Goal: Task Accomplishment & Management: Manage account settings

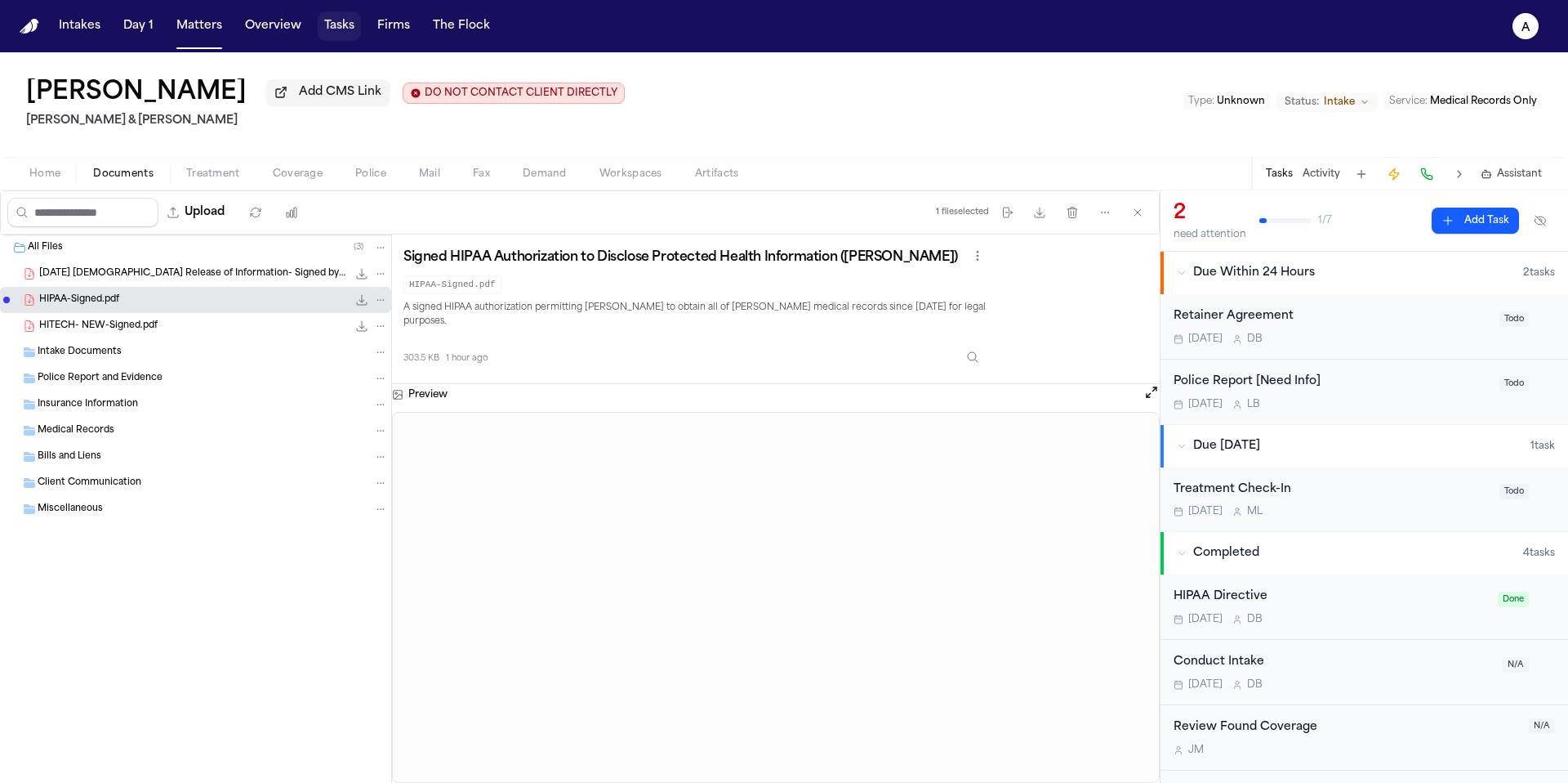
click at [345, 36] on button "Tasks" at bounding box center [339, 26] width 43 height 29
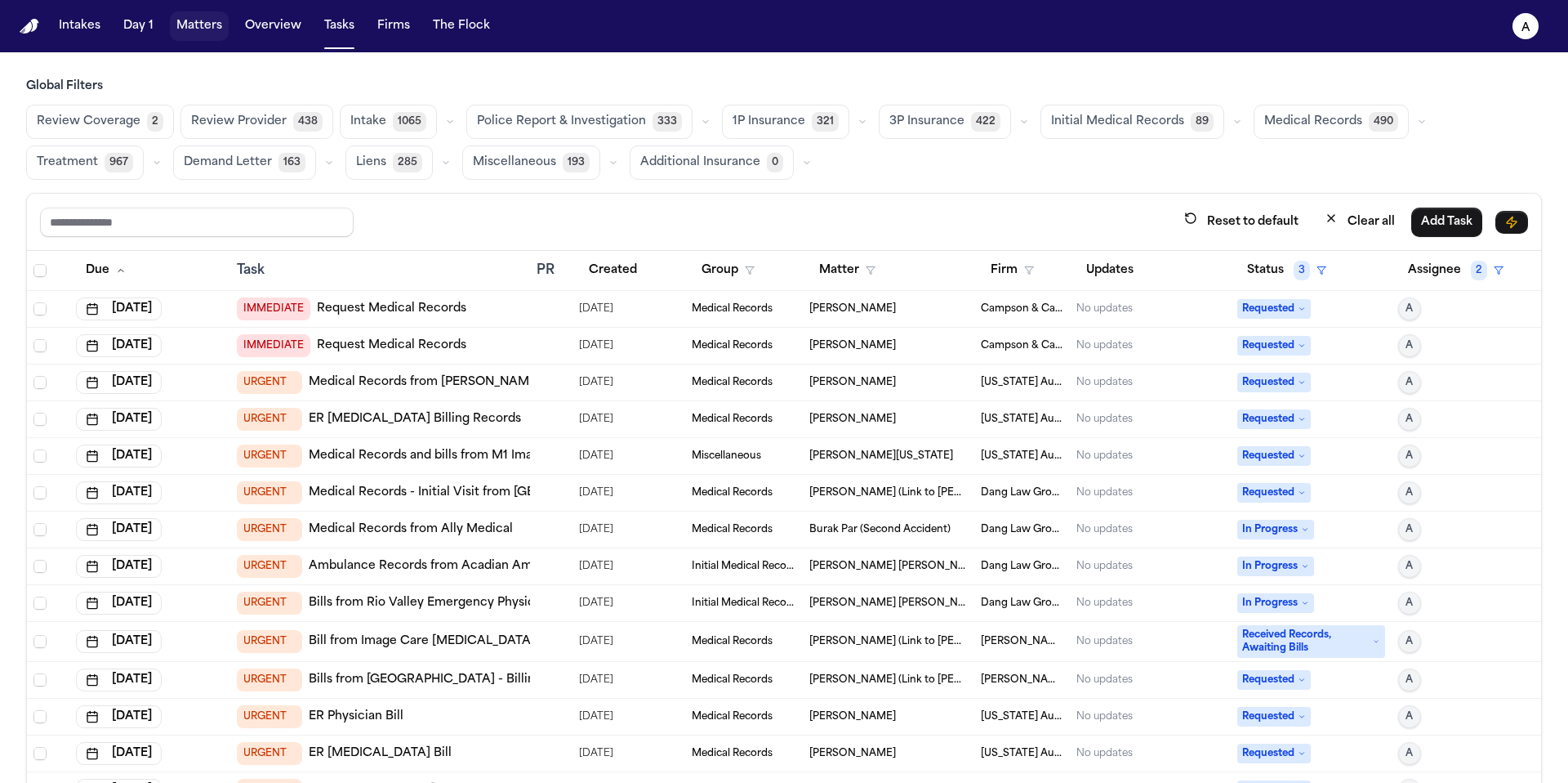
click at [182, 24] on button "Matters" at bounding box center [199, 26] width 59 height 29
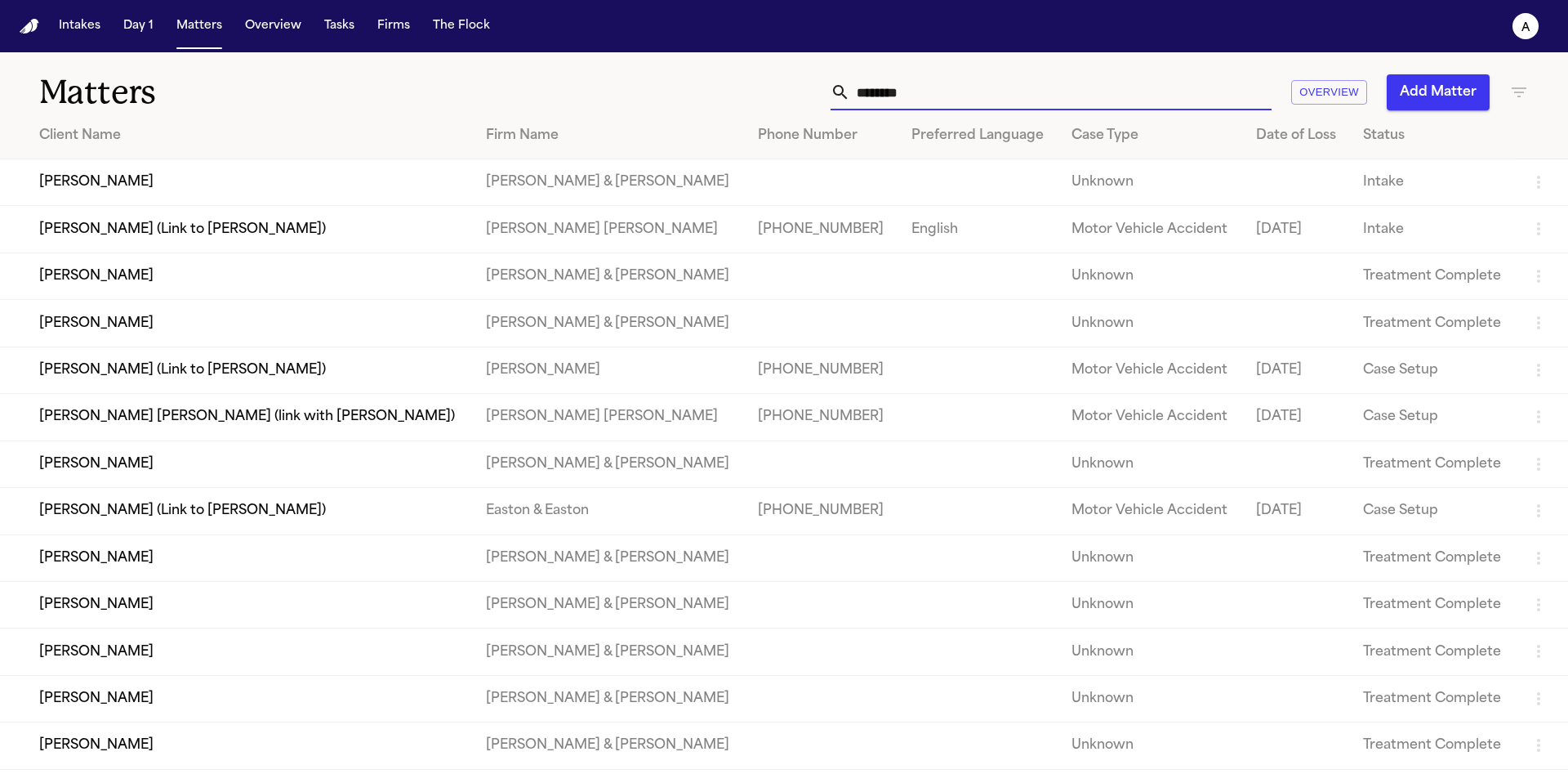
drag, startPoint x: 988, startPoint y: 97, endPoint x: 783, endPoint y: 96, distance: 205.0
click at [783, 96] on div "******** Overview Add Matter" at bounding box center [1001, 93] width 1056 height 36
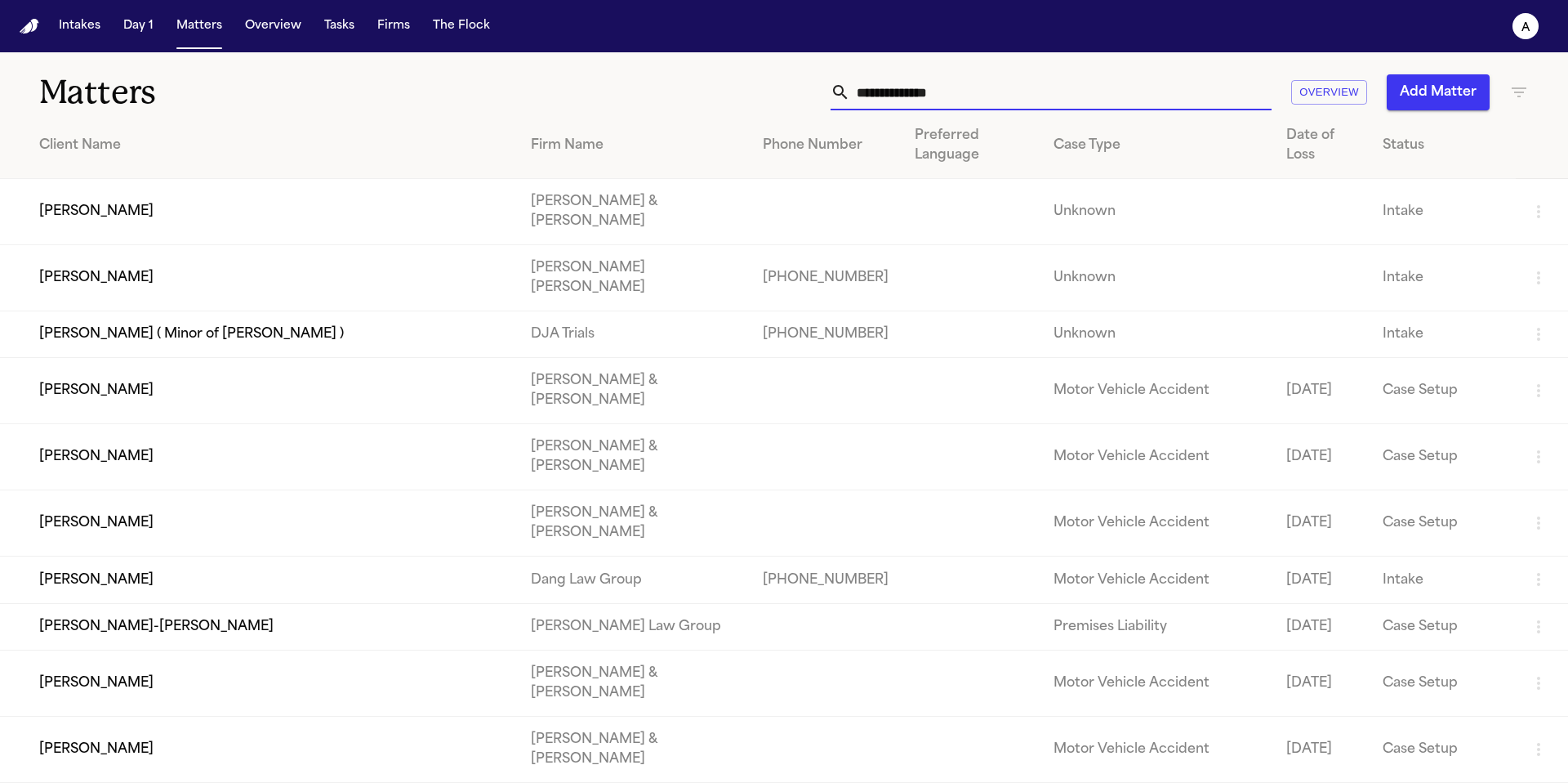
type input "*"
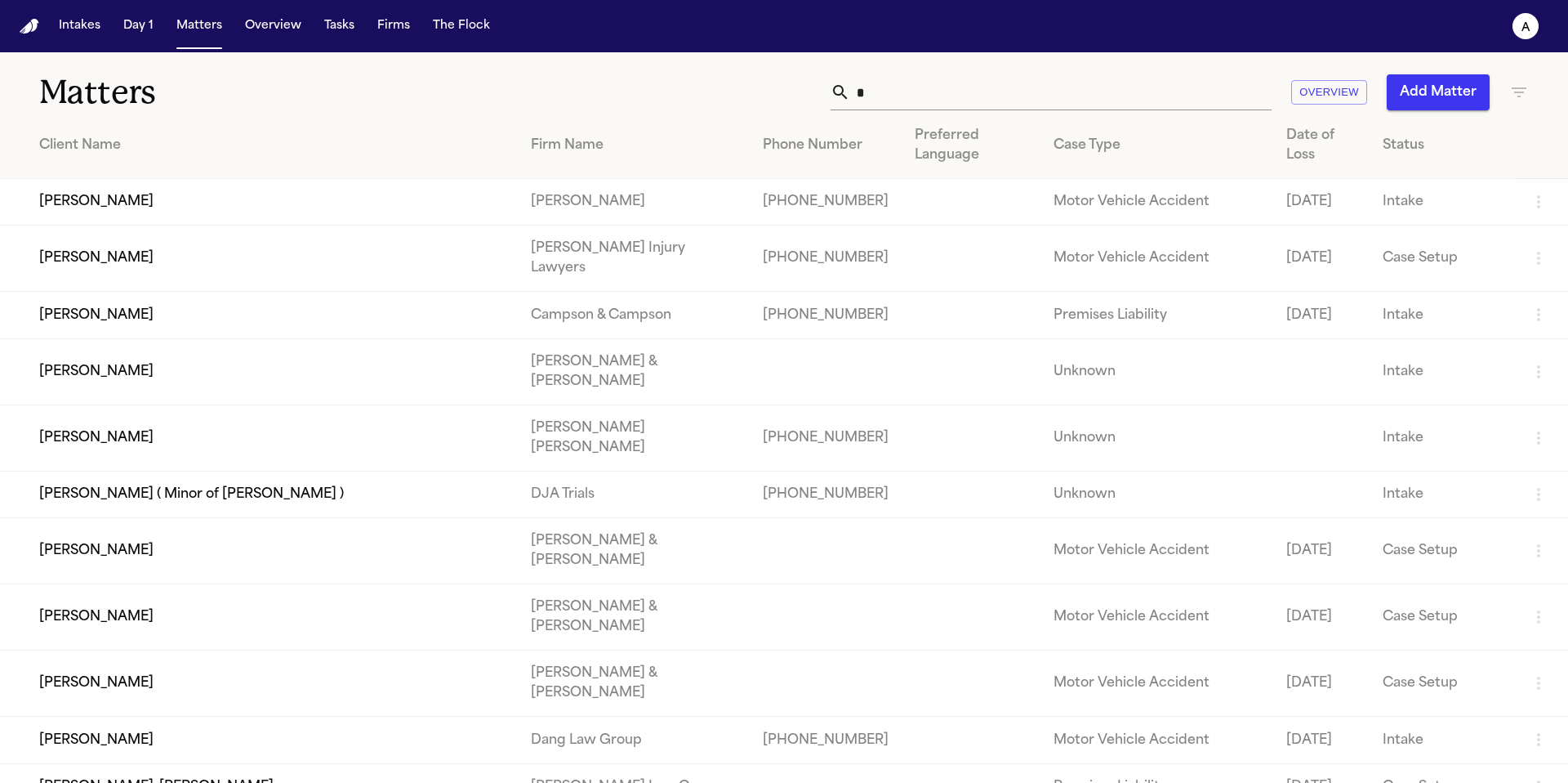
click at [895, 100] on input "*" at bounding box center [1061, 93] width 422 height 36
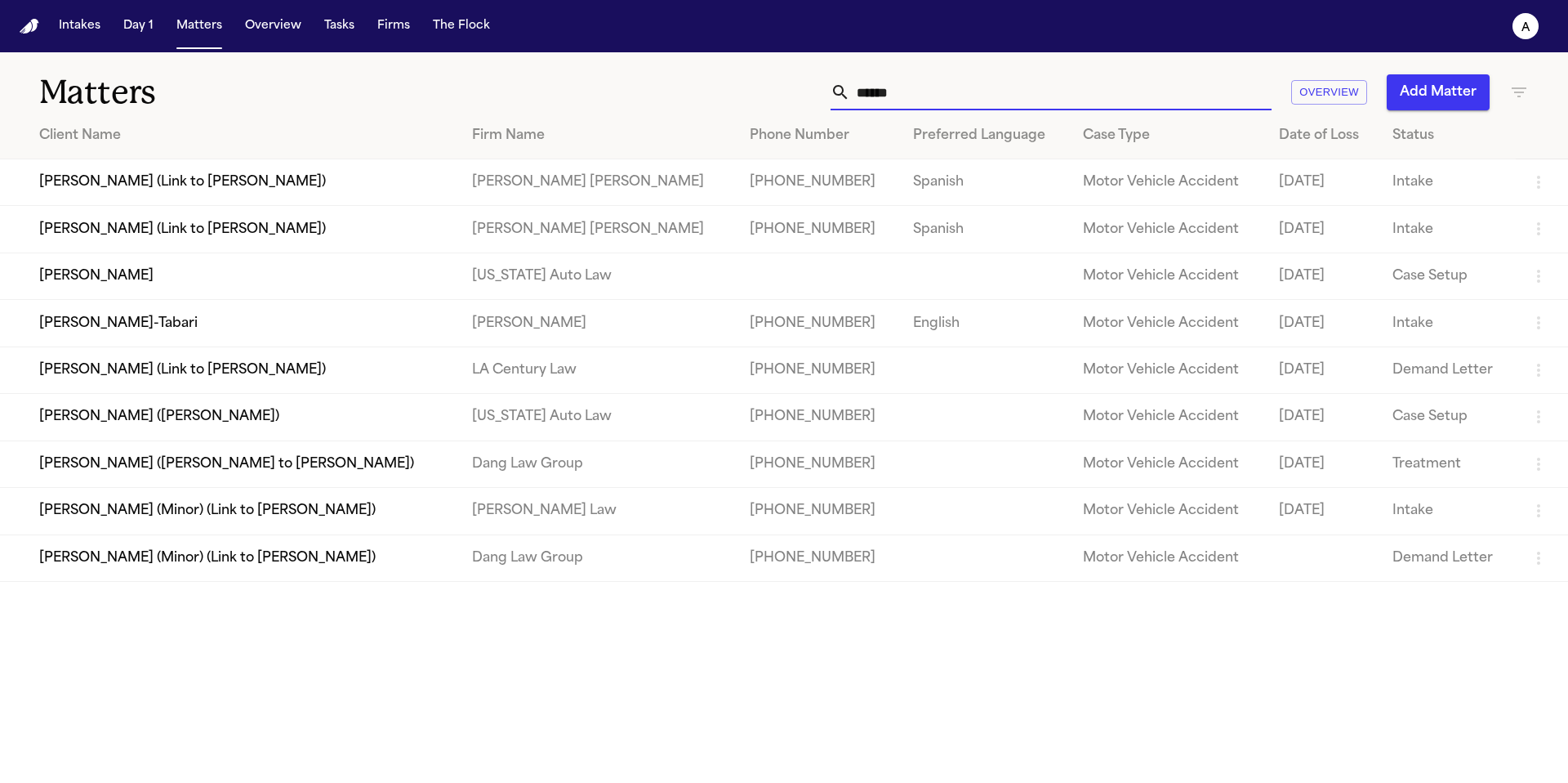
type input "******"
click at [93, 281] on td "[PERSON_NAME]" at bounding box center [229, 275] width 459 height 47
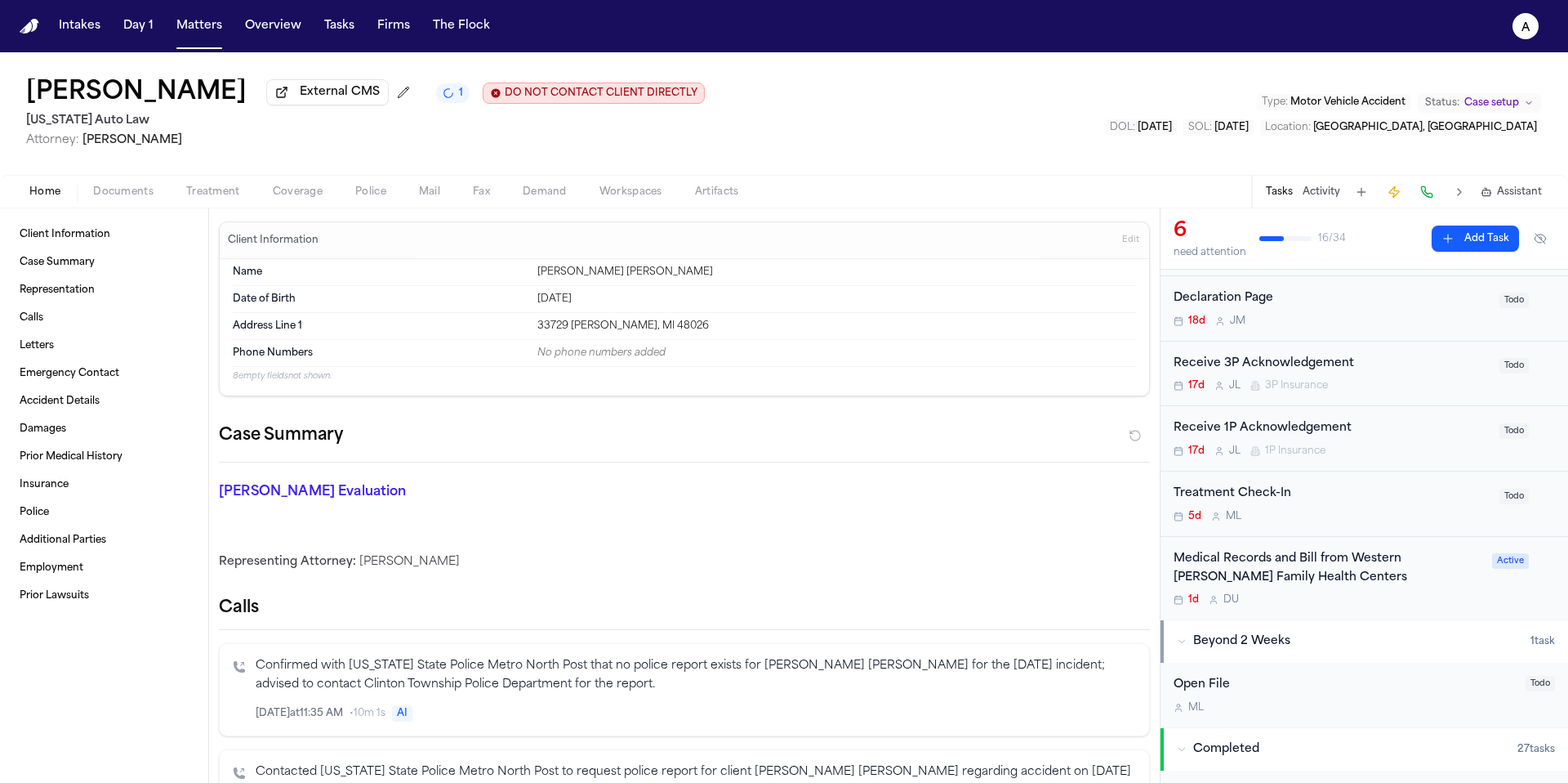
scroll to position [106, 0]
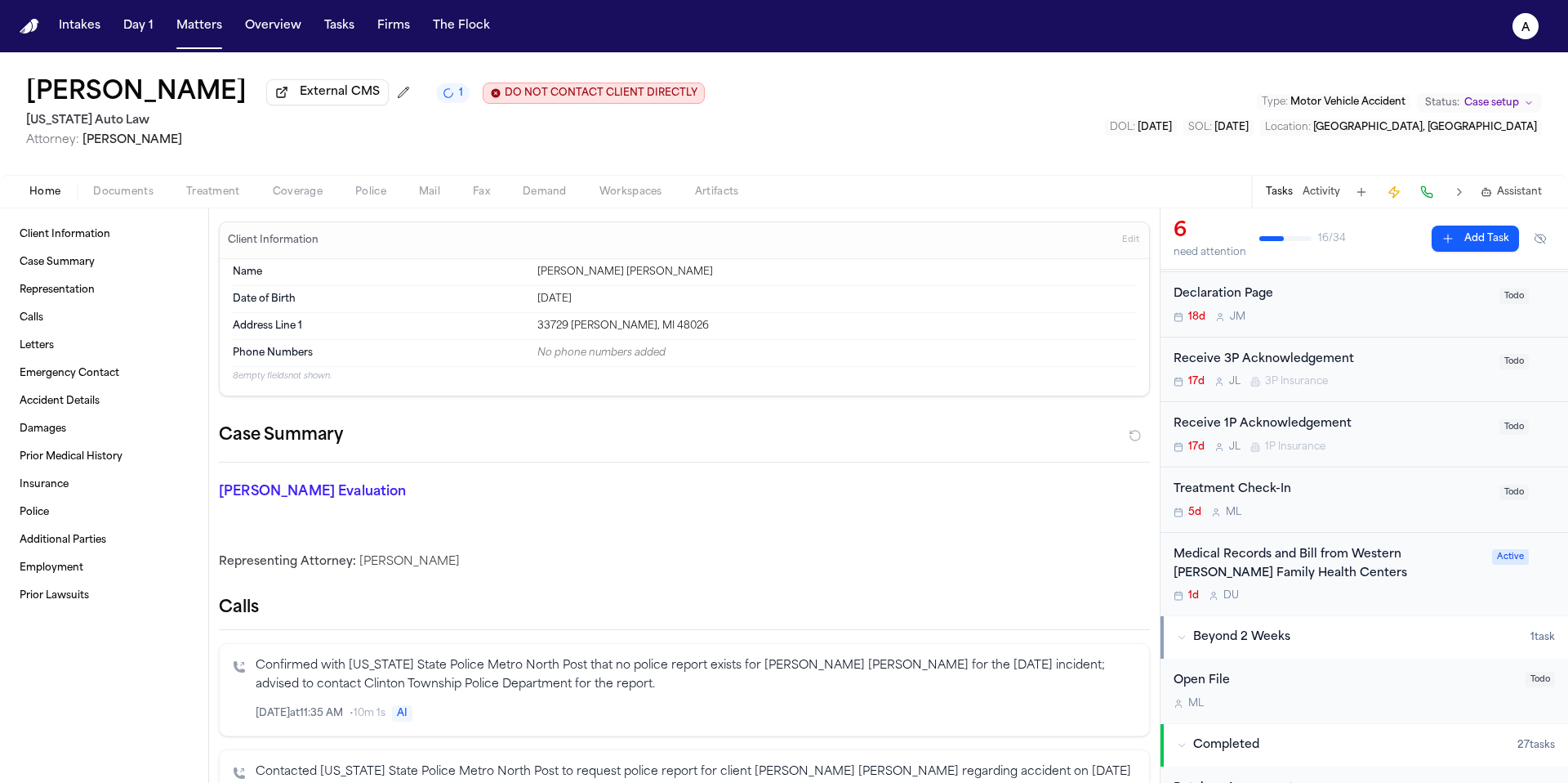
click at [1414, 592] on div "Medical Records and Bill from Western Wayne Family Health Centers 1d D U" at bounding box center [1327, 574] width 309 height 57
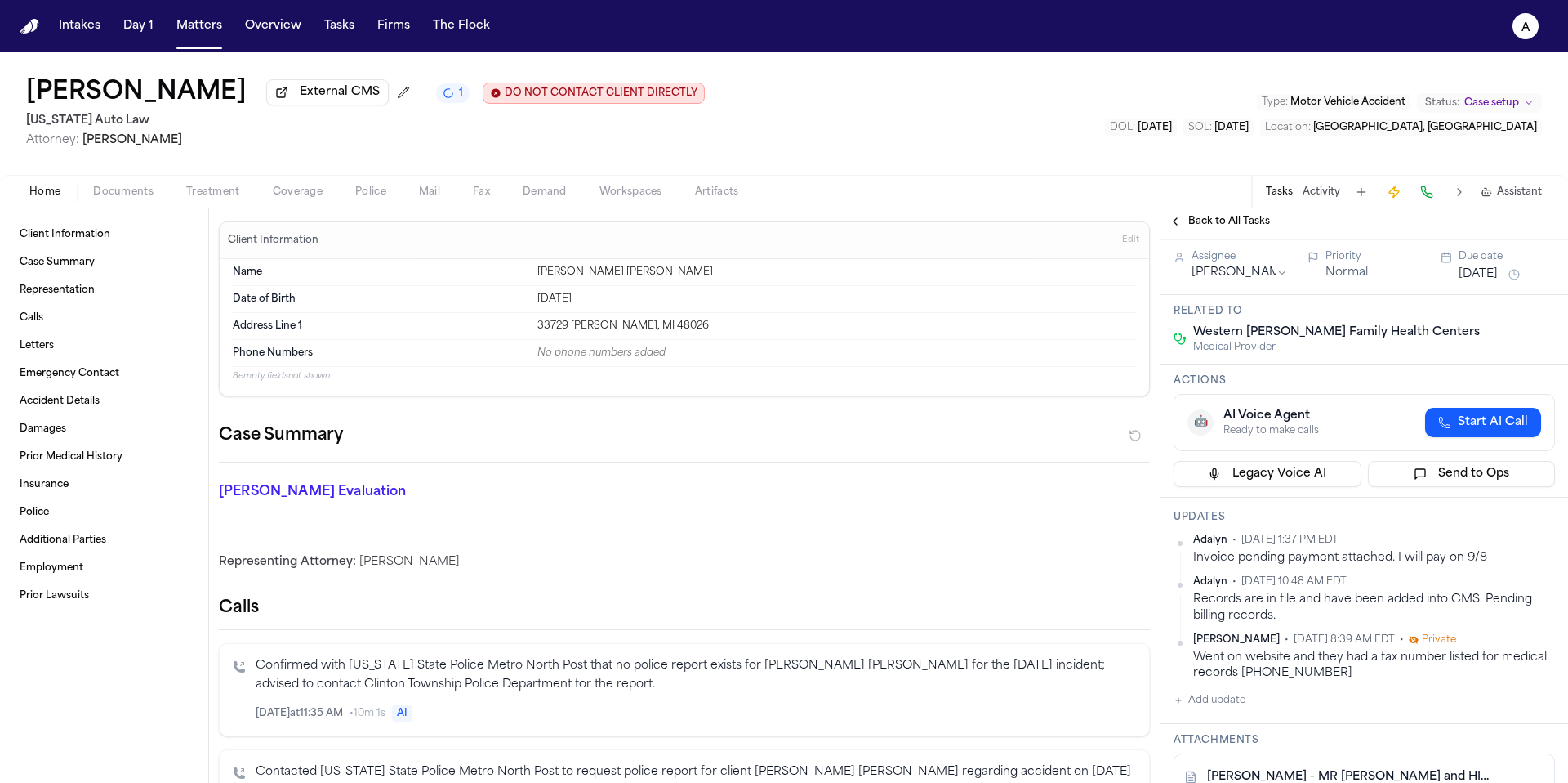
scroll to position [145, 0]
click at [491, 202] on button "Fax" at bounding box center [481, 191] width 50 height 20
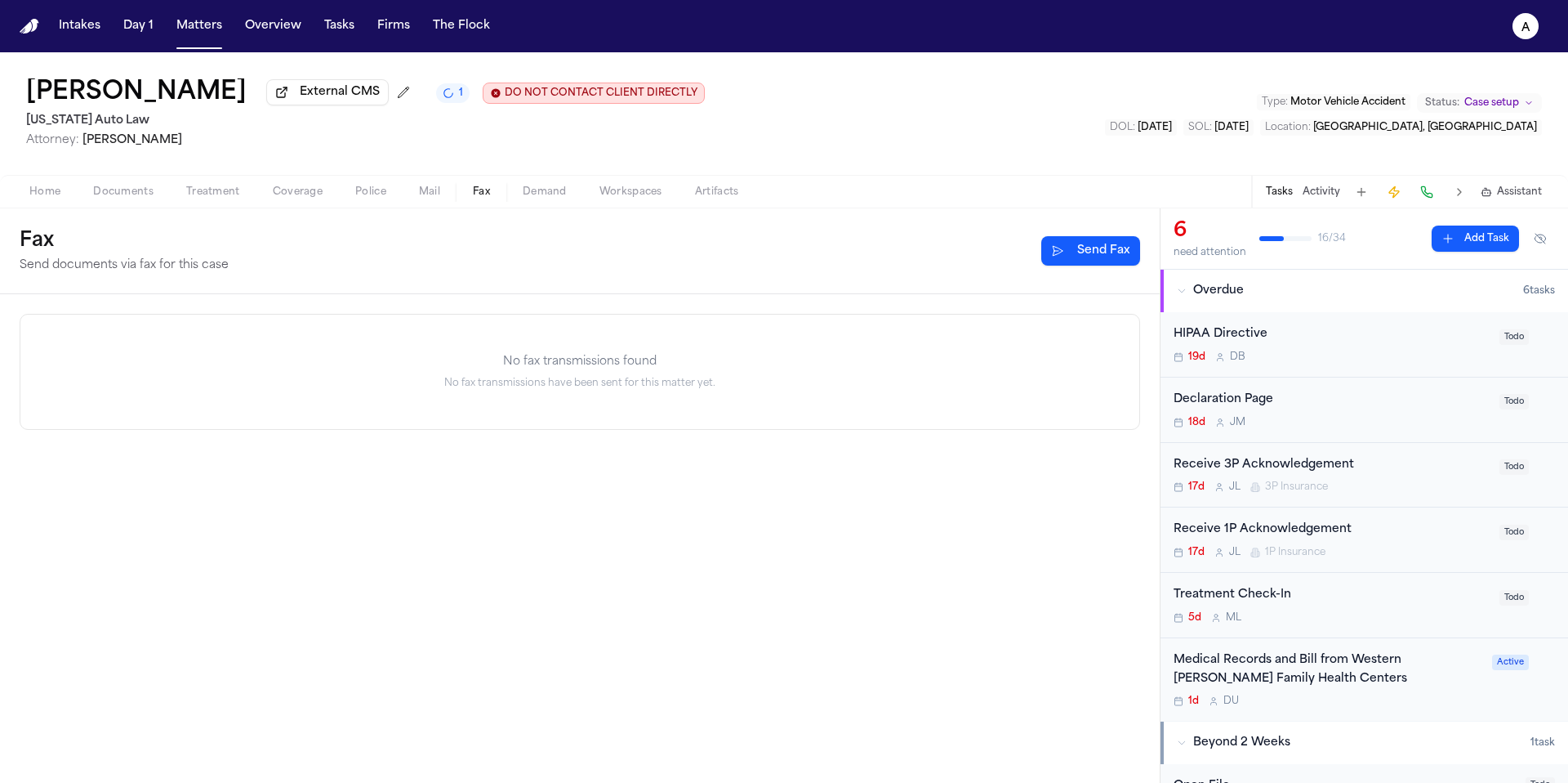
click at [436, 197] on span "Mail" at bounding box center [429, 191] width 22 height 13
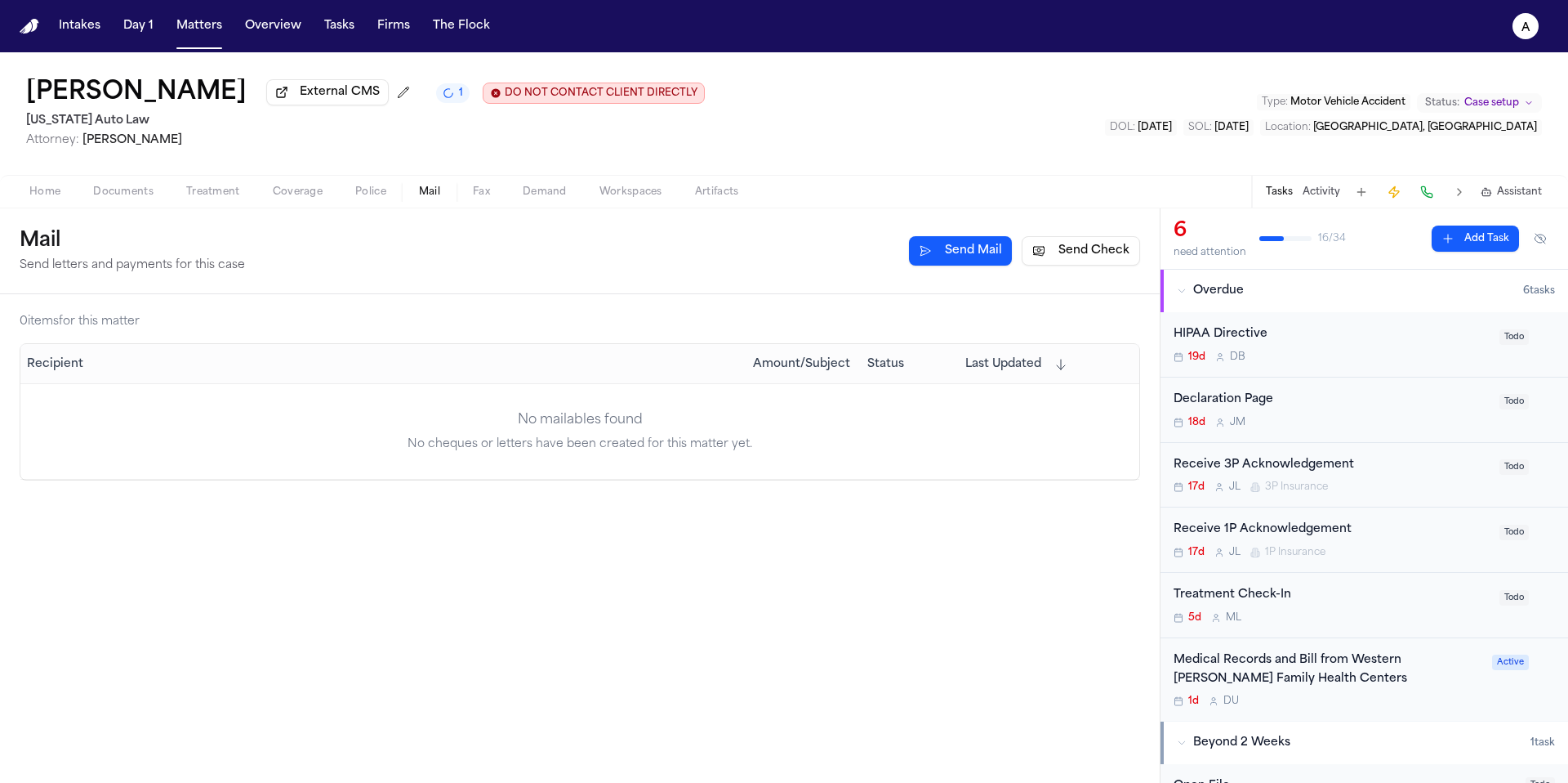
click at [1099, 255] on button "Send Check" at bounding box center [1081, 251] width 119 height 29
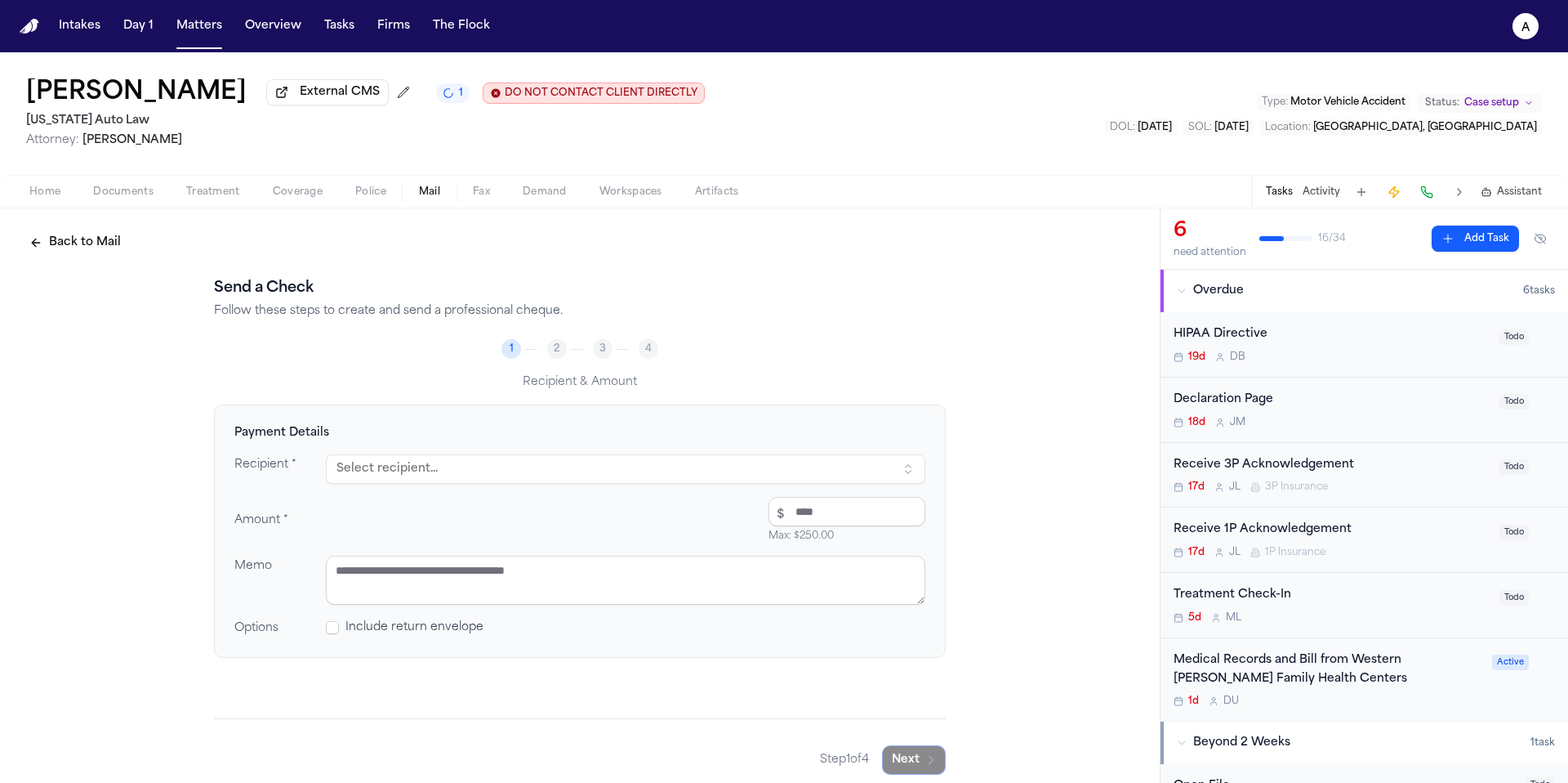
click at [726, 474] on button "Select recipient..." at bounding box center [625, 469] width 599 height 29
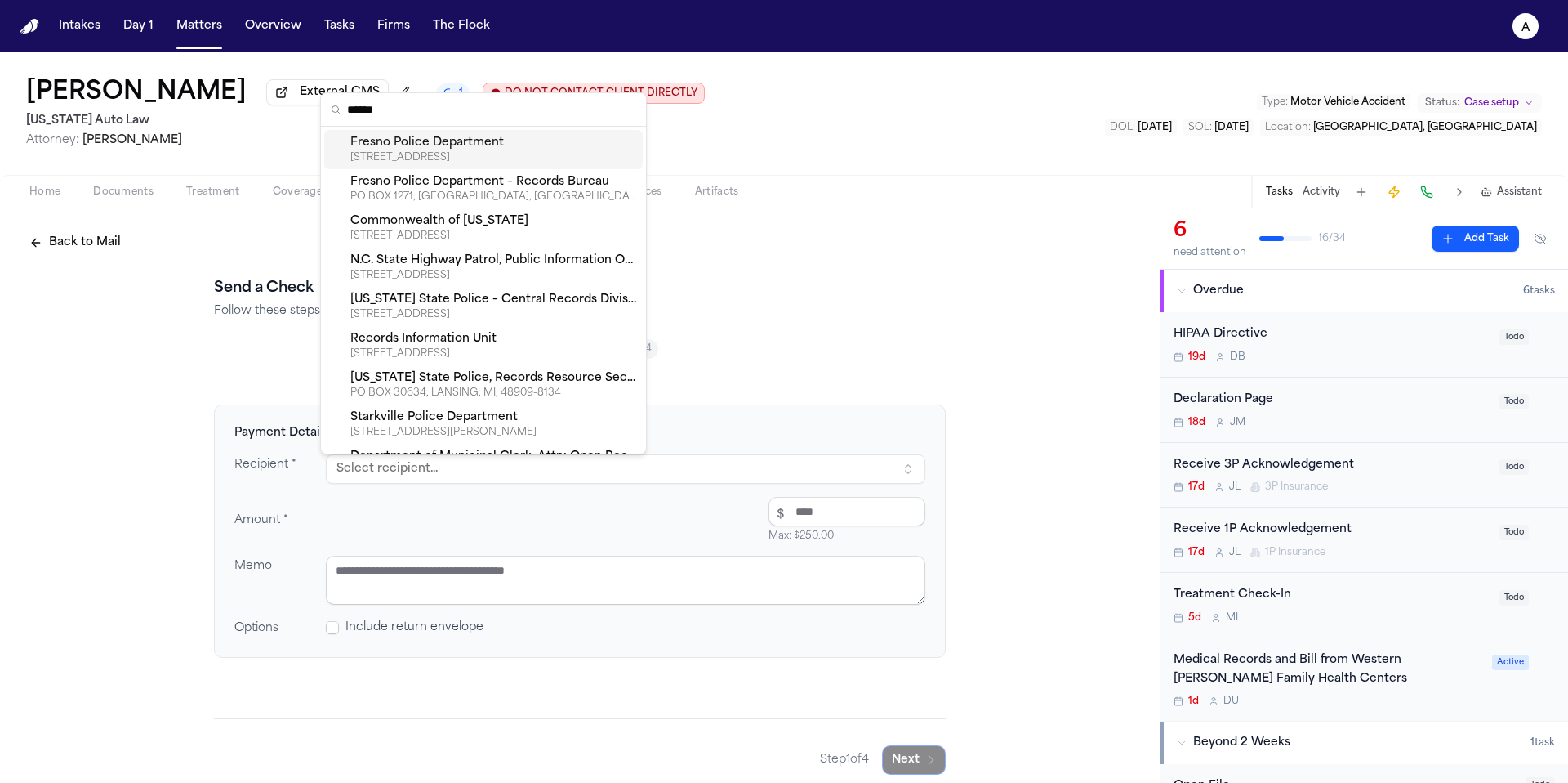
type input "*******"
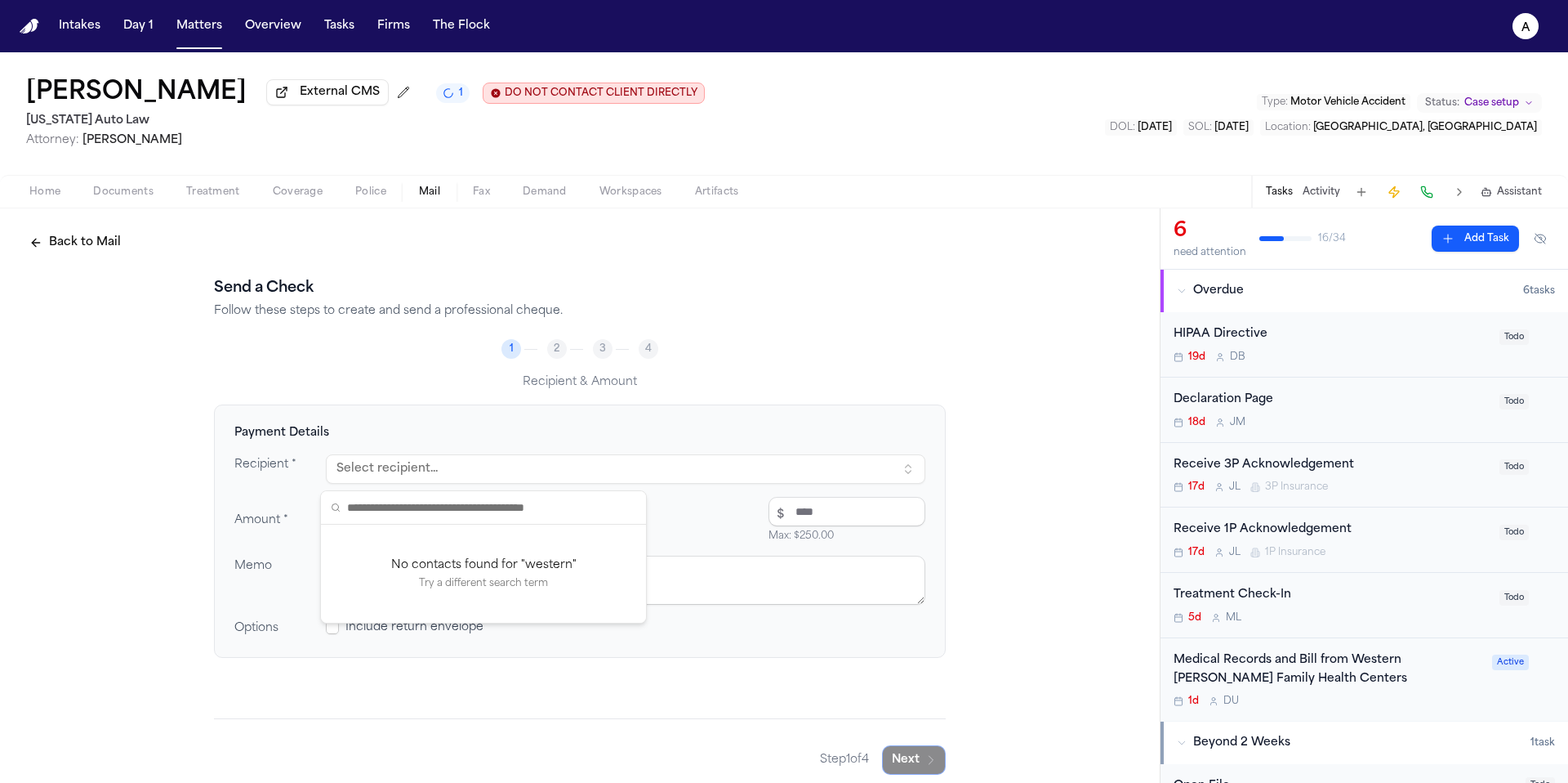
click at [956, 303] on div "Back to Mail Send a Check Follow these steps to create and send a professional …" at bounding box center [579, 502] width 1159 height 586
click at [1533, 23] on icon "A" at bounding box center [1526, 26] width 26 height 26
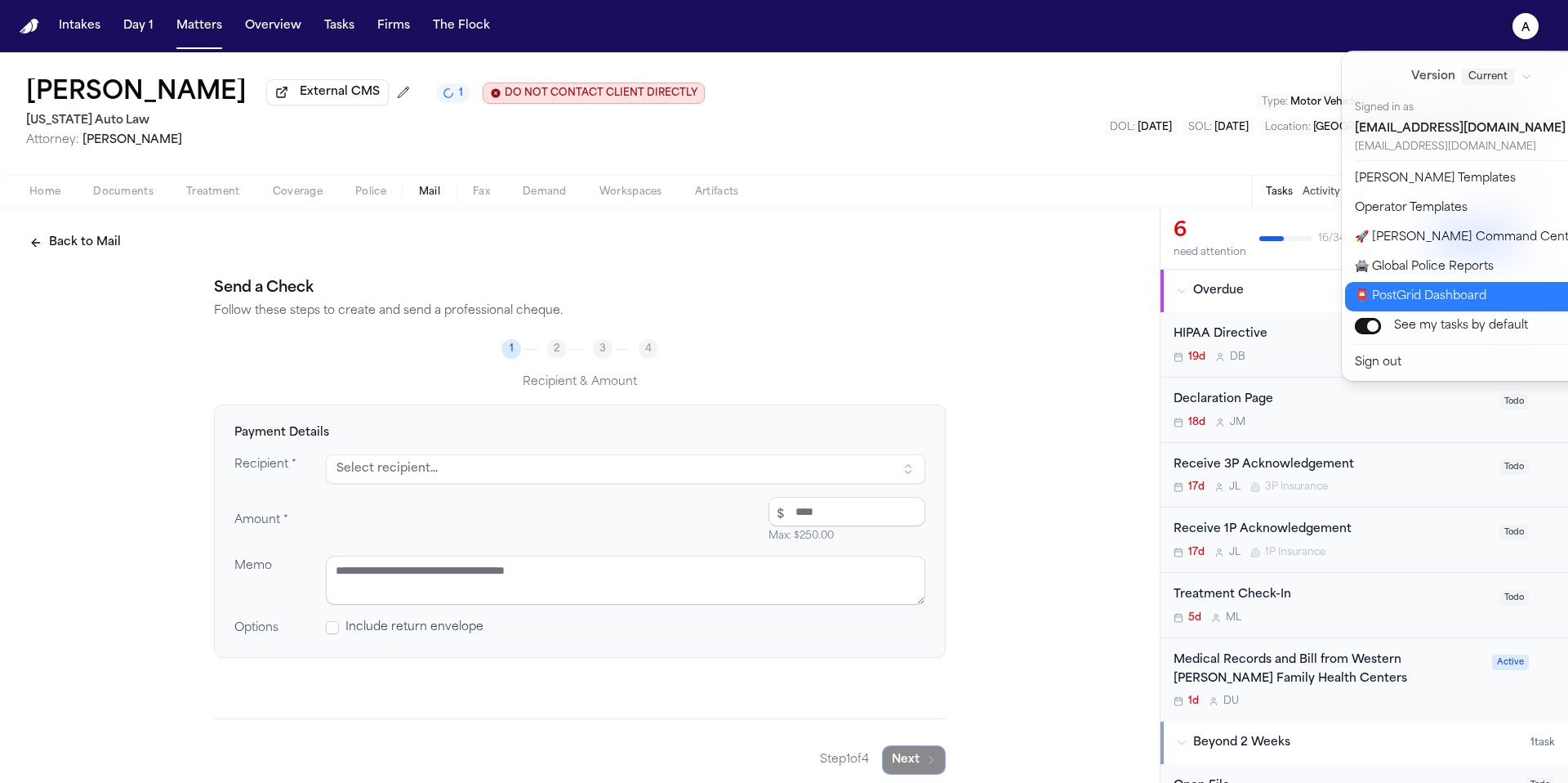
click at [1503, 294] on button "📮 PostGrid Dashboard" at bounding box center [1481, 296] width 272 height 29
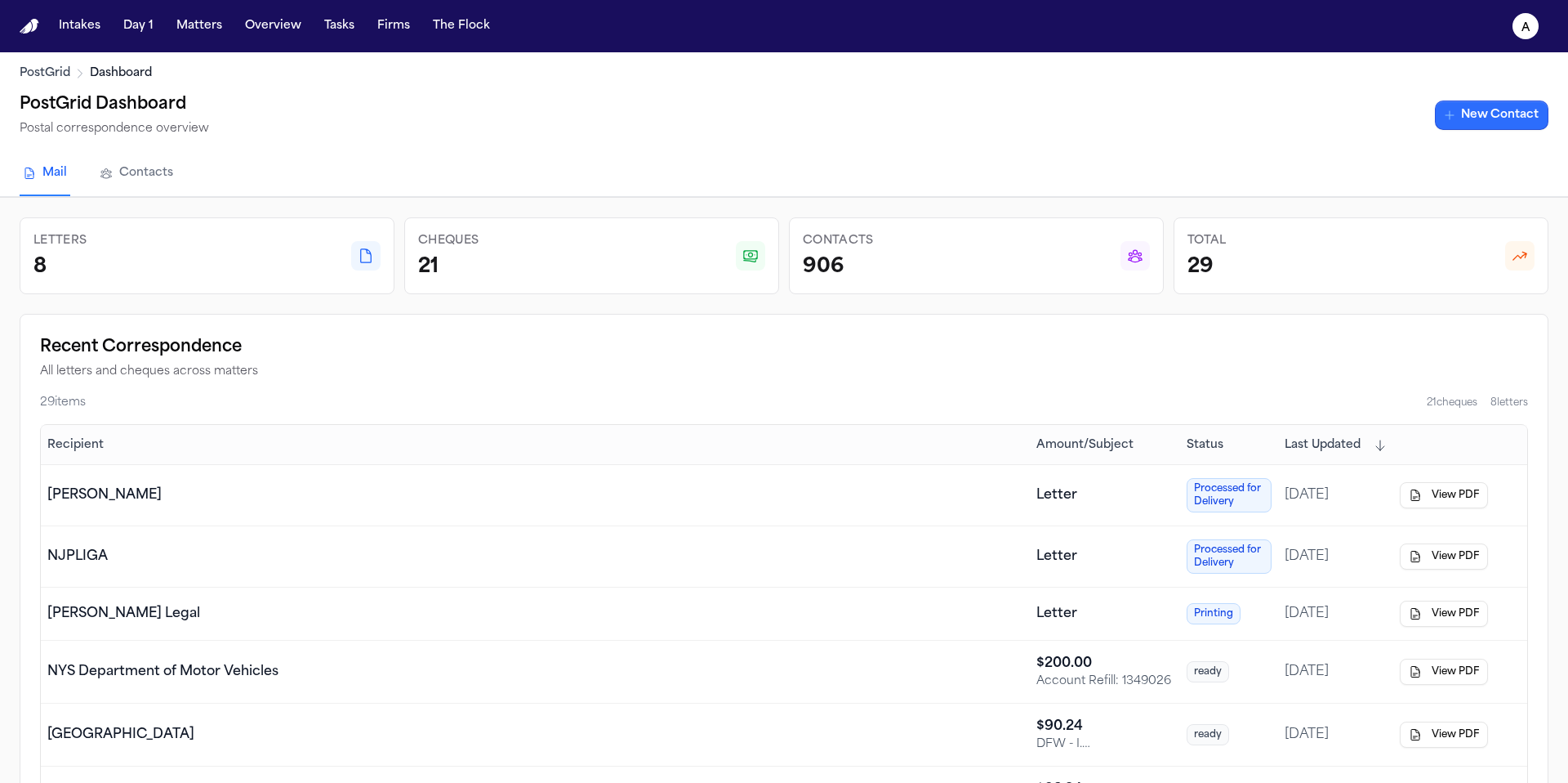
click at [1494, 118] on link "New Contact" at bounding box center [1491, 115] width 113 height 29
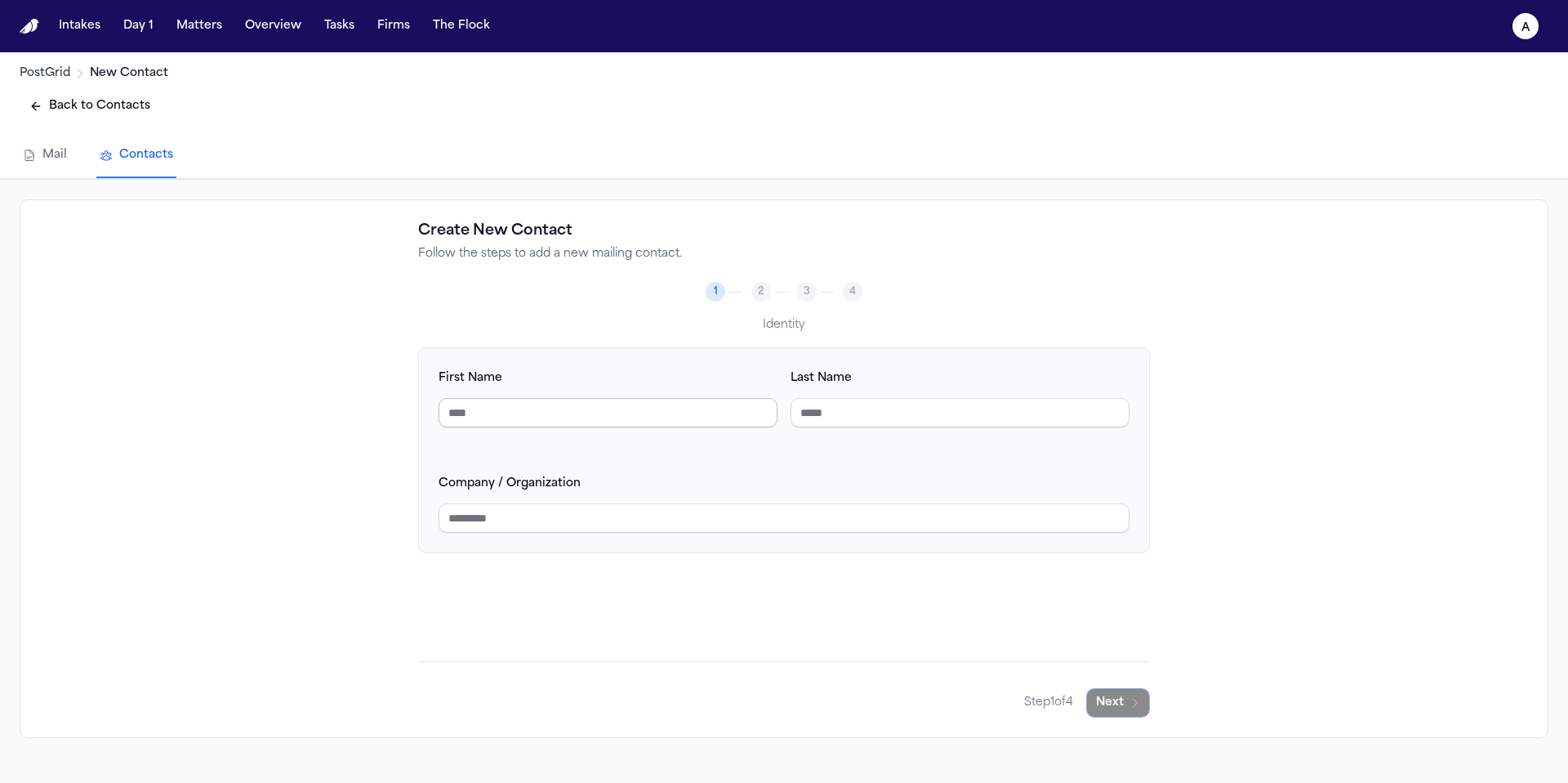
click at [672, 416] on input "First Name" at bounding box center [607, 412] width 339 height 29
click at [620, 519] on input "Company / Organization" at bounding box center [784, 518] width 691 height 29
click at [650, 402] on input "First Name" at bounding box center [607, 412] width 339 height 29
click at [725, 527] on input "Company / Organization" at bounding box center [784, 518] width 691 height 29
type input "**********"
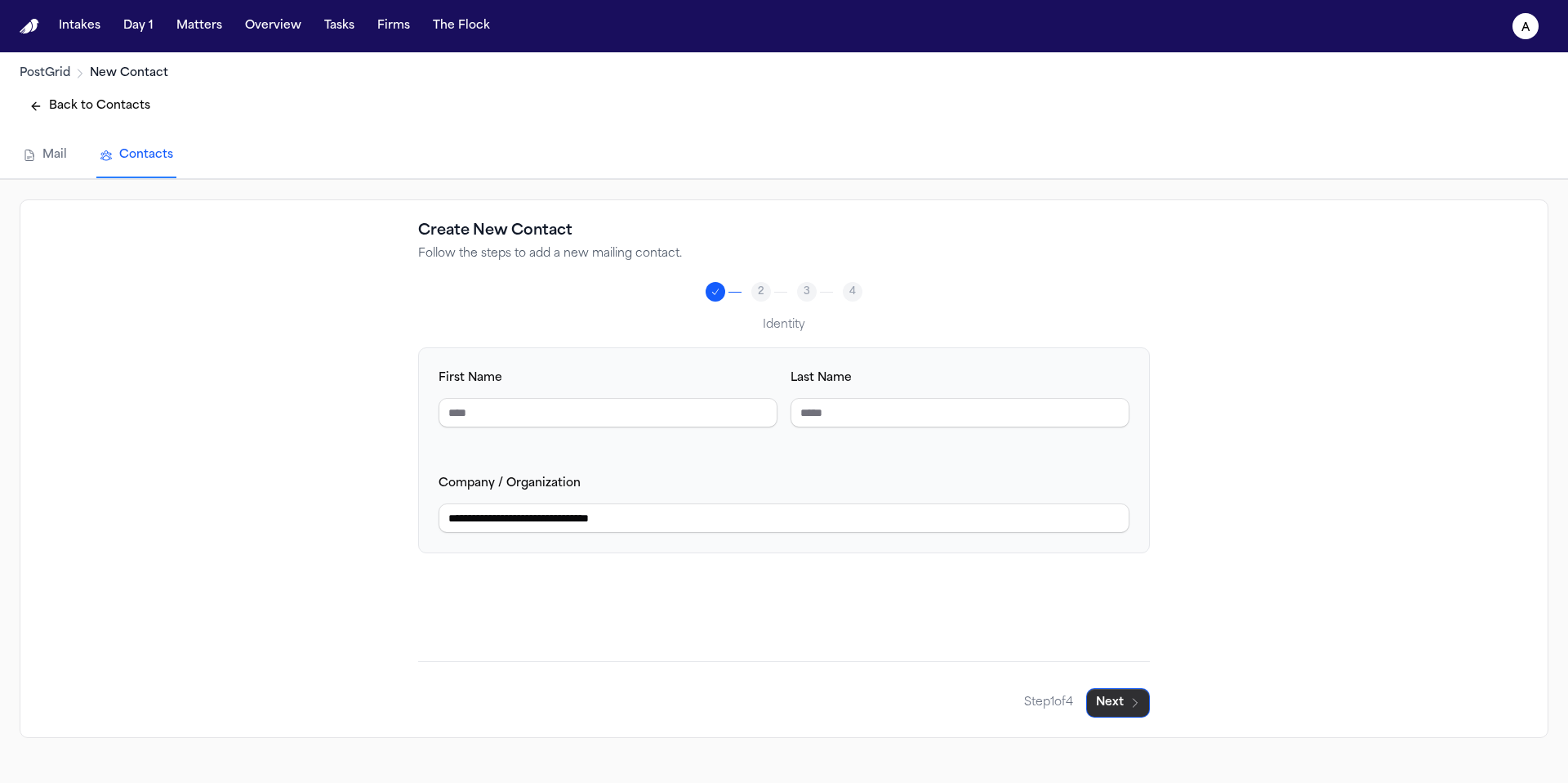
click at [1105, 697] on button "Next" at bounding box center [1118, 702] width 64 height 29
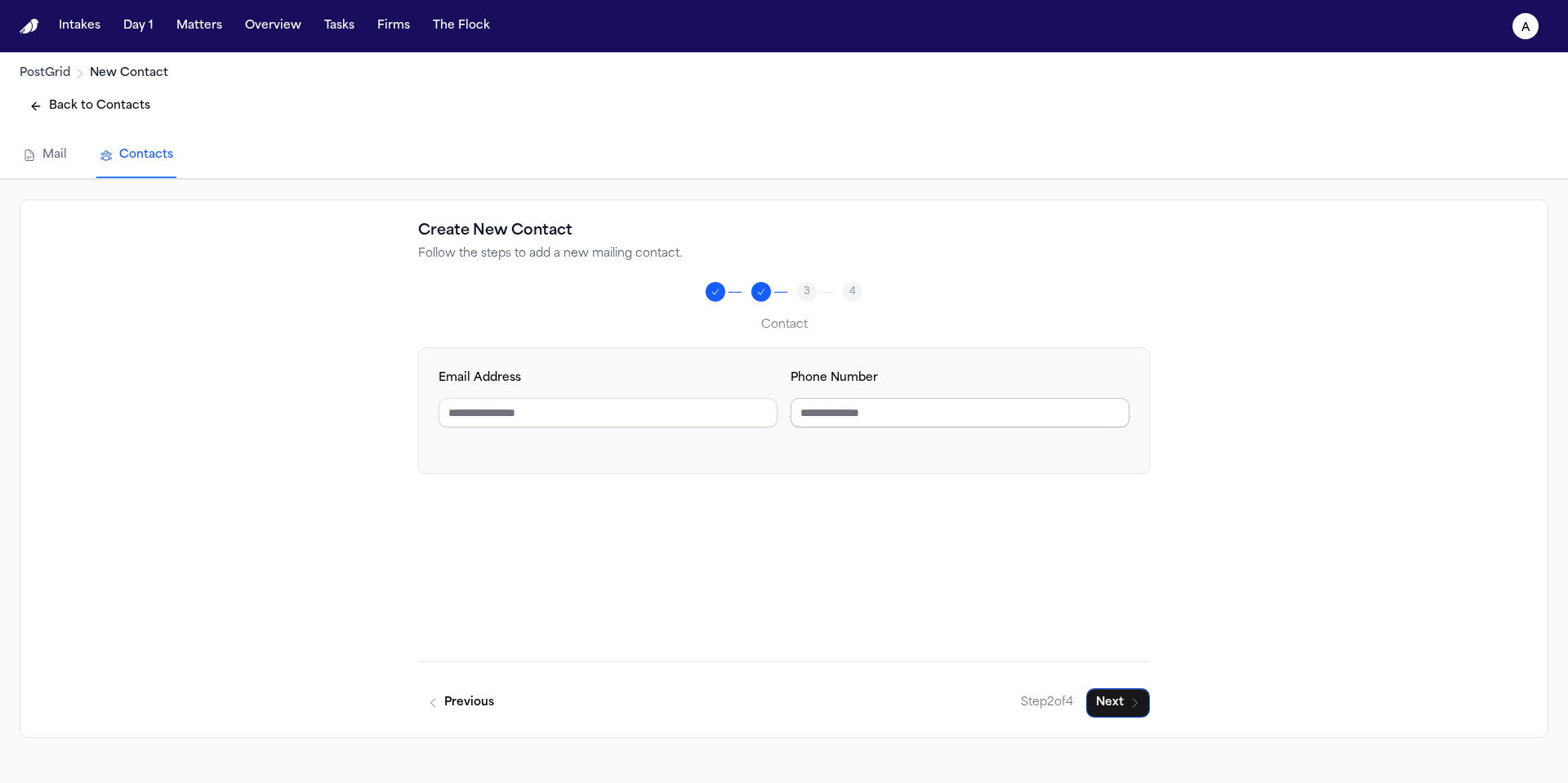
click at [908, 417] on input "Phone Number" at bounding box center [959, 412] width 339 height 29
paste input "**********"
type input "**********"
click at [861, 516] on div "**********" at bounding box center [784, 504] width 732 height 314
click at [1124, 699] on button "Next" at bounding box center [1118, 702] width 64 height 29
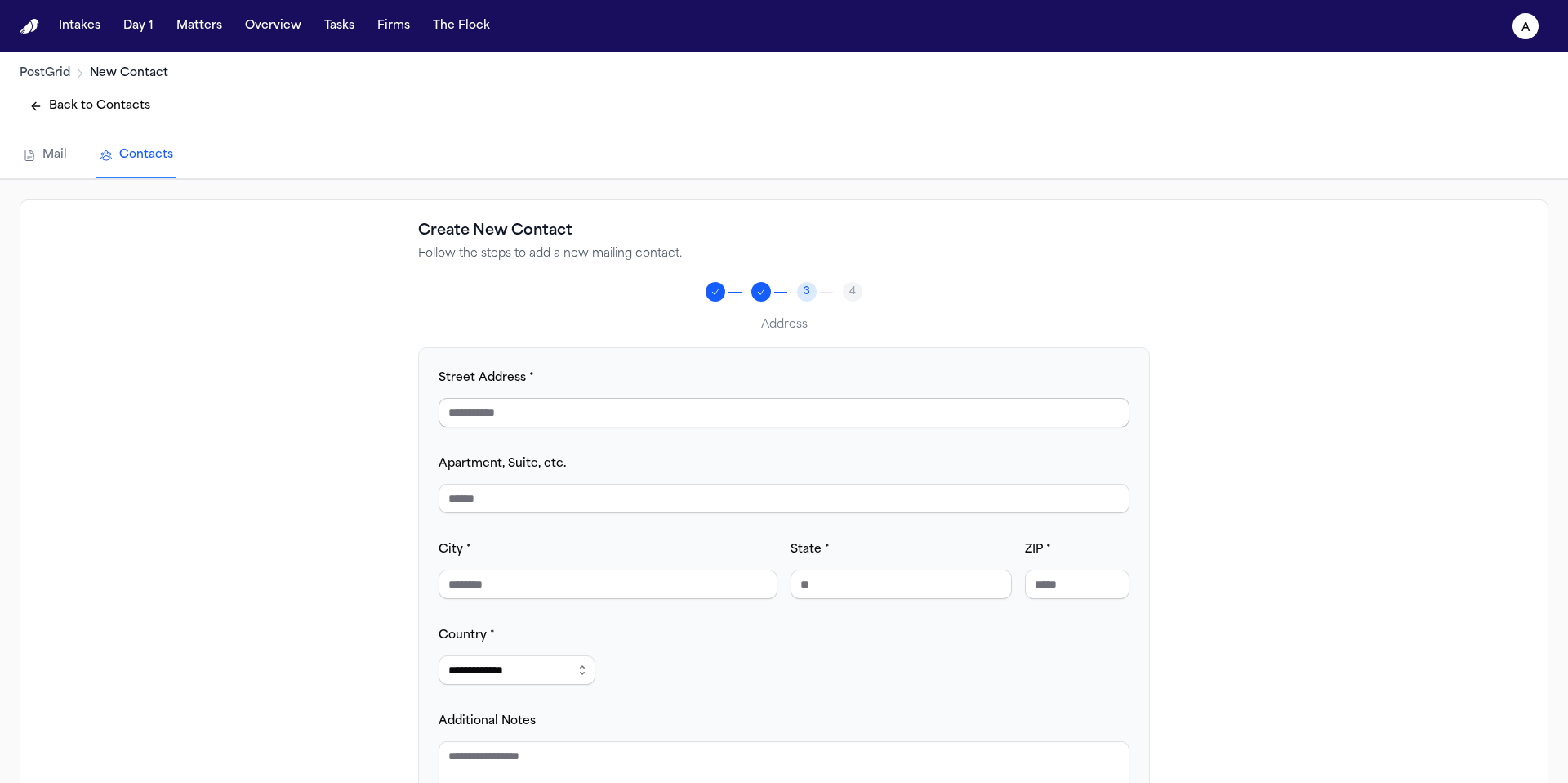
click at [640, 414] on input "Street Address *" at bounding box center [784, 412] width 691 height 29
paste input "**********"
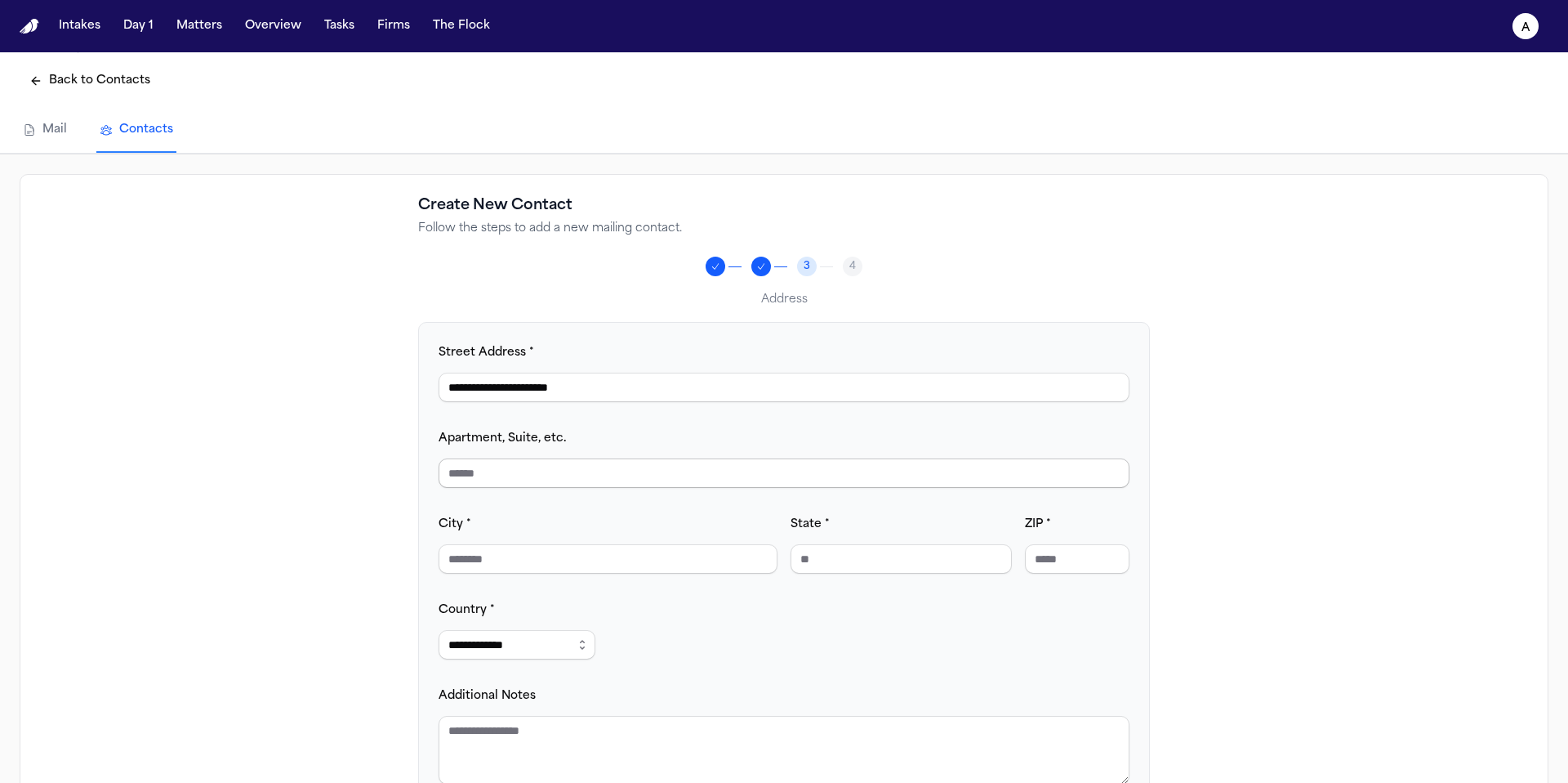
scroll to position [38, 0]
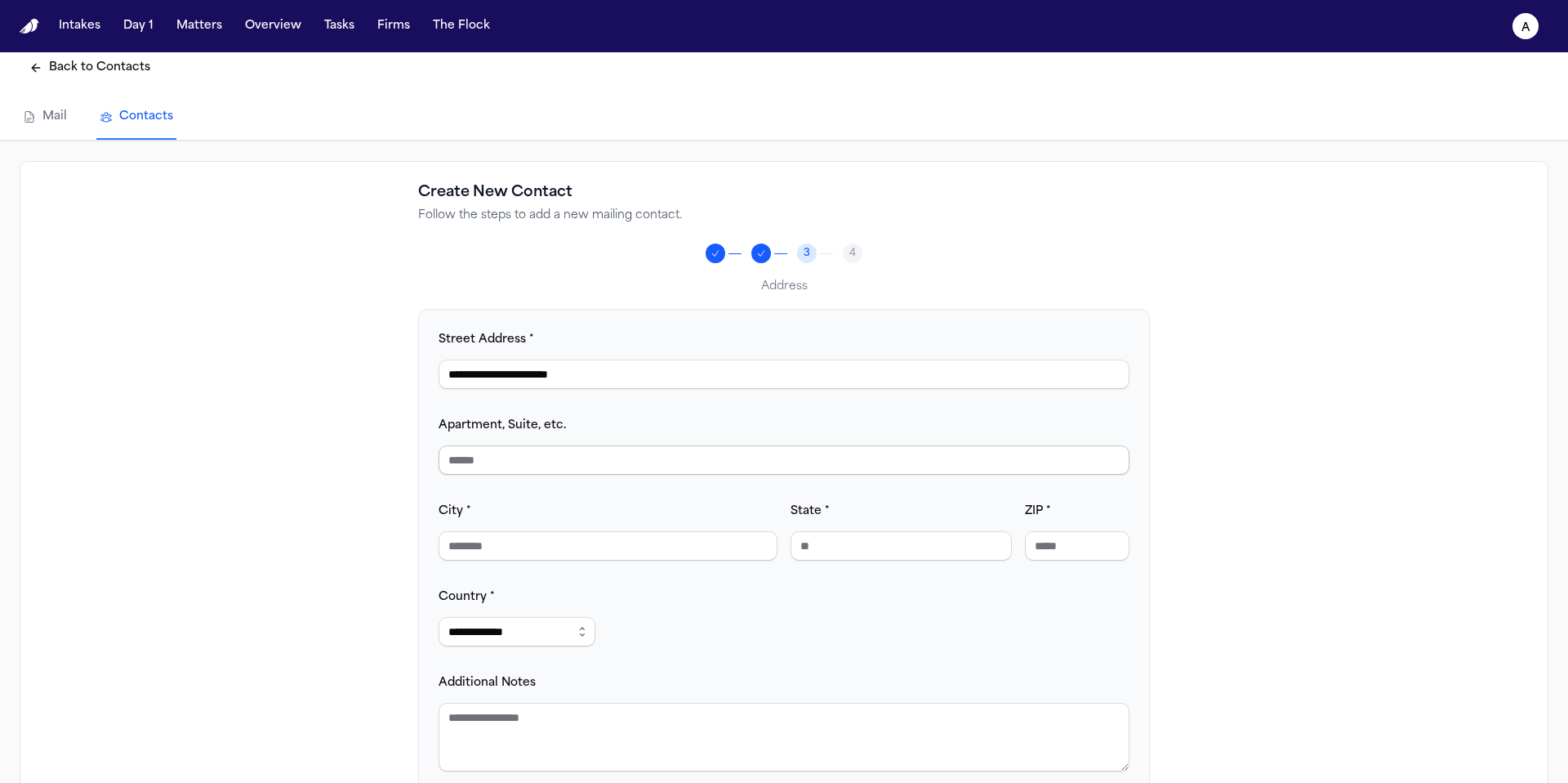
type input "**********"
click at [613, 449] on input "Apartment, Suite, etc." at bounding box center [784, 460] width 691 height 29
click at [611, 494] on div "**********" at bounding box center [784, 550] width 691 height 442
click at [574, 543] on input "City *" at bounding box center [607, 546] width 339 height 29
type input "******"
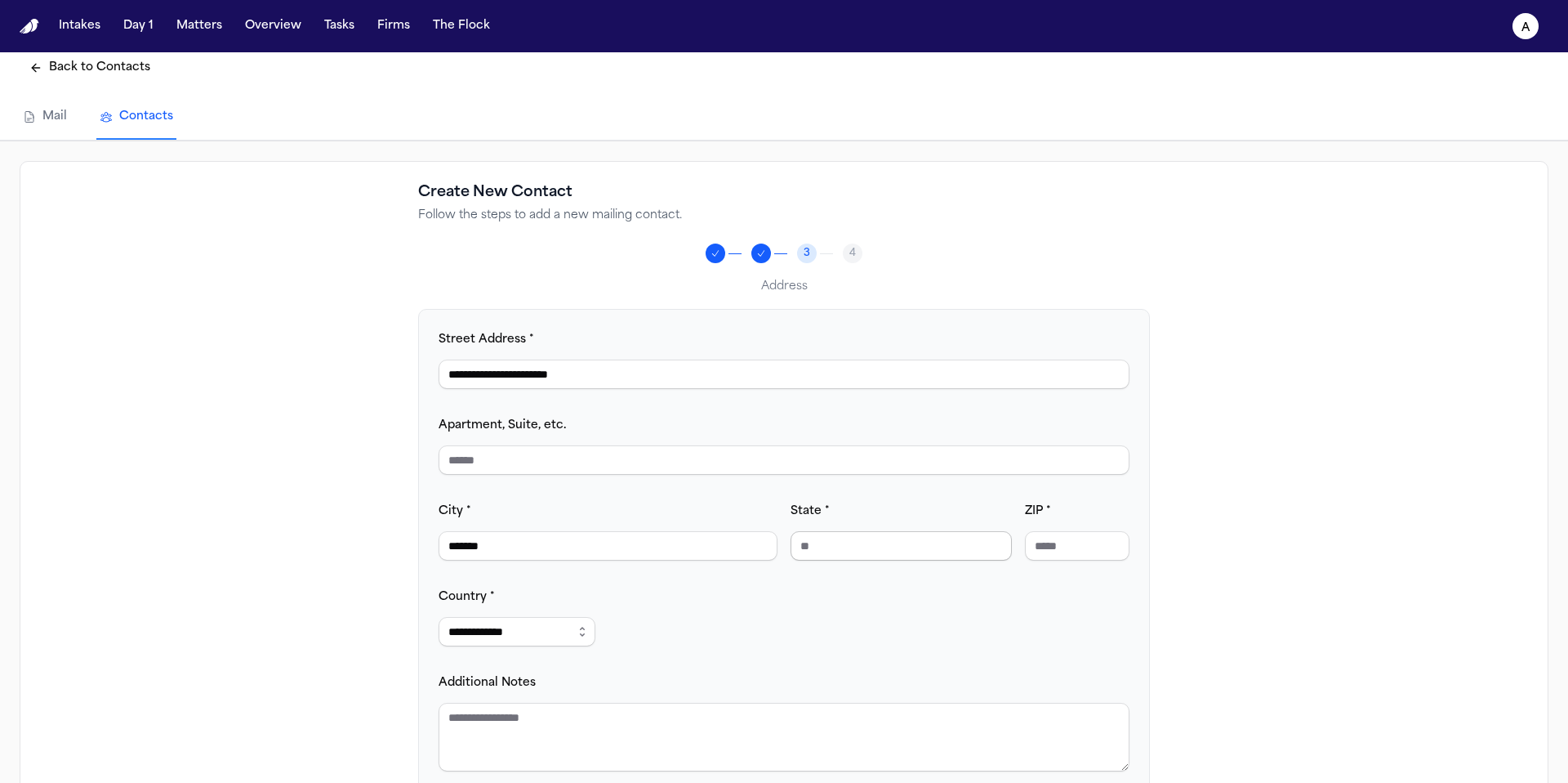
click at [874, 546] on input "State *" at bounding box center [901, 546] width 222 height 29
type input "**"
click at [1095, 547] on input "ZIP *" at bounding box center [1077, 546] width 105 height 29
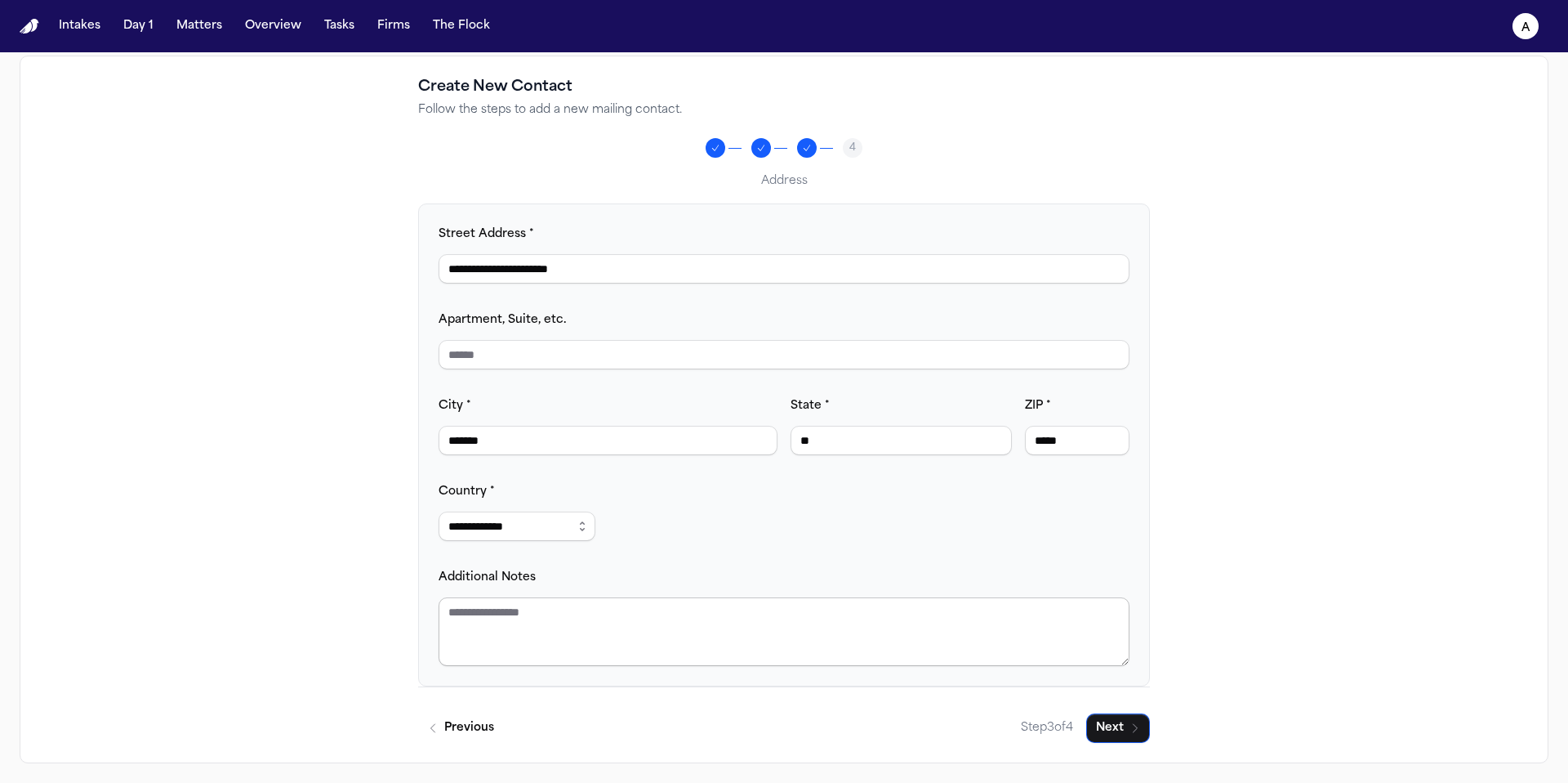
type input "*****"
click at [569, 623] on textarea "Additional Notes" at bounding box center [784, 631] width 691 height 68
click at [1126, 733] on button "Next" at bounding box center [1118, 728] width 64 height 29
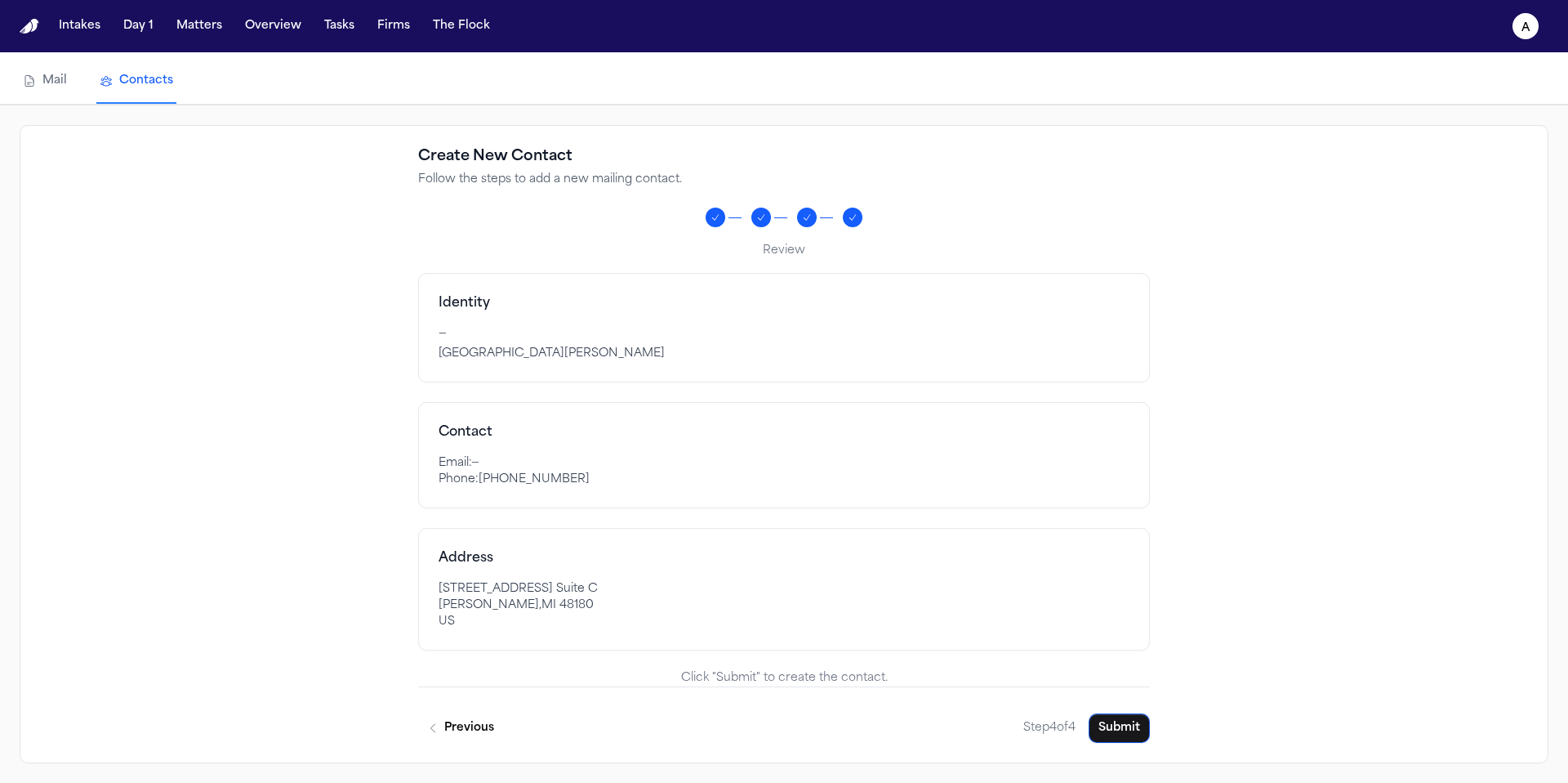
click at [478, 341] on p "—" at bounding box center [784, 333] width 691 height 16
click at [1117, 732] on button "Submit" at bounding box center [1119, 728] width 61 height 29
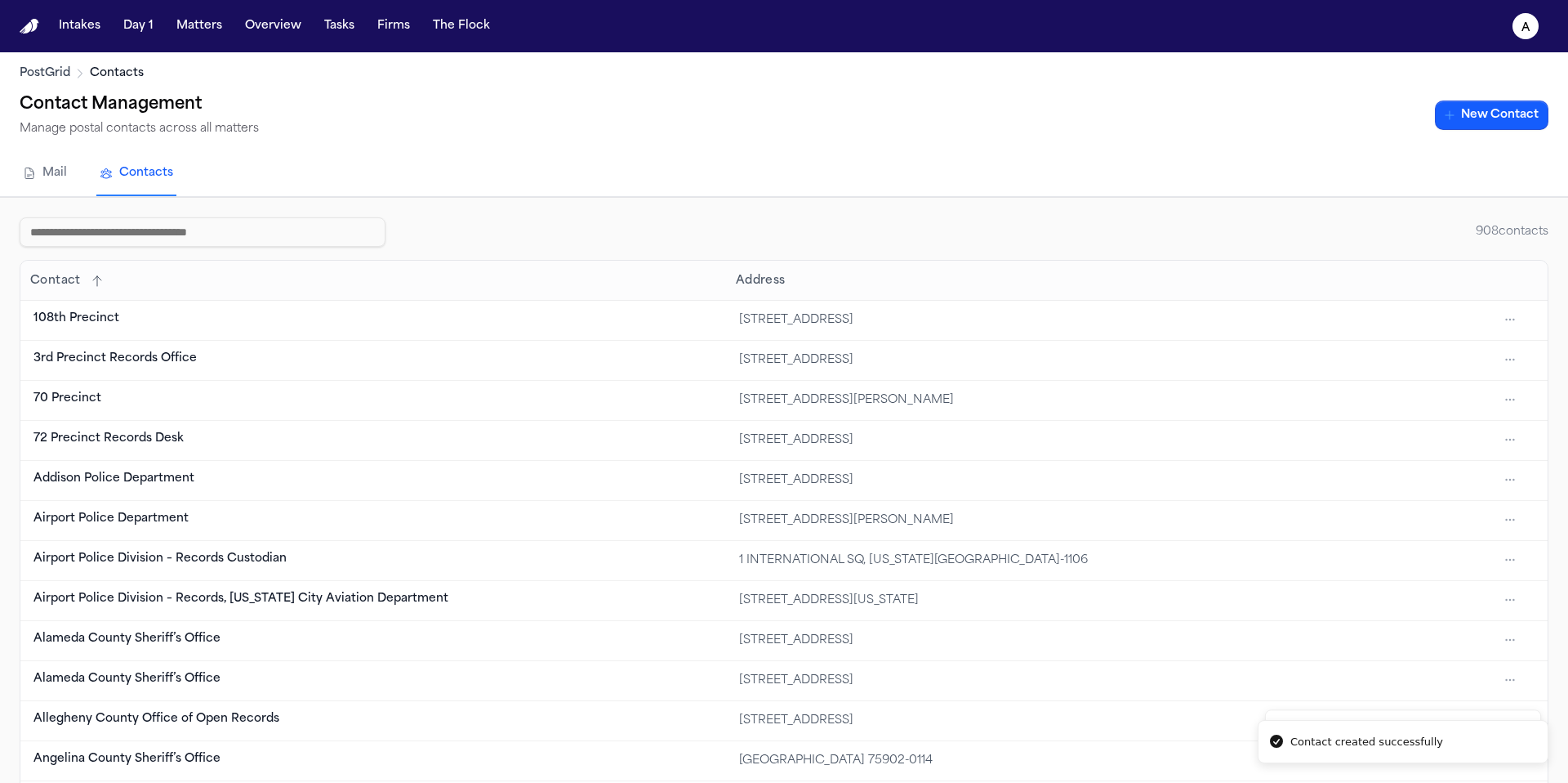
click at [307, 226] on input at bounding box center [203, 232] width 366 height 29
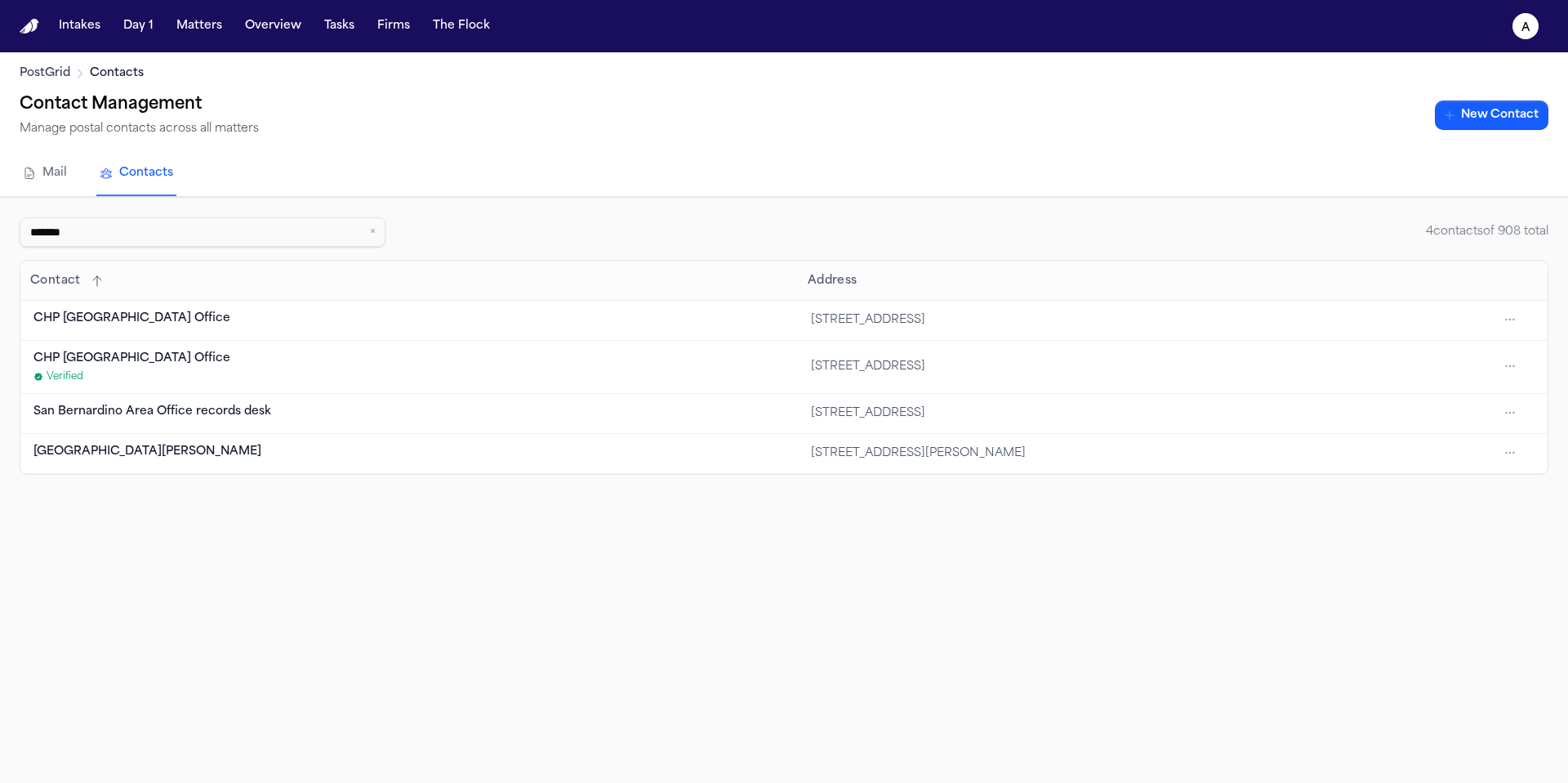
type input "*******"
click at [53, 174] on link "Mail" at bounding box center [45, 173] width 50 height 44
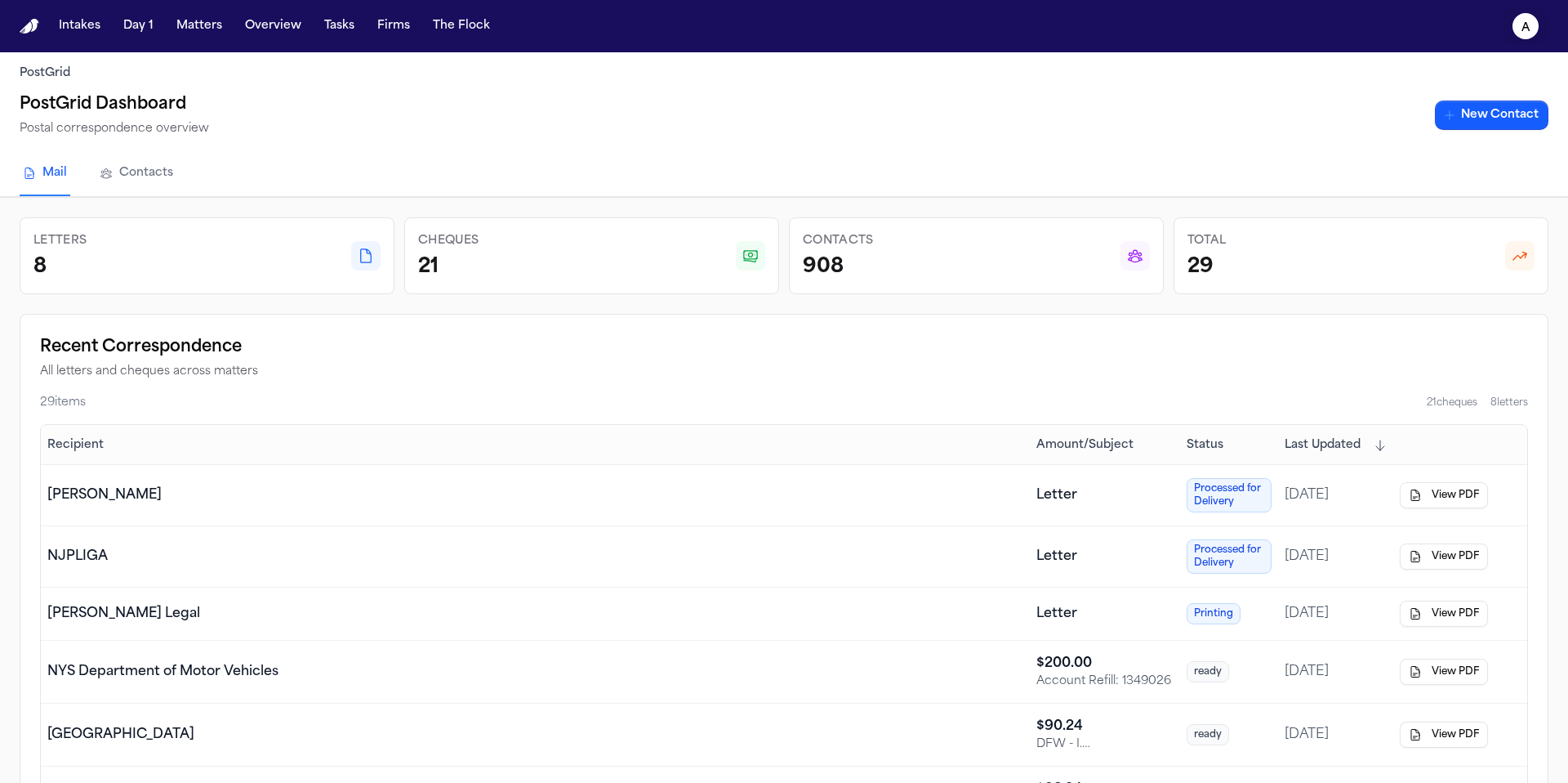
click at [1536, 24] on icon "A" at bounding box center [1526, 26] width 26 height 26
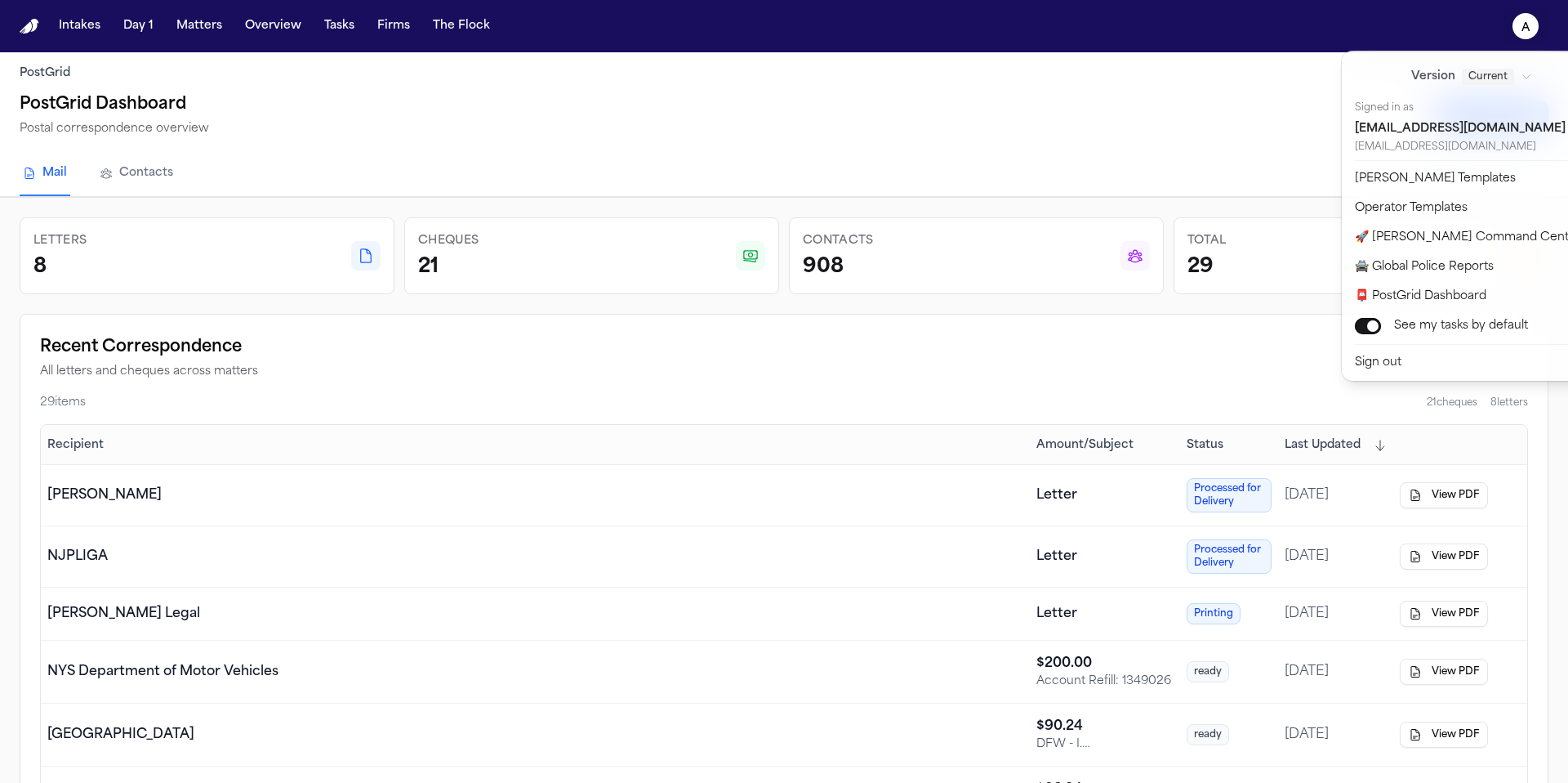
click at [194, 26] on nav "Intakes Day 1 Matters Overview Tasks Firms The Flock A" at bounding box center [784, 26] width 1568 height 52
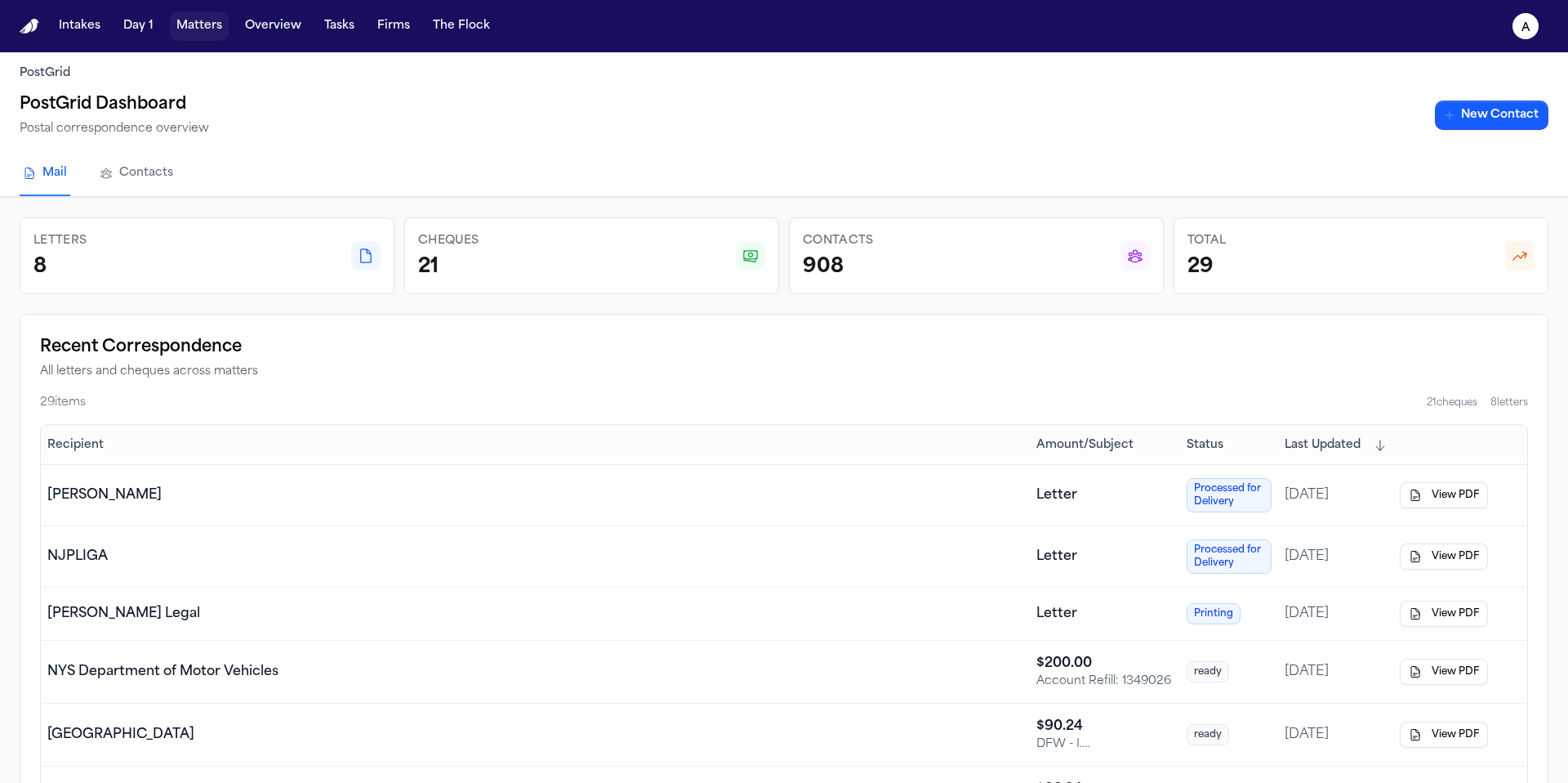
click at [207, 26] on button "Matters" at bounding box center [199, 26] width 59 height 29
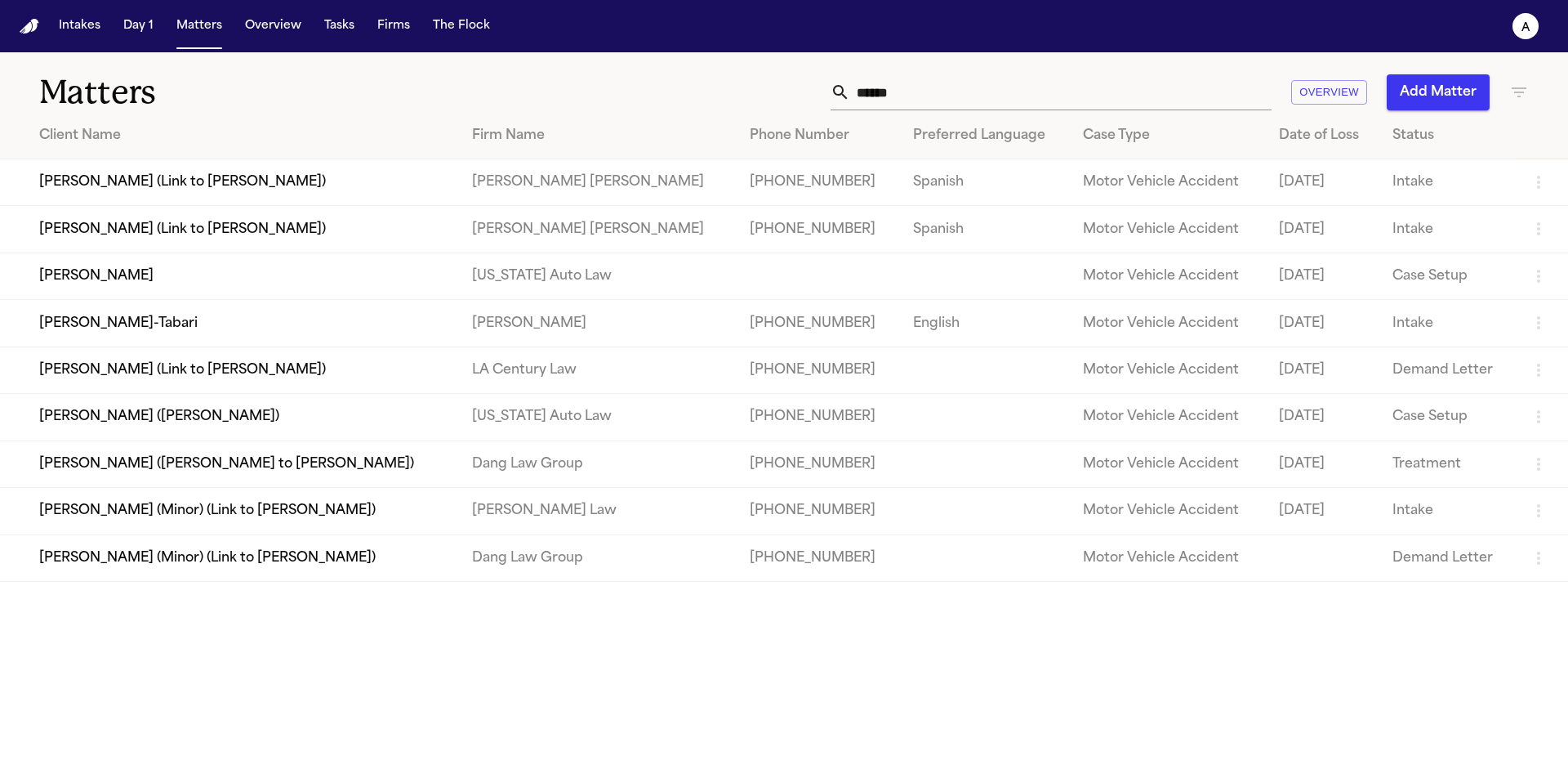
click at [956, 97] on input "******" at bounding box center [1061, 93] width 422 height 36
click at [116, 282] on td "Shakir Smith" at bounding box center [229, 275] width 459 height 47
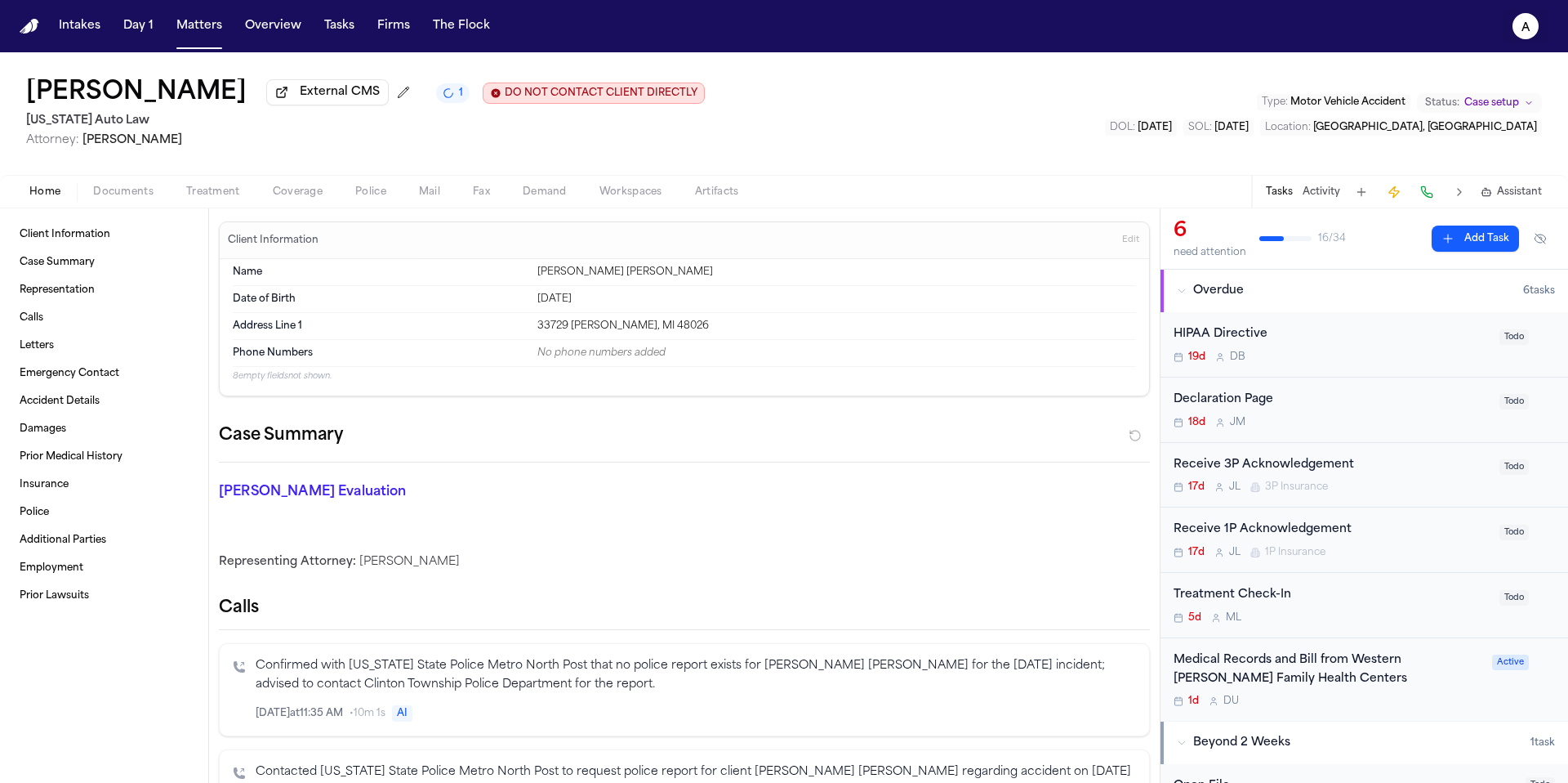
click at [1530, 40] on button "A" at bounding box center [1525, 26] width 46 height 36
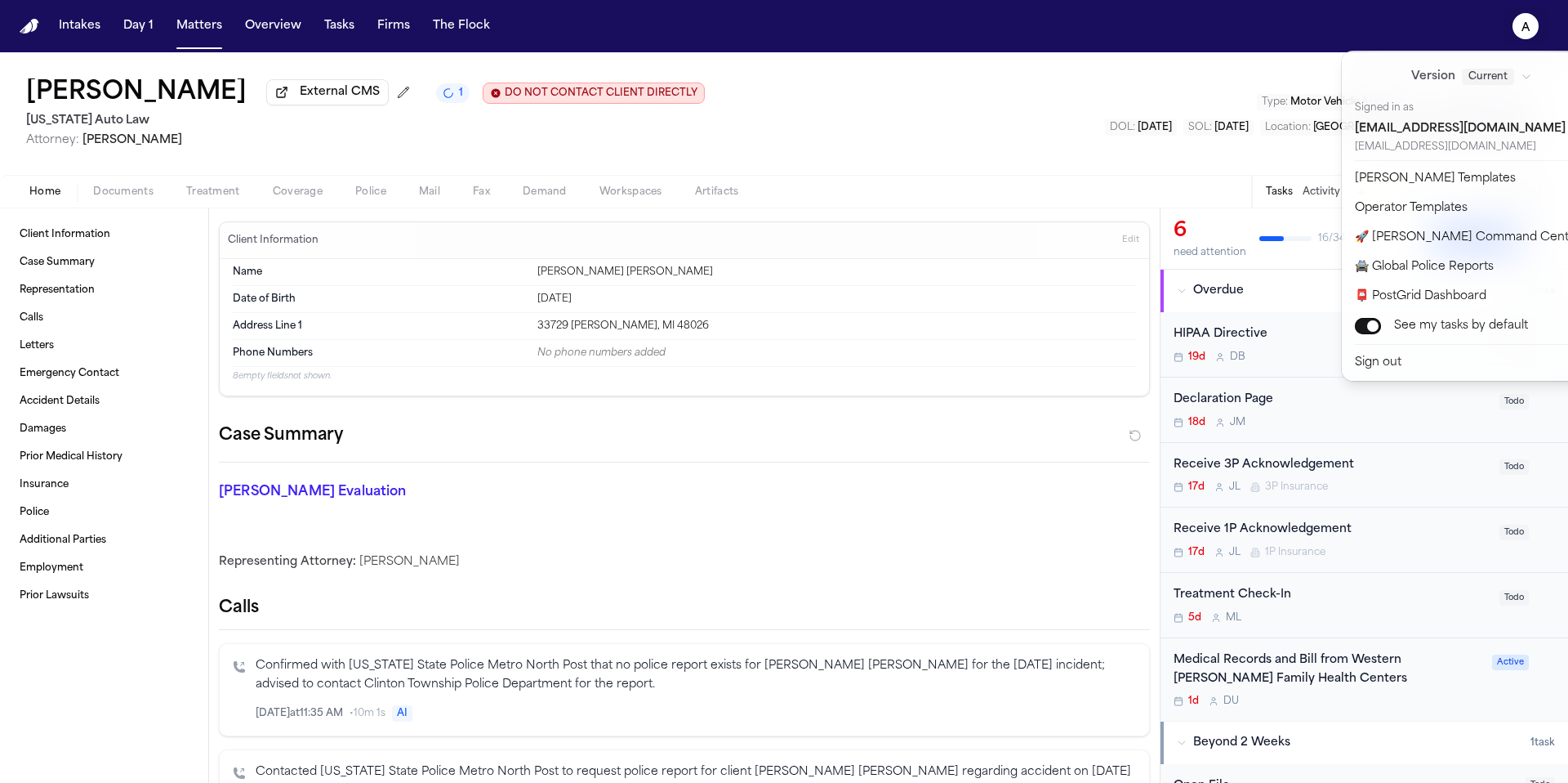
click at [971, 137] on div "Intakes Day 1 Matters Overview Tasks Firms The Flock A Shakir Smith External CM…" at bounding box center [784, 392] width 1568 height 783
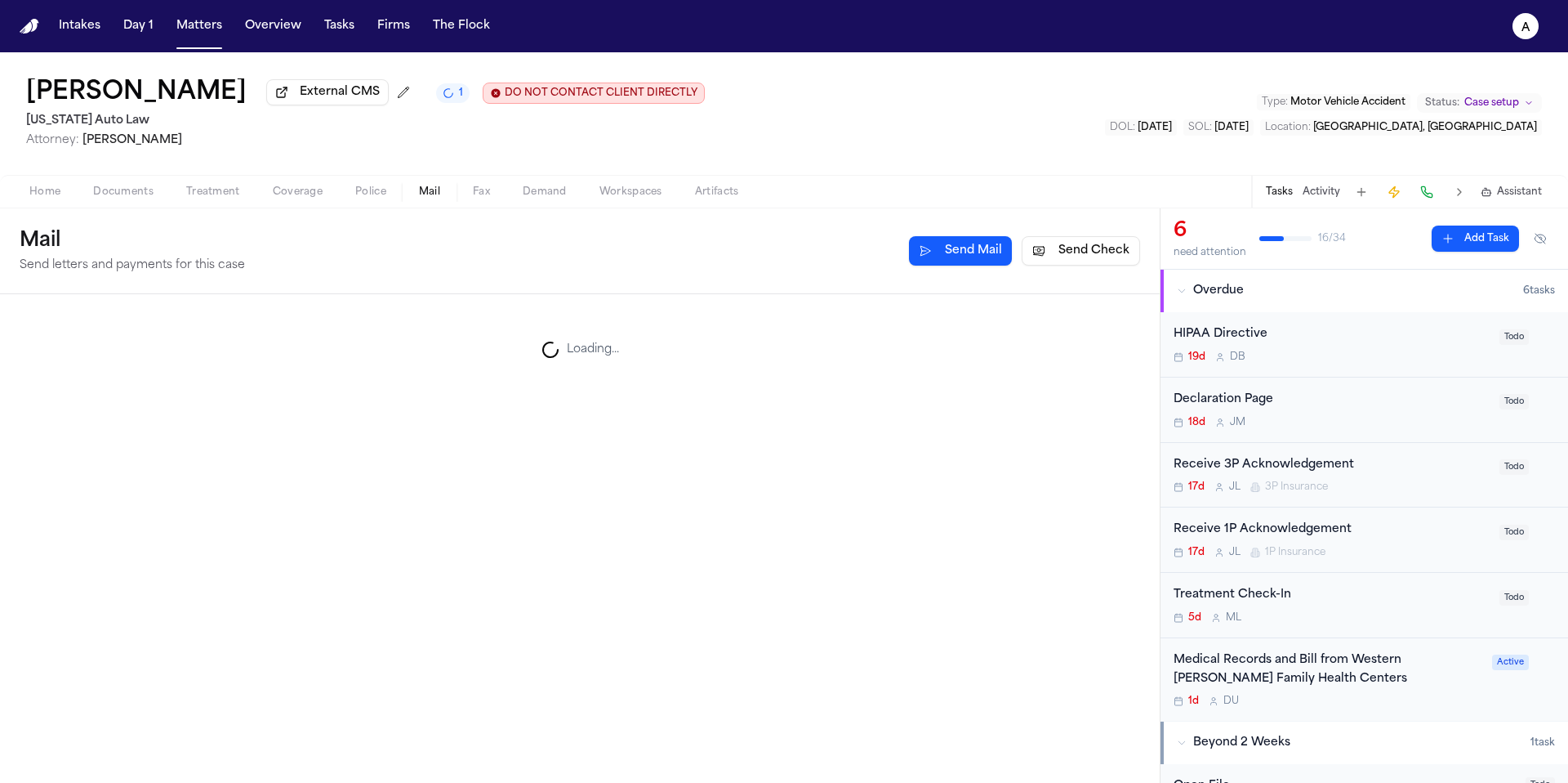
click at [422, 195] on span "Mail" at bounding box center [429, 191] width 22 height 13
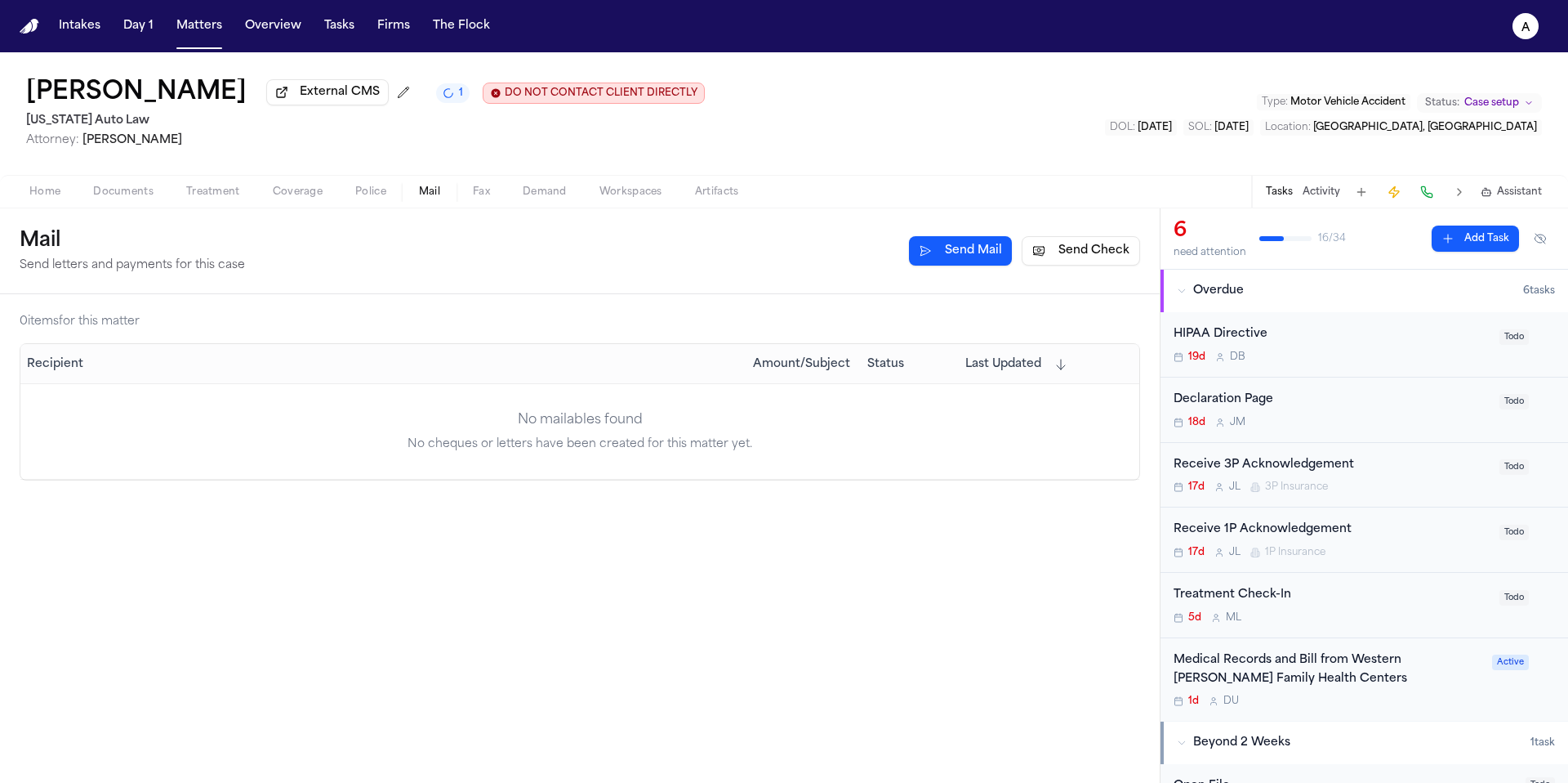
click at [1107, 257] on button "Send Check" at bounding box center [1081, 251] width 119 height 29
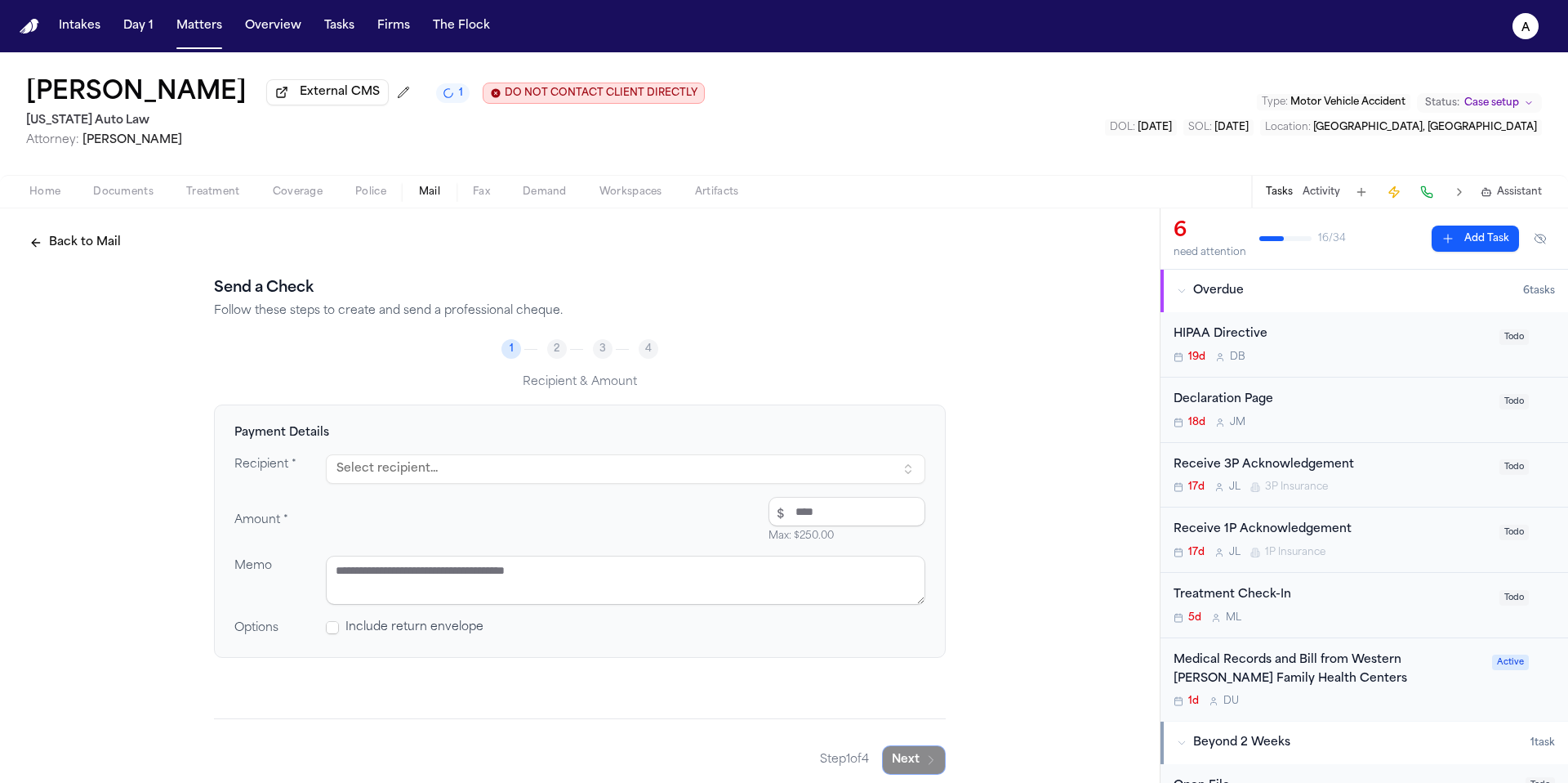
click at [668, 465] on button "Select recipient..." at bounding box center [625, 469] width 599 height 29
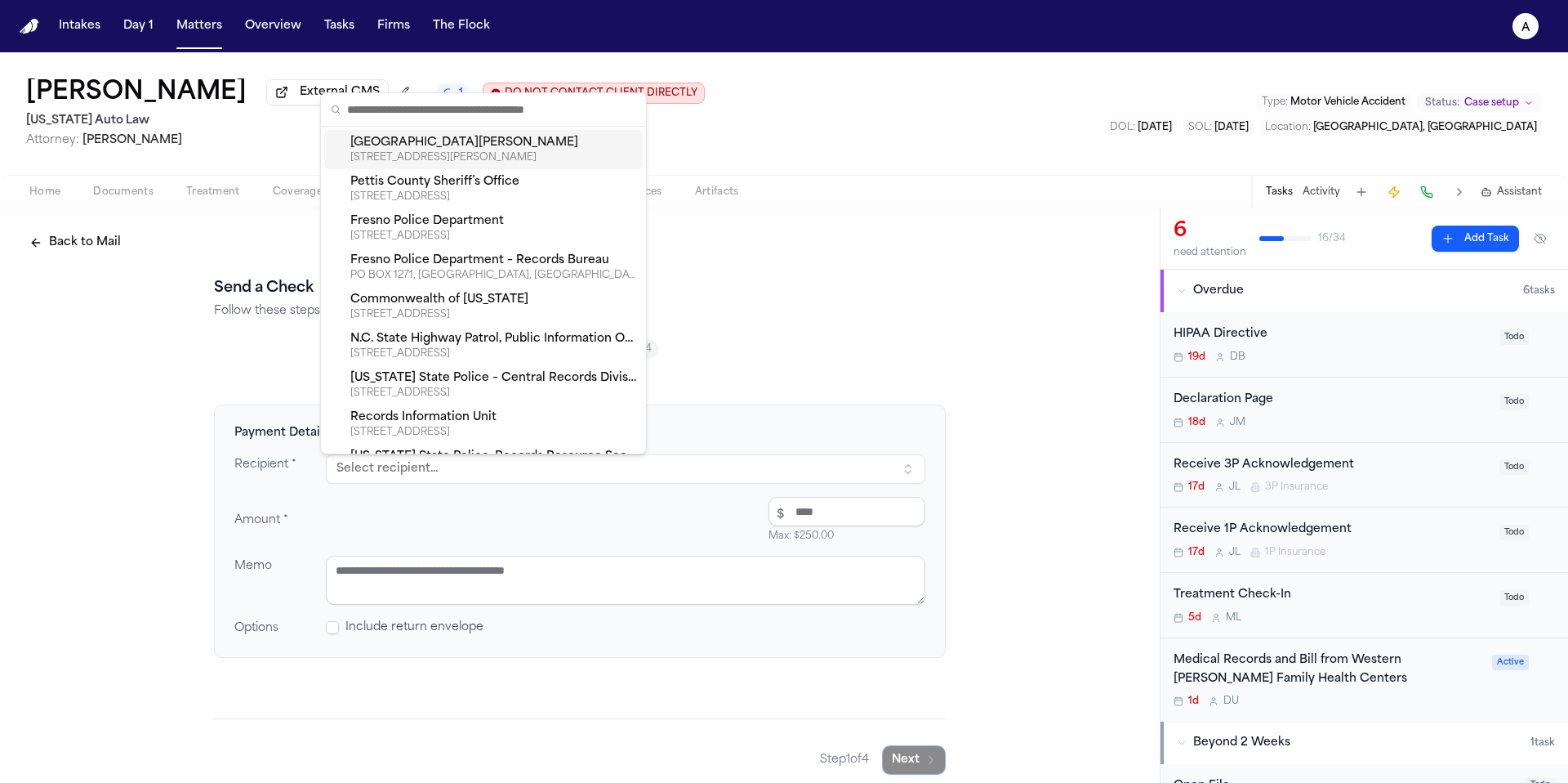
click at [536, 154] on div "26650 EUREKA RD STE C, TAYLOR, MI, 48180-4835" at bounding box center [494, 157] width 286 height 13
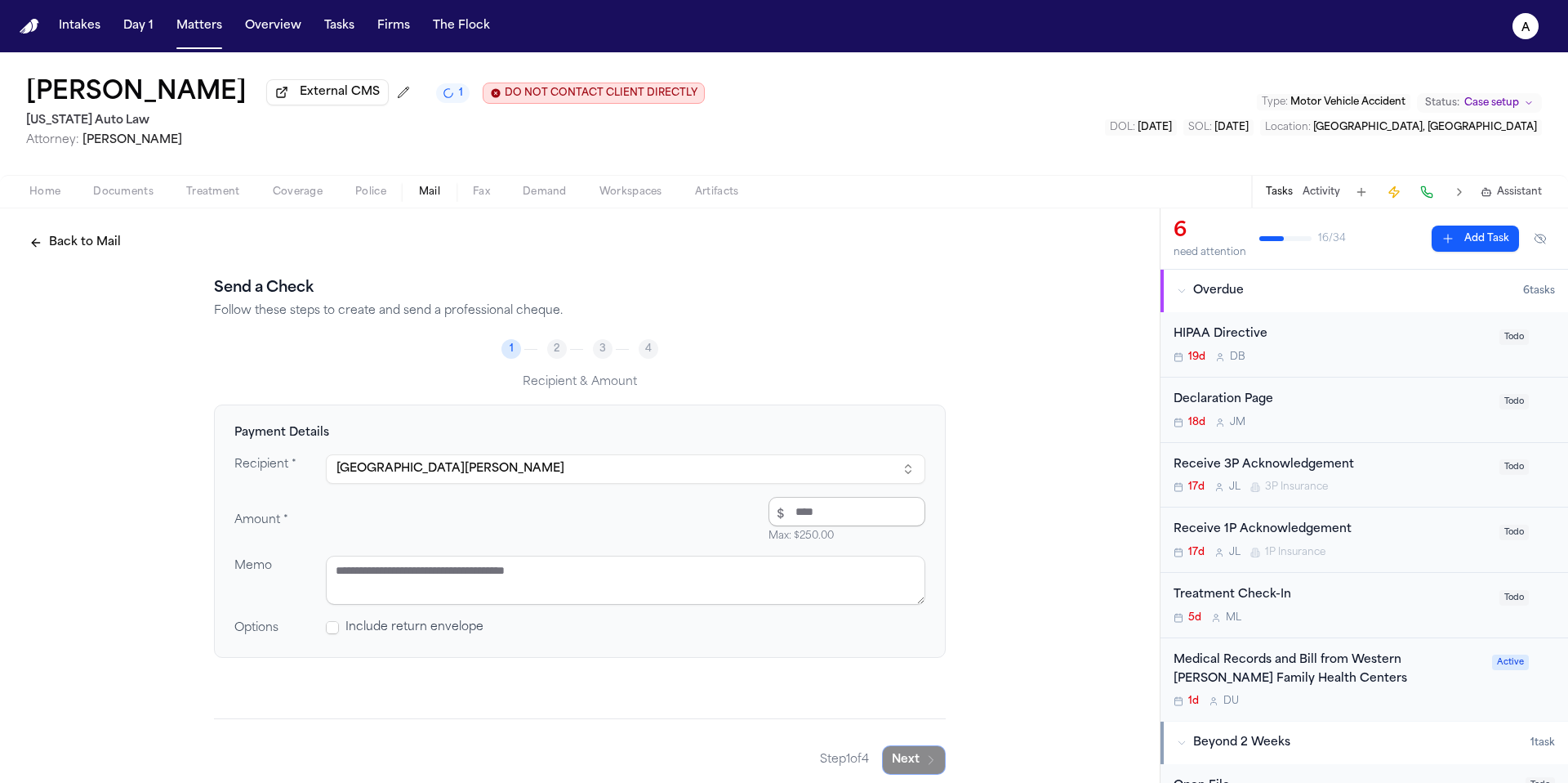
click at [820, 516] on input "number" at bounding box center [847, 511] width 157 height 29
type input "*****"
click at [825, 586] on textarea at bounding box center [625, 579] width 599 height 49
click at [402, 573] on textarea "*****" at bounding box center [625, 579] width 599 height 49
paste textarea "******"
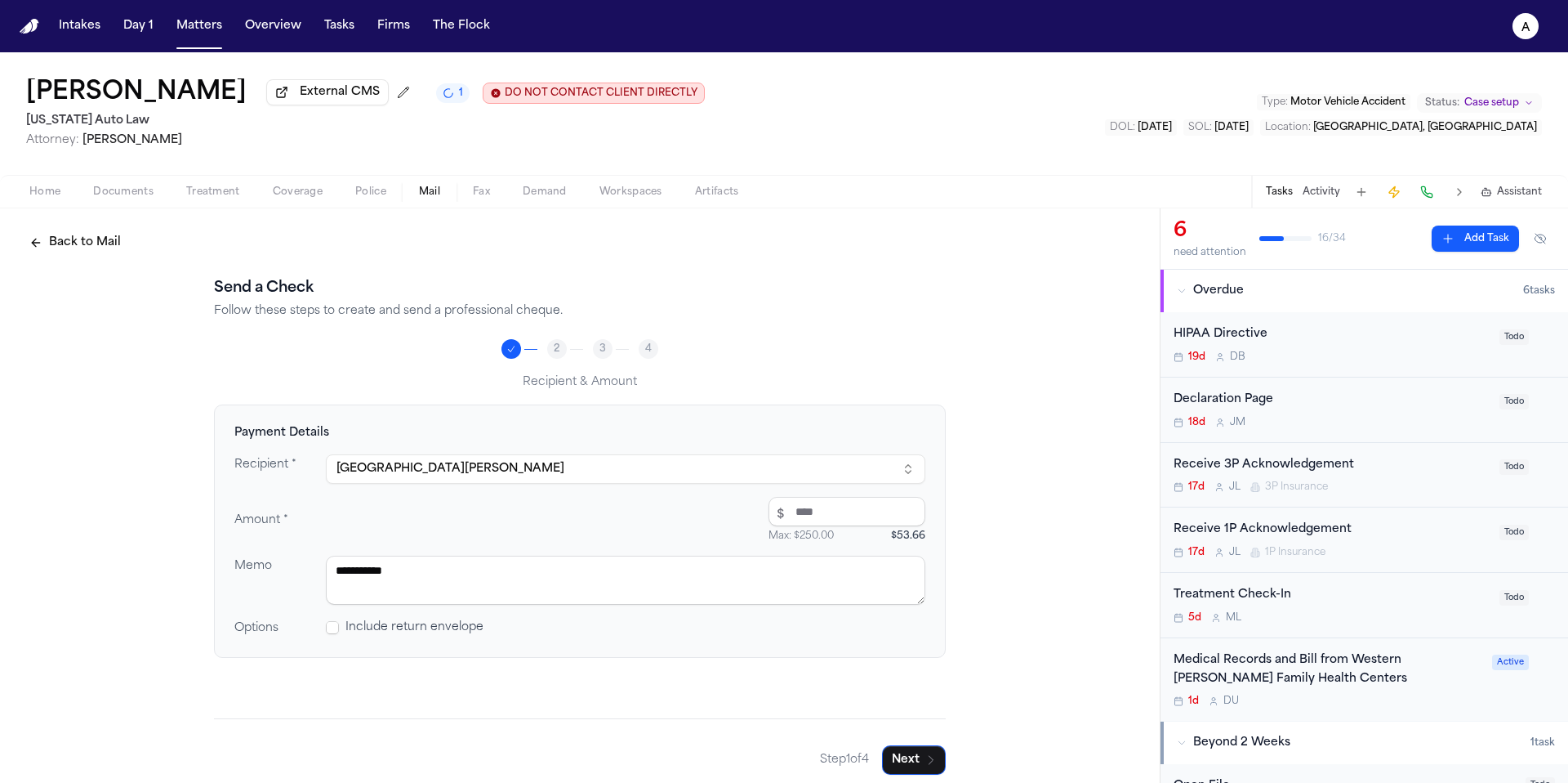
scroll to position [15, 0]
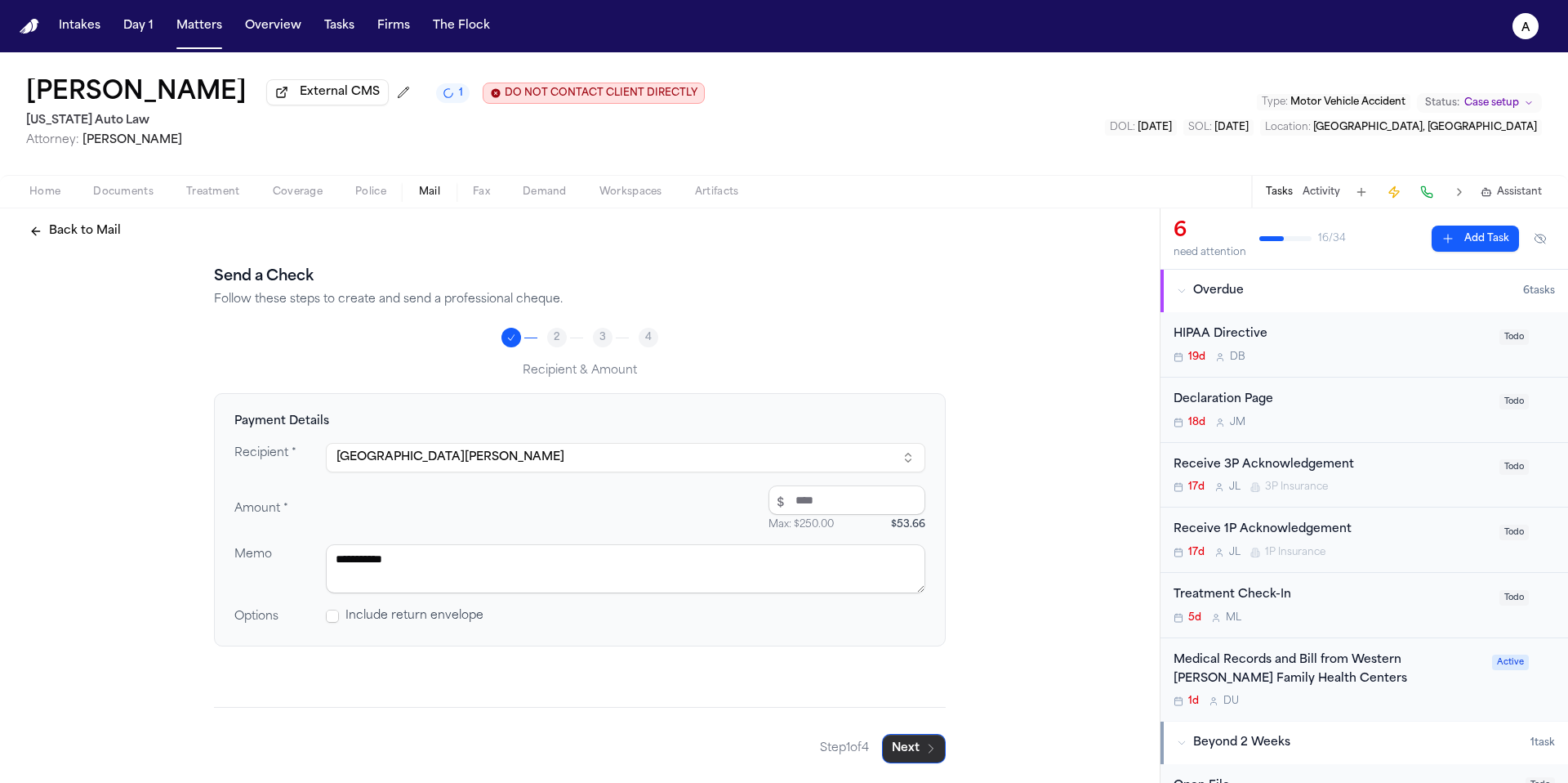
type textarea "**********"
click at [925, 742] on icon "button" at bounding box center [931, 747] width 13 height 13
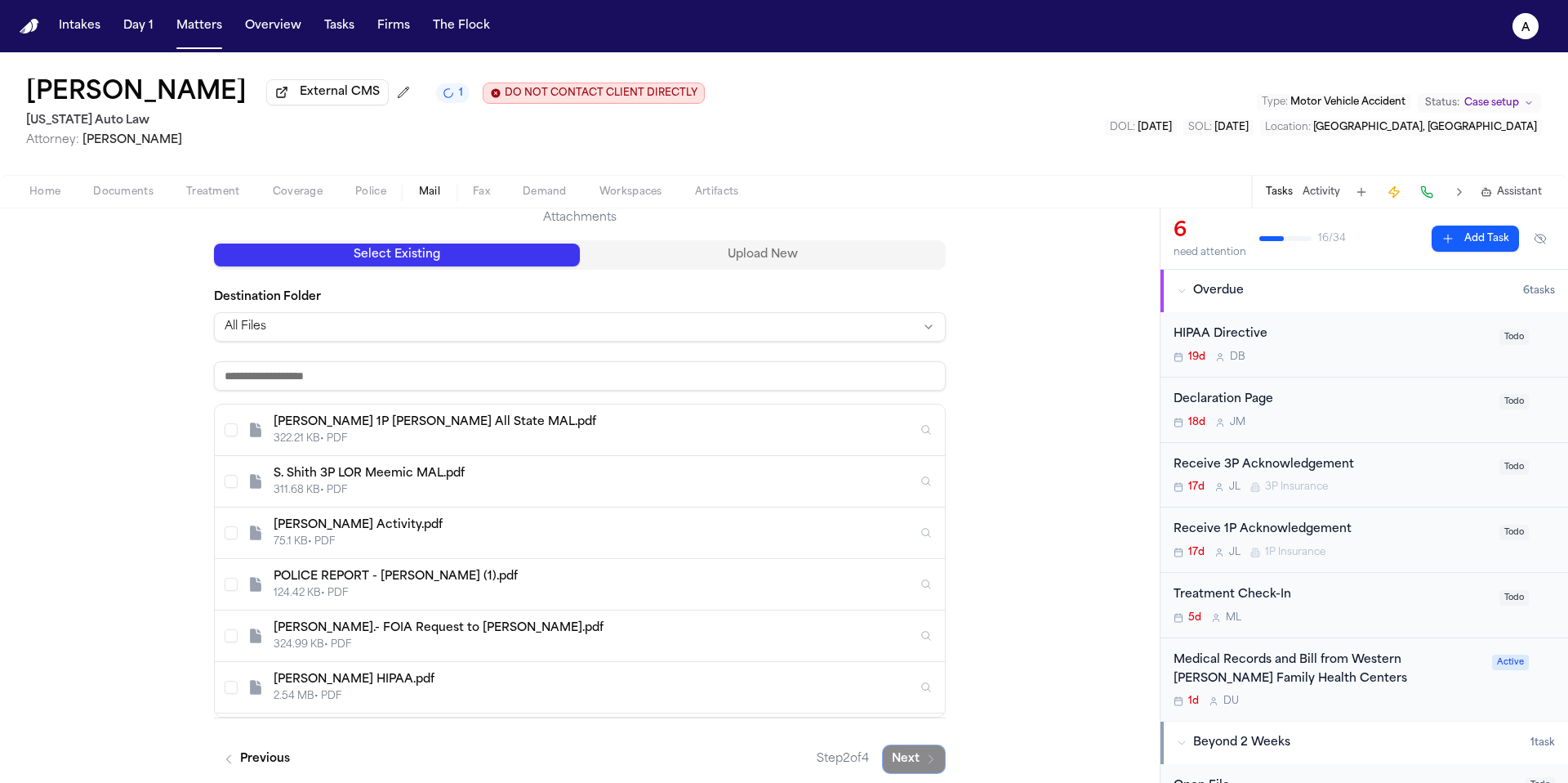
scroll to position [171, 0]
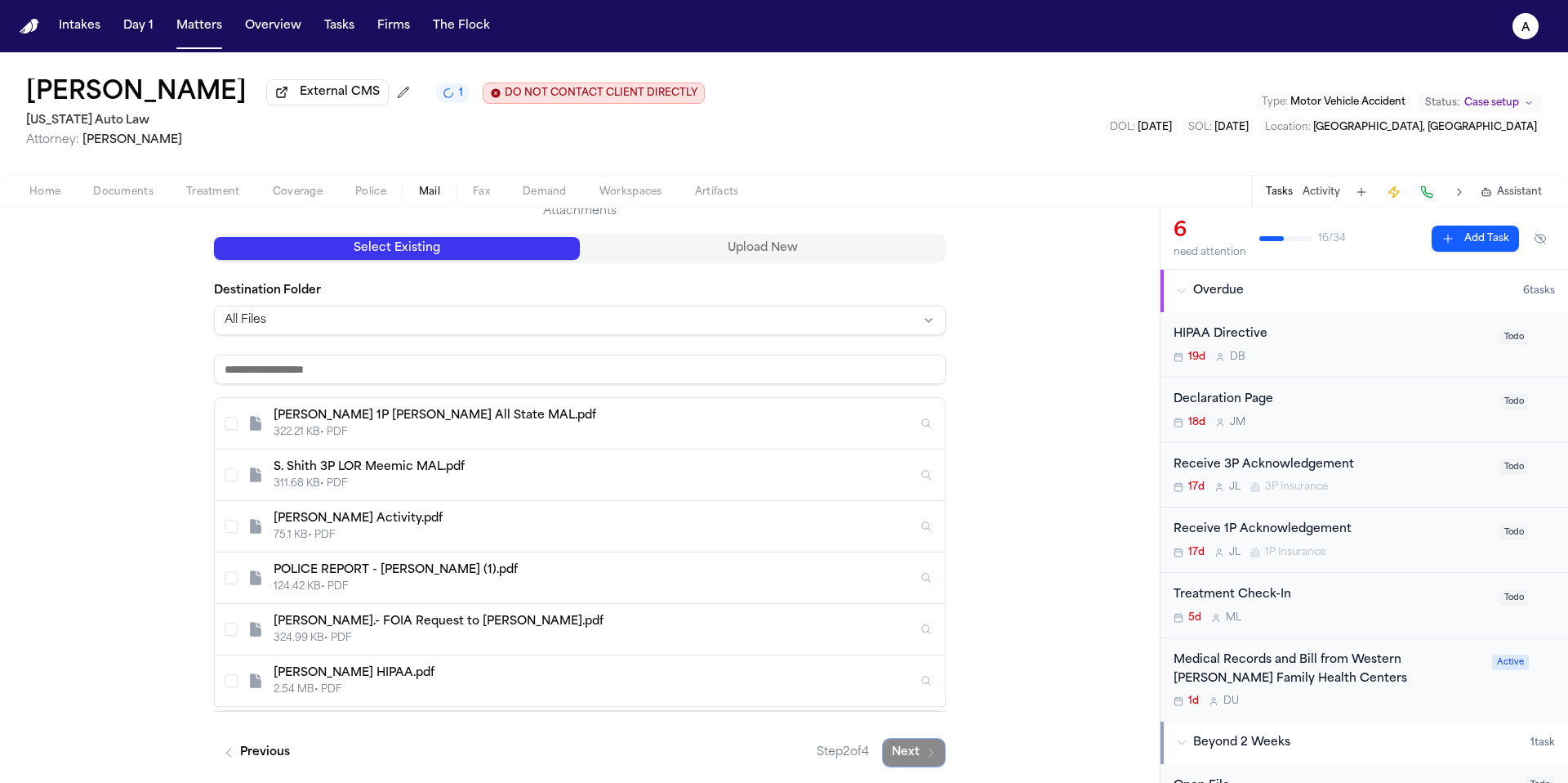
click at [710, 249] on div "Send a Check Follow these steps to create and send a professional cheque. 2 3 4…" at bounding box center [579, 437] width 732 height 661
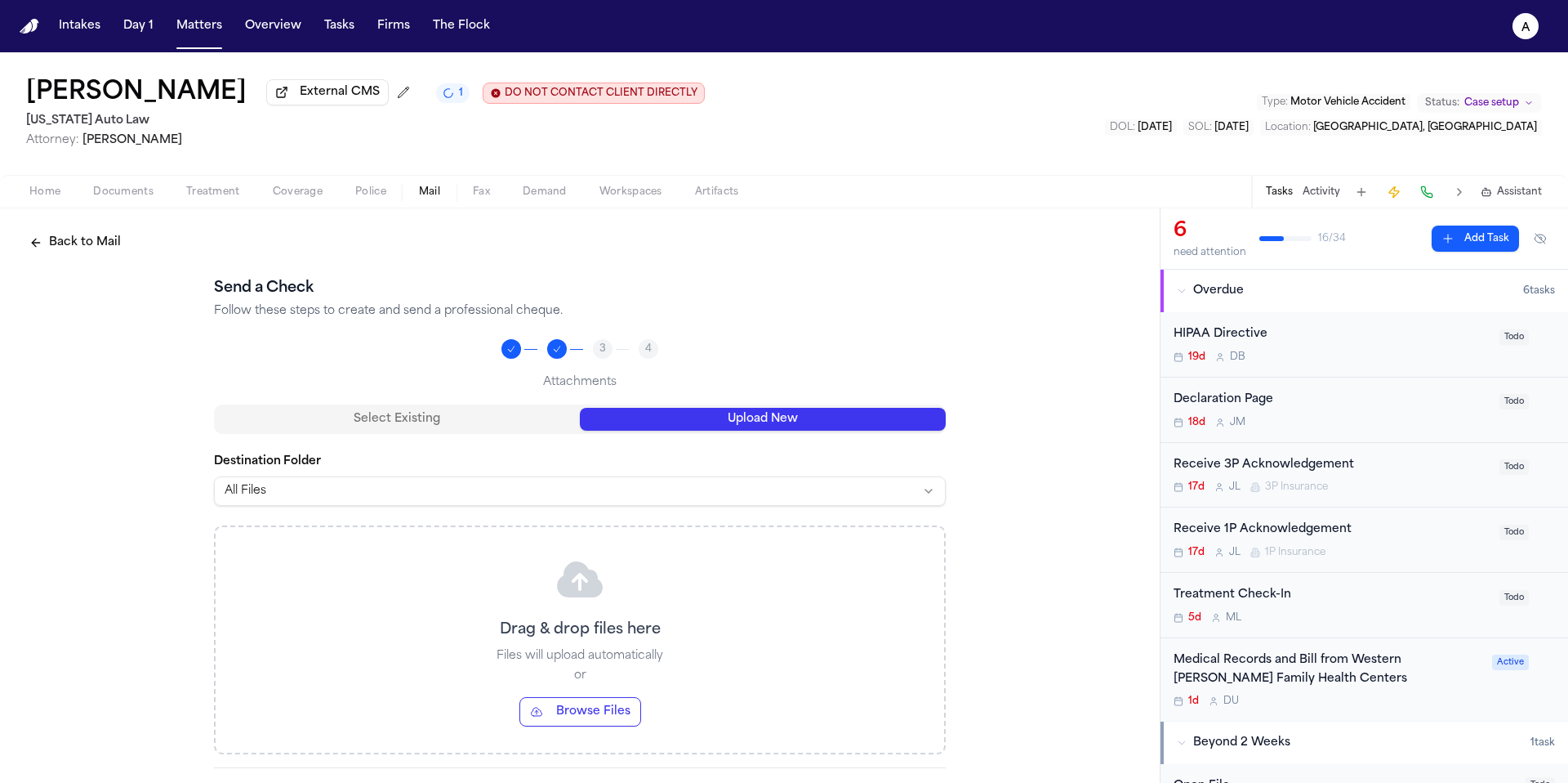
scroll to position [138, 0]
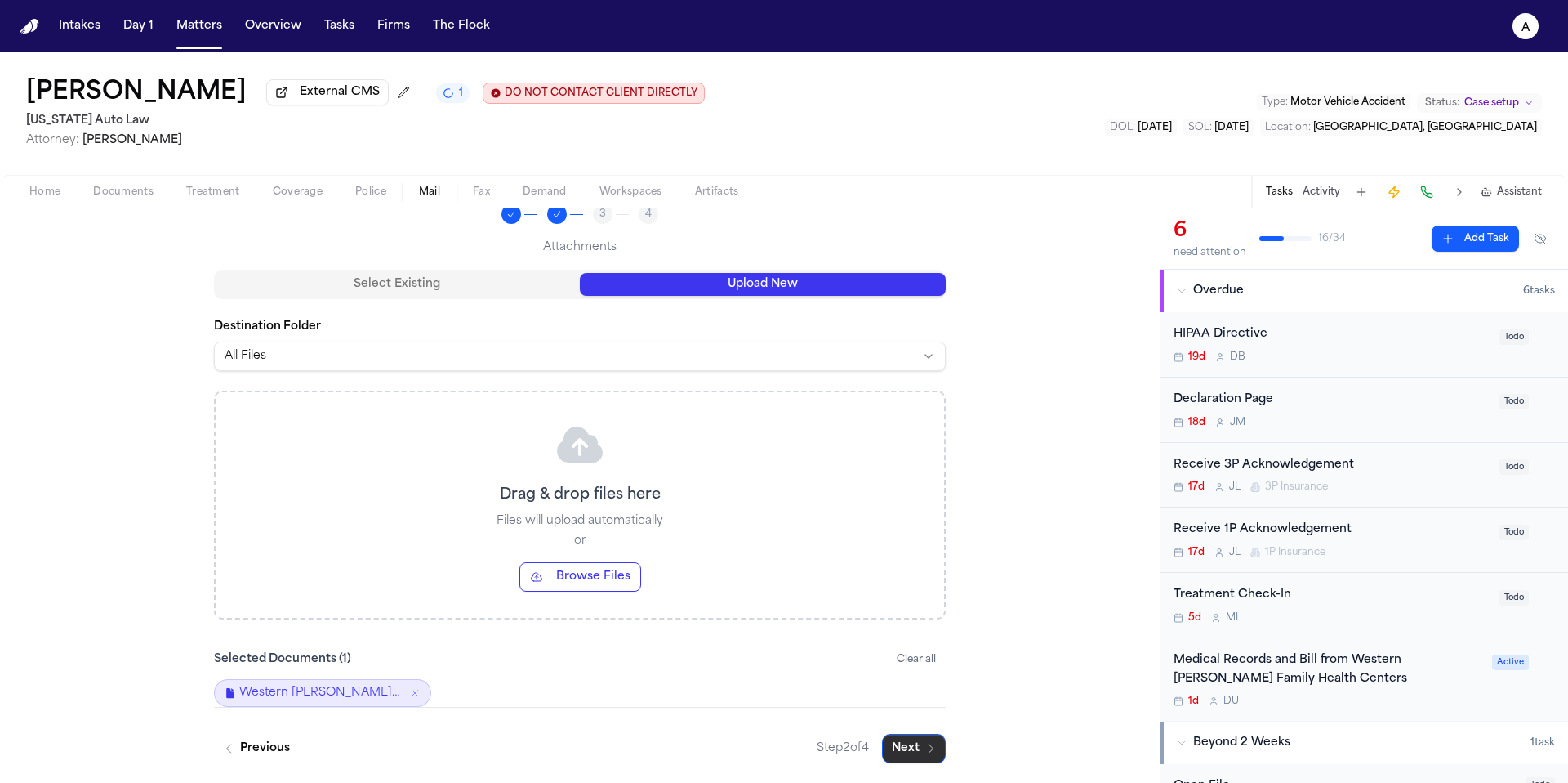
click at [910, 754] on button "Next" at bounding box center [914, 748] width 64 height 29
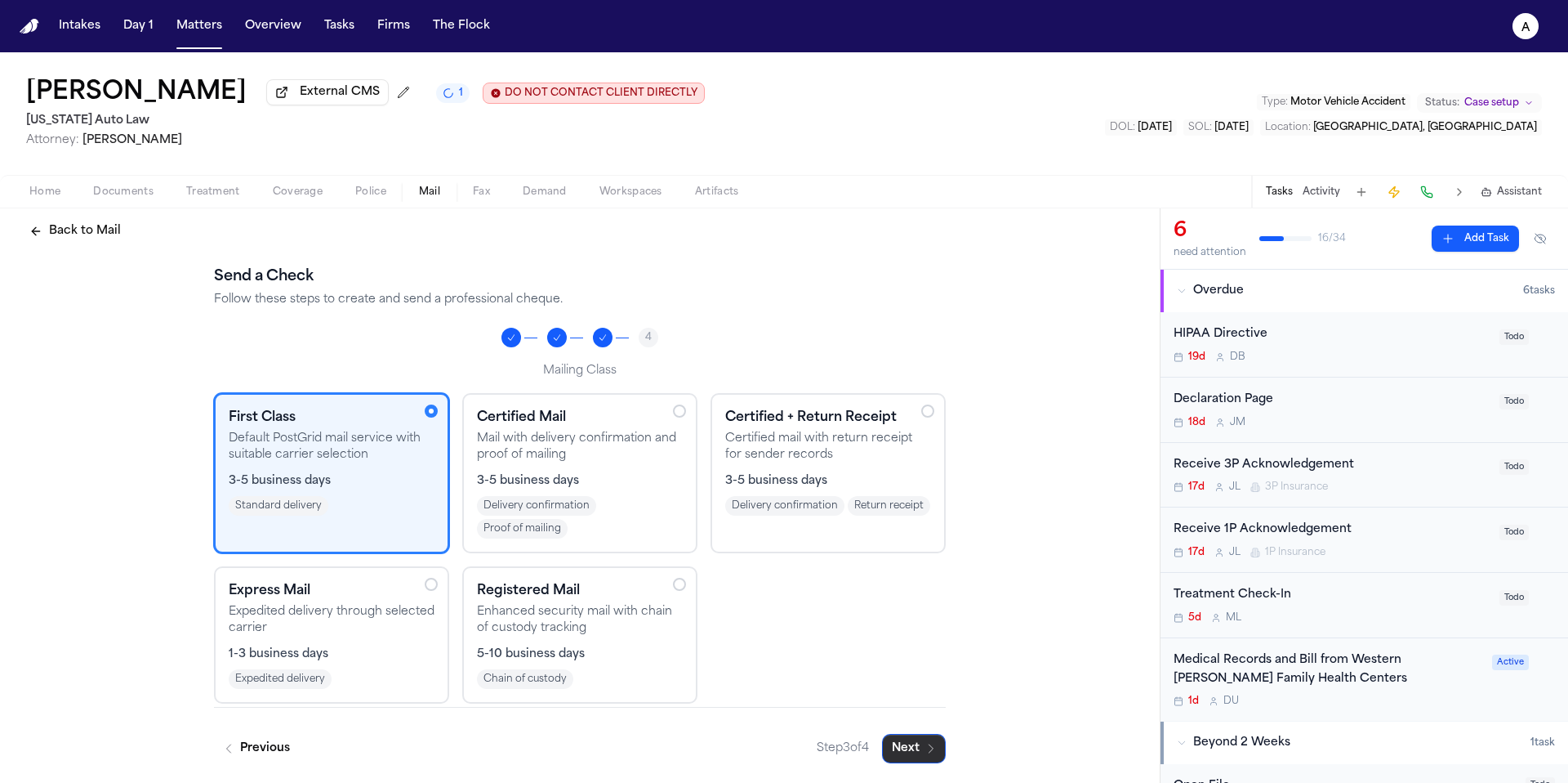
click at [911, 753] on button "Next" at bounding box center [914, 748] width 64 height 29
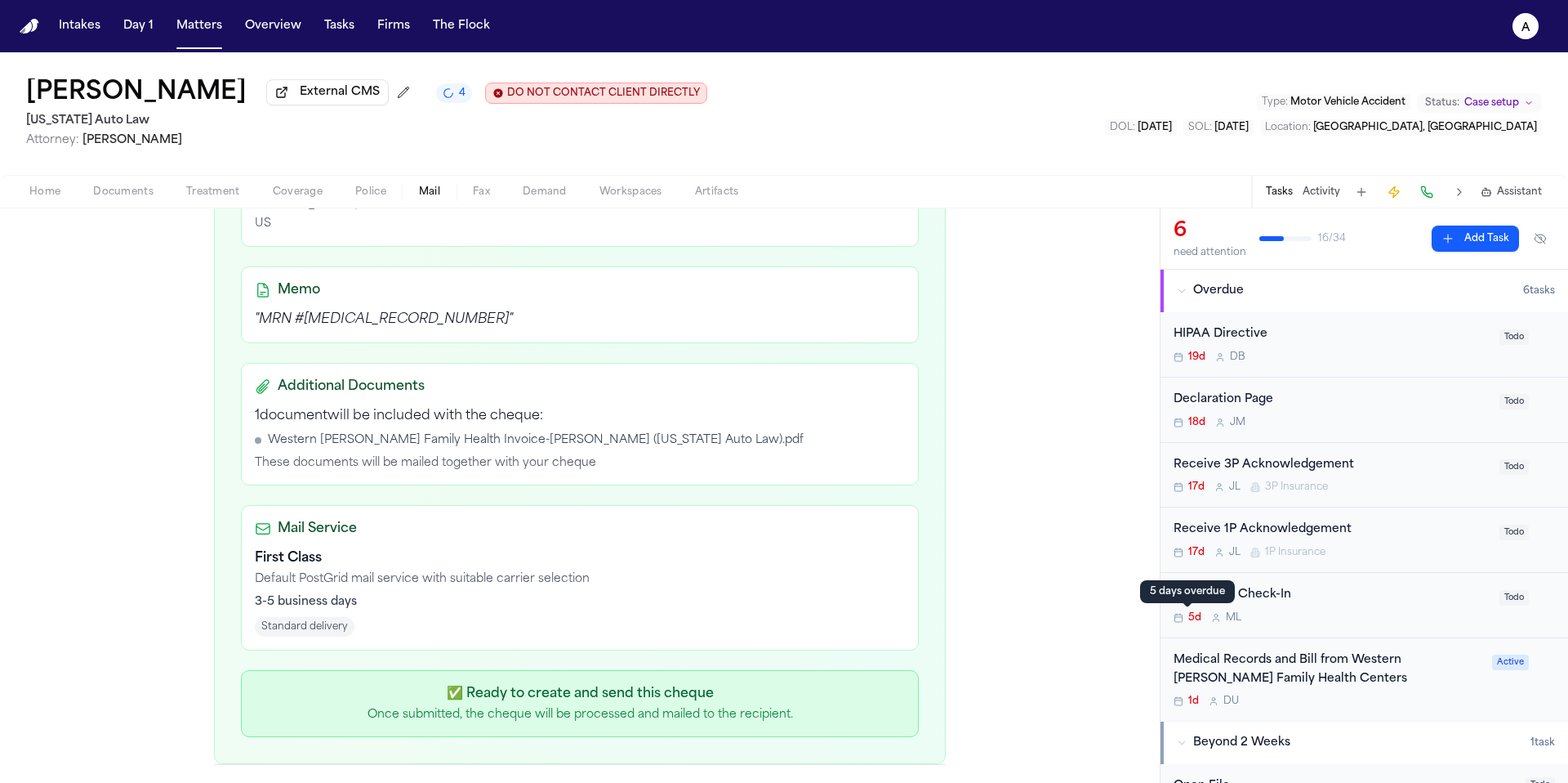
scroll to position [281, 0]
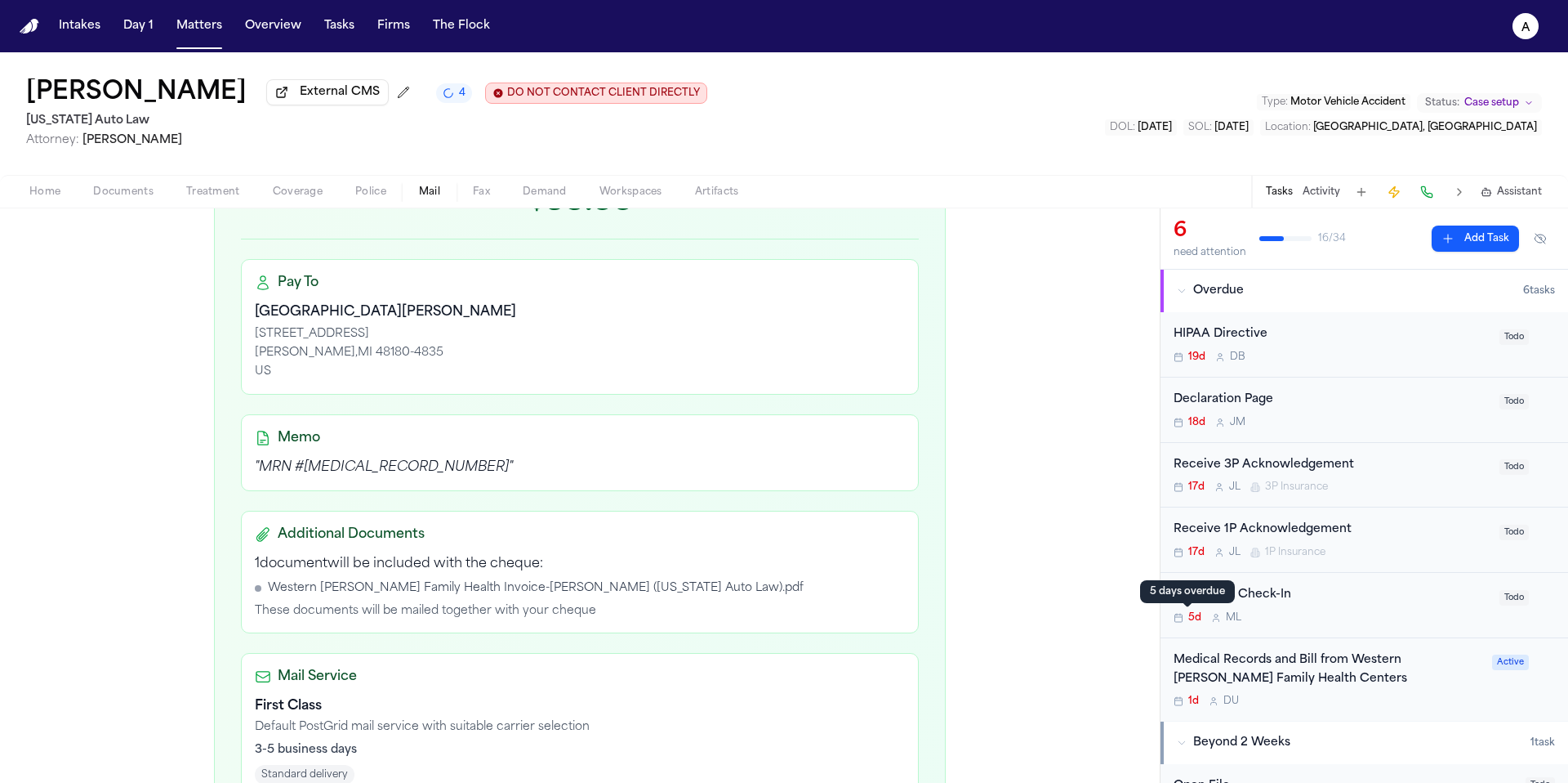
click at [1424, 687] on div "Medical Records and Bill from Western Wayne Family Health Centers" at bounding box center [1327, 670] width 309 height 37
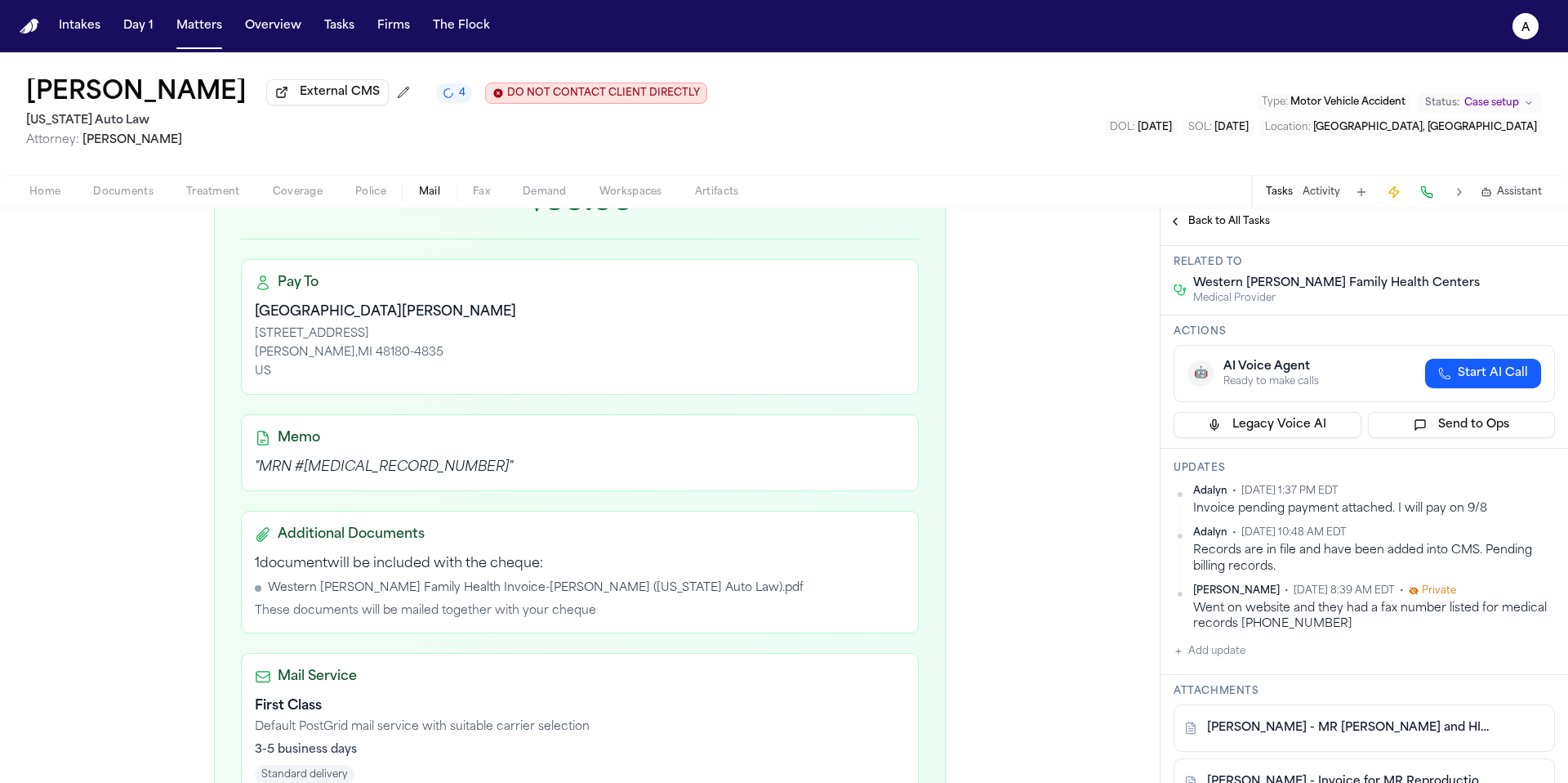
scroll to position [207, 0]
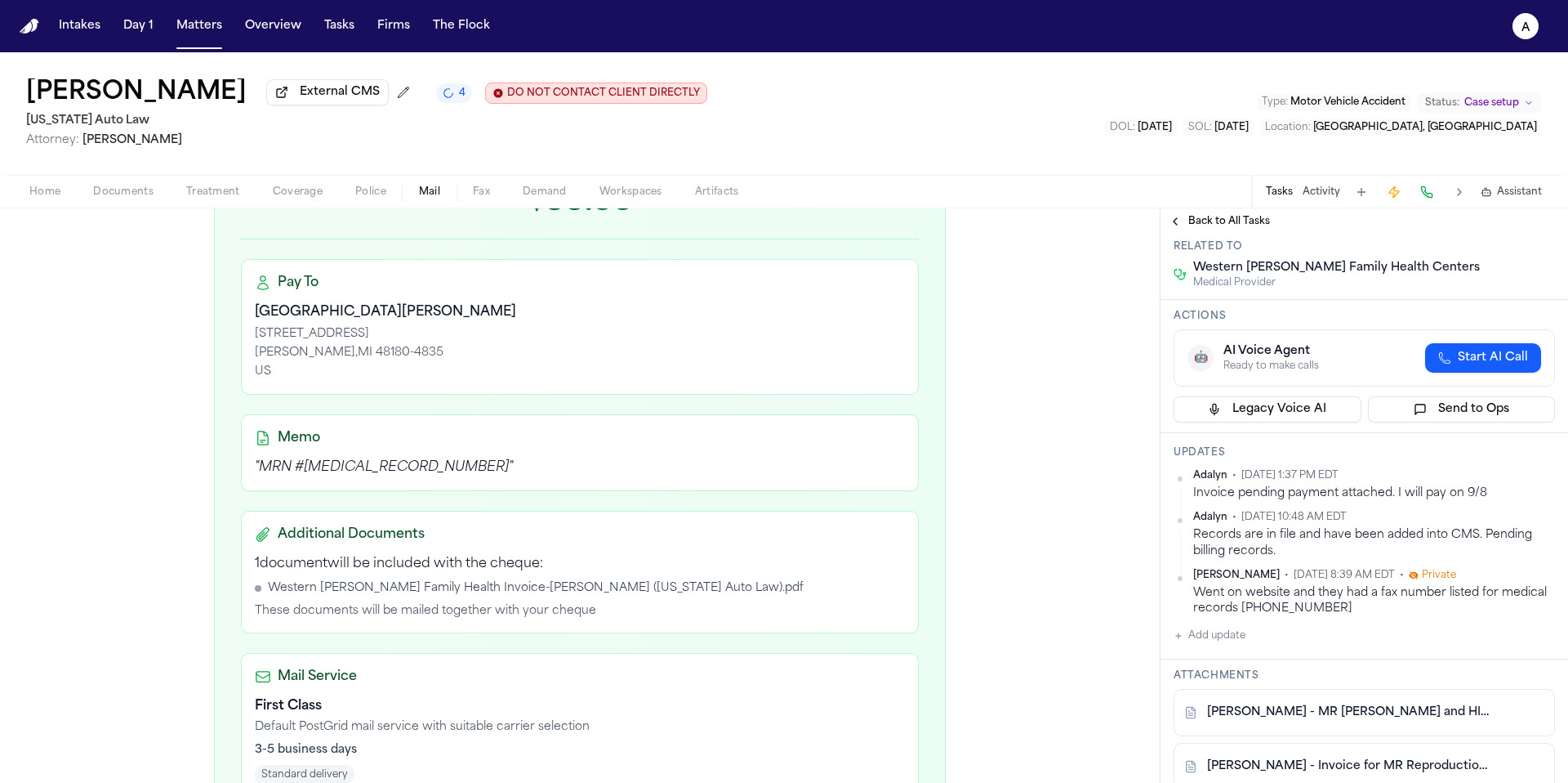
click at [1232, 645] on button "Add update" at bounding box center [1209, 635] width 72 height 20
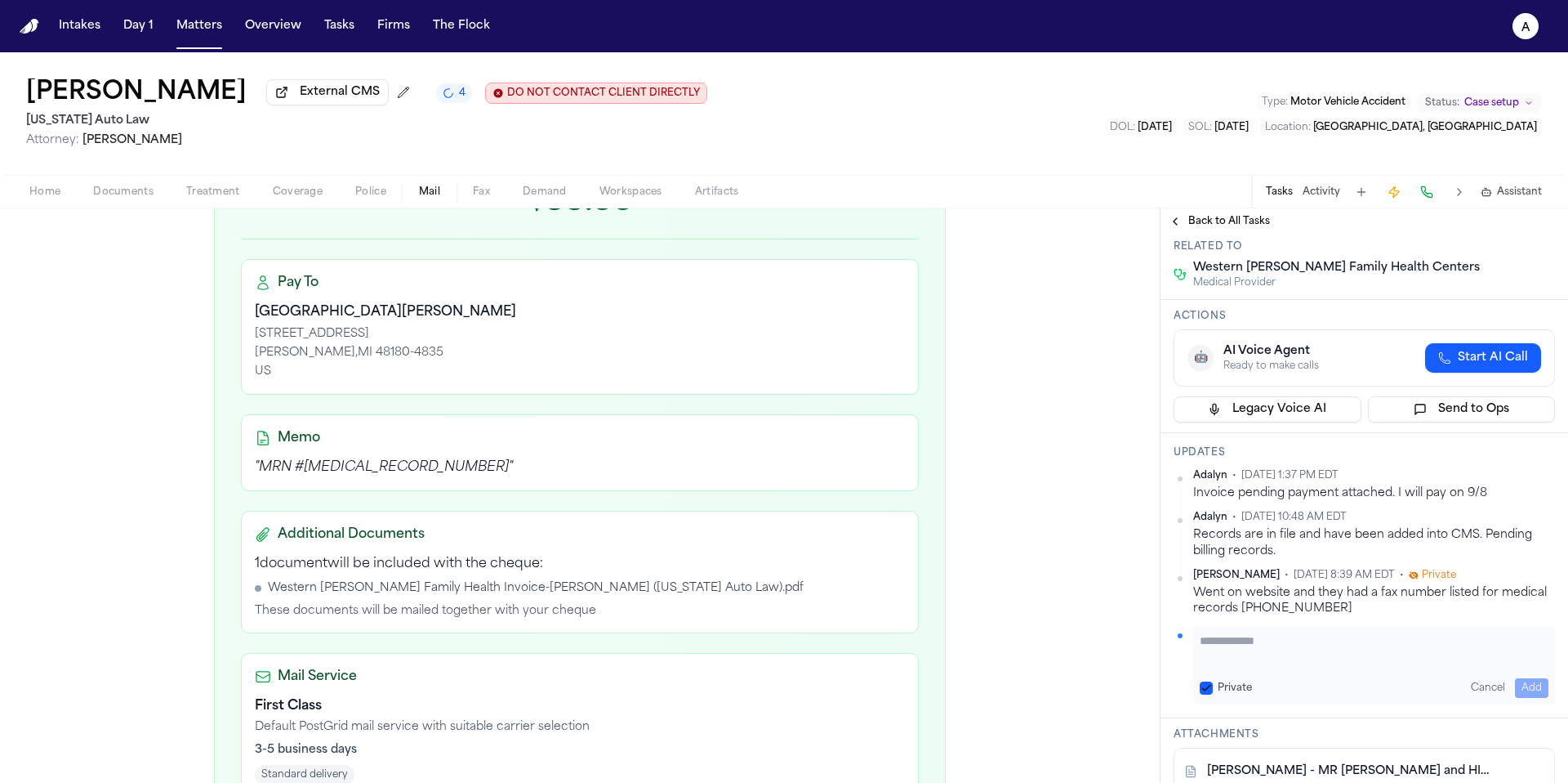
click at [1223, 665] on textarea "Add your update" at bounding box center [1374, 649] width 349 height 33
type textarea "**********"
click at [1214, 695] on div "Private" at bounding box center [1226, 688] width 52 height 13
click at [1206, 695] on button "Private" at bounding box center [1206, 688] width 13 height 13
click at [1520, 697] on button "Add" at bounding box center [1532, 688] width 34 height 20
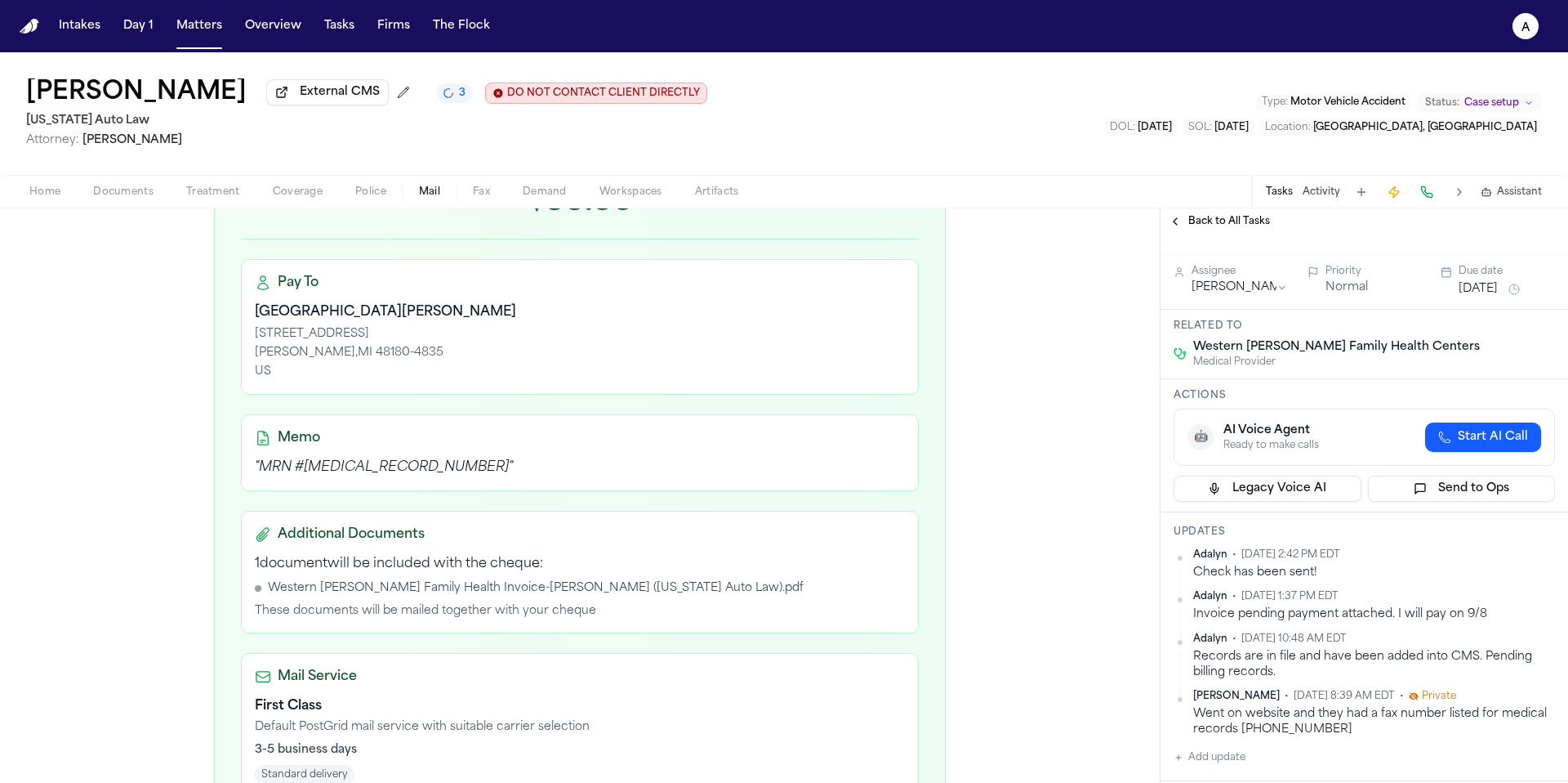
scroll to position [122, 0]
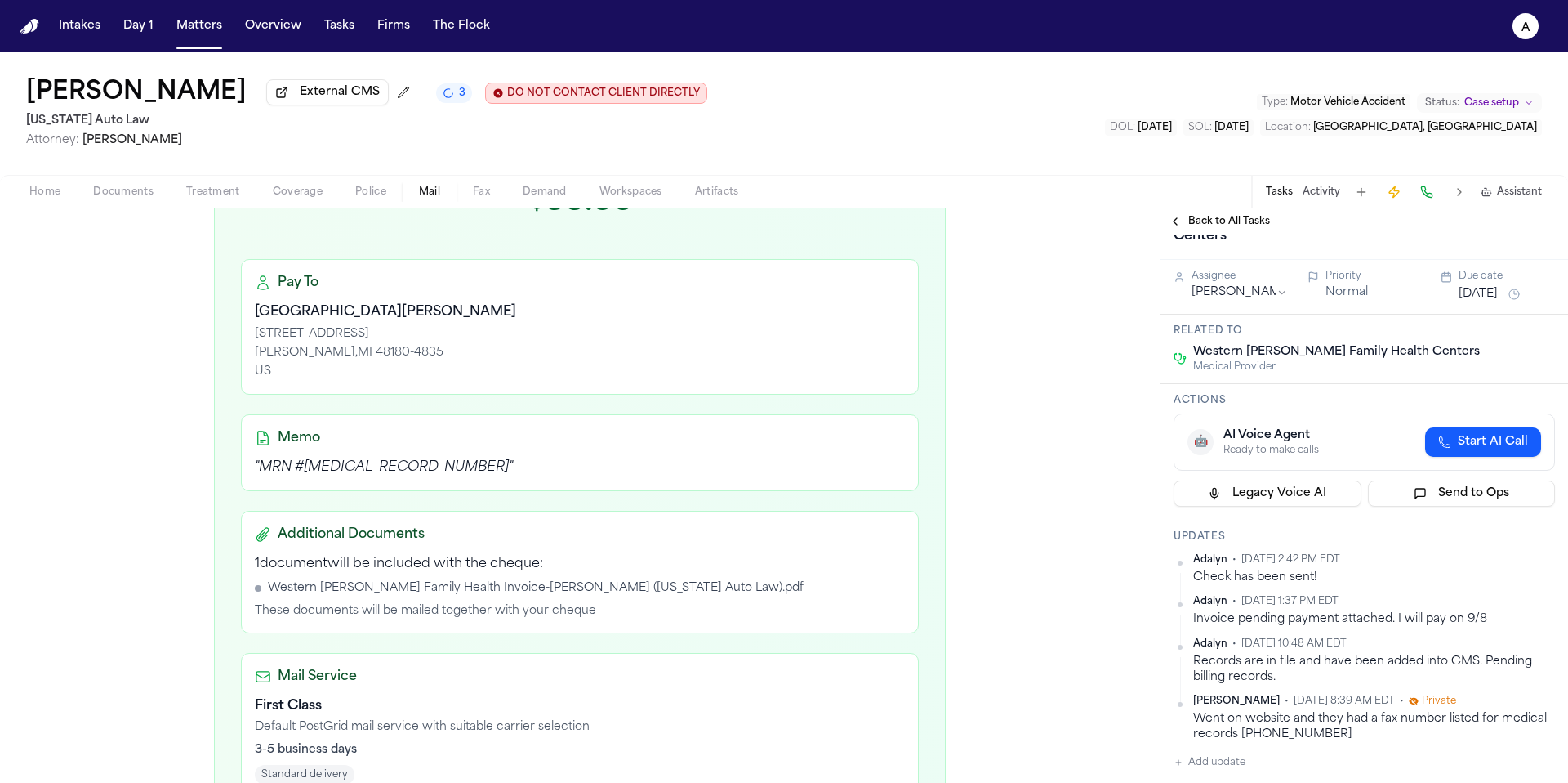
click at [1474, 302] on button "Sep 8, 2025" at bounding box center [1478, 294] width 39 height 16
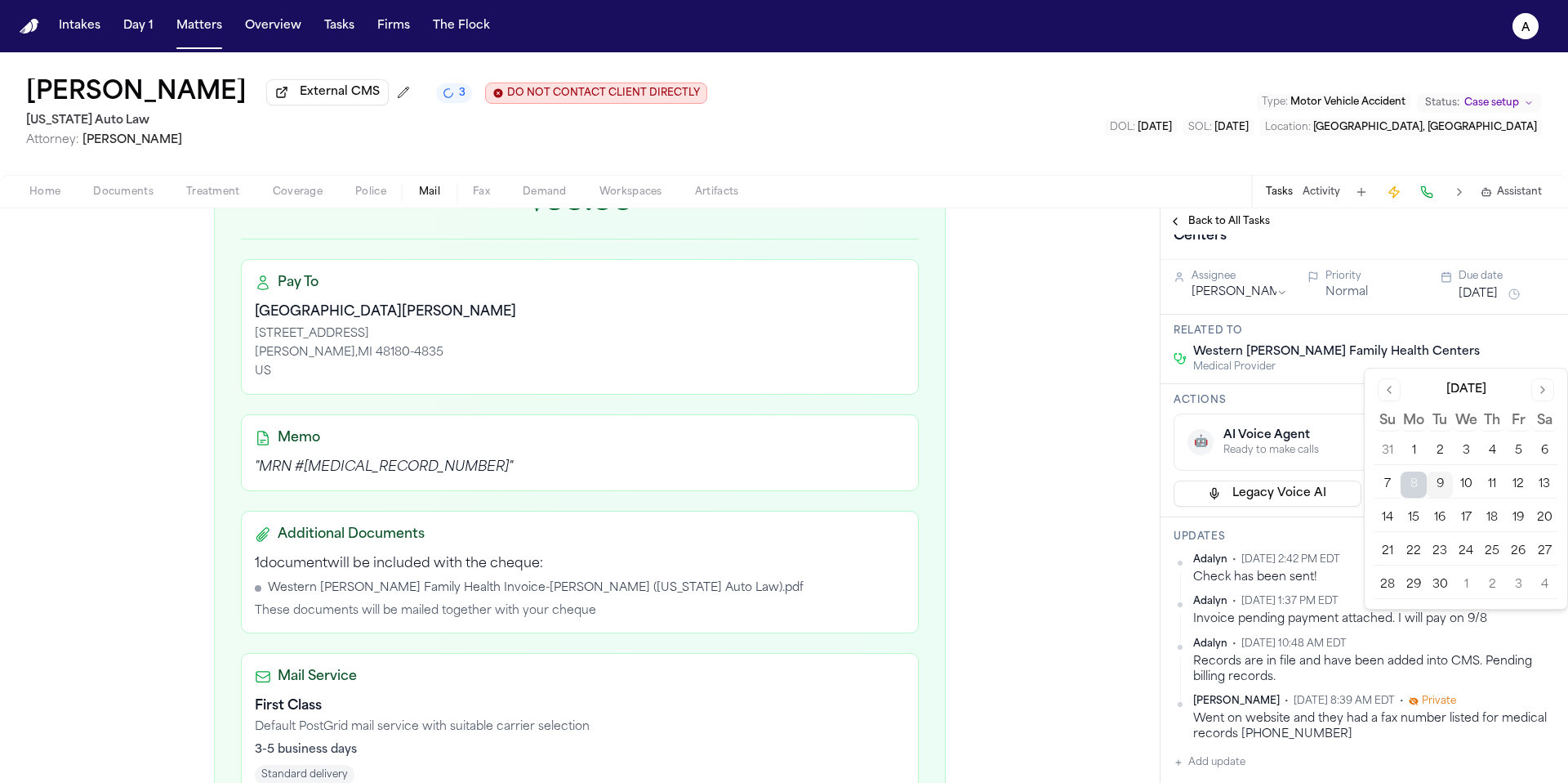
click at [1414, 514] on button "15" at bounding box center [1414, 518] width 26 height 26
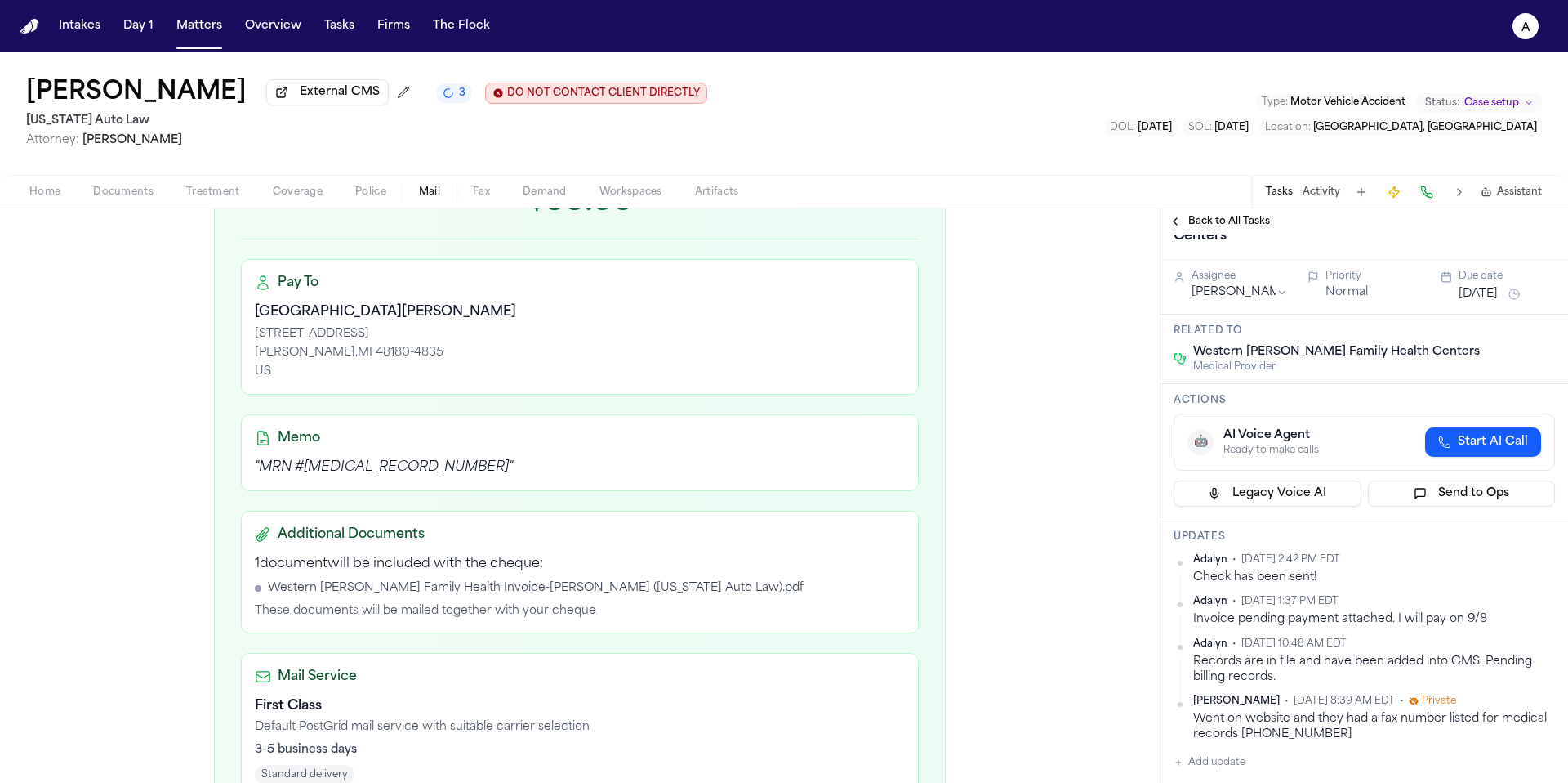
click at [1330, 407] on h3 "Actions" at bounding box center [1364, 400] width 381 height 13
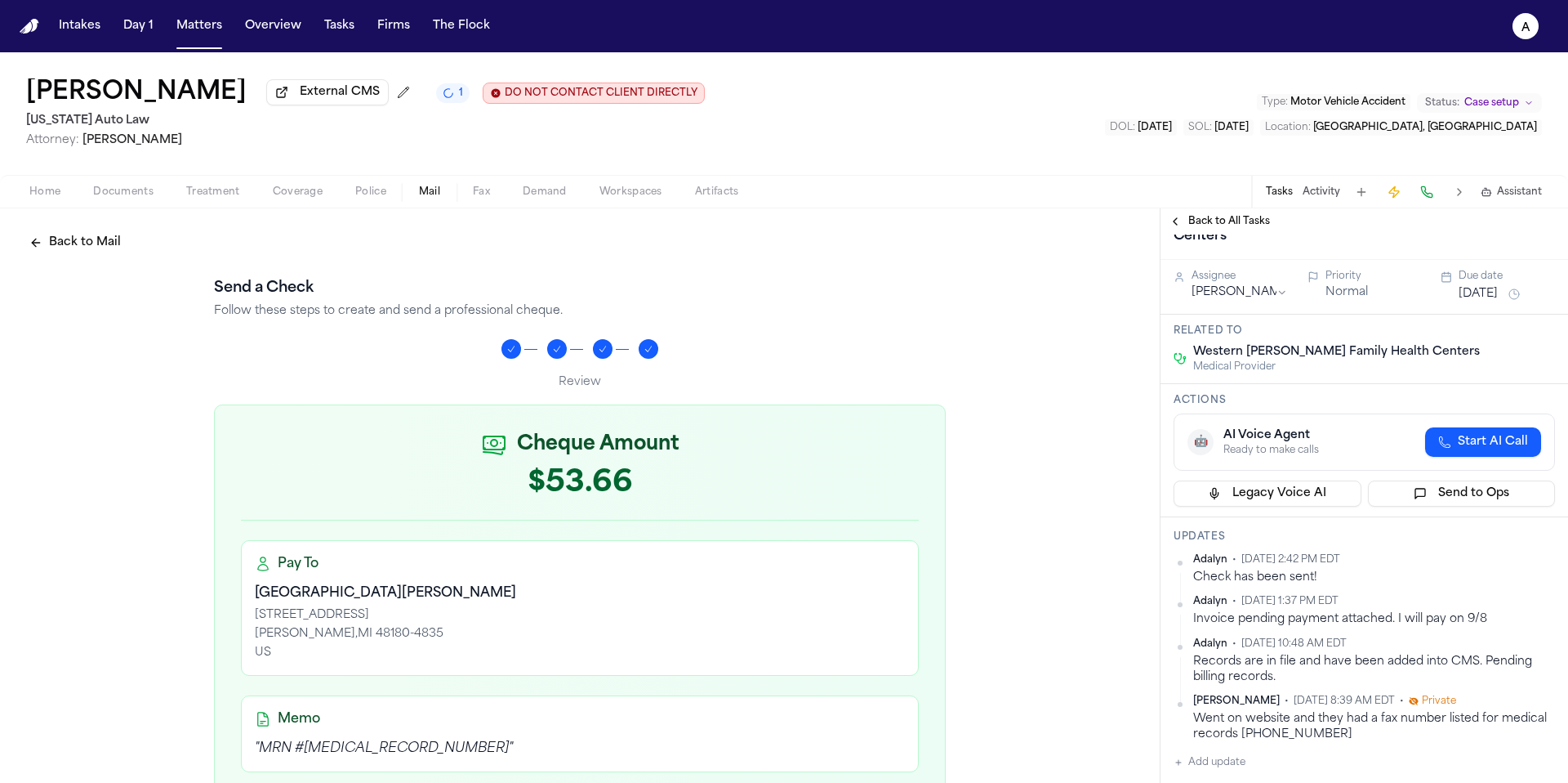
scroll to position [137, 0]
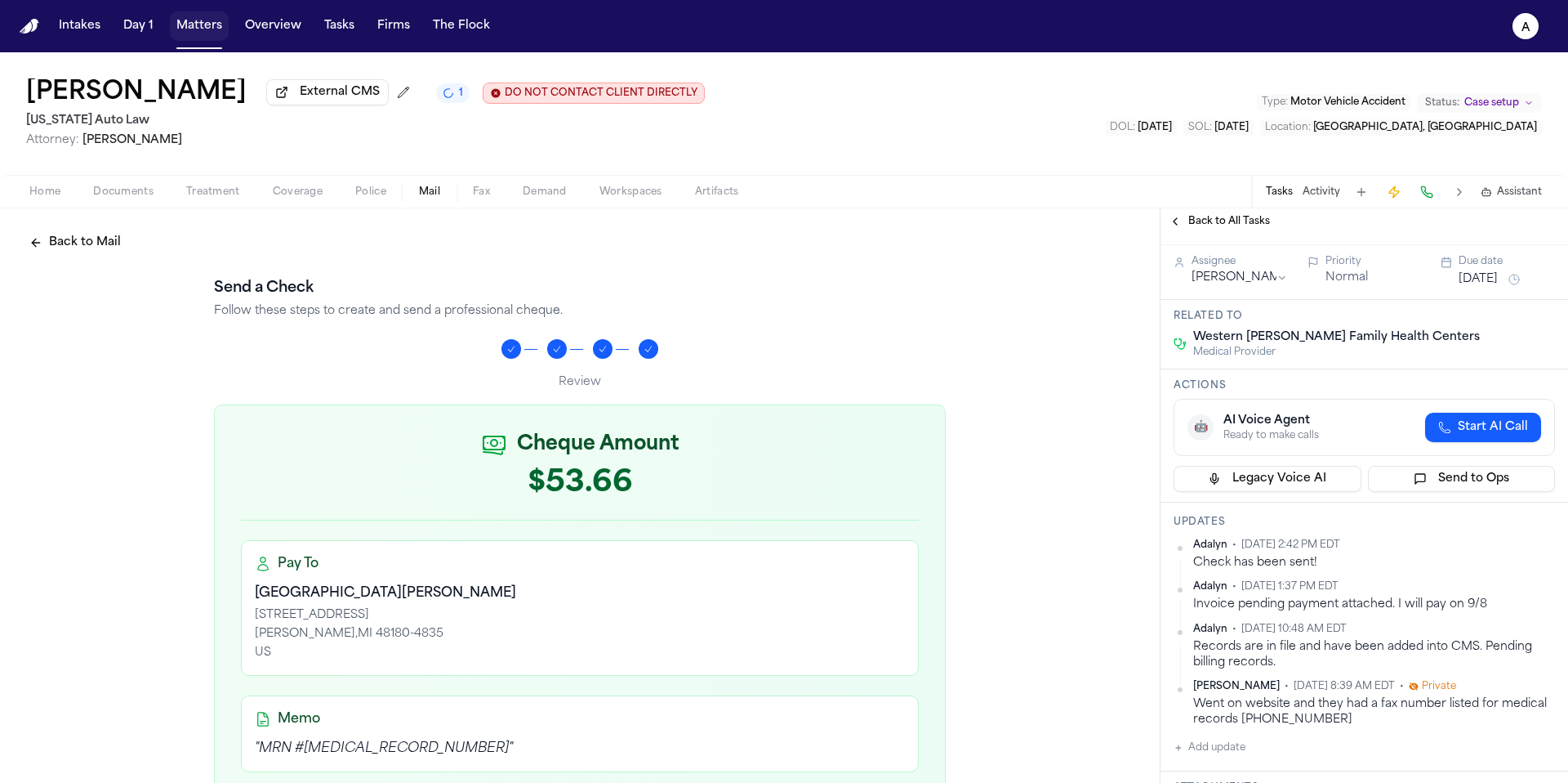
click at [195, 20] on button "Matters" at bounding box center [199, 26] width 59 height 29
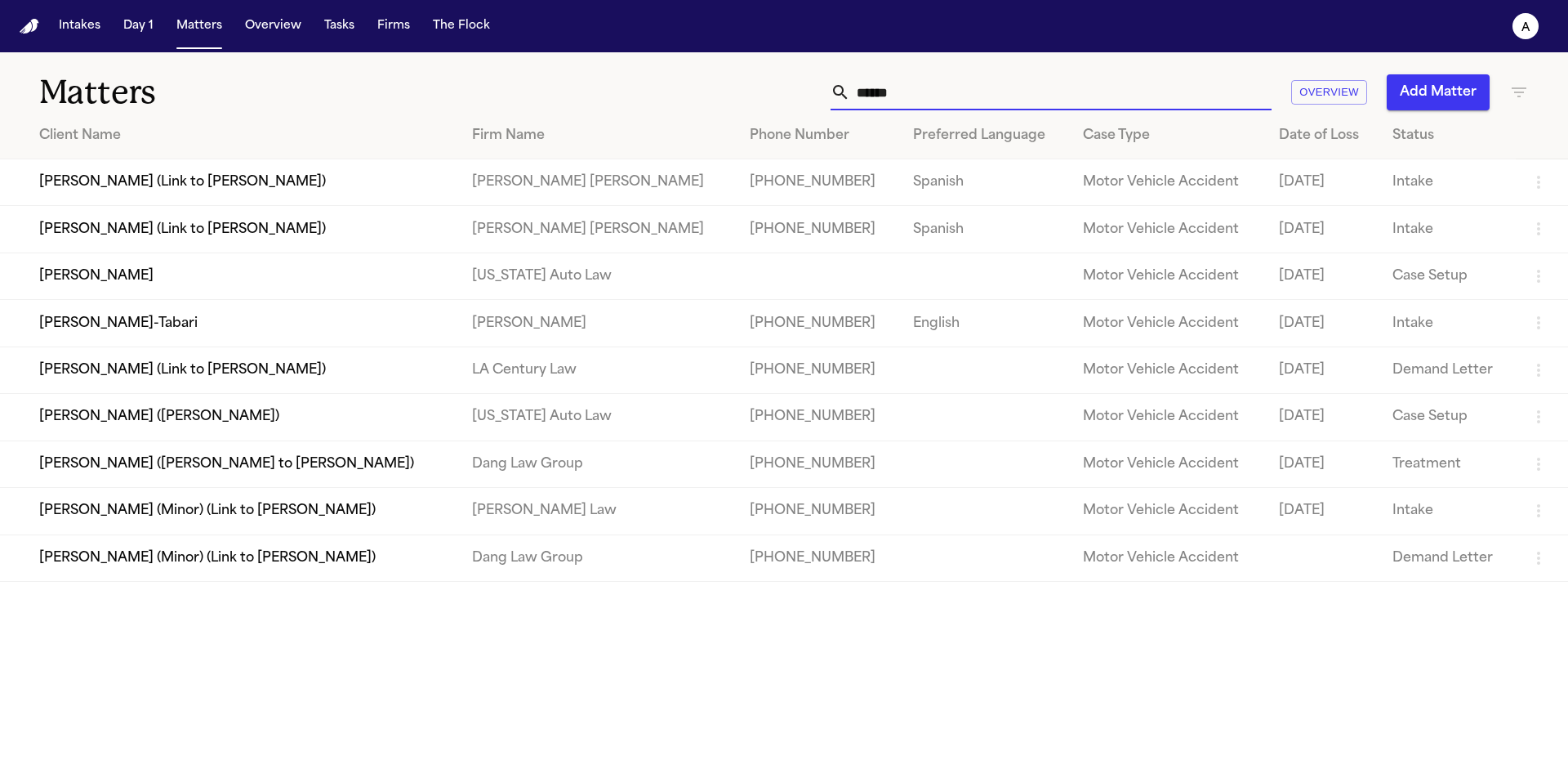
drag, startPoint x: 1000, startPoint y: 101, endPoint x: 740, endPoint y: 101, distance: 260.0
click at [740, 101] on div "****** Overview Add Matter" at bounding box center [1001, 93] width 1056 height 36
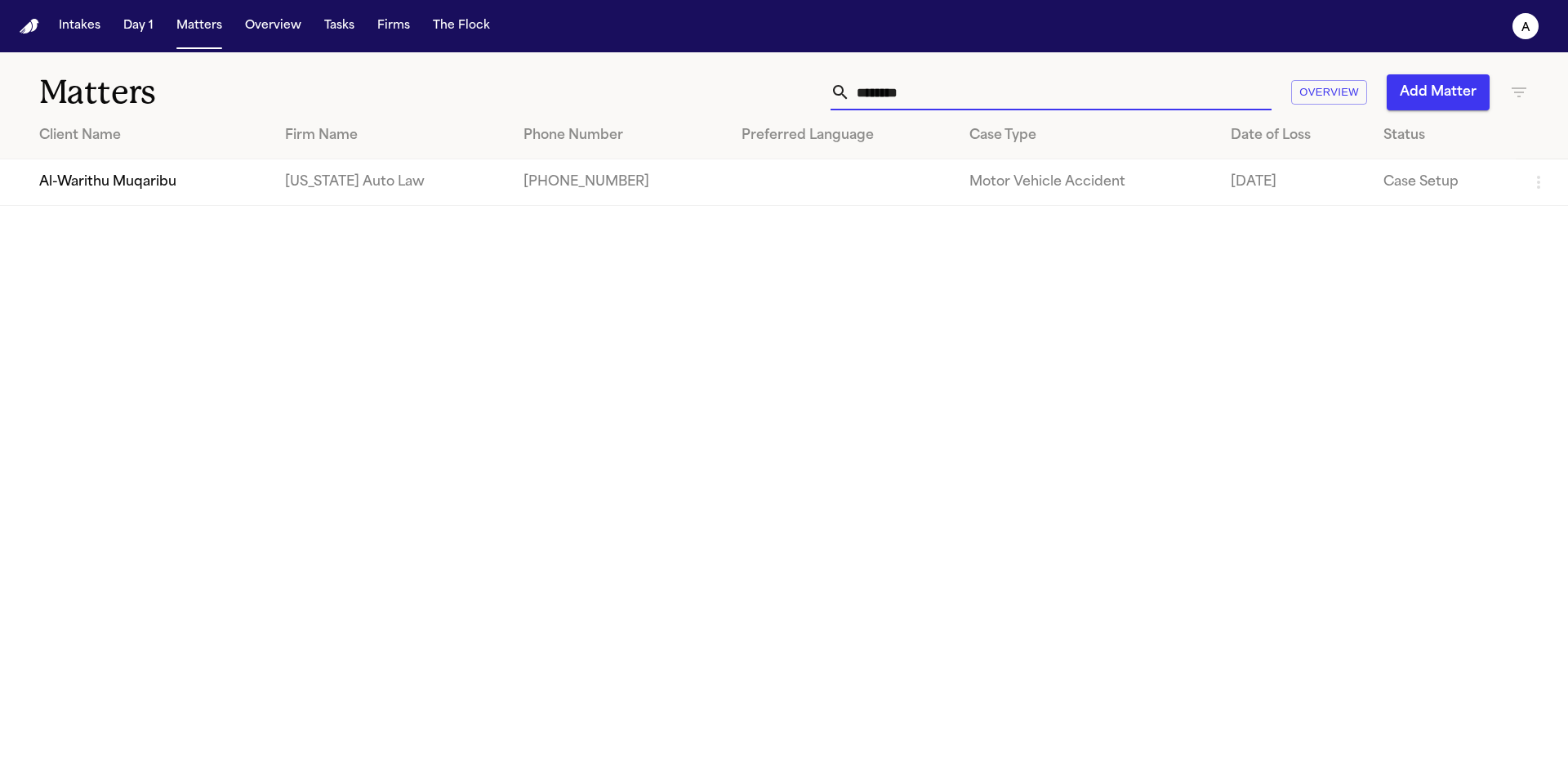
type input "********"
click at [205, 197] on td "Al-Warithu Muqaribu" at bounding box center [136, 183] width 272 height 47
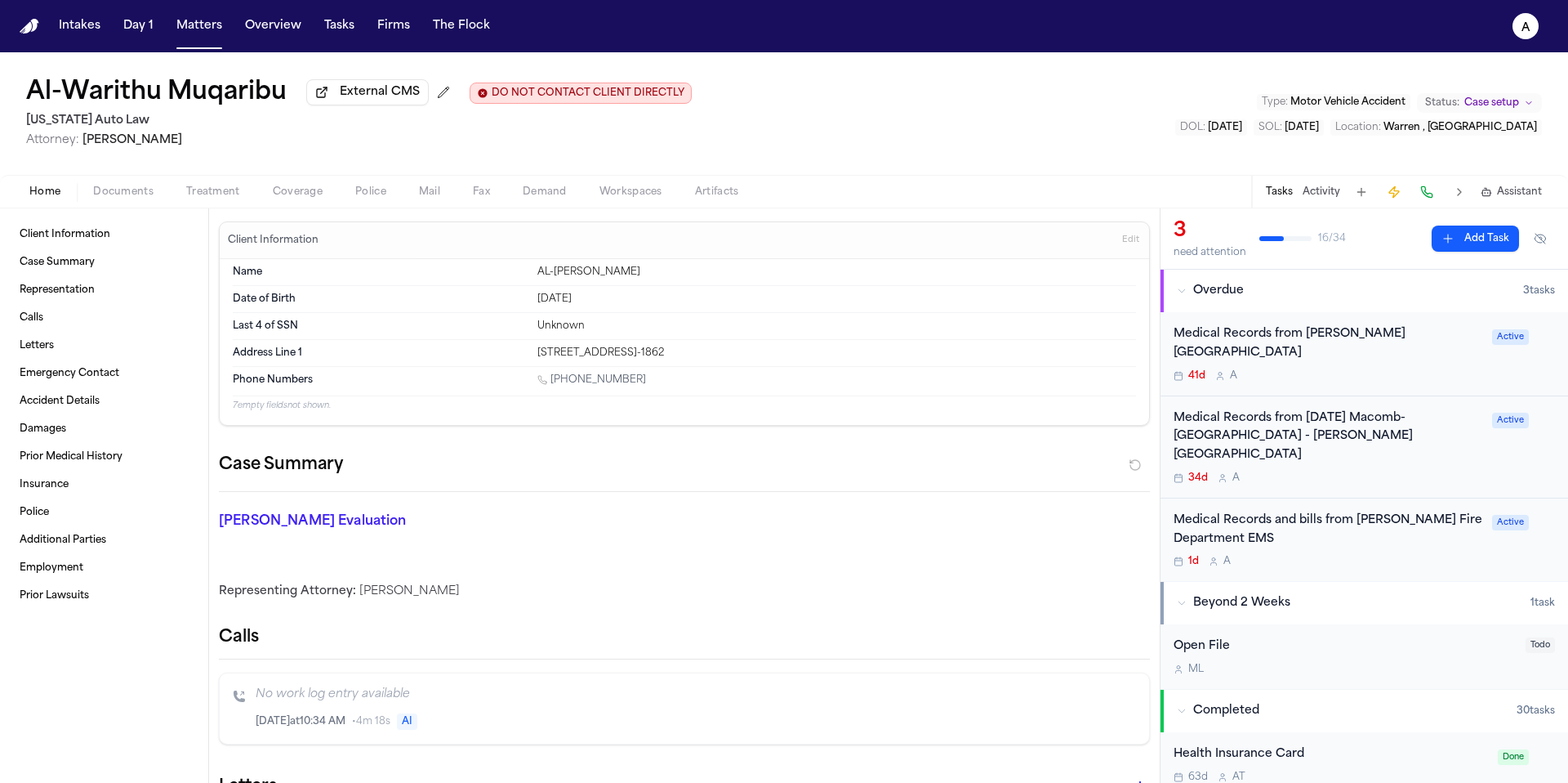
click at [1415, 519] on div "Medical Records and bills from Warren Fire Department EMS 1d A" at bounding box center [1327, 540] width 309 height 57
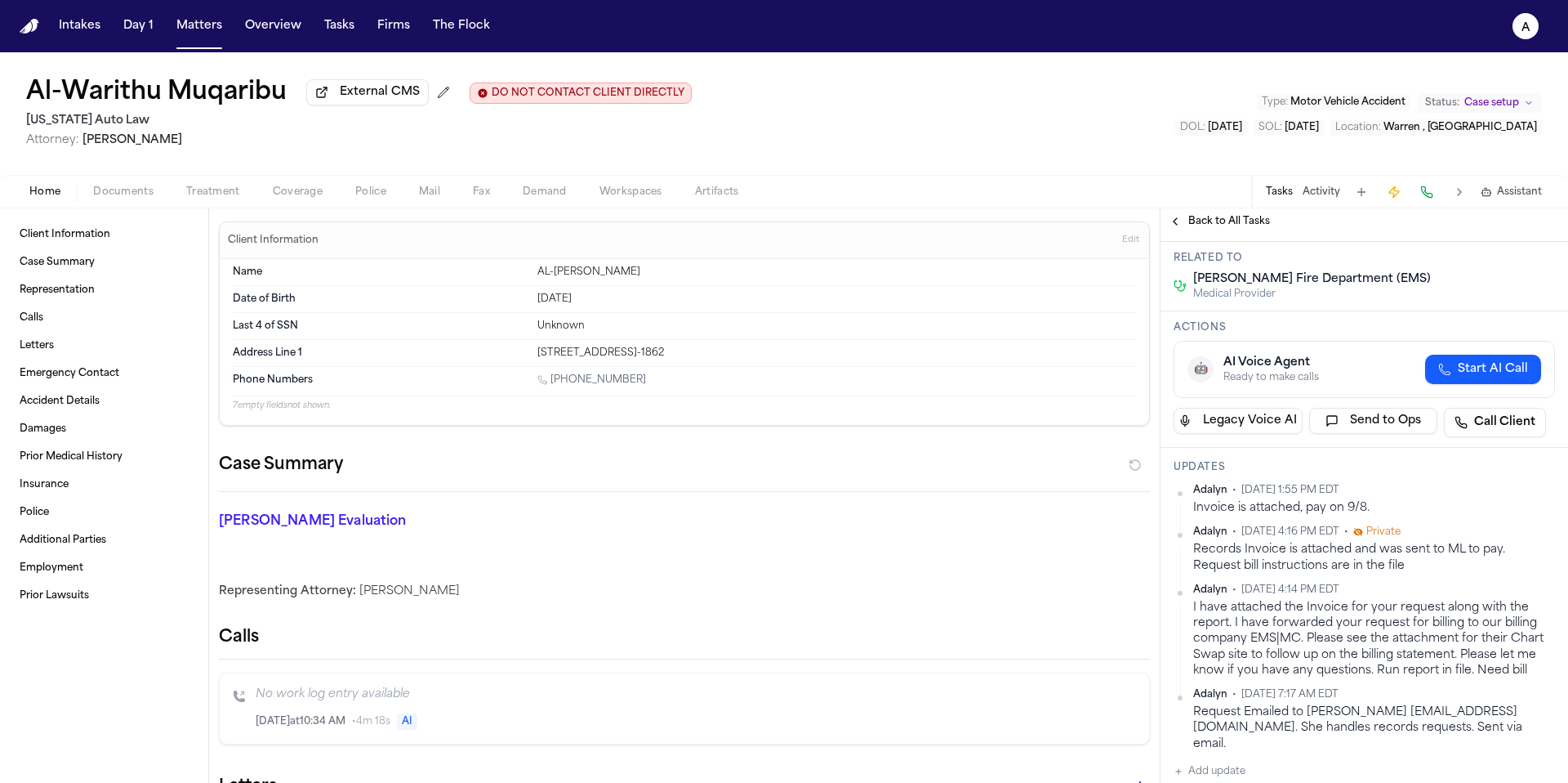
scroll to position [211, 0]
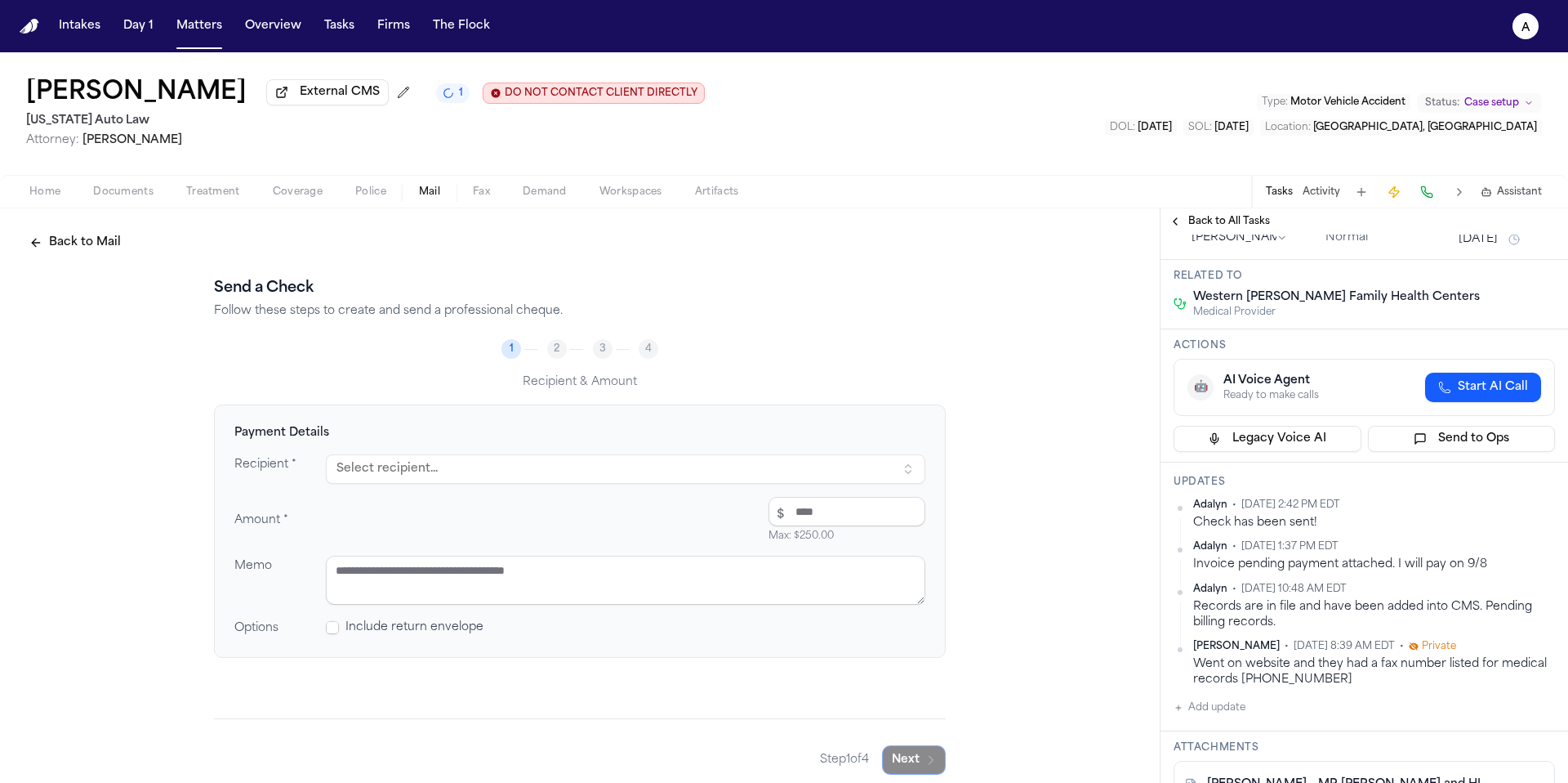
scroll to position [57, 0]
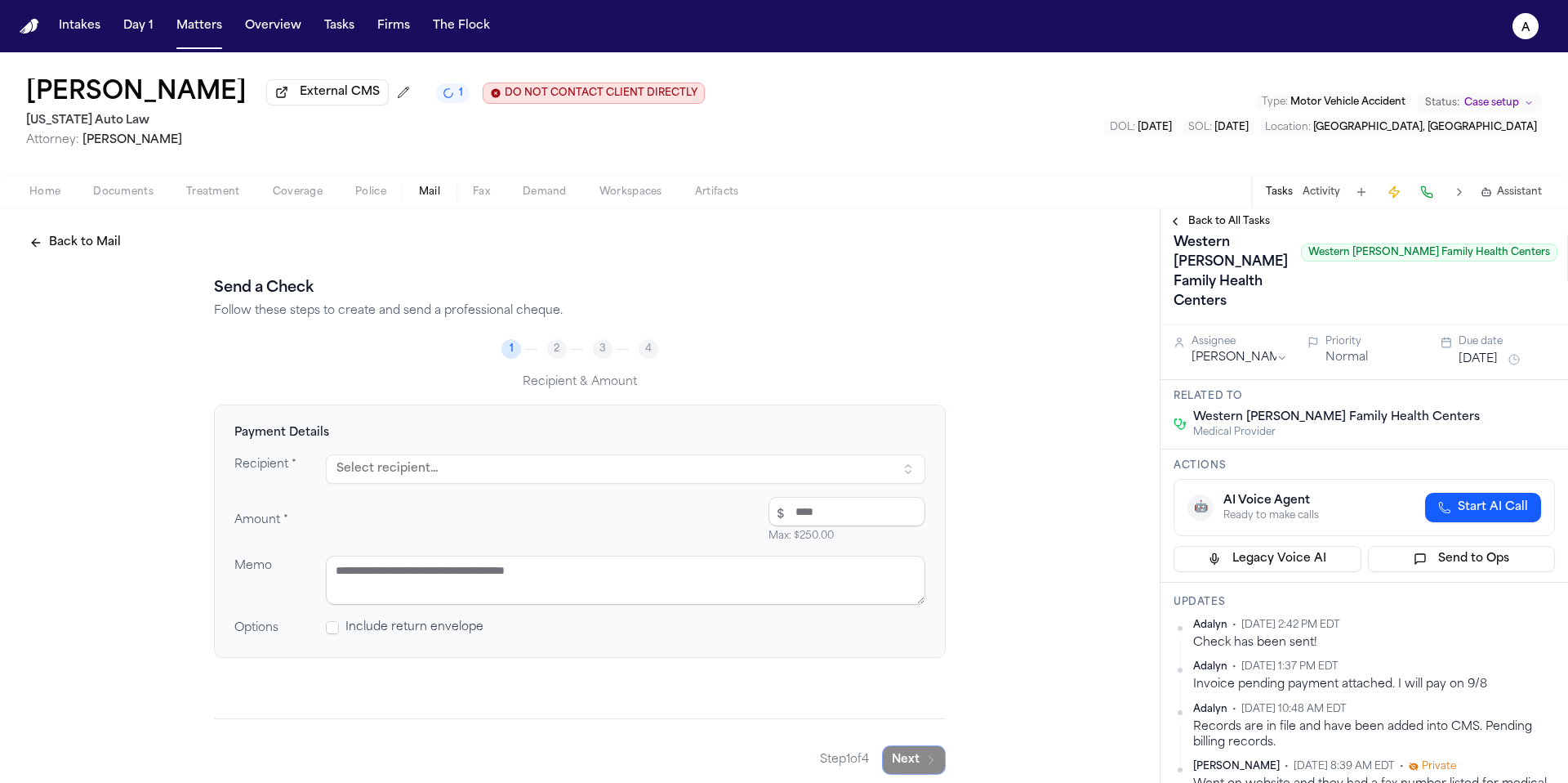
click at [1488, 367] on button "Sep 15, 2025" at bounding box center [1478, 359] width 39 height 16
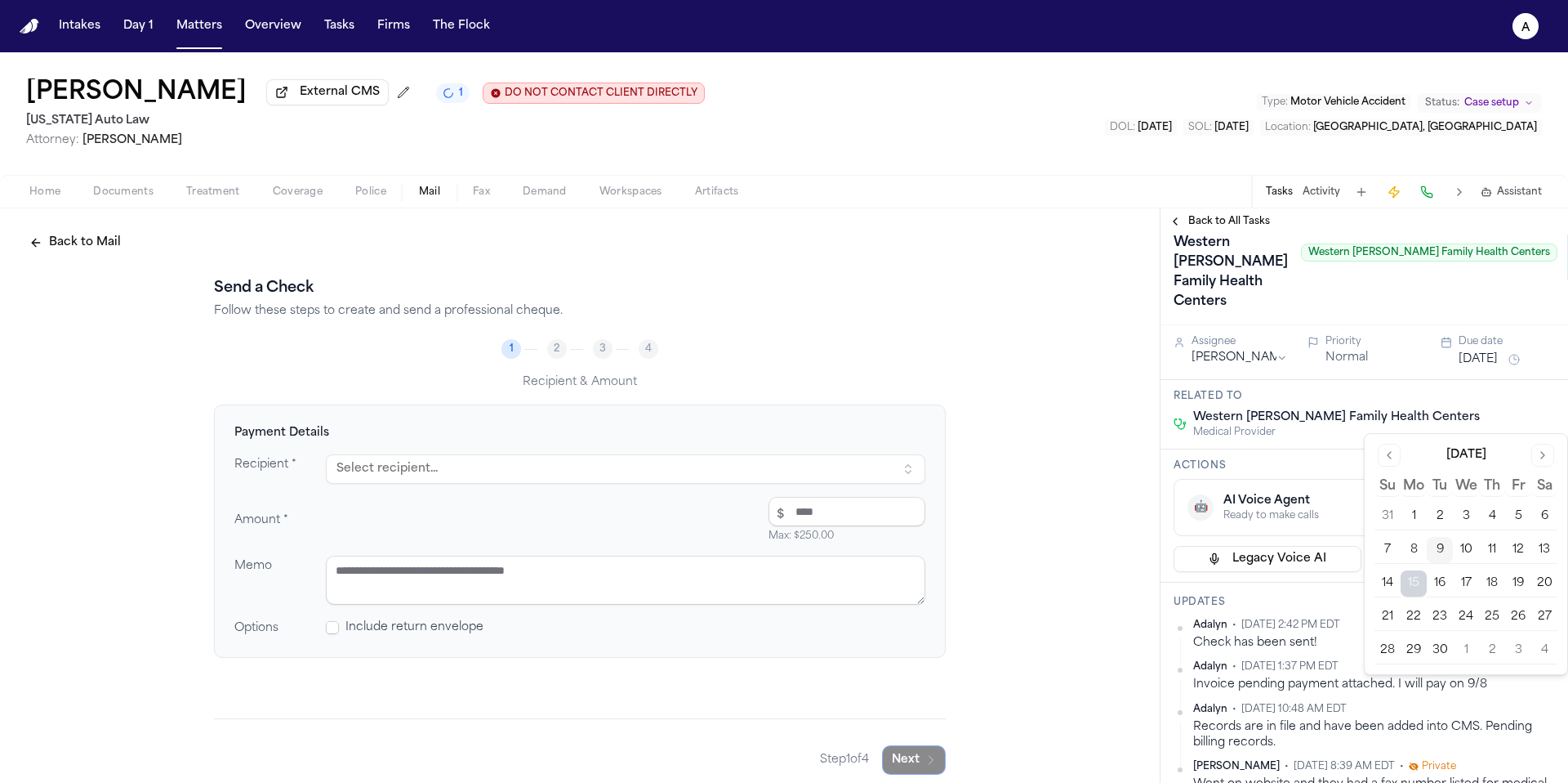
click at [1444, 582] on button "16" at bounding box center [1440, 583] width 26 height 26
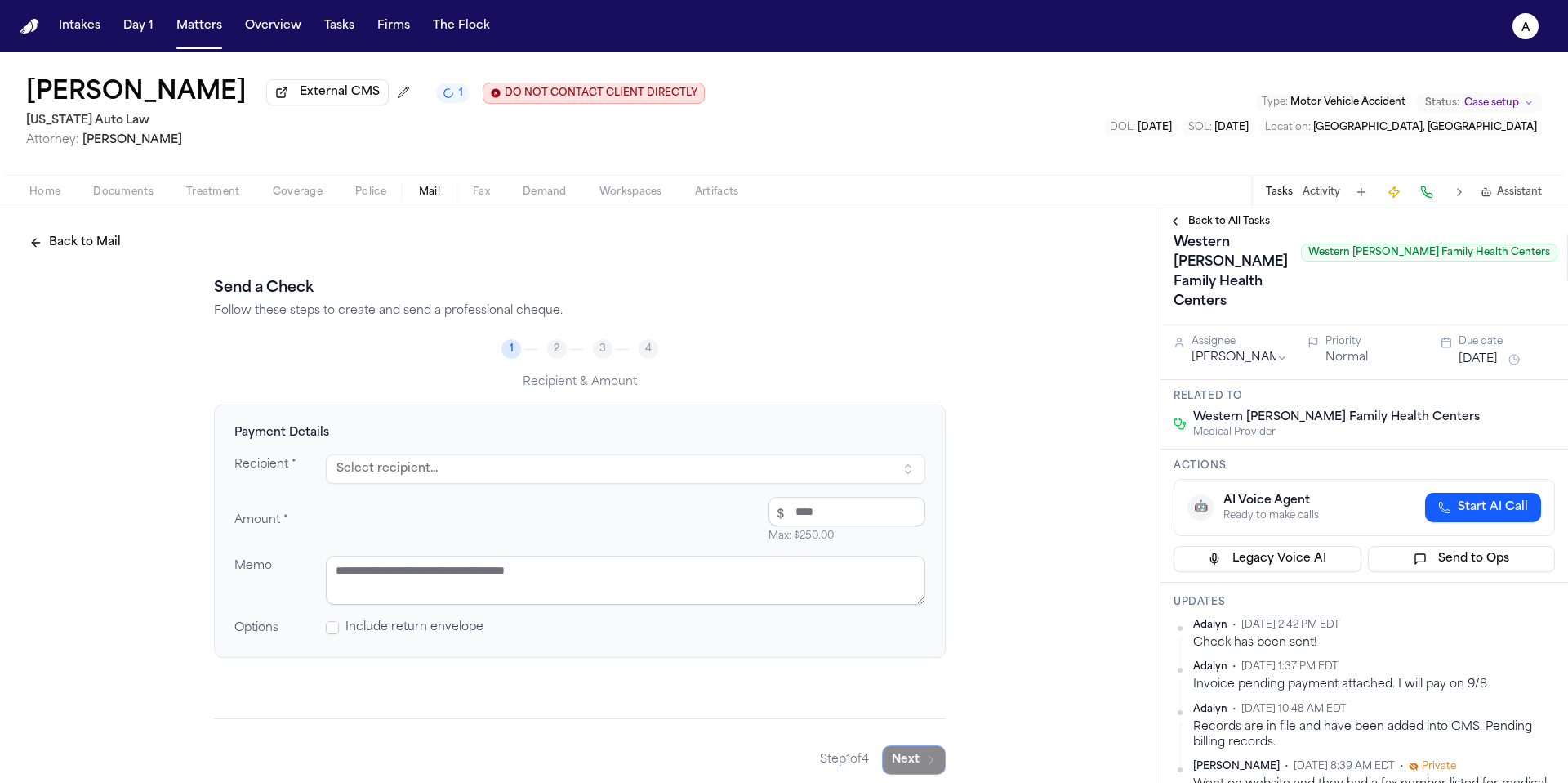
click at [1408, 314] on div "Medical Records and Bill from Western Wayne Family Health Centers Western Wayne…" at bounding box center [1365, 252] width 384 height 124
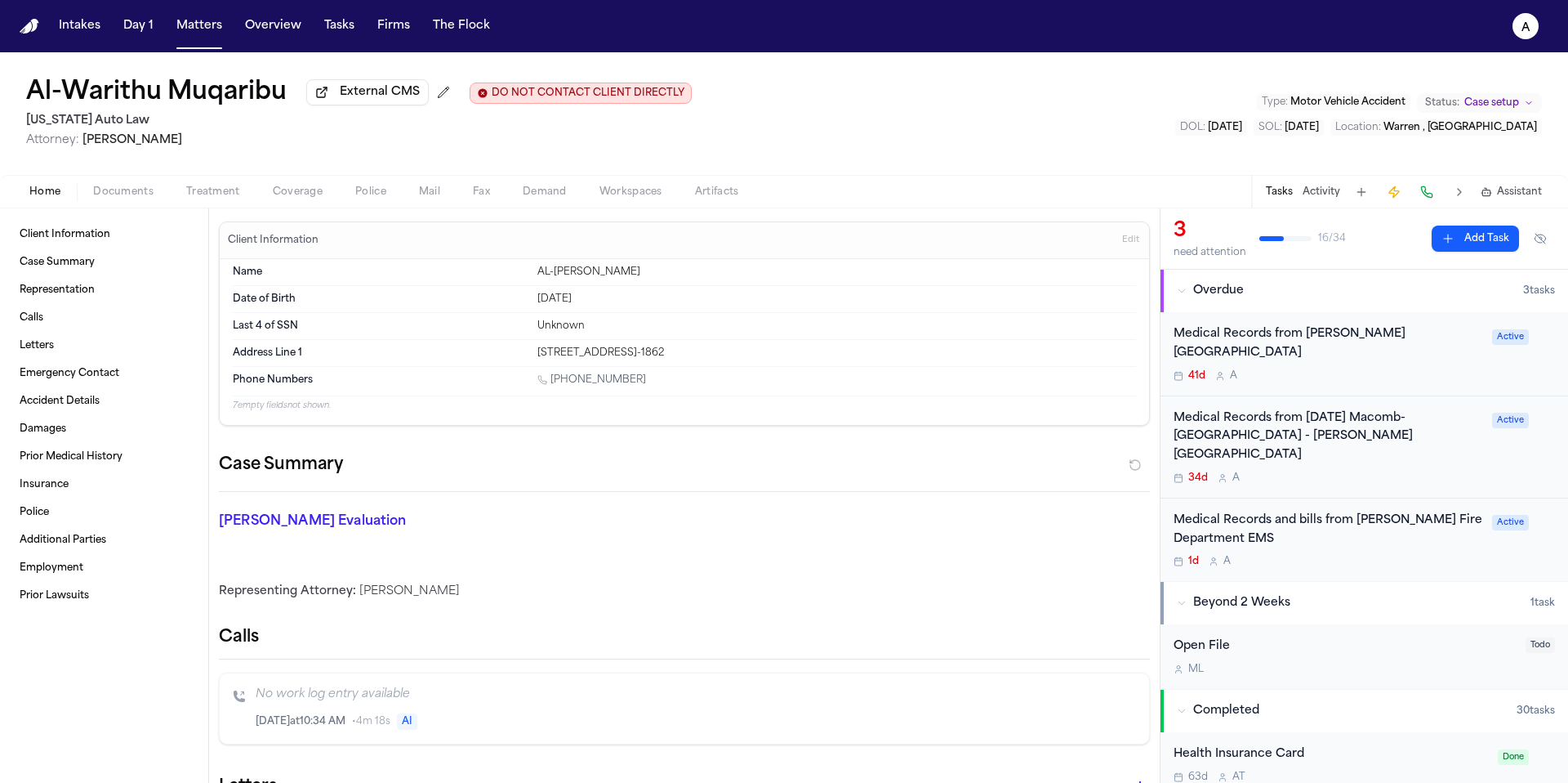
click at [1429, 519] on div "Medical Records and bills from Warren Fire Department EMS 1d A" at bounding box center [1327, 540] width 309 height 57
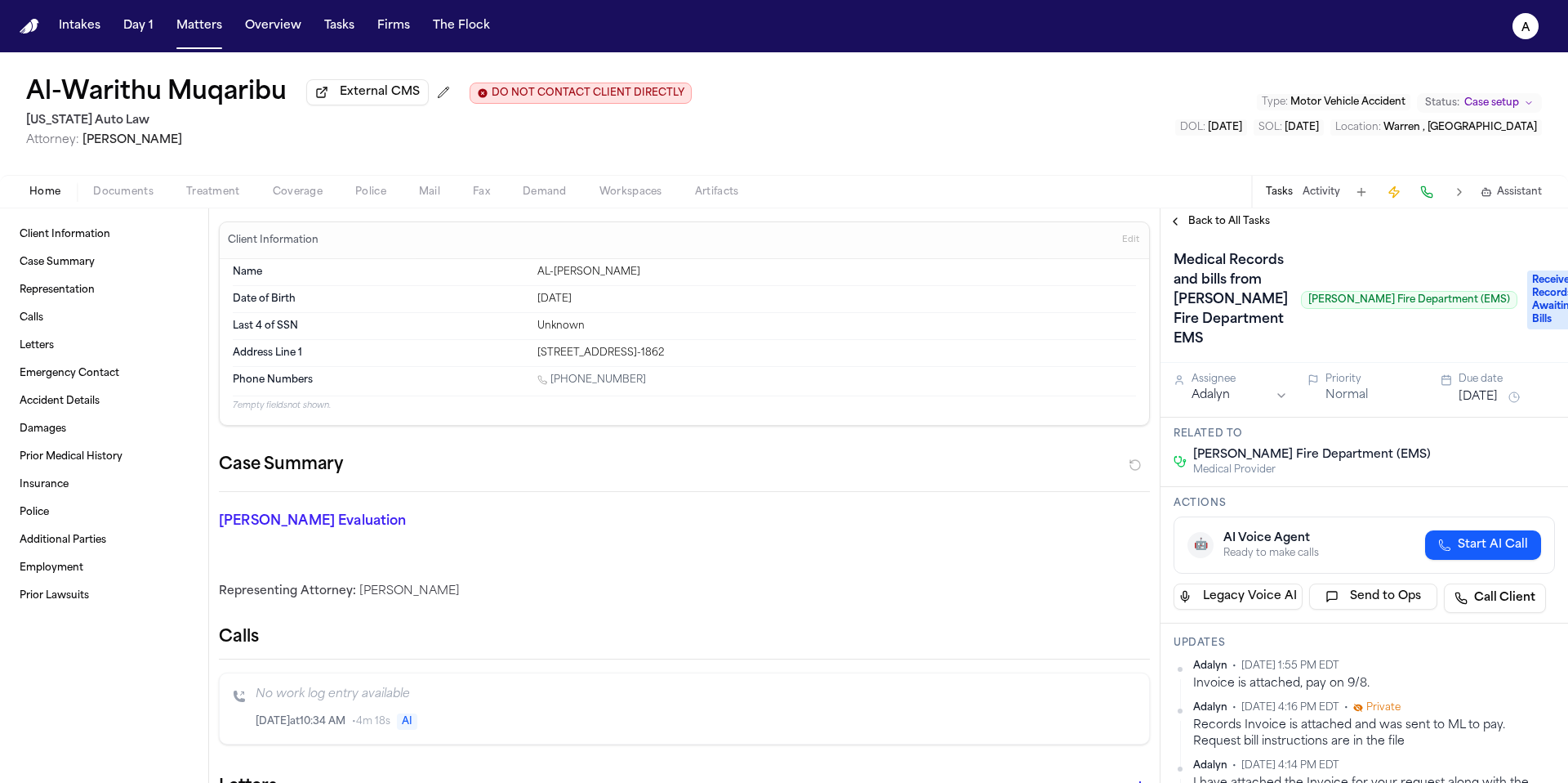
click at [481, 196] on span "Fax" at bounding box center [481, 191] width 17 height 13
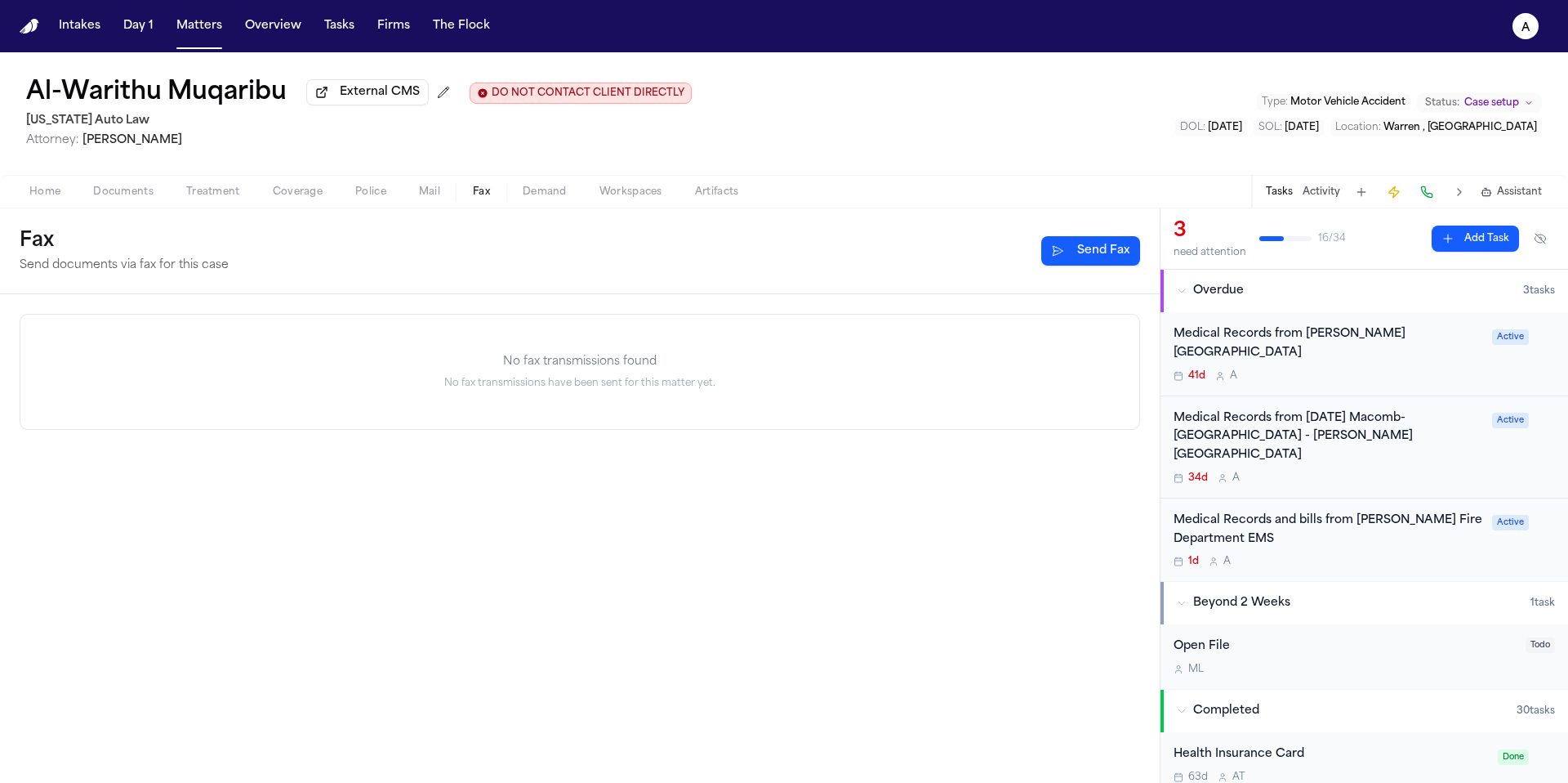
click at [429, 189] on span "Mail" at bounding box center [429, 191] width 22 height 13
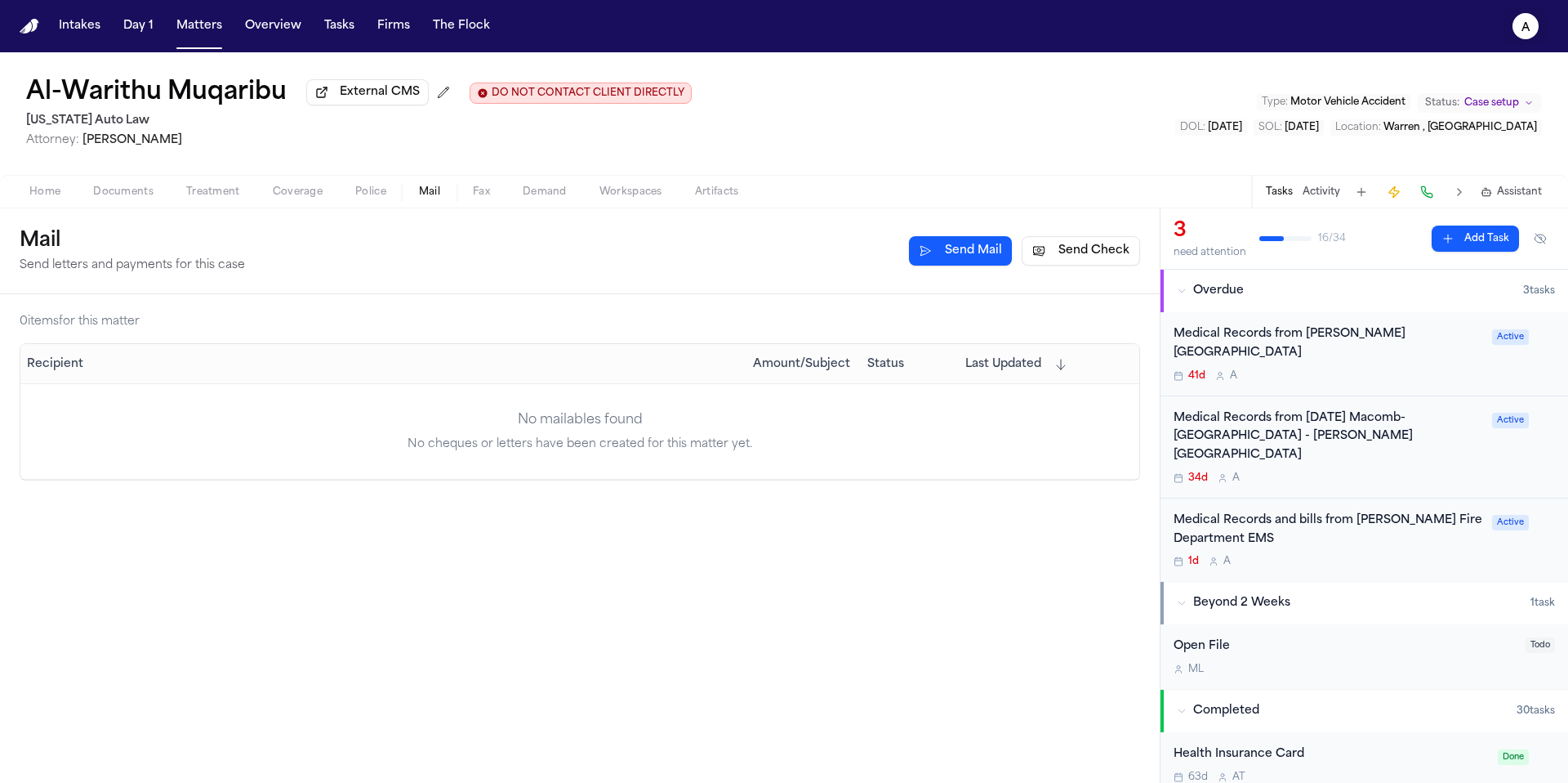
click at [1527, 23] on text "A" at bounding box center [1526, 27] width 9 height 11
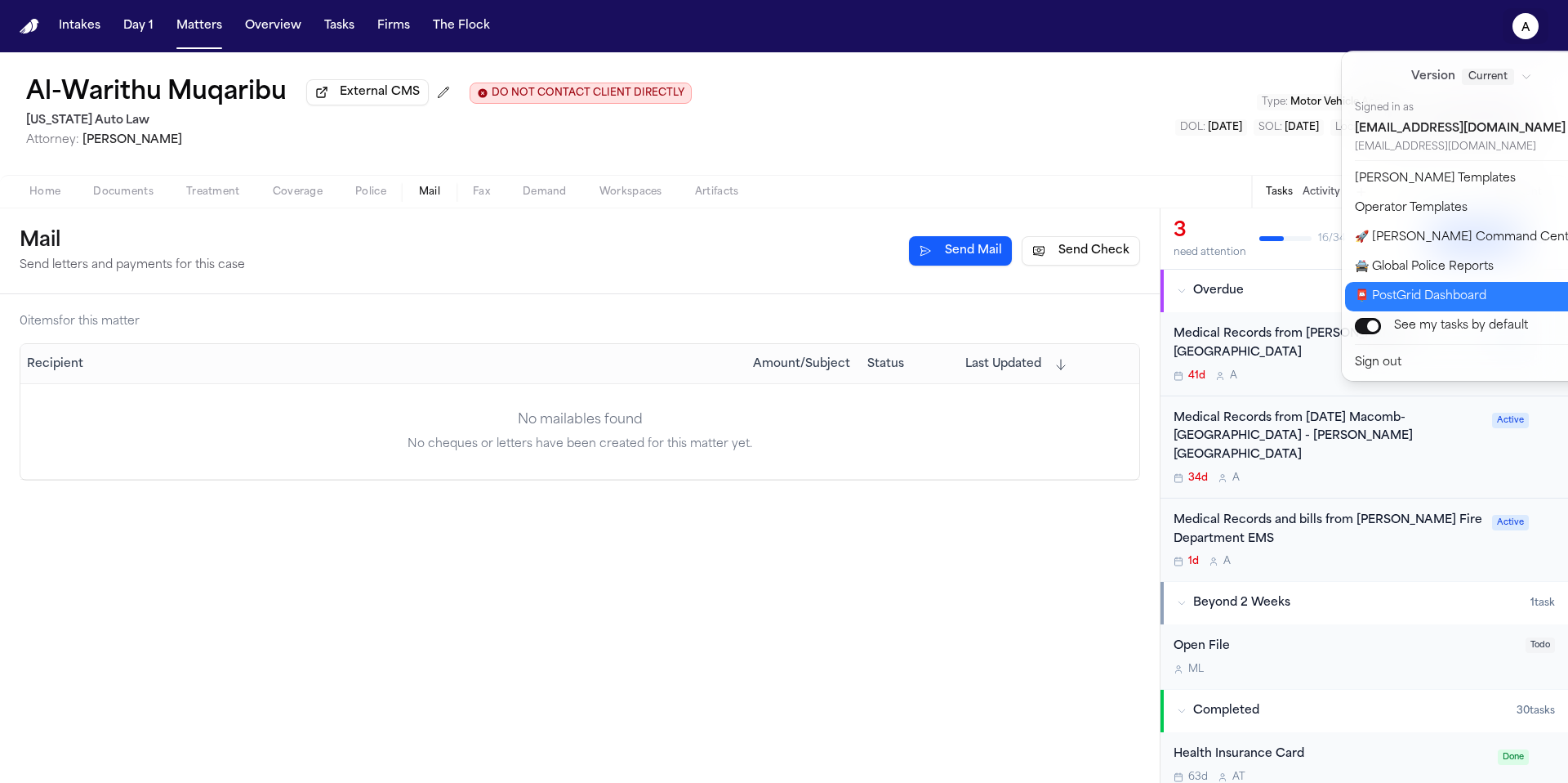
click at [1493, 301] on button "📮 PostGrid Dashboard" at bounding box center [1481, 296] width 272 height 29
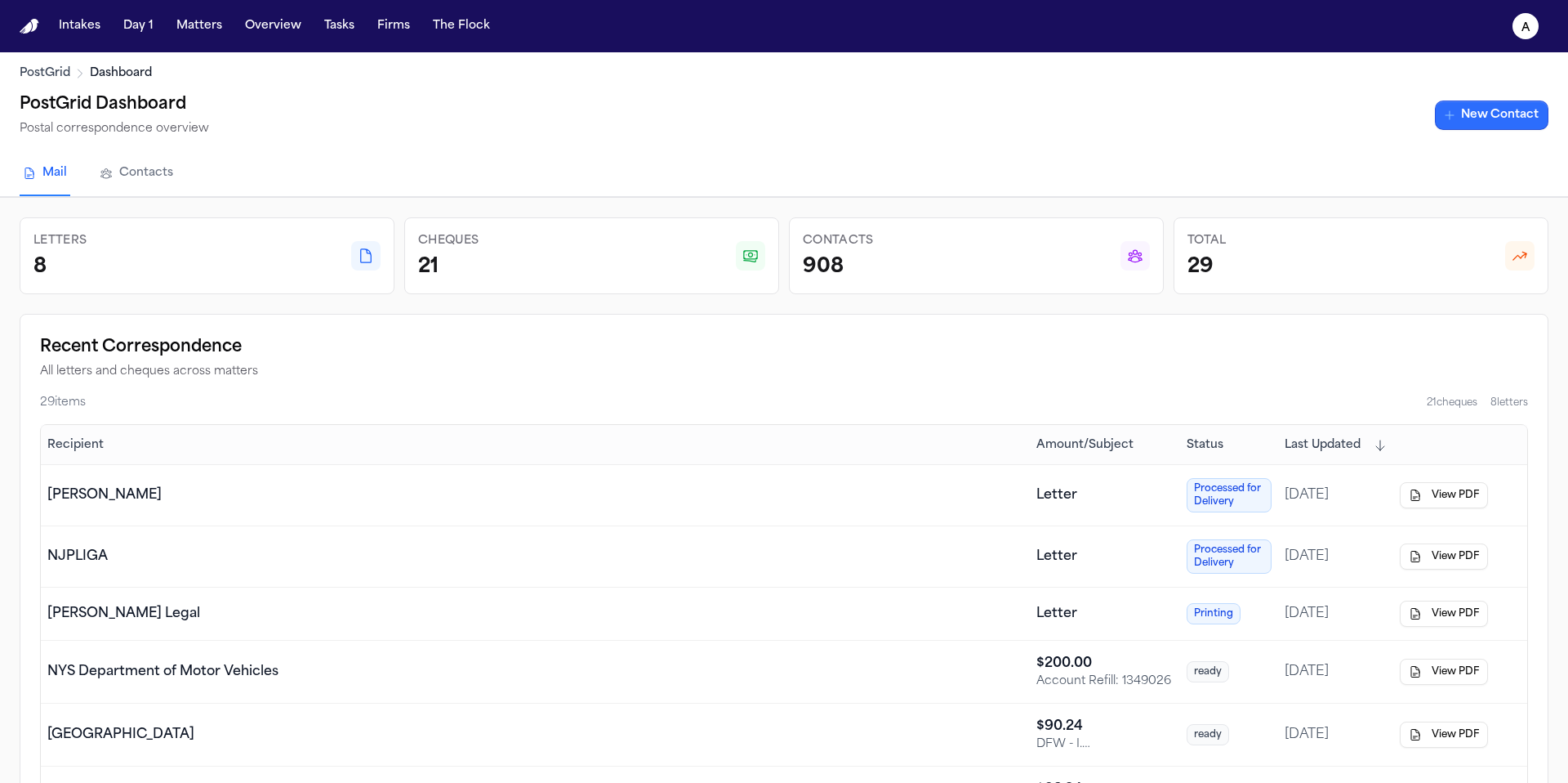
click at [1516, 122] on link "New Contact" at bounding box center [1491, 115] width 113 height 29
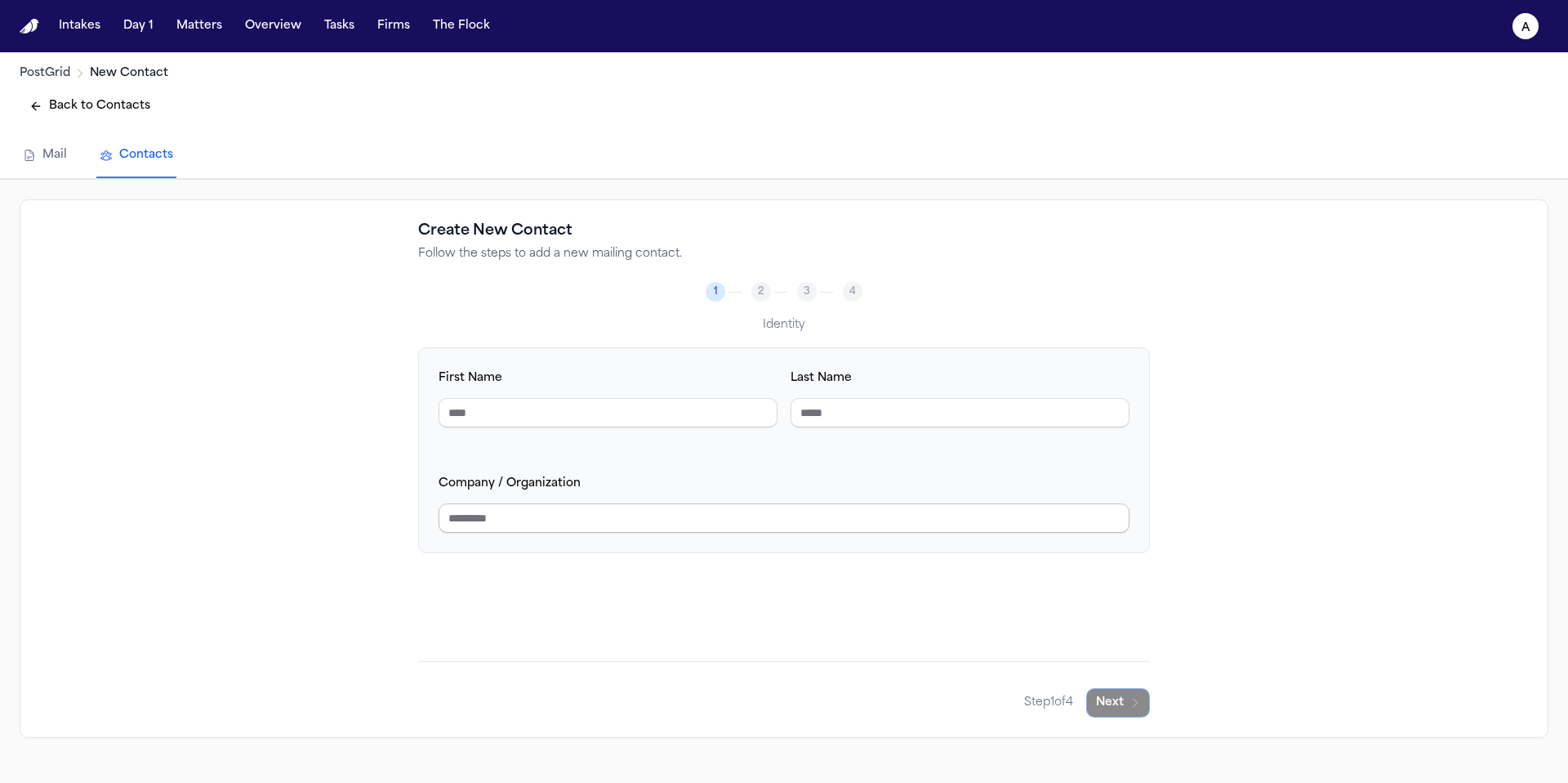
click at [659, 518] on input "Company / Organization" at bounding box center [784, 518] width 691 height 29
type input "**********"
click at [1127, 693] on button "Next" at bounding box center [1118, 702] width 64 height 29
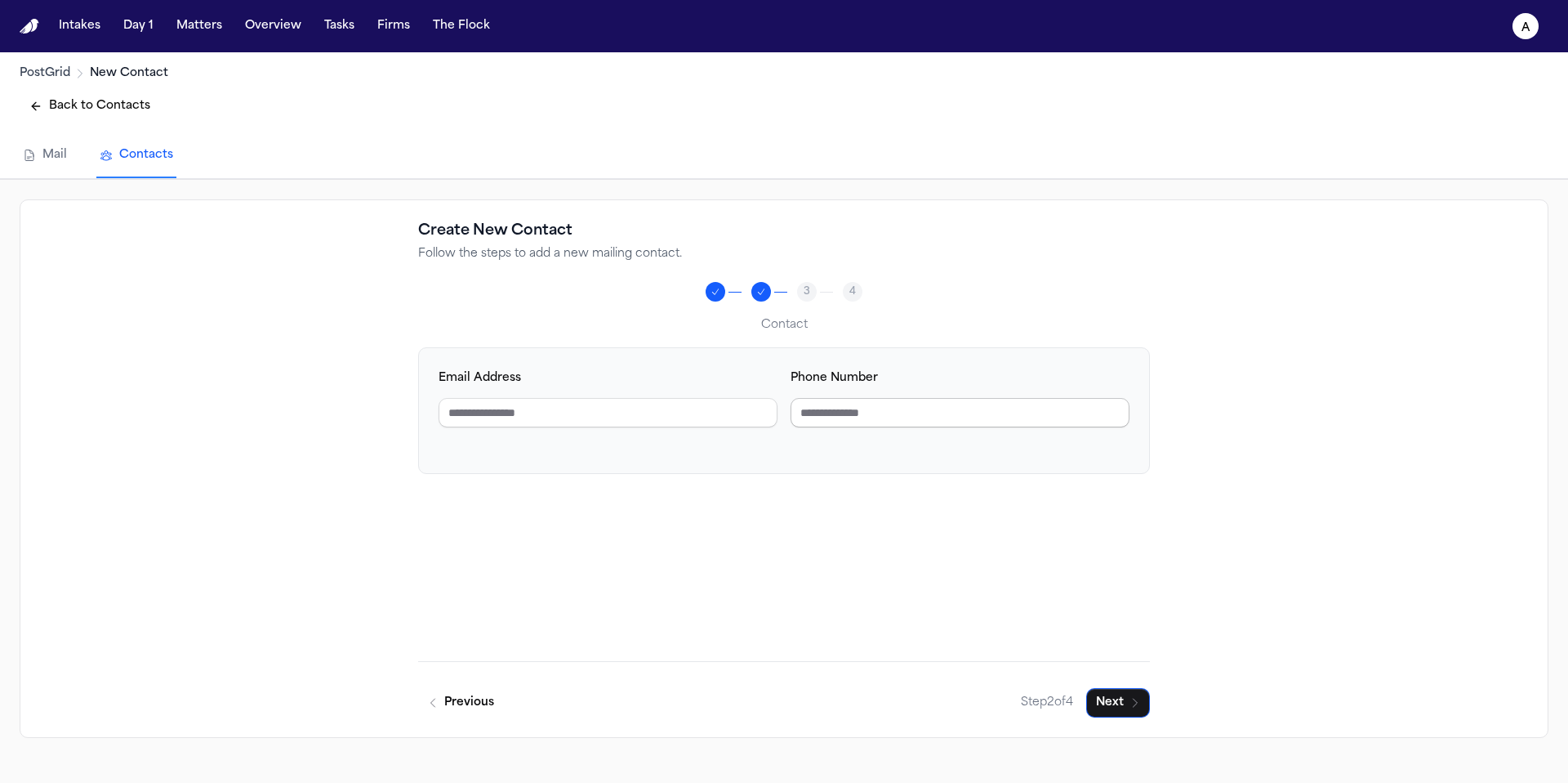
click at [911, 419] on input "Phone Number" at bounding box center [959, 412] width 339 height 29
type input "**********"
click at [1042, 614] on div "**********" at bounding box center [784, 504] width 732 height 314
click at [1120, 707] on button "Next" at bounding box center [1118, 702] width 64 height 29
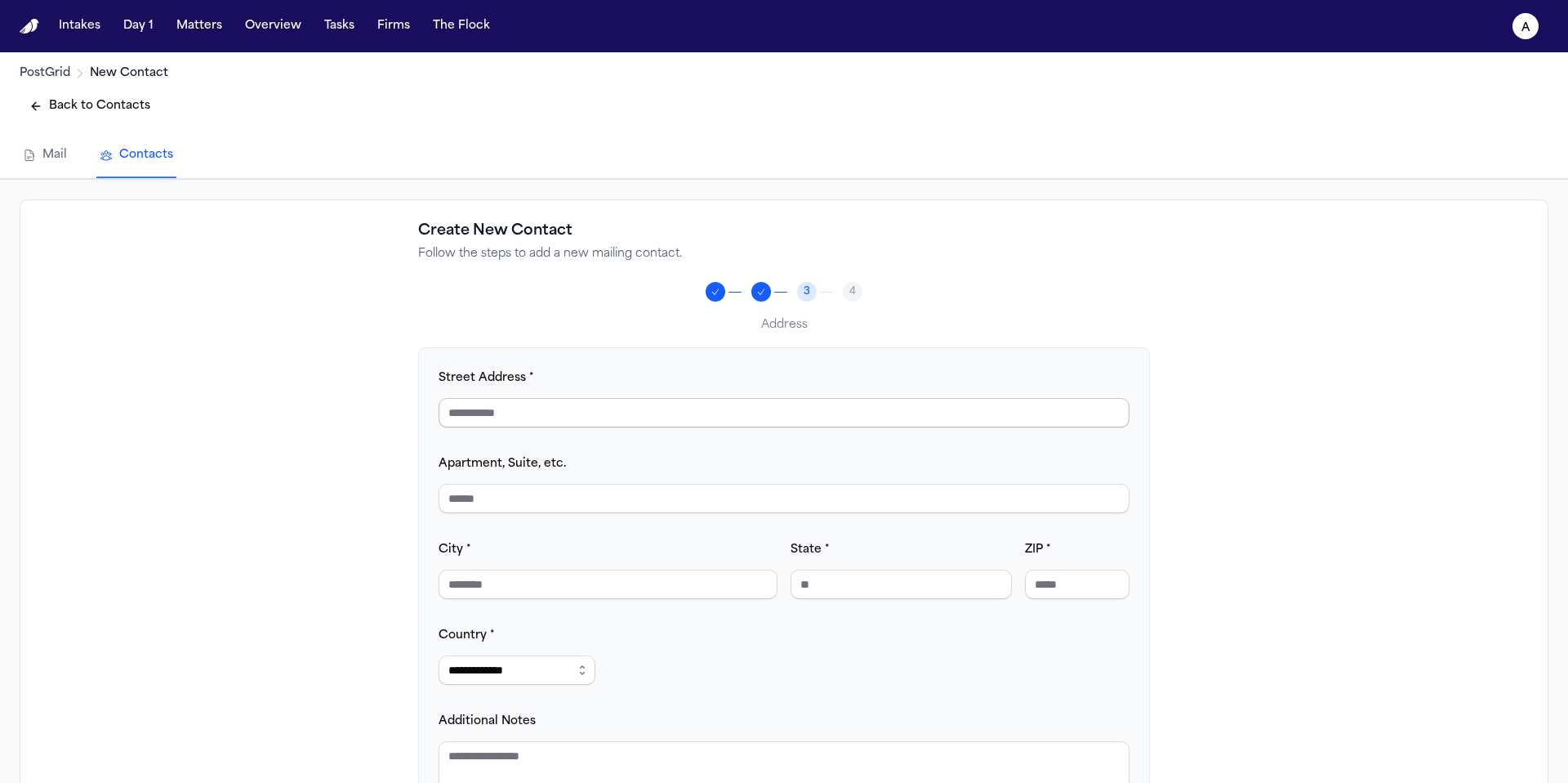
click at [731, 410] on input "Street Address *" at bounding box center [784, 412] width 691 height 29
click at [940, 410] on input "Street Address *" at bounding box center [784, 412] width 691 height 29
type input "**********"
click at [530, 599] on input "City *" at bounding box center [607, 584] width 339 height 29
type input "******"
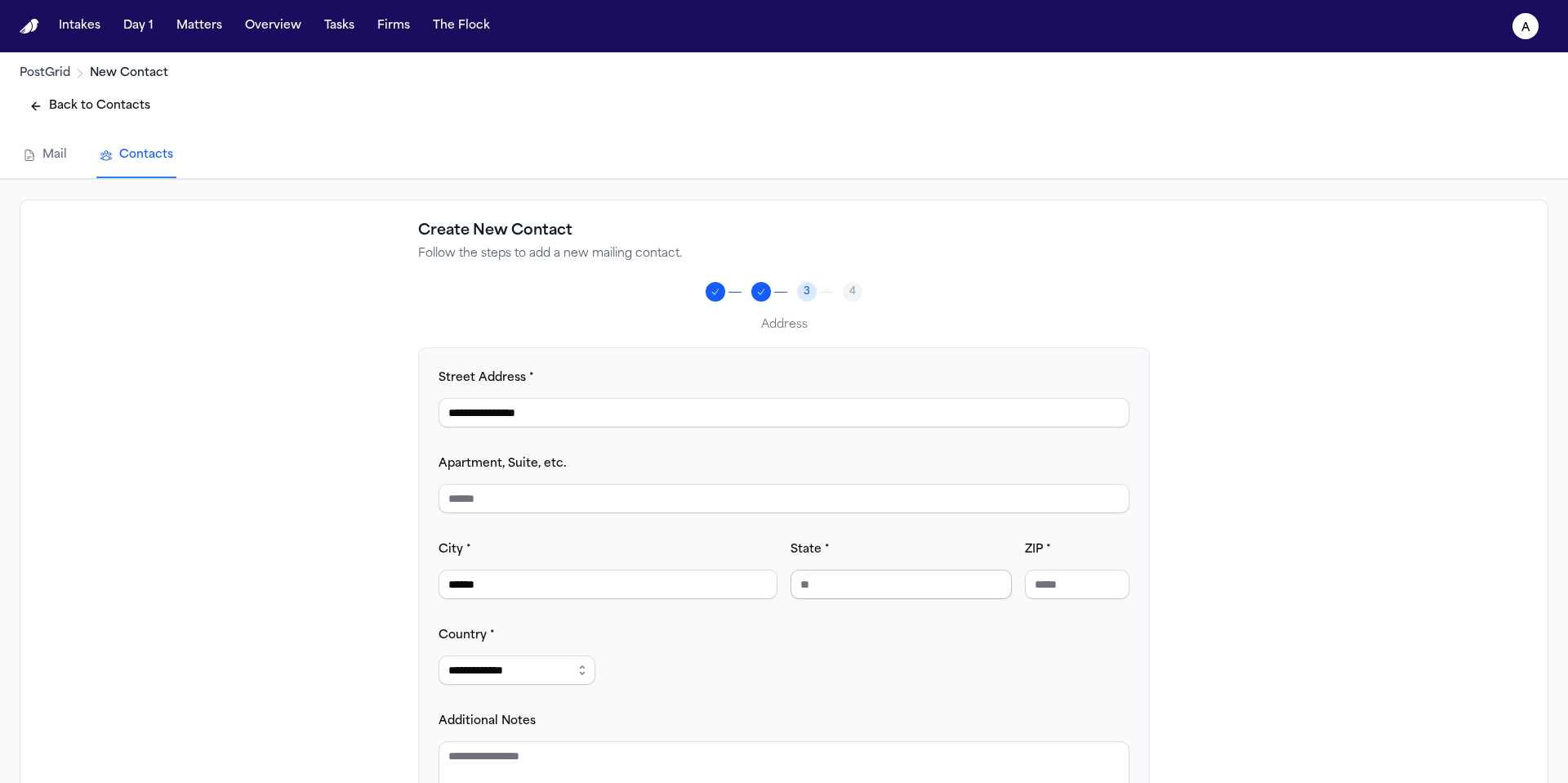
click at [875, 587] on input "State *" at bounding box center [901, 584] width 222 height 29
type input "**"
click at [1068, 584] on input "ZIP *" at bounding box center [1077, 584] width 105 height 29
type input "*****"
click at [846, 584] on input "**" at bounding box center [901, 584] width 222 height 29
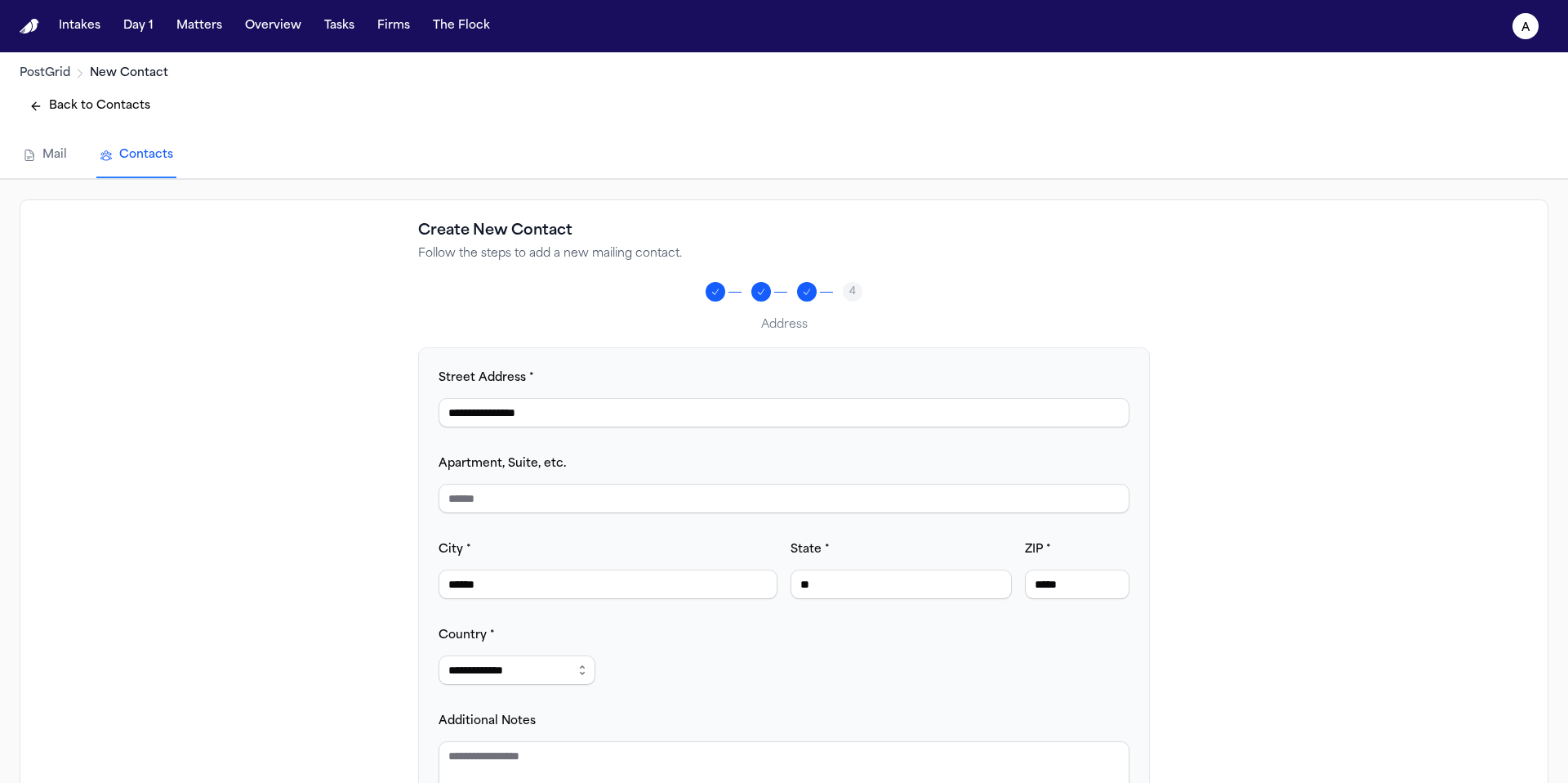
type input "**"
click at [674, 650] on div "**********" at bounding box center [784, 588] width 691 height 442
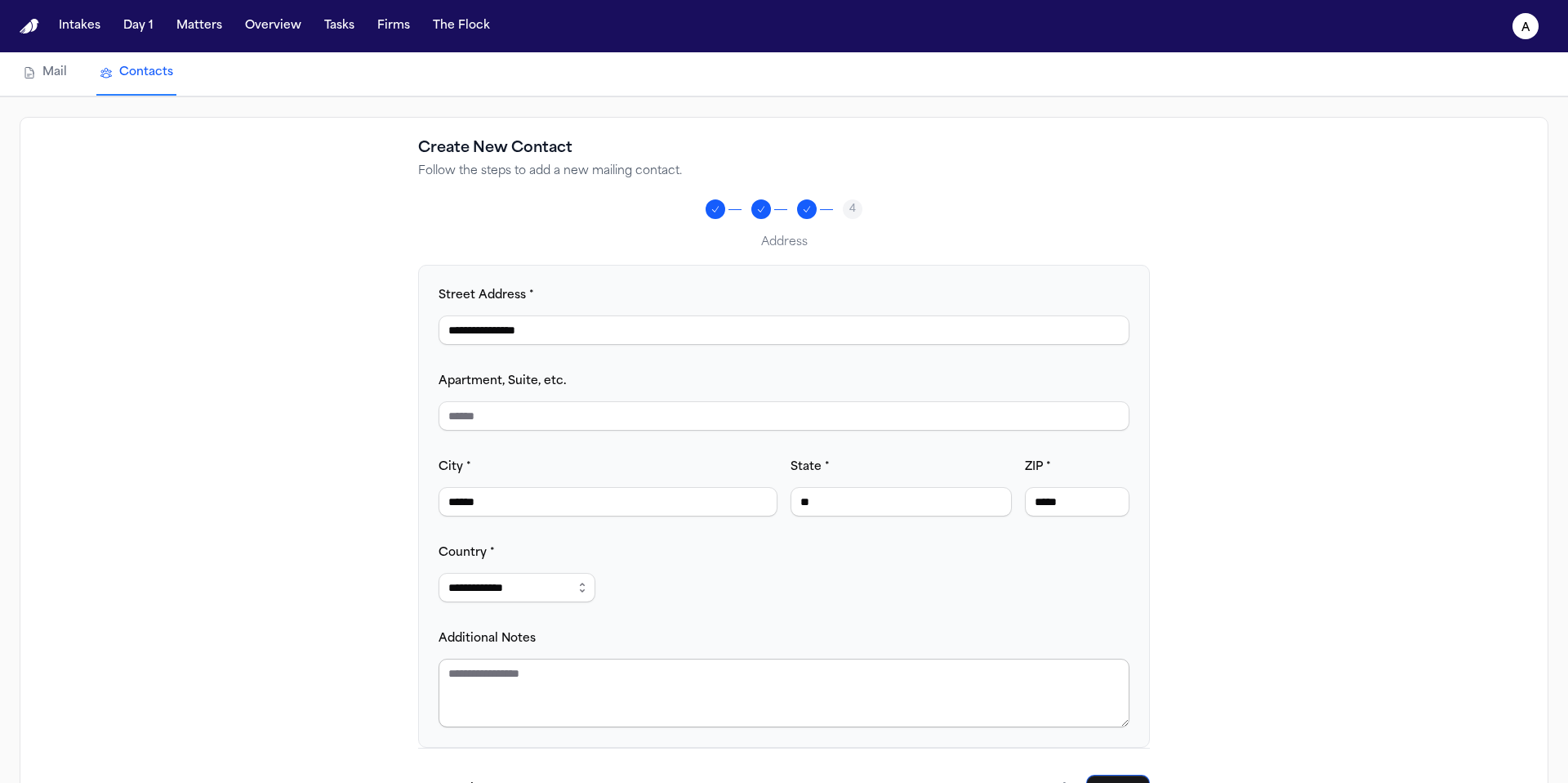
scroll to position [148, 0]
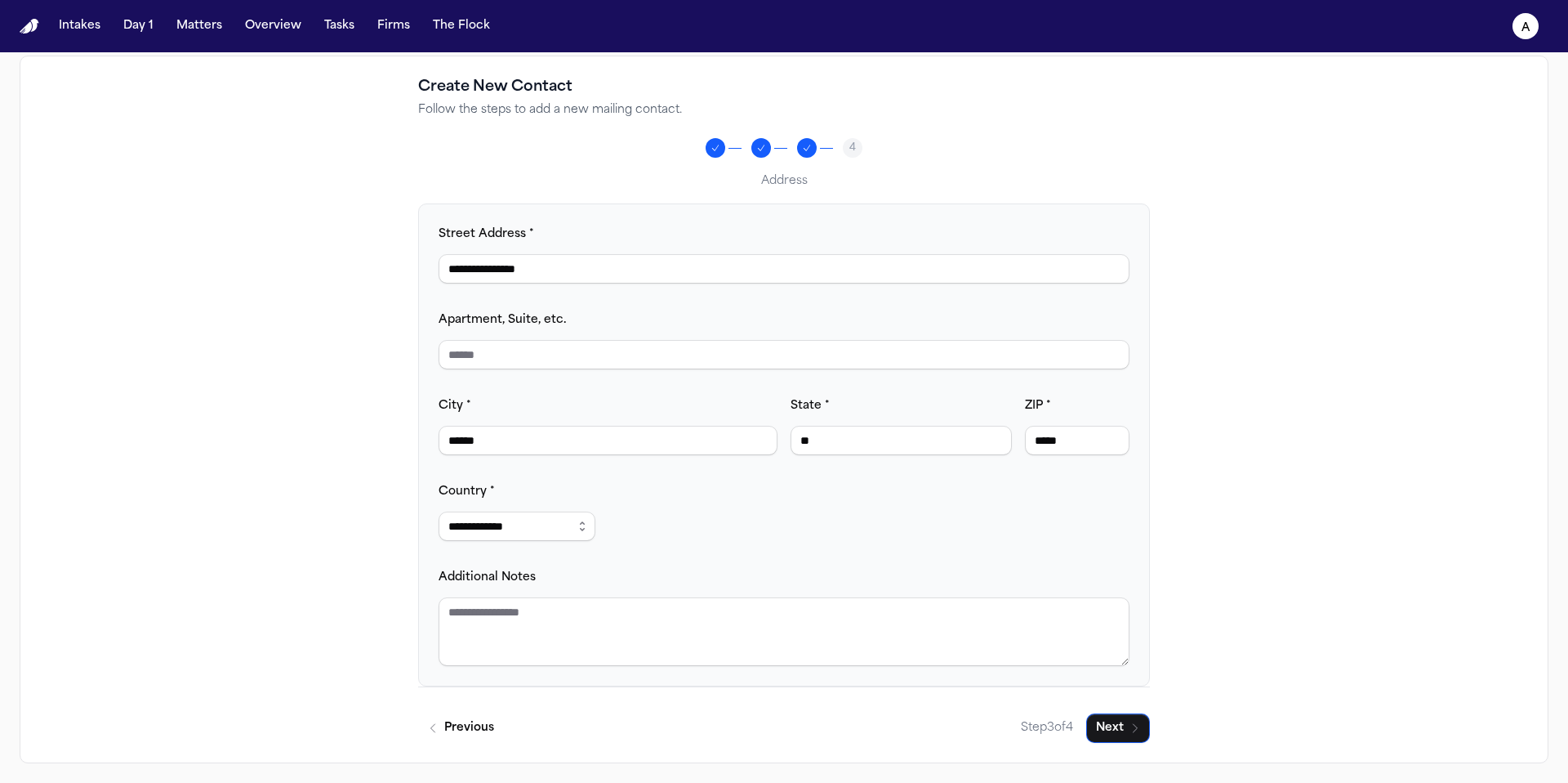
click at [1031, 521] on div "**********" at bounding box center [784, 444] width 691 height 442
click at [607, 271] on input "**********" at bounding box center [784, 269] width 691 height 29
click at [1142, 734] on button "Next" at bounding box center [1118, 728] width 64 height 29
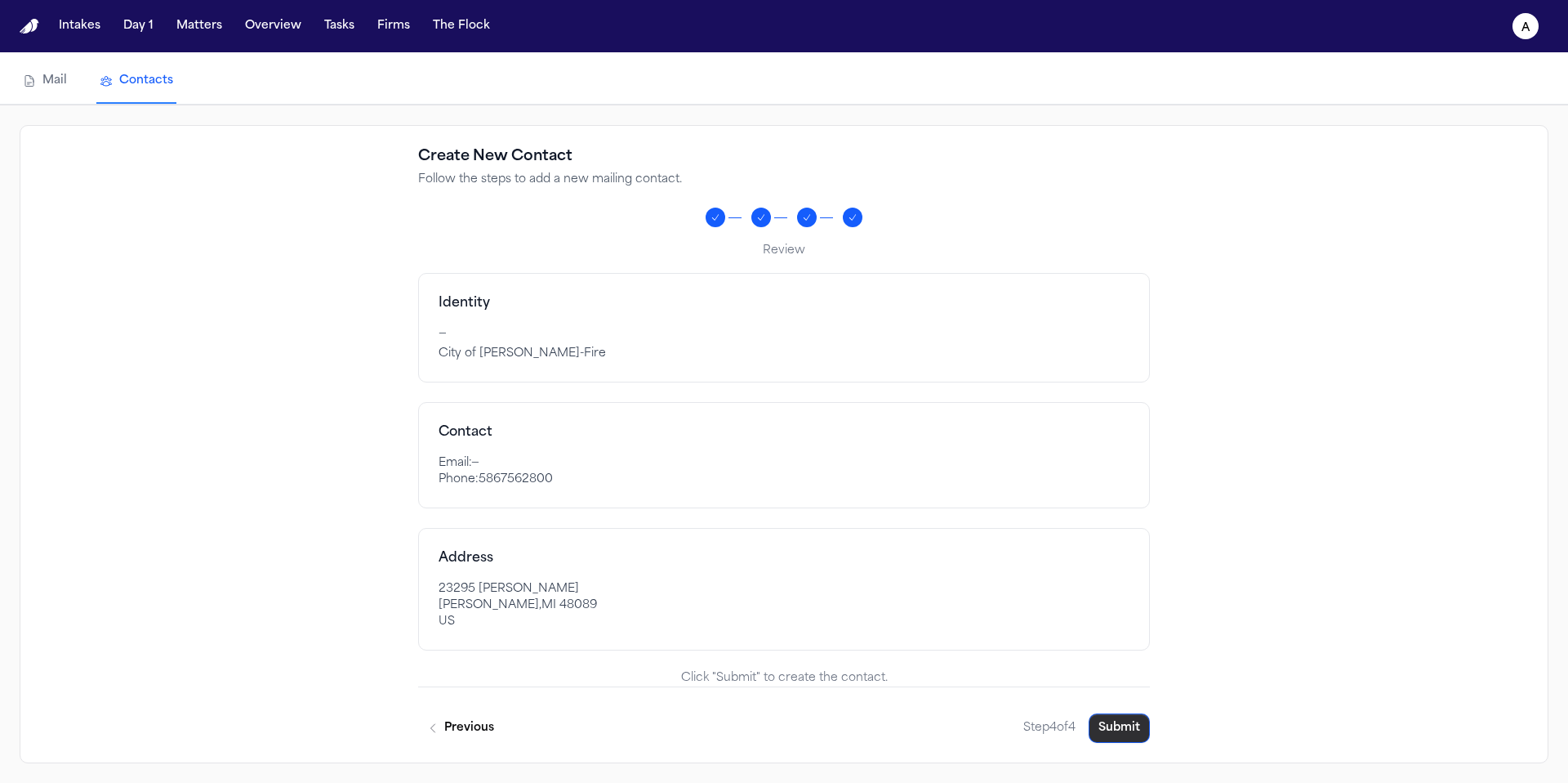
click at [1129, 719] on button "Submit" at bounding box center [1119, 728] width 61 height 29
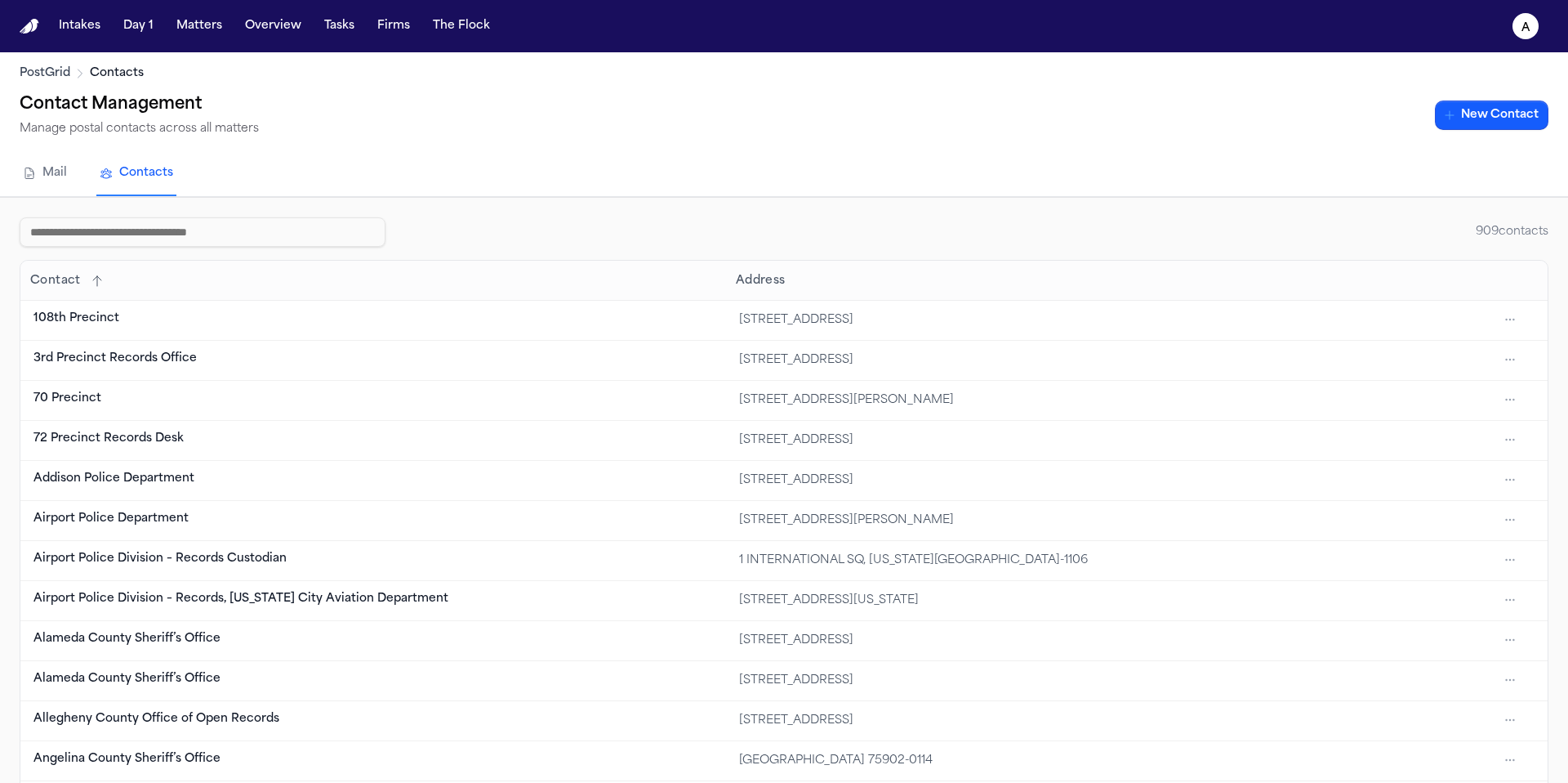
click at [303, 230] on input at bounding box center [203, 232] width 366 height 29
click at [256, 230] on input at bounding box center [203, 232] width 366 height 29
click at [545, 98] on div "Contact Management Manage postal contacts across all matters New Contact" at bounding box center [784, 115] width 1529 height 48
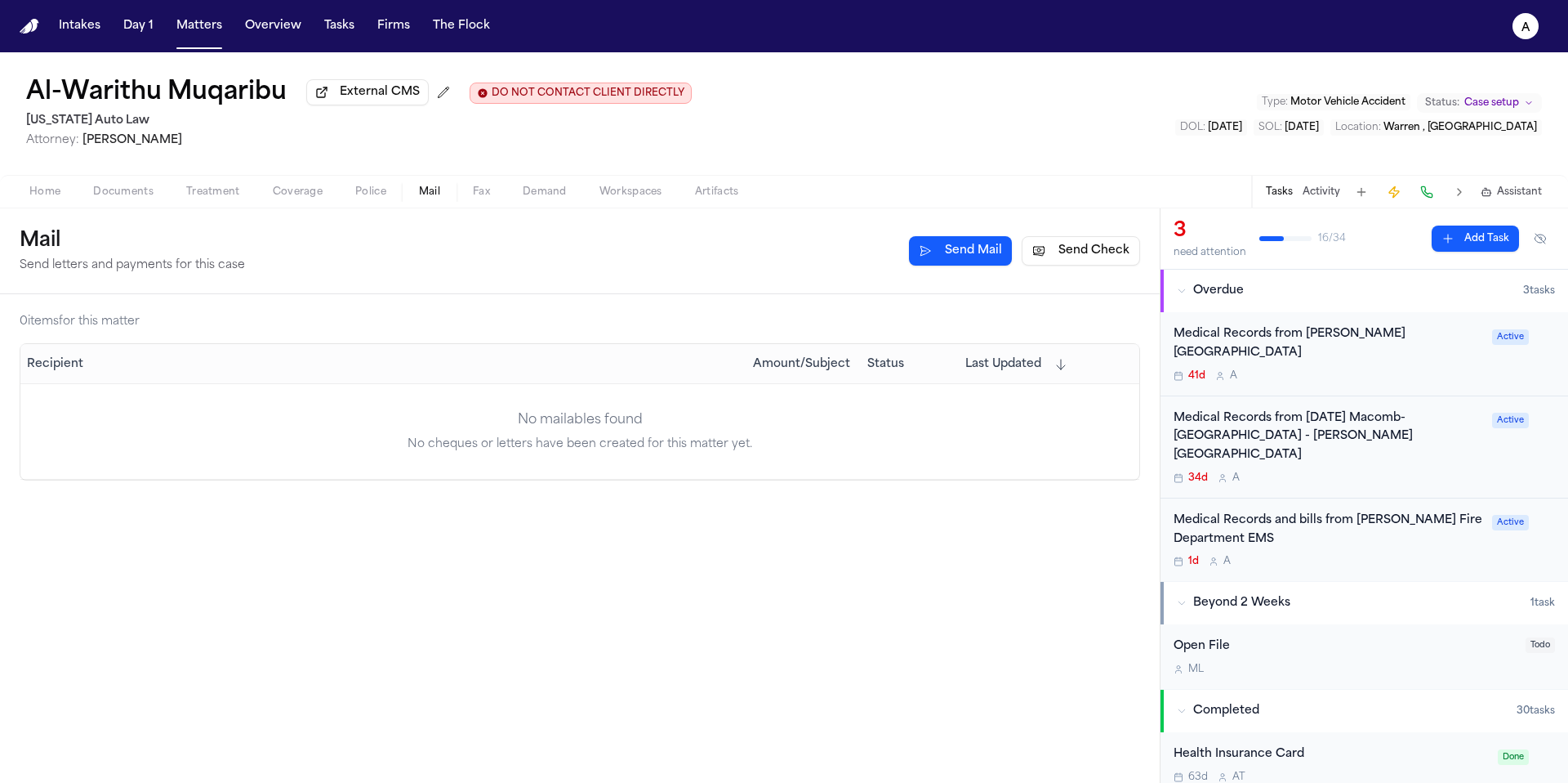
click at [978, 249] on button "Send Mail" at bounding box center [960, 251] width 103 height 29
click at [1084, 263] on button "Send Check" at bounding box center [1081, 251] width 119 height 29
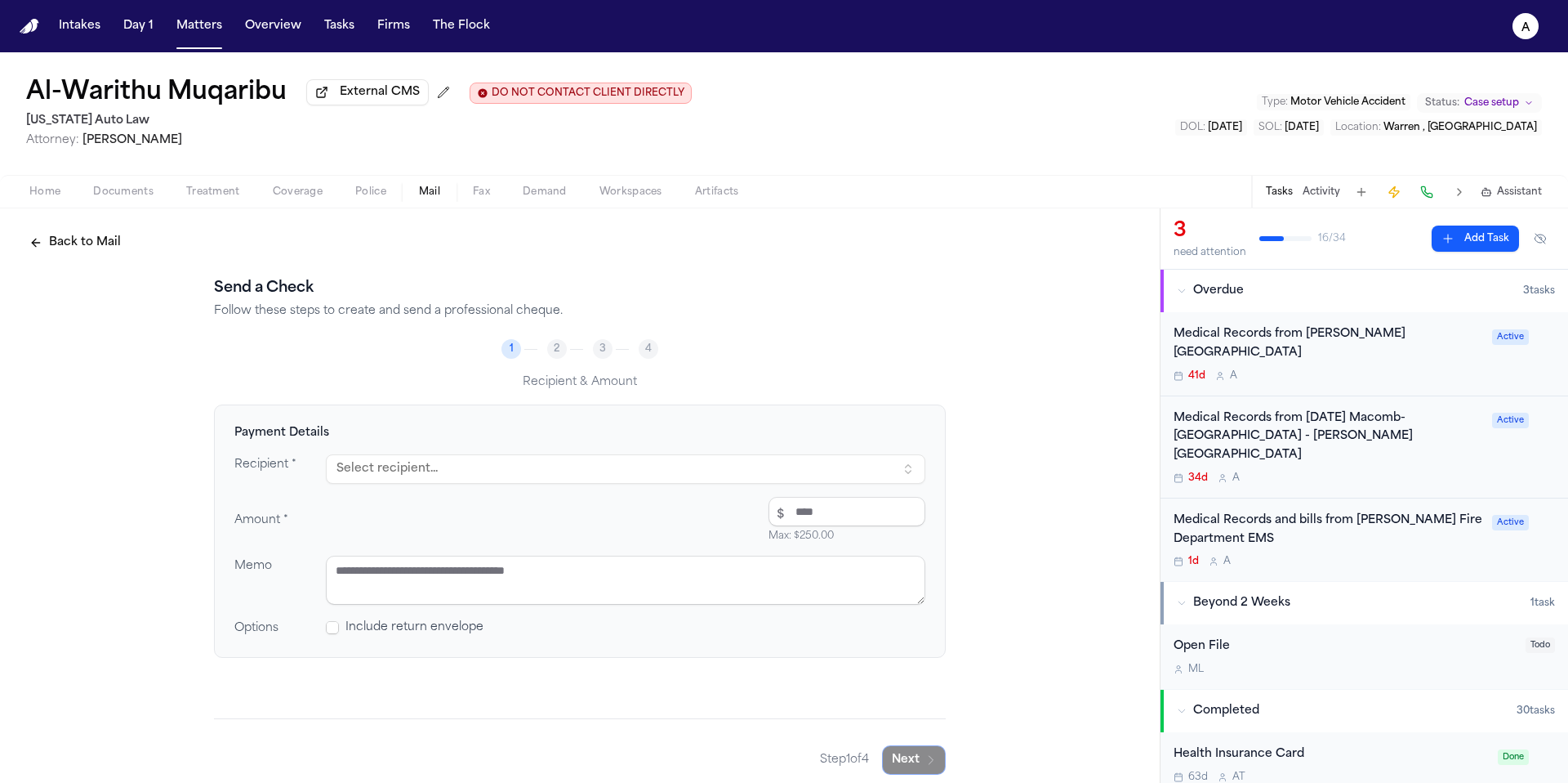
click at [712, 462] on button "Select recipient..." at bounding box center [625, 469] width 599 height 29
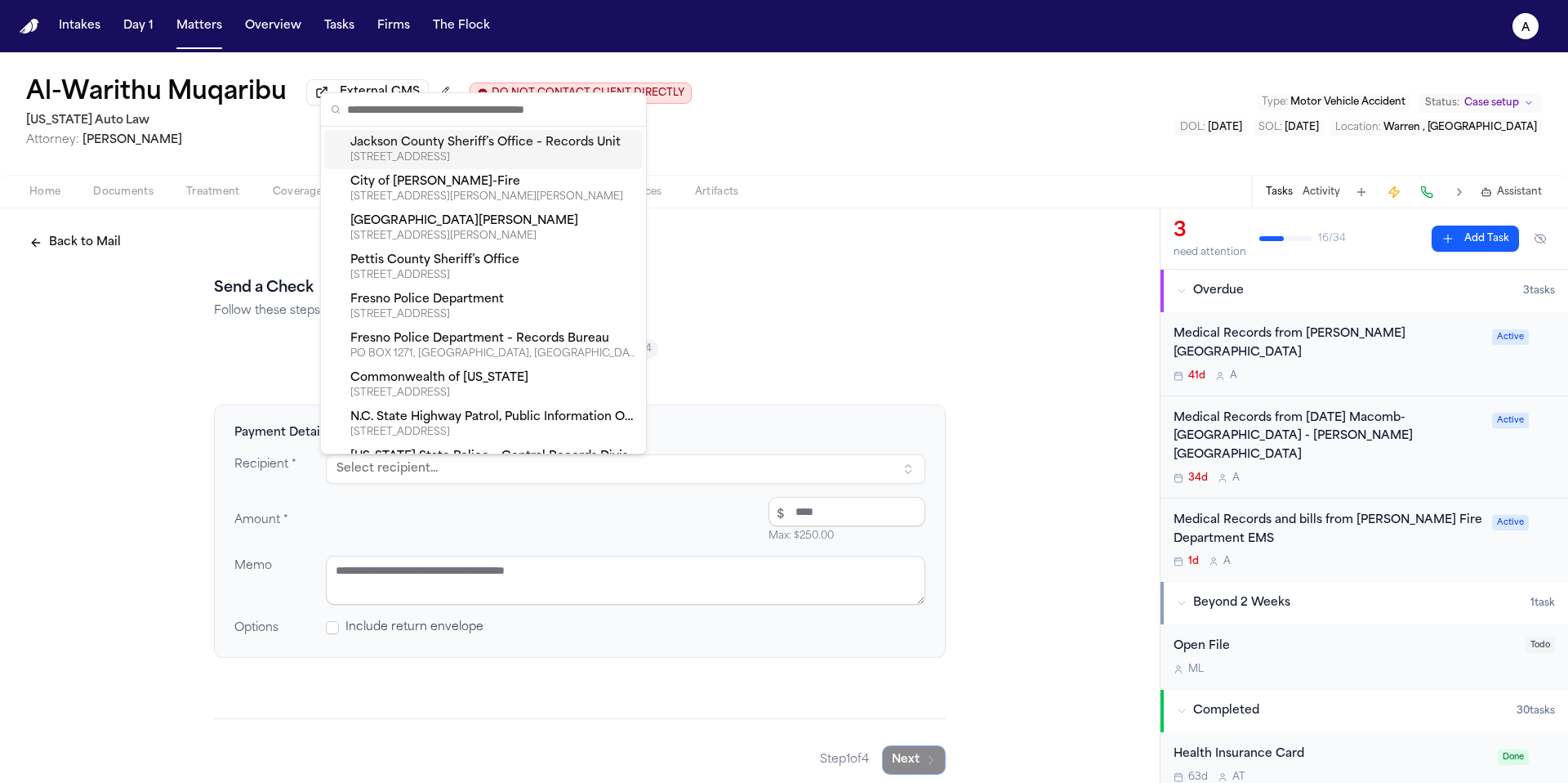
type input "*"
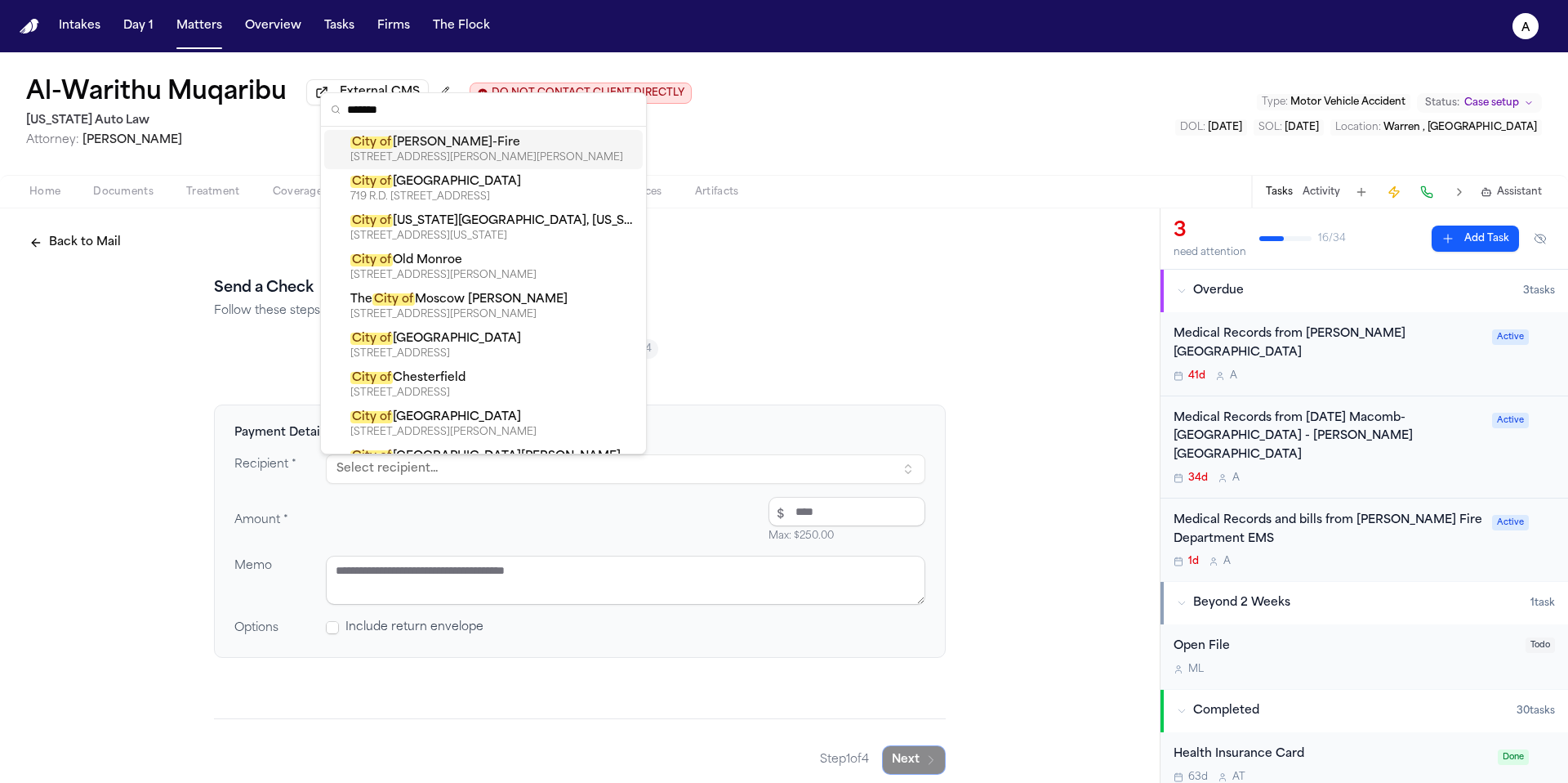
type input "*******"
click at [556, 153] on div "23295 SCHOENHERR RD, WARREN, MI, 48089-4263" at bounding box center [494, 157] width 286 height 13
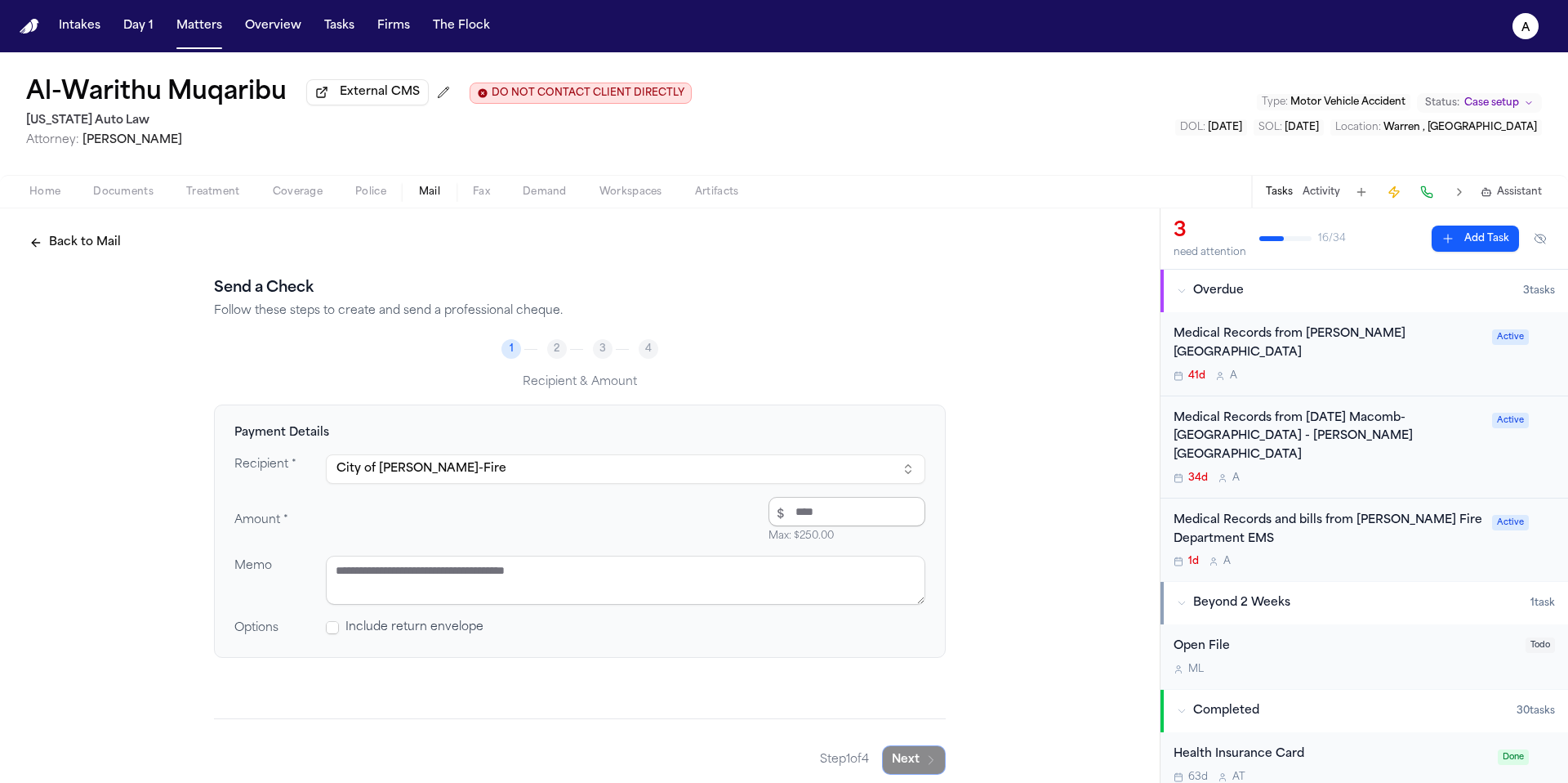
click at [849, 506] on input "number" at bounding box center [847, 511] width 157 height 29
type input "****"
click at [597, 580] on textarea at bounding box center [625, 579] width 599 height 49
type textarea "**********"
click at [496, 695] on div "**********" at bounding box center [579, 561] width 732 height 314
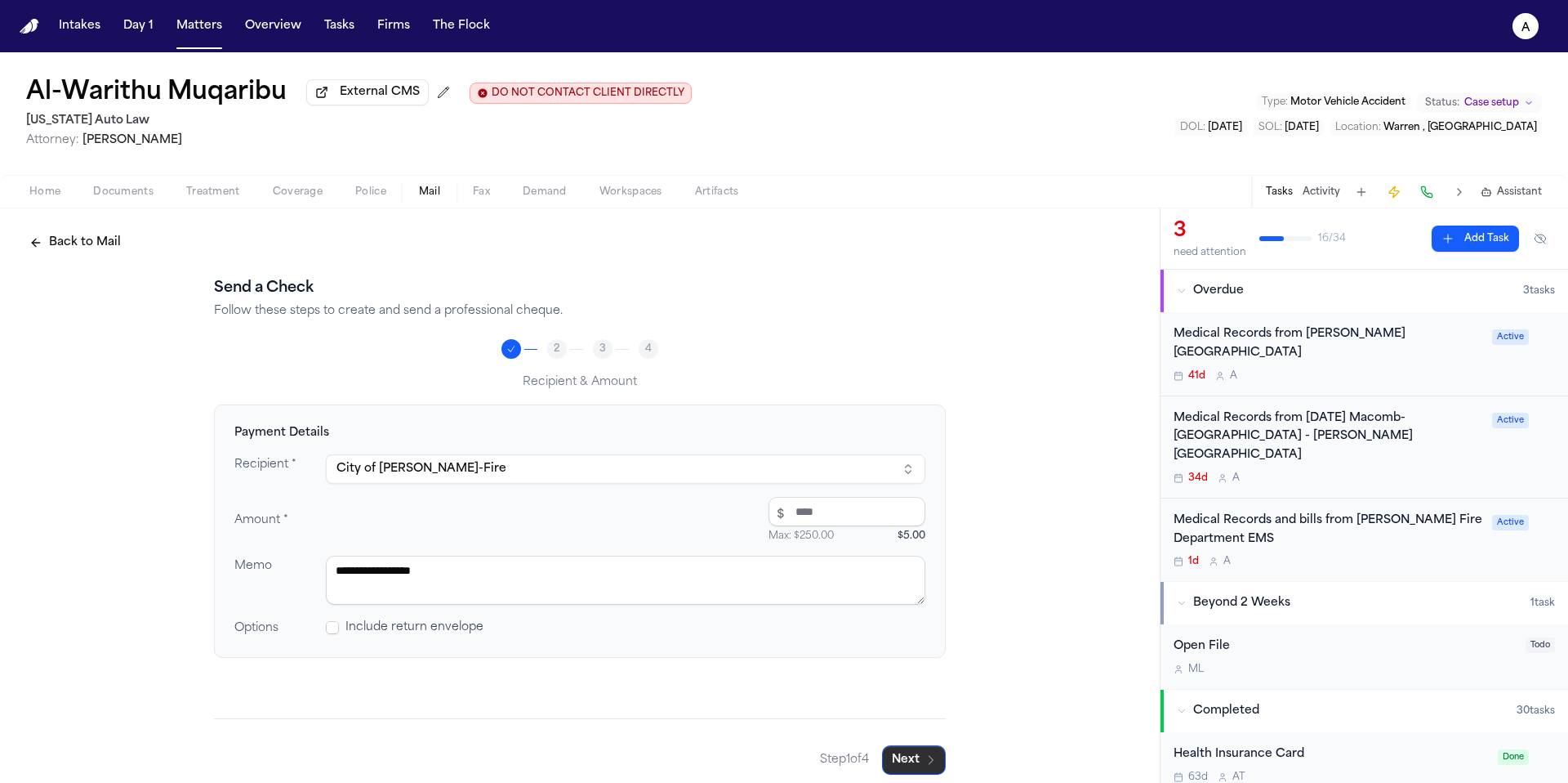
click at [925, 763] on icon "button" at bounding box center [931, 760] width 13 height 13
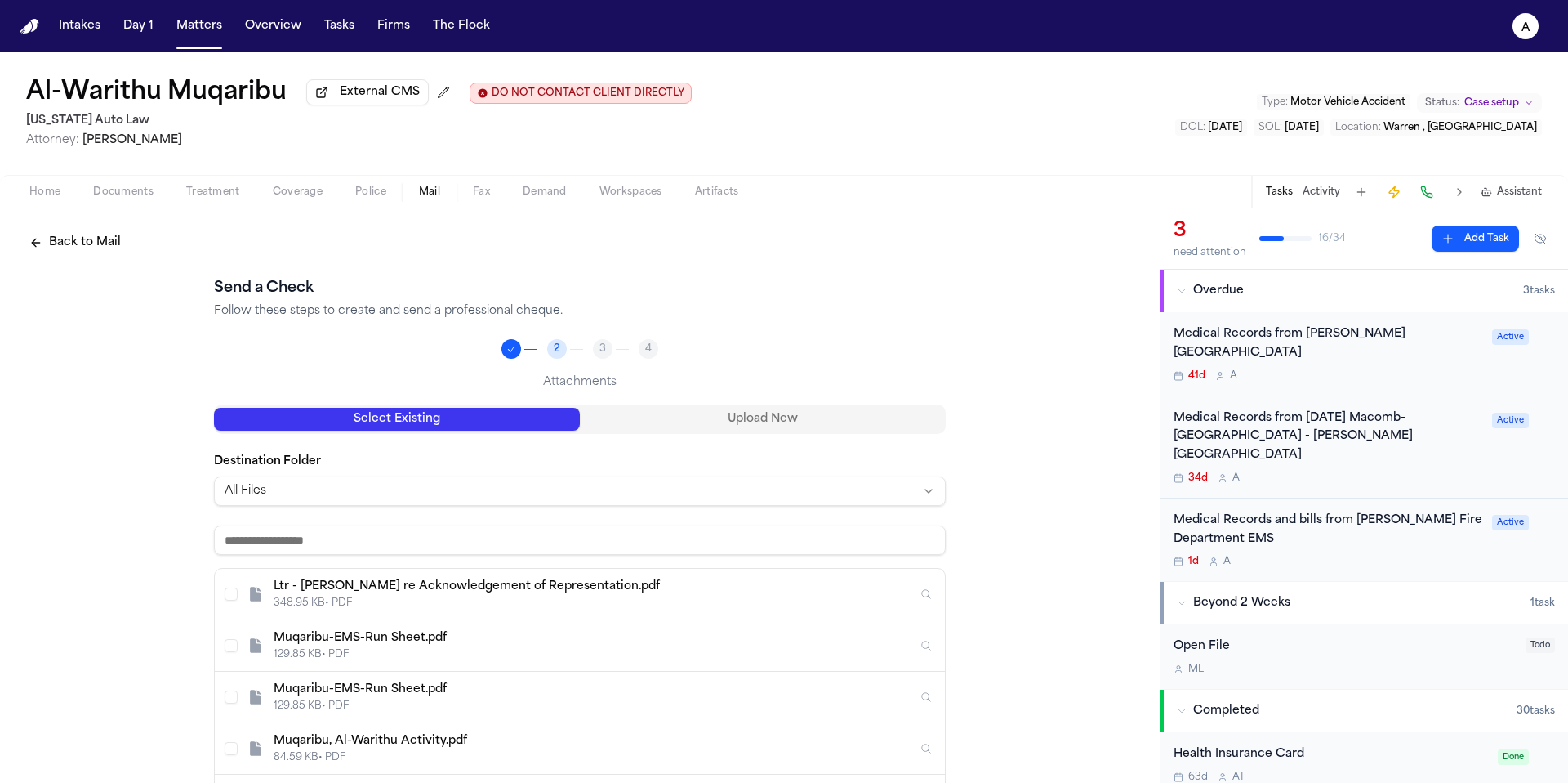
click at [758, 409] on div "Select Existing Upload New" at bounding box center [579, 419] width 732 height 29
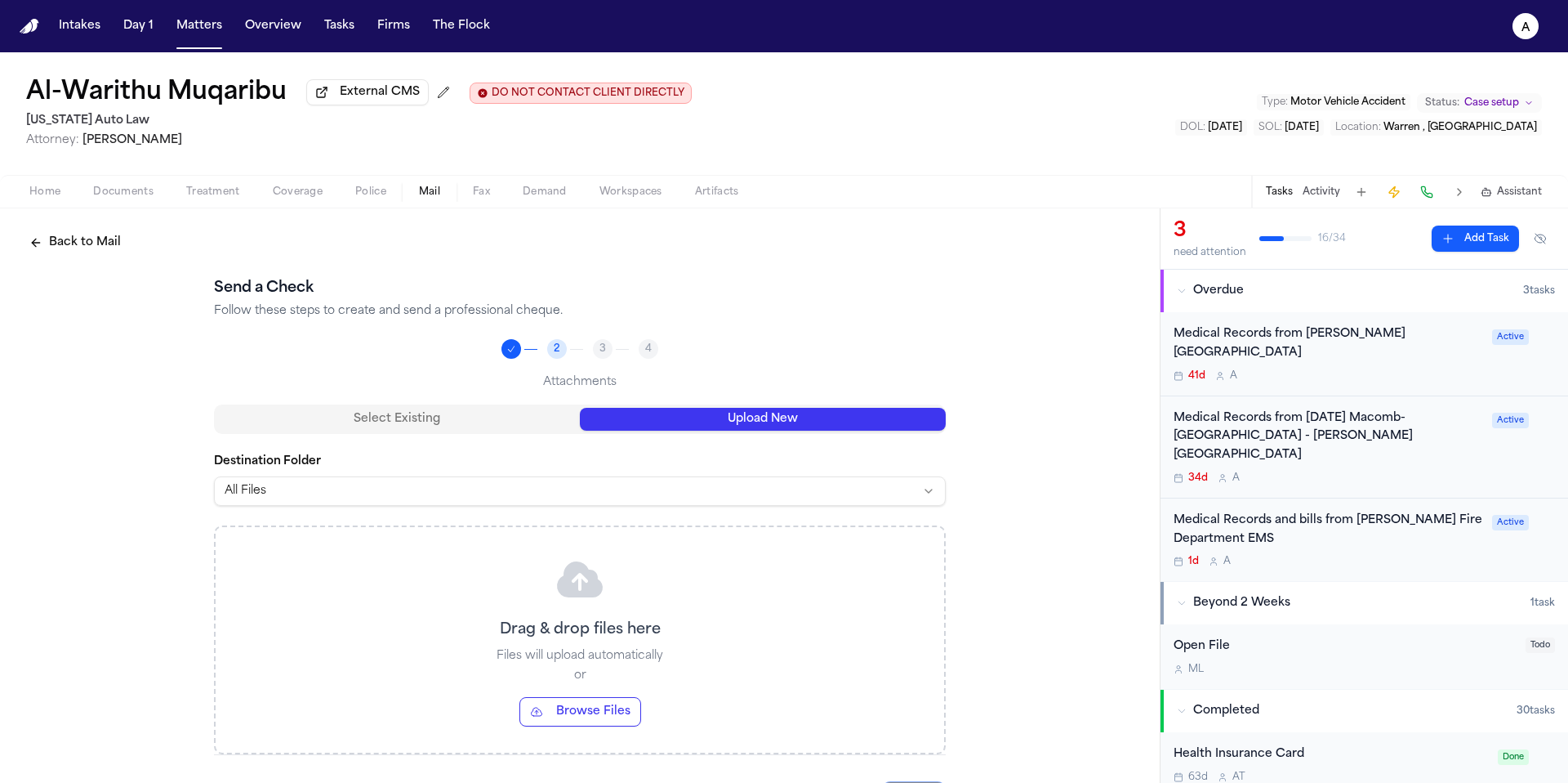
click at [781, 420] on button "Upload New" at bounding box center [763, 419] width 366 height 23
click at [900, 413] on button "Upload New" at bounding box center [763, 419] width 366 height 23
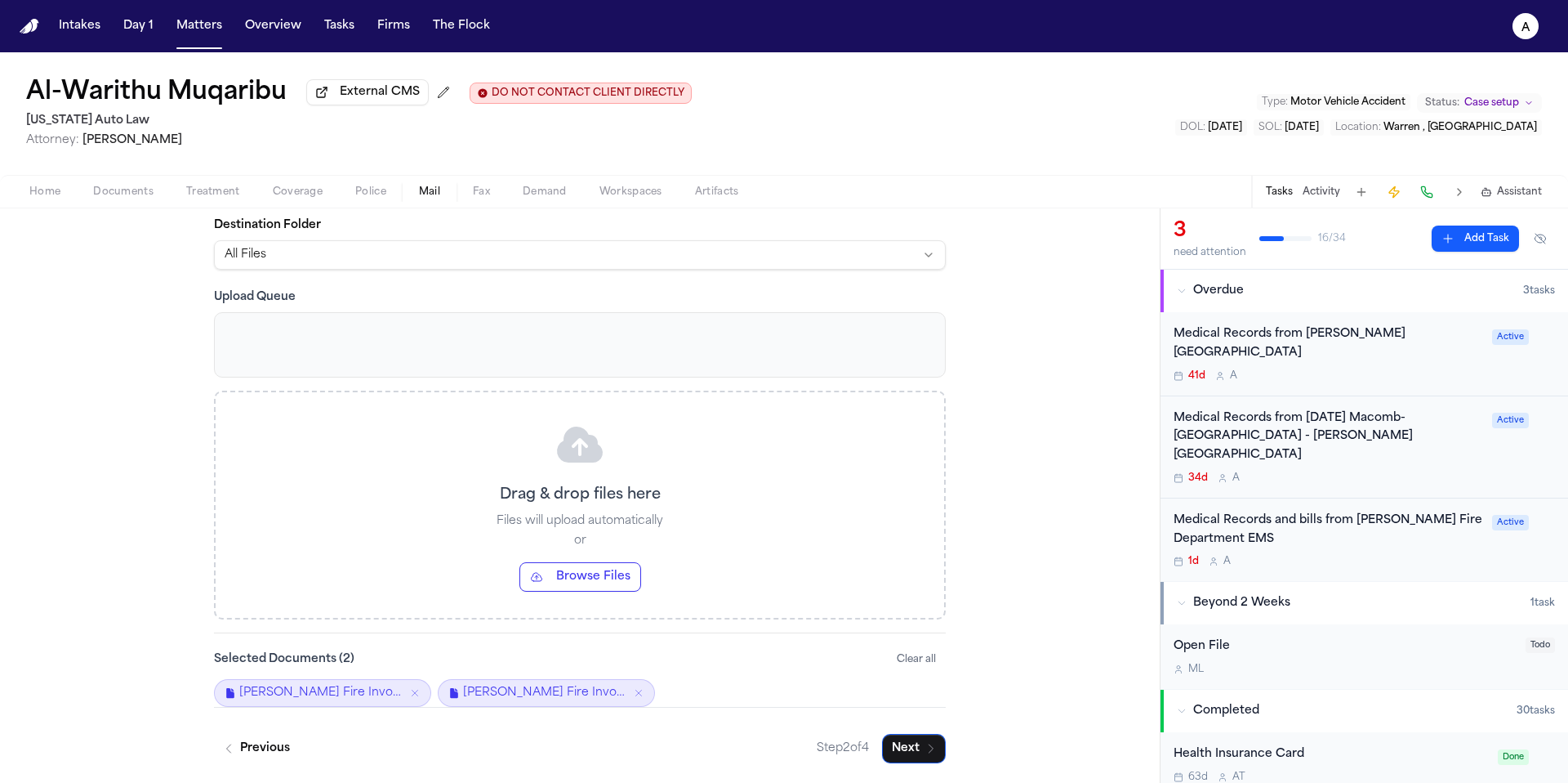
scroll to position [138, 0]
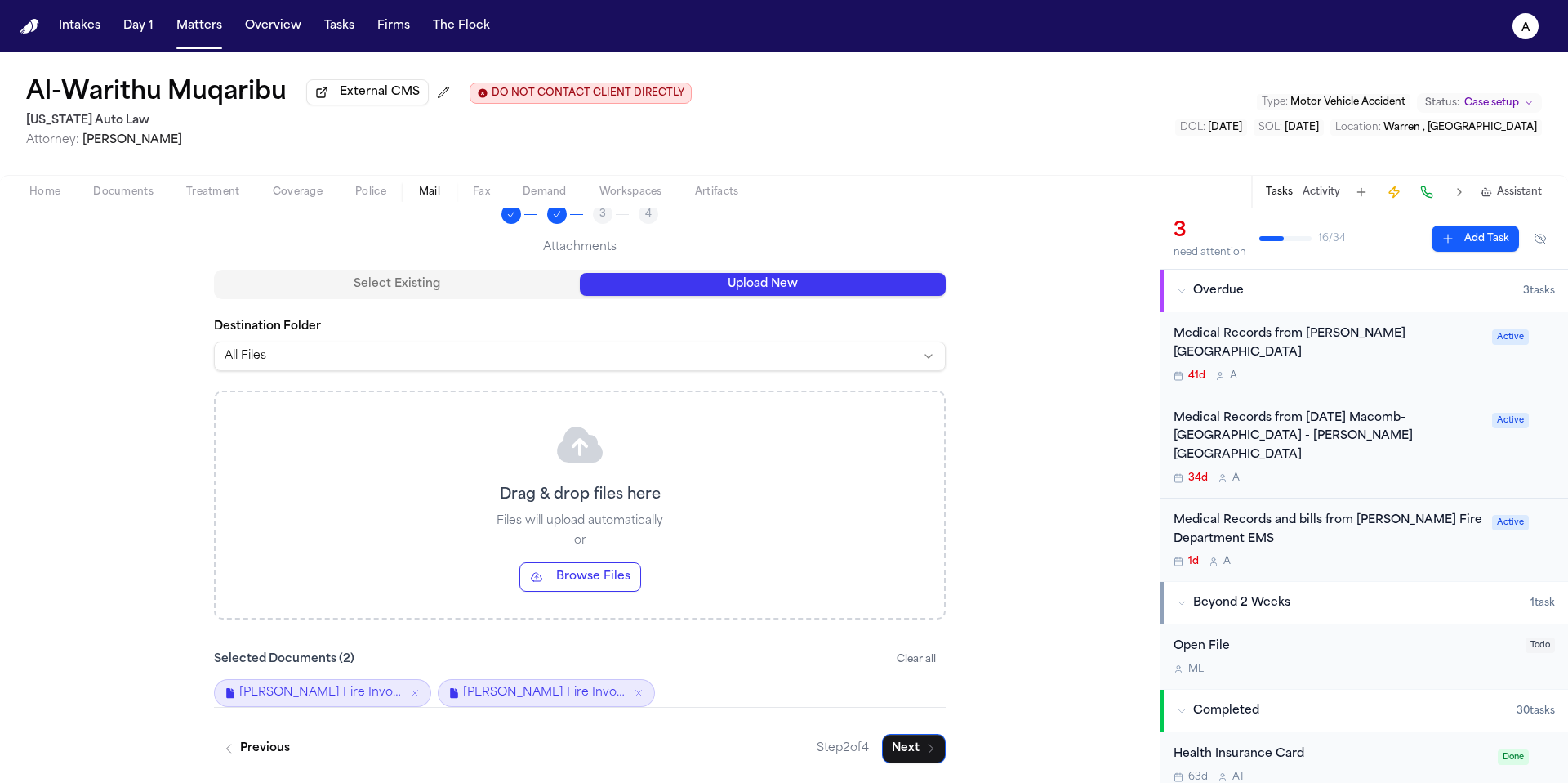
click at [640, 687] on div "Warren Fire Invoice-A.Muqaribu (Michigan Auto Law).pdf" at bounding box center [546, 693] width 217 height 28
click at [633, 689] on icon "Remove Warren Fire Invoice-A.Muqaribu (Michigan Auto Law).pdf" at bounding box center [638, 692] width 11 height 11
click at [926, 742] on icon "button" at bounding box center [931, 747] width 13 height 13
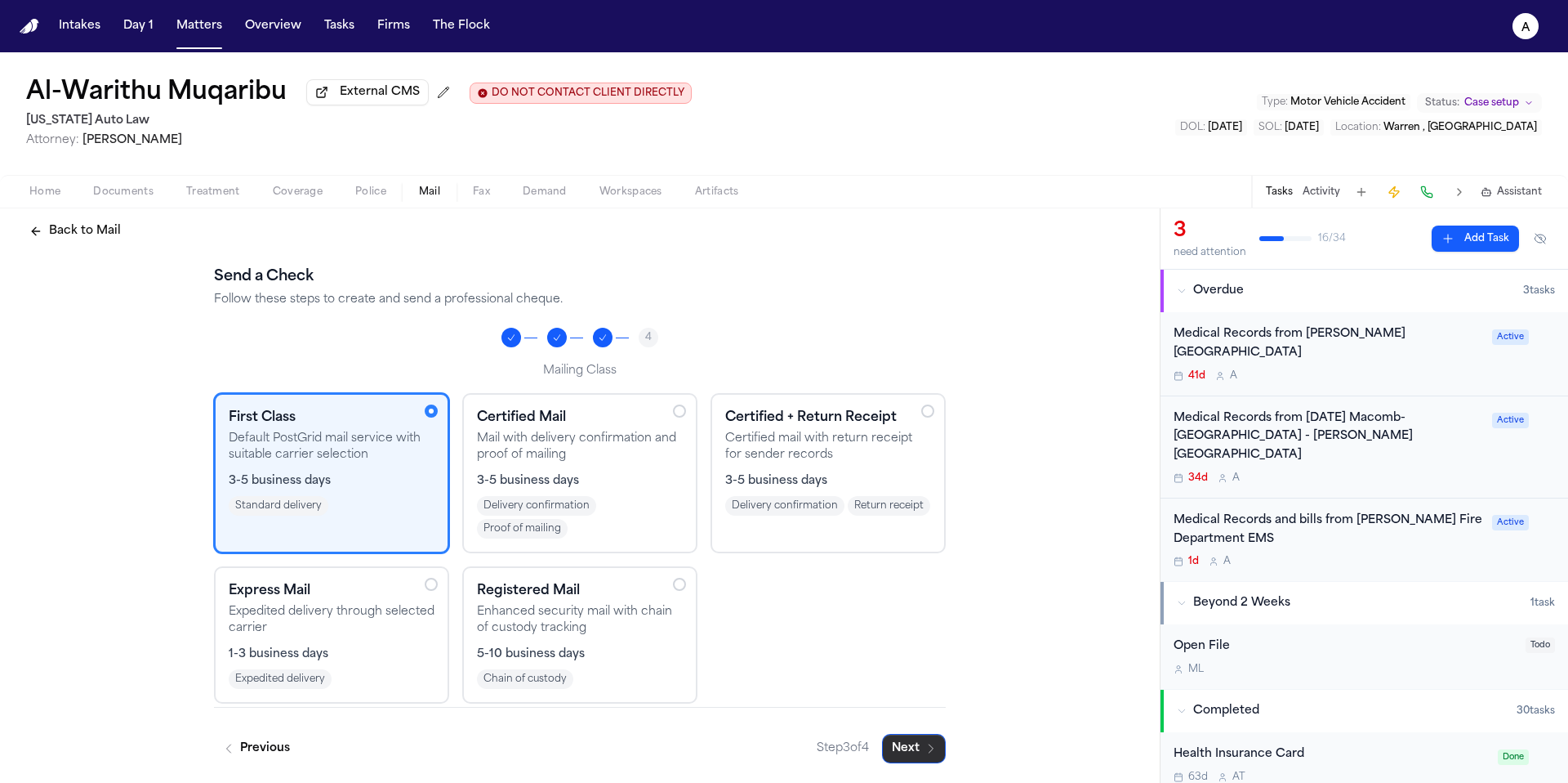
scroll to position [15, 0]
click at [916, 742] on button "Next" at bounding box center [914, 748] width 64 height 29
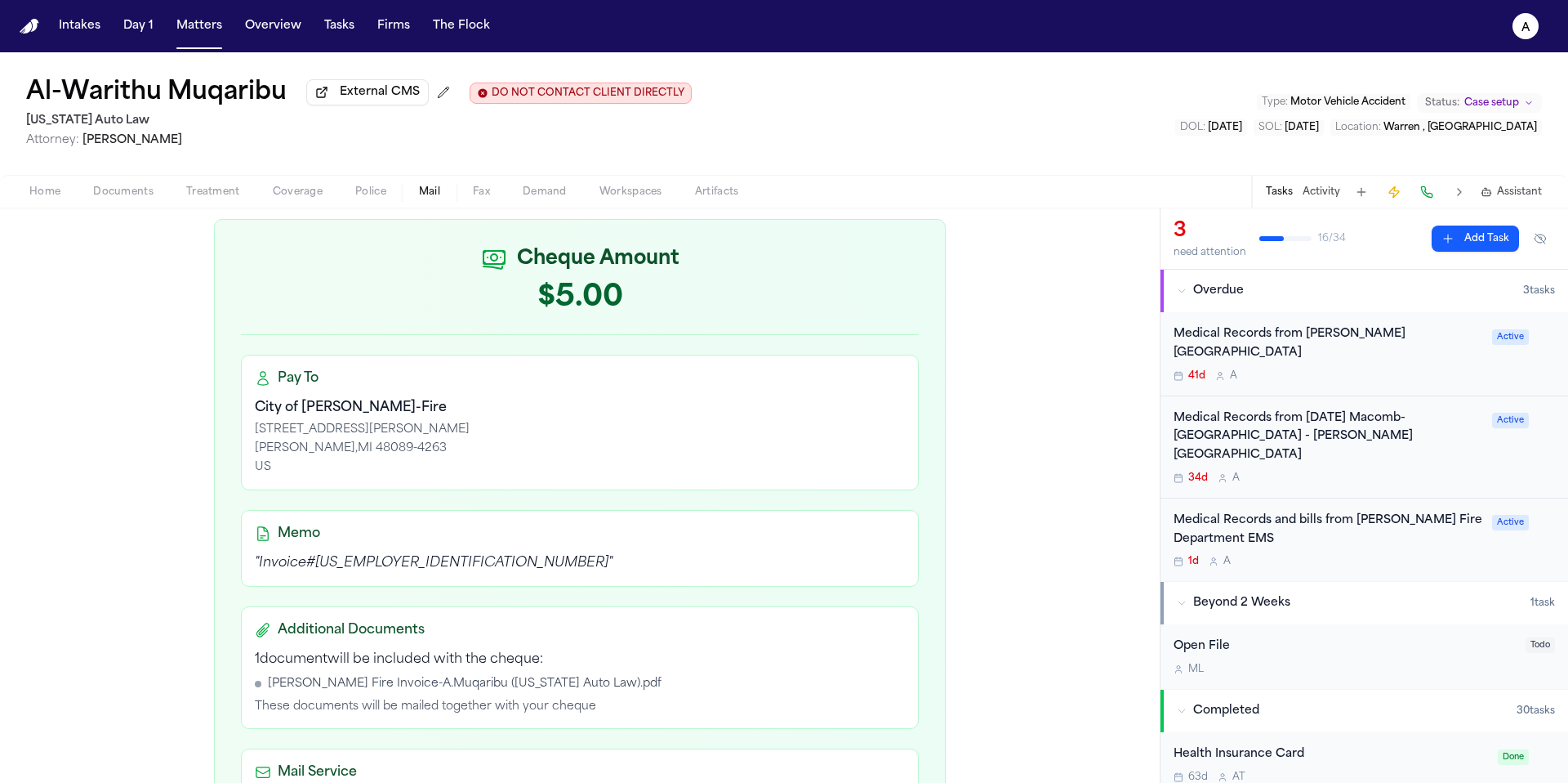
scroll to position [230, 0]
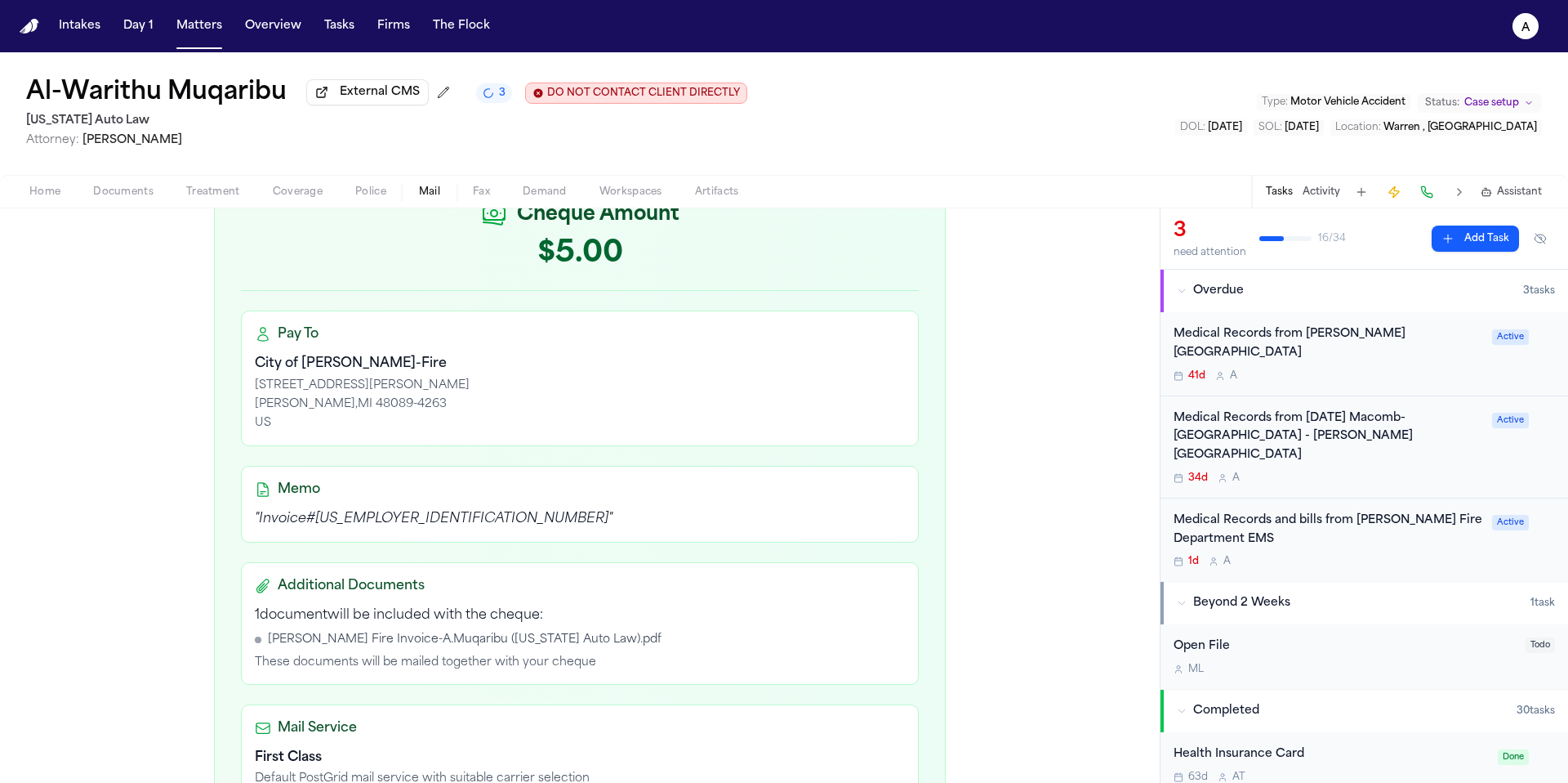
click at [1422, 511] on div "Medical Records and bills from Warren Fire Department EMS" at bounding box center [1327, 529] width 309 height 37
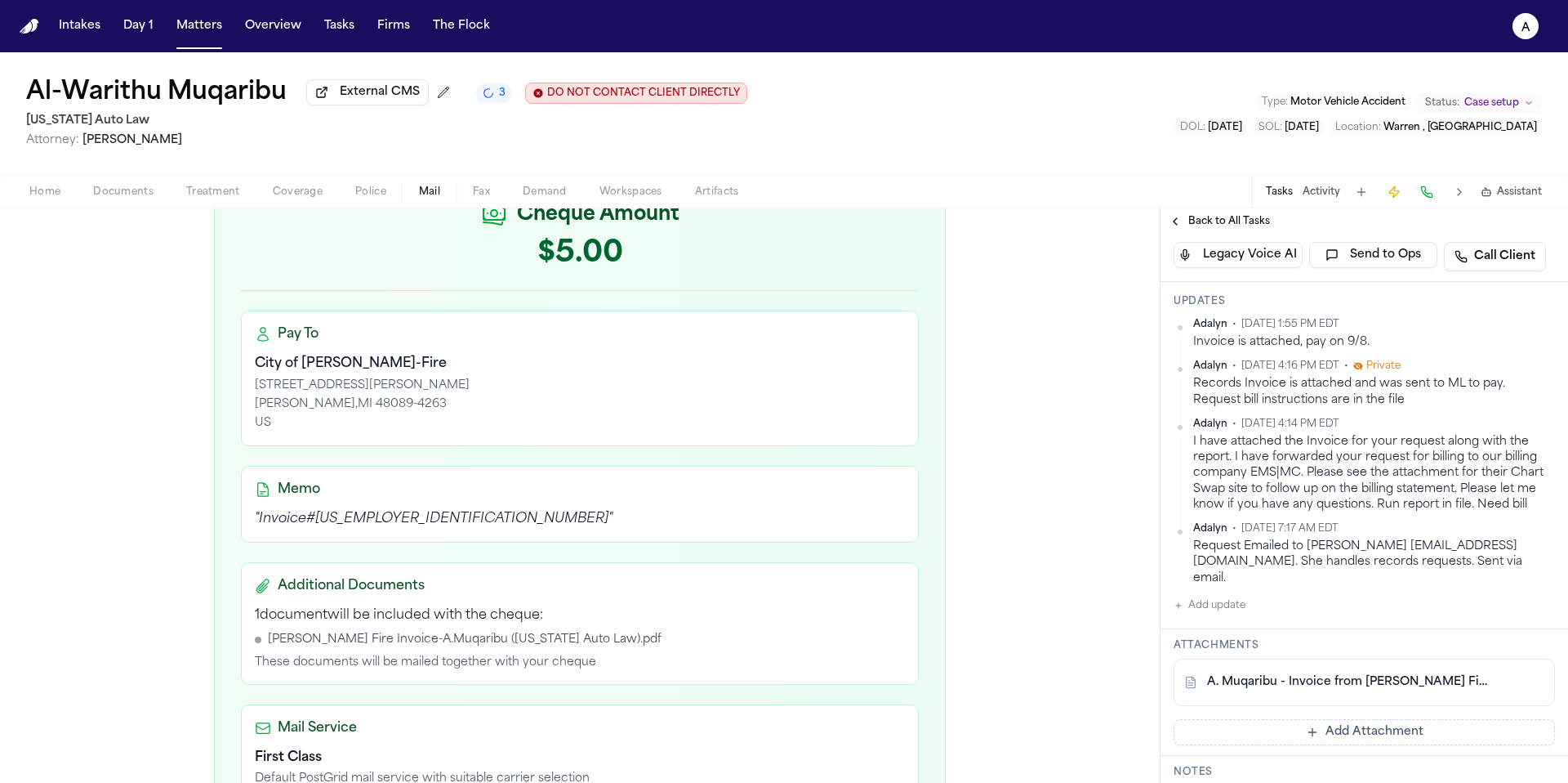
scroll to position [361, 0]
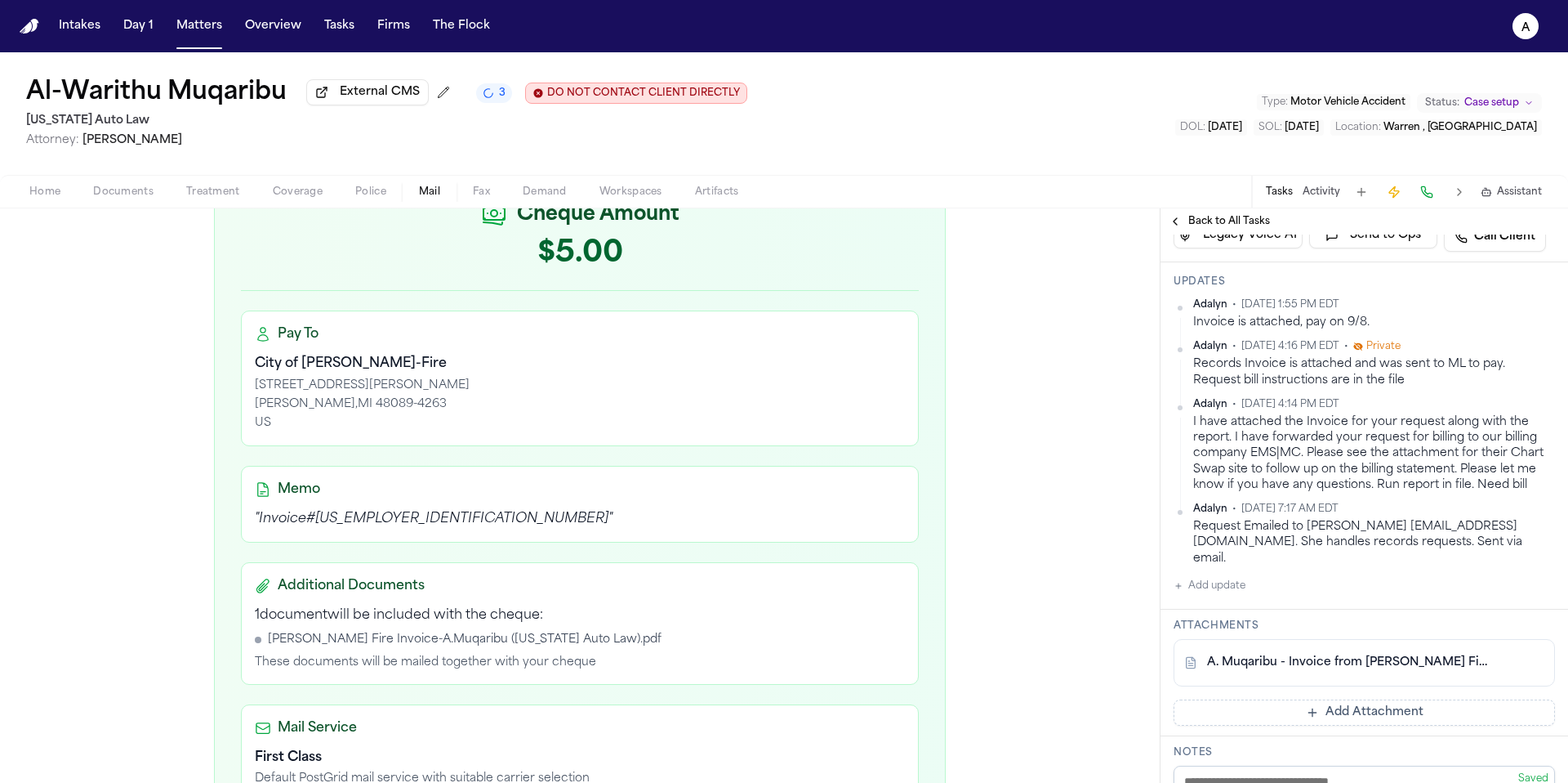
click at [1242, 596] on button "Add update" at bounding box center [1209, 586] width 72 height 20
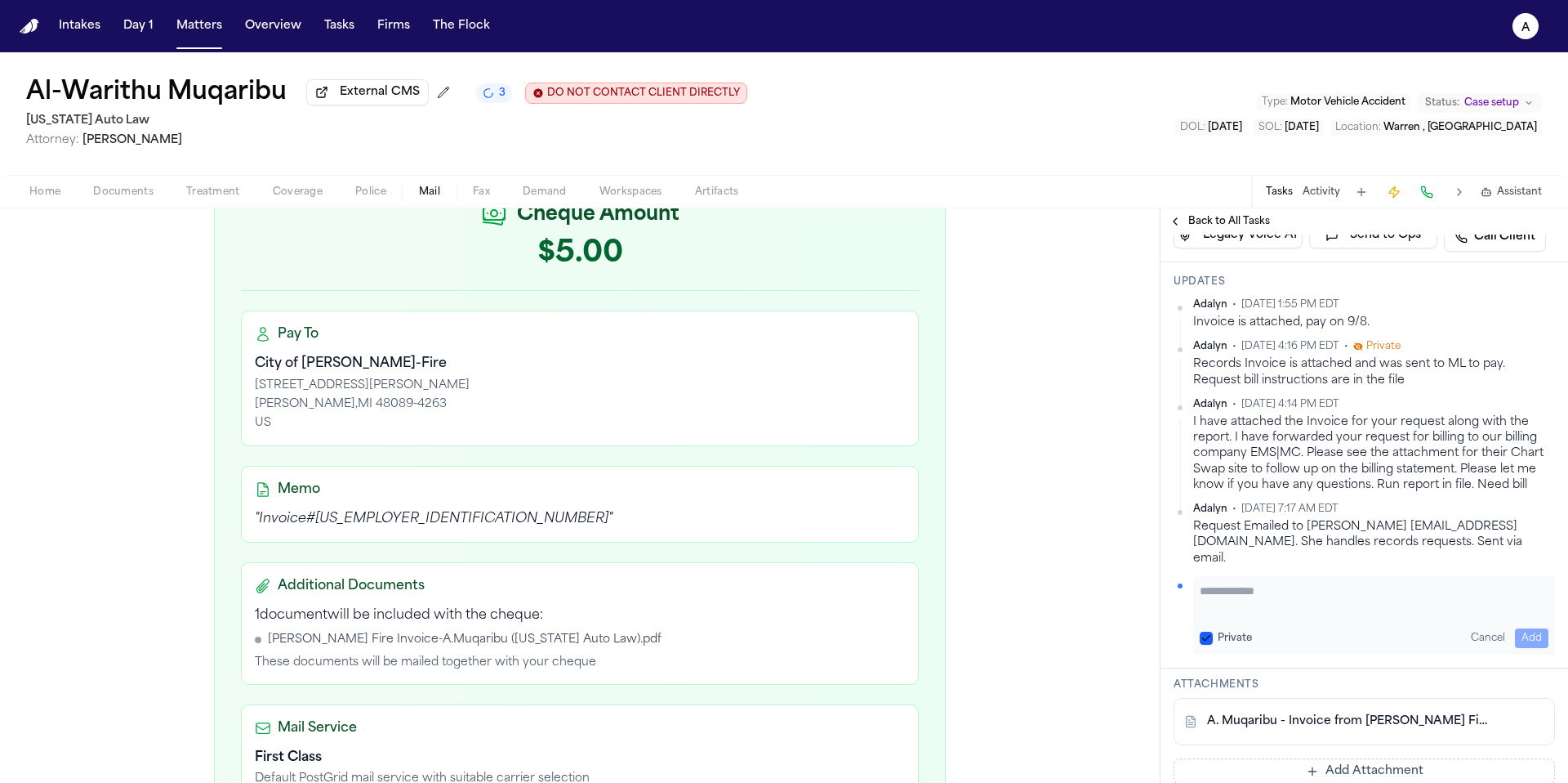
click at [1249, 615] on textarea "Add your update" at bounding box center [1374, 599] width 349 height 33
click at [1200, 644] on button "Private" at bounding box center [1206, 637] width 13 height 13
click at [1385, 605] on div "**********" at bounding box center [1374, 615] width 362 height 79
click at [1385, 615] on textarea "**********" at bounding box center [1368, 599] width 337 height 33
type textarea "**********"
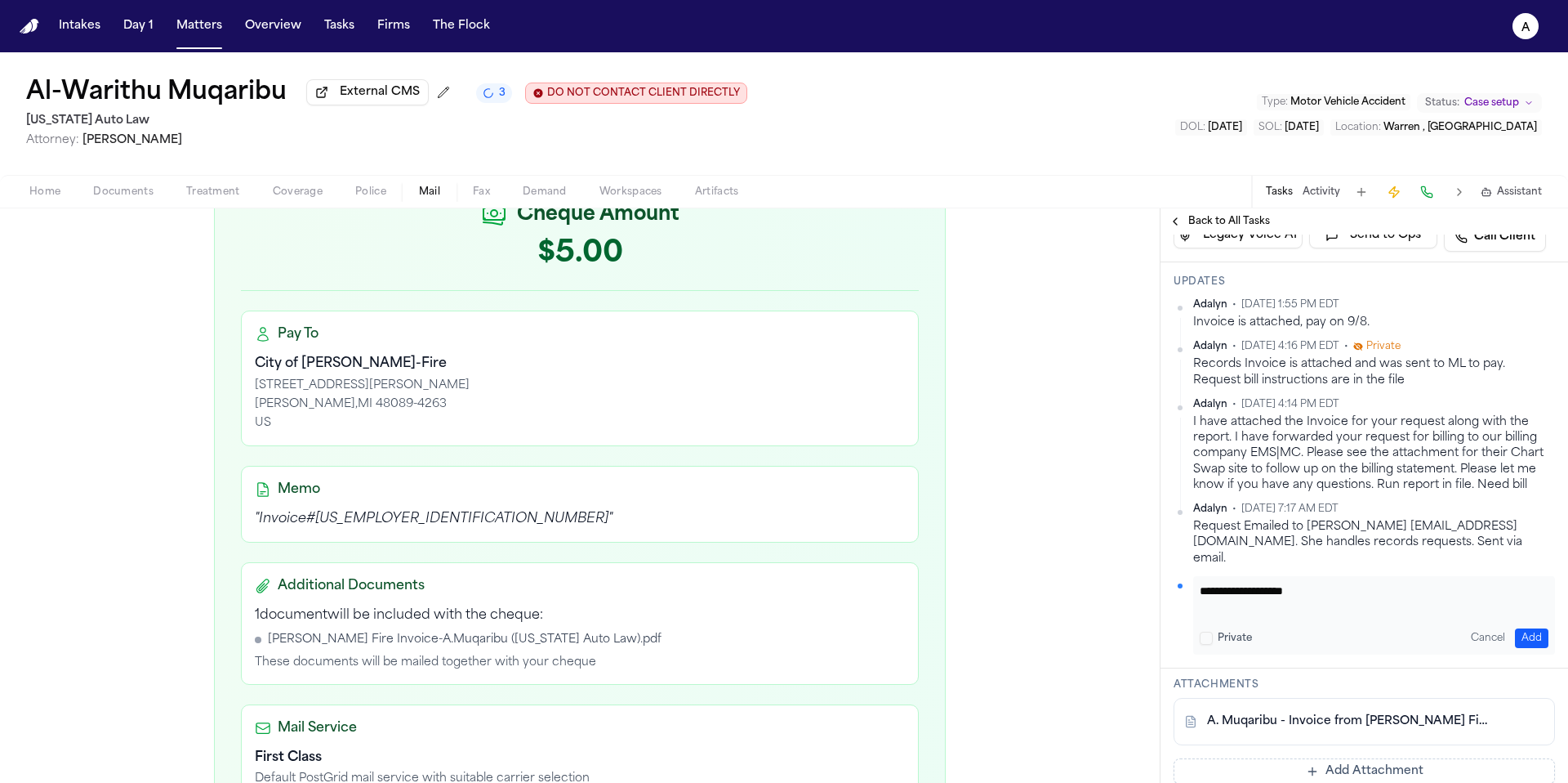
click at [1515, 648] on button "Add" at bounding box center [1532, 637] width 34 height 20
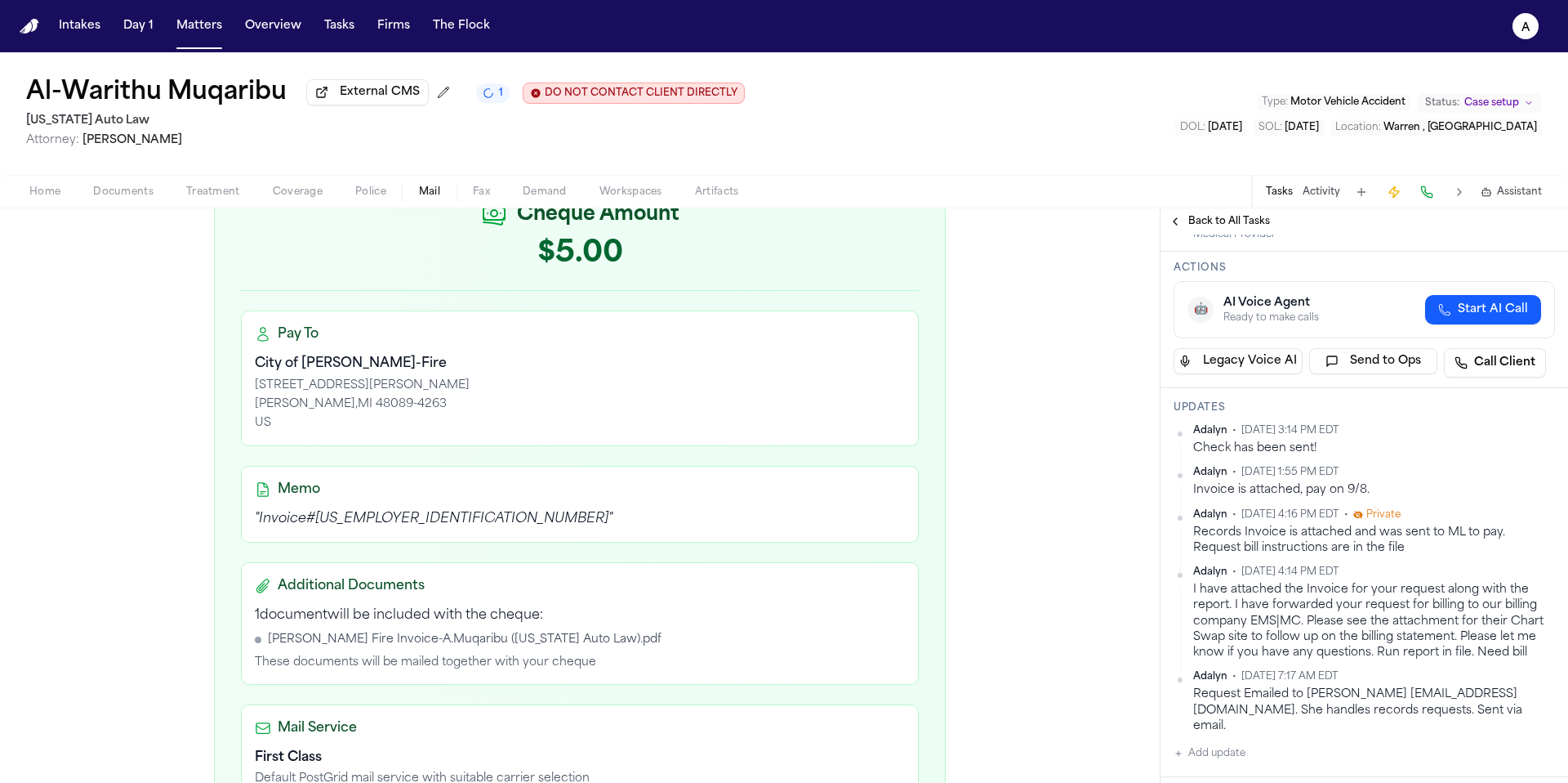
scroll to position [286, 0]
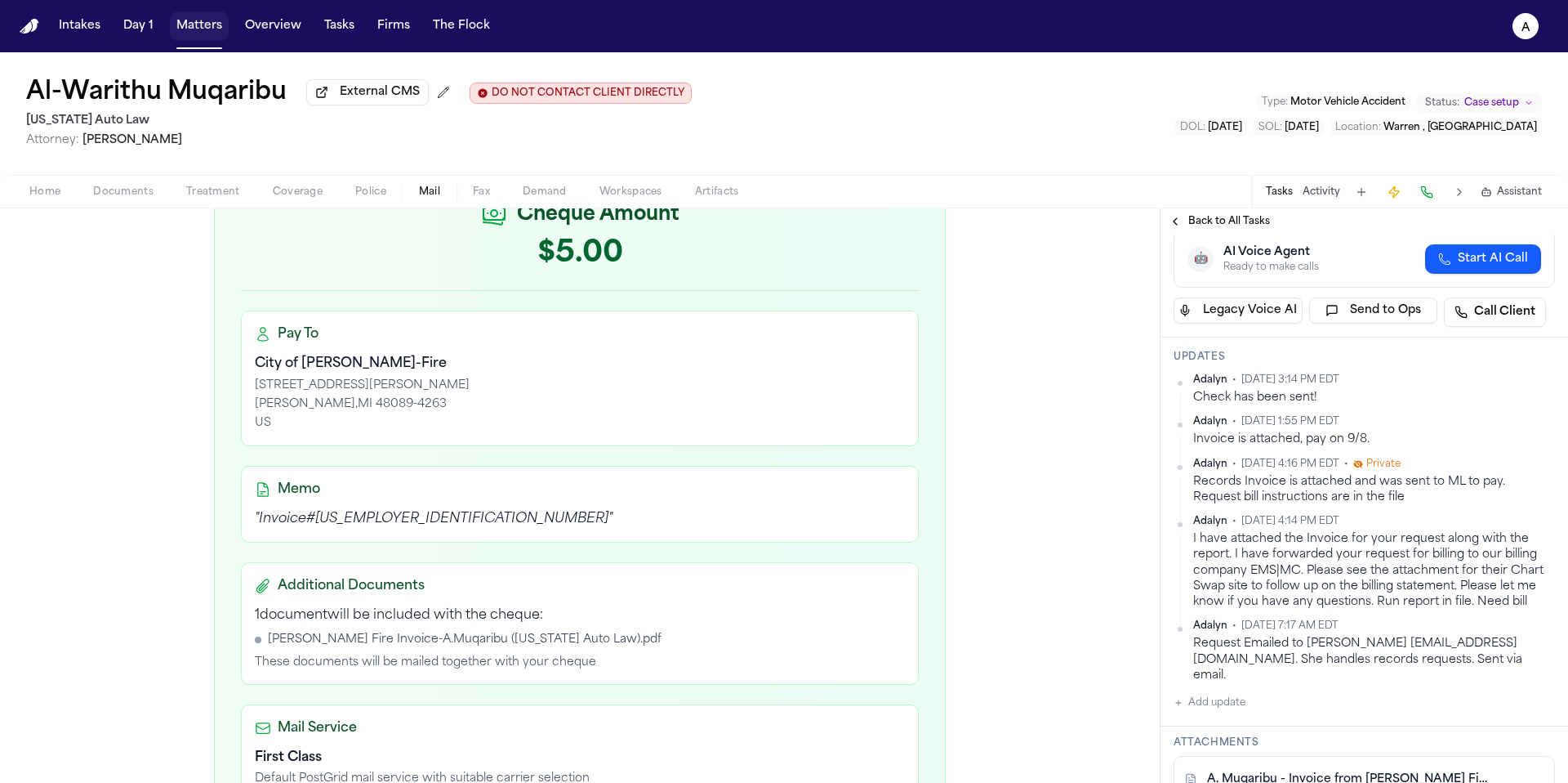
click at [199, 31] on button "Matters" at bounding box center [199, 26] width 59 height 29
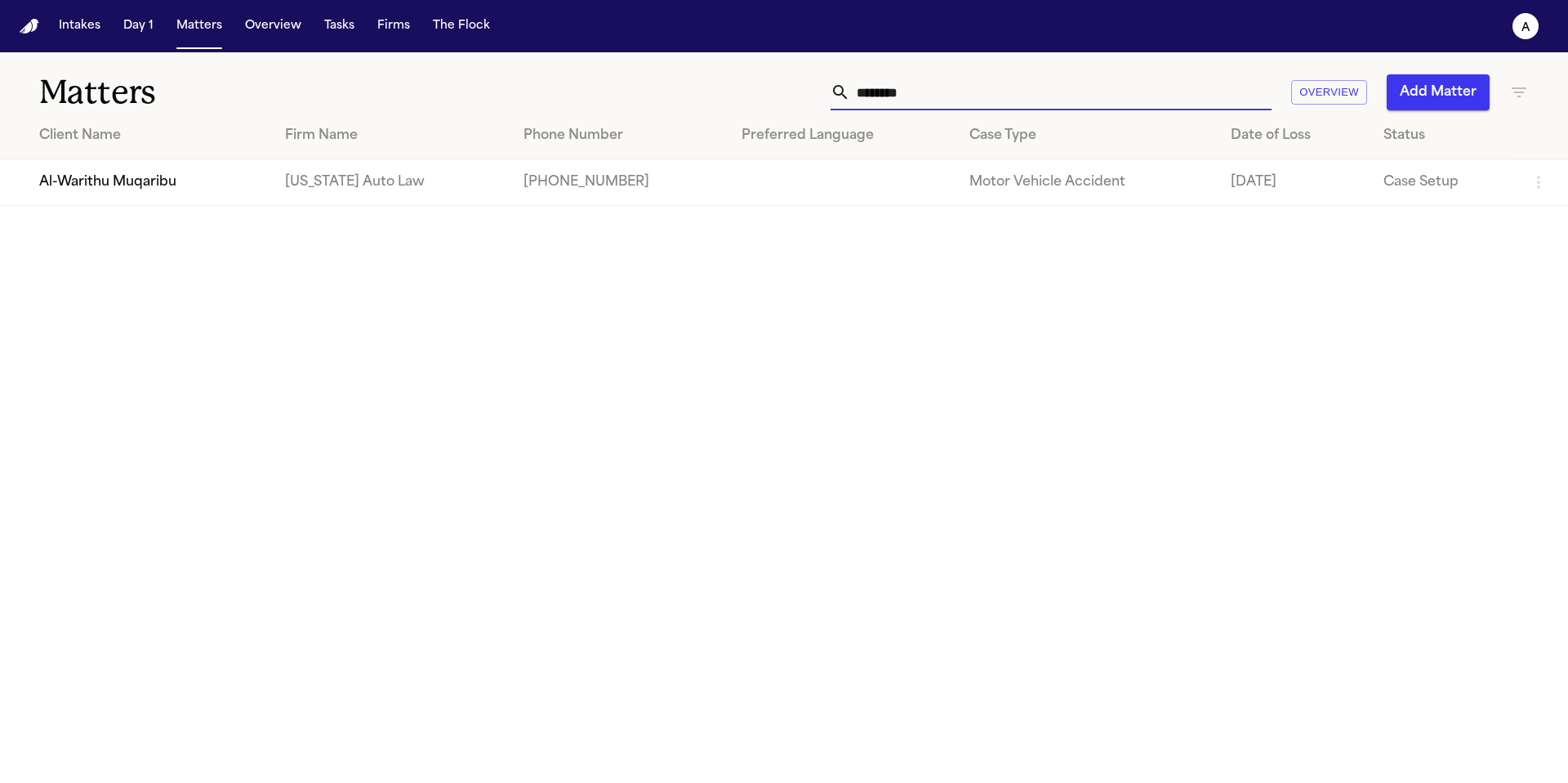
drag, startPoint x: 940, startPoint y: 92, endPoint x: 793, endPoint y: 88, distance: 147.1
click at [793, 88] on div "******** Overview Add Matter" at bounding box center [1001, 93] width 1056 height 36
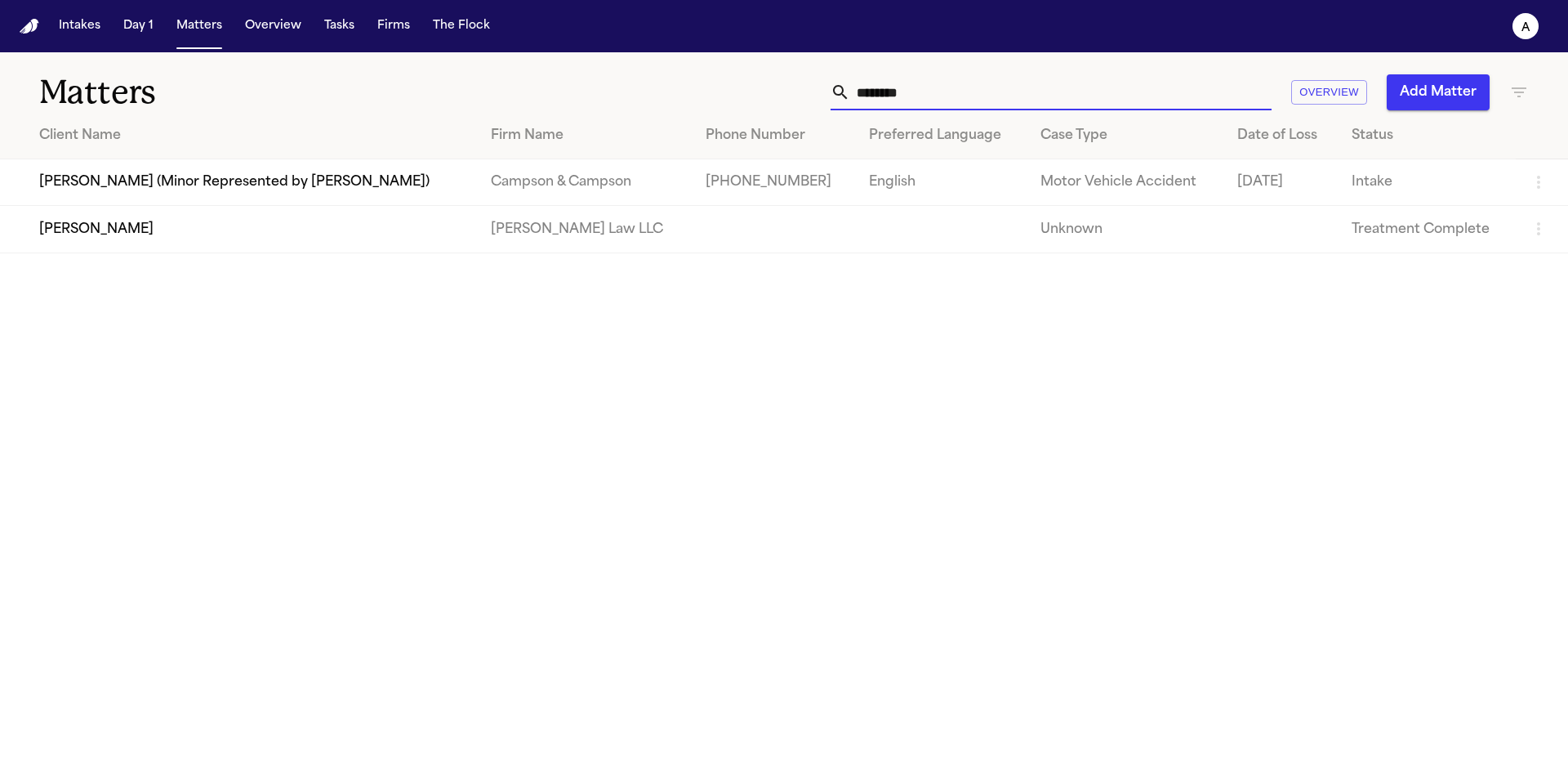
type input "********"
click at [232, 240] on td "Nancy Ptacek" at bounding box center [239, 230] width 478 height 47
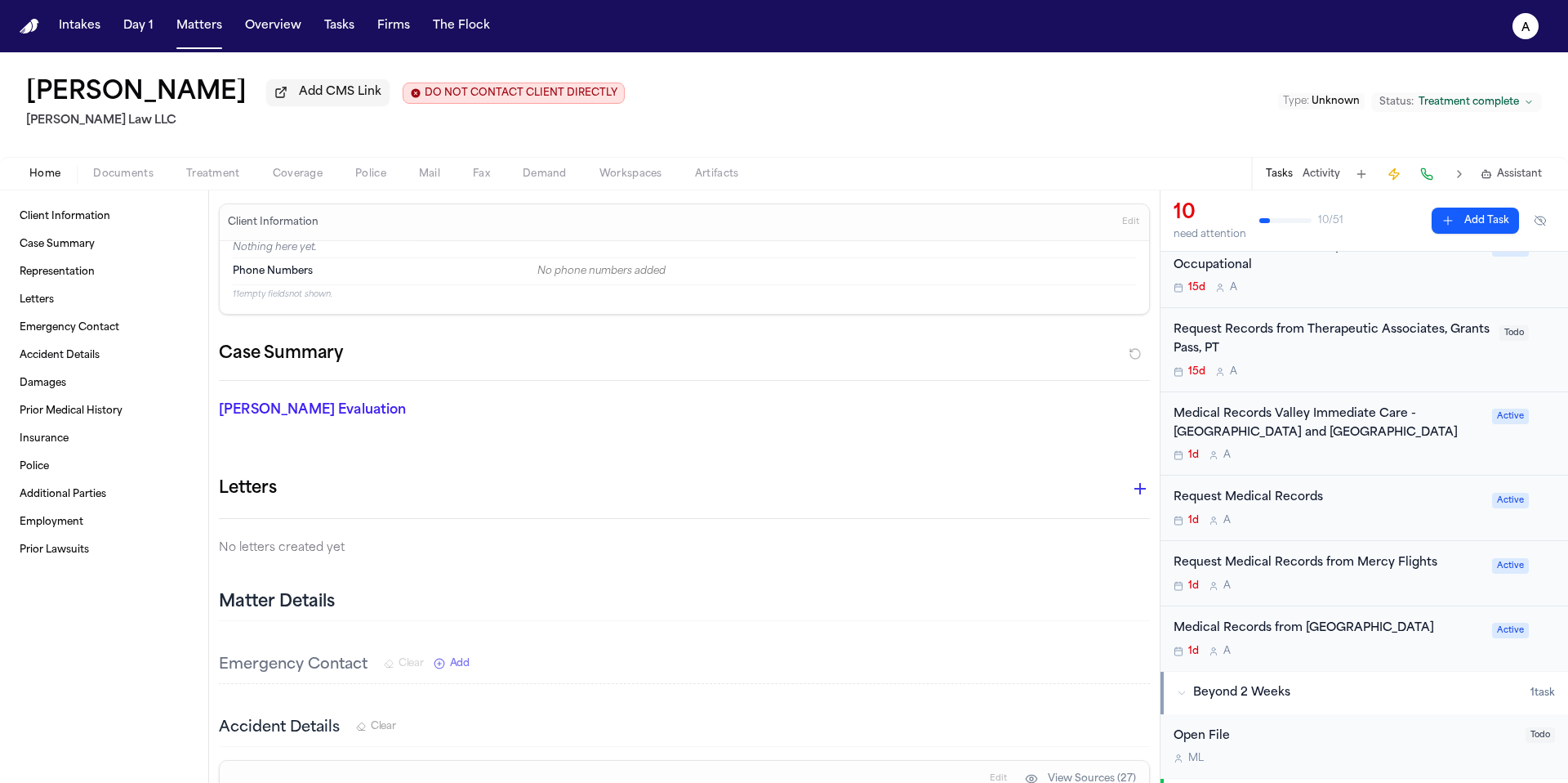
scroll to position [350, 0]
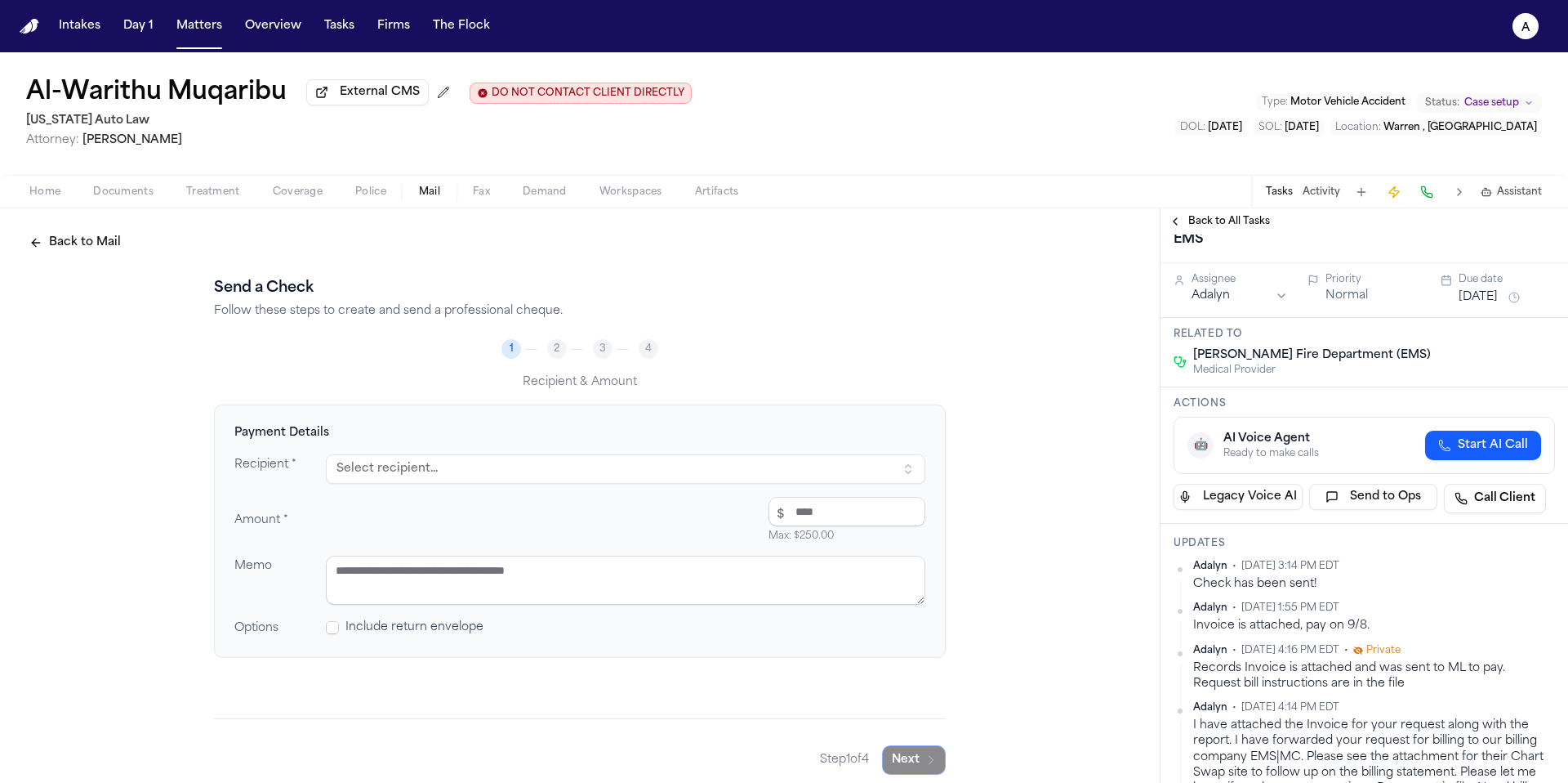
scroll to position [133, 0]
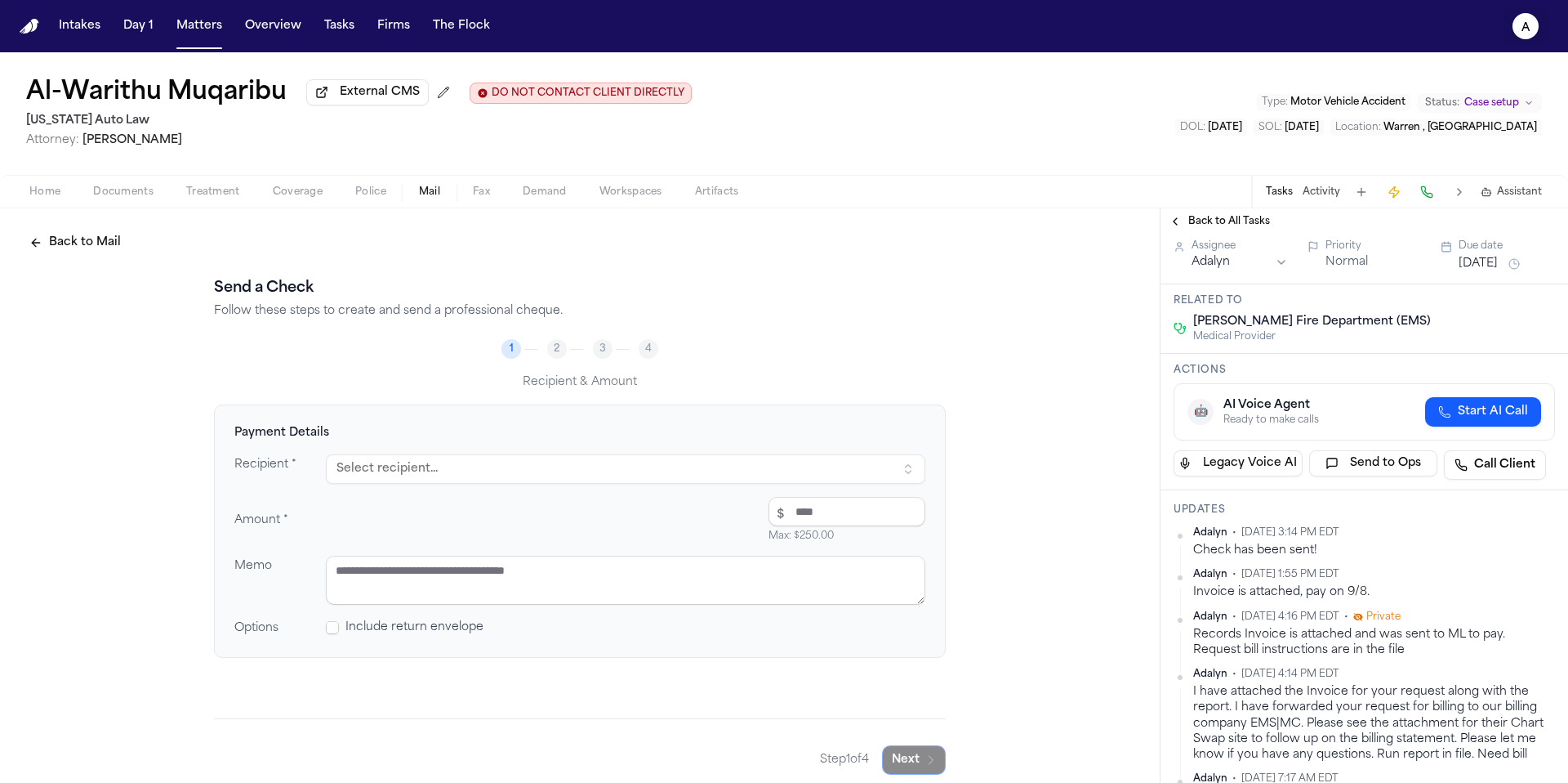
click at [1528, 37] on icon "A" at bounding box center [1526, 26] width 26 height 26
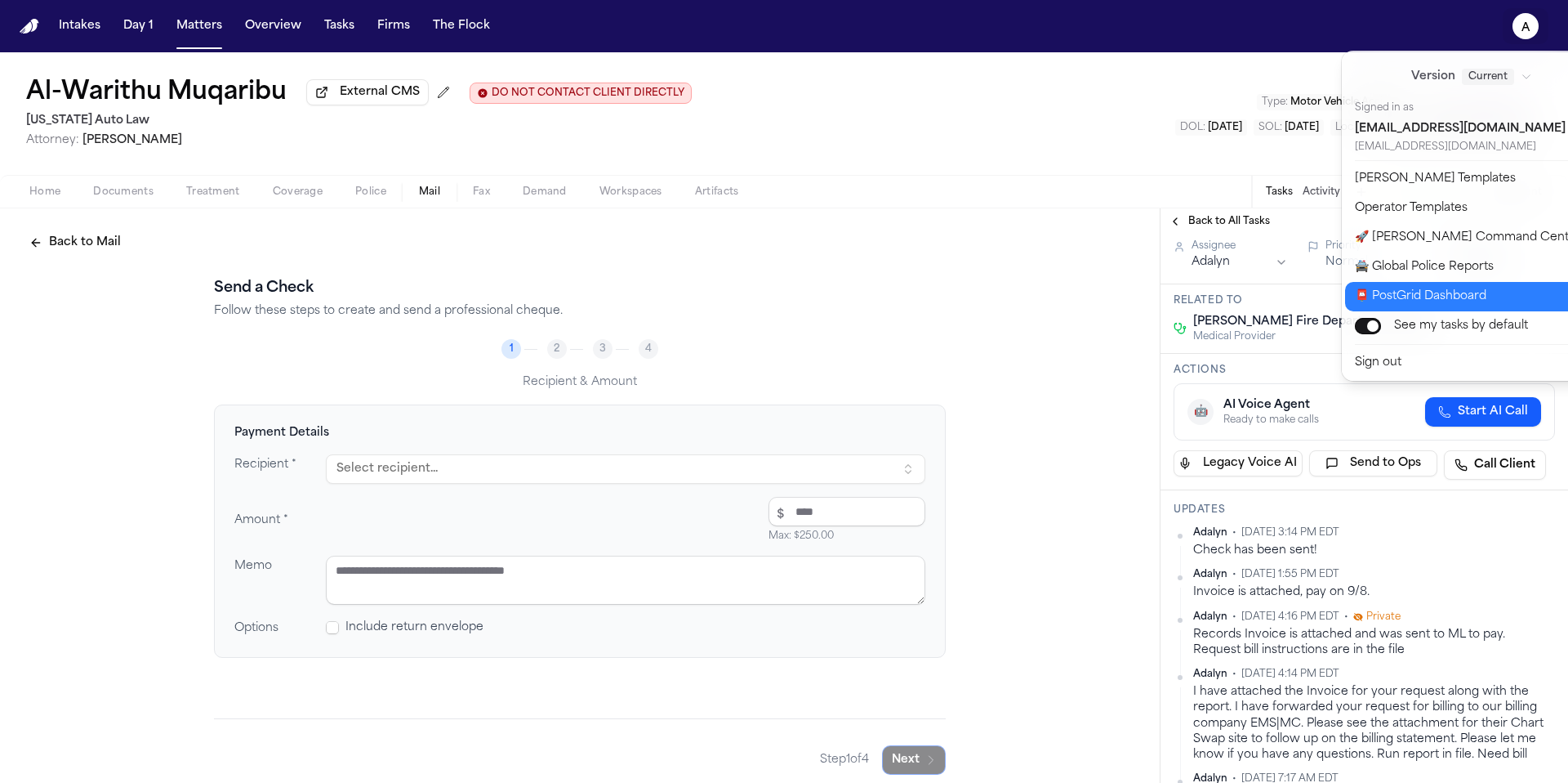
click at [1487, 285] on button "📮 PostGrid Dashboard" at bounding box center [1481, 296] width 272 height 29
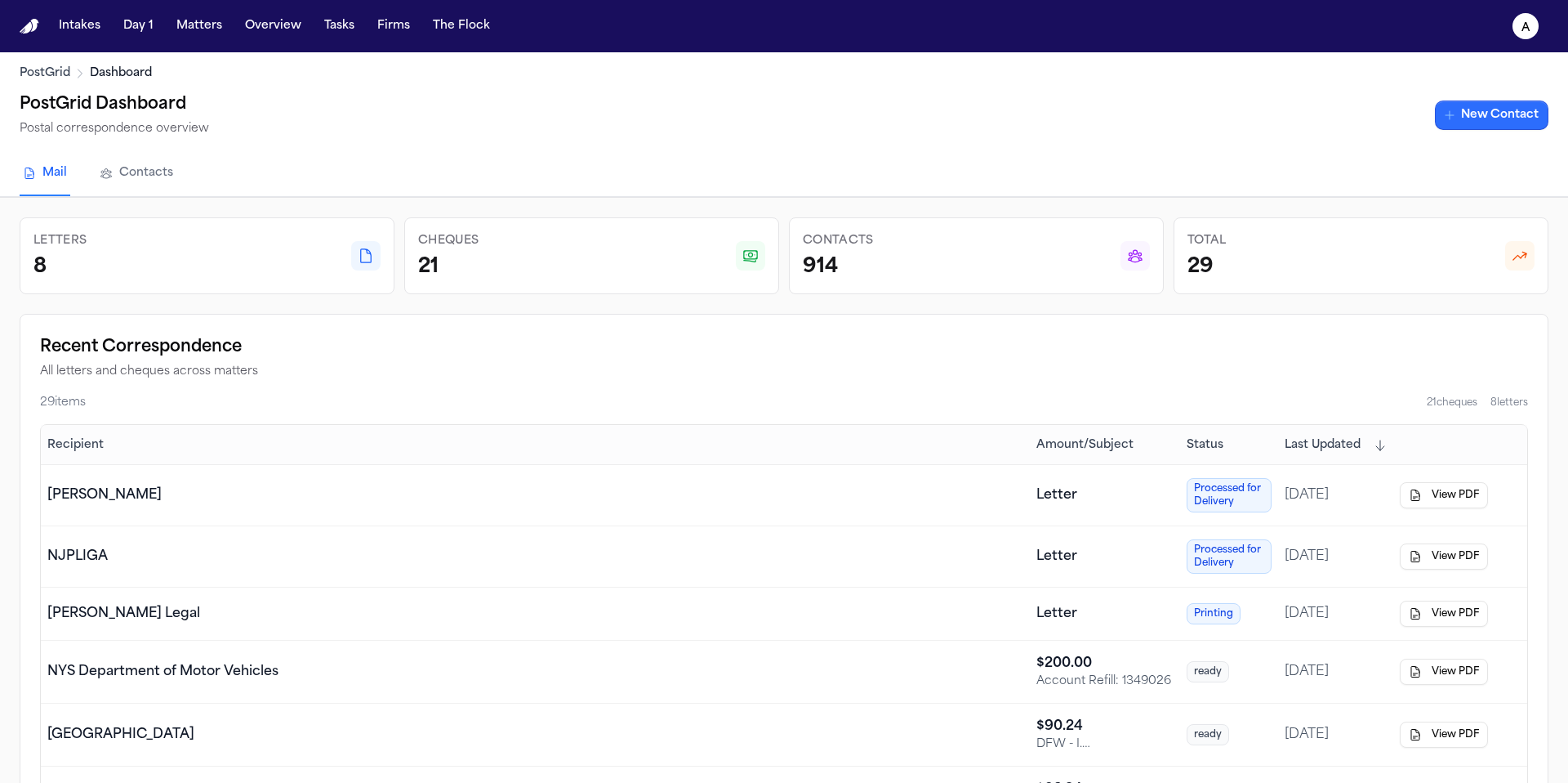
click at [1520, 115] on link "New Contact" at bounding box center [1491, 115] width 113 height 29
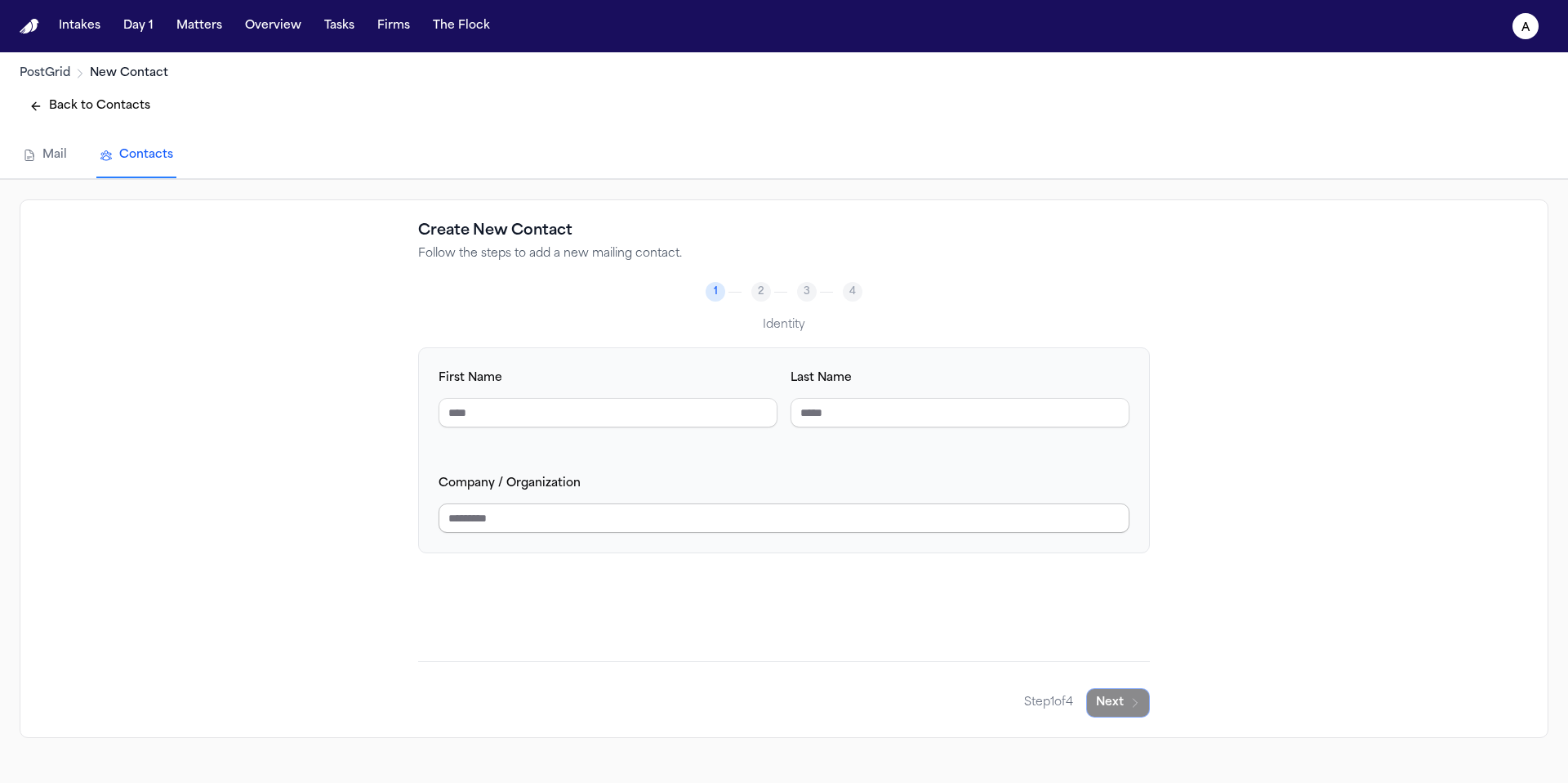
click at [853, 517] on input "Company / Organization" at bounding box center [784, 518] width 691 height 29
type input "**********"
click at [1113, 697] on button "Next" at bounding box center [1118, 702] width 64 height 29
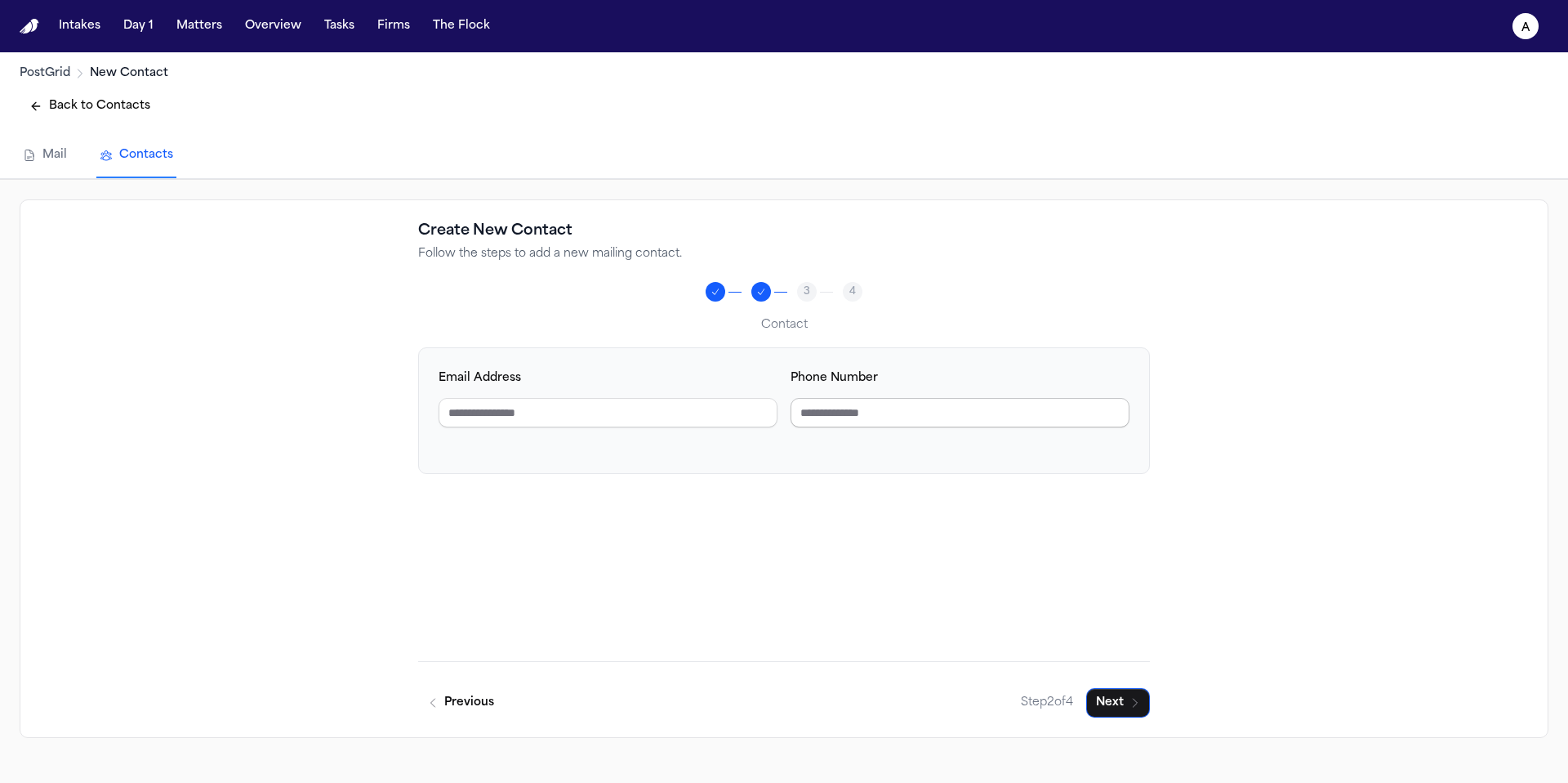
click at [930, 414] on input "Phone Number" at bounding box center [959, 412] width 339 height 29
click at [1120, 710] on button "Next" at bounding box center [1118, 702] width 64 height 29
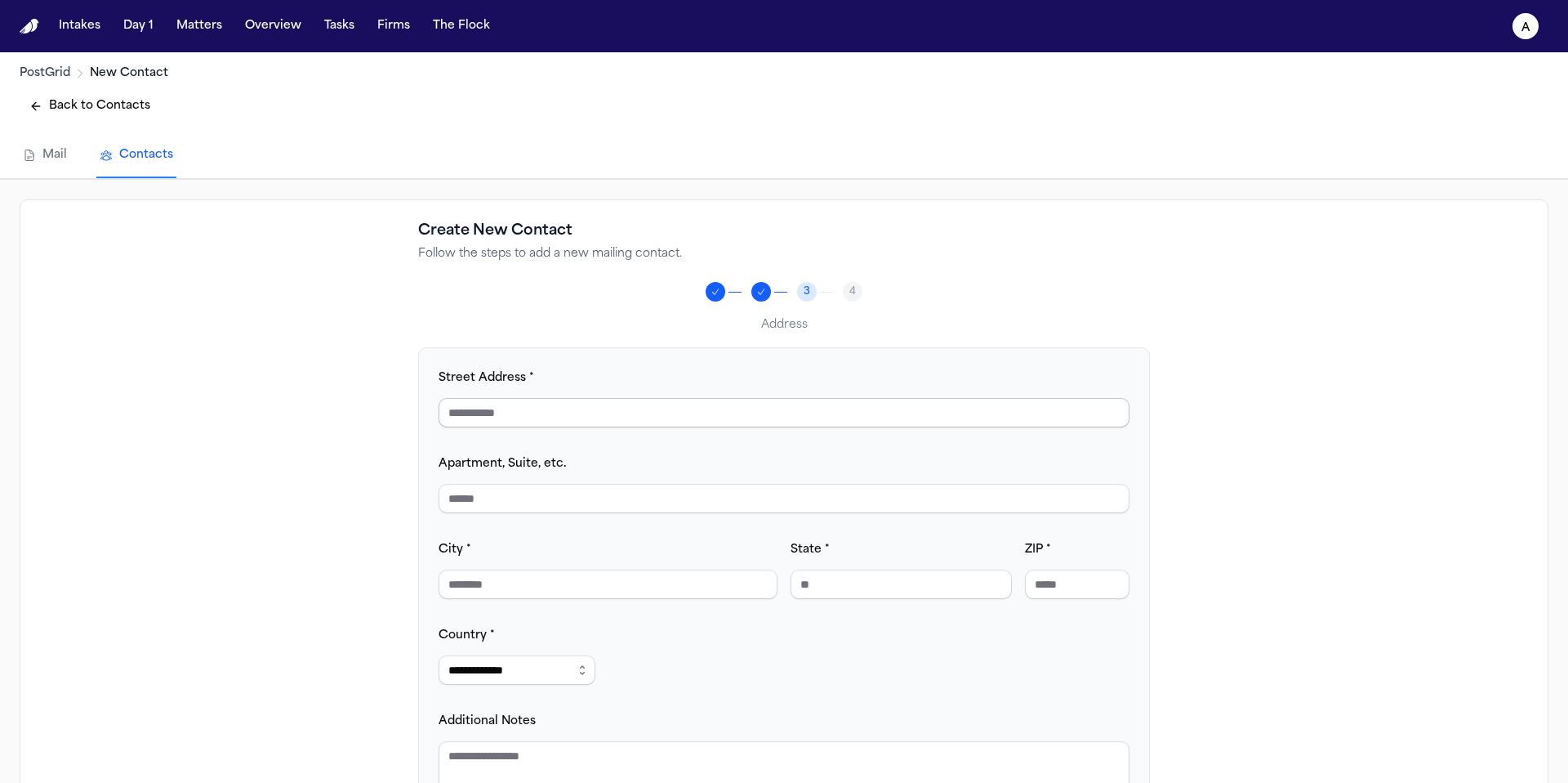
click at [575, 407] on input "Street Address *" at bounding box center [784, 412] width 691 height 29
click at [769, 508] on input "Apartment, Suite, etc." at bounding box center [784, 498] width 691 height 29
paste input "**********"
type input "**********"
click at [658, 553] on div "City *" at bounding box center [607, 569] width 339 height 60
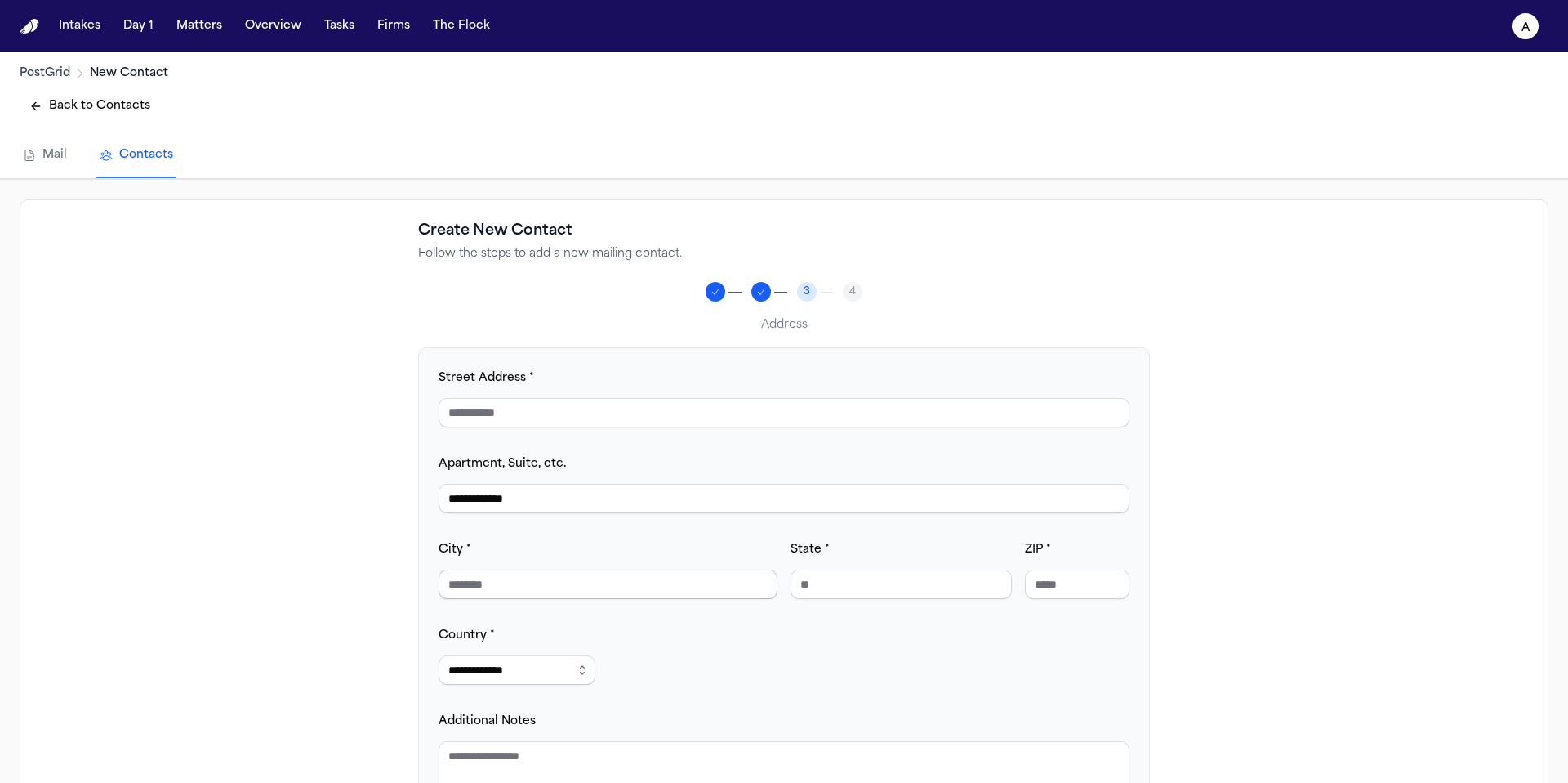
click at [648, 580] on input "City *" at bounding box center [607, 584] width 339 height 29
type input "******"
click at [913, 576] on input "State *" at bounding box center [901, 584] width 222 height 29
type input "**"
click at [1080, 605] on div "**********" at bounding box center [784, 588] width 691 height 442
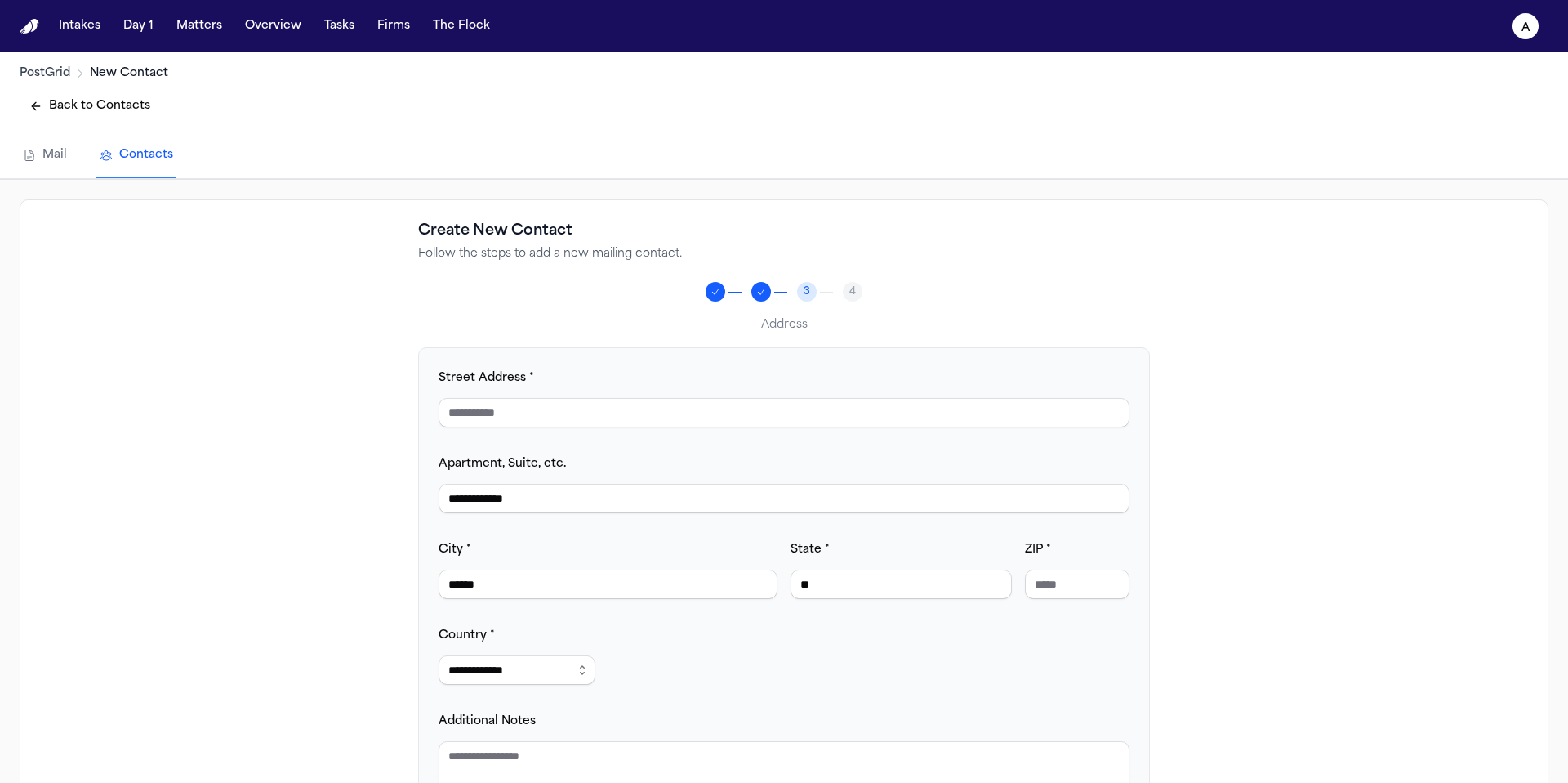
click at [1094, 593] on input "ZIP *" at bounding box center [1077, 584] width 105 height 29
type input "*****"
click at [1014, 665] on div "**********" at bounding box center [784, 588] width 691 height 442
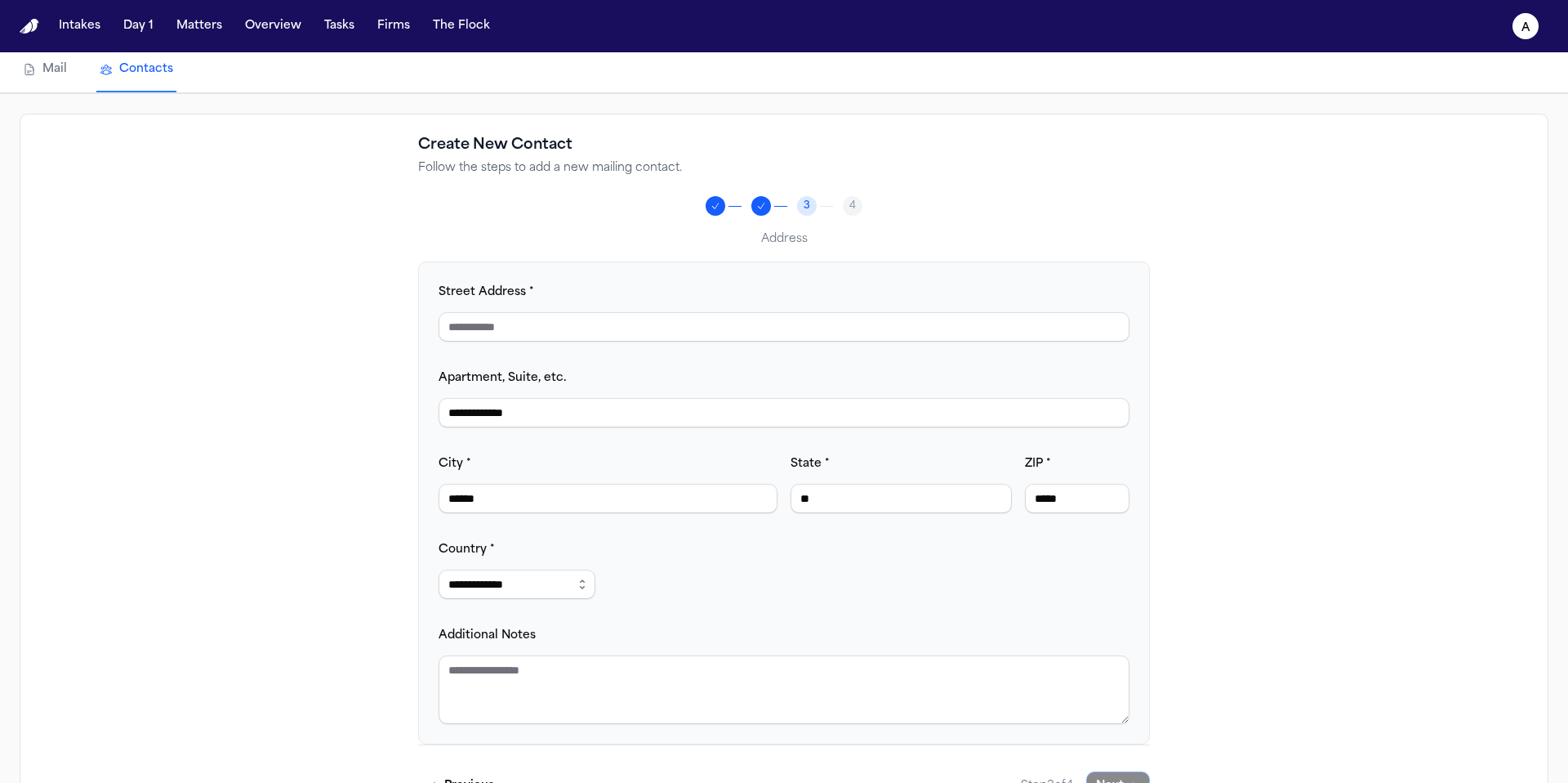
scroll to position [148, 0]
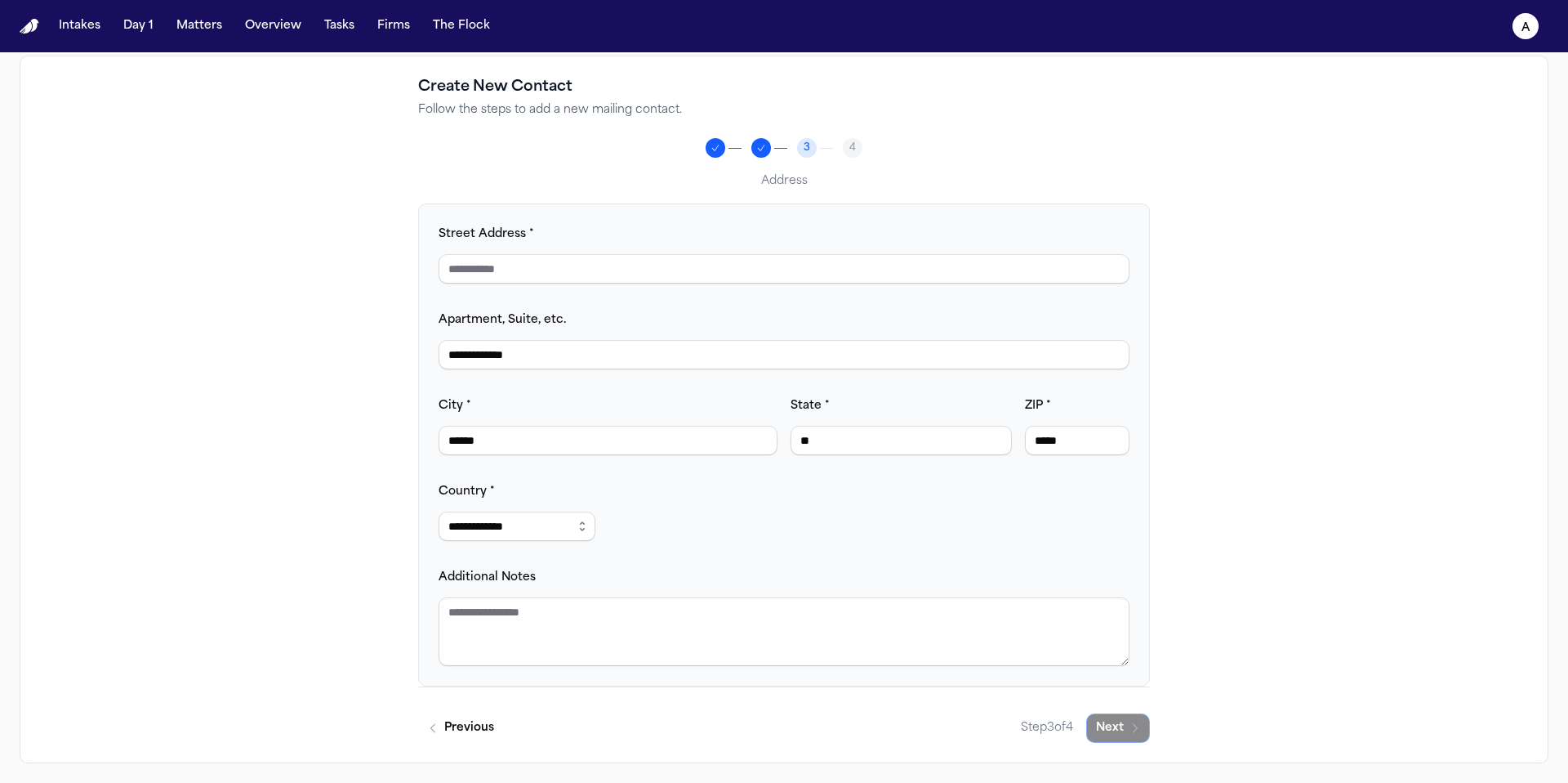
click at [1015, 472] on div "**********" at bounding box center [784, 410] width 732 height 667
drag, startPoint x: 584, startPoint y: 346, endPoint x: 426, endPoint y: 342, distance: 158.1
click at [426, 342] on div "**********" at bounding box center [784, 444] width 732 height 482
click at [518, 260] on input "Street Address *" at bounding box center [784, 269] width 691 height 29
paste input "**********"
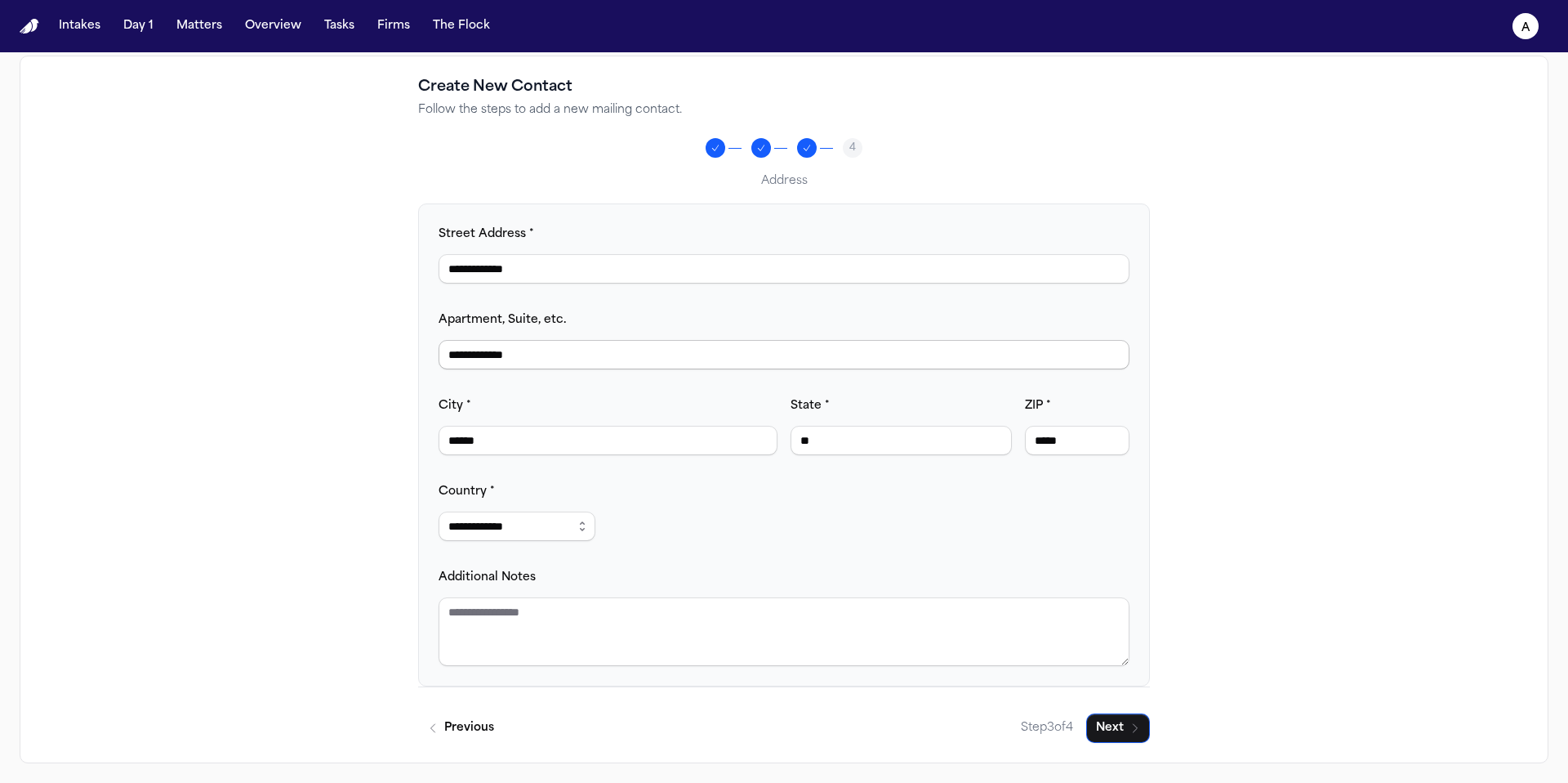
type input "**********"
drag, startPoint x: 590, startPoint y: 351, endPoint x: 324, endPoint y: 363, distance: 266.3
click at [324, 363] on div "**********" at bounding box center [784, 409] width 1529 height 708
type input "*"
click at [1131, 729] on icon "button" at bounding box center [1134, 728] width 13 height 13
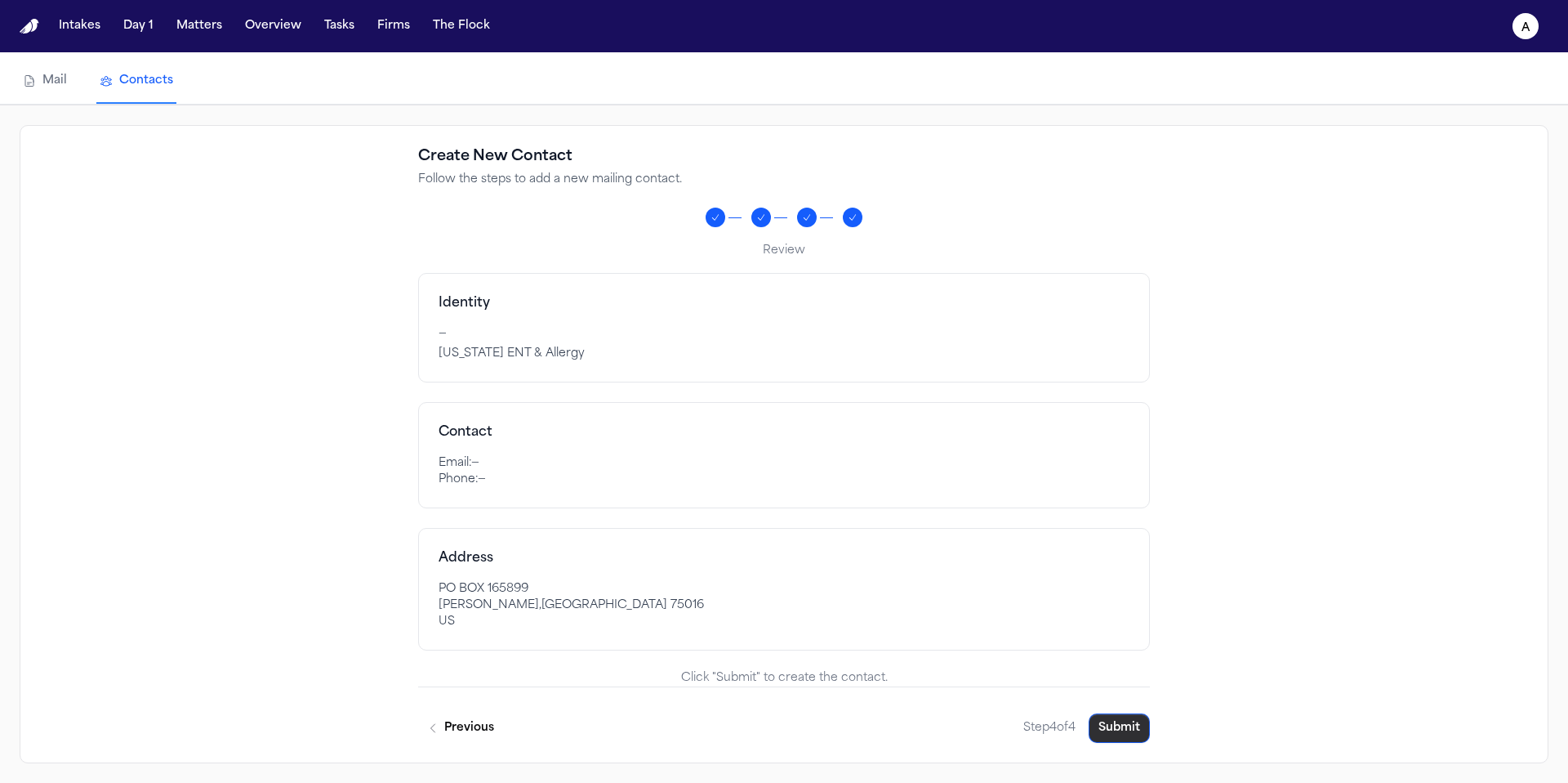
scroll to position [74, 0]
click at [1131, 730] on button "Submit" at bounding box center [1119, 728] width 61 height 29
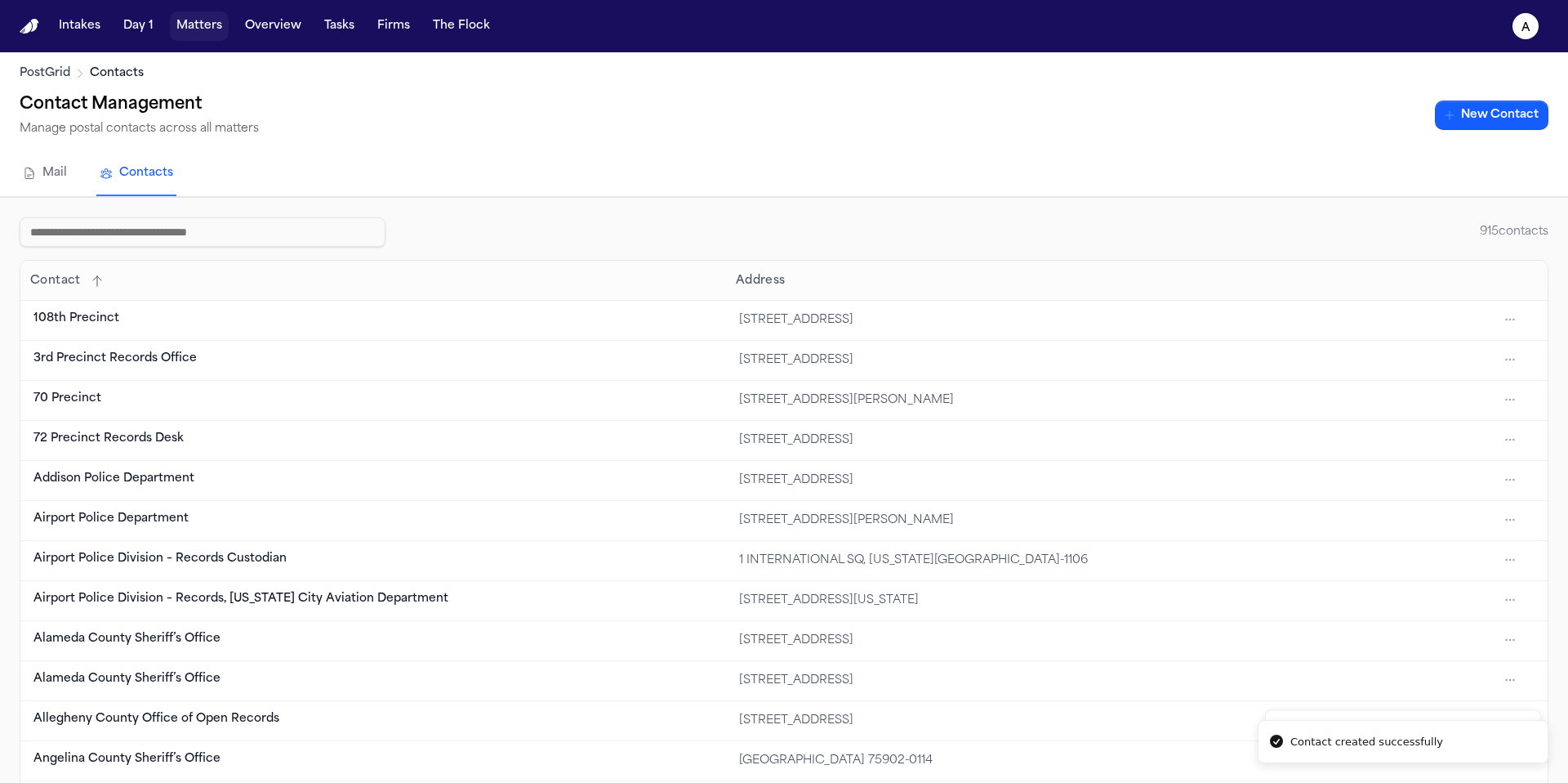
click at [212, 29] on button "Matters" at bounding box center [199, 26] width 59 height 29
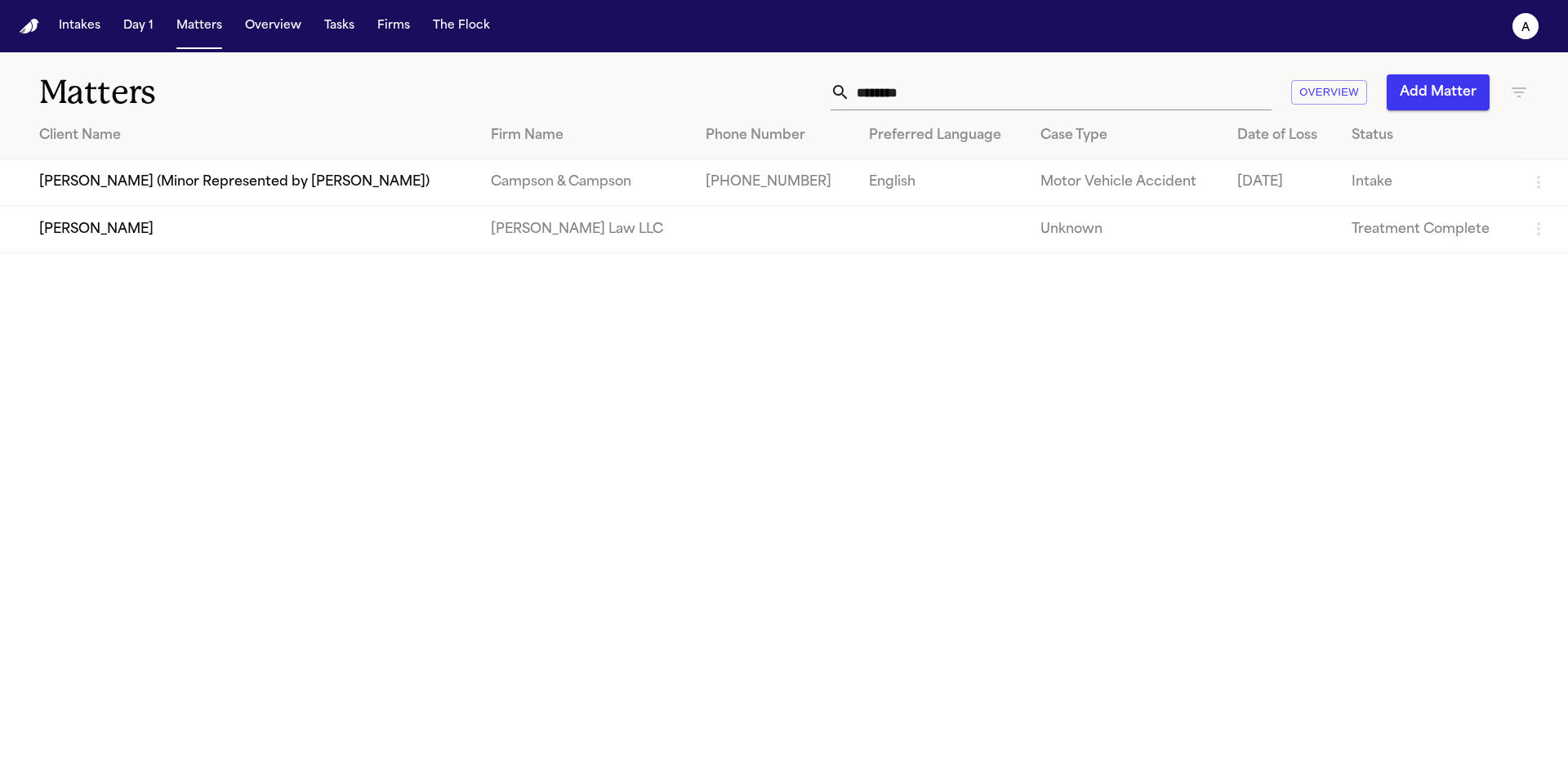
click at [384, 236] on td "Nancy Ptacek" at bounding box center [239, 230] width 478 height 47
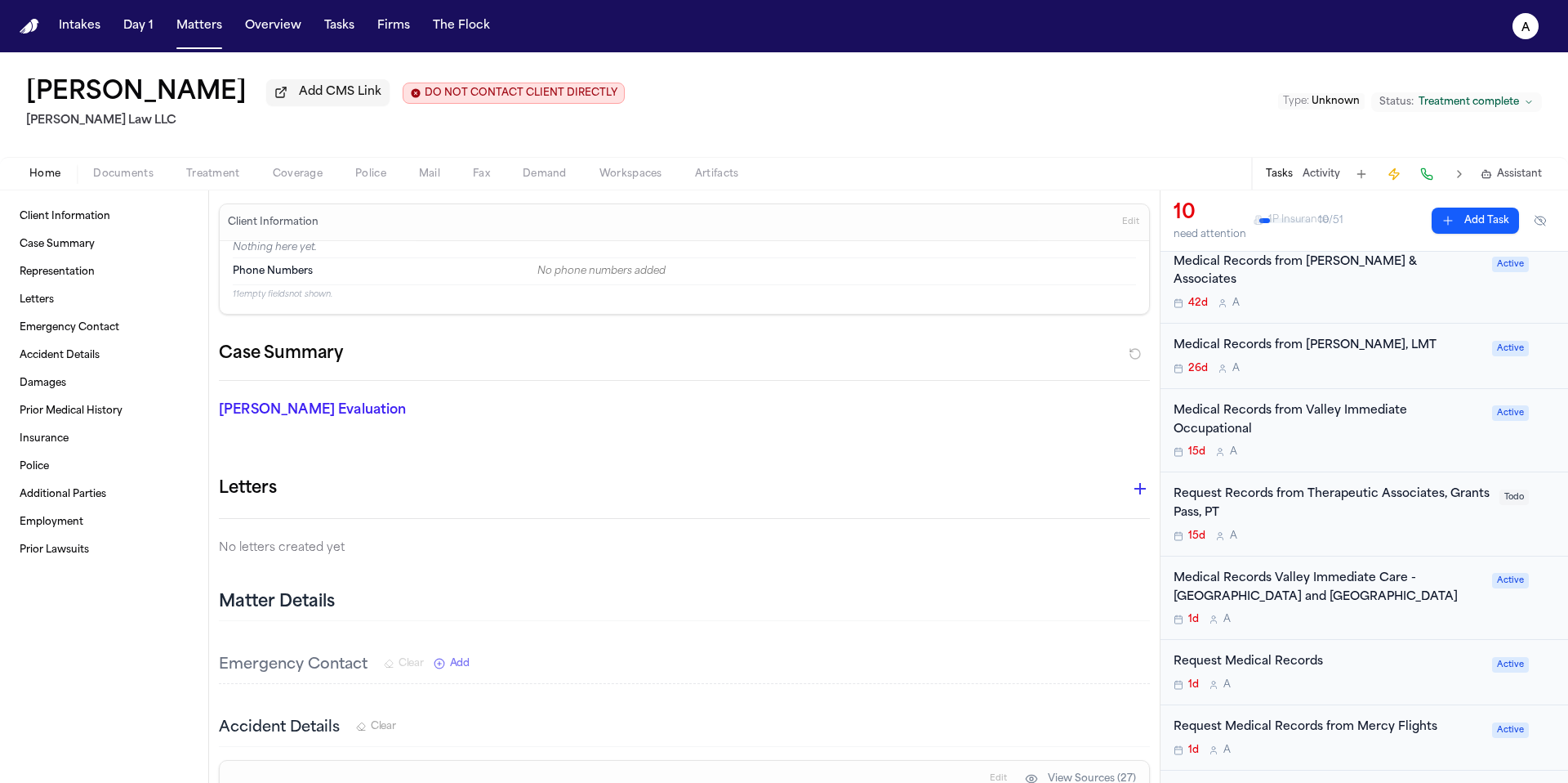
scroll to position [183, 0]
click at [218, 33] on button "Matters" at bounding box center [199, 26] width 59 height 29
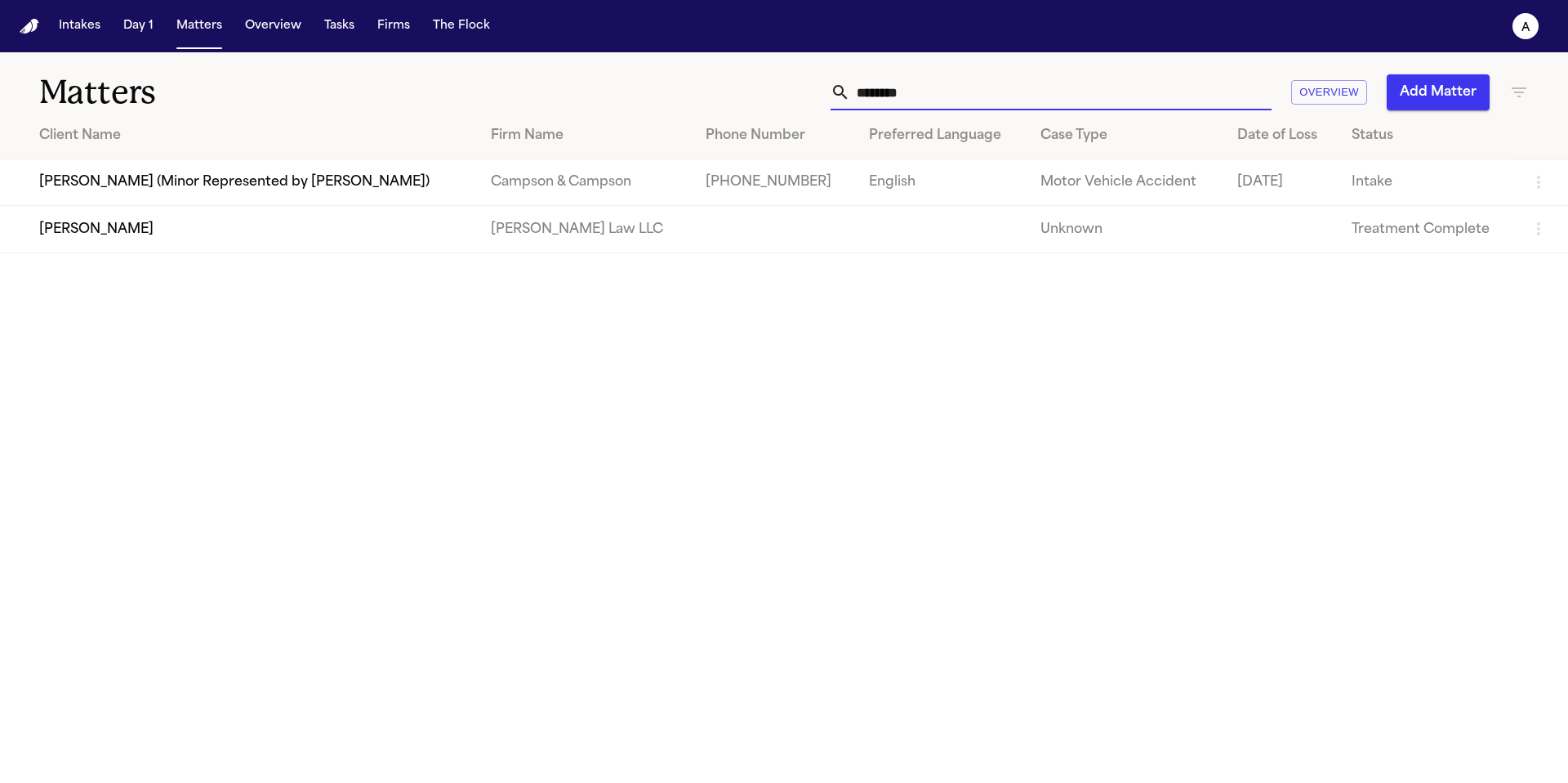
drag, startPoint x: 984, startPoint y: 82, endPoint x: 803, endPoint y: 90, distance: 181.2
click at [803, 90] on div "******** Overview Add Matter" at bounding box center [1001, 93] width 1056 height 36
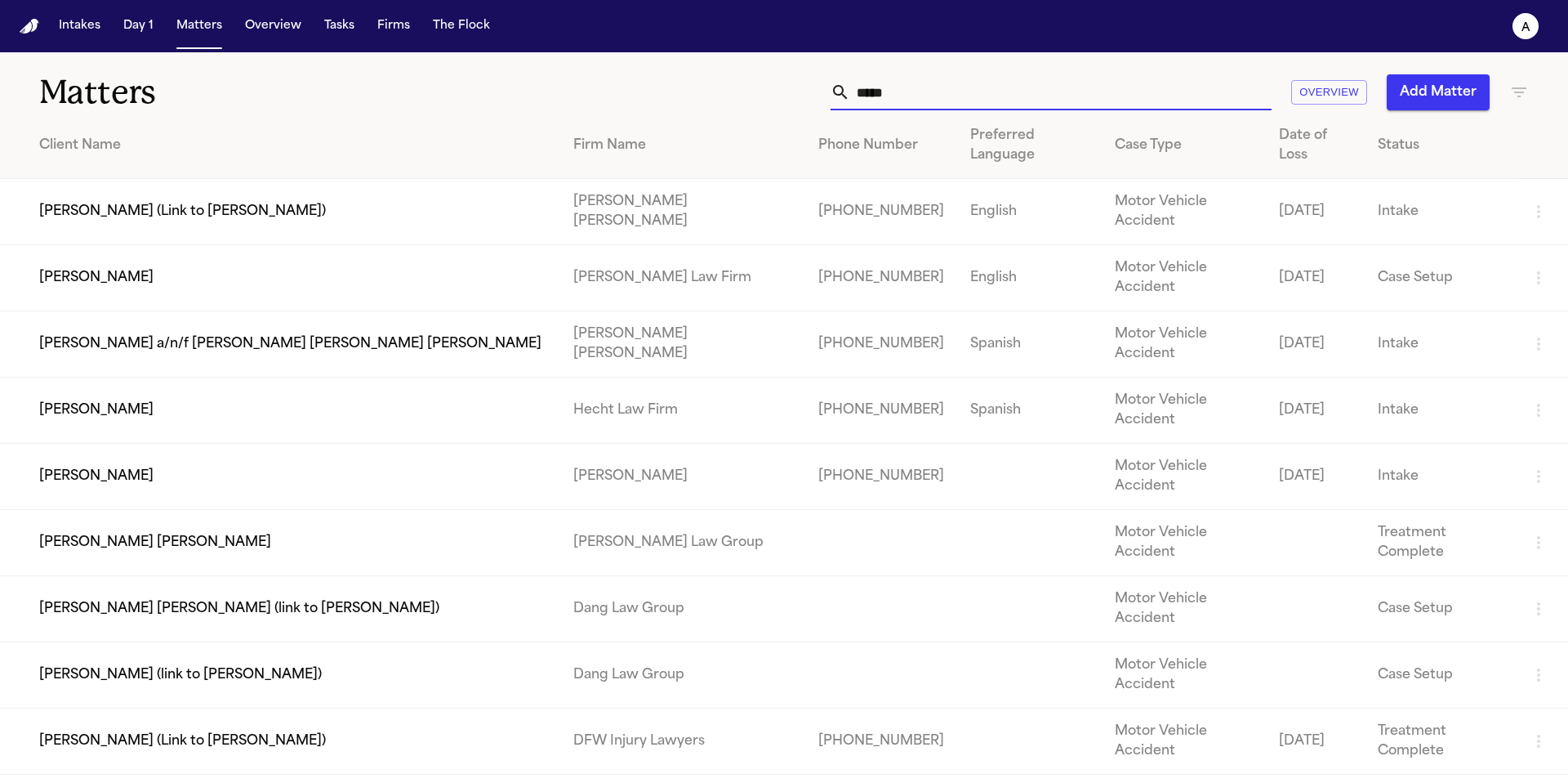
type input "******"
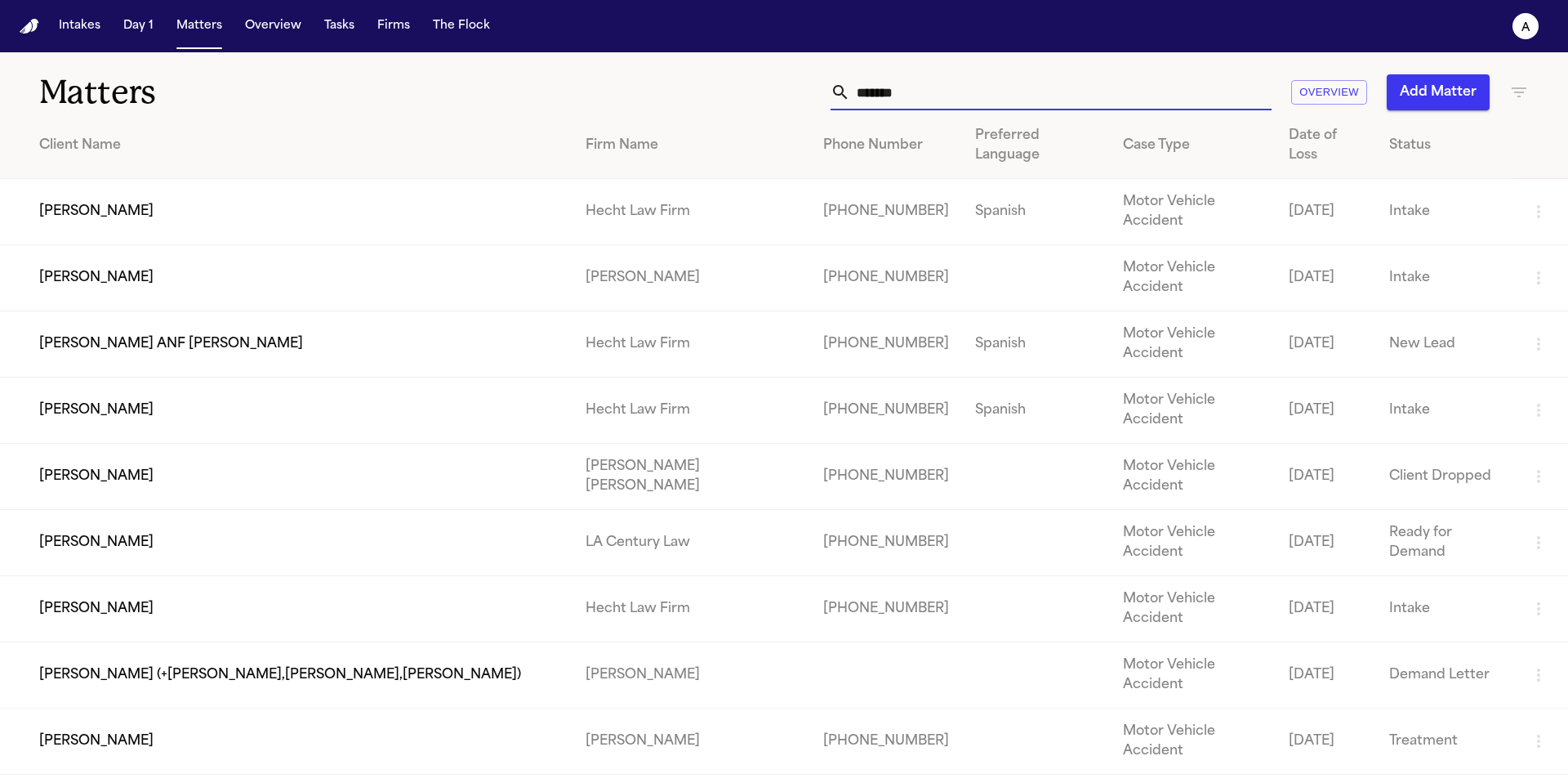
type input "*******"
click at [119, 576] on td "[PERSON_NAME]" at bounding box center [286, 609] width 572 height 66
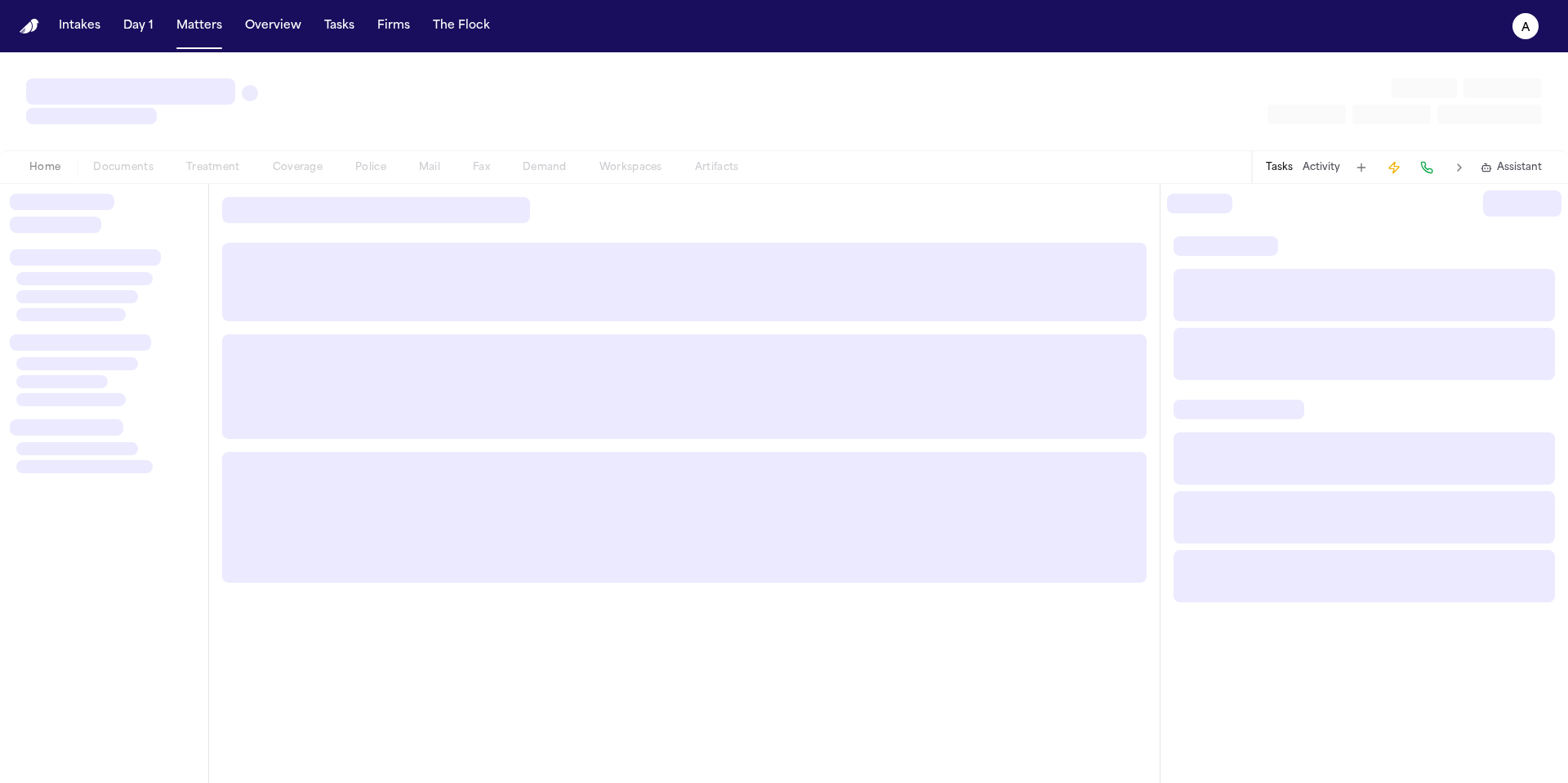
click at [119, 490] on div at bounding box center [104, 511] width 189 height 524
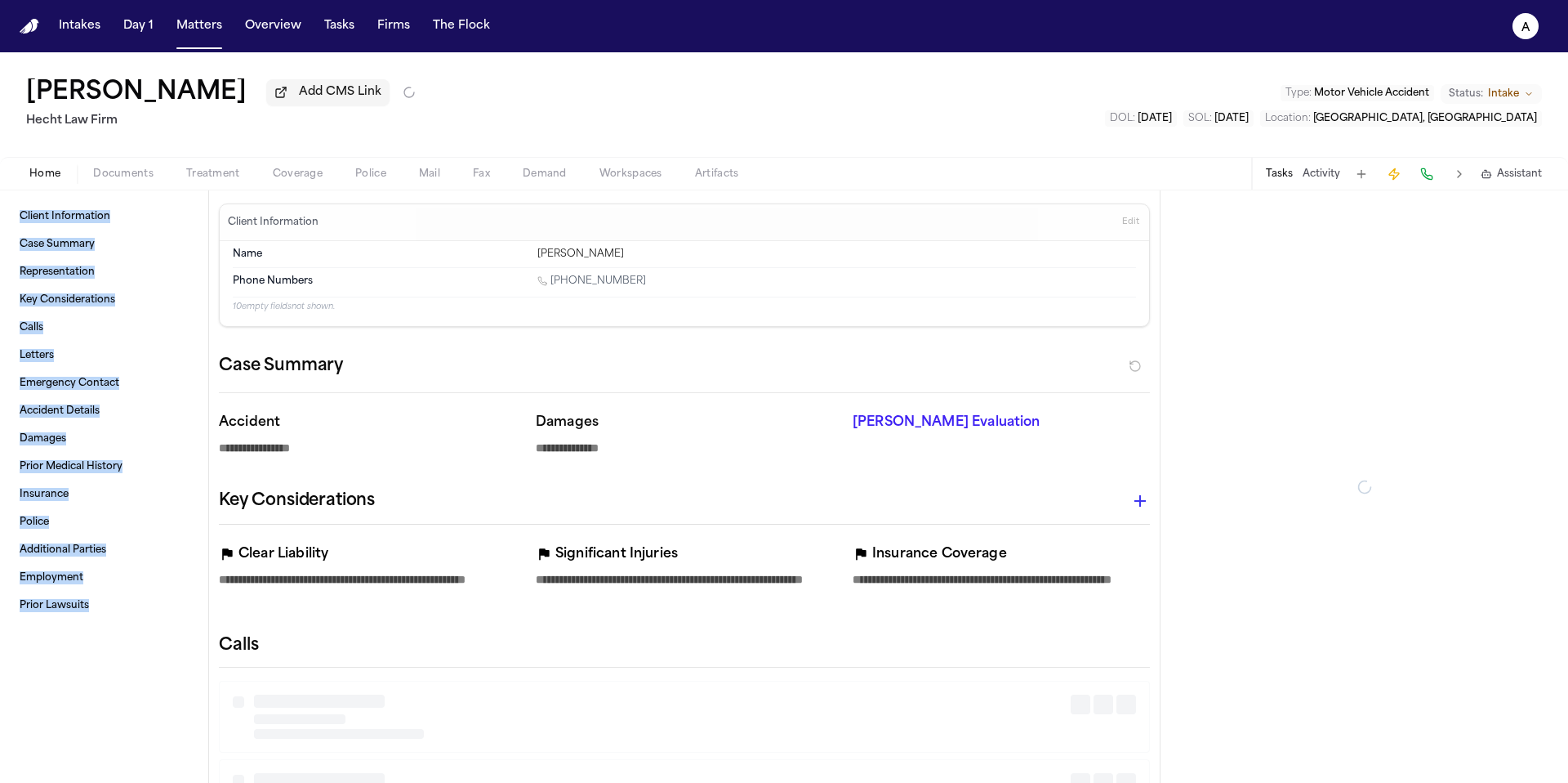
type textarea "*"
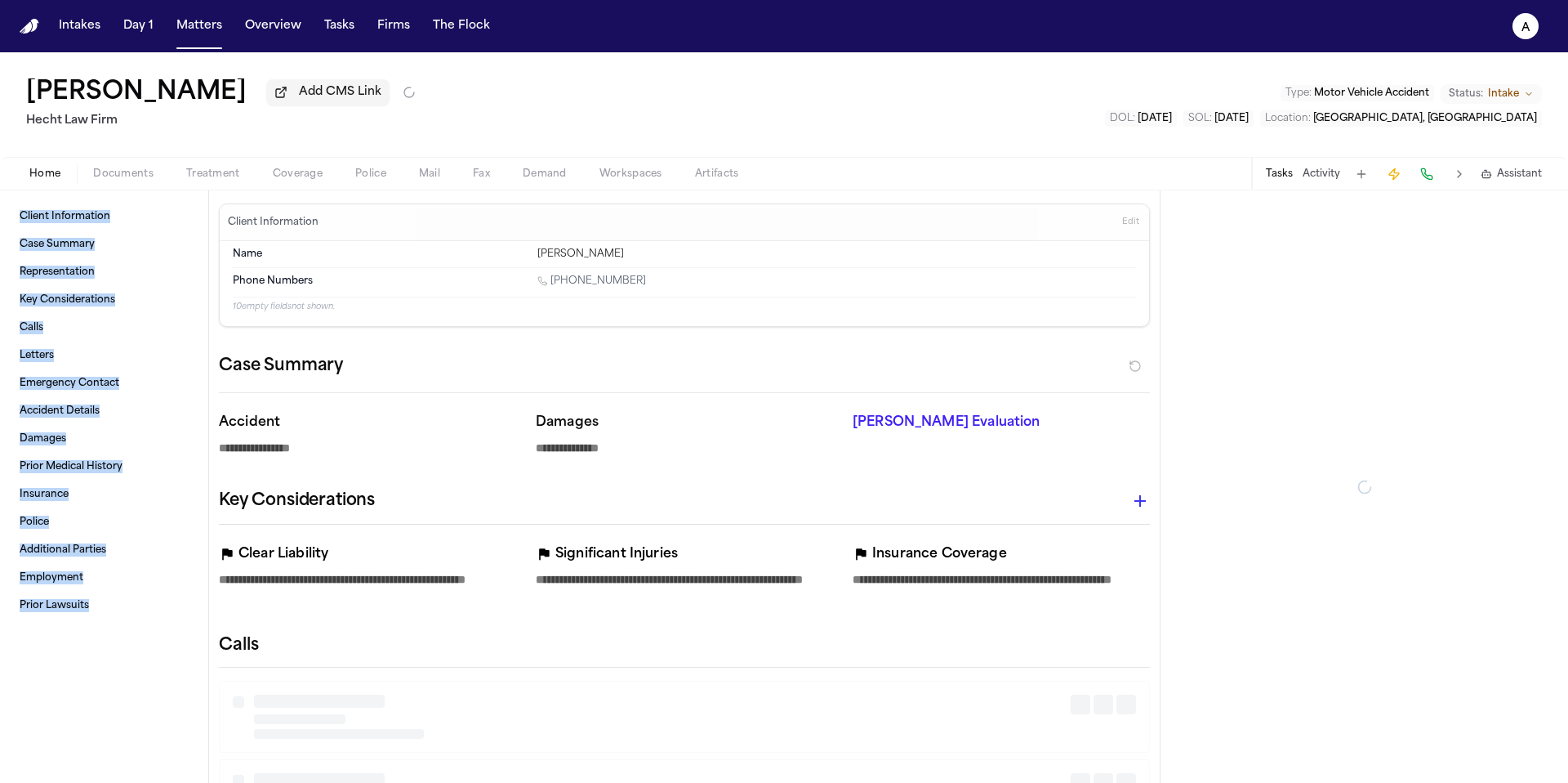
type textarea "*"
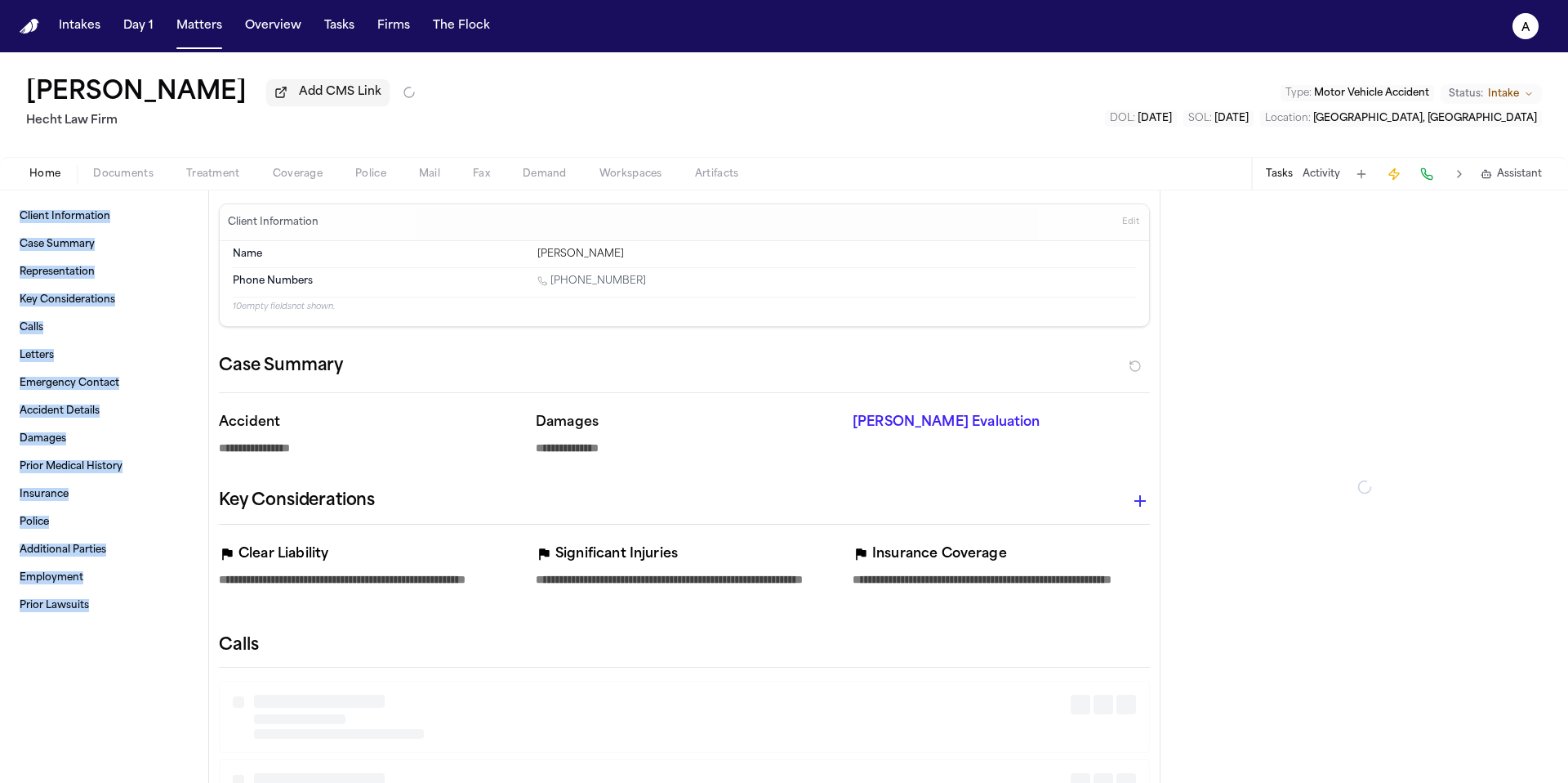
type textarea "*"
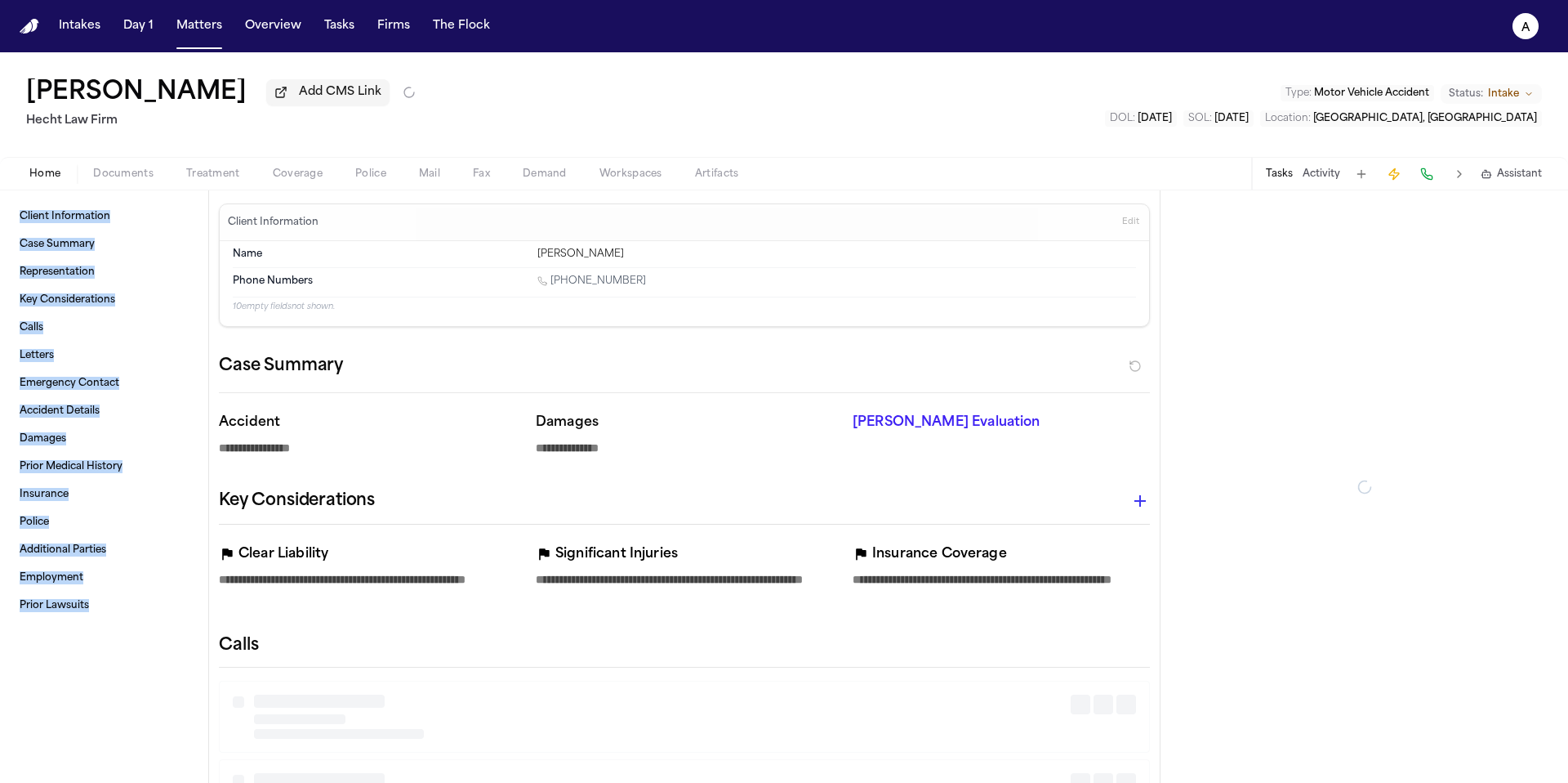
type textarea "*"
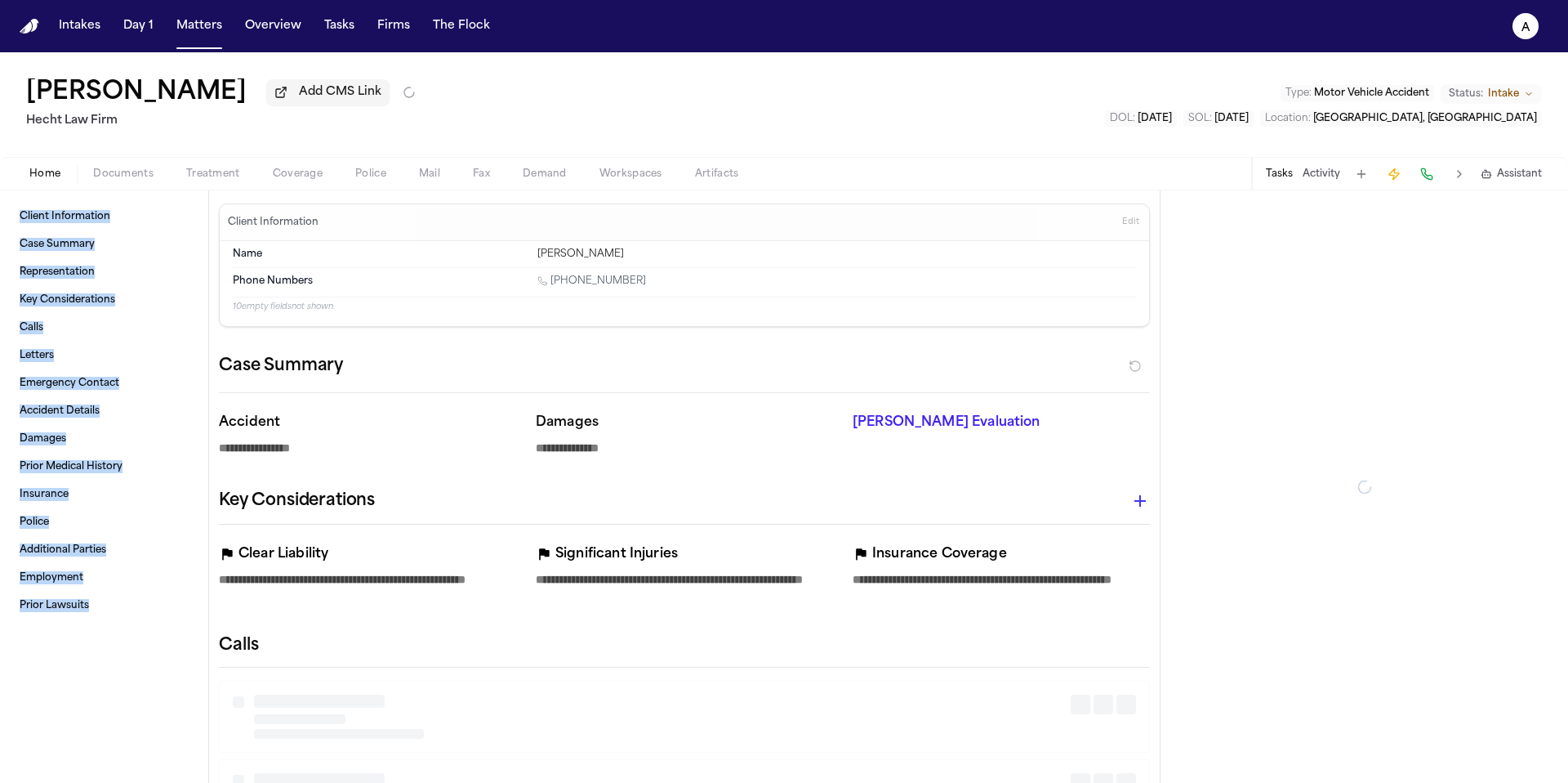
type textarea "*"
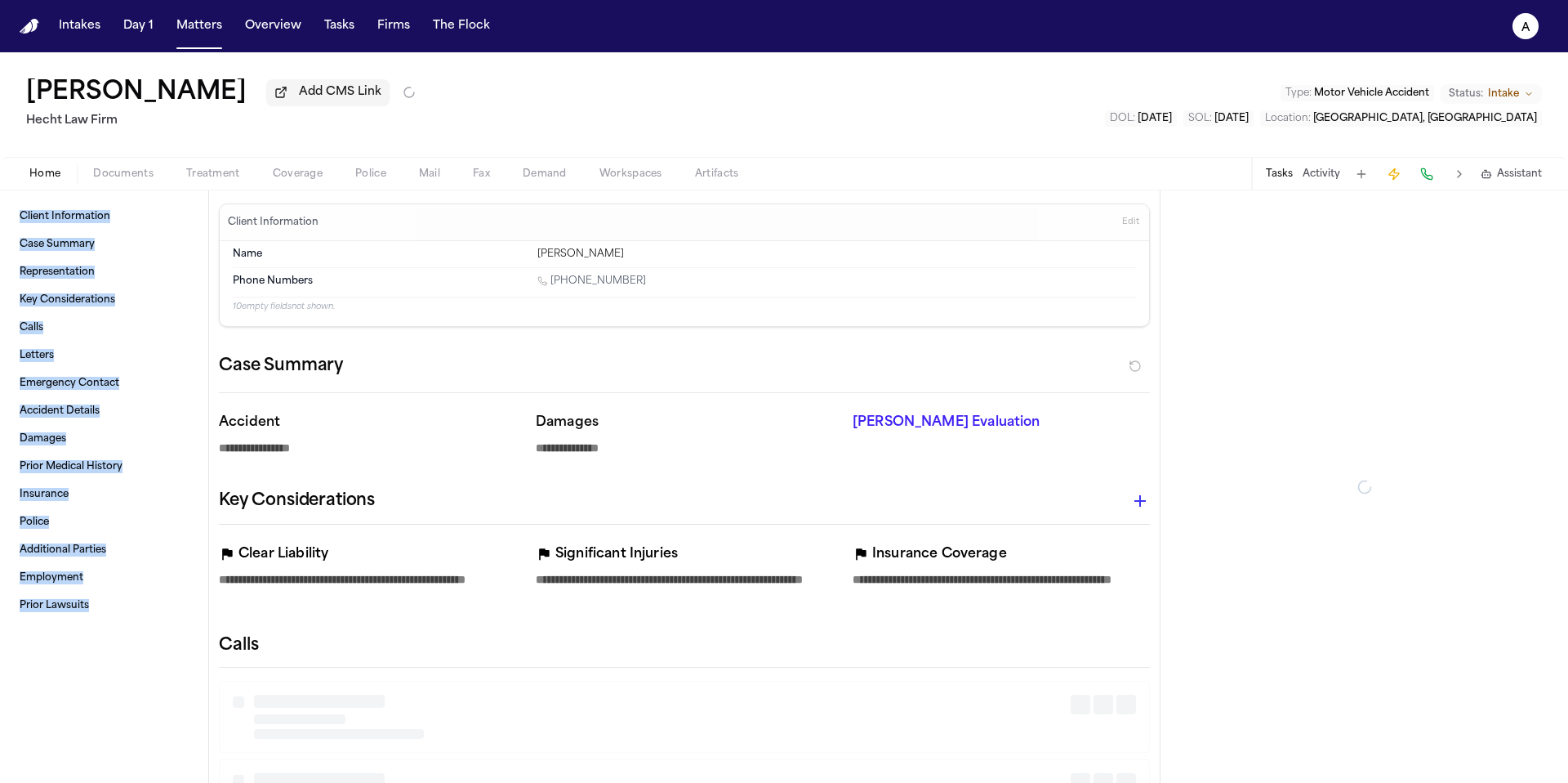
type textarea "*"
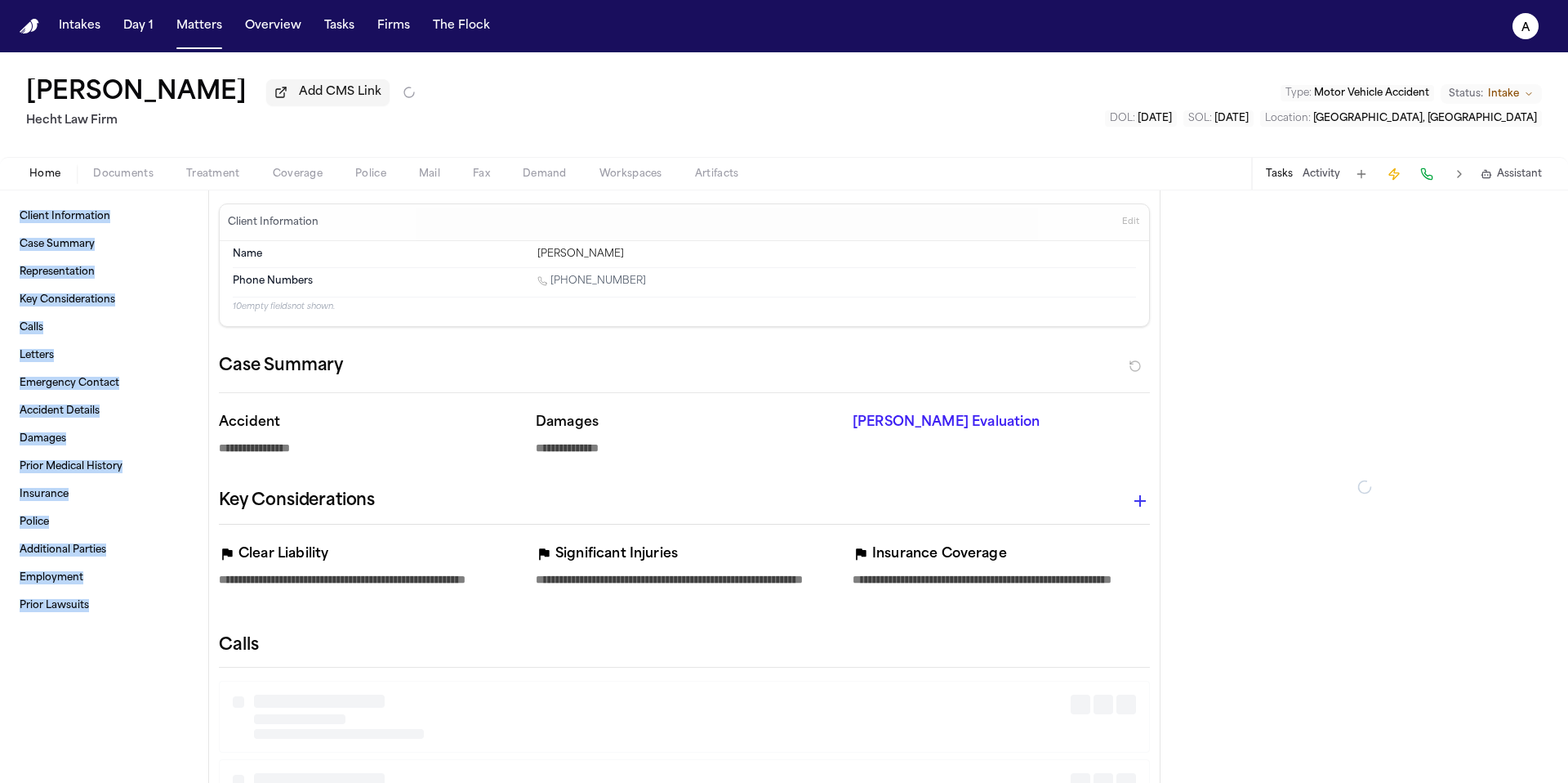
type textarea "*"
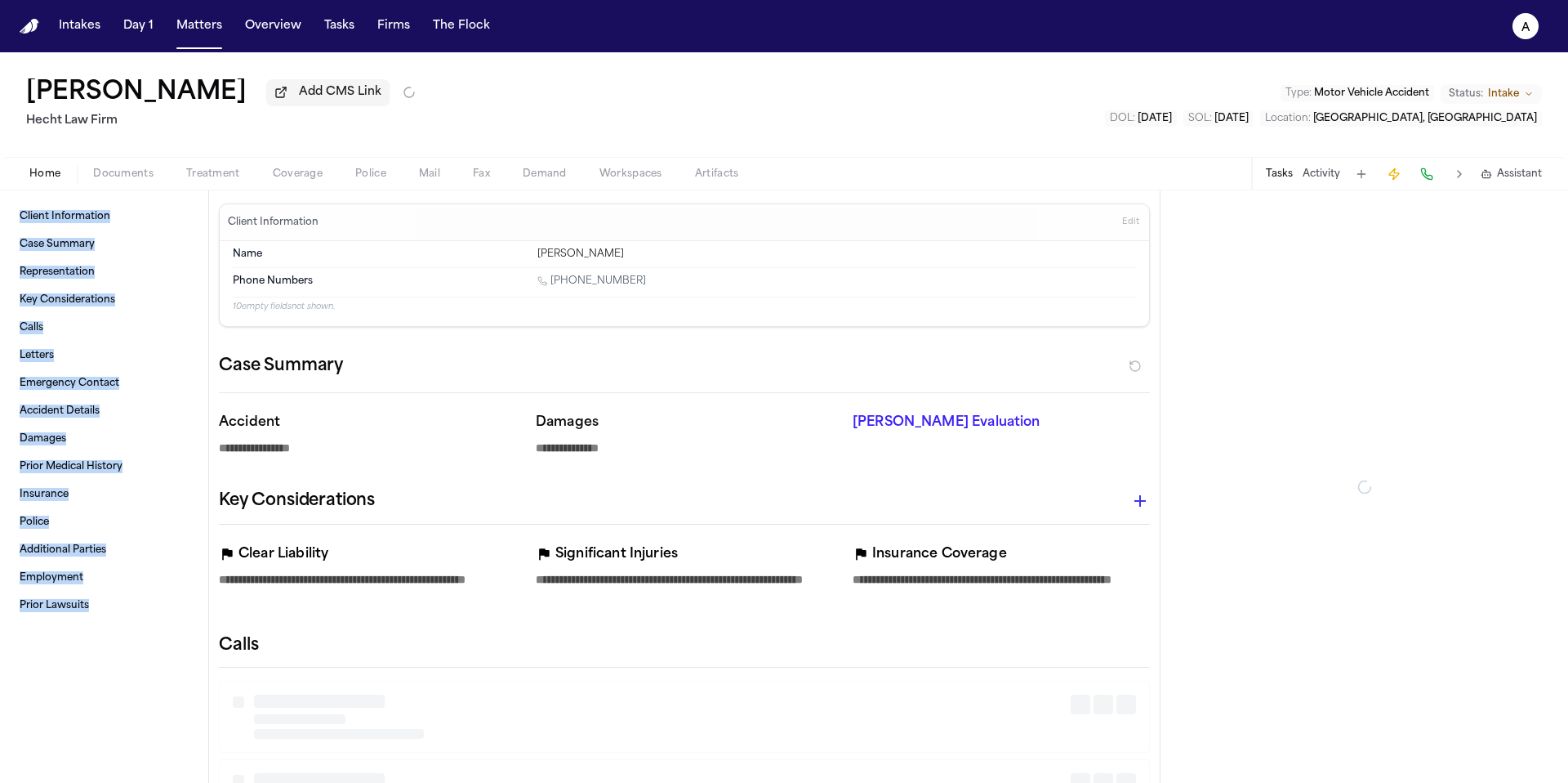
type textarea "*"
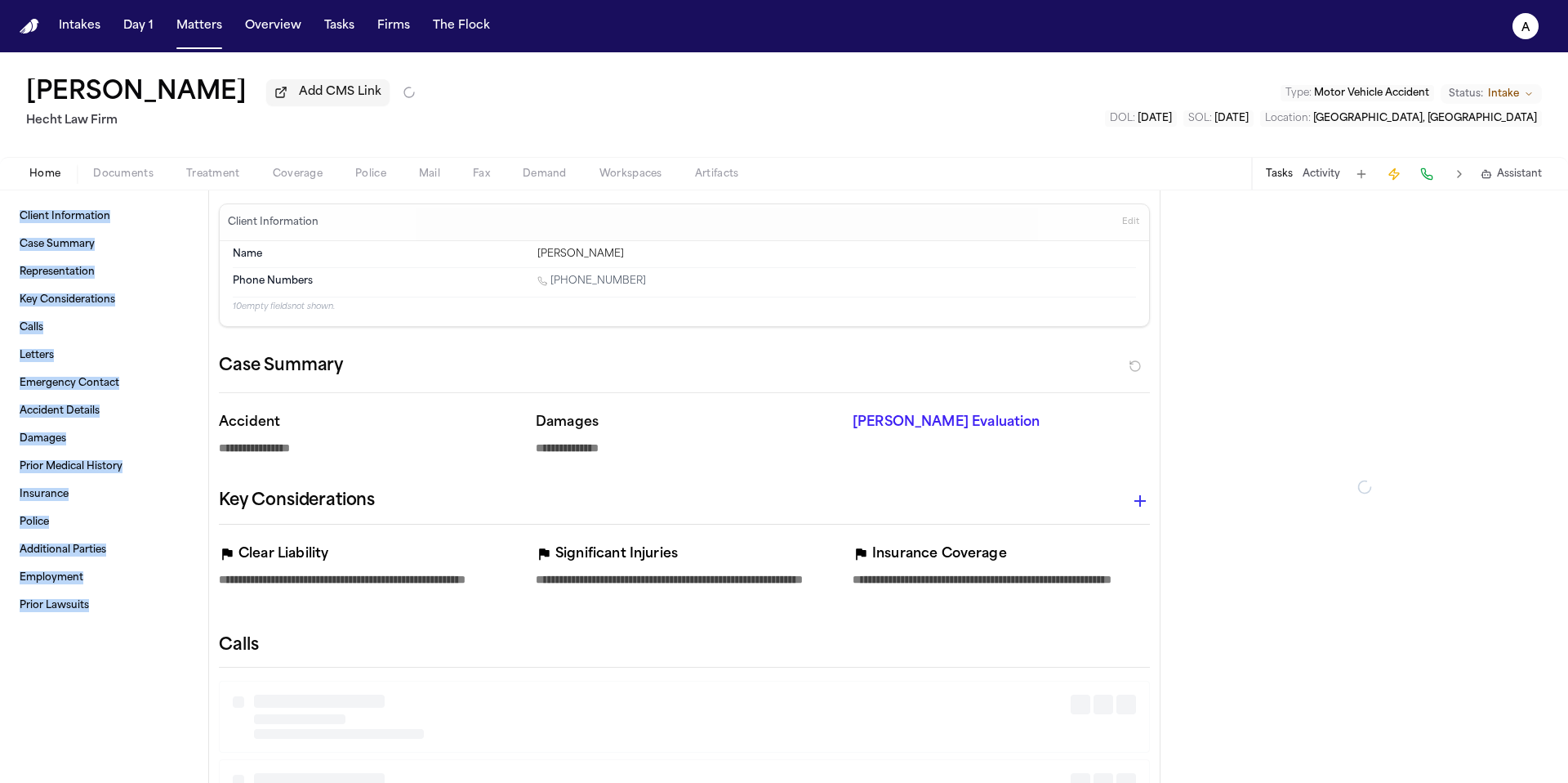
type textarea "*"
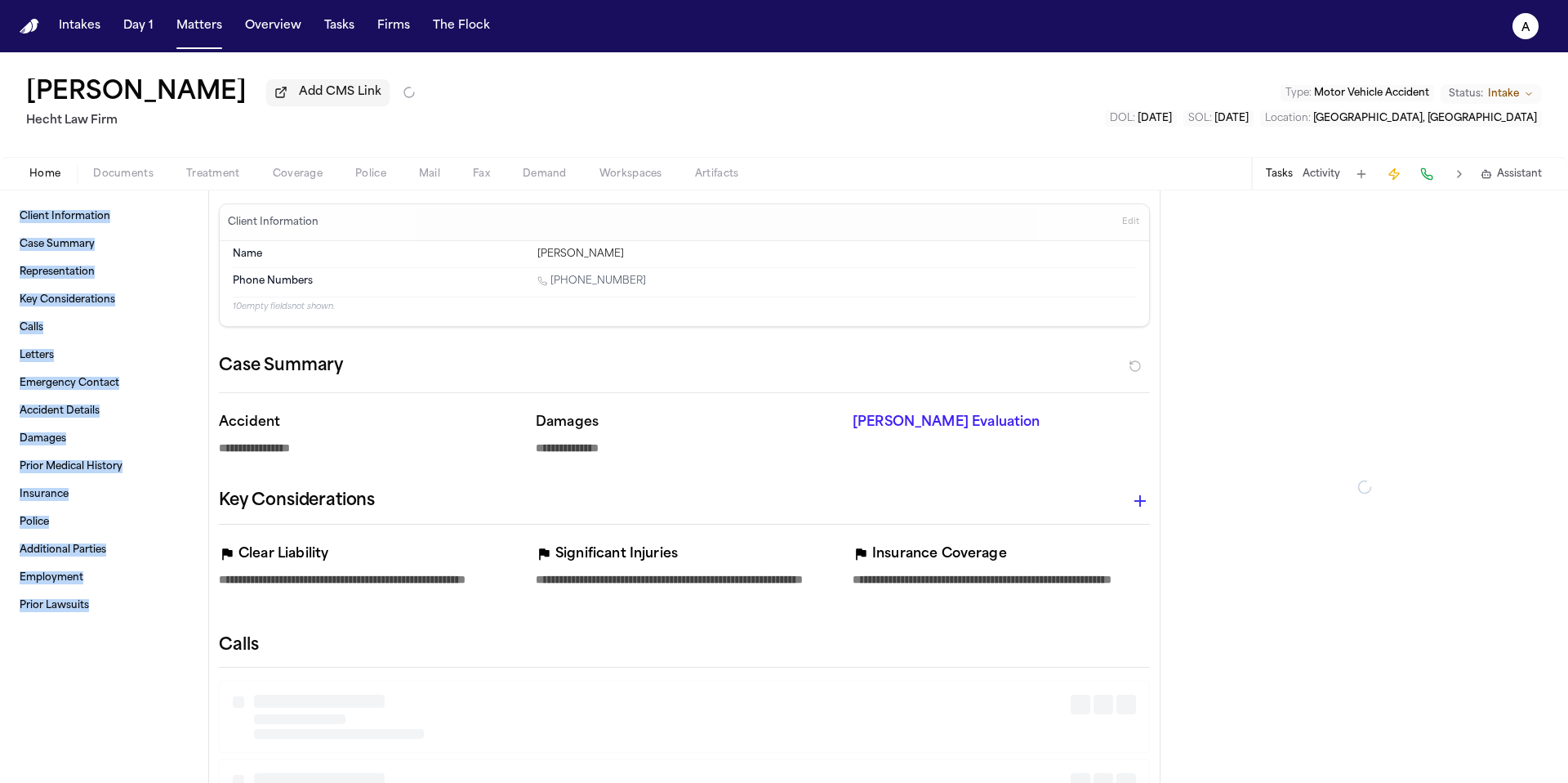
type textarea "*"
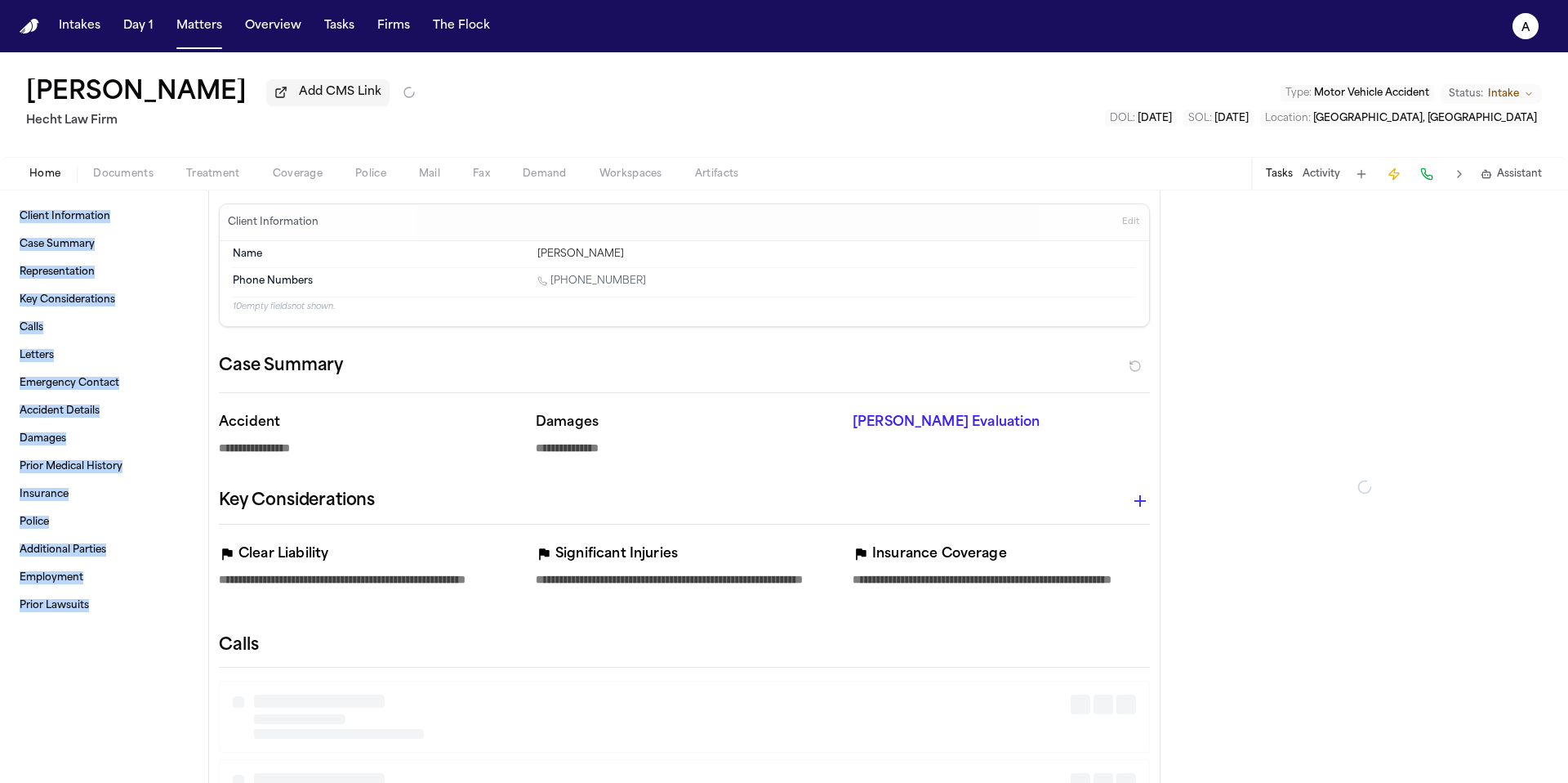
type textarea "*"
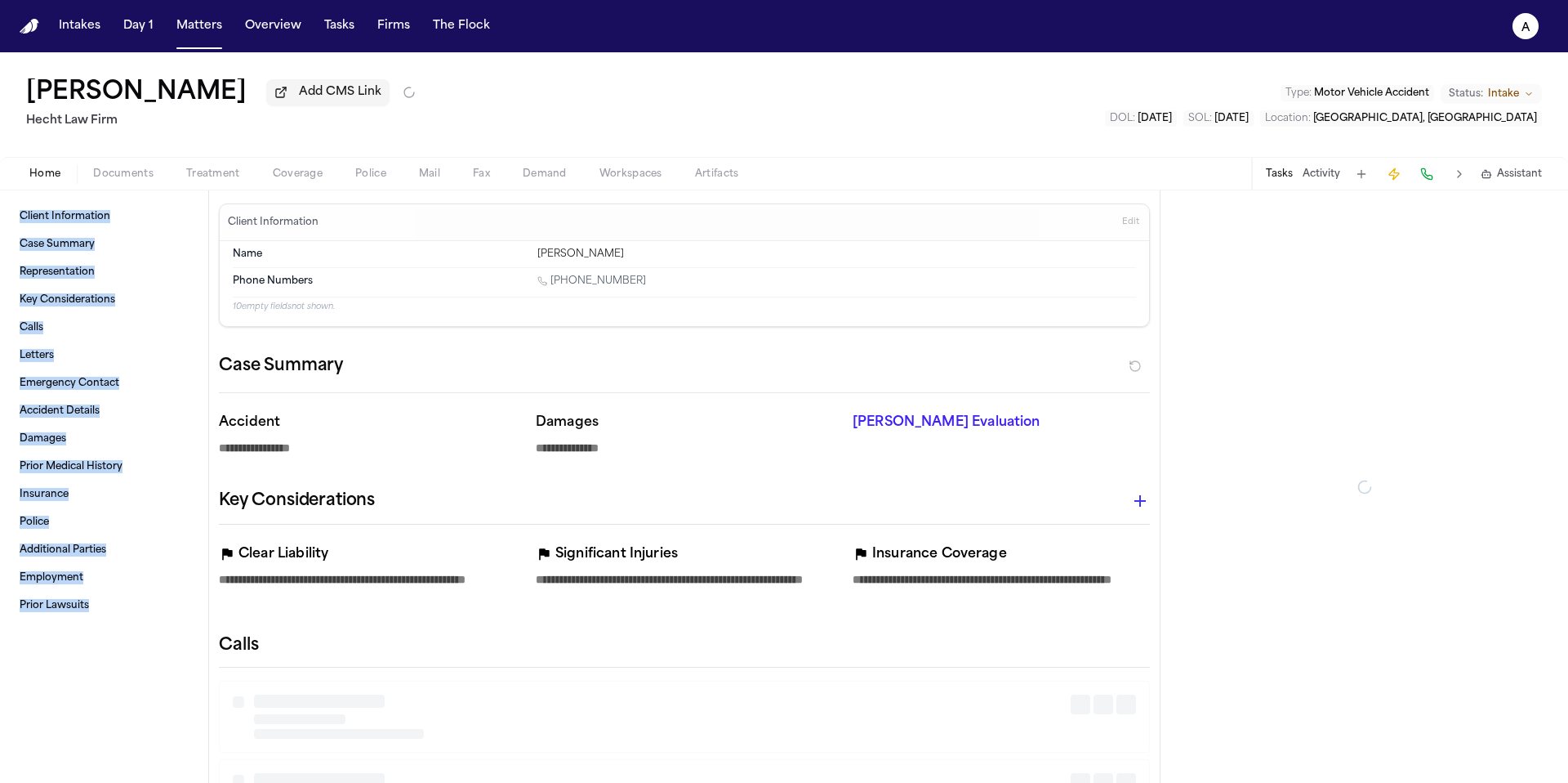
type textarea "*"
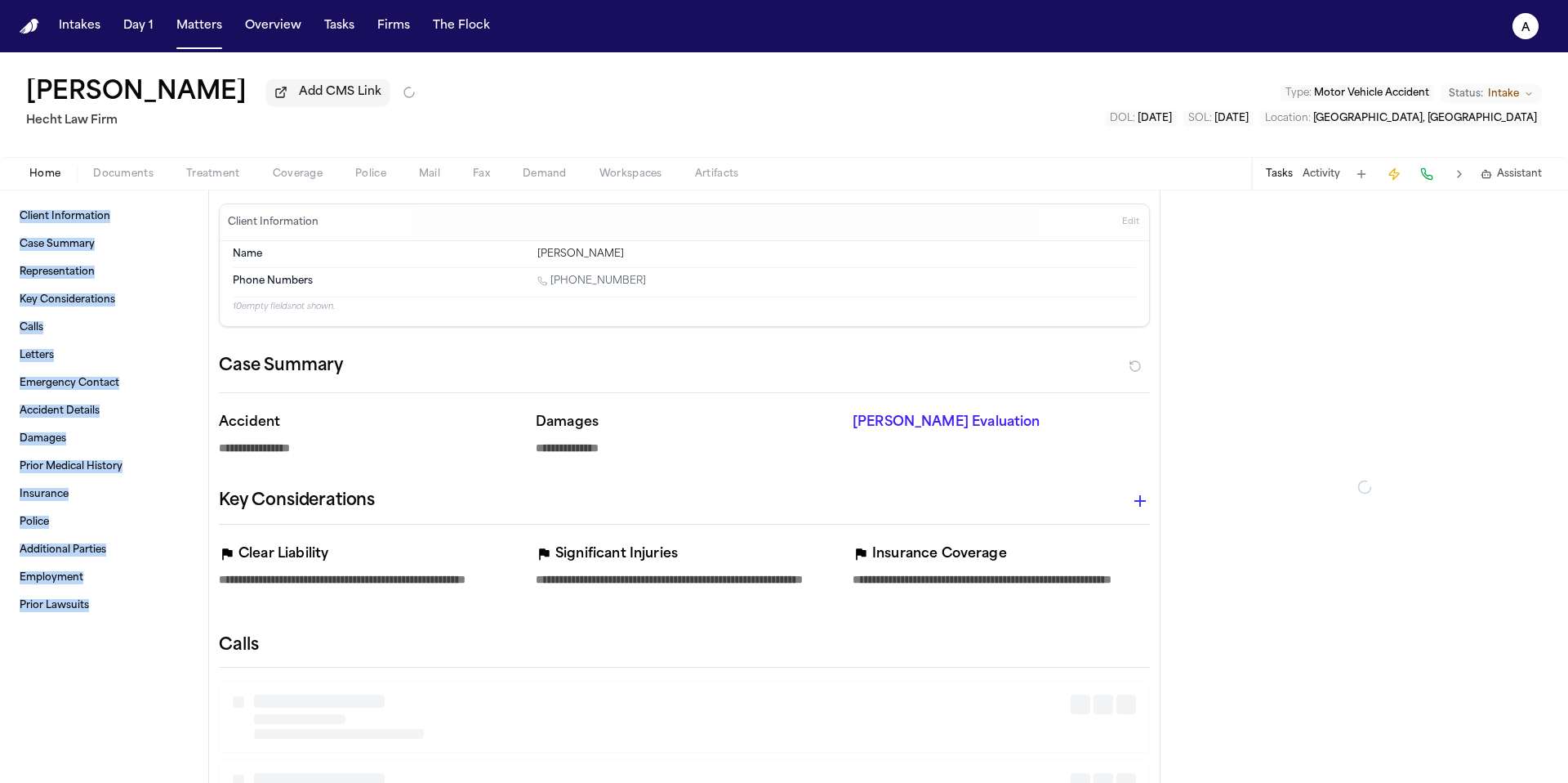
type textarea "*"
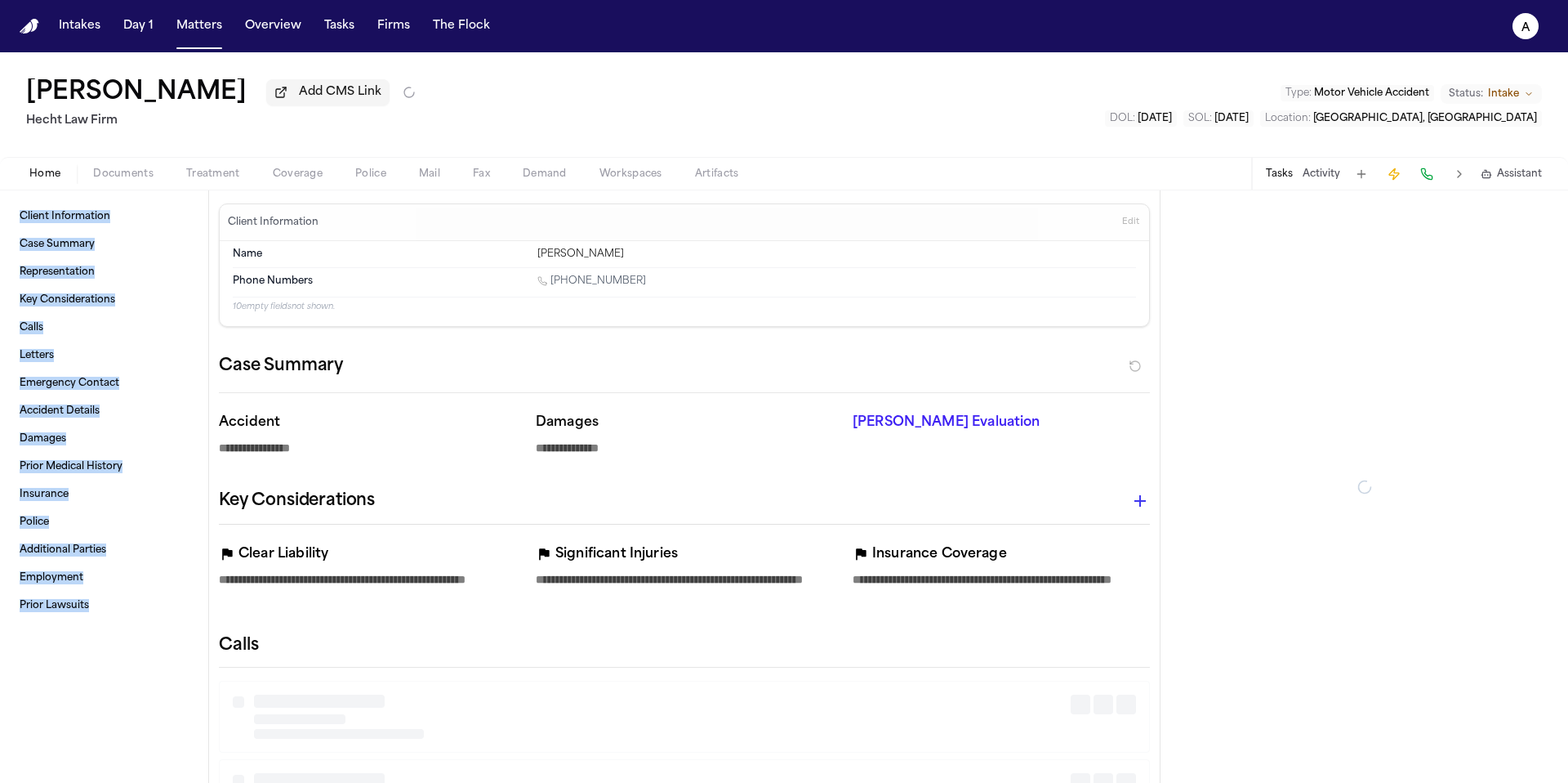
type textarea "*"
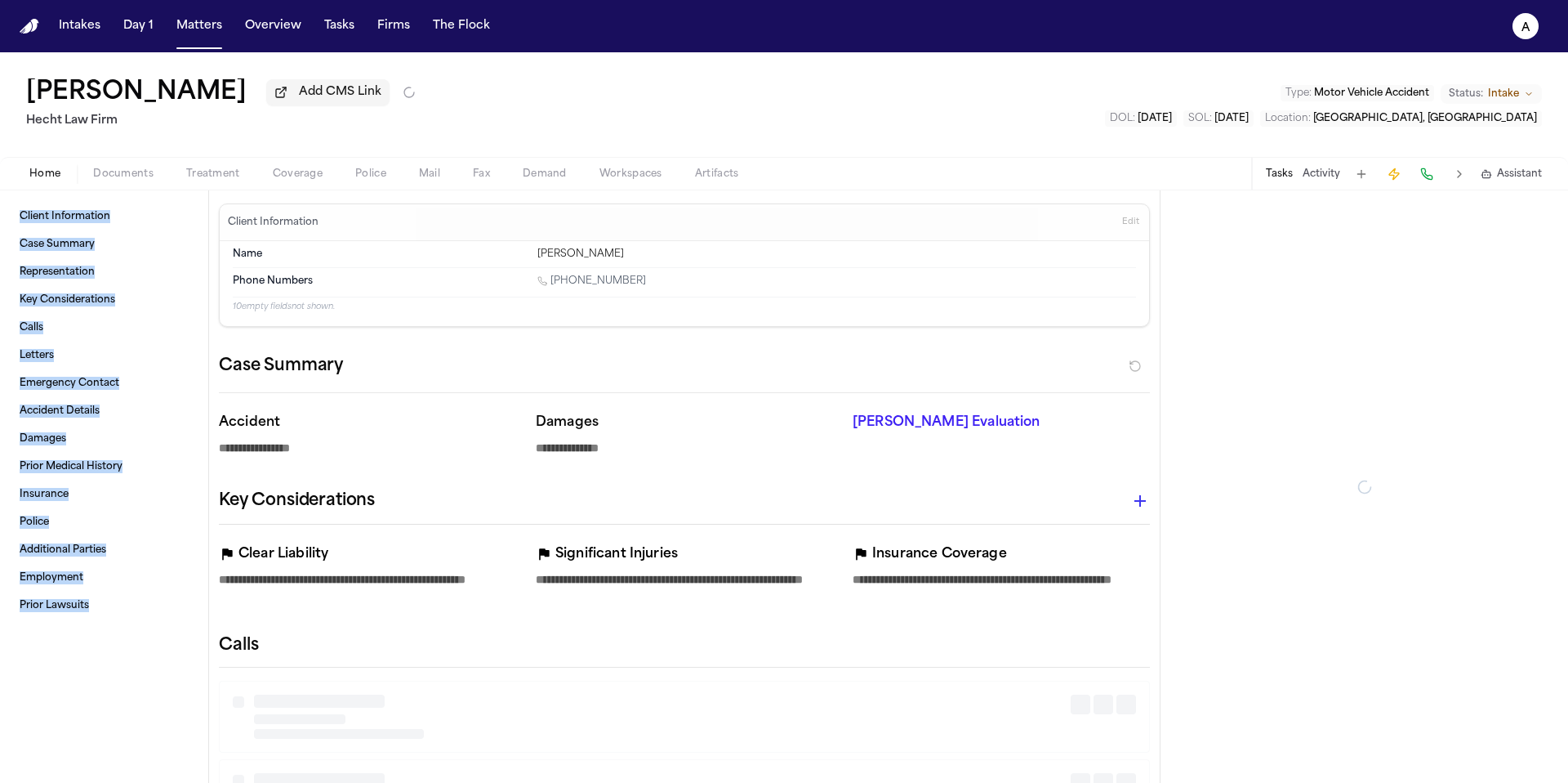
type textarea "*"
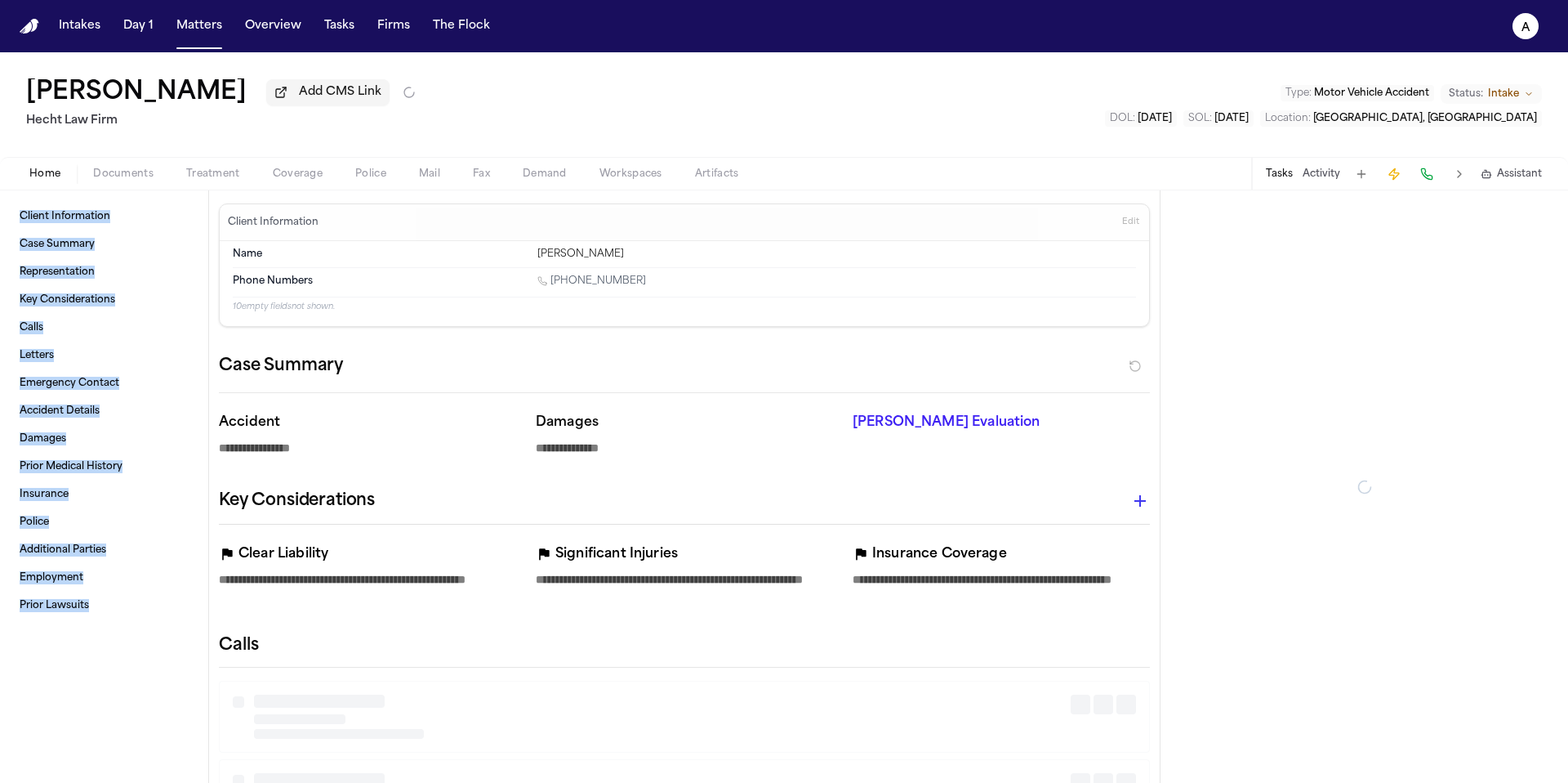
type textarea "*"
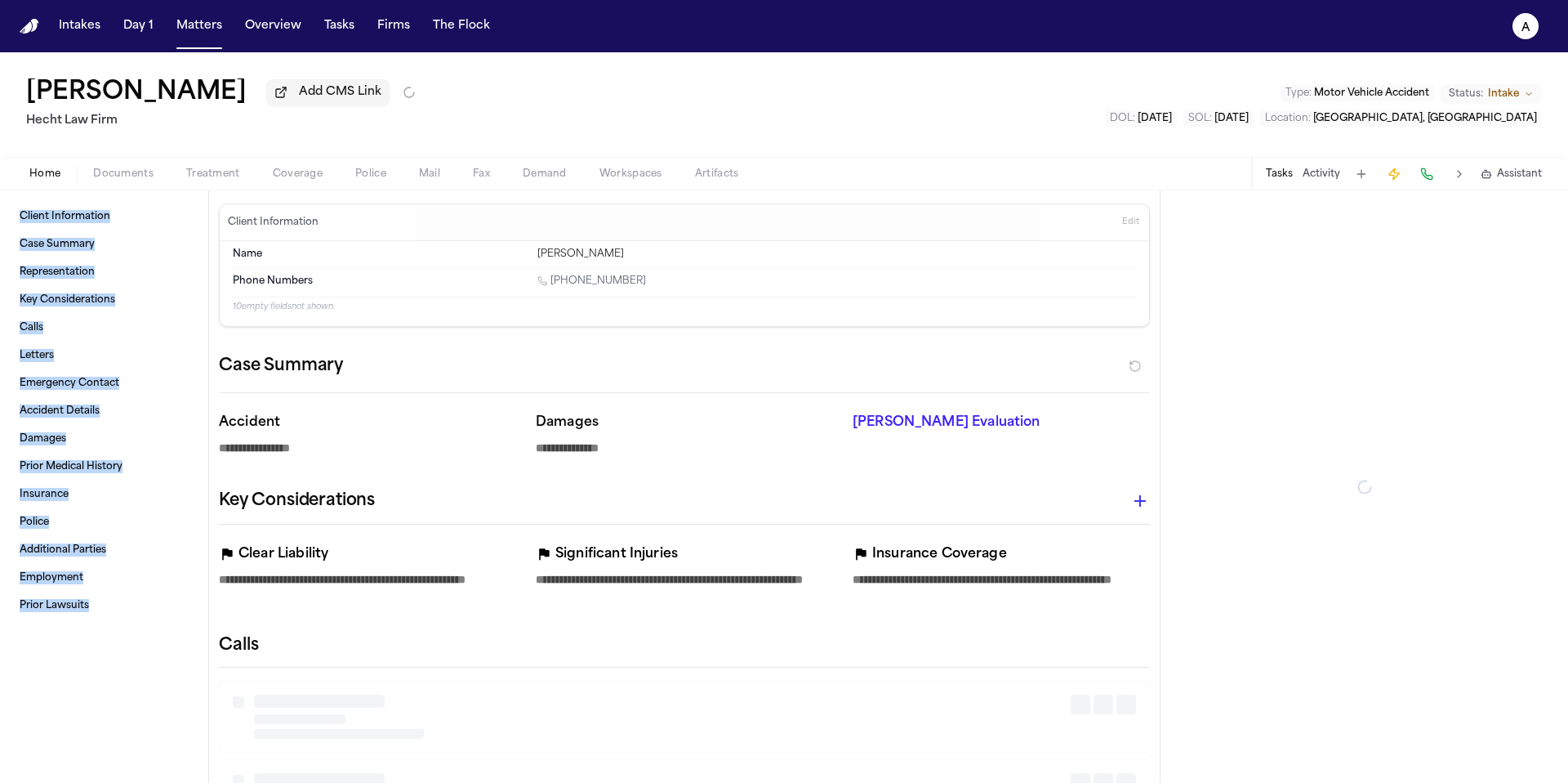
type textarea "*"
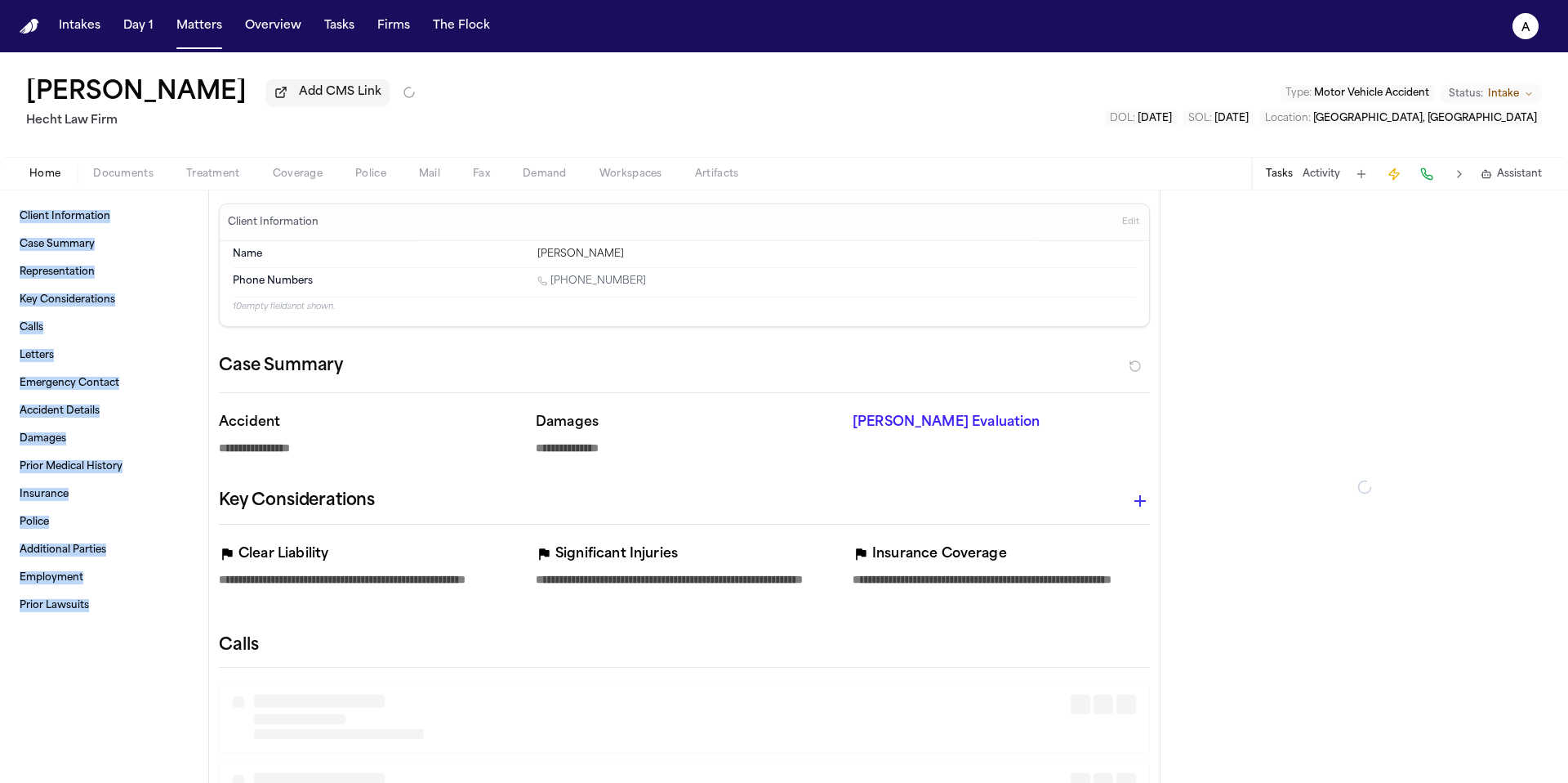
type textarea "*"
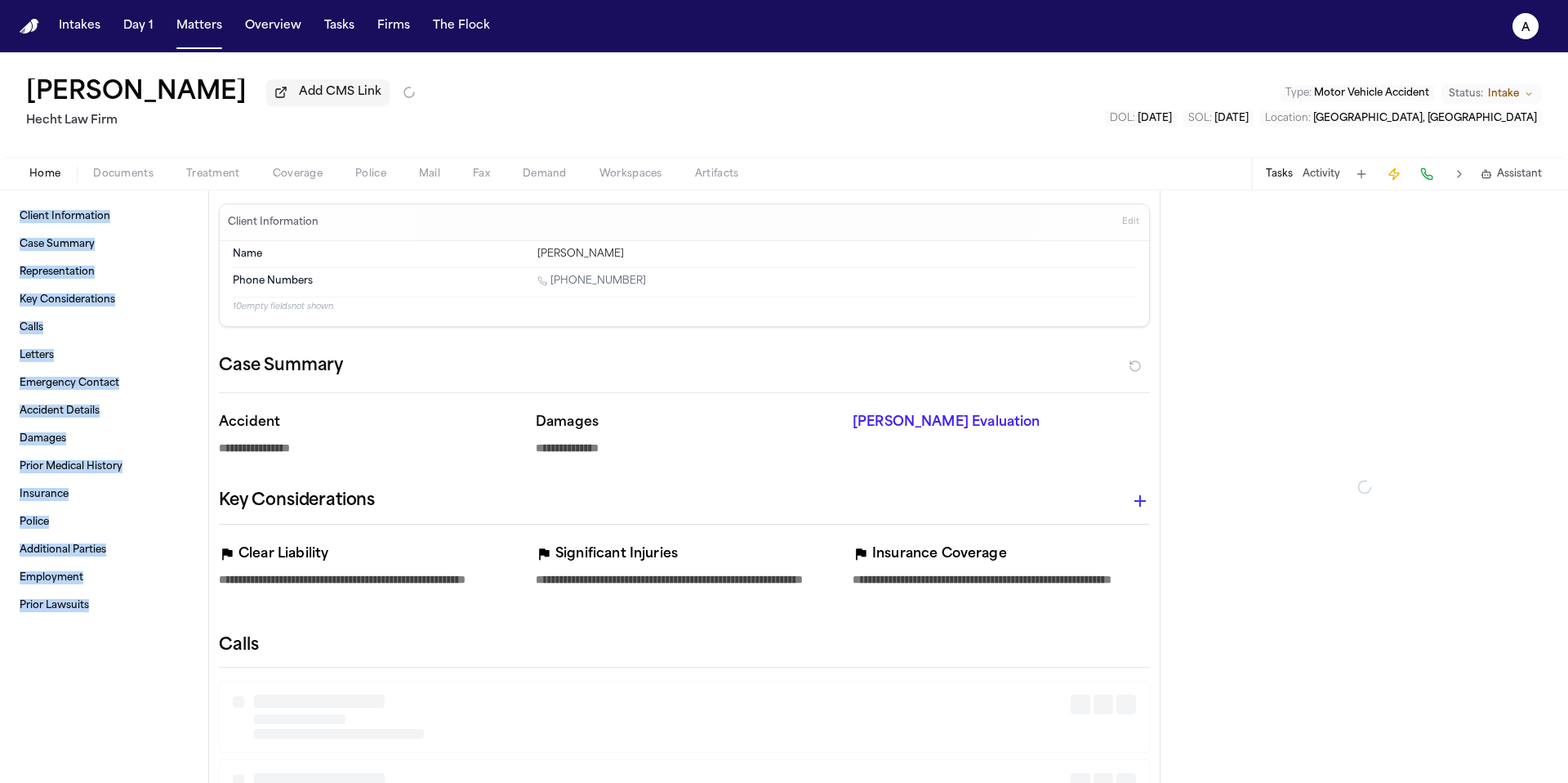
type textarea "*"
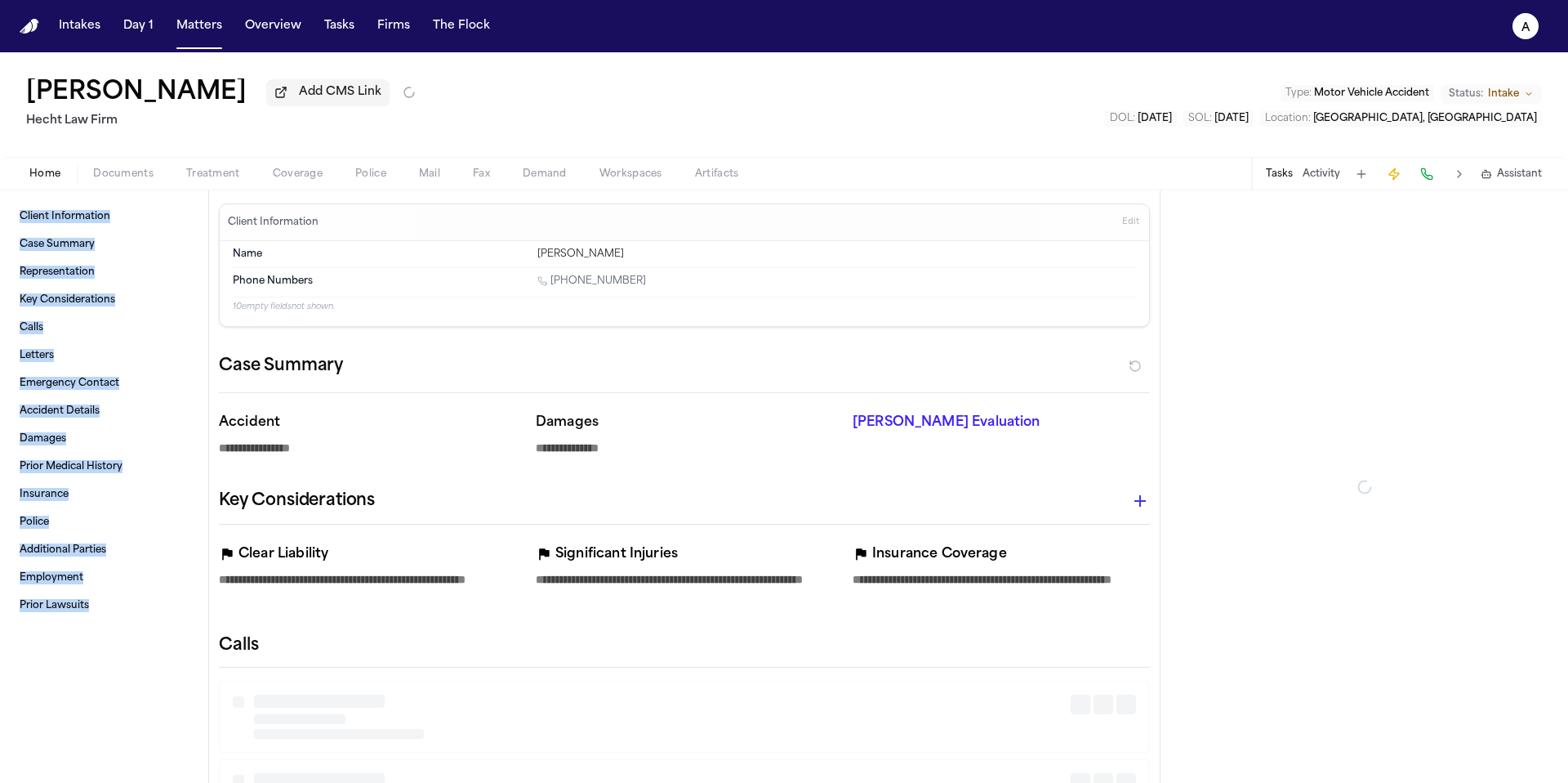
type textarea "*"
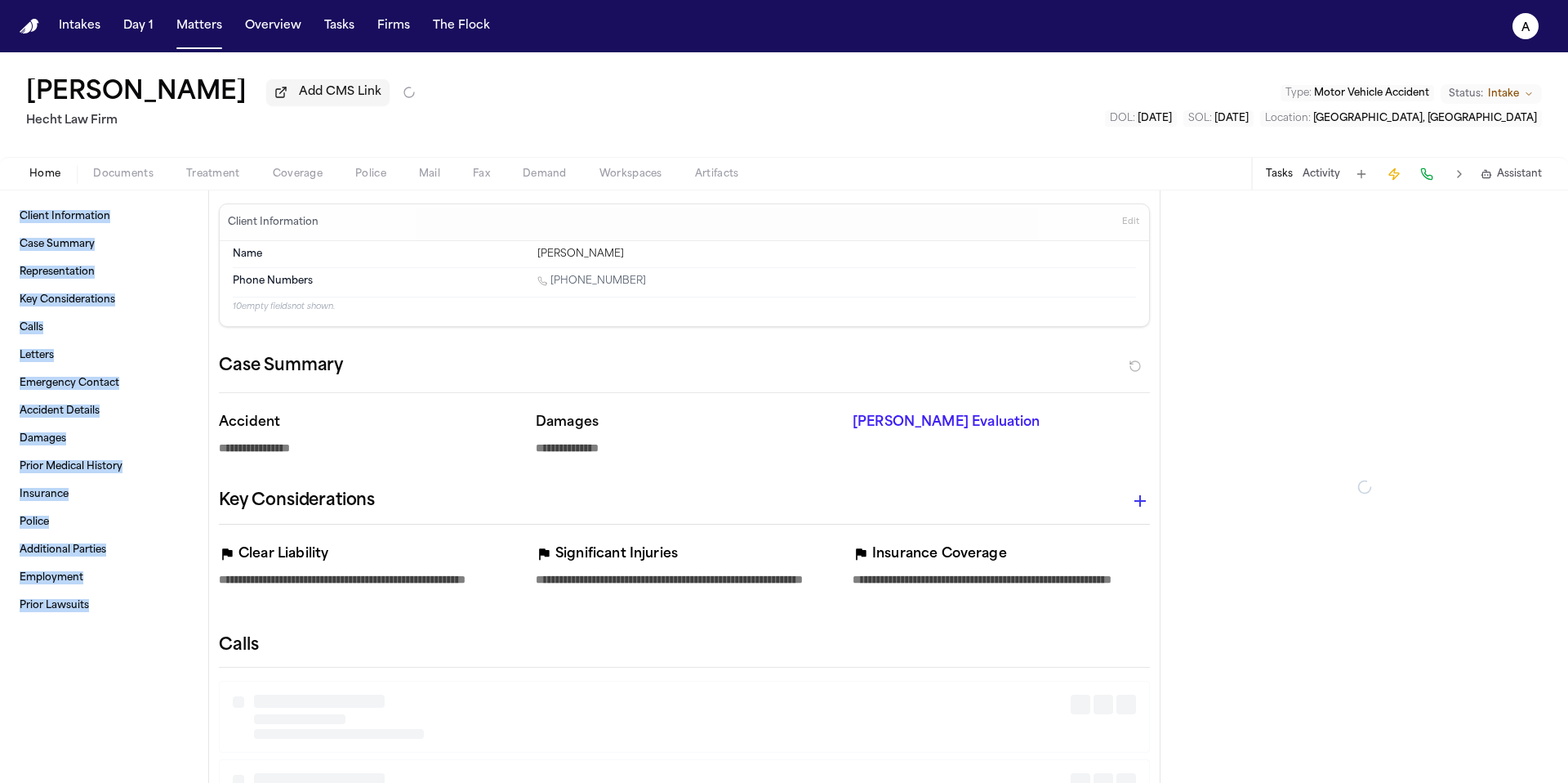
type textarea "*"
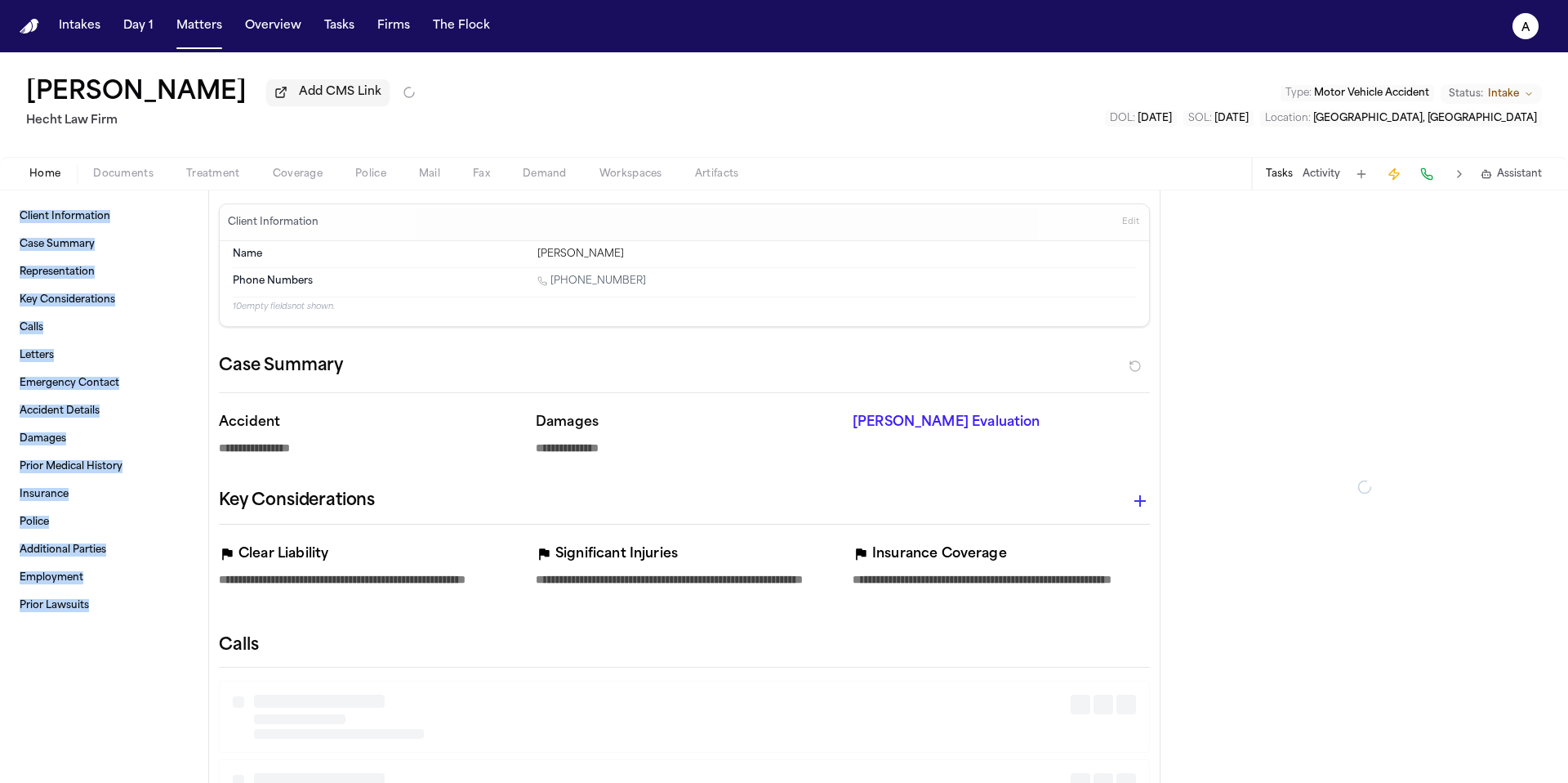
type textarea "*"
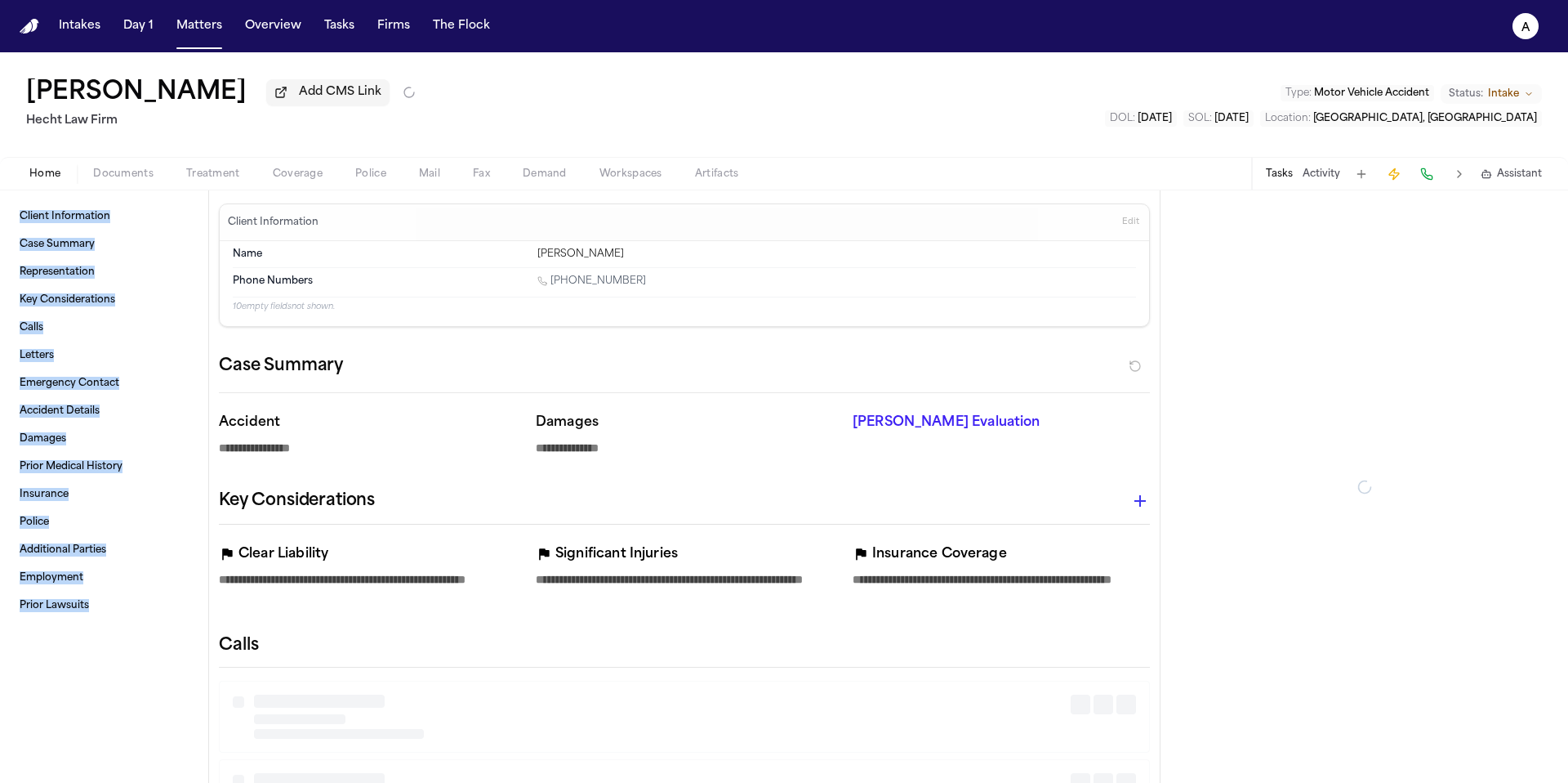
type textarea "*"
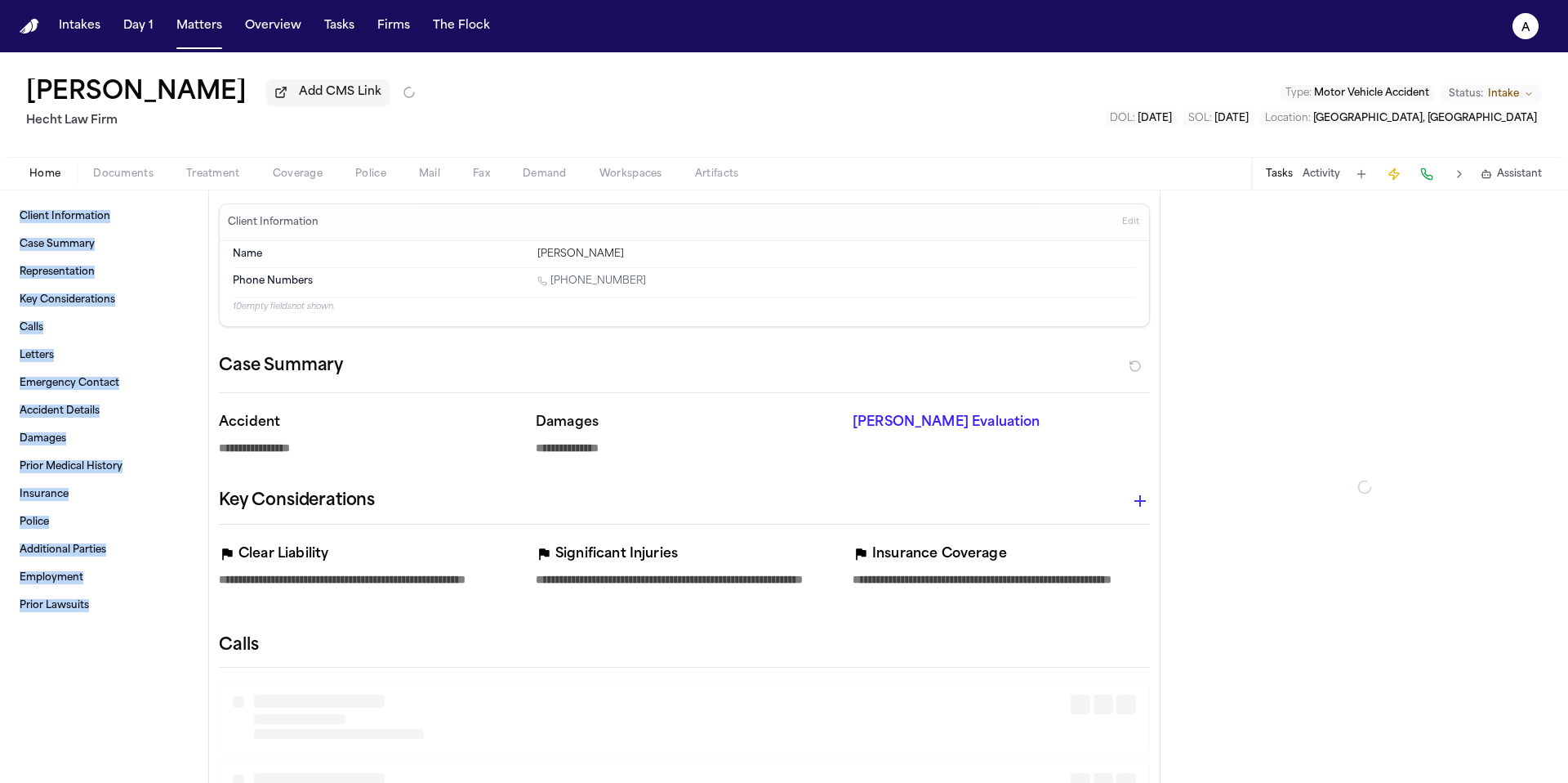
type textarea "*"
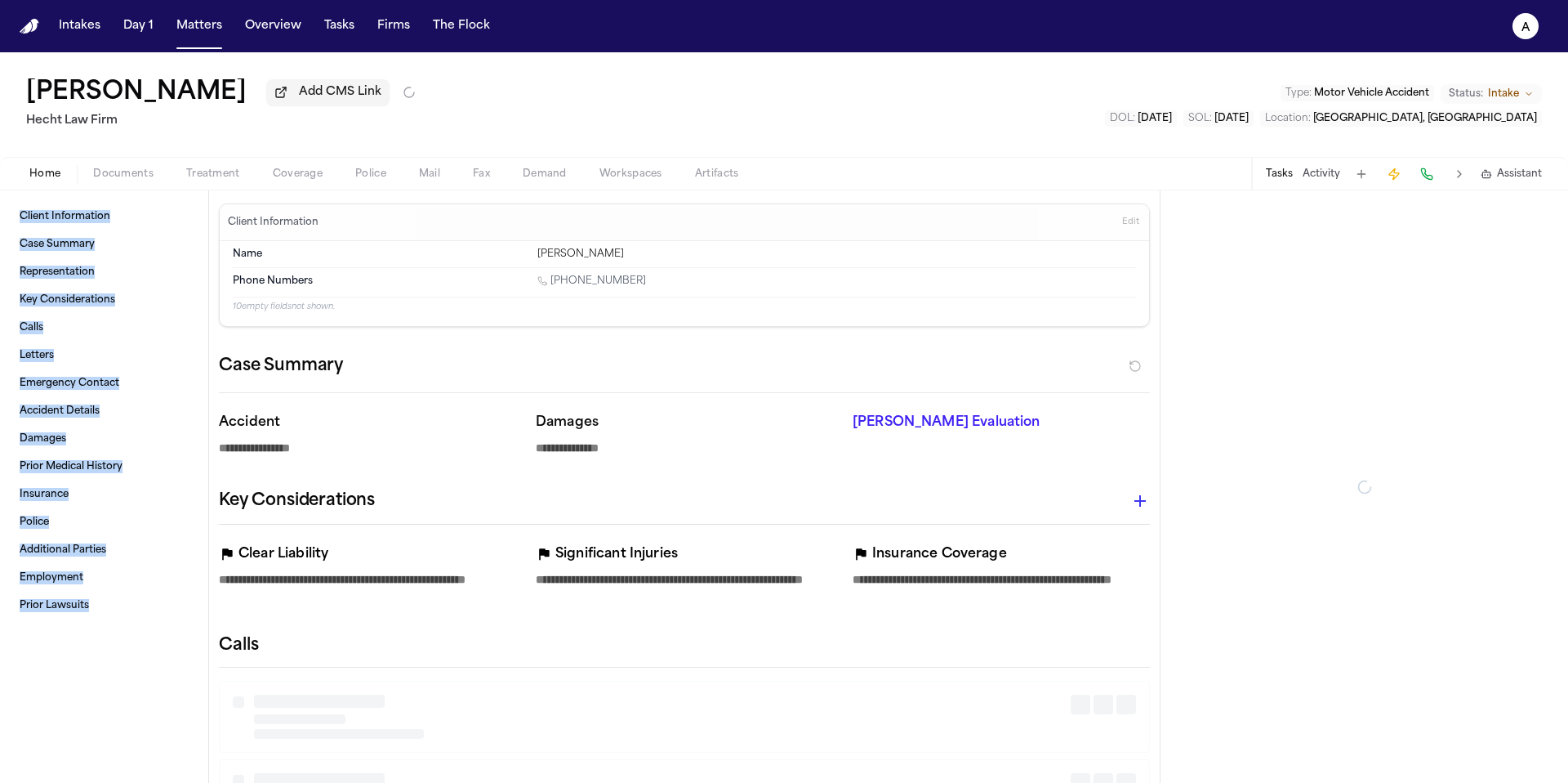
type textarea "*"
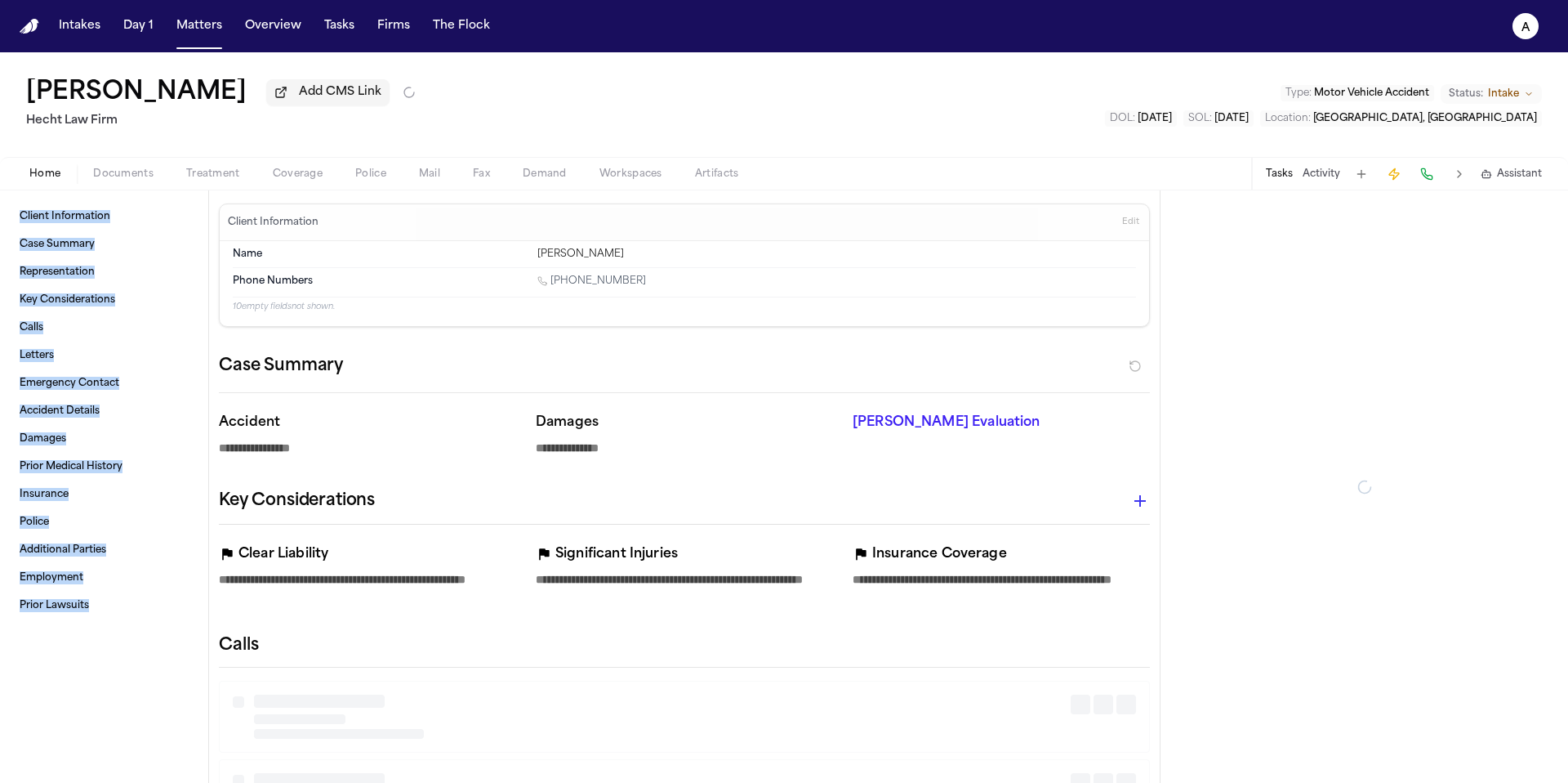
type textarea "*"
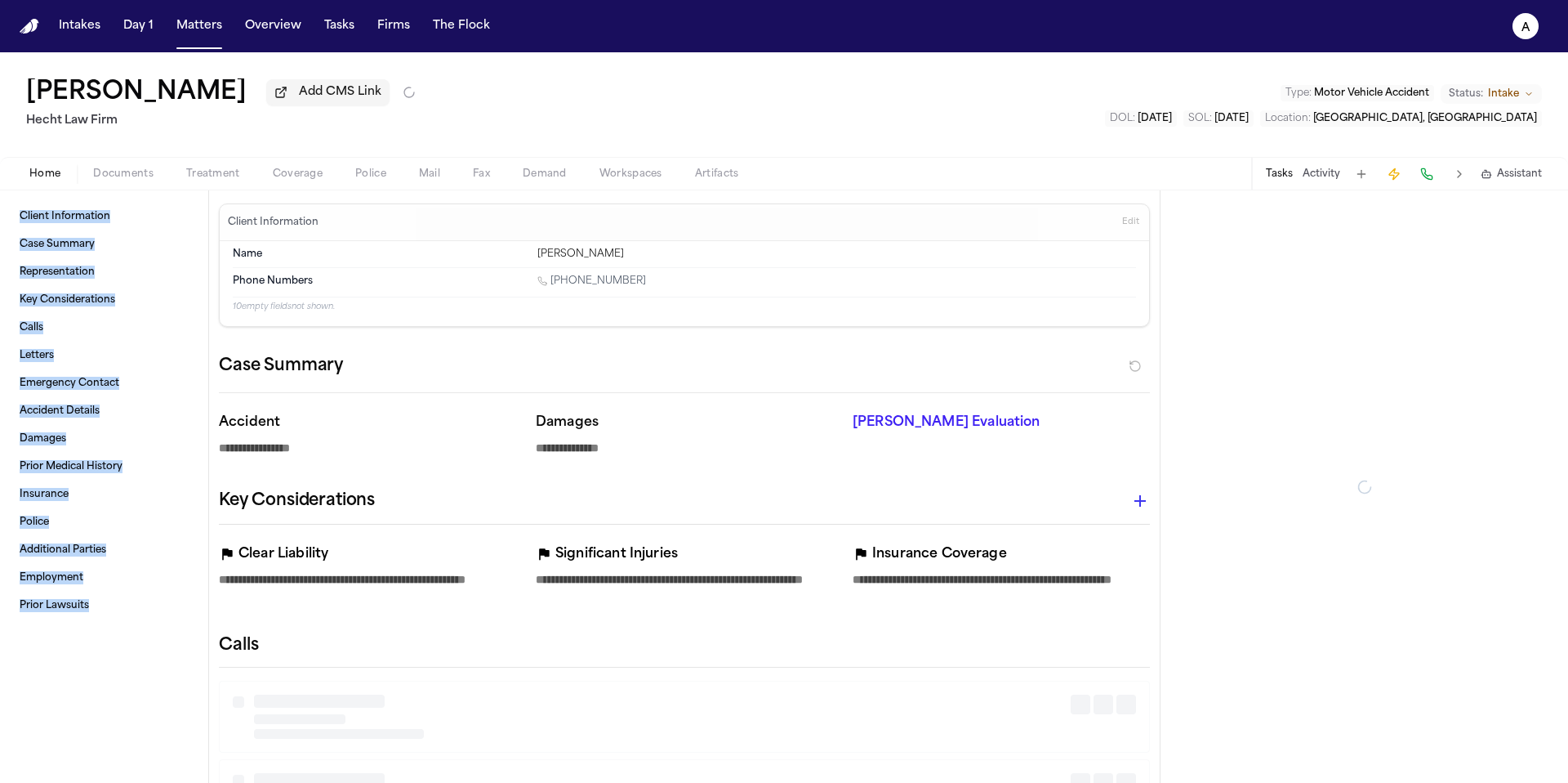
type textarea "*"
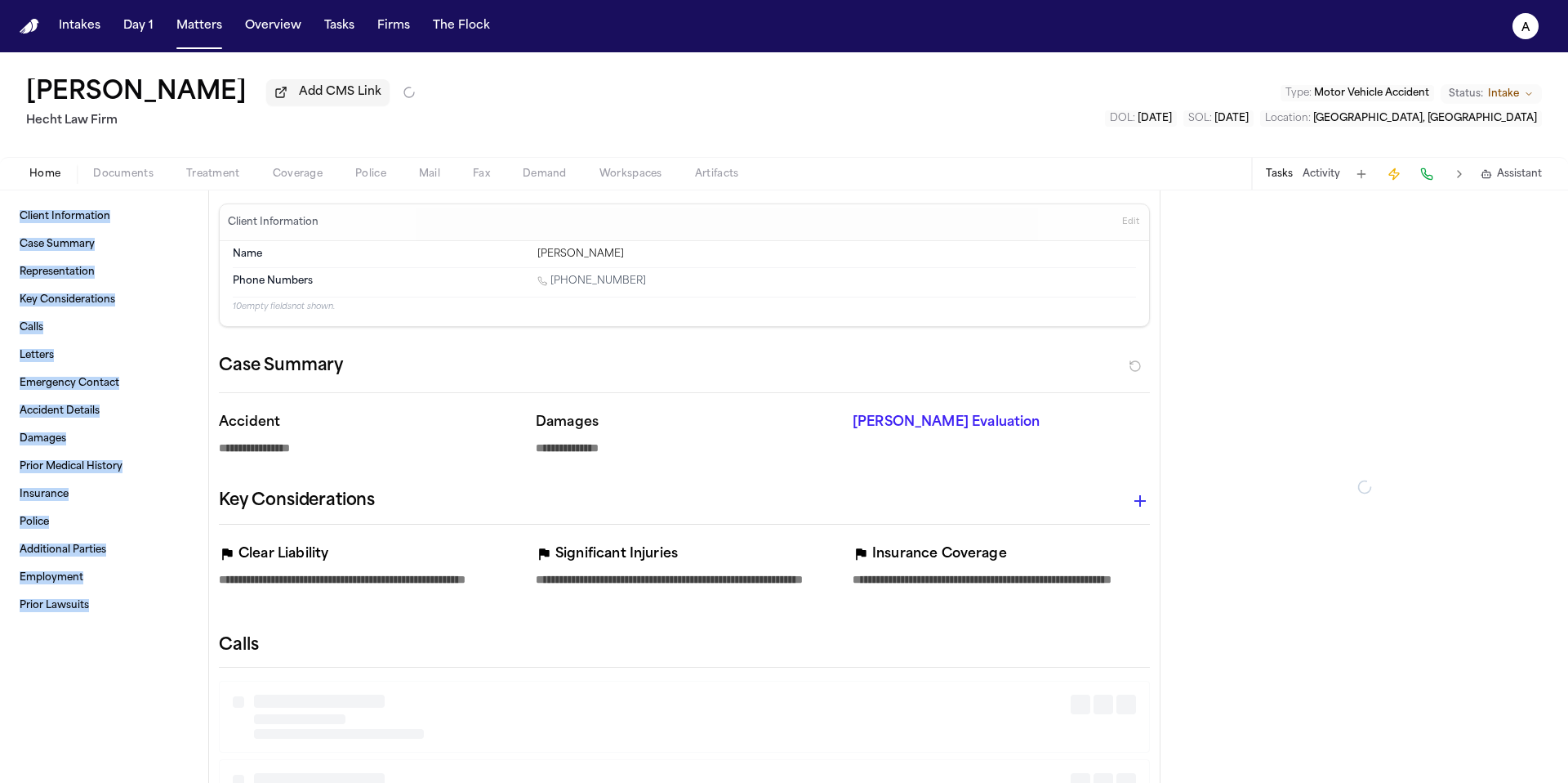
type textarea "*"
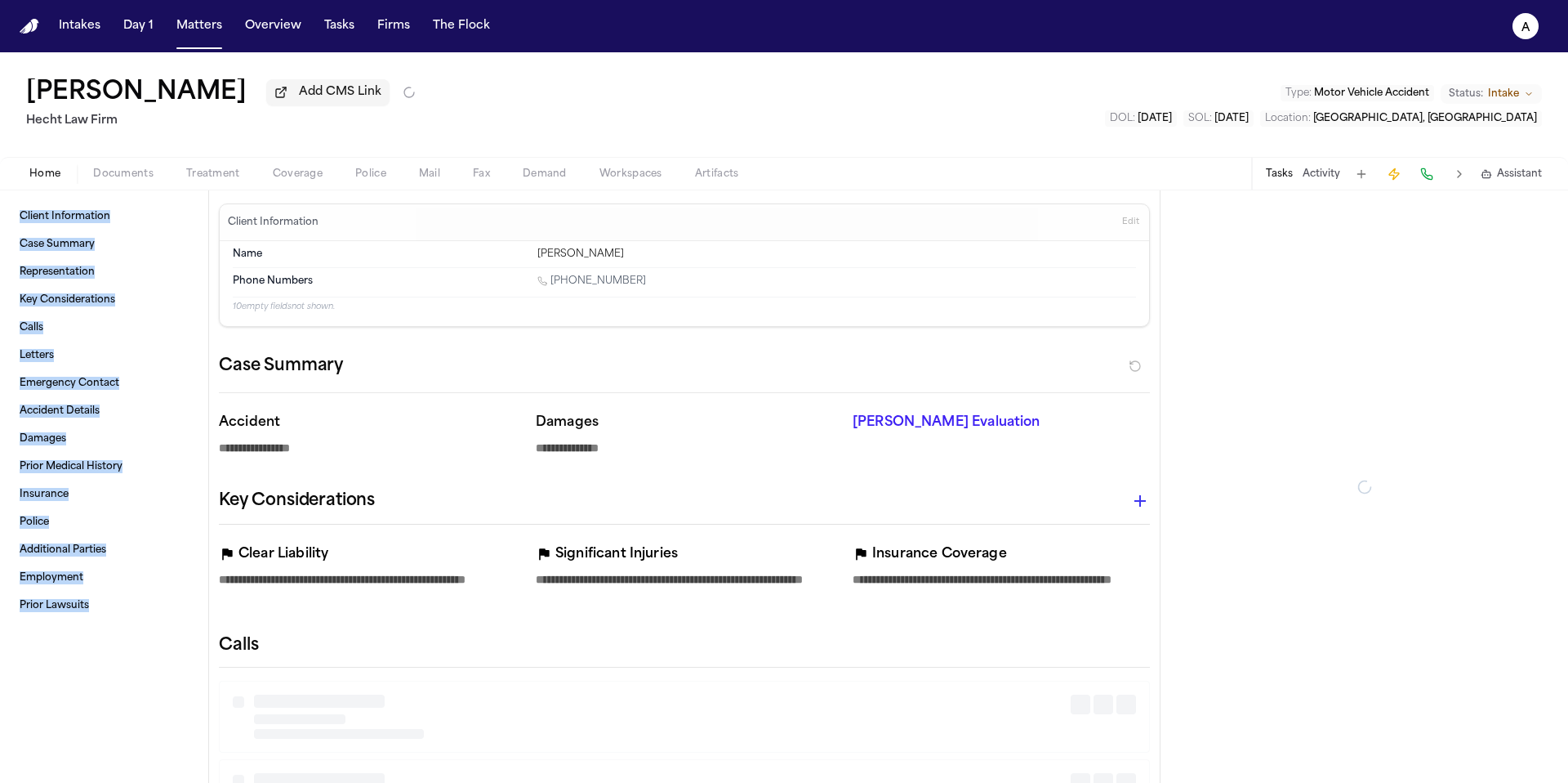
type textarea "*"
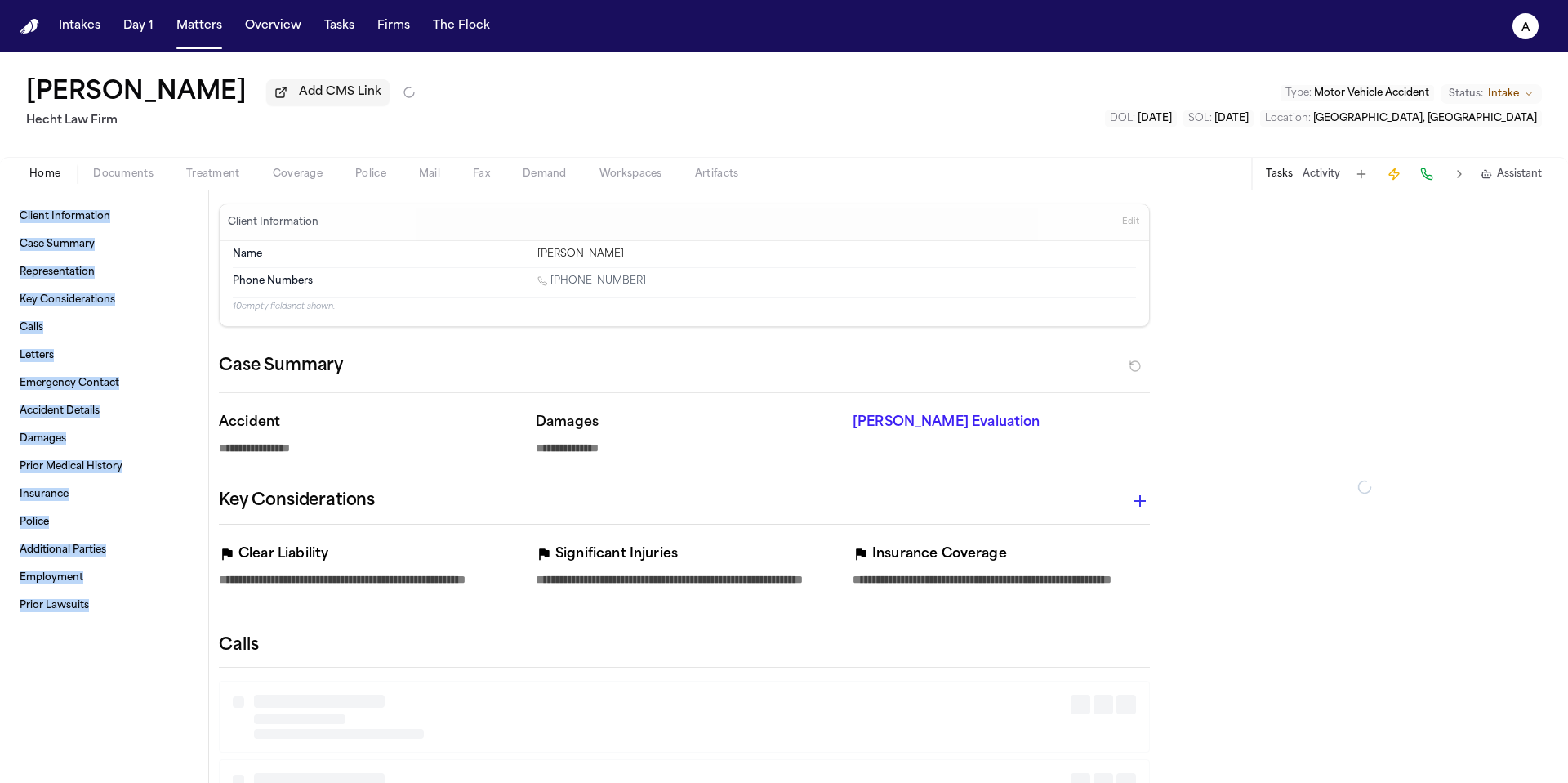
type textarea "*"
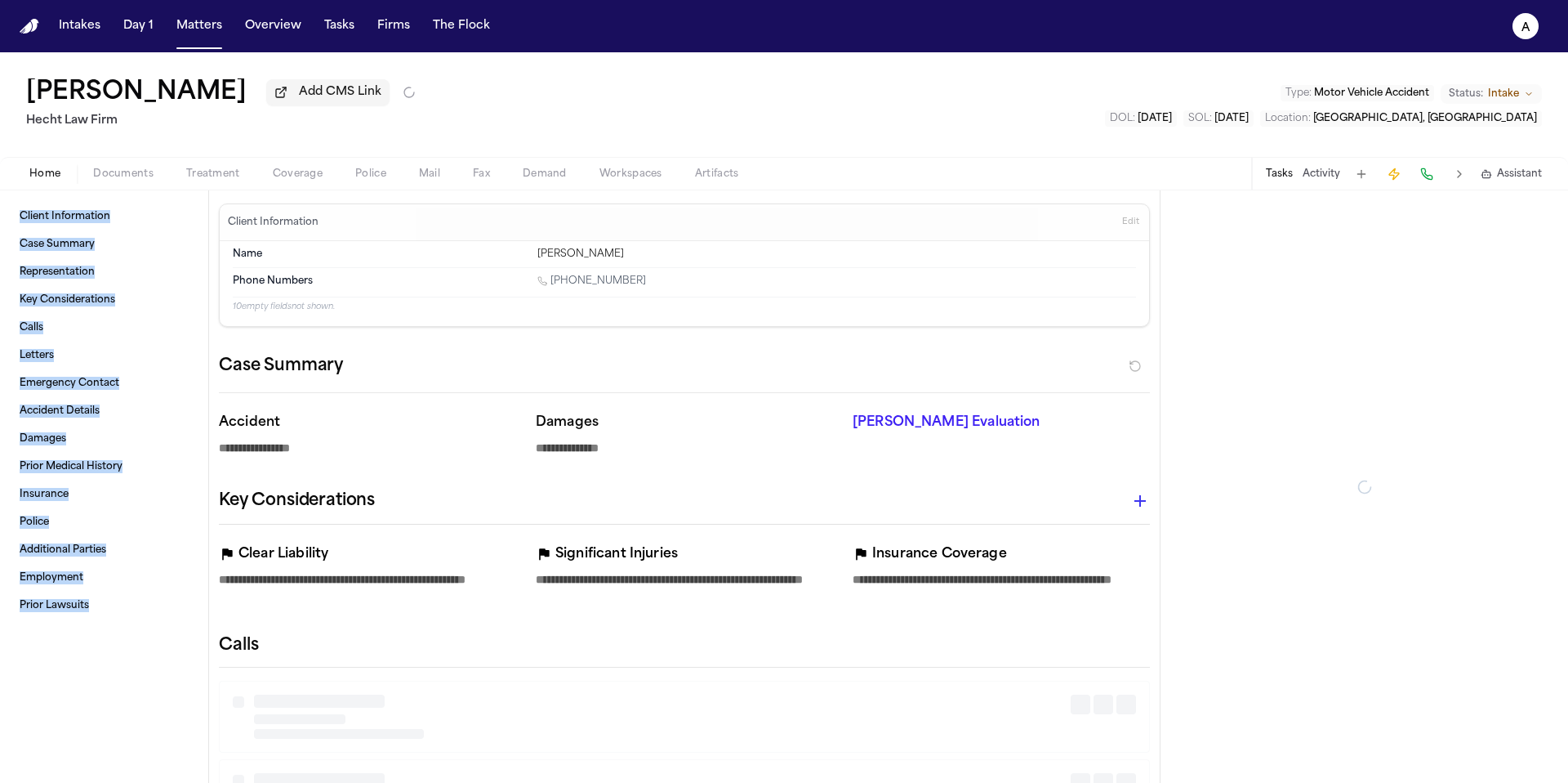
type textarea "*"
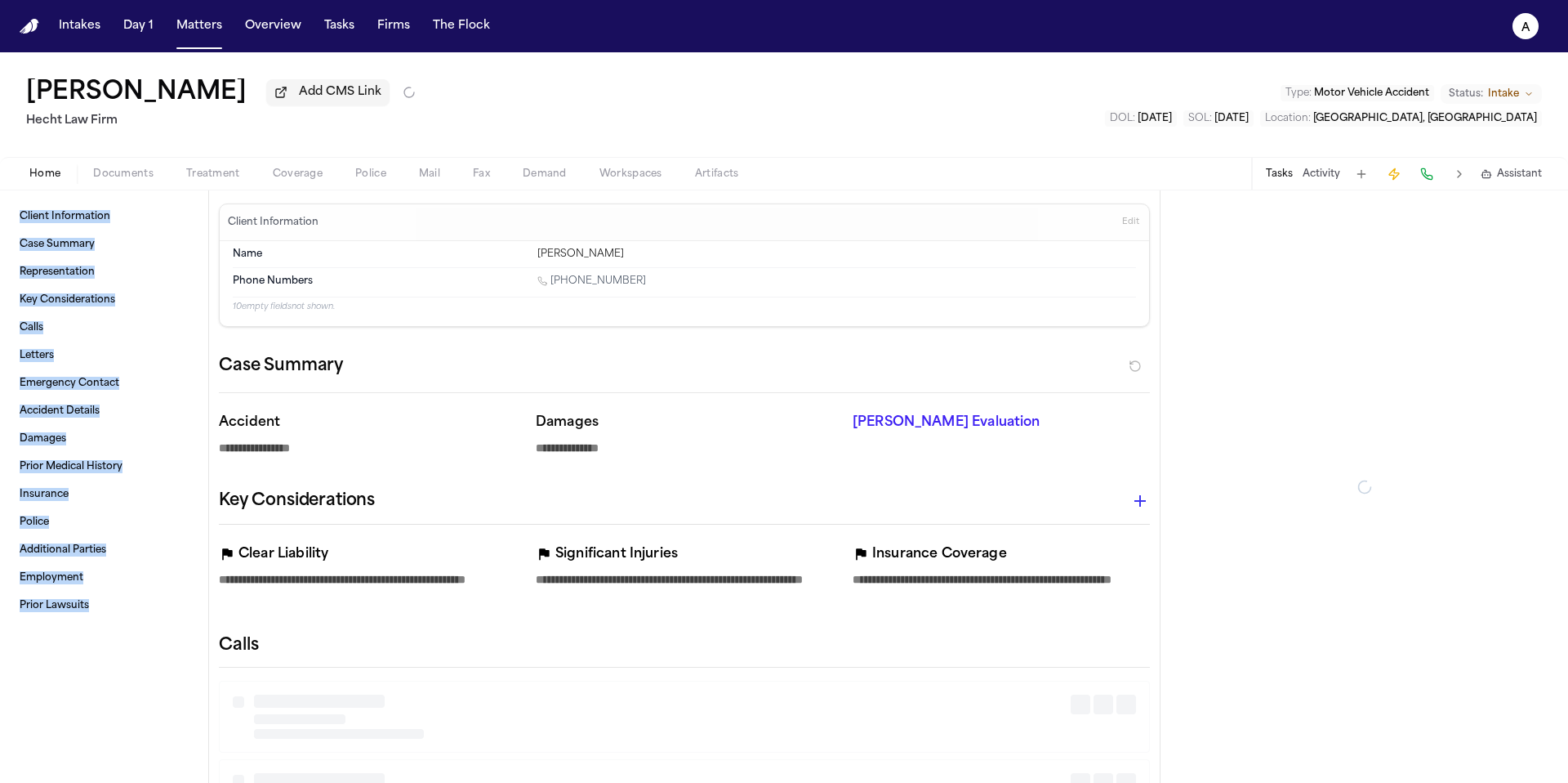
type textarea "*"
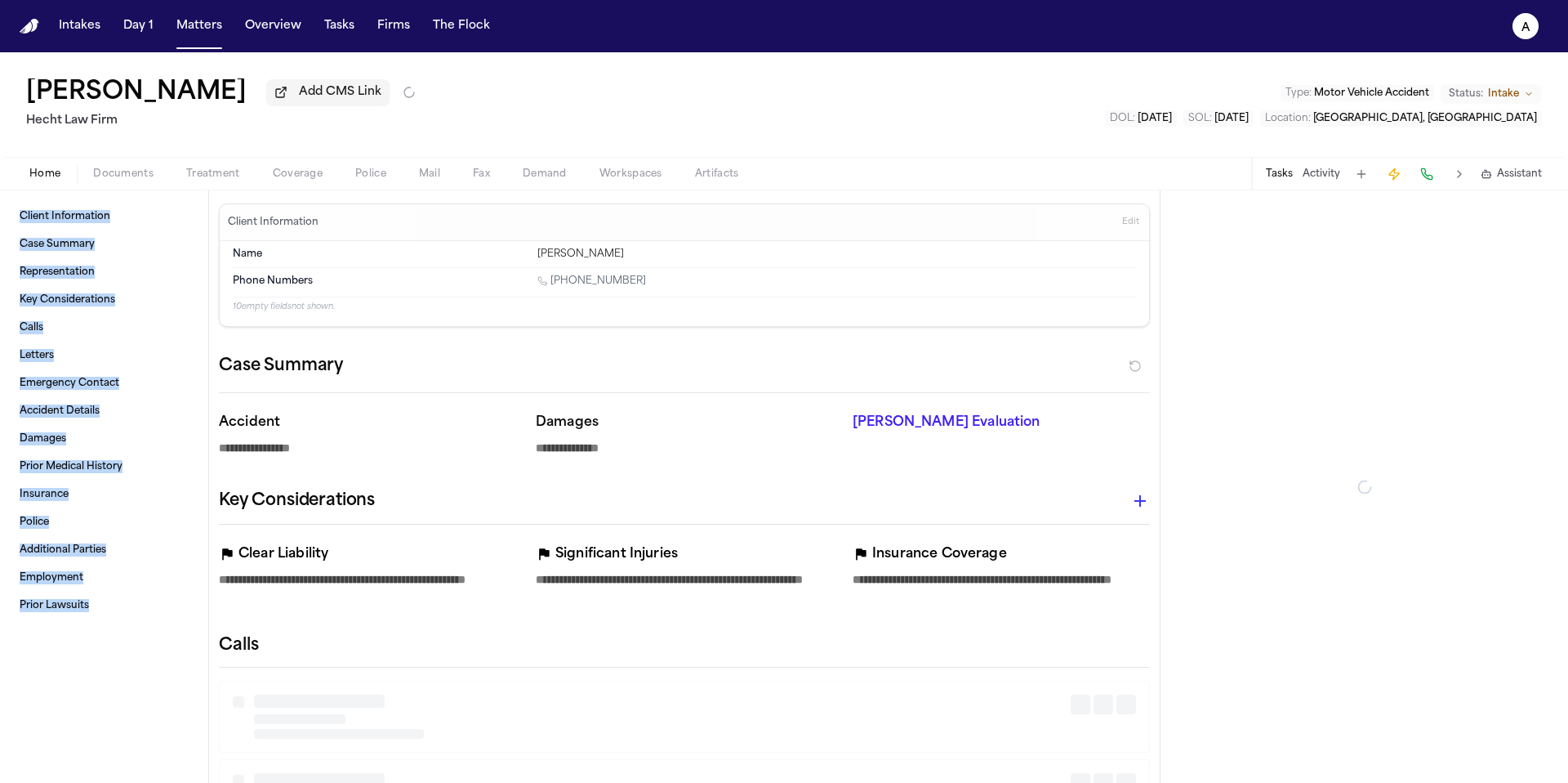
type textarea "*"
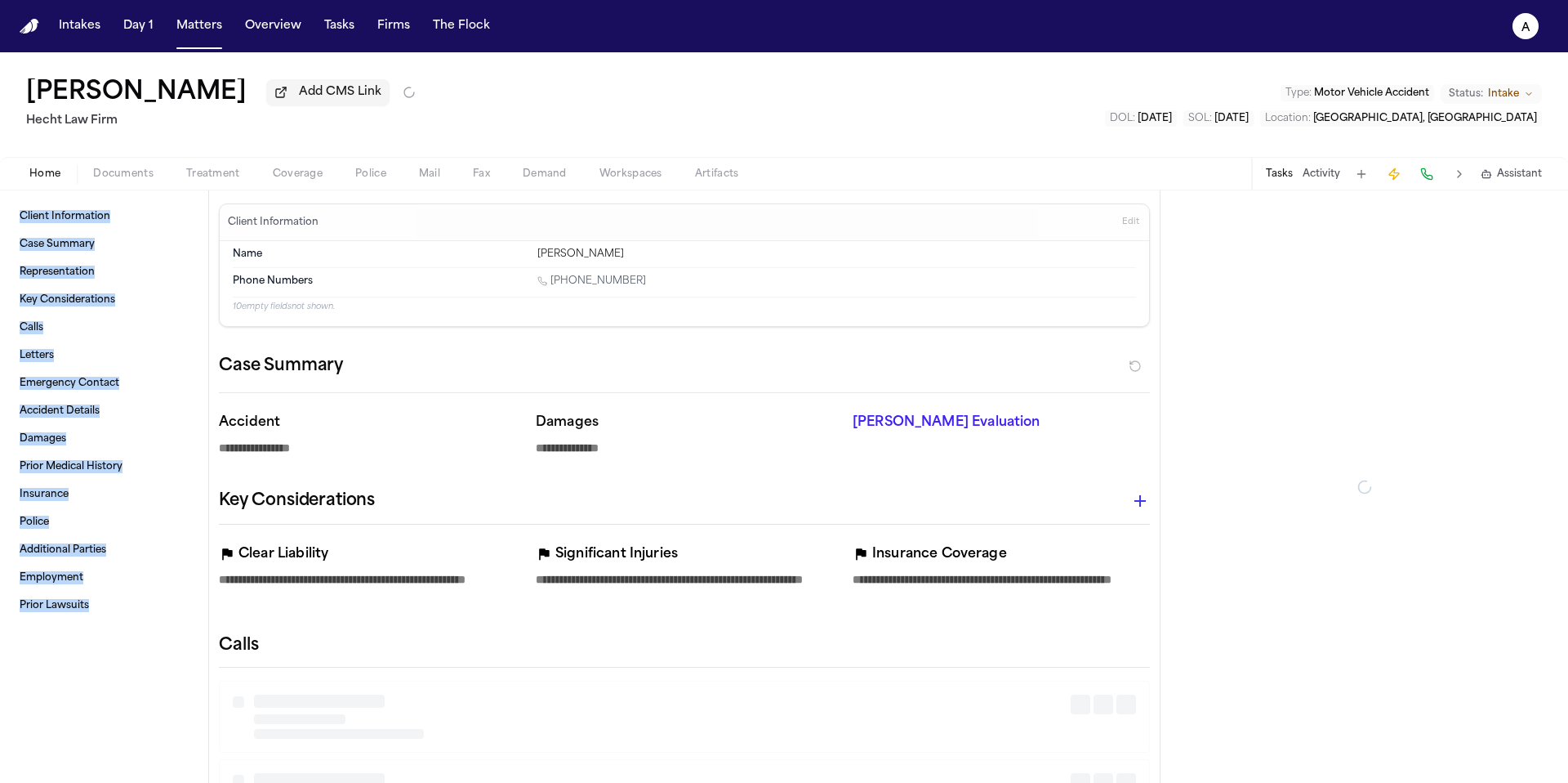
type textarea "*"
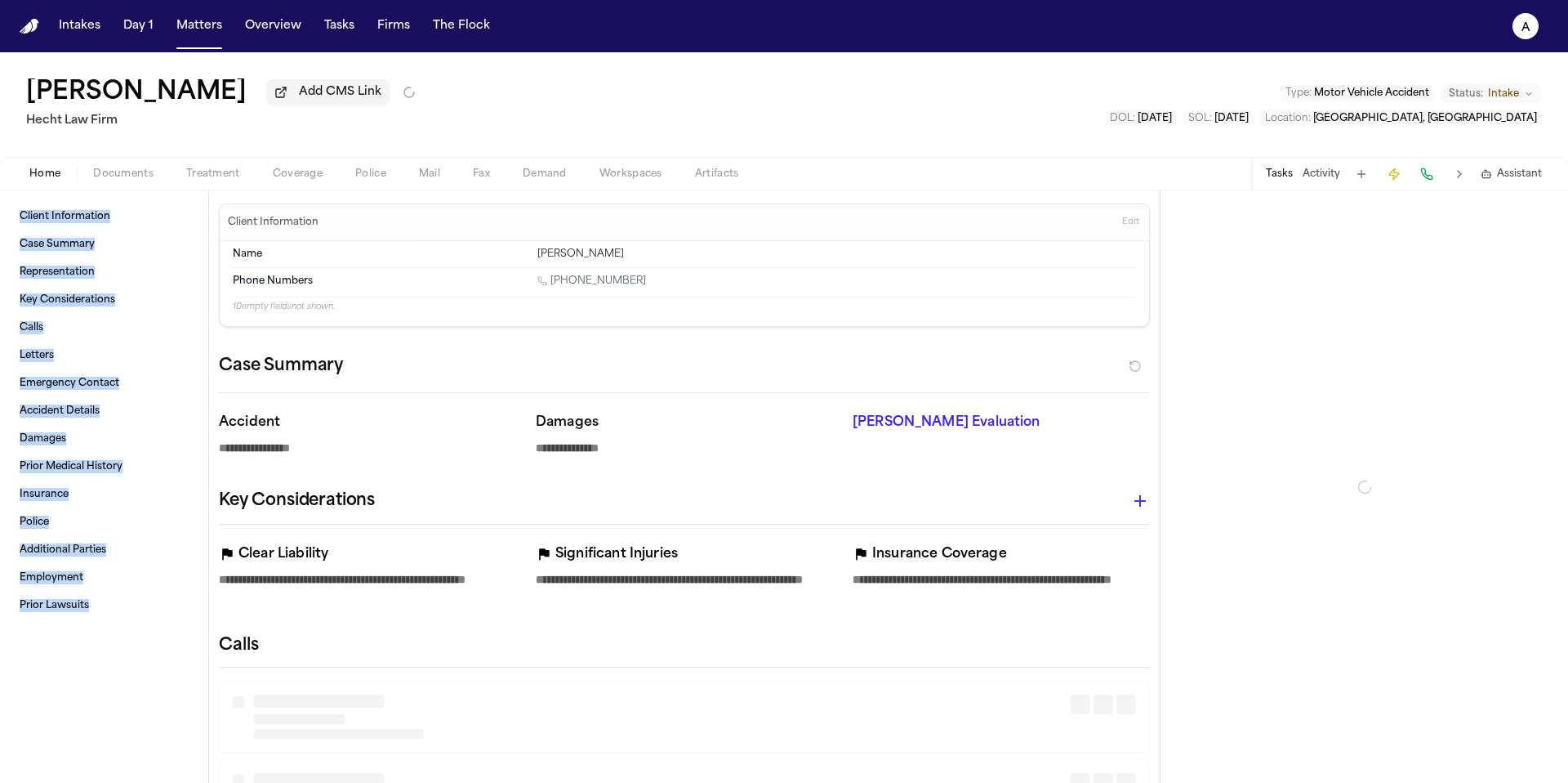
type textarea "*"
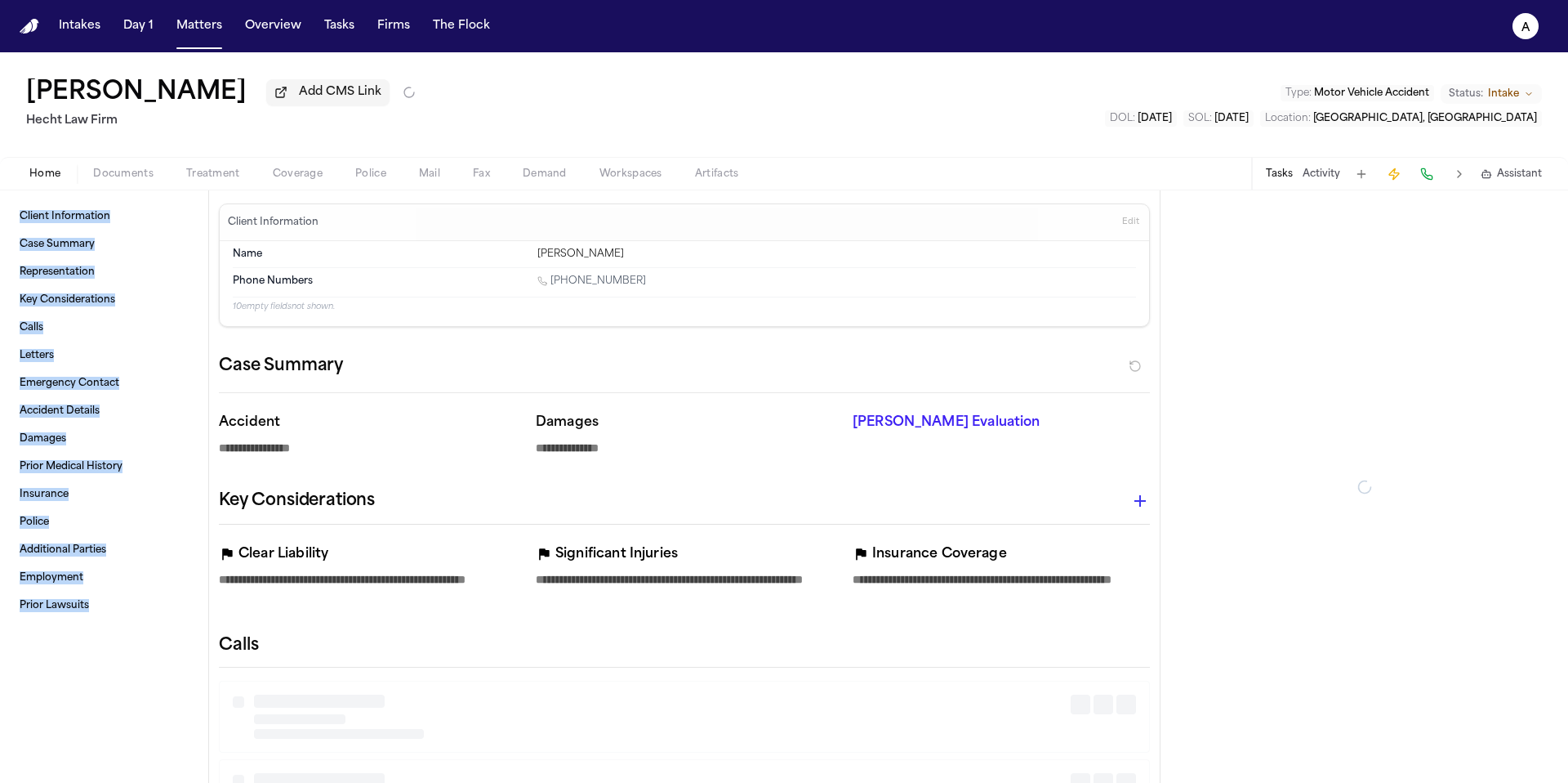
type textarea "*"
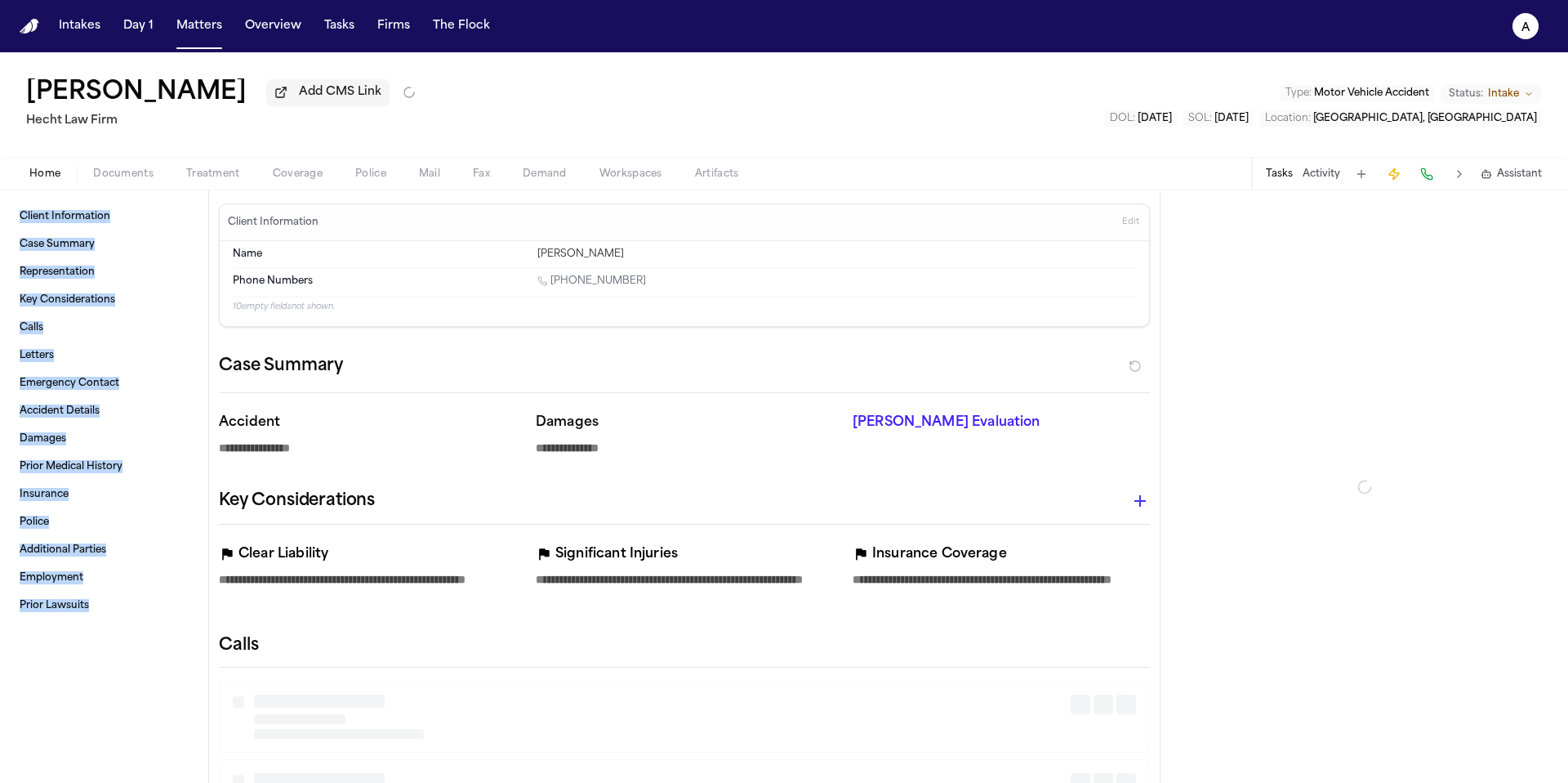
type textarea "*"
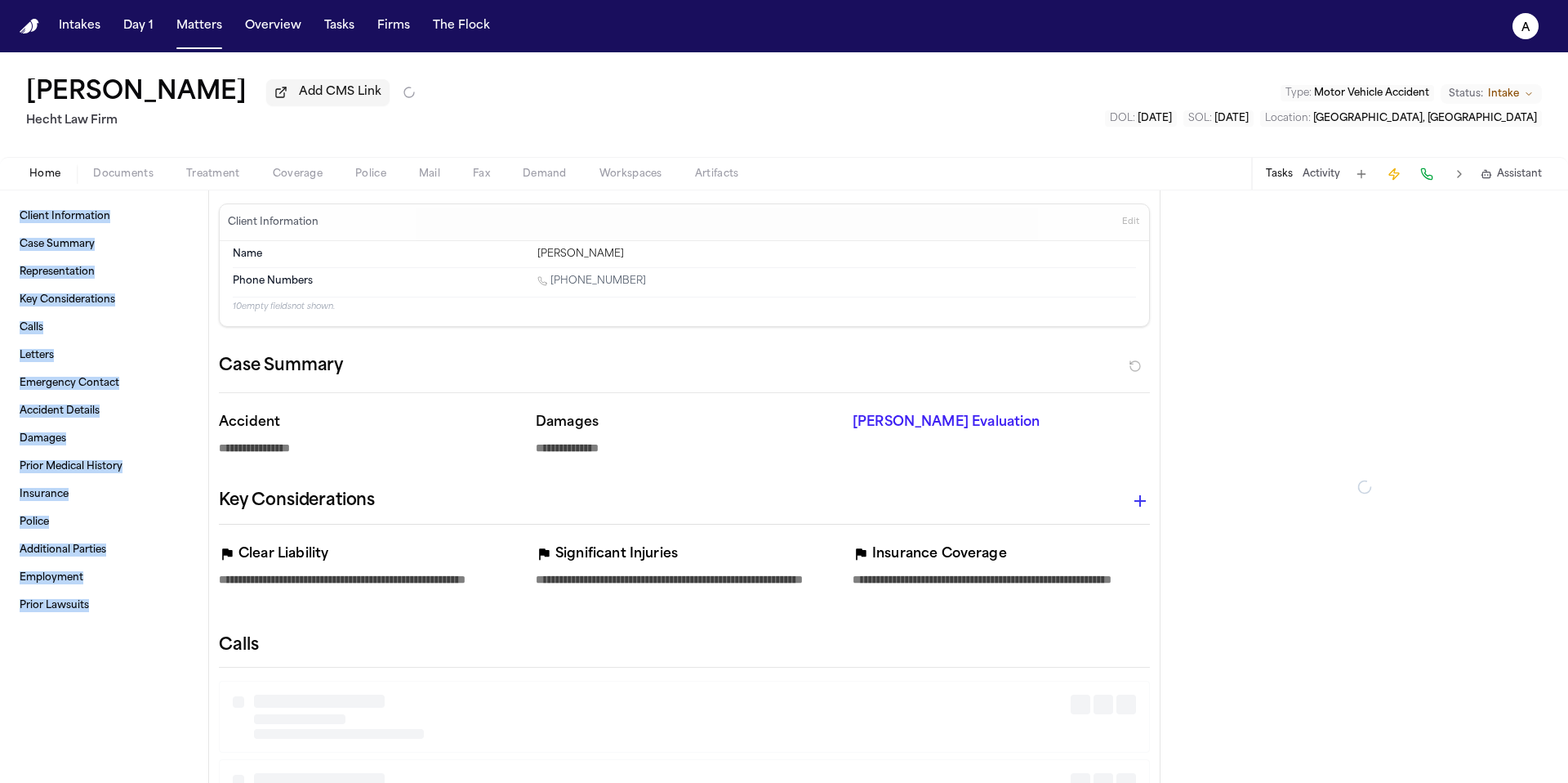
type textarea "*"
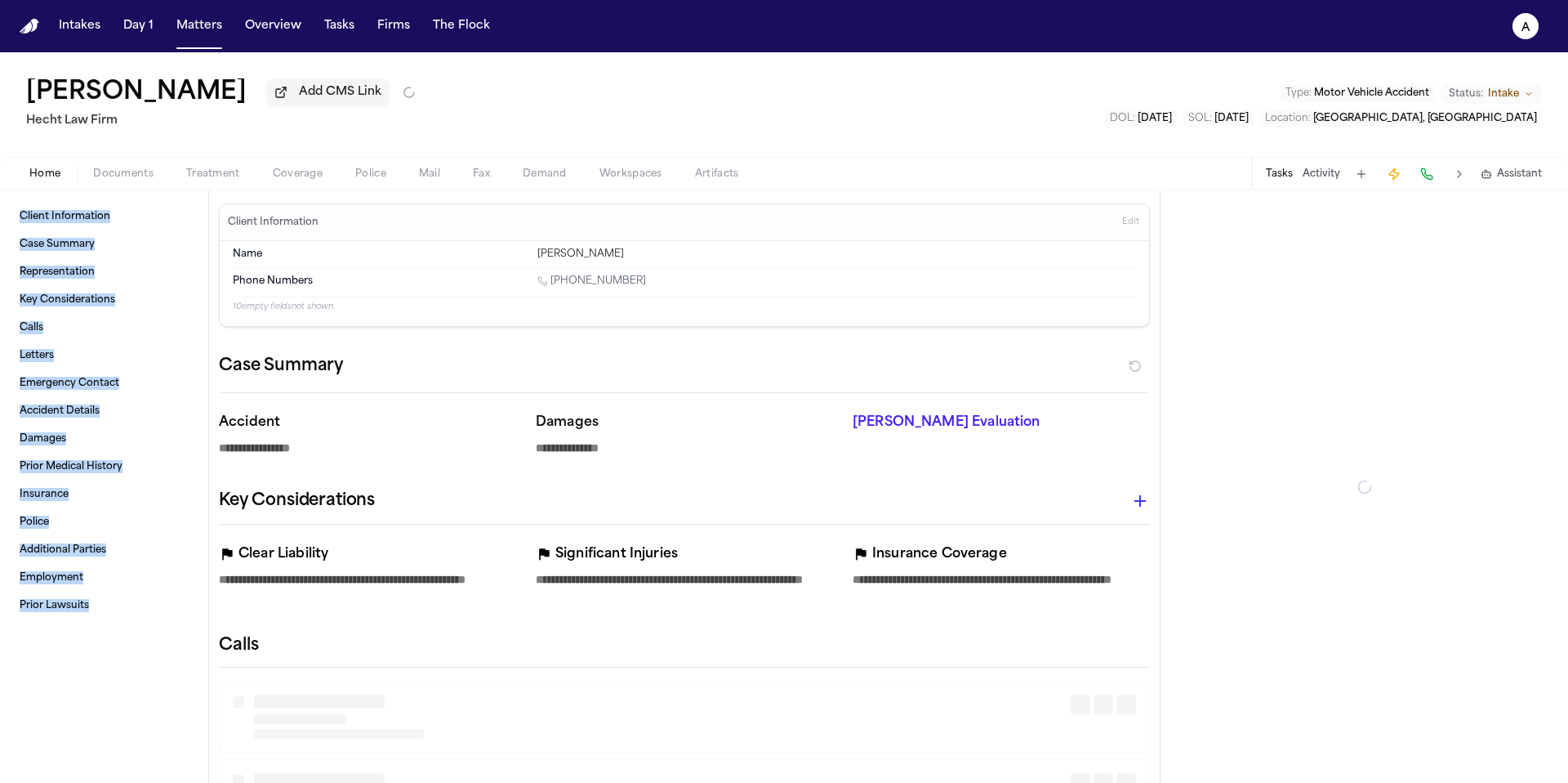
type textarea "*"
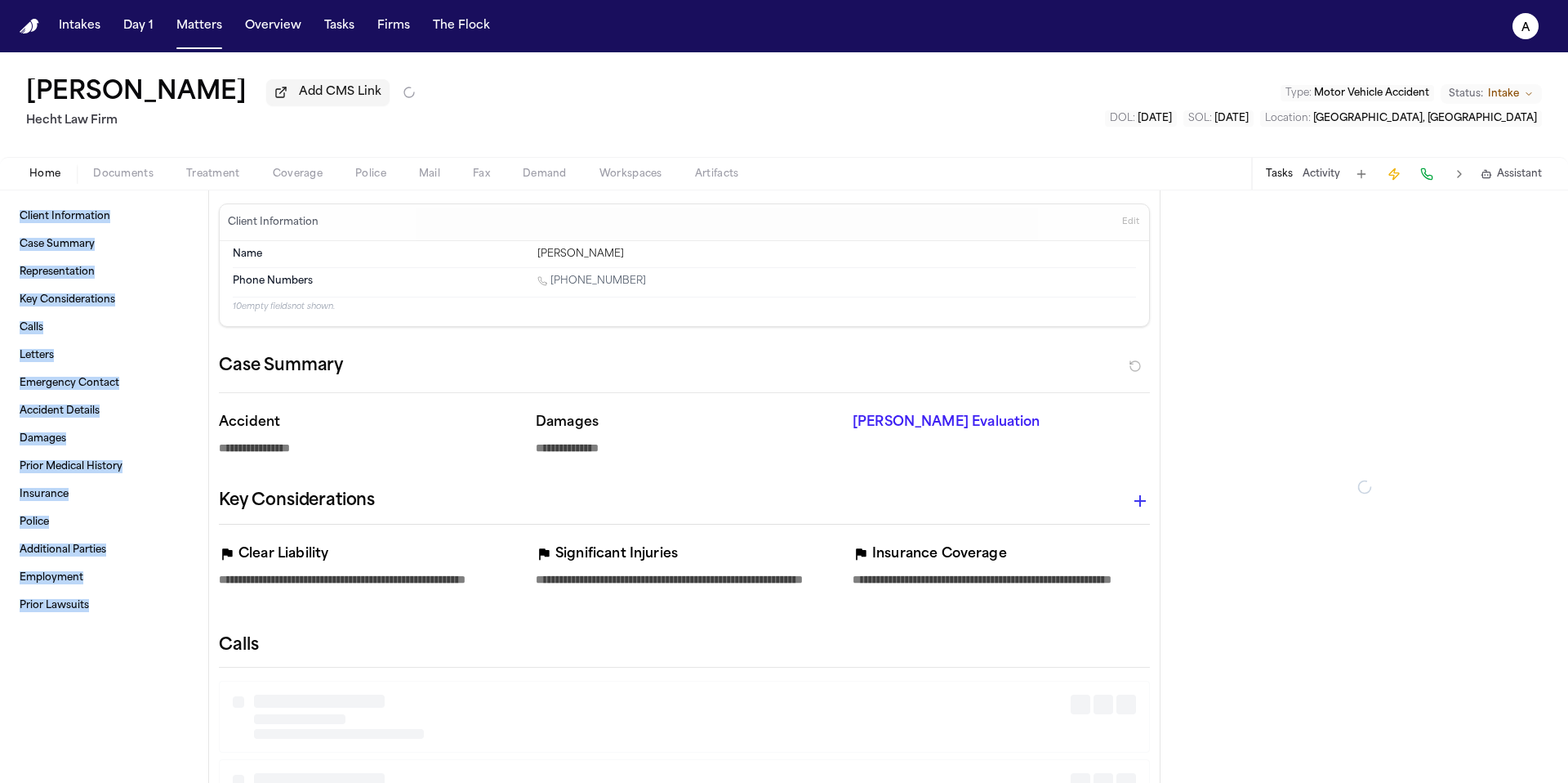
type textarea "*"
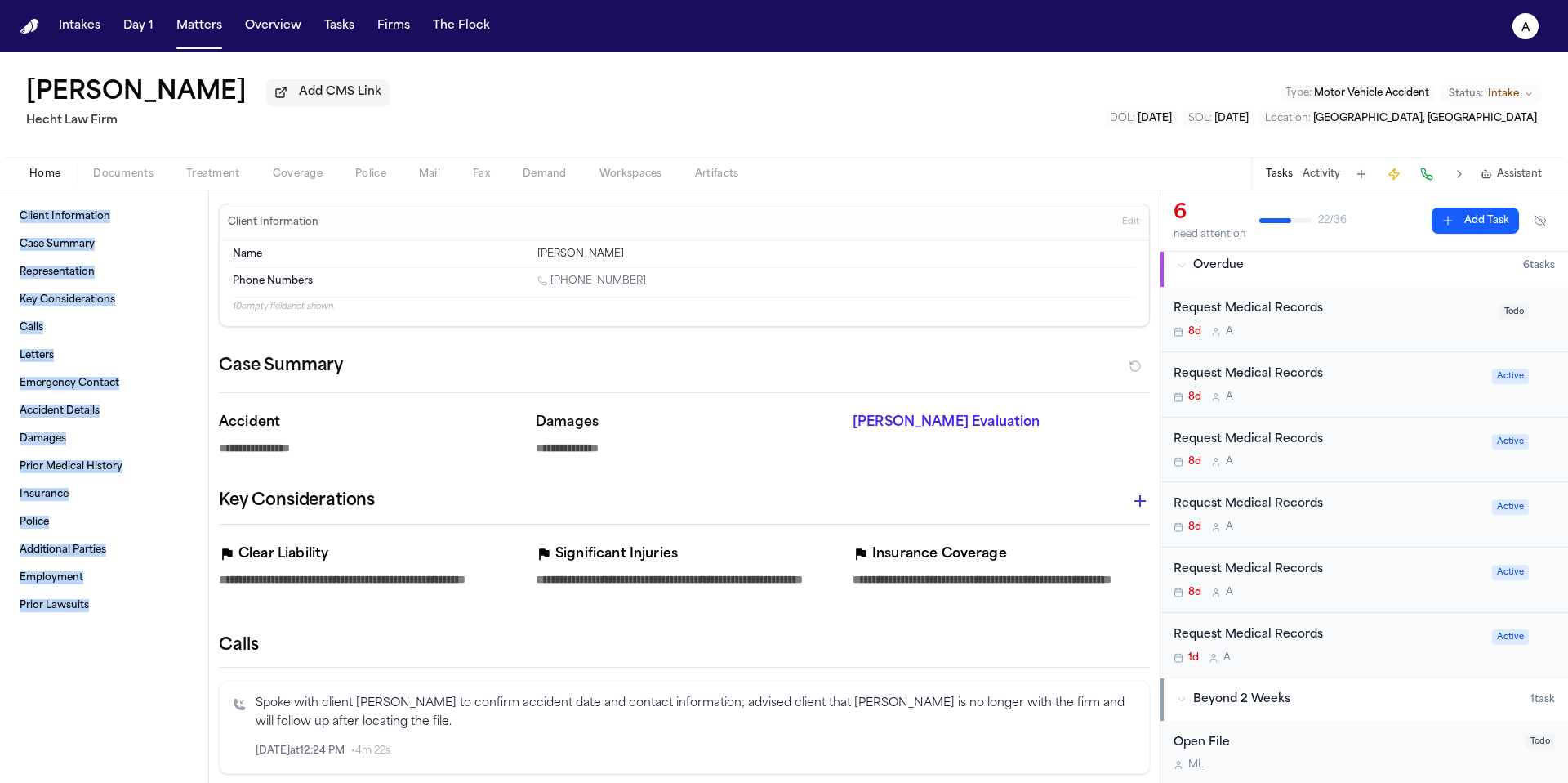
scroll to position [33, 0]
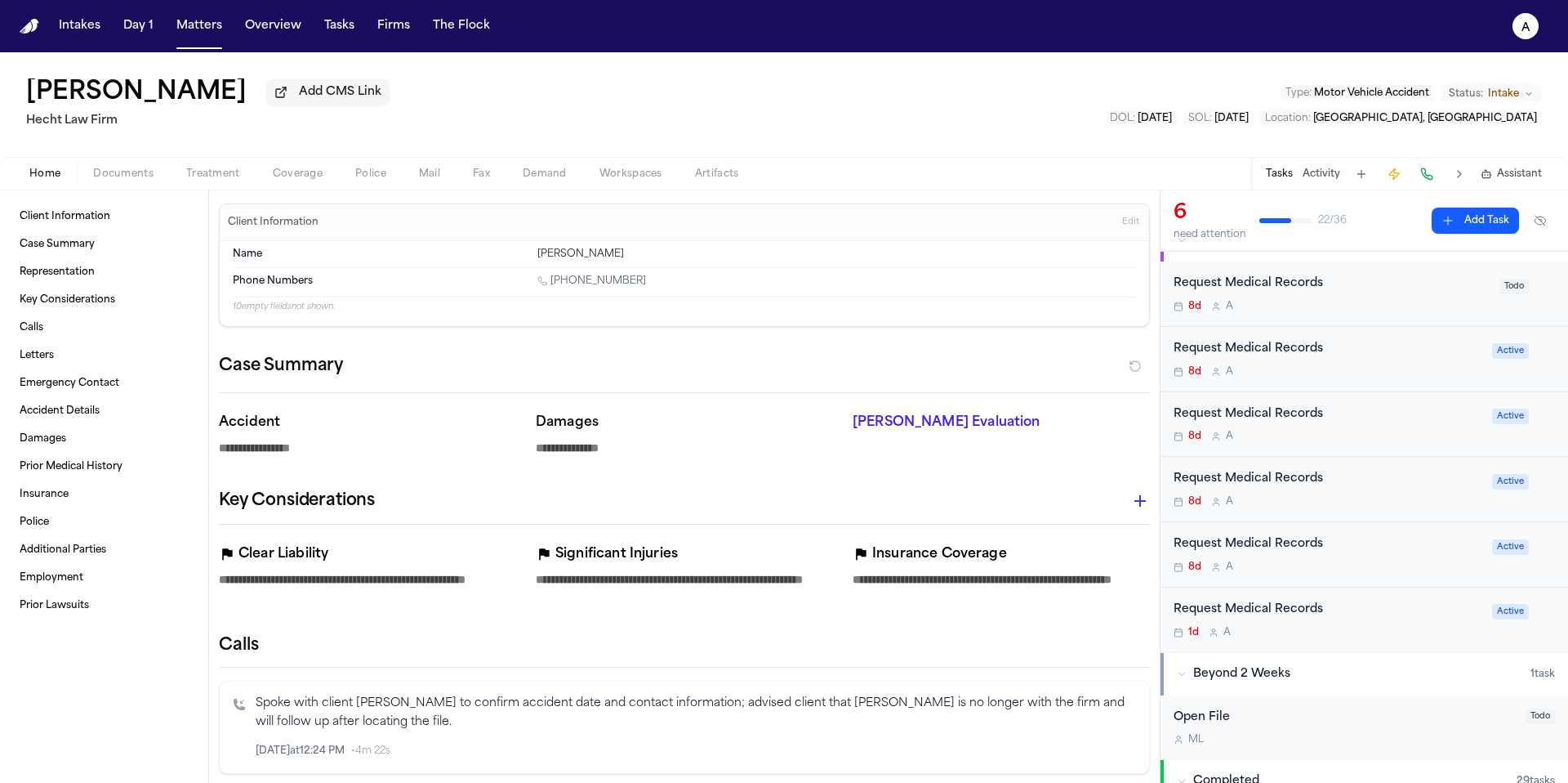
click at [1442, 604] on div "Request Medical Records" at bounding box center [1327, 610] width 309 height 19
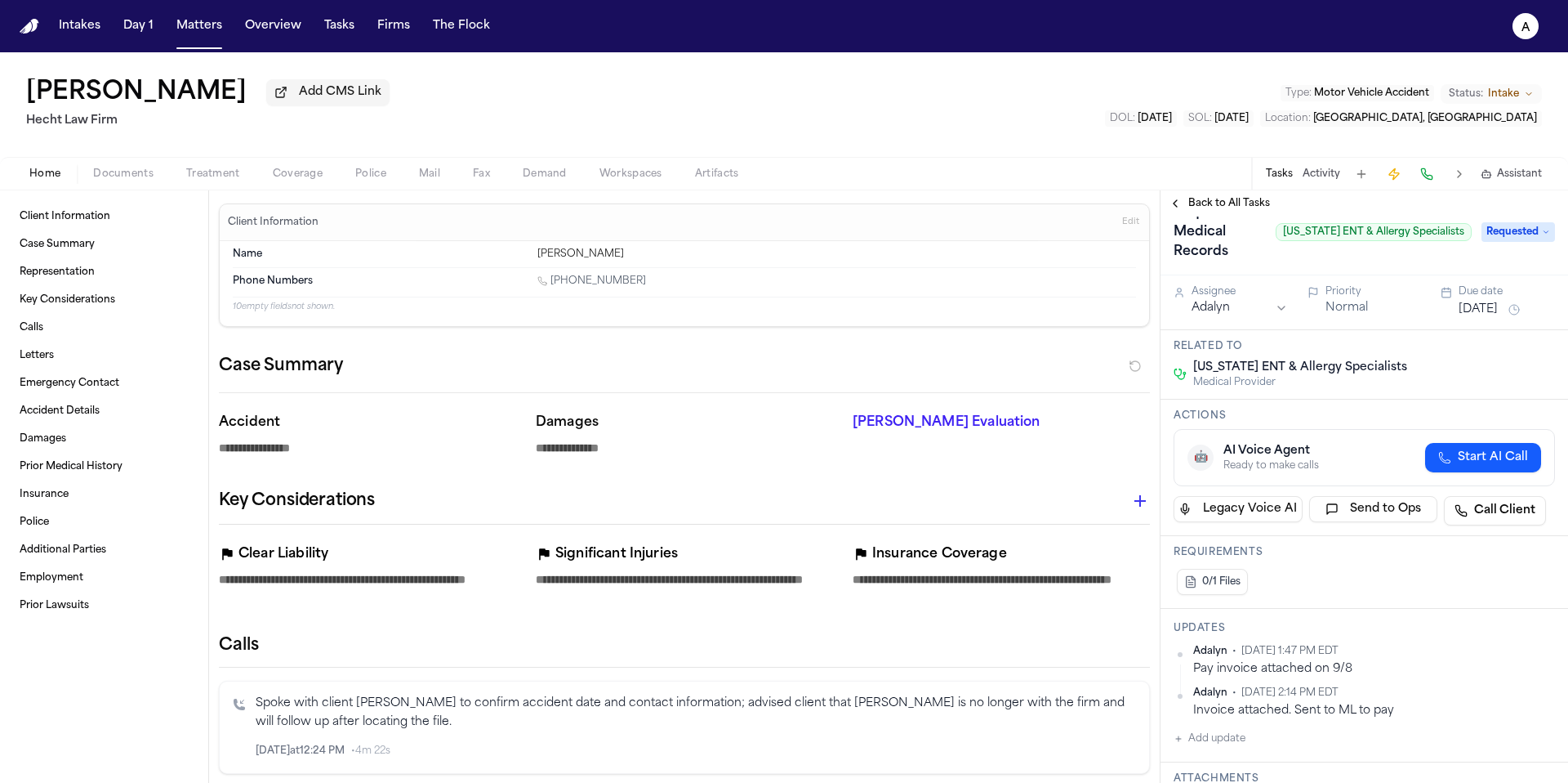
scroll to position [35, 0]
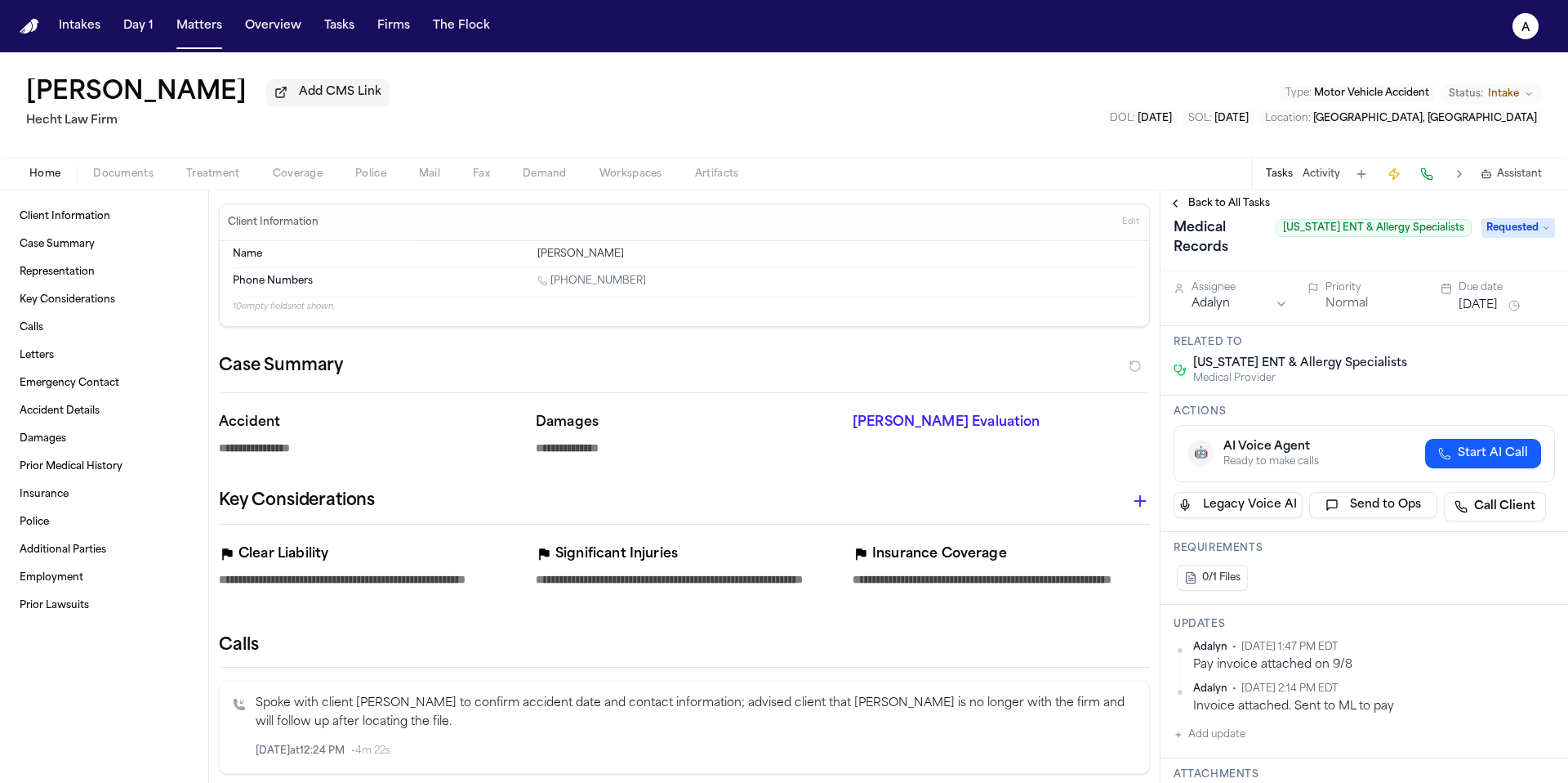
click at [478, 168] on span "Fax" at bounding box center [481, 173] width 17 height 13
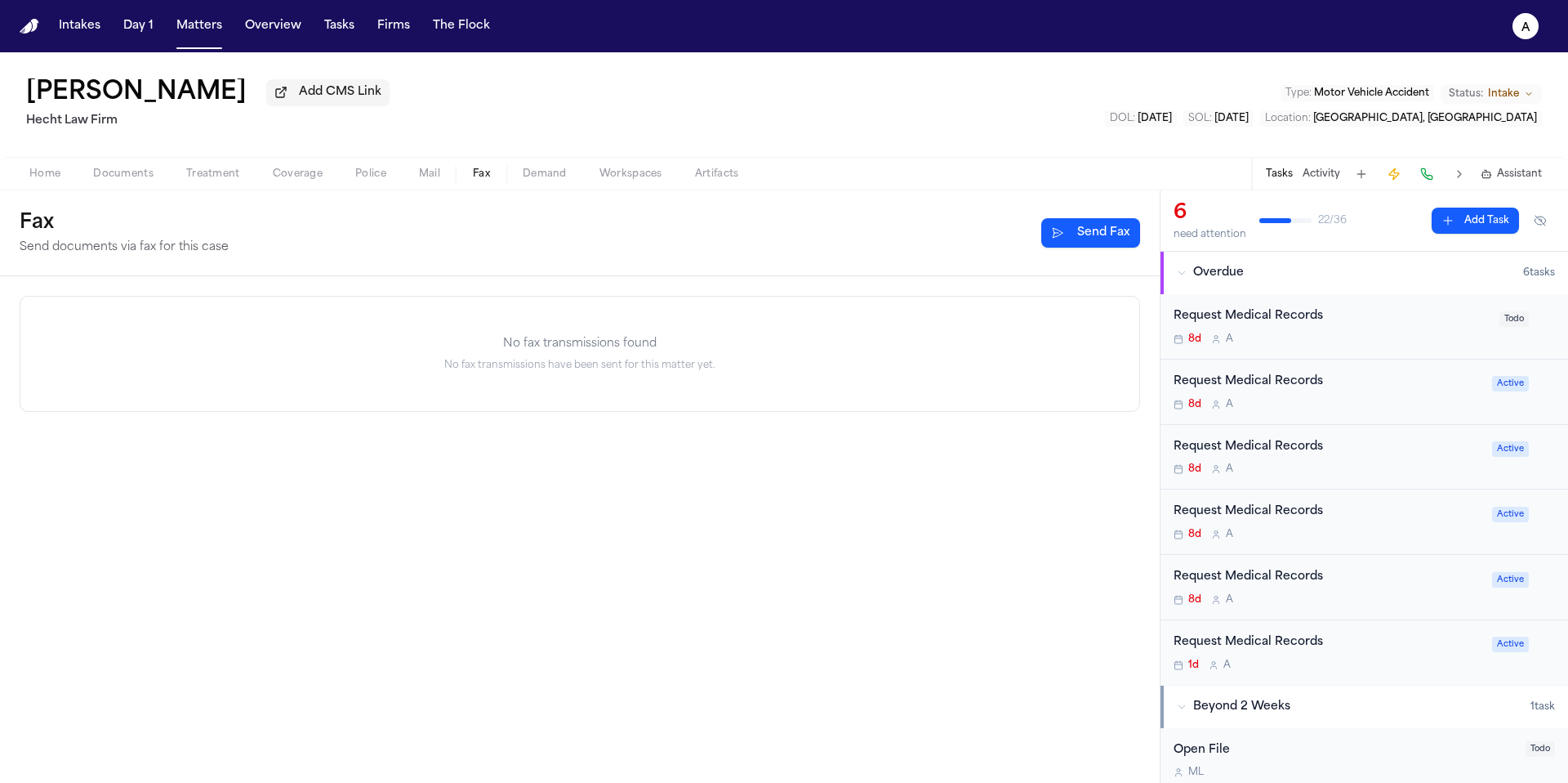
click at [429, 176] on span "Mail" at bounding box center [429, 173] width 22 height 13
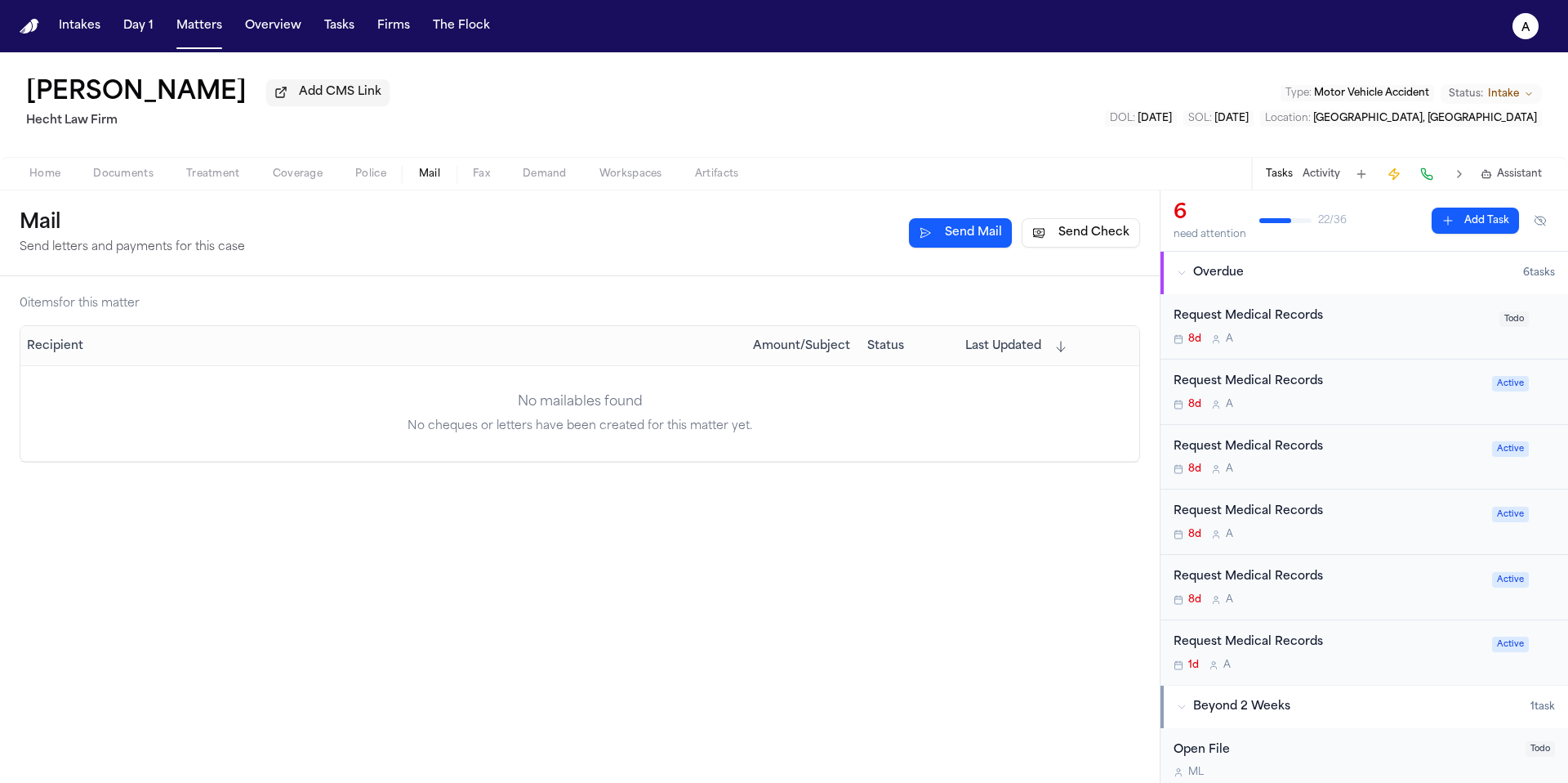
click at [1084, 235] on button "Send Check" at bounding box center [1081, 233] width 119 height 29
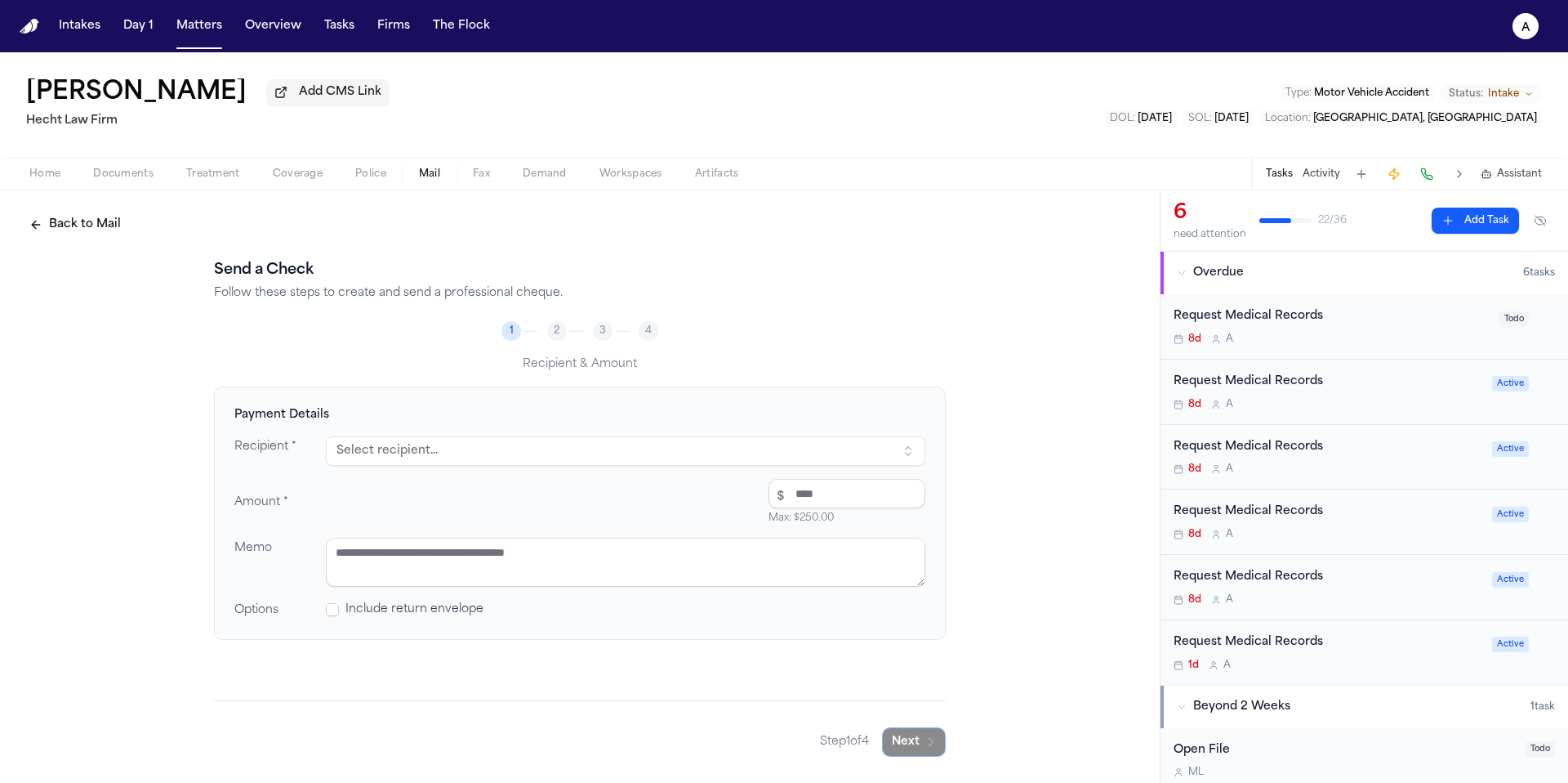
click at [726, 450] on button "Select recipient..." at bounding box center [625, 451] width 599 height 29
click at [582, 572] on div "No contacts found for "Texas ent 6" Try a different search term" at bounding box center [488, 555] width 325 height 59
click at [589, 483] on input "**********" at bounding box center [497, 489] width 289 height 33
click at [560, 531] on div "PO BOX 165899, [GEOGRAPHIC_DATA], [GEOGRAPHIC_DATA], 75016-5899" at bounding box center [499, 537] width 286 height 13
click at [833, 500] on input "number" at bounding box center [847, 494] width 157 height 29
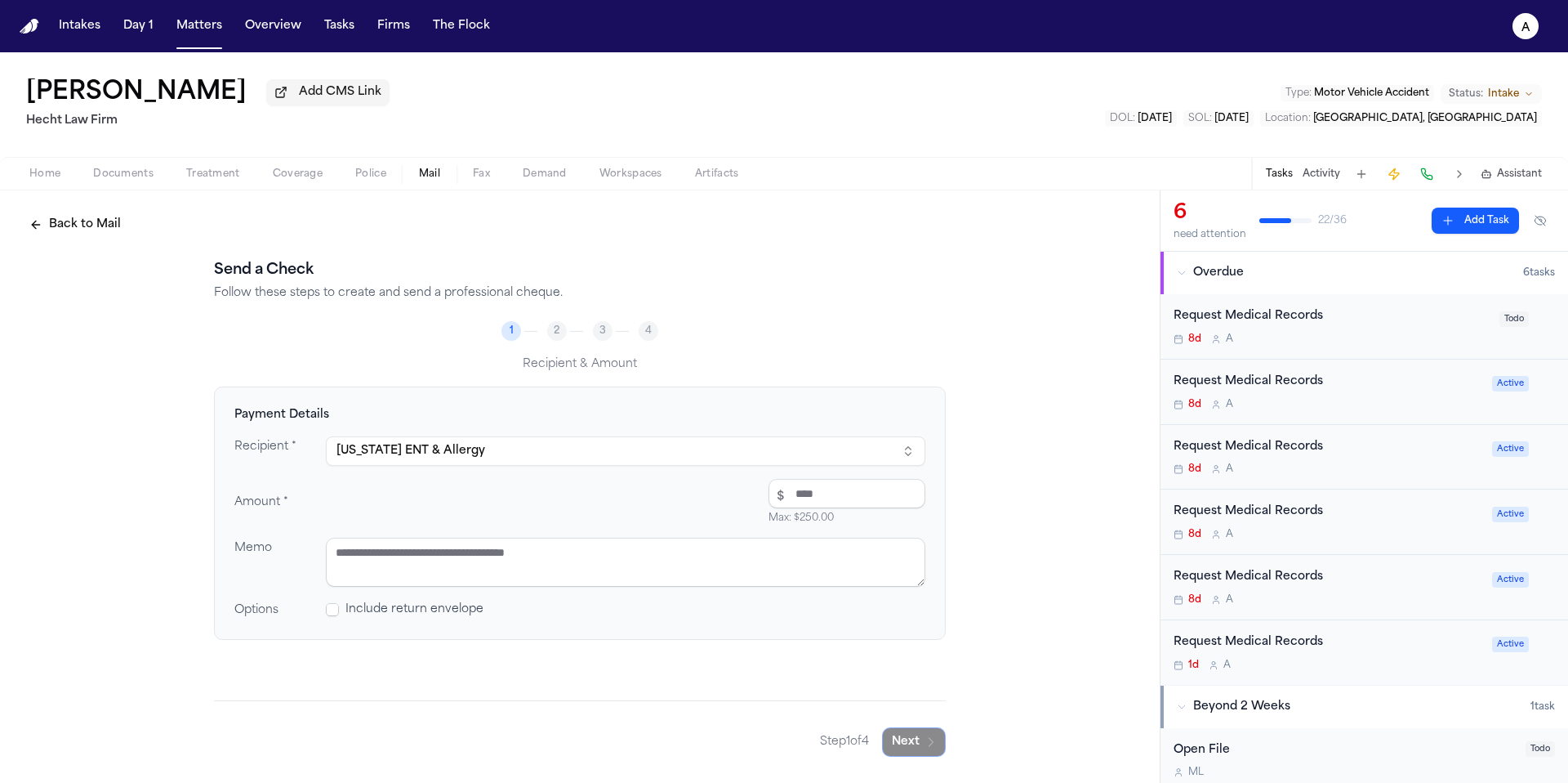
click at [901, 461] on button "[US_STATE] ENT & Allergy" at bounding box center [625, 451] width 599 height 29
click at [625, 570] on textarea at bounding box center [625, 562] width 599 height 49
click at [818, 489] on input "number" at bounding box center [847, 494] width 157 height 29
click at [648, 576] on textarea at bounding box center [625, 562] width 599 height 49
paste textarea "**********"
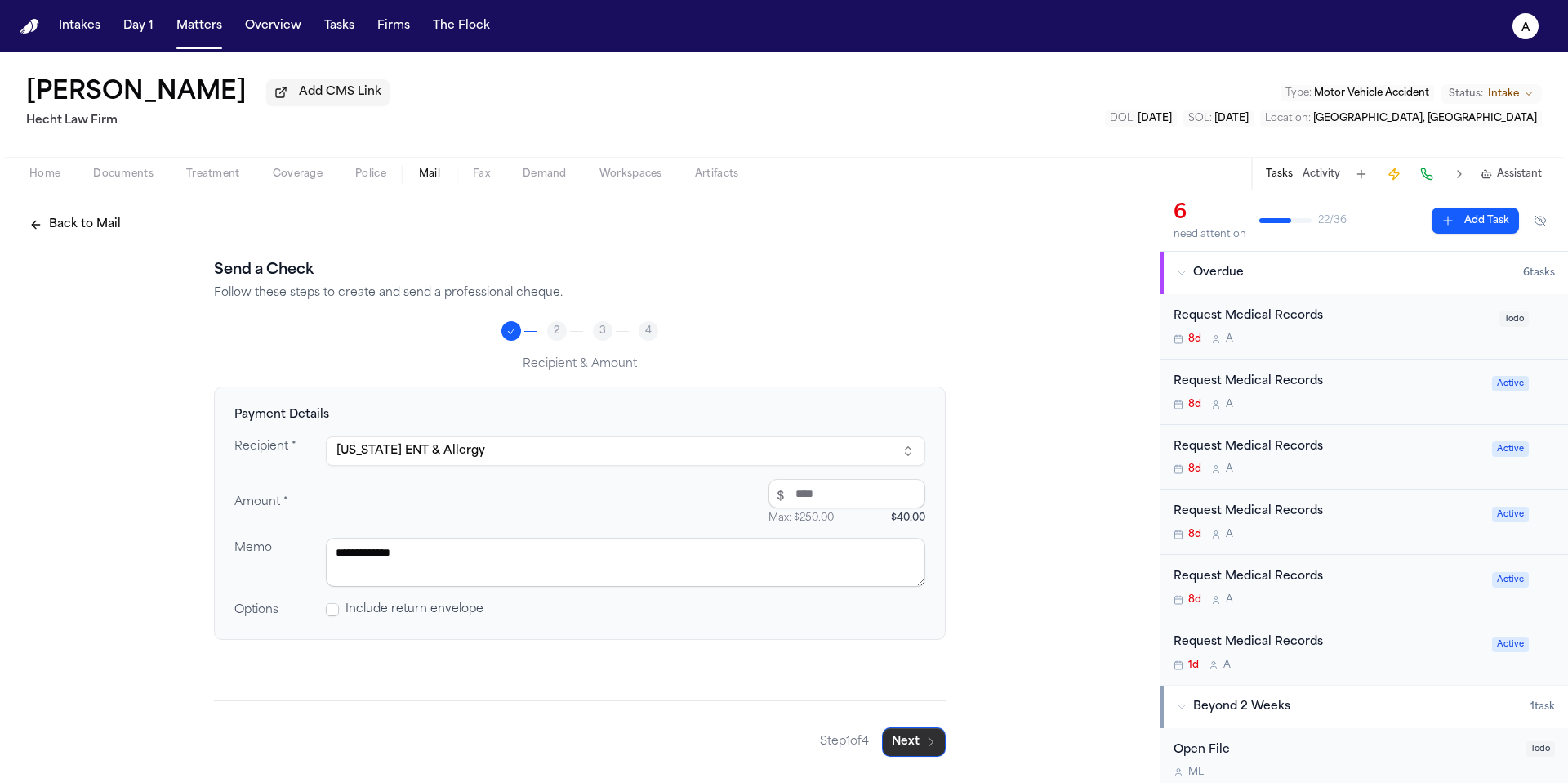
click at [911, 734] on button "Next" at bounding box center [914, 741] width 64 height 29
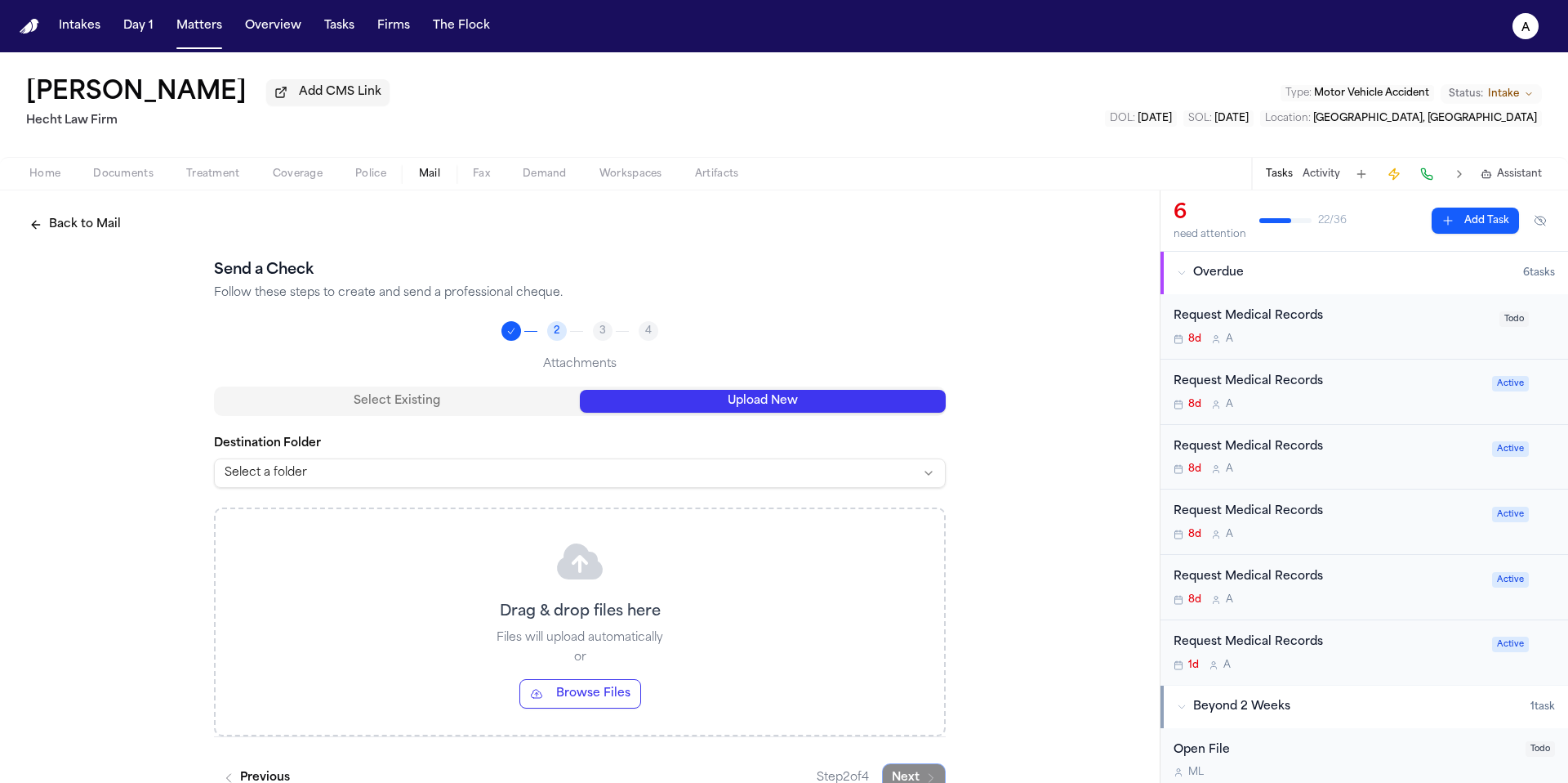
click at [767, 396] on button "Upload New" at bounding box center [763, 401] width 366 height 23
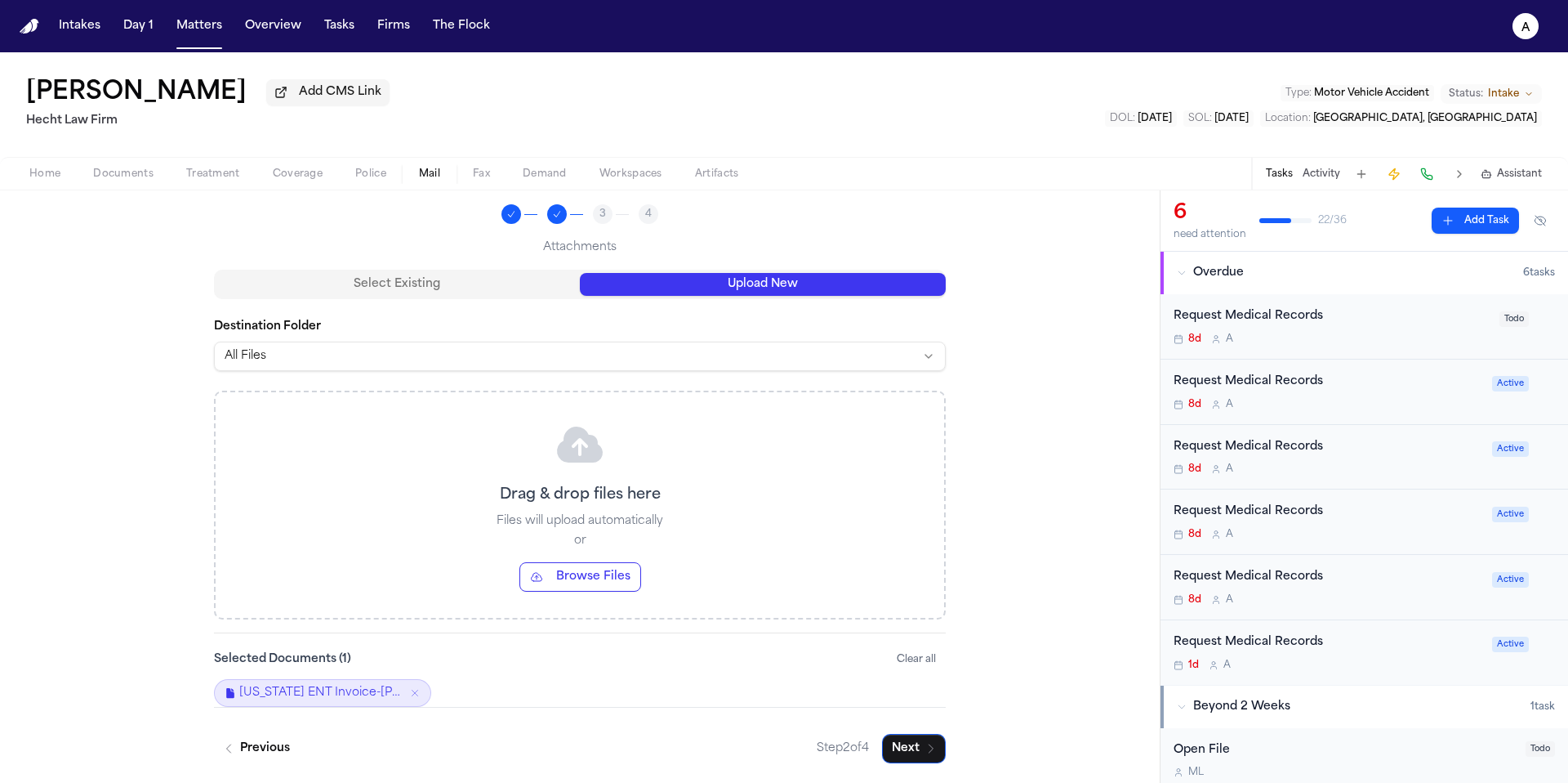
scroll to position [120, 0]
click at [900, 741] on button "Next" at bounding box center [914, 748] width 64 height 29
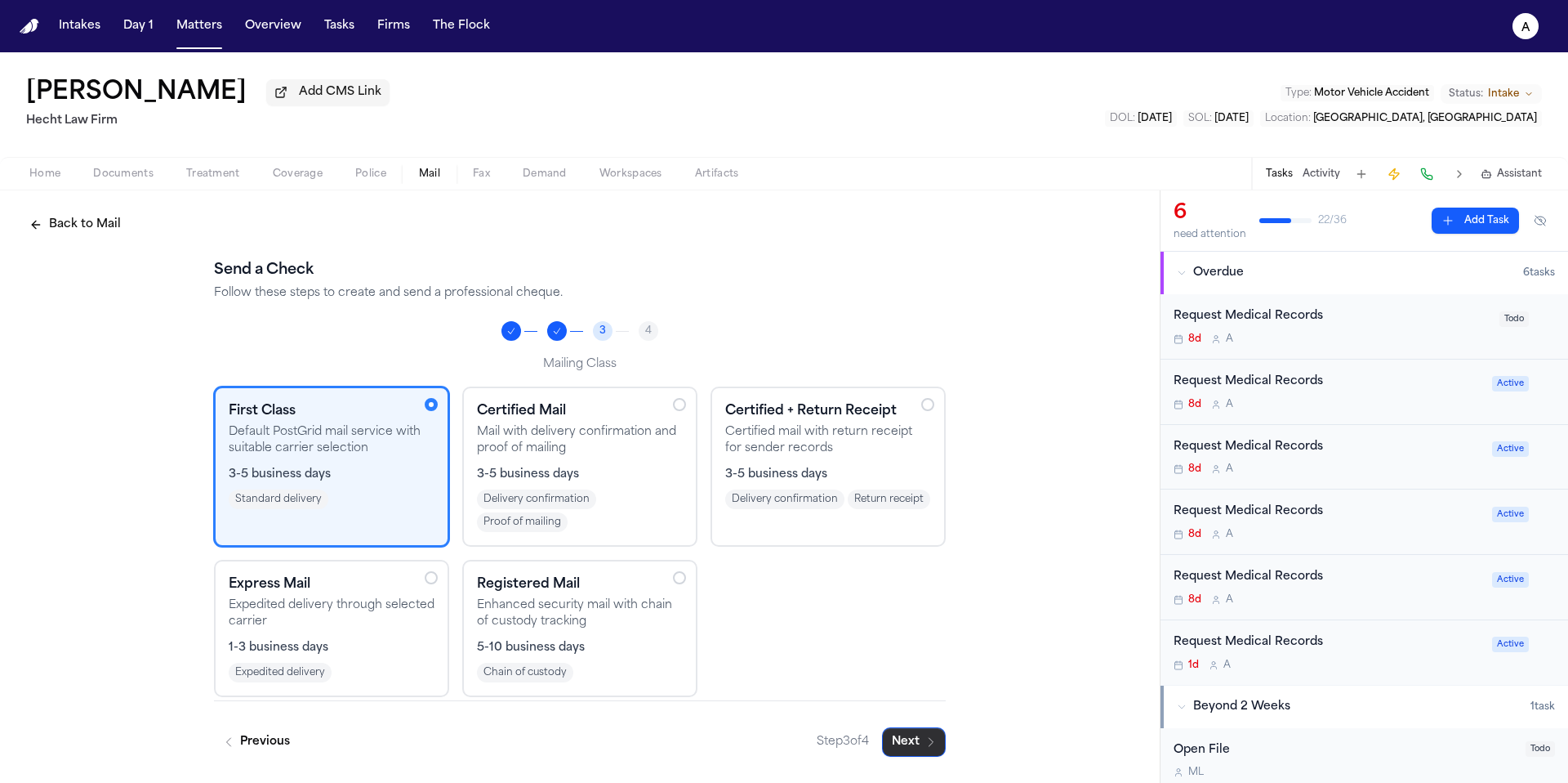
scroll to position [0, 0]
click at [920, 752] on button "Next" at bounding box center [914, 741] width 64 height 29
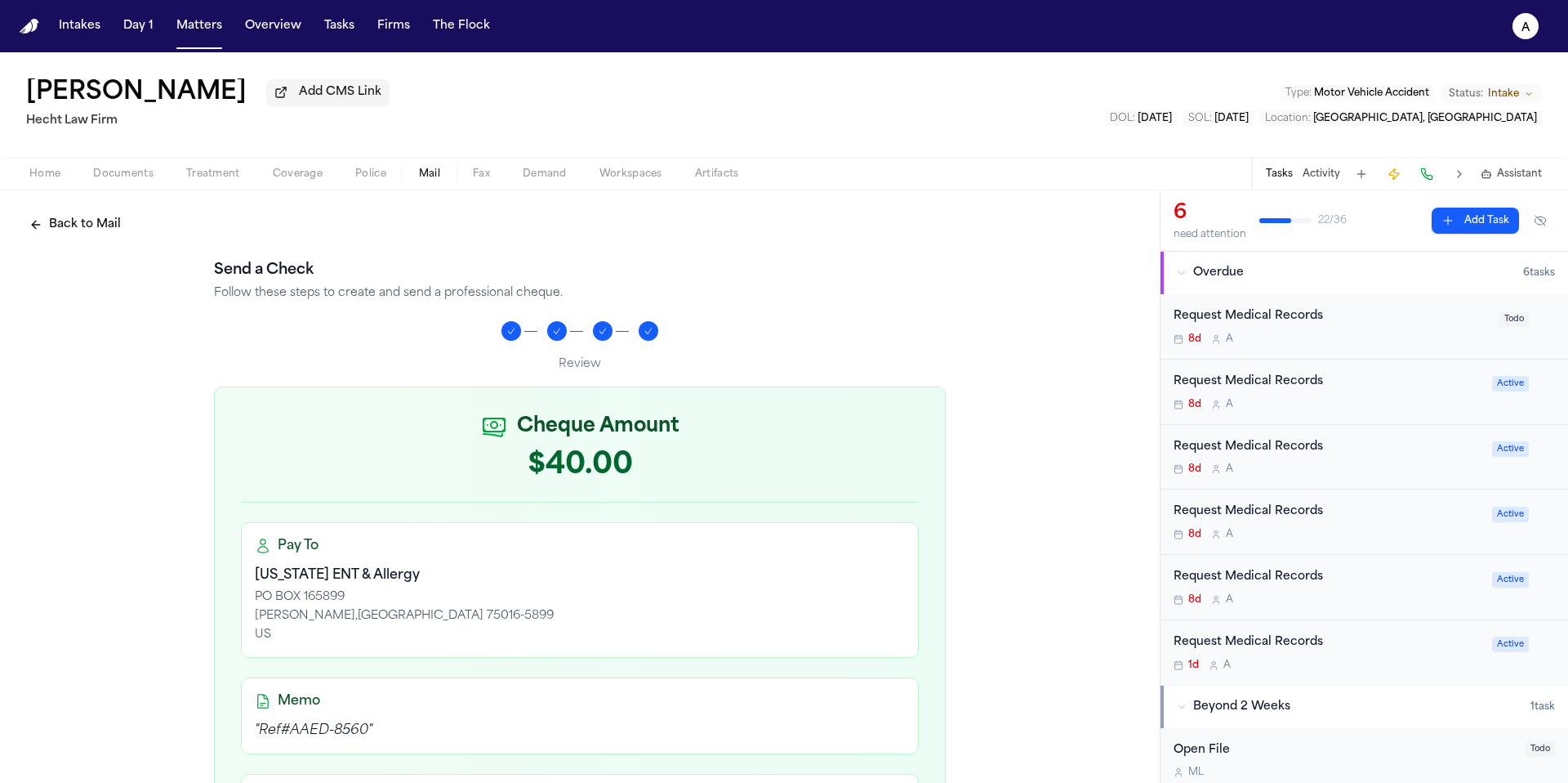
click at [1377, 640] on div "Request Medical Records" at bounding box center [1327, 643] width 309 height 19
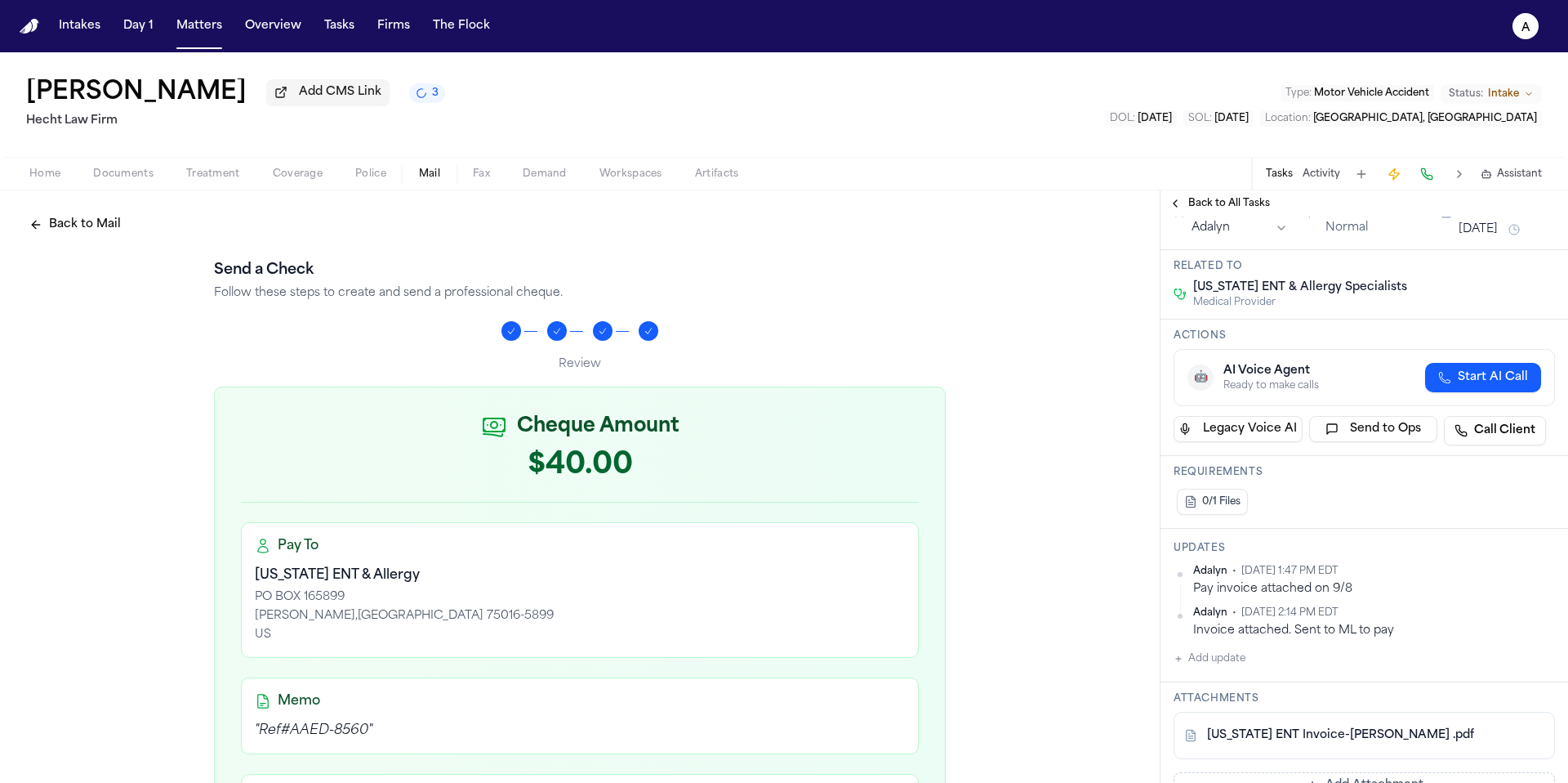
scroll to position [146, 0]
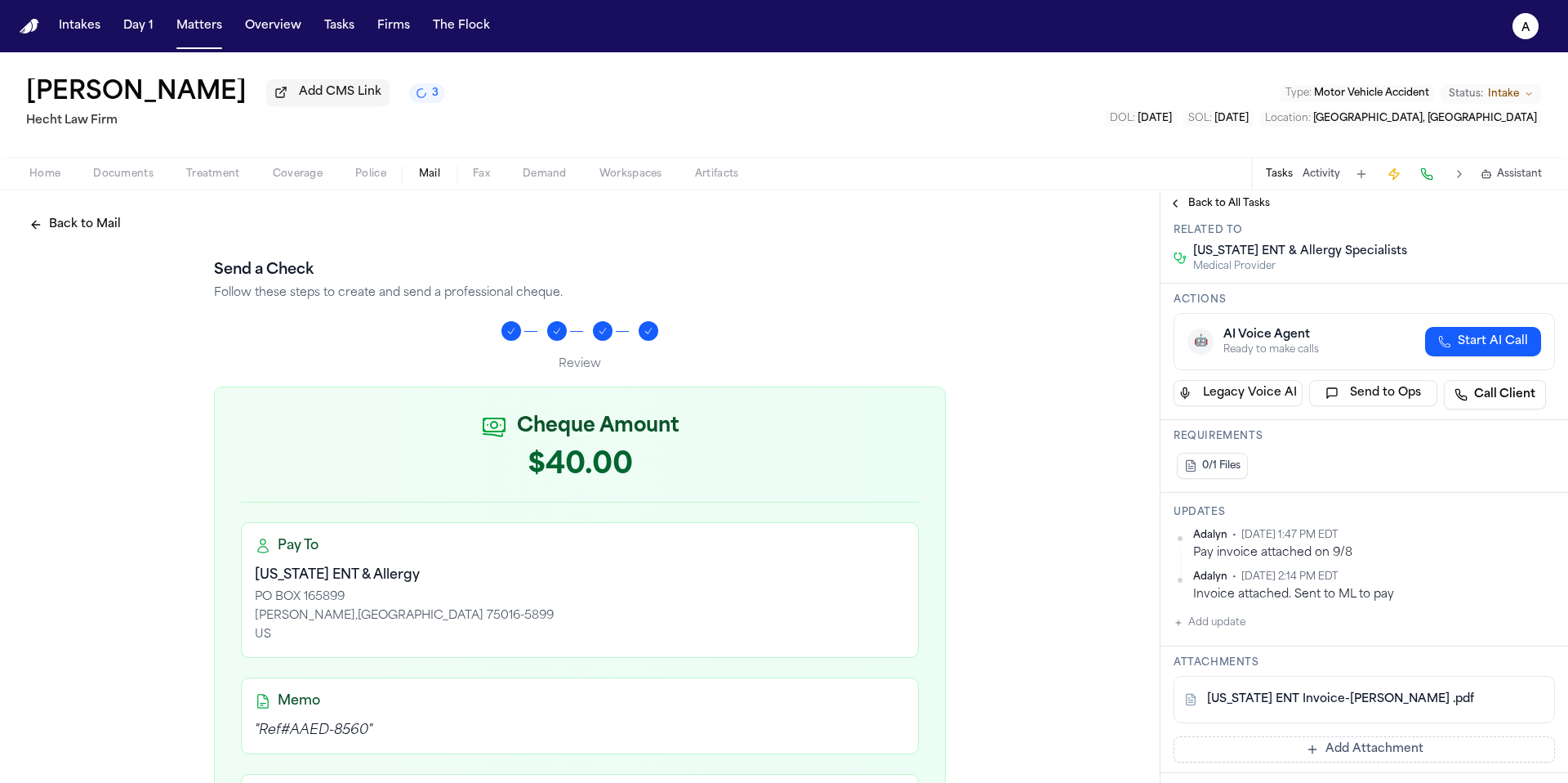
click at [1227, 623] on button "Add update" at bounding box center [1209, 622] width 72 height 20
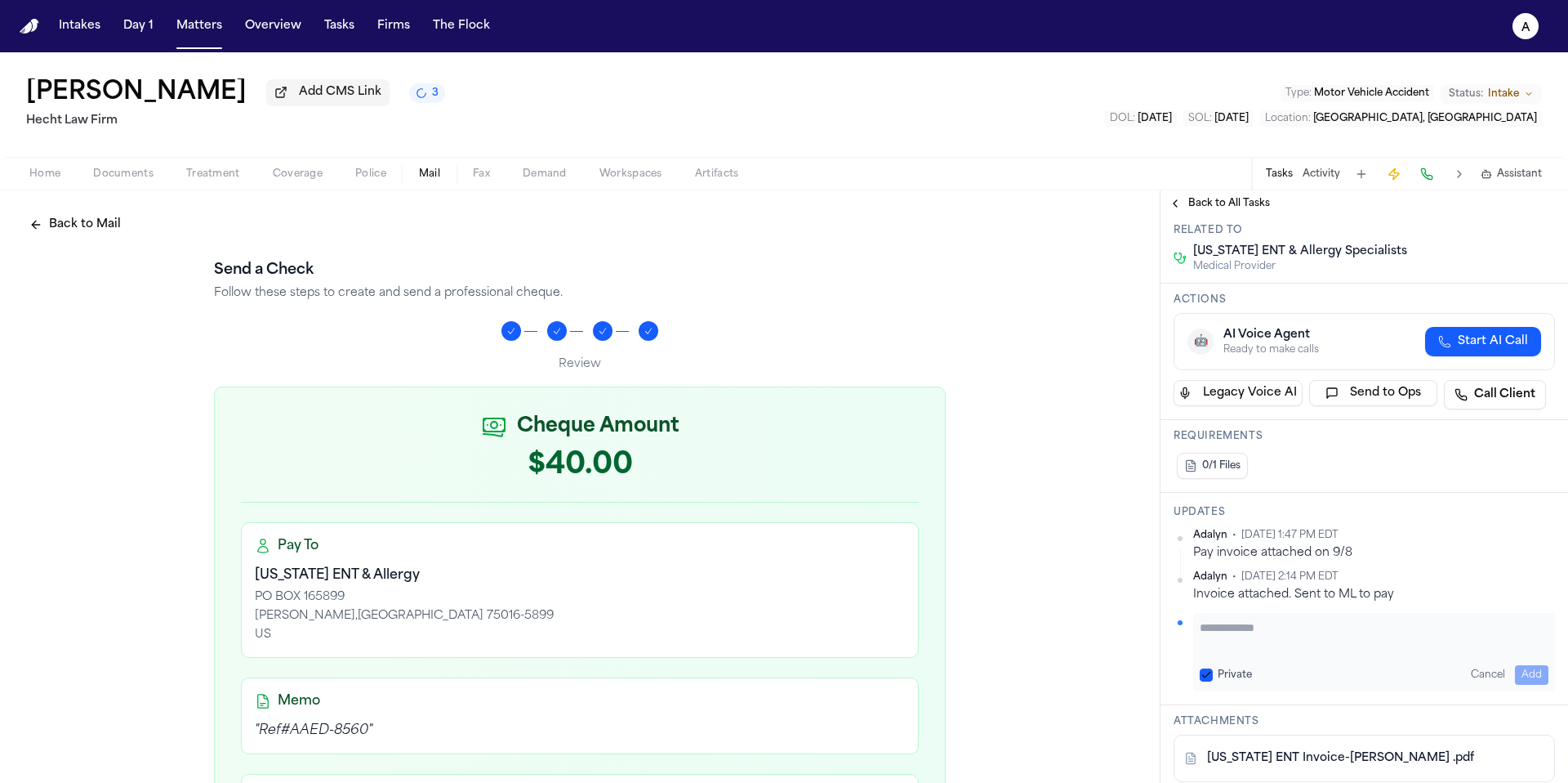
click at [1233, 634] on textarea "Add your update" at bounding box center [1374, 636] width 349 height 33
click at [1208, 669] on button "Private" at bounding box center [1206, 675] width 13 height 13
click at [1516, 663] on div "**********" at bounding box center [1374, 651] width 362 height 79
click at [1534, 672] on button "Add" at bounding box center [1532, 675] width 34 height 20
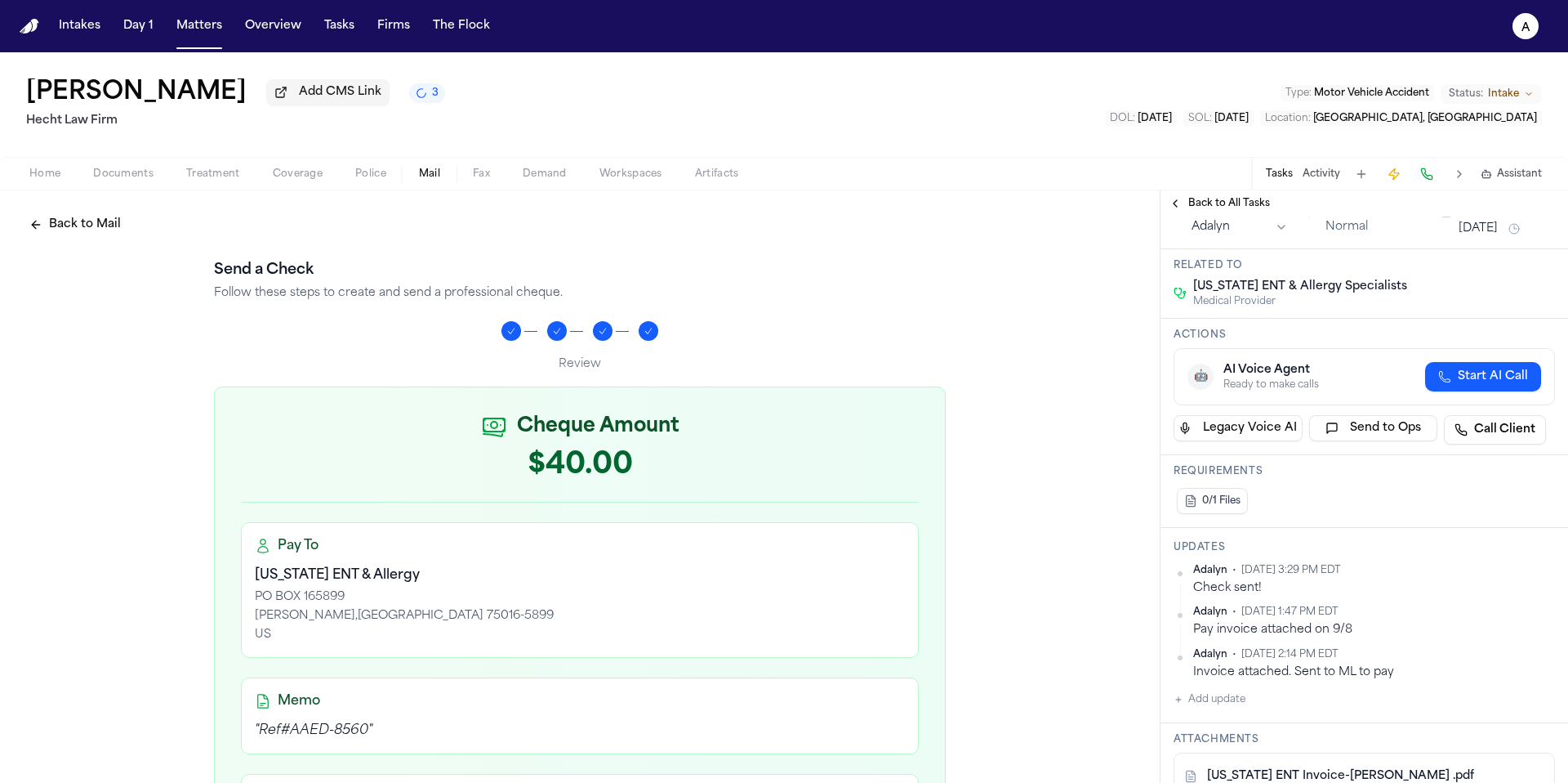
scroll to position [0, 0]
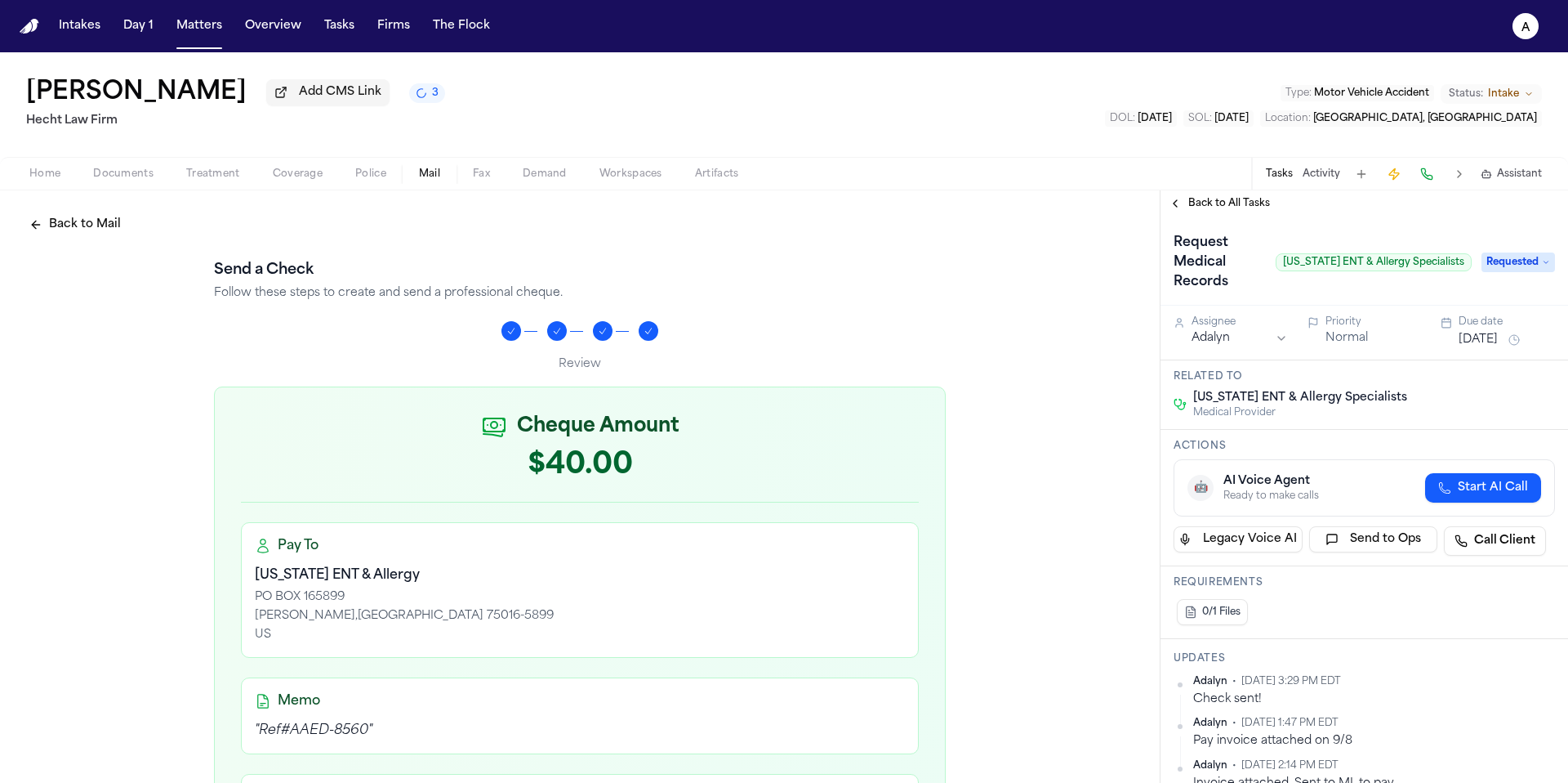
click at [1474, 340] on button "[DATE]" at bounding box center [1478, 340] width 39 height 16
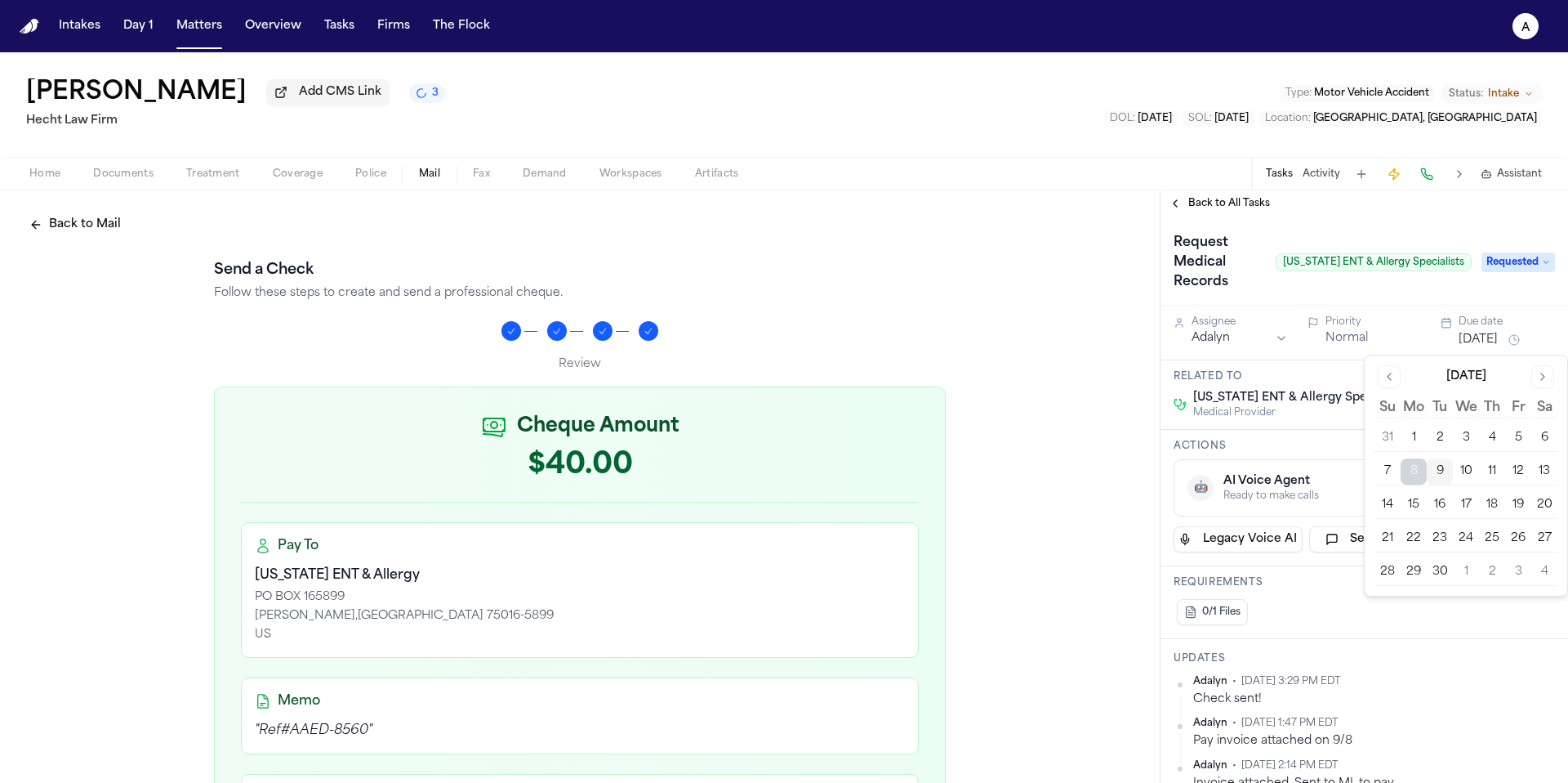
click at [1442, 502] on button "16" at bounding box center [1440, 505] width 26 height 26
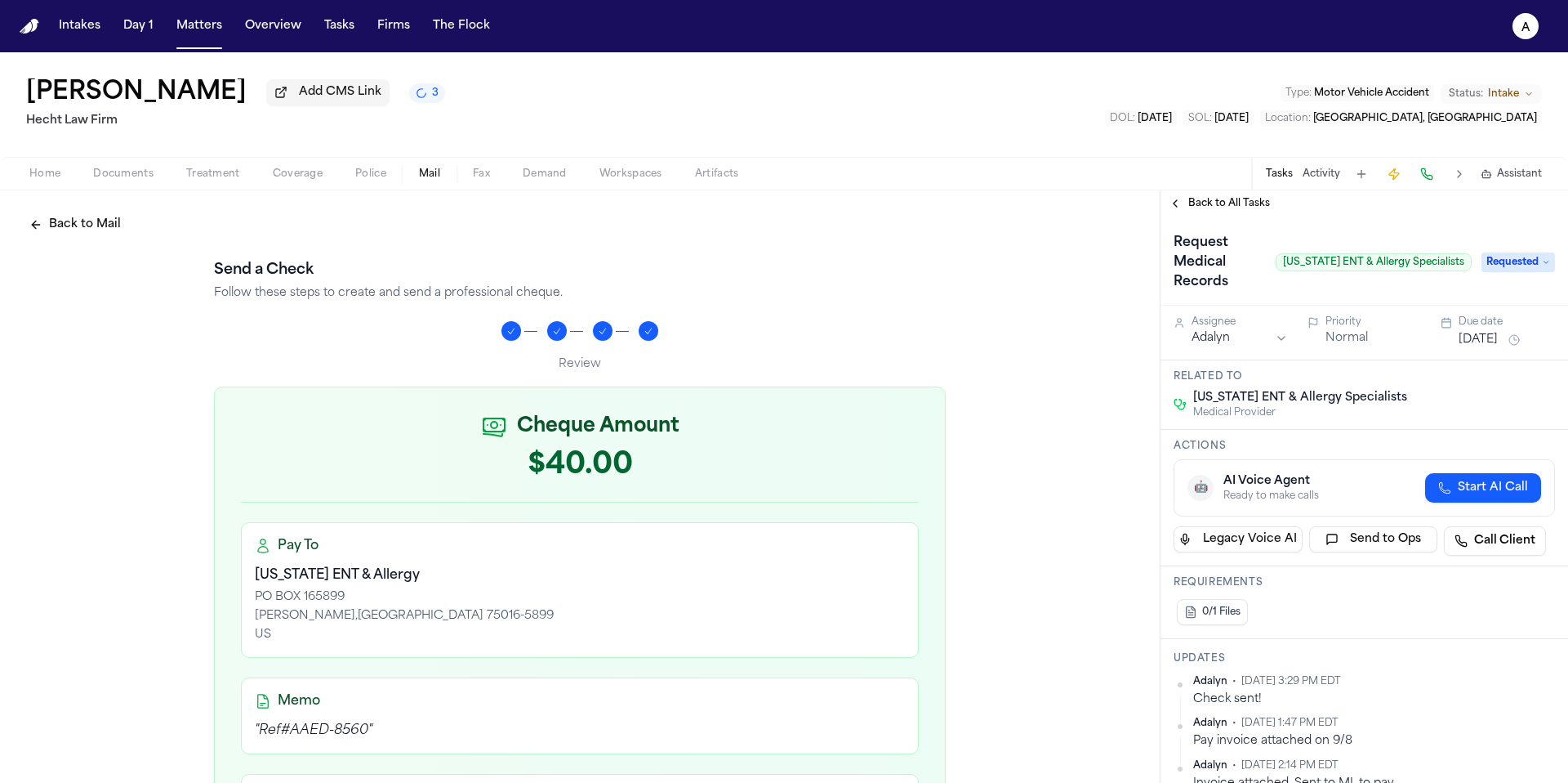
click at [1310, 446] on h3 "Actions" at bounding box center [1364, 445] width 381 height 13
click at [198, 25] on button "Matters" at bounding box center [199, 26] width 59 height 29
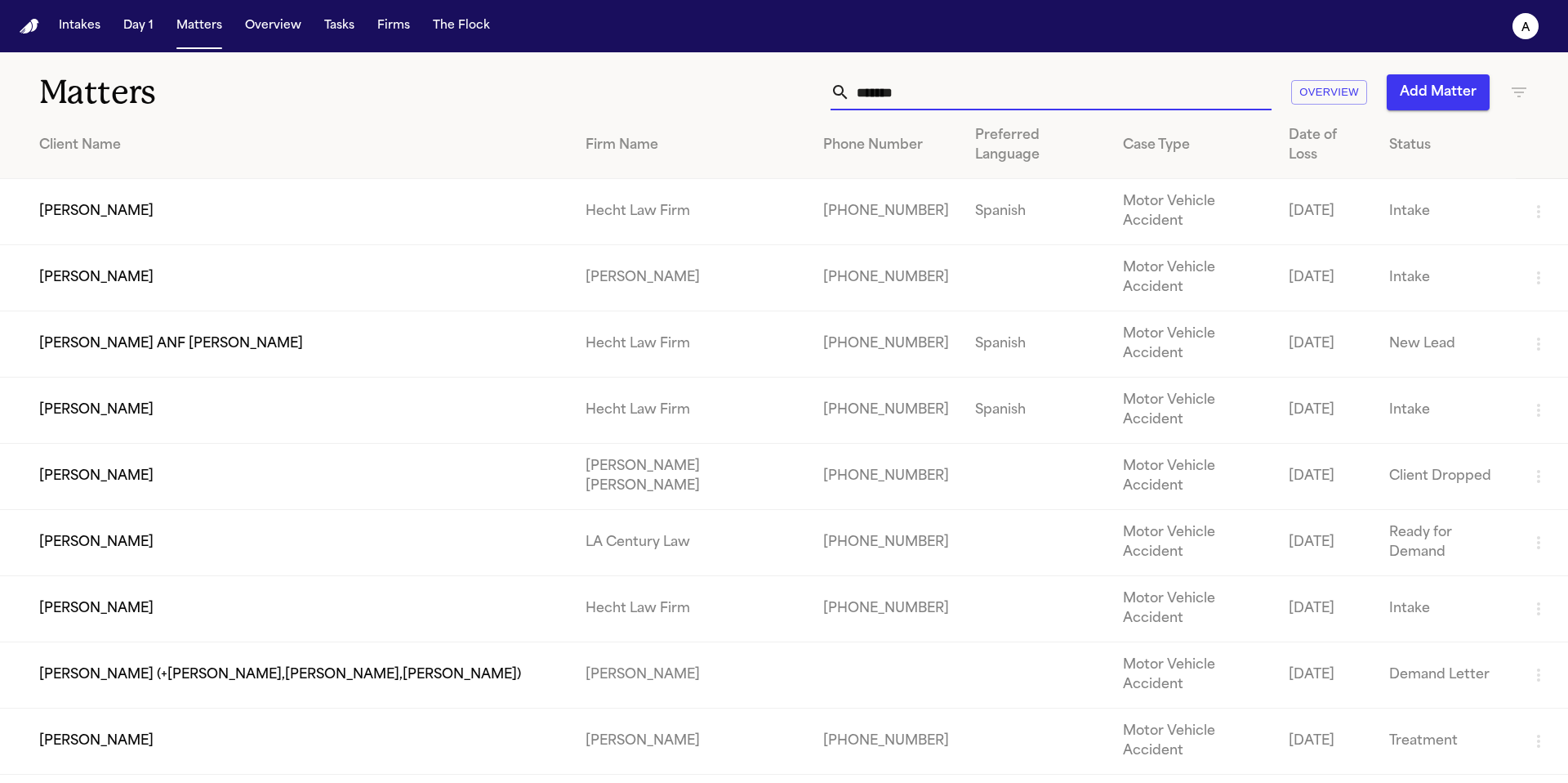
drag, startPoint x: 1016, startPoint y: 94, endPoint x: 752, endPoint y: 94, distance: 264.0
click at [752, 94] on div "******* Overview Add Matter" at bounding box center [1001, 93] width 1056 height 36
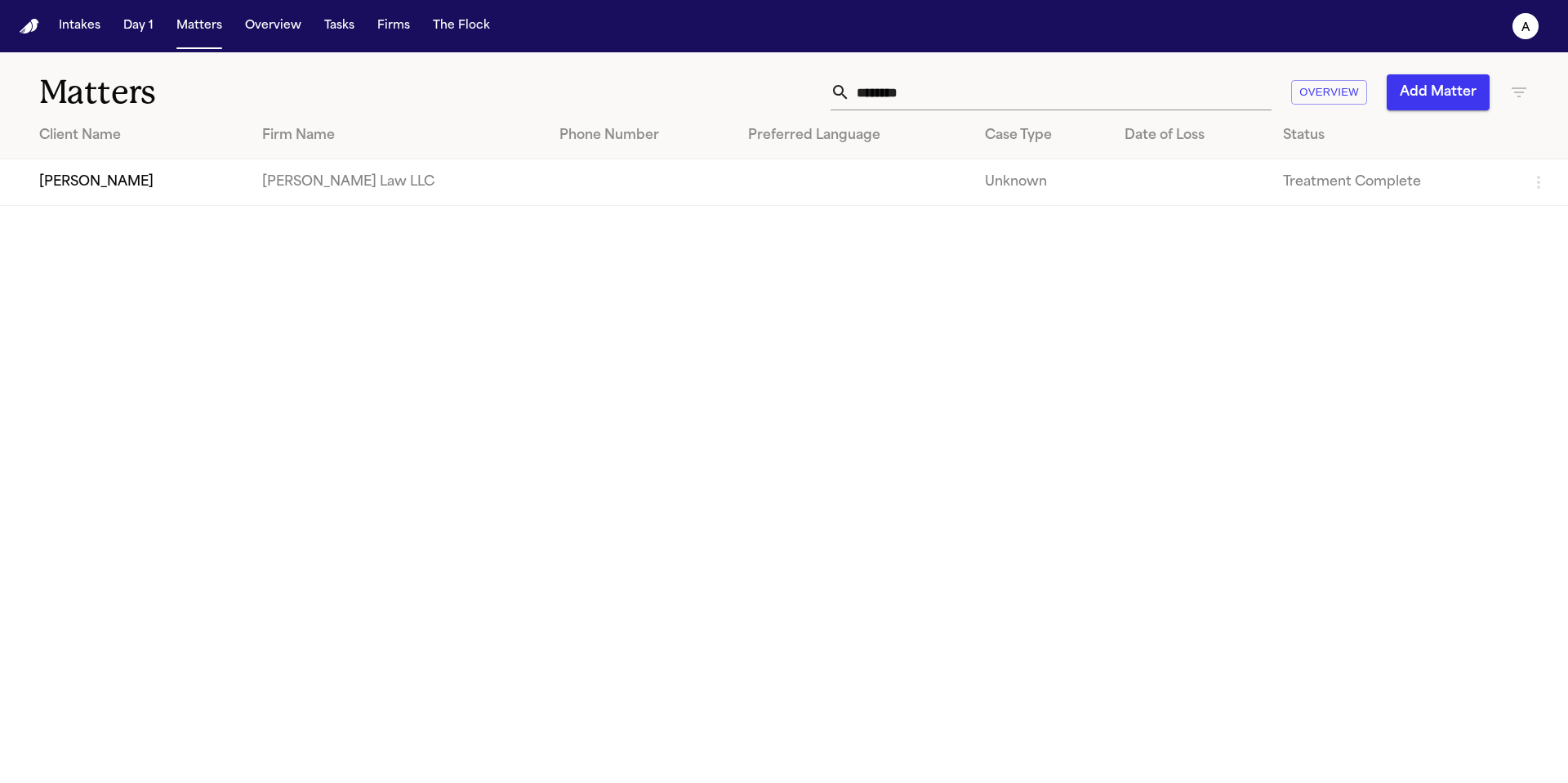
drag, startPoint x: 907, startPoint y: 161, endPoint x: 916, endPoint y: 161, distance: 9.0
click at [916, 161] on td at bounding box center [854, 183] width 237 height 47
click at [103, 175] on td "[PERSON_NAME]" at bounding box center [125, 183] width 249 height 47
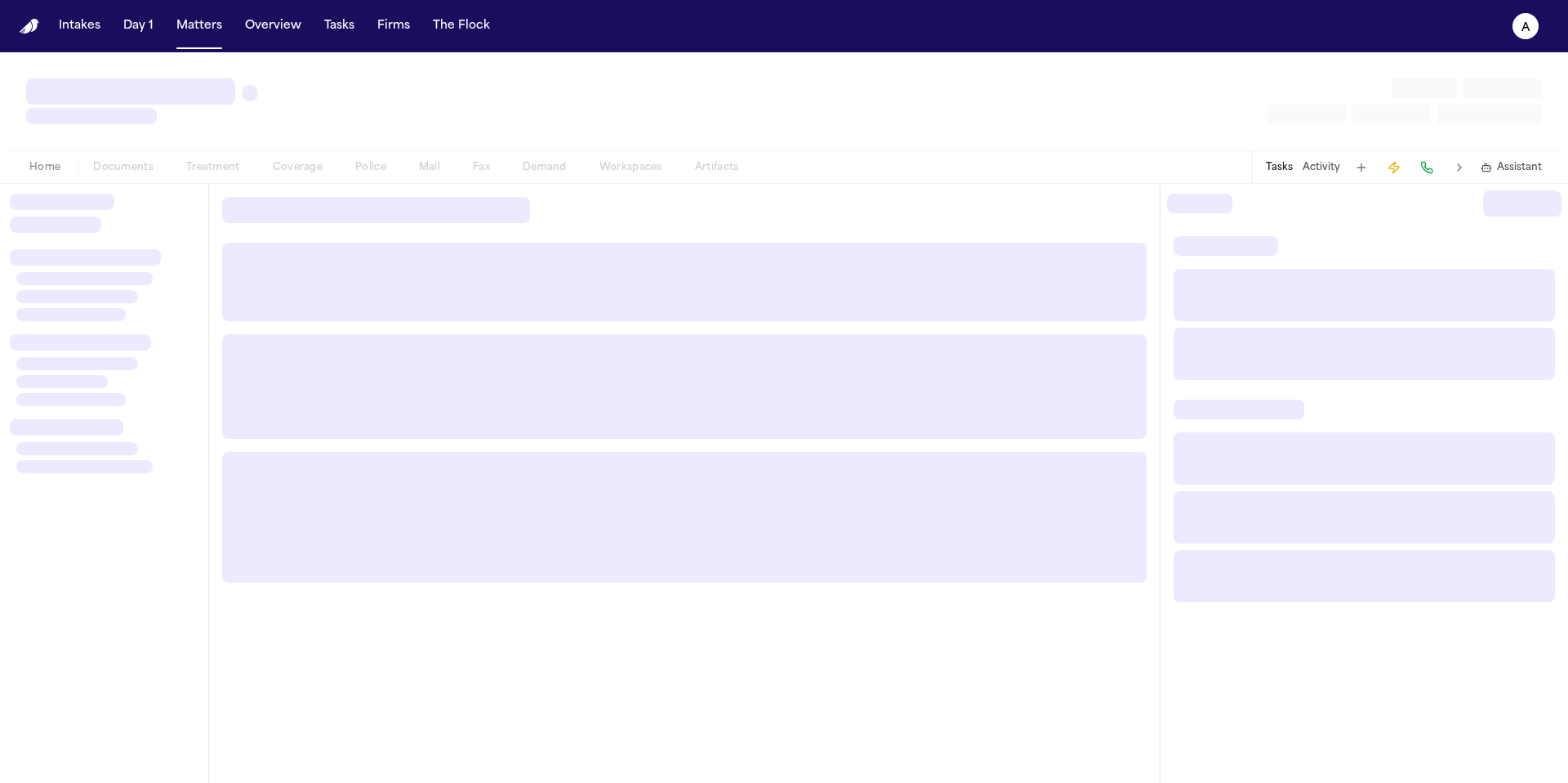
click at [103, 175] on div "Home Documents Treatment Coverage Police Mail Fax Demand Workspaces Artifacts" at bounding box center [384, 167] width 741 height 20
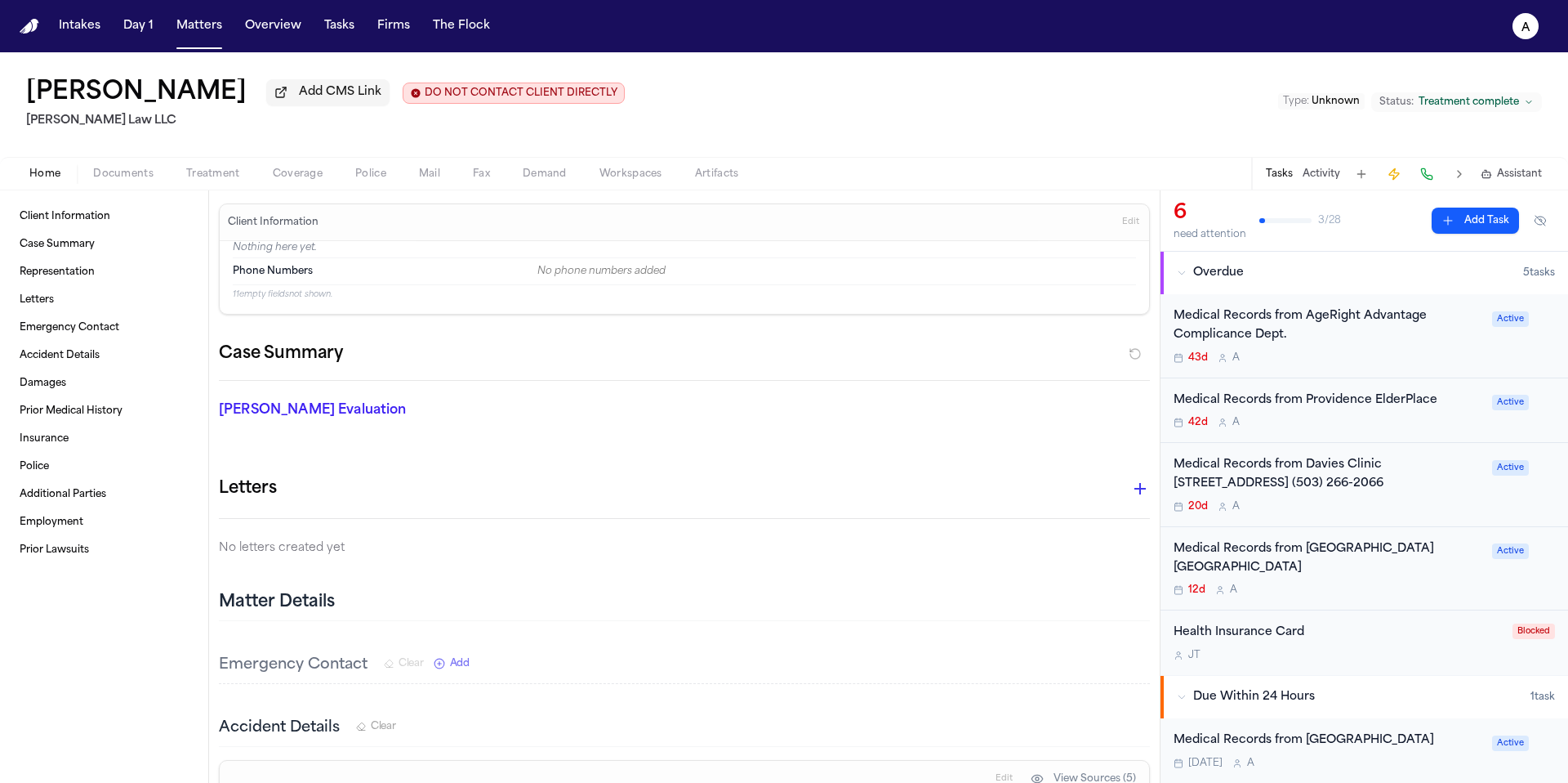
click at [1427, 583] on div "12d A" at bounding box center [1327, 589] width 309 height 13
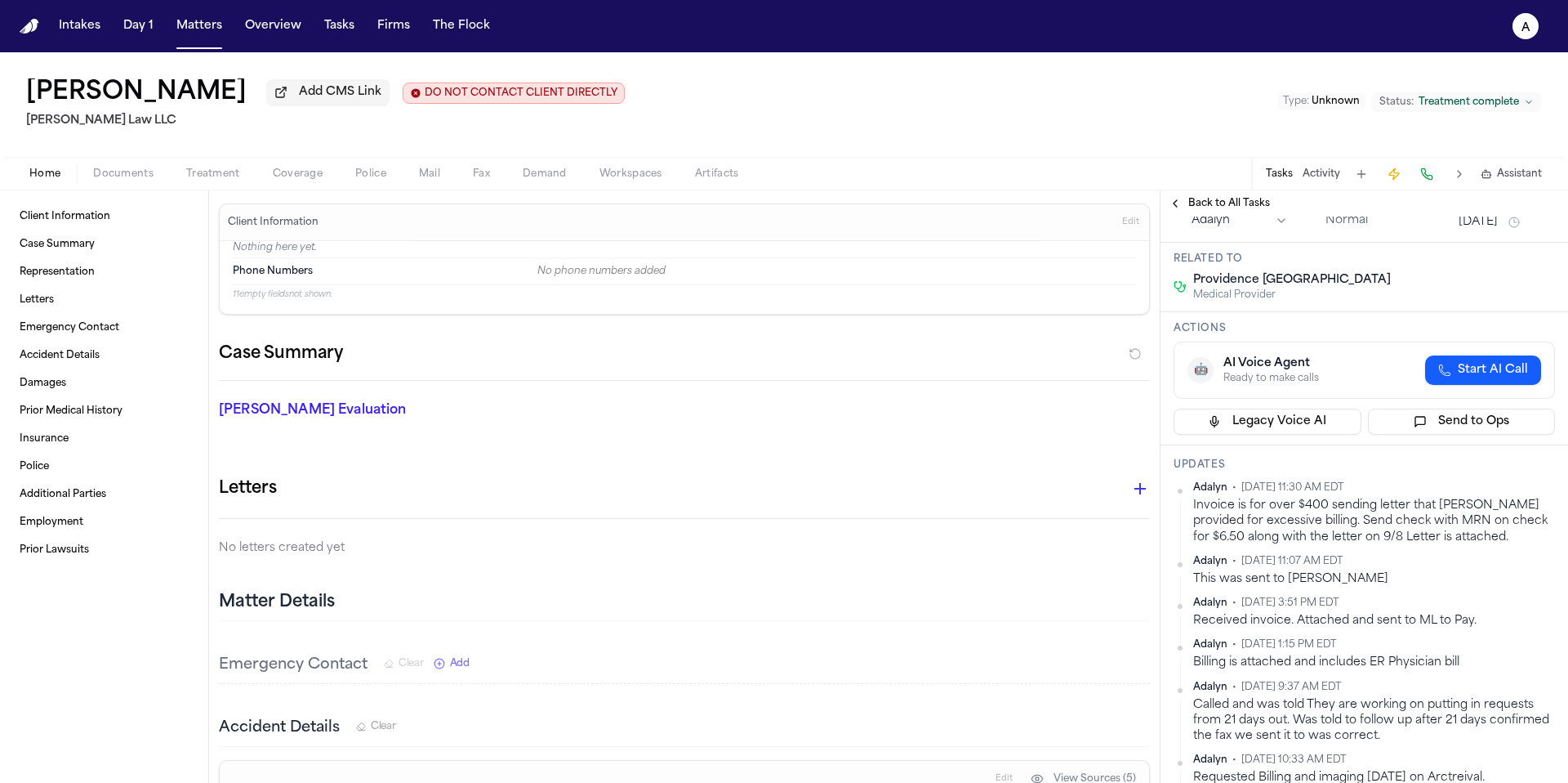
scroll to position [151, 0]
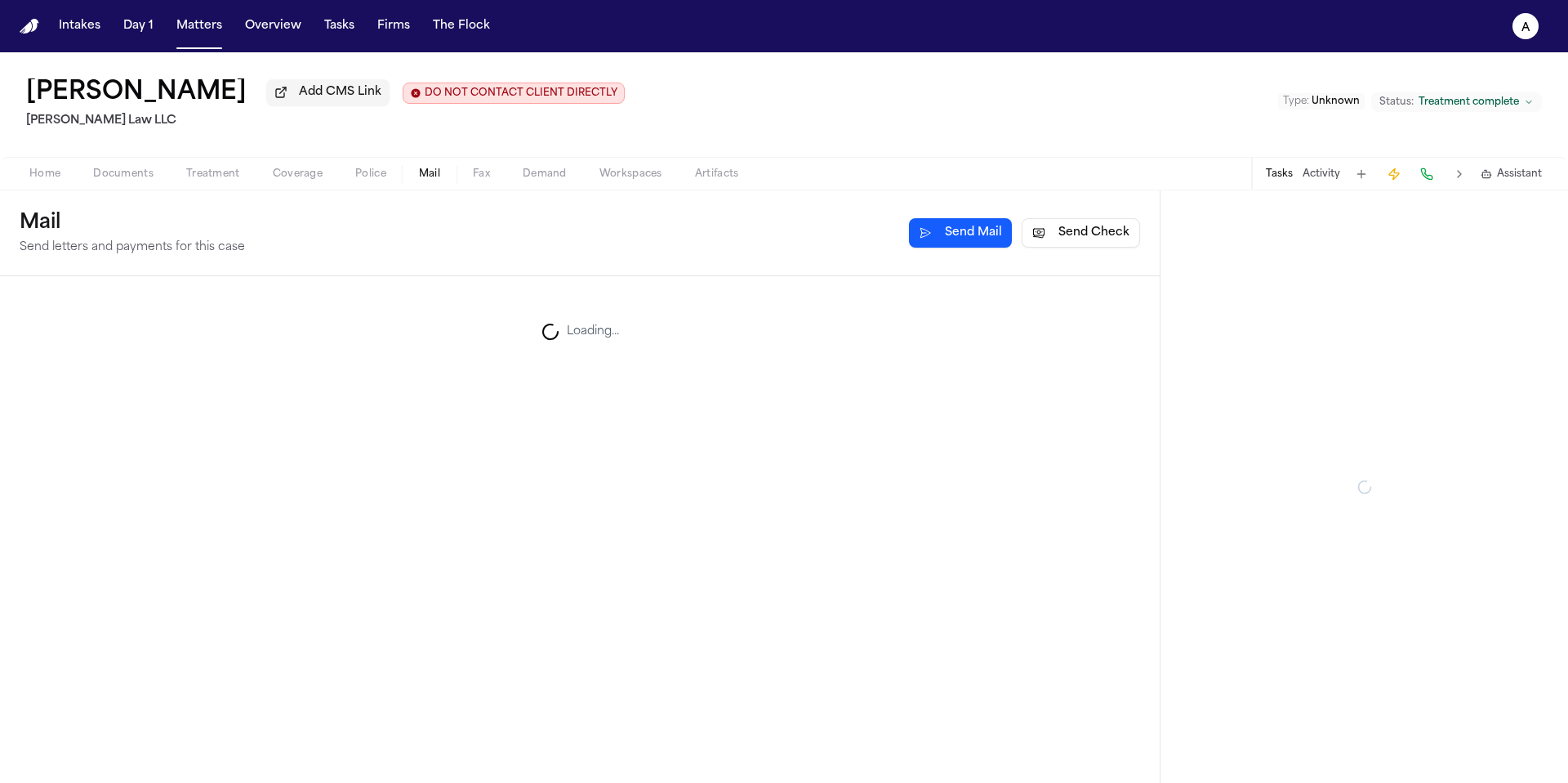
click at [429, 178] on span "Mail" at bounding box center [429, 173] width 22 height 13
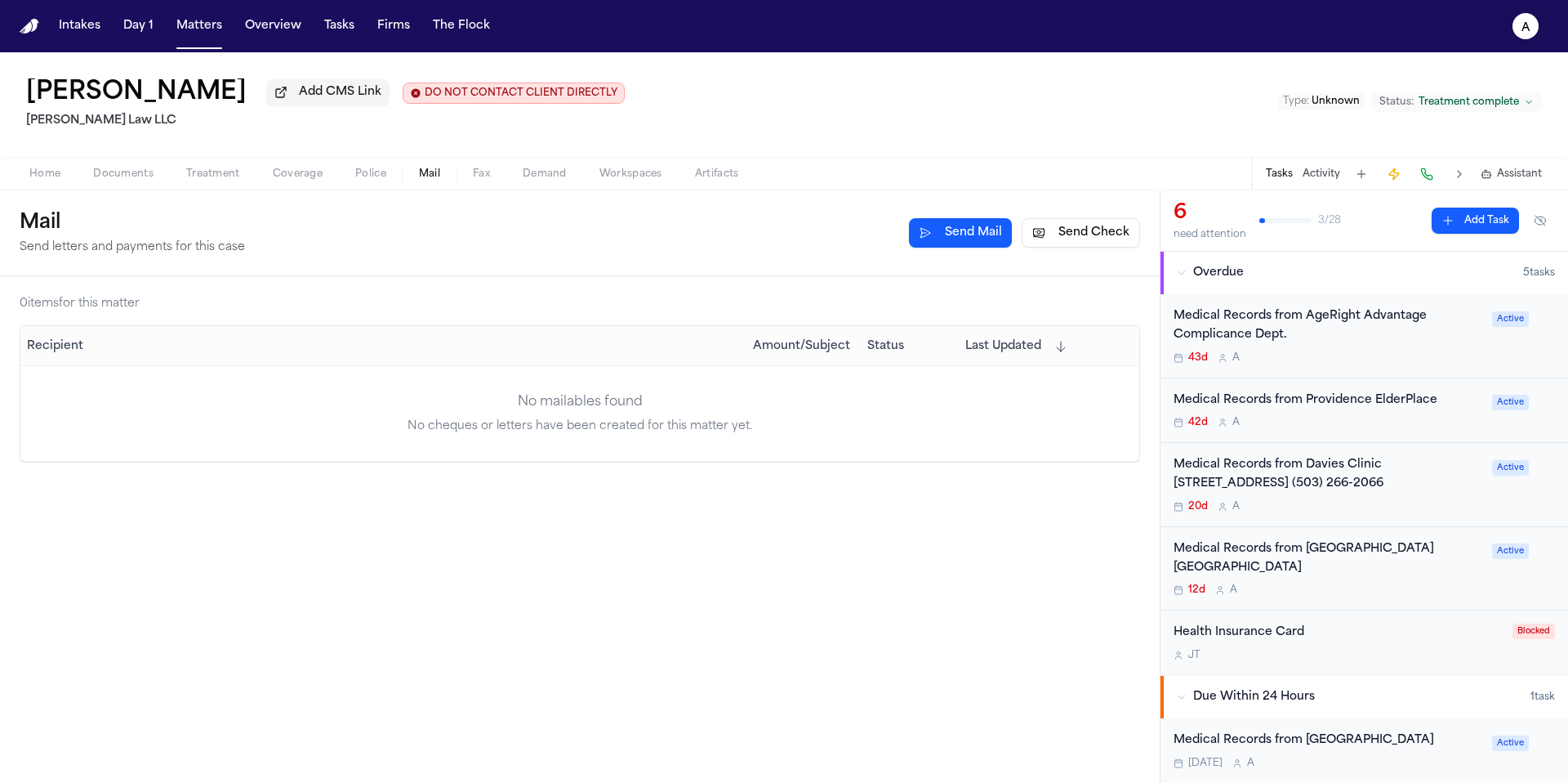
click at [1533, 24] on icon "A" at bounding box center [1526, 26] width 26 height 26
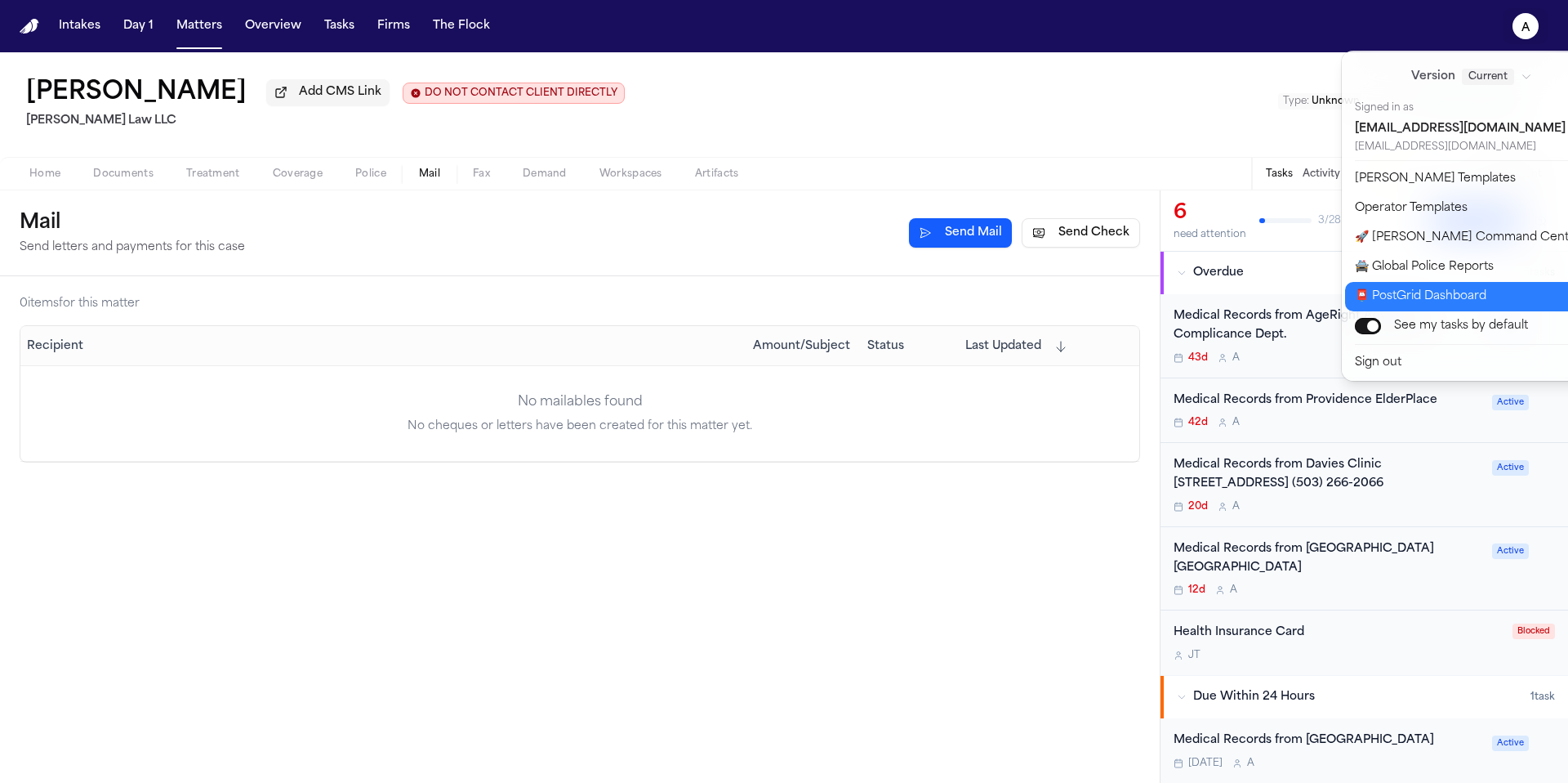
click at [1455, 299] on button "📮 PostGrid Dashboard" at bounding box center [1481, 296] width 272 height 29
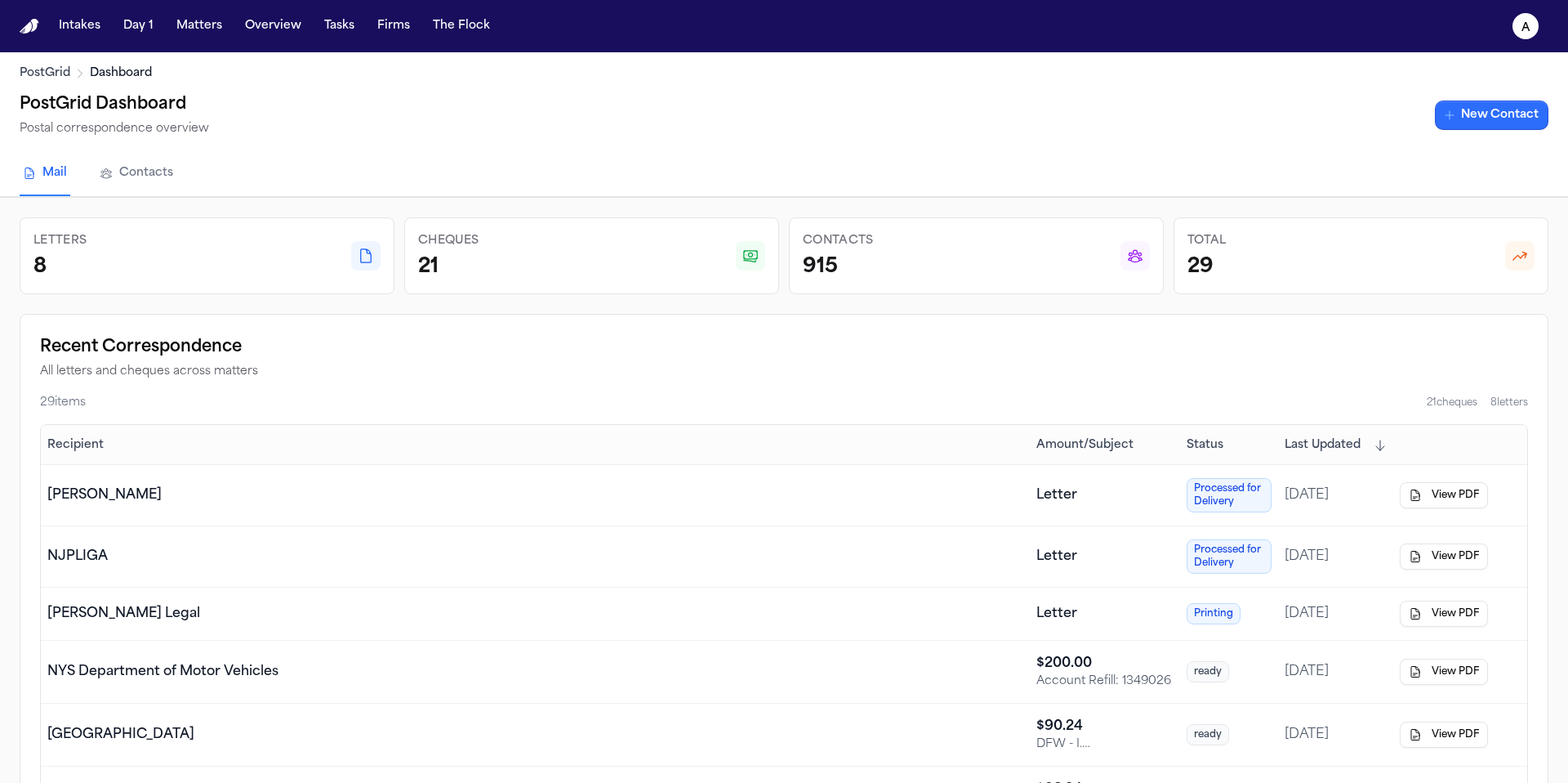
click at [1513, 121] on link "New Contact" at bounding box center [1491, 115] width 113 height 29
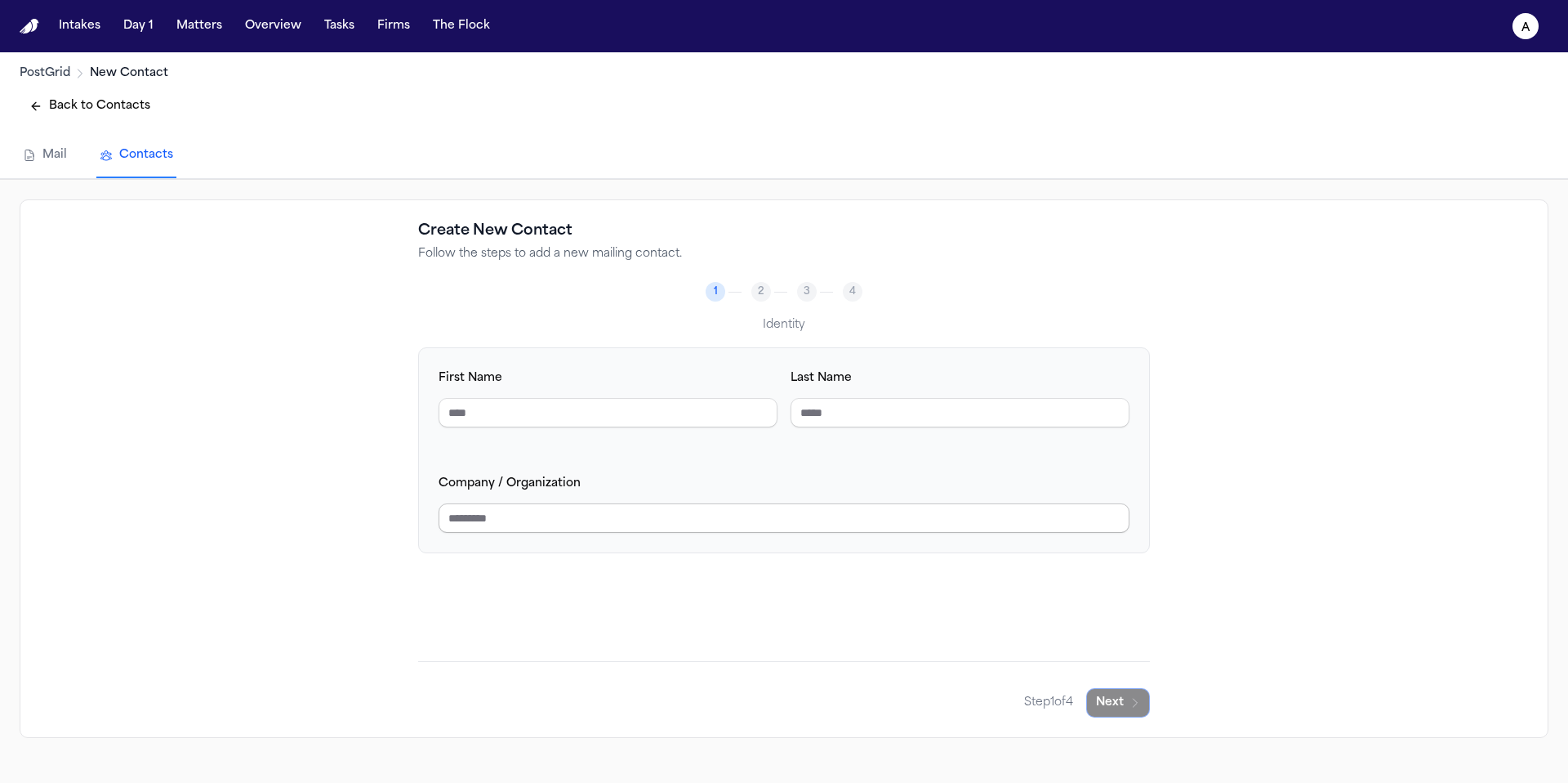
click at [682, 529] on input "Company / Organization" at bounding box center [784, 518] width 691 height 29
click at [1124, 701] on button "Next" at bounding box center [1118, 702] width 64 height 29
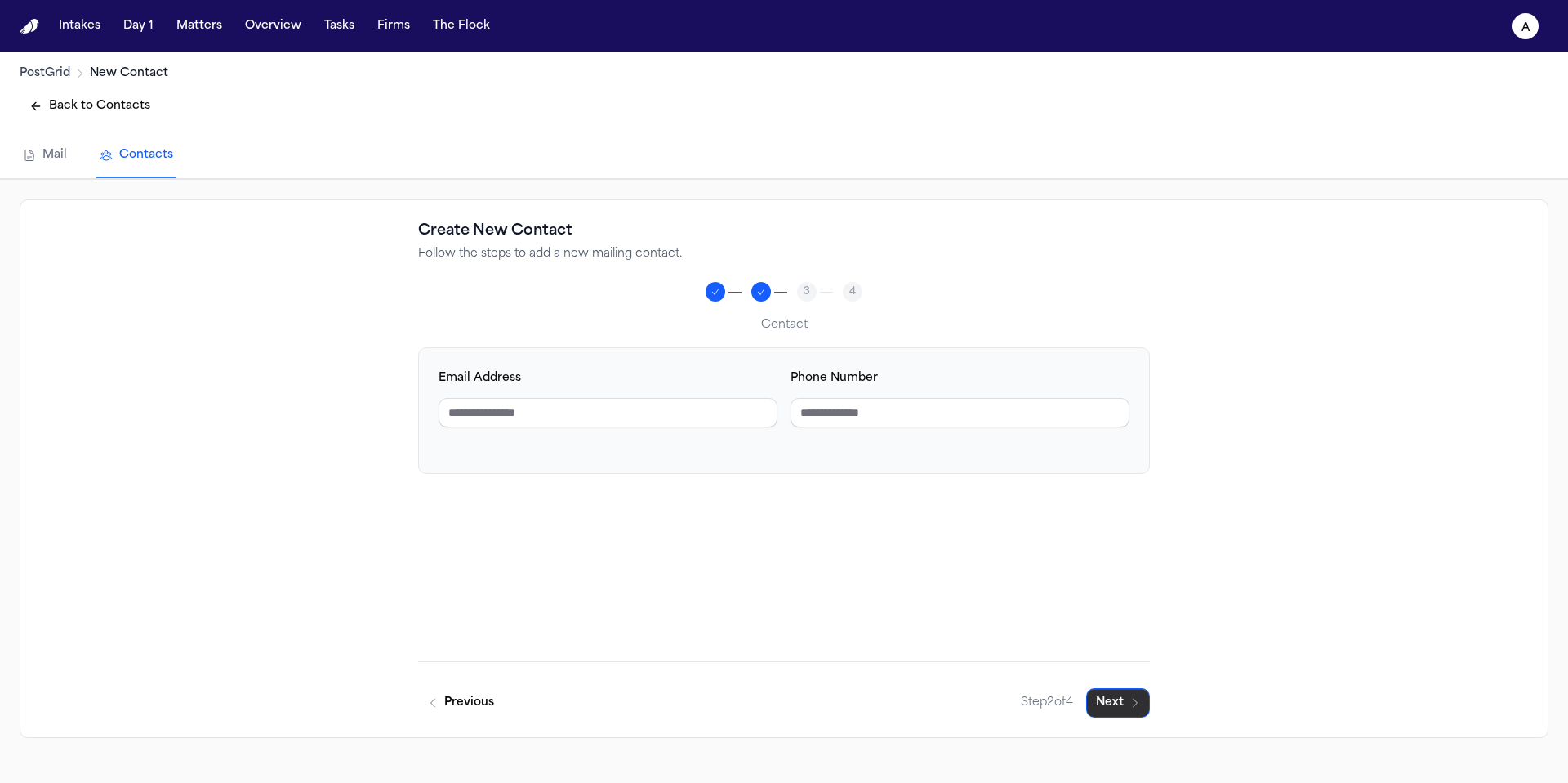
click at [1127, 695] on button "Next" at bounding box center [1118, 702] width 64 height 29
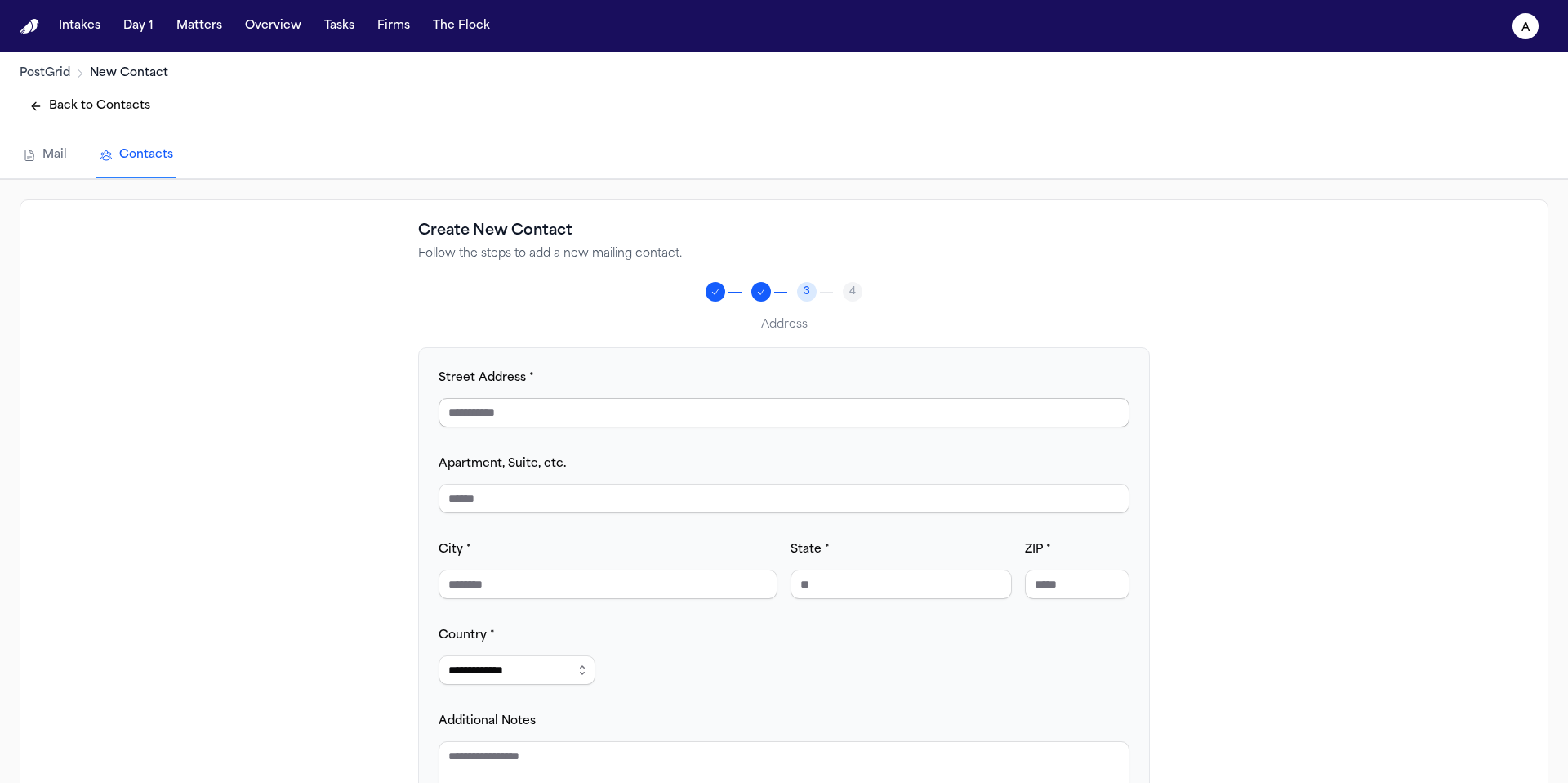
scroll to position [148, 0]
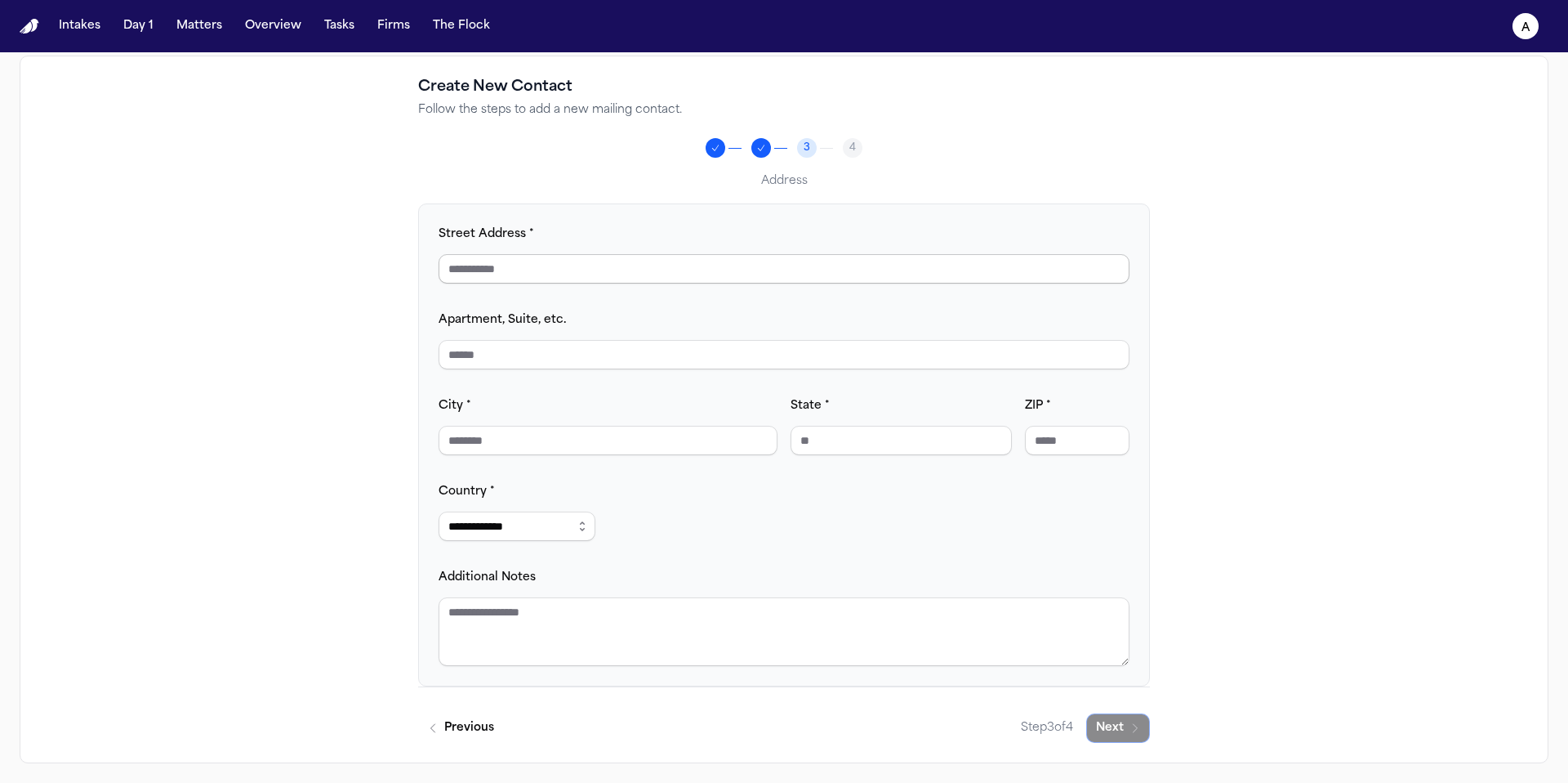
click at [532, 270] on input "Street Address *" at bounding box center [784, 269] width 691 height 29
click at [501, 450] on input "City *" at bounding box center [607, 440] width 339 height 29
click at [861, 429] on input "State *" at bounding box center [901, 440] width 222 height 29
click at [1069, 441] on input "ZIP *" at bounding box center [1077, 440] width 105 height 29
click at [994, 617] on textarea "Additional Notes" at bounding box center [784, 631] width 691 height 68
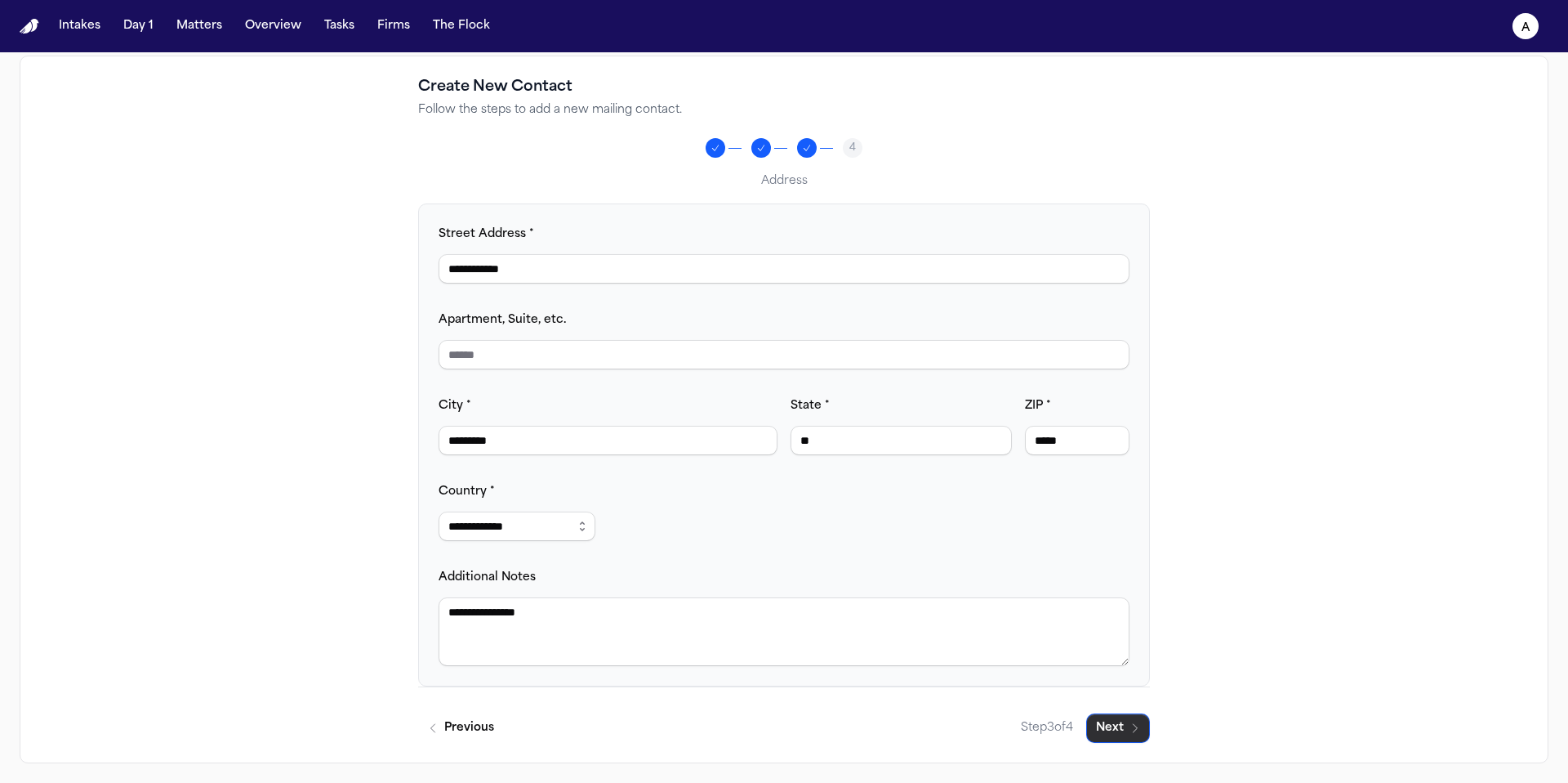
click at [1120, 722] on button "Next" at bounding box center [1118, 728] width 64 height 29
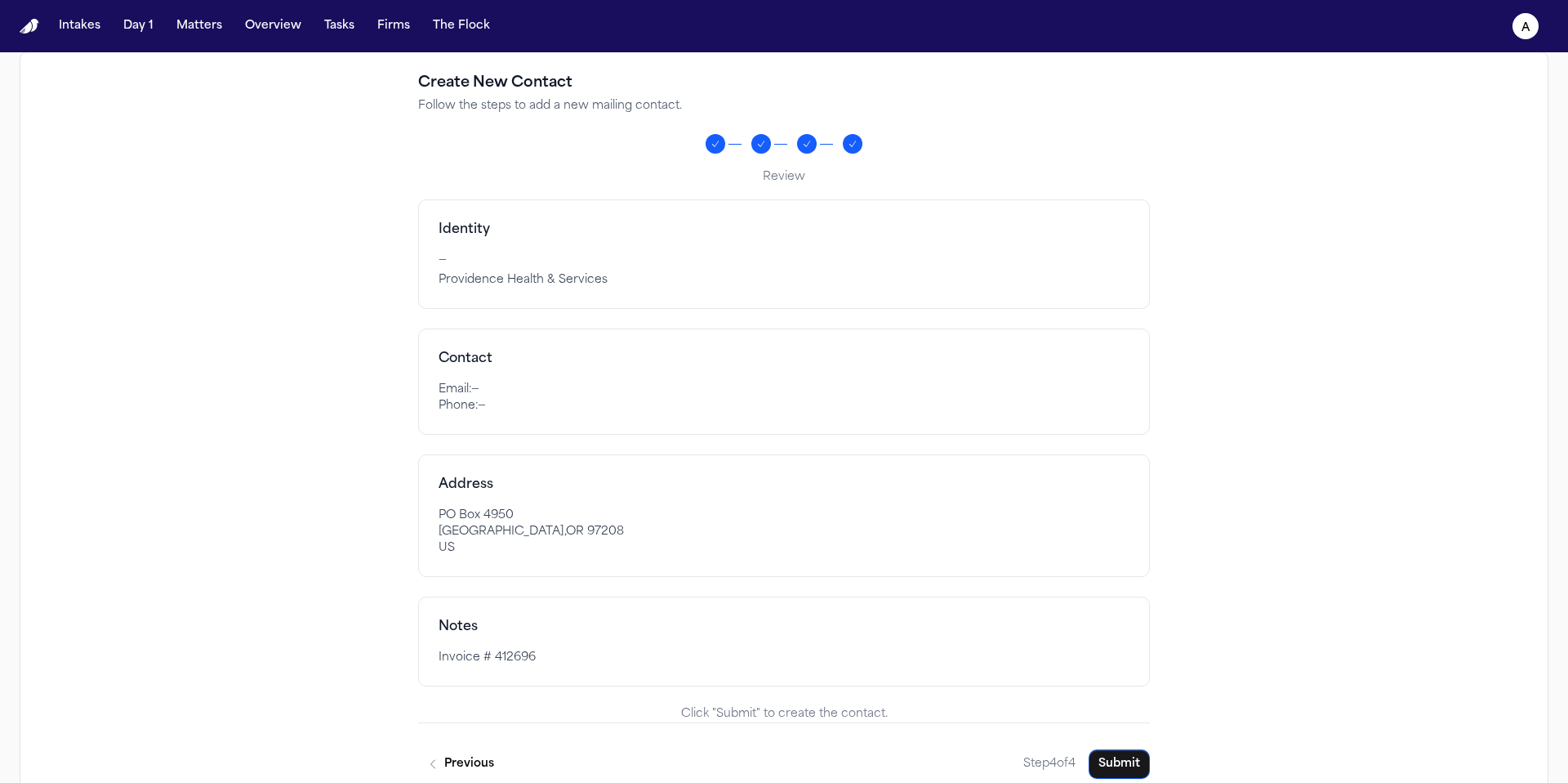
scroll to position [184, 0]
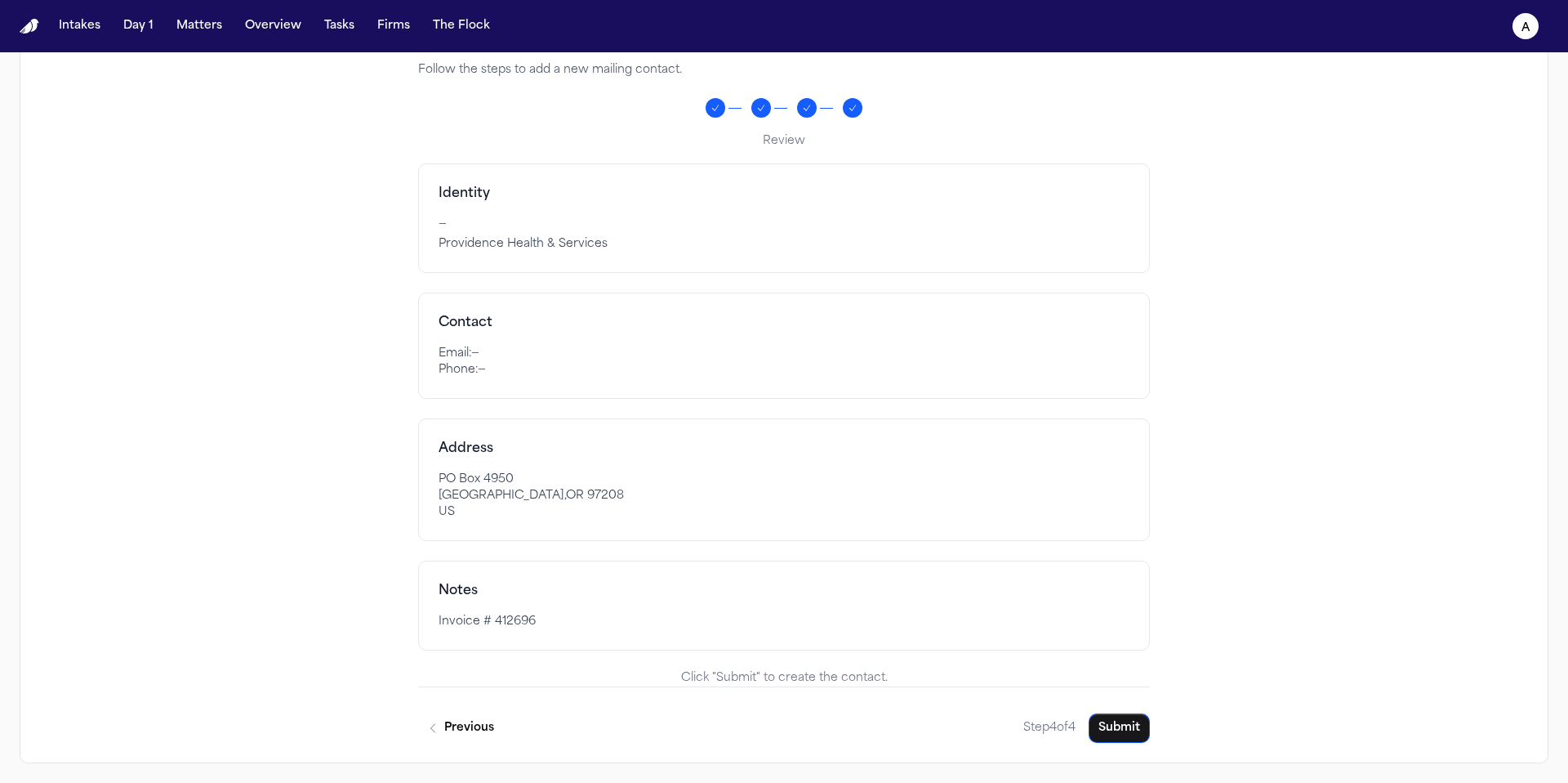
drag, startPoint x: 1116, startPoint y: 728, endPoint x: 928, endPoint y: 627, distance: 213.4
click at [928, 627] on div "Create New Contact Follow the steps to add a new mailing contact. Review Identi…" at bounding box center [784, 390] width 732 height 707
click at [1126, 718] on button "Submit" at bounding box center [1119, 728] width 61 height 29
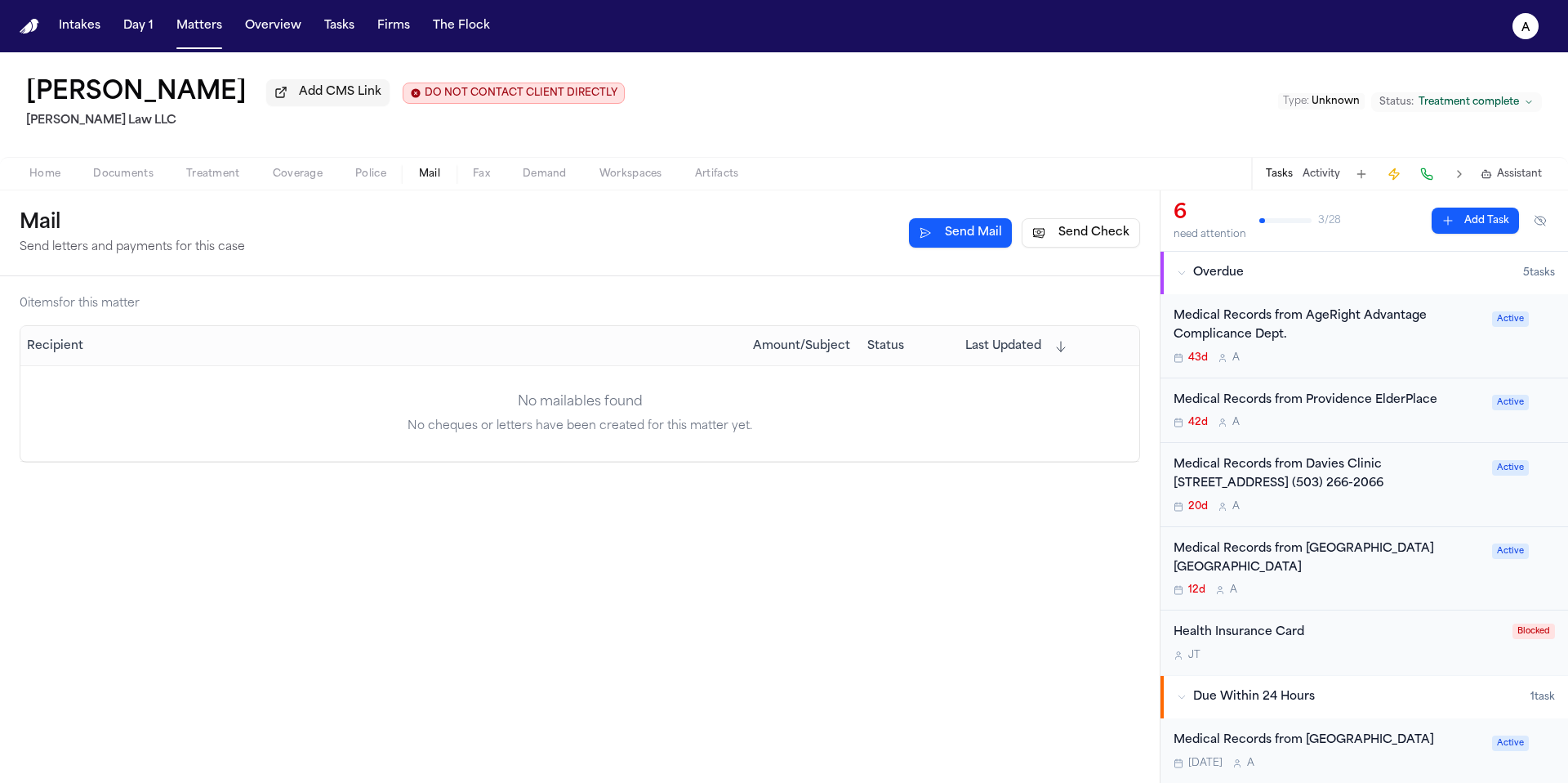
click at [1082, 240] on button "Send Check" at bounding box center [1081, 233] width 119 height 29
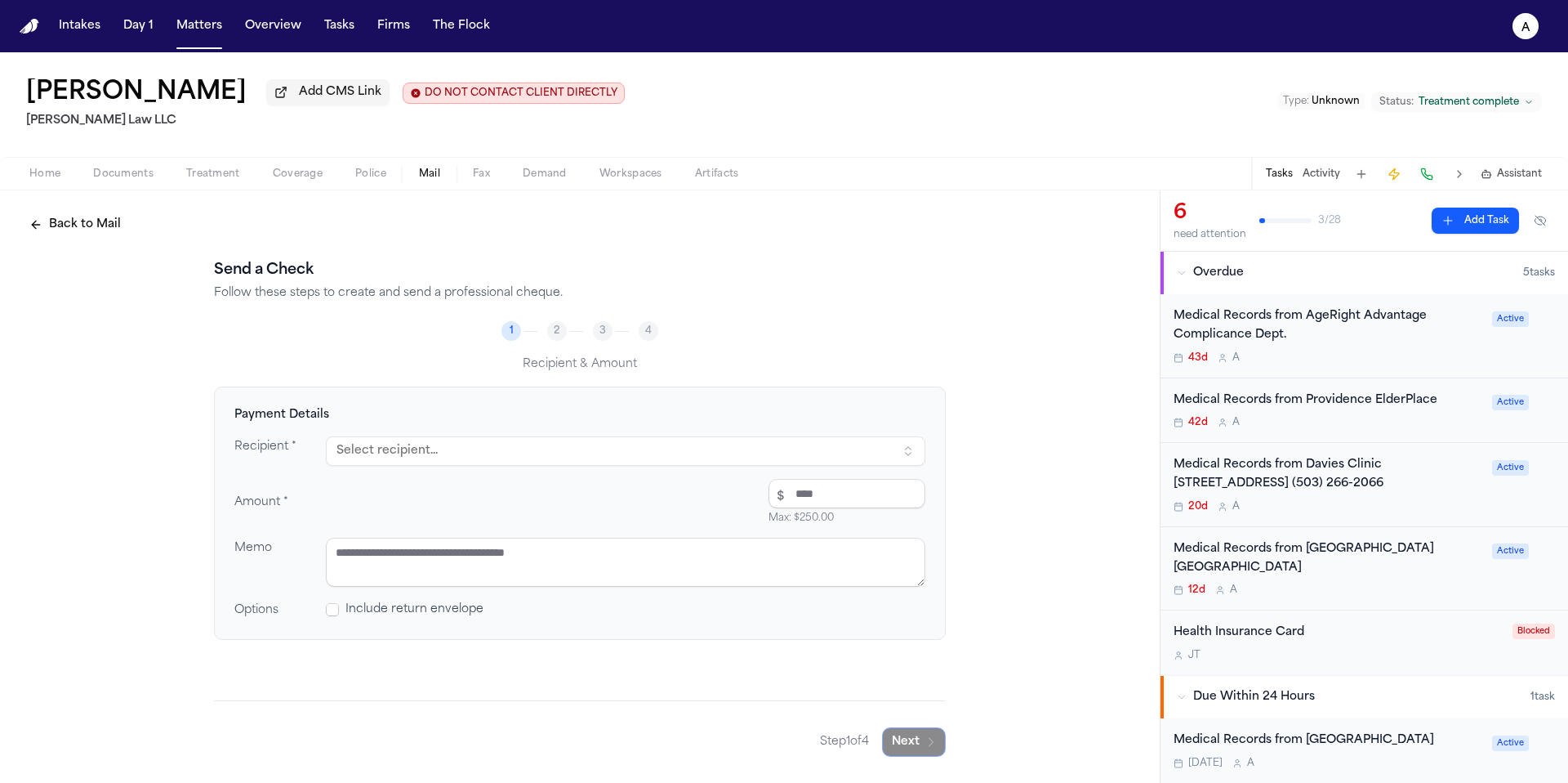
click at [470, 454] on button "Select recipient..." at bounding box center [625, 451] width 599 height 29
click at [510, 540] on div "PO BOX [GEOGRAPHIC_DATA], 97208-4950" at bounding box center [499, 537] width 286 height 13
click at [863, 496] on input "number" at bounding box center [847, 494] width 157 height 29
click at [746, 566] on textarea at bounding box center [625, 562] width 599 height 49
click at [910, 746] on button "Next" at bounding box center [914, 741] width 64 height 29
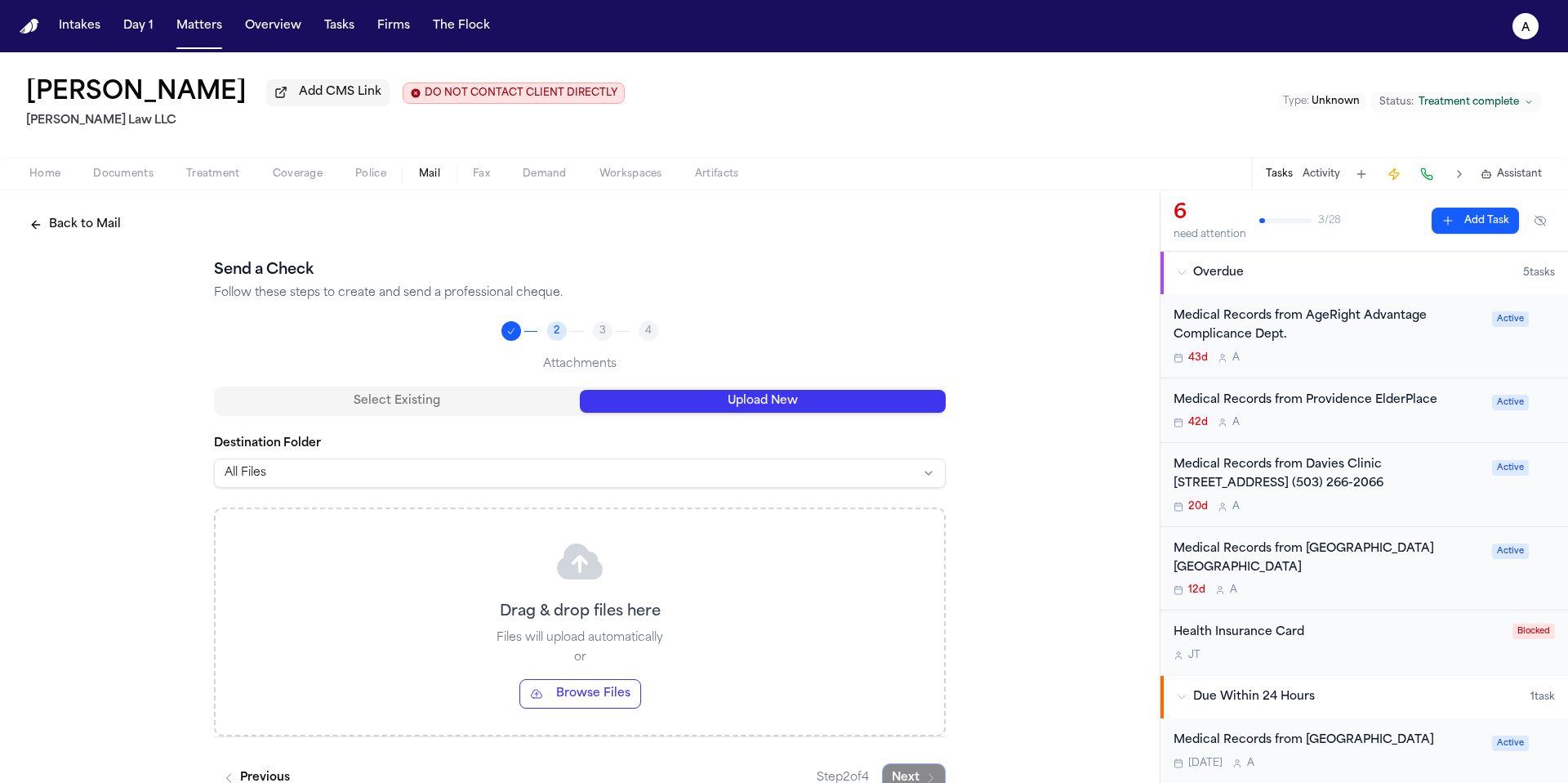
click at [800, 393] on button "Upload New" at bounding box center [763, 401] width 366 height 23
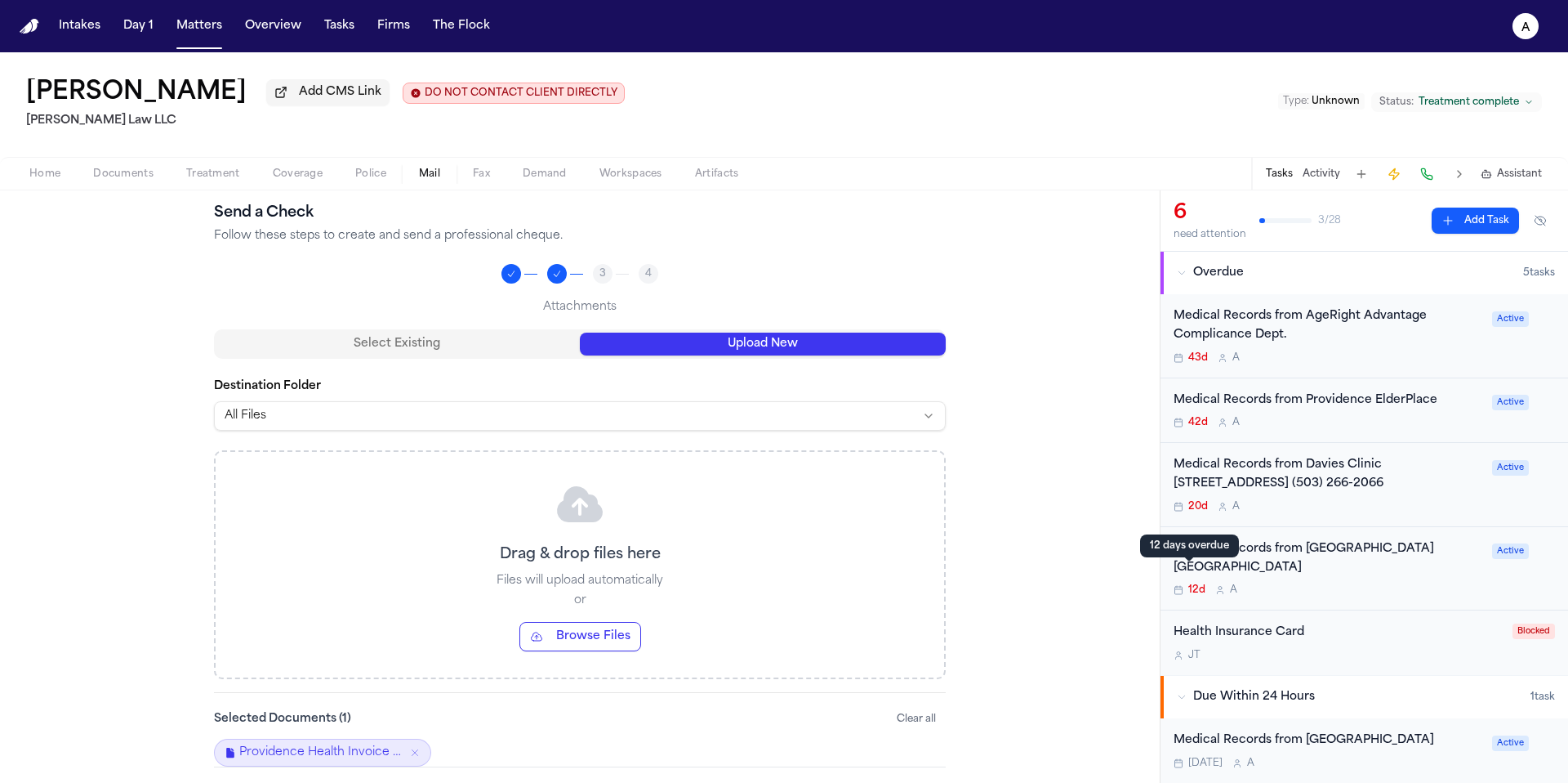
scroll to position [120, 0]
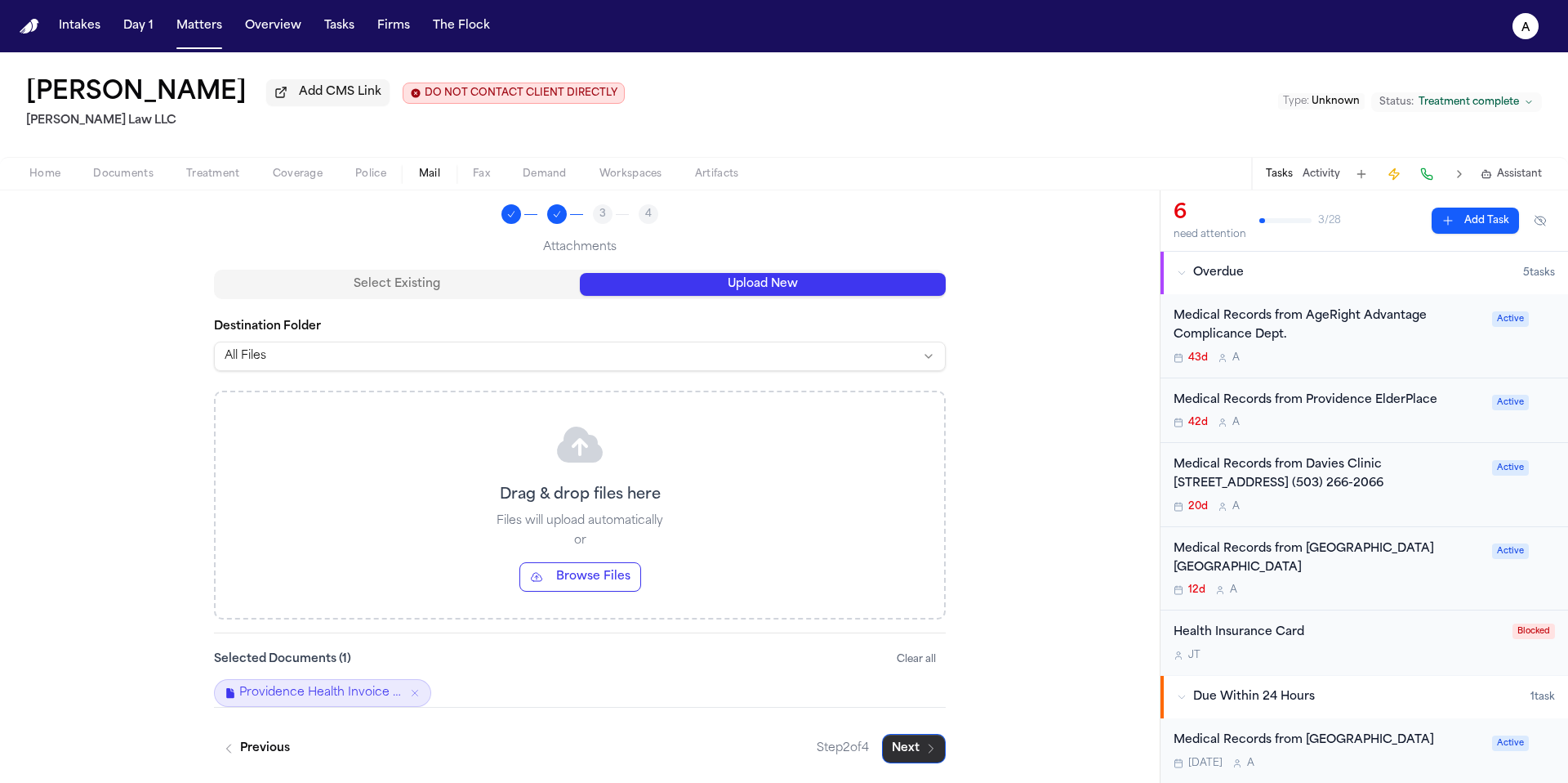
click at [909, 747] on button "Next" at bounding box center [914, 748] width 64 height 29
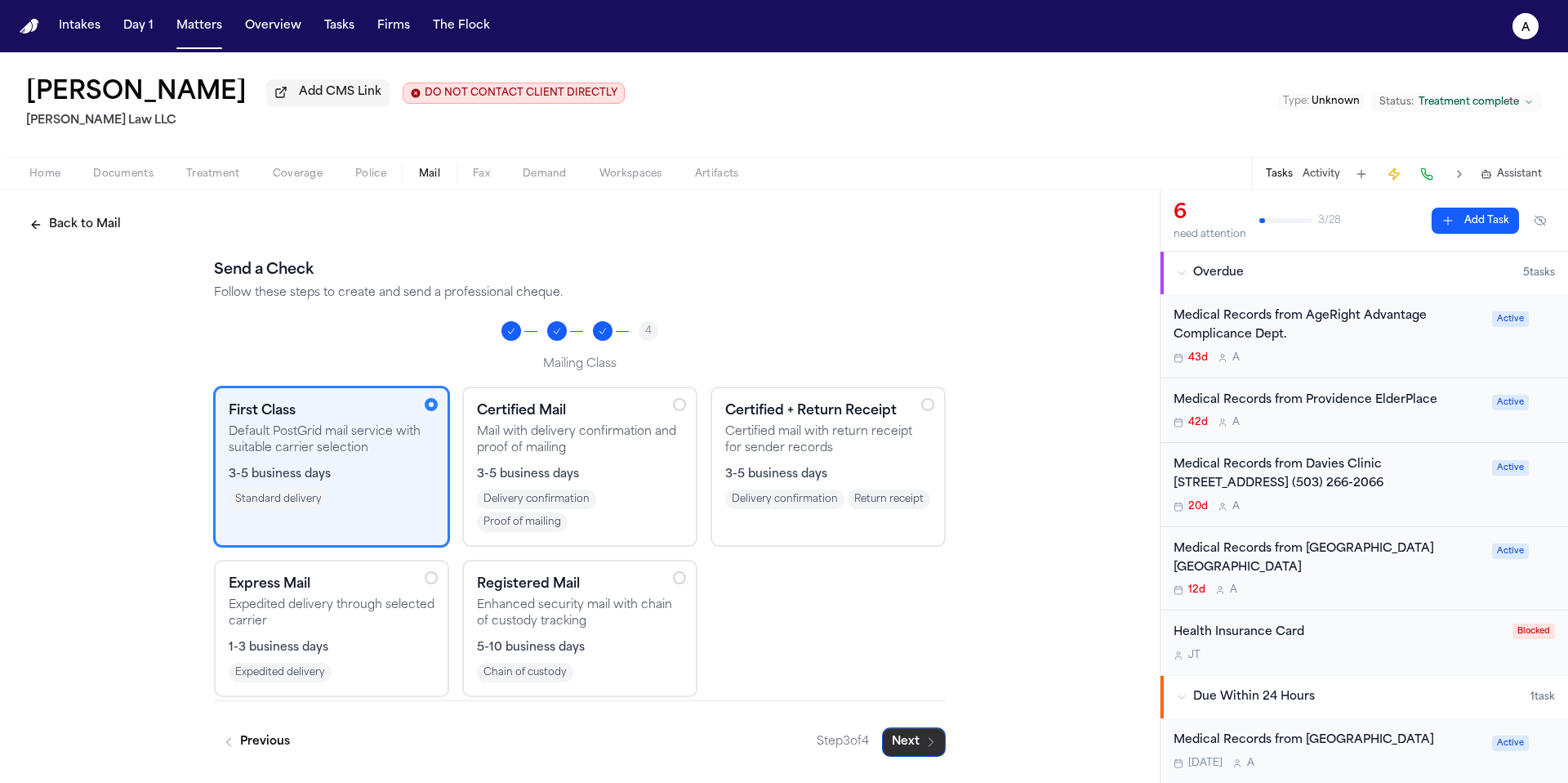
click at [920, 741] on button "Next" at bounding box center [914, 741] width 64 height 29
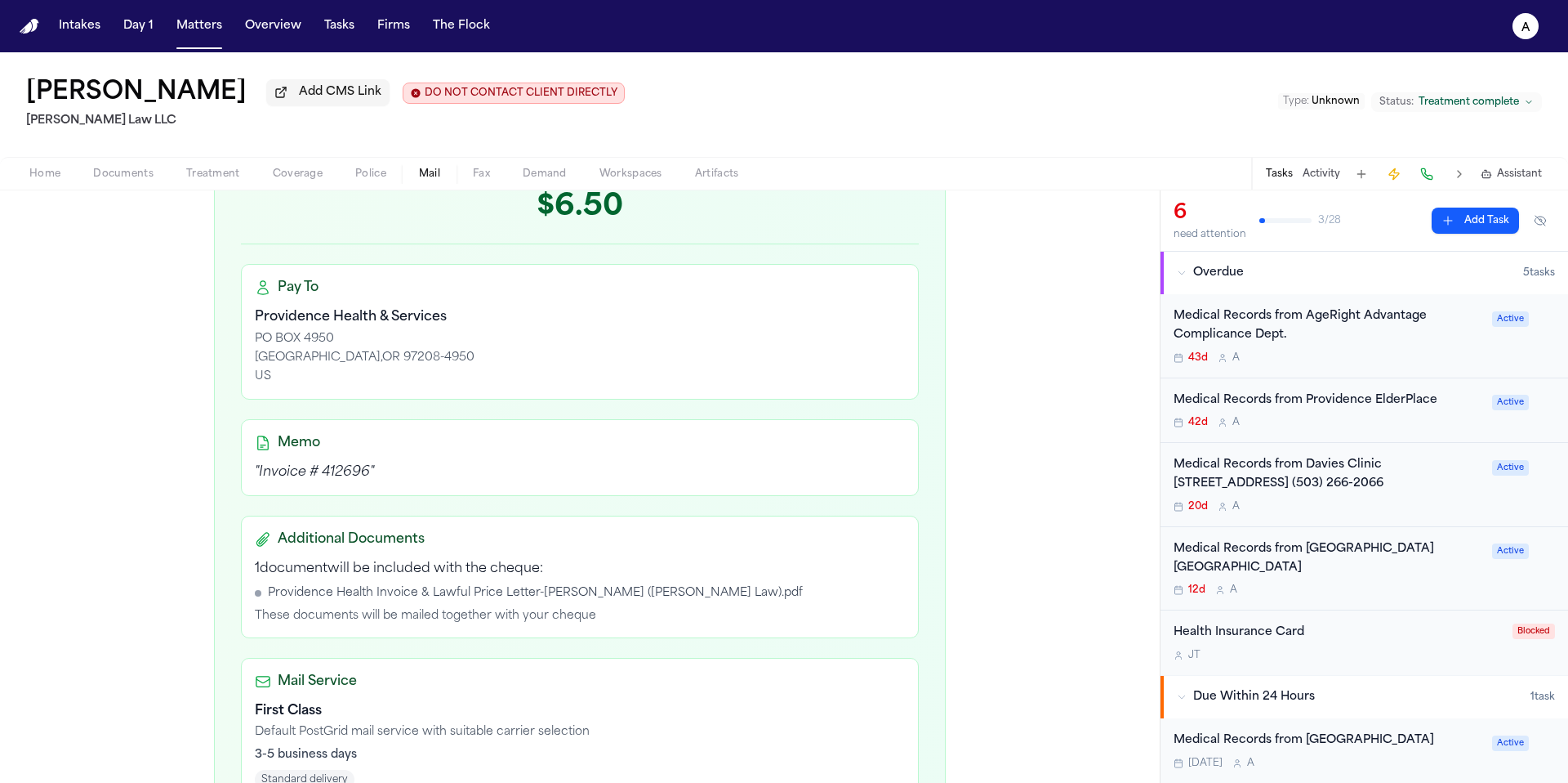
scroll to position [471, 0]
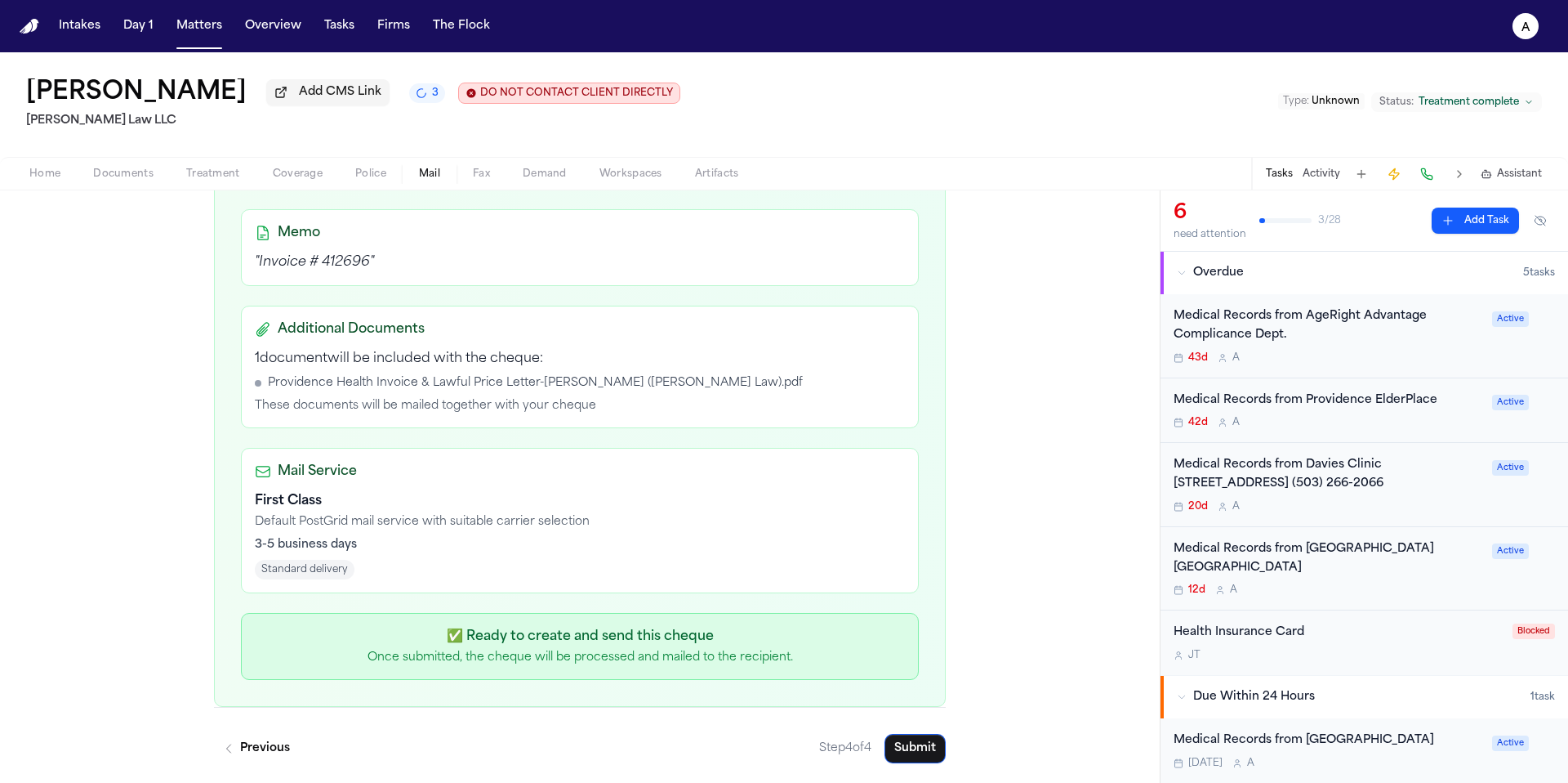
click at [1440, 560] on div "Medical Records from [GEOGRAPHIC_DATA] [GEOGRAPHIC_DATA]" at bounding box center [1327, 558] width 309 height 37
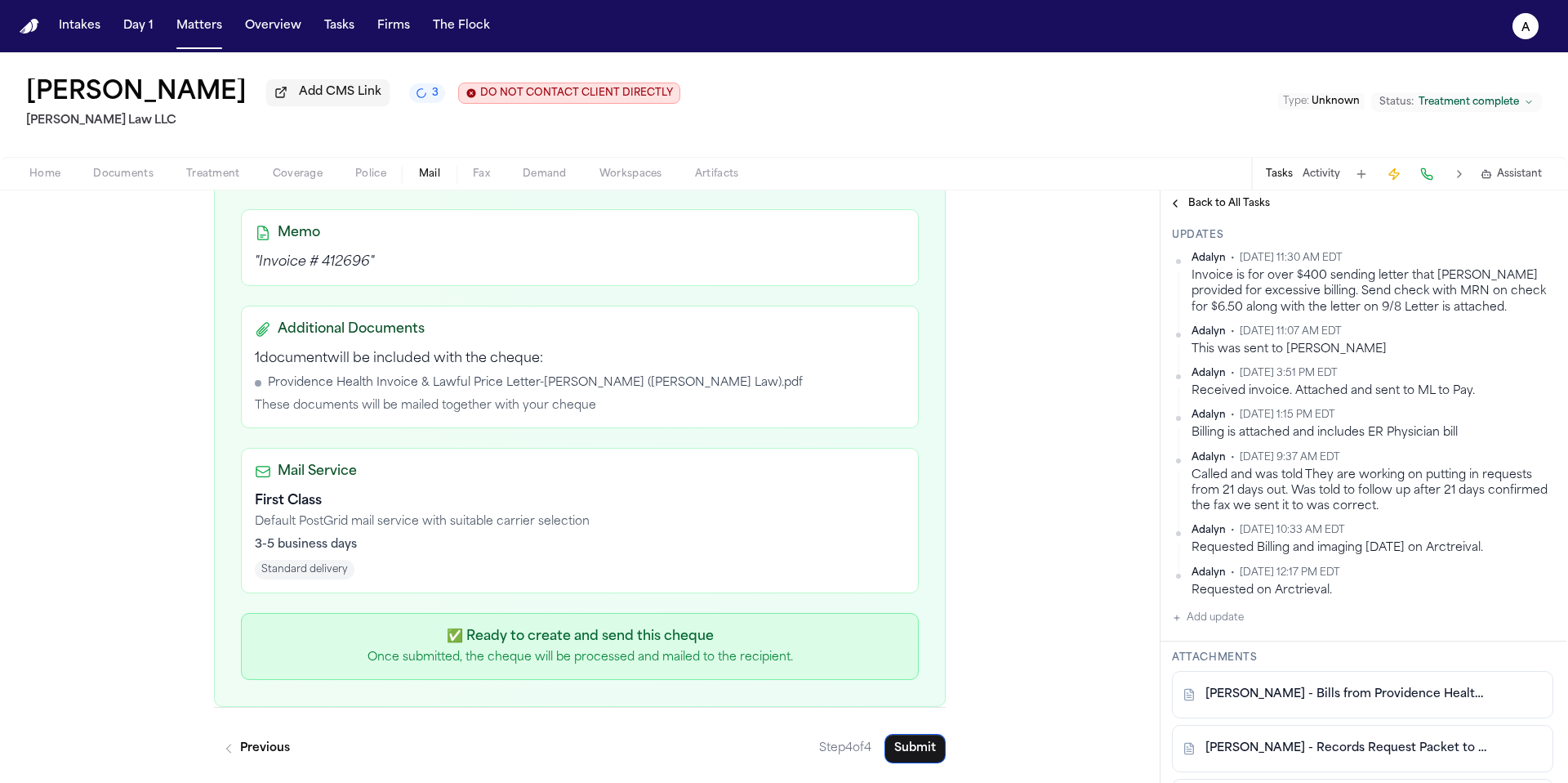
scroll to position [466, 2]
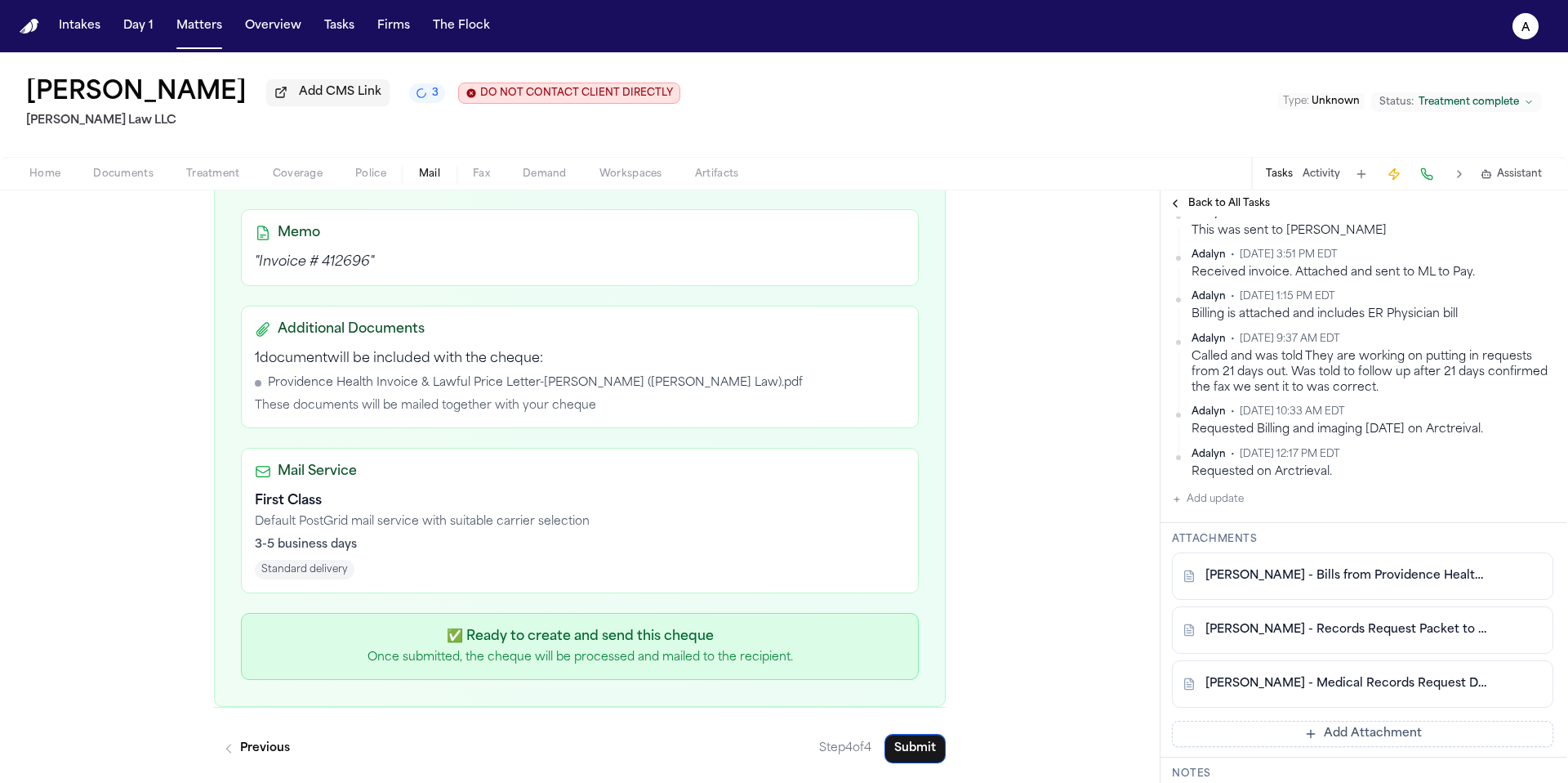
click at [1245, 509] on div "Adalyn • Sep 6, 2025 11:30 AM EDT Invoice is for over $400 sending letter that …" at bounding box center [1362, 321] width 381 height 376
click at [1247, 509] on div "Adalyn • Sep 6, 2025 11:30 AM EDT Invoice is for over $400 sending letter that …" at bounding box center [1362, 321] width 381 height 376
click at [1221, 509] on button "Add update" at bounding box center [1207, 499] width 72 height 20
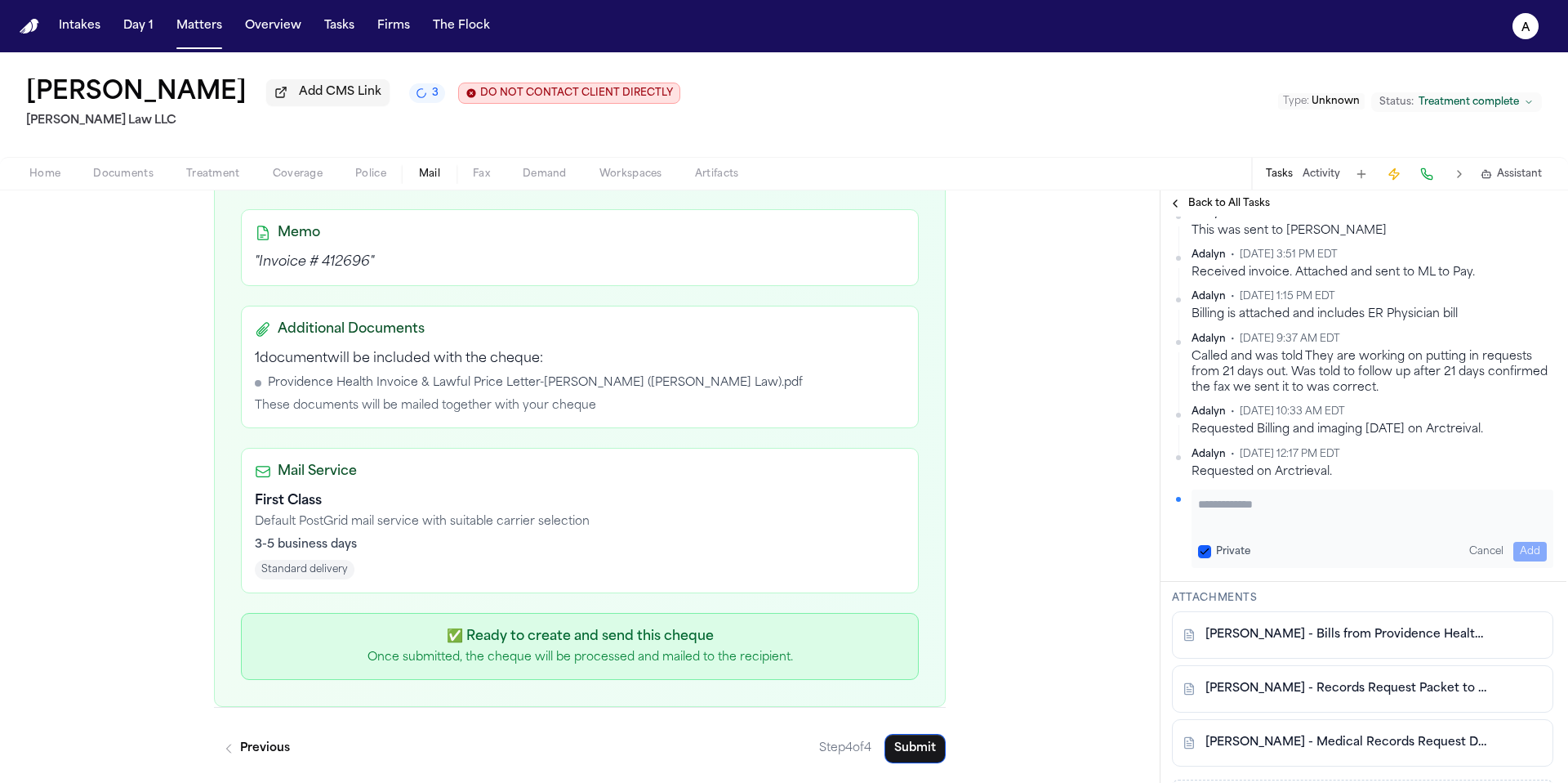
click at [1233, 528] on textarea "Add your update" at bounding box center [1372, 513] width 349 height 33
click at [1200, 558] on button "Private" at bounding box center [1204, 551] width 13 height 13
click at [1521, 561] on button "Add" at bounding box center [1530, 551] width 34 height 20
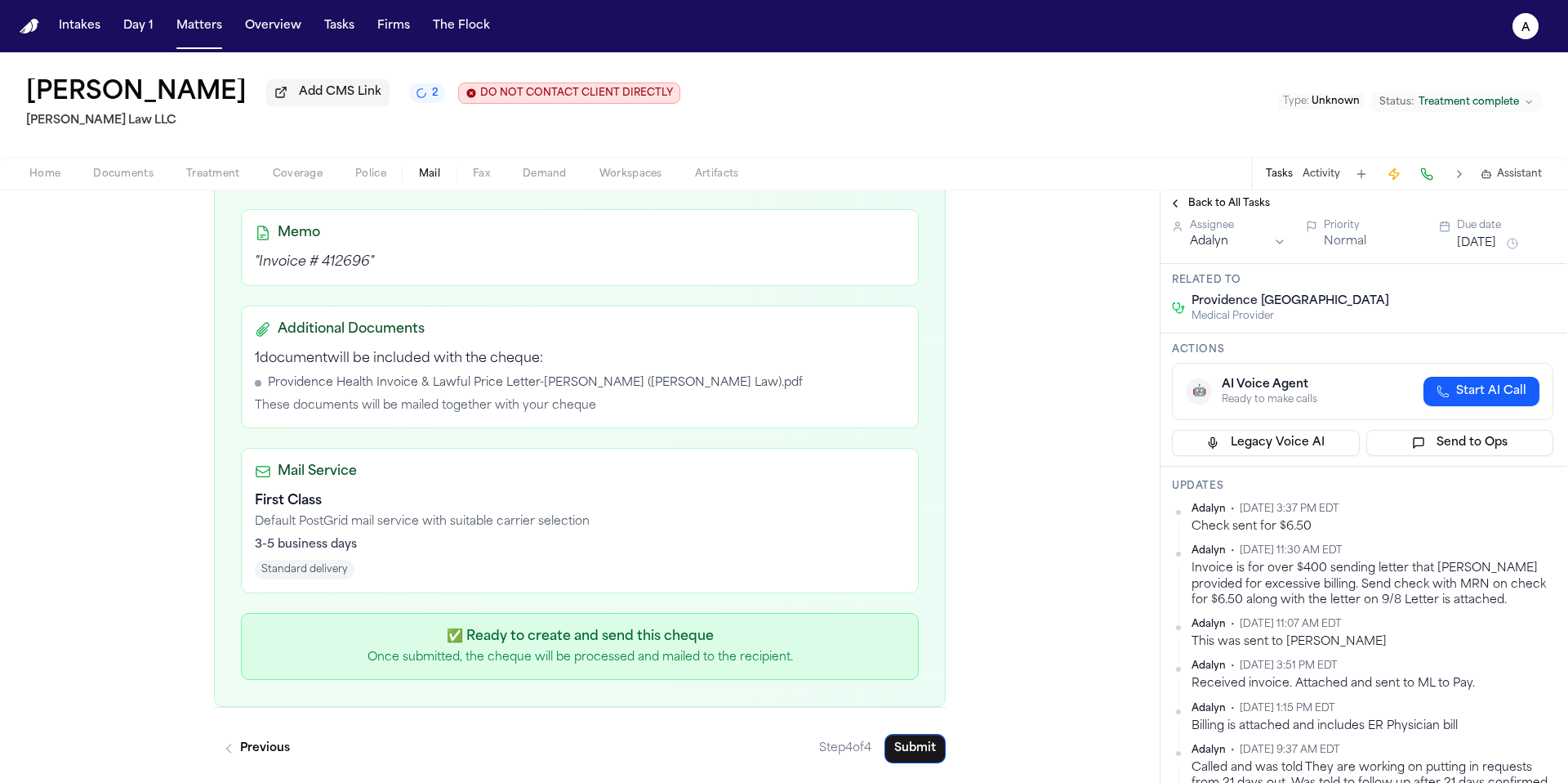
scroll to position [0, 2]
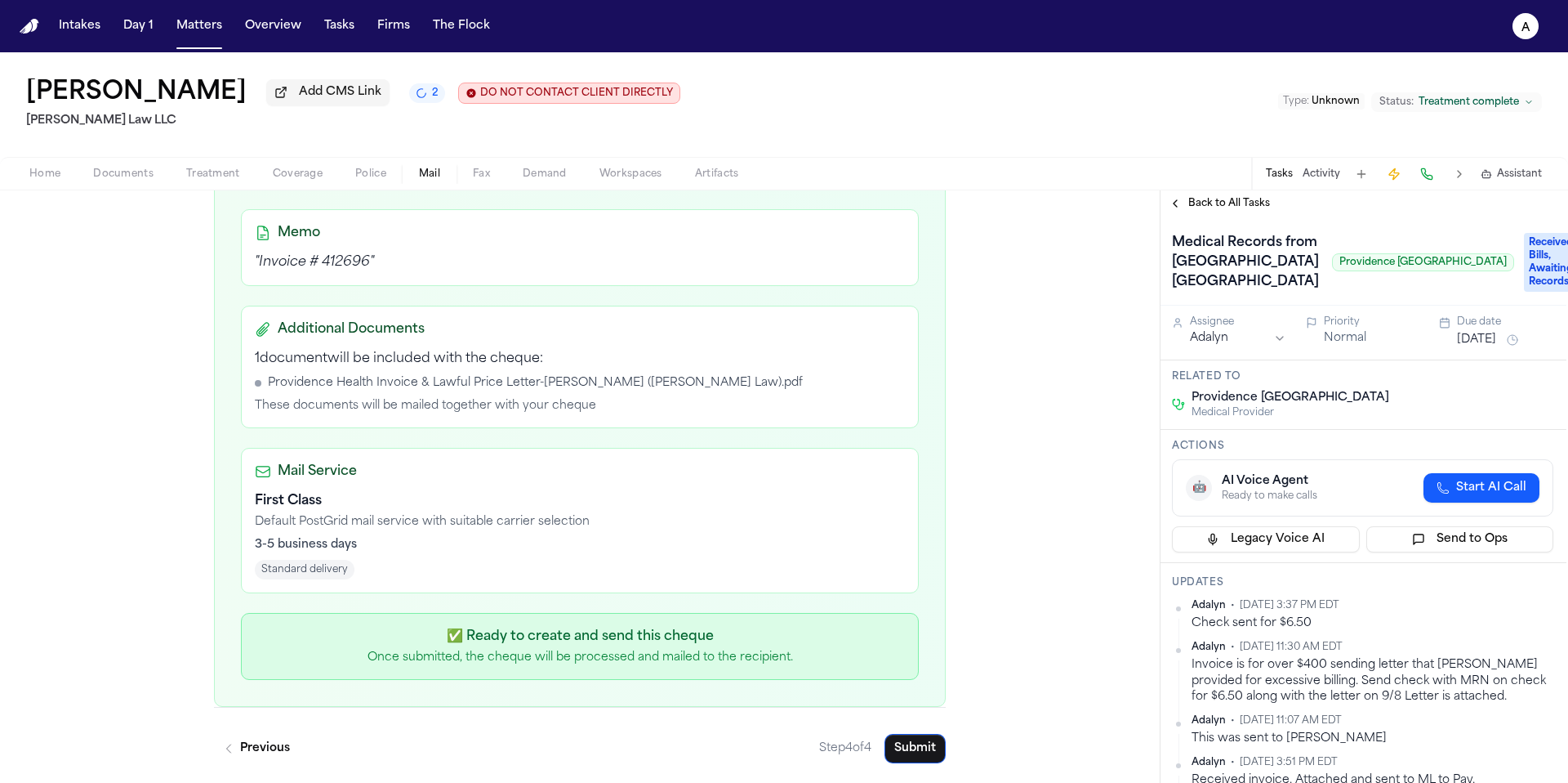
click at [1494, 348] on button "Aug 28, 2025" at bounding box center [1476, 340] width 39 height 16
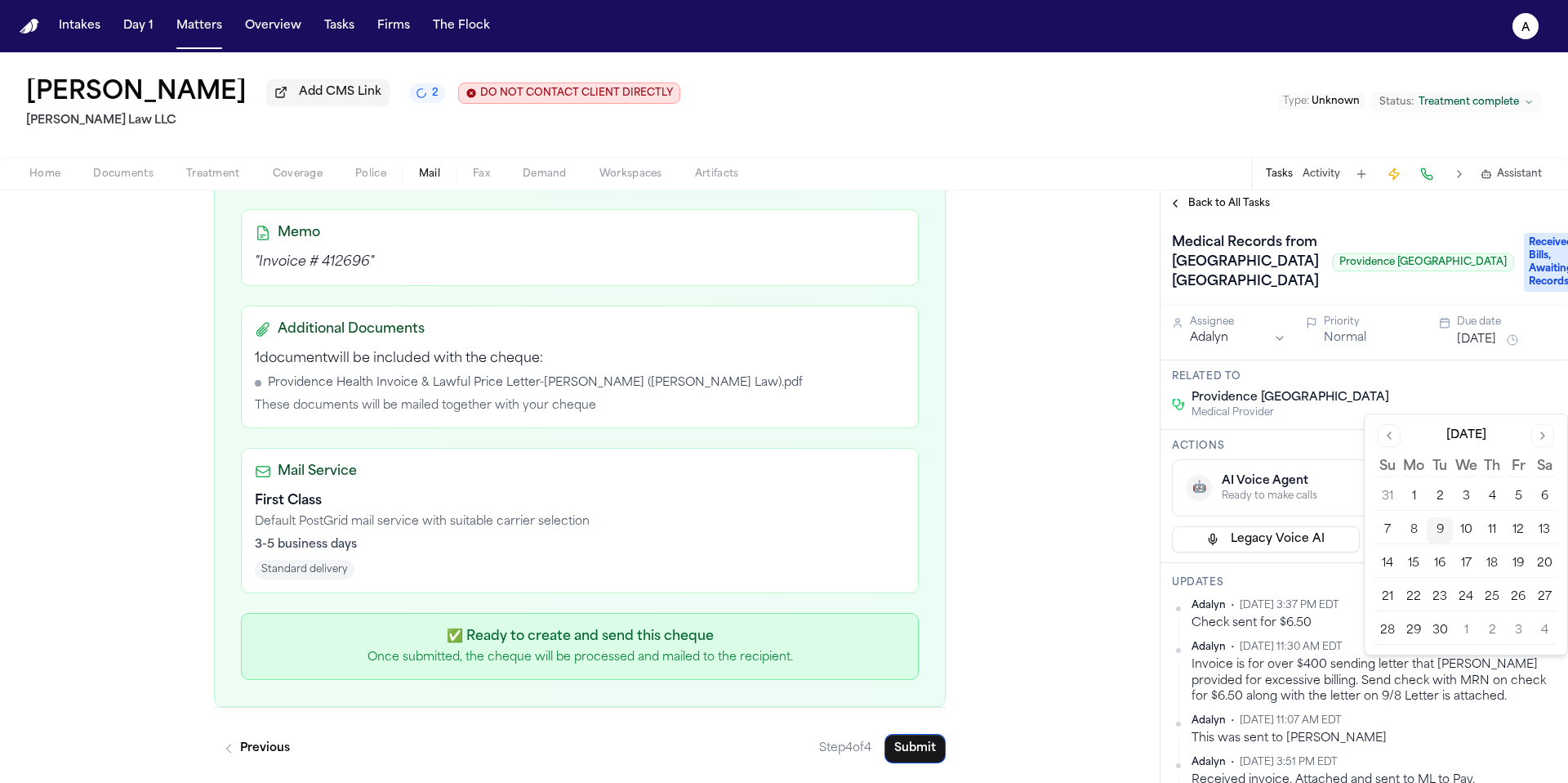
click at [1433, 556] on button "16" at bounding box center [1440, 564] width 26 height 26
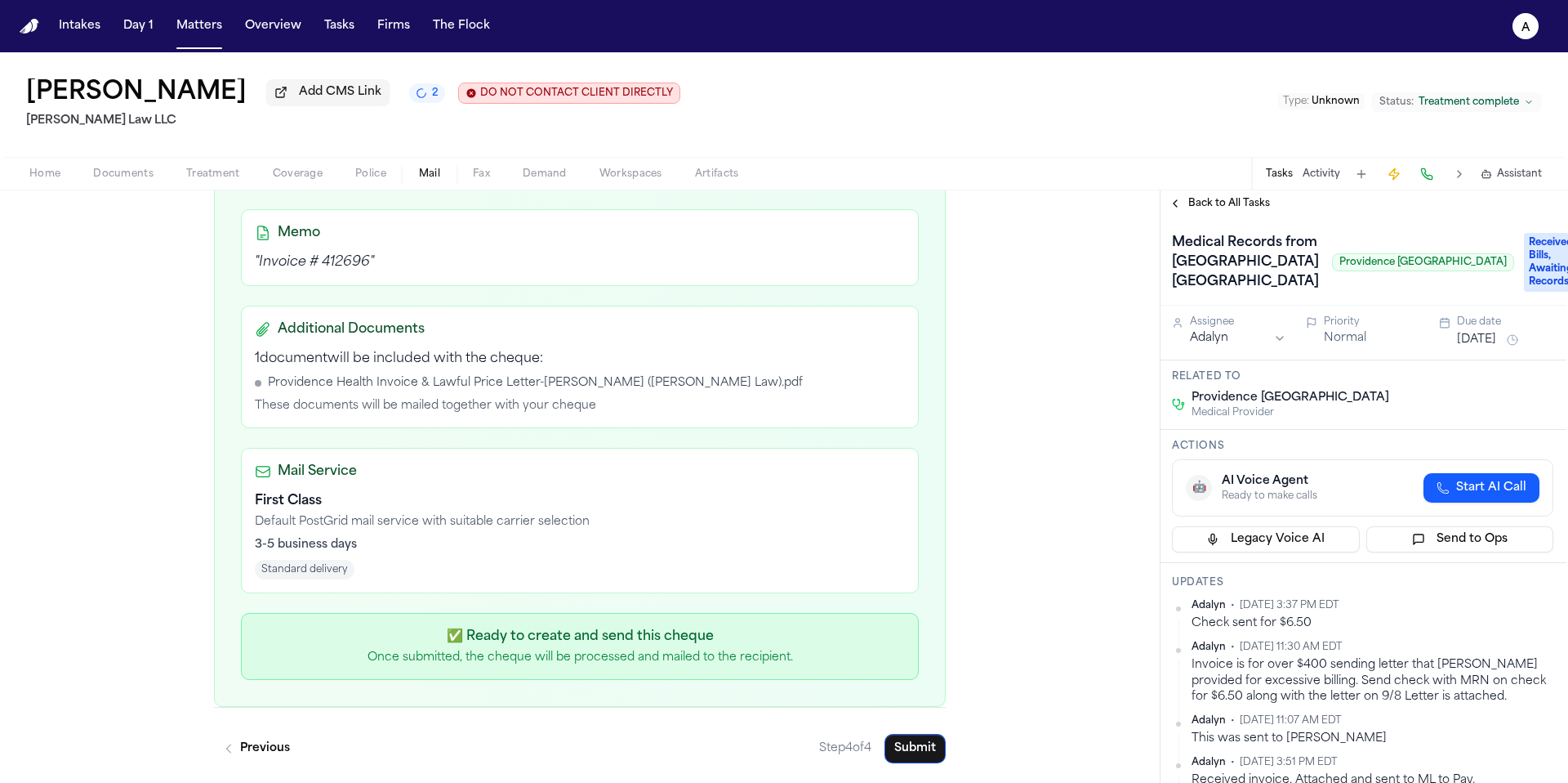
click at [1300, 453] on h3 "Actions" at bounding box center [1362, 445] width 381 height 13
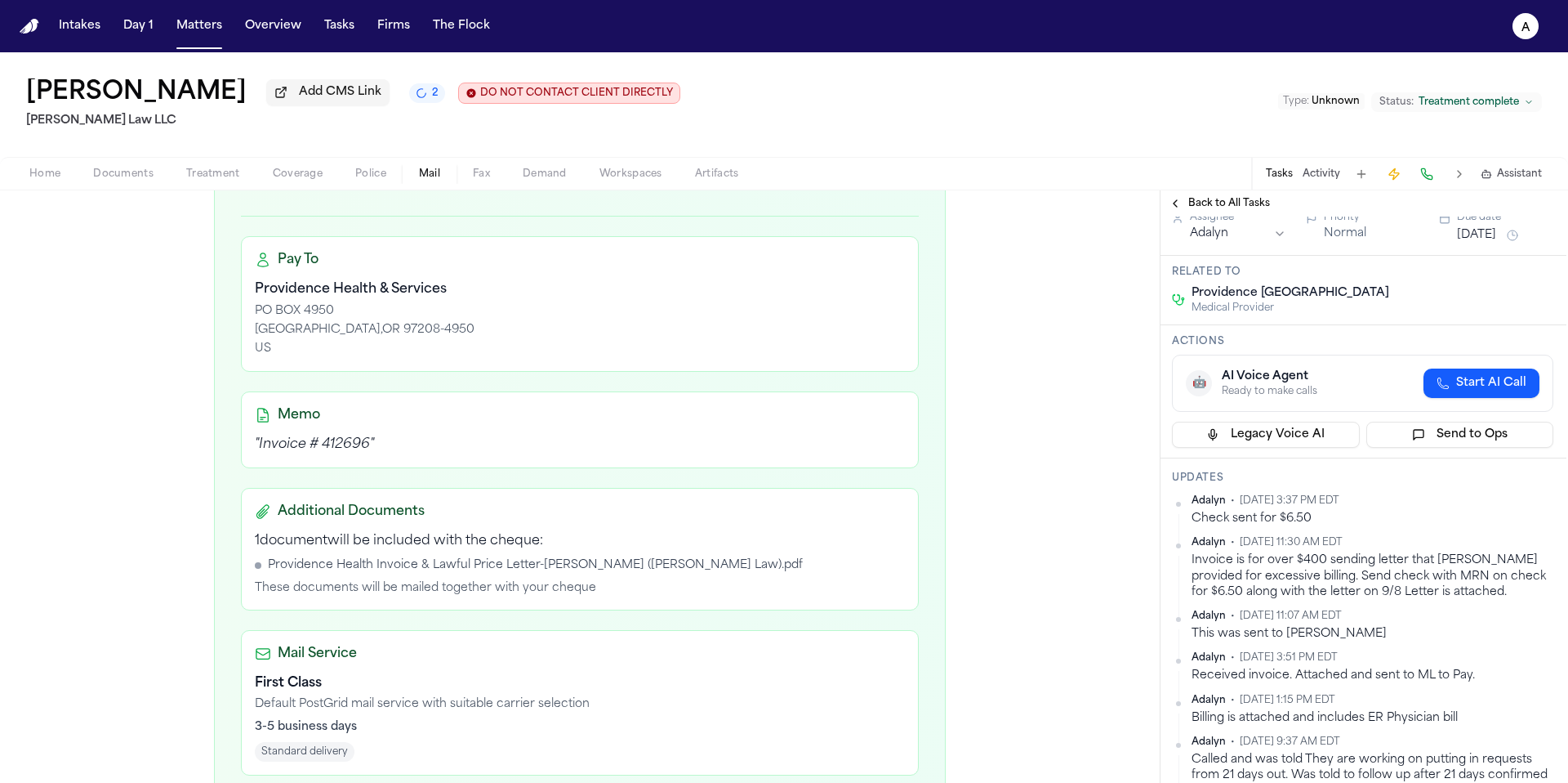
scroll to position [0, 0]
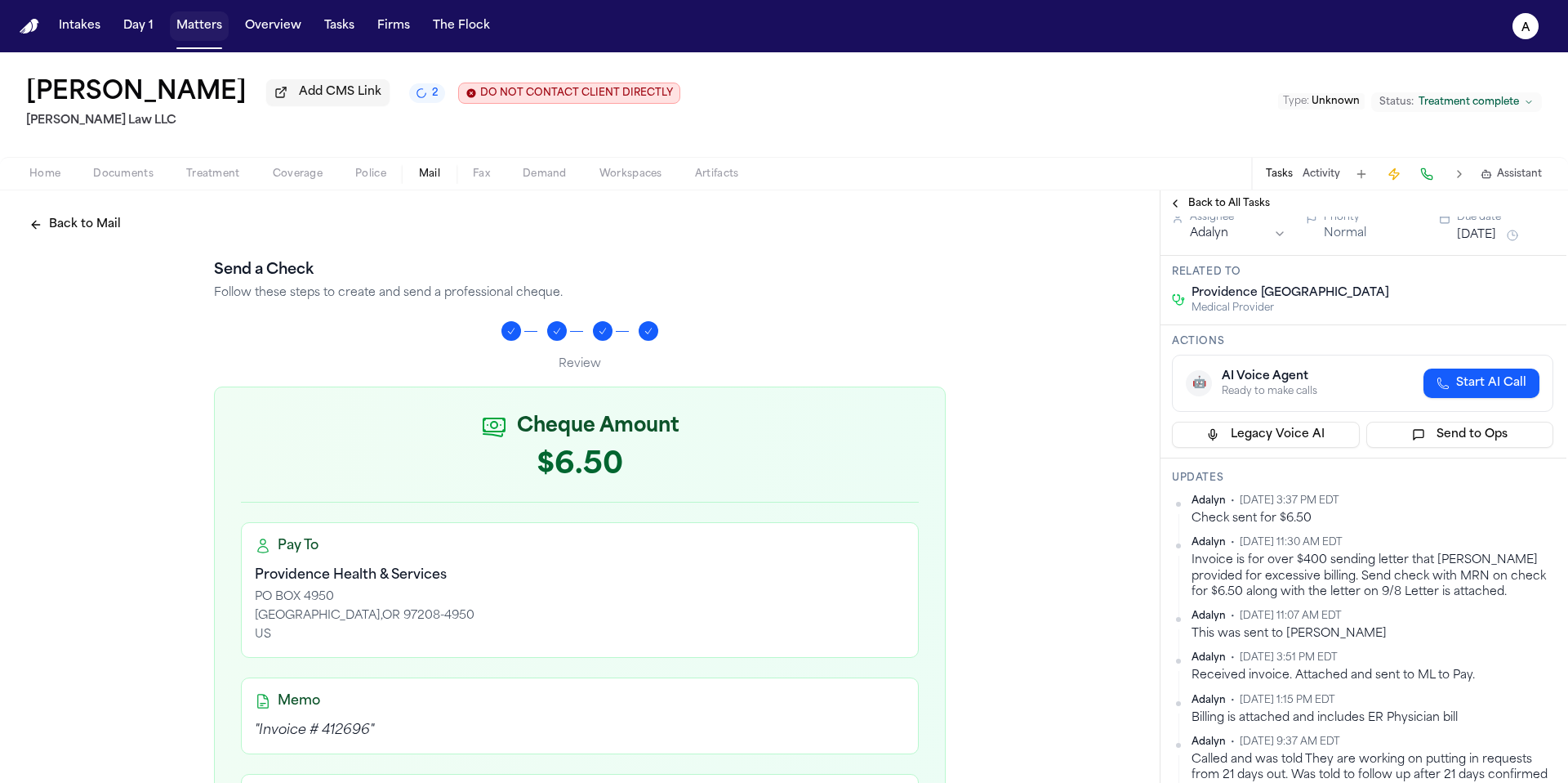
click at [191, 22] on button "Matters" at bounding box center [199, 26] width 59 height 29
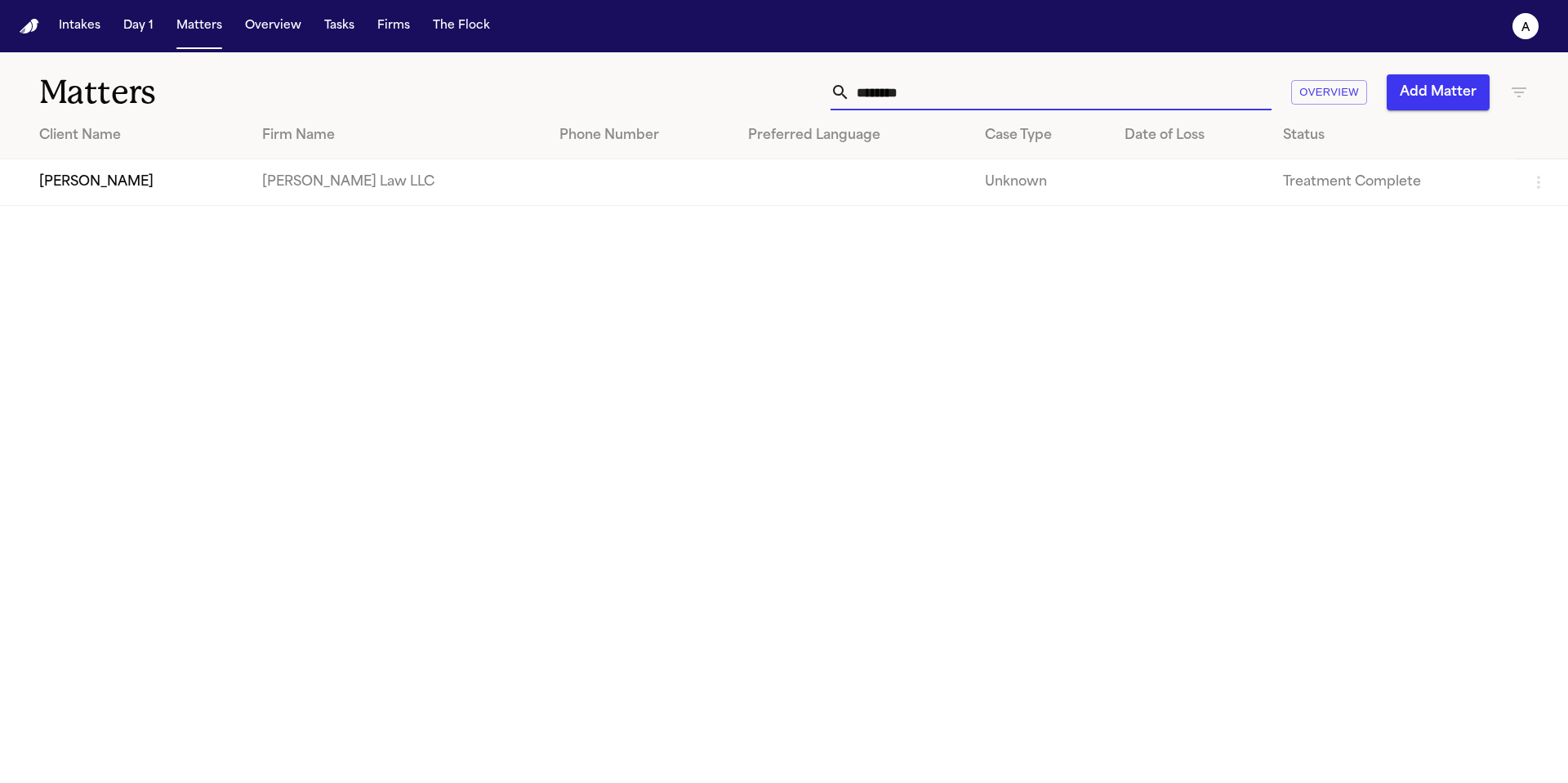
drag, startPoint x: 1003, startPoint y: 100, endPoint x: 652, endPoint y: 97, distance: 351.0
click at [652, 97] on div "******** Overview Add Matter" at bounding box center [1001, 93] width 1056 height 36
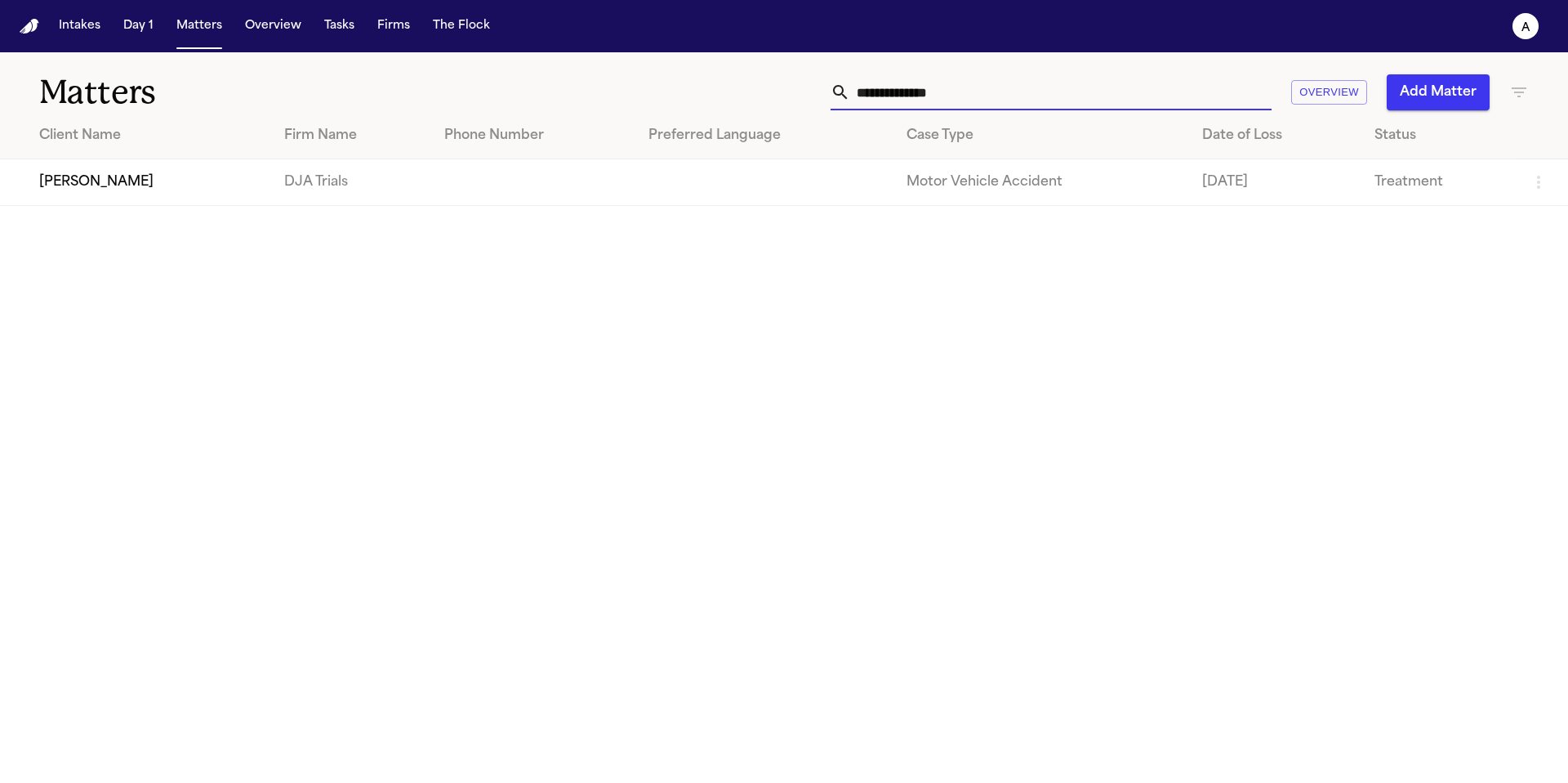
click at [194, 196] on td "[PERSON_NAME]" at bounding box center [135, 183] width 271 height 47
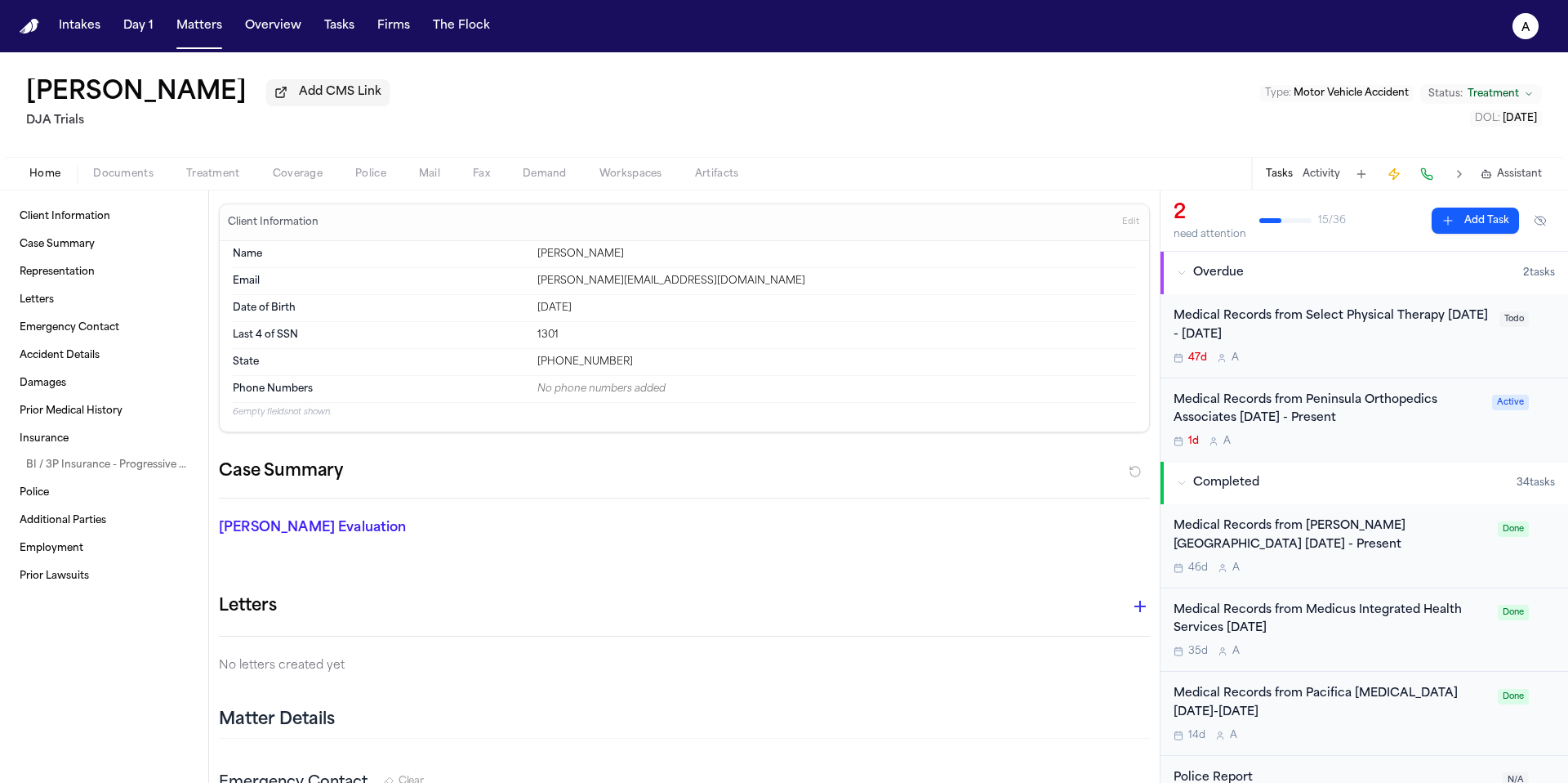
click at [1429, 448] on div "1d A" at bounding box center [1327, 441] width 309 height 13
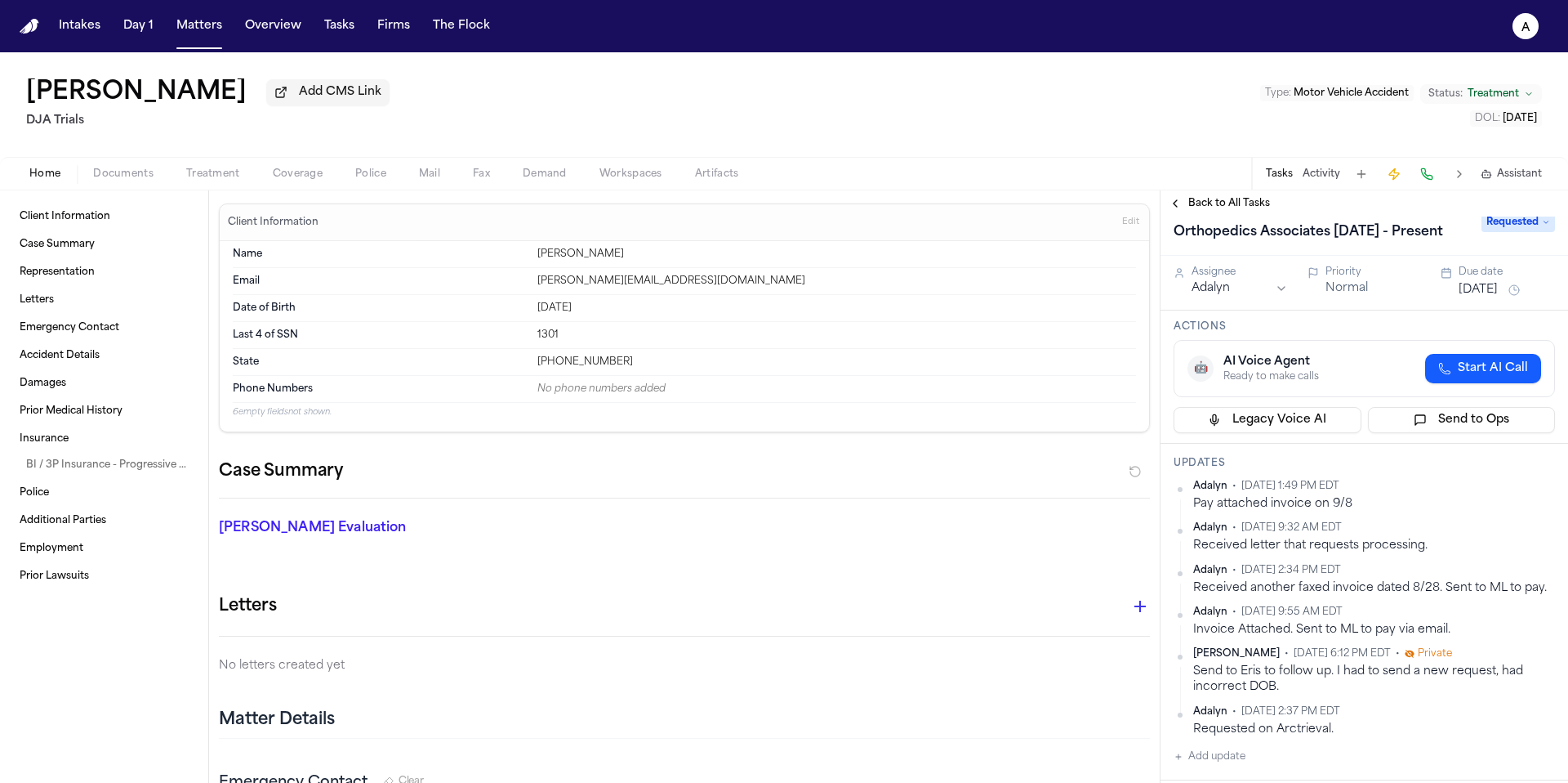
scroll to position [37, 0]
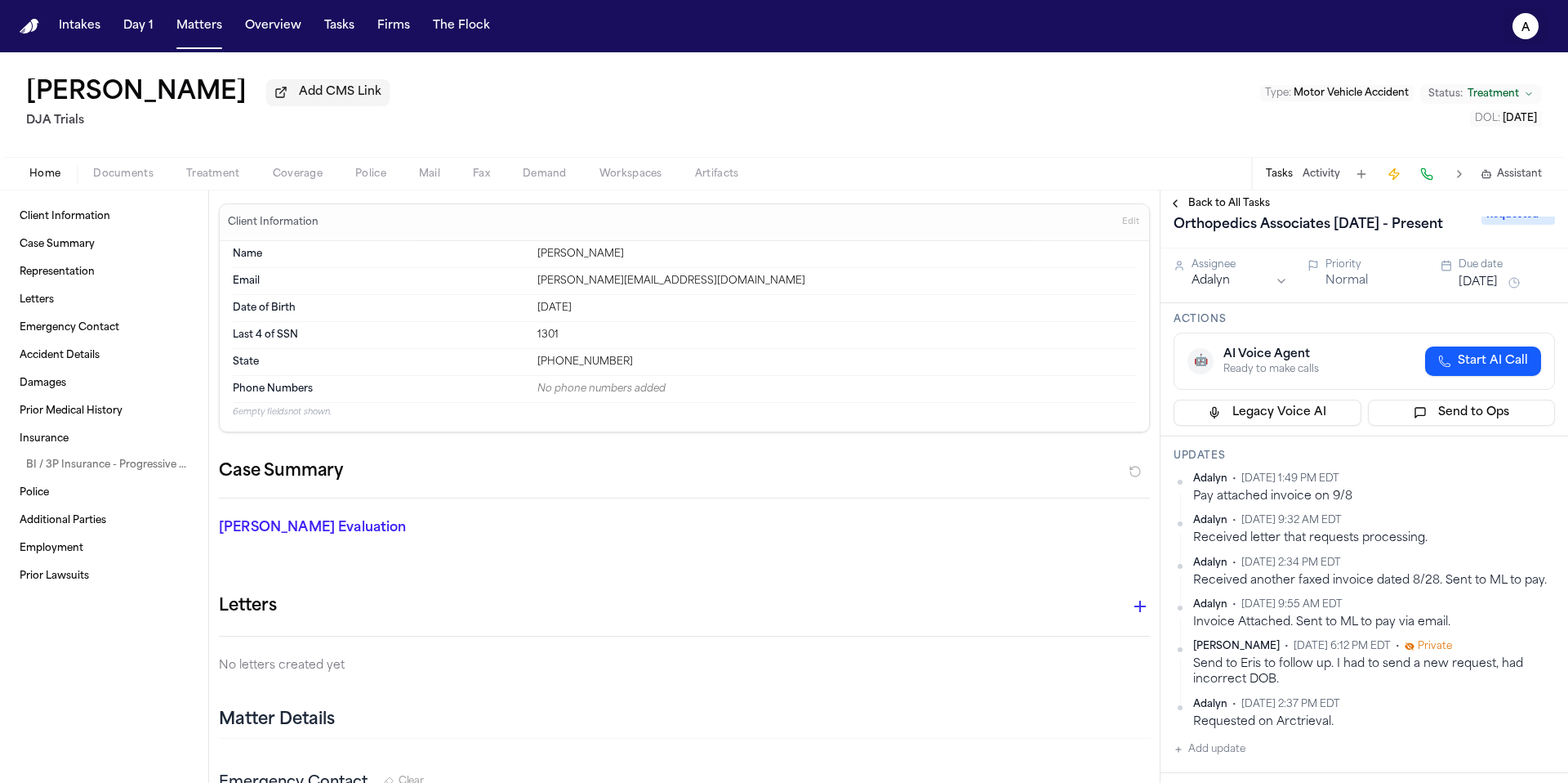
click at [1530, 28] on icon "A" at bounding box center [1526, 26] width 26 height 26
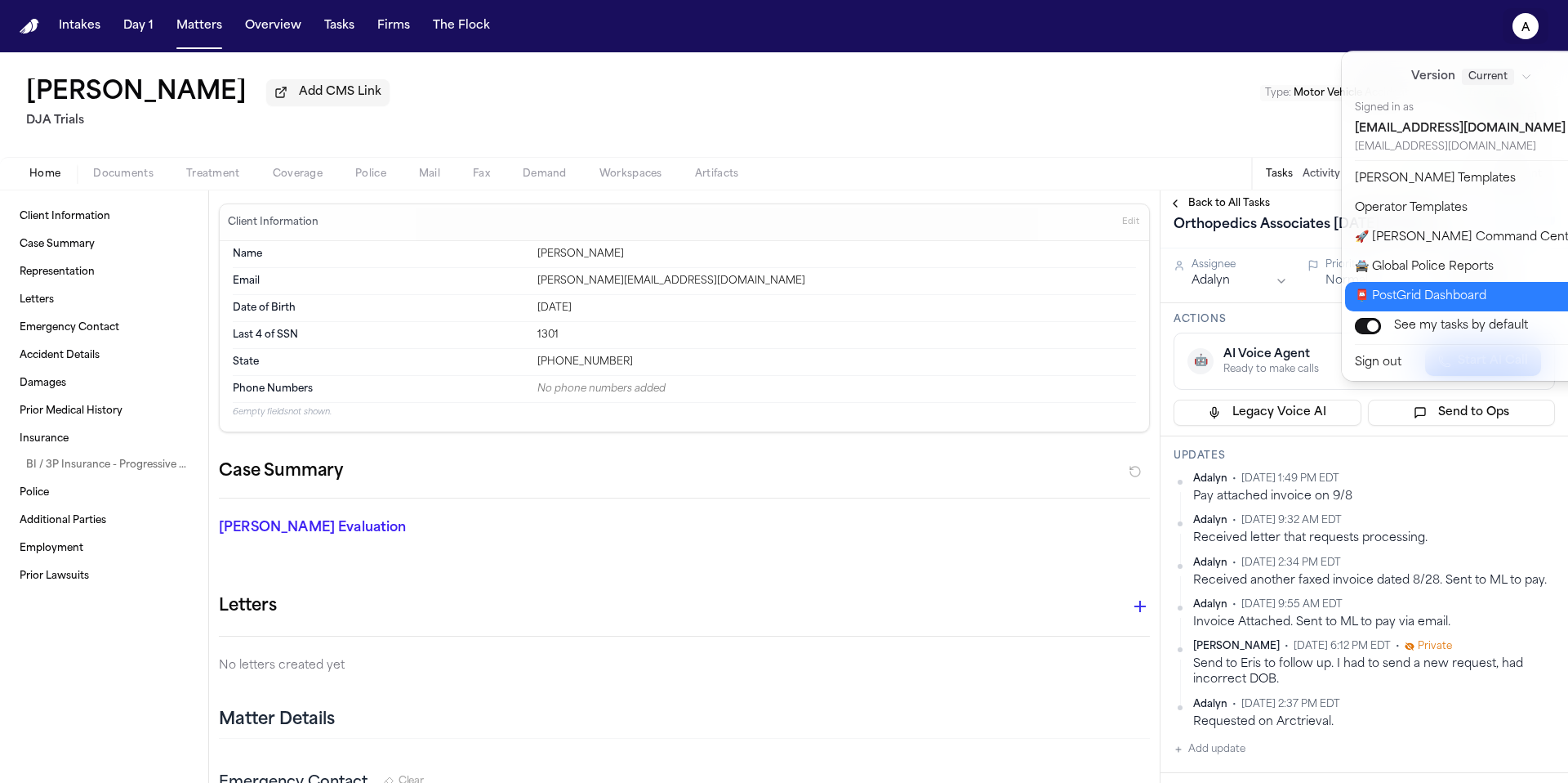
click at [1448, 284] on button "📮 PostGrid Dashboard" at bounding box center [1481, 296] width 272 height 29
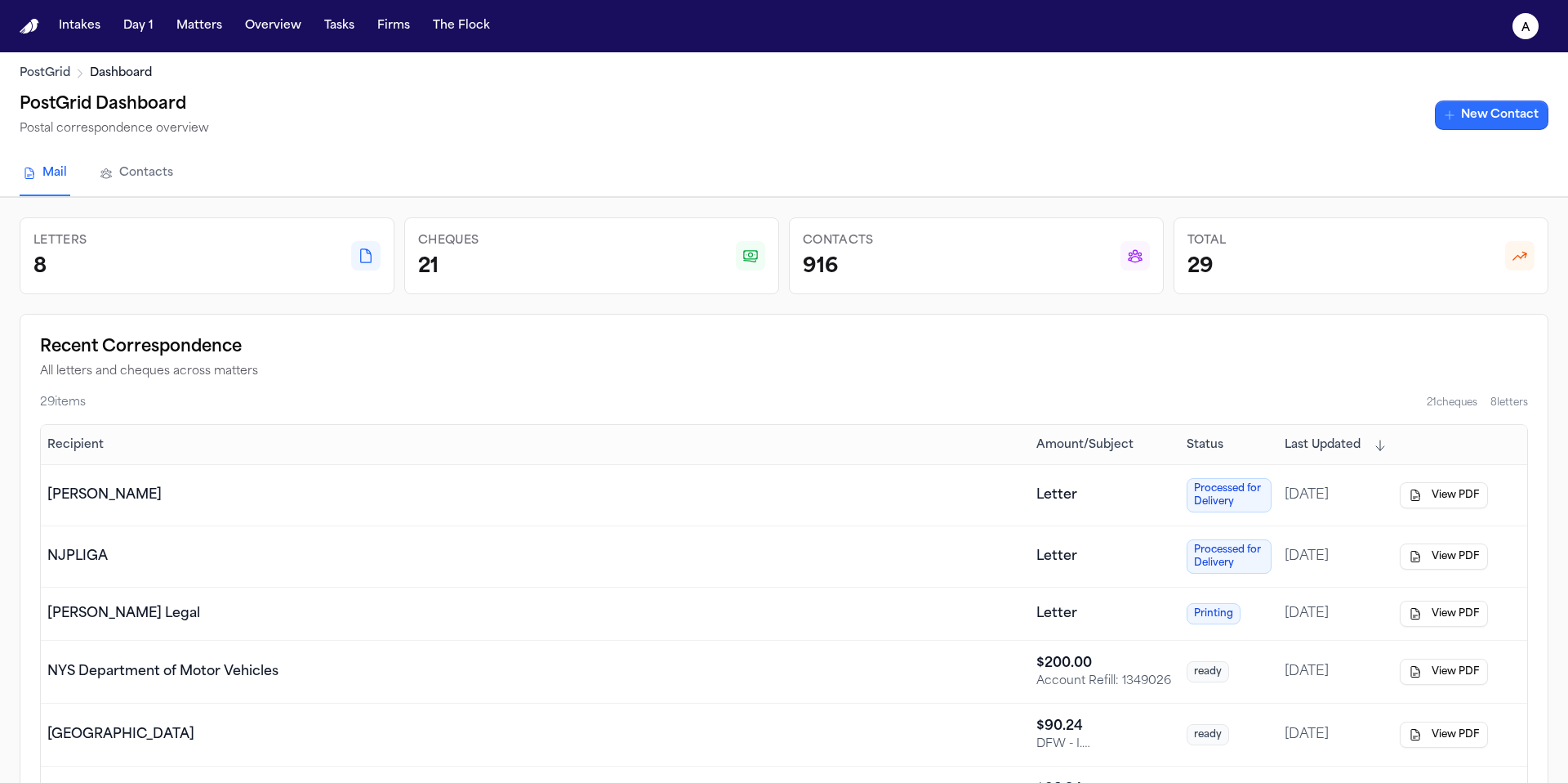
click at [1494, 122] on link "New Contact" at bounding box center [1491, 115] width 113 height 29
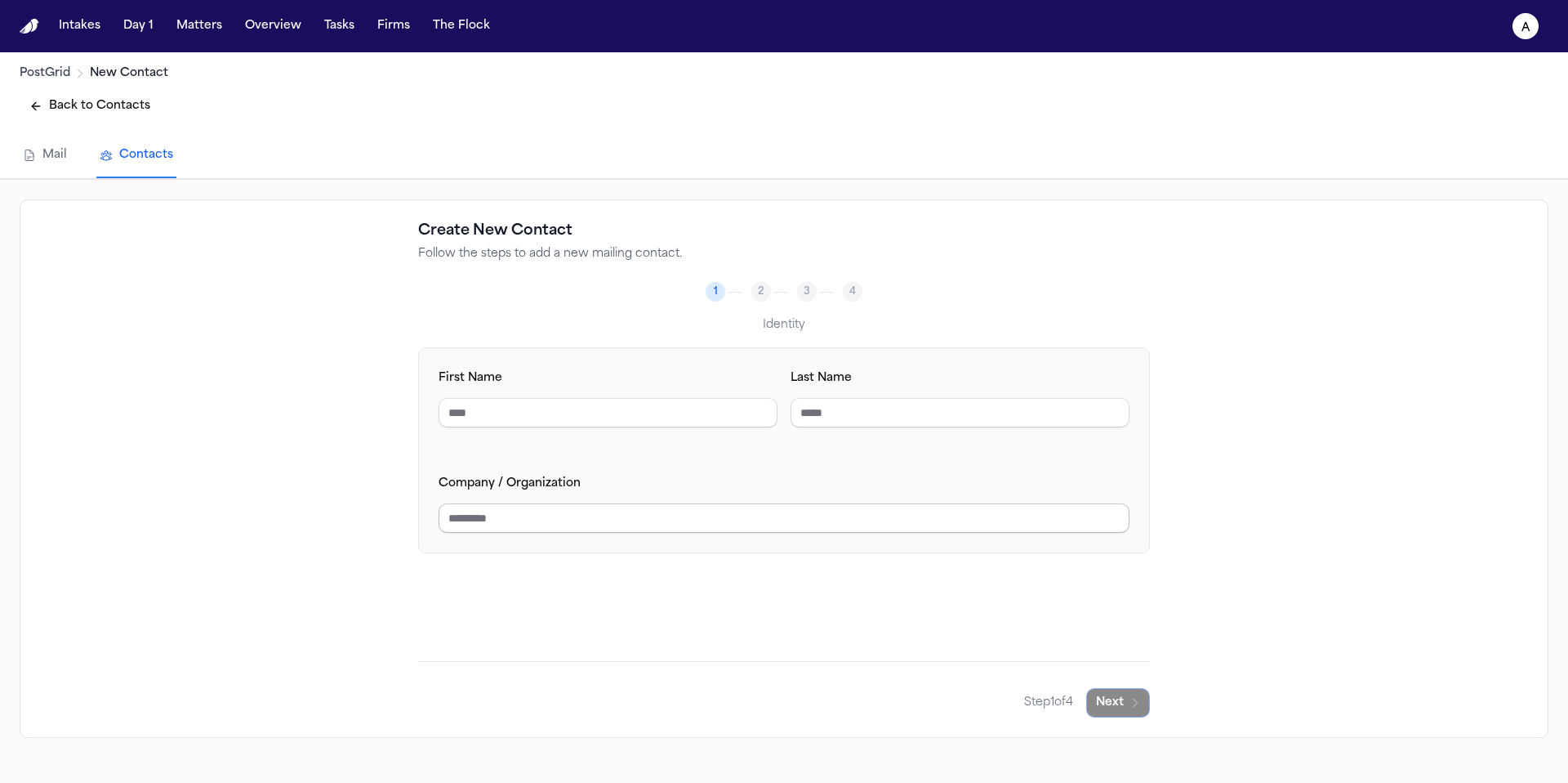
click at [749, 523] on input "Company / Organization" at bounding box center [784, 518] width 691 height 29
click at [728, 519] on input "Company / Organization" at bounding box center [784, 518] width 691 height 29
drag, startPoint x: 694, startPoint y: 520, endPoint x: 355, endPoint y: 511, distance: 339.1
click at [355, 511] on div "**********" at bounding box center [784, 469] width 1529 height 539
click at [1122, 698] on button "Next" at bounding box center [1118, 702] width 64 height 29
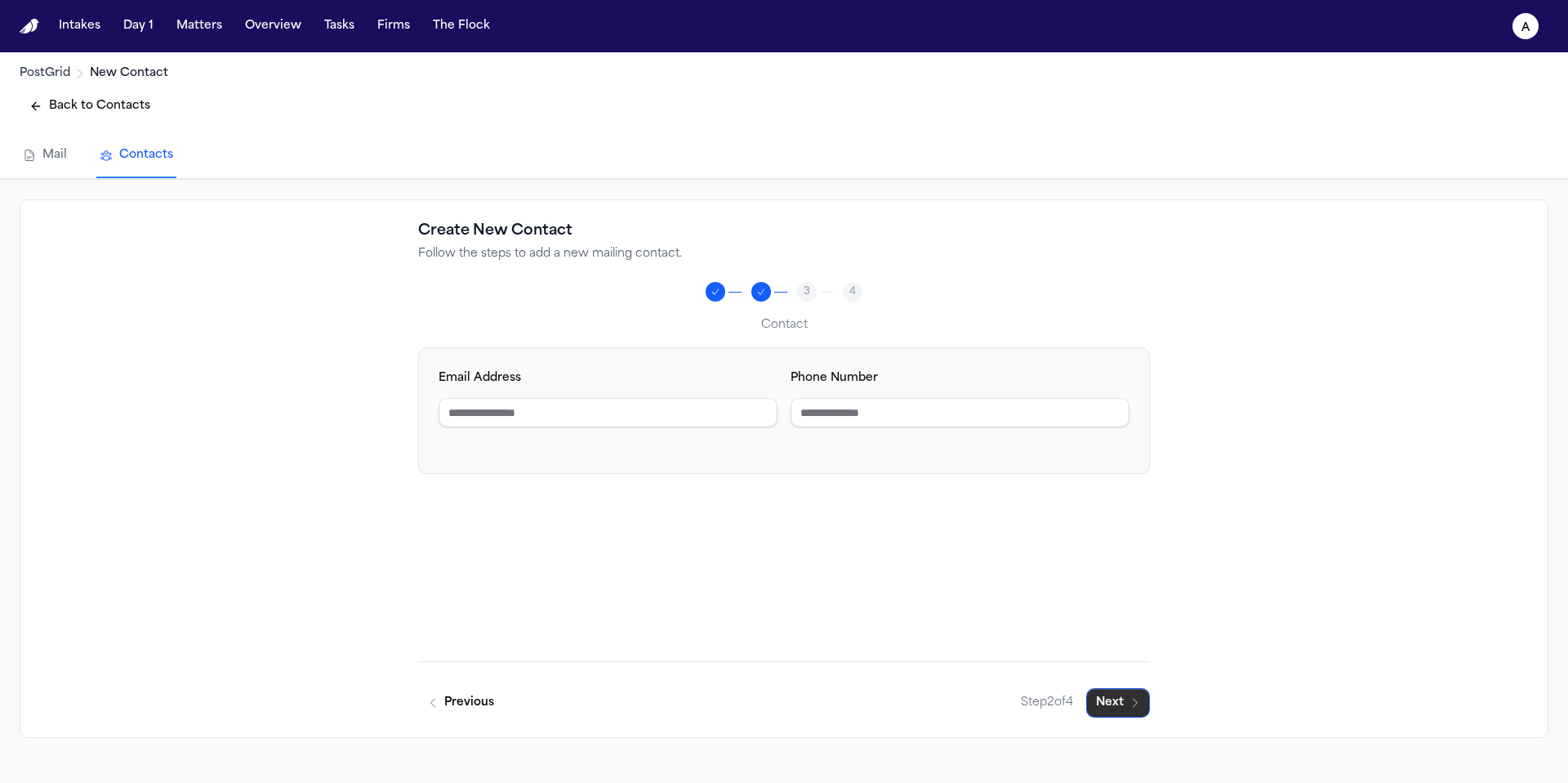
click at [1135, 709] on icon "button" at bounding box center [1134, 702] width 13 height 13
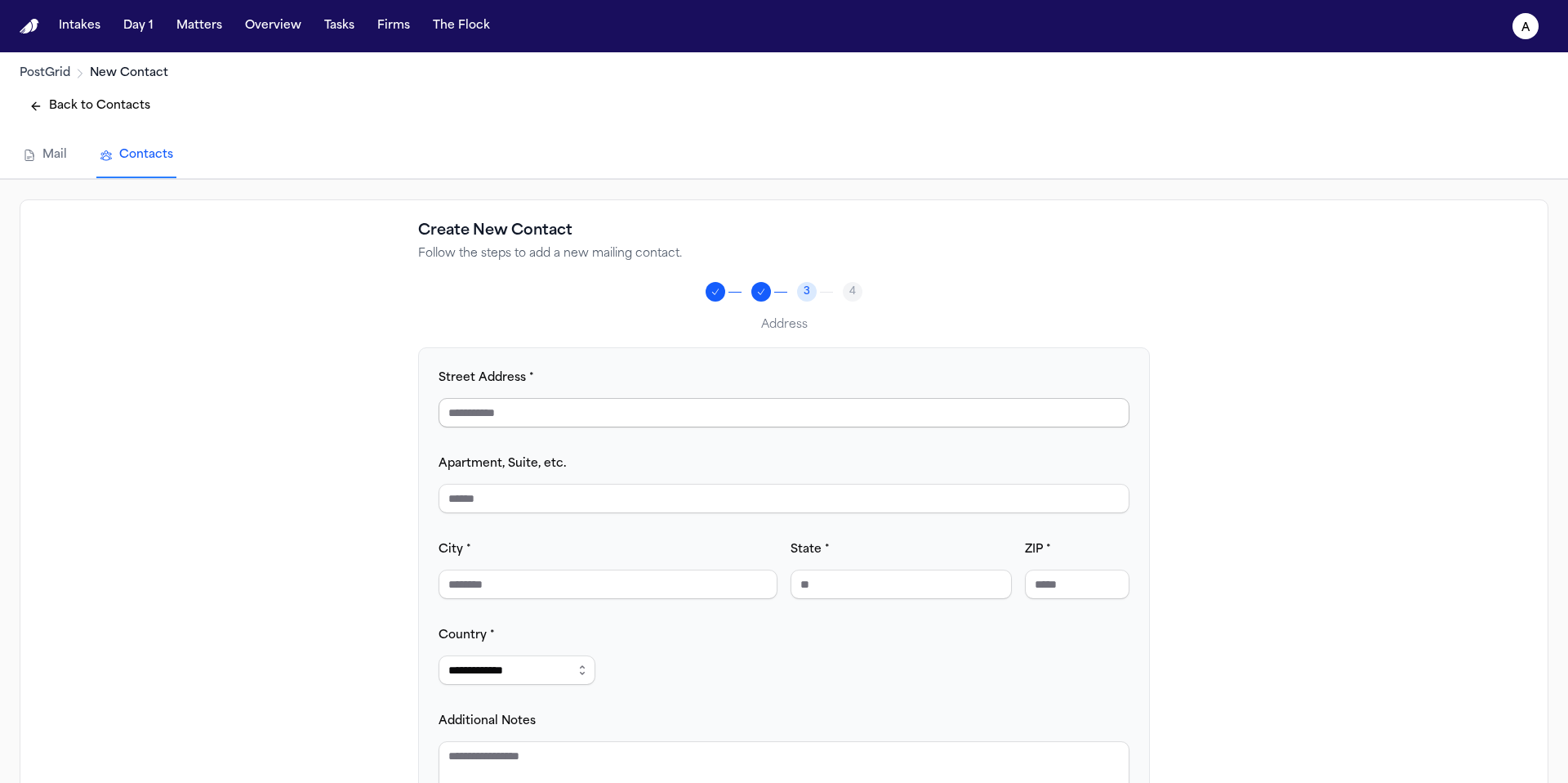
click at [644, 404] on input "Street Address *" at bounding box center [784, 412] width 691 height 29
click at [503, 584] on input "City *" at bounding box center [607, 584] width 339 height 29
click at [882, 592] on input "State *" at bounding box center [901, 584] width 222 height 29
click at [1089, 594] on input "ZIP *" at bounding box center [1077, 584] width 105 height 29
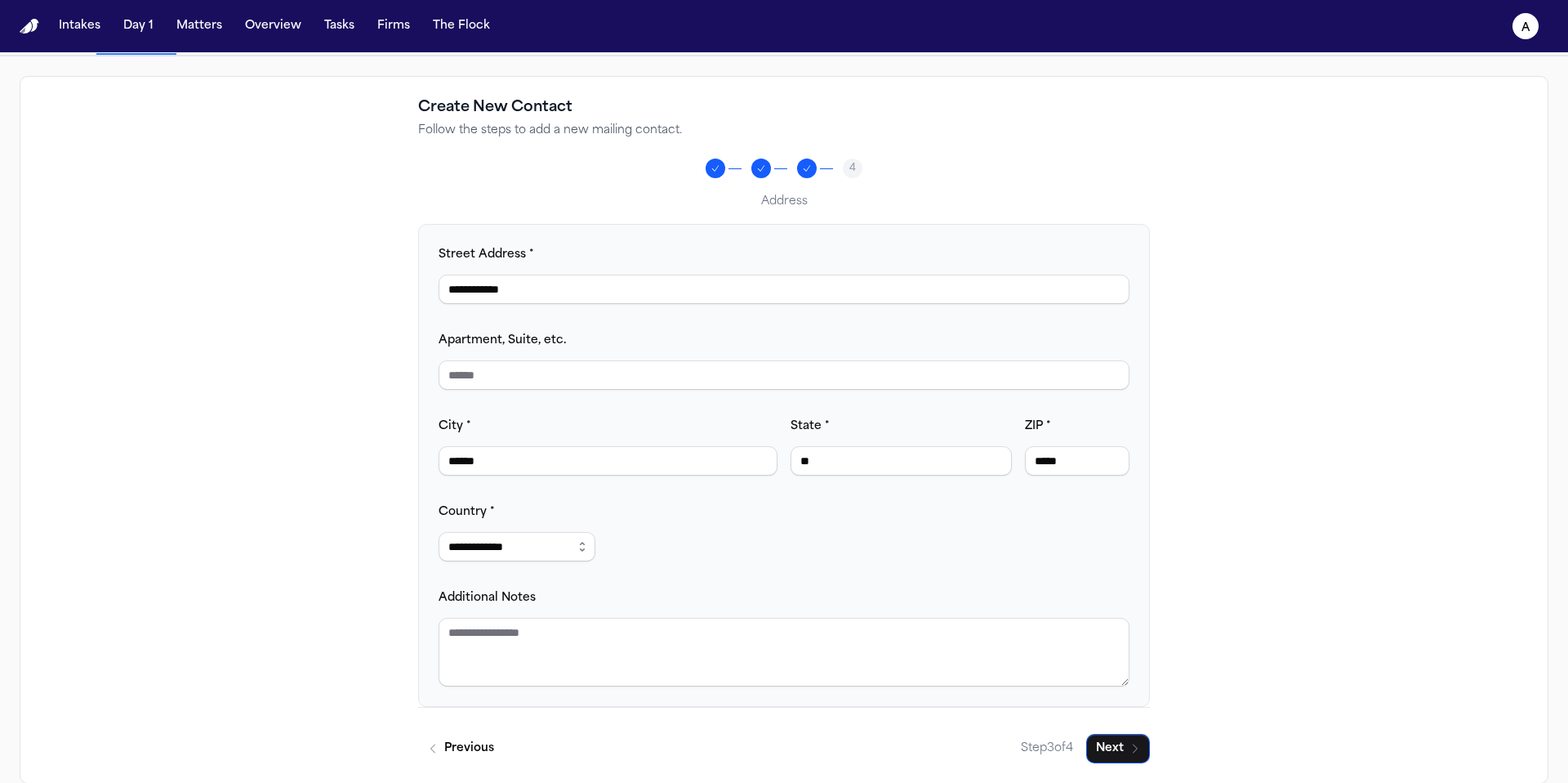
scroll to position [148, 0]
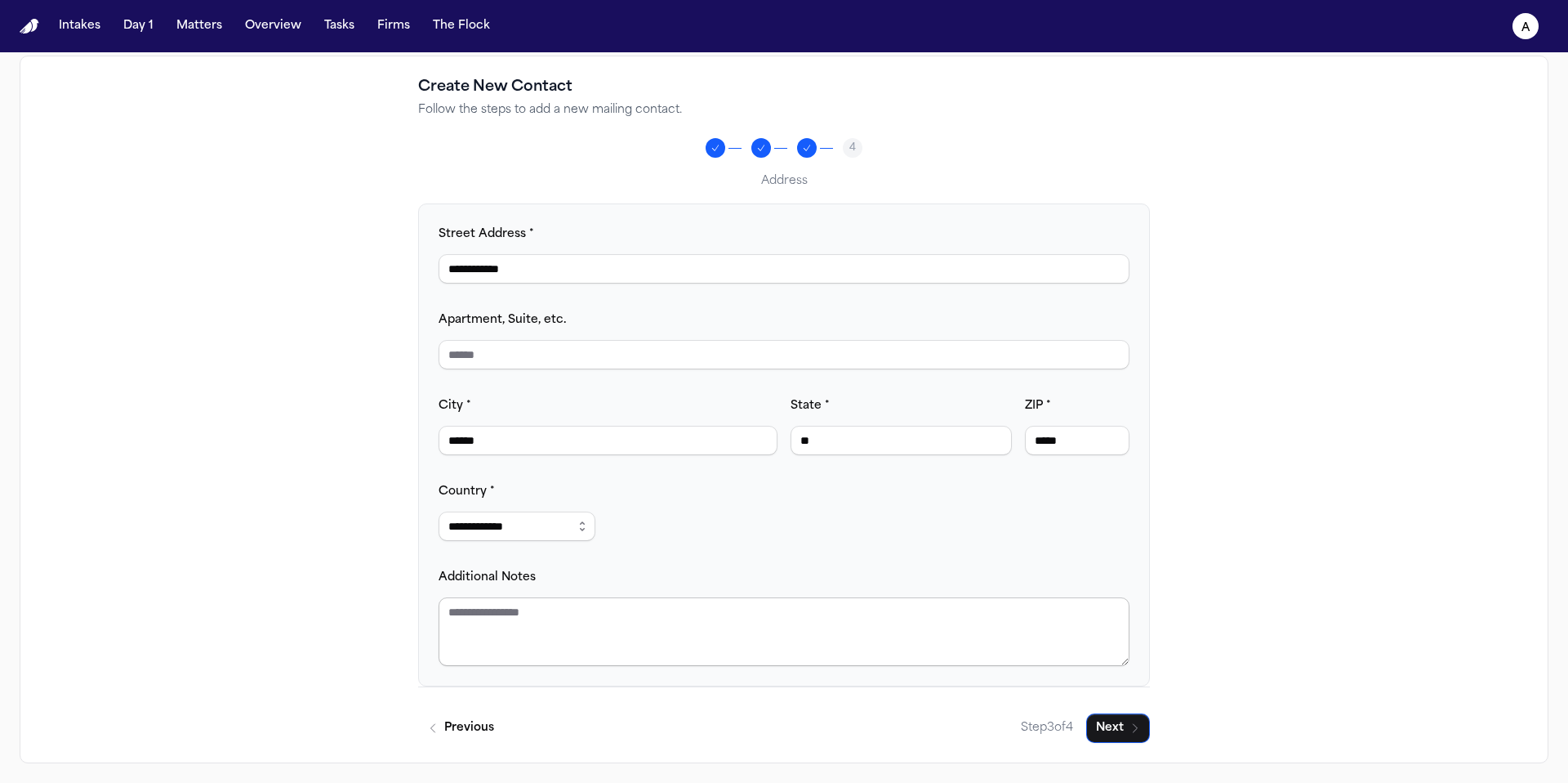
click at [717, 630] on textarea "Additional Notes" at bounding box center [784, 631] width 691 height 68
click at [898, 631] on textarea "Additional Notes" at bounding box center [784, 631] width 691 height 68
click at [1132, 734] on button "Next" at bounding box center [1118, 728] width 64 height 29
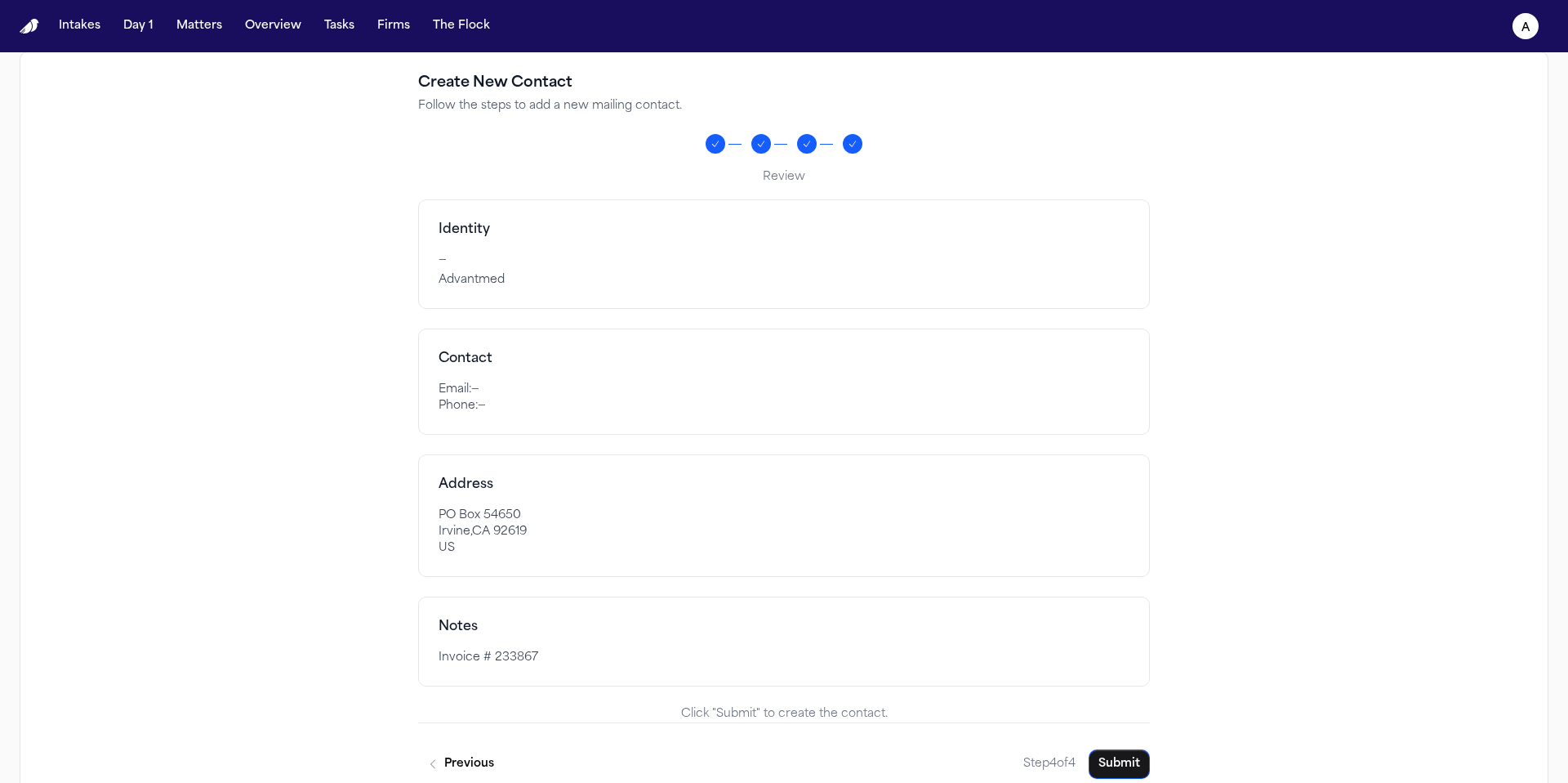
click at [477, 760] on button "Previous" at bounding box center [461, 764] width 86 height 29
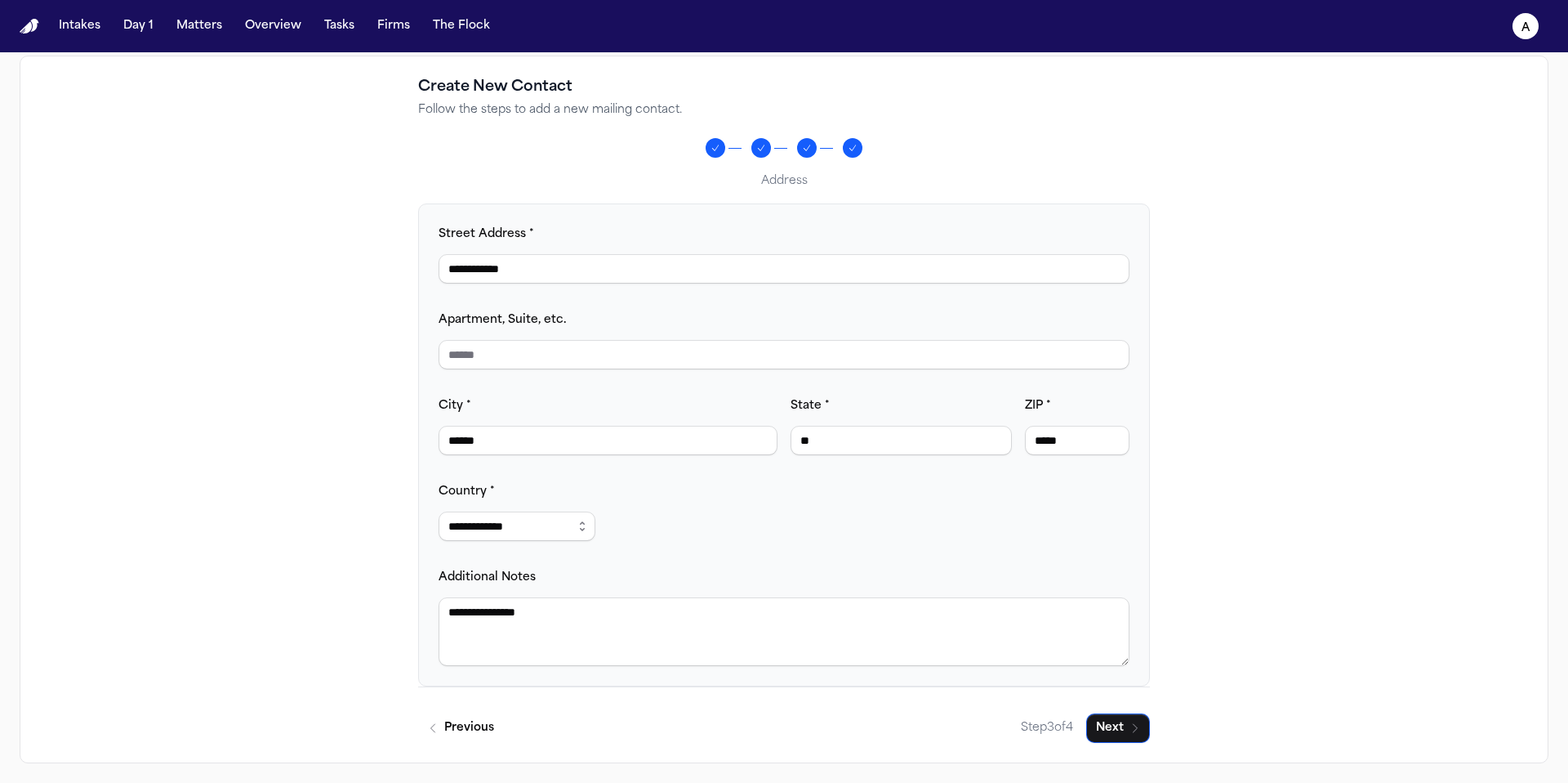
drag, startPoint x: 613, startPoint y: 602, endPoint x: 426, endPoint y: 610, distance: 187.2
click at [426, 610] on div "**********" at bounding box center [784, 444] width 732 height 482
click at [1122, 728] on button "Next" at bounding box center [1118, 728] width 64 height 29
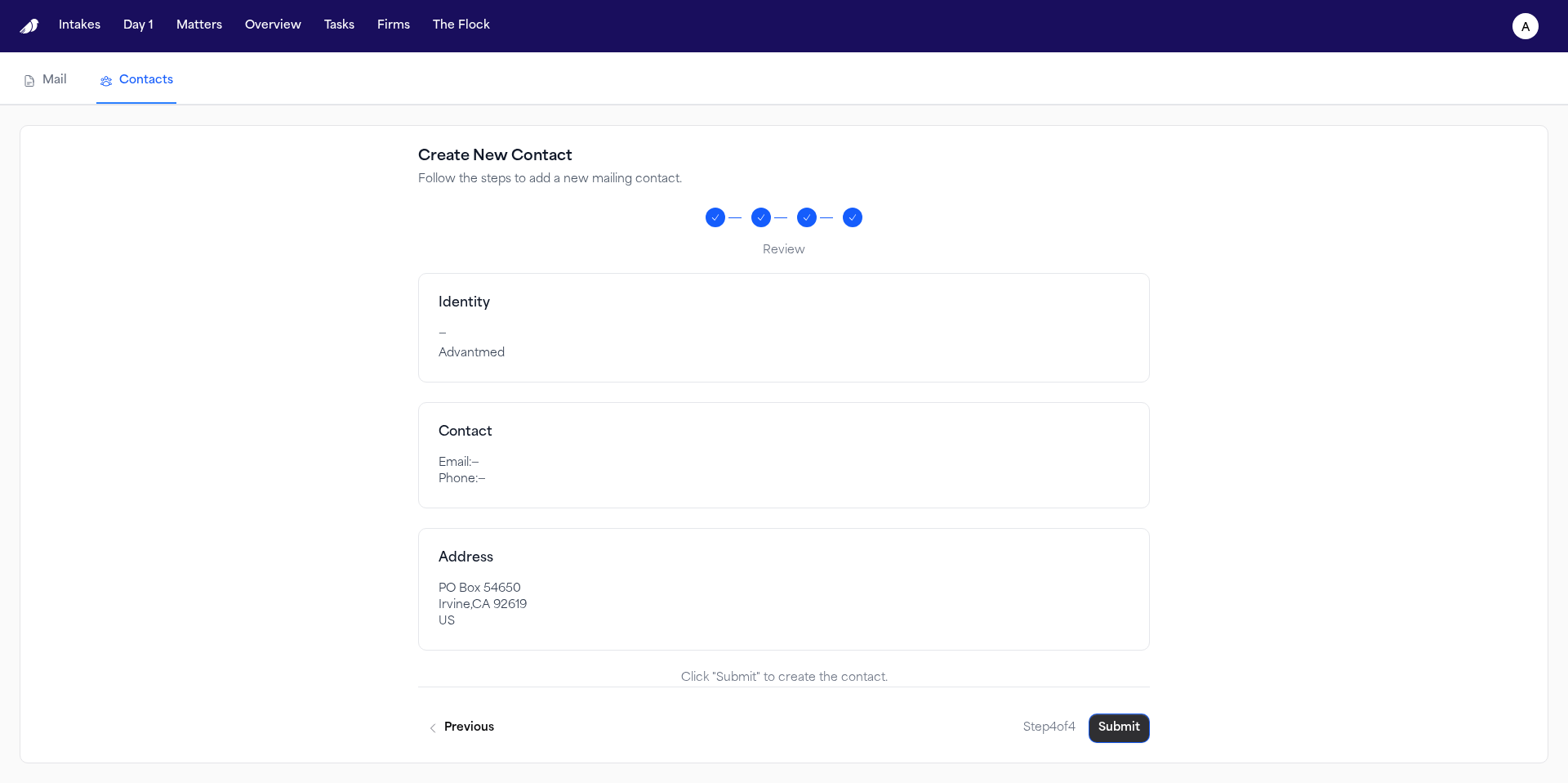
click at [1118, 728] on button "Submit" at bounding box center [1119, 728] width 61 height 29
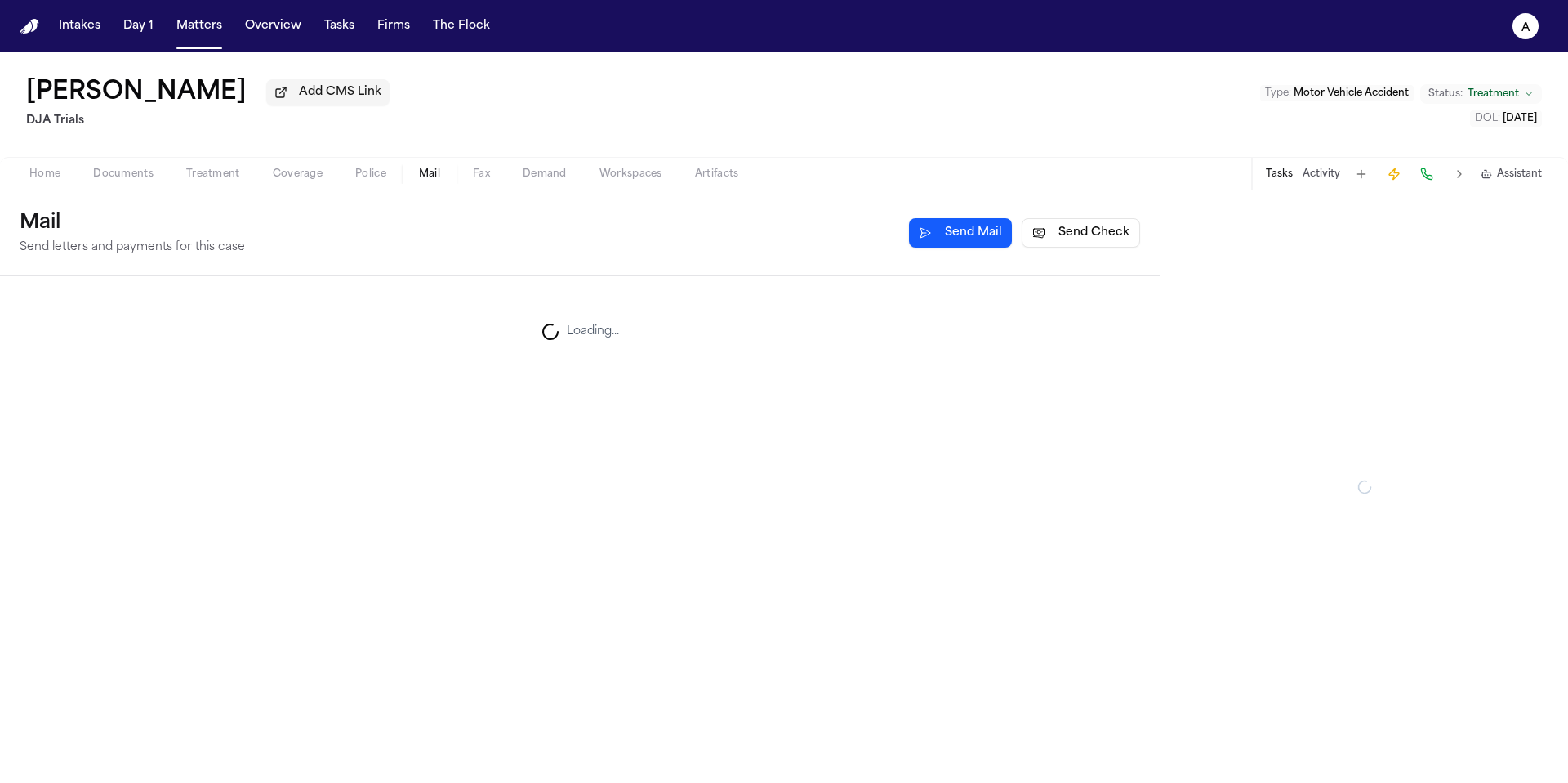
click at [423, 180] on span "Mail" at bounding box center [429, 173] width 22 height 13
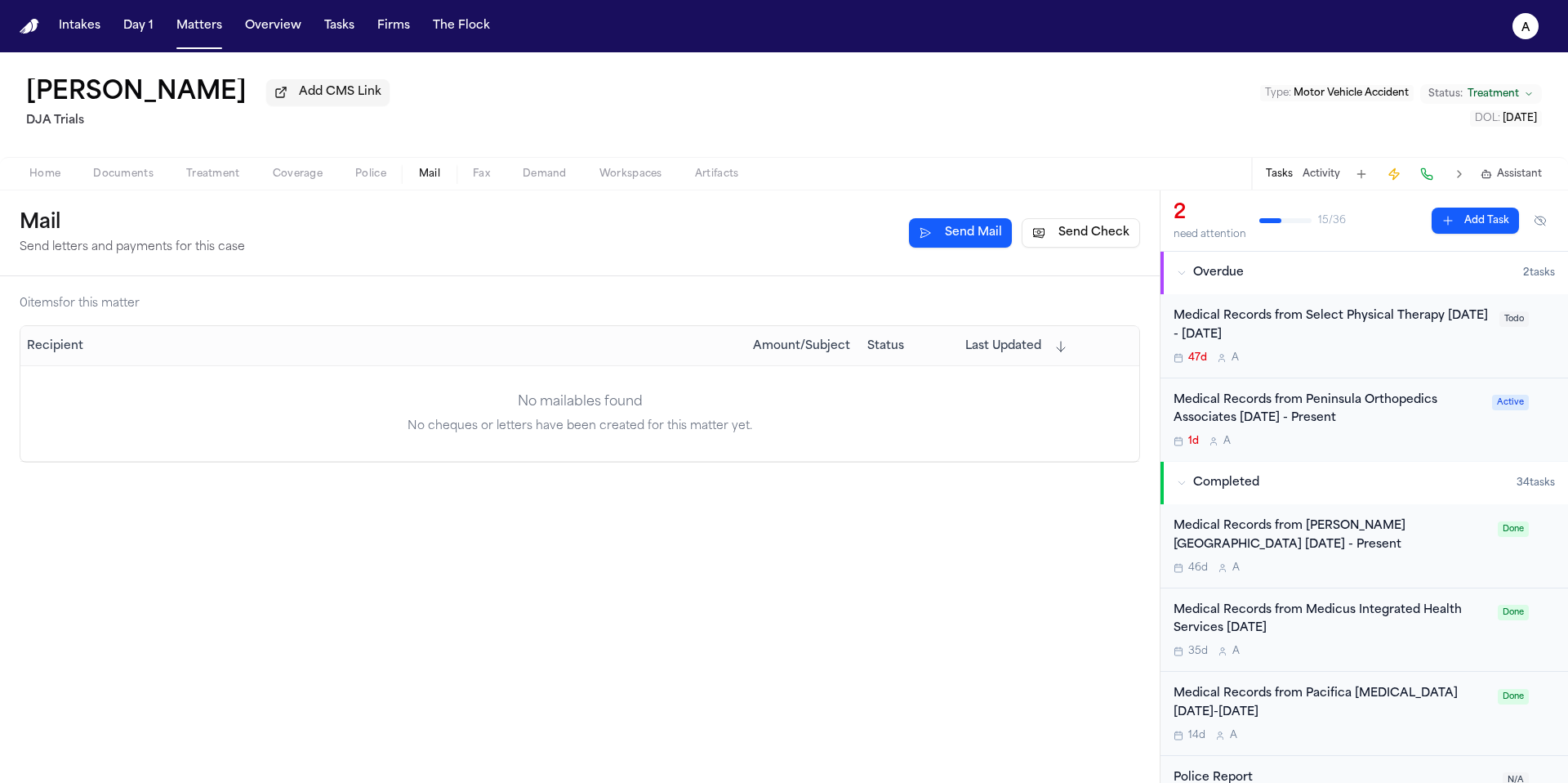
click at [1082, 236] on button "Send Check" at bounding box center [1081, 233] width 119 height 29
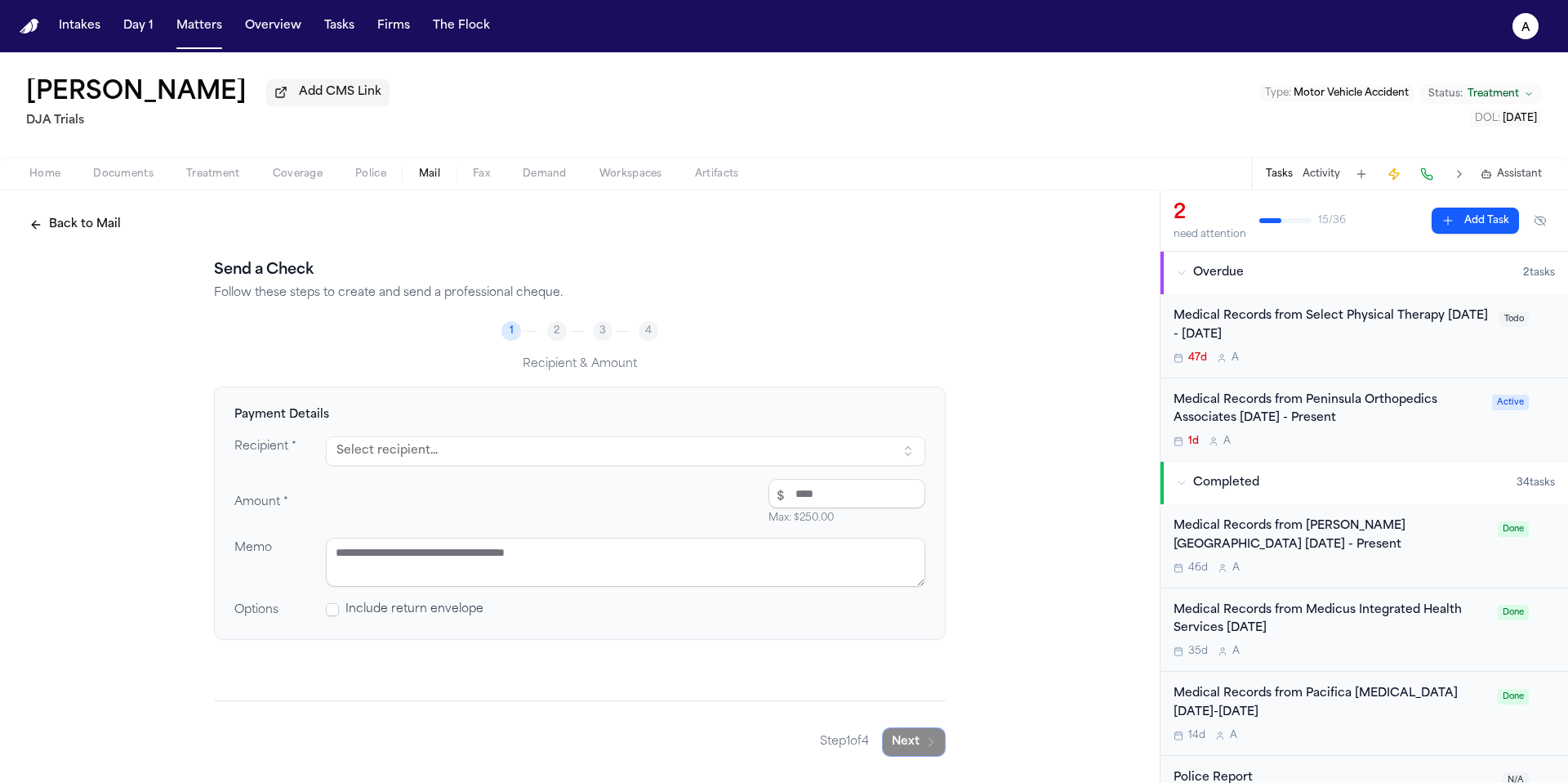
click at [524, 452] on button "Select recipient..." at bounding box center [625, 451] width 599 height 29
click at [454, 533] on div "PO BOX [GEOGRAPHIC_DATA]-4650" at bounding box center [499, 537] width 286 height 13
click at [835, 501] on input "number" at bounding box center [847, 494] width 157 height 29
click at [806, 559] on textarea at bounding box center [625, 562] width 599 height 49
click at [920, 750] on button "Next" at bounding box center [914, 741] width 64 height 29
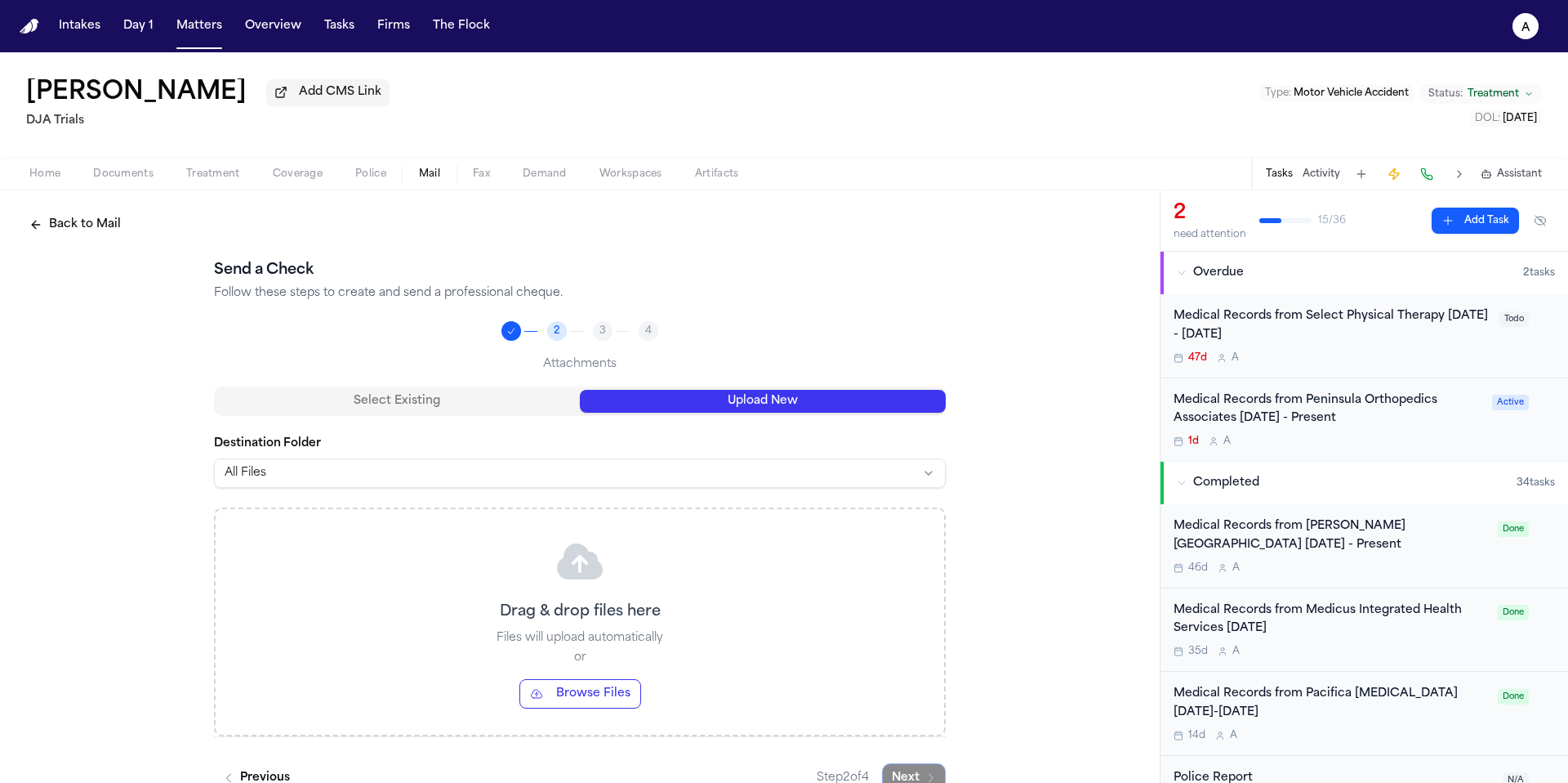
click at [799, 397] on button "Upload New" at bounding box center [763, 401] width 366 height 23
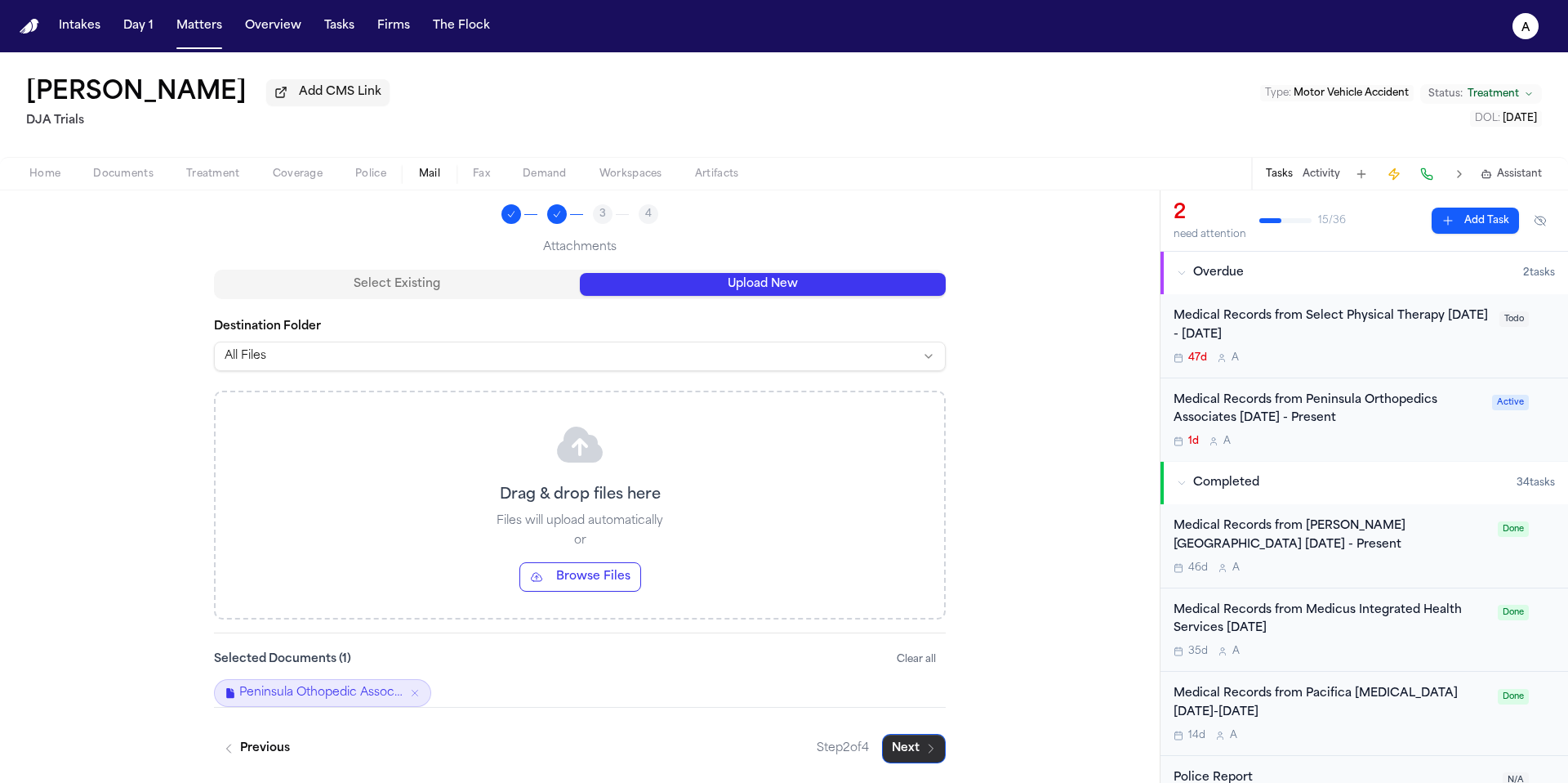
click at [907, 742] on button "Next" at bounding box center [914, 748] width 64 height 29
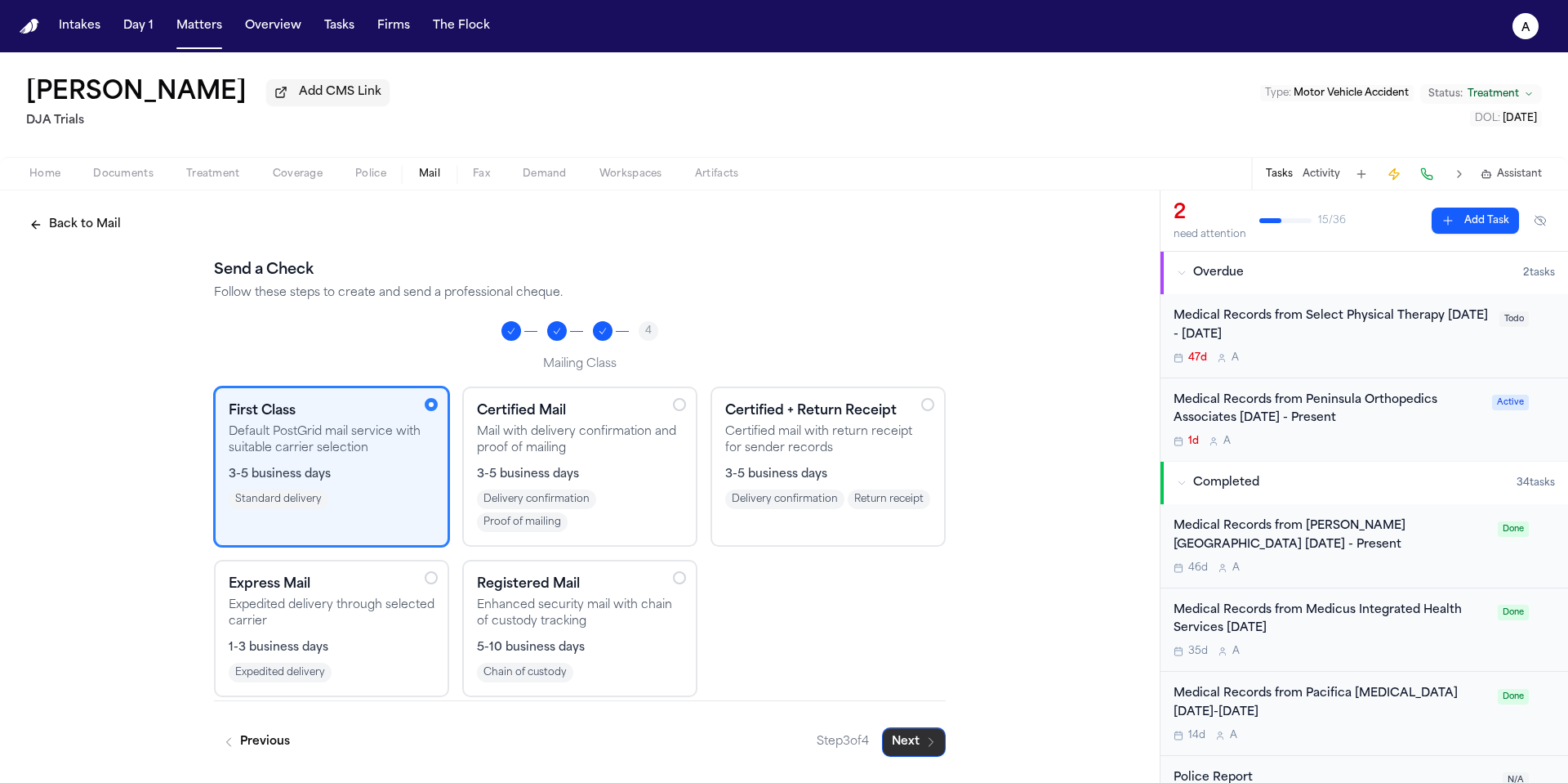
scroll to position [0, 0]
click at [913, 746] on button "Next" at bounding box center [914, 741] width 64 height 29
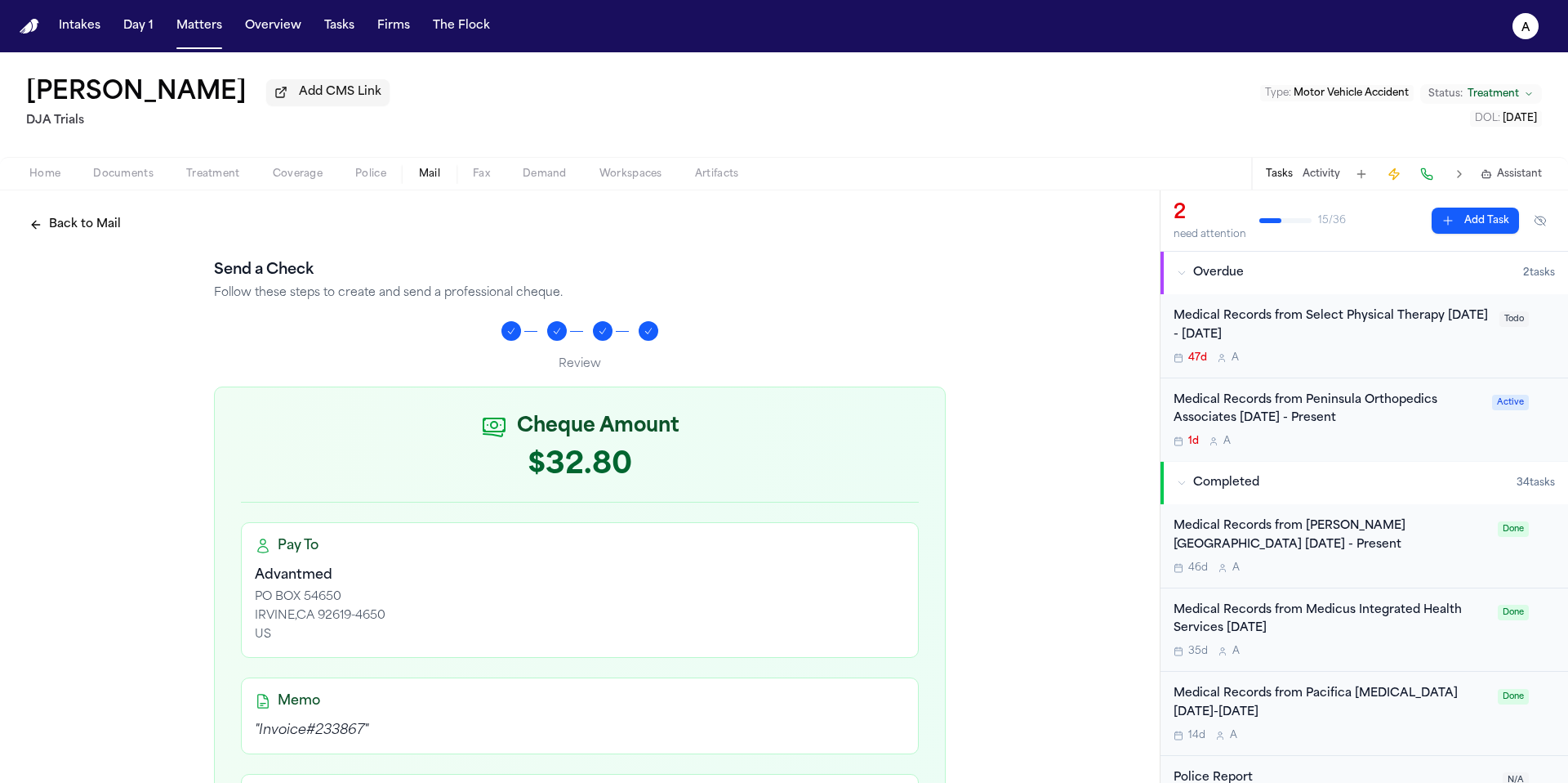
click at [1439, 351] on div "Medical Records from Select Physical Therapy 06/12/25 - 06/18/25 47d A" at bounding box center [1331, 336] width 316 height 57
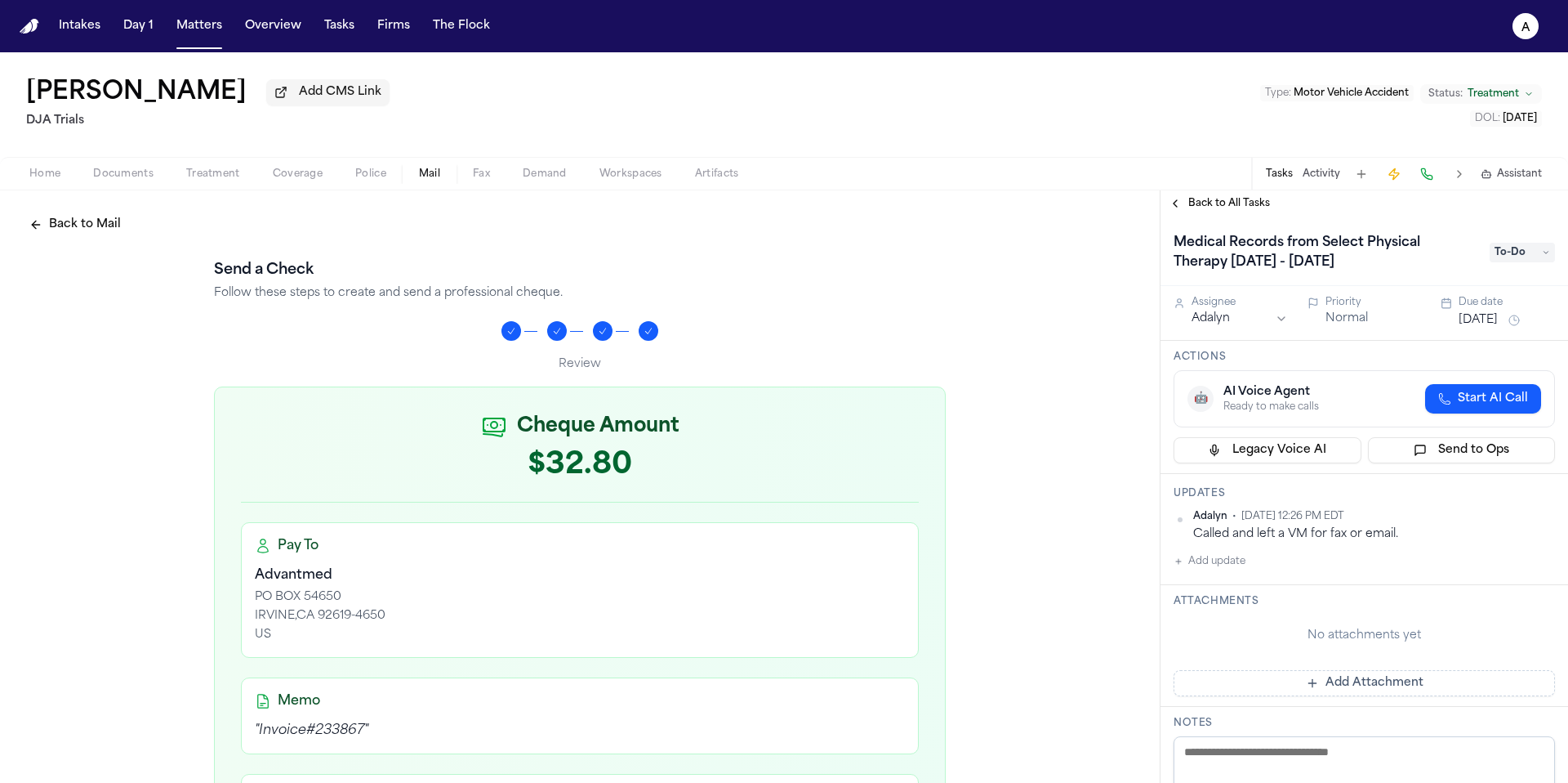
click at [1238, 563] on button "Add update" at bounding box center [1209, 561] width 72 height 20
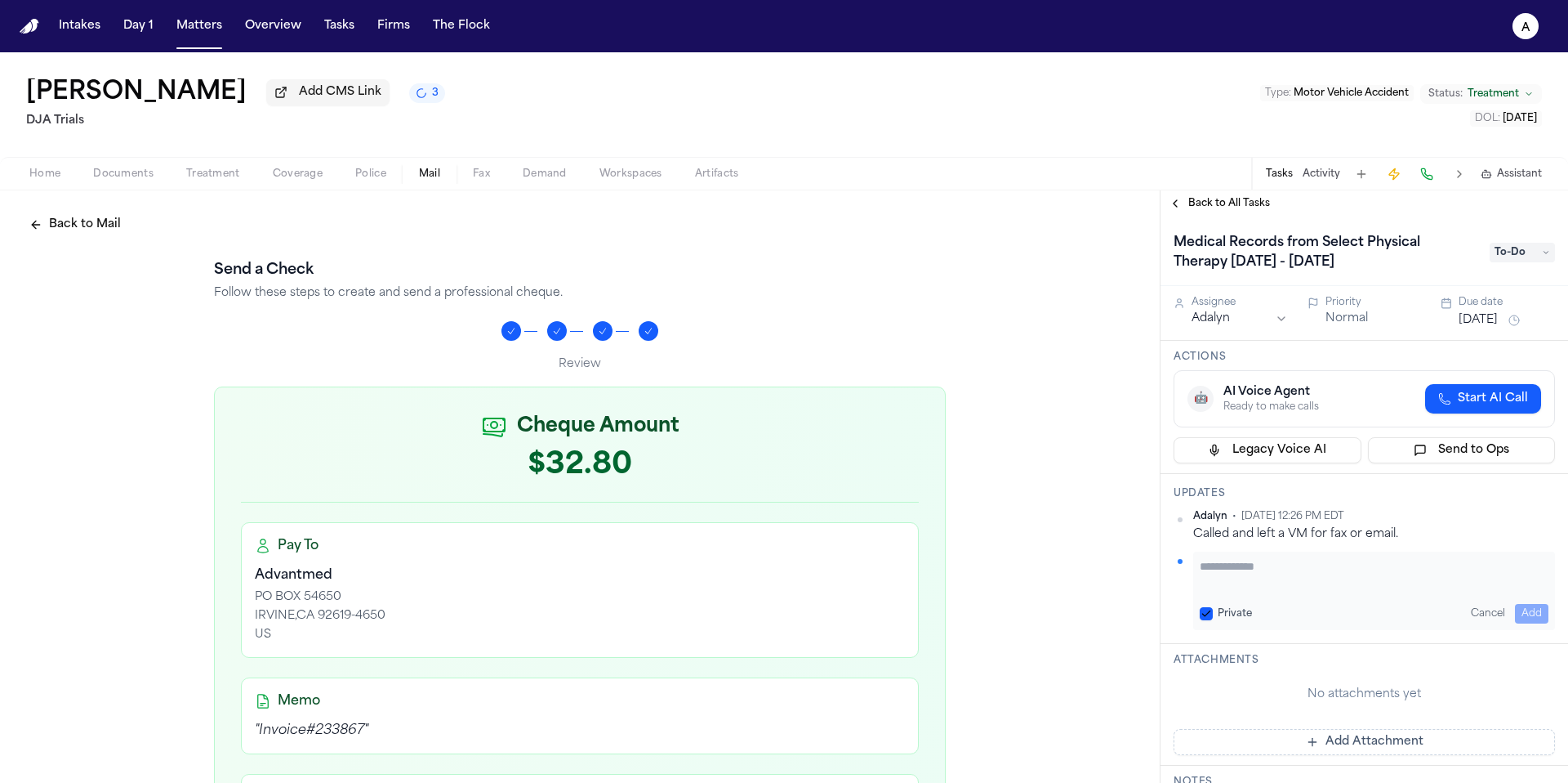
click at [1243, 209] on span "Back to All Tasks" at bounding box center [1229, 203] width 81 height 13
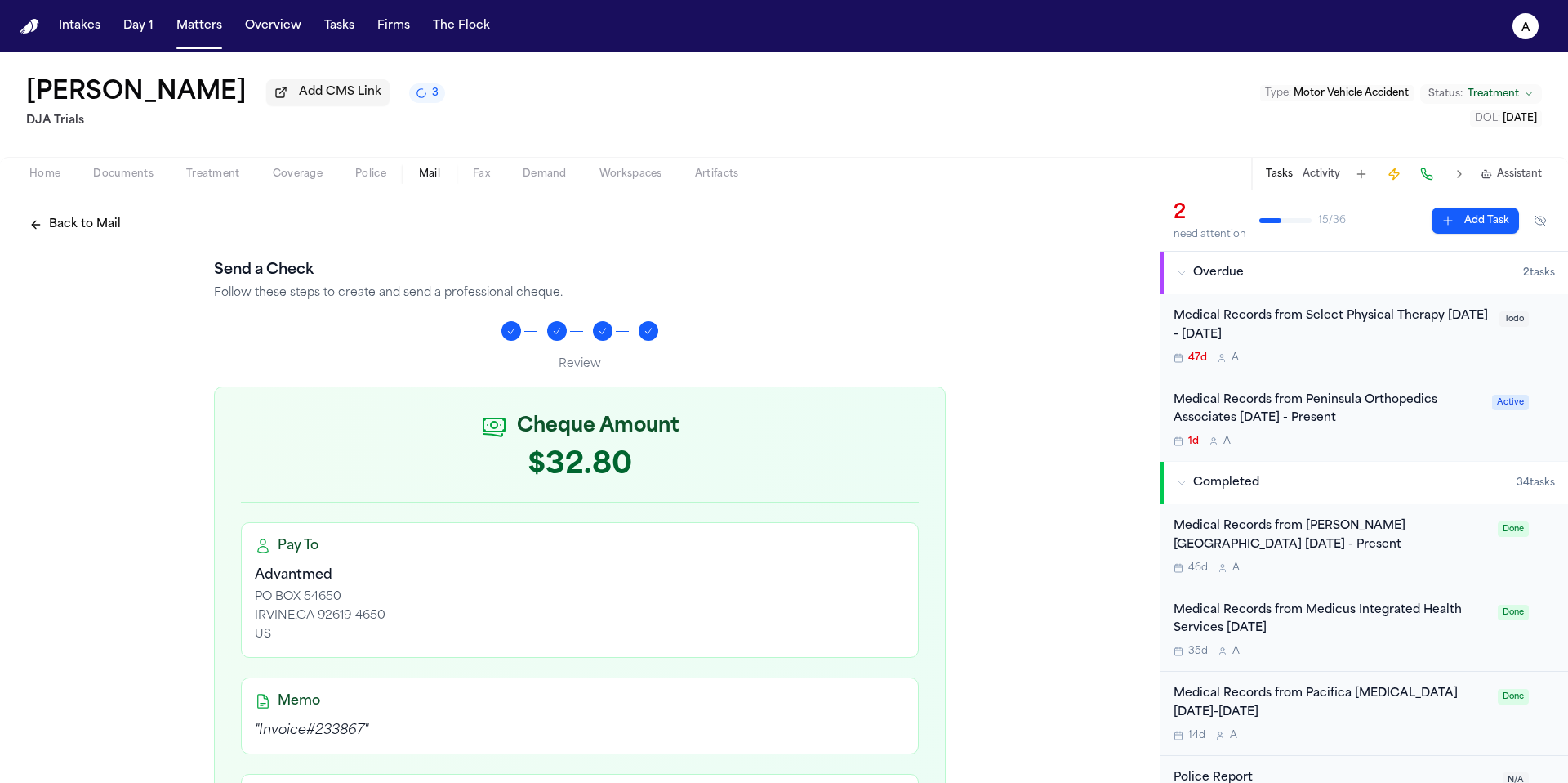
click at [1424, 435] on div "Medical Records from Peninsula Orthopedics Associates 05/02/25 - Present 1d A" at bounding box center [1327, 420] width 309 height 57
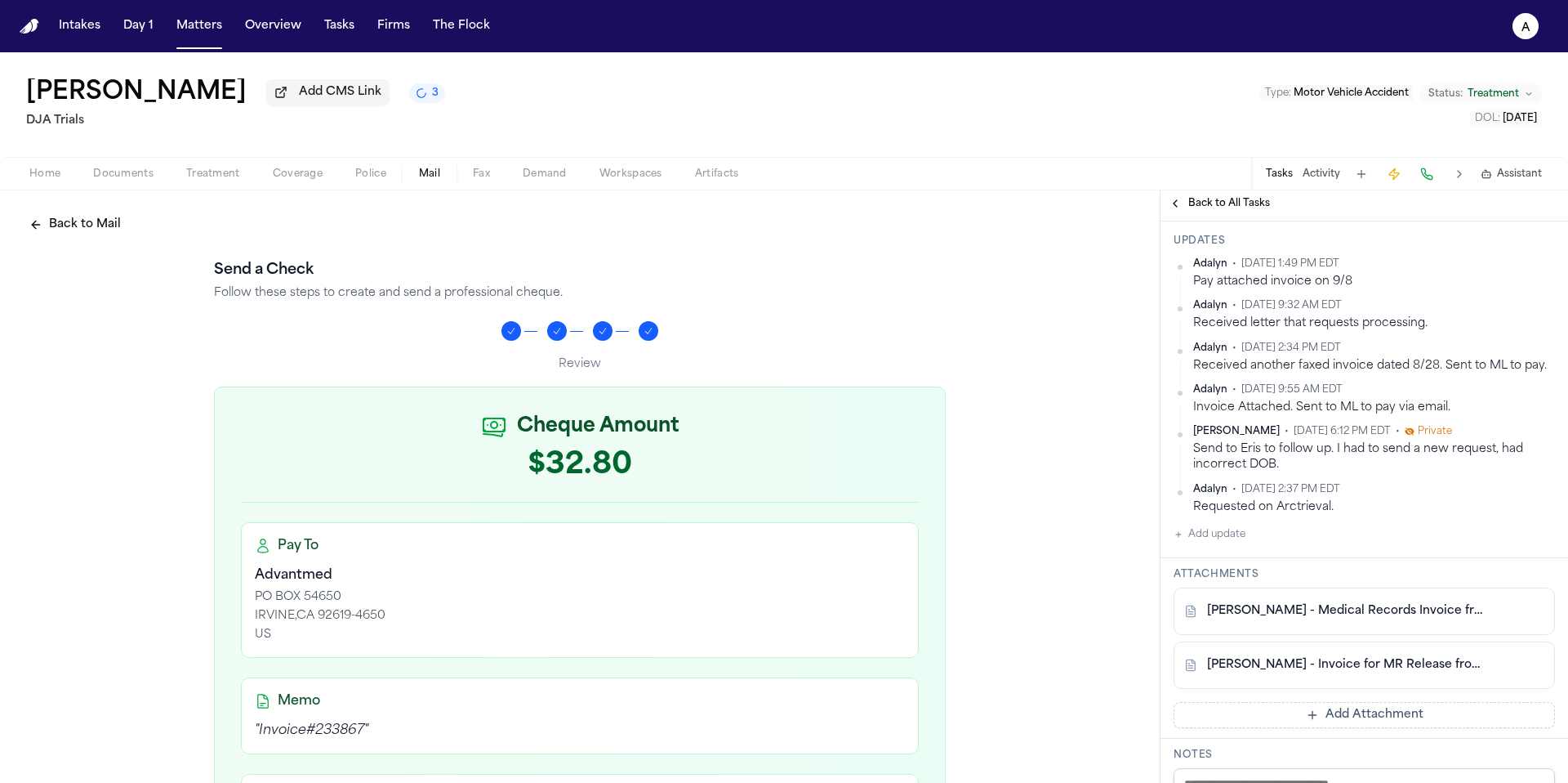
scroll to position [267, 0]
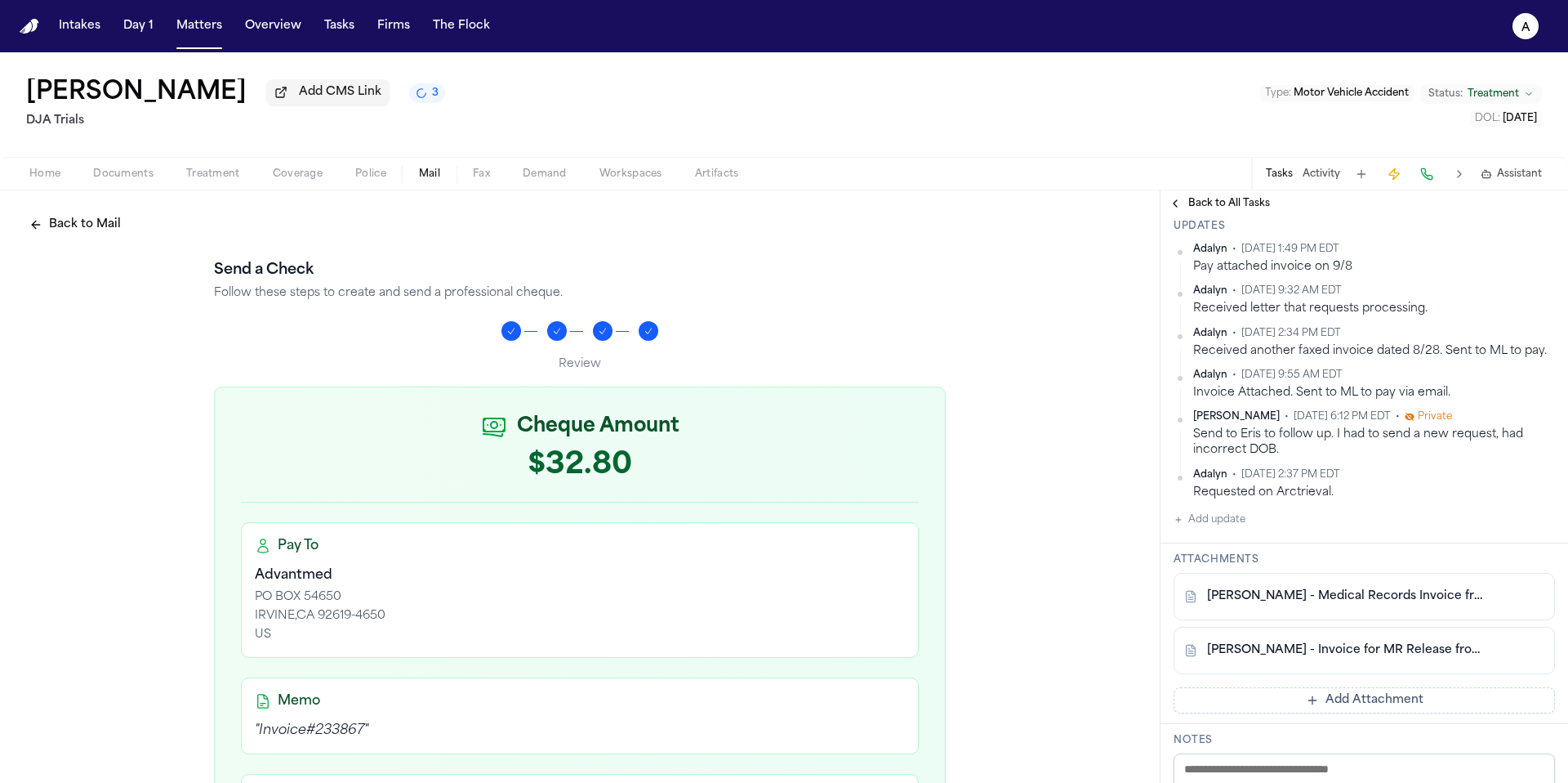
click at [1243, 529] on button "Add update" at bounding box center [1209, 520] width 72 height 20
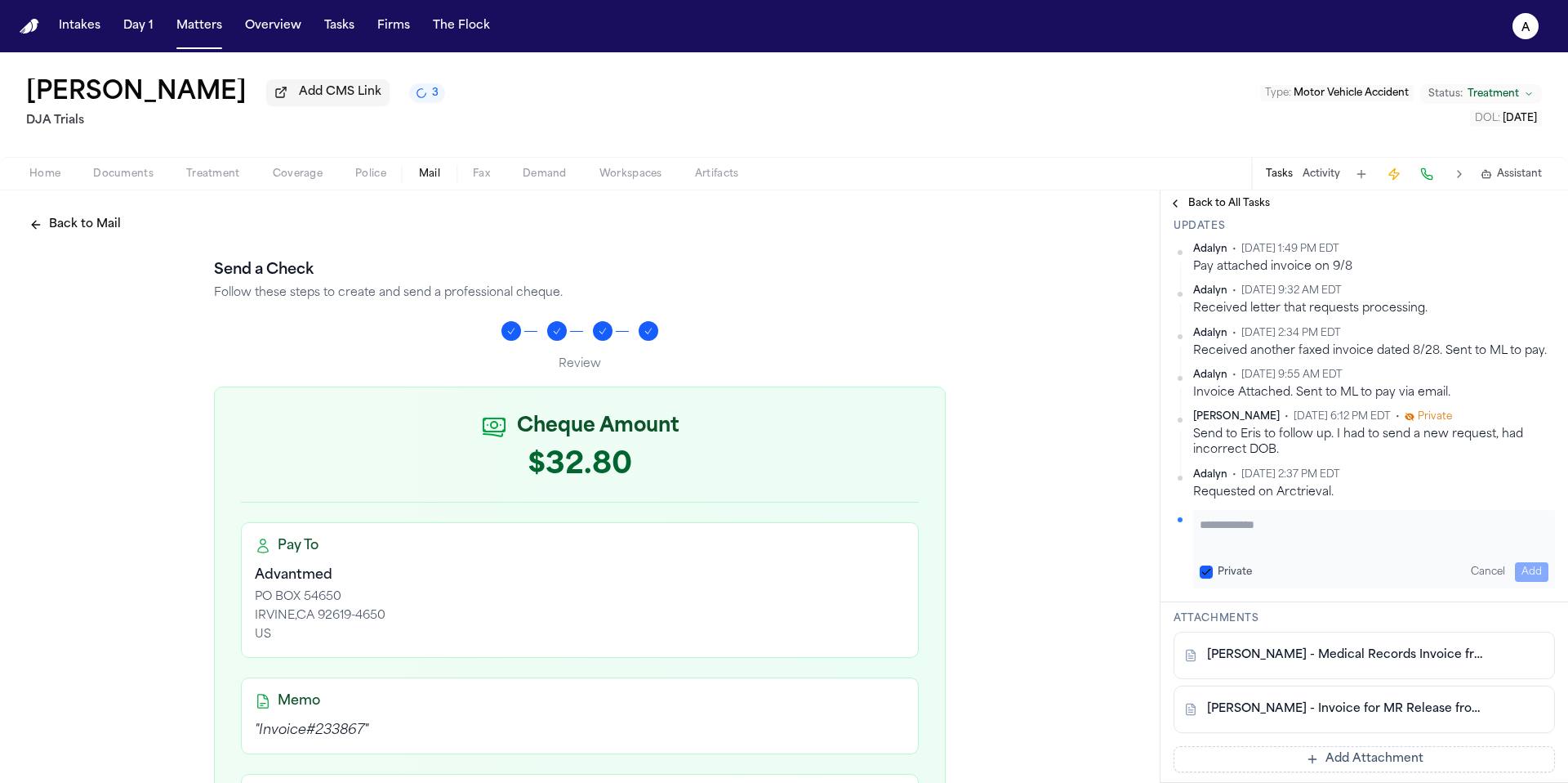
click at [1249, 545] on textarea "Add your update" at bounding box center [1374, 533] width 349 height 33
click at [1210, 579] on button "Private" at bounding box center [1206, 572] width 13 height 13
click at [1520, 582] on button "Add" at bounding box center [1532, 572] width 34 height 20
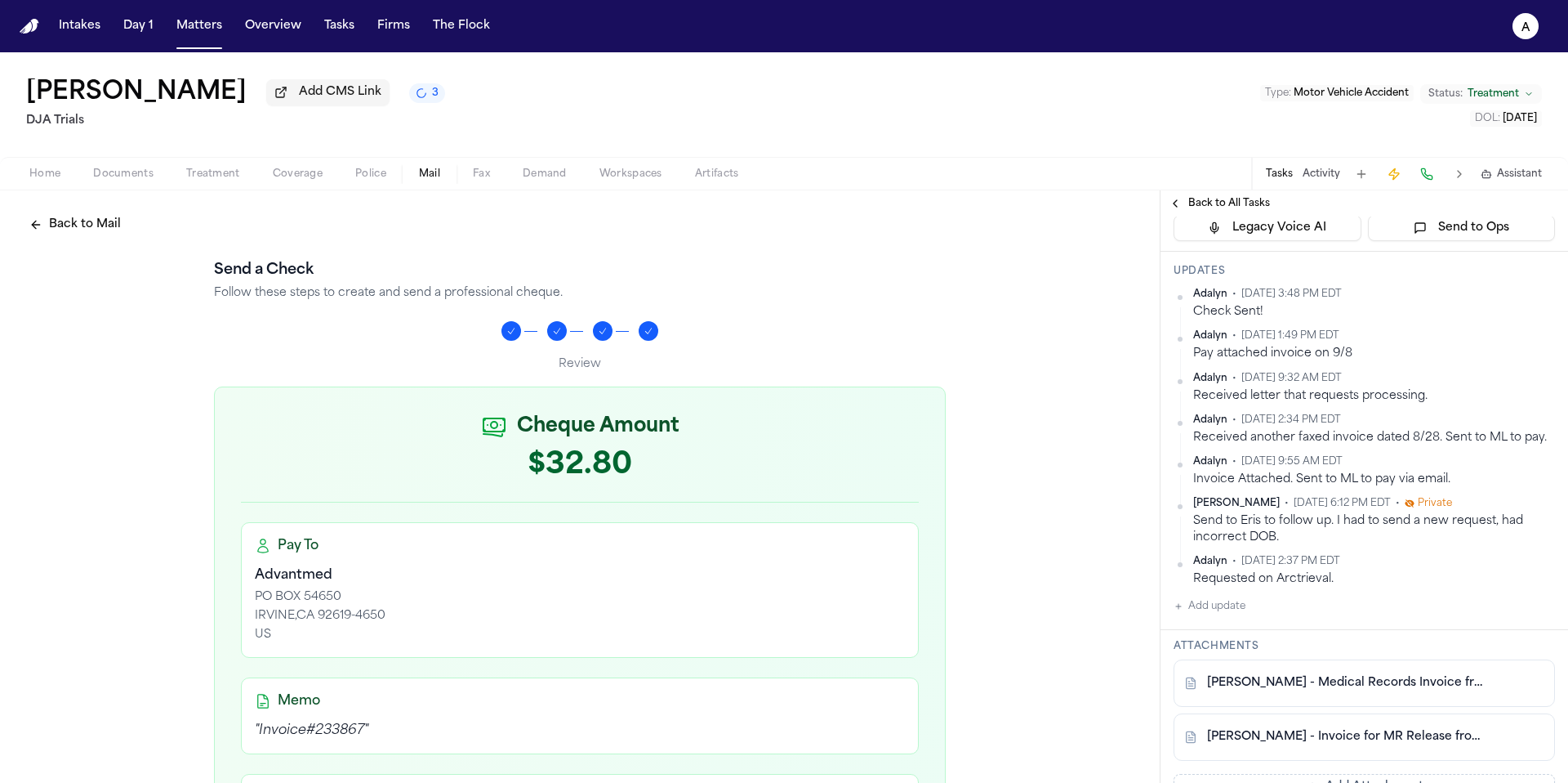
scroll to position [0, 0]
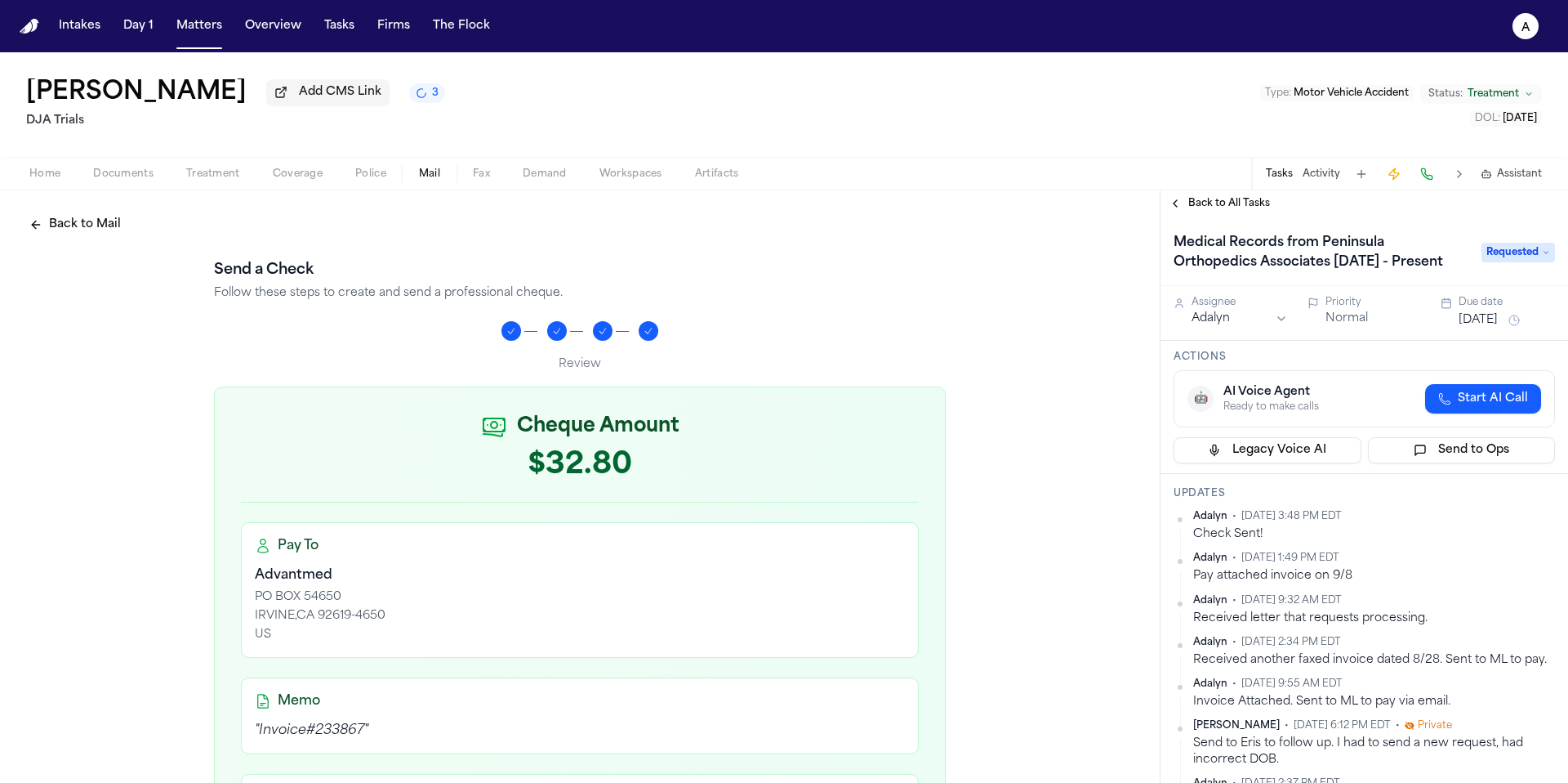
click at [1485, 328] on button "Sep 8, 2025" at bounding box center [1478, 320] width 39 height 16
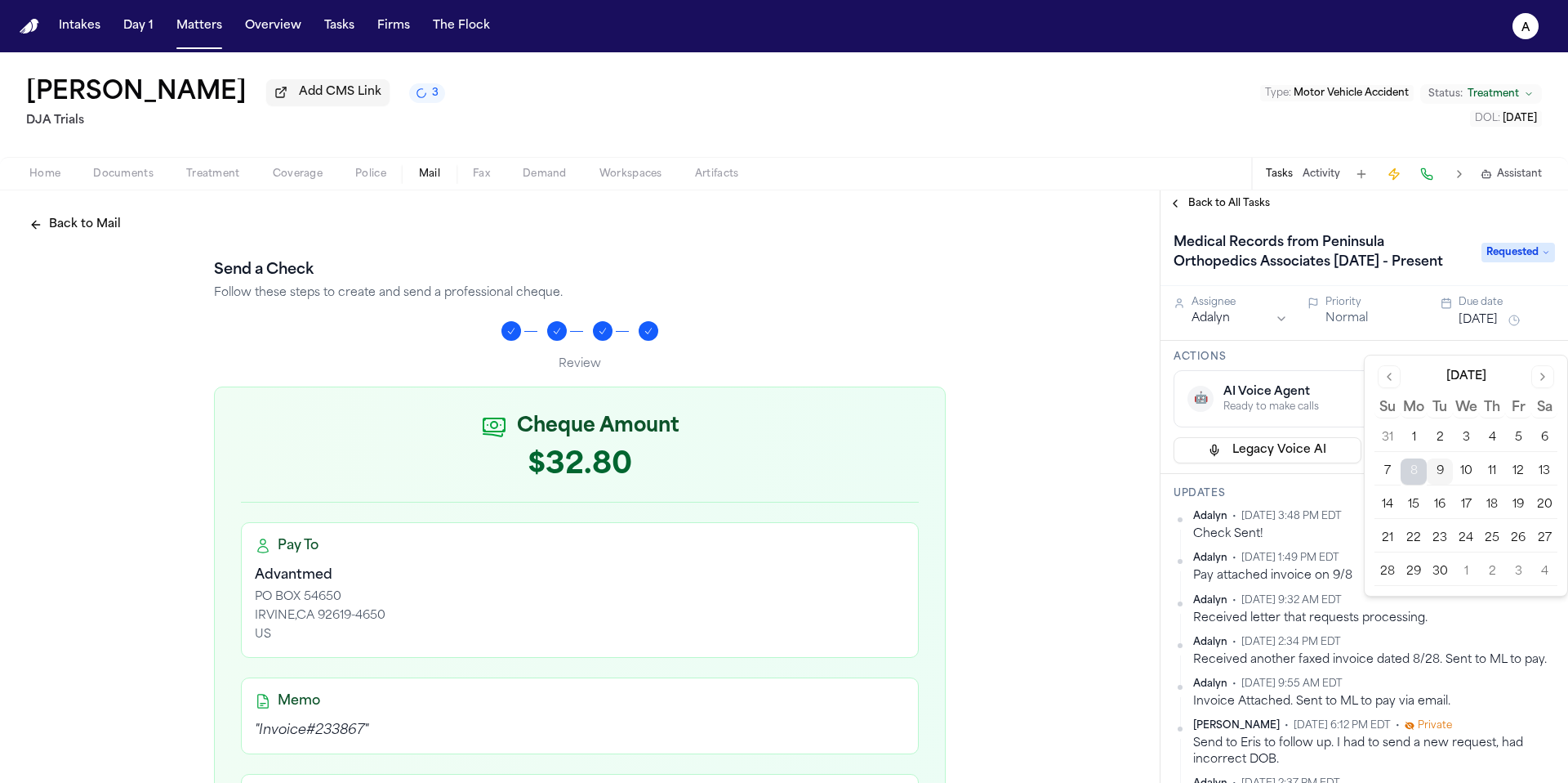
click at [1441, 508] on button "16" at bounding box center [1440, 505] width 26 height 26
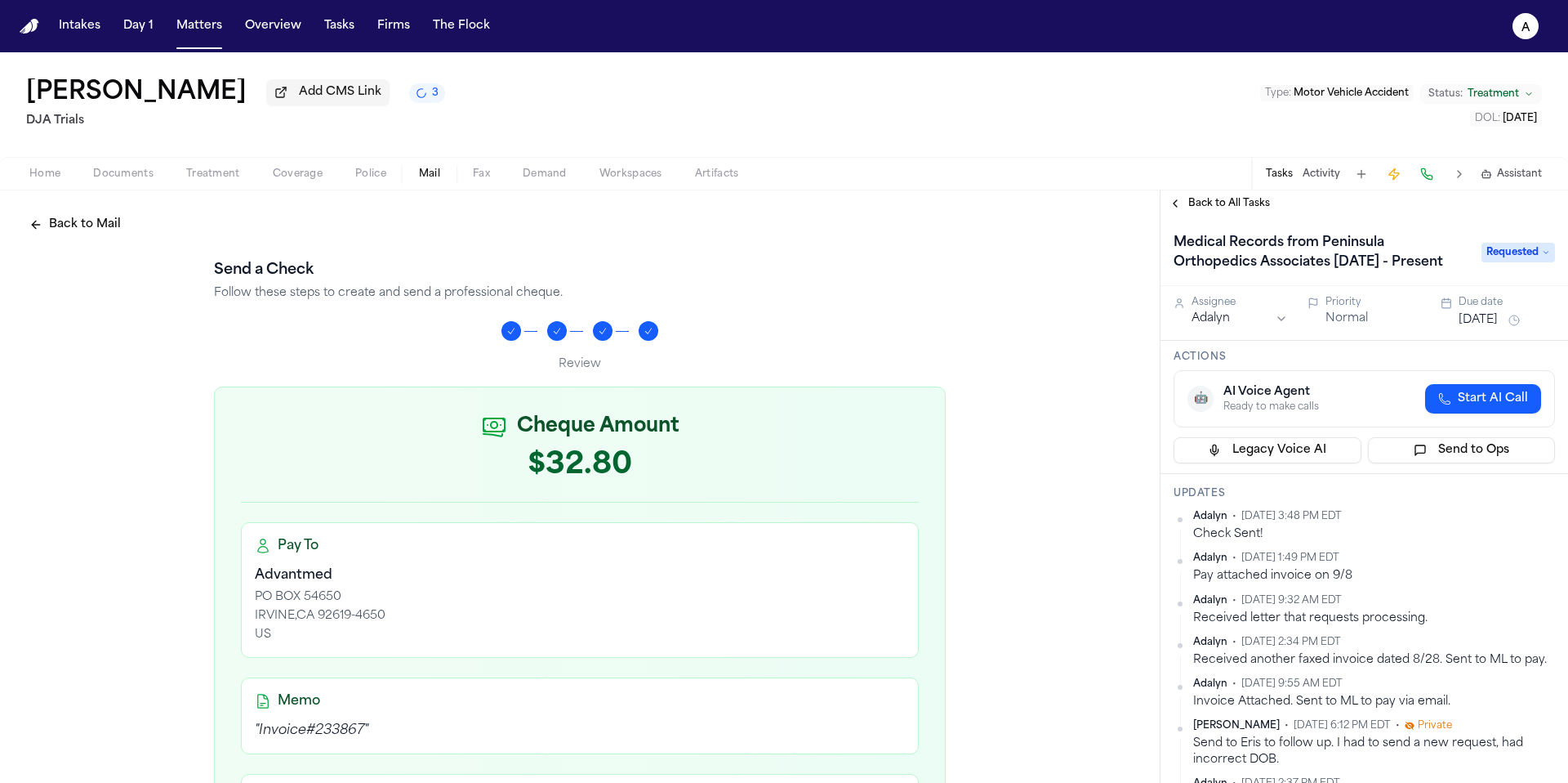
click at [1344, 364] on h3 "Actions" at bounding box center [1364, 357] width 381 height 13
click at [193, 22] on button "Matters" at bounding box center [199, 26] width 59 height 29
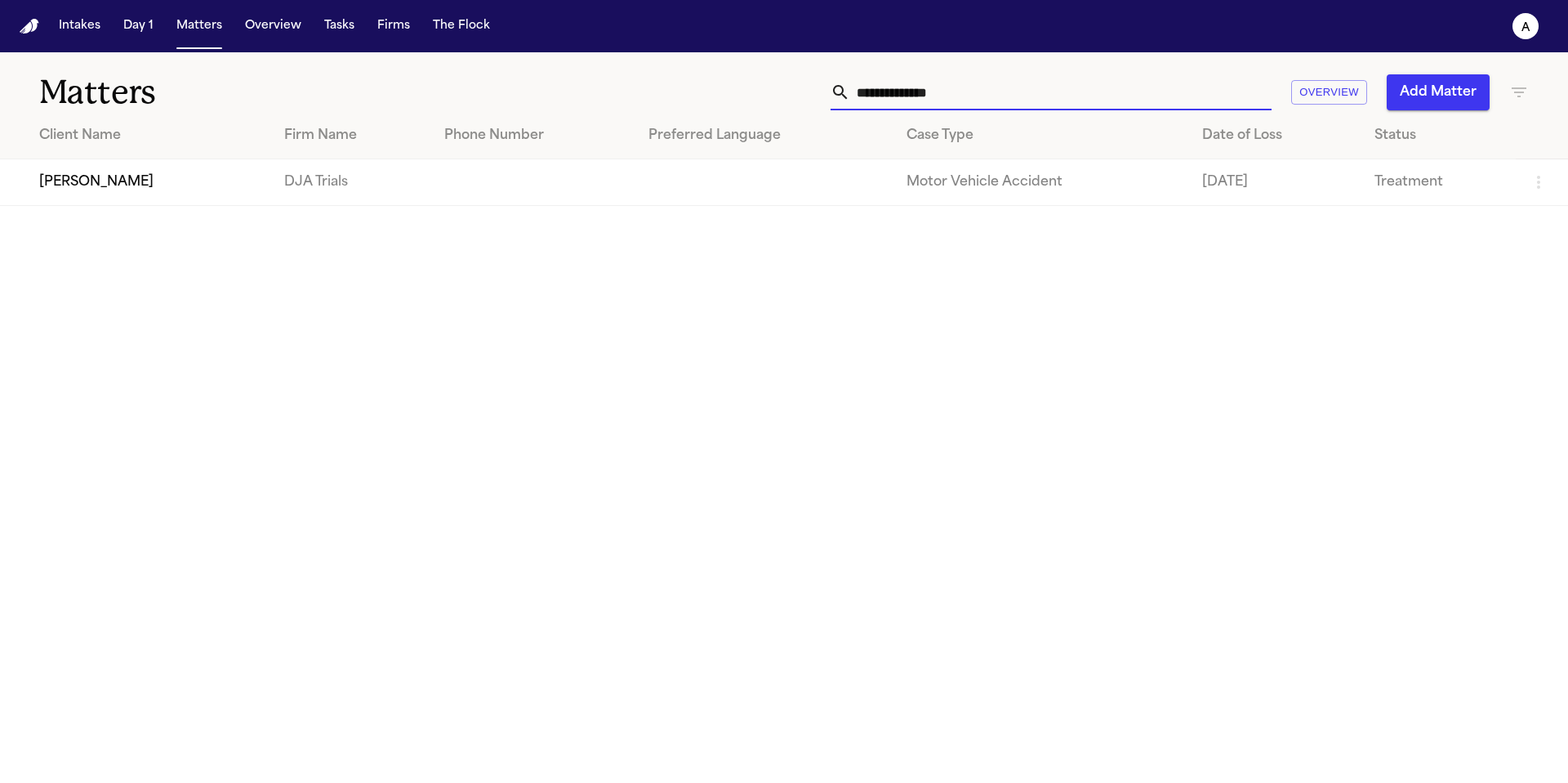
drag, startPoint x: 1013, startPoint y: 89, endPoint x: 755, endPoint y: 87, distance: 258.0
click at [755, 87] on div "**********" at bounding box center [1001, 93] width 1056 height 36
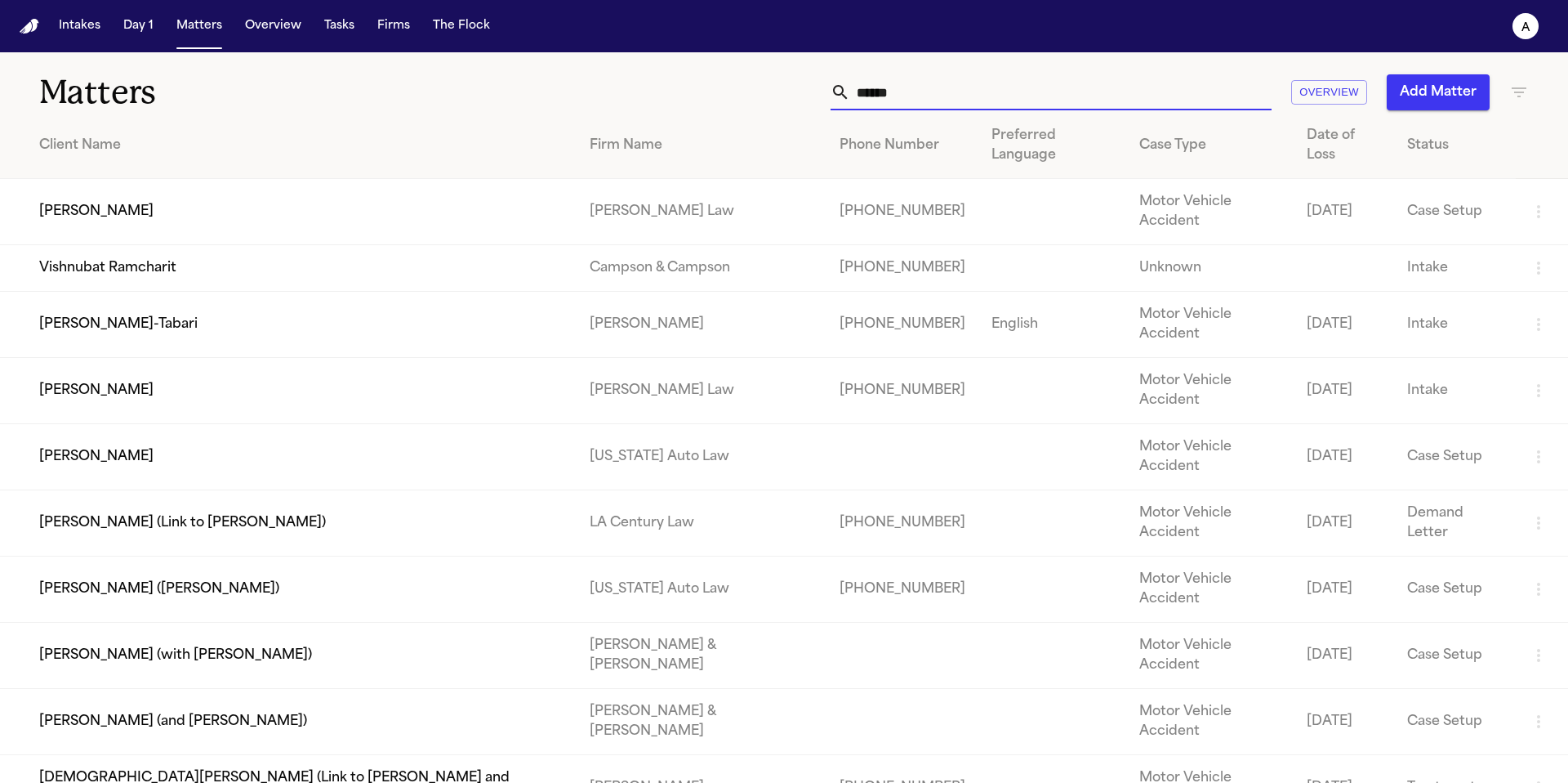
click at [236, 424] on td "Shamar Brown" at bounding box center [288, 457] width 577 height 66
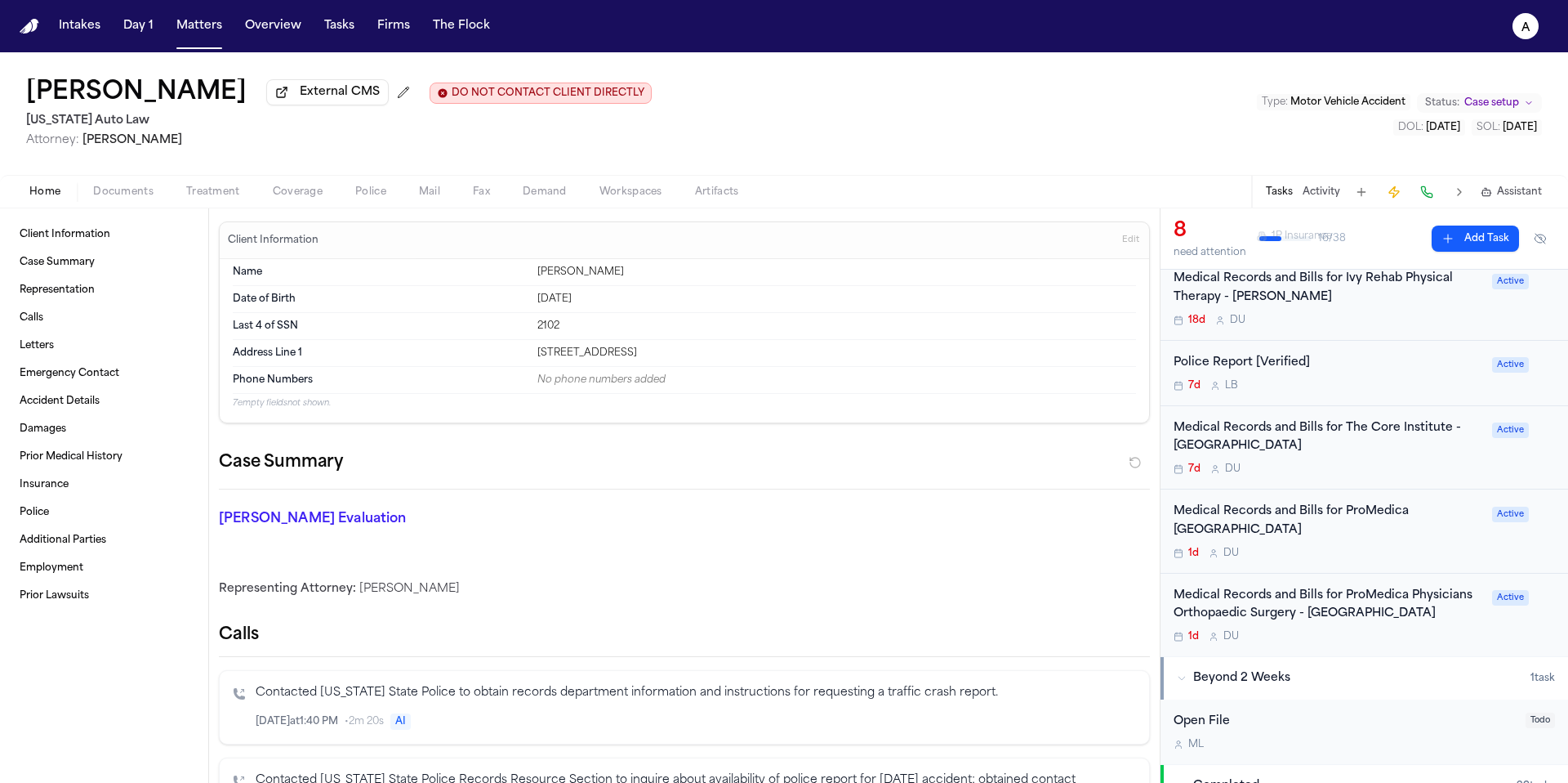
scroll to position [255, 0]
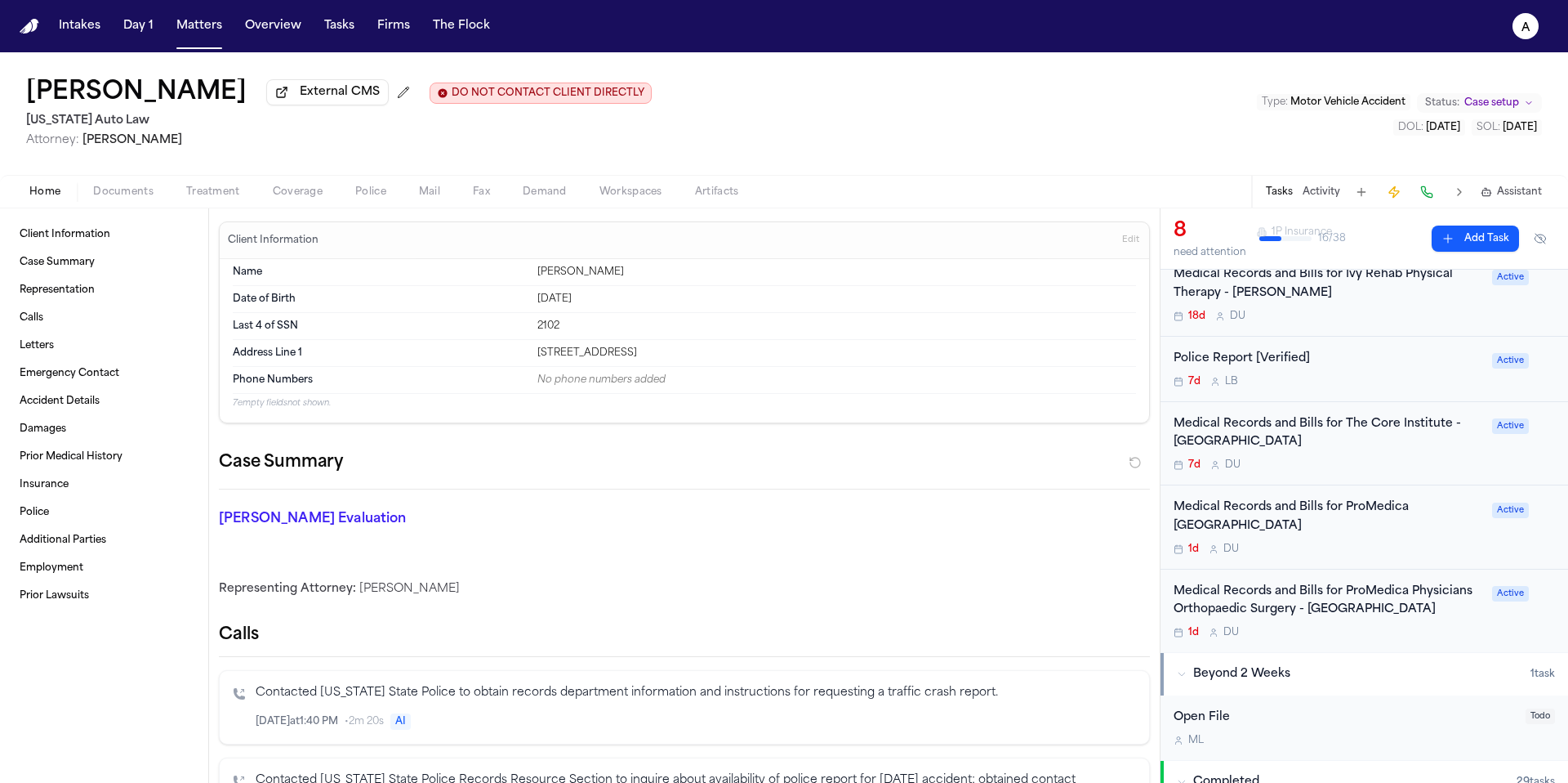
click at [1404, 546] on div "1d D U" at bounding box center [1327, 548] width 309 height 13
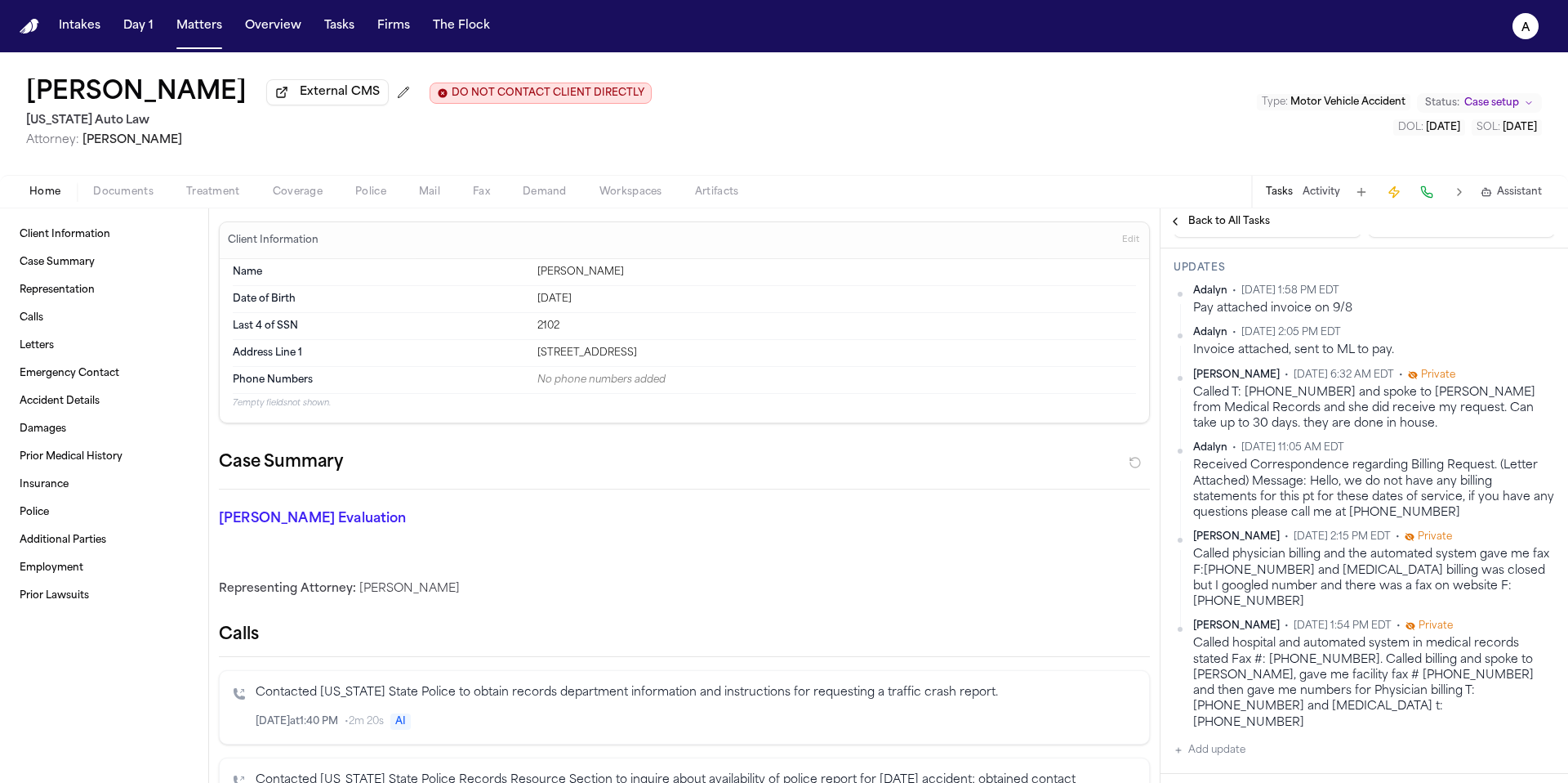
scroll to position [195, 0]
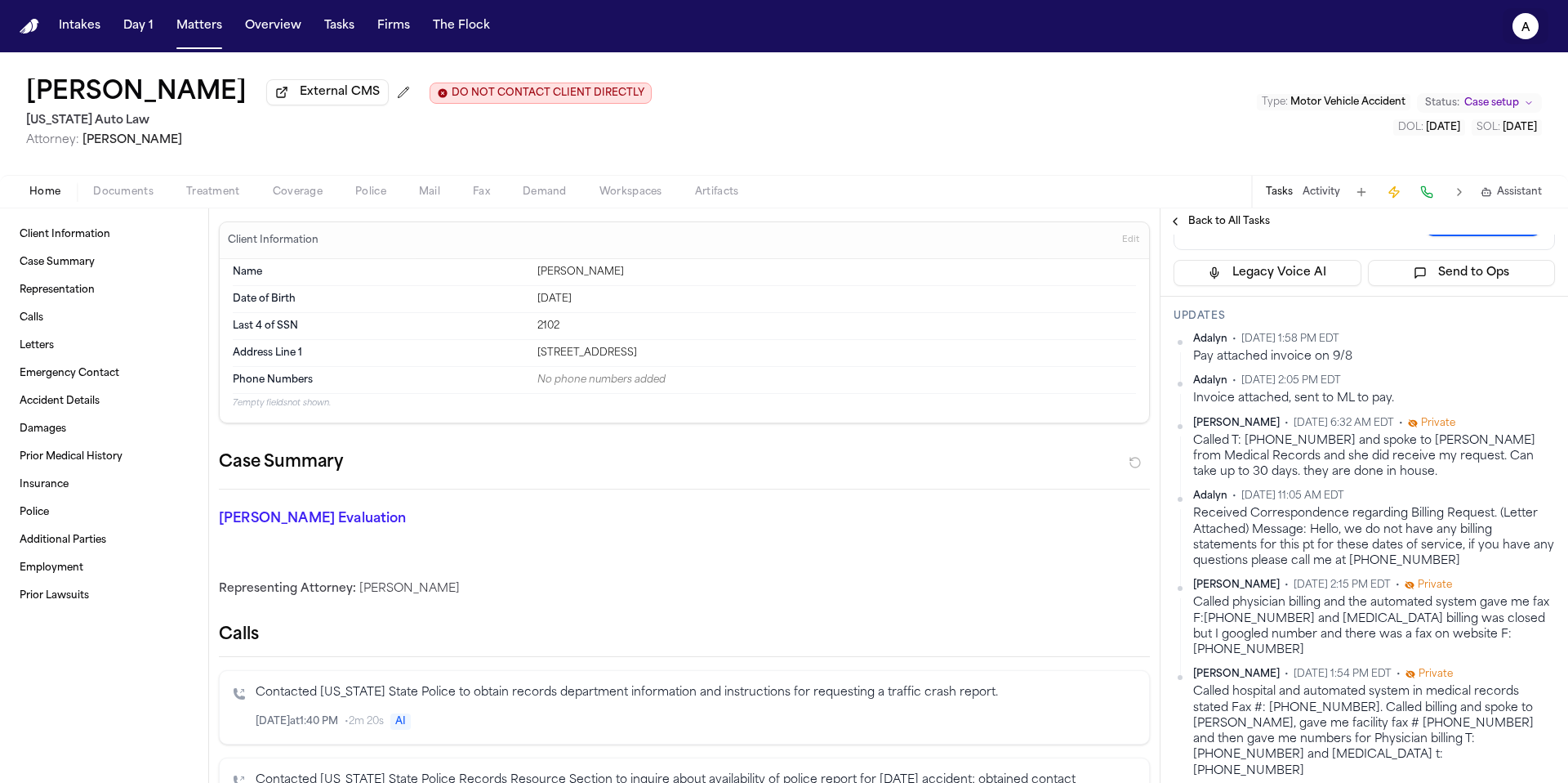
click at [1526, 29] on text "A" at bounding box center [1526, 27] width 9 height 11
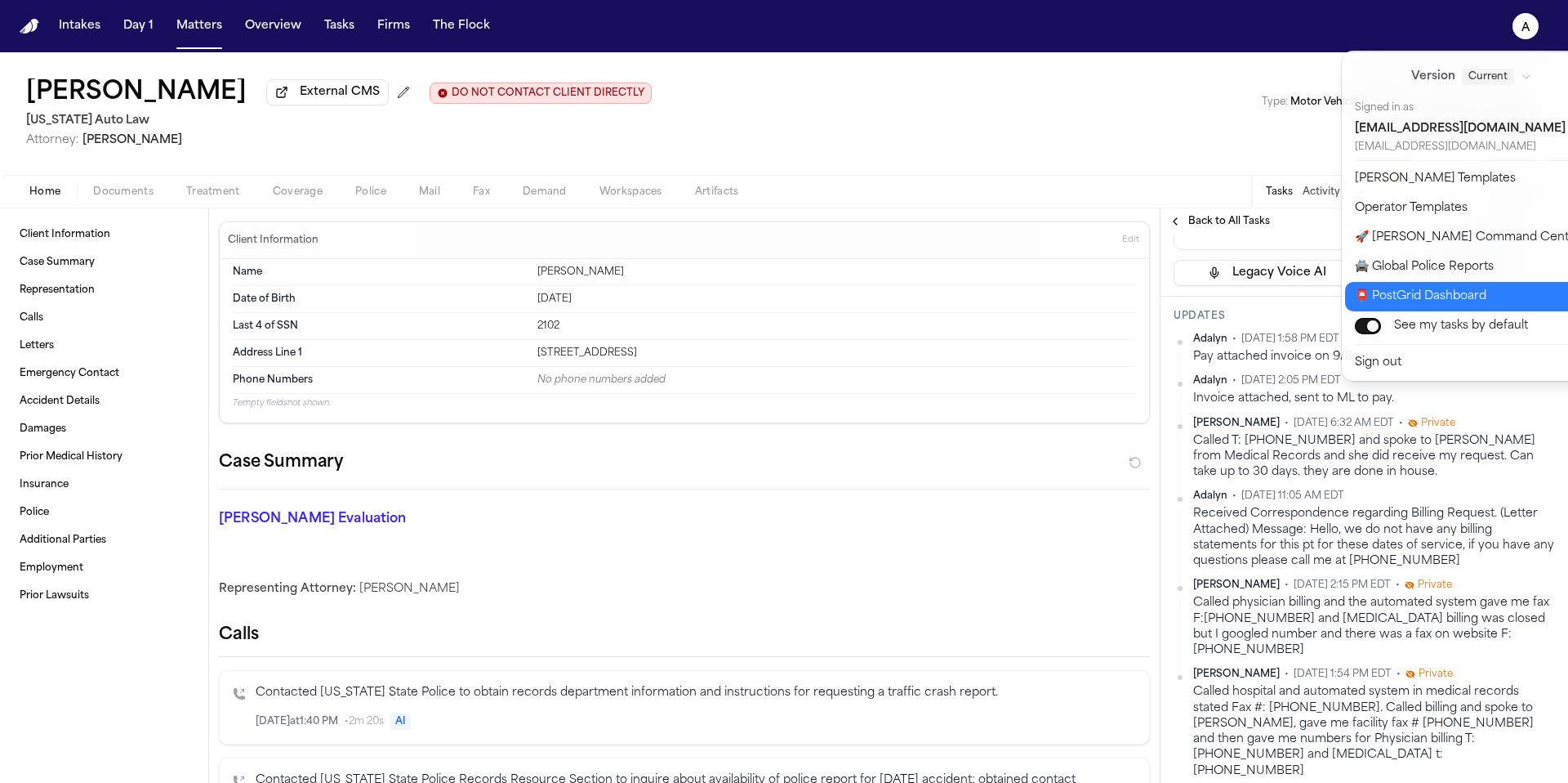
click at [1429, 281] on button "📮 PostGrid Dashboard" at bounding box center [1481, 296] width 272 height 29
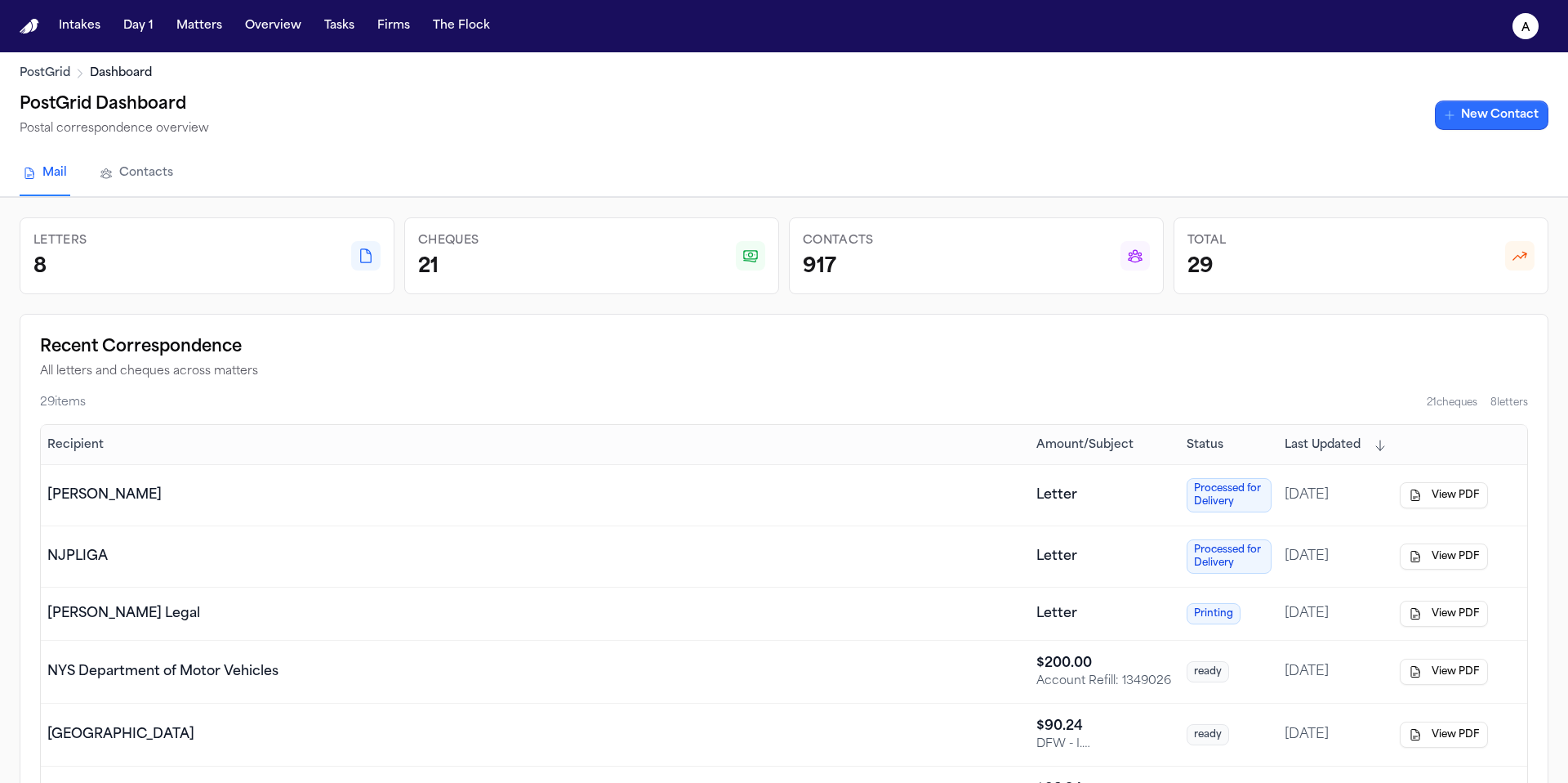
click at [1511, 115] on link "New Contact" at bounding box center [1491, 115] width 113 height 29
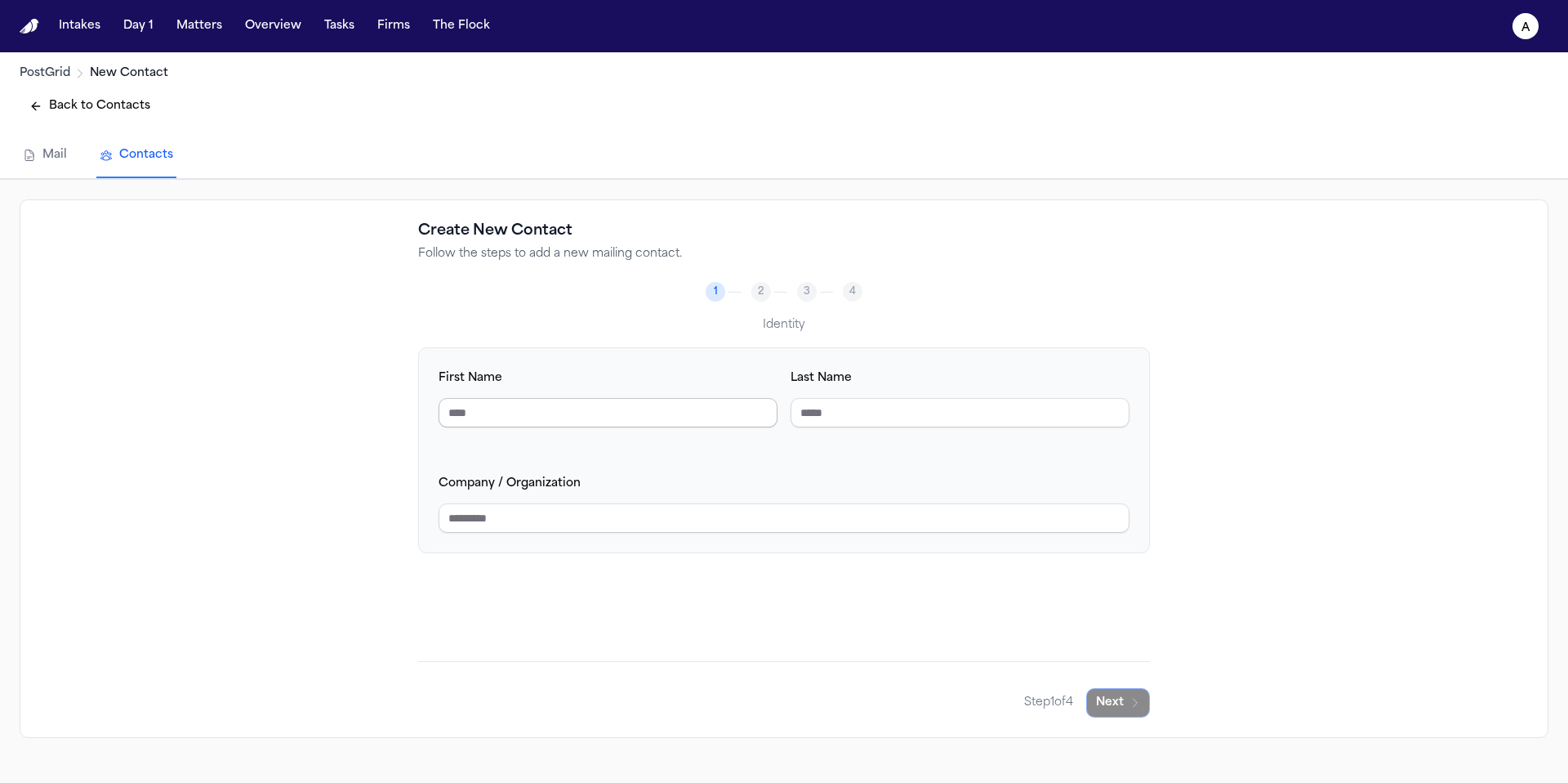
click at [642, 413] on input "First Name" at bounding box center [607, 412] width 339 height 29
click at [574, 525] on input "Company / Organization" at bounding box center [784, 518] width 691 height 29
click at [576, 519] on input "**********" at bounding box center [784, 518] width 691 height 29
click at [477, 517] on input "**********" at bounding box center [784, 518] width 691 height 29
click at [678, 518] on input "**********" at bounding box center [784, 518] width 691 height 29
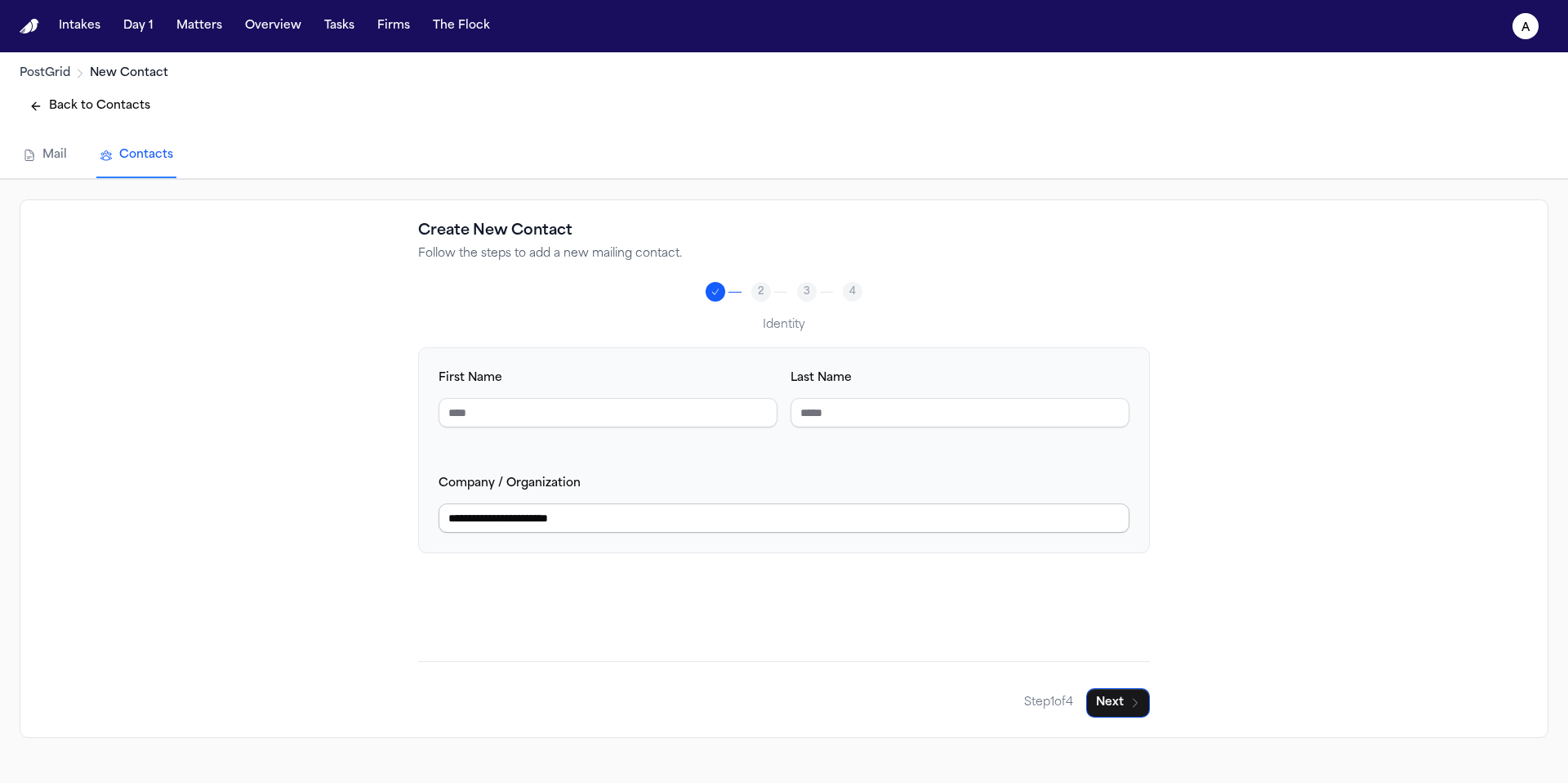
click at [514, 522] on input "**********" at bounding box center [784, 518] width 691 height 29
click at [656, 513] on input "**********" at bounding box center [784, 518] width 691 height 29
click at [1114, 699] on button "Next" at bounding box center [1118, 702] width 64 height 29
click at [1125, 712] on button "Next" at bounding box center [1118, 702] width 64 height 29
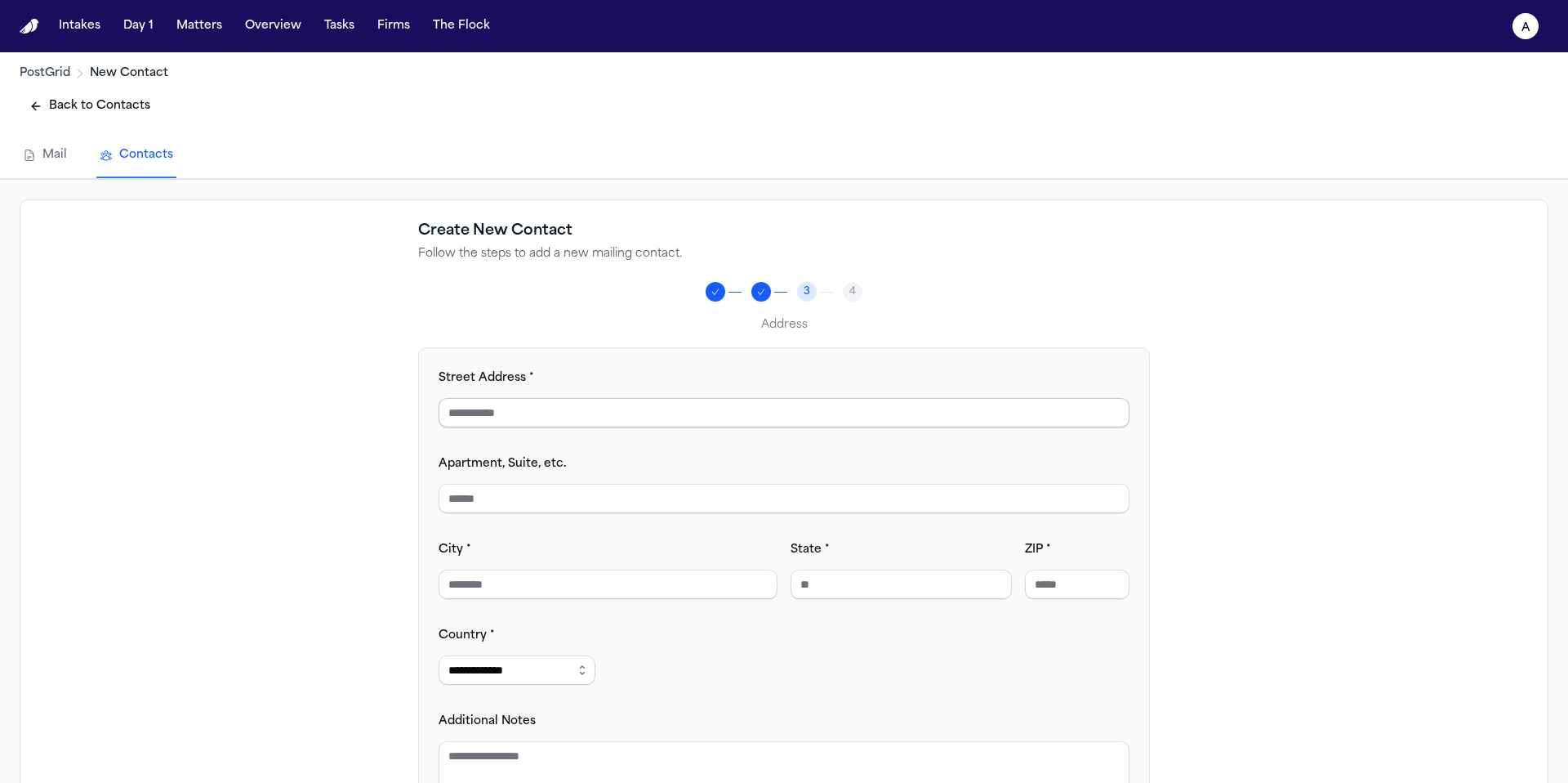
paste input "**********"
click at [573, 588] on input "City *" at bounding box center [607, 584] width 339 height 29
click at [871, 589] on input "State *" at bounding box center [901, 584] width 222 height 29
click at [1055, 592] on input "ZIP *" at bounding box center [1077, 584] width 105 height 29
click at [907, 589] on input "**" at bounding box center [901, 584] width 222 height 29
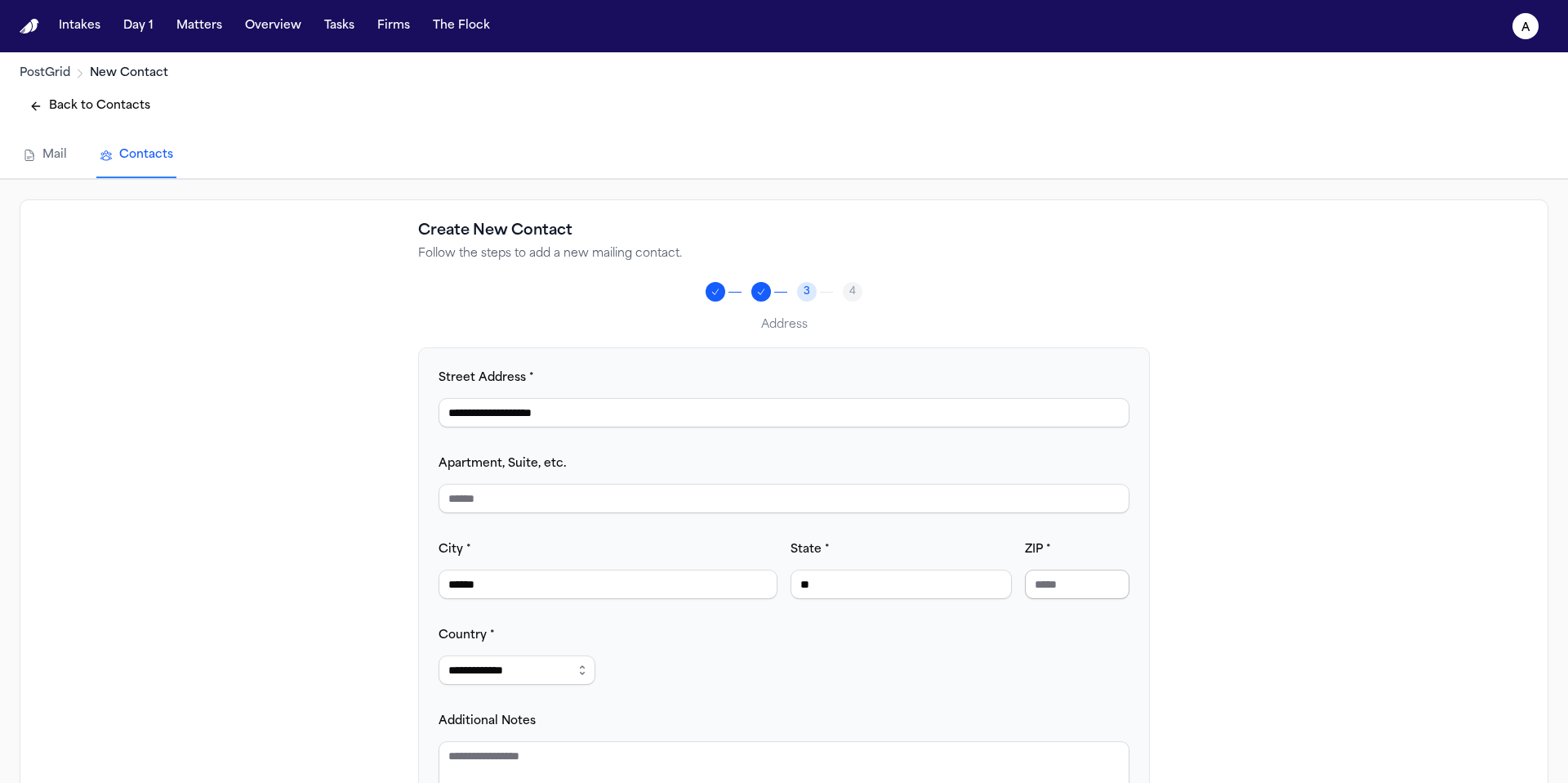
click at [1091, 589] on input "ZIP *" at bounding box center [1077, 584] width 105 height 29
click at [875, 670] on div "**********" at bounding box center [784, 588] width 691 height 442
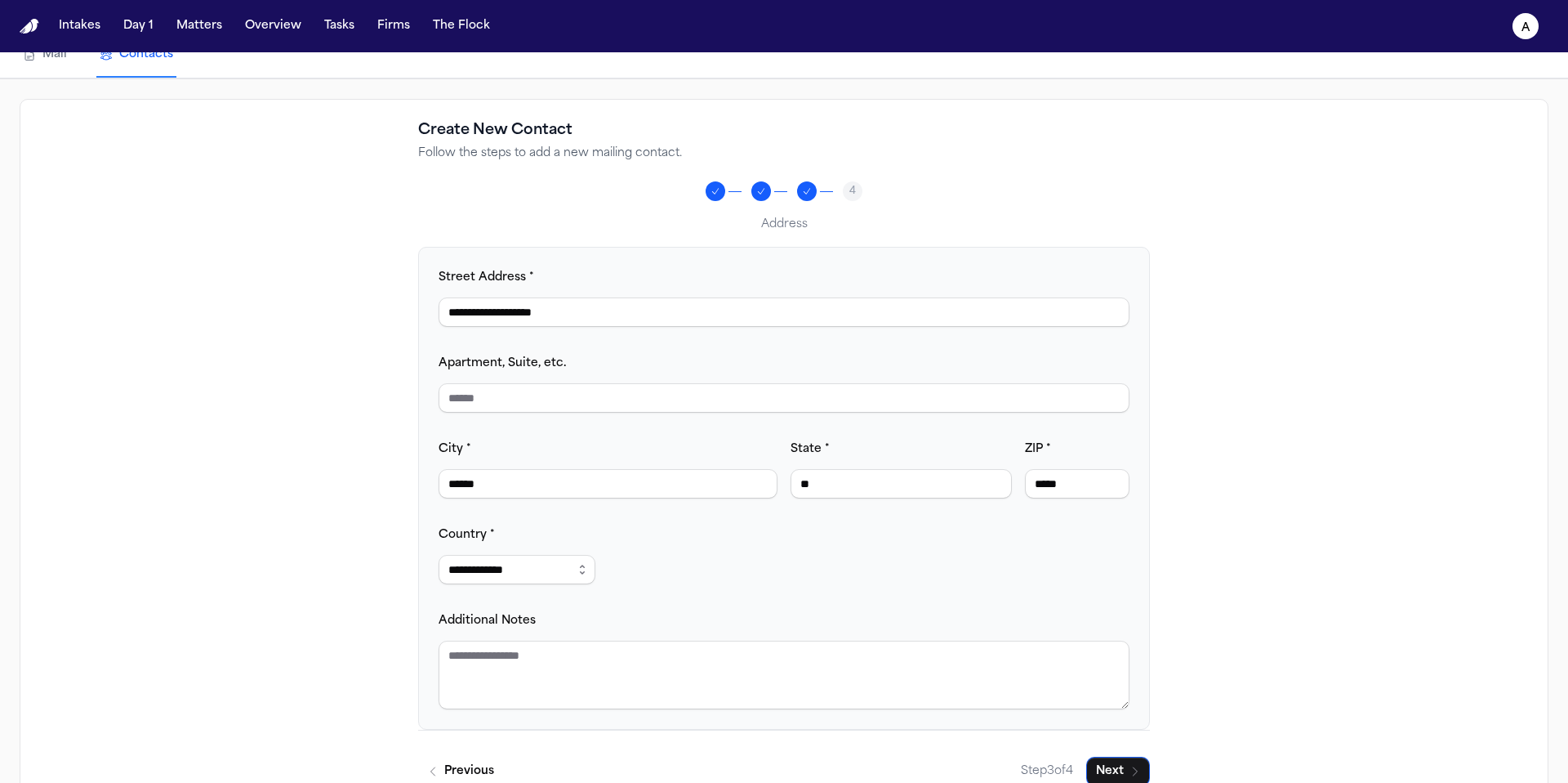
scroll to position [148, 0]
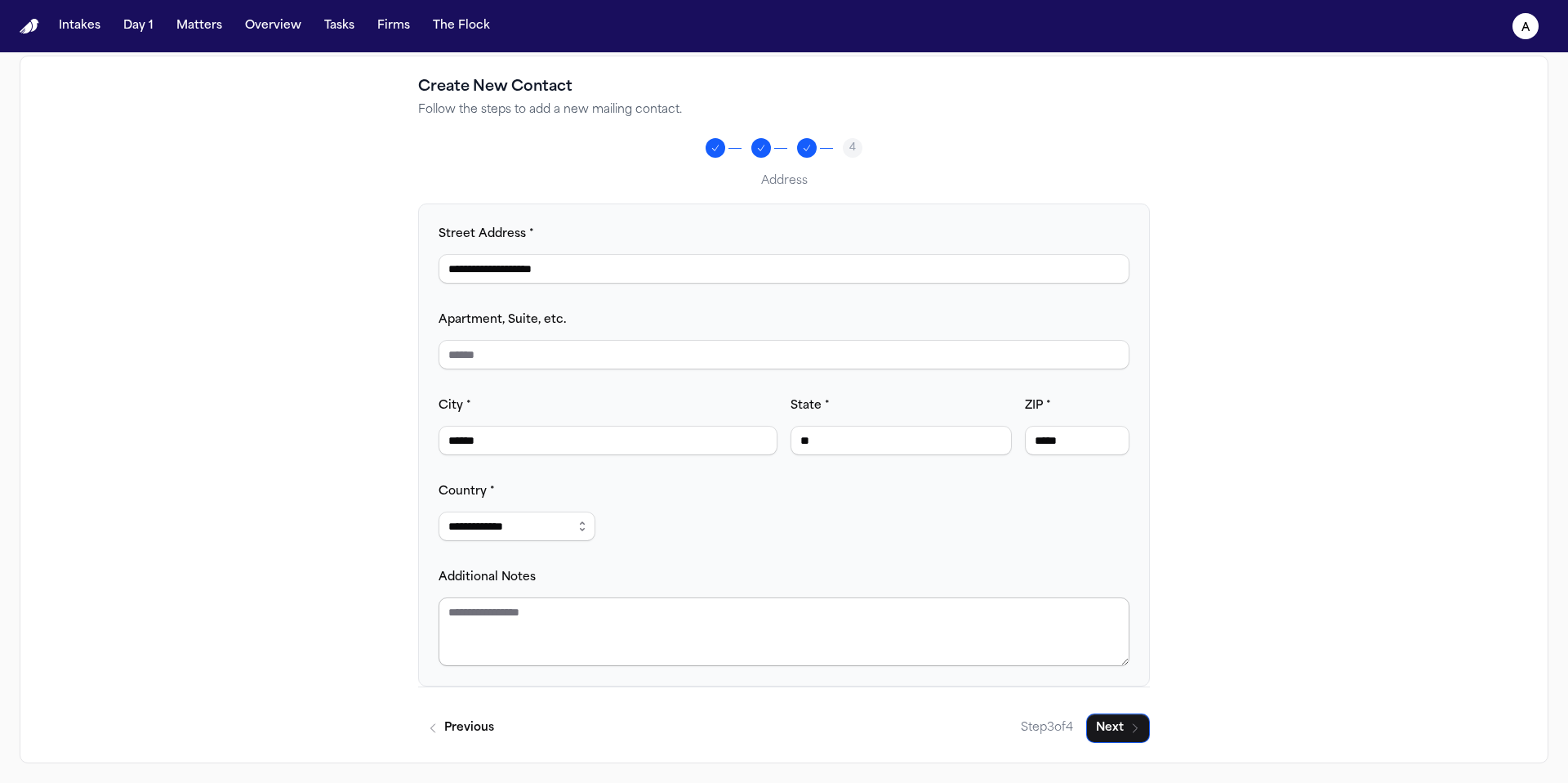
click at [744, 635] on textarea "Additional Notes" at bounding box center [784, 631] width 691 height 68
paste textarea "**********"
click at [1129, 733] on icon "button" at bounding box center [1134, 728] width 13 height 13
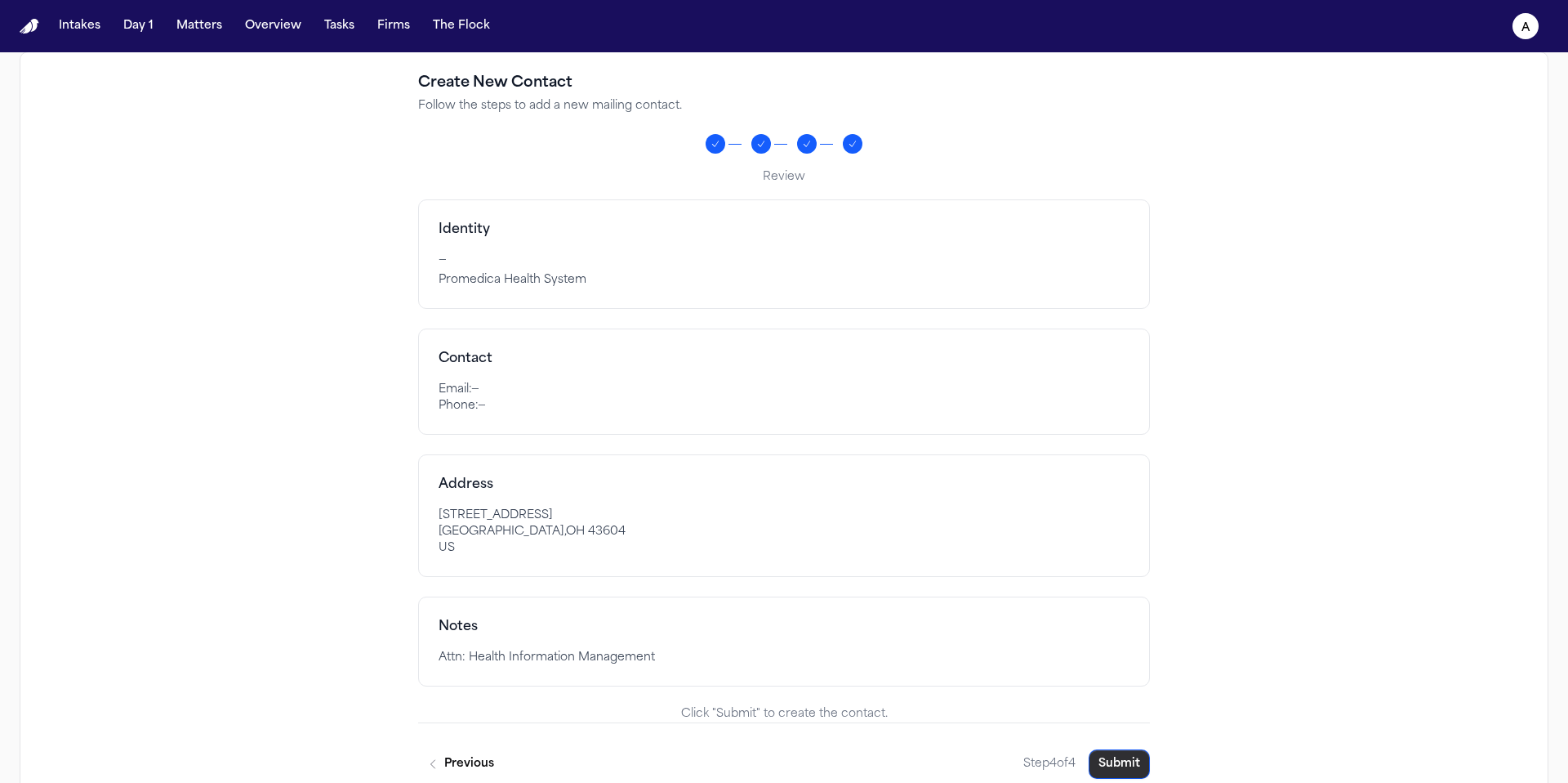
click at [1117, 762] on button "Submit" at bounding box center [1119, 764] width 61 height 29
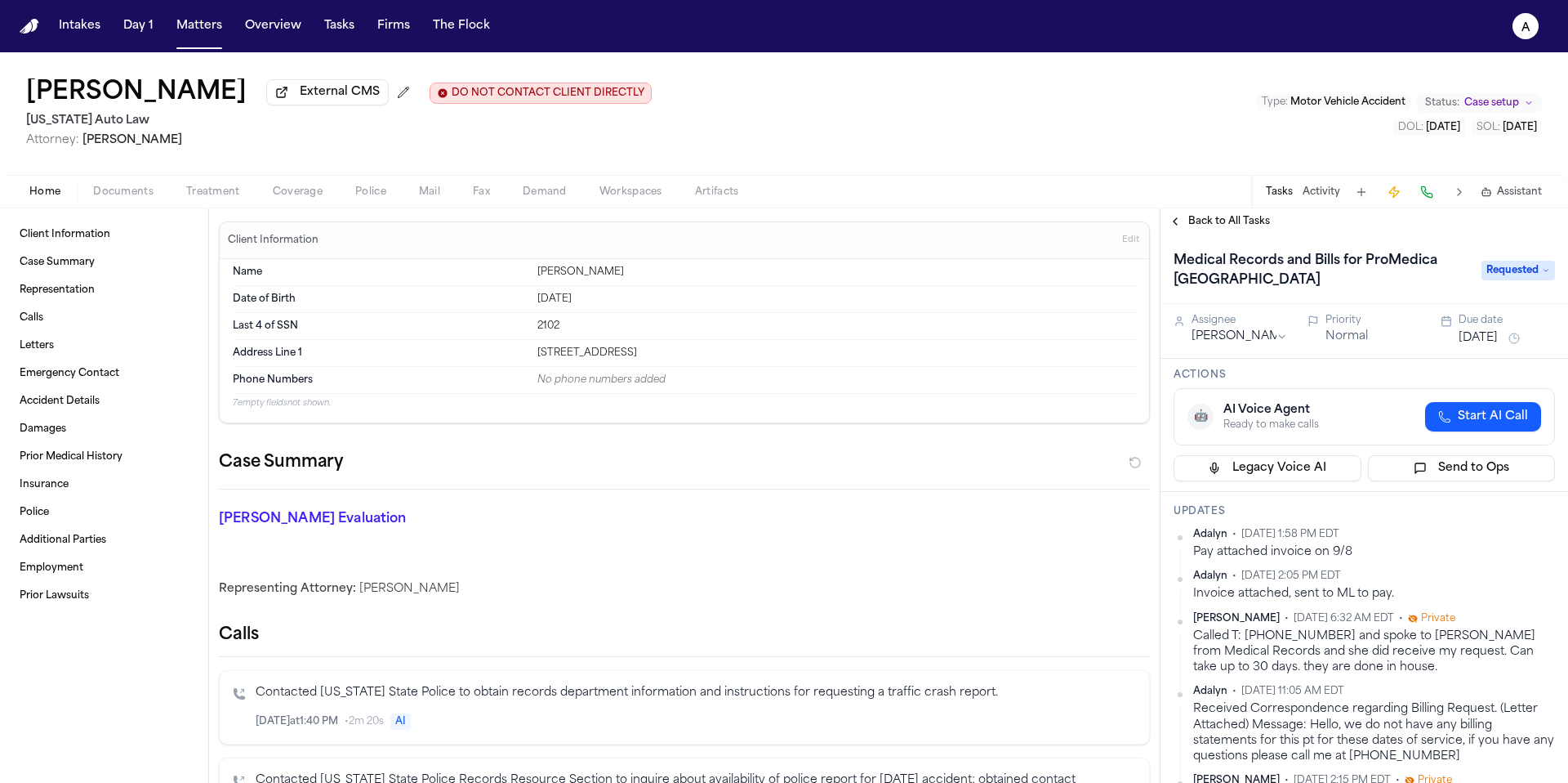
click at [423, 198] on span "Mail" at bounding box center [429, 191] width 22 height 13
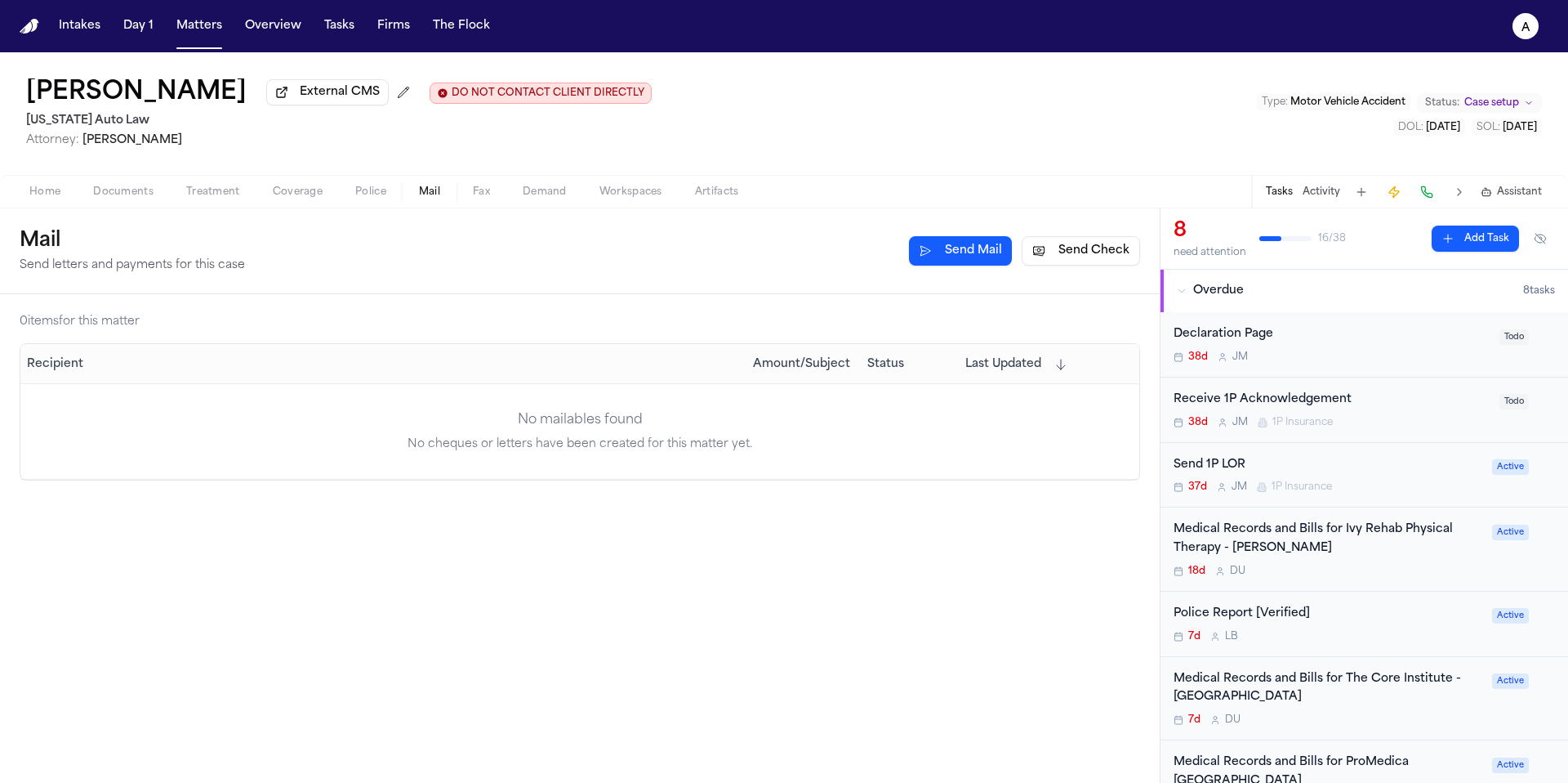
click at [1074, 255] on button "Send Check" at bounding box center [1081, 251] width 119 height 29
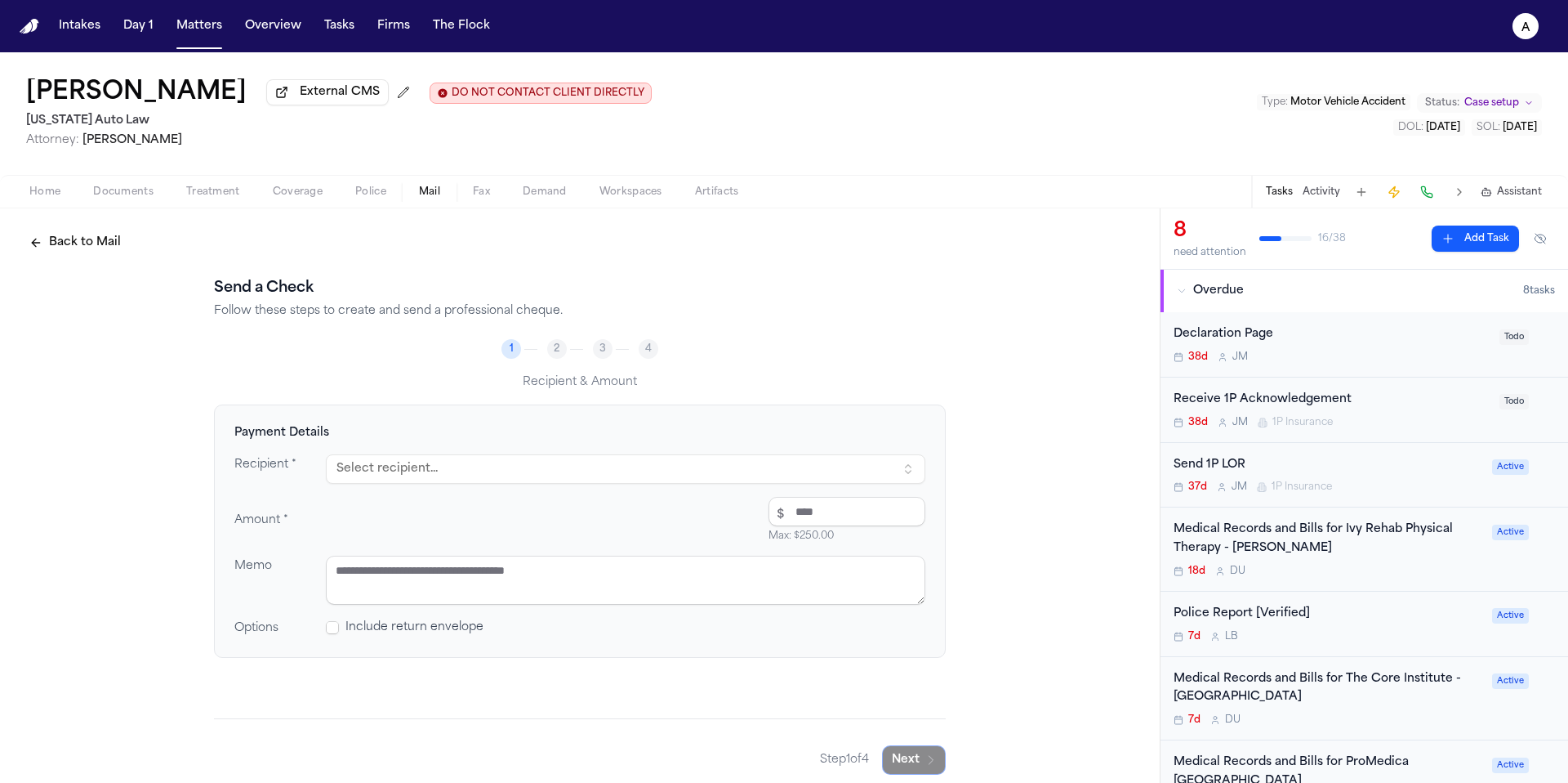
click at [648, 483] on button "Select recipient..." at bounding box center [625, 469] width 599 height 29
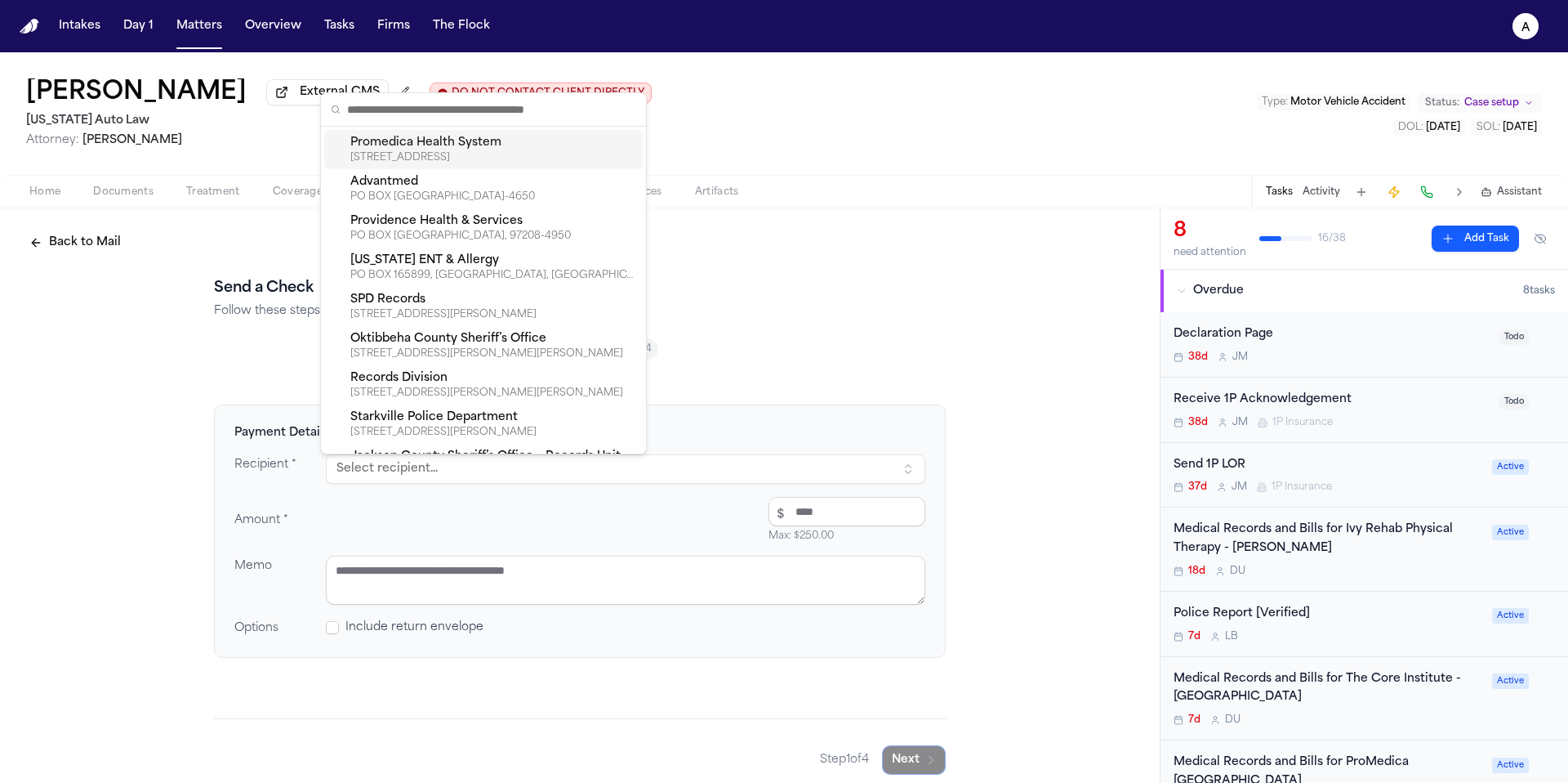
click at [435, 152] on div "300 N SUMMIT ST, TOLEDO, OH, 43604-1513" at bounding box center [494, 157] width 286 height 13
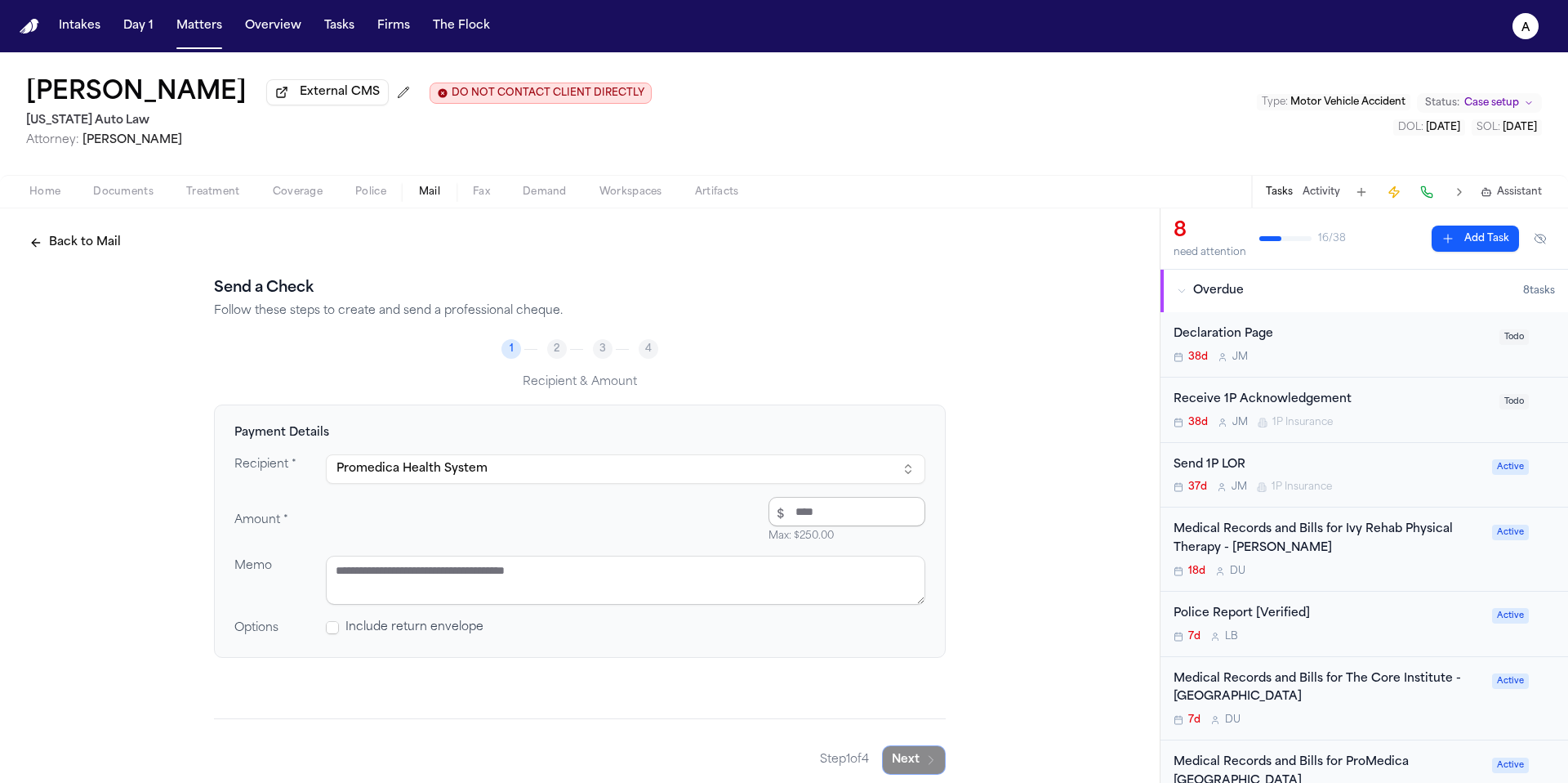
click at [885, 512] on input "number" at bounding box center [847, 511] width 157 height 29
click at [749, 582] on textarea at bounding box center [625, 579] width 599 height 49
drag, startPoint x: 513, startPoint y: 582, endPoint x: 299, endPoint y: 571, distance: 214.3
click at [299, 571] on div "Memo *******" at bounding box center [580, 579] width 691 height 49
paste textarea "**********"
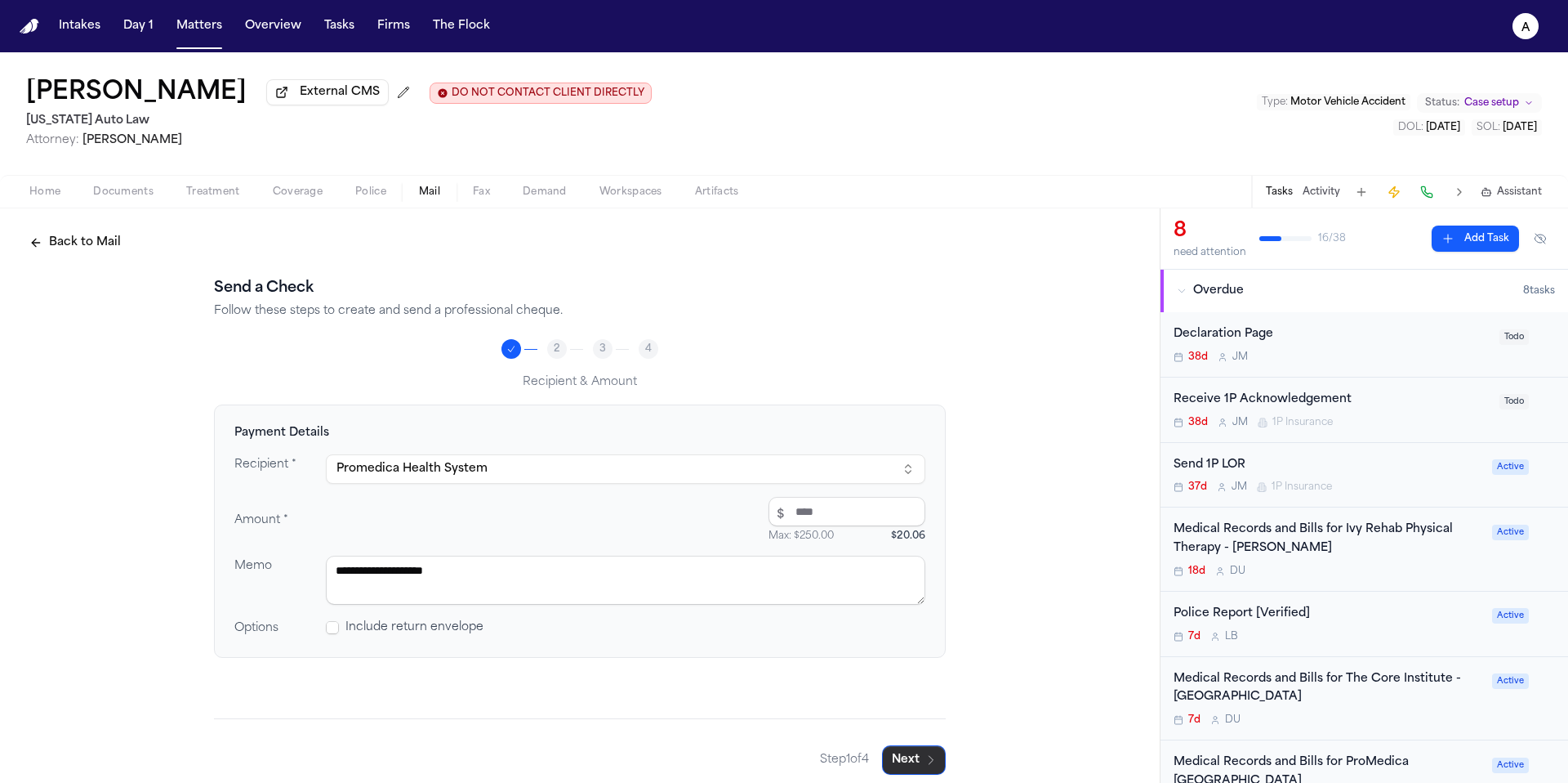
click at [925, 762] on icon "button" at bounding box center [931, 760] width 13 height 13
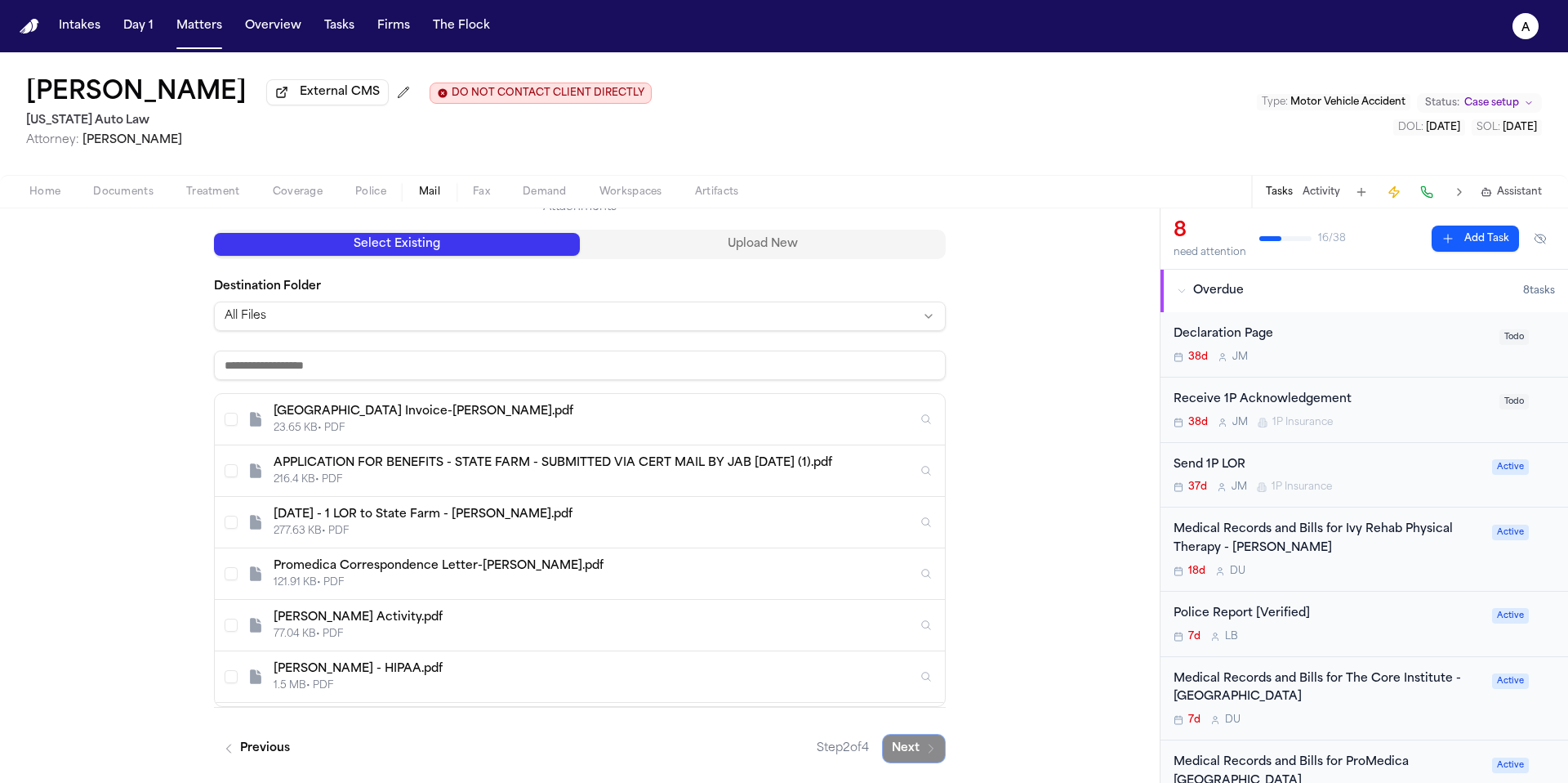
scroll to position [50, 0]
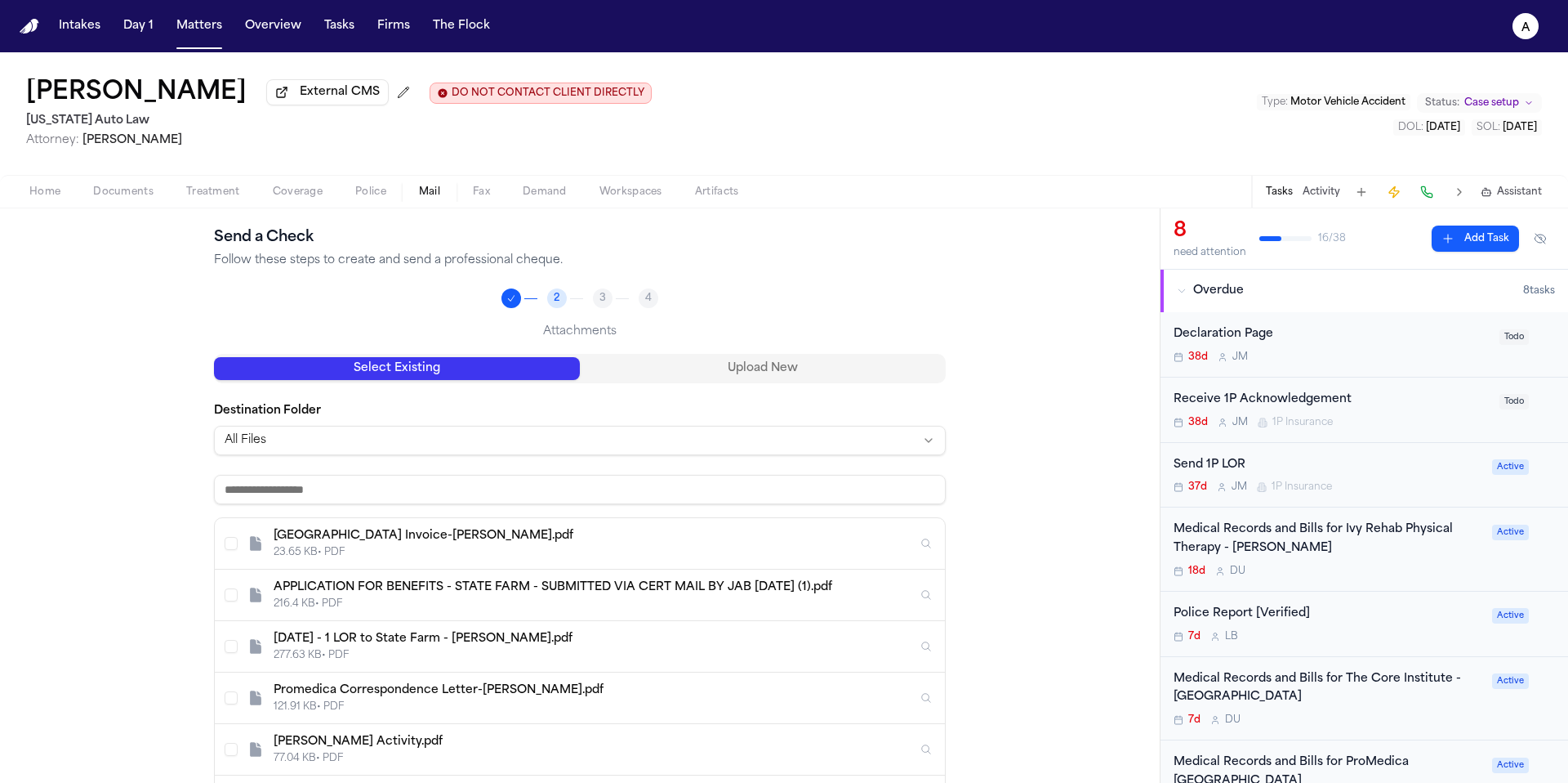
click at [813, 239] on div "Send a Check Follow these steps to create and send a professional cheque. 2 3 4…" at bounding box center [579, 556] width 732 height 661
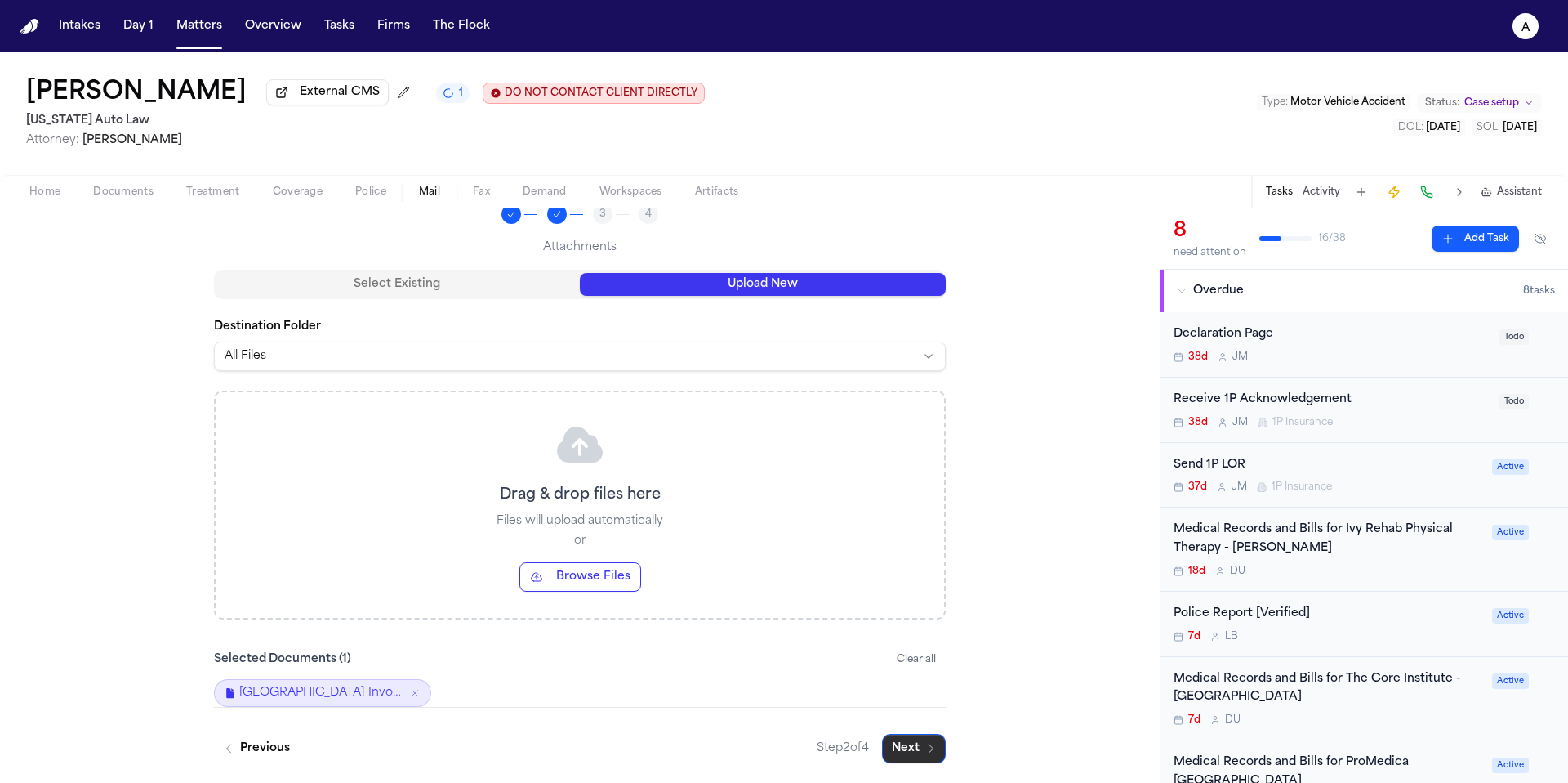
scroll to position [138, 0]
drag, startPoint x: 918, startPoint y: 748, endPoint x: 1009, endPoint y: 610, distance: 165.3
click at [1009, 610] on div "Back to Mail Send a Check Follow these steps to create and send a professional …" at bounding box center [579, 428] width 1159 height 709
click at [921, 738] on button "Next" at bounding box center [914, 748] width 64 height 29
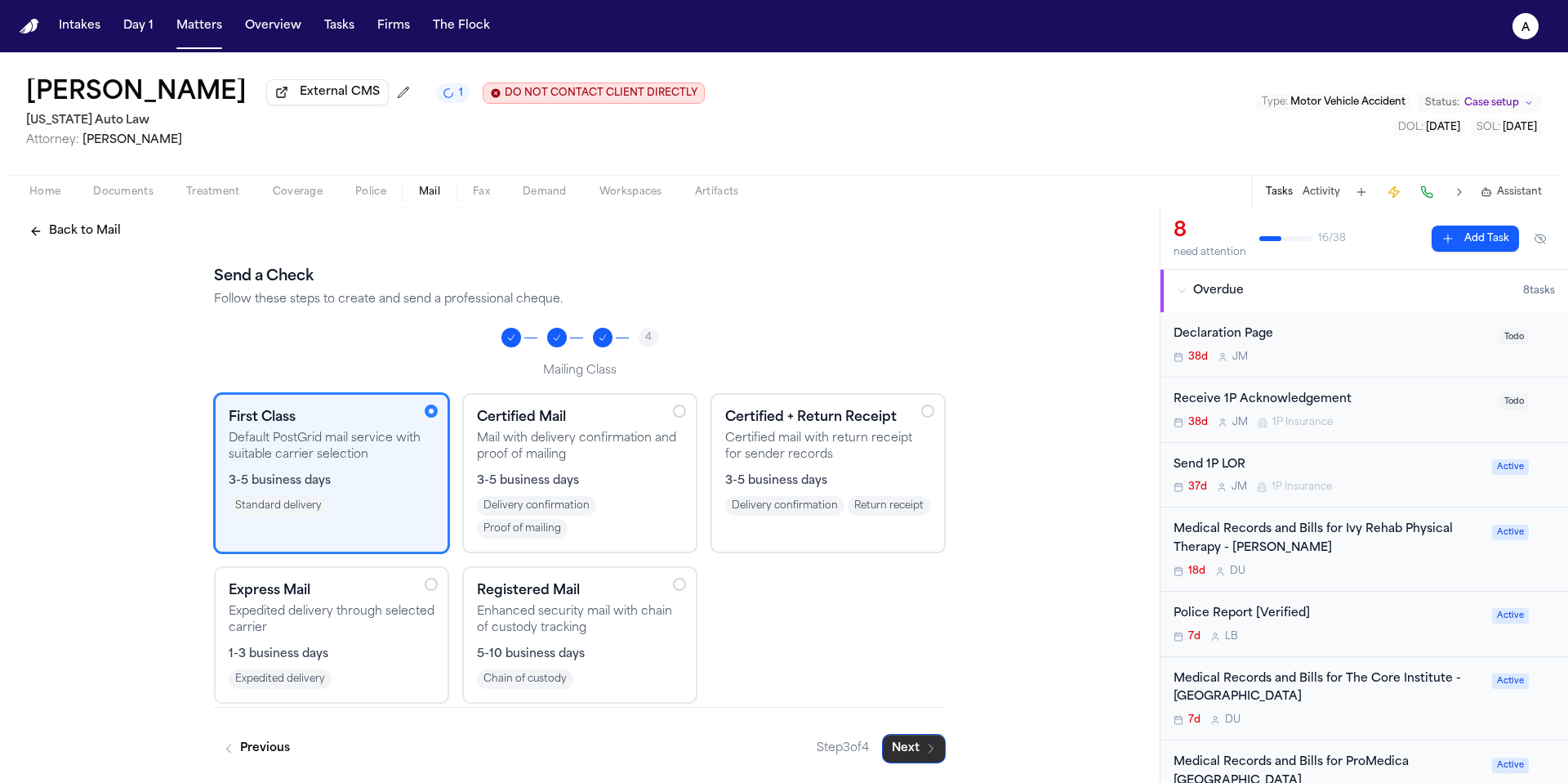
scroll to position [15, 0]
click at [913, 745] on button "Next" at bounding box center [914, 748] width 64 height 29
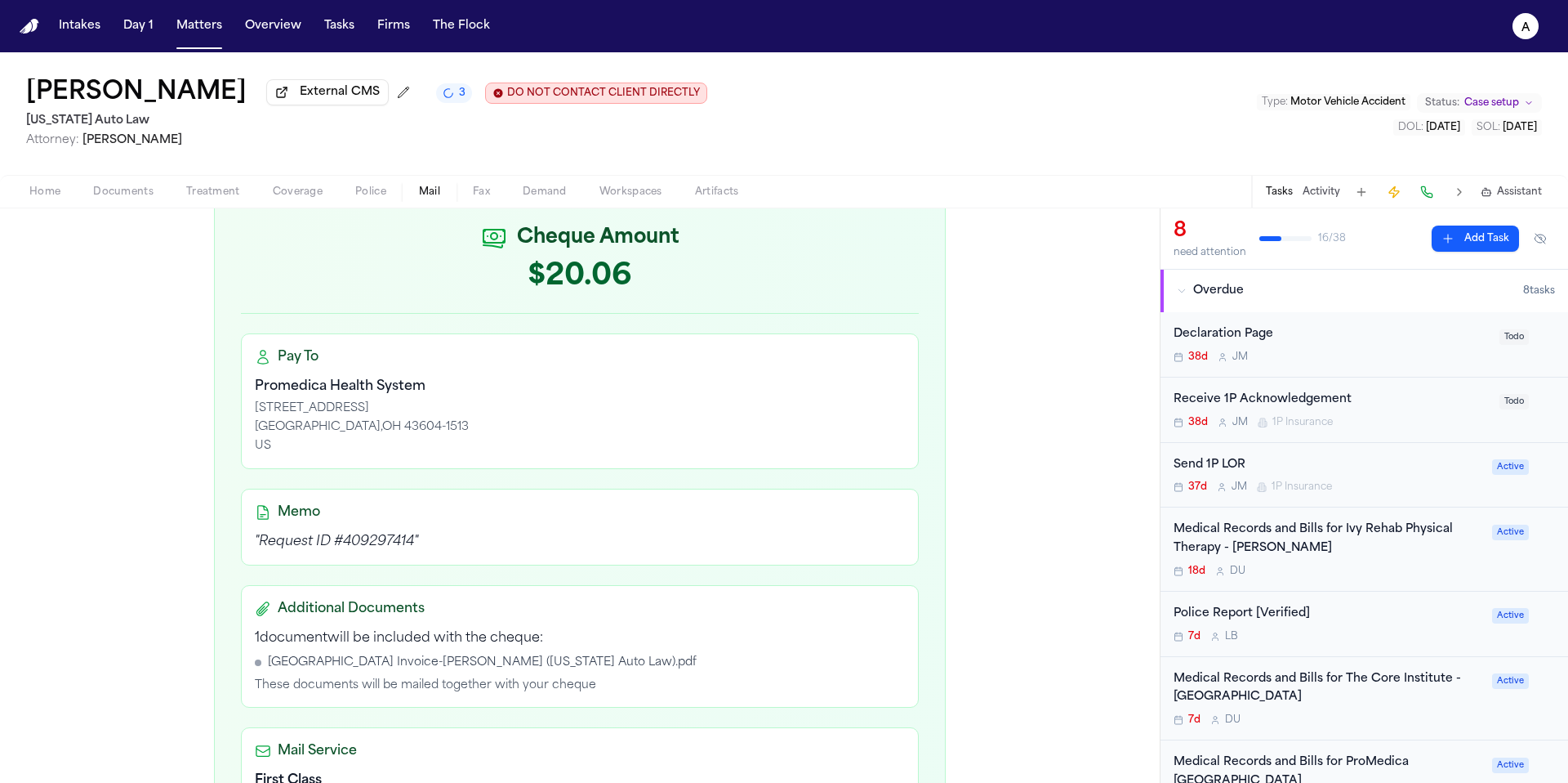
scroll to position [489, 0]
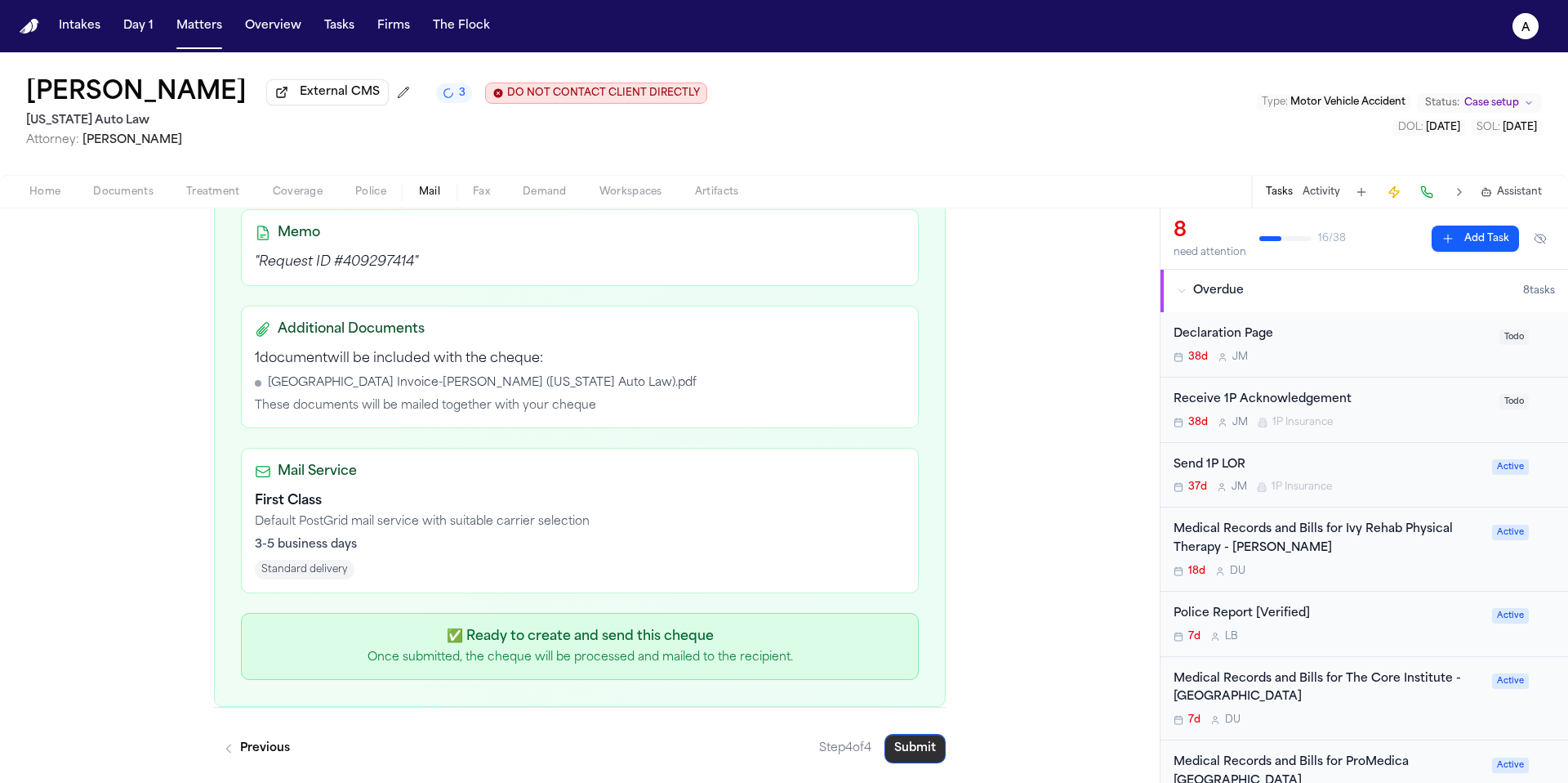
click at [921, 749] on button "Submit" at bounding box center [914, 748] width 61 height 29
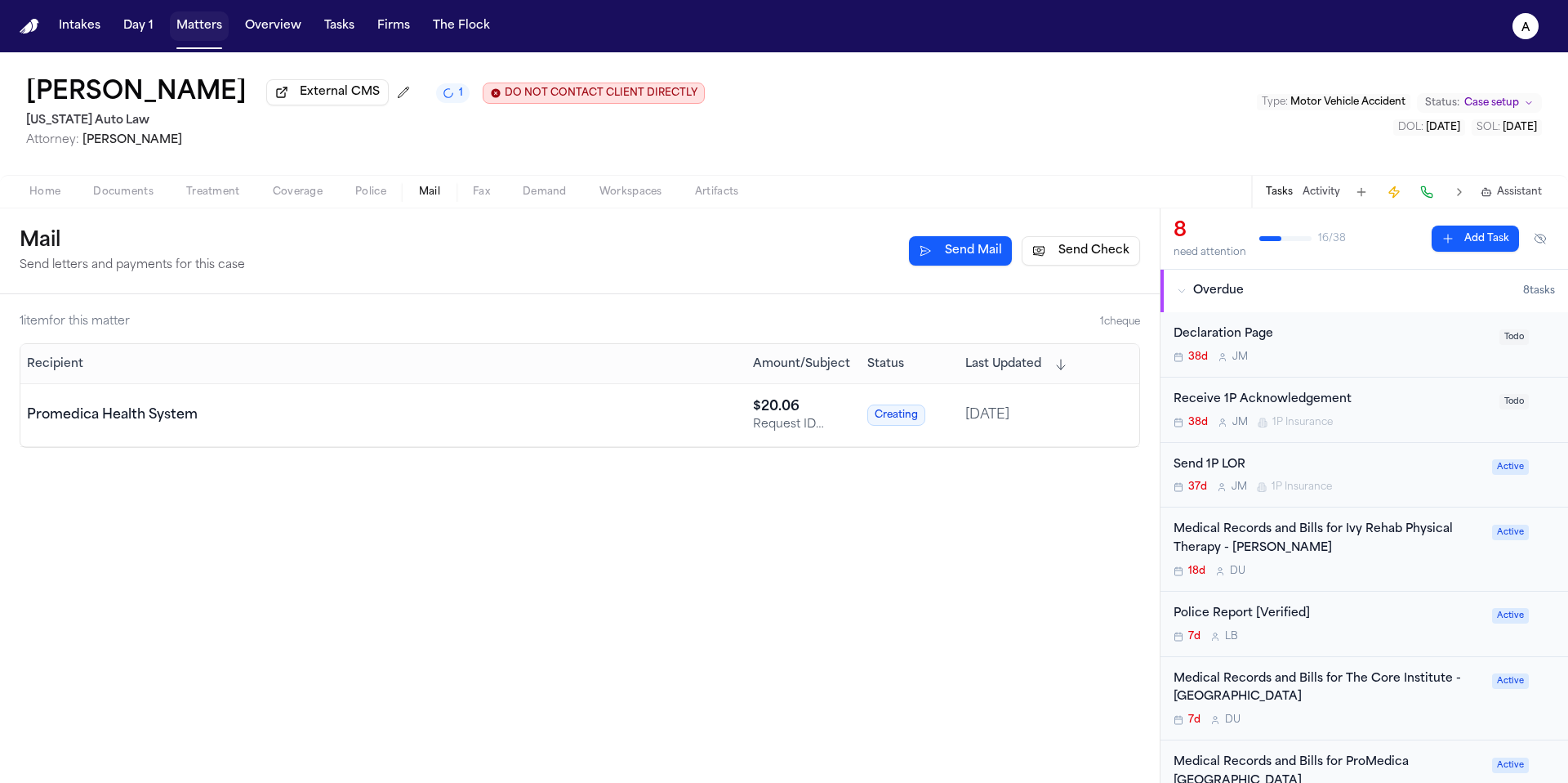
click at [206, 33] on button "Matters" at bounding box center [199, 26] width 59 height 29
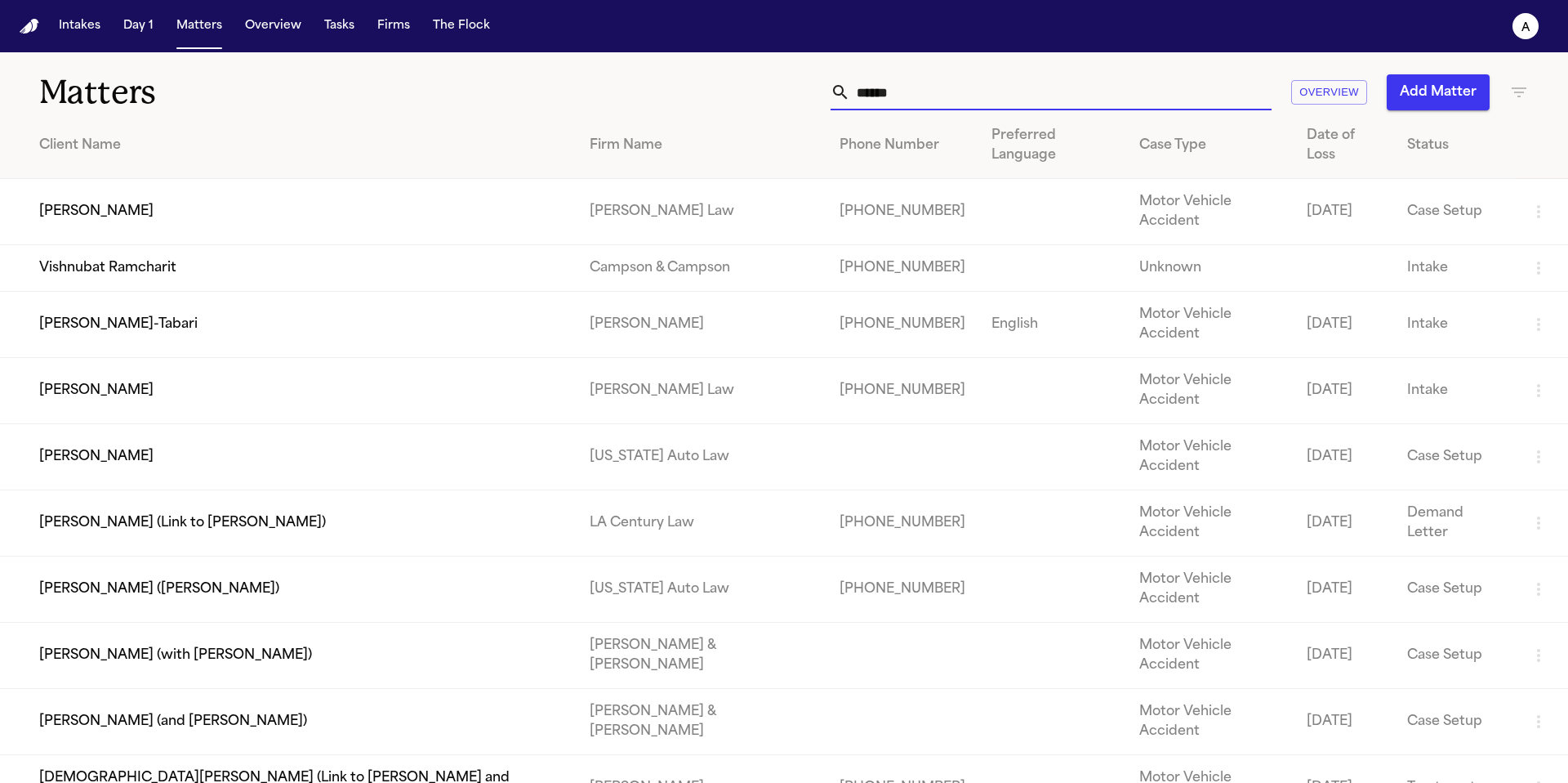
drag, startPoint x: 973, startPoint y: 79, endPoint x: 918, endPoint y: 87, distance: 55.6
click at [917, 87] on input "******" at bounding box center [1061, 93] width 422 height 36
click at [974, 88] on input "******" at bounding box center [1061, 93] width 422 height 36
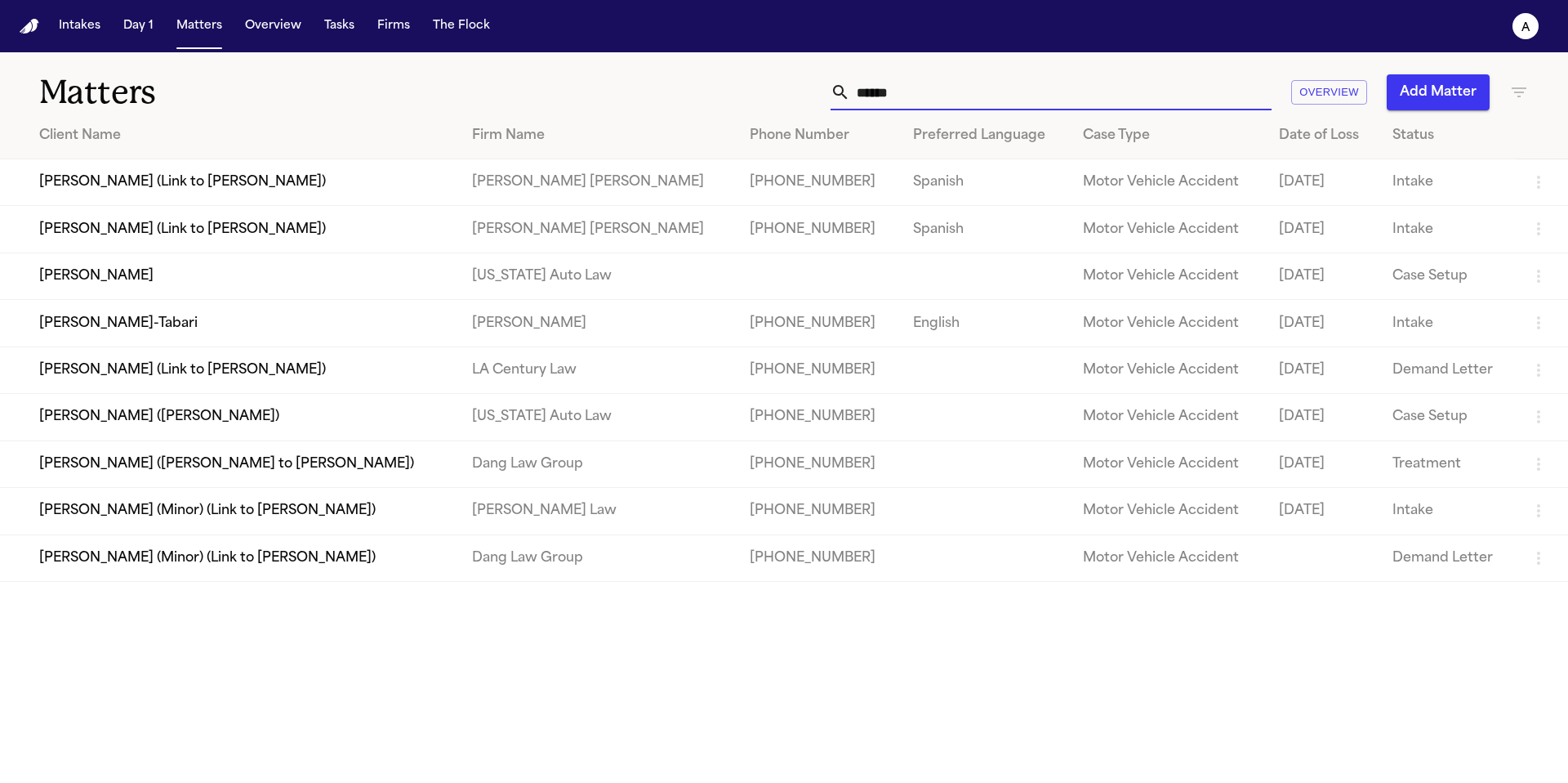
click at [197, 281] on td "Shakir Smith" at bounding box center [229, 275] width 459 height 47
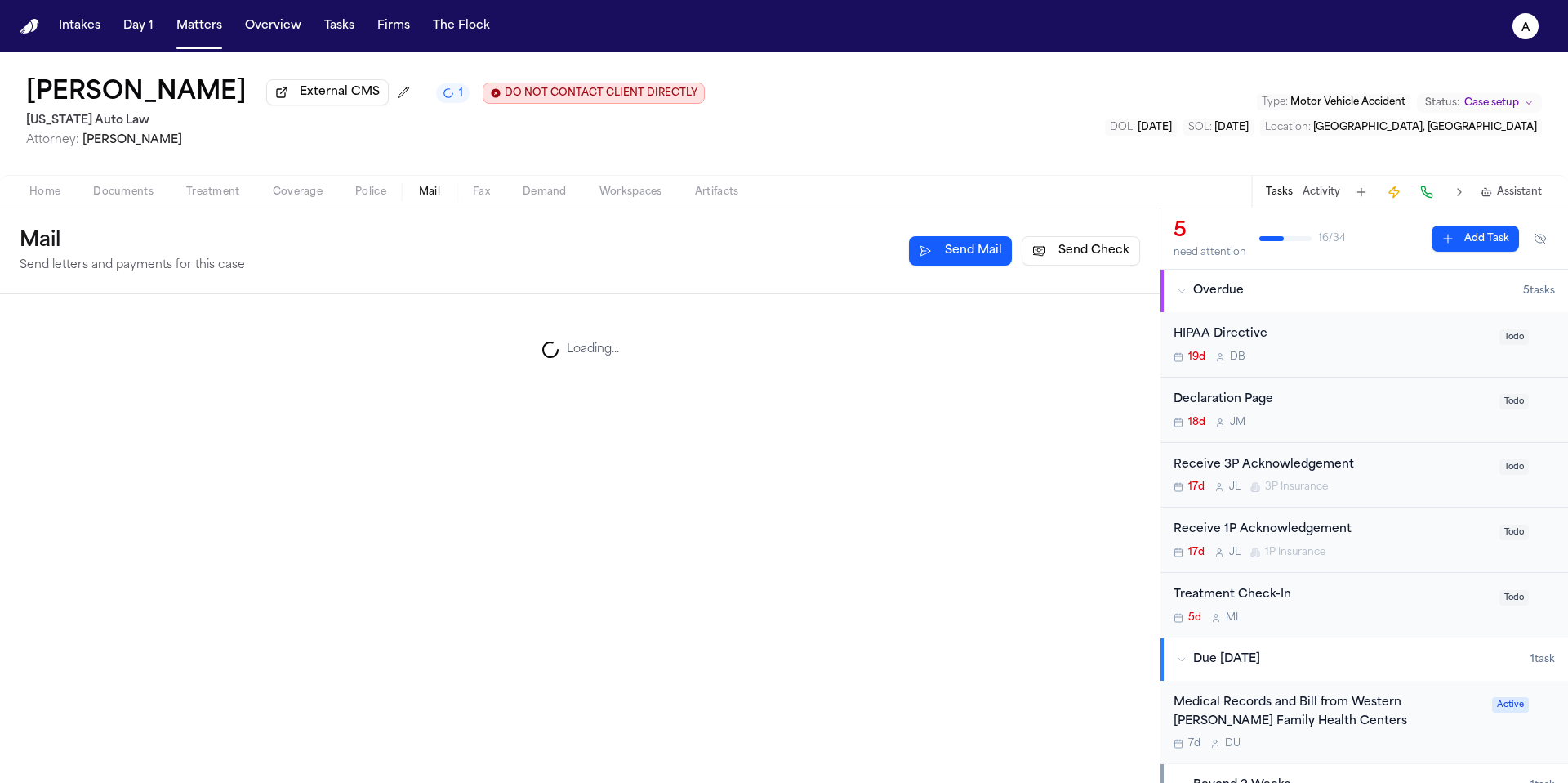
click at [427, 198] on span "Mail" at bounding box center [429, 191] width 22 height 13
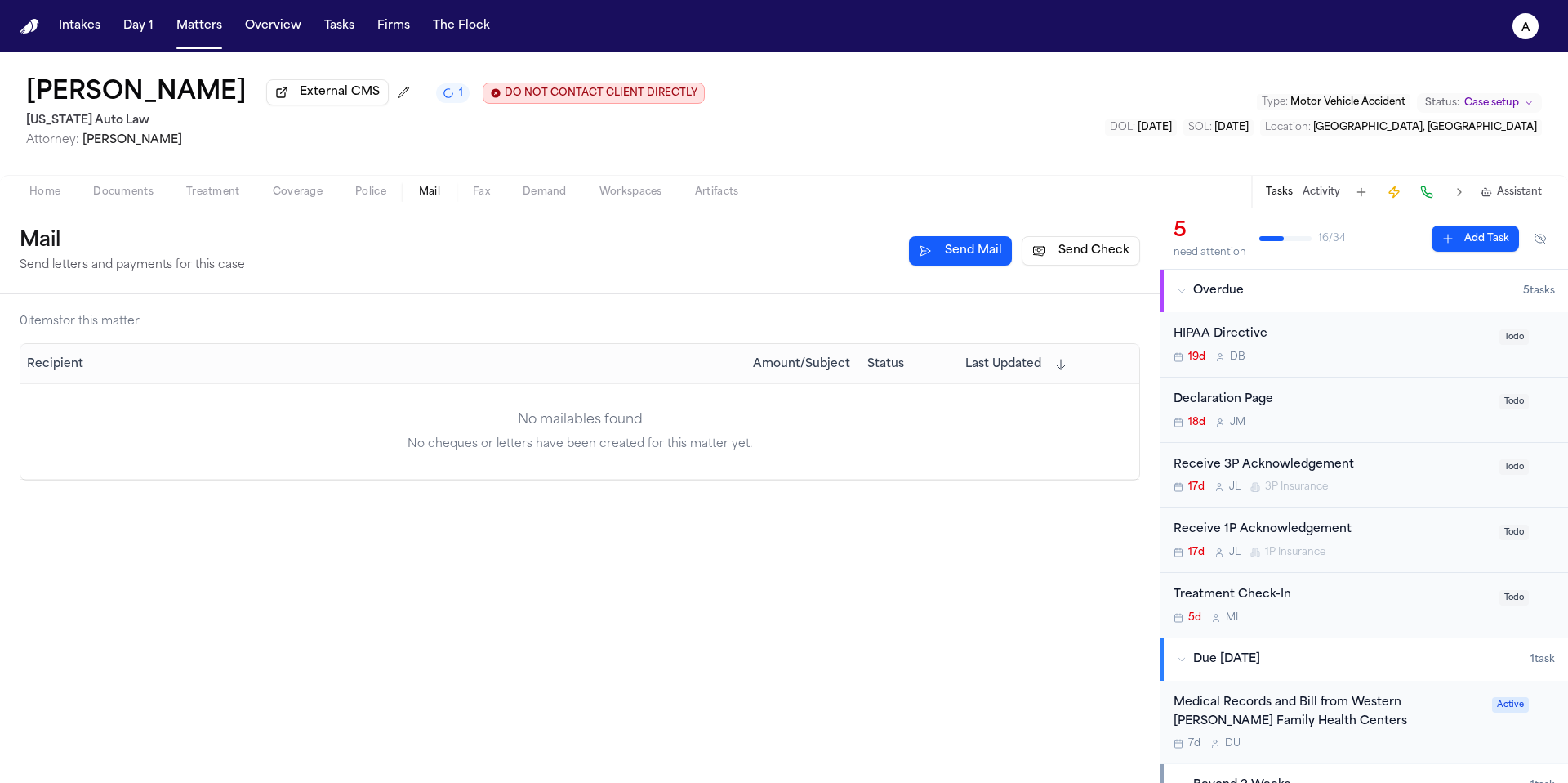
click at [967, 433] on div "No mailables found No cheques or letters have been created for this matter yet." at bounding box center [580, 430] width 1119 height 42
click at [213, 31] on button "Matters" at bounding box center [199, 26] width 59 height 29
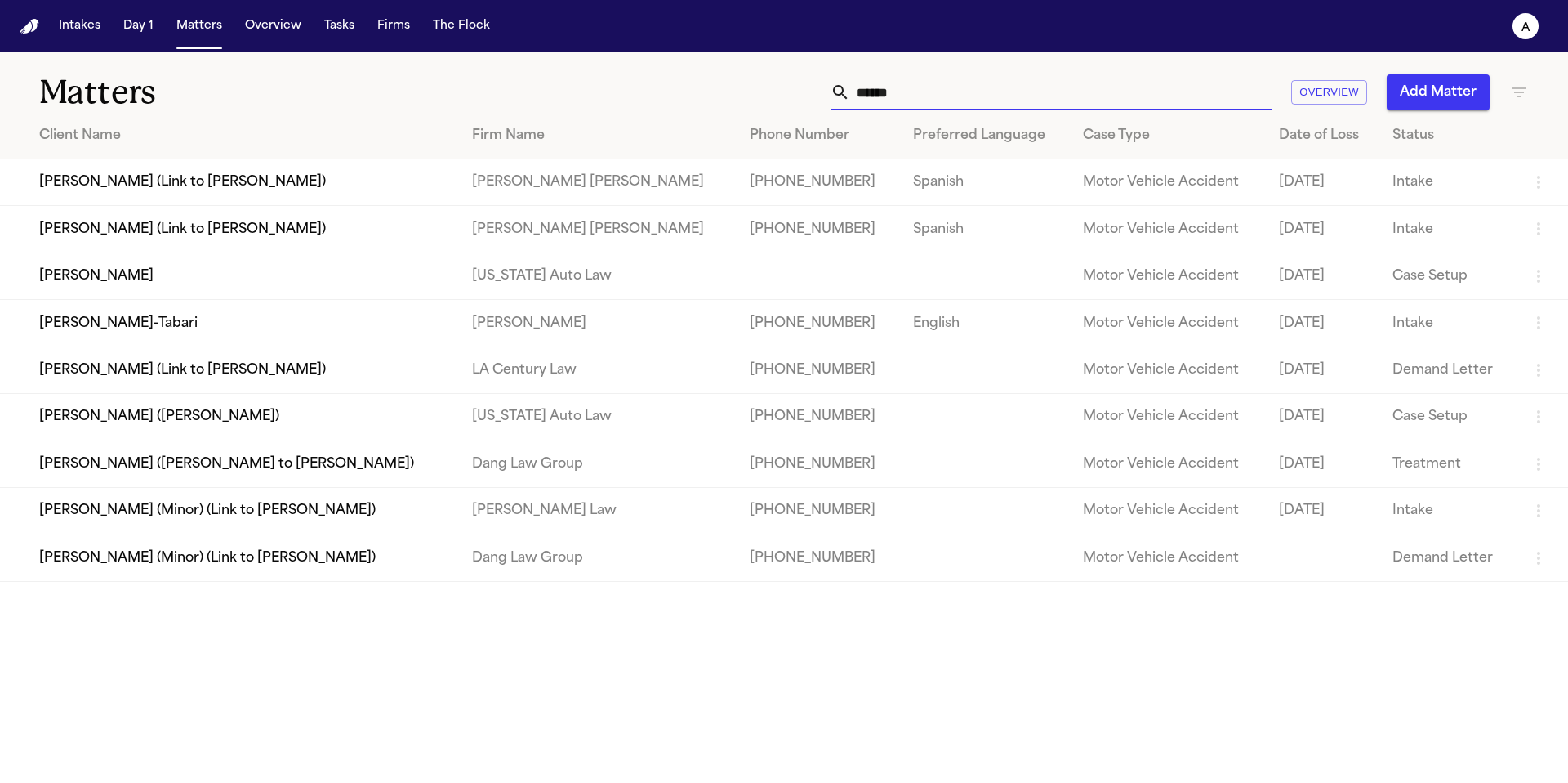
drag, startPoint x: 944, startPoint y: 93, endPoint x: 865, endPoint y: 99, distance: 79.2
click at [865, 100] on input "******" at bounding box center [1061, 93] width 422 height 36
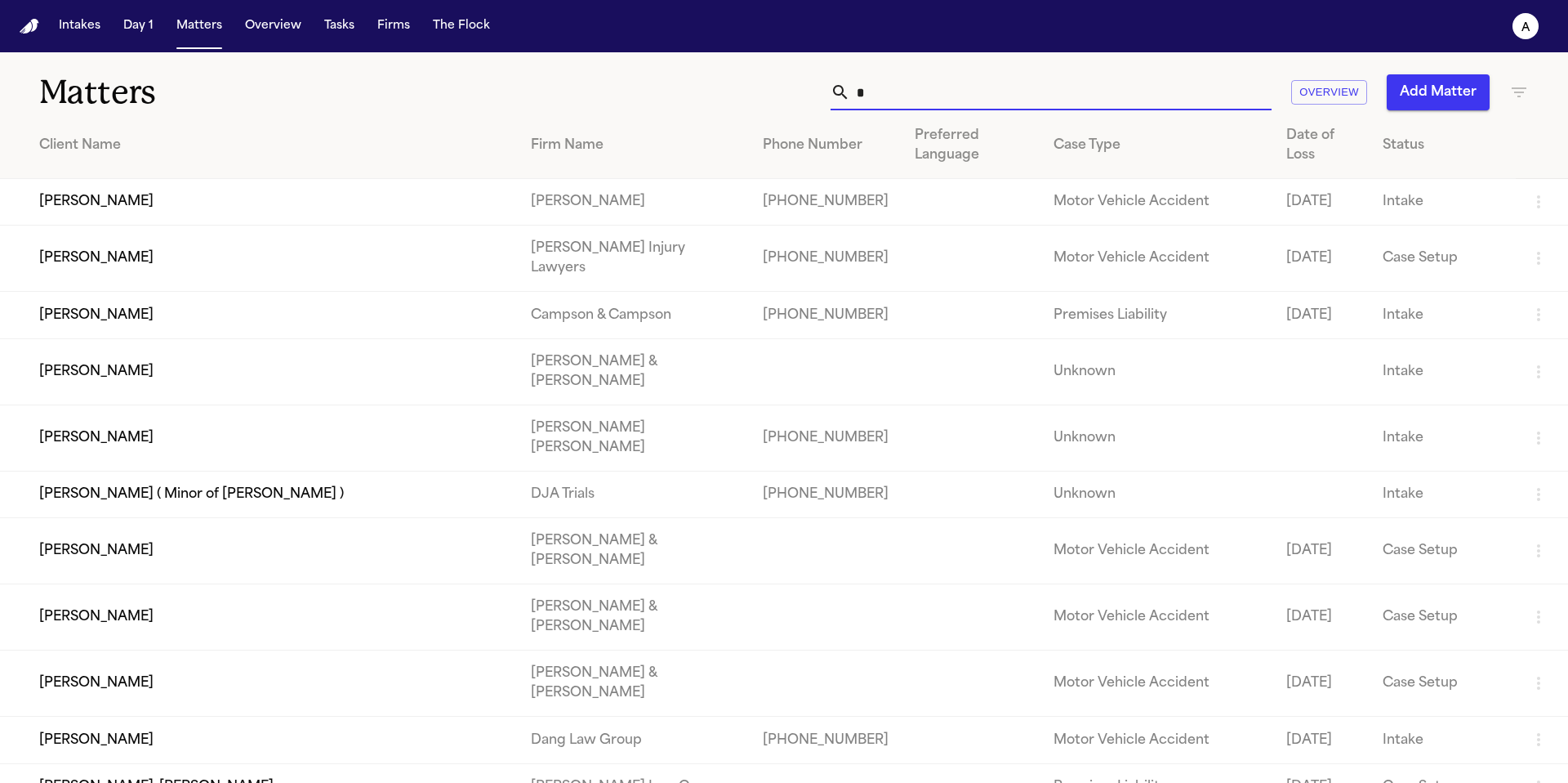
drag, startPoint x: 924, startPoint y: 96, endPoint x: 824, endPoint y: 92, distance: 100.1
click at [824, 92] on div "* Overview Add Matter" at bounding box center [1001, 93] width 1056 height 36
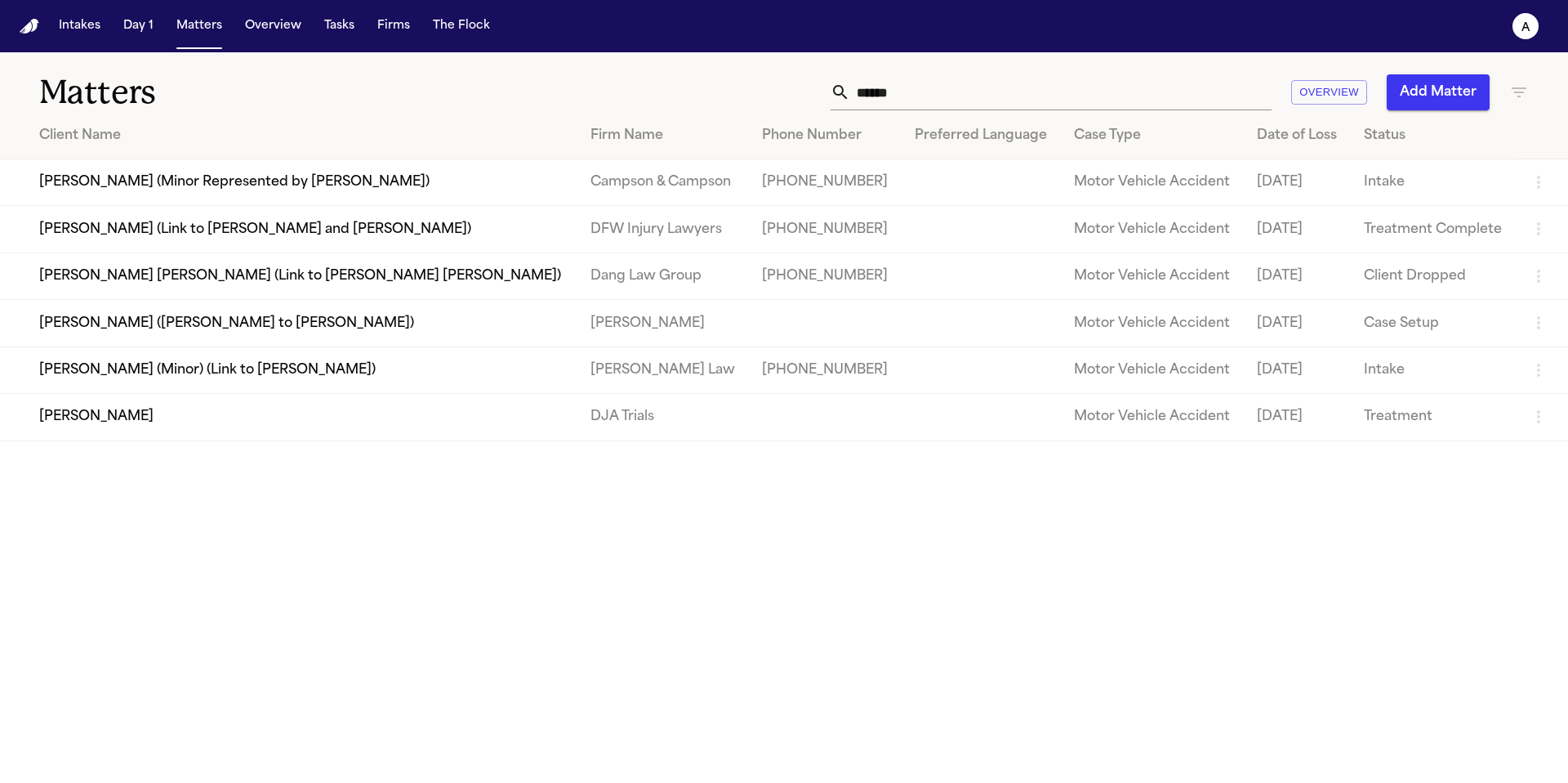
click at [75, 434] on td "Suzanne Manneh" at bounding box center [288, 417] width 578 height 47
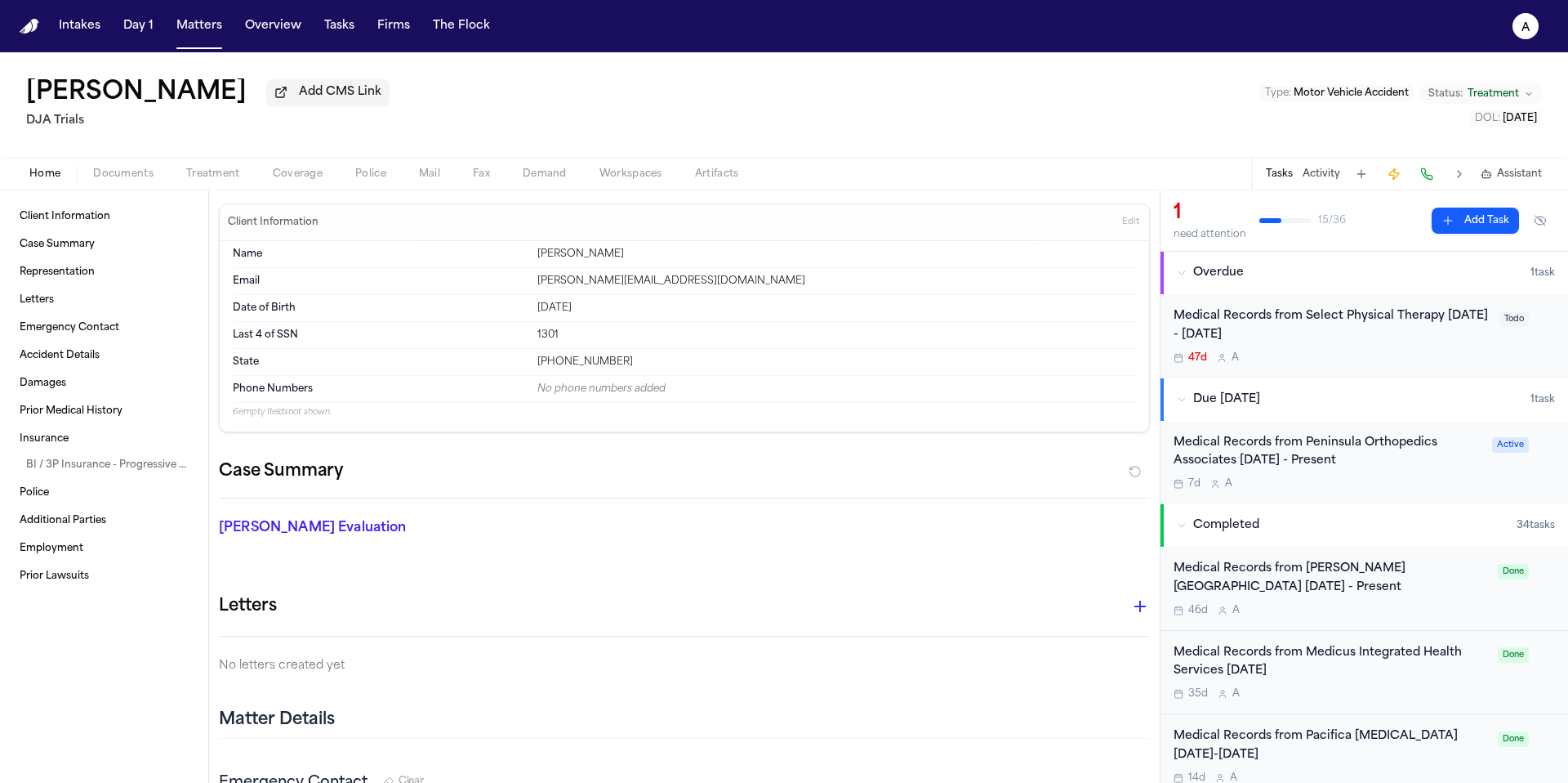
click at [425, 180] on span "Mail" at bounding box center [429, 173] width 22 height 13
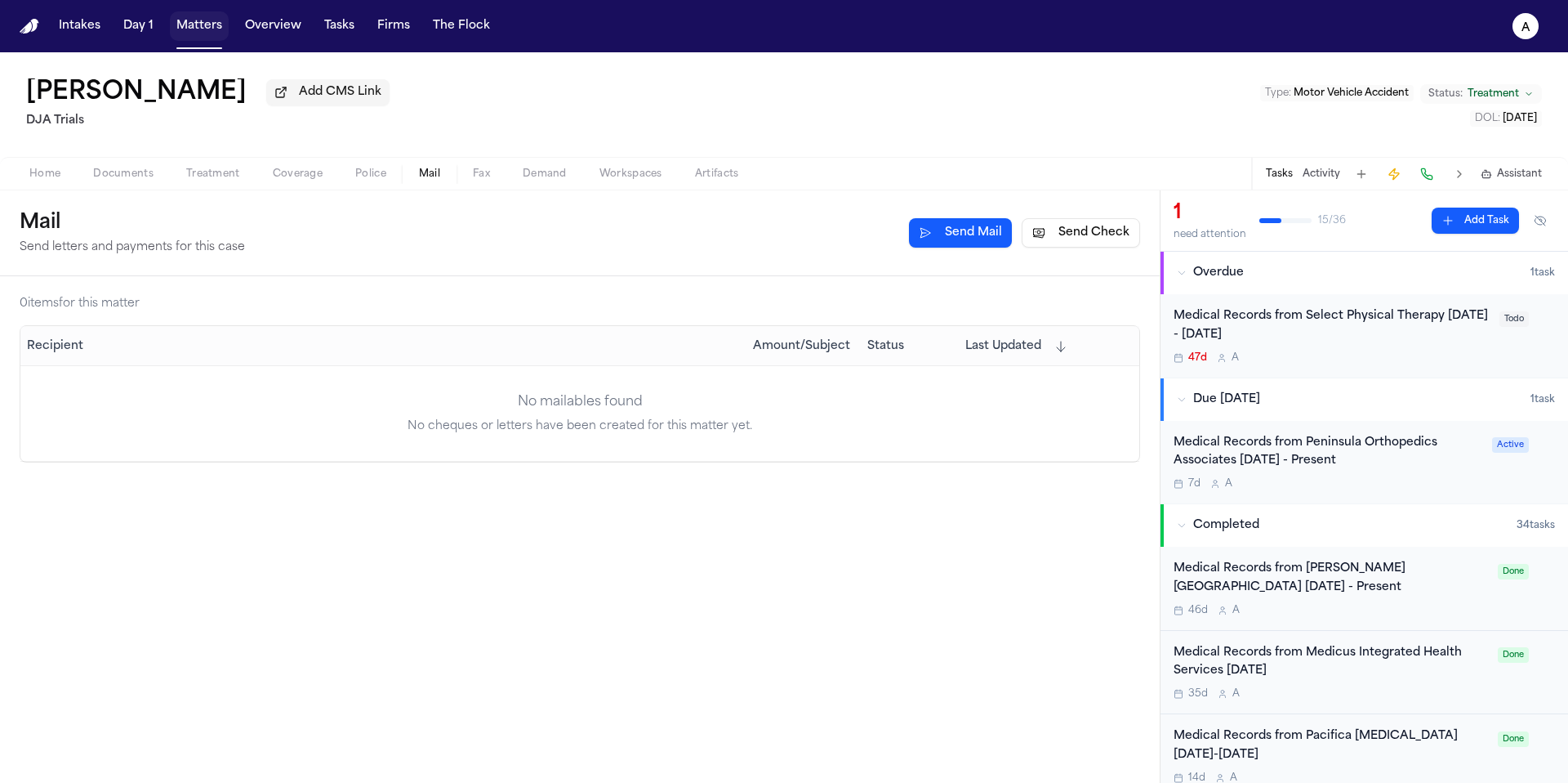
click at [202, 34] on button "Matters" at bounding box center [199, 26] width 59 height 29
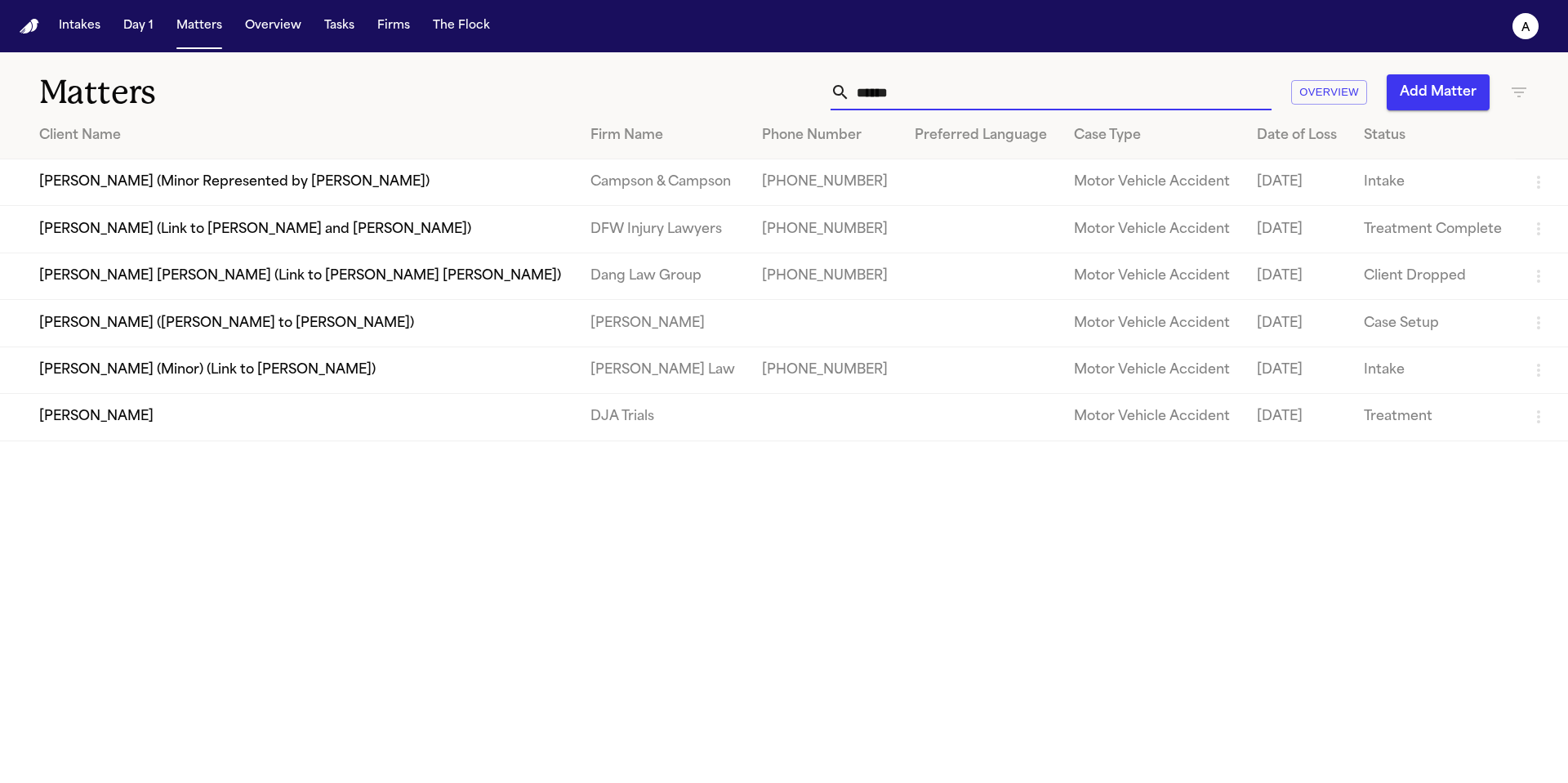
drag, startPoint x: 968, startPoint y: 92, endPoint x: 738, endPoint y: 92, distance: 230.0
click at [738, 92] on div "****** Overview Add Matter" at bounding box center [1001, 93] width 1056 height 36
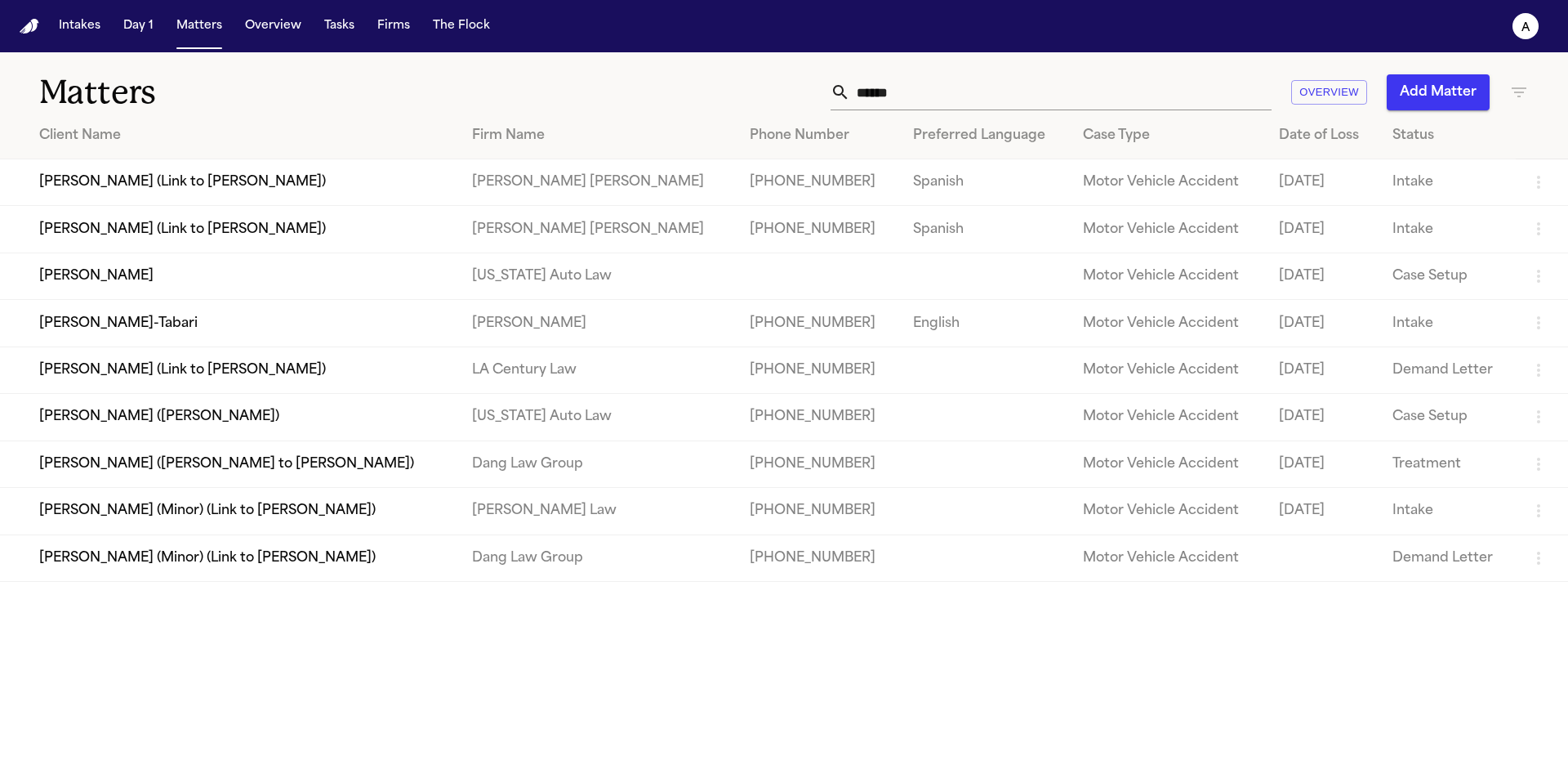
click at [167, 285] on td "Shakir Smith" at bounding box center [229, 275] width 459 height 47
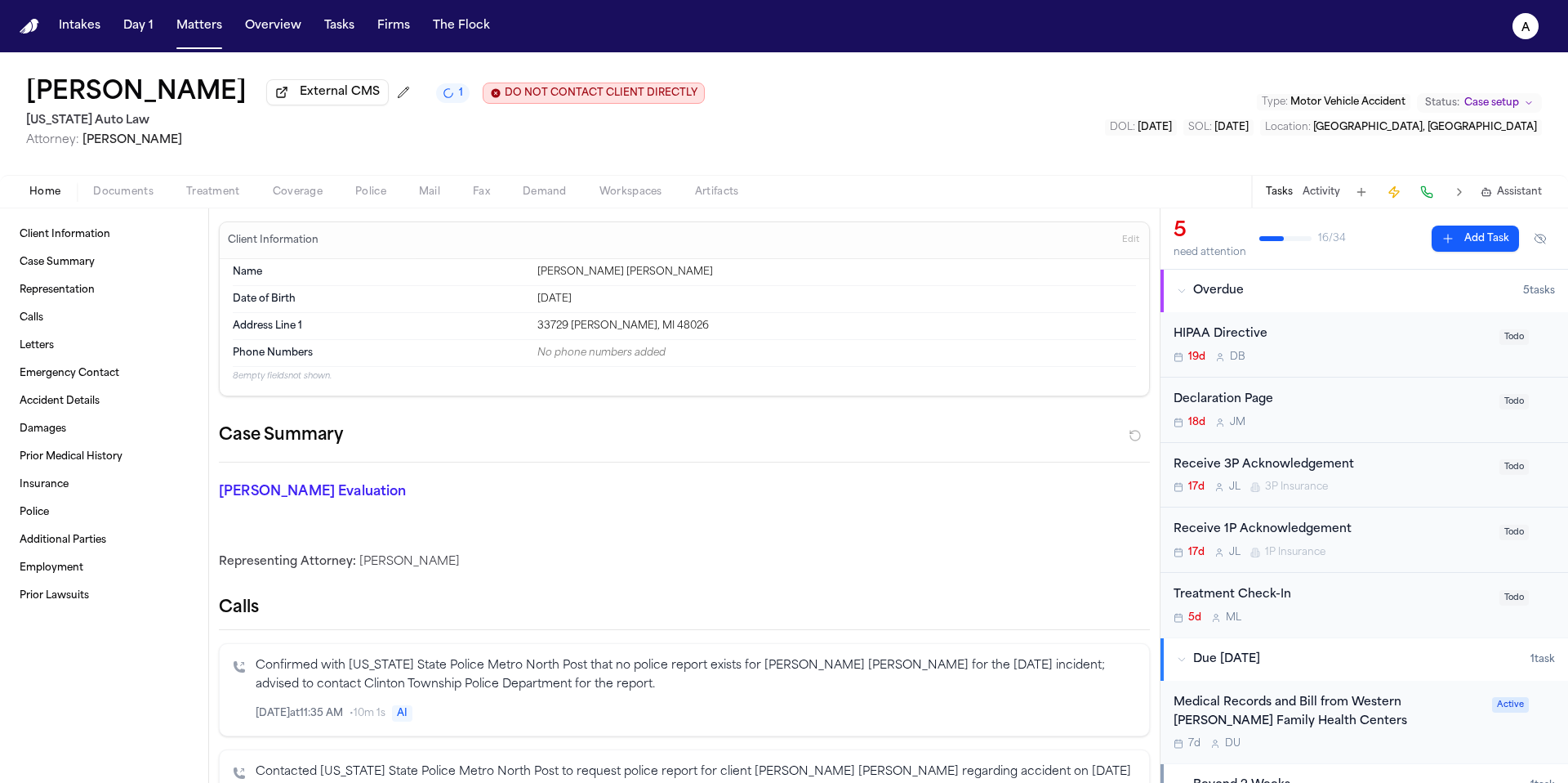
scroll to position [1, 0]
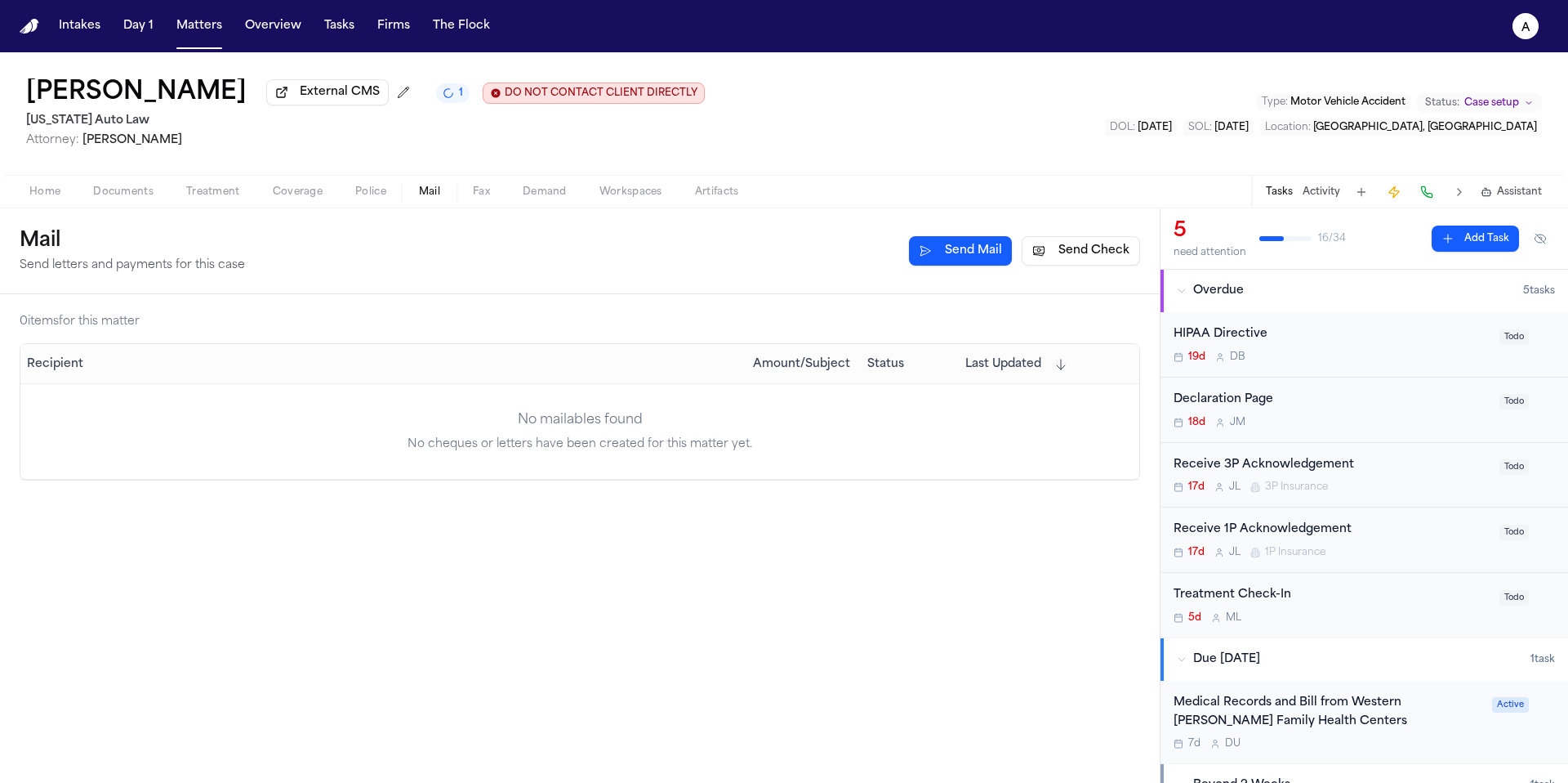
click at [423, 197] on span "Mail" at bounding box center [429, 191] width 22 height 13
click at [1397, 741] on div "7d D U" at bounding box center [1327, 743] width 309 height 13
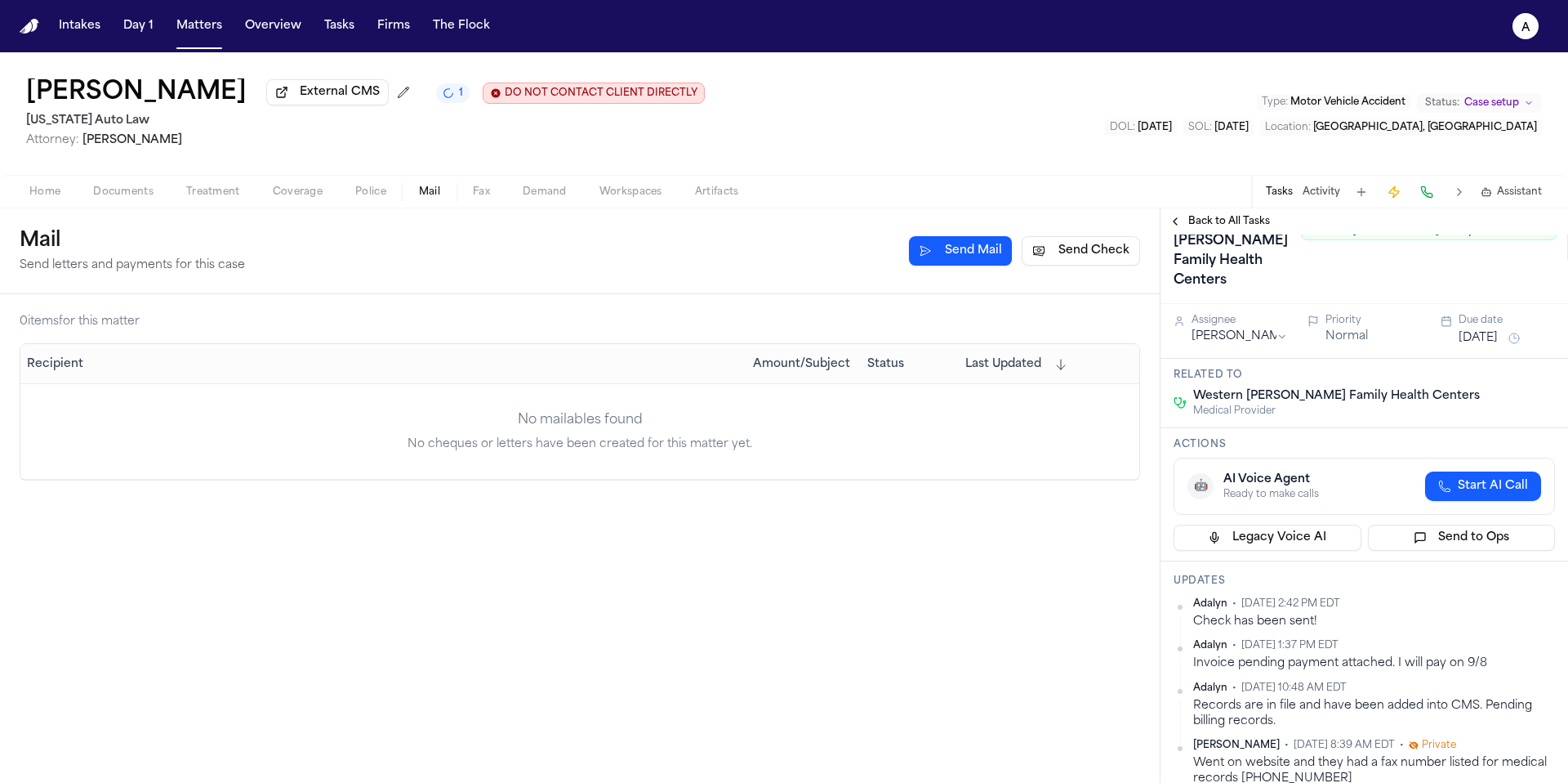
scroll to position [81, 0]
click at [1092, 252] on button "Send Check" at bounding box center [1081, 251] width 119 height 29
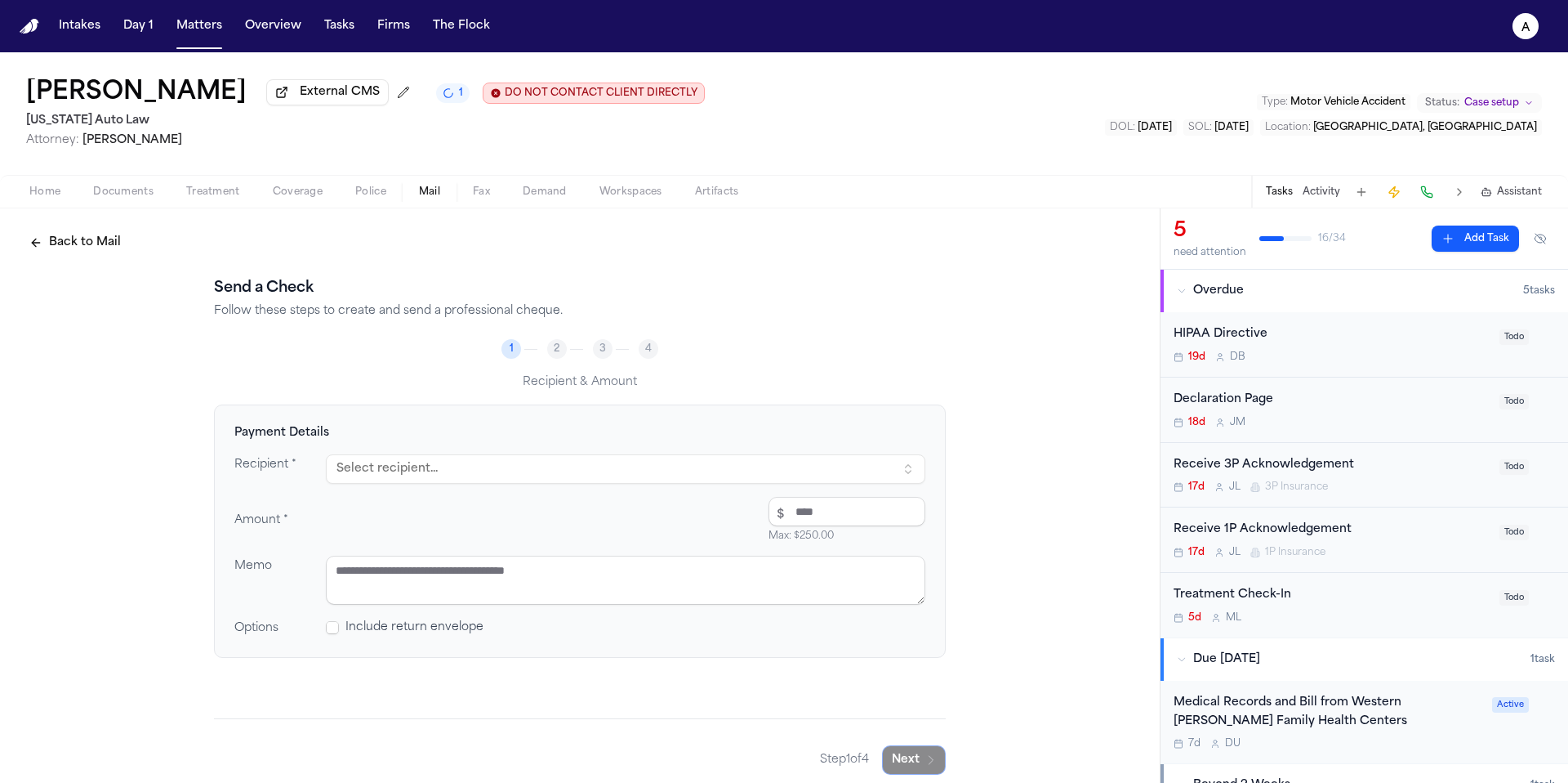
click at [506, 472] on button "Select recipient..." at bounding box center [625, 469] width 599 height 29
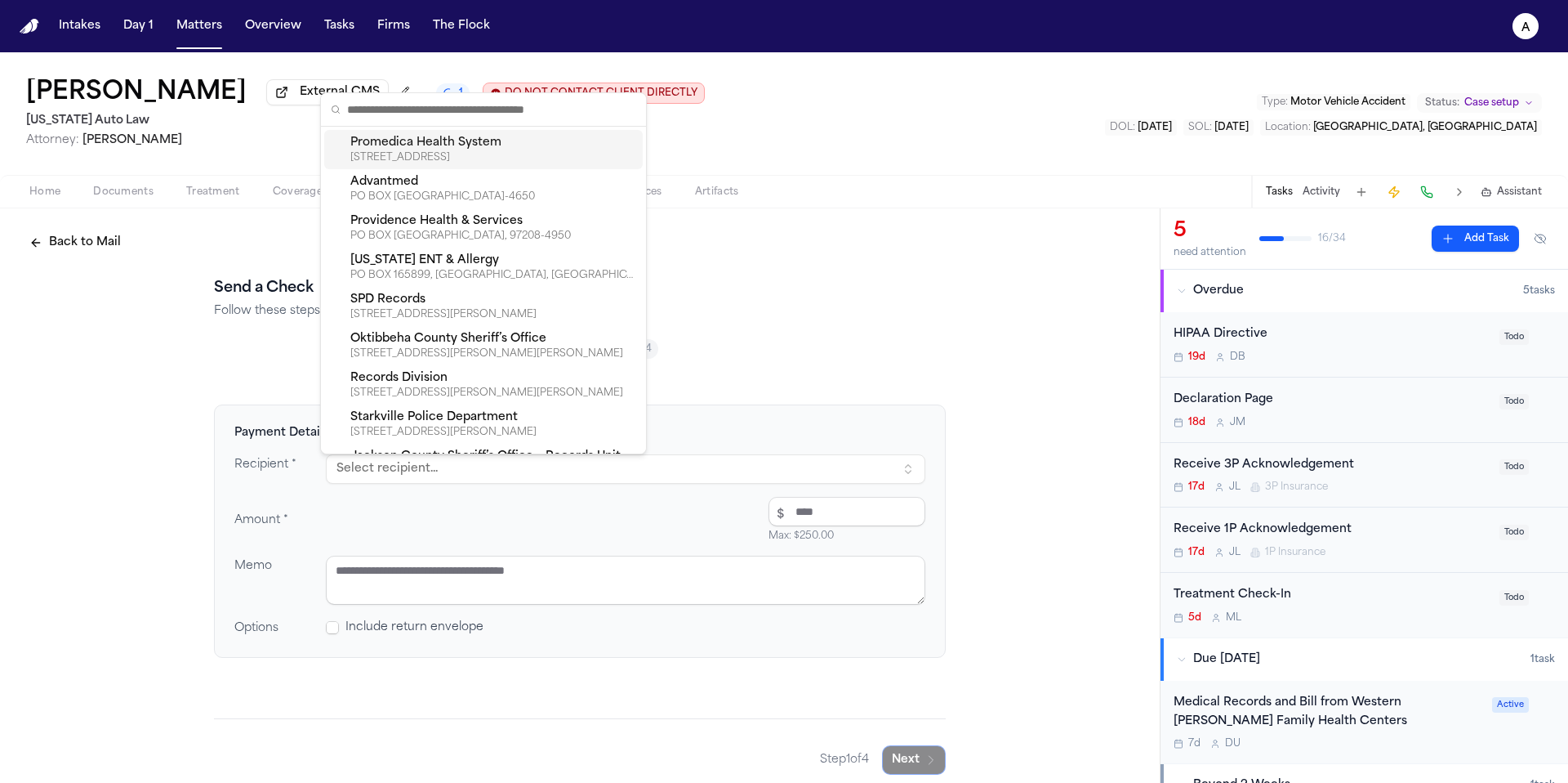
click at [554, 107] on input "text" at bounding box center [492, 110] width 289 height 33
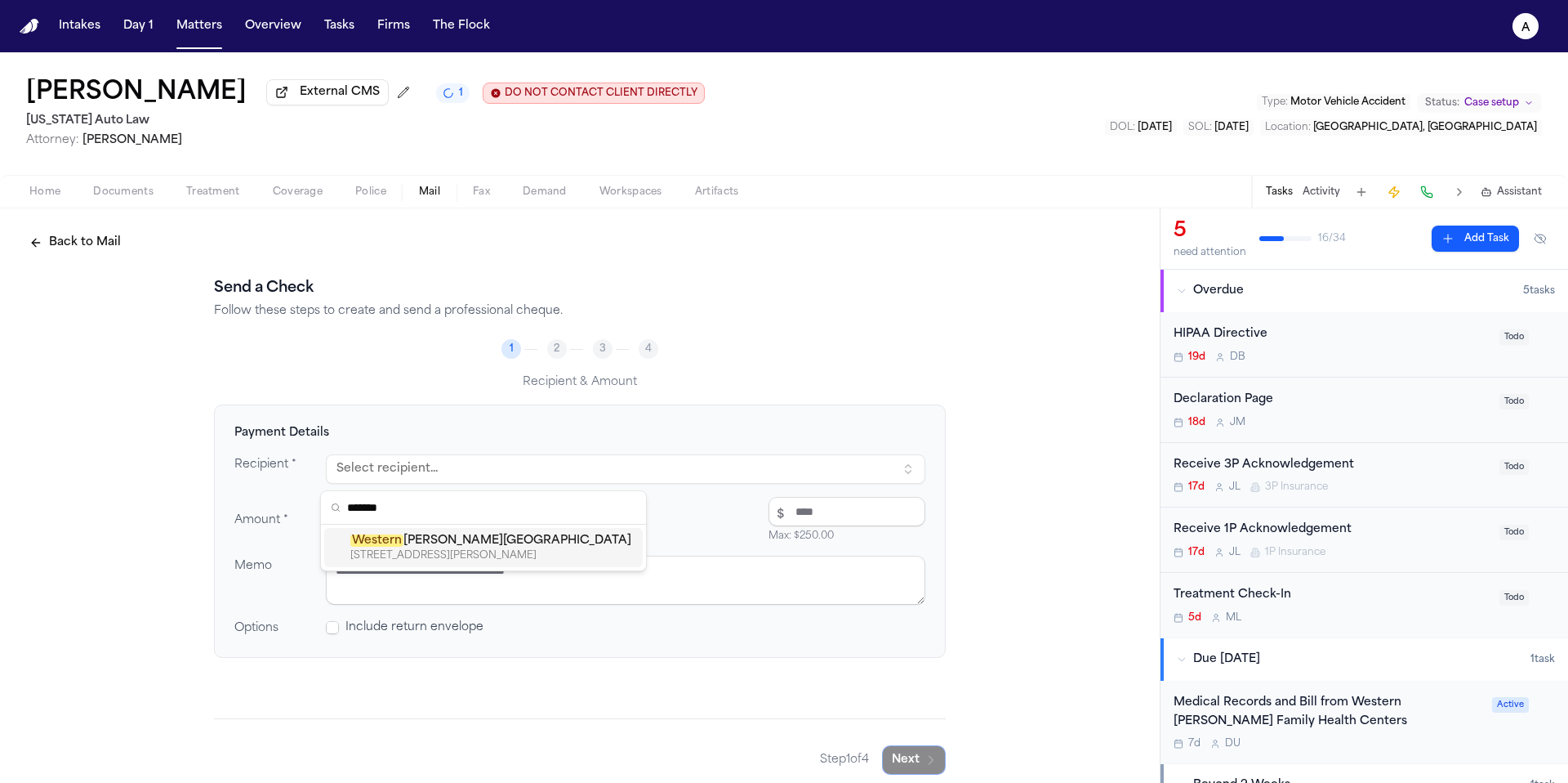
click at [474, 553] on div "26650 EUREKA RD STE C, TAYLOR, MI, 48180-4835" at bounding box center [494, 555] width 286 height 13
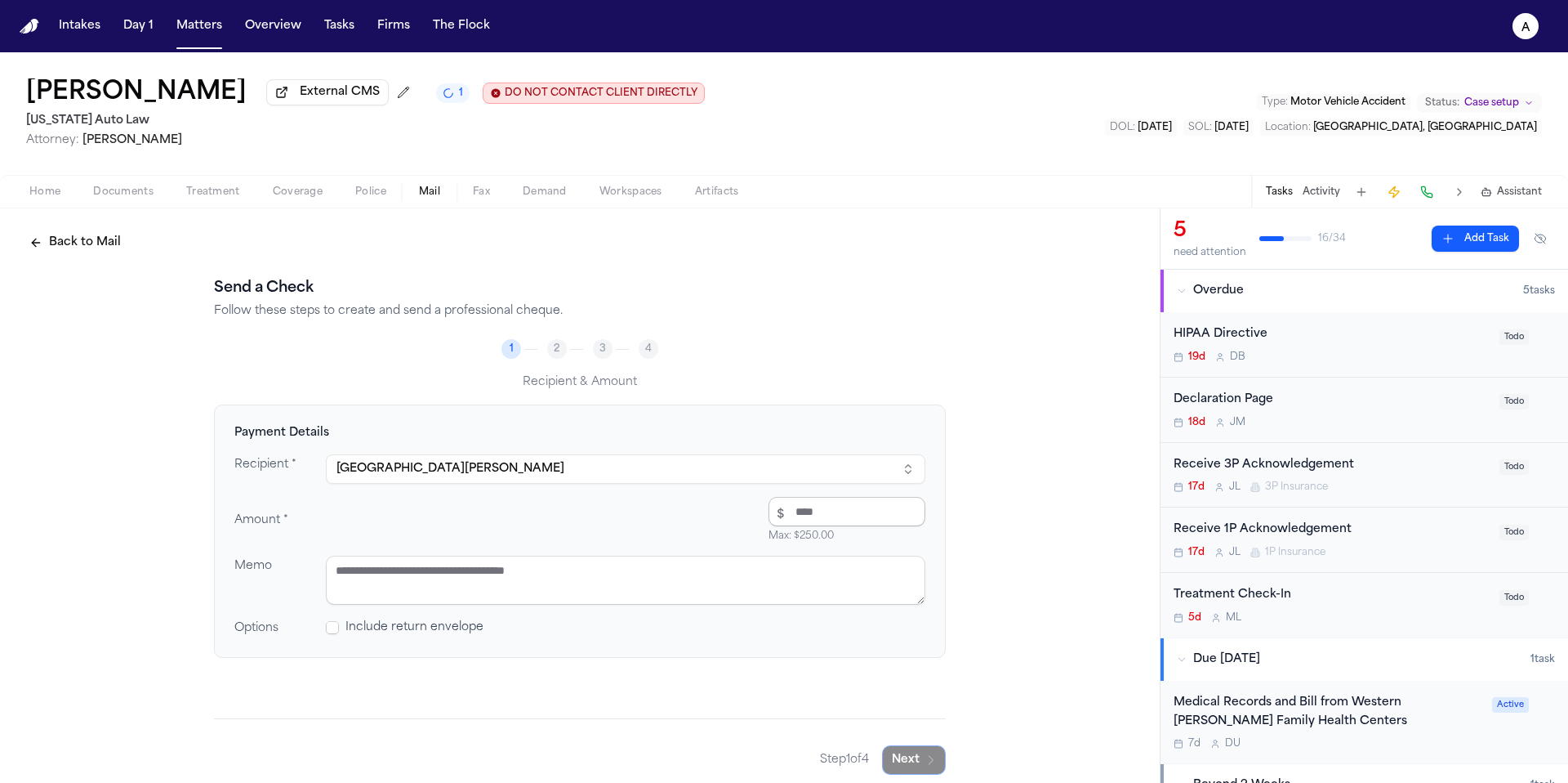
click at [843, 522] on input "number" at bounding box center [847, 511] width 157 height 29
type input "*****"
click at [630, 577] on textarea at bounding box center [625, 579] width 599 height 49
click at [517, 571] on textarea at bounding box center [625, 579] width 599 height 49
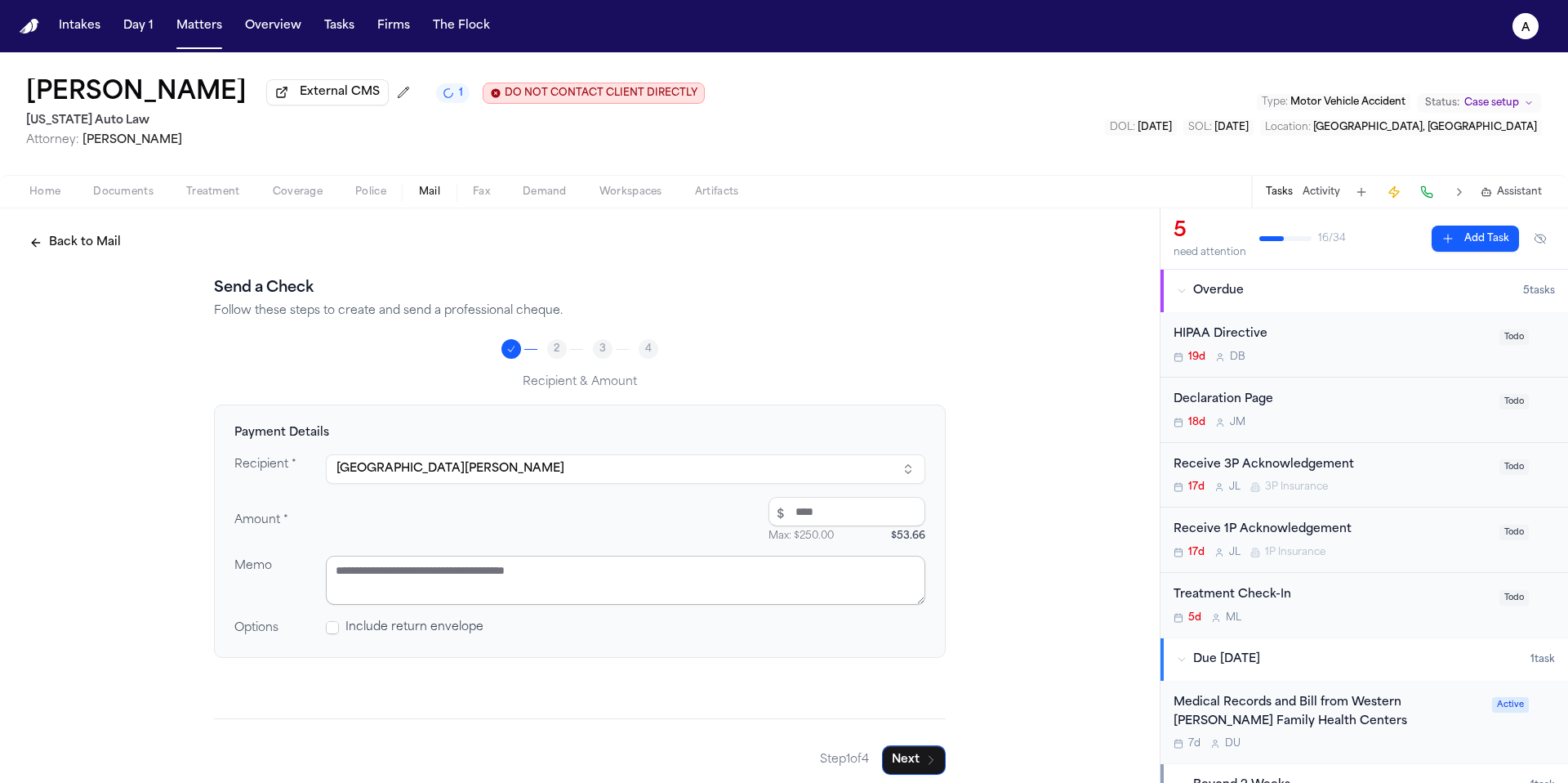
paste textarea "**********"
click at [326, 596] on textarea "**********" at bounding box center [625, 579] width 599 height 49
type textarea "**********"
drag, startPoint x: 907, startPoint y: 764, endPoint x: 1676, endPoint y: 514, distance: 808.6
click at [1567, 514] on html "**********" at bounding box center [784, 392] width 1568 height 783
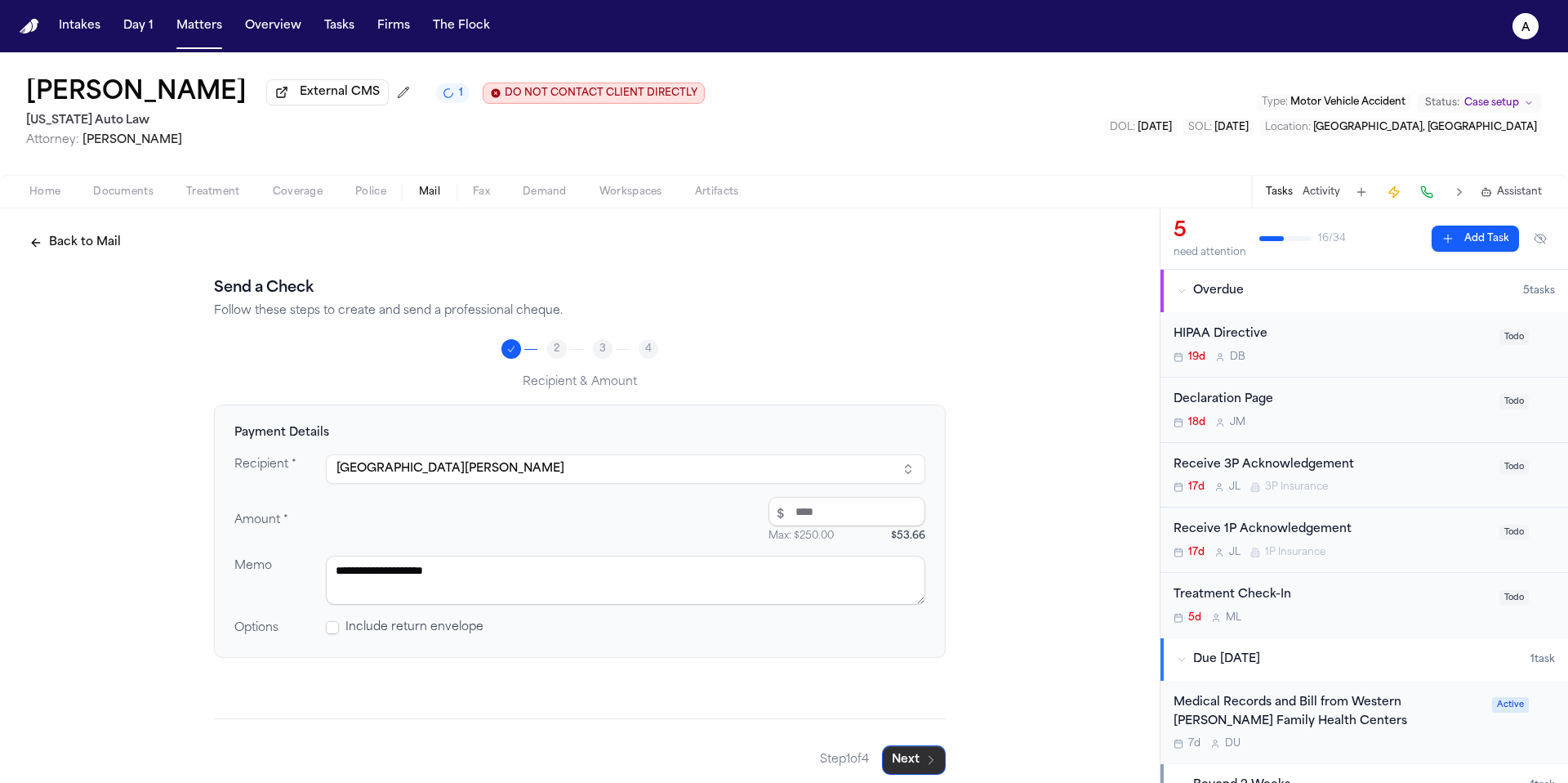
click at [905, 764] on button "Next" at bounding box center [914, 760] width 64 height 29
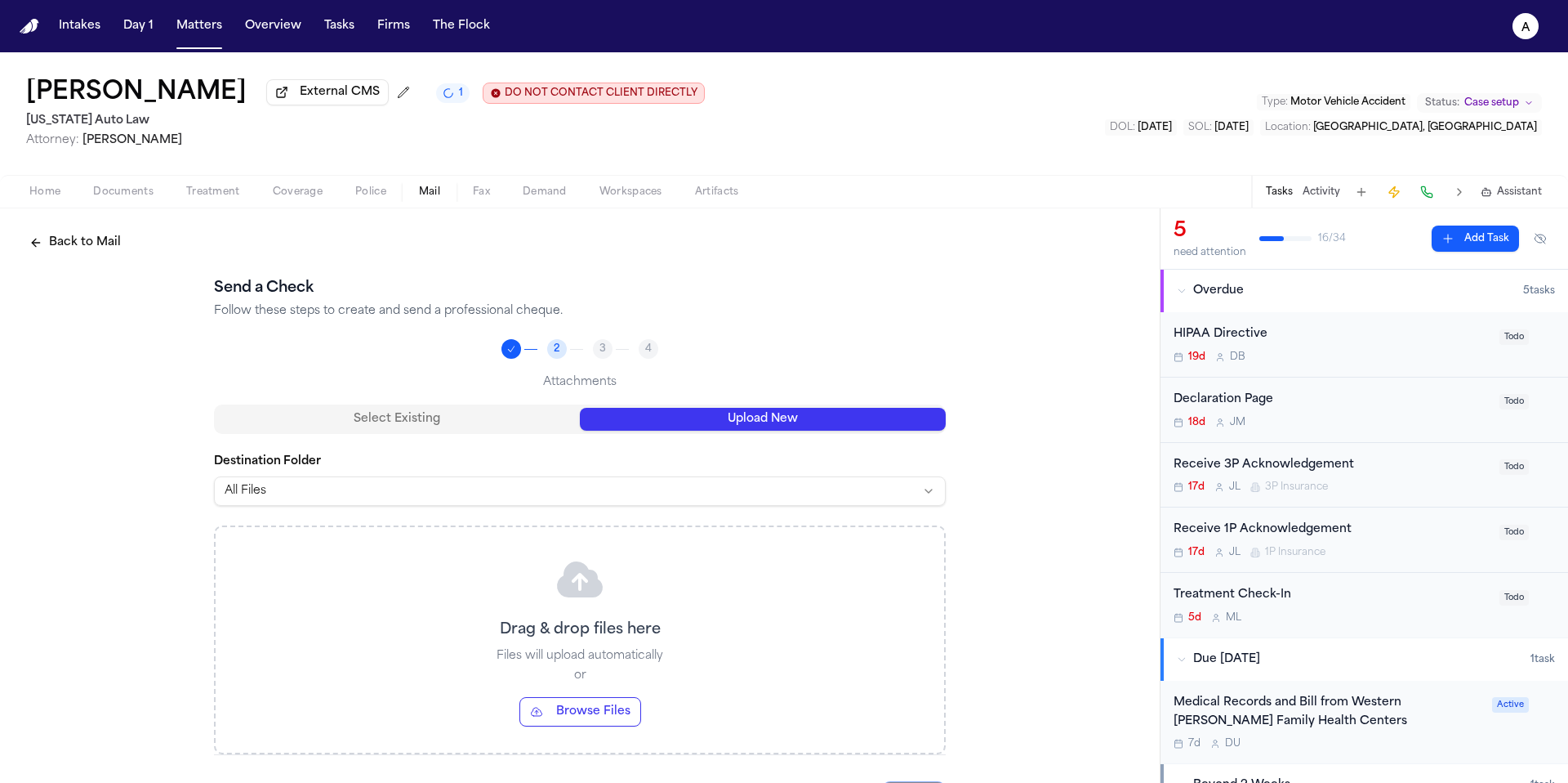
click at [807, 417] on button "Upload New" at bounding box center [763, 419] width 366 height 23
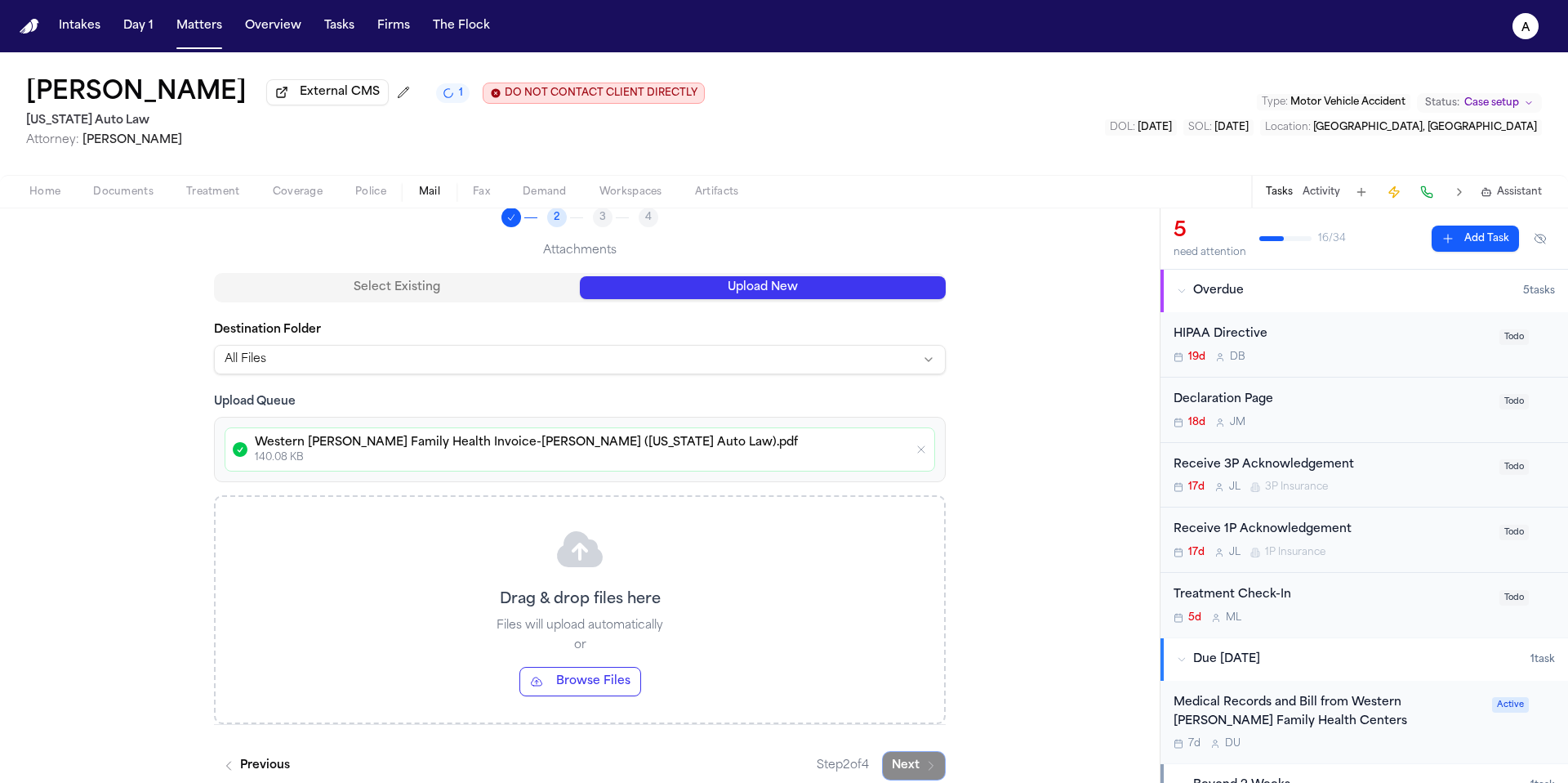
scroll to position [152, 0]
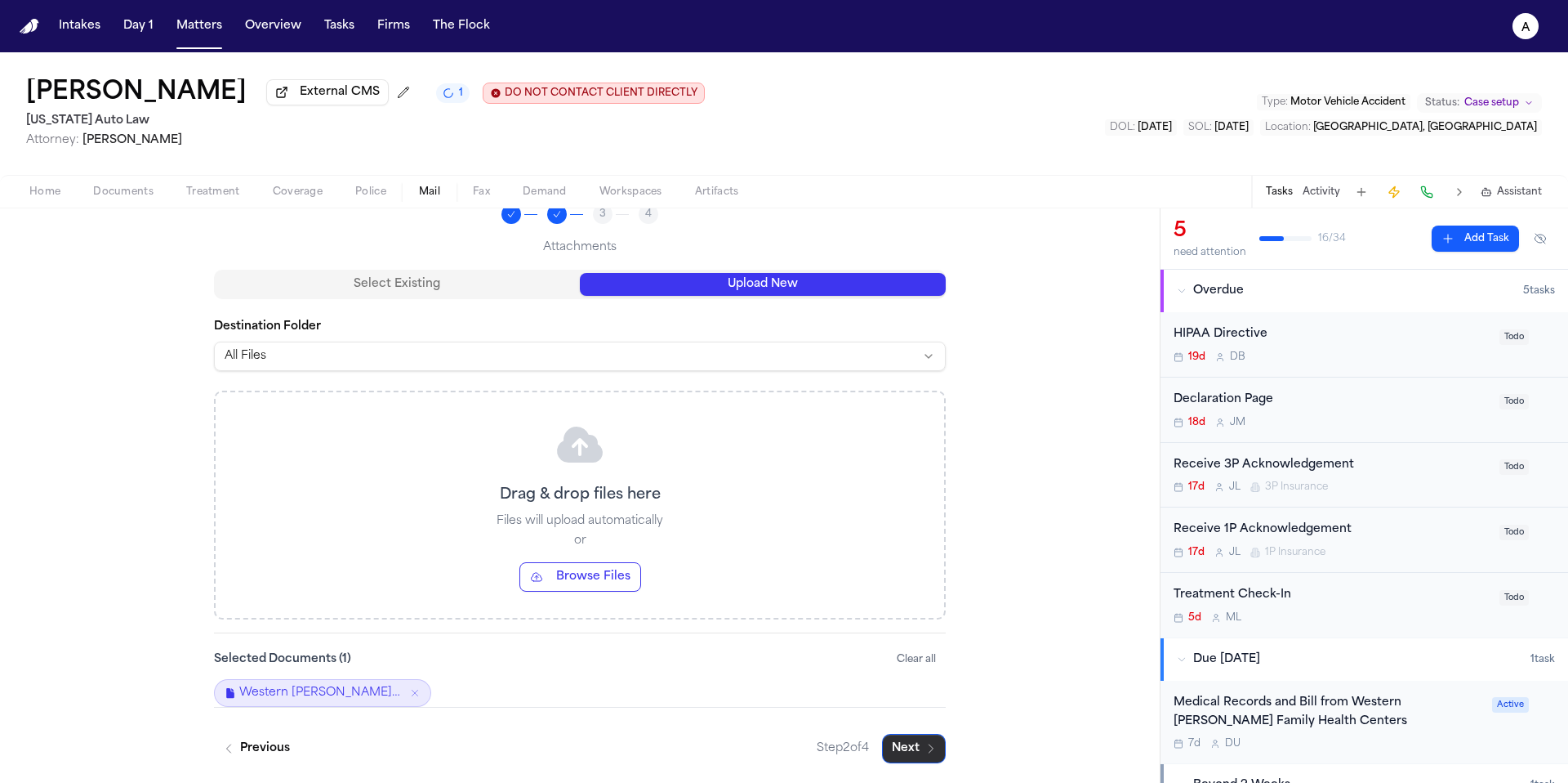
click at [917, 746] on button "Next" at bounding box center [914, 748] width 64 height 29
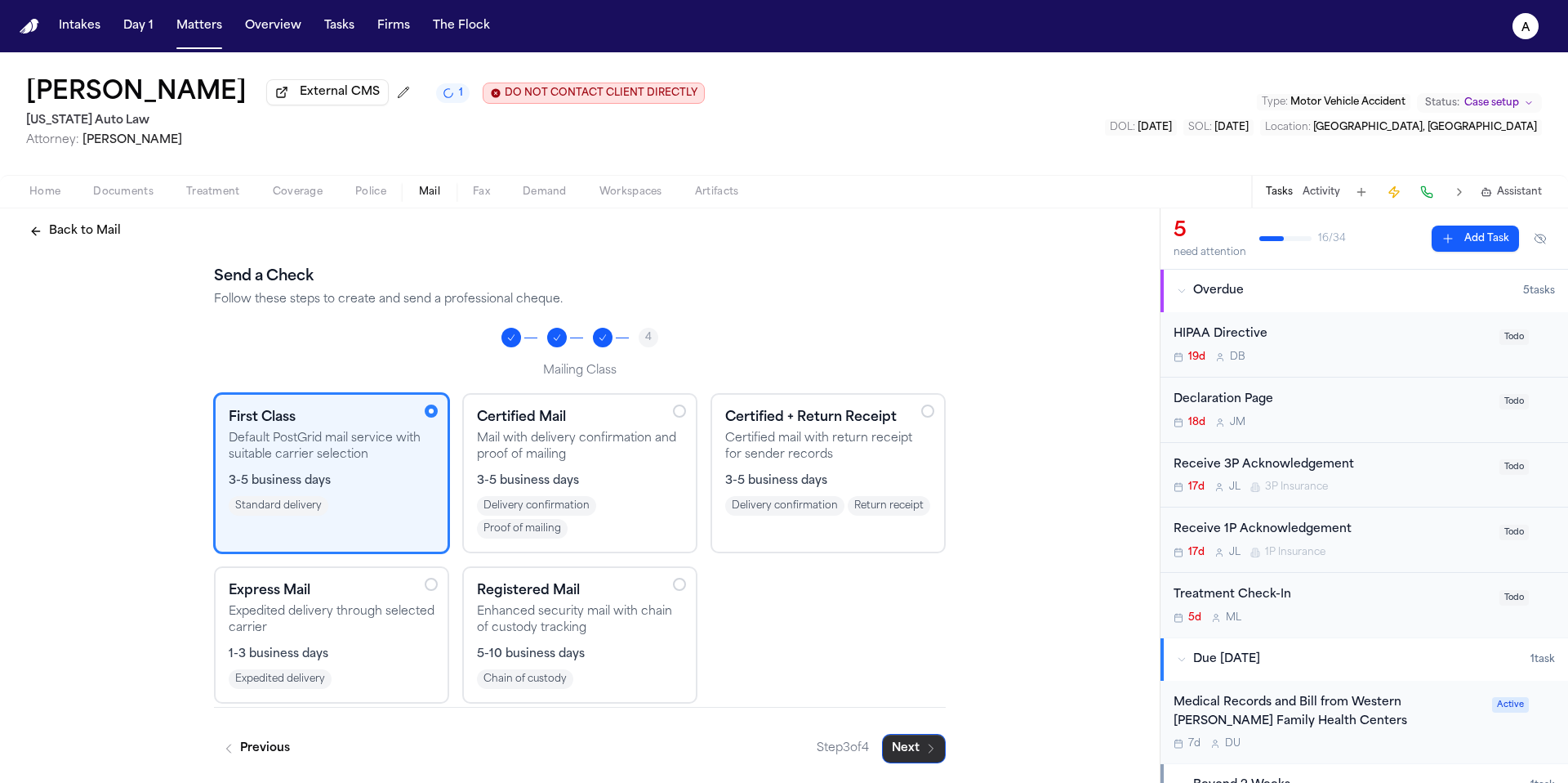
scroll to position [15, 0]
click at [907, 745] on button "Next" at bounding box center [914, 748] width 64 height 29
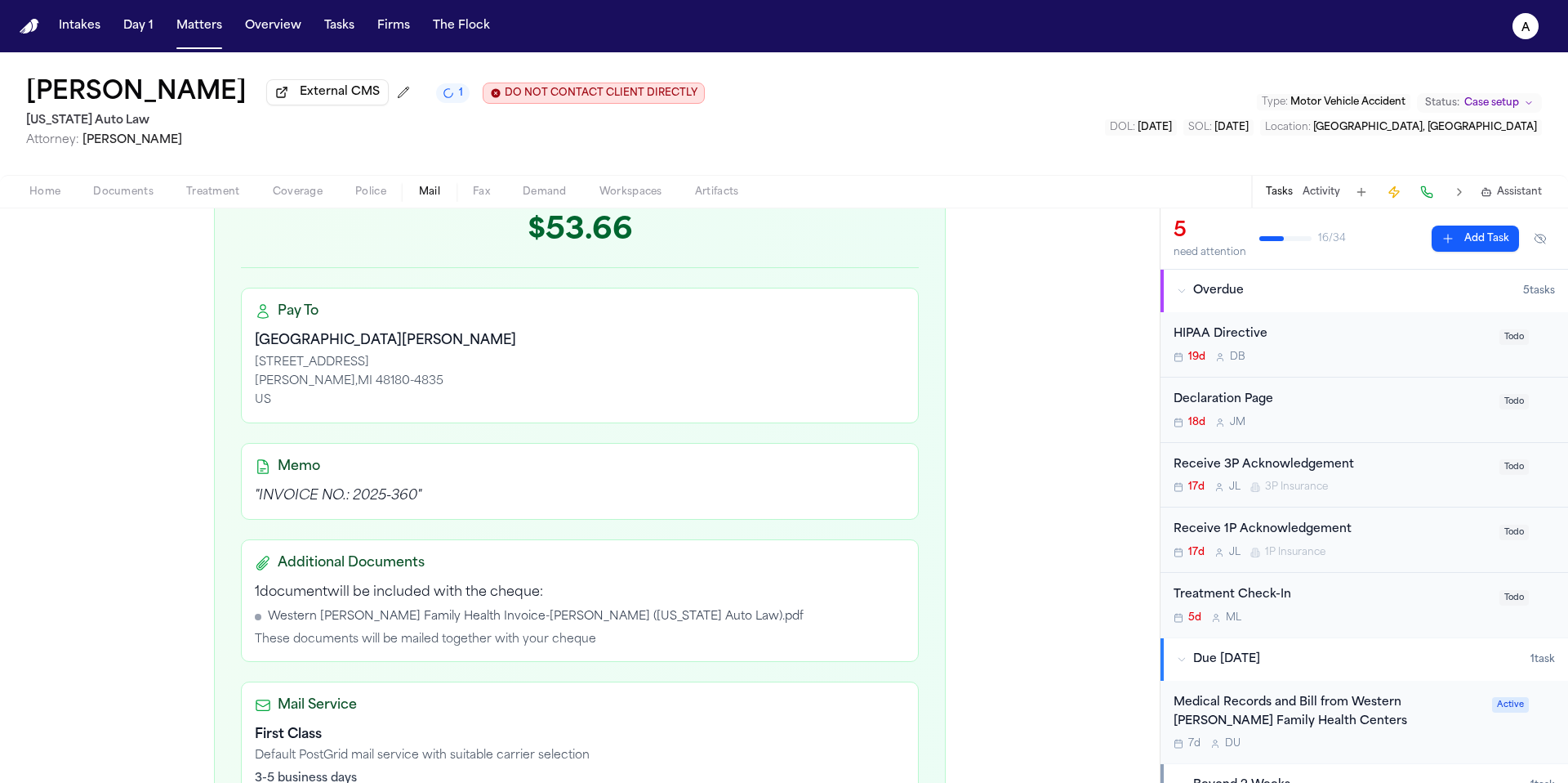
scroll to position [489, 0]
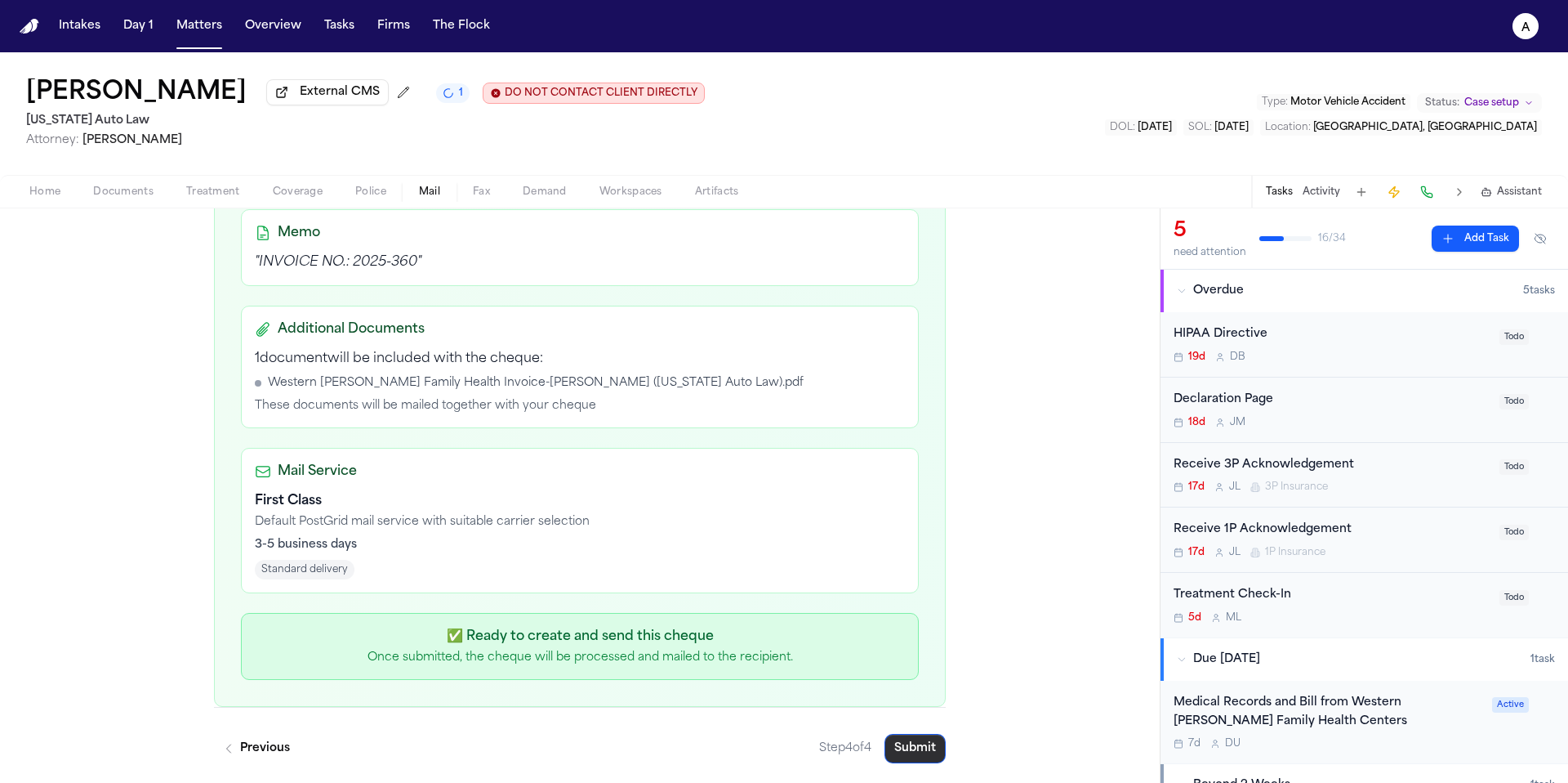
click at [914, 749] on button "Submit" at bounding box center [914, 748] width 61 height 29
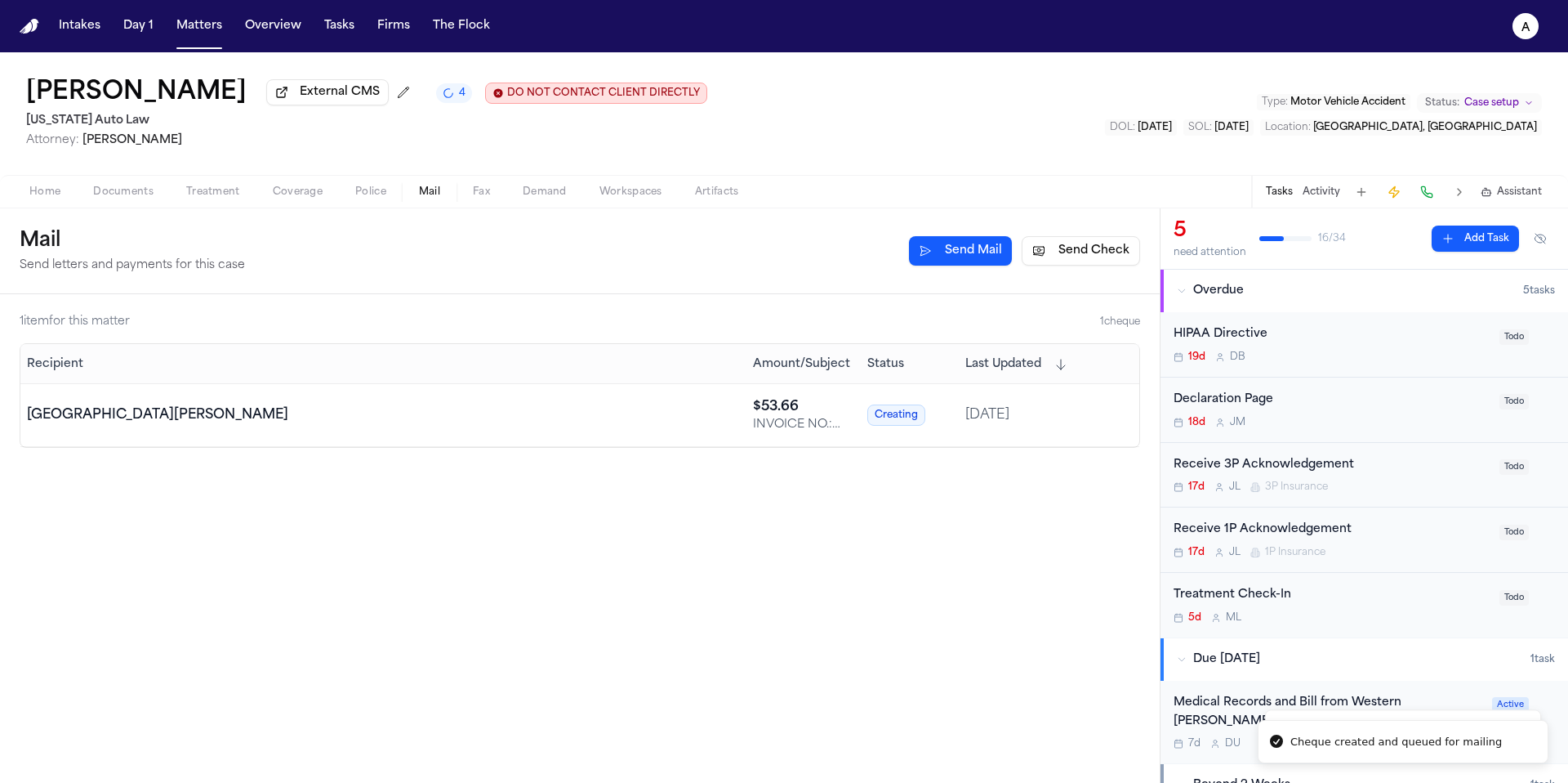
click at [1451, 693] on div "Cheque created and queued for mailing Cheque created successfully! Intakes Day …" at bounding box center [784, 392] width 1568 height 783
click at [209, 23] on button "Matters" at bounding box center [199, 26] width 59 height 29
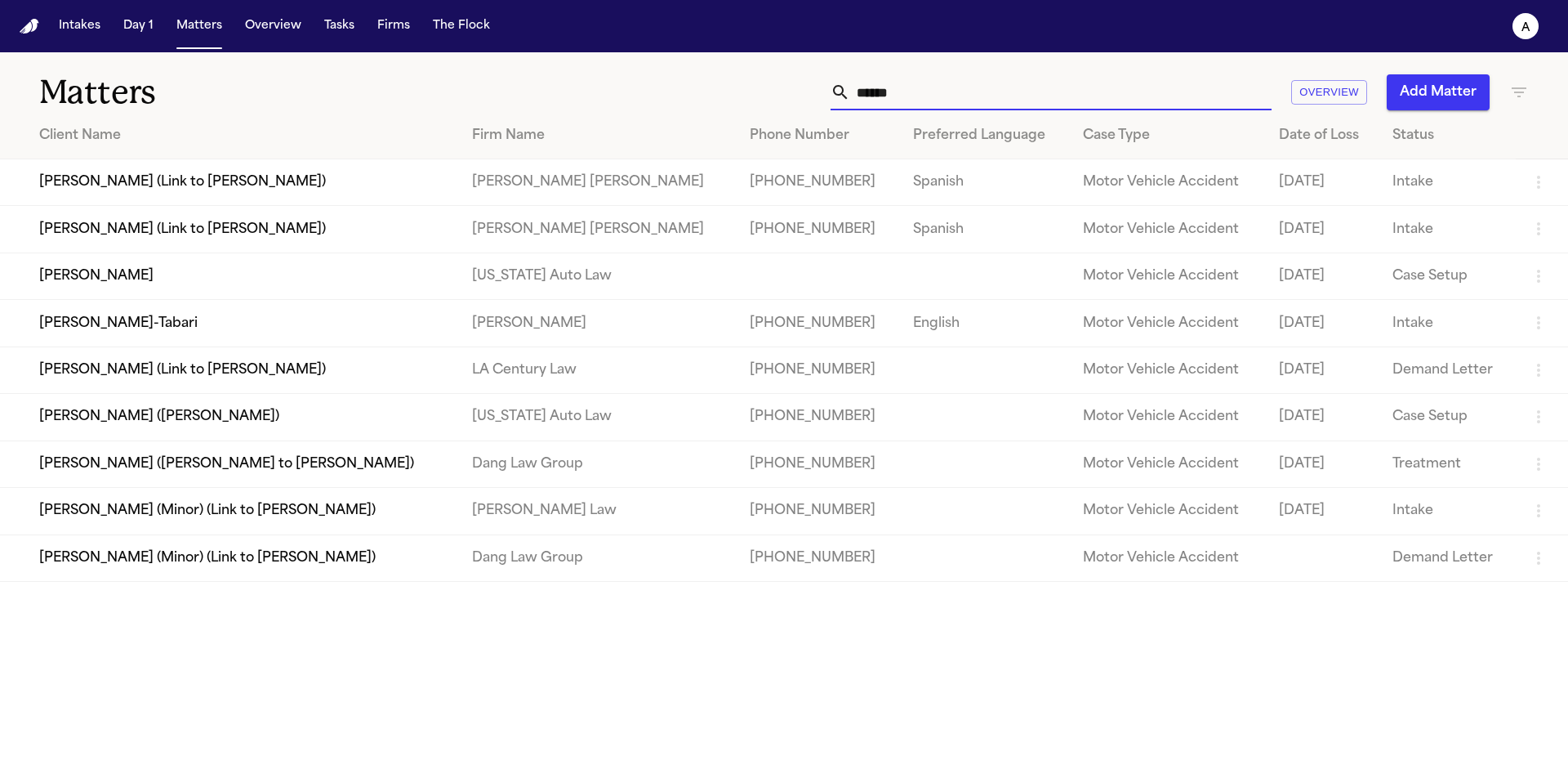
drag, startPoint x: 1023, startPoint y: 88, endPoint x: 790, endPoint y: 108, distance: 233.9
click at [790, 108] on div "****** Overview Add Matter" at bounding box center [1001, 93] width 1056 height 36
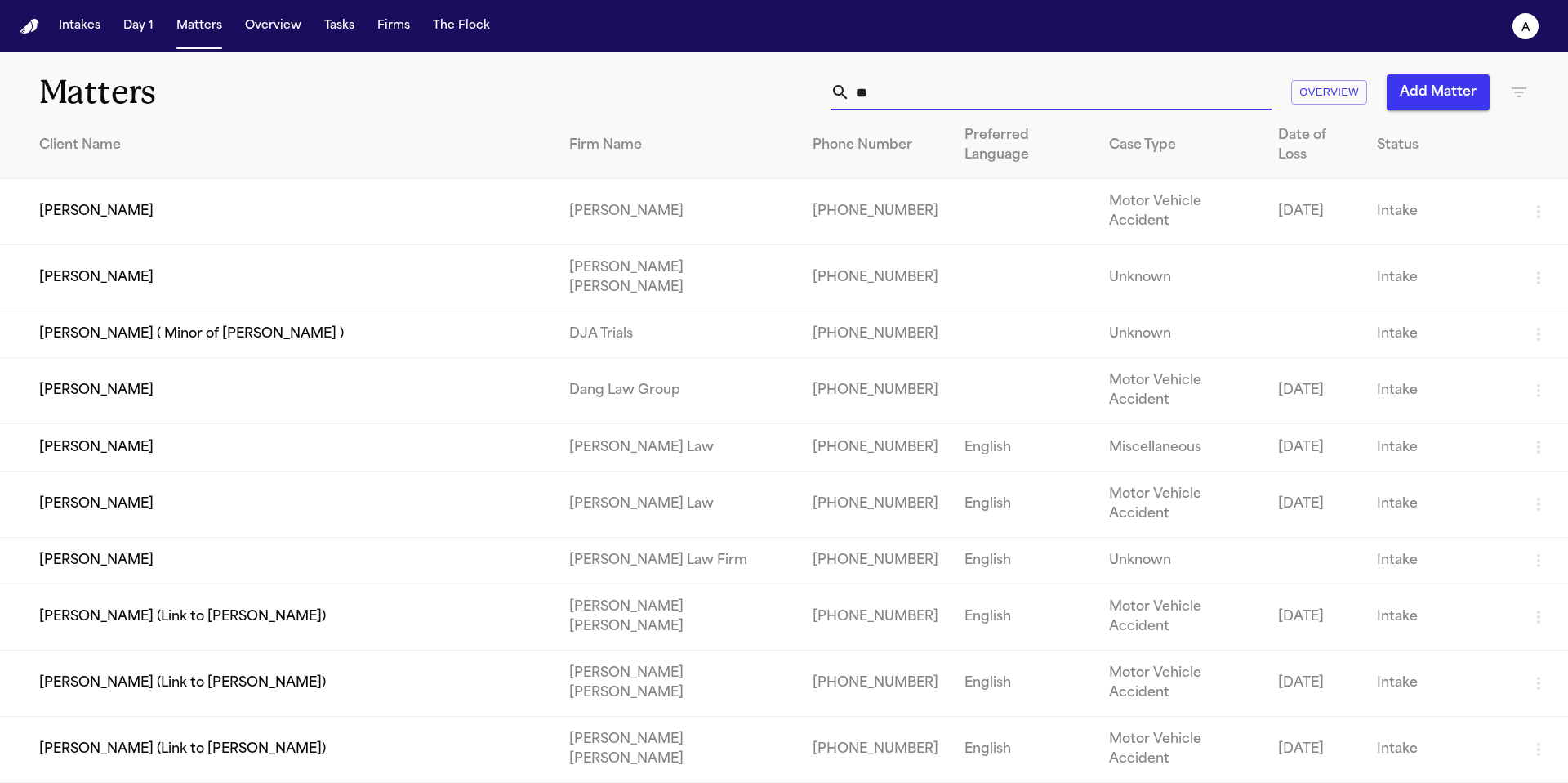
type input "*"
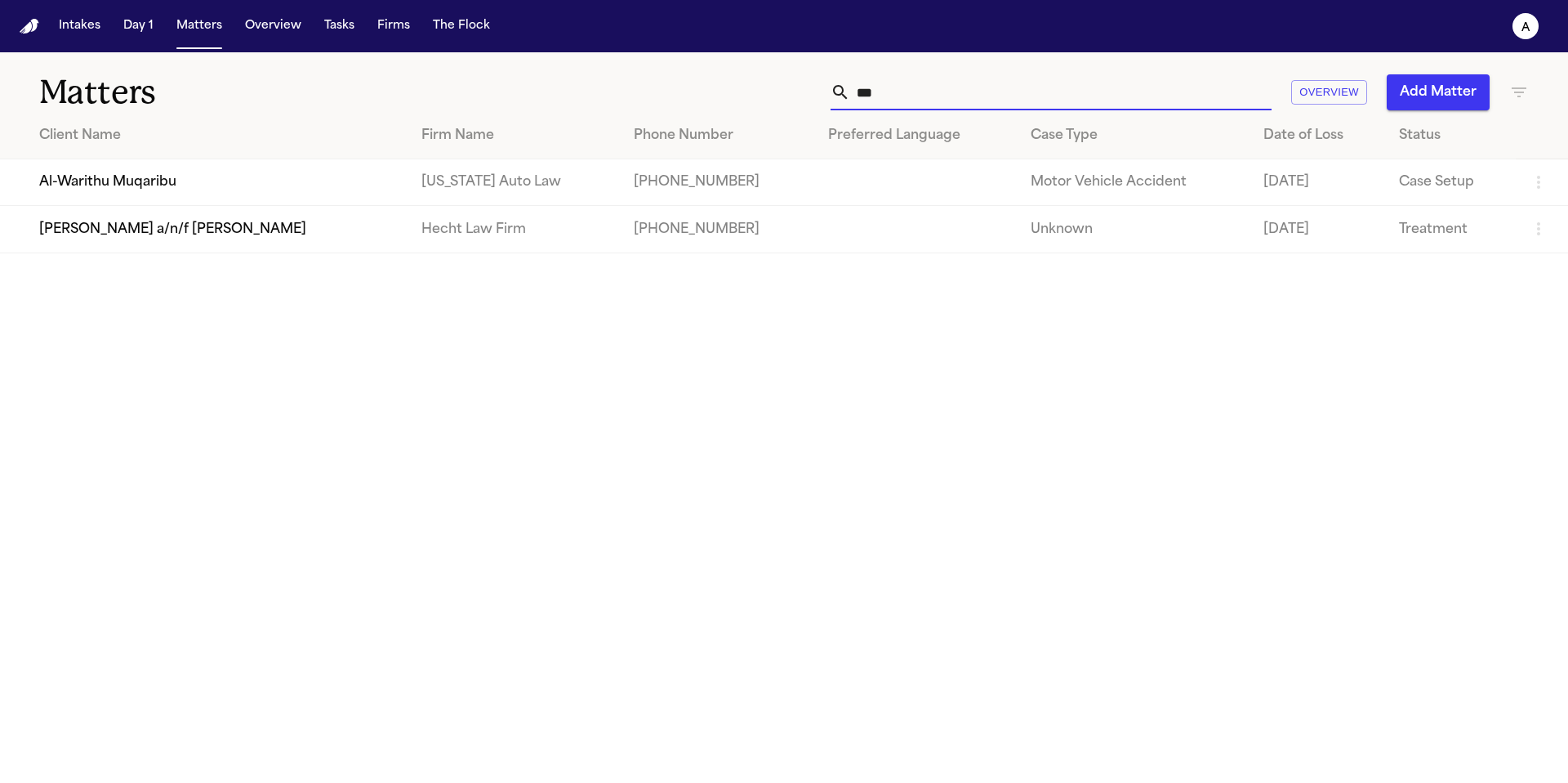
type input "***"
click at [266, 195] on td "Al-Warithu Muqaribu" at bounding box center [204, 183] width 409 height 47
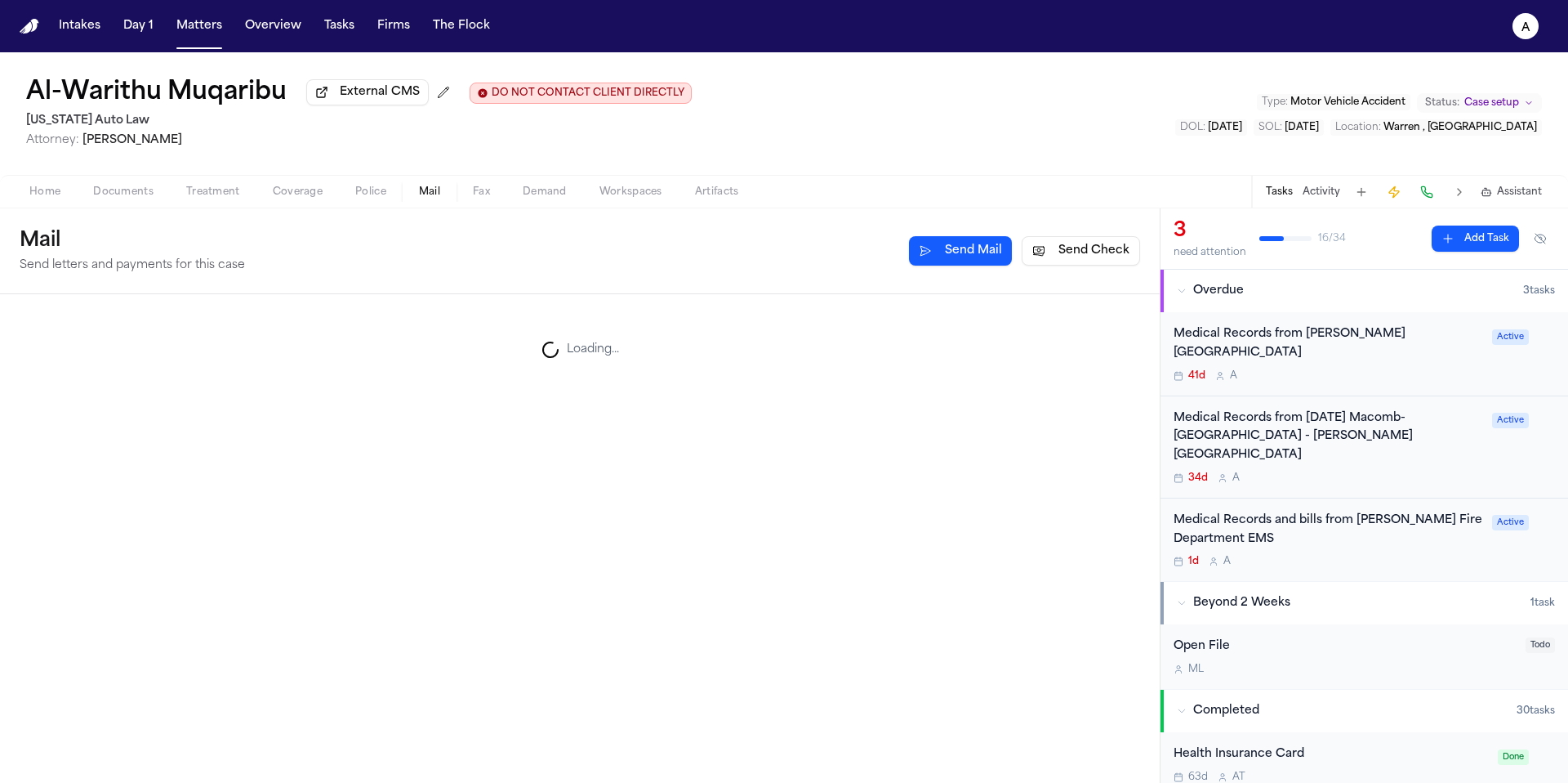
click at [434, 198] on span "Mail" at bounding box center [429, 191] width 22 height 13
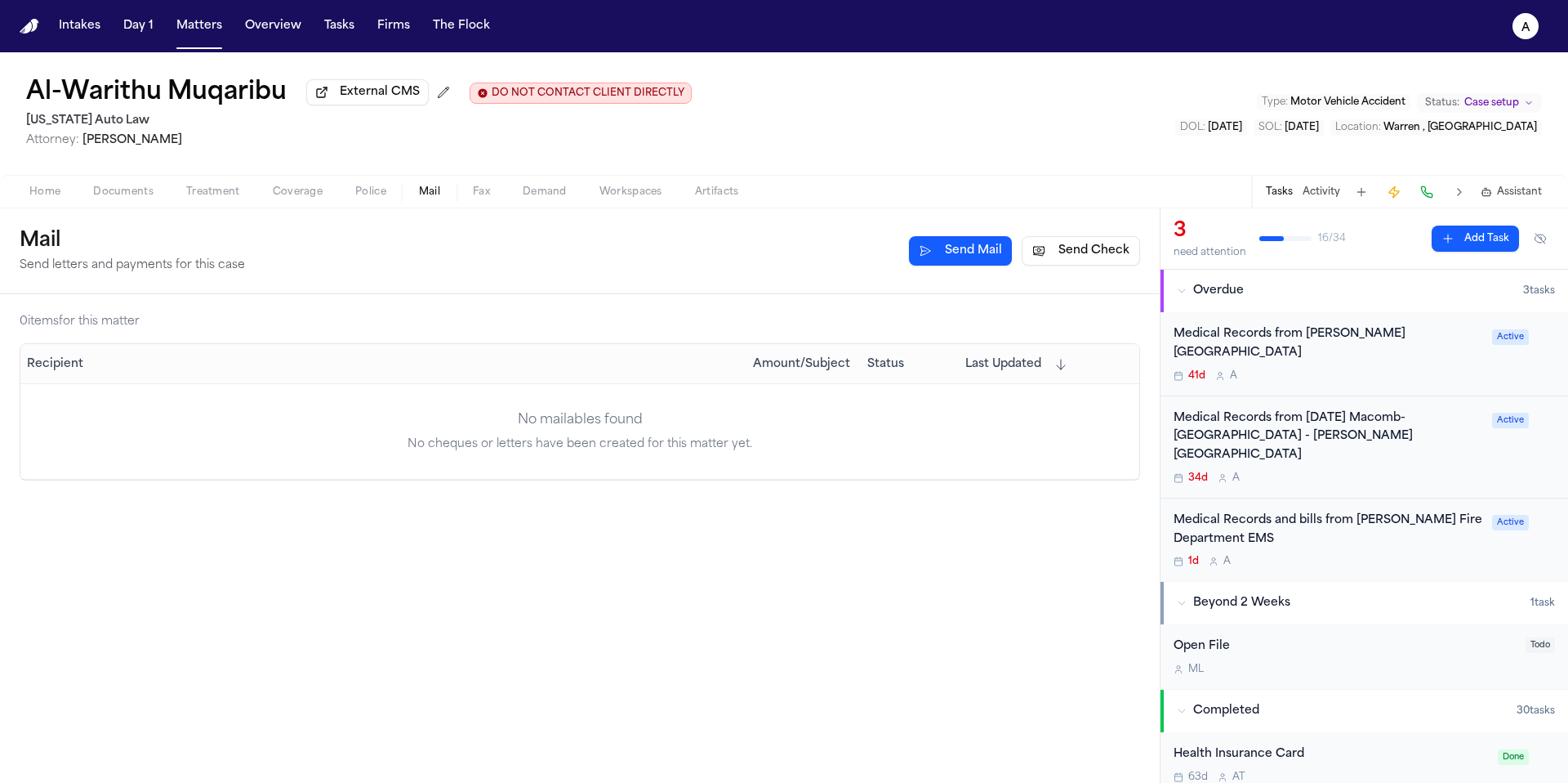
click at [1094, 254] on button "Send Check" at bounding box center [1081, 251] width 119 height 29
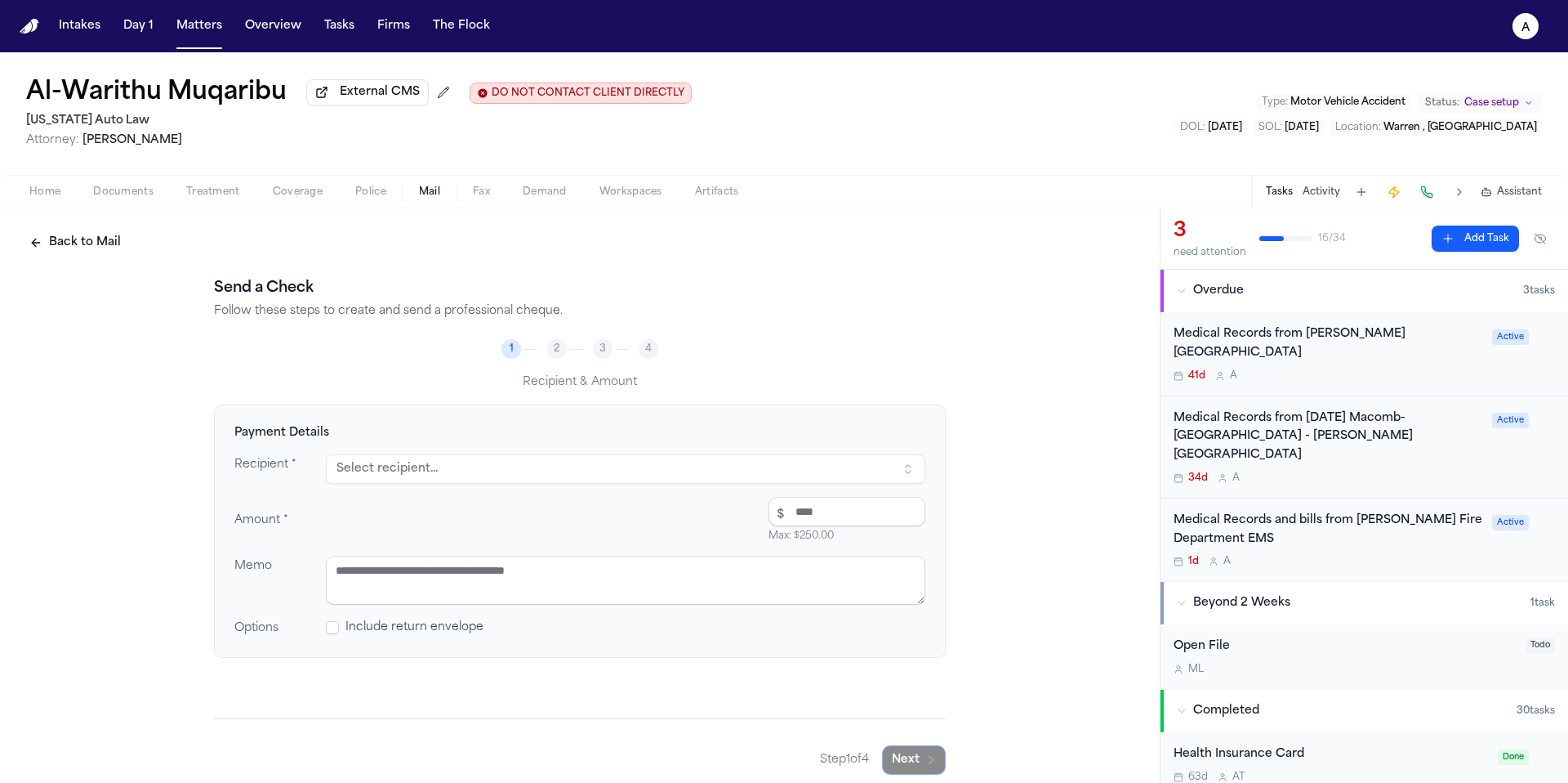
click at [499, 476] on button "Select recipient..." at bounding box center [625, 469] width 599 height 29
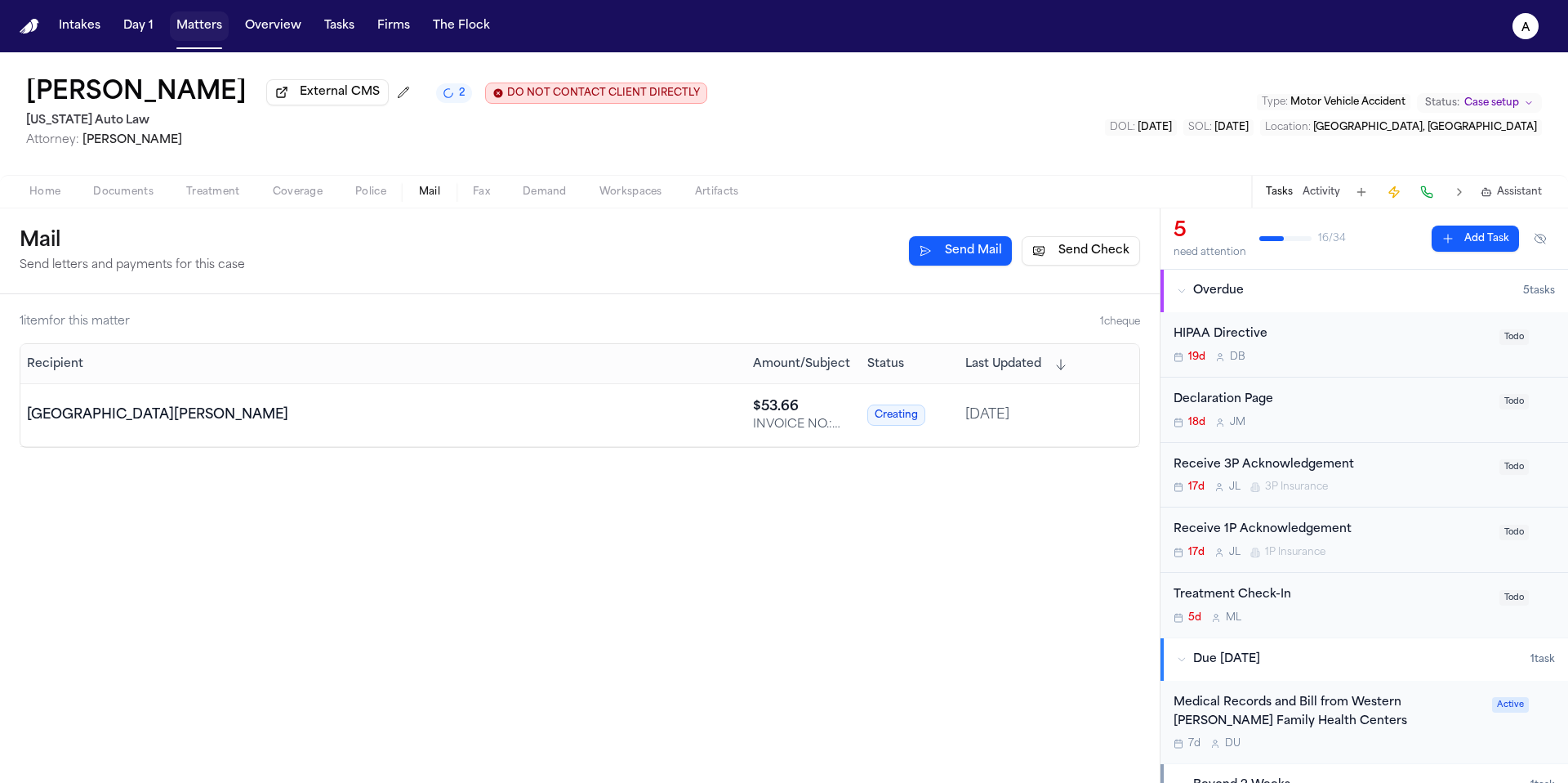
click at [204, 23] on button "Matters" at bounding box center [199, 26] width 59 height 29
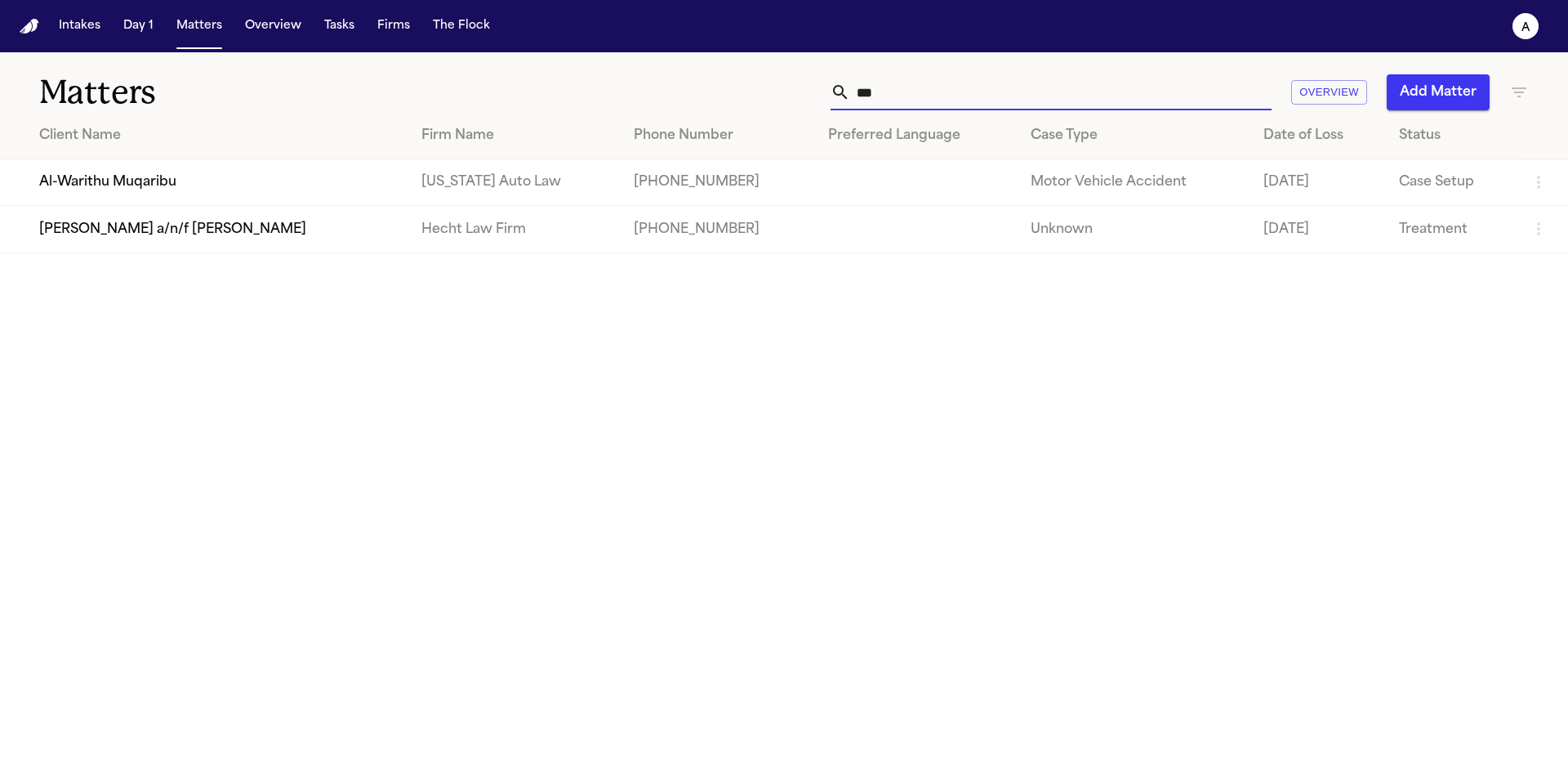
drag, startPoint x: 936, startPoint y: 94, endPoint x: 721, endPoint y: 94, distance: 215.0
click at [721, 94] on div "*** Overview Add Matter" at bounding box center [1001, 93] width 1056 height 36
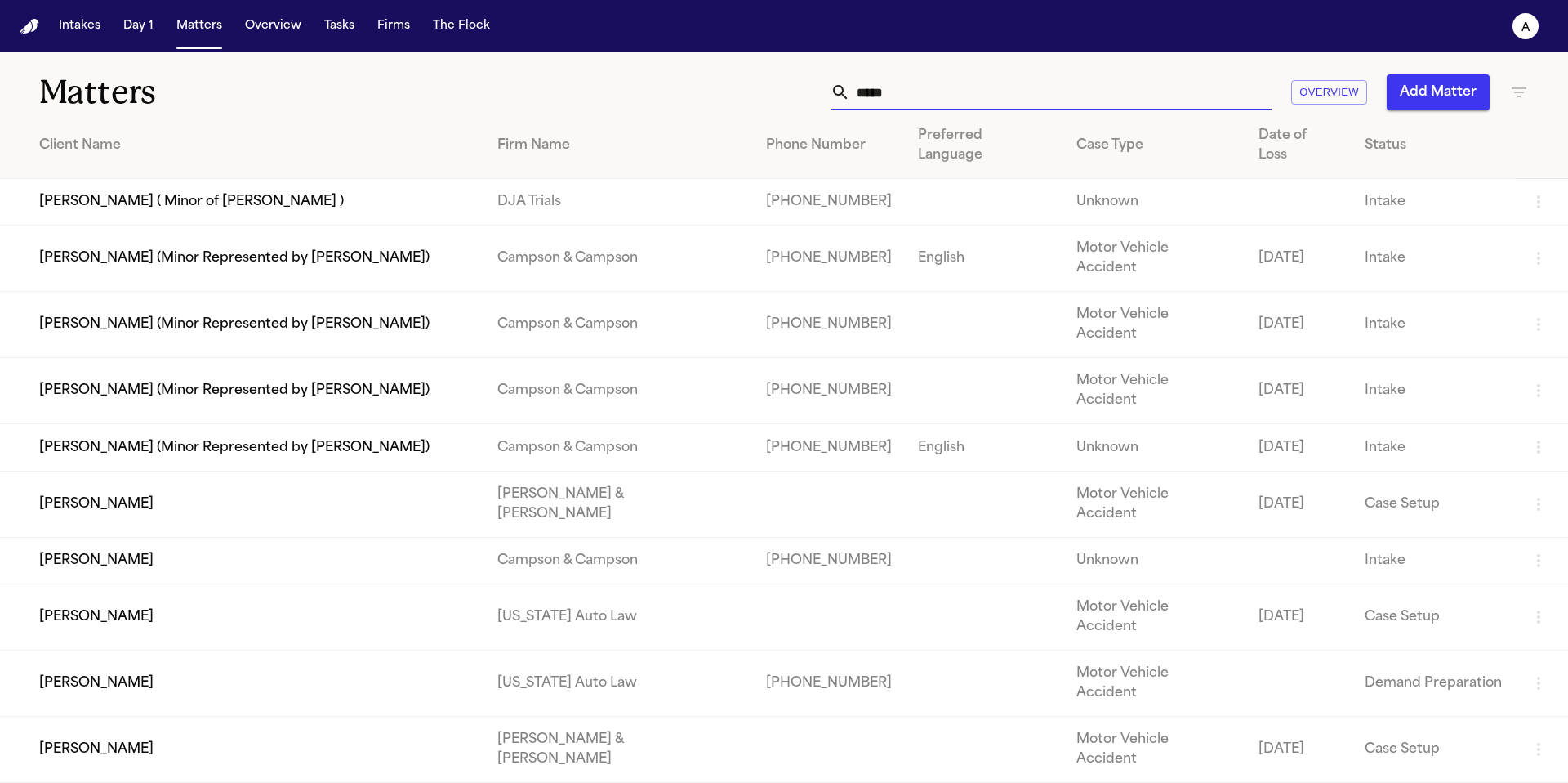
drag, startPoint x: 996, startPoint y: 100, endPoint x: 752, endPoint y: 100, distance: 244.0
click at [752, 100] on div "***** Overview Add Matter" at bounding box center [1001, 93] width 1056 height 36
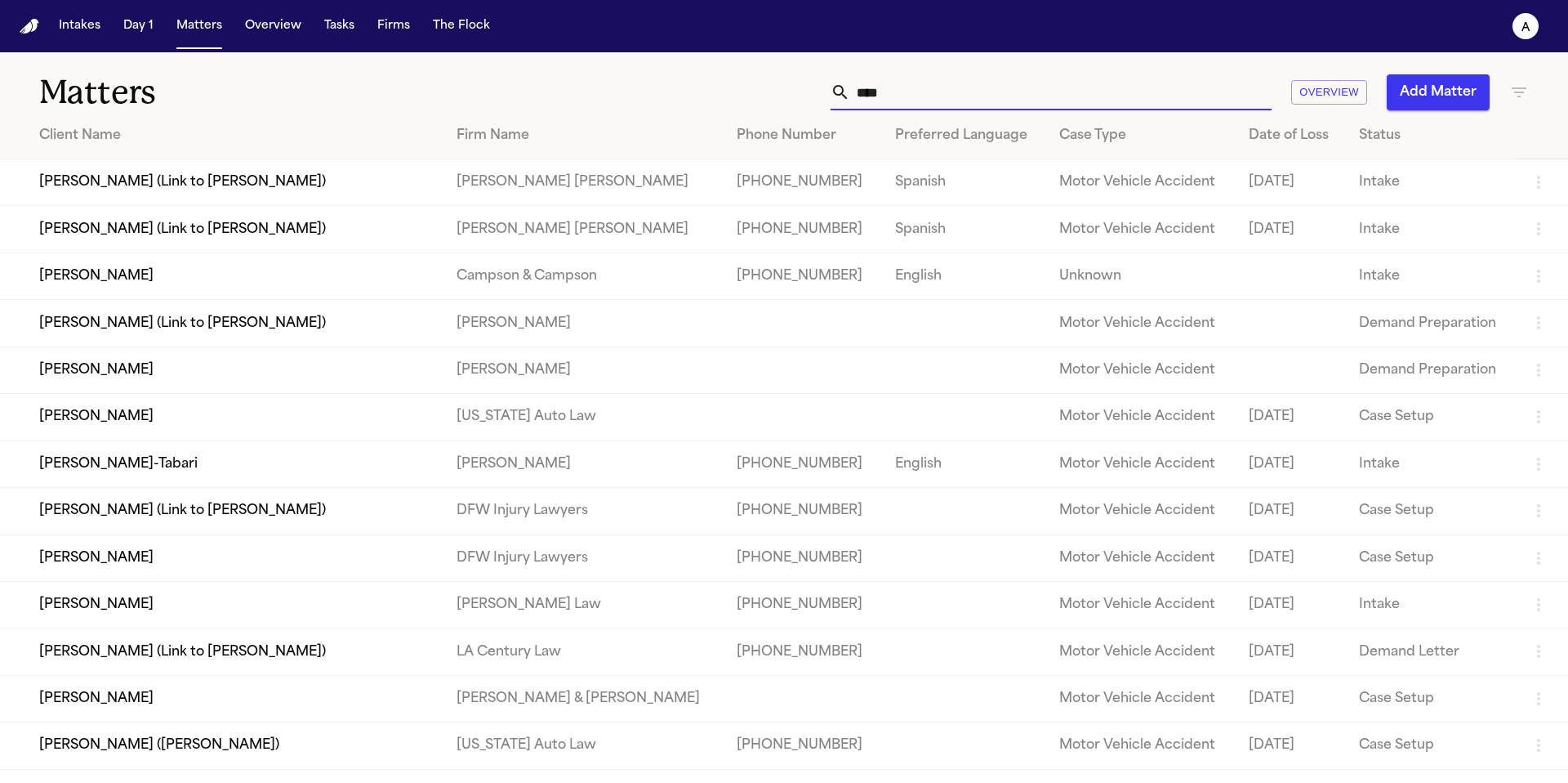
type input "****"
click at [75, 434] on td "Shakir Smith" at bounding box center [222, 417] width 443 height 47
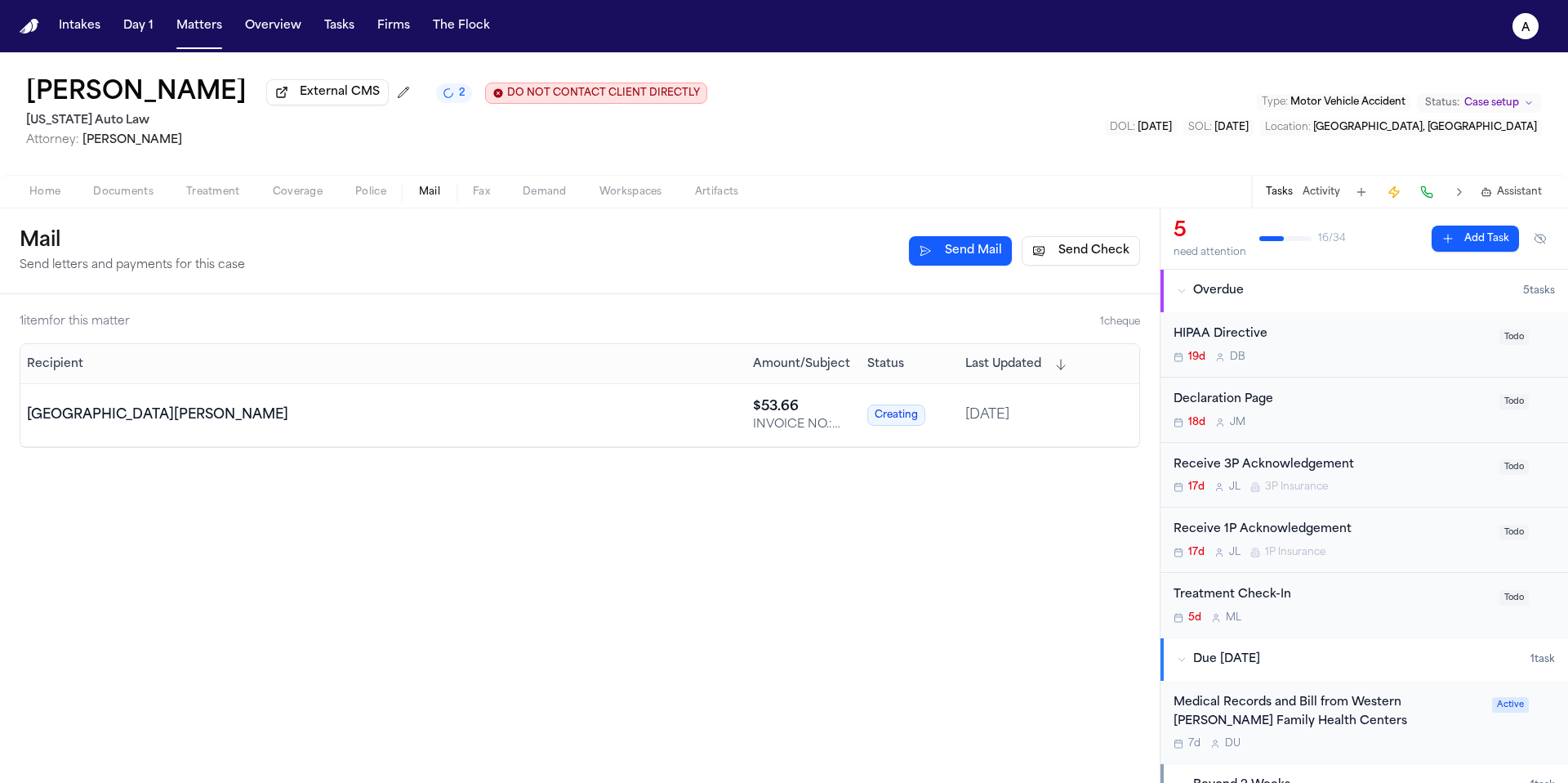
click at [422, 191] on span "Mail" at bounding box center [429, 191] width 22 height 13
click at [207, 33] on button "Matters" at bounding box center [199, 26] width 59 height 29
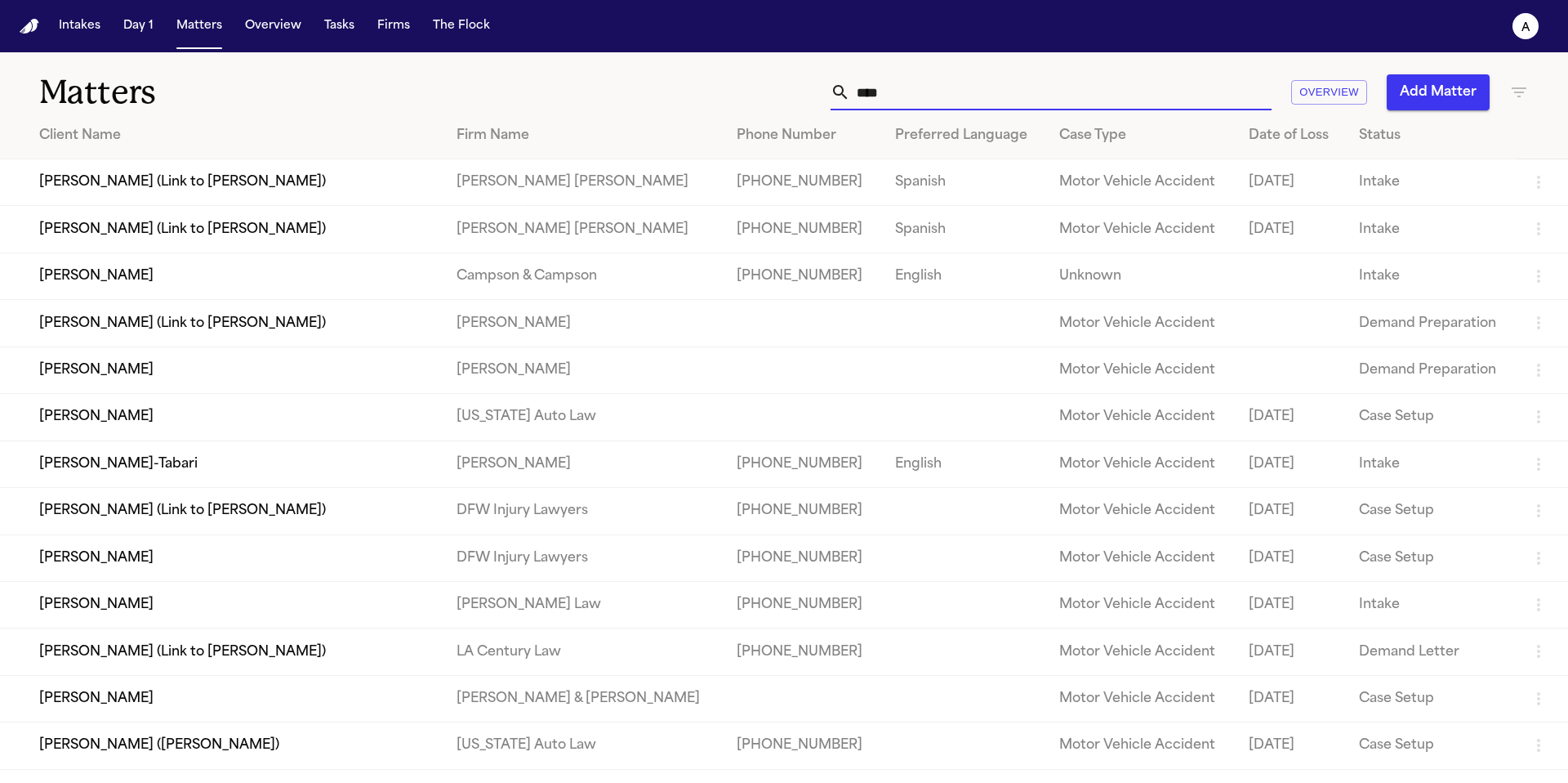
drag, startPoint x: 940, startPoint y: 94, endPoint x: 771, endPoint y: 94, distance: 169.0
click at [771, 94] on div "**** Overview Add Matter" at bounding box center [1001, 93] width 1056 height 36
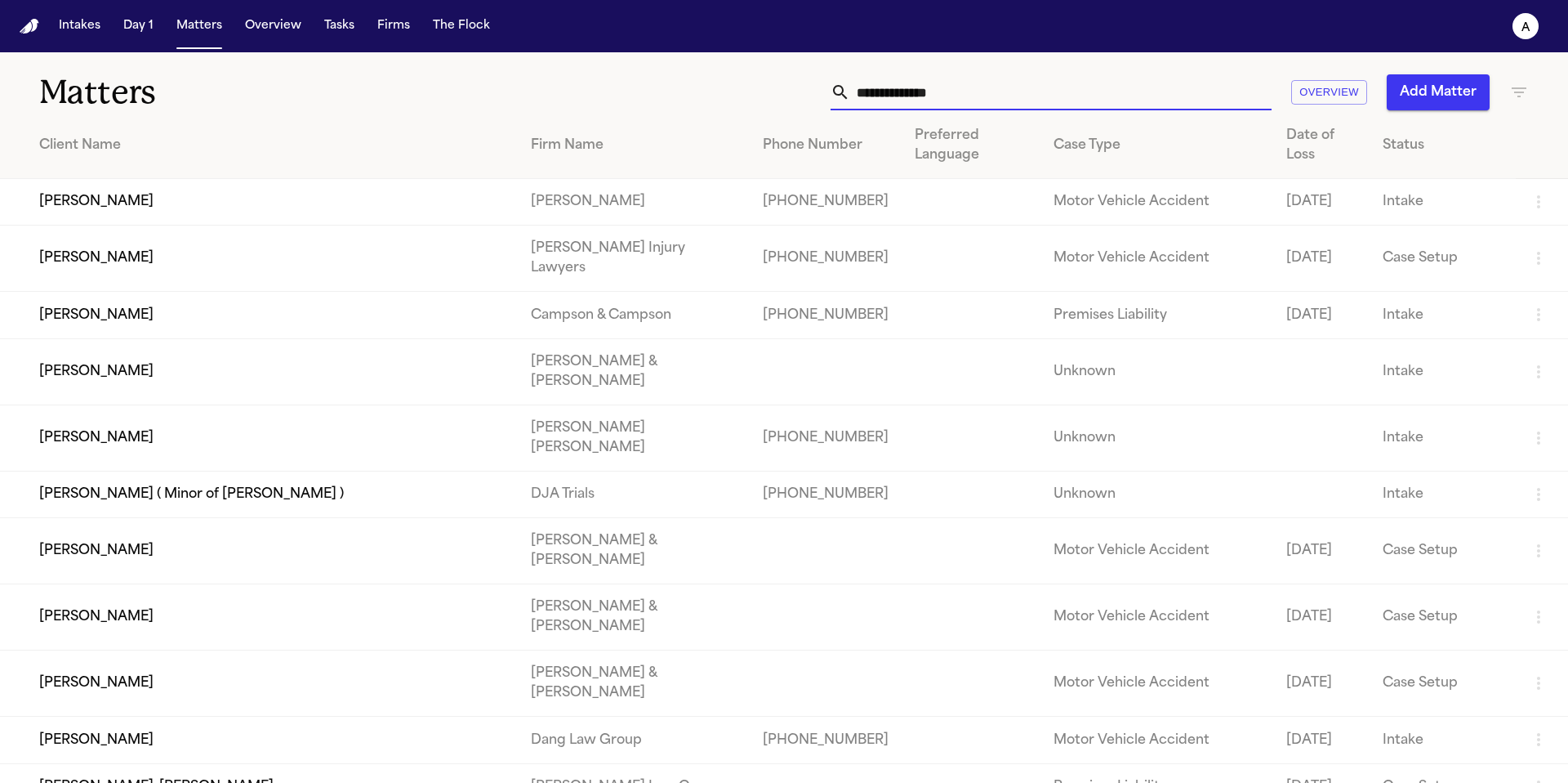
click at [988, 94] on input "text" at bounding box center [1061, 93] width 422 height 36
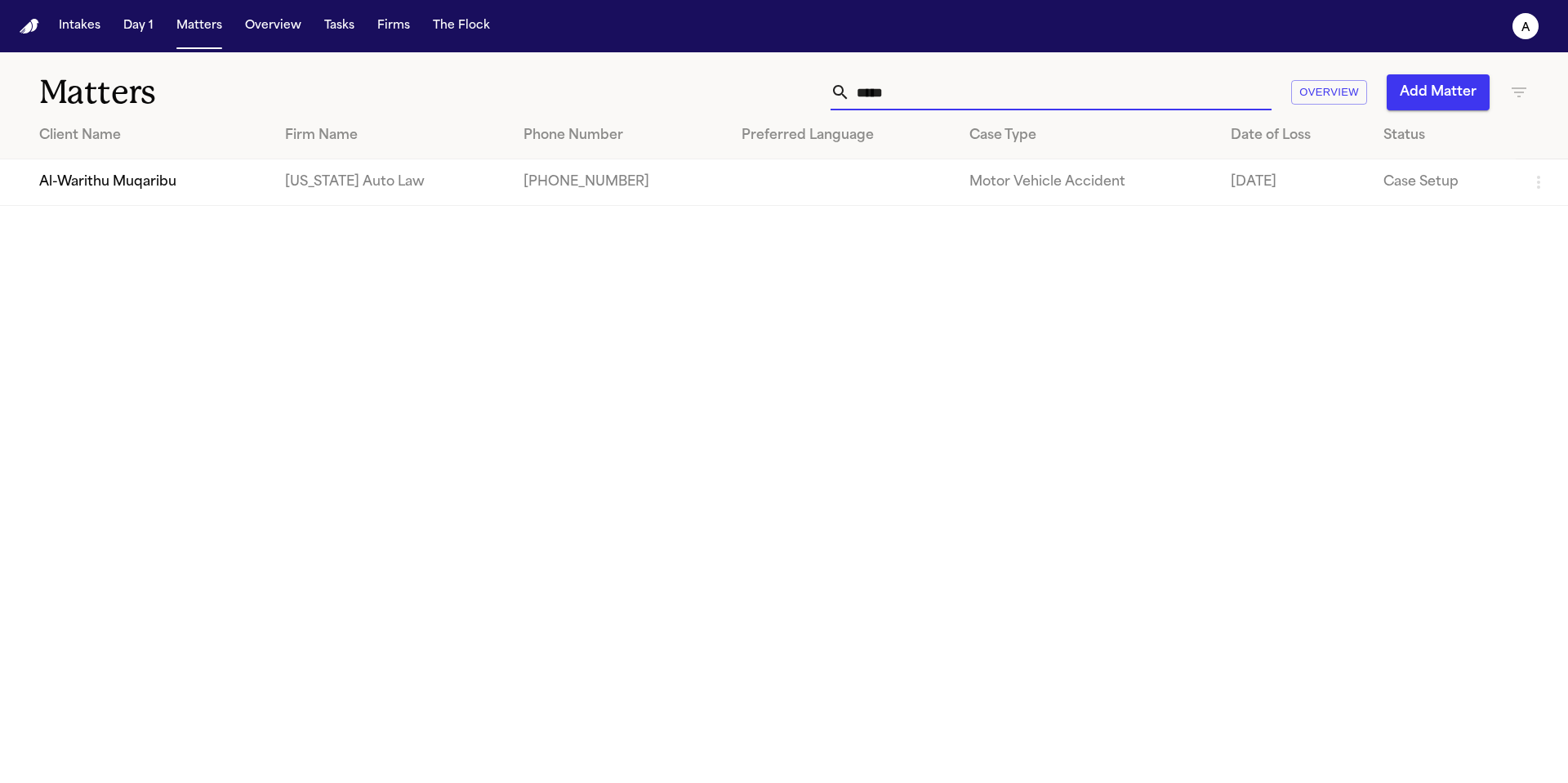
type input "*****"
click at [158, 197] on td "Al-Warithu Muqaribu" at bounding box center [136, 183] width 272 height 47
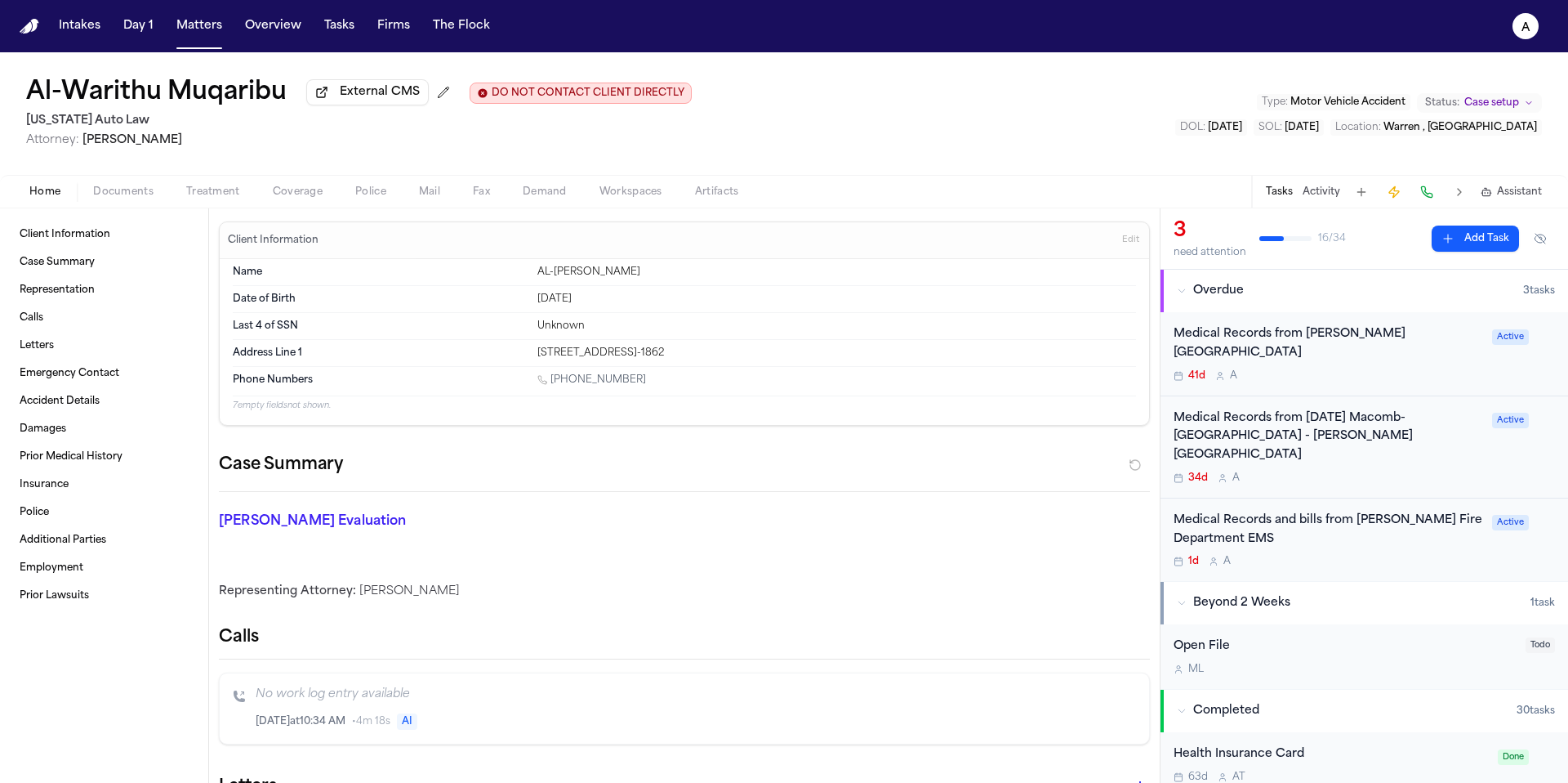
click at [429, 196] on span "Mail" at bounding box center [429, 191] width 22 height 13
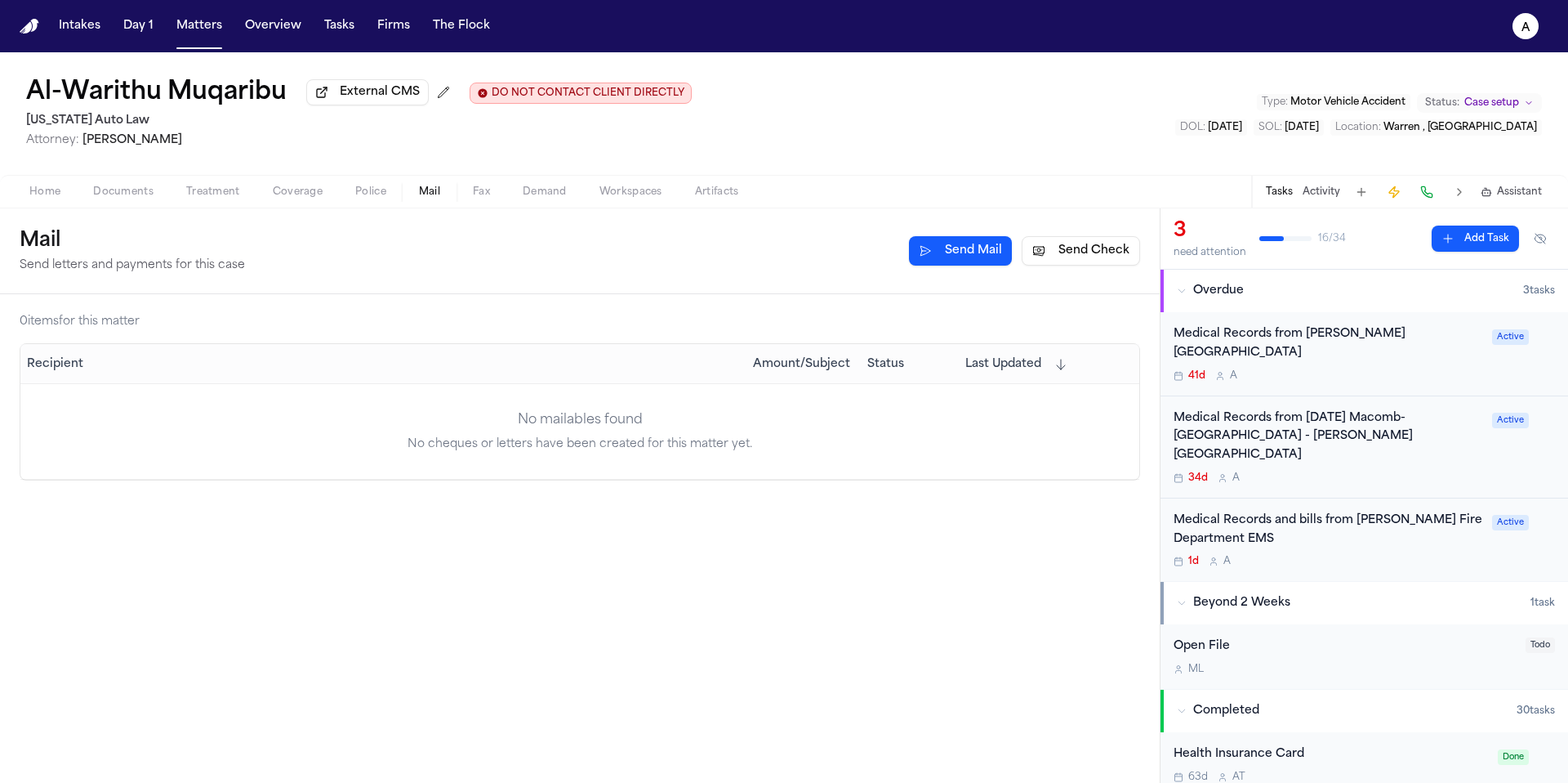
click at [974, 260] on button "Send Mail" at bounding box center [960, 251] width 103 height 29
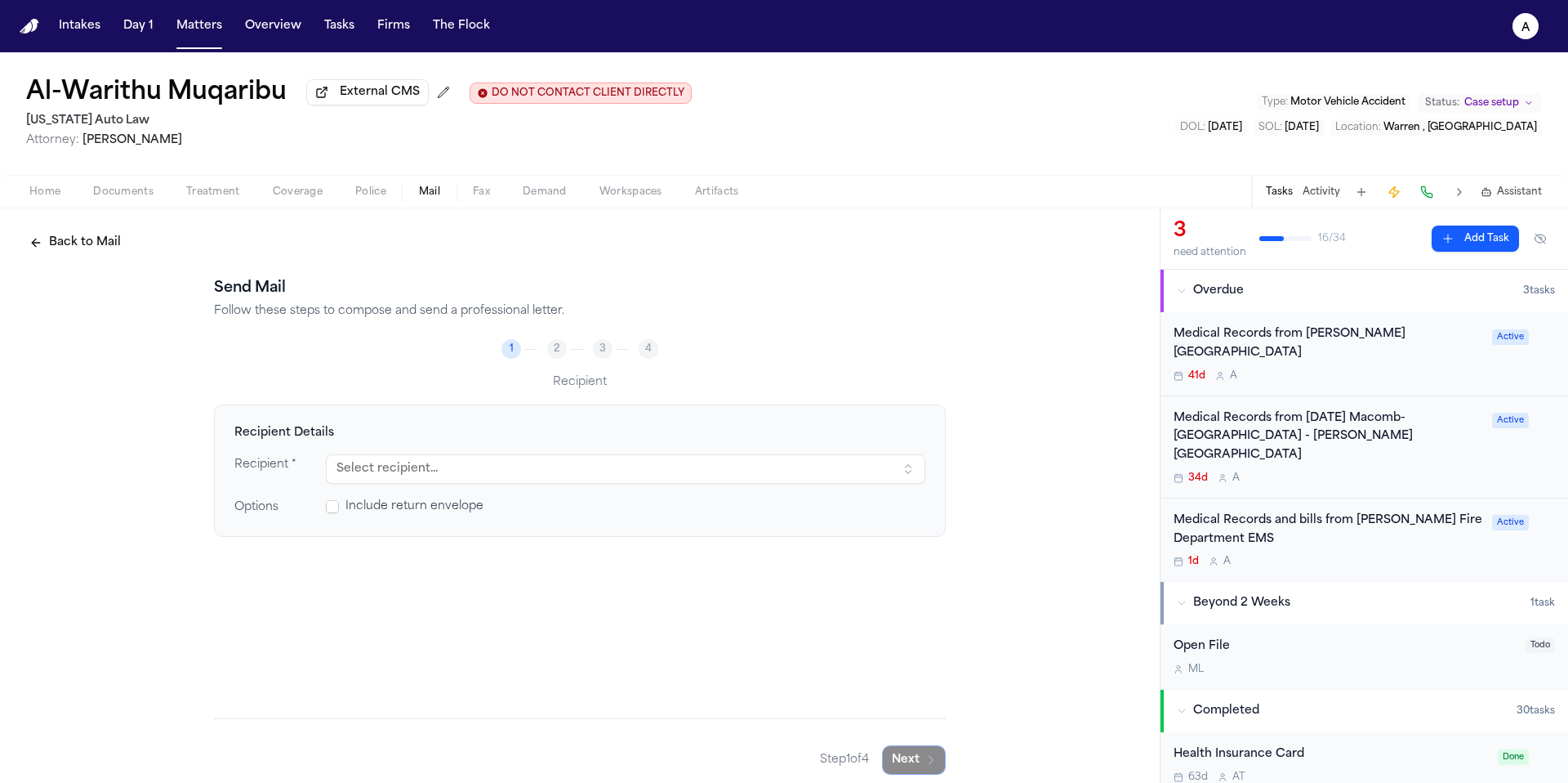
click at [514, 460] on button "Select recipient..." at bounding box center [625, 469] width 599 height 29
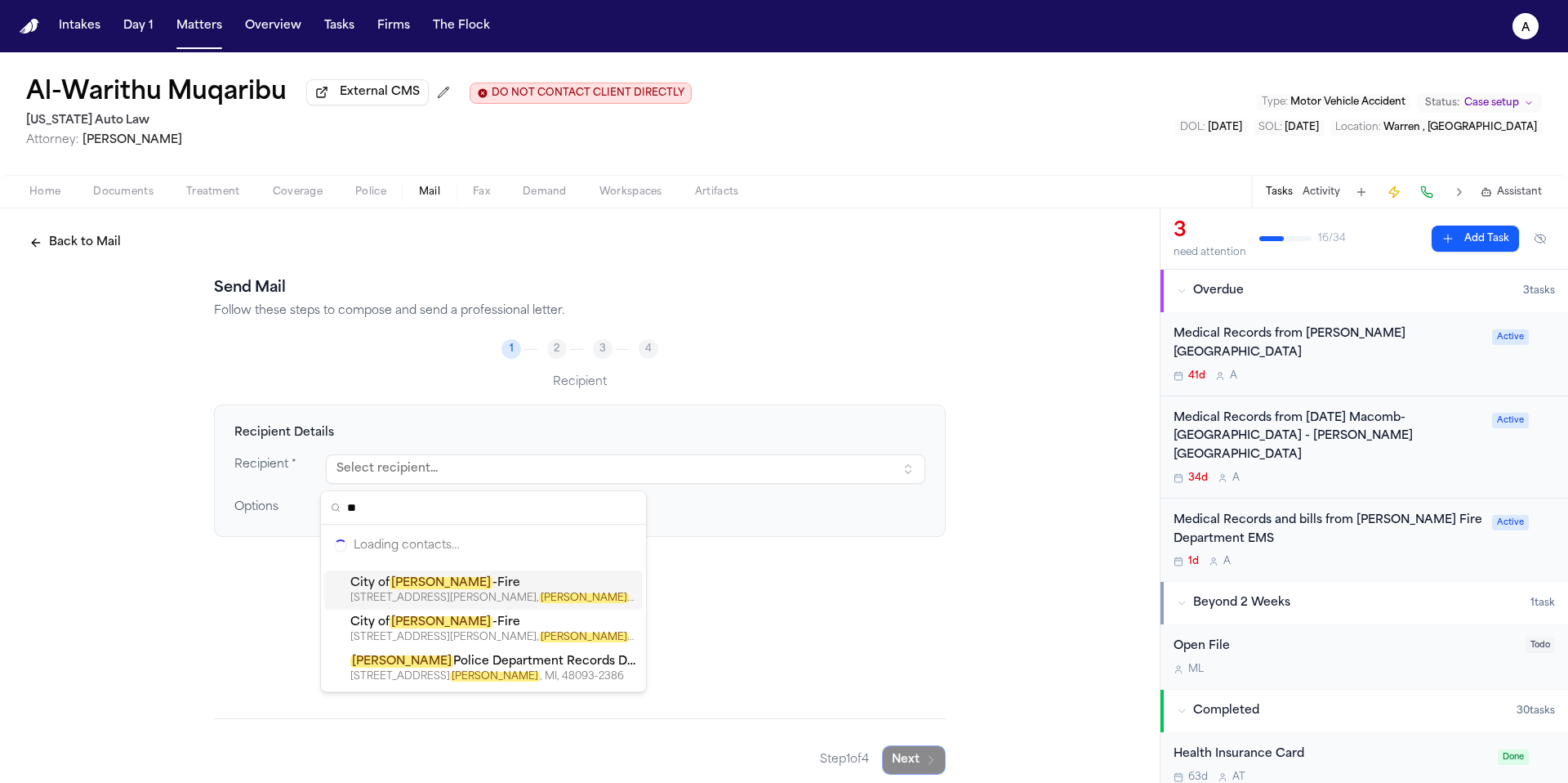
type input "*"
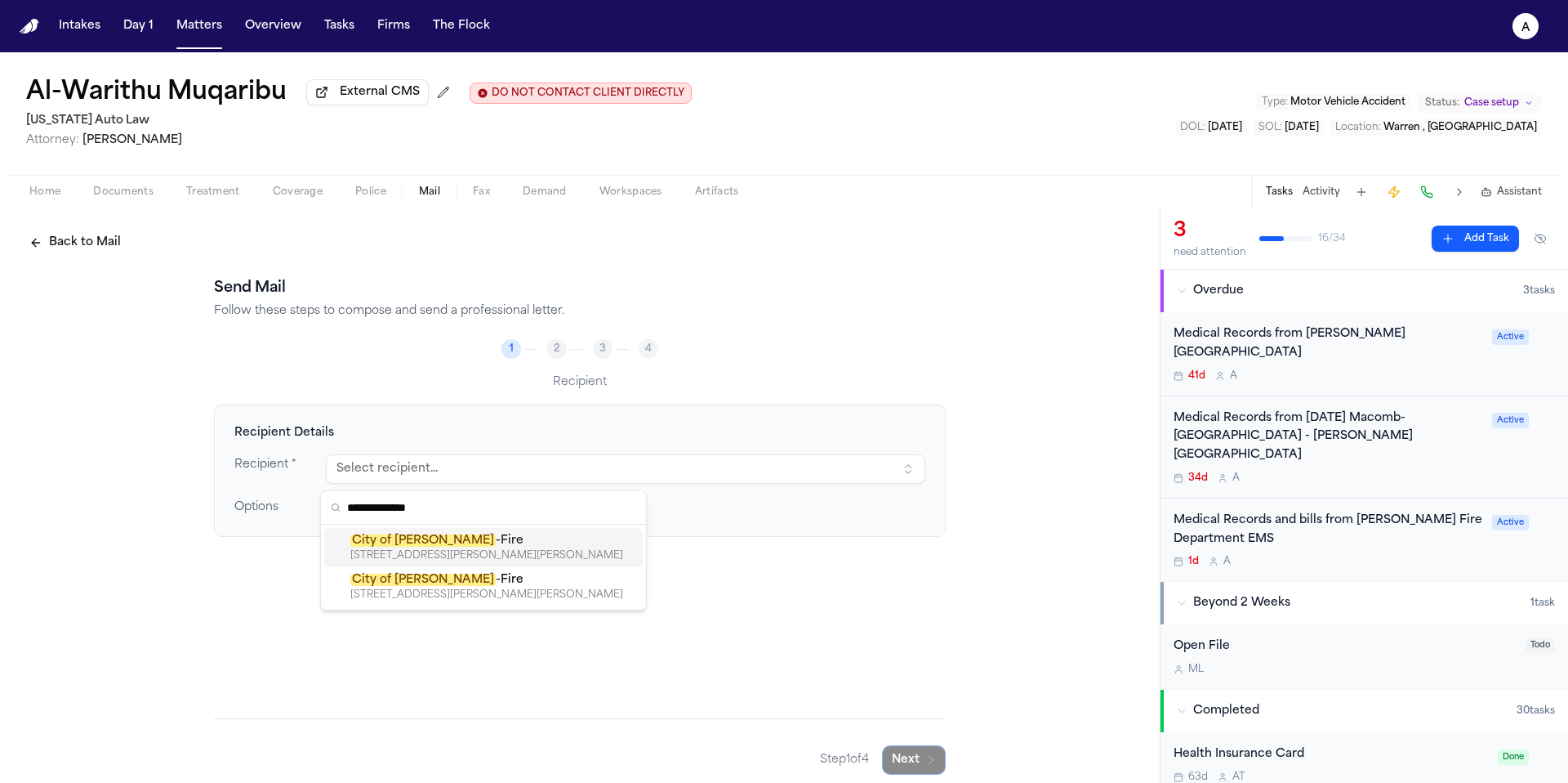
type input "**********"
click at [495, 553] on div "23295 SCHOENHERR RD, WARREN, MI, 48089-4263" at bounding box center [494, 555] width 286 height 13
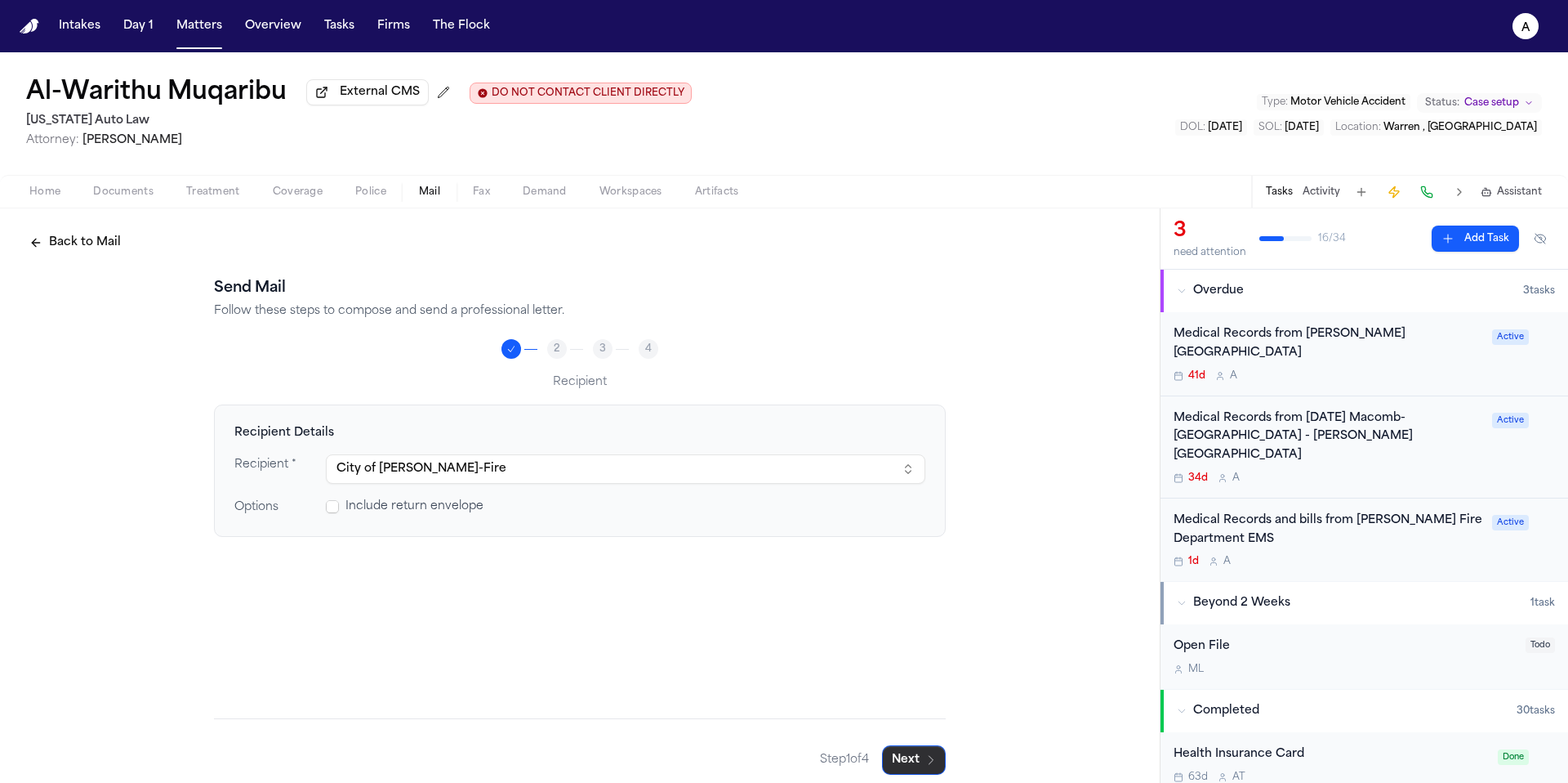
click at [916, 761] on button "Next" at bounding box center [914, 760] width 64 height 29
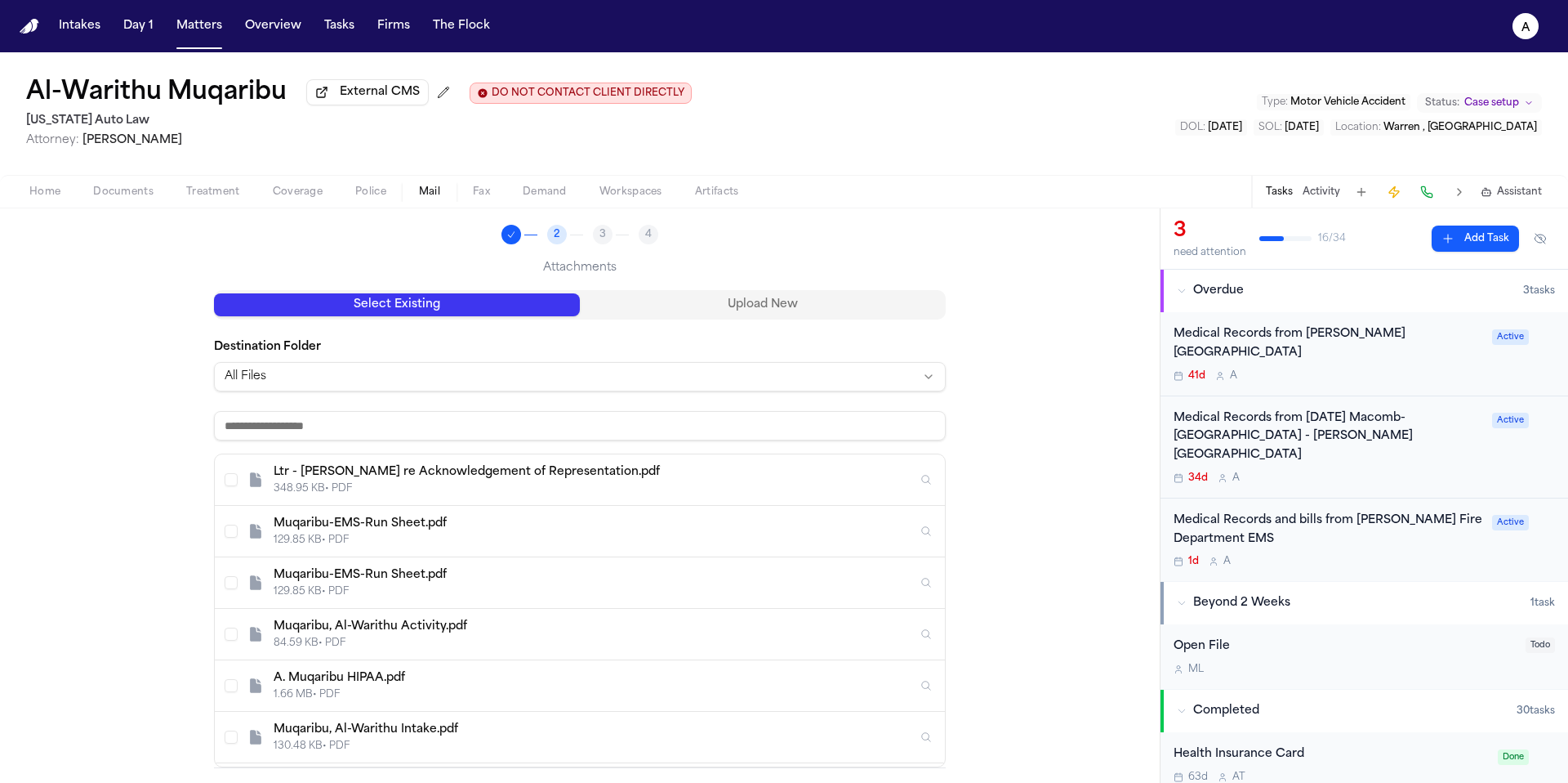
scroll to position [50, 0]
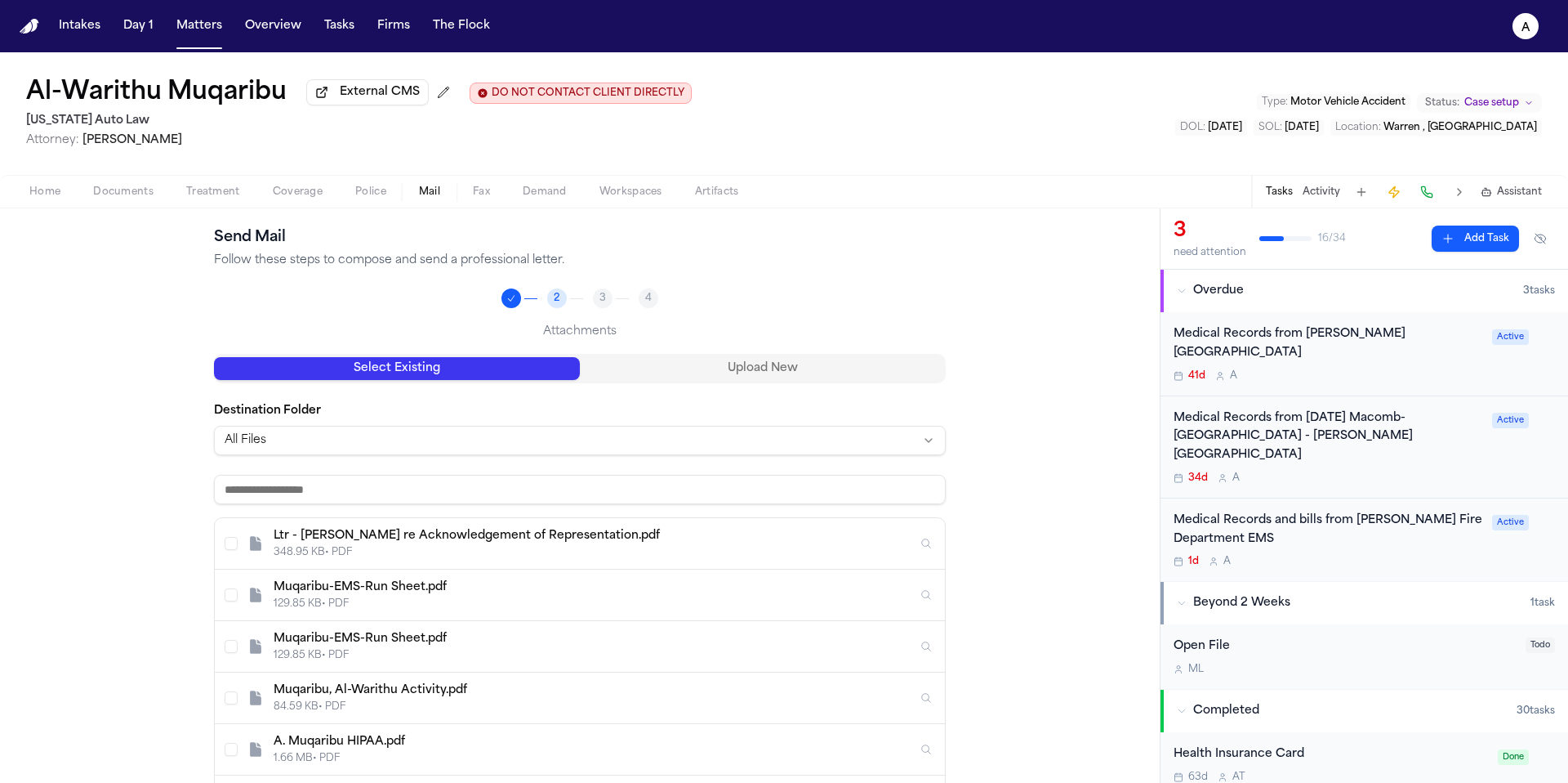
click at [759, 304] on div "Send Mail Follow these steps to compose and send a professional letter. 2 3 4 A…" at bounding box center [579, 556] width 732 height 661
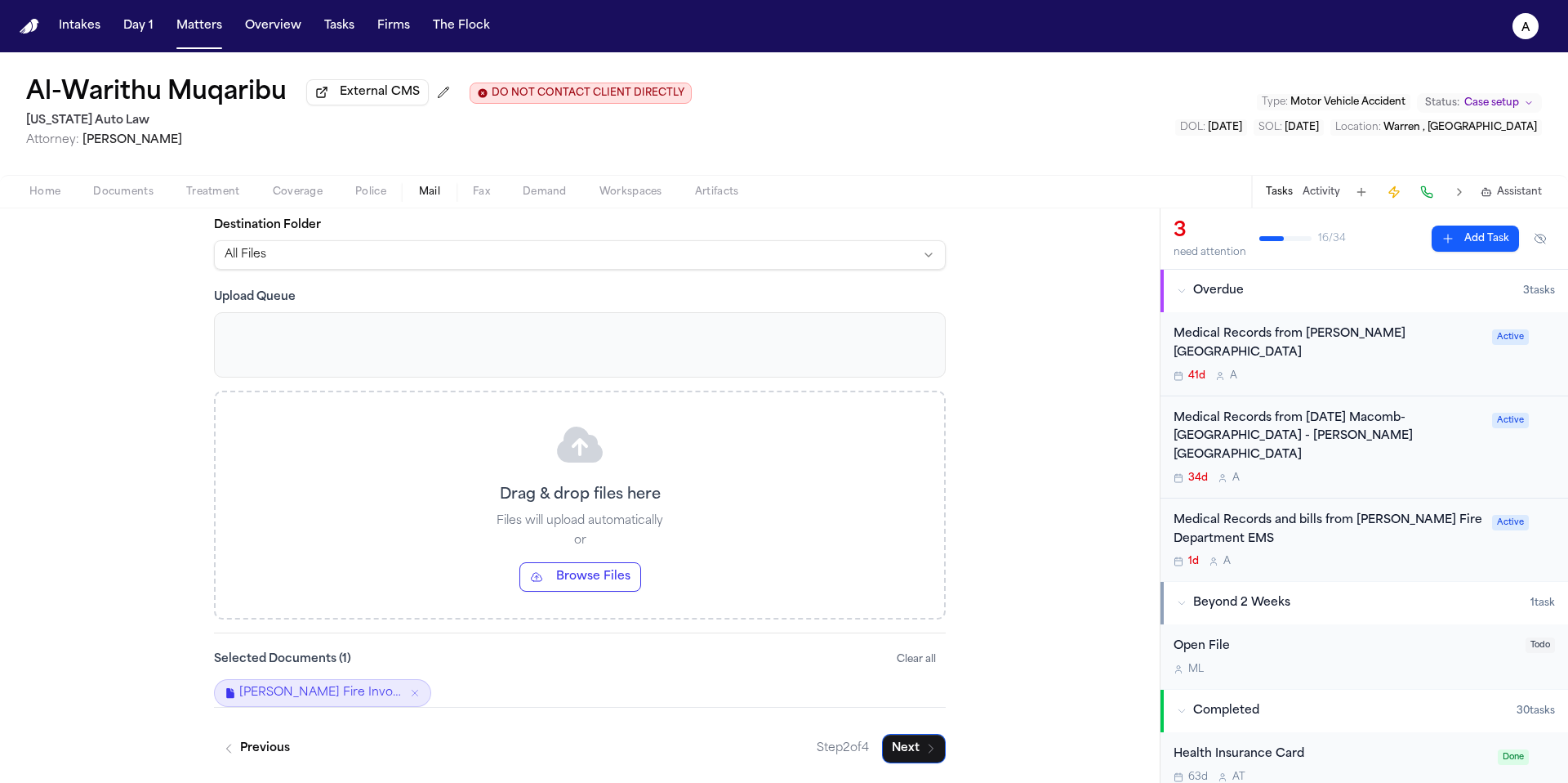
scroll to position [138, 0]
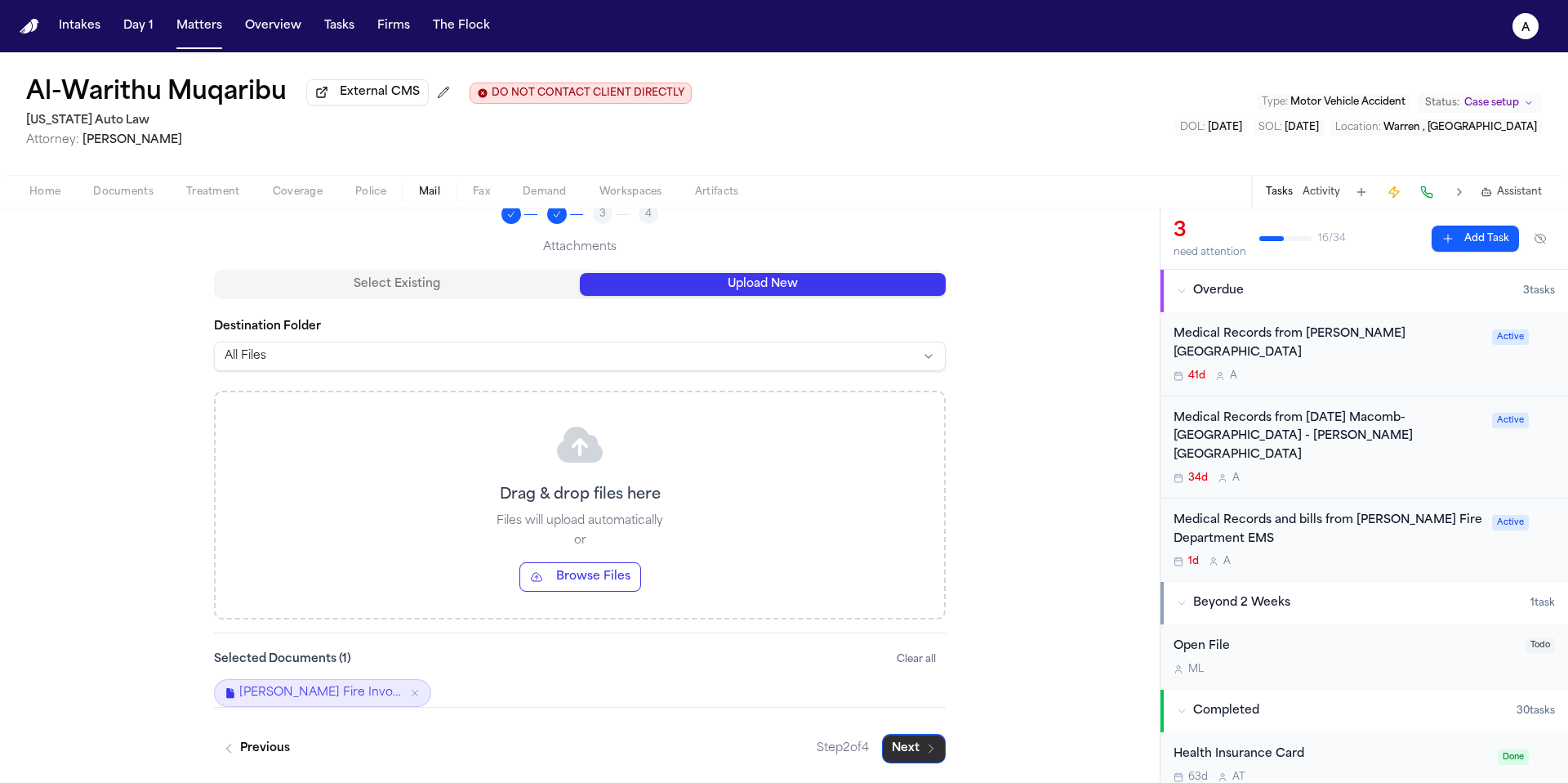
click at [916, 741] on button "Next" at bounding box center [914, 748] width 64 height 29
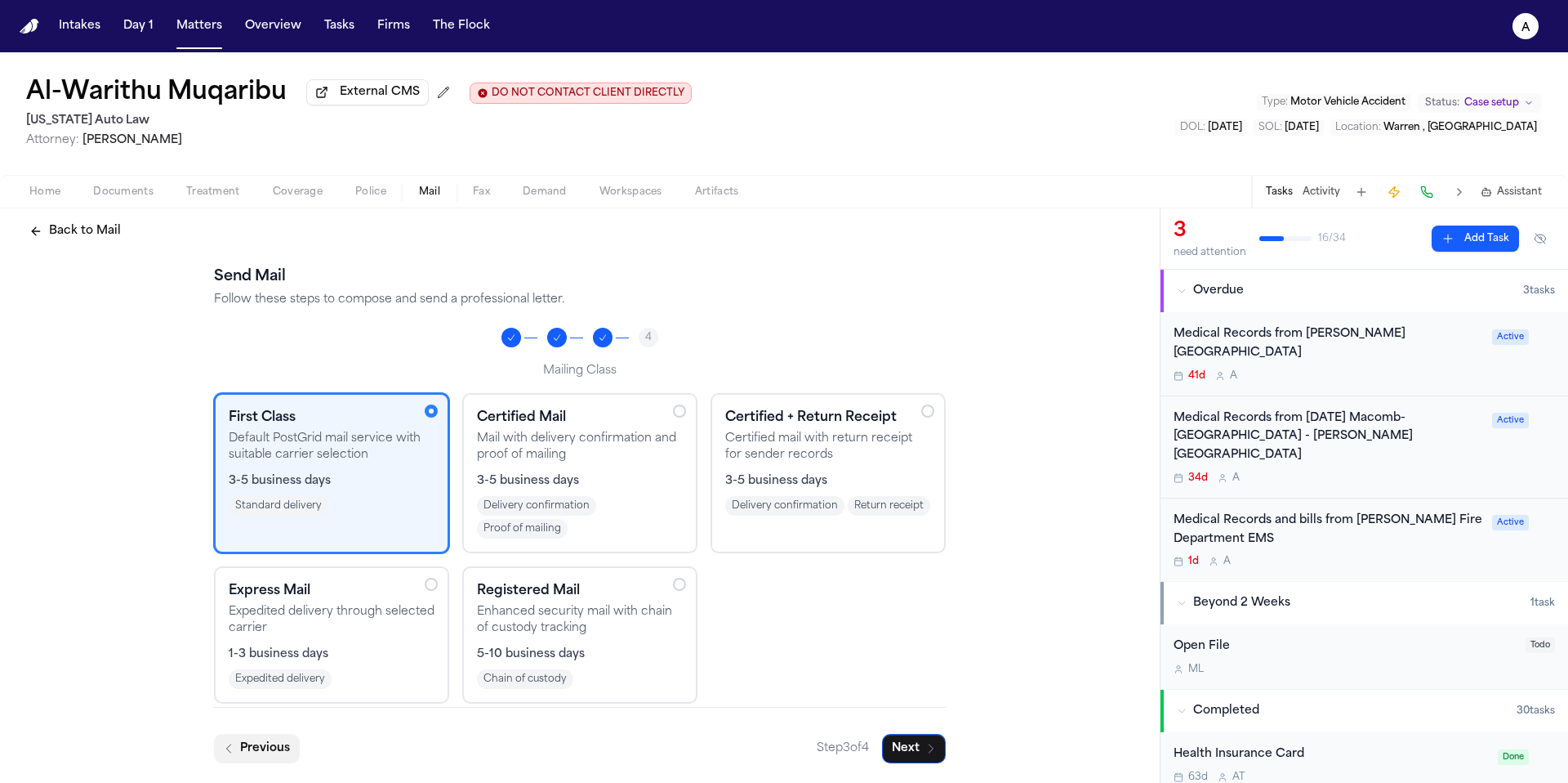
click at [252, 751] on button "Previous" at bounding box center [256, 748] width 86 height 29
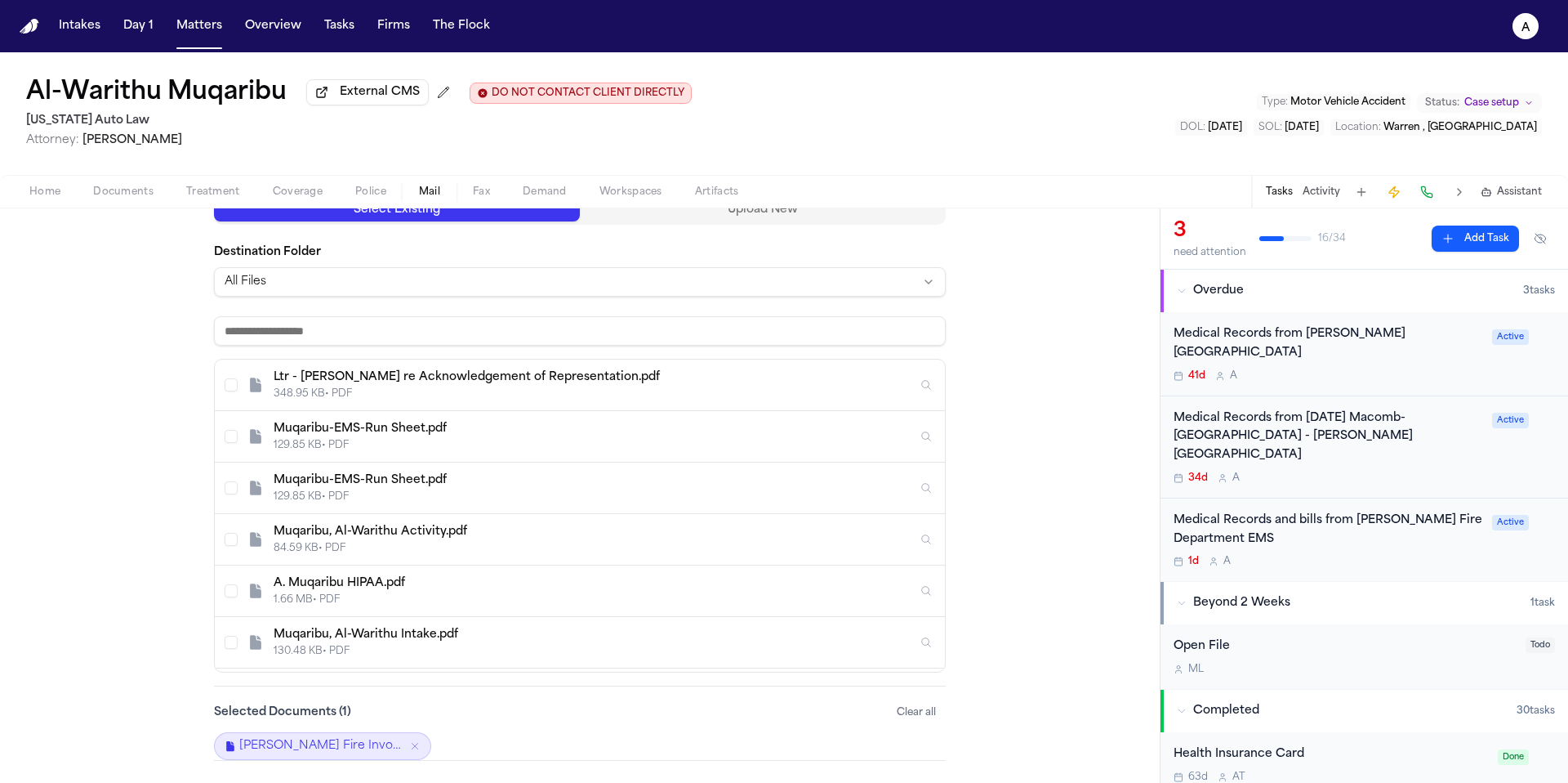
scroll to position [87, 0]
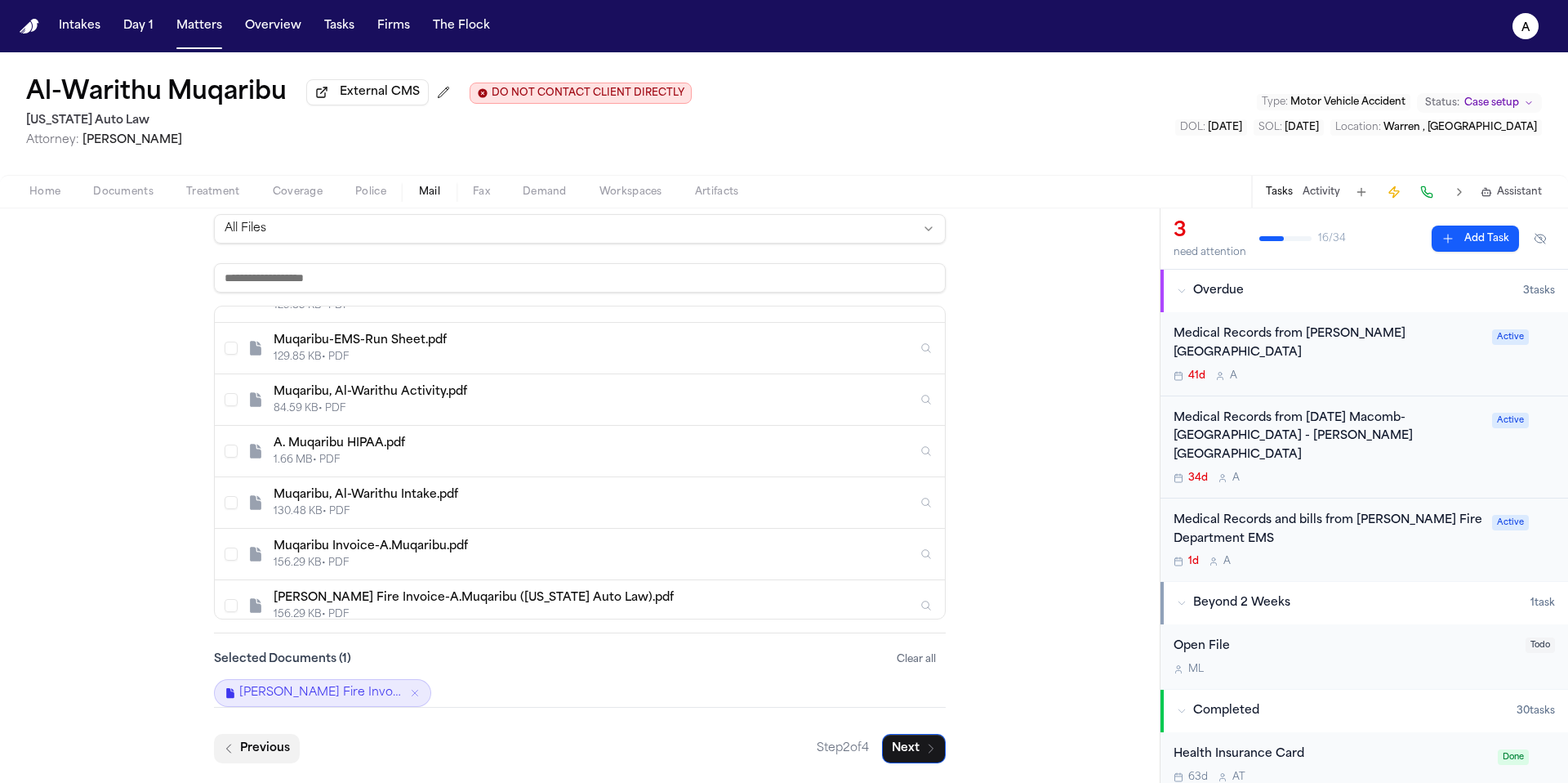
click at [256, 746] on button "Previous" at bounding box center [256, 748] width 86 height 29
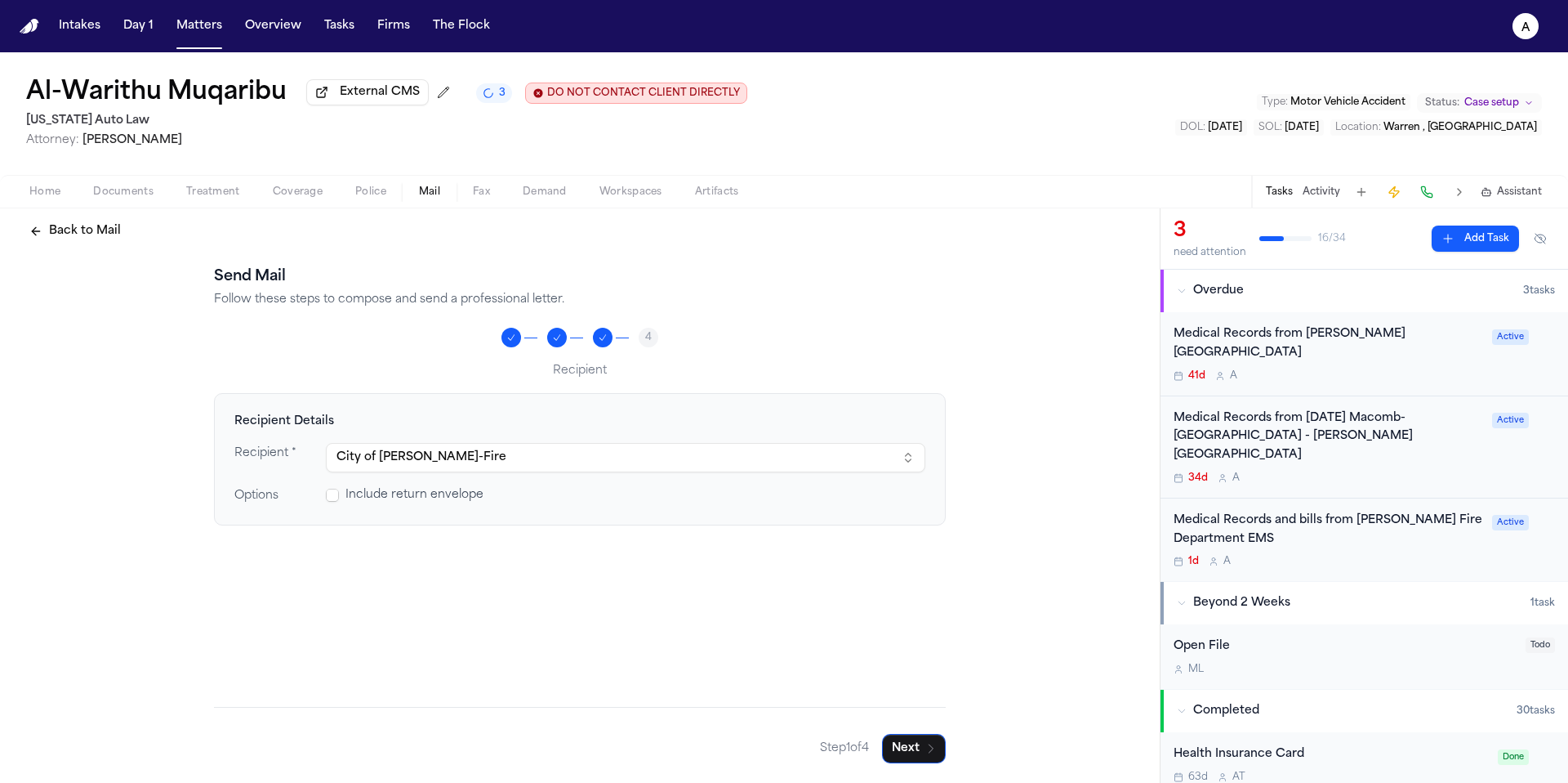
click at [423, 190] on span "Mail" at bounding box center [429, 191] width 22 height 13
click at [91, 236] on button "Back to Mail" at bounding box center [75, 231] width 111 height 29
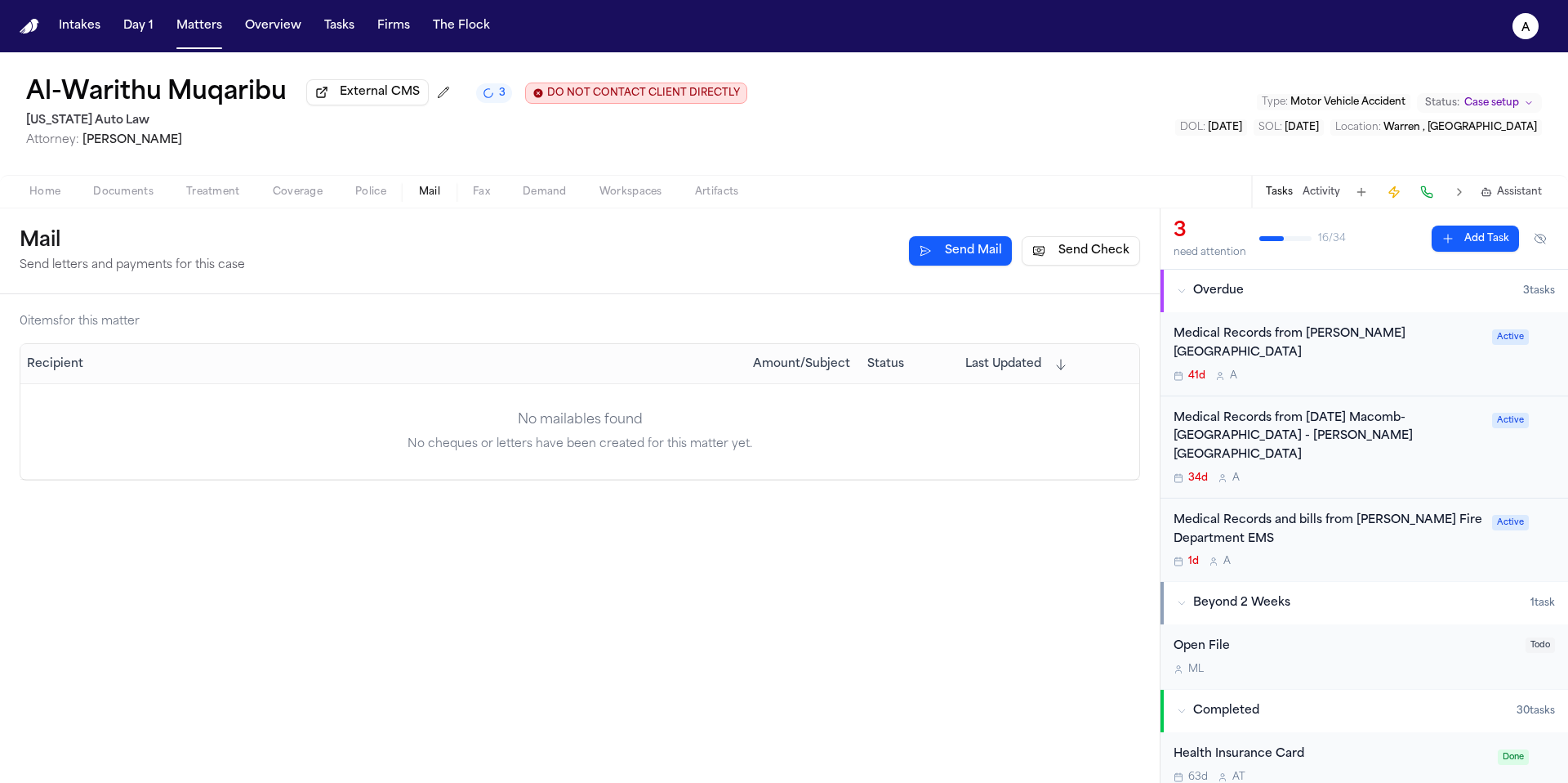
click at [1076, 251] on button "Send Check" at bounding box center [1081, 251] width 119 height 29
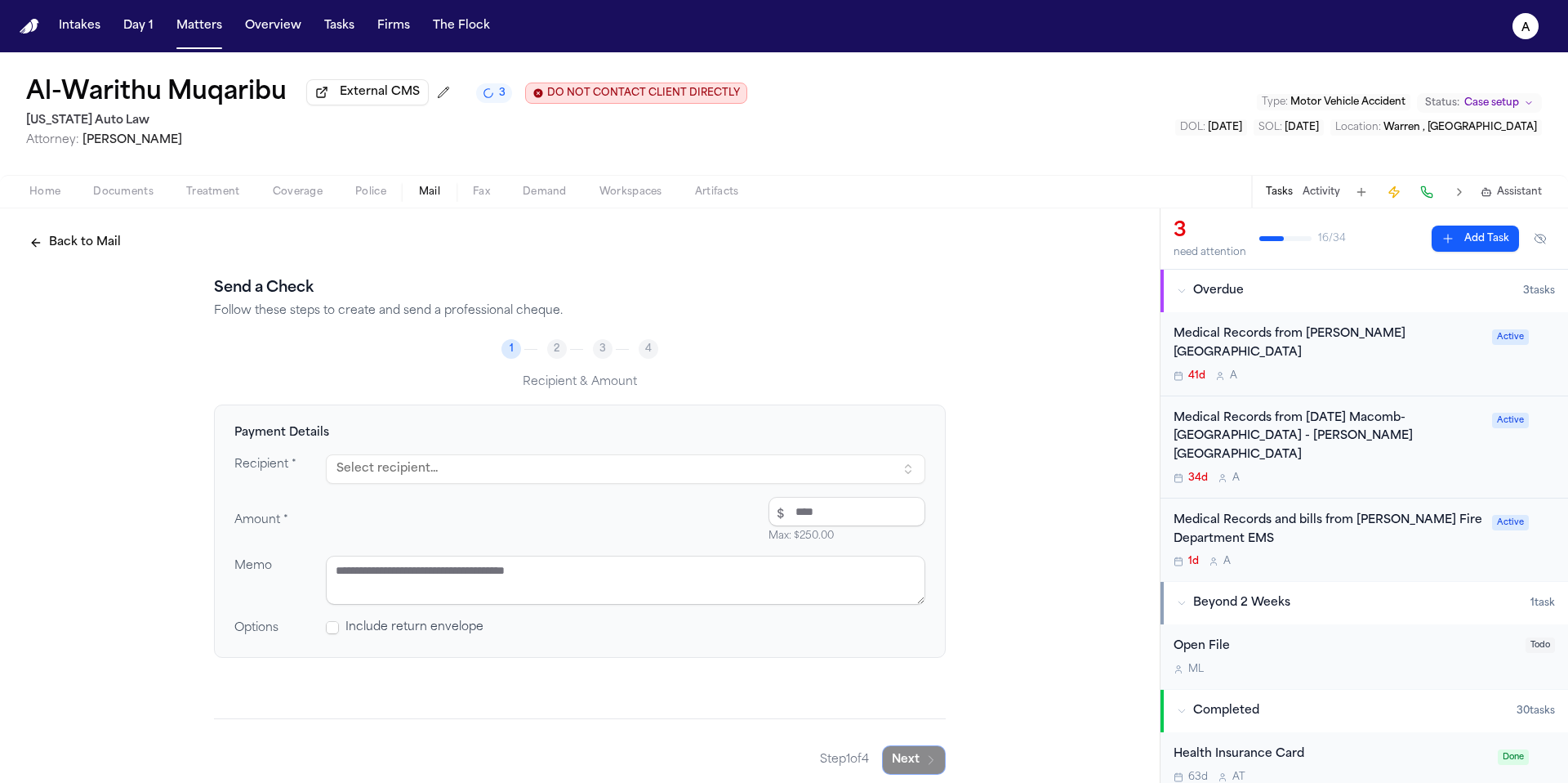
click at [646, 474] on button "Select recipient..." at bounding box center [625, 469] width 599 height 29
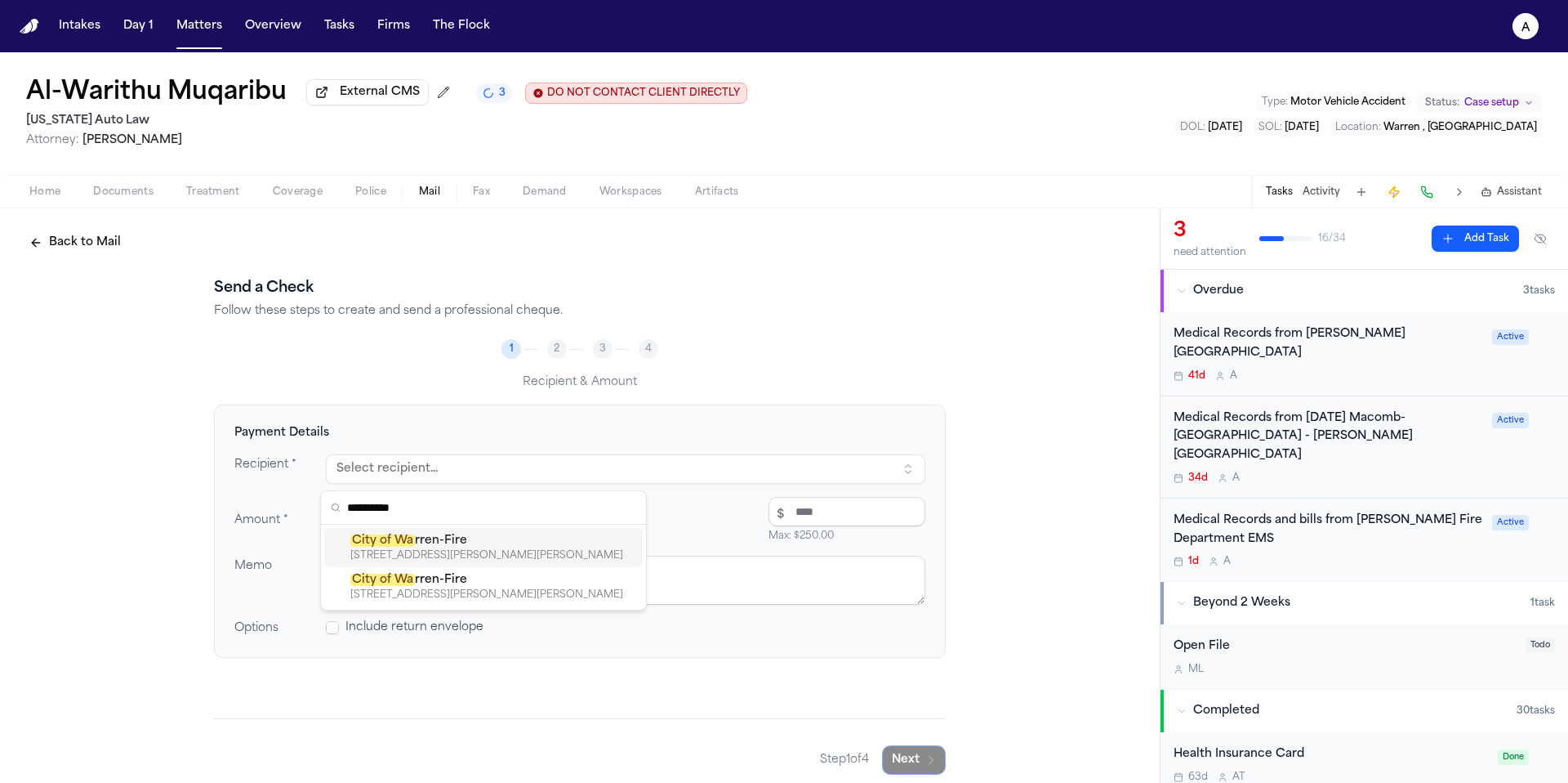
type input "**********"
click at [465, 562] on div "City of Wa rren-Fire 23295 SCHOENHERR RD, WARREN, MI, 48089-4263" at bounding box center [483, 547] width 319 height 39
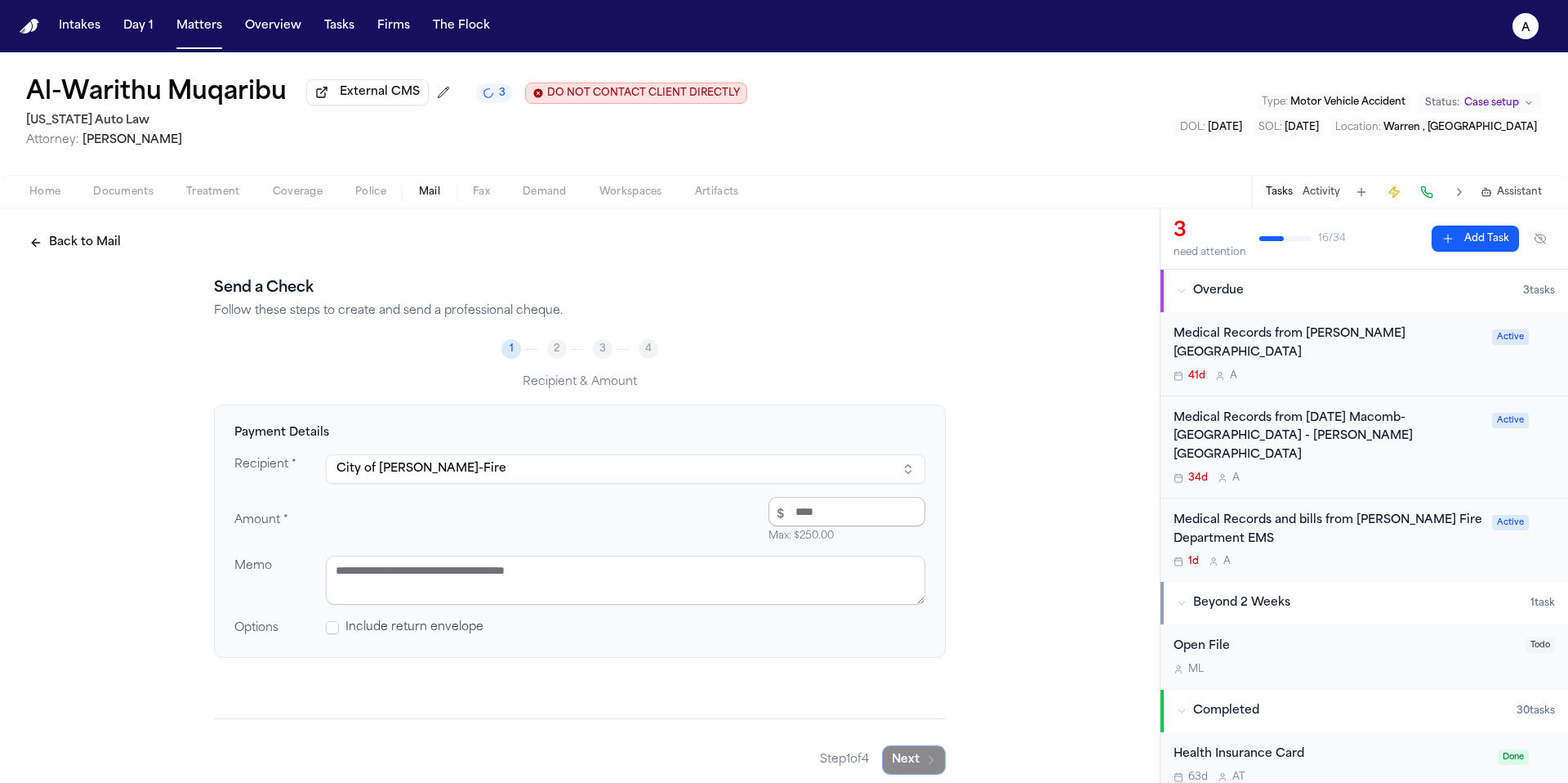
click at [826, 521] on input "number" at bounding box center [847, 511] width 157 height 29
type input "****"
click at [805, 573] on textarea at bounding box center [625, 579] width 599 height 49
type textarea "**********"
click at [925, 759] on icon "button" at bounding box center [931, 760] width 13 height 13
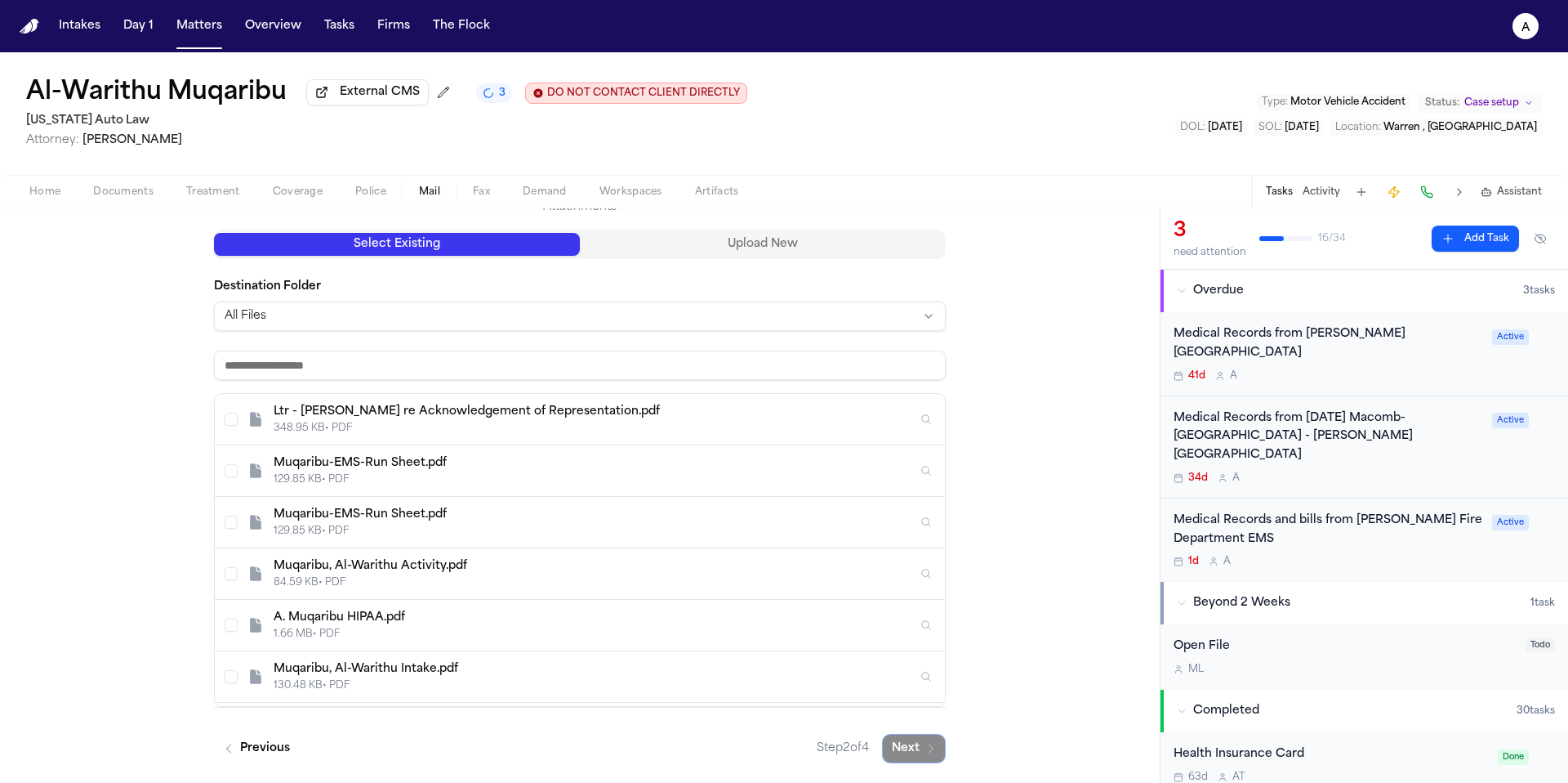
scroll to position [50, 0]
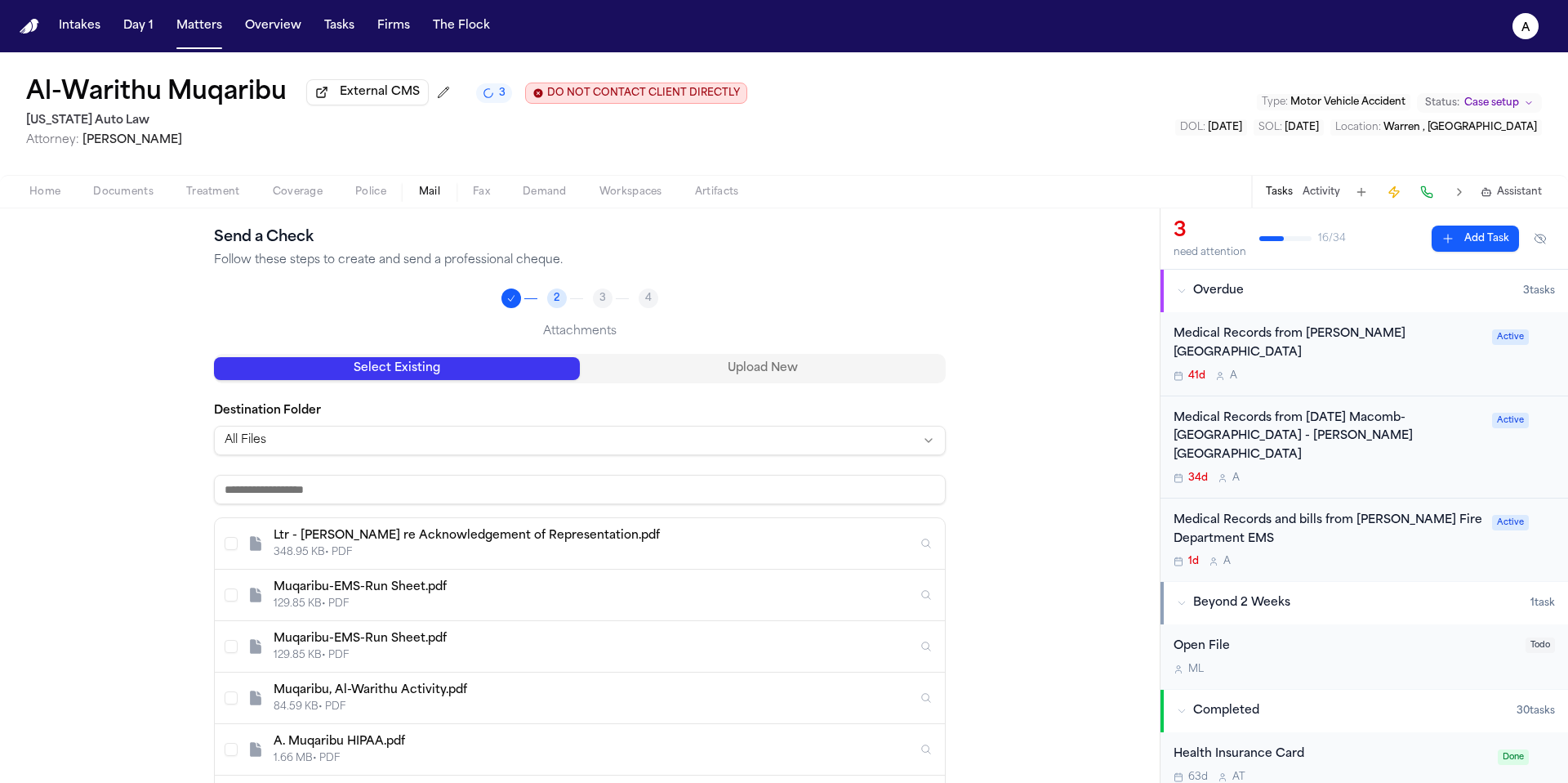
click at [860, 249] on div "Send a Check Follow these steps to create and send a professional cheque. 2 3 4…" at bounding box center [579, 556] width 732 height 661
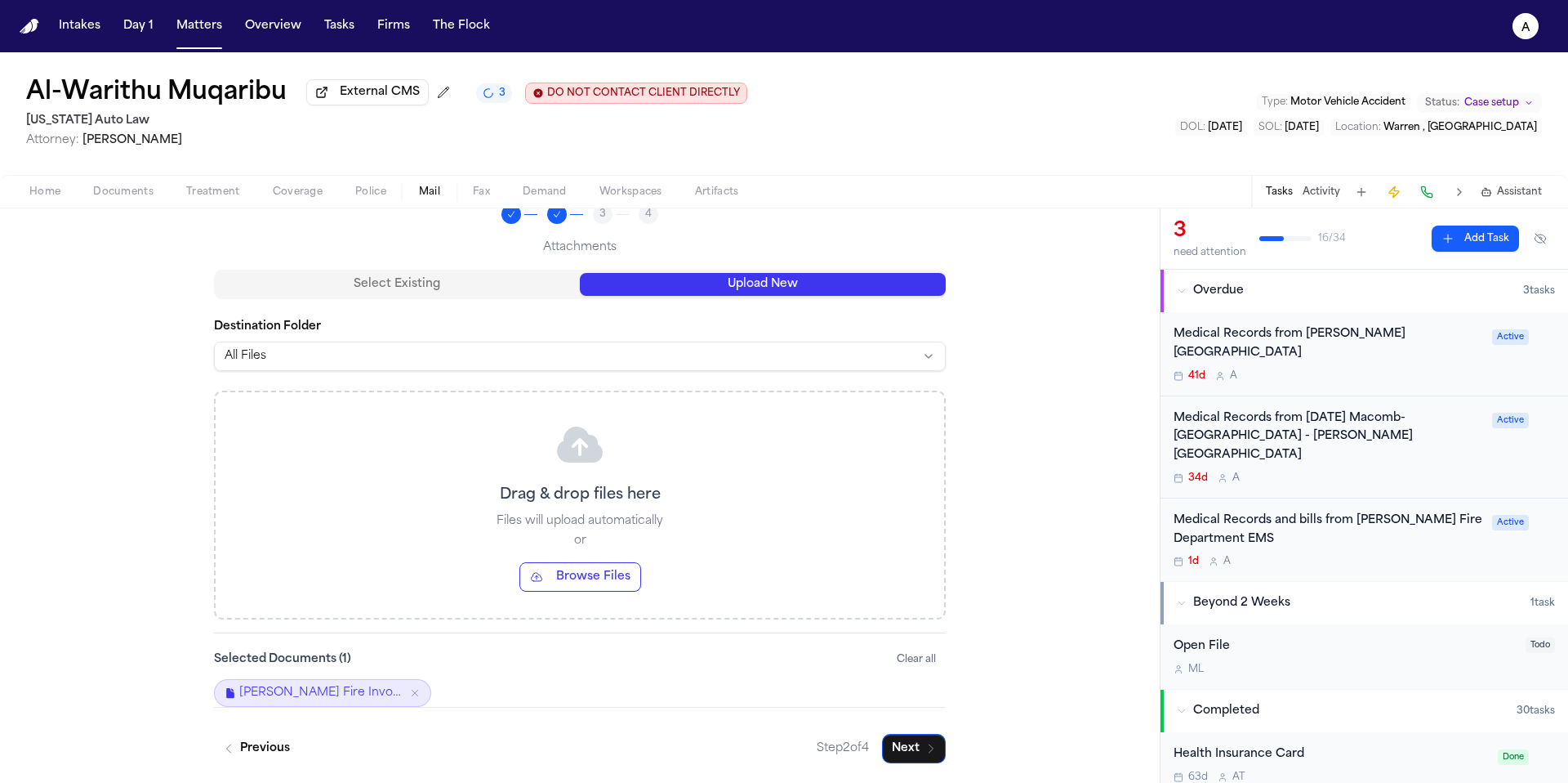
scroll to position [138, 0]
click at [913, 747] on button "Next" at bounding box center [914, 748] width 64 height 29
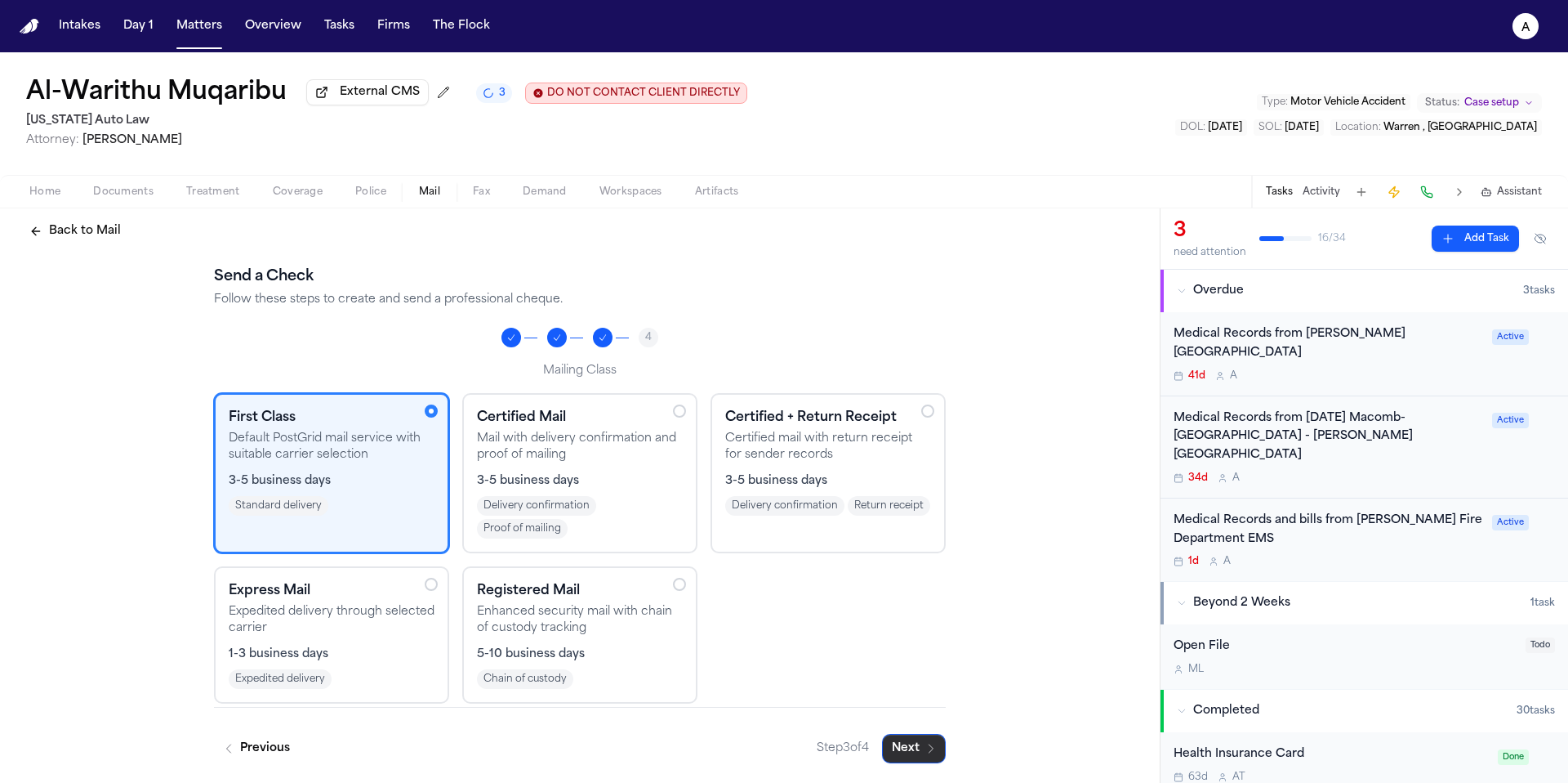
click at [913, 747] on button "Next" at bounding box center [914, 748] width 64 height 29
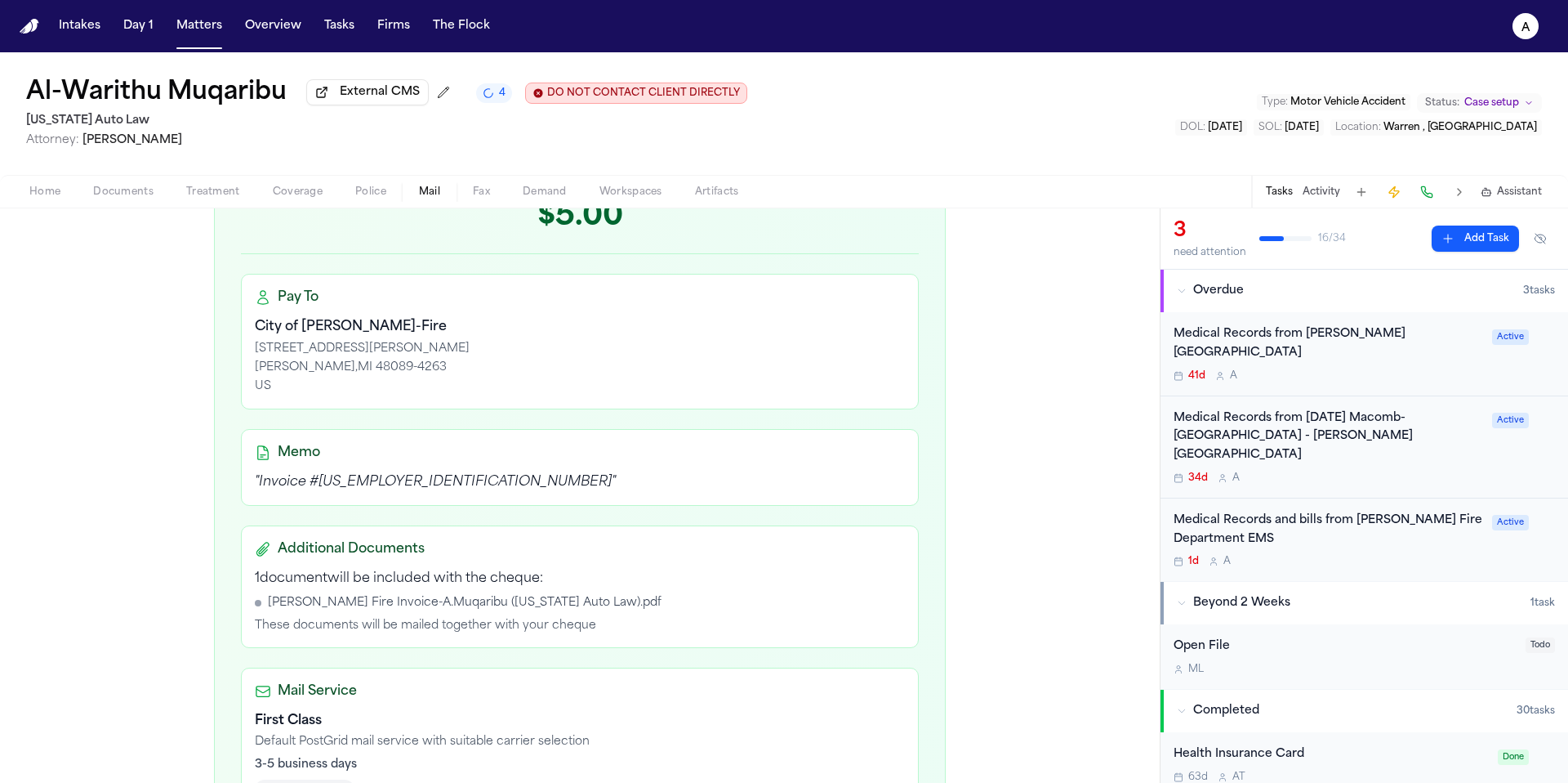
scroll to position [489, 0]
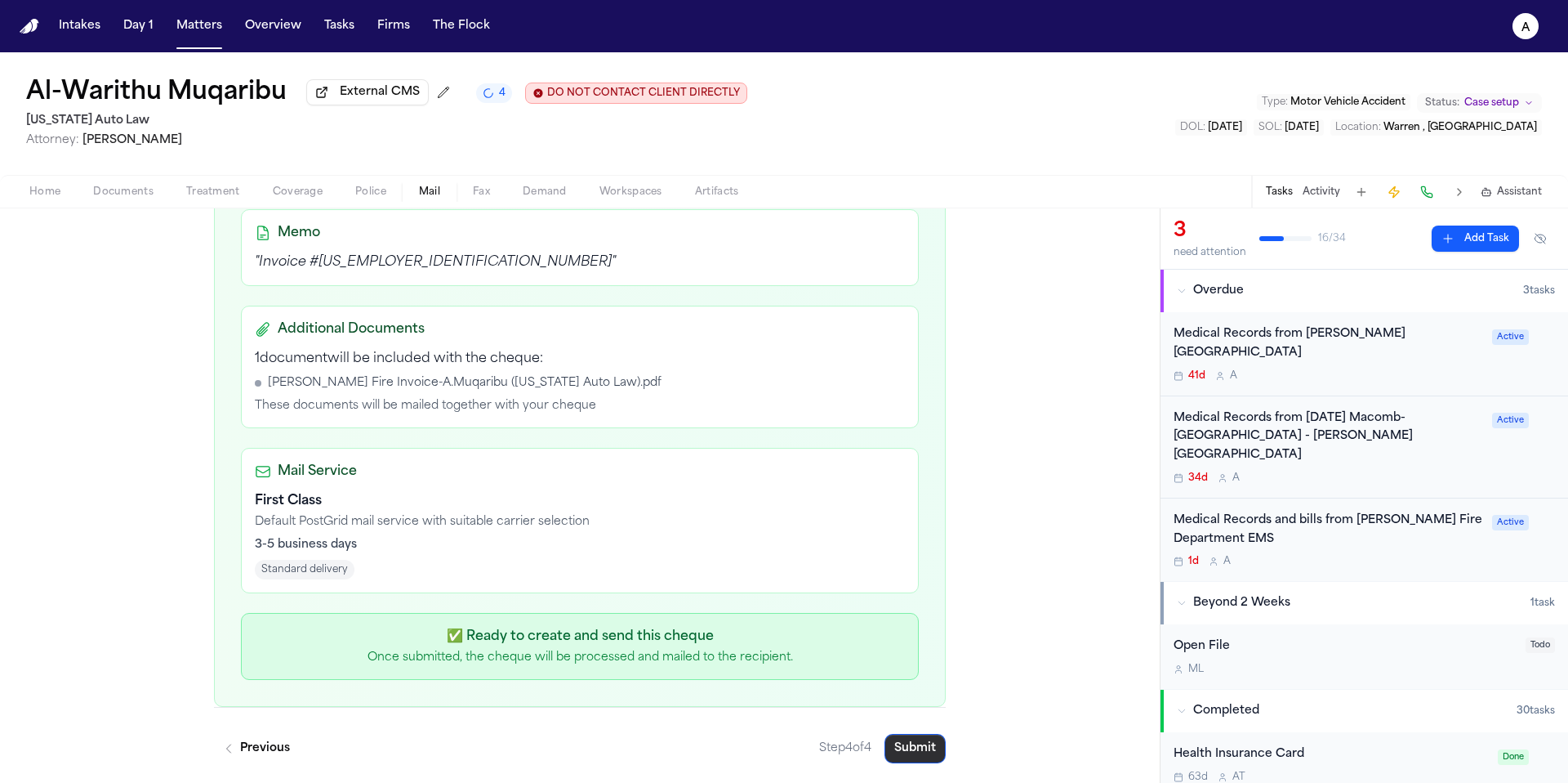
click at [913, 743] on button "Submit" at bounding box center [914, 748] width 61 height 29
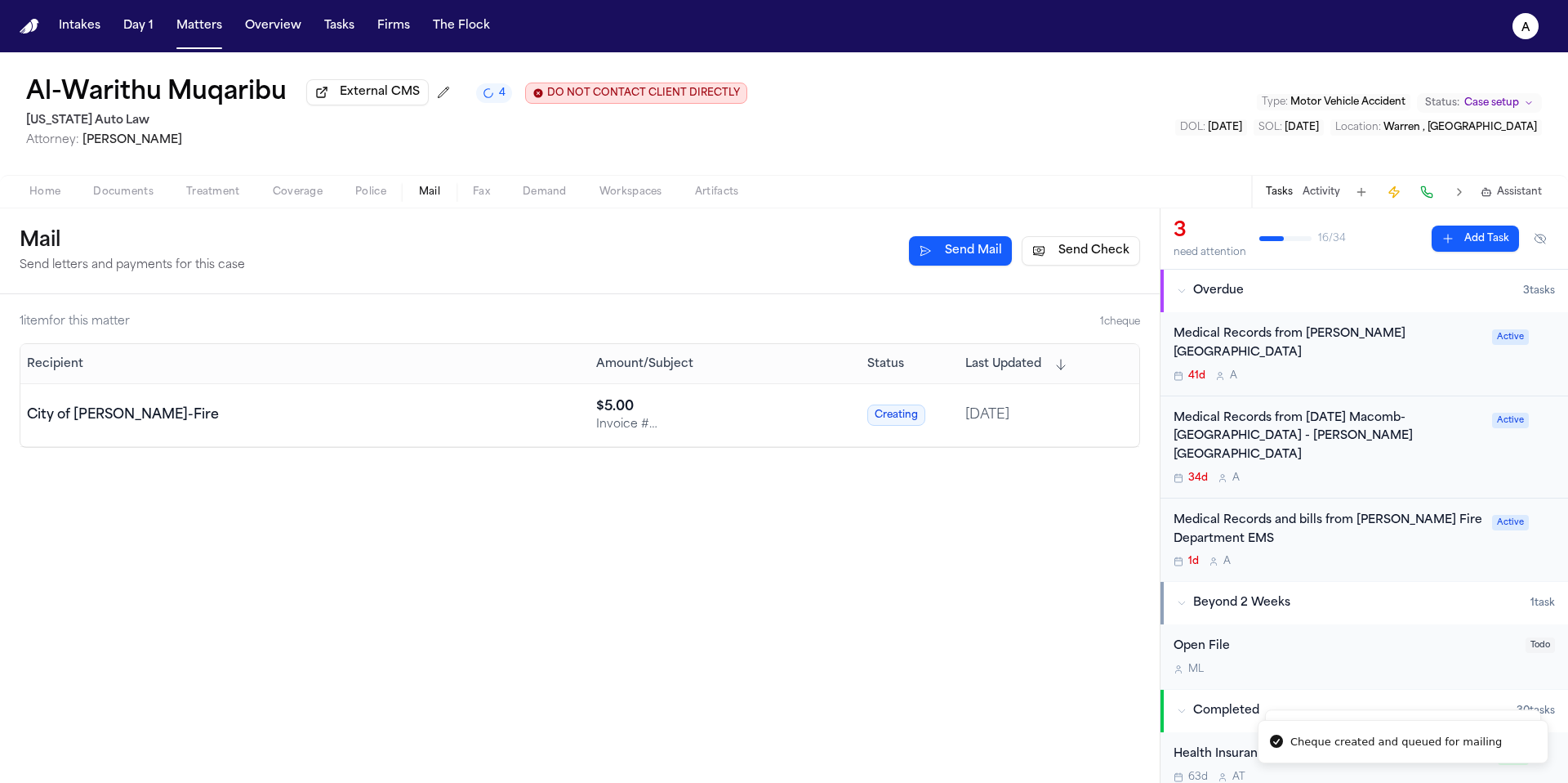
click at [1437, 516] on div "Medical Records and bills from Warren Fire Department EMS 1d A" at bounding box center [1327, 540] width 309 height 57
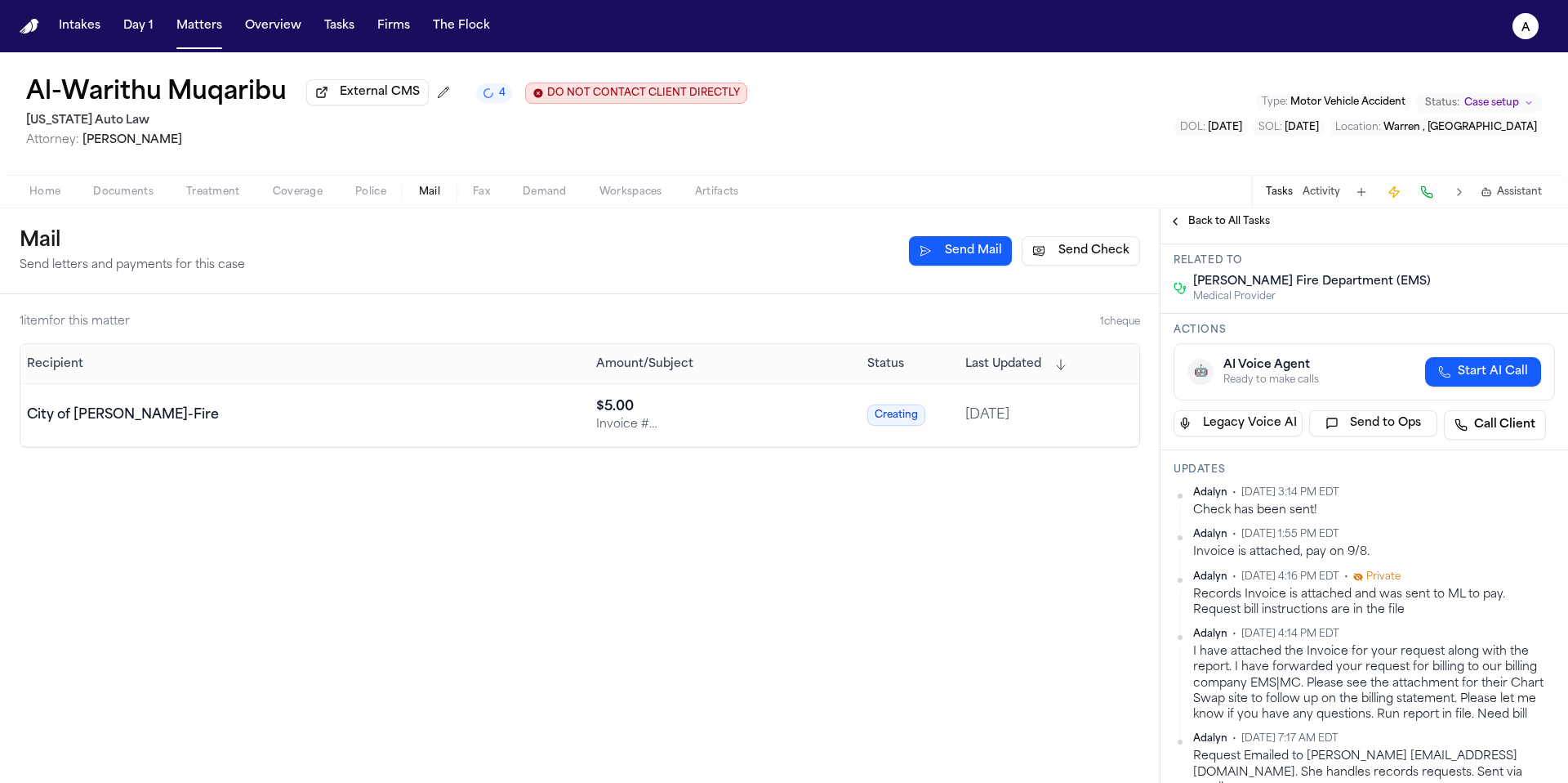
scroll to position [172, 0]
click at [212, 28] on button "Matters" at bounding box center [199, 26] width 59 height 29
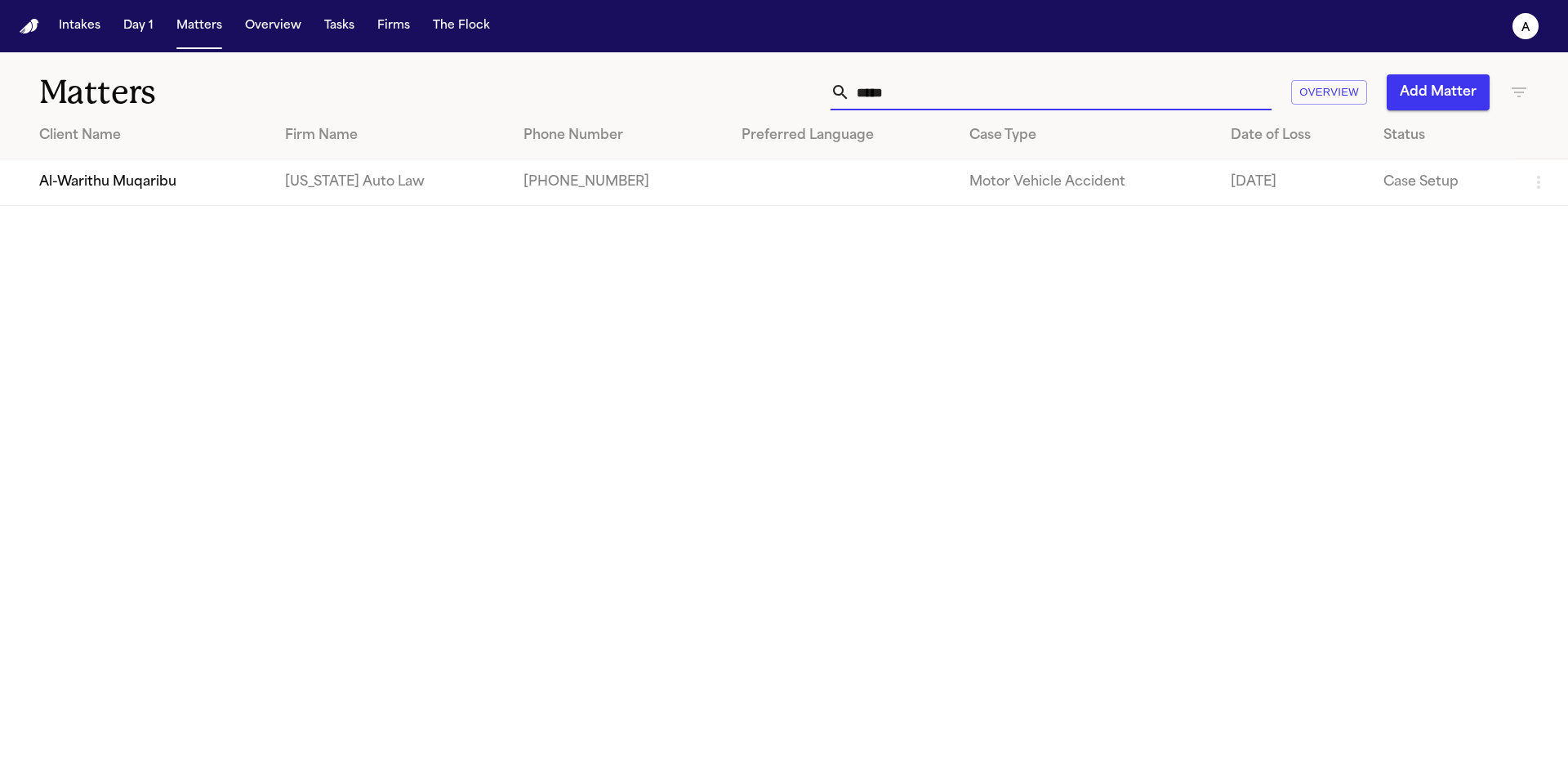
drag, startPoint x: 1001, startPoint y: 87, endPoint x: 768, endPoint y: 80, distance: 233.1
click at [768, 80] on div "***** Overview Add Matter" at bounding box center [1001, 93] width 1056 height 36
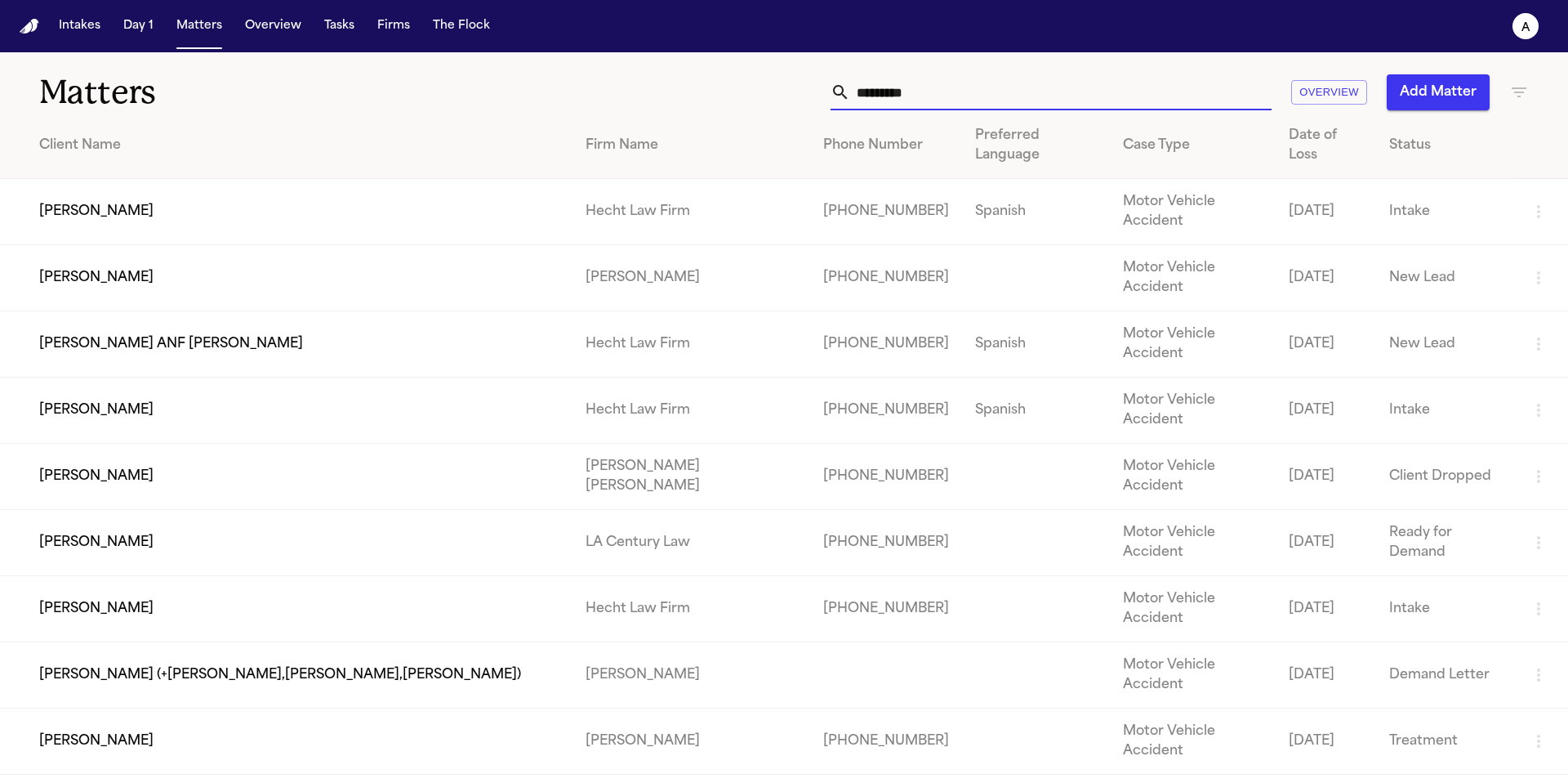
type input "*********"
click at [119, 576] on td "Alejandro Garcia" at bounding box center [286, 609] width 572 height 66
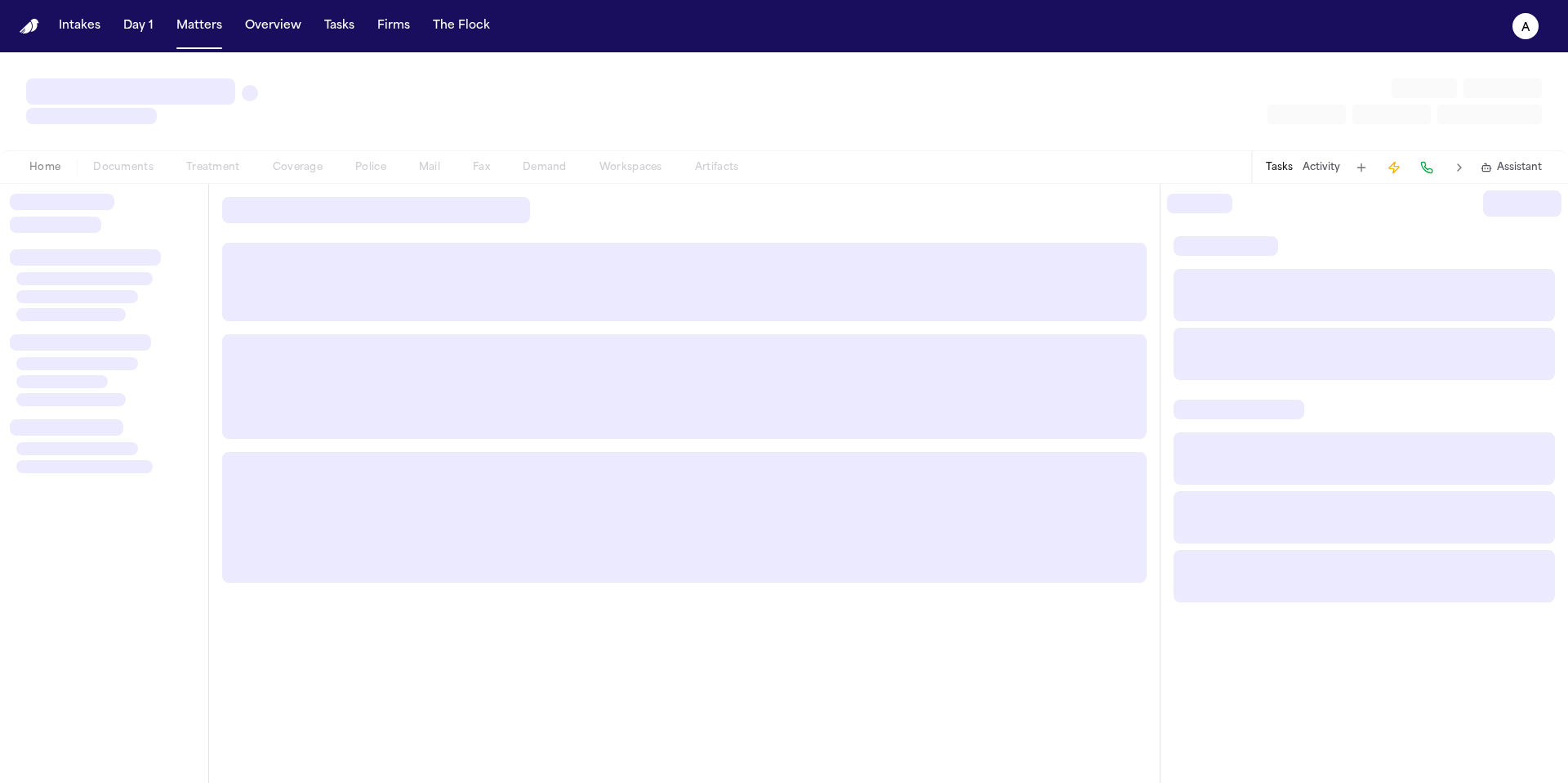
click at [119, 481] on div at bounding box center [104, 511] width 189 height 524
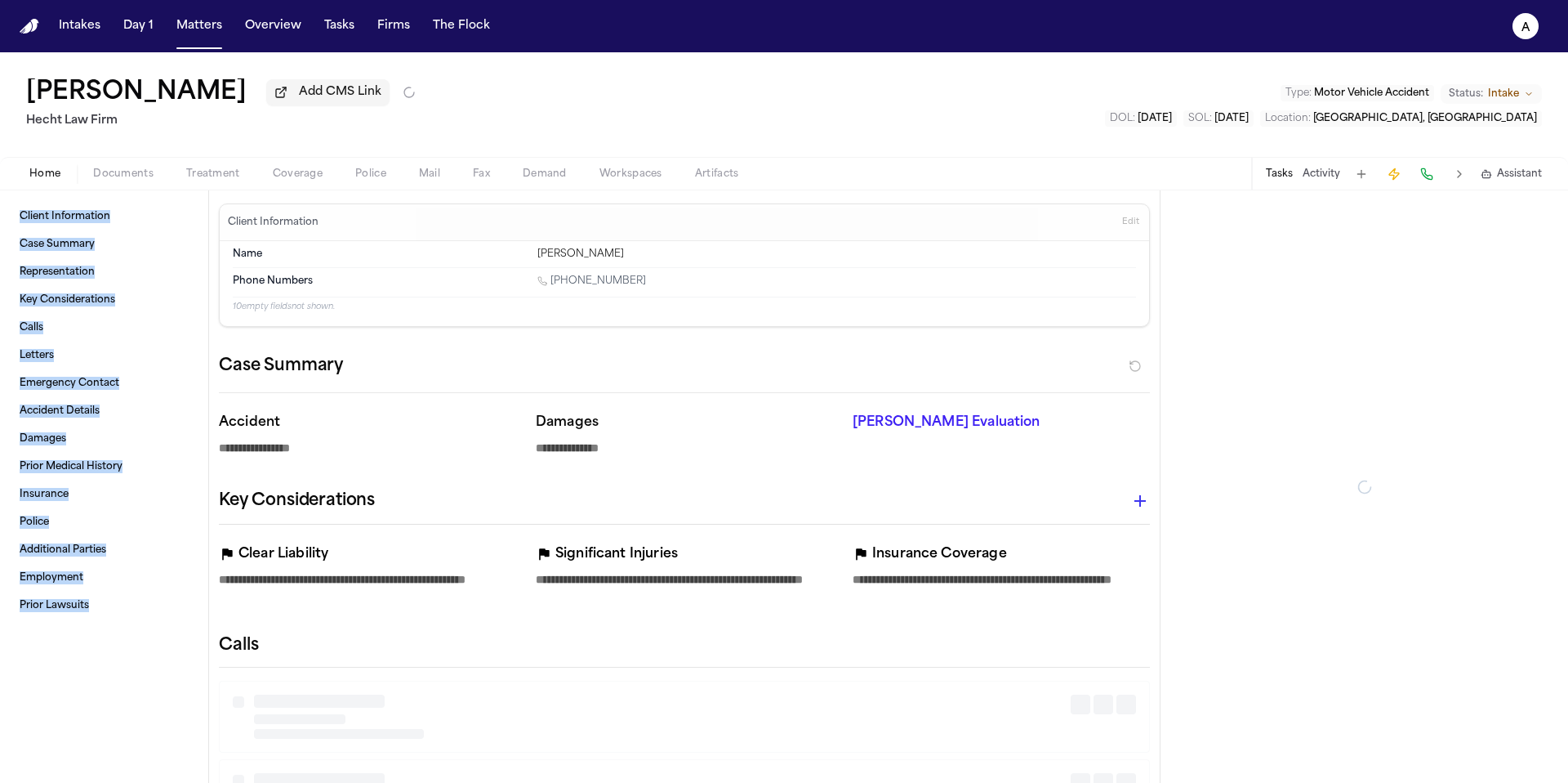
type textarea "*"
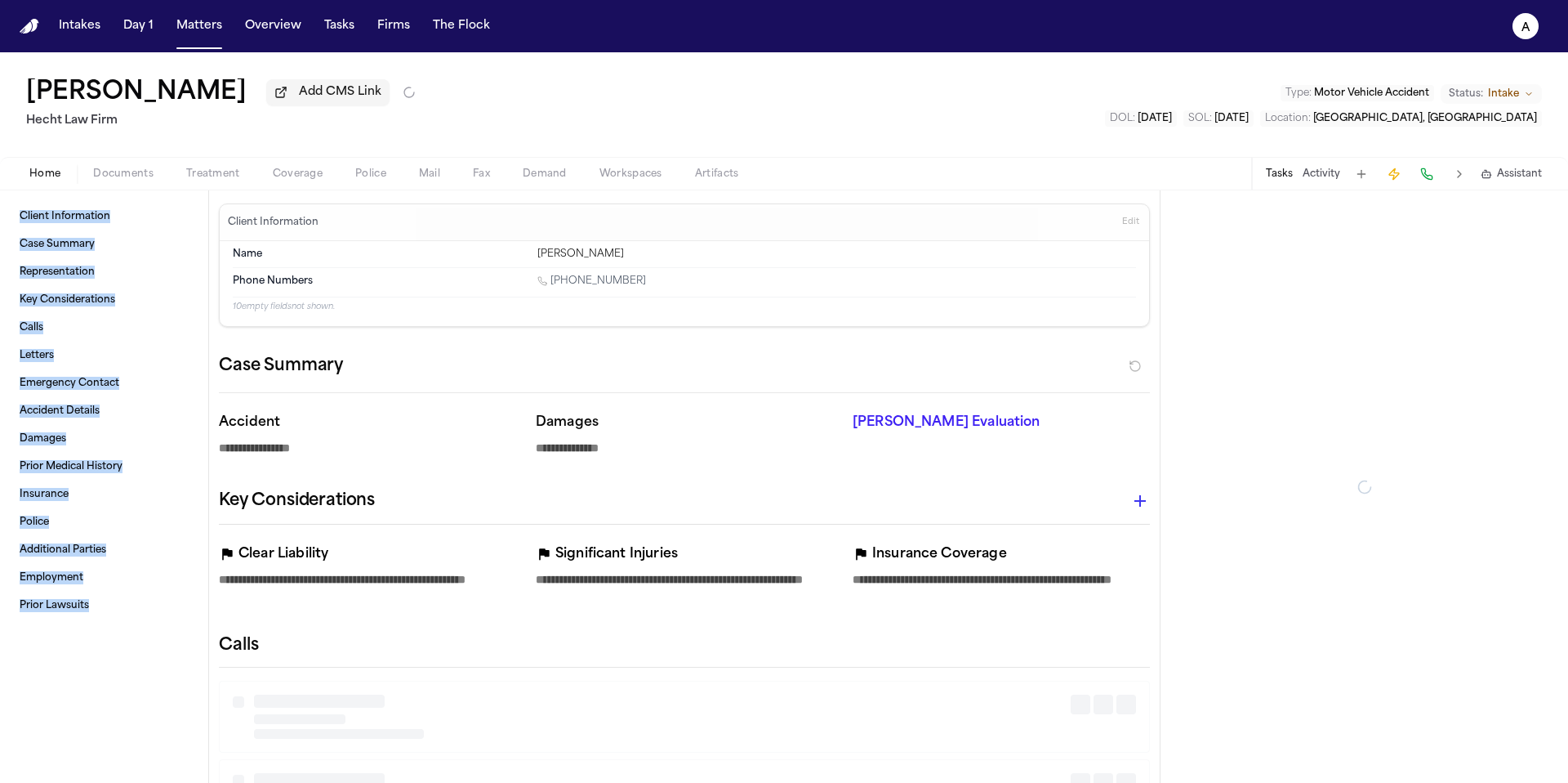
type textarea "*"
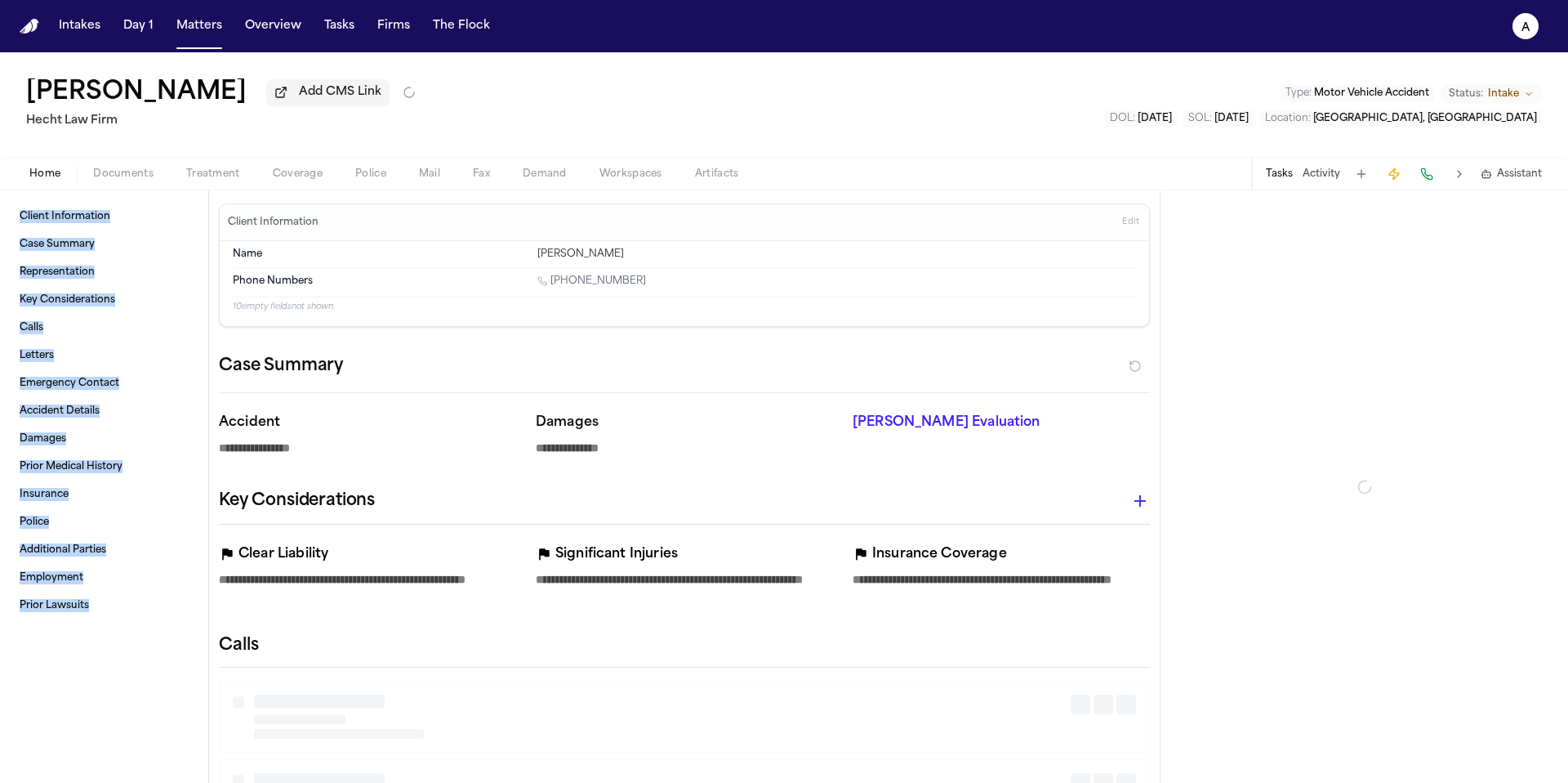
type textarea "*"
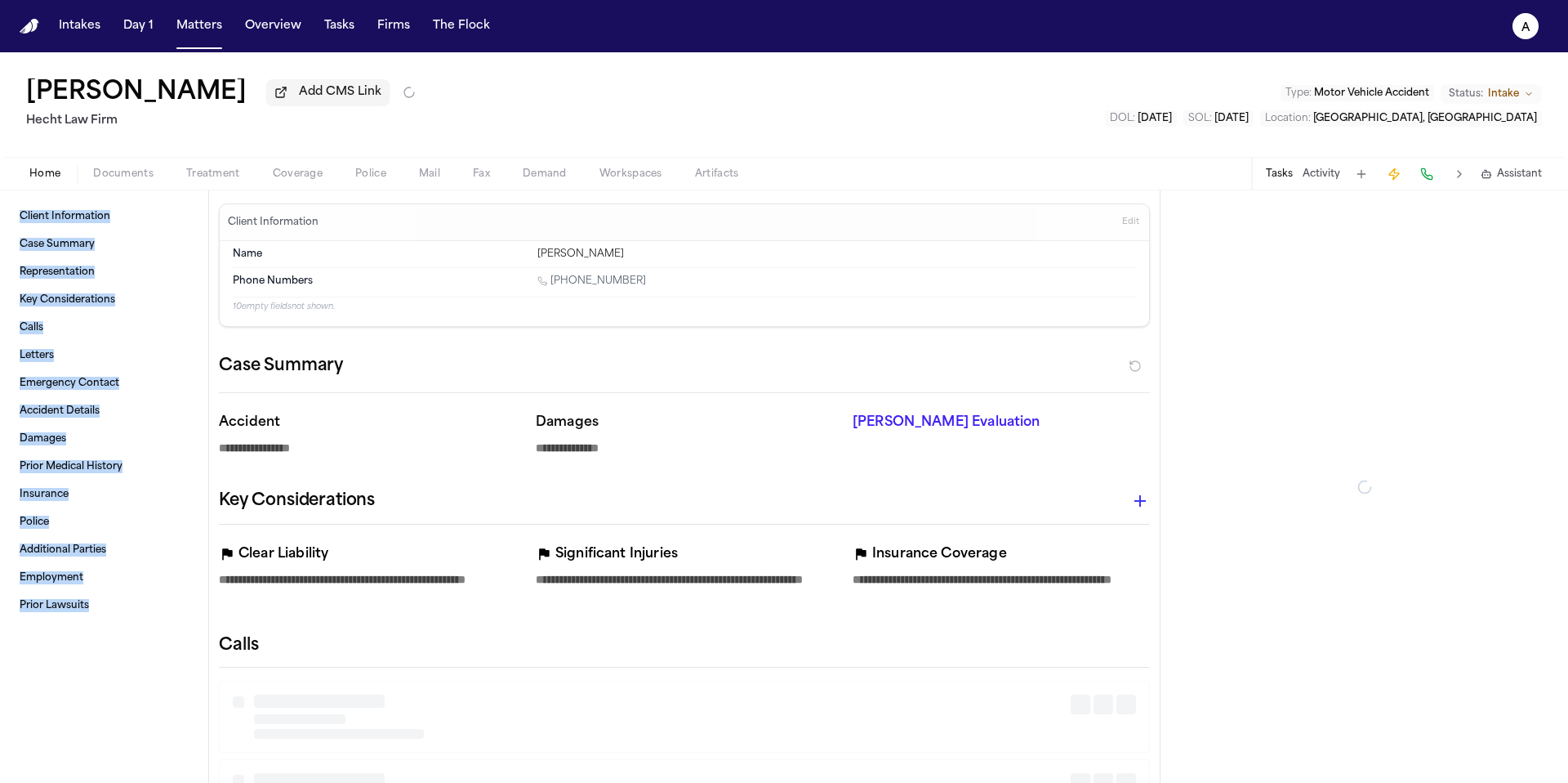
type textarea "*"
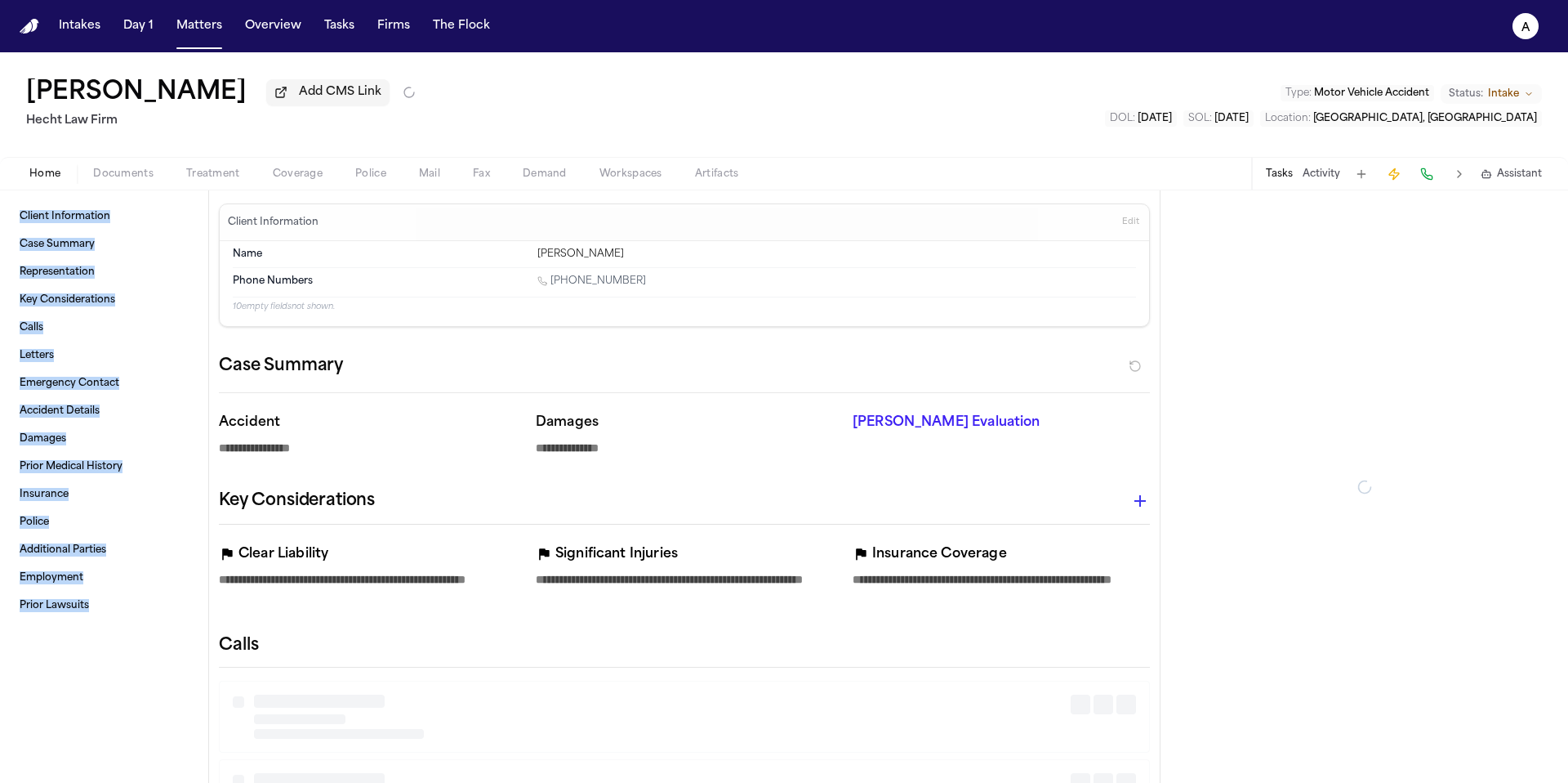
type textarea "*"
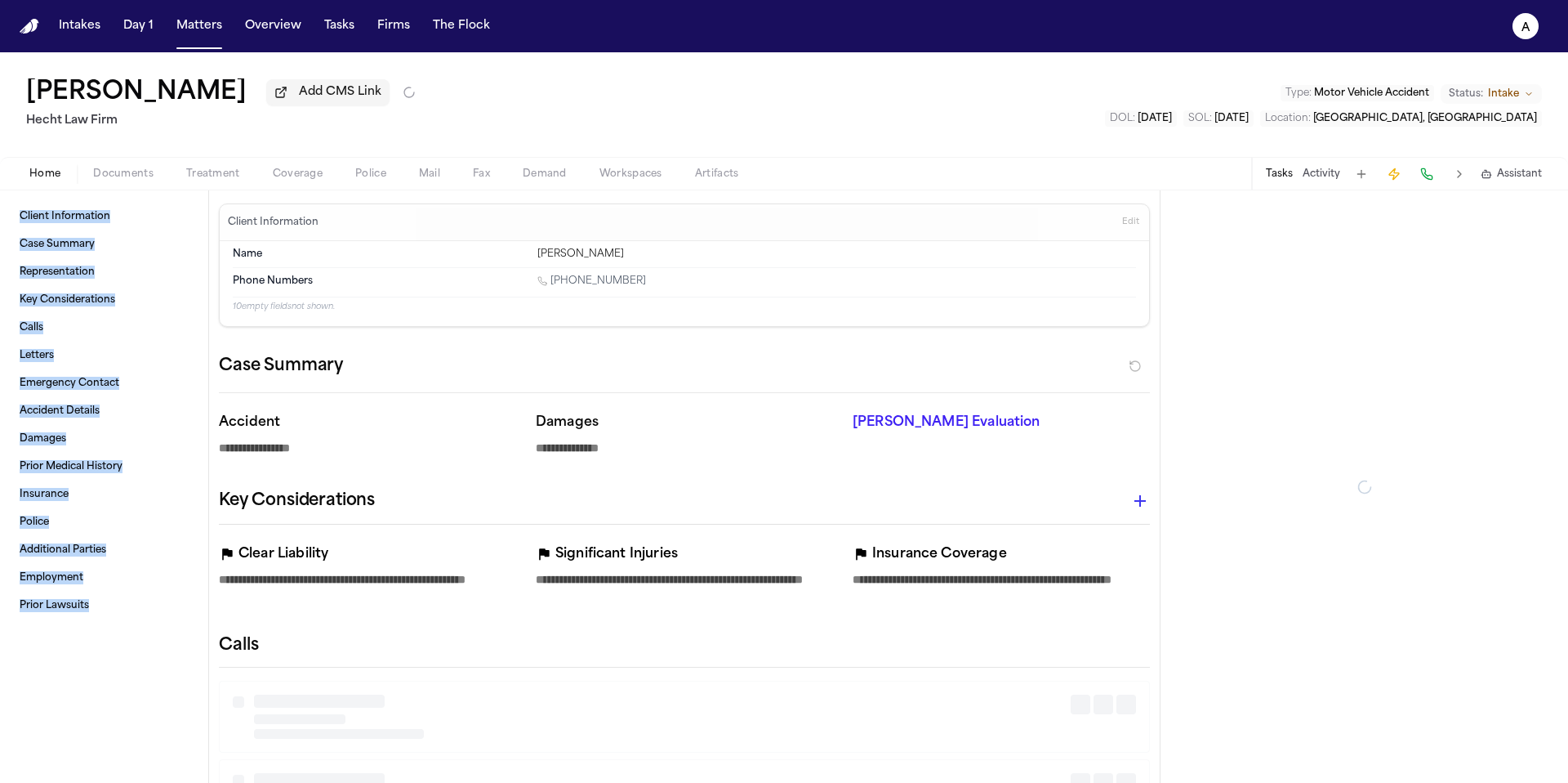
type textarea "*"
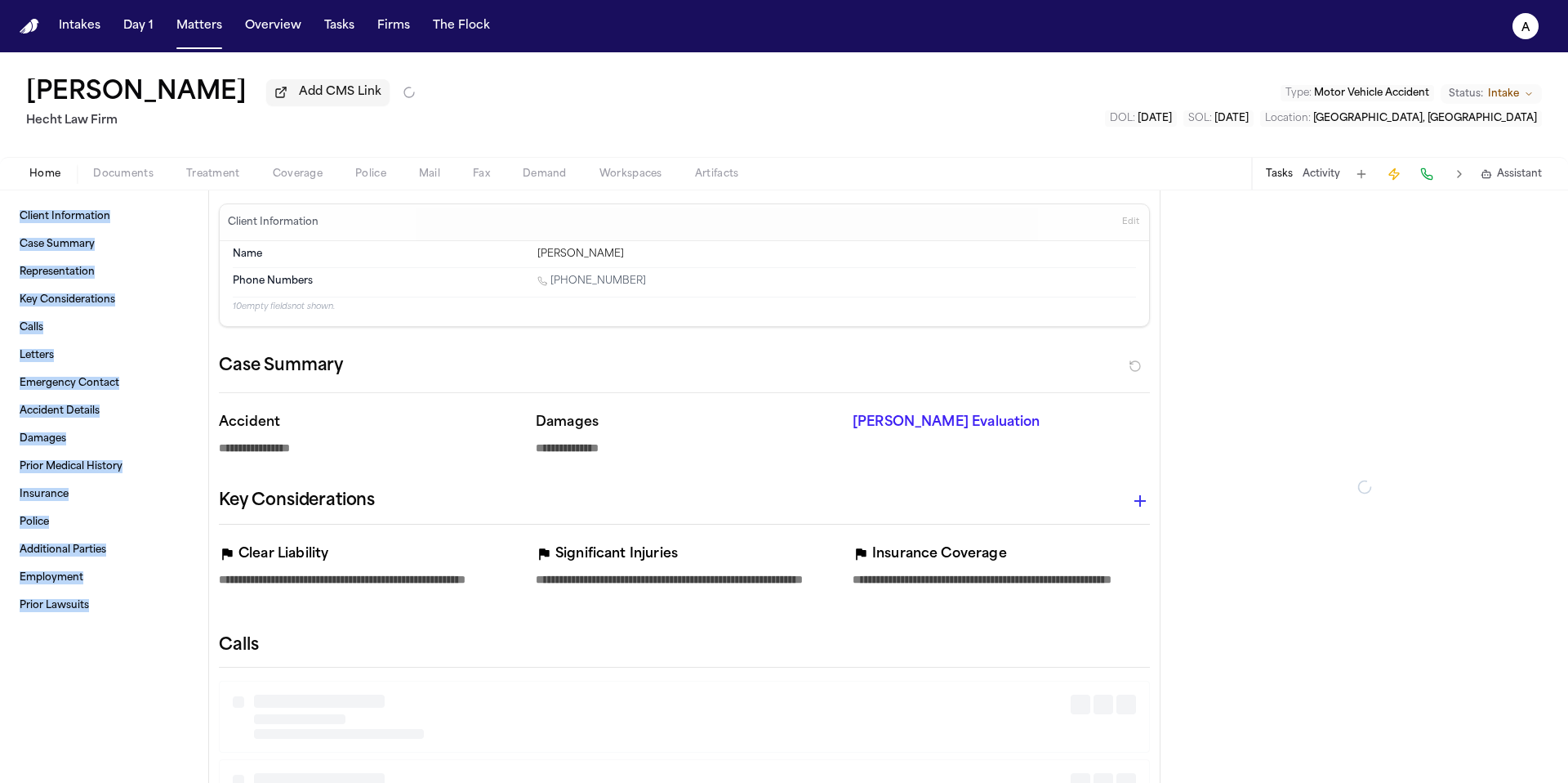
type textarea "*"
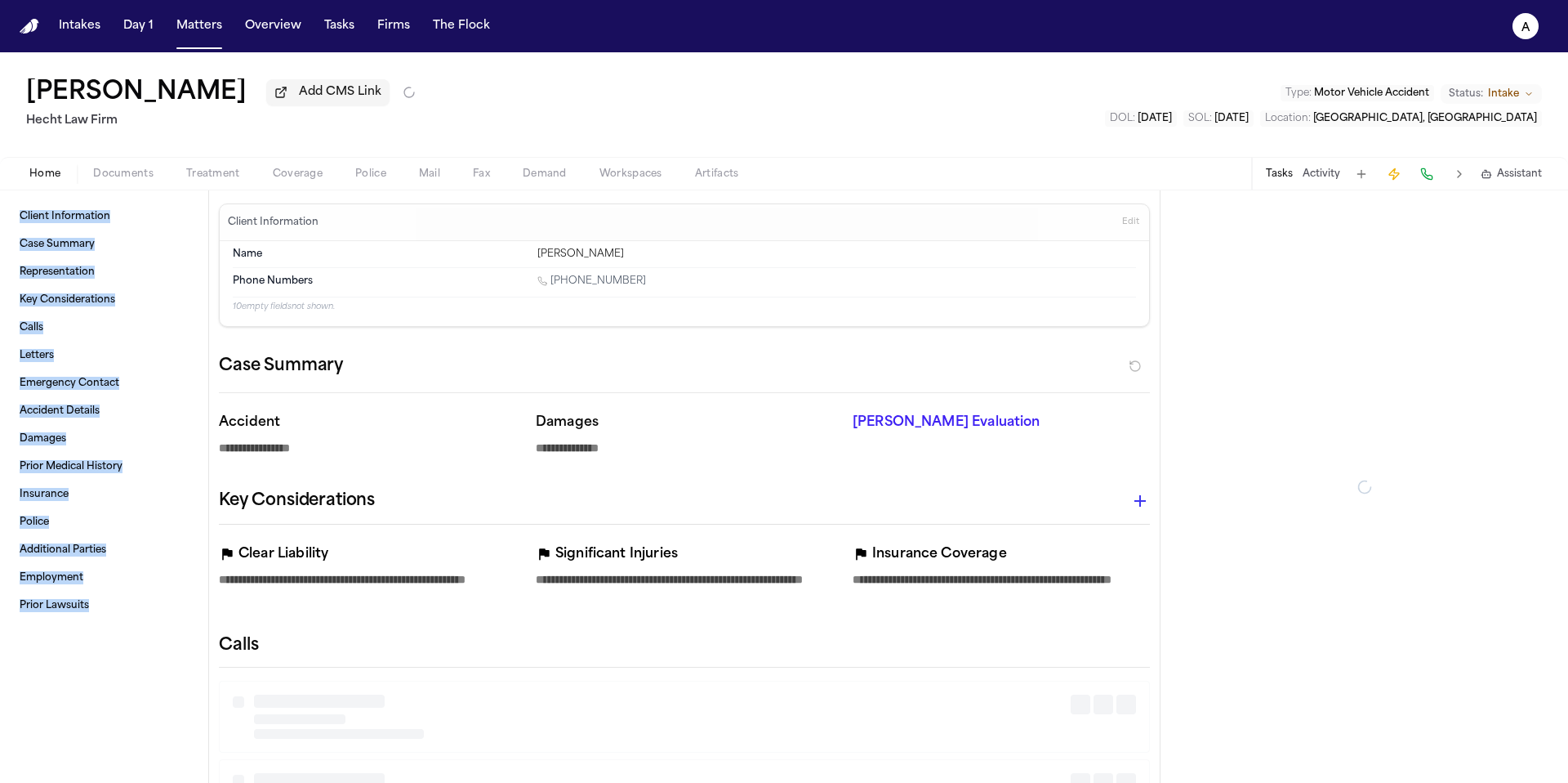
type textarea "*"
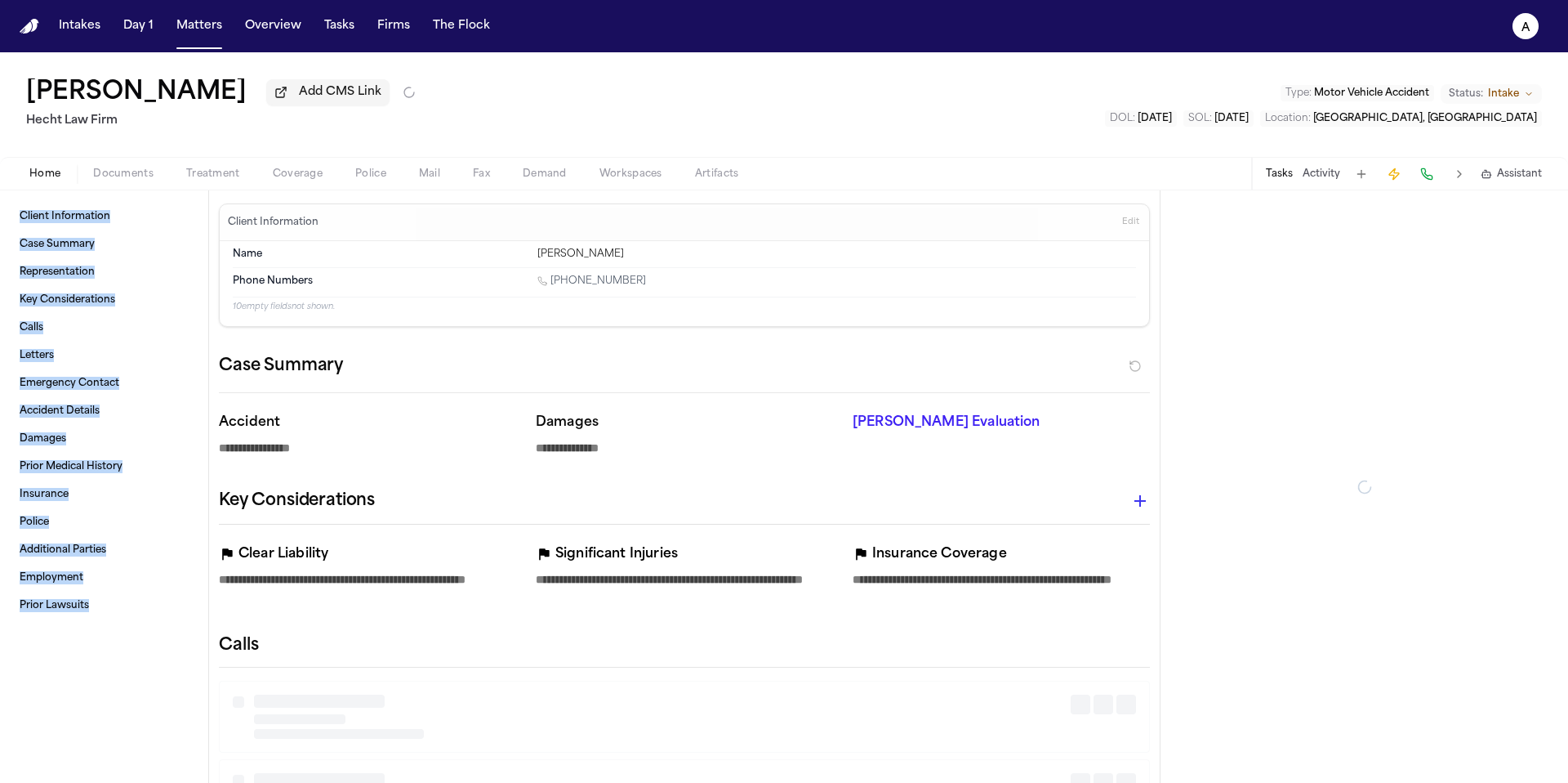
type textarea "*"
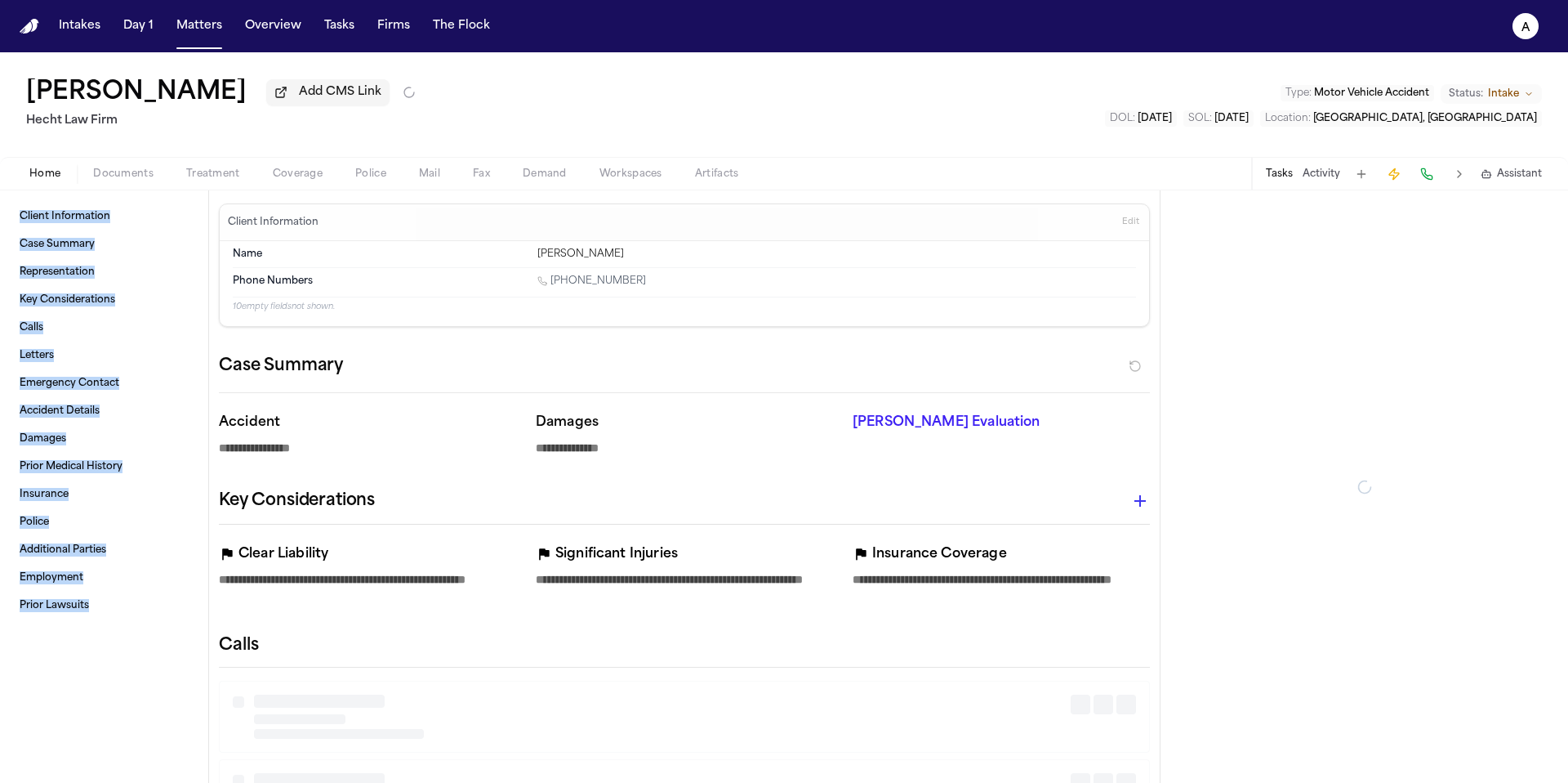
type textarea "*"
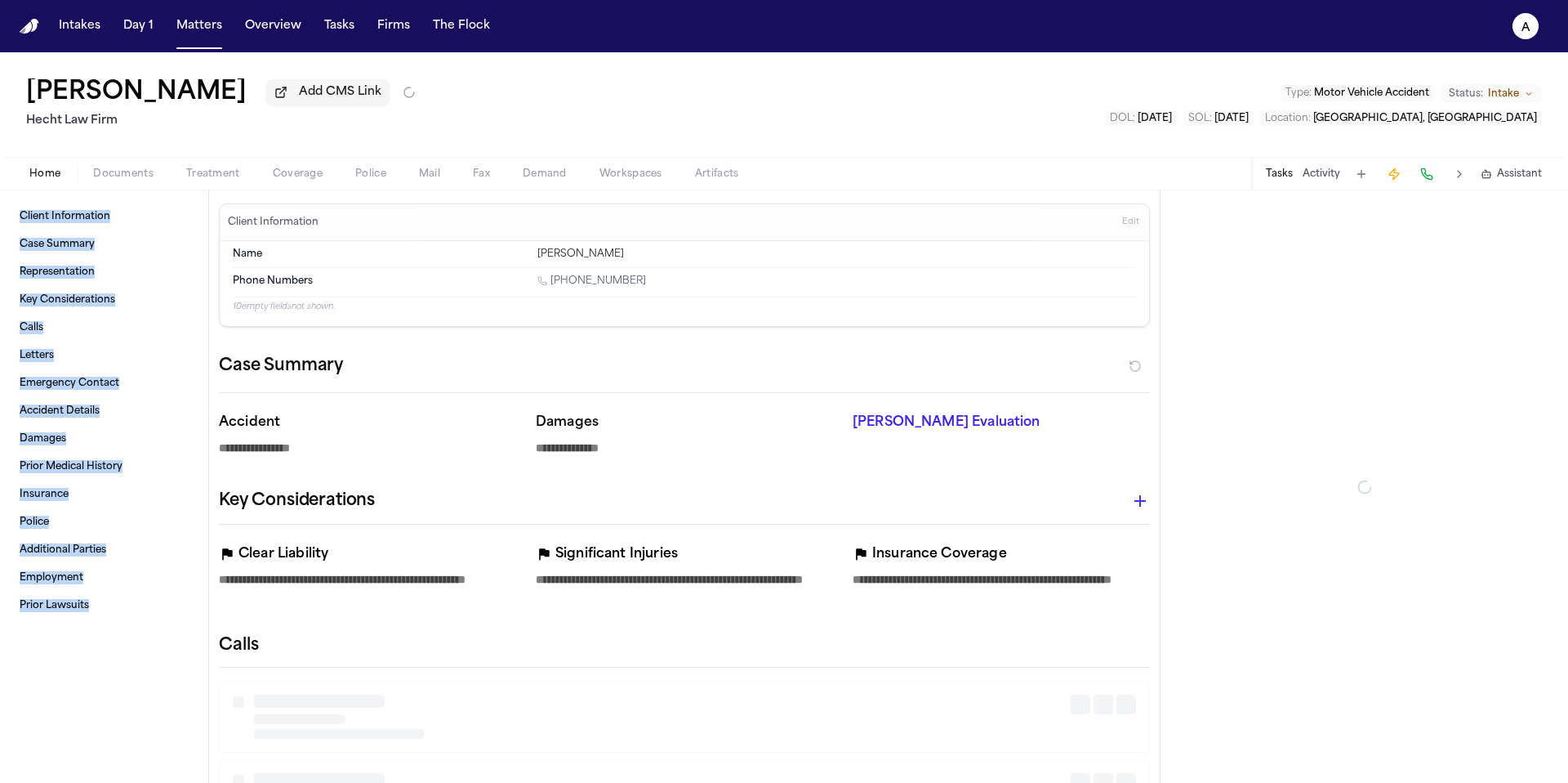
type textarea "*"
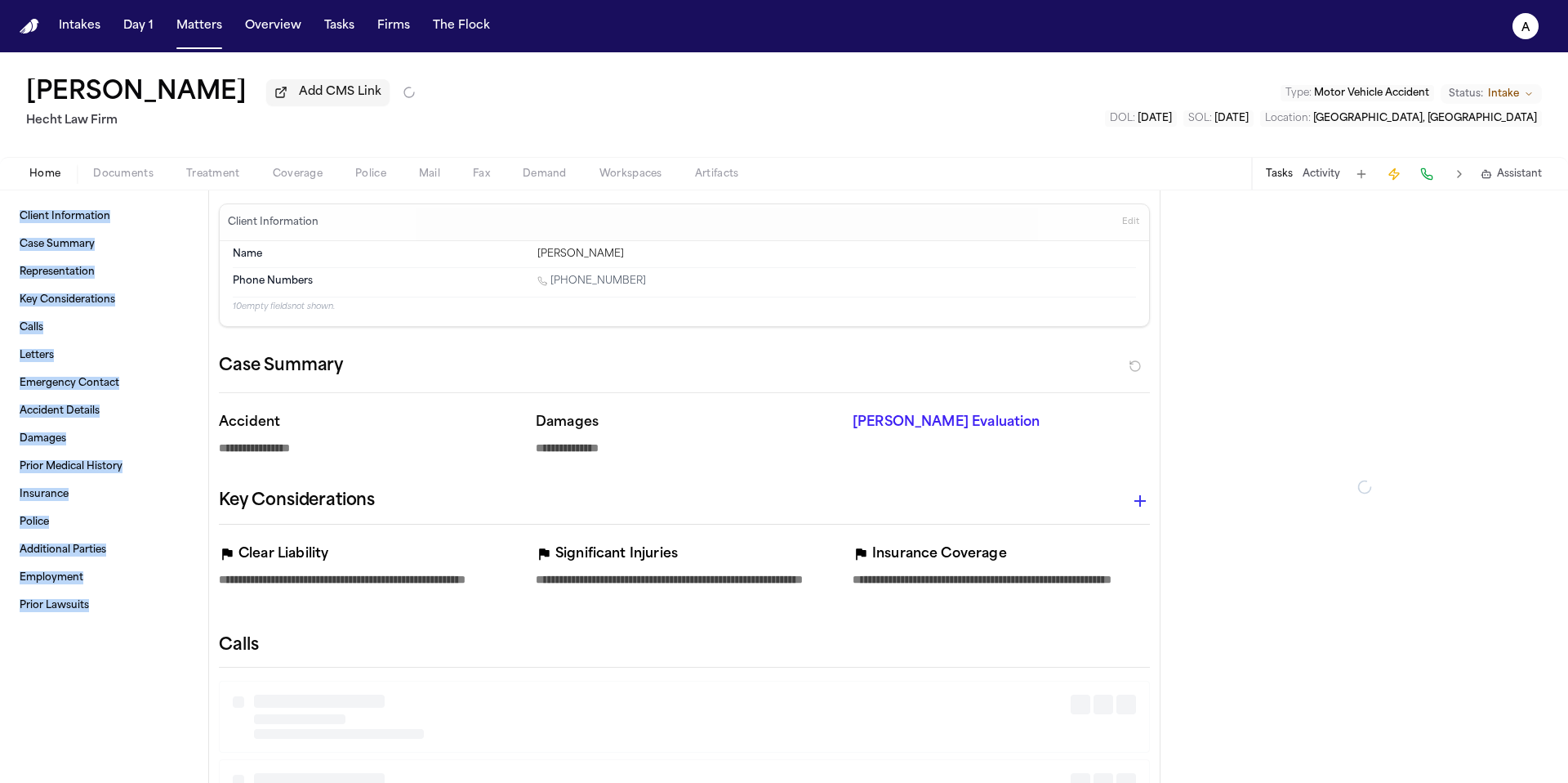
type textarea "*"
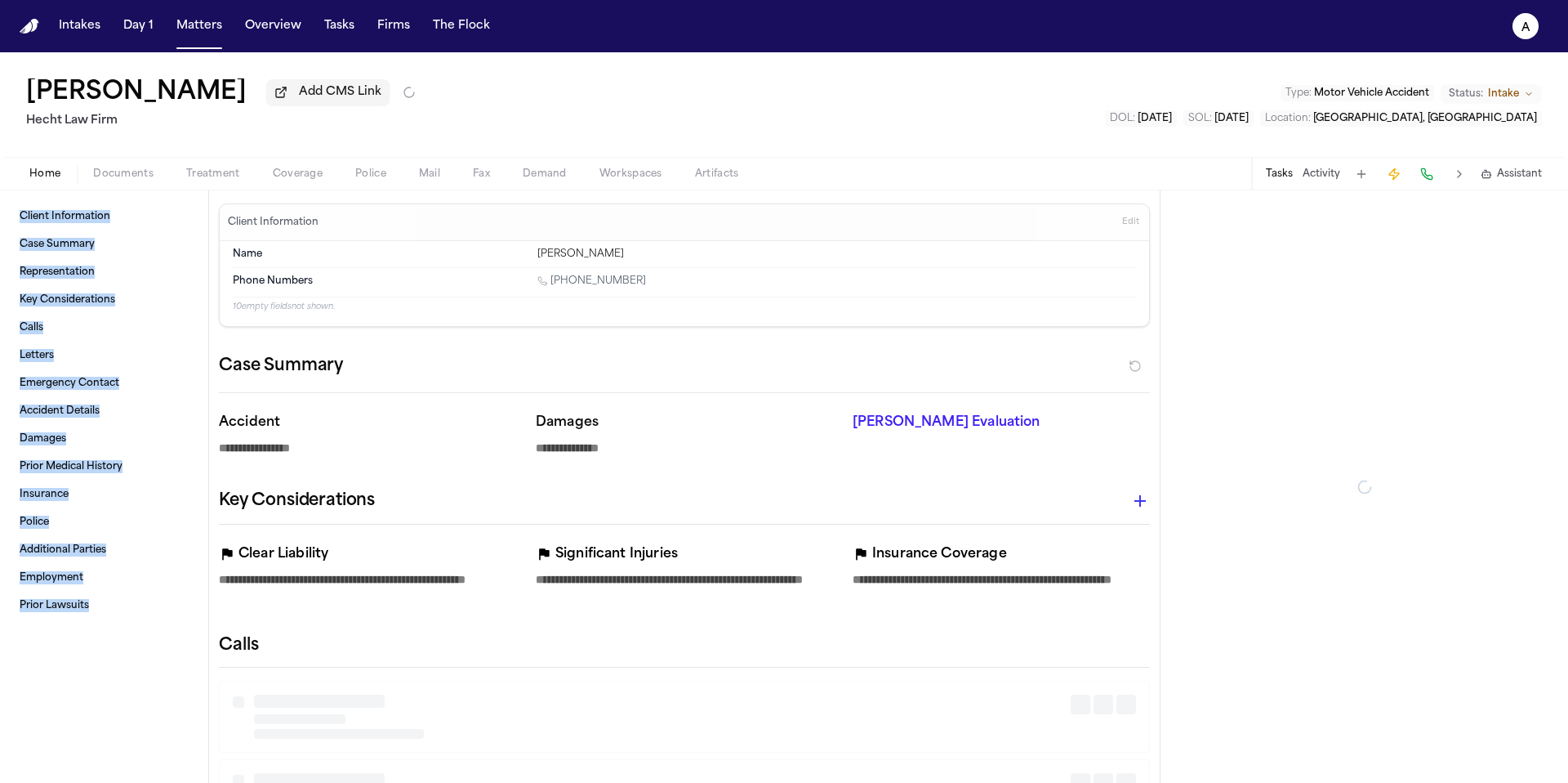
type textarea "*"
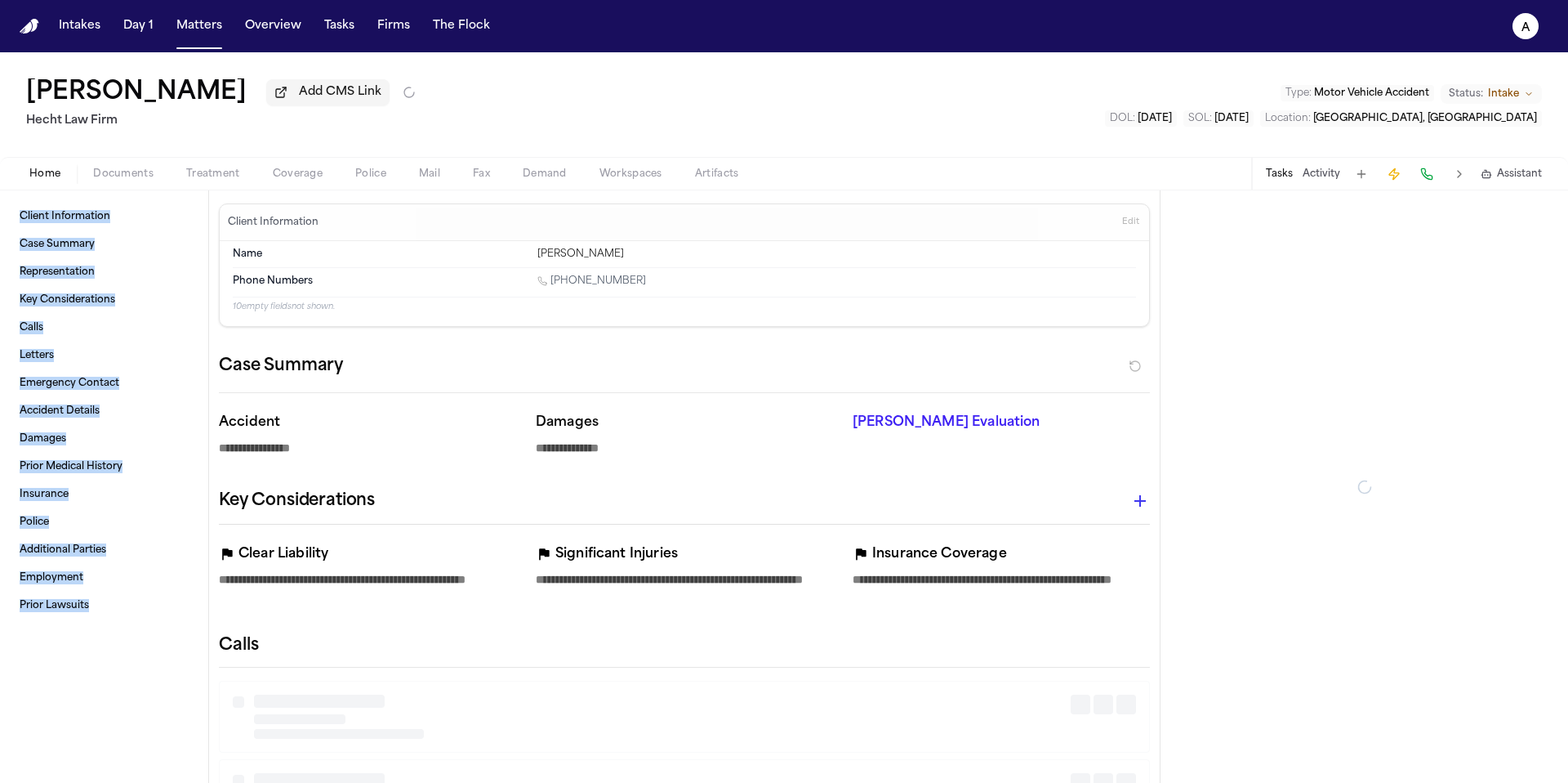
type textarea "*"
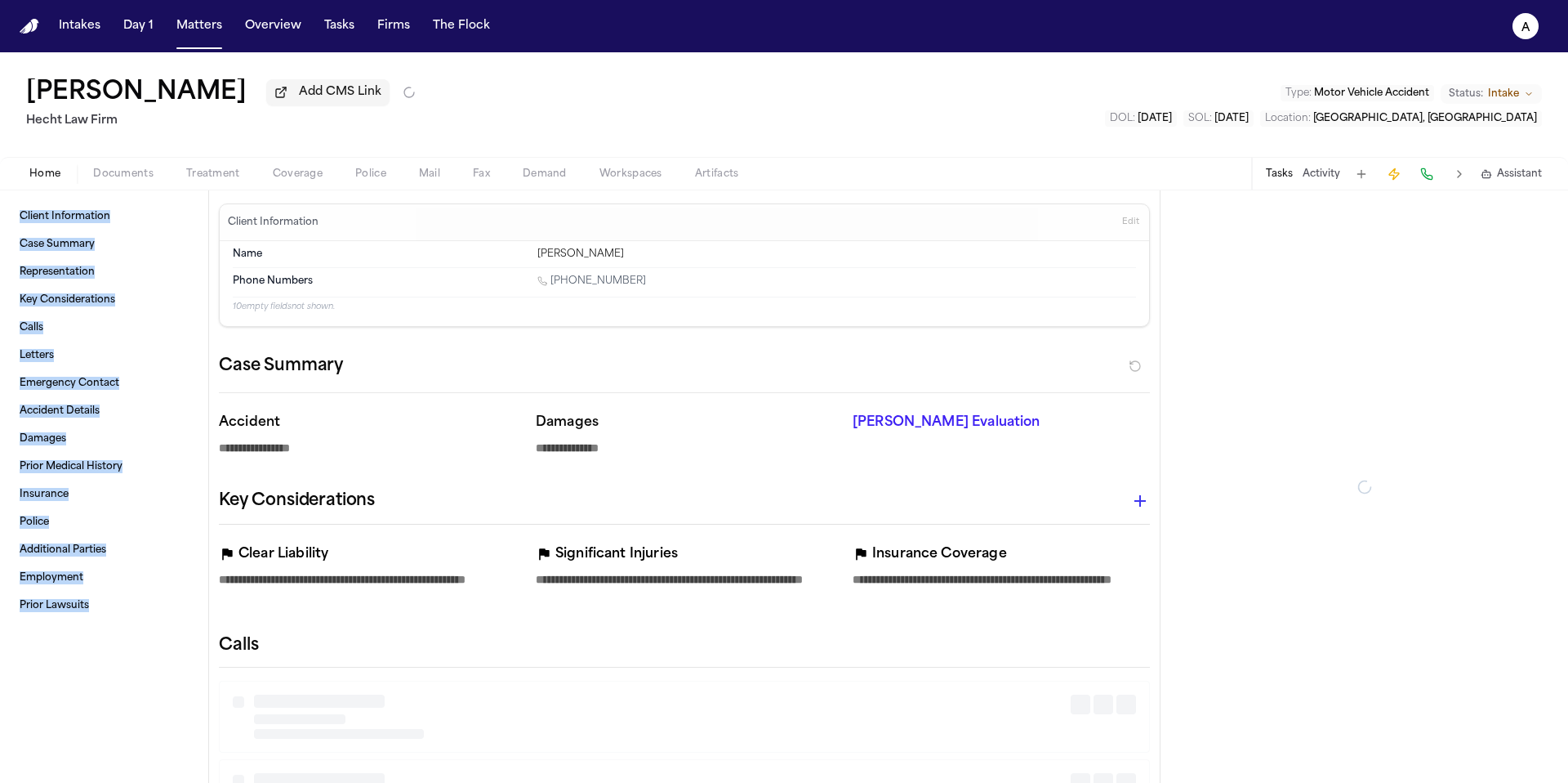
type textarea "*"
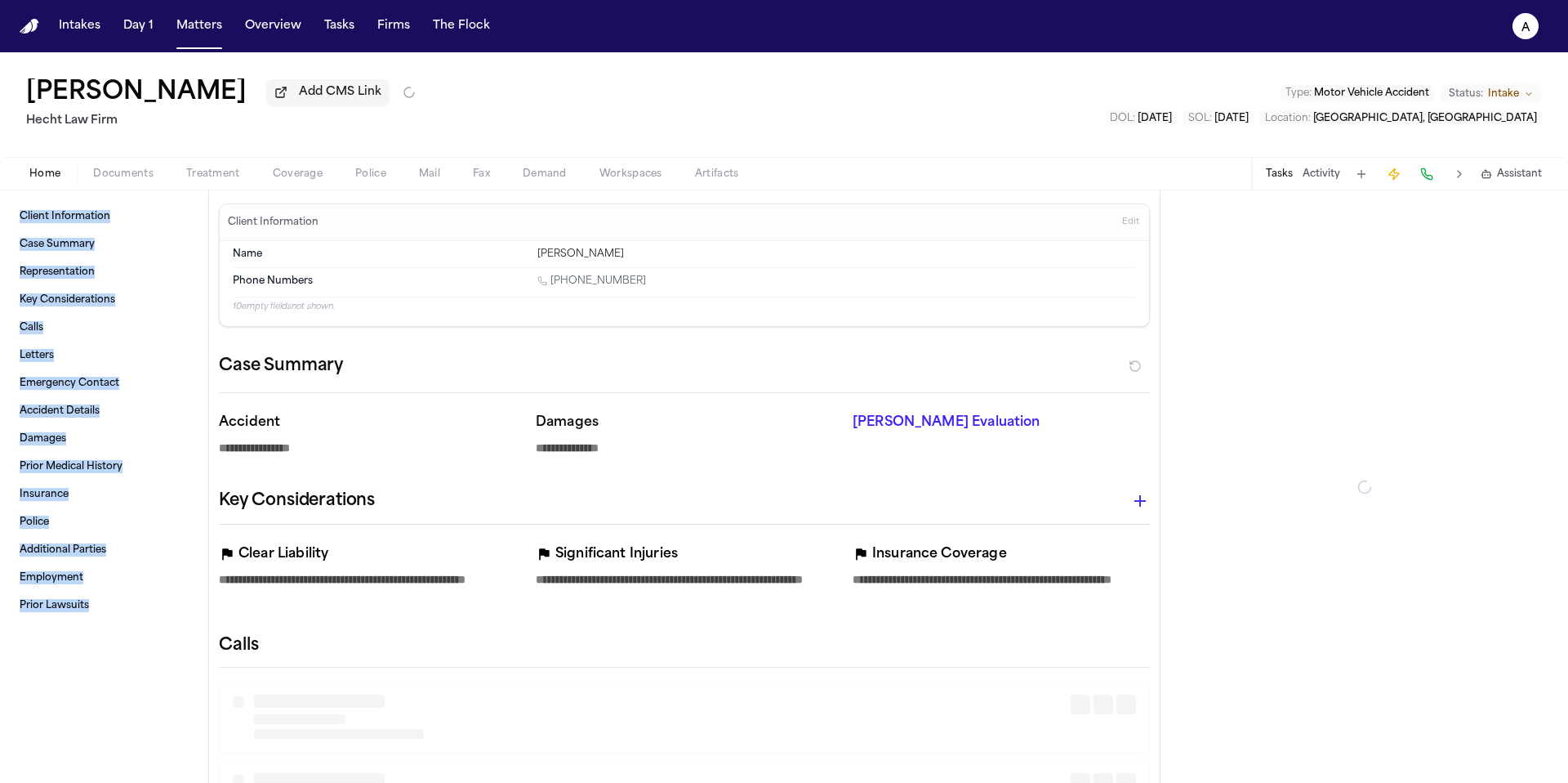
type textarea "*"
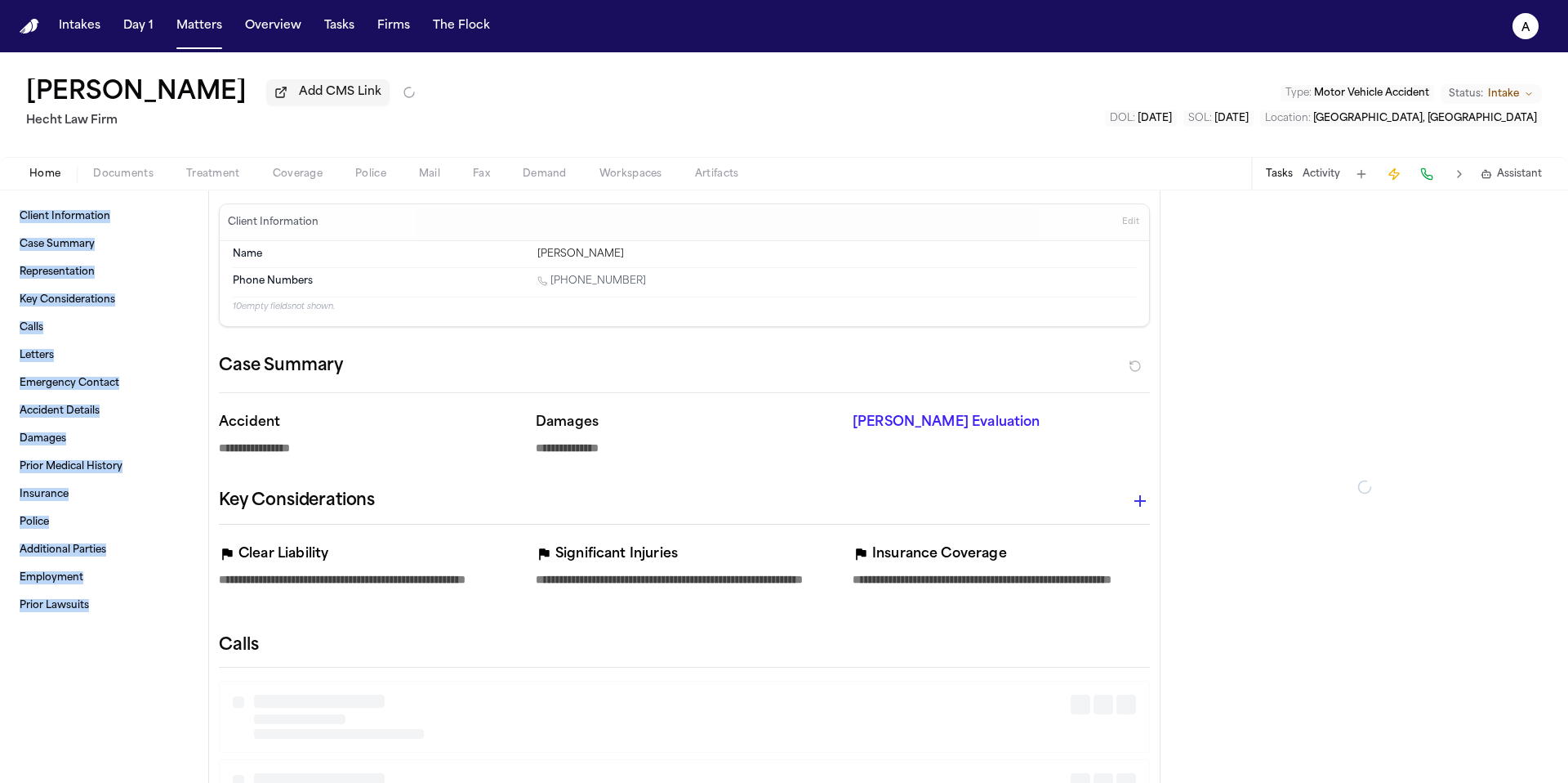
type textarea "*"
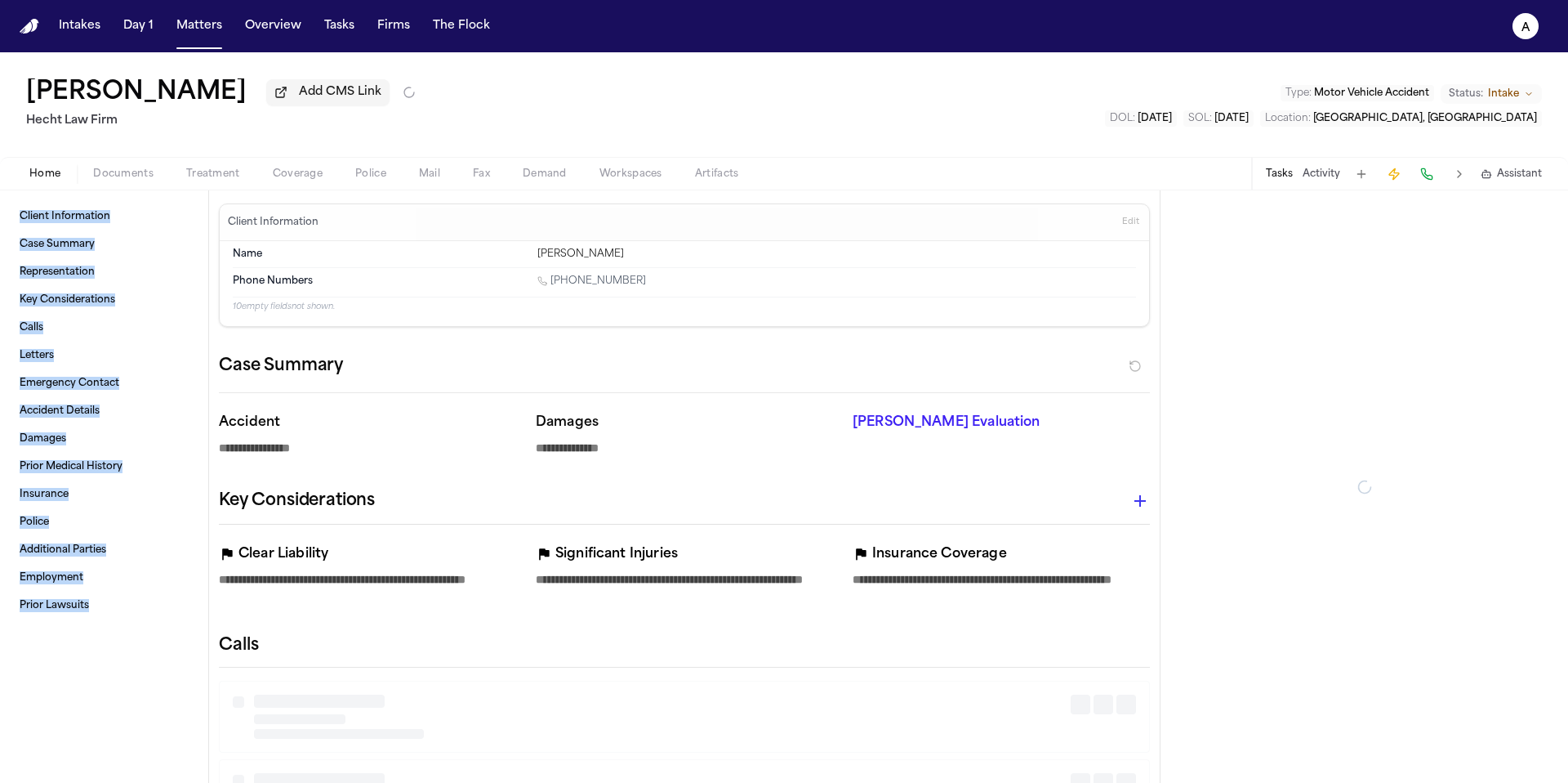
type textarea "*"
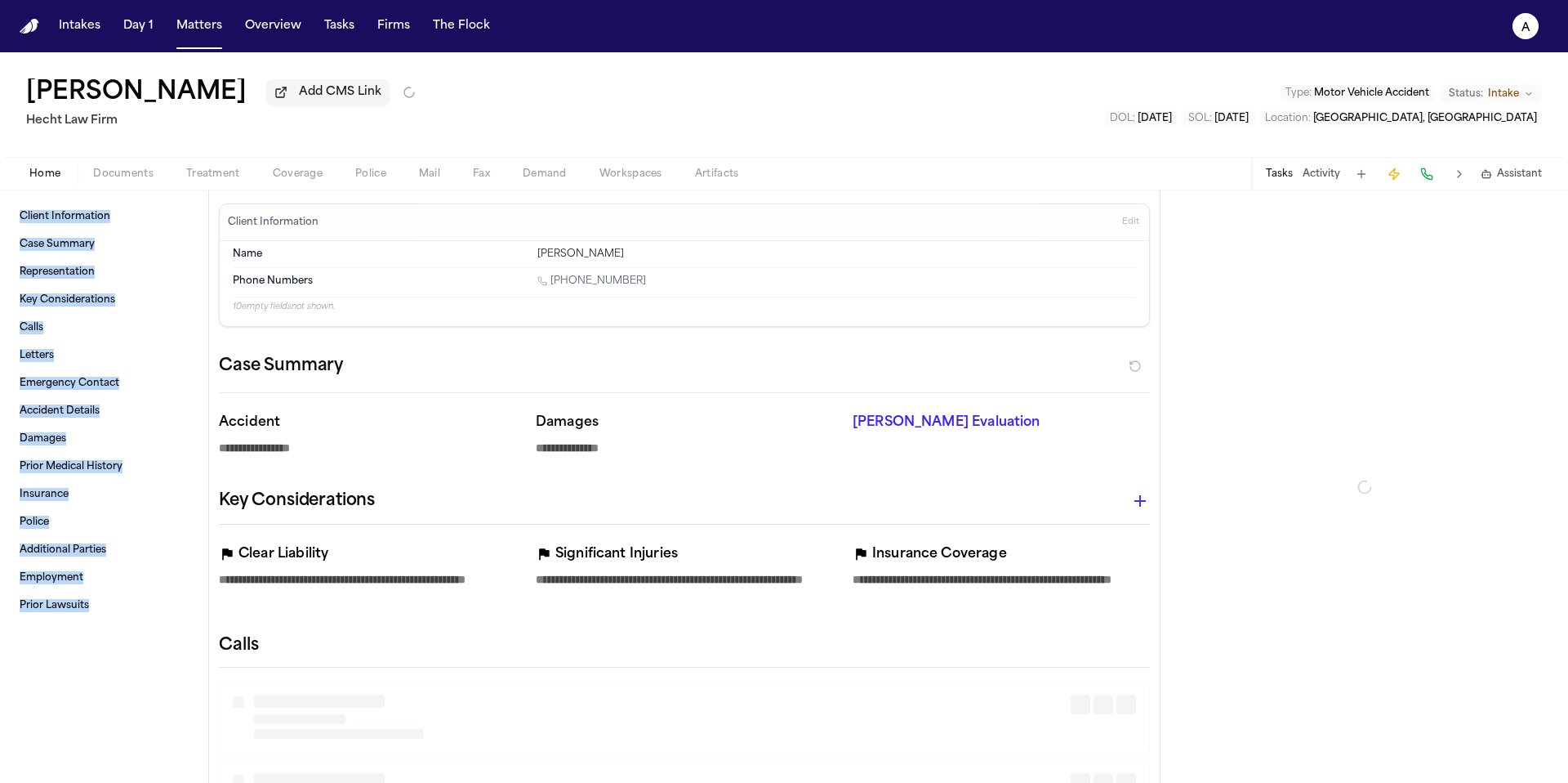
type textarea "*"
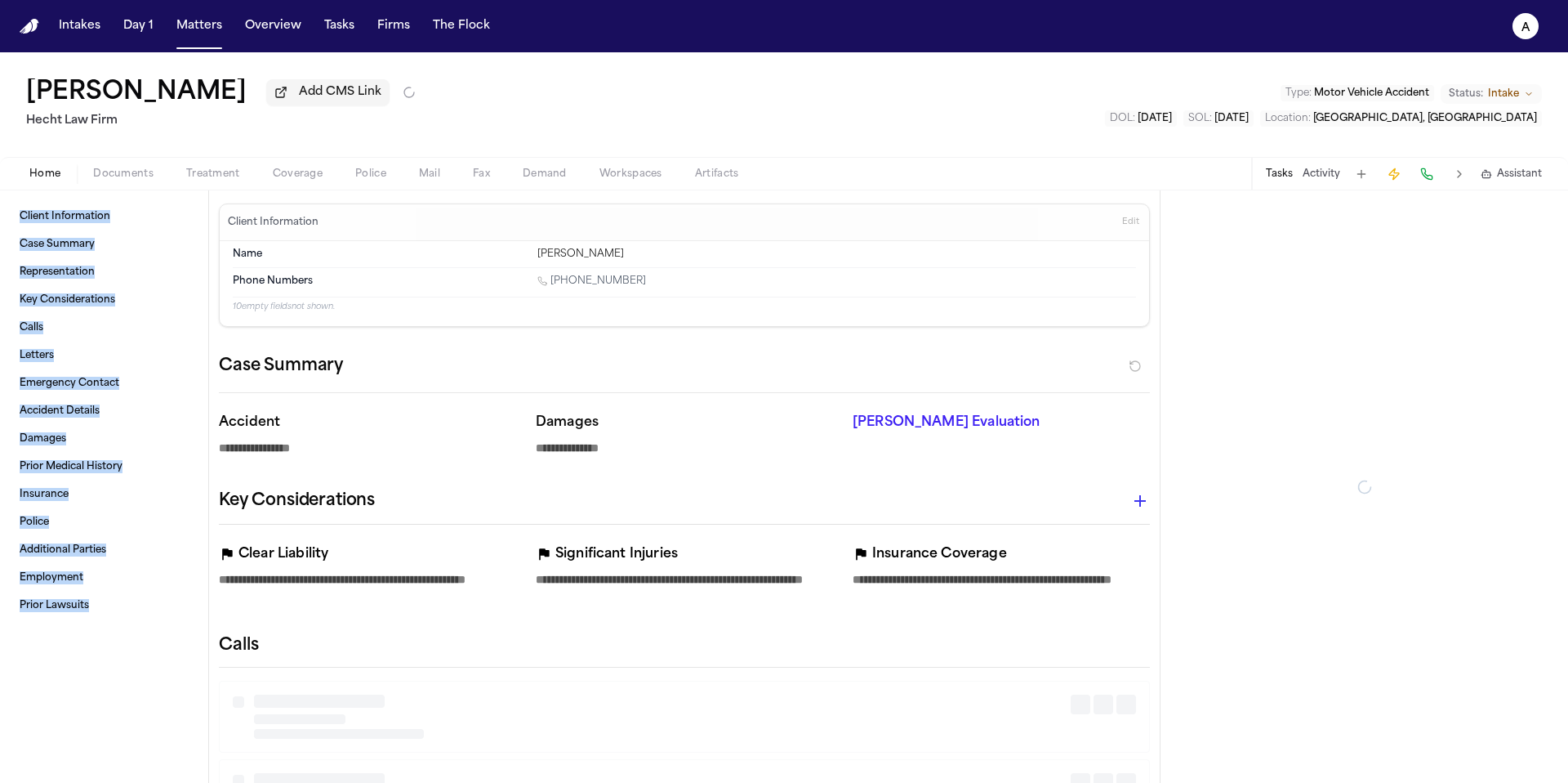
type textarea "*"
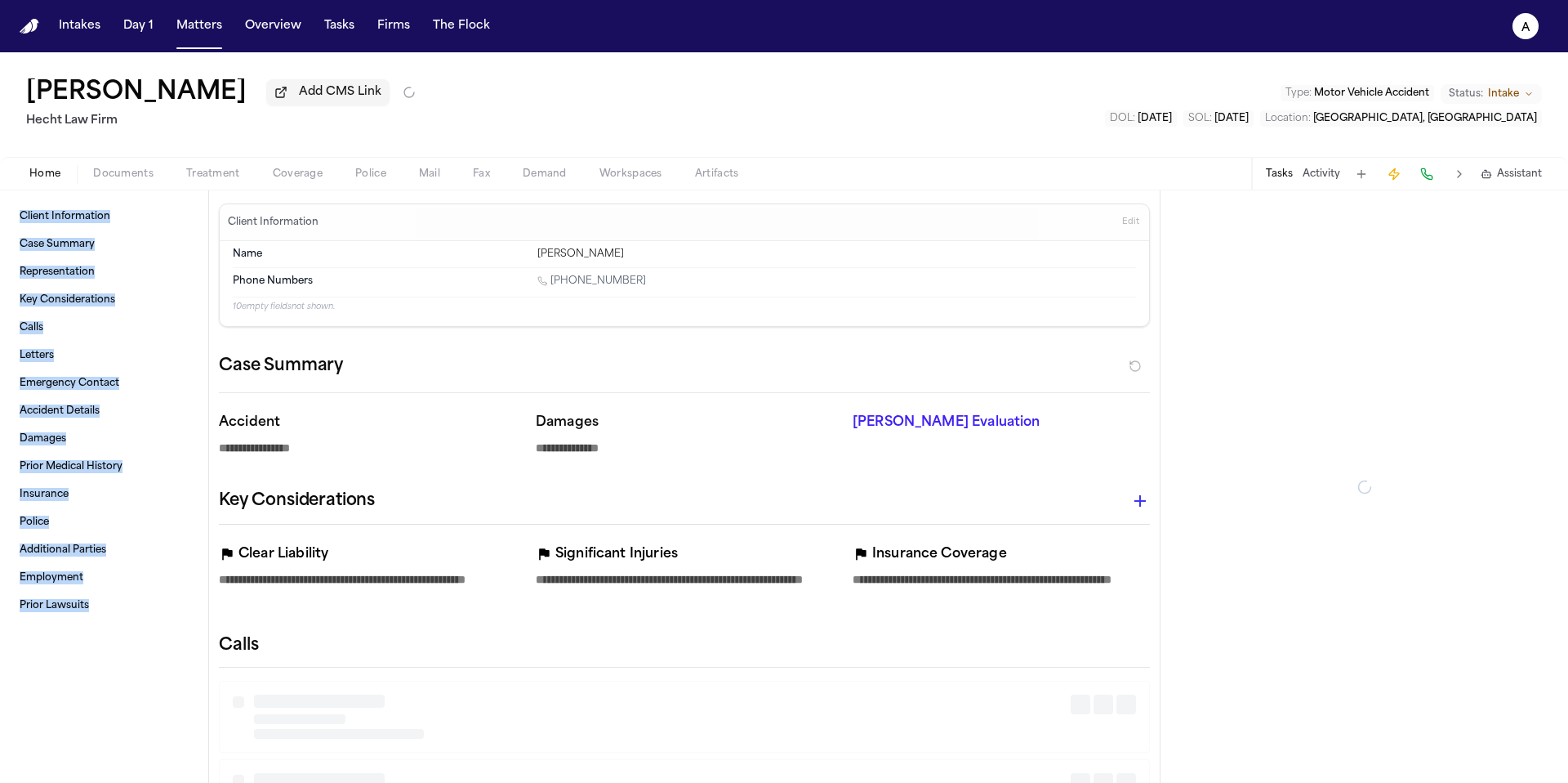
type textarea "*"
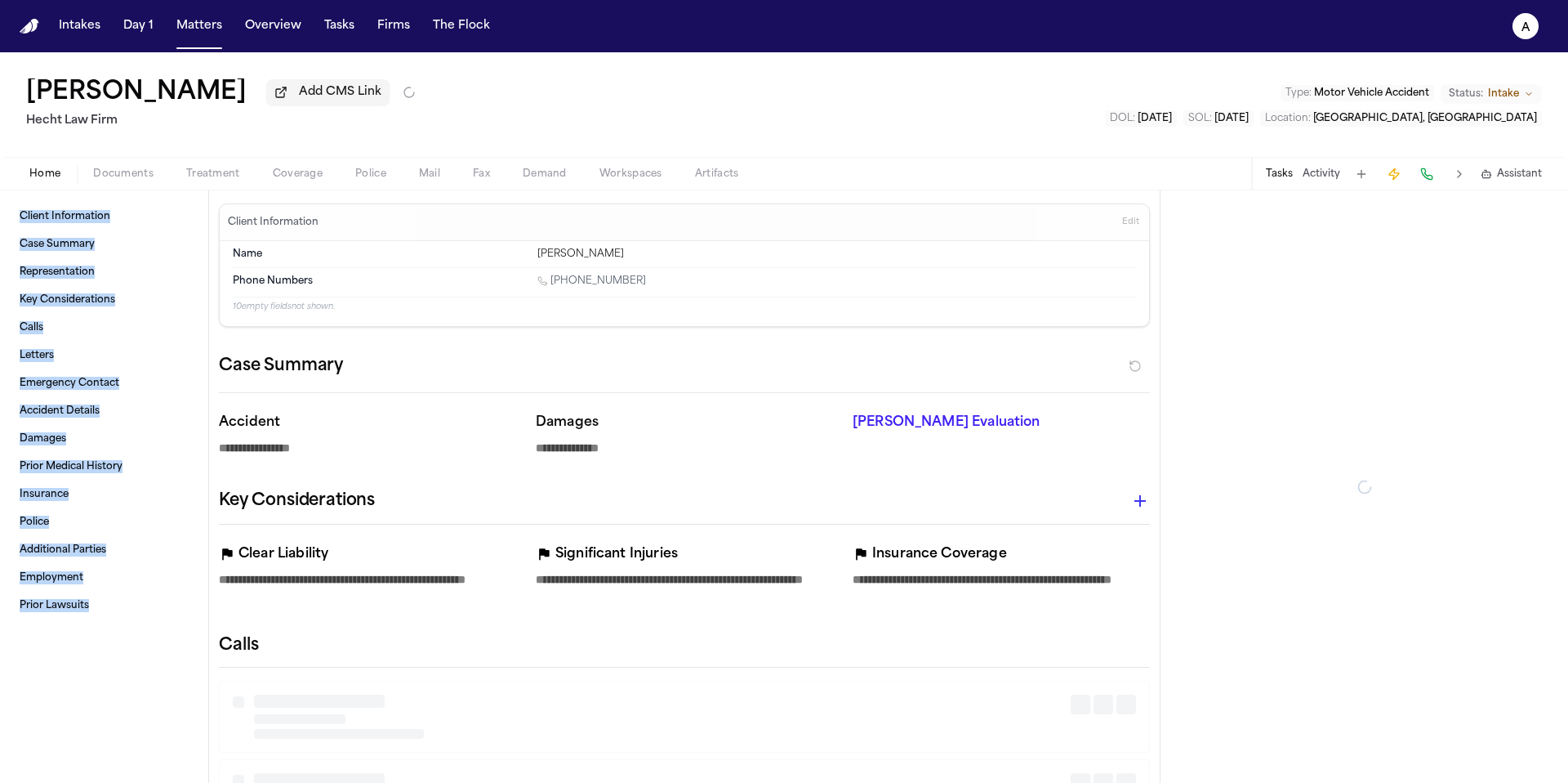
type textarea "*"
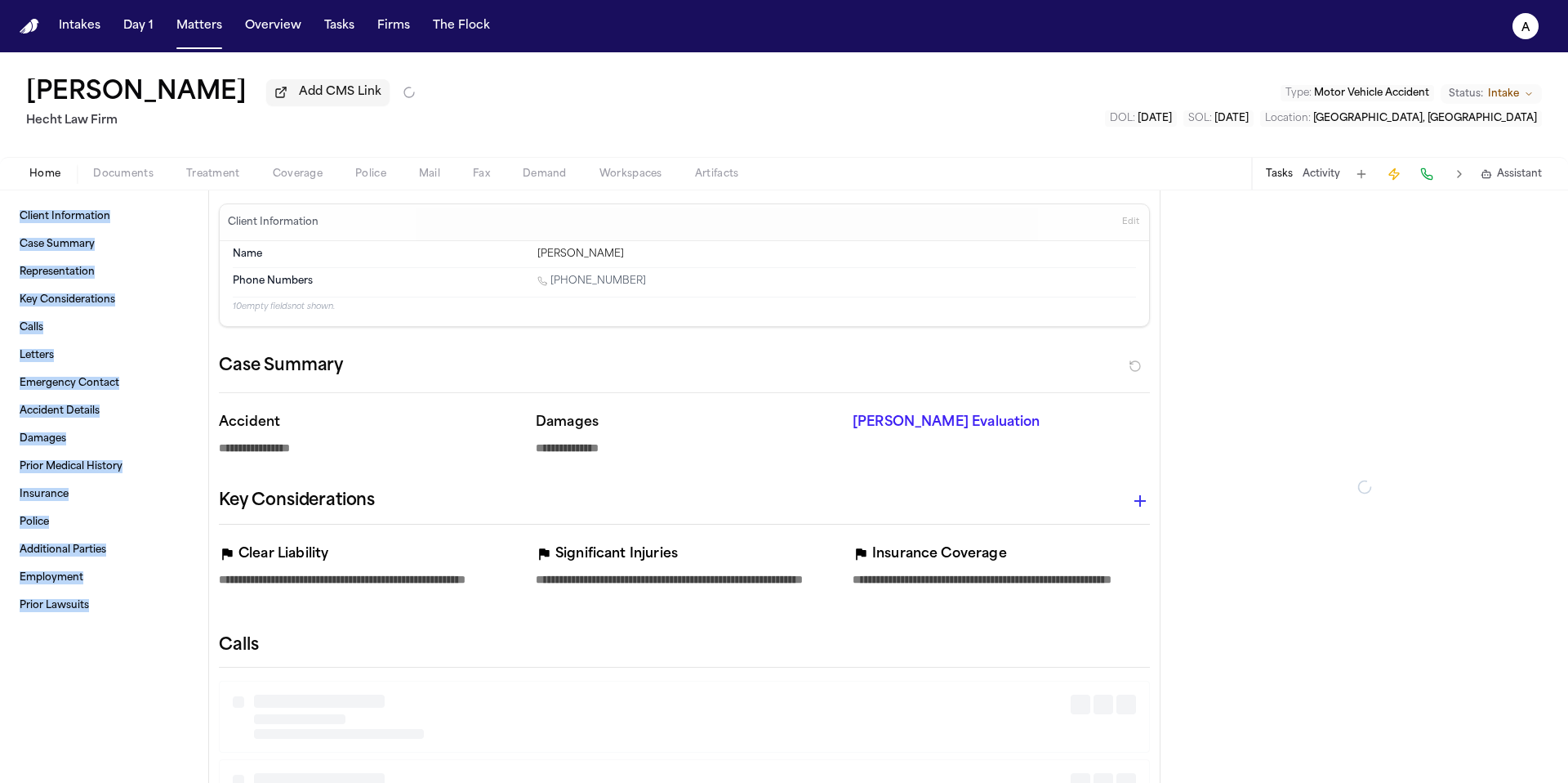
type textarea "*"
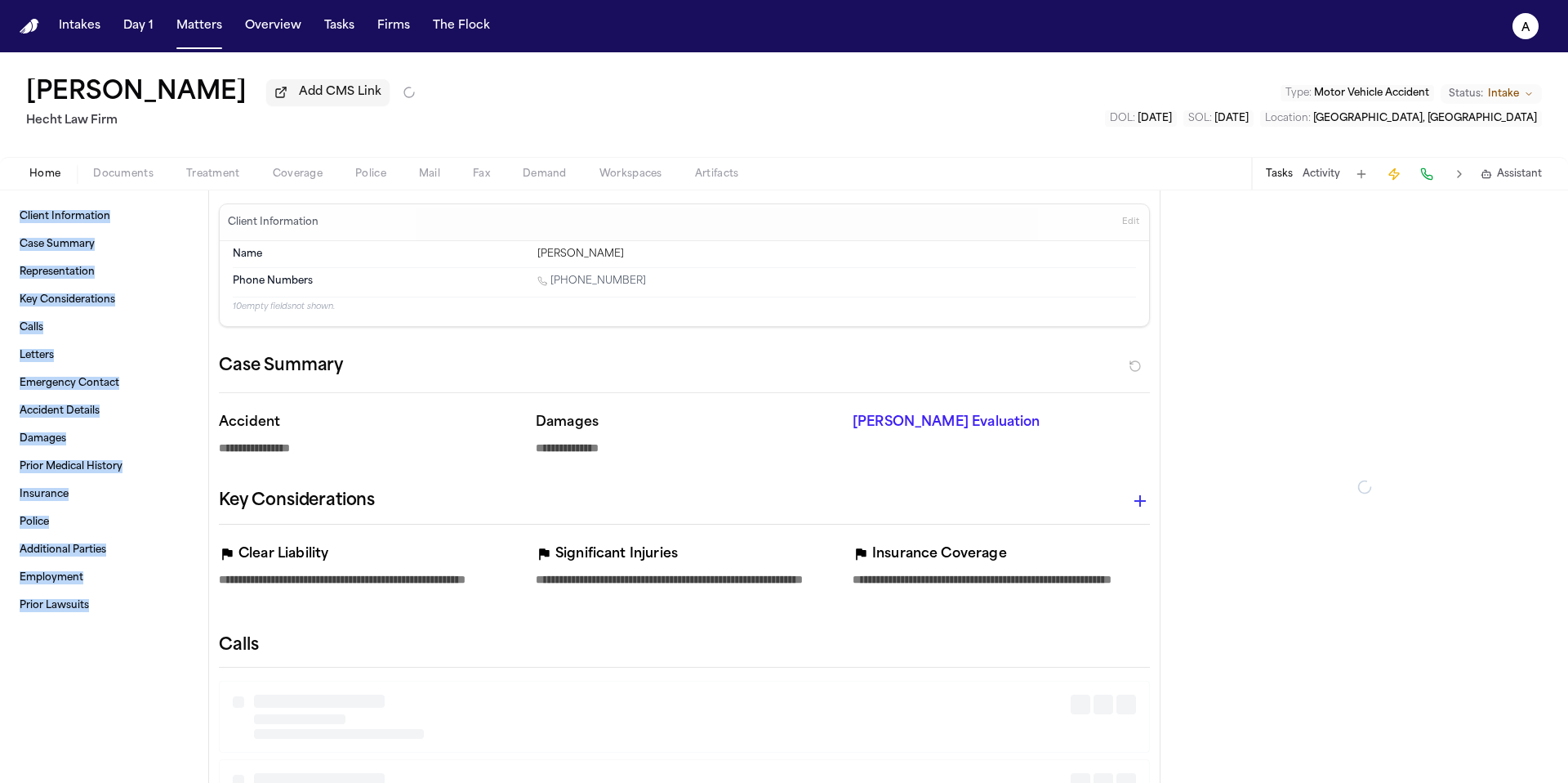
type textarea "*"
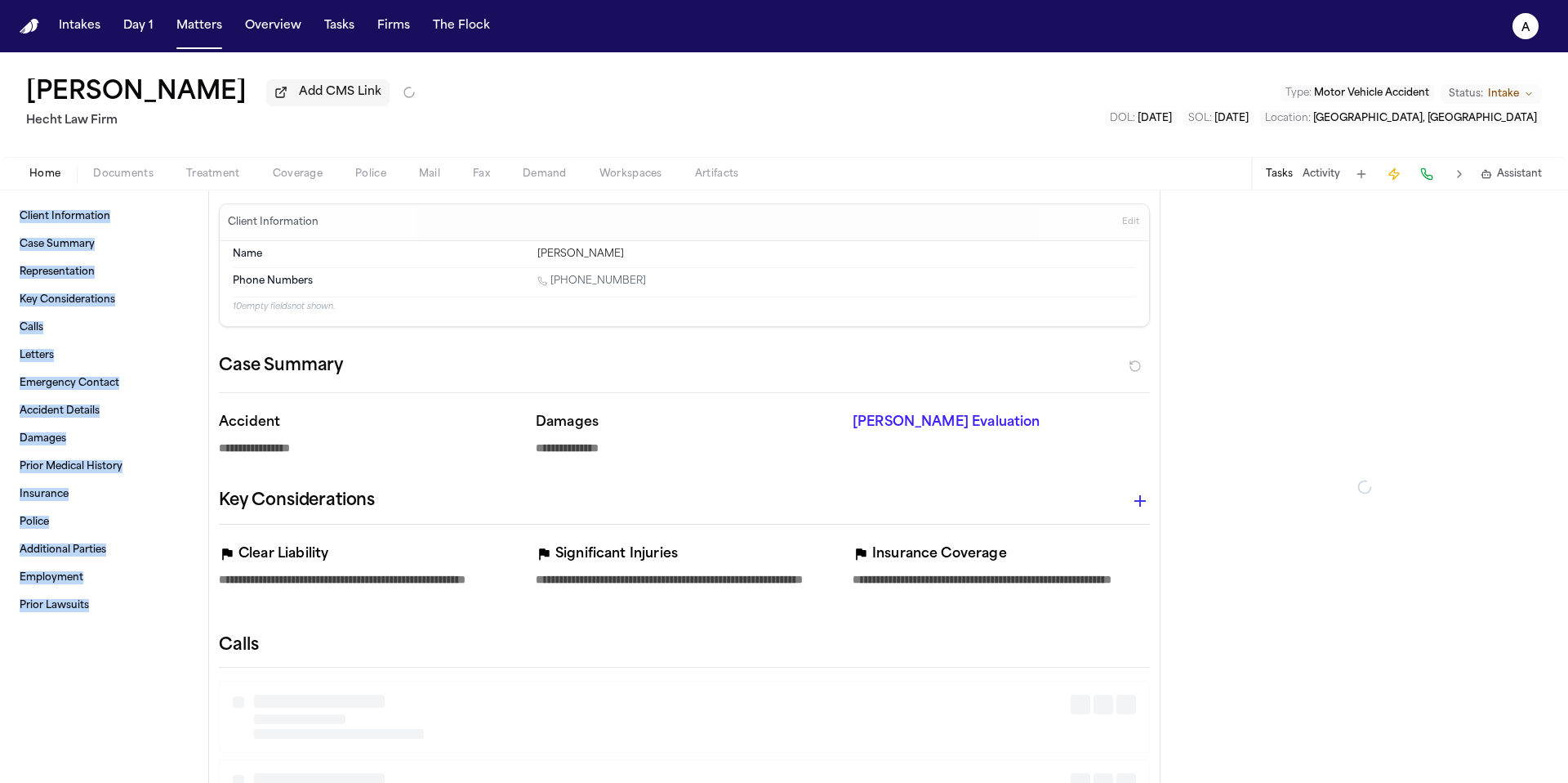
type textarea "*"
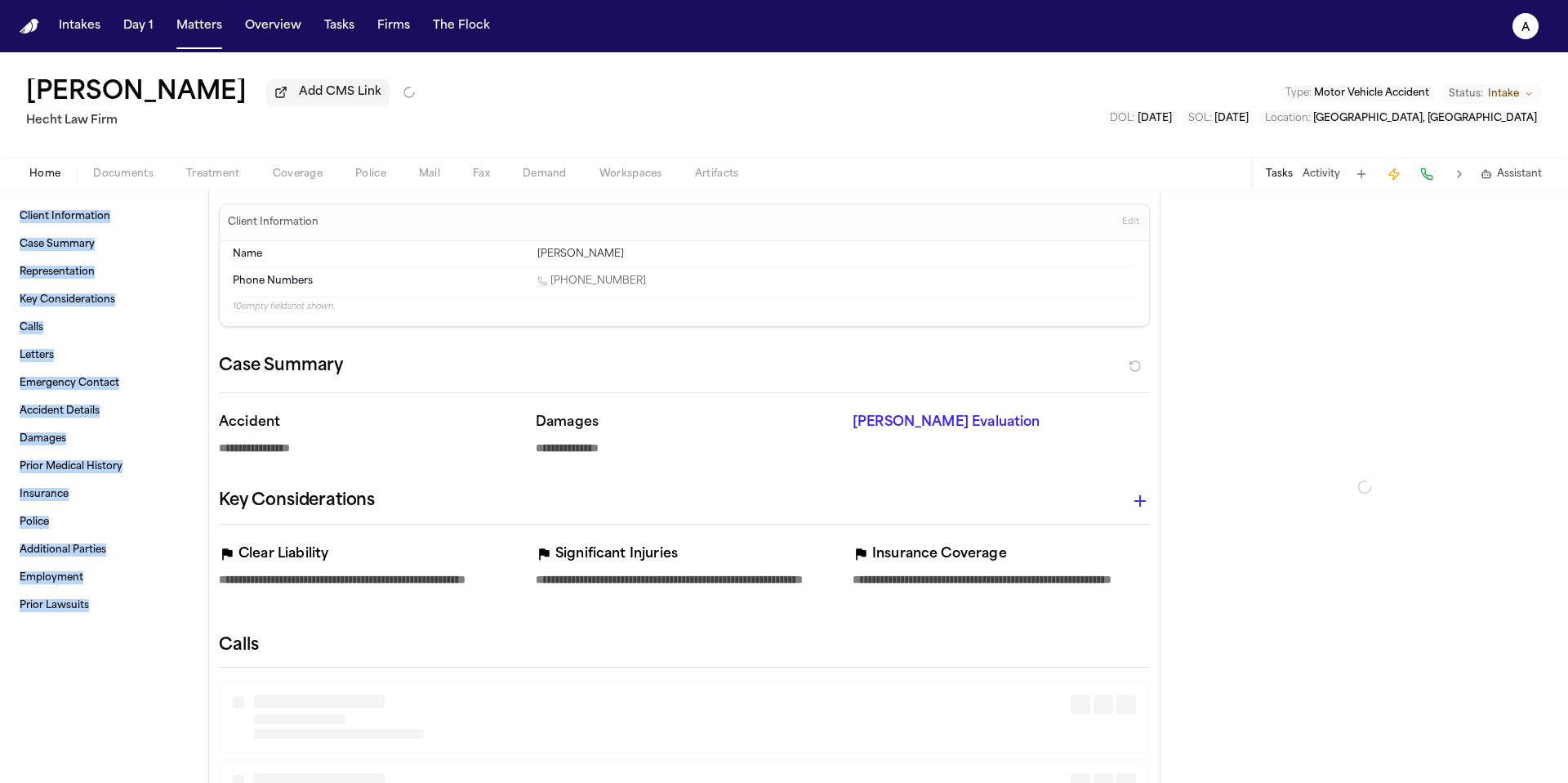
type textarea "*"
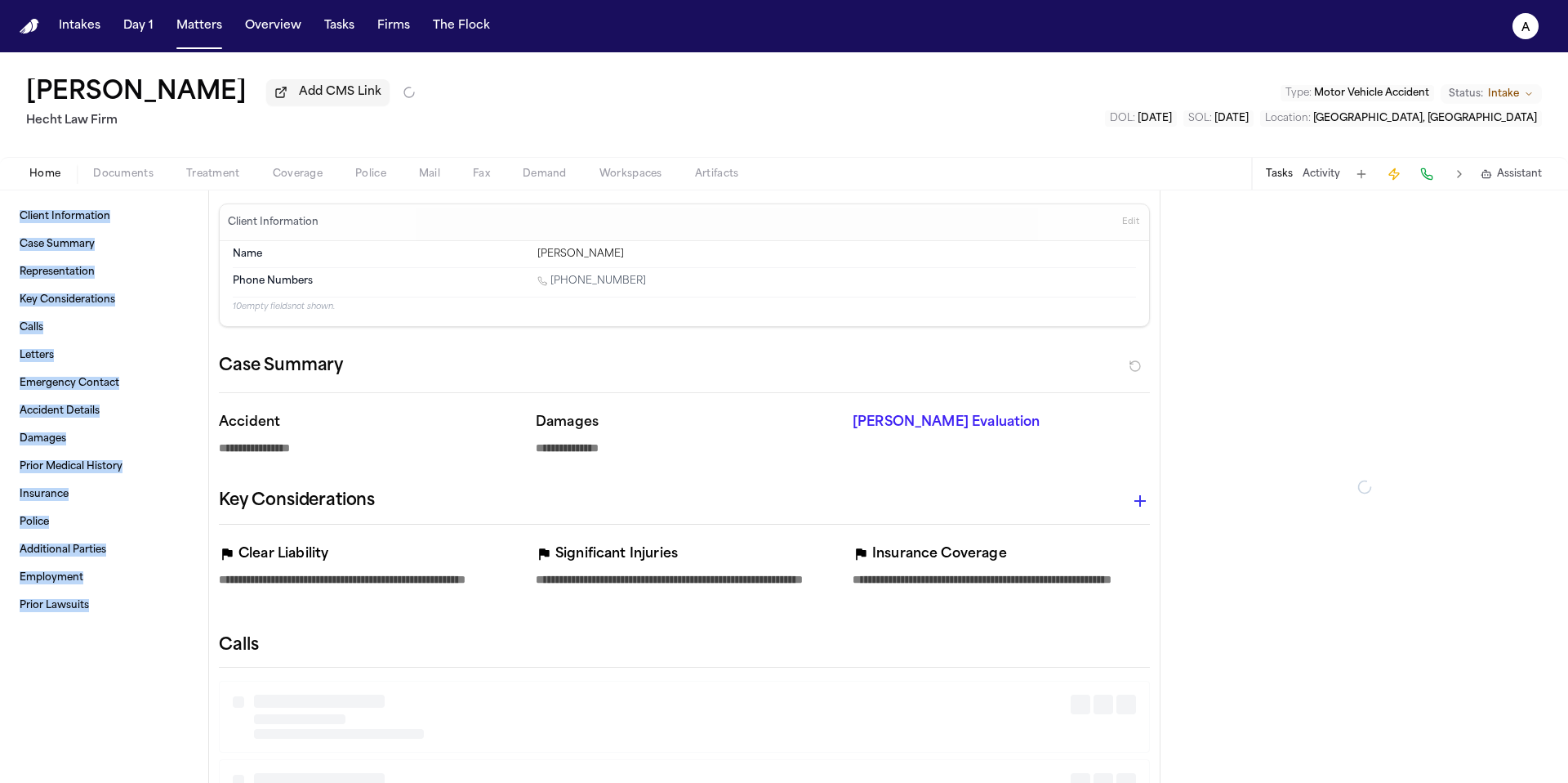
type textarea "*"
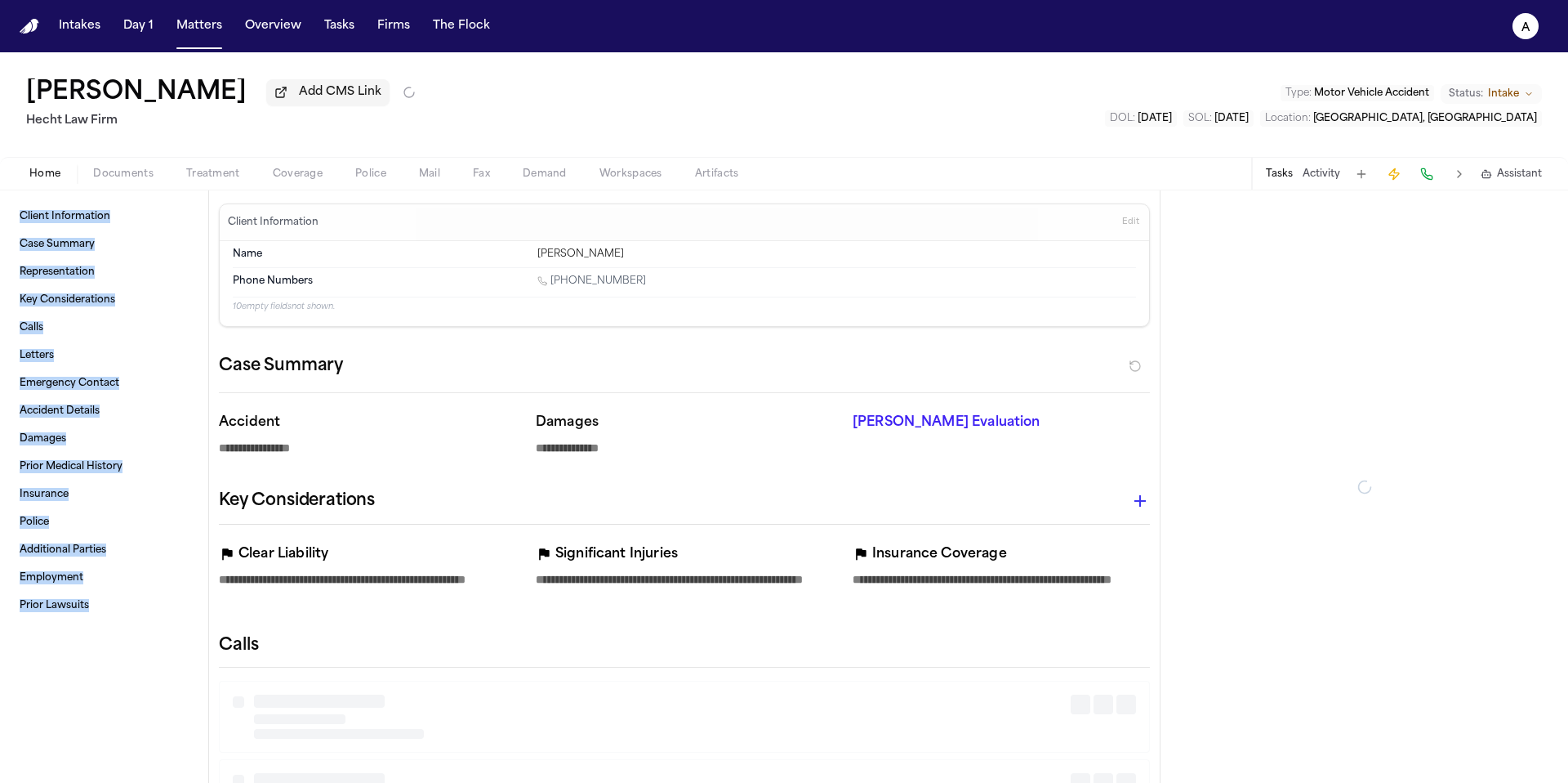
type textarea "*"
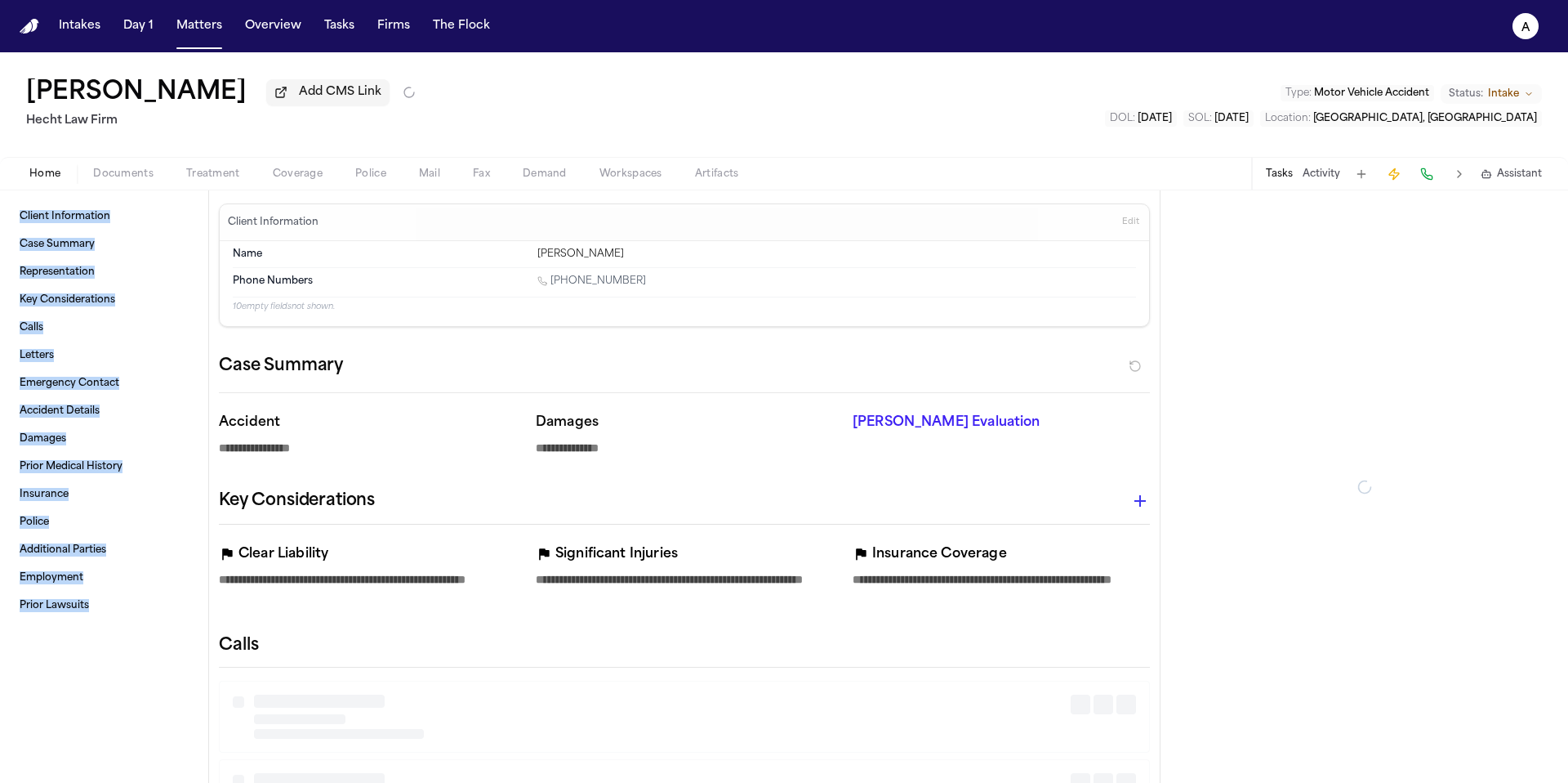
type textarea "*"
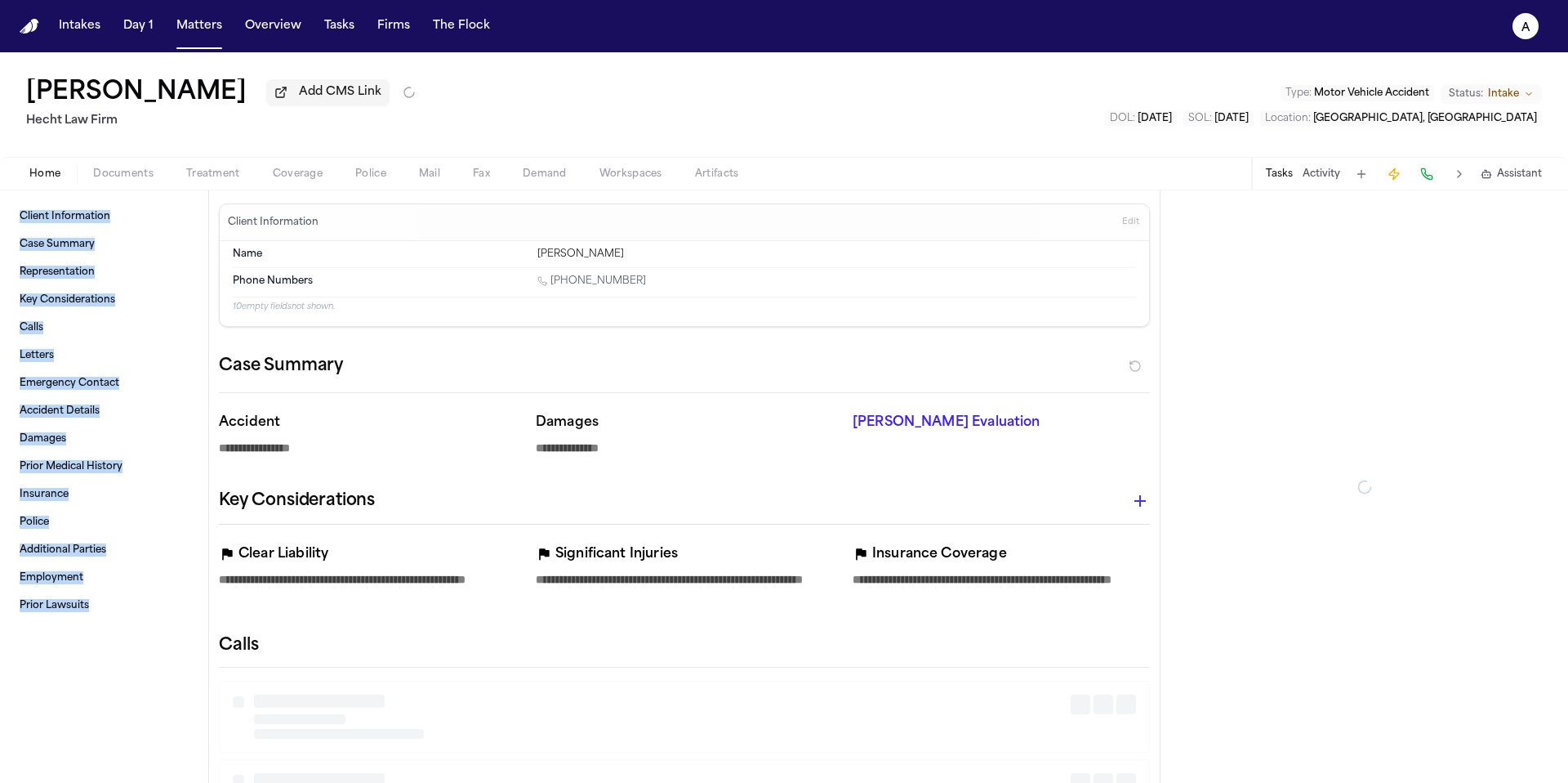
type textarea "*"
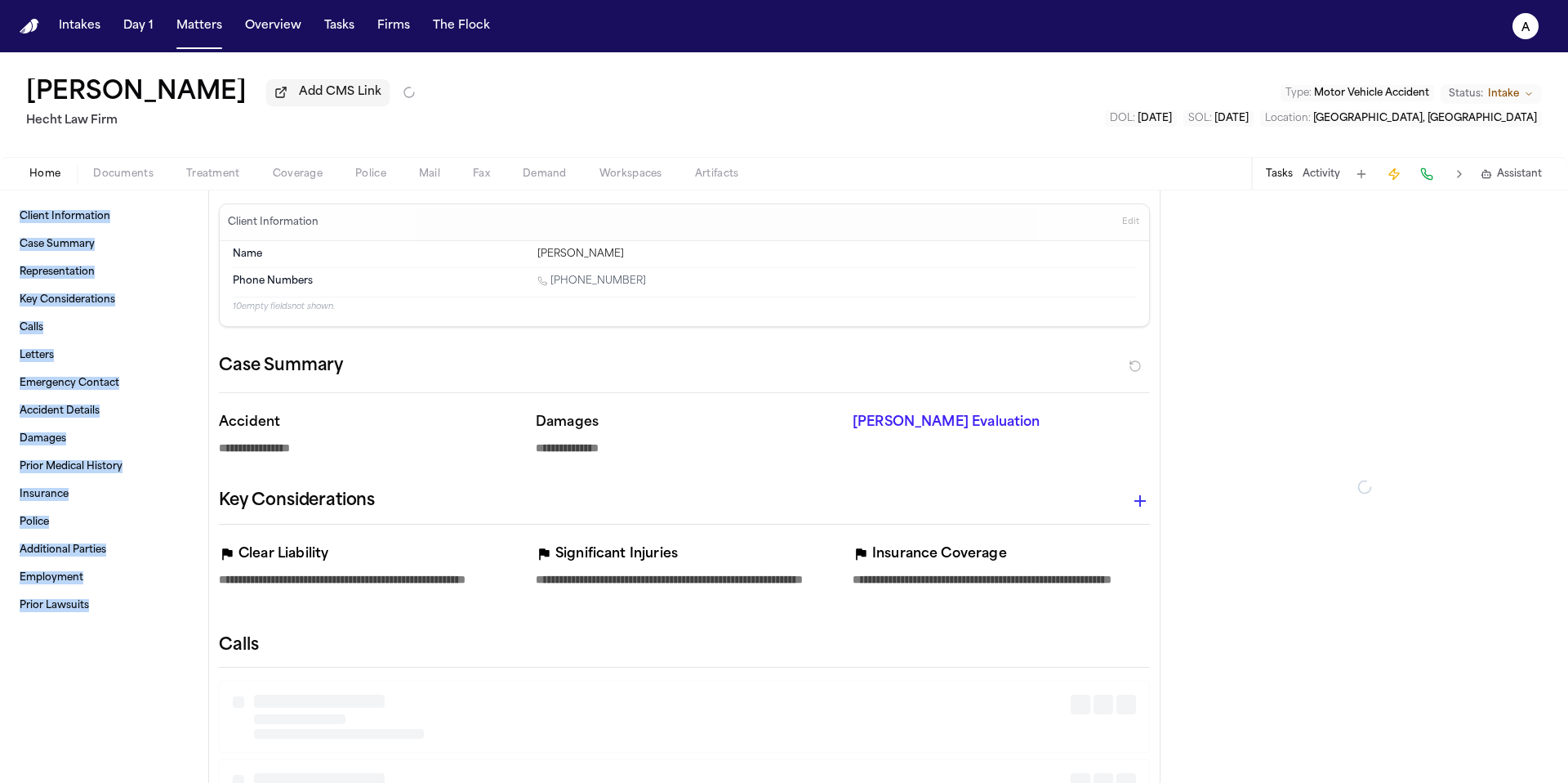
type textarea "*"
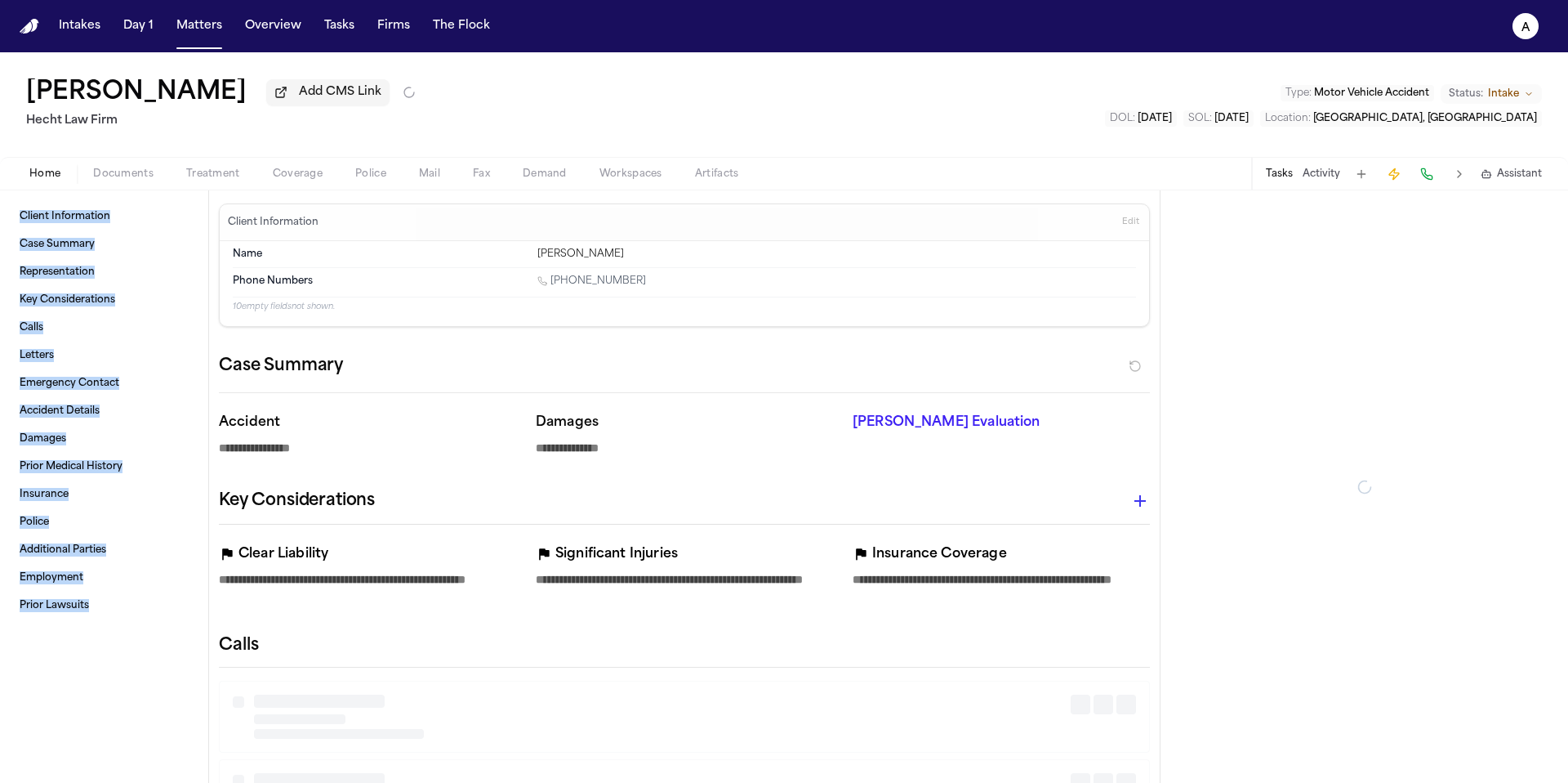
type textarea "*"
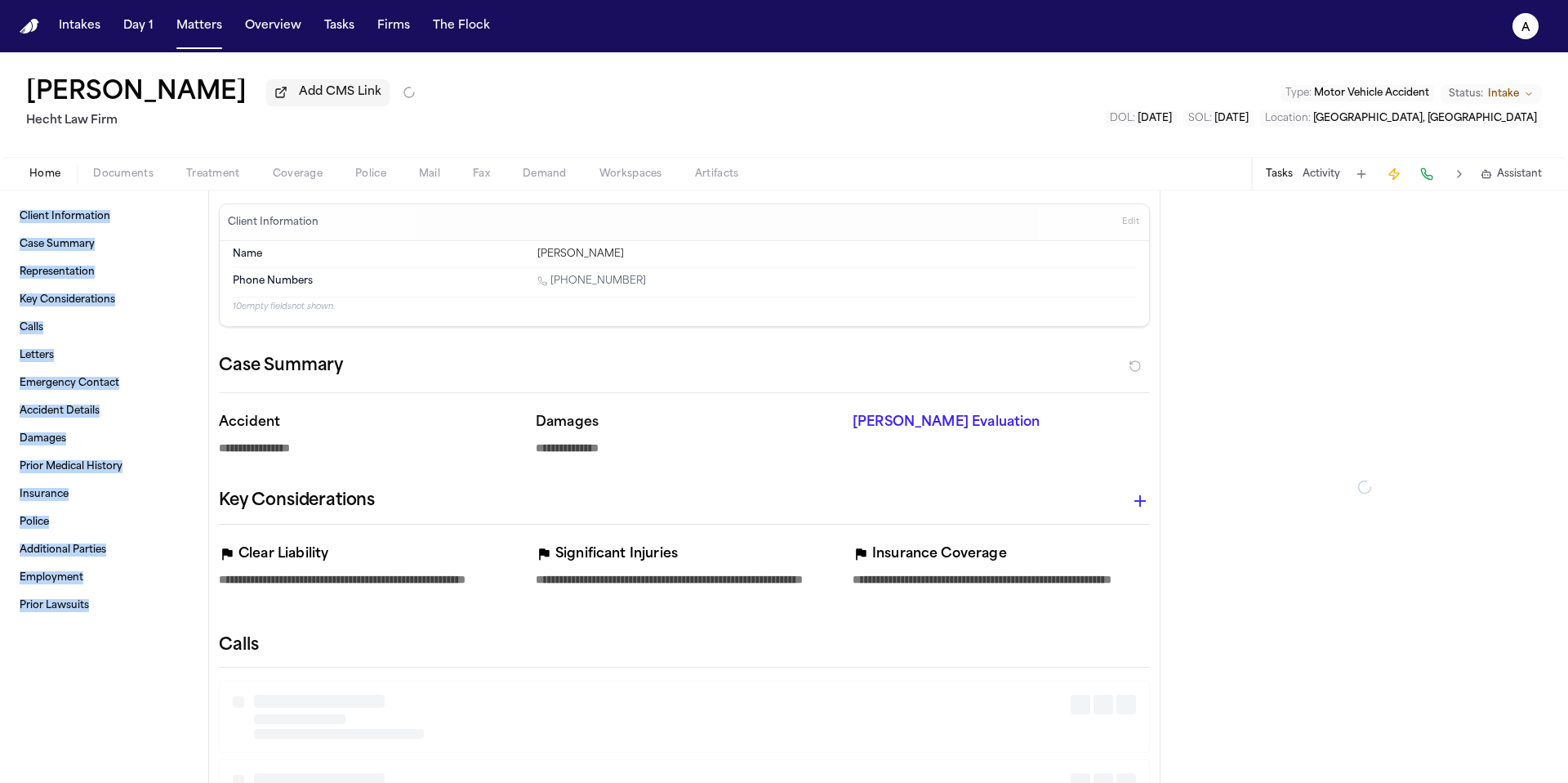
type textarea "*"
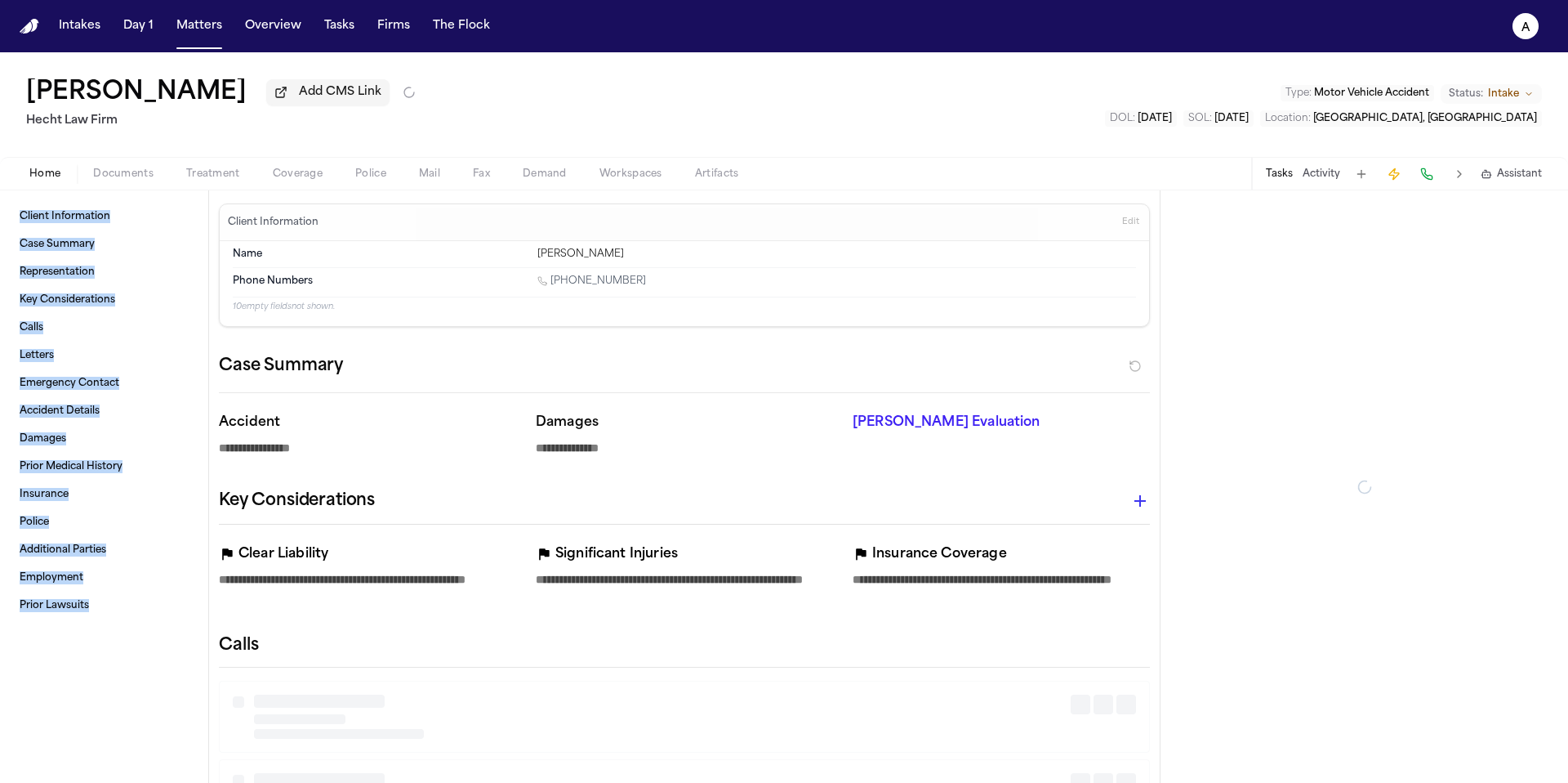
type textarea "*"
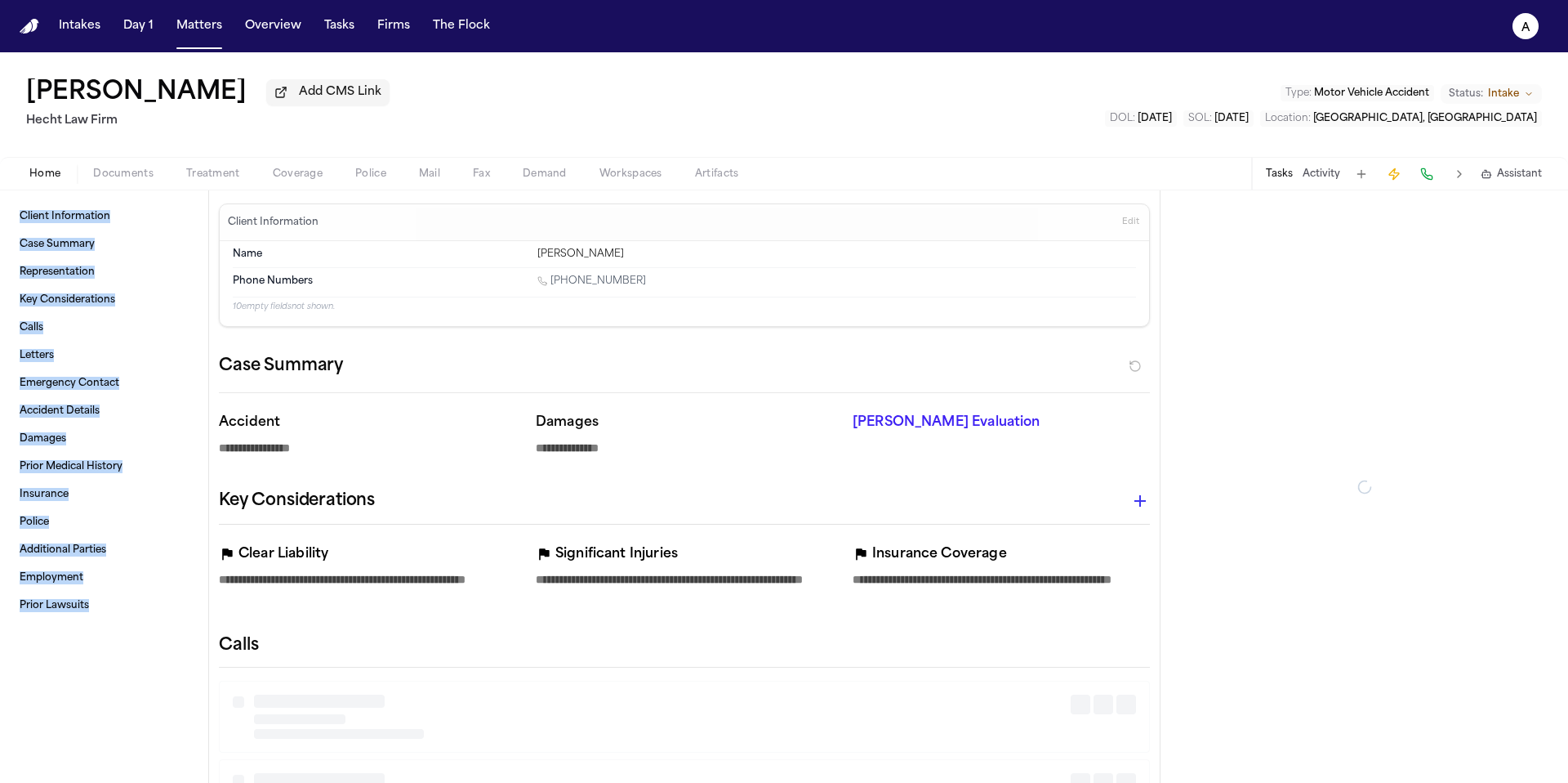
type textarea "*"
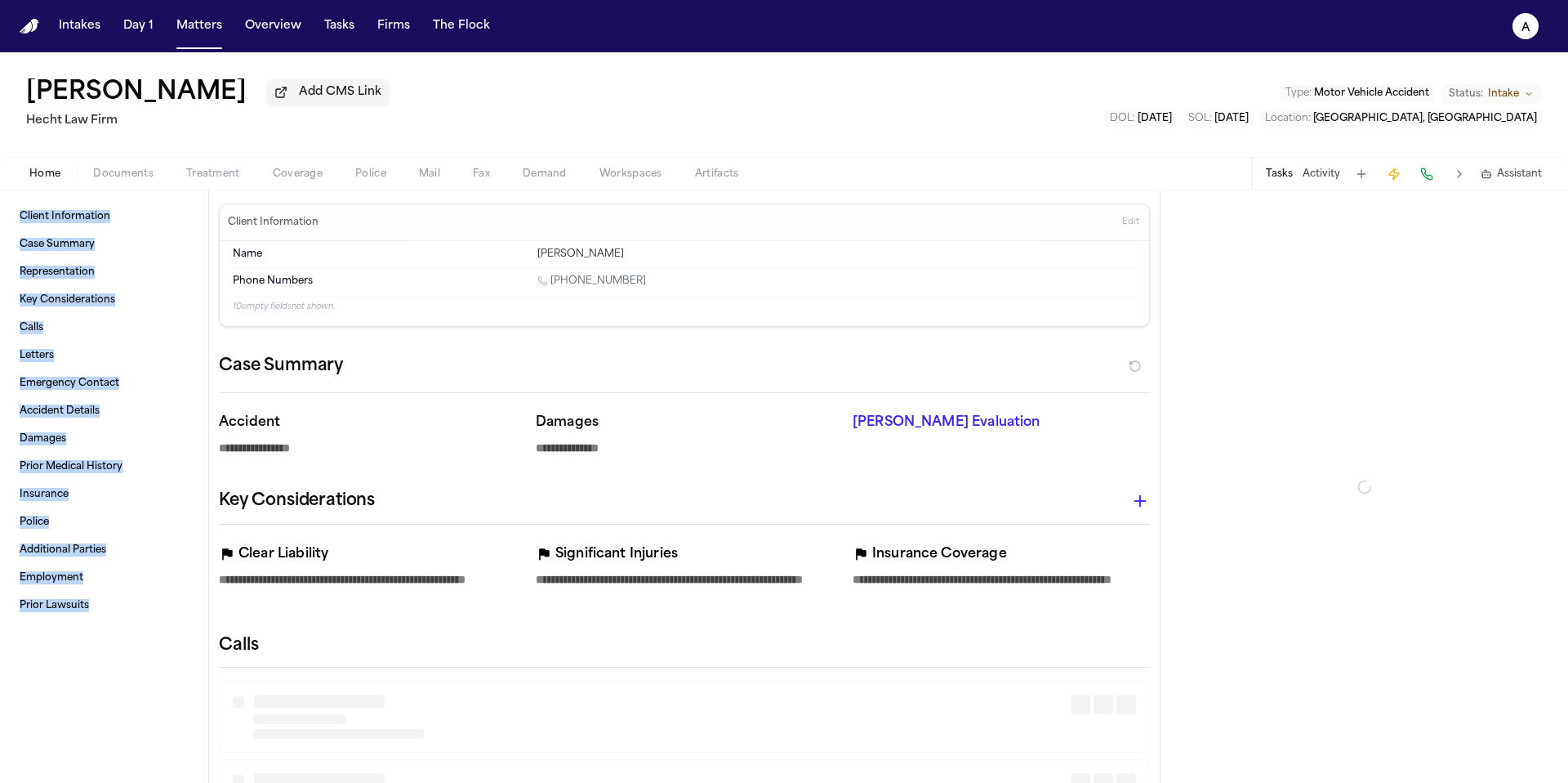
type textarea "*"
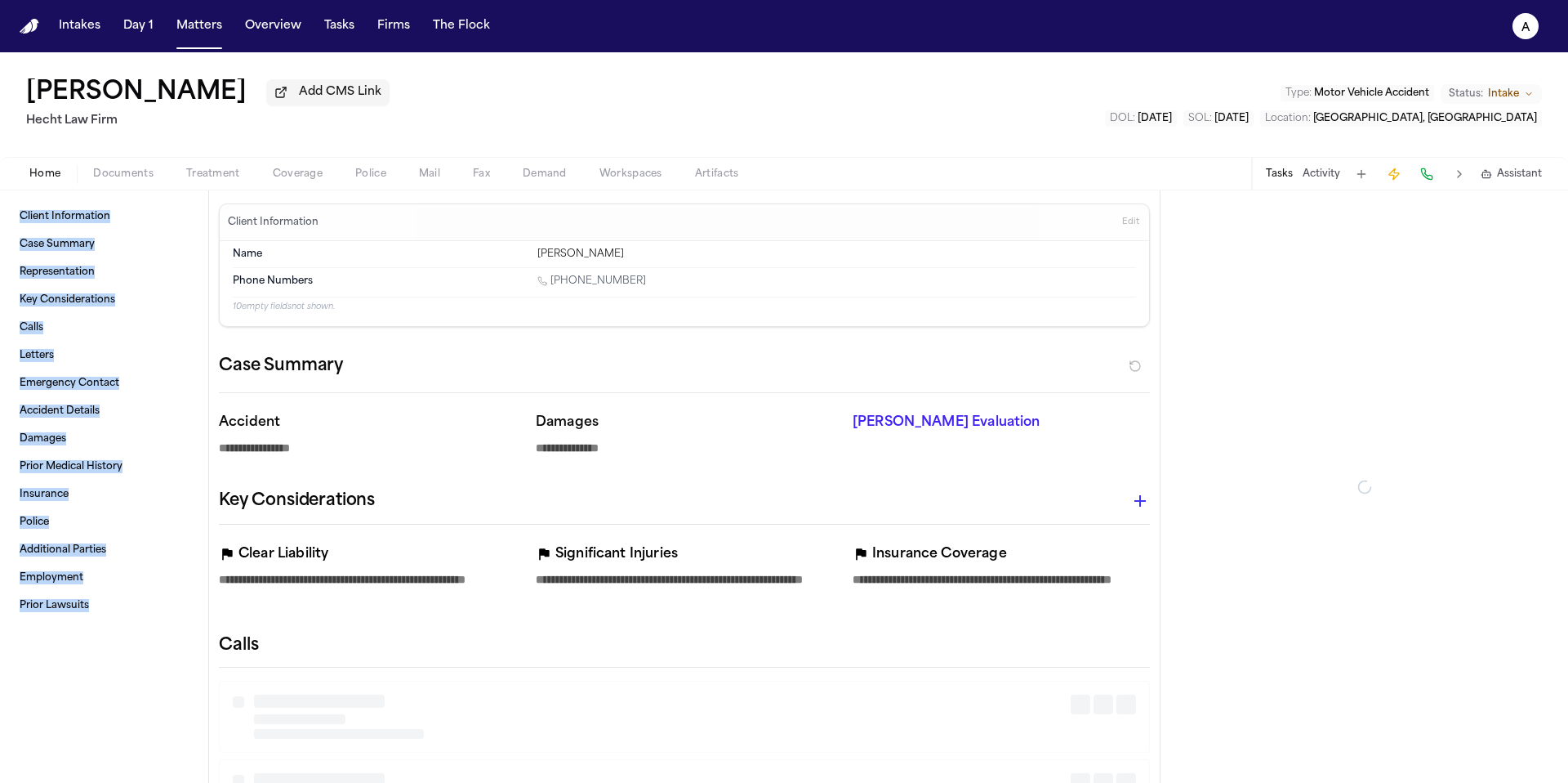
type textarea "*"
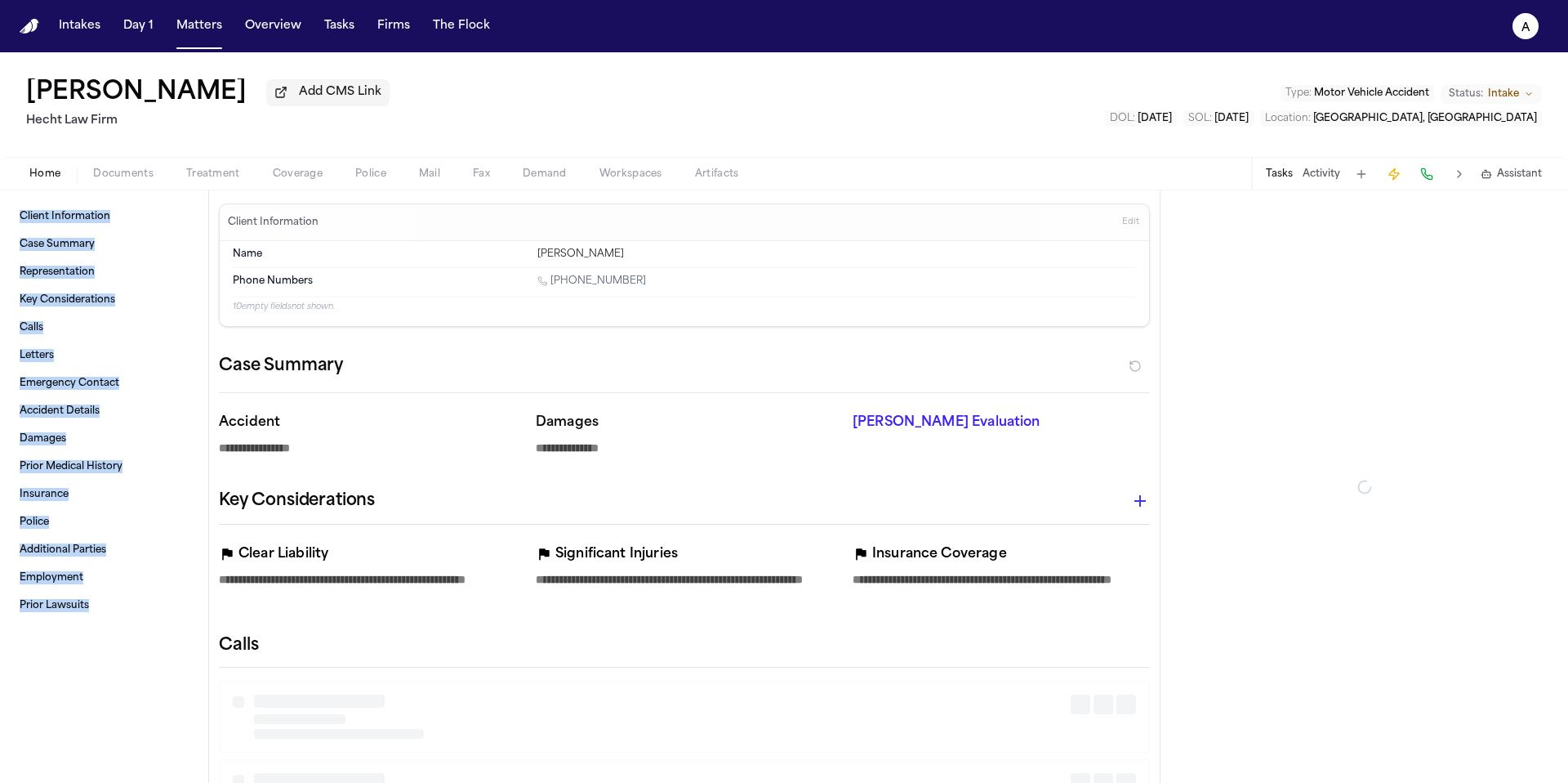
type textarea "*"
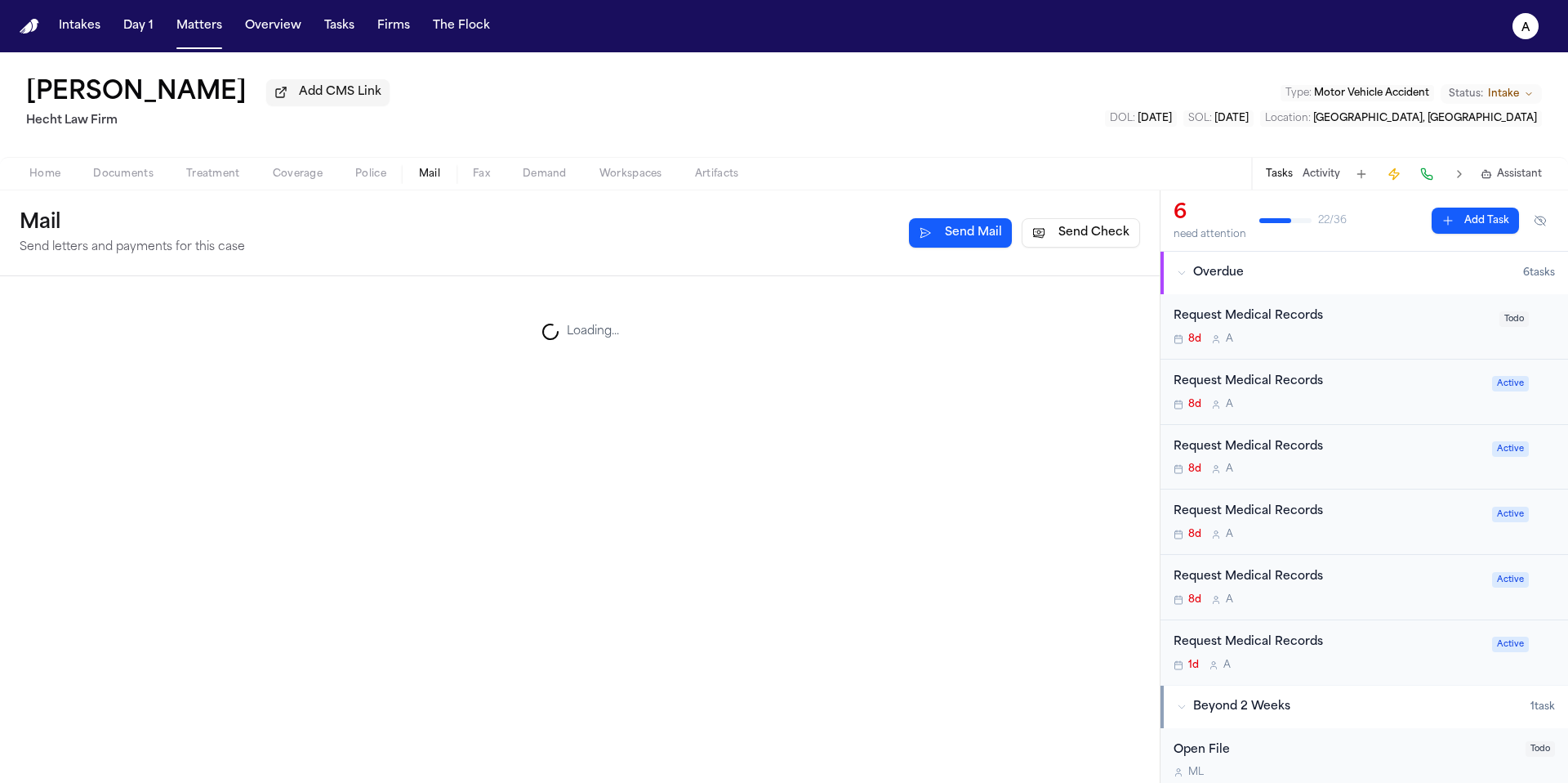
click at [432, 178] on span "Mail" at bounding box center [429, 173] width 22 height 13
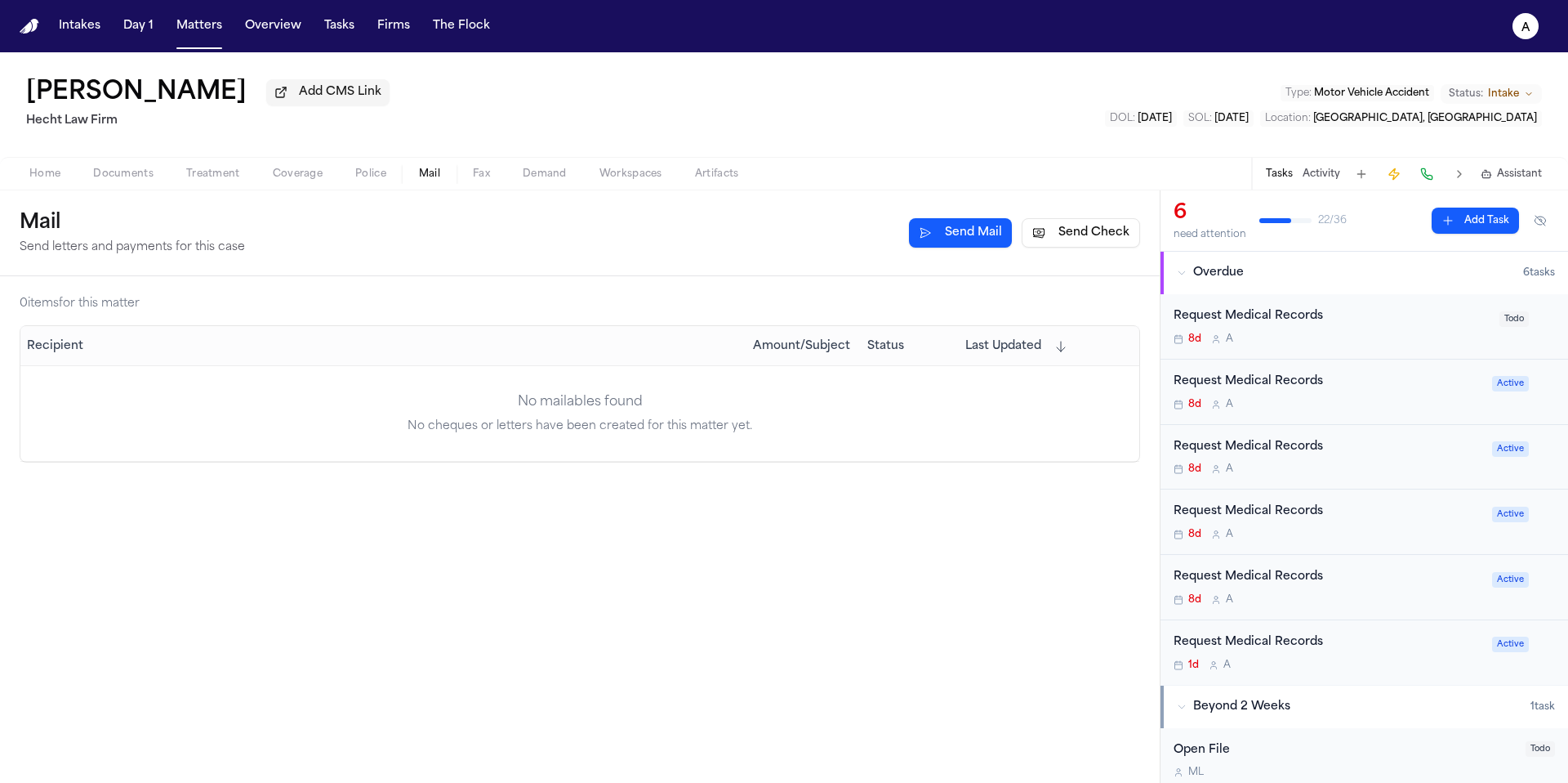
click at [1101, 236] on button "Send Check" at bounding box center [1081, 233] width 119 height 29
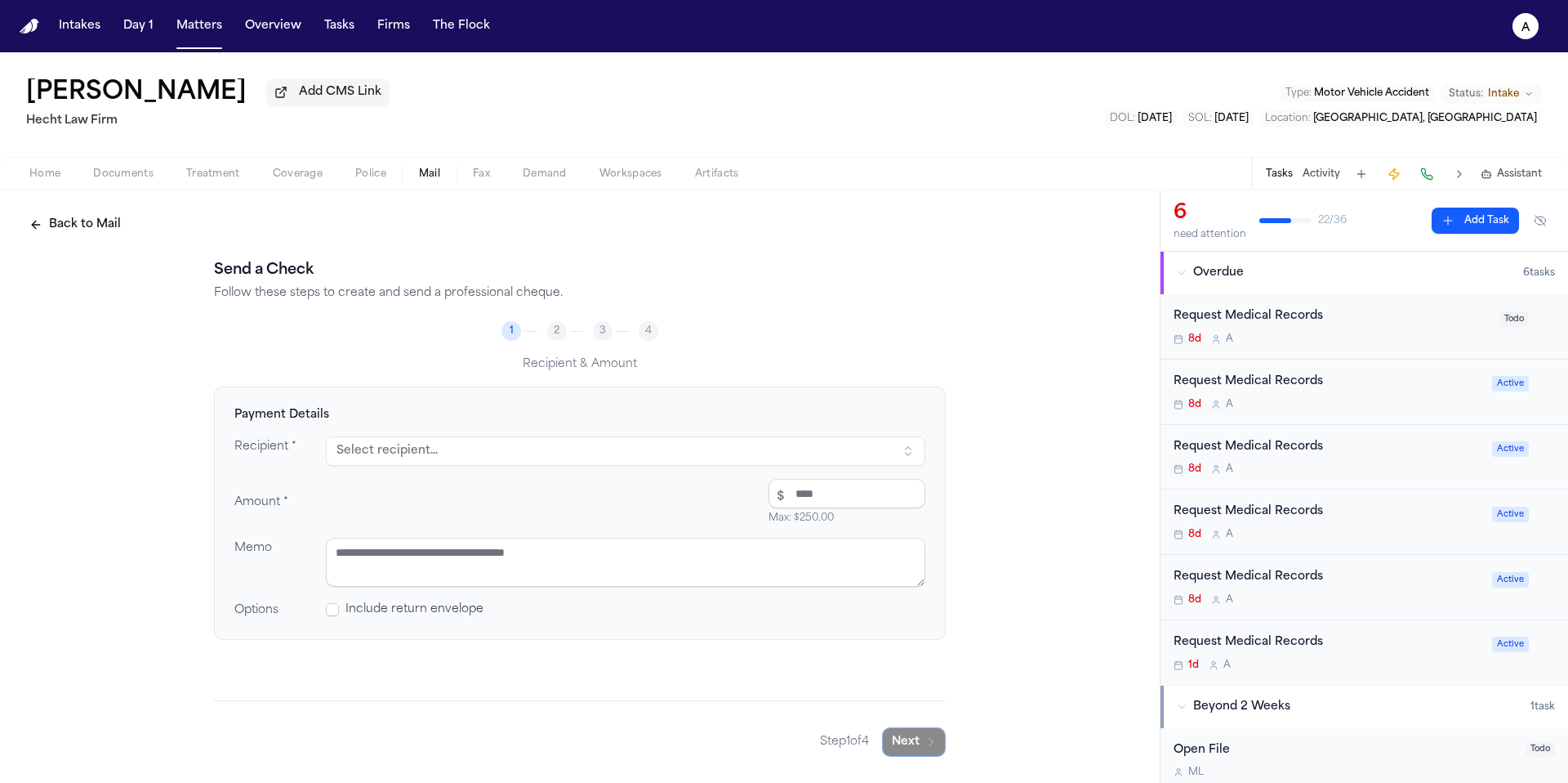
click at [567, 450] on button "Select recipient..." at bounding box center [625, 451] width 599 height 29
click at [513, 571] on textarea at bounding box center [625, 562] width 599 height 49
click at [550, 453] on button "Select recipient..." at bounding box center [625, 451] width 599 height 29
click at [494, 521] on div "Texas ENT & Allergy" at bounding box center [499, 522] width 286 height 16
click at [863, 481] on div "Recipient * Texas ENT & Allergy Amount * $ Max: $ 250.00 Memo Options Include r…" at bounding box center [580, 527] width 691 height 183
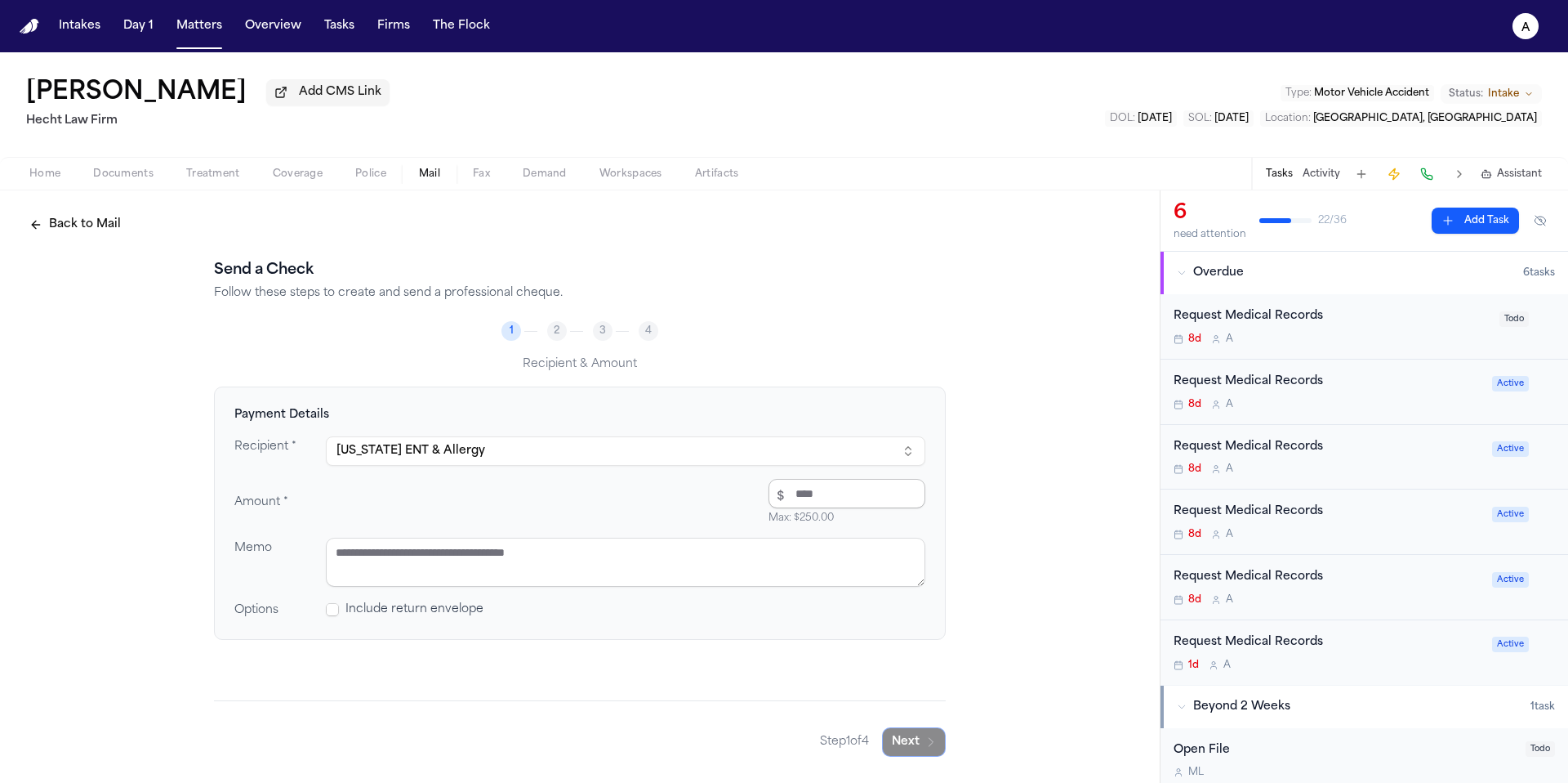
click at [863, 495] on input "number" at bounding box center [847, 494] width 157 height 29
click at [792, 540] on textarea at bounding box center [625, 562] width 599 height 49
paste textarea "**********"
click at [923, 735] on button "Next" at bounding box center [914, 741] width 64 height 29
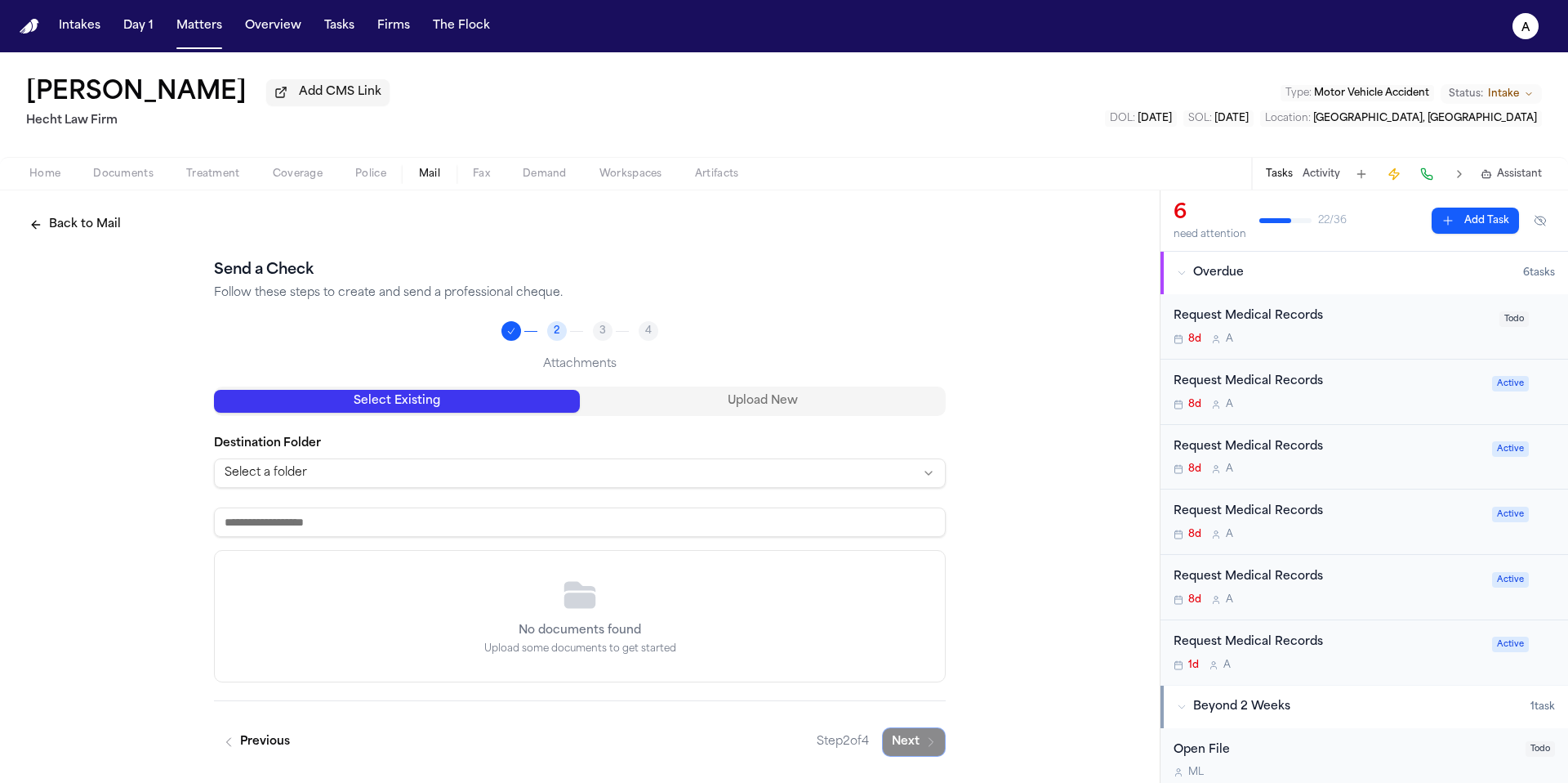
click at [729, 407] on button "Upload New" at bounding box center [763, 401] width 366 height 23
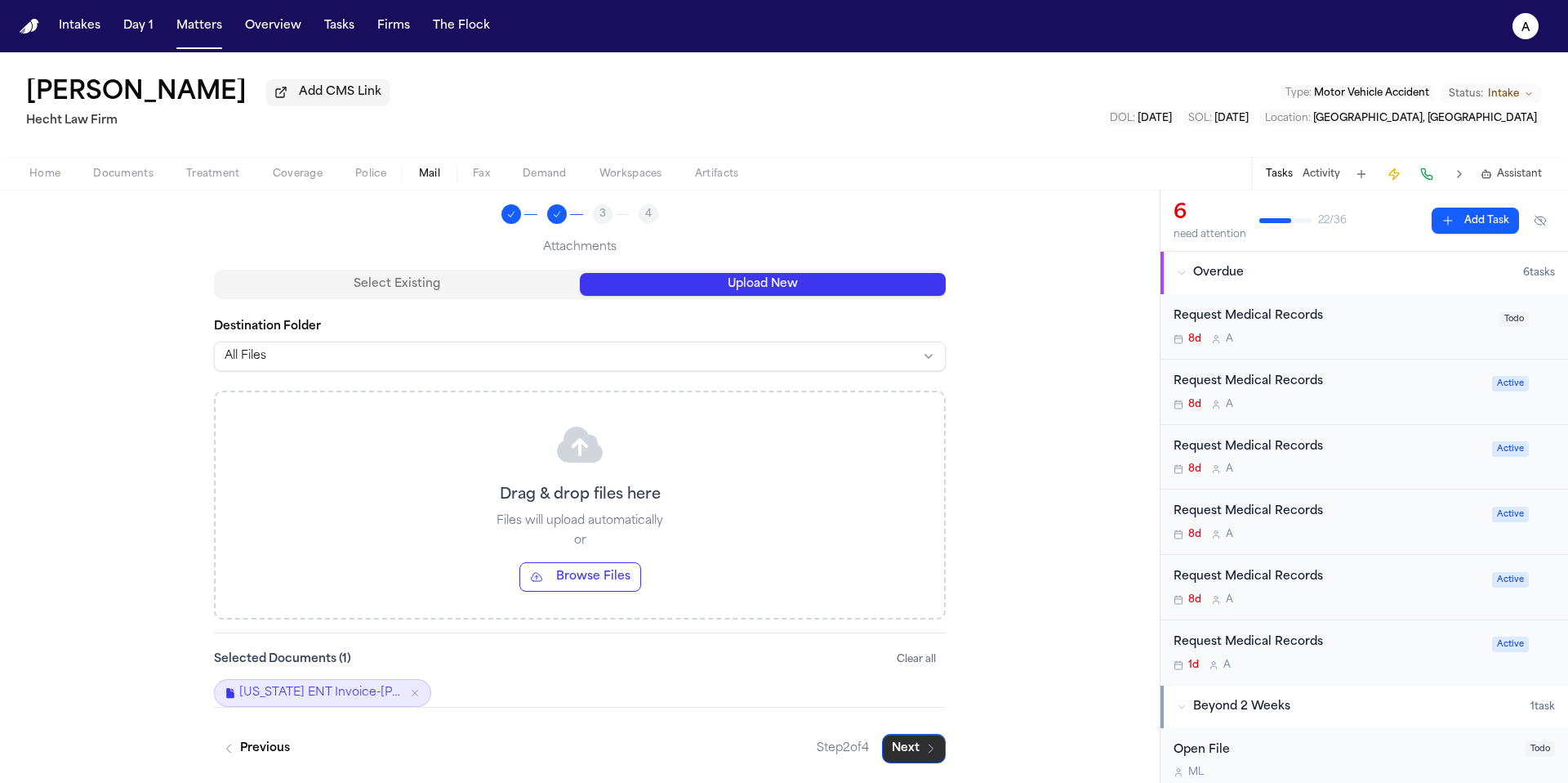
scroll to position [120, 0]
click at [917, 748] on button "Next" at bounding box center [914, 748] width 64 height 29
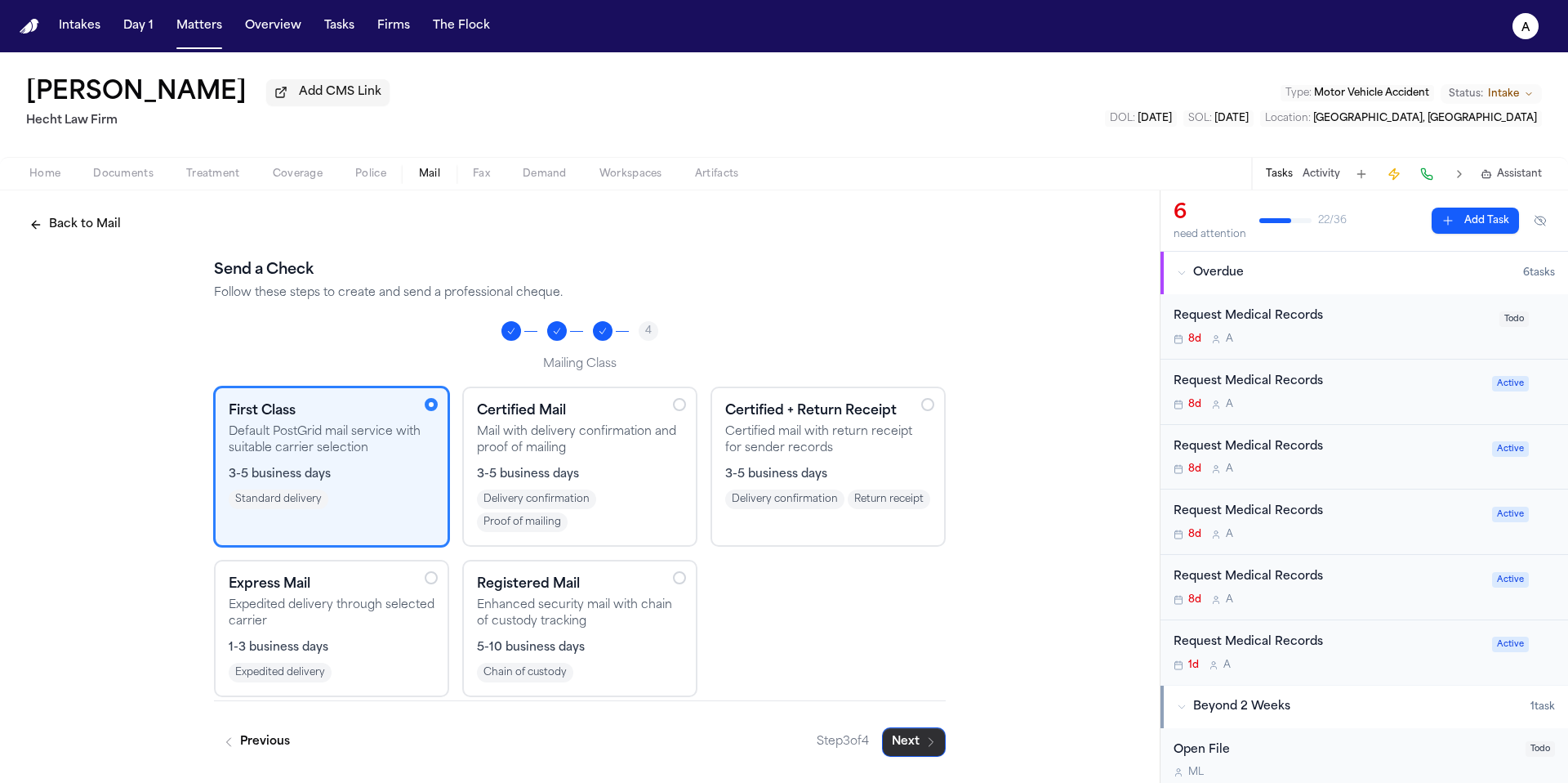
click at [913, 730] on button "Next" at bounding box center [914, 741] width 64 height 29
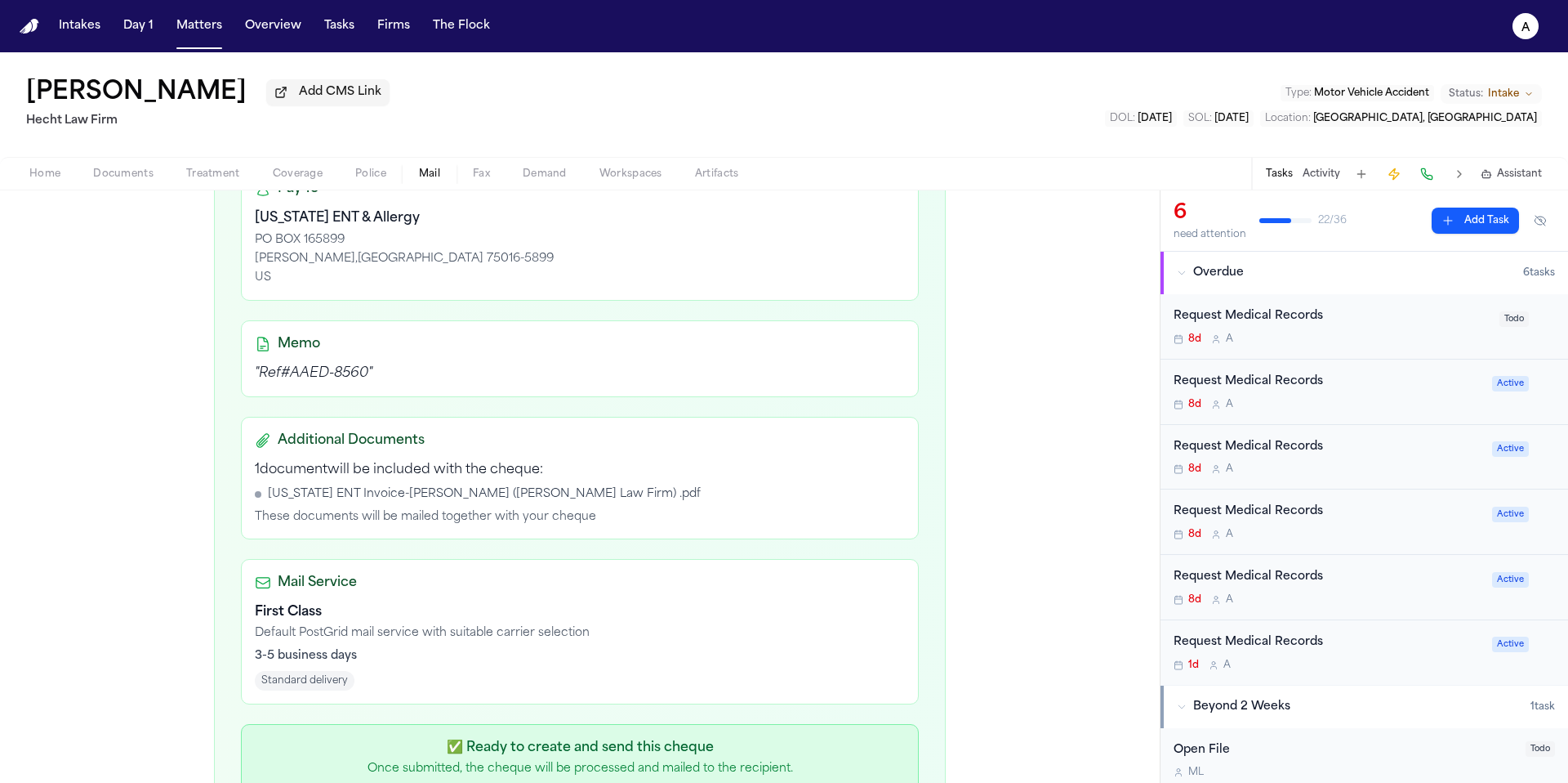
scroll to position [471, 0]
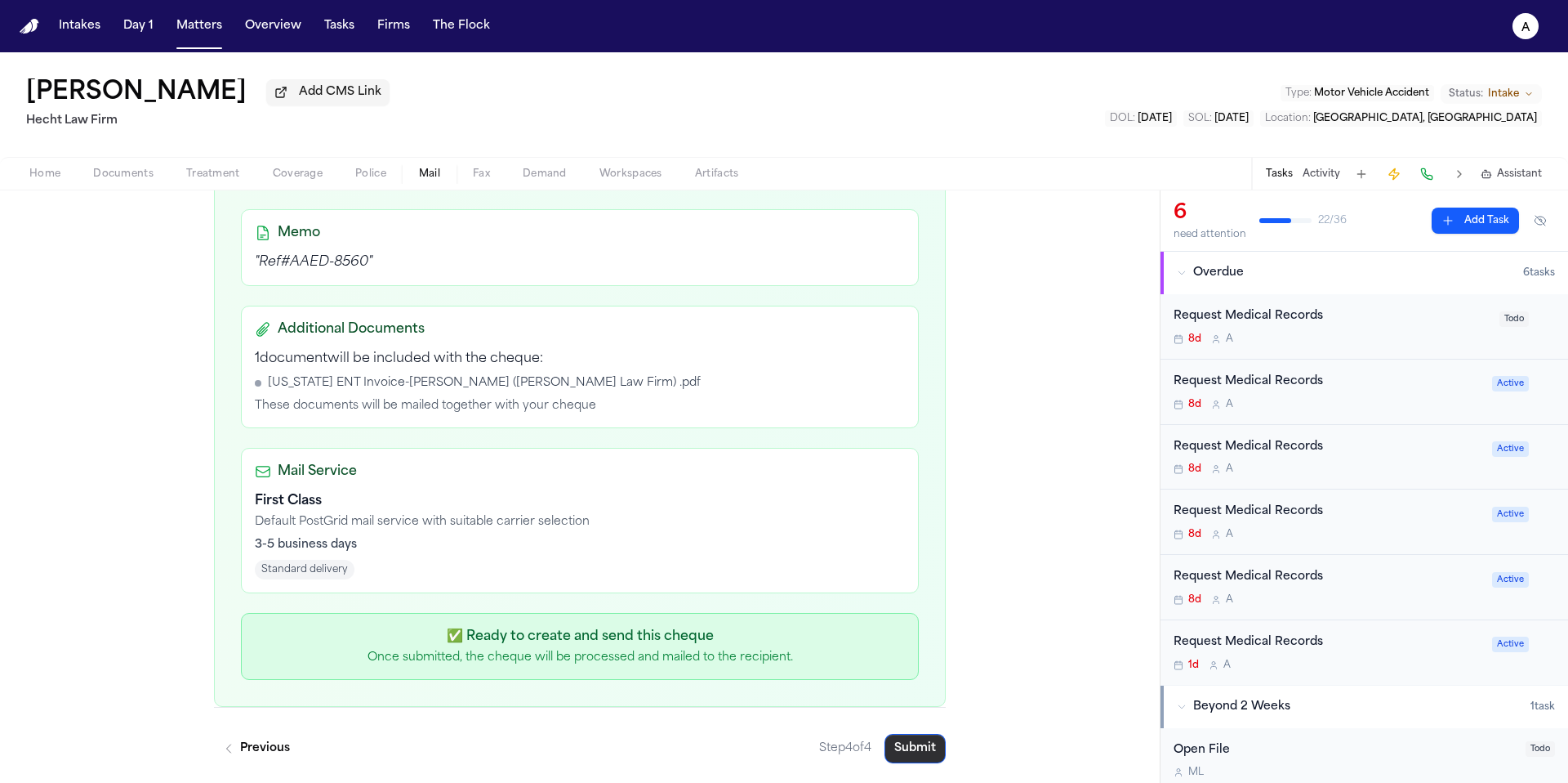
click at [907, 750] on button "Submit" at bounding box center [914, 748] width 61 height 29
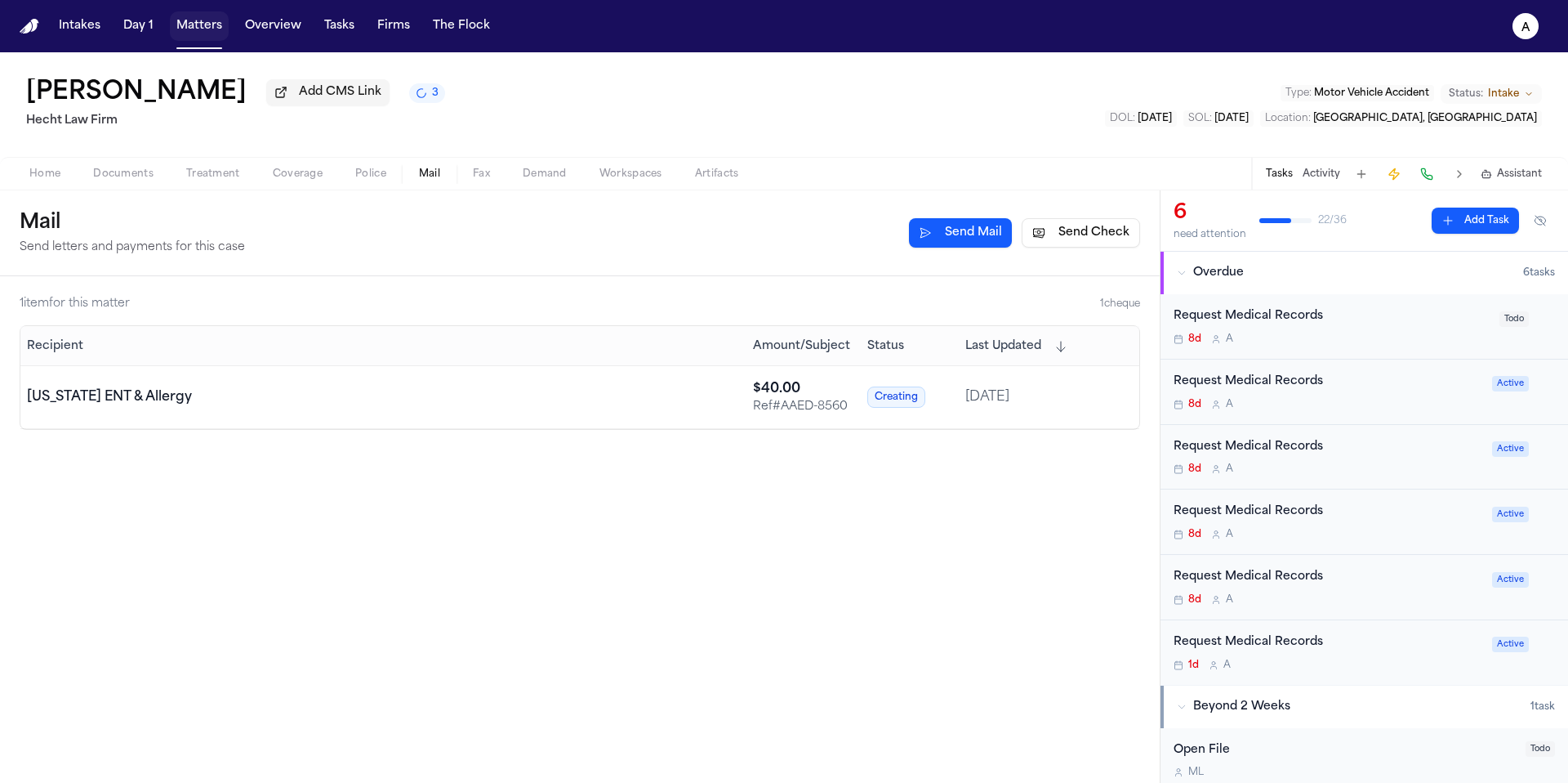
click at [217, 25] on button "Matters" at bounding box center [199, 26] width 59 height 29
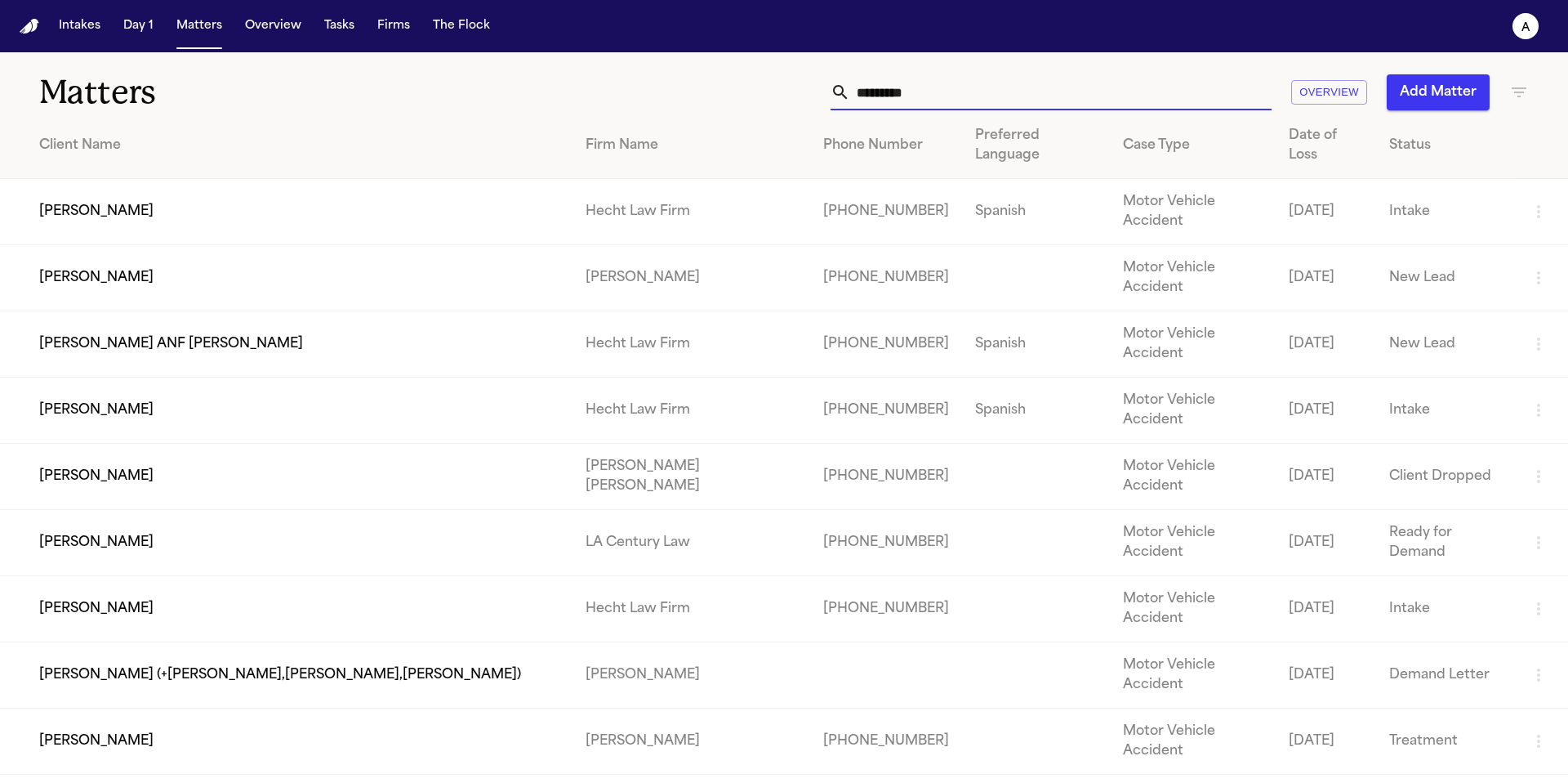
drag, startPoint x: 954, startPoint y: 100, endPoint x: 777, endPoint y: 100, distance: 177.0
click at [777, 101] on div "********* Overview Add Matter" at bounding box center [1001, 93] width 1056 height 36
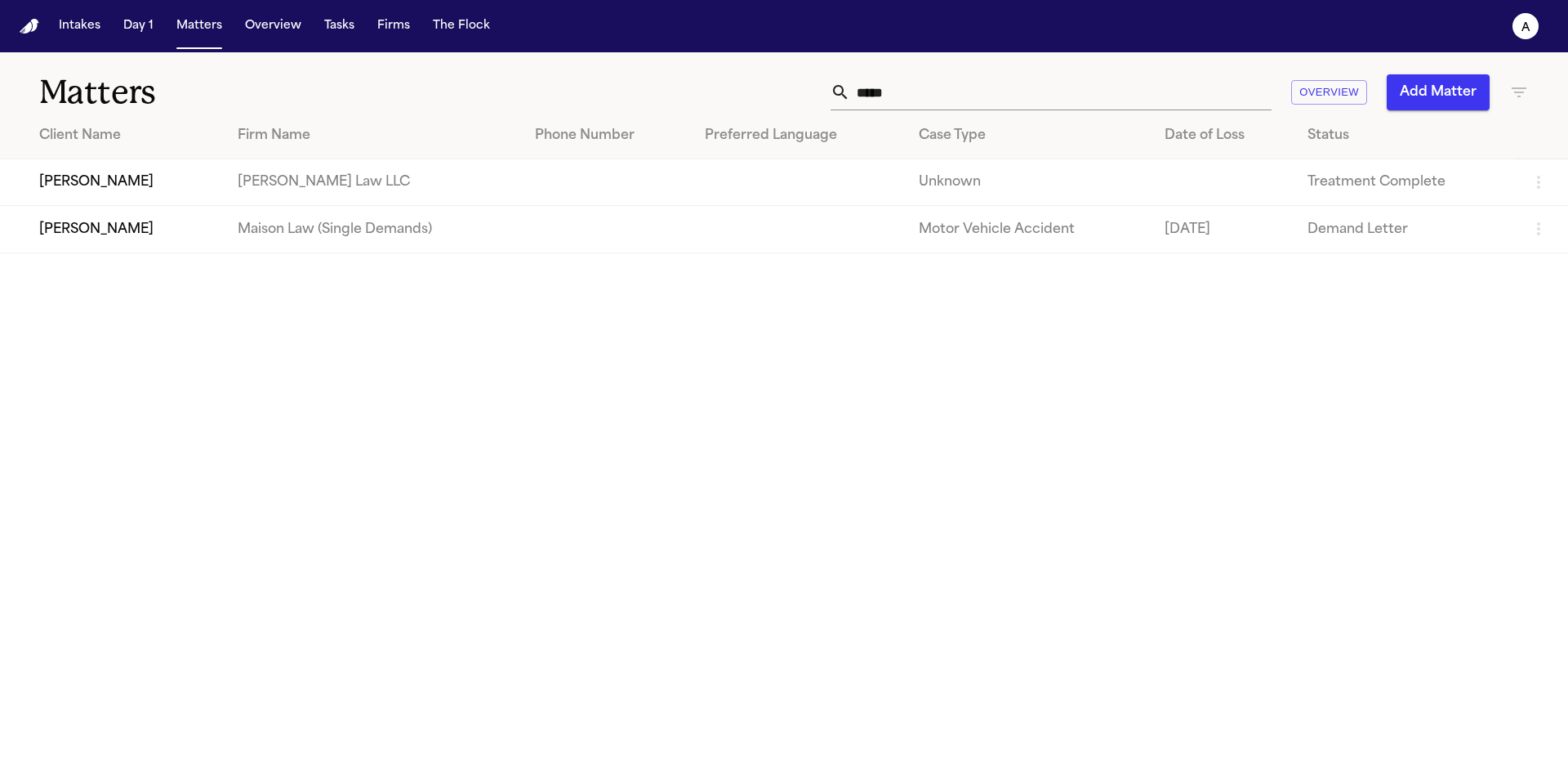
click at [177, 193] on td "Sharon Sheppard" at bounding box center [112, 183] width 224 height 47
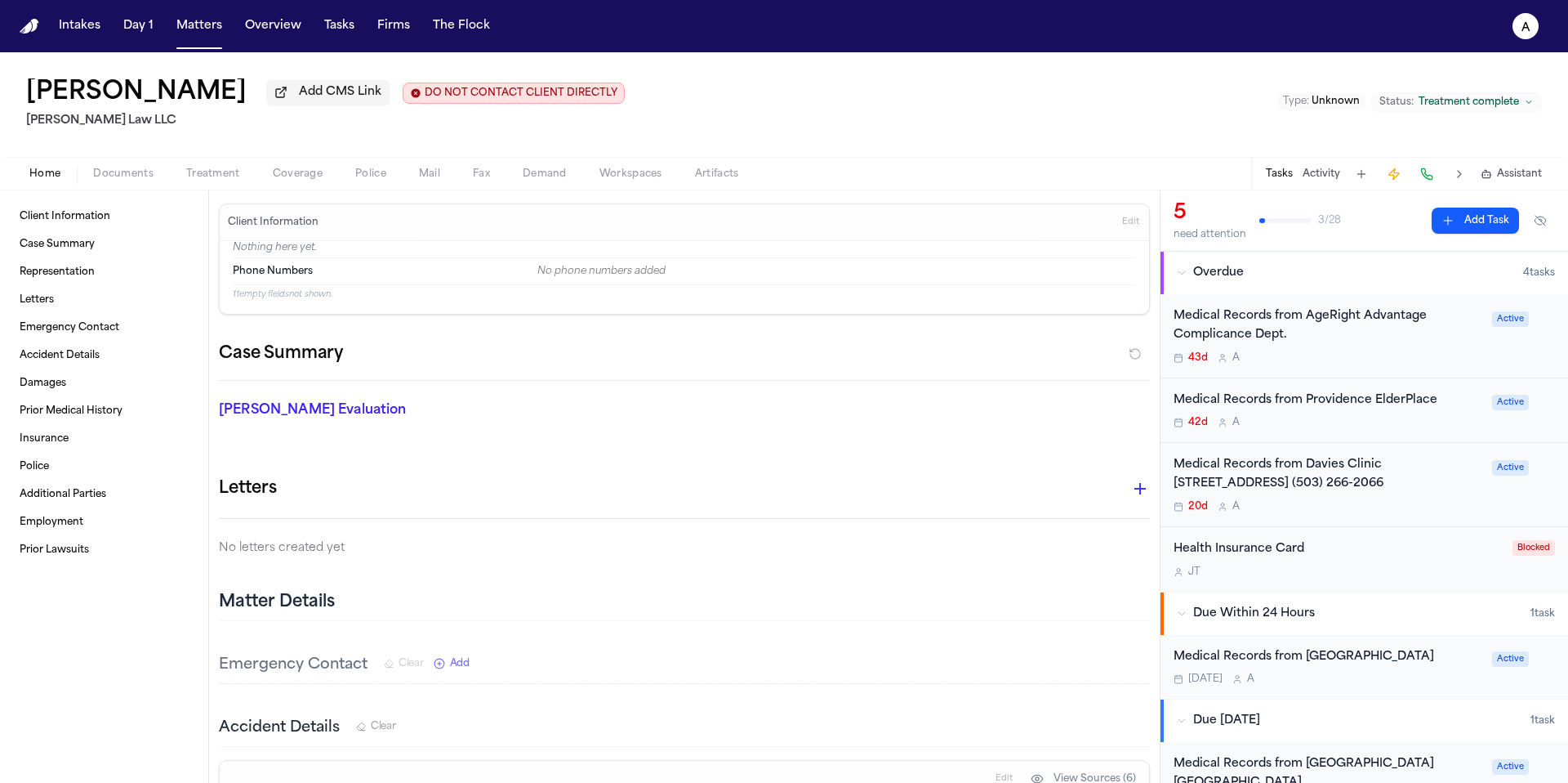
click at [429, 177] on span "Mail" at bounding box center [429, 173] width 22 height 13
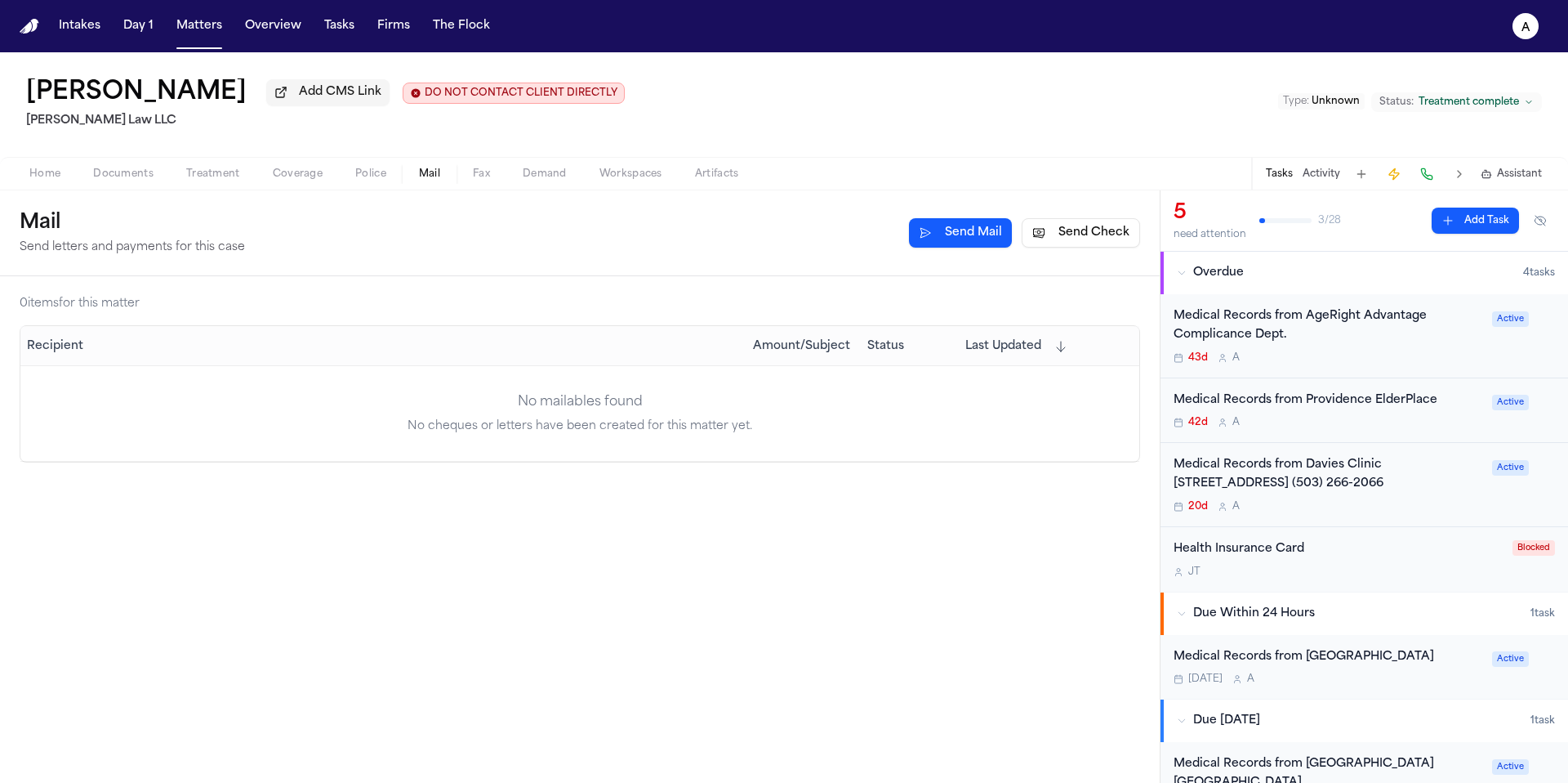
click at [1088, 237] on button "Send Check" at bounding box center [1081, 233] width 119 height 29
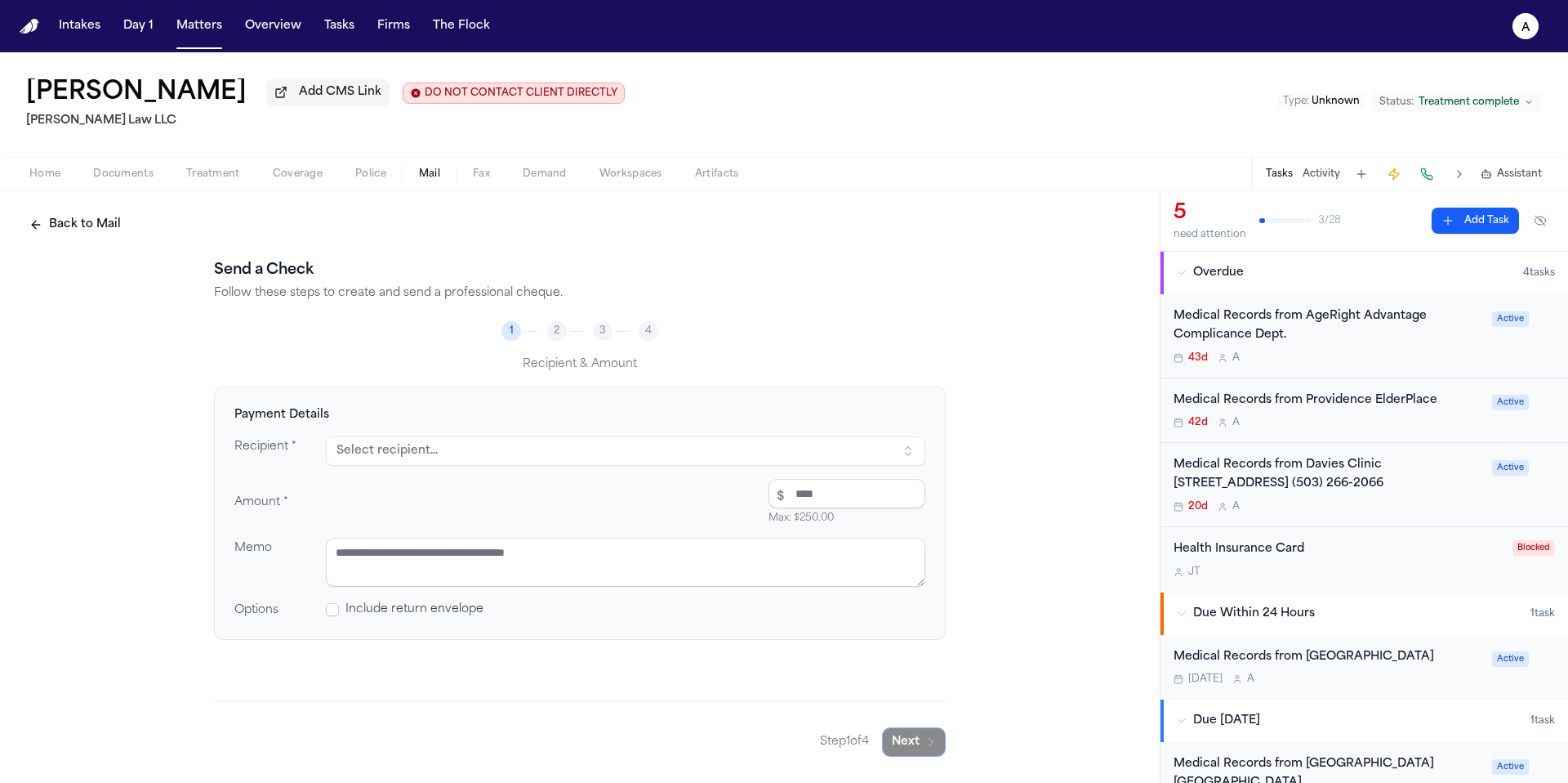
click at [789, 456] on button "Select recipient..." at bounding box center [625, 451] width 599 height 29
click at [497, 527] on div "Providence Health & Services" at bounding box center [499, 522] width 286 height 16
click at [830, 482] on input "number" at bounding box center [847, 494] width 157 height 29
click at [683, 579] on textarea at bounding box center [625, 562] width 599 height 49
click at [937, 747] on icon "button" at bounding box center [931, 741] width 13 height 13
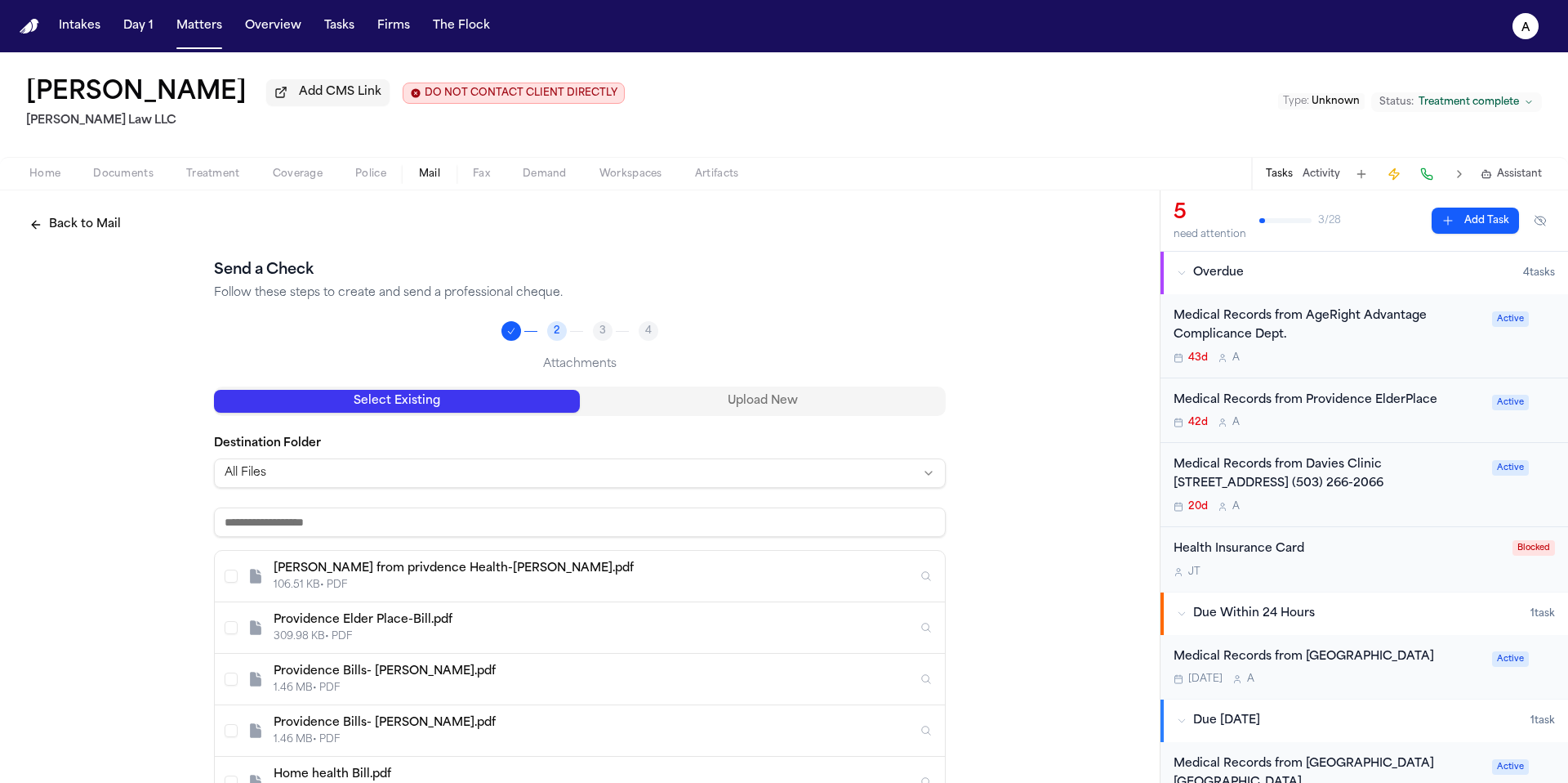
click at [813, 419] on div "Select Existing Upload New Destination Folder All Files Bill from privdence Hea…" at bounding box center [579, 624] width 732 height 477
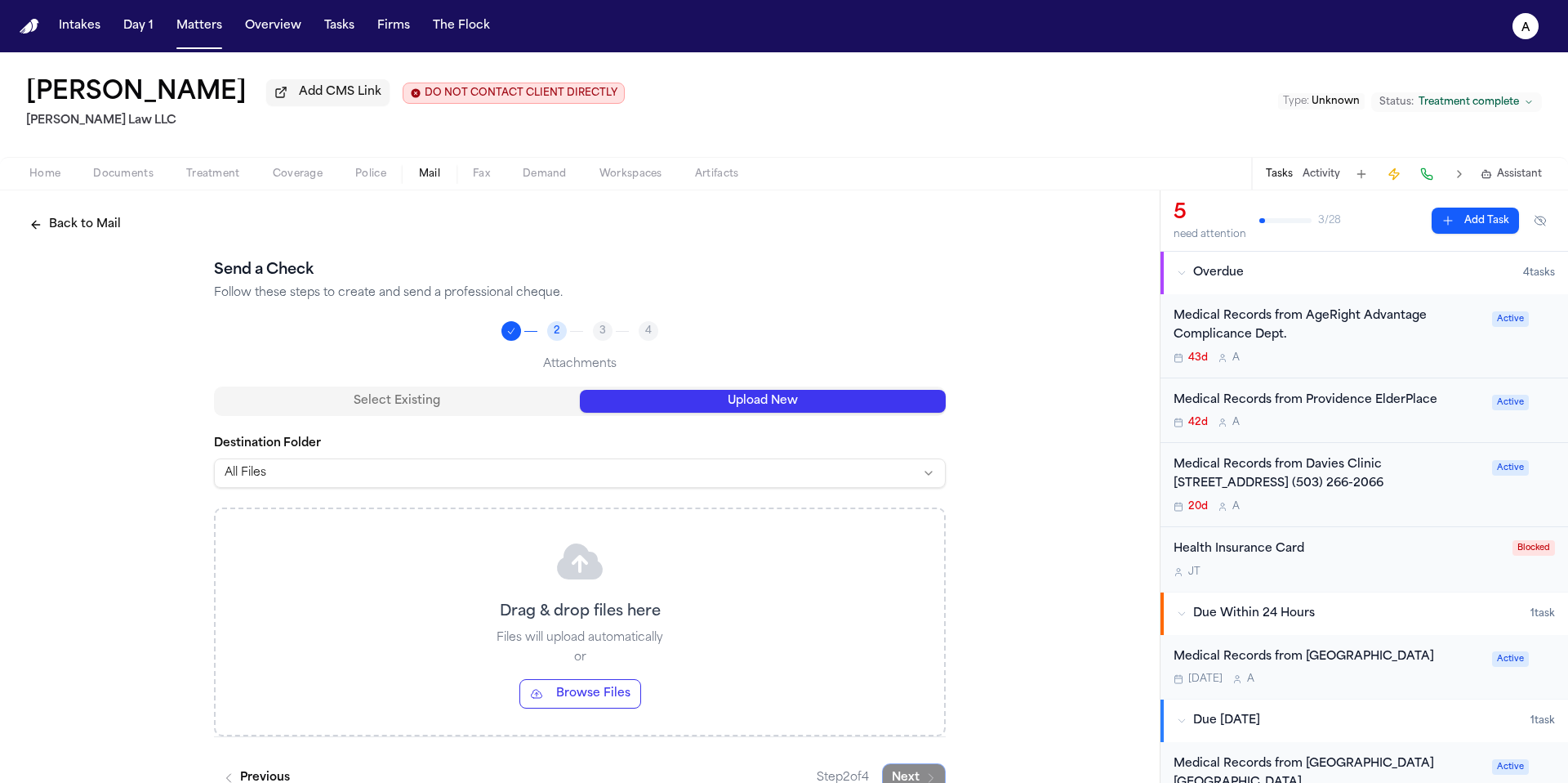
click at [826, 400] on button "Upload New" at bounding box center [763, 401] width 366 height 23
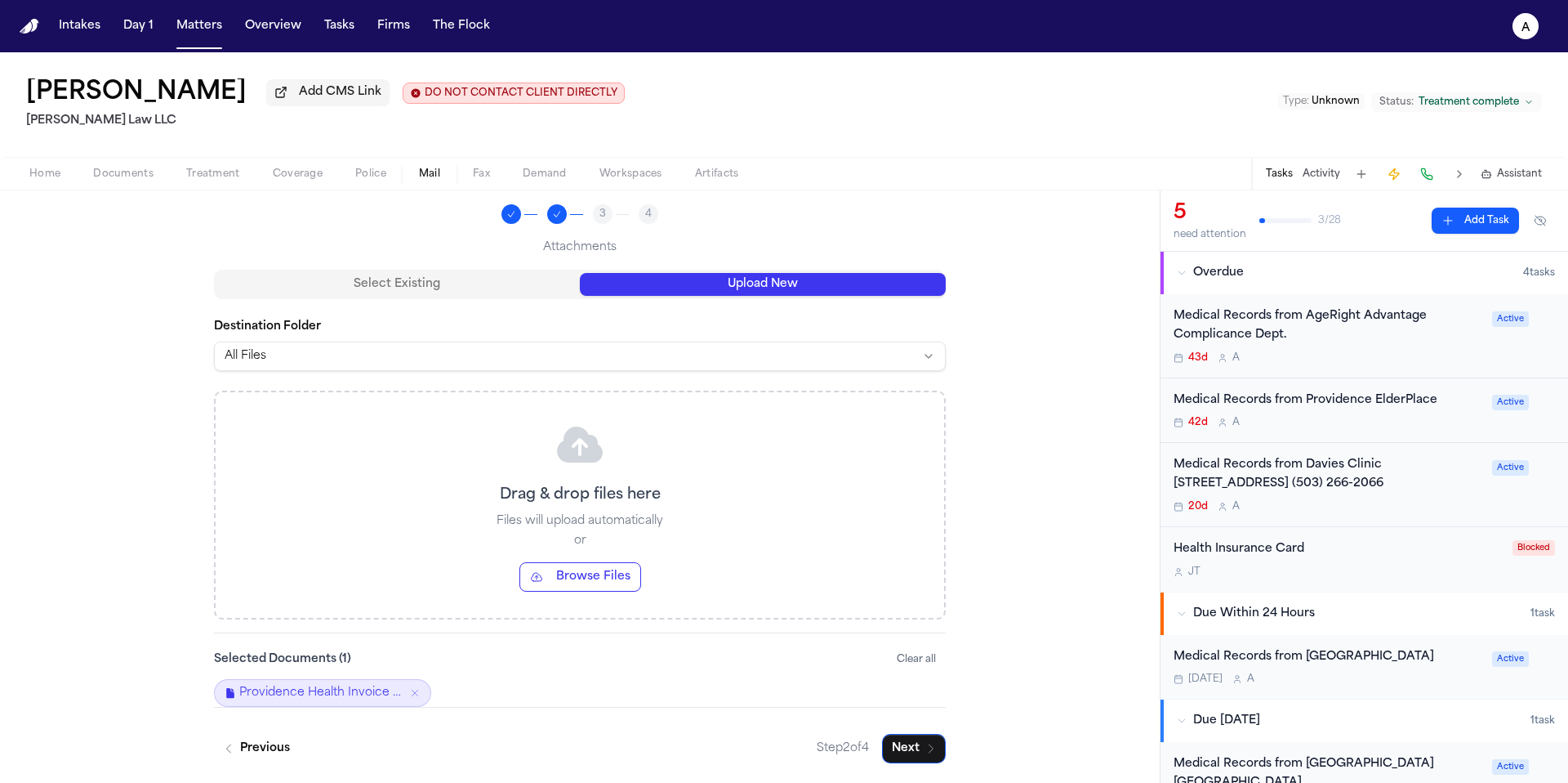
scroll to position [120, 0]
click at [906, 744] on button "Next" at bounding box center [914, 748] width 64 height 29
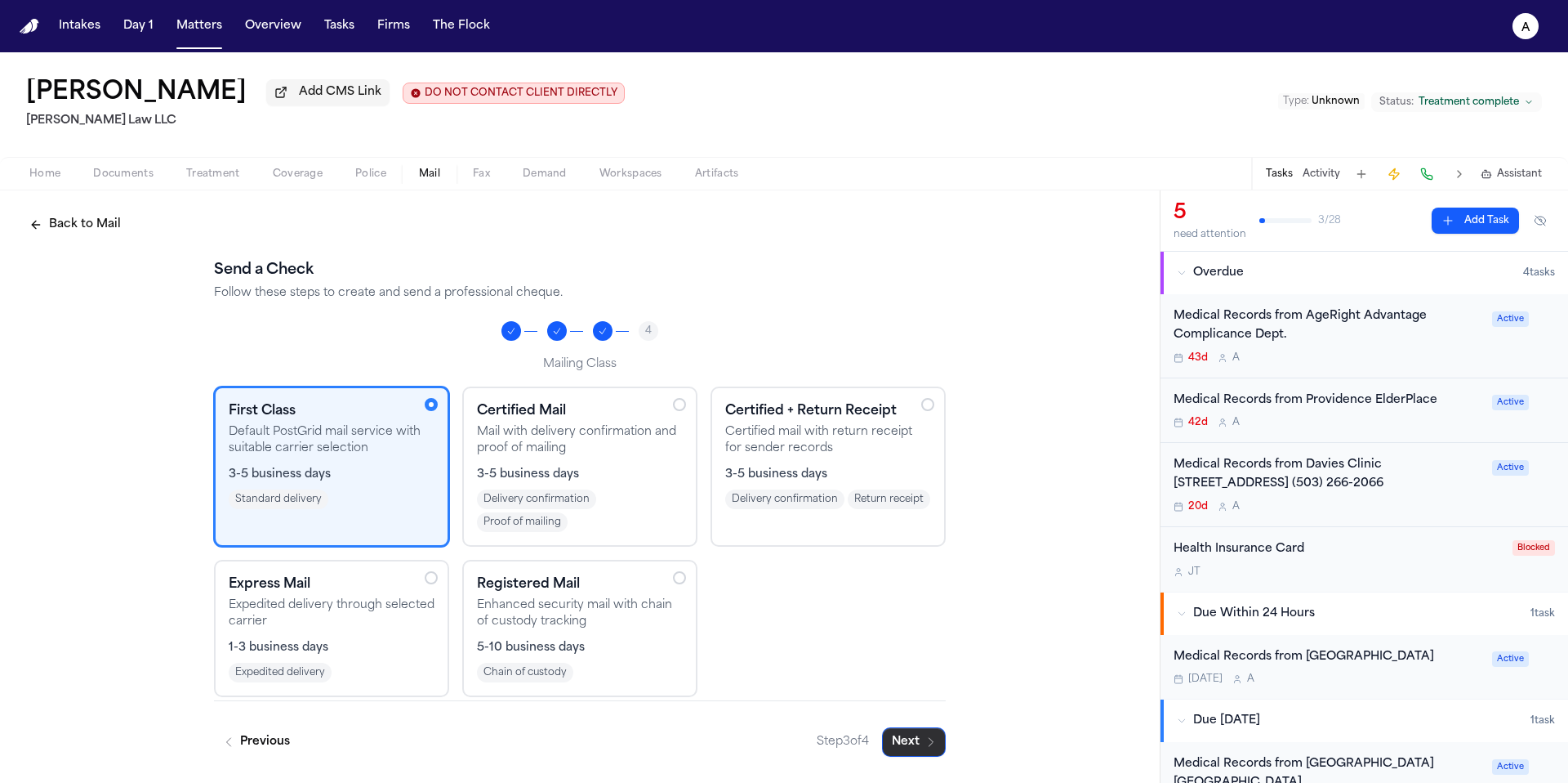
click at [906, 744] on button "Next" at bounding box center [914, 741] width 64 height 29
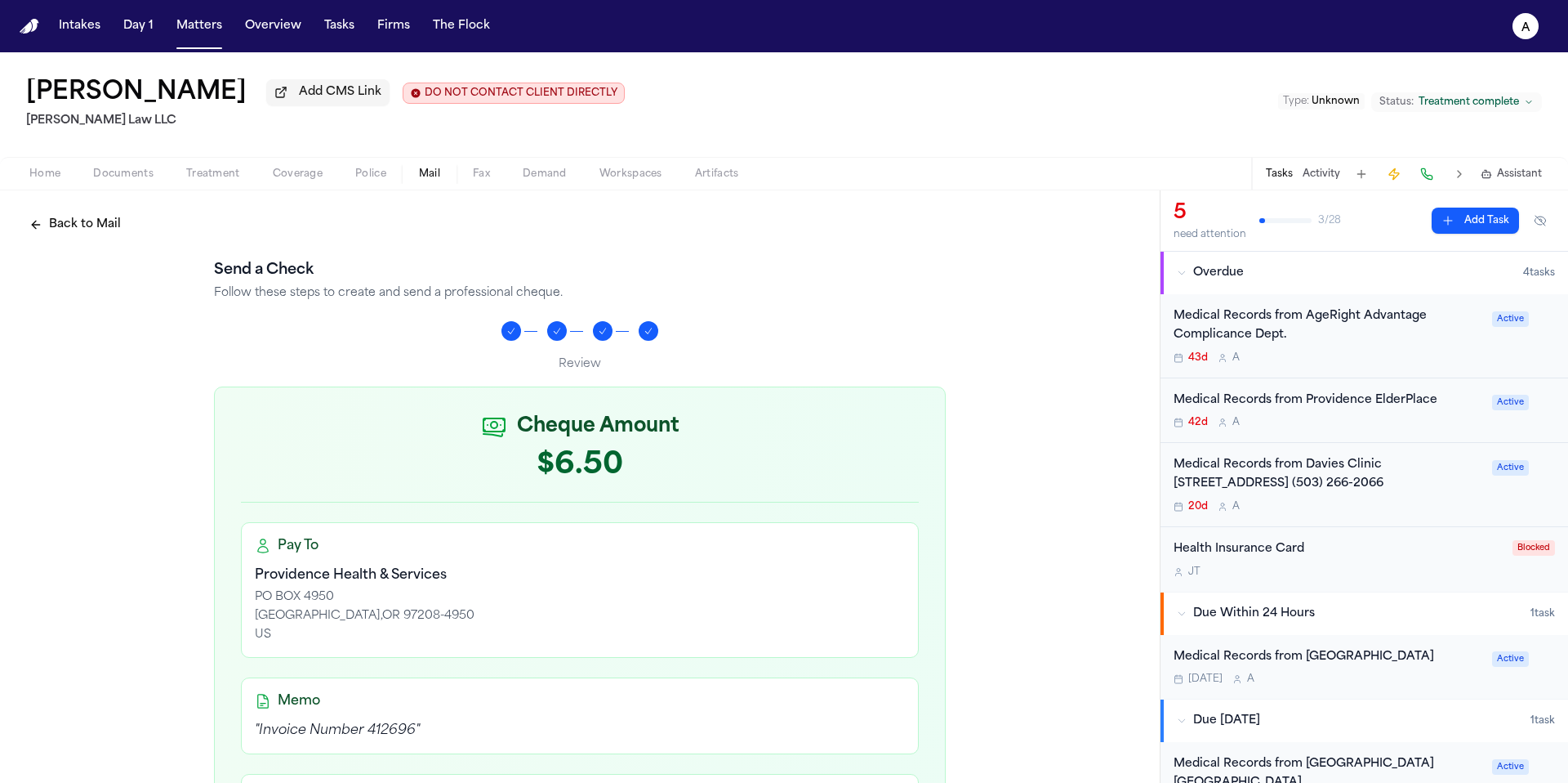
scroll to position [471, 0]
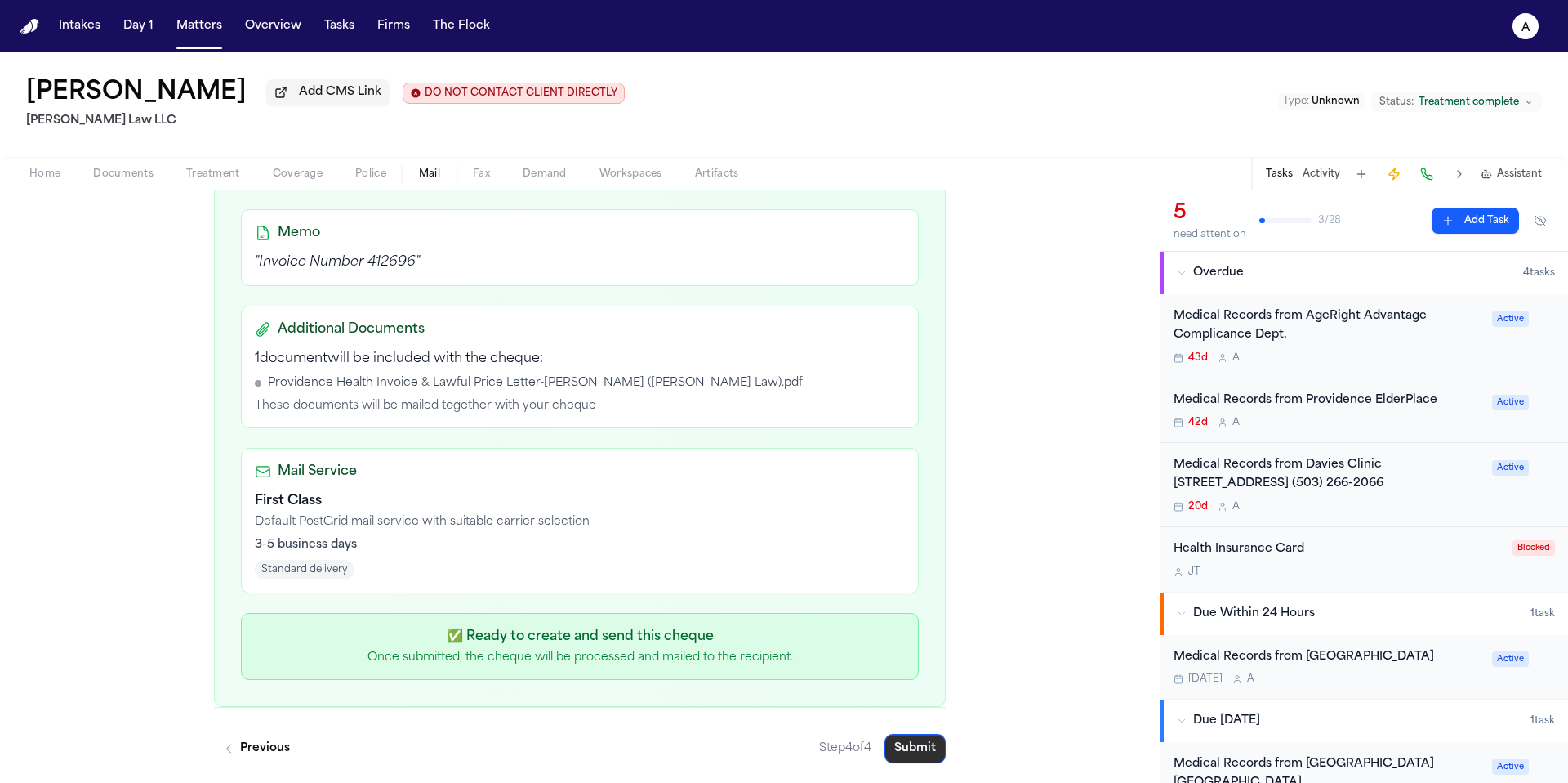
click at [913, 743] on button "Submit" at bounding box center [914, 748] width 61 height 29
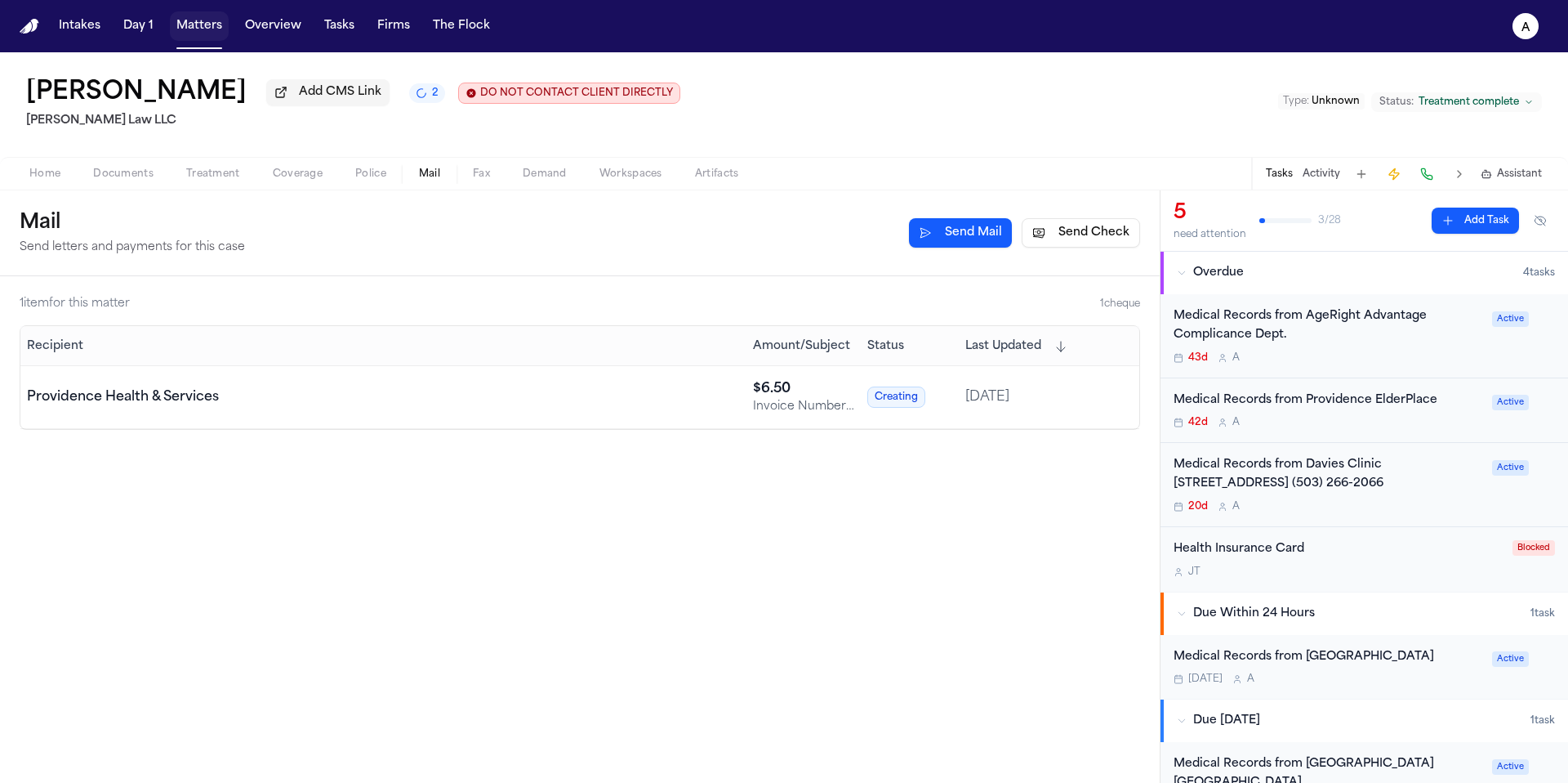
click at [218, 28] on button "Matters" at bounding box center [199, 26] width 59 height 29
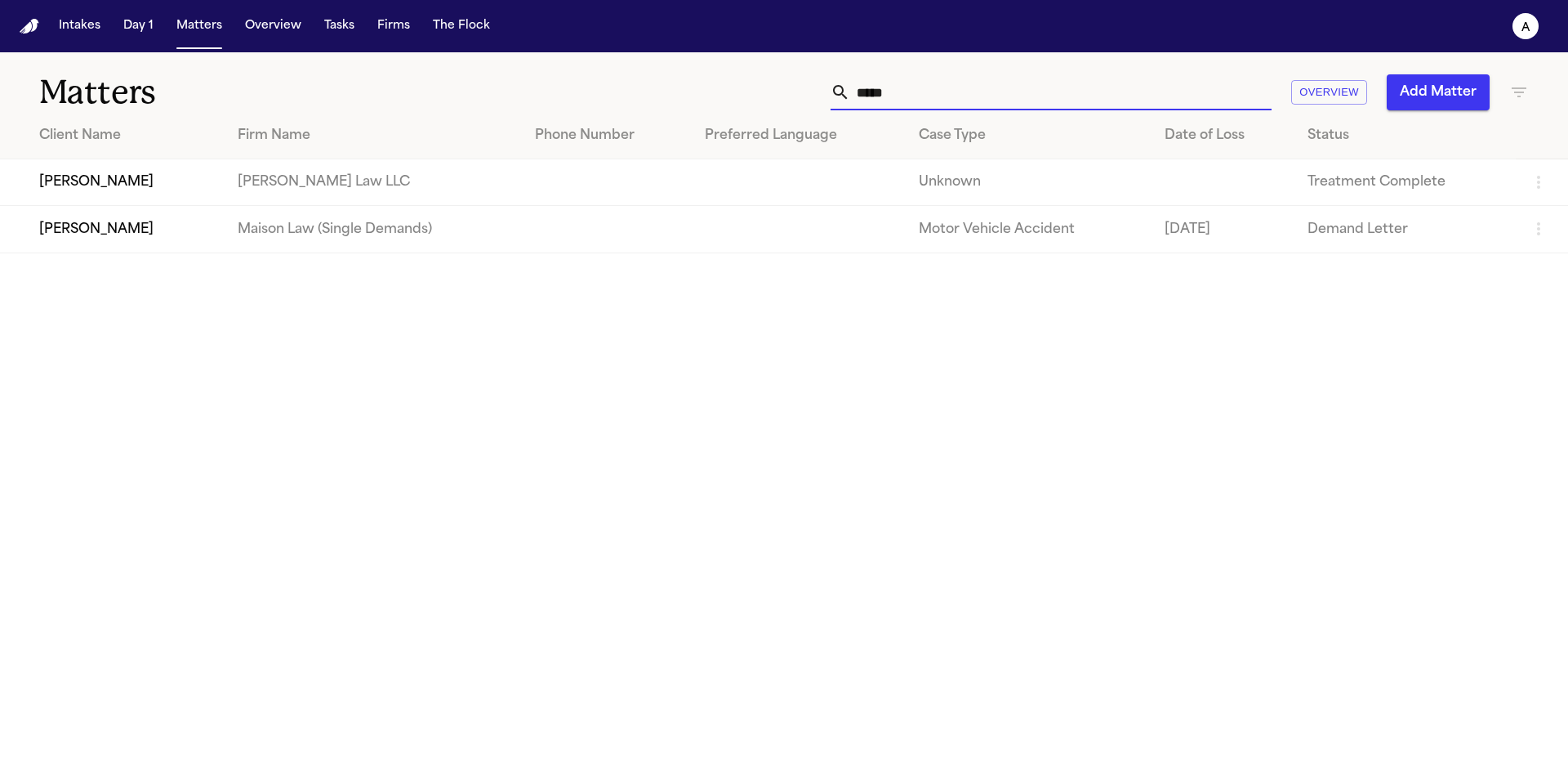
drag, startPoint x: 959, startPoint y: 108, endPoint x: 760, endPoint y: 91, distance: 199.7
click at [760, 91] on div "***** Overview Add Matter" at bounding box center [1001, 93] width 1056 height 36
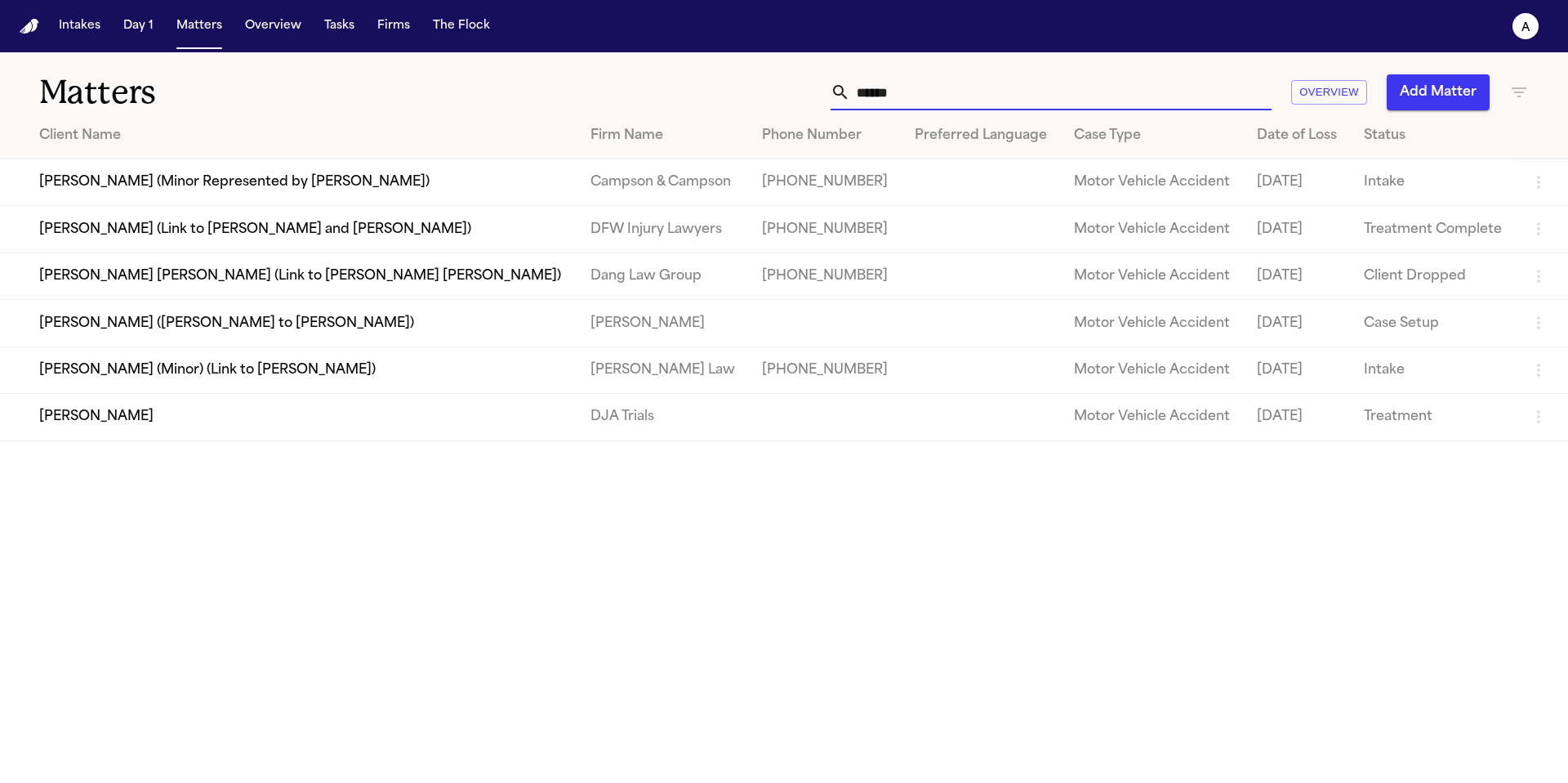
click at [127, 431] on td "Suzanne Manneh" at bounding box center [288, 417] width 578 height 47
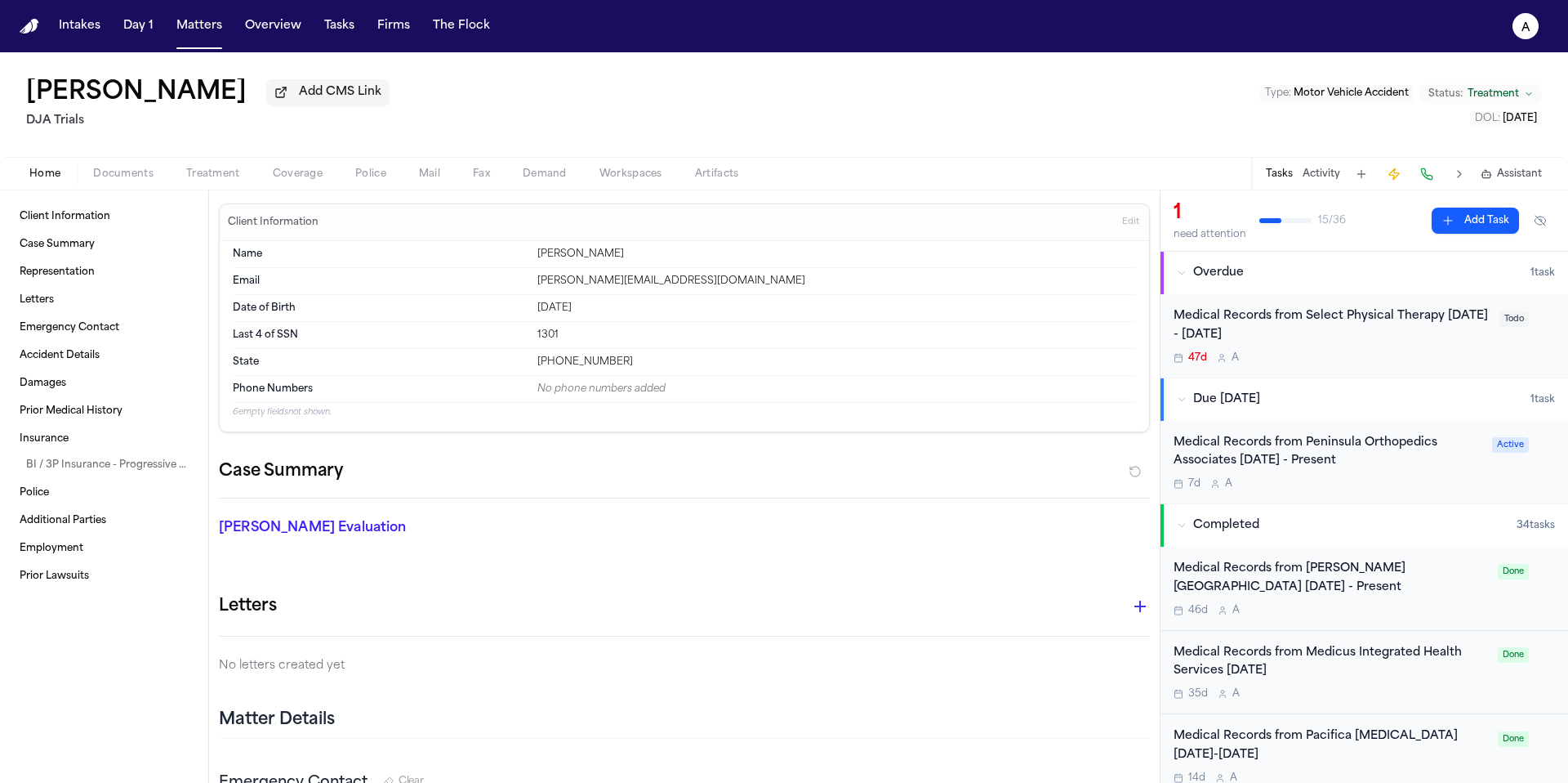
click at [423, 175] on span "Mail" at bounding box center [429, 173] width 22 height 13
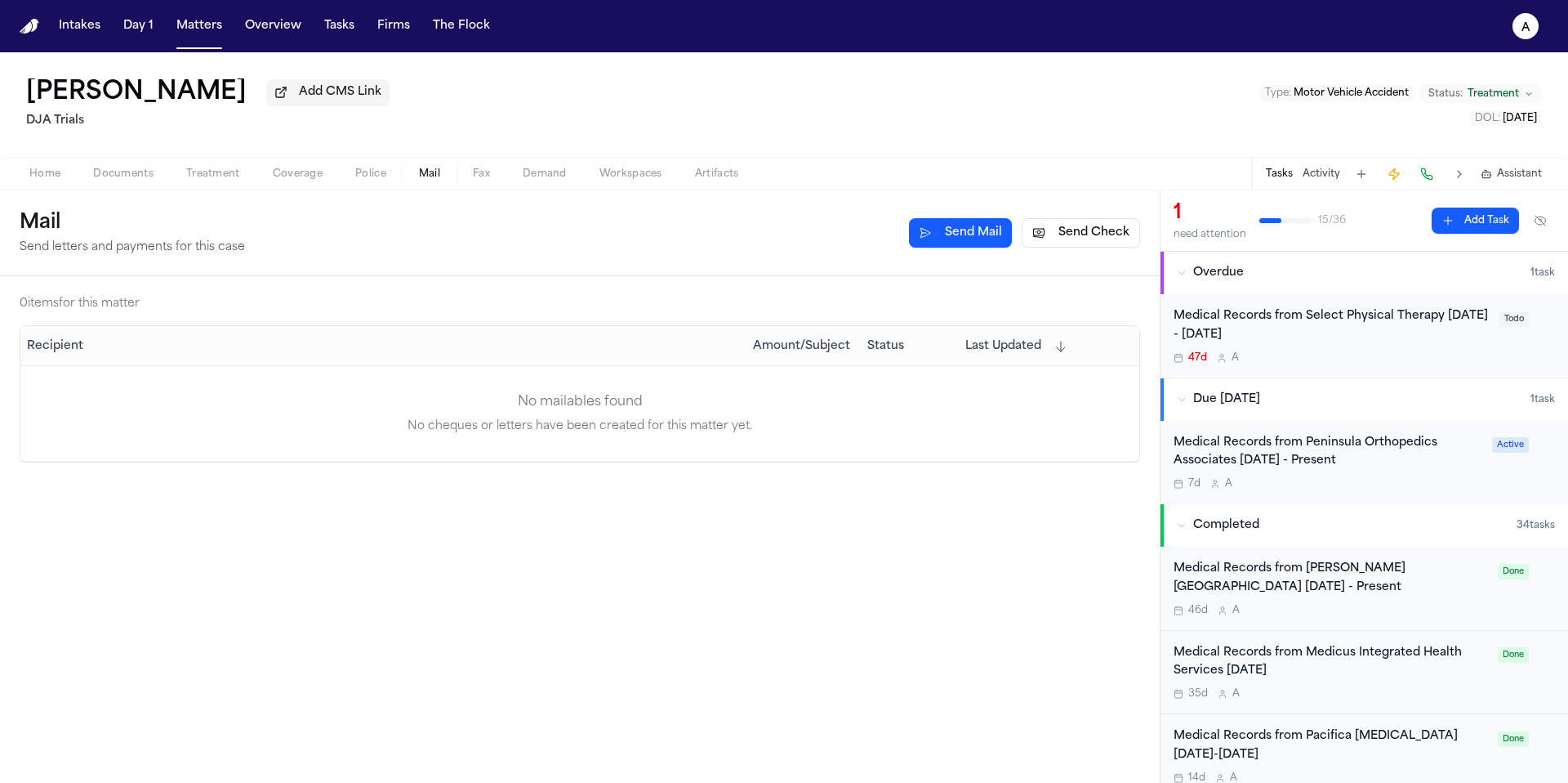
click at [1094, 246] on button "Send Check" at bounding box center [1081, 233] width 119 height 29
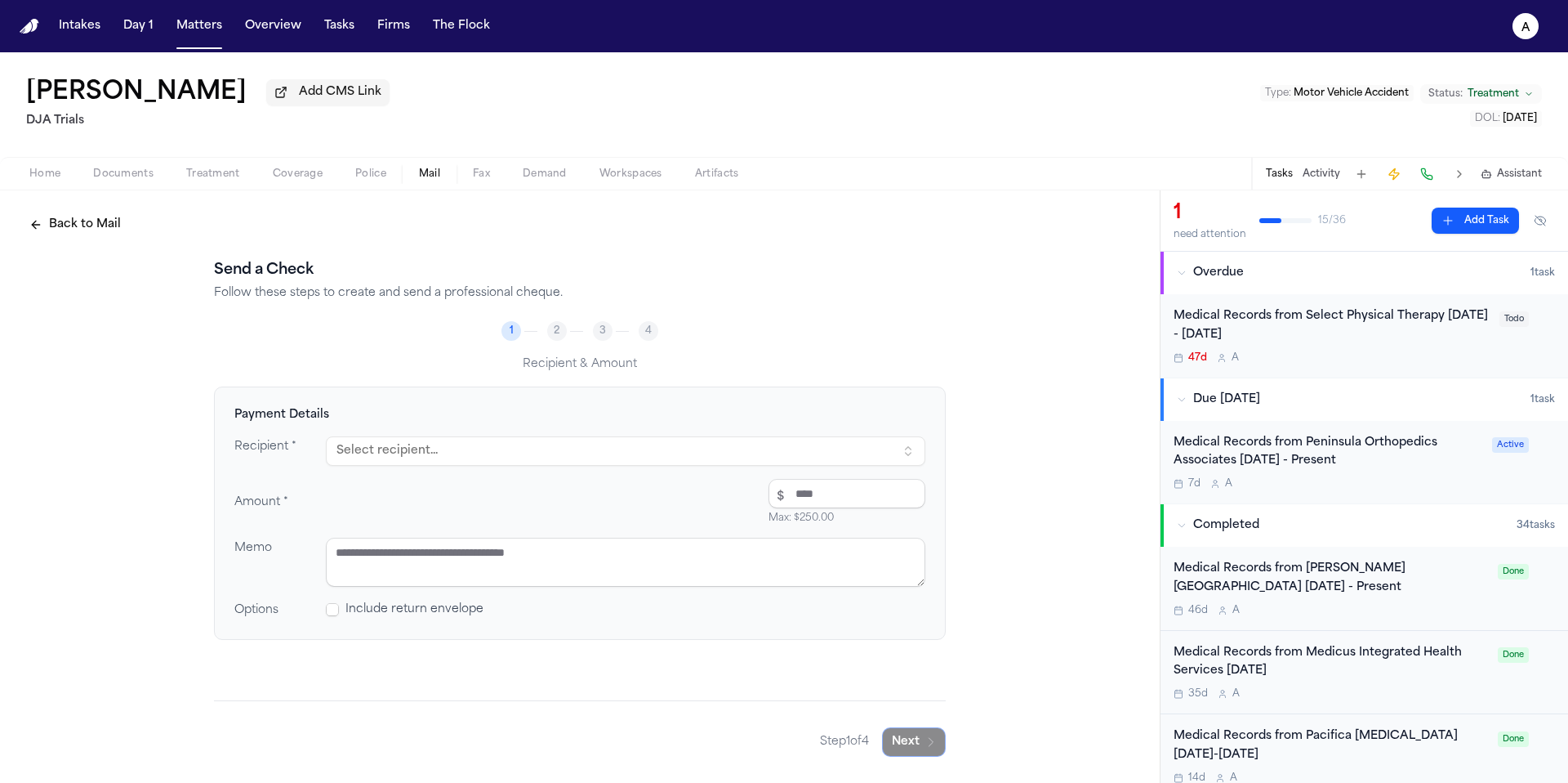
click at [671, 438] on button "Select recipient..." at bounding box center [625, 451] width 599 height 29
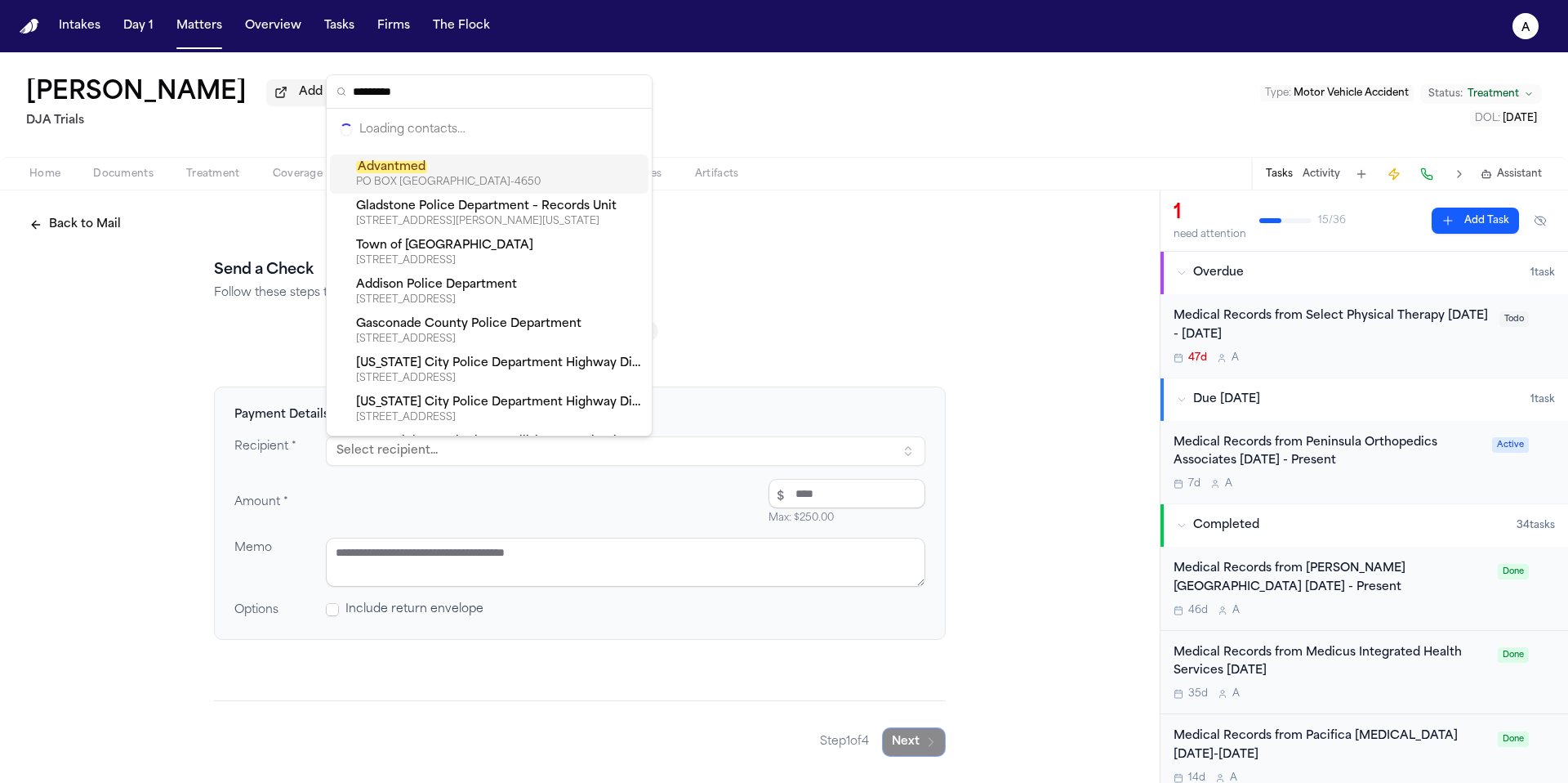
click at [480, 180] on div "PO BOX 54650, IRVINE, CA, 92619-4650" at bounding box center [499, 182] width 286 height 13
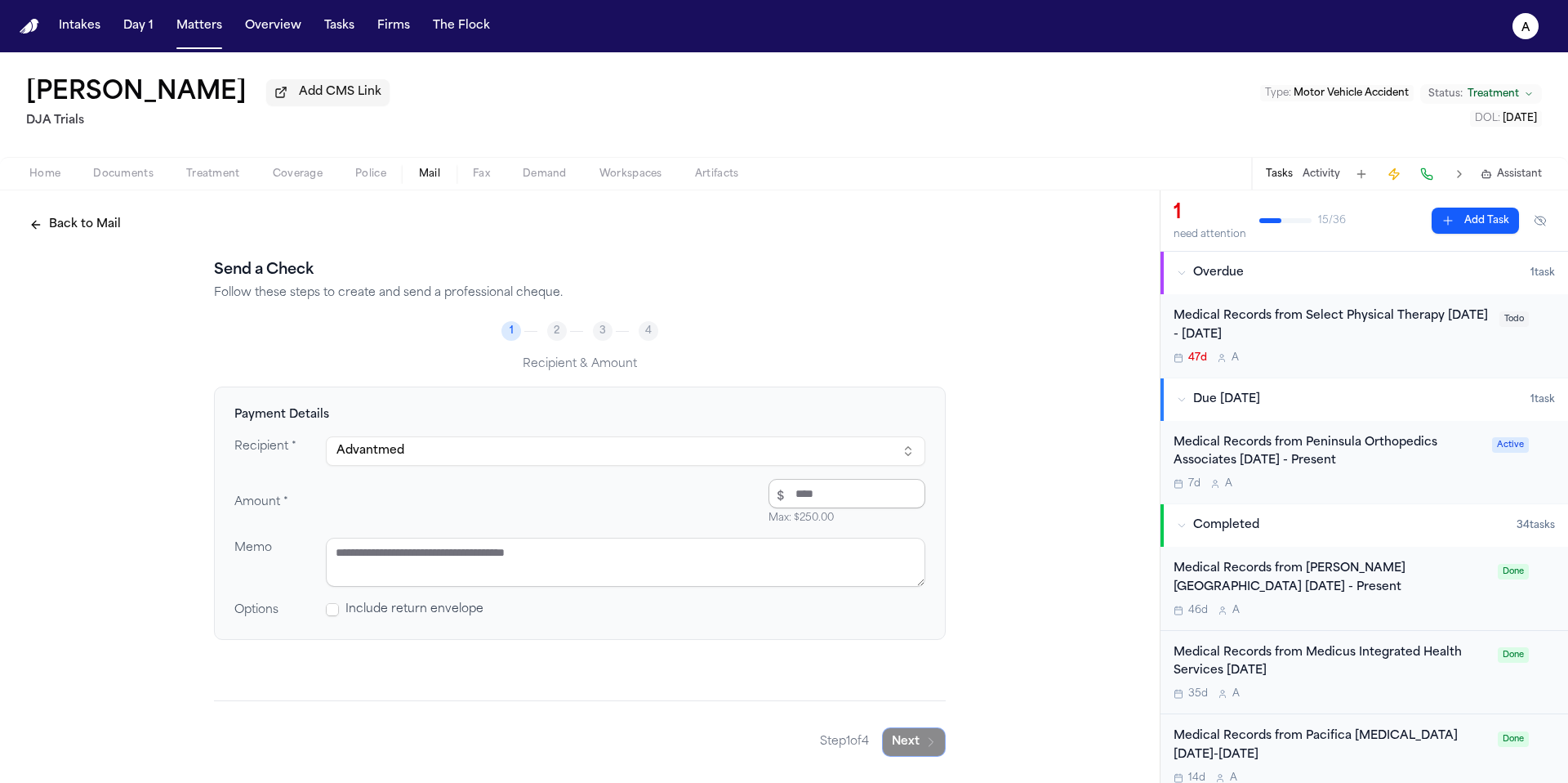
click at [880, 496] on input "number" at bounding box center [847, 494] width 157 height 29
click at [586, 562] on textarea at bounding box center [625, 562] width 599 height 49
click at [919, 747] on button "Next" at bounding box center [914, 741] width 64 height 29
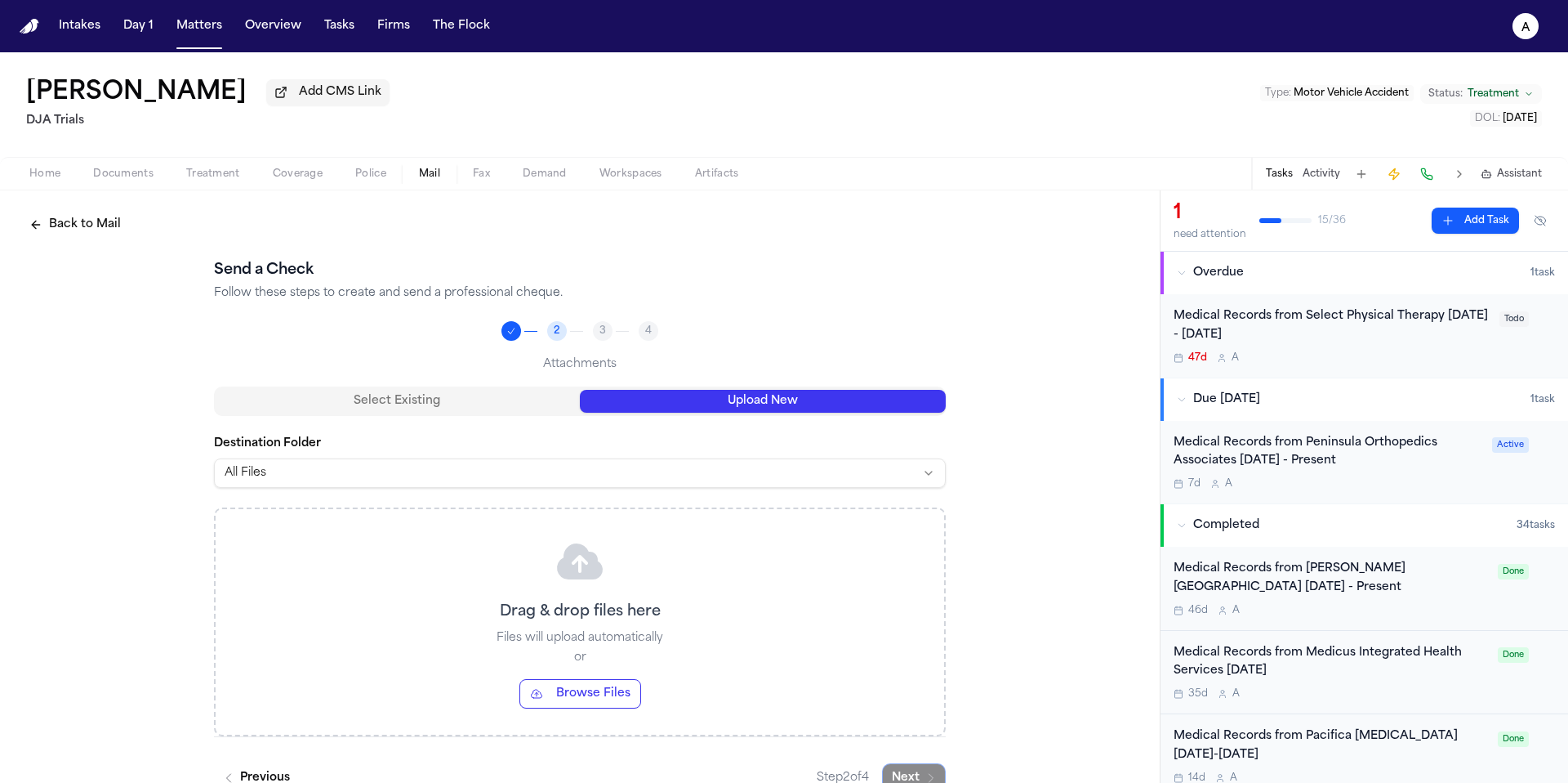
click at [794, 398] on button "Upload New" at bounding box center [763, 401] width 366 height 23
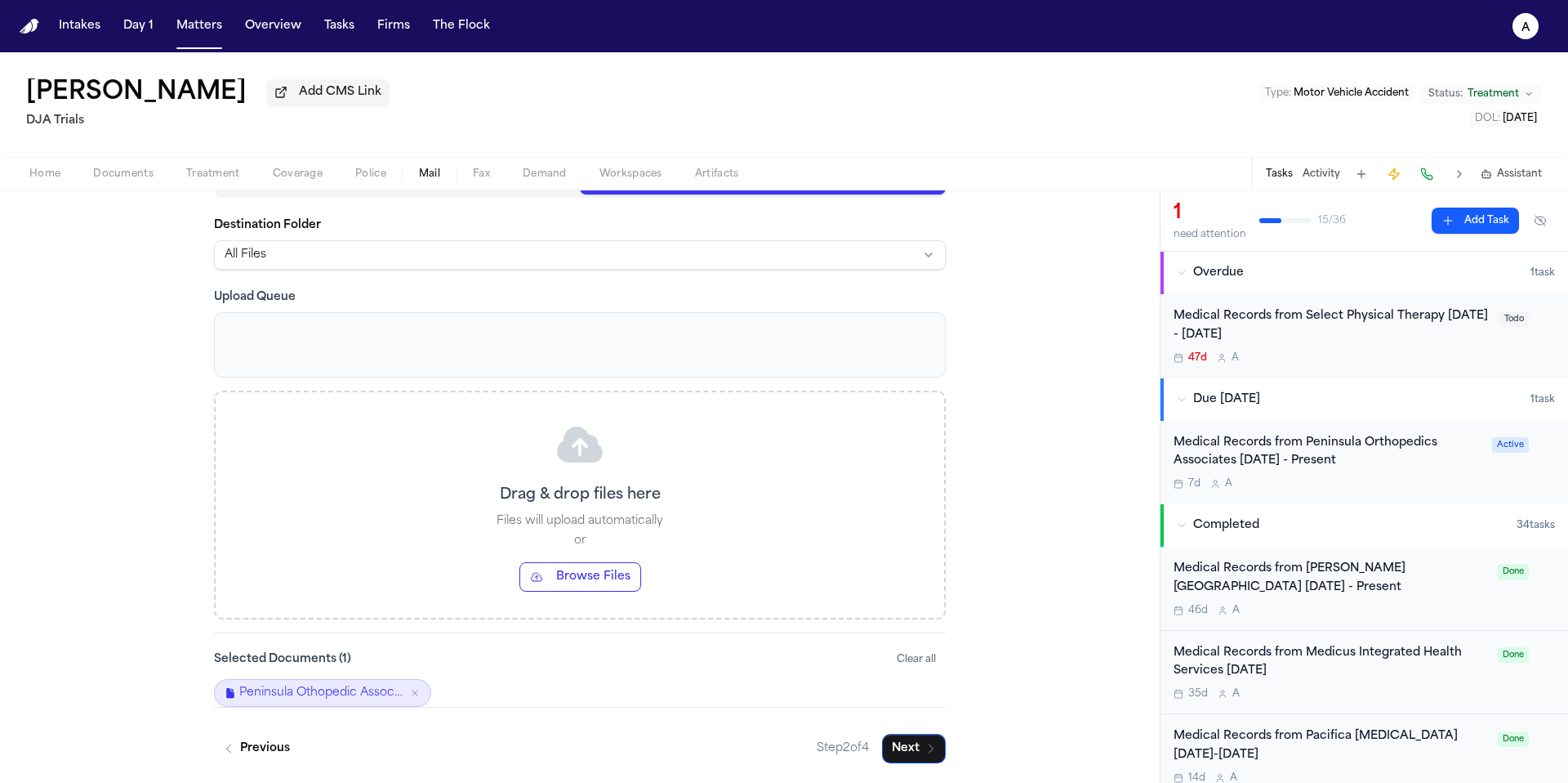
scroll to position [120, 0]
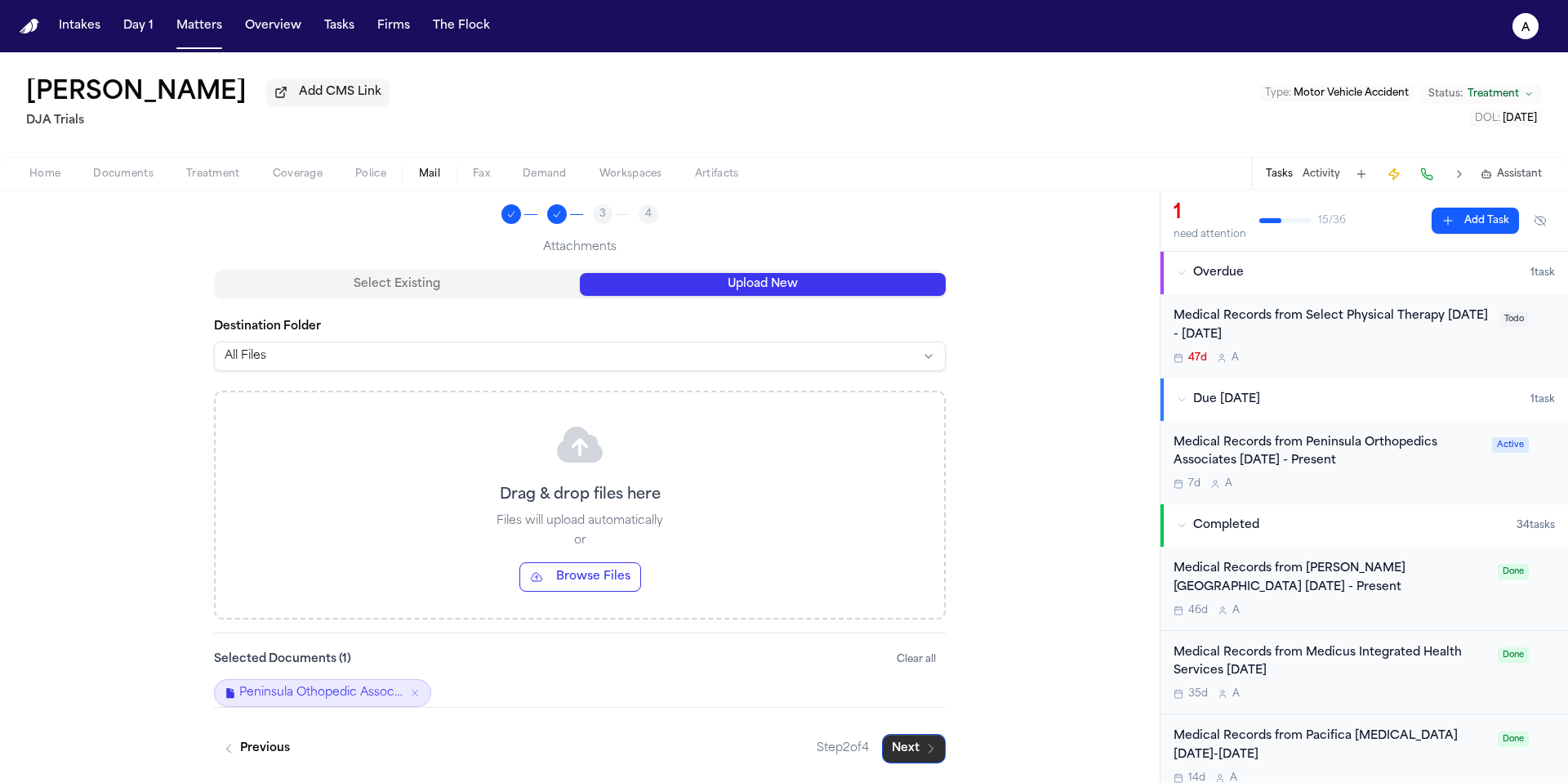
click at [913, 747] on button "Next" at bounding box center [914, 748] width 64 height 29
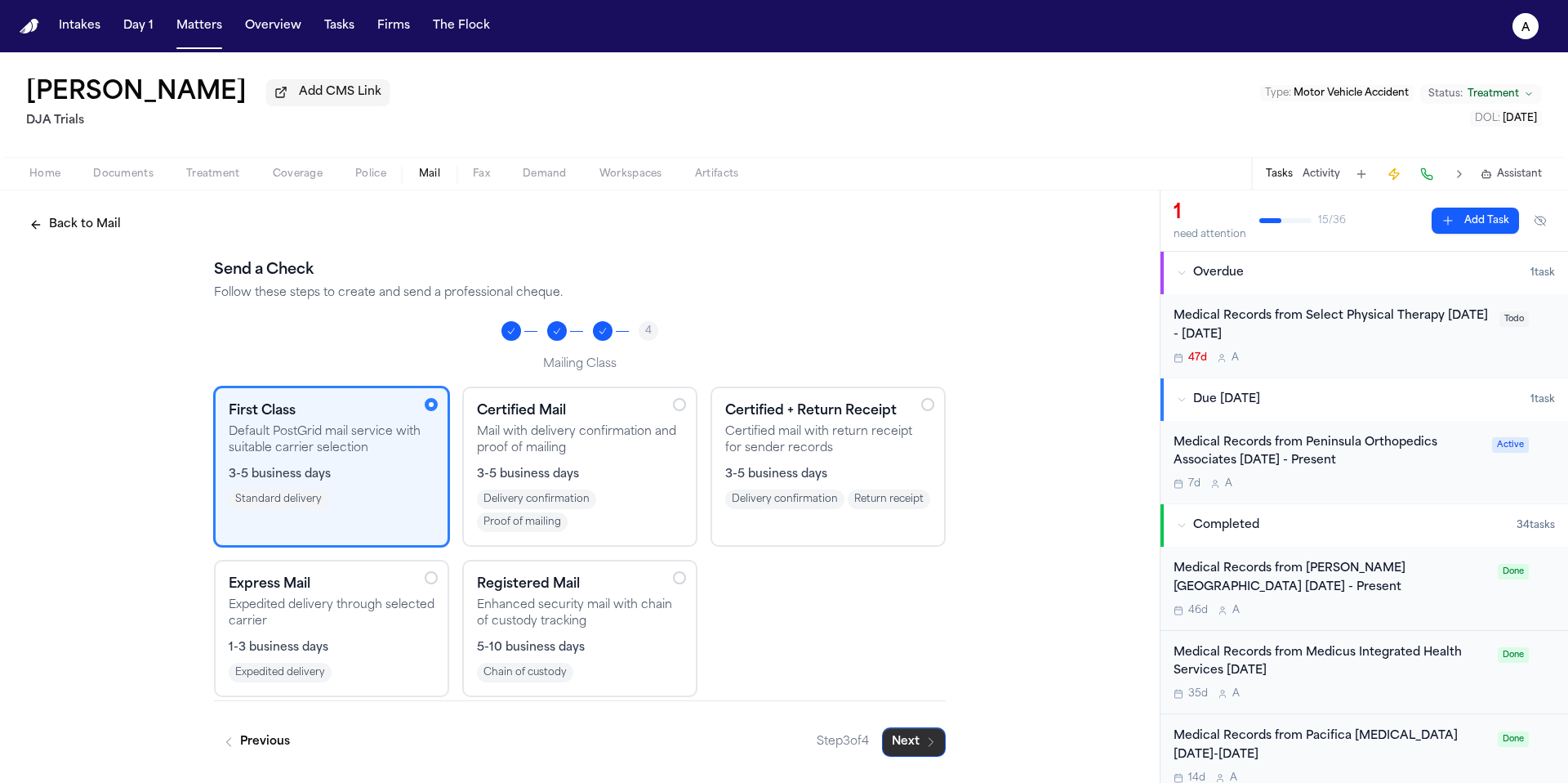
scroll to position [0, 0]
click at [906, 748] on button "Next" at bounding box center [914, 741] width 64 height 29
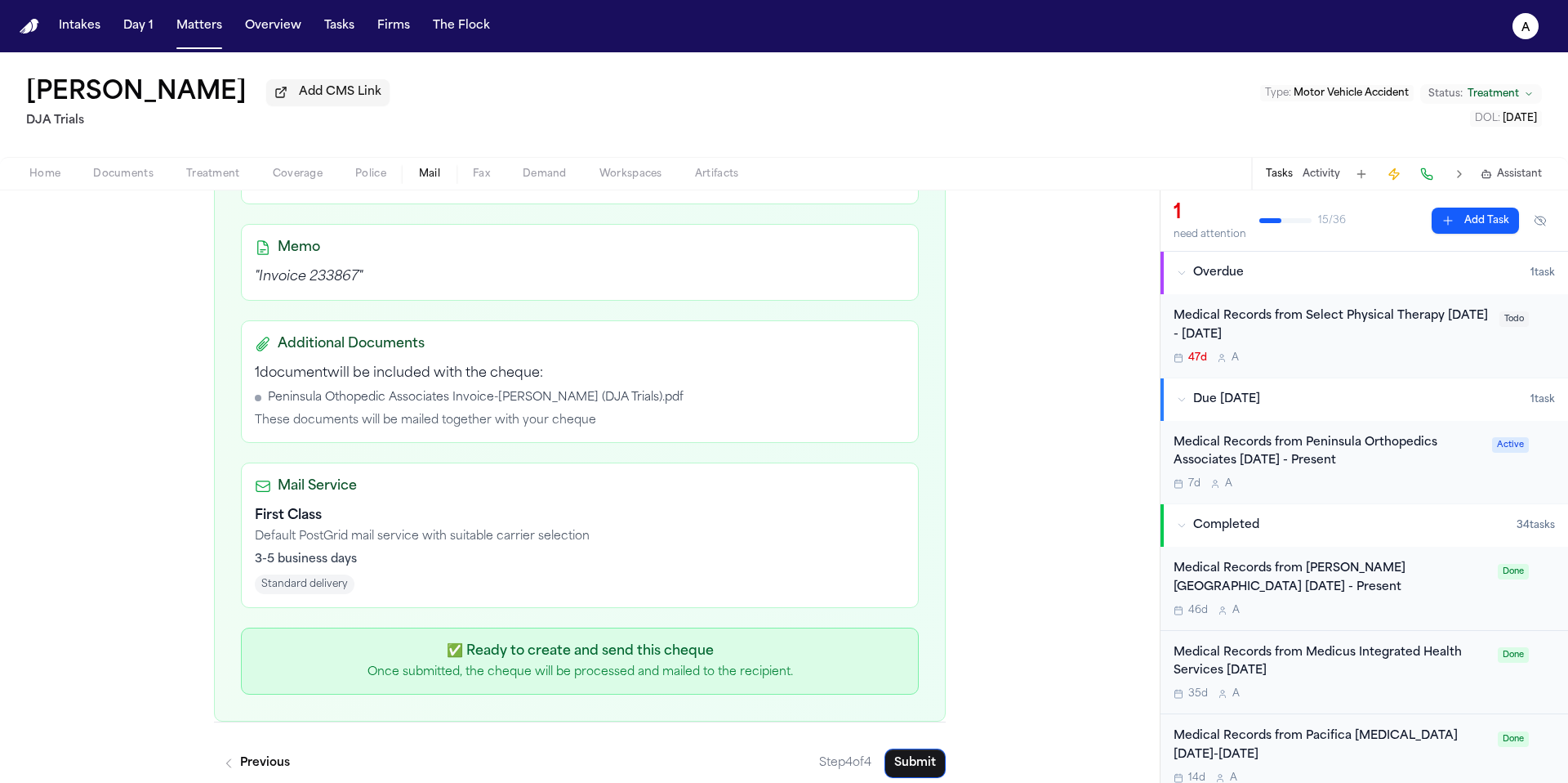
scroll to position [471, 0]
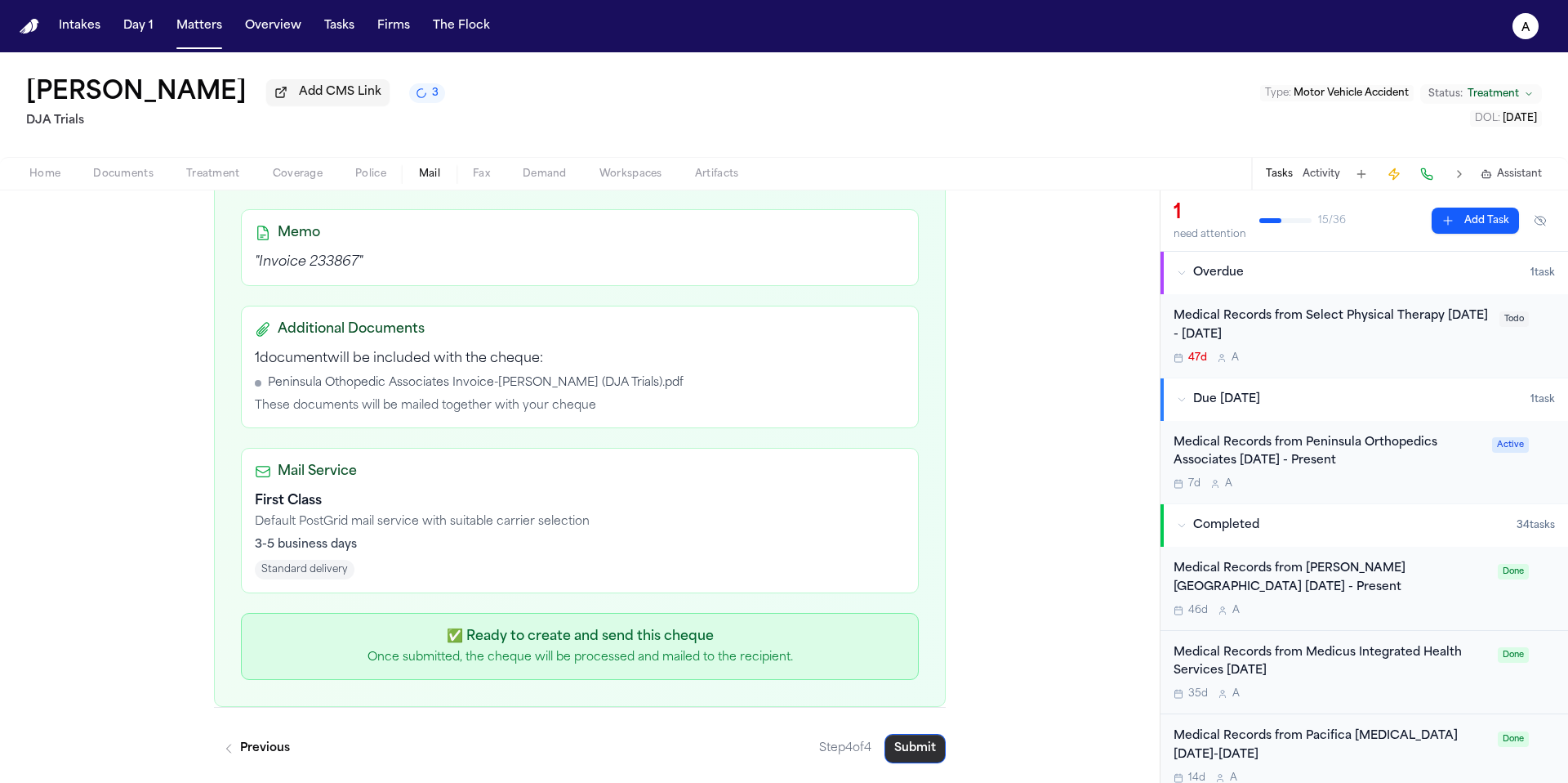
click at [916, 747] on button "Submit" at bounding box center [914, 748] width 61 height 29
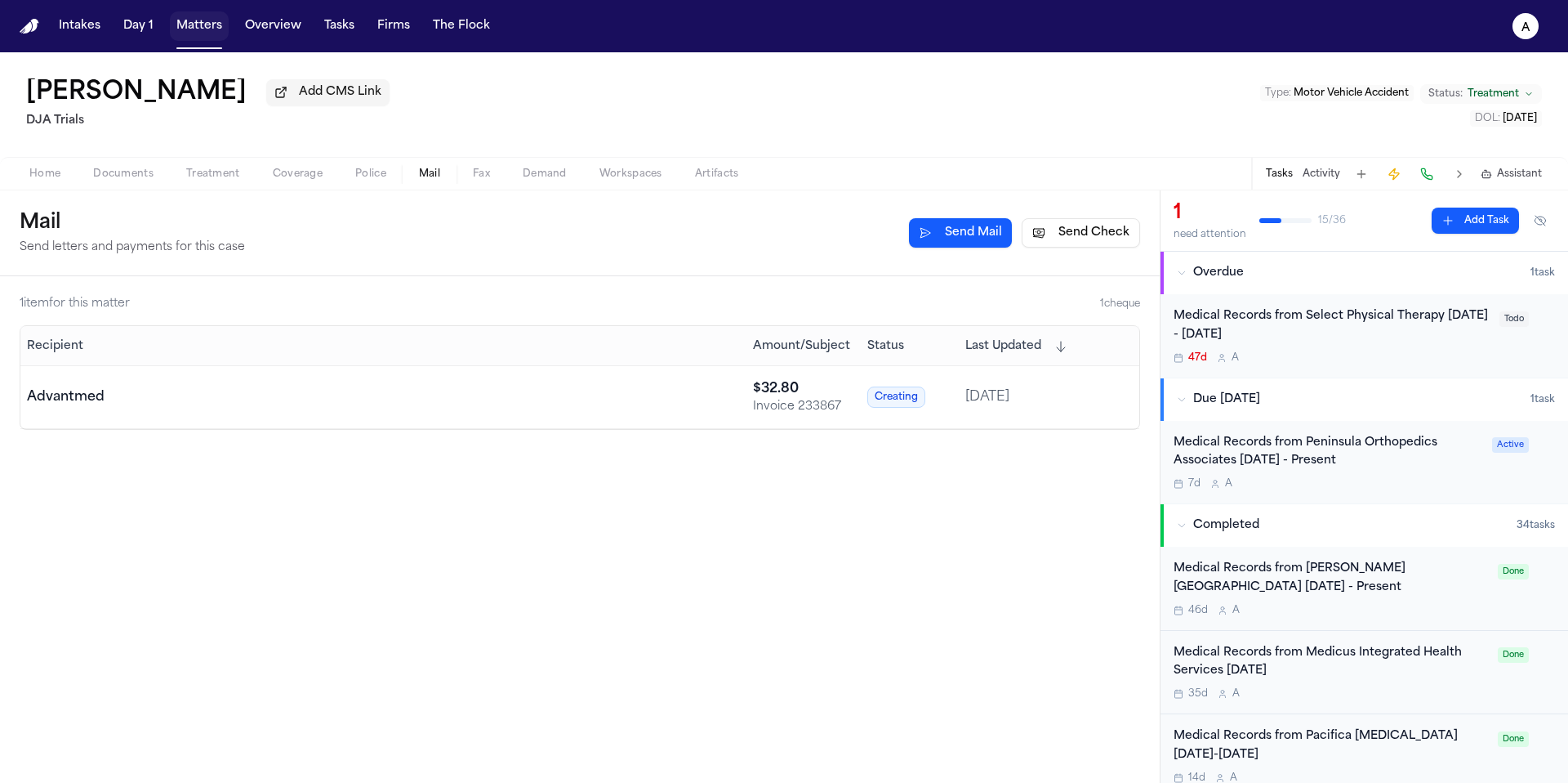
click at [197, 22] on button "Matters" at bounding box center [199, 26] width 59 height 29
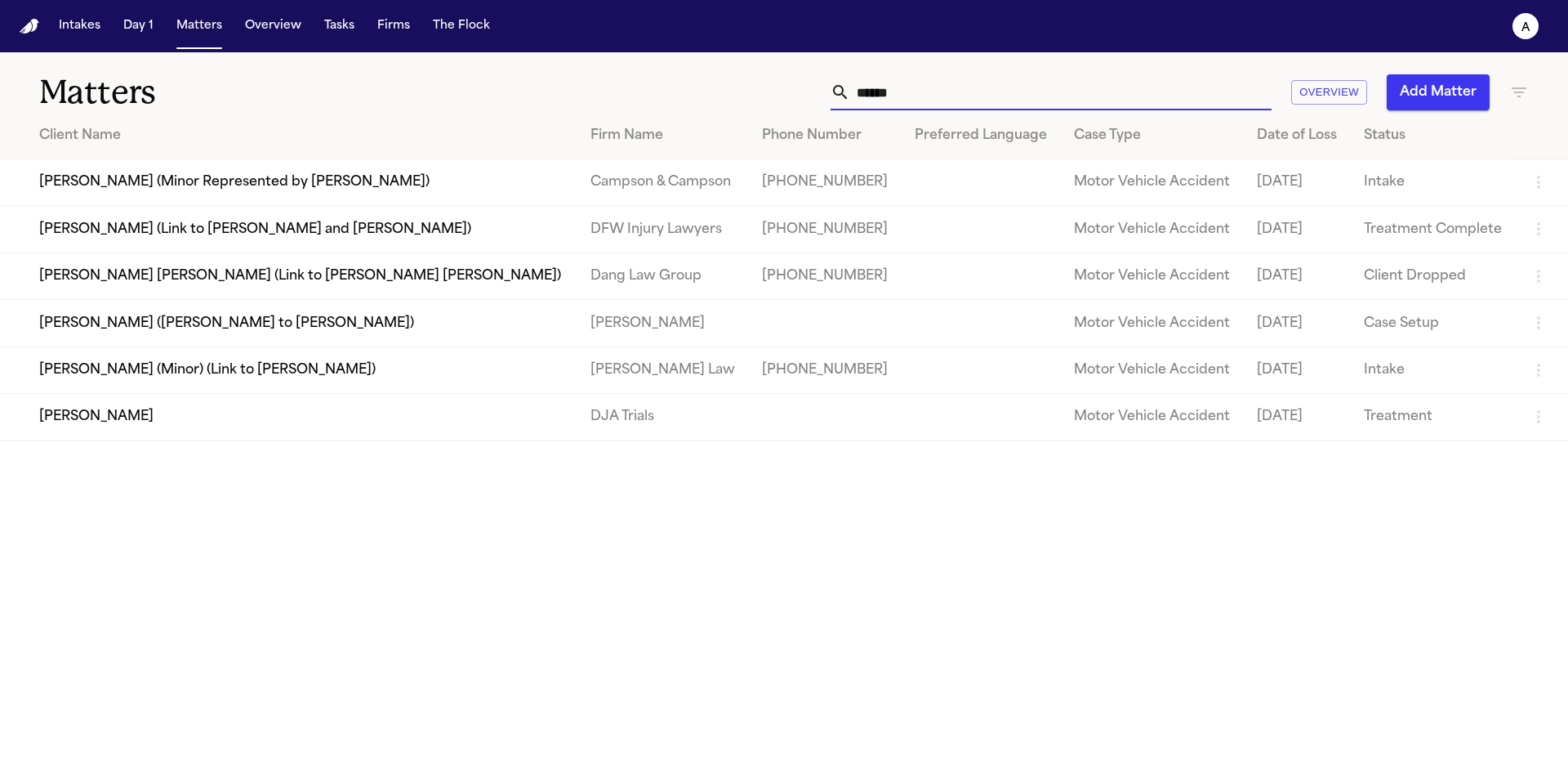
drag, startPoint x: 957, startPoint y: 92, endPoint x: 709, endPoint y: 81, distance: 248.2
click at [709, 81] on div "****** Overview Add Matter" at bounding box center [1001, 93] width 1056 height 36
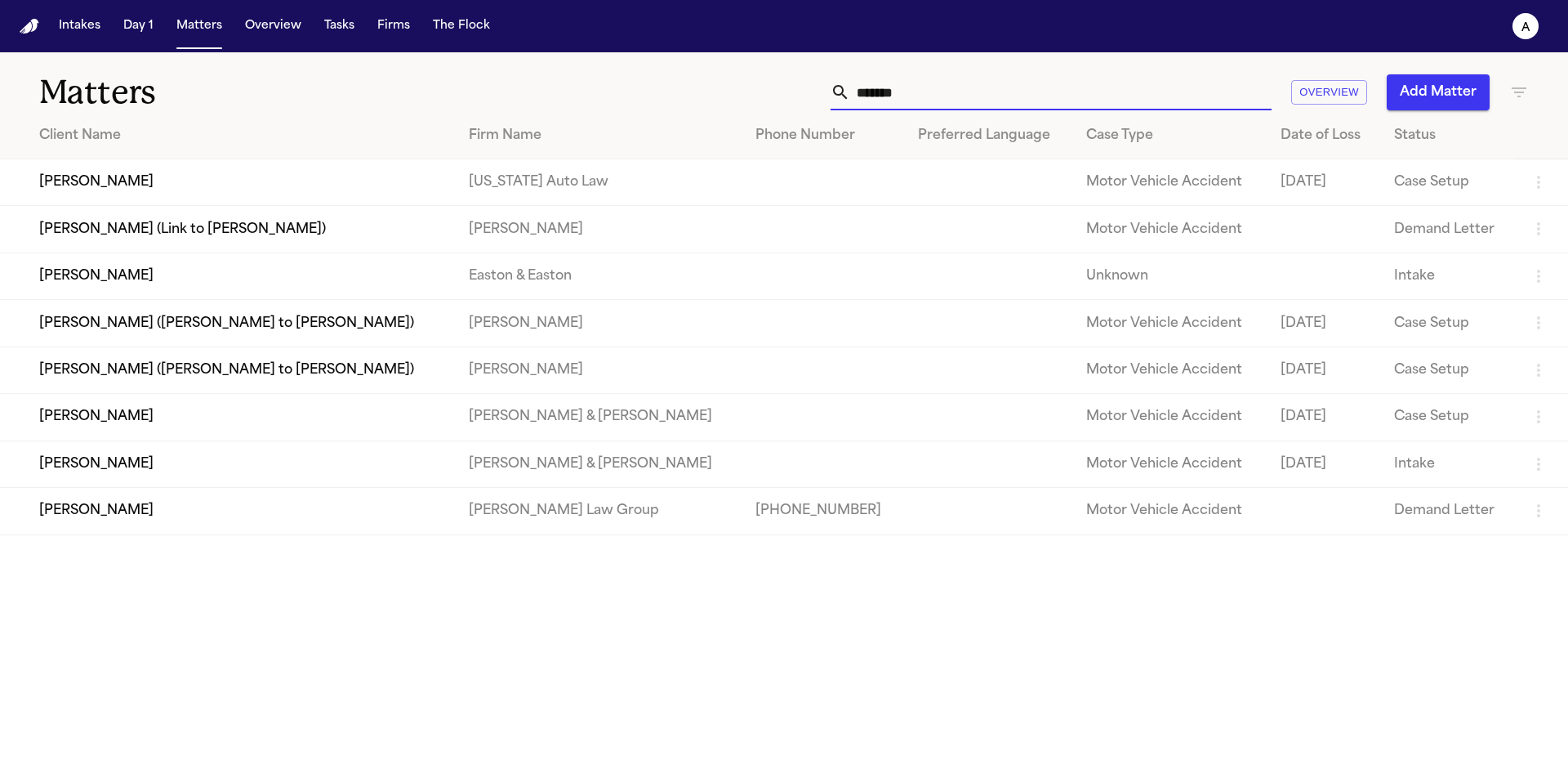
drag, startPoint x: 941, startPoint y: 90, endPoint x: 720, endPoint y: 83, distance: 221.1
click at [720, 83] on div "******* Overview Add Matter" at bounding box center [1001, 93] width 1056 height 36
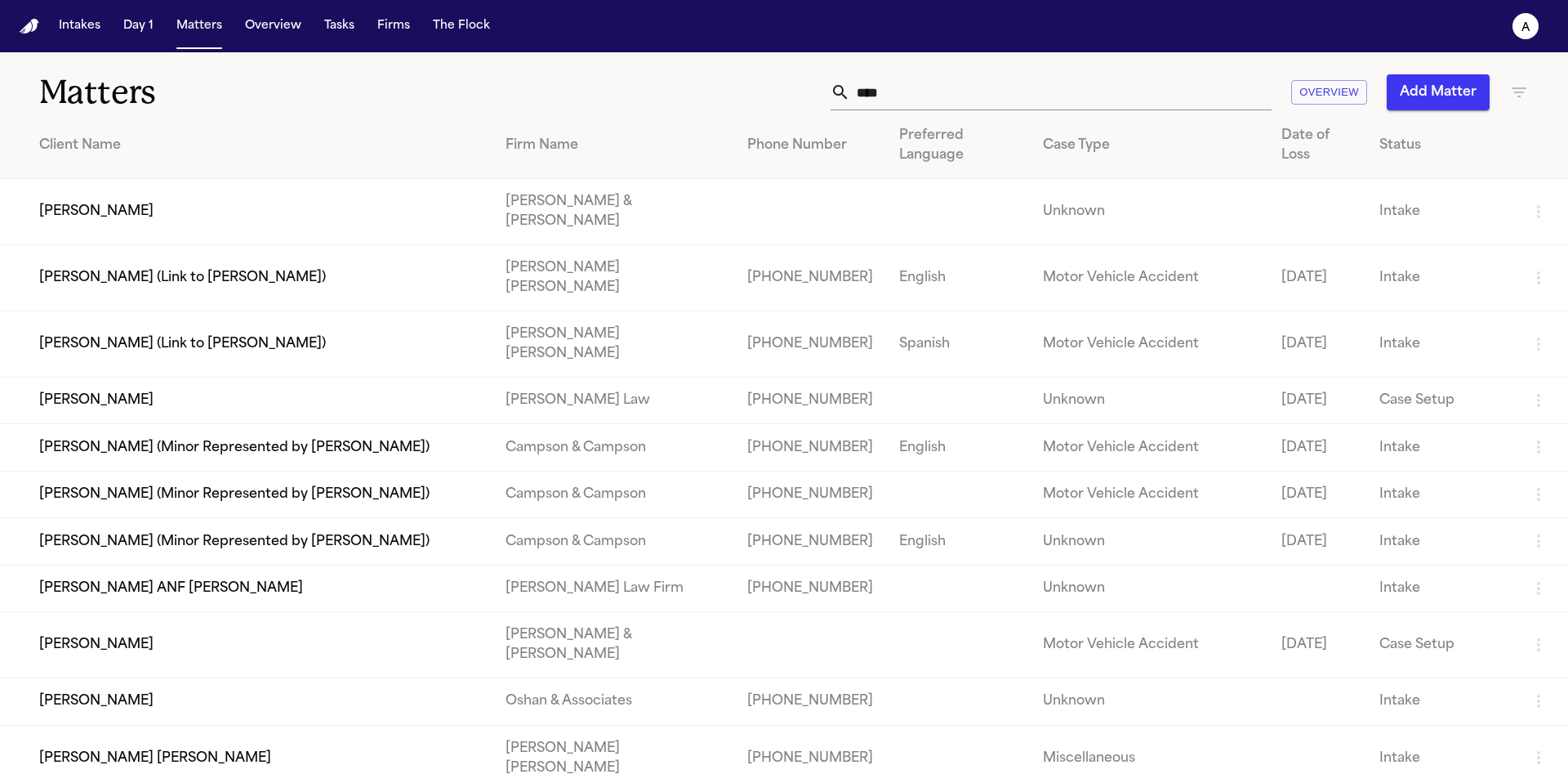
click at [106, 181] on td "Colin O’Keefe" at bounding box center [246, 212] width 493 height 66
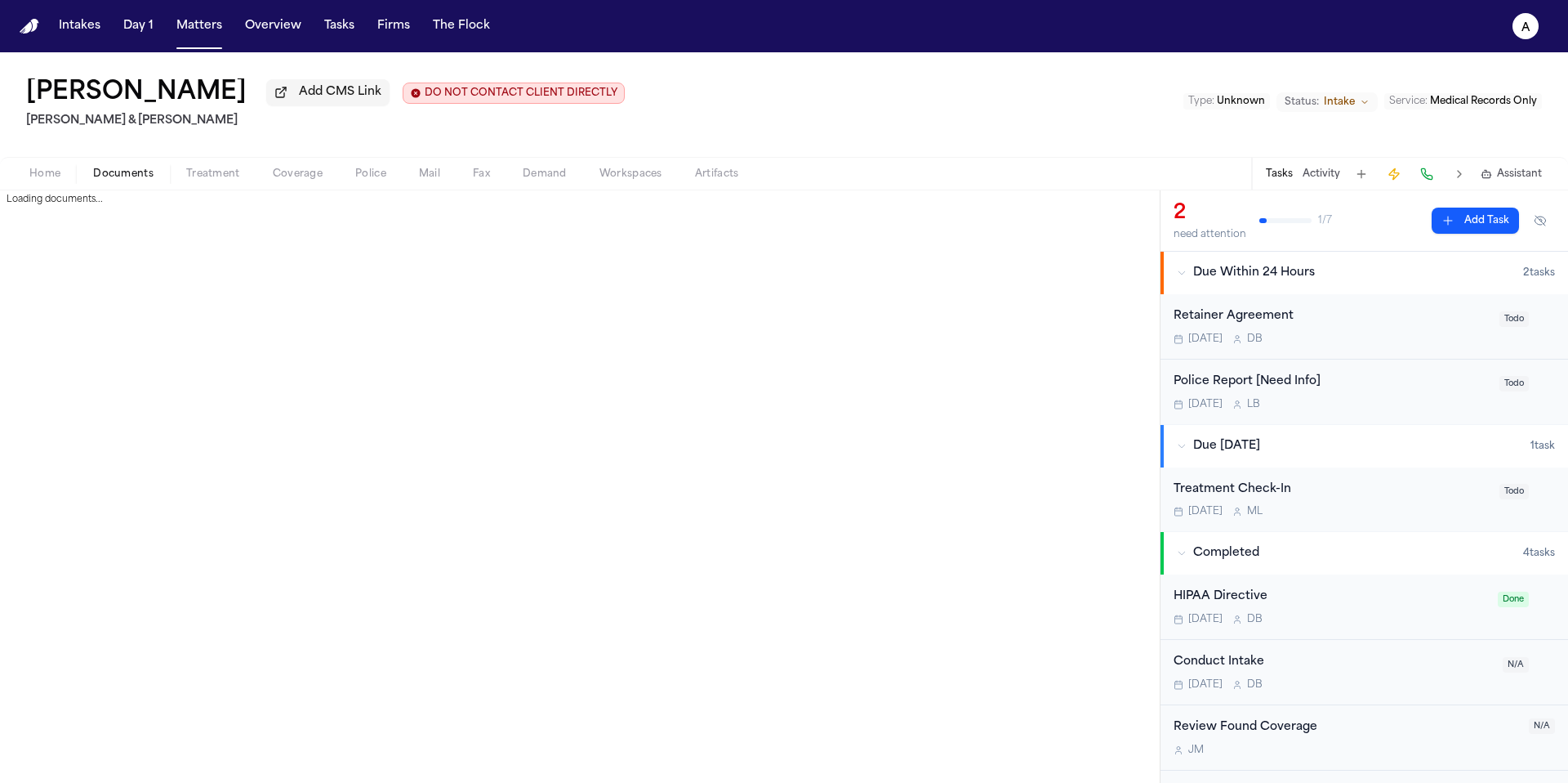
click at [125, 179] on span "Documents" at bounding box center [124, 173] width 61 height 13
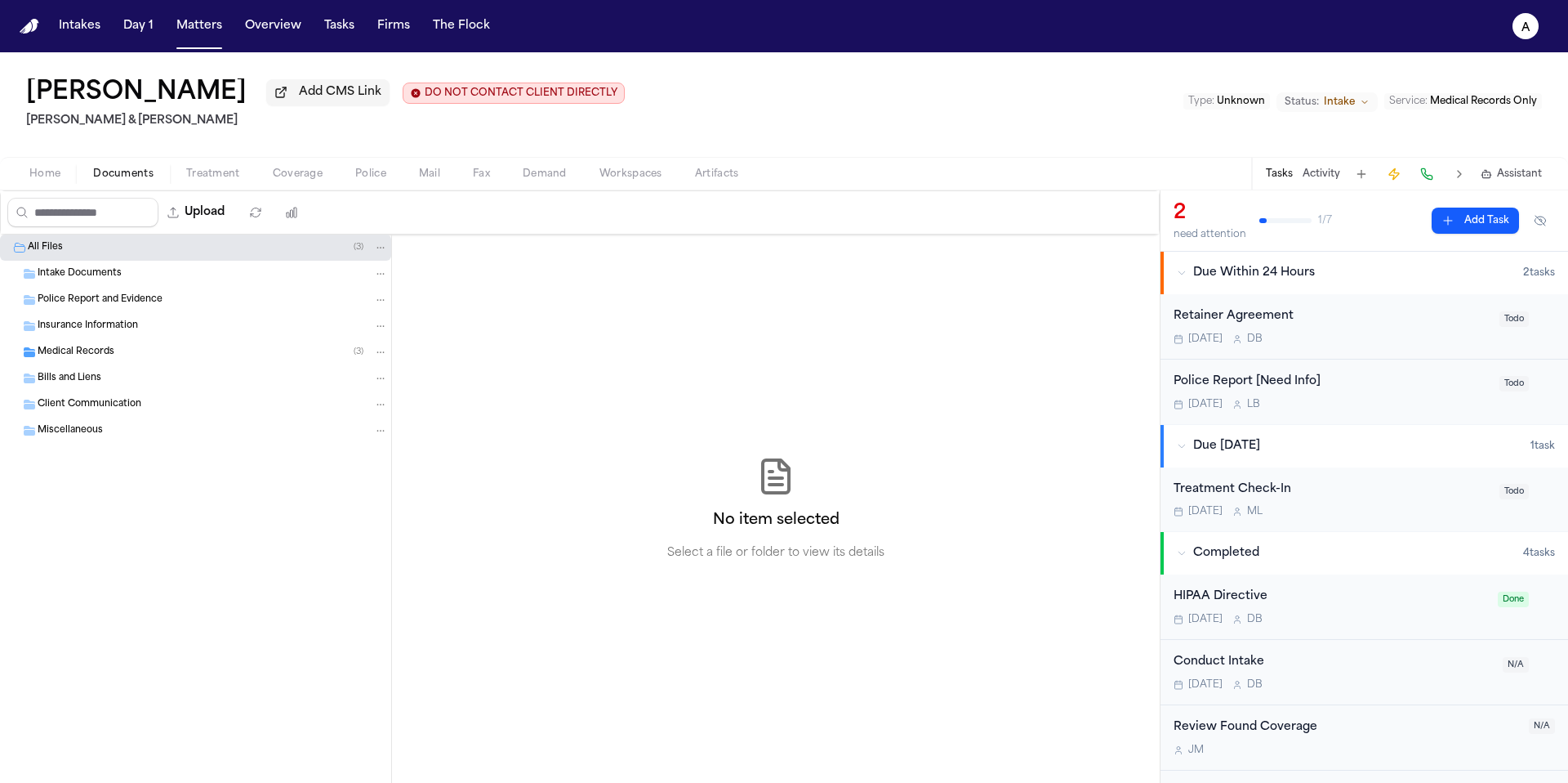
click at [183, 352] on div "Medical Records ( 3 )" at bounding box center [212, 352] width 351 height 15
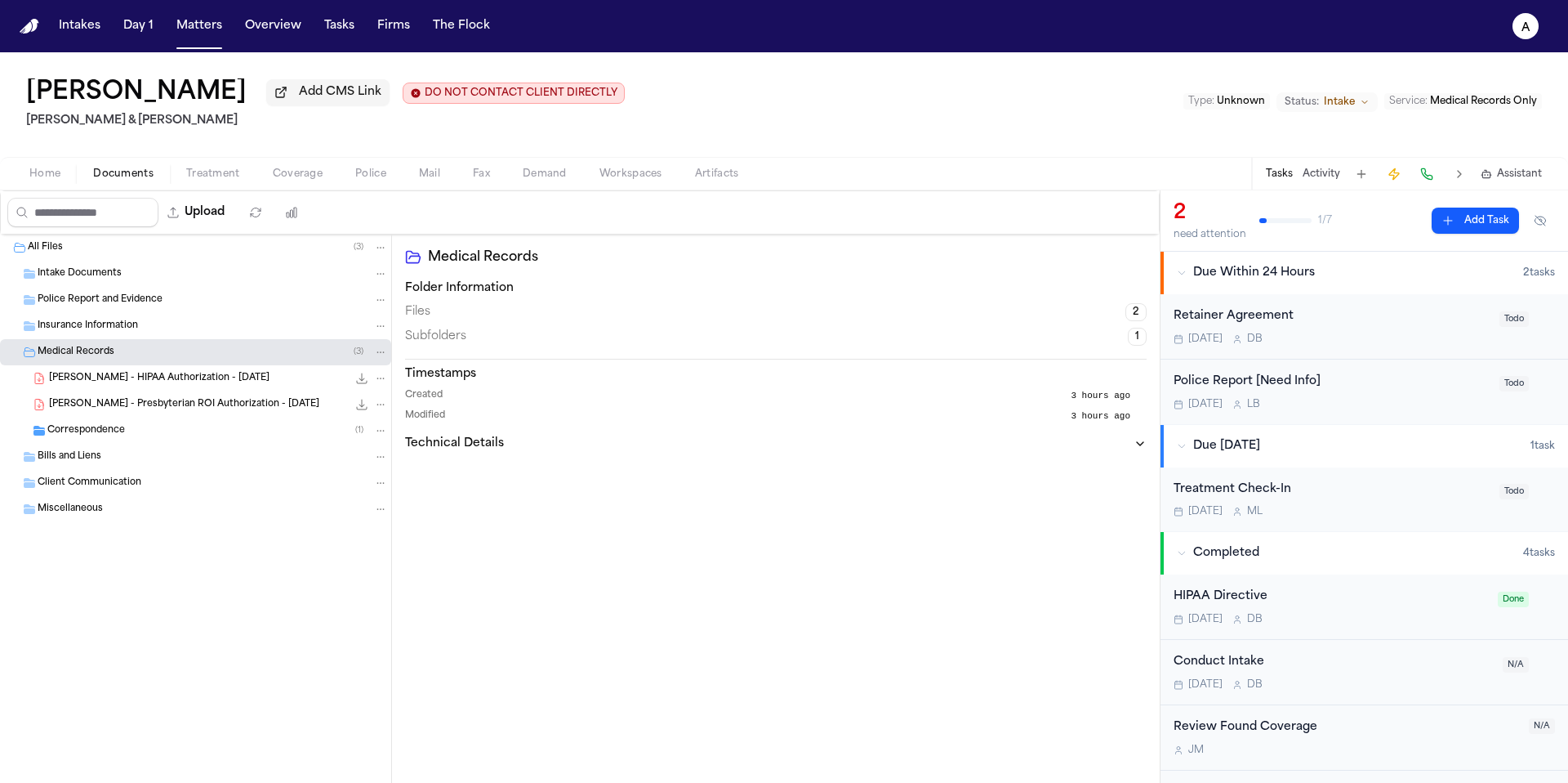
click at [216, 438] on div "Correspondence ( 1 )" at bounding box center [217, 430] width 340 height 15
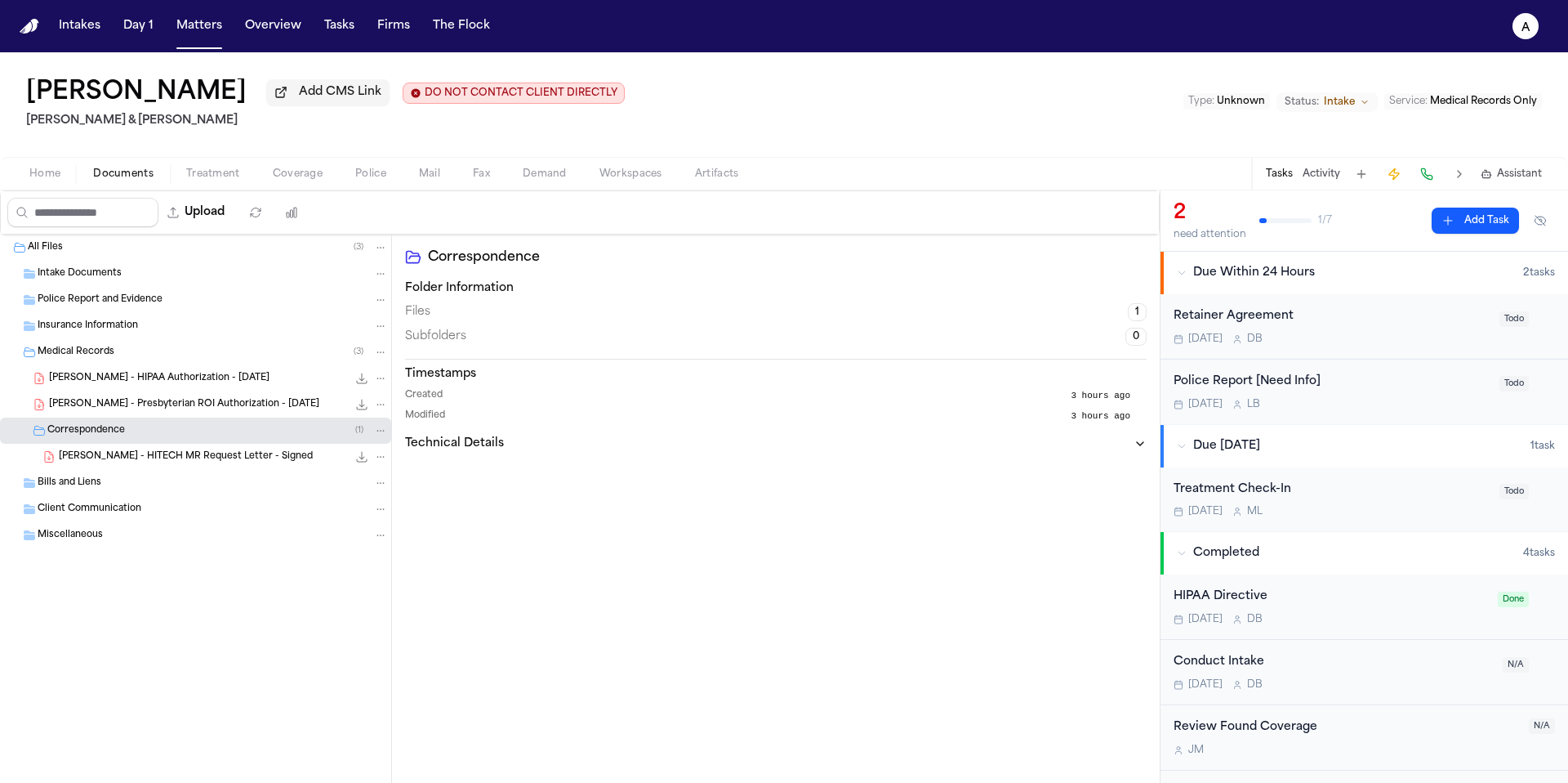
click at [216, 438] on div "Correspondence ( 1 )" at bounding box center [217, 430] width 340 height 15
click at [215, 461] on span "C. O'Keefe - HITECH MR Request Letter - Signed" at bounding box center [185, 457] width 254 height 14
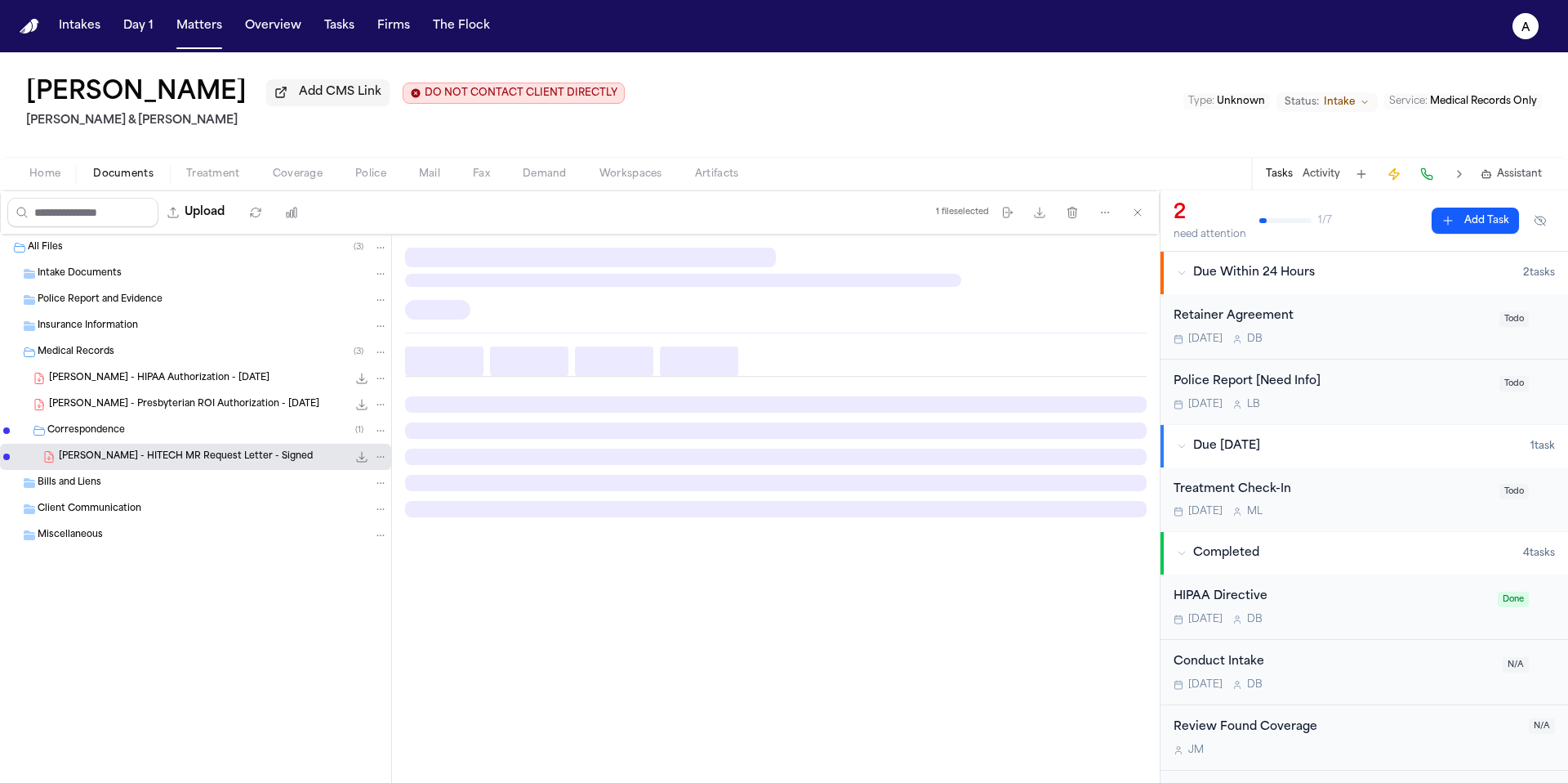
click at [215, 461] on span "C. O'Keefe - HITECH MR Request Letter - Signed" at bounding box center [185, 457] width 254 height 14
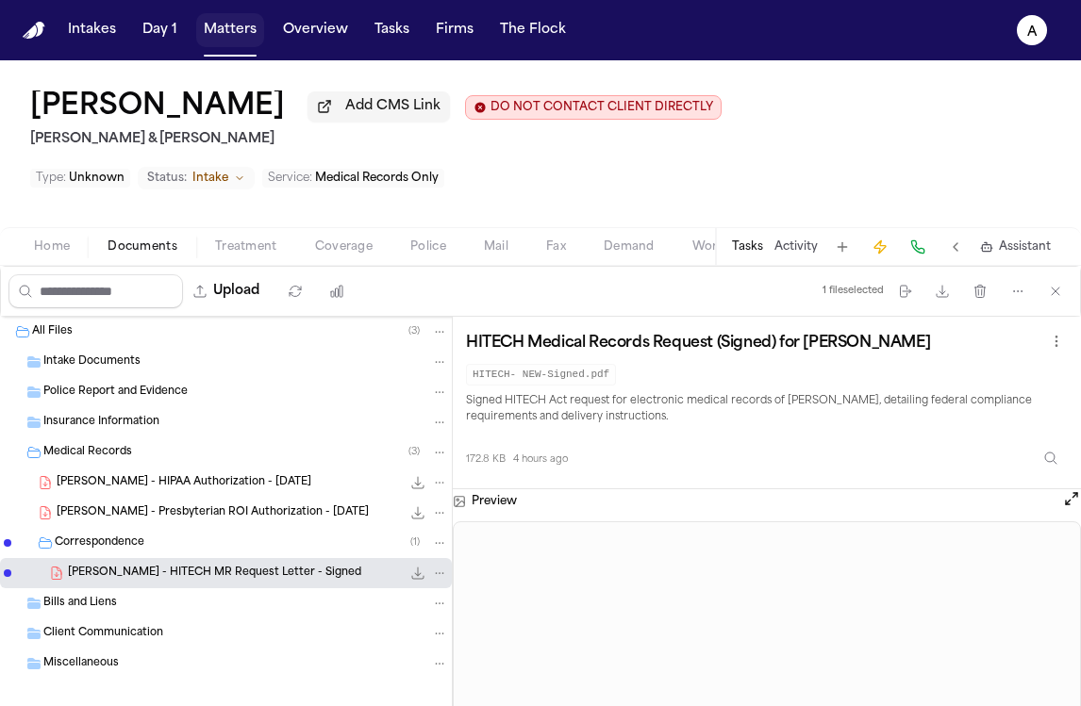
click at [223, 29] on button "Matters" at bounding box center [230, 30] width 68 height 34
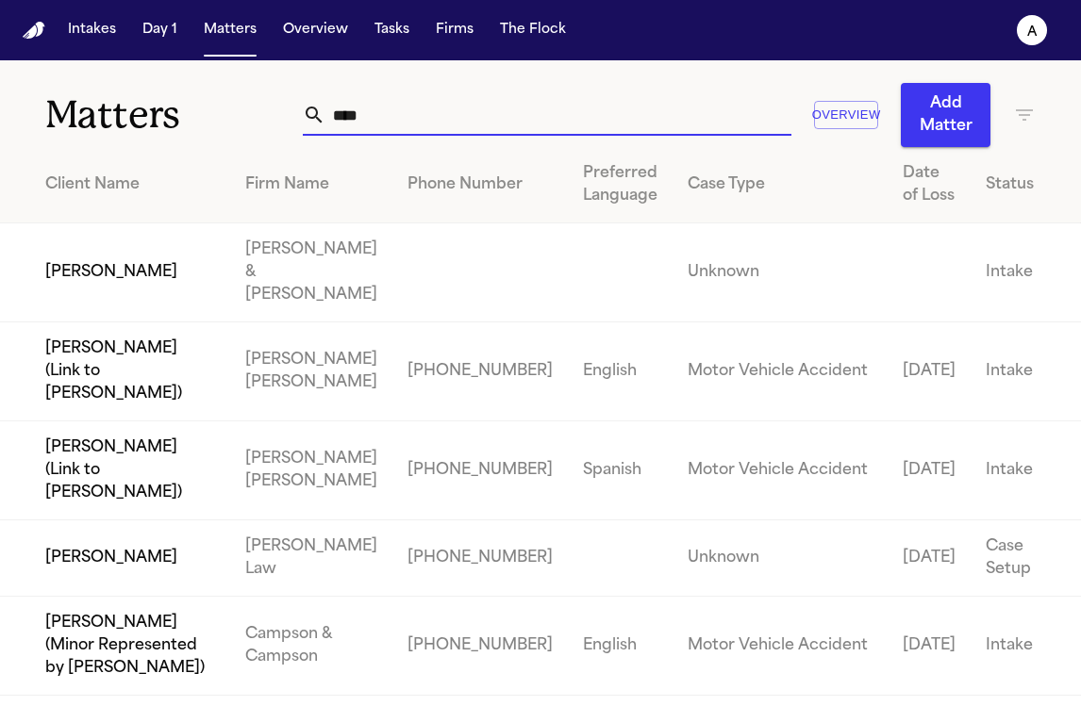
drag, startPoint x: 455, startPoint y: 116, endPoint x: 282, endPoint y: 102, distance: 173.2
click at [282, 102] on div "Matters **** Overview Add Matter" at bounding box center [540, 103] width 1081 height 87
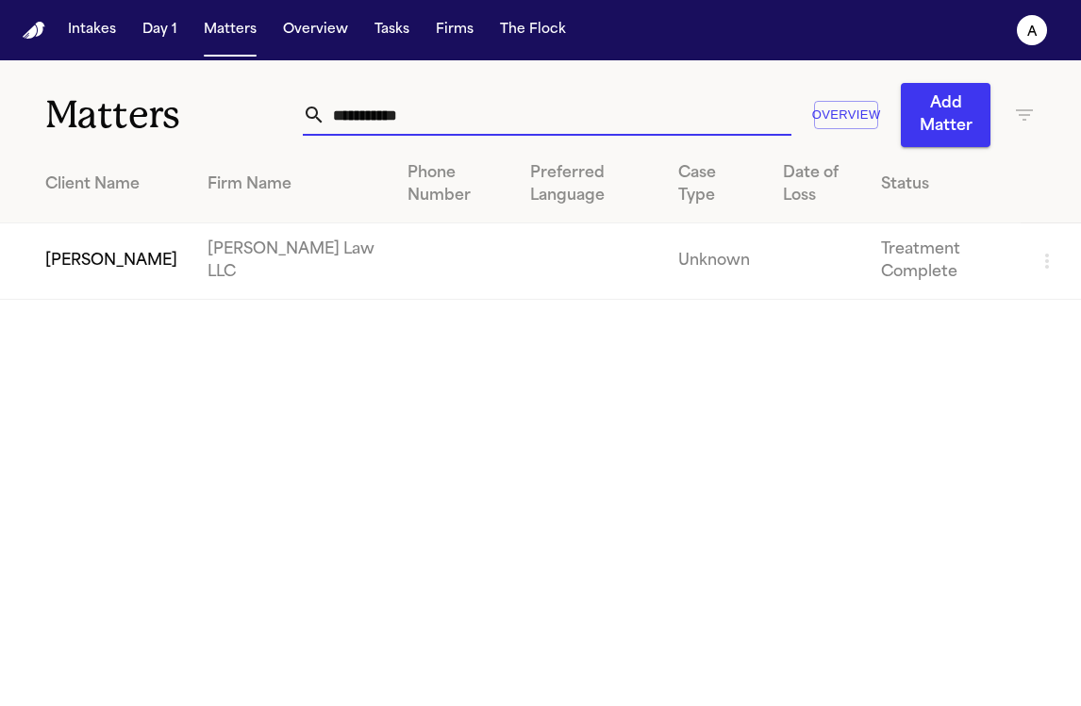
type input "**********"
click at [108, 274] on td "[PERSON_NAME]" at bounding box center [96, 262] width 192 height 76
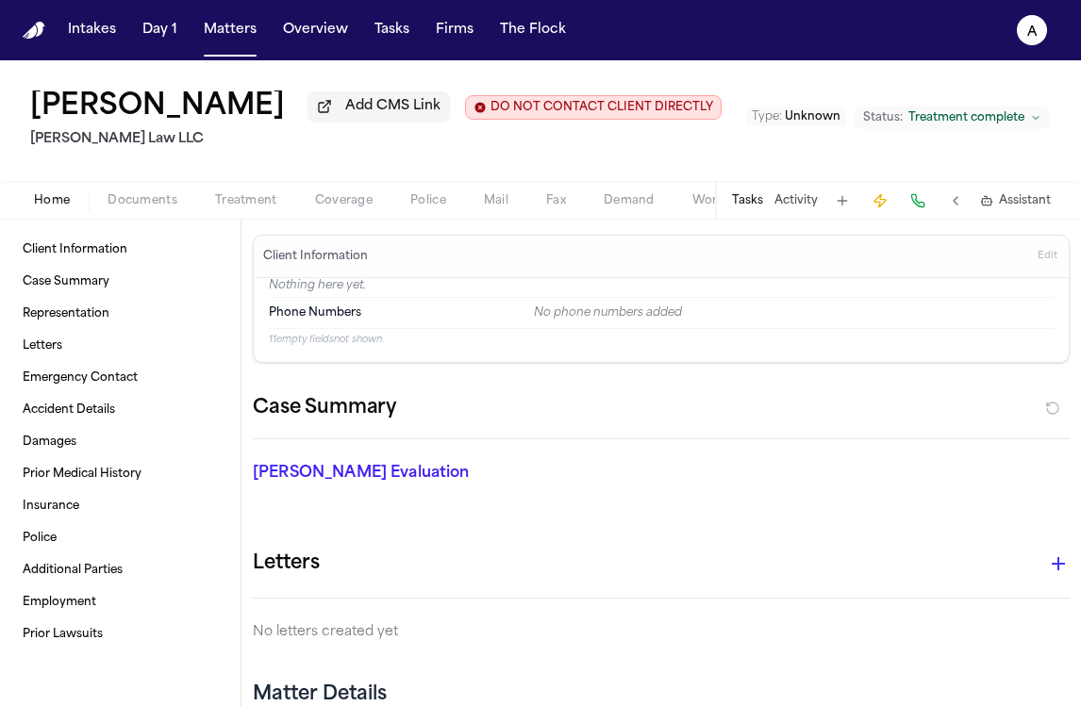
click at [744, 203] on button "Tasks" at bounding box center [747, 200] width 31 height 15
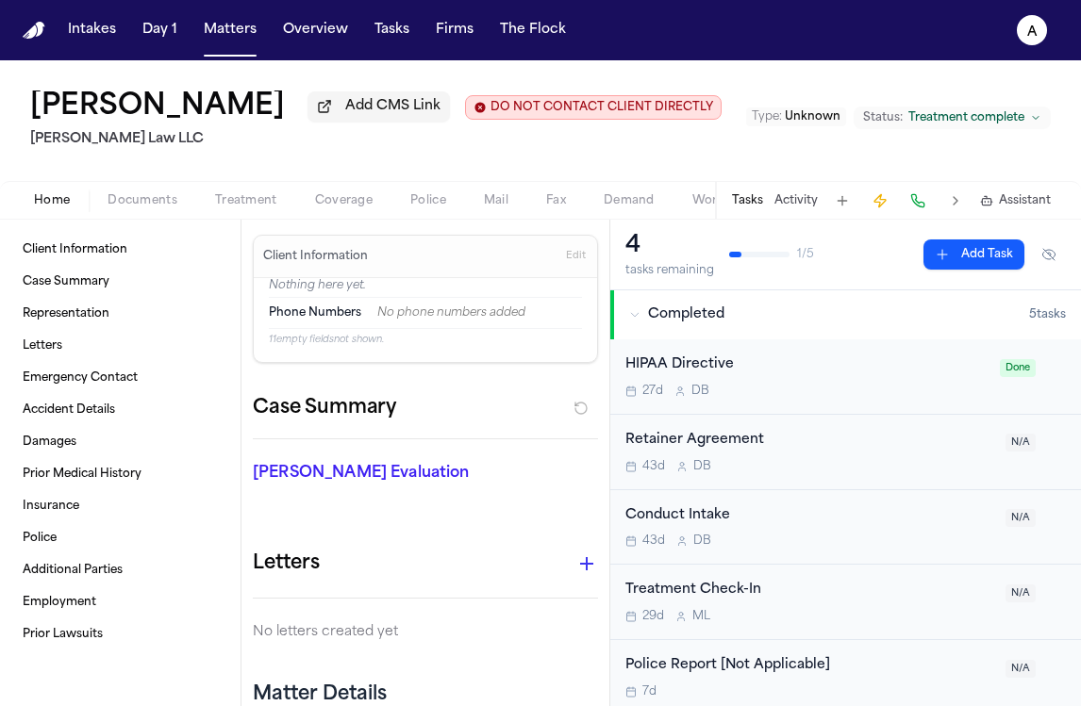
scroll to position [12, 0]
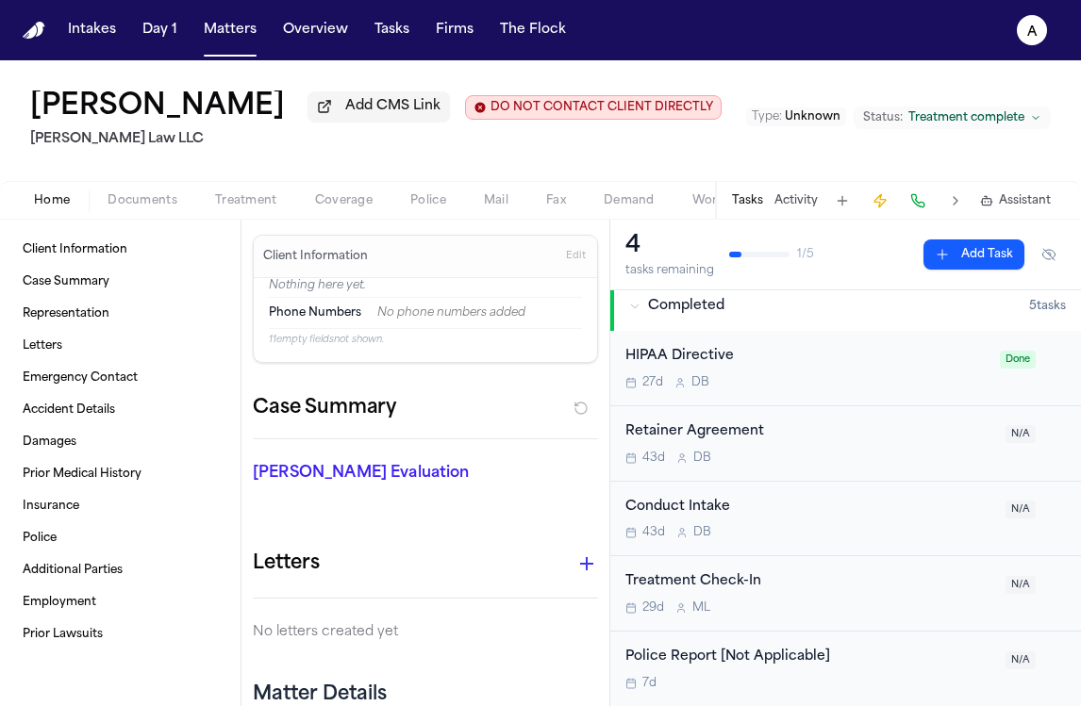
click at [960, 266] on button "Add Task" at bounding box center [973, 255] width 101 height 30
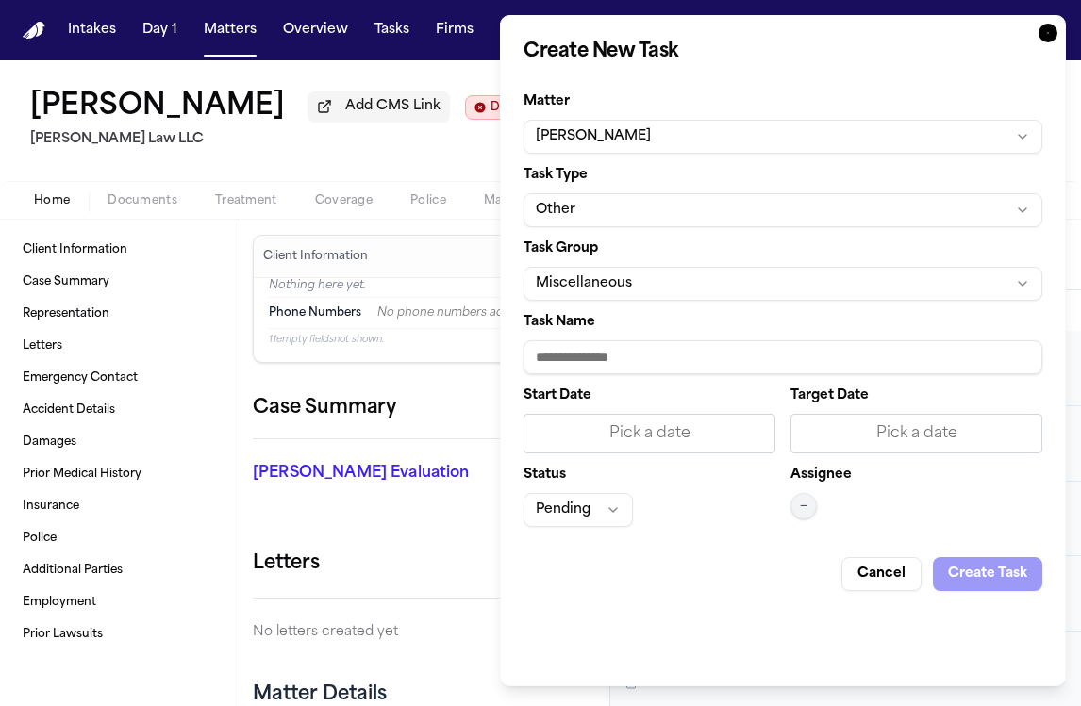
click at [641, 359] on input "Task Name" at bounding box center [782, 357] width 519 height 34
click at [704, 293] on button "Miscellaneous" at bounding box center [782, 284] width 519 height 34
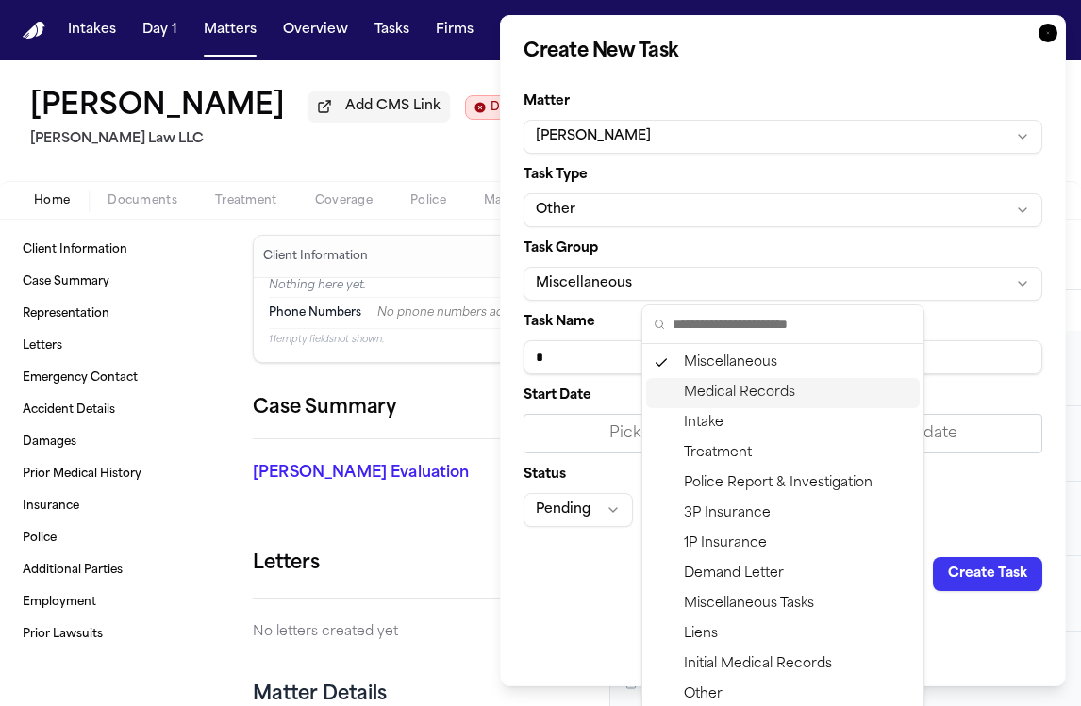
click at [772, 388] on div "Medical Records" at bounding box center [783, 393] width 274 height 30
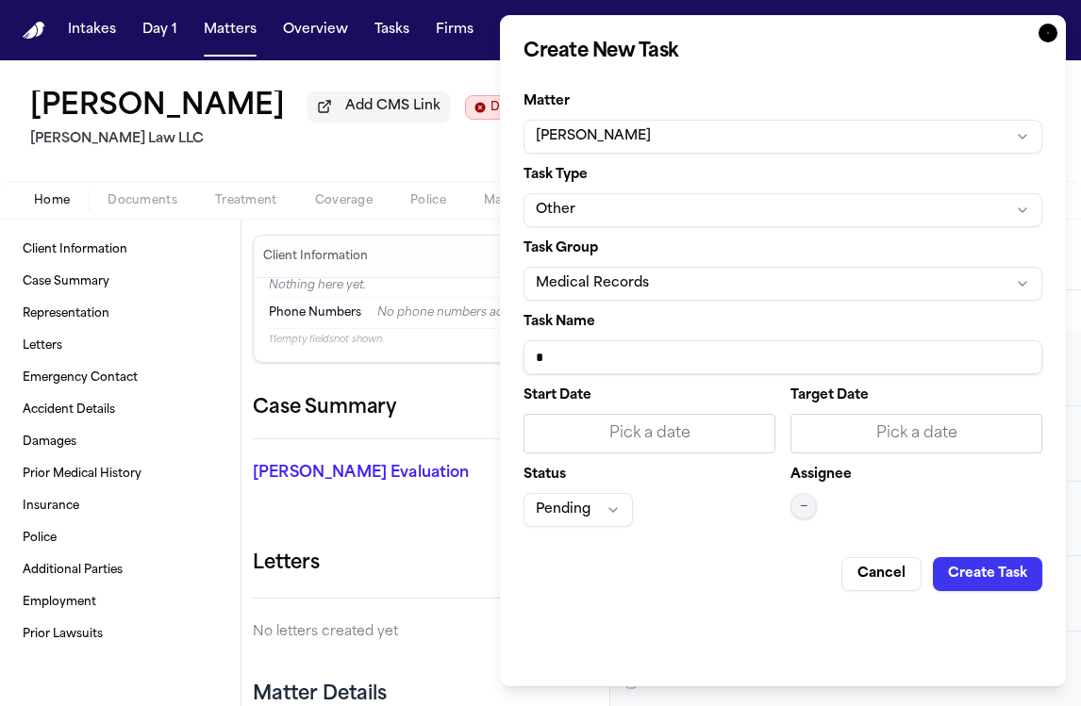
click at [648, 349] on input "*" at bounding box center [782, 357] width 519 height 34
drag, startPoint x: 902, startPoint y: 357, endPoint x: 683, endPoint y: 358, distance: 218.8
click at [683, 358] on input "**********" at bounding box center [782, 357] width 519 height 34
paste input "**********"
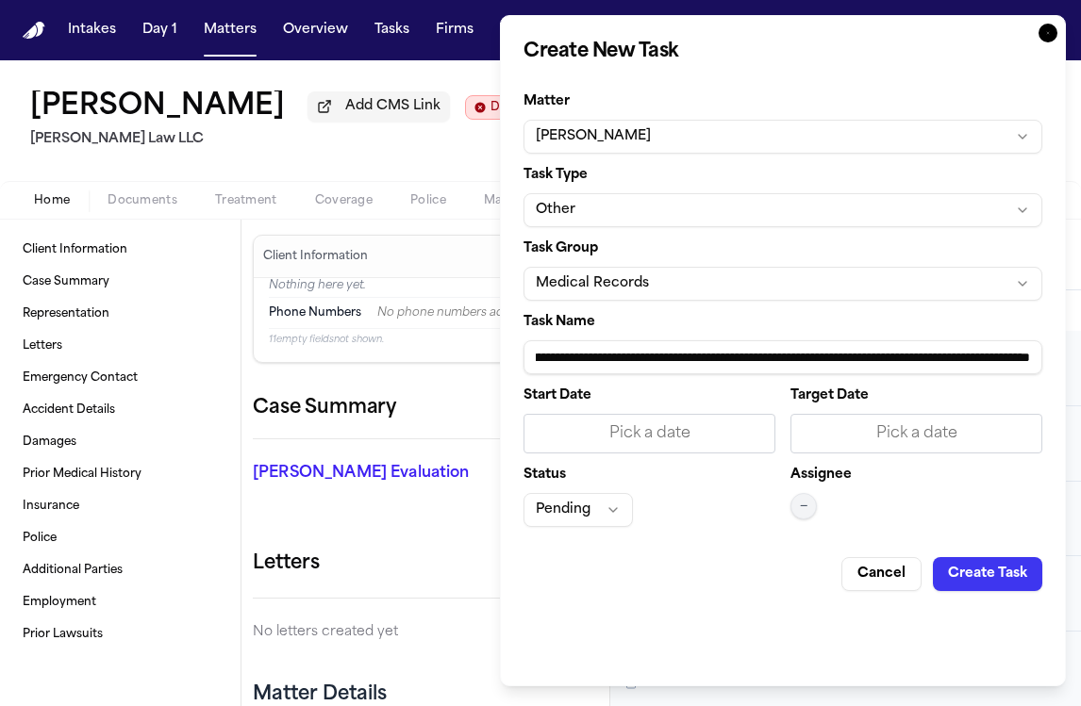
type input "**********"
click at [668, 420] on div "Pick a date" at bounding box center [649, 434] width 252 height 40
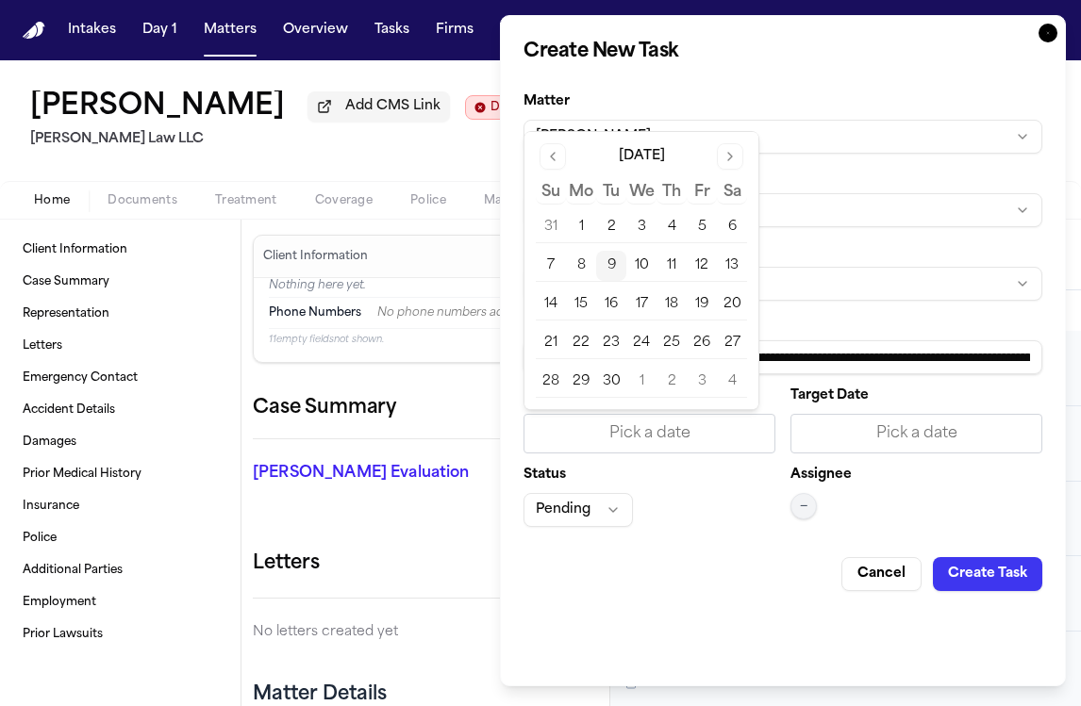
click at [644, 266] on button "10" at bounding box center [641, 266] width 30 height 30
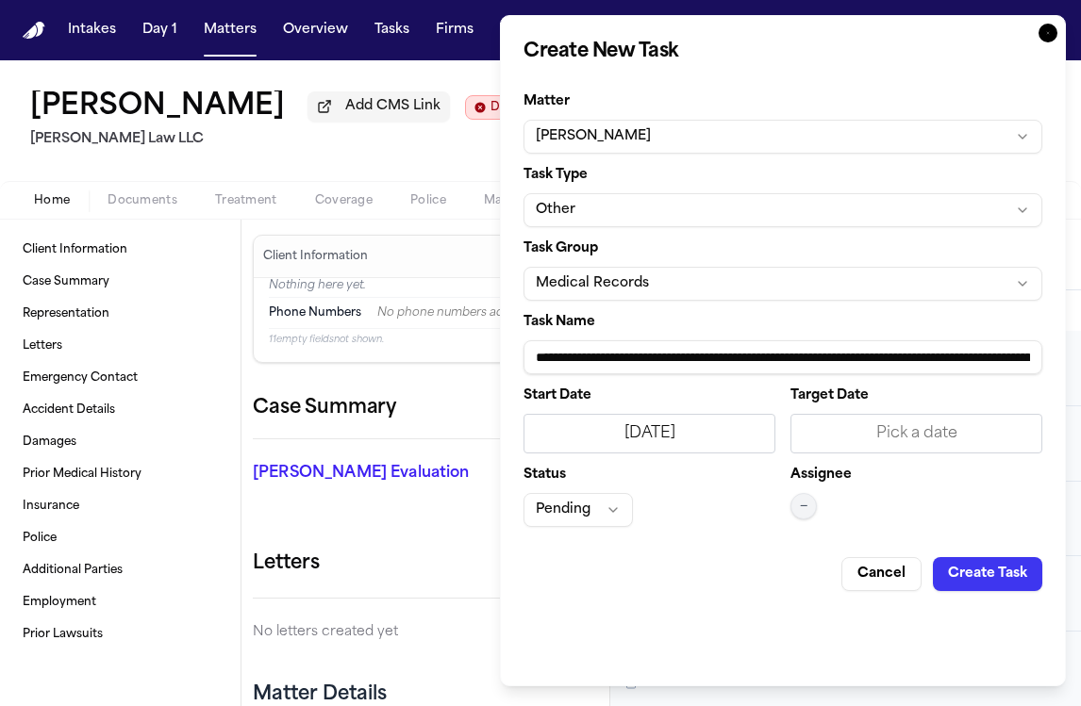
click at [935, 441] on div "Pick a date" at bounding box center [916, 434] width 227 height 23
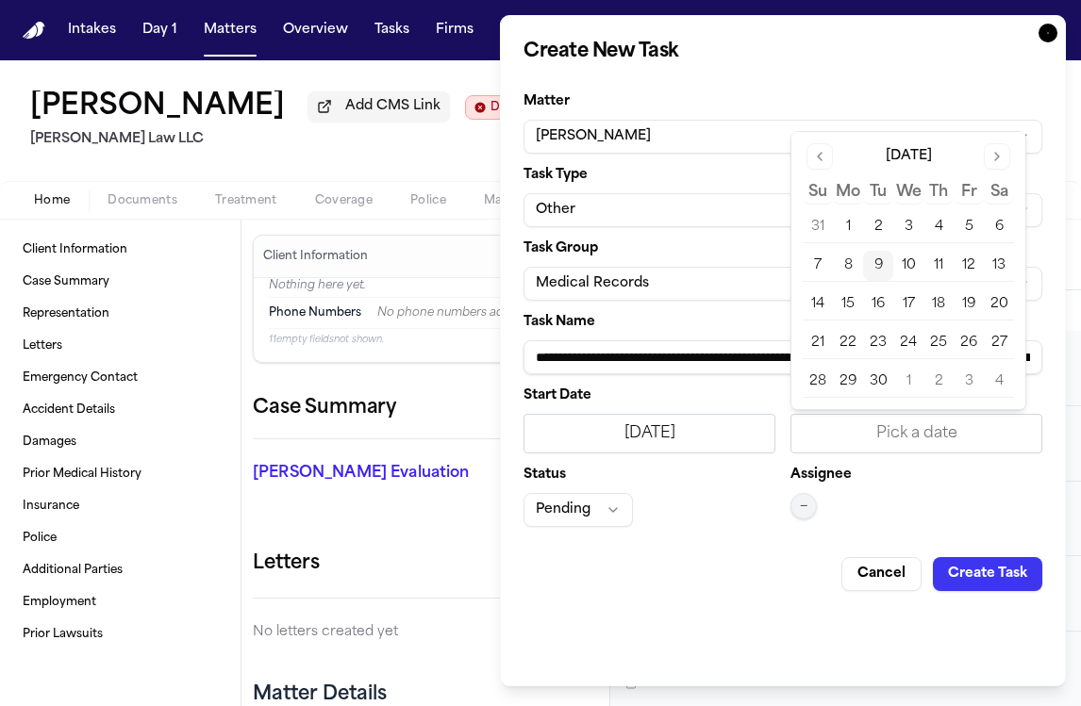
click at [912, 262] on button "10" at bounding box center [908, 266] width 30 height 30
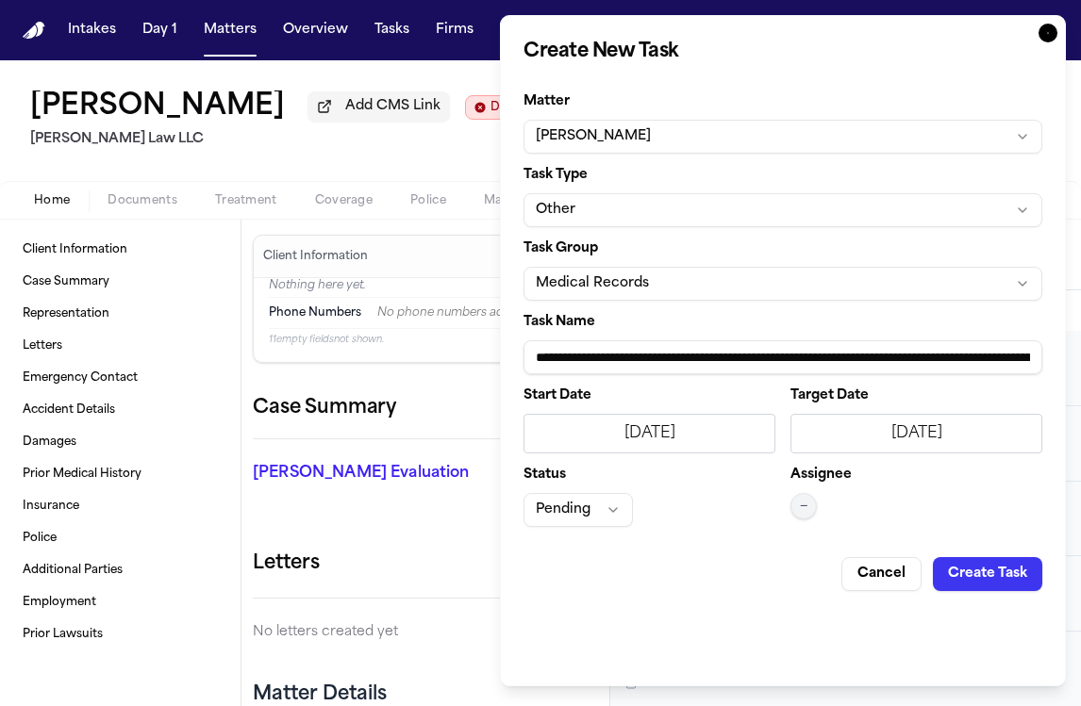
click at [606, 507] on button "Pending" at bounding box center [577, 510] width 109 height 34
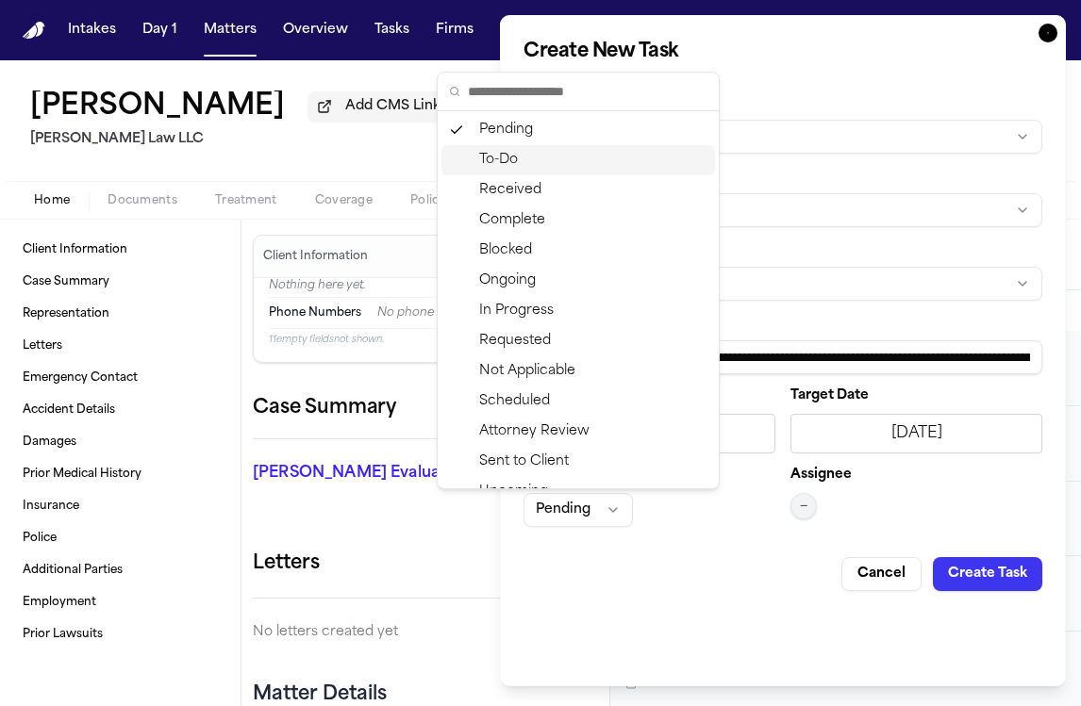
click at [644, 166] on div "To-Do" at bounding box center [578, 160] width 274 height 30
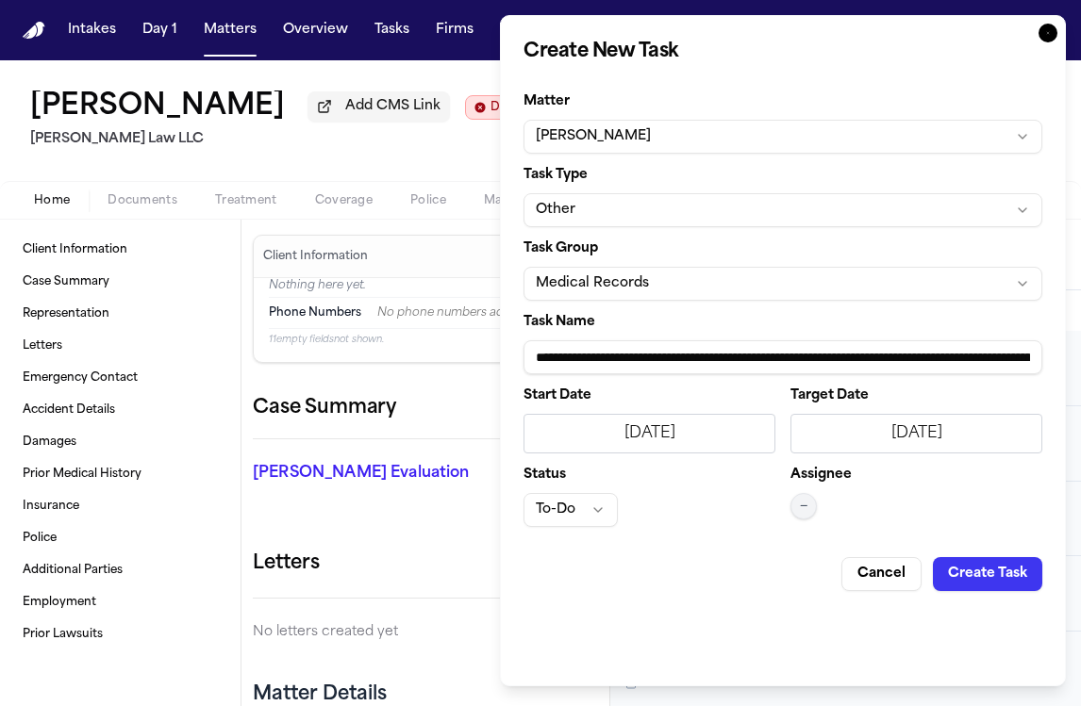
click at [803, 507] on span "—" at bounding box center [804, 506] width 8 height 15
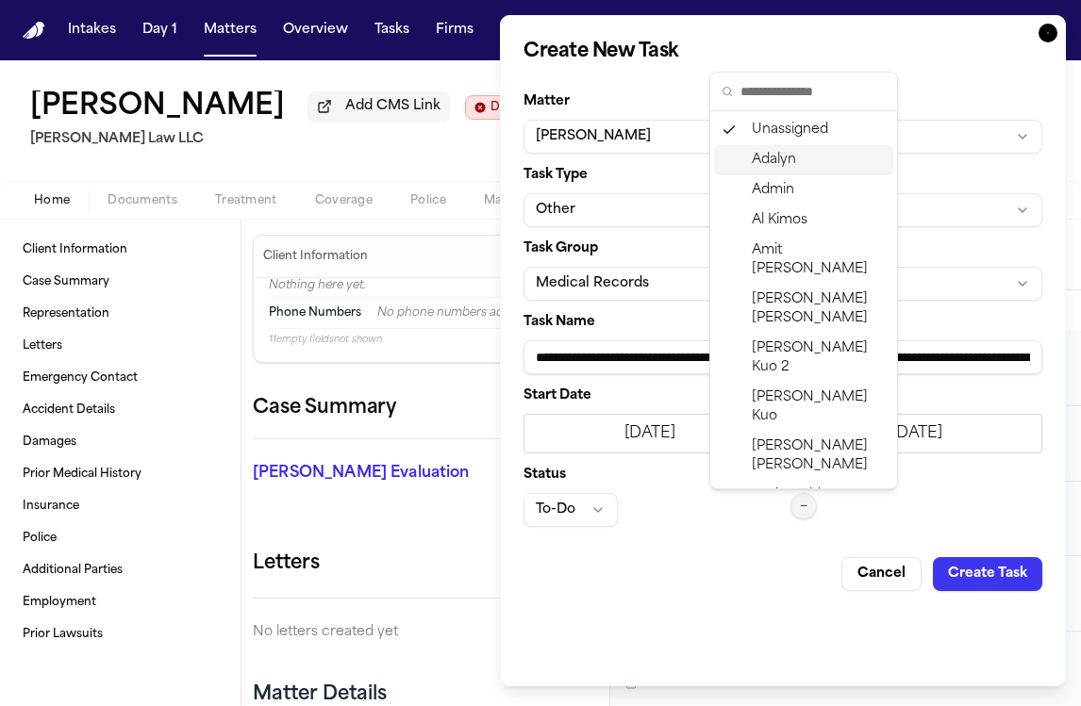
click at [778, 159] on span "Adalyn" at bounding box center [774, 160] width 44 height 19
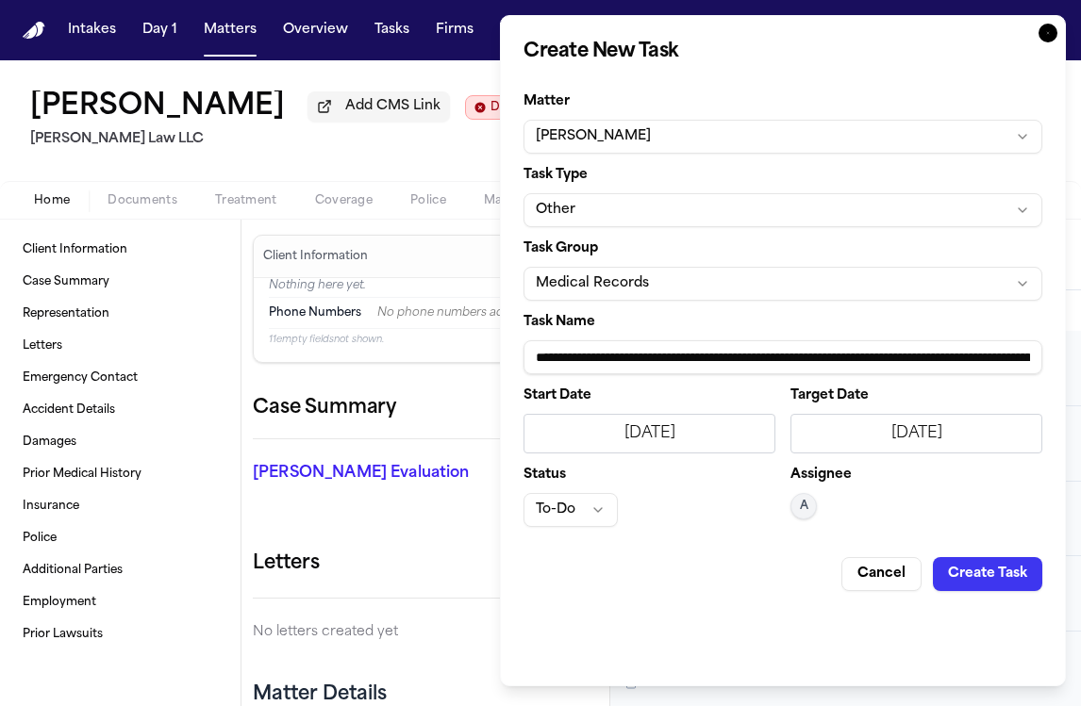
click at [993, 577] on button "Create Task" at bounding box center [987, 574] width 109 height 34
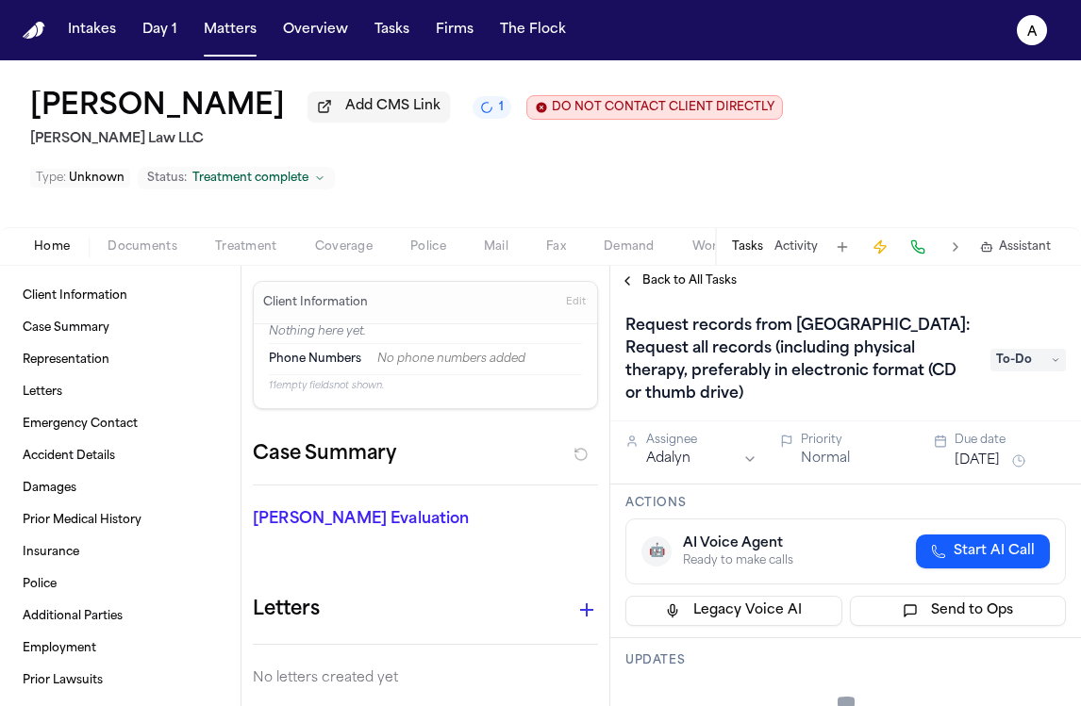
click at [668, 266] on div "Back to All Tasks" at bounding box center [845, 281] width 471 height 30
click at [751, 240] on button "Tasks" at bounding box center [747, 247] width 31 height 15
click at [685, 274] on span "Back to All Tasks" at bounding box center [689, 281] width 94 height 15
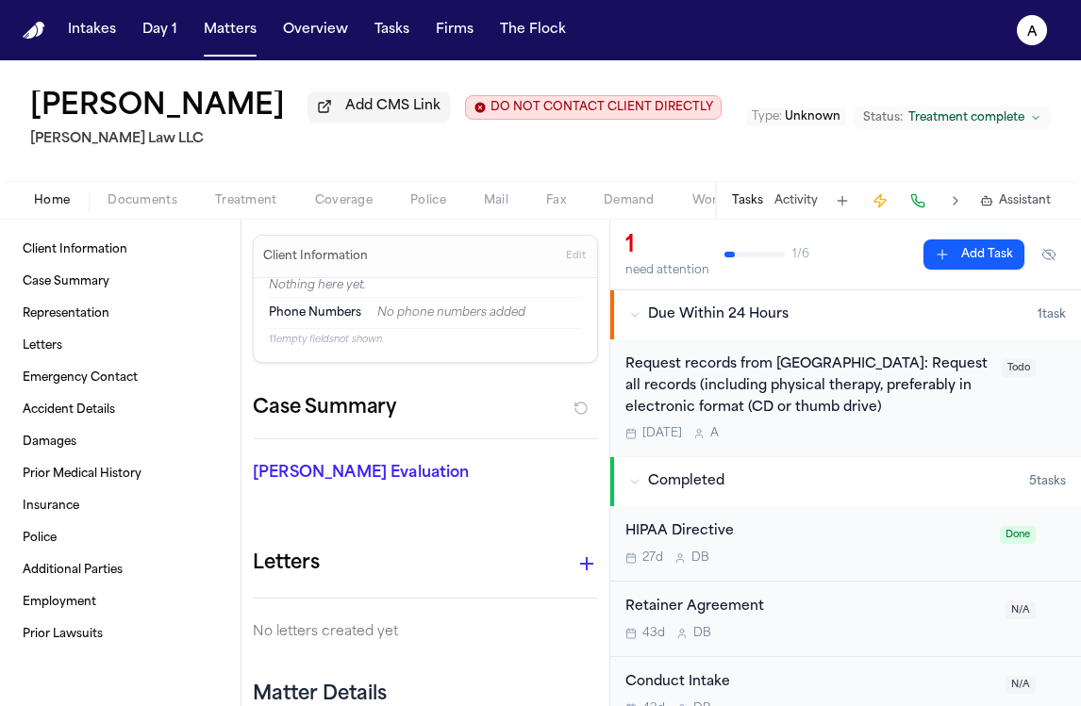
click at [953, 260] on button "Add Task" at bounding box center [973, 255] width 101 height 30
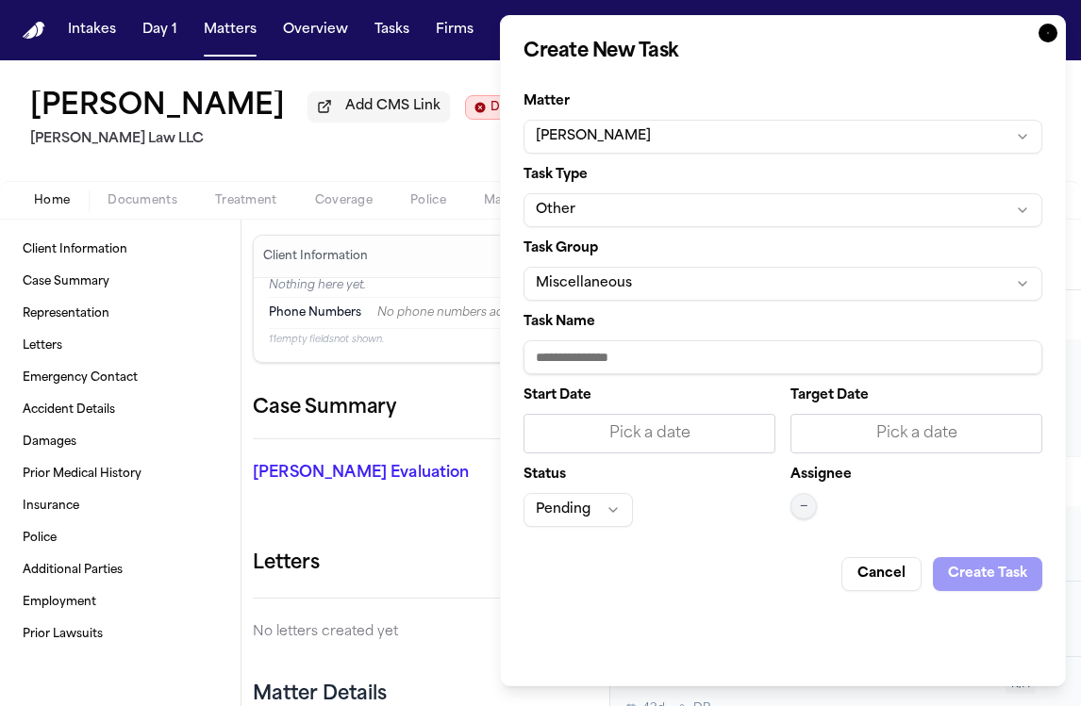
click at [624, 301] on form "Matter Pearl Strum Task Type Other Task Group Miscellaneous Task Name Start Dat…" at bounding box center [782, 335] width 519 height 511
click at [654, 284] on button "Miscellaneous" at bounding box center [782, 284] width 519 height 34
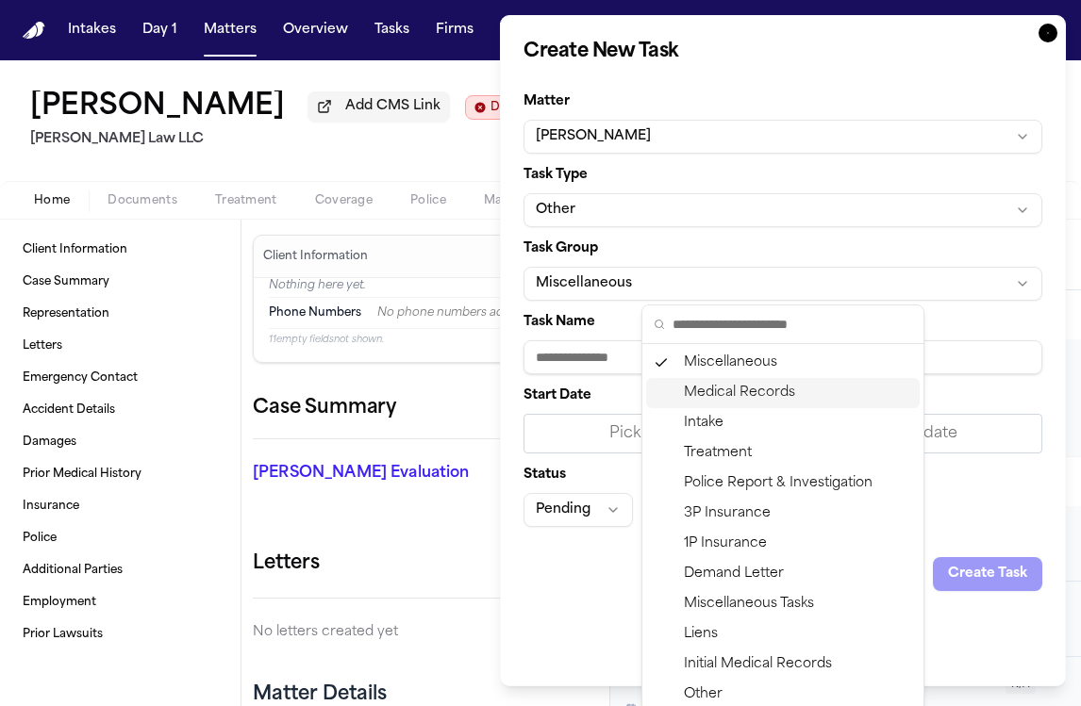
click at [777, 397] on div "Medical Records" at bounding box center [783, 393] width 274 height 30
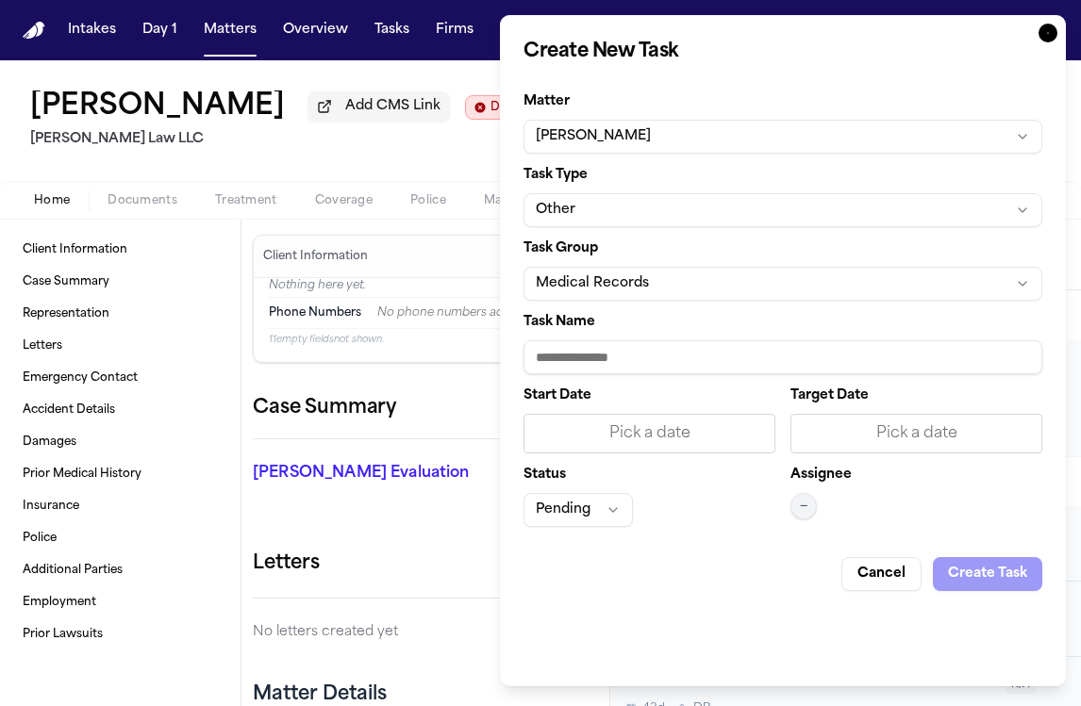
click at [658, 362] on input "Task Name" at bounding box center [782, 357] width 519 height 34
type input "*"
paste input "**********"
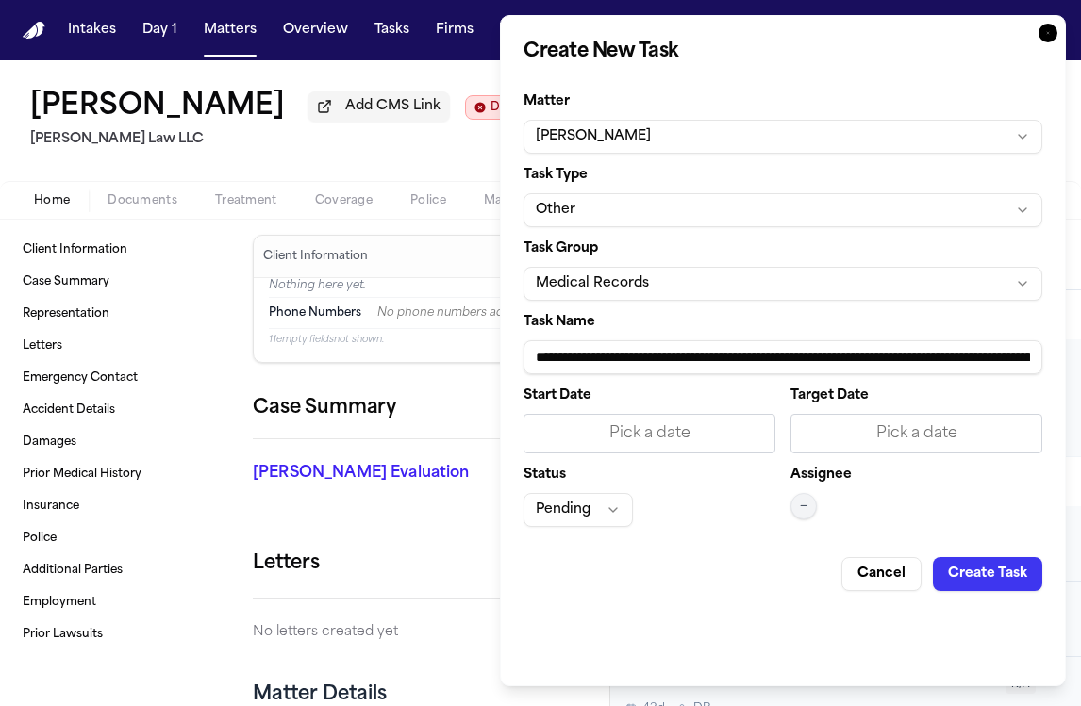
scroll to position [0, 229]
type input "**********"
click at [705, 442] on div "Pick a date" at bounding box center [649, 434] width 227 height 23
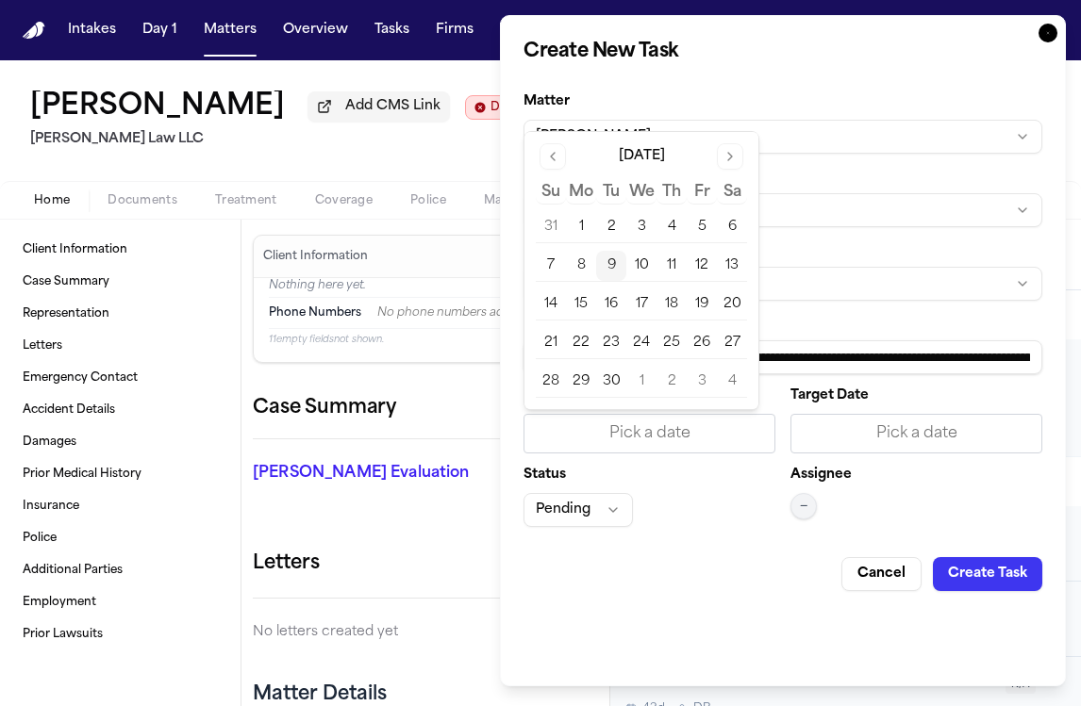
click at [643, 268] on button "10" at bounding box center [641, 266] width 30 height 30
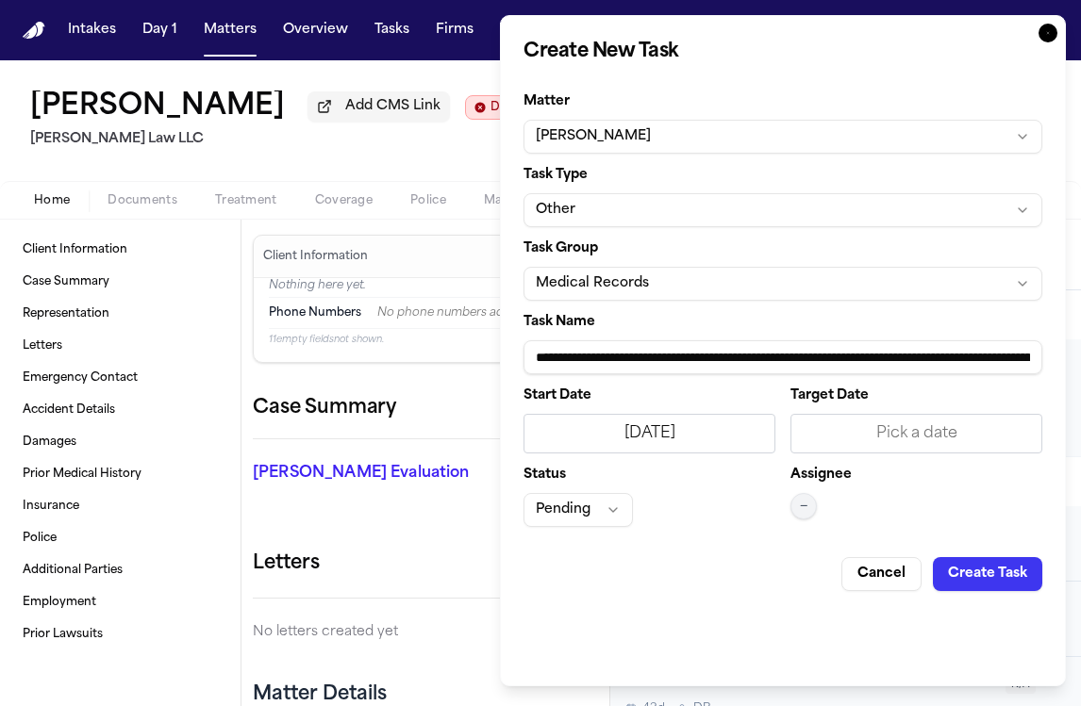
click at [921, 448] on div "Pick a date" at bounding box center [916, 434] width 252 height 40
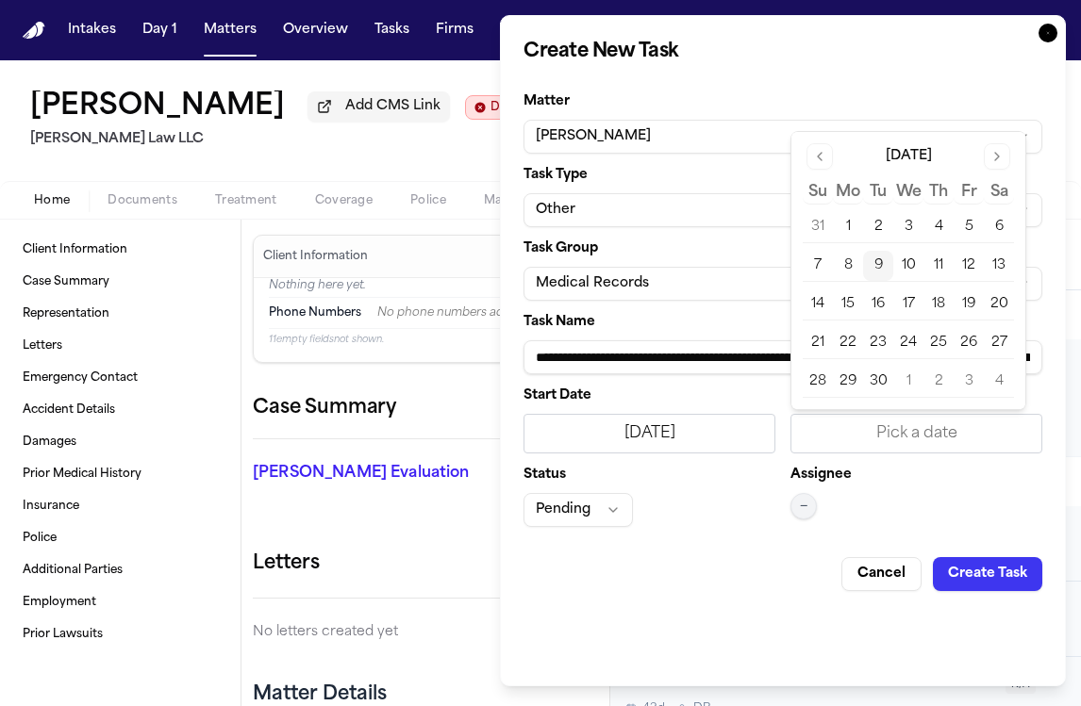
click at [914, 256] on button "10" at bounding box center [908, 266] width 30 height 30
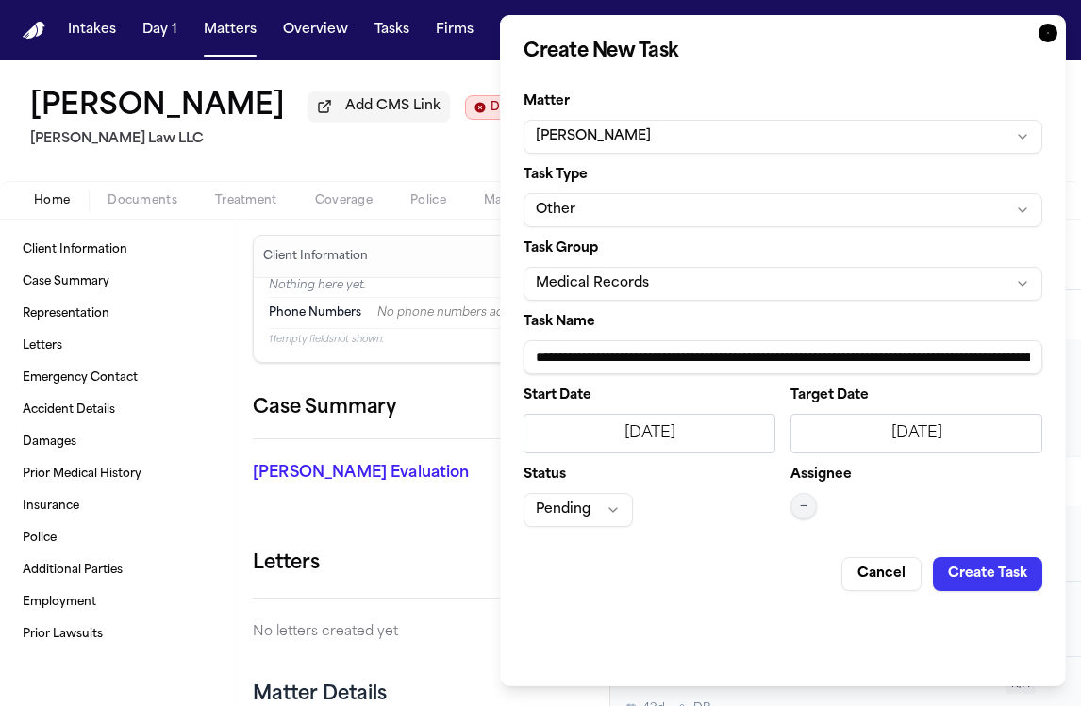
click at [610, 506] on button "Pending" at bounding box center [577, 510] width 109 height 34
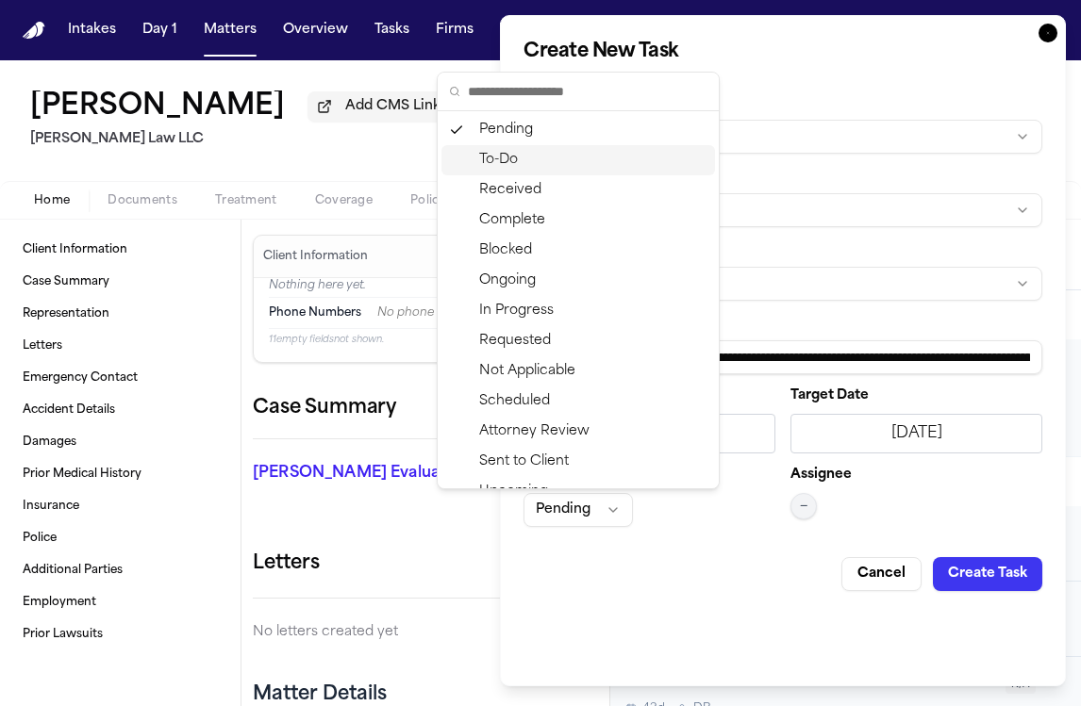
click at [610, 169] on div "To-Do" at bounding box center [578, 160] width 274 height 30
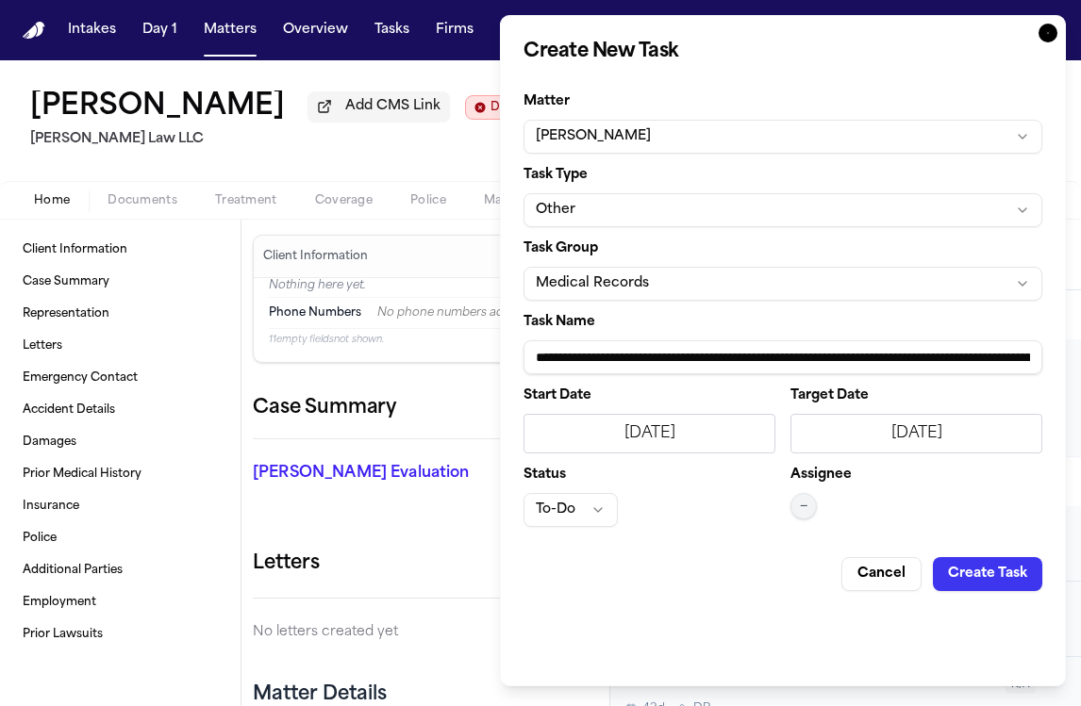
click at [807, 501] on span "—" at bounding box center [804, 506] width 8 height 15
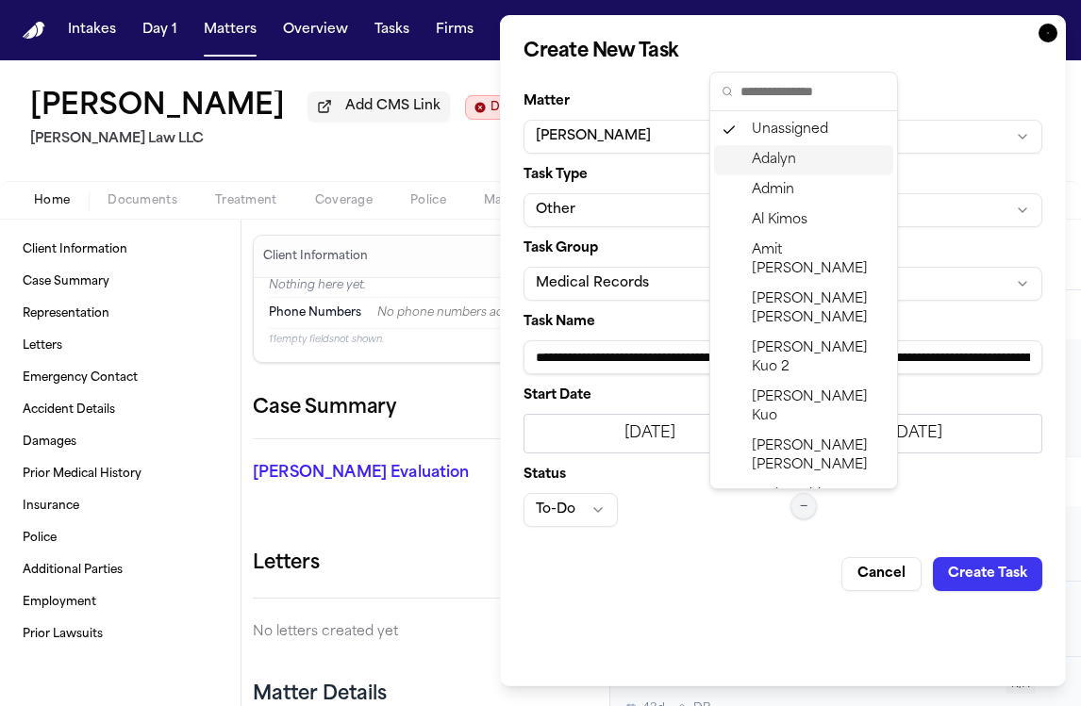
click at [813, 165] on div "Adalyn" at bounding box center [803, 160] width 179 height 30
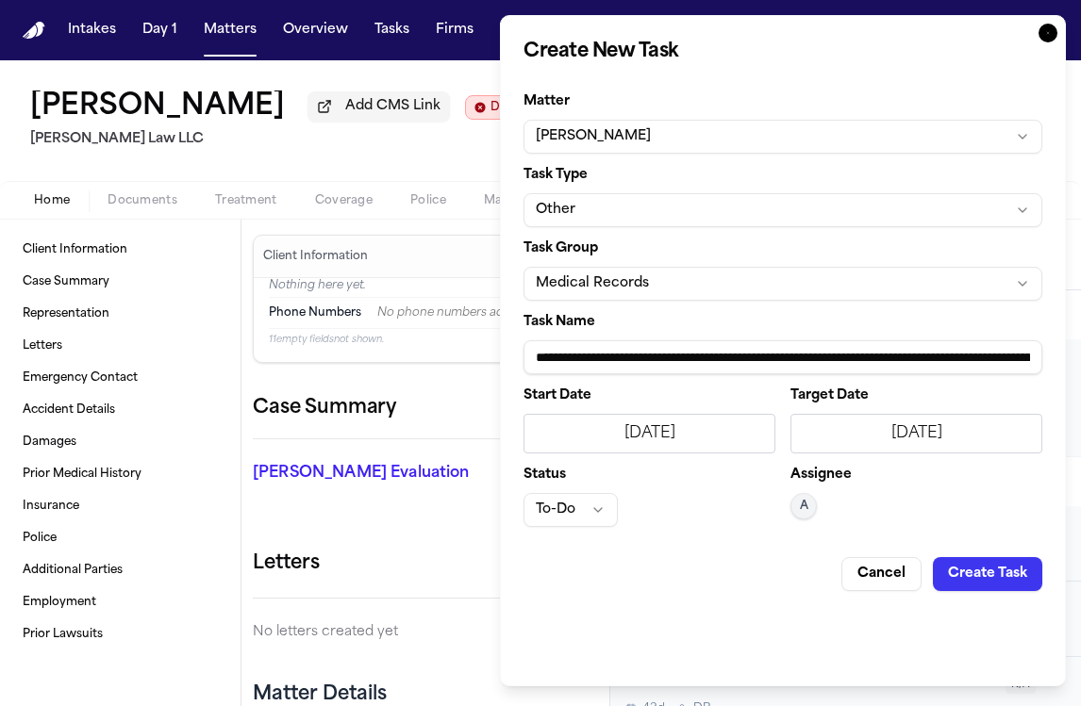
click at [989, 565] on button "Create Task" at bounding box center [987, 574] width 109 height 34
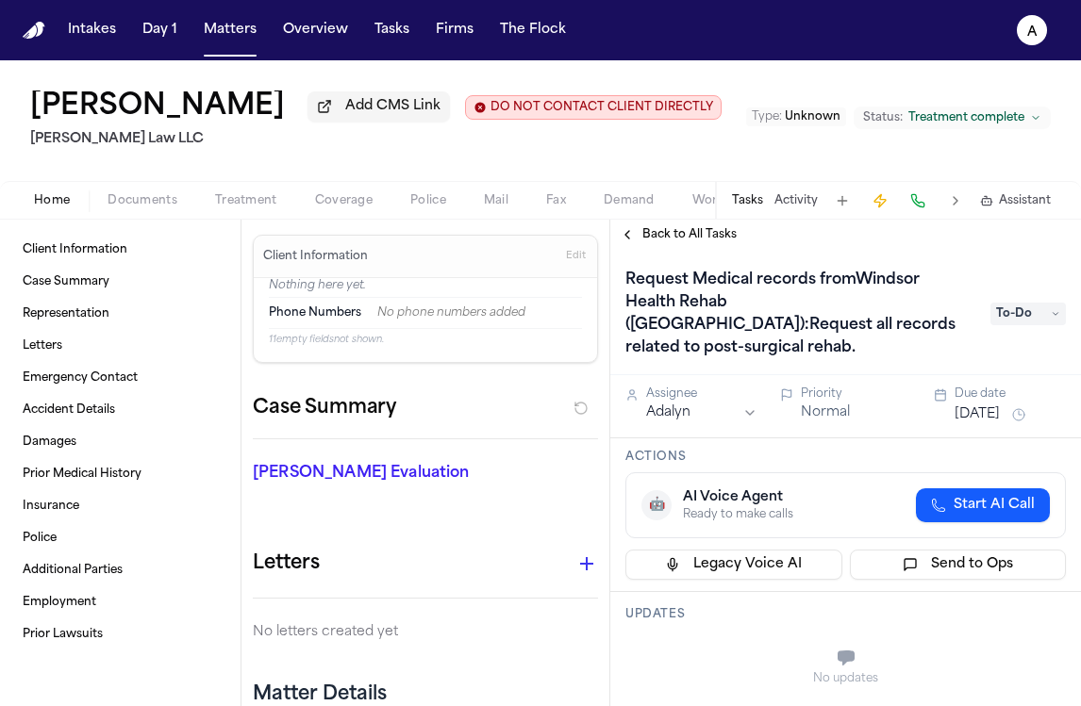
click at [705, 241] on span "Back to All Tasks" at bounding box center [689, 234] width 94 height 15
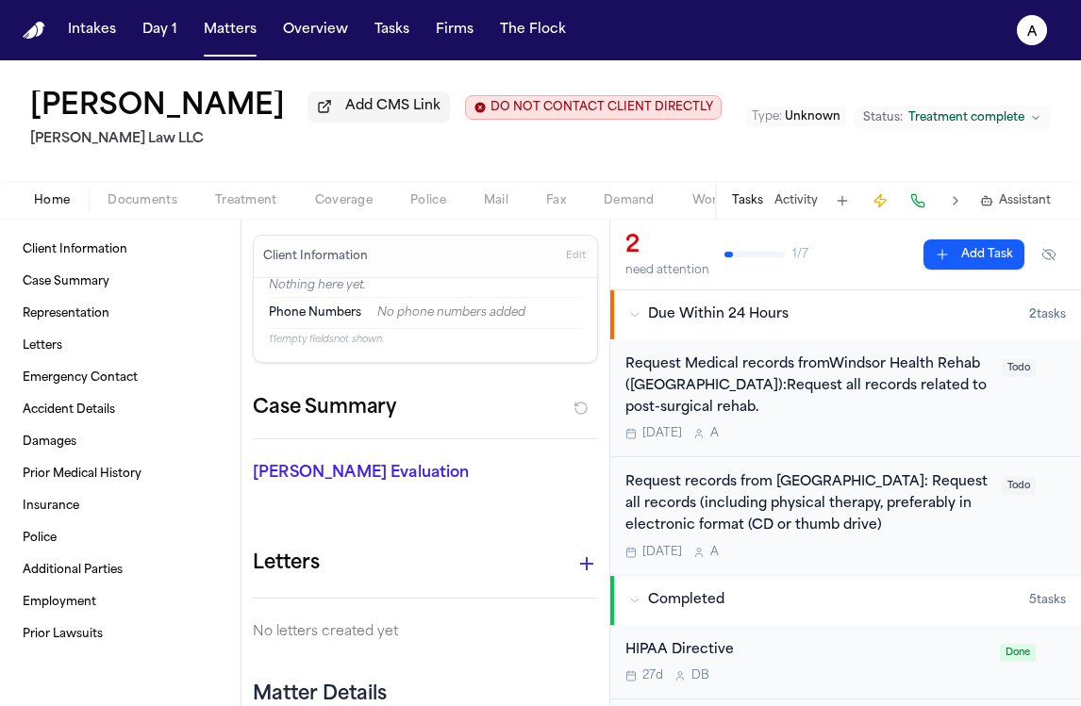
click at [976, 259] on button "Add Task" at bounding box center [973, 255] width 101 height 30
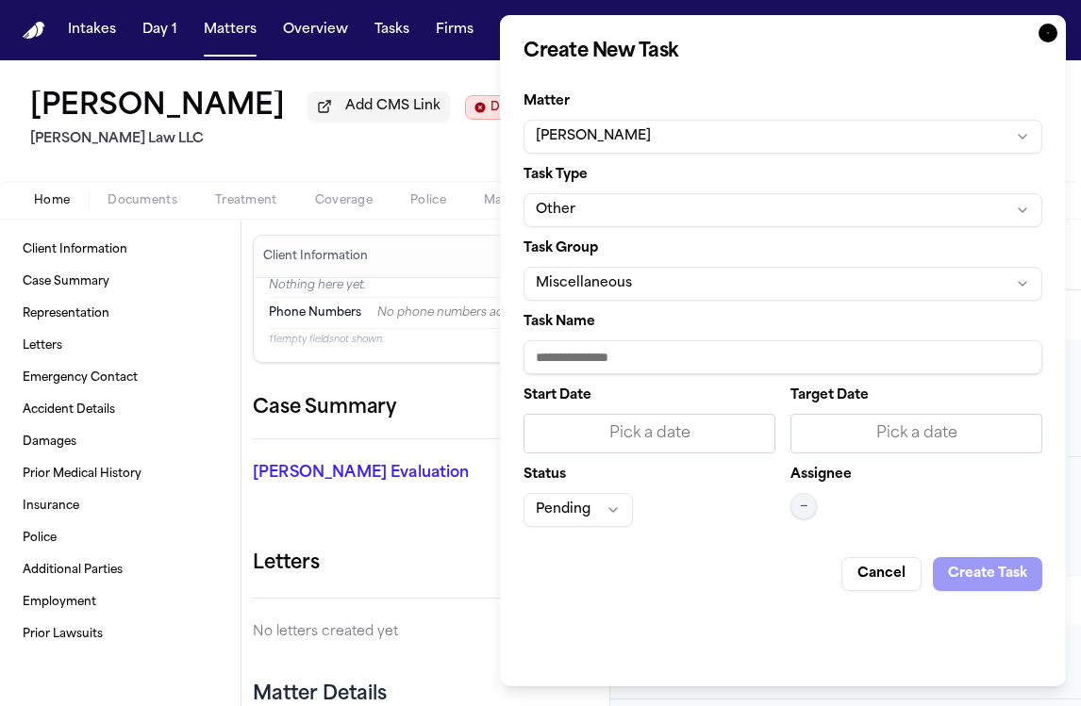
click at [631, 363] on input "Task Name" at bounding box center [782, 357] width 519 height 34
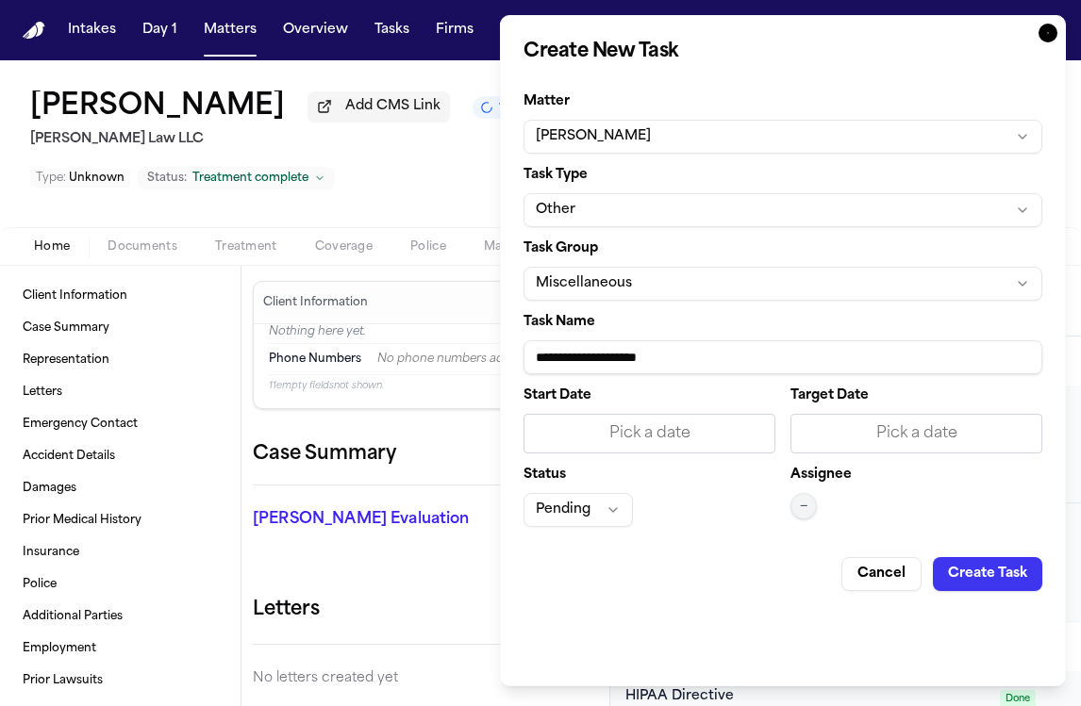
click at [591, 361] on input "**********" at bounding box center [782, 357] width 519 height 34
paste input "**********"
click at [621, 358] on input "**********" at bounding box center [782, 357] width 519 height 34
type input "**********"
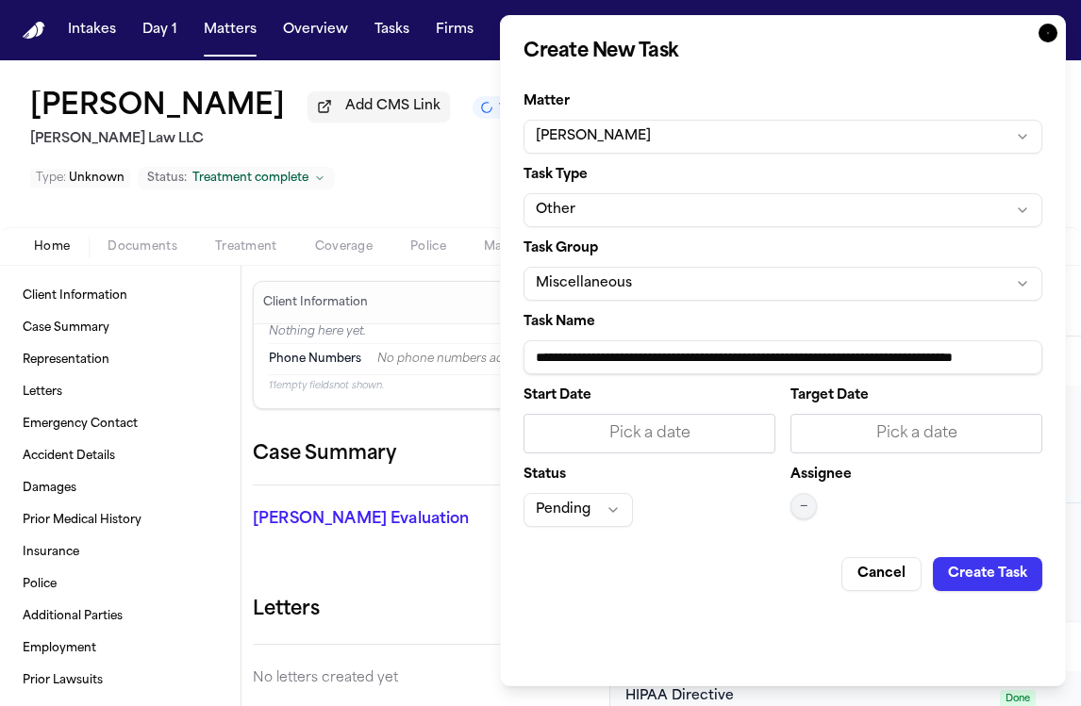
click at [720, 451] on div "Pick a date" at bounding box center [649, 434] width 252 height 40
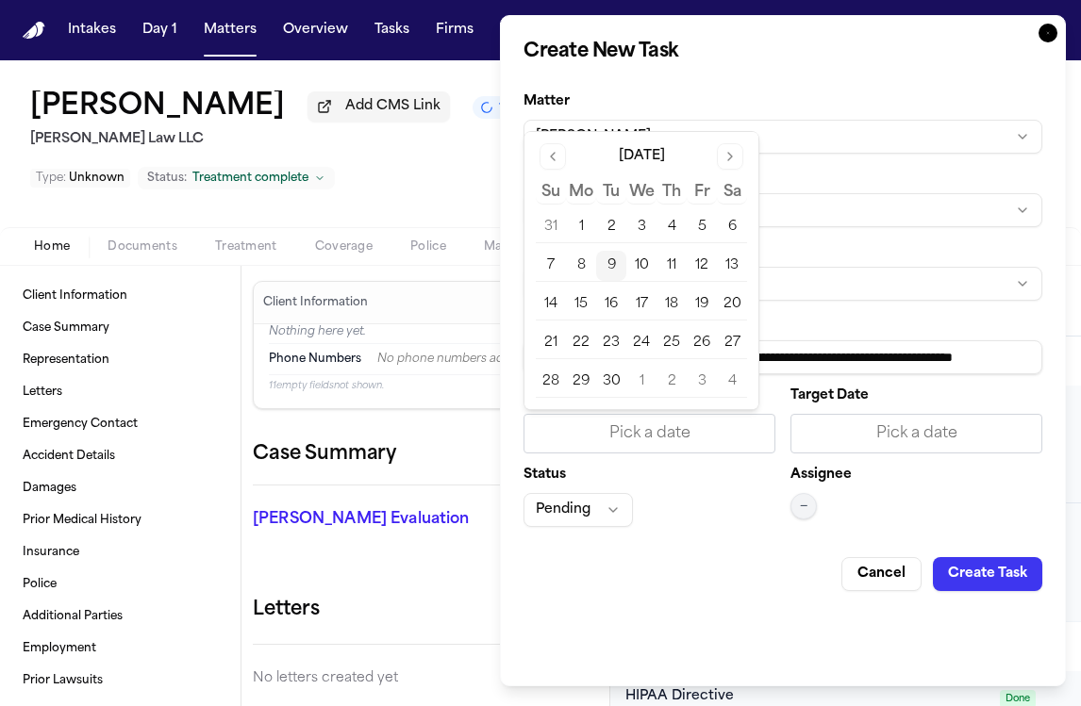
click at [632, 255] on button "10" at bounding box center [641, 266] width 30 height 30
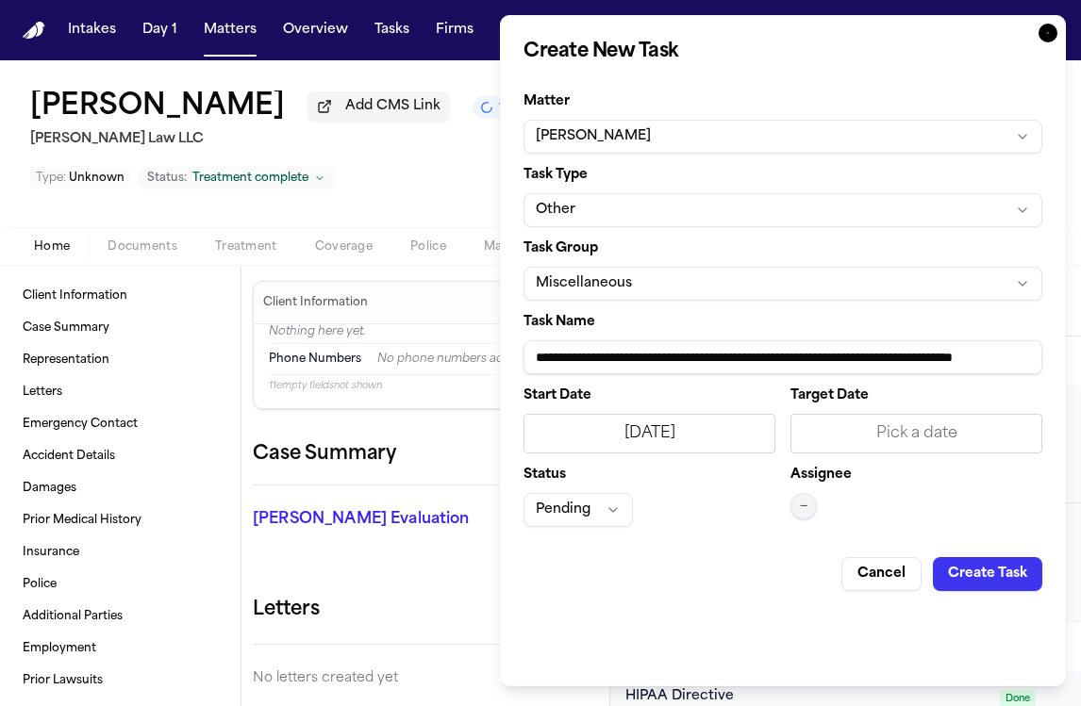
click at [900, 439] on div "Pick a date" at bounding box center [916, 434] width 227 height 23
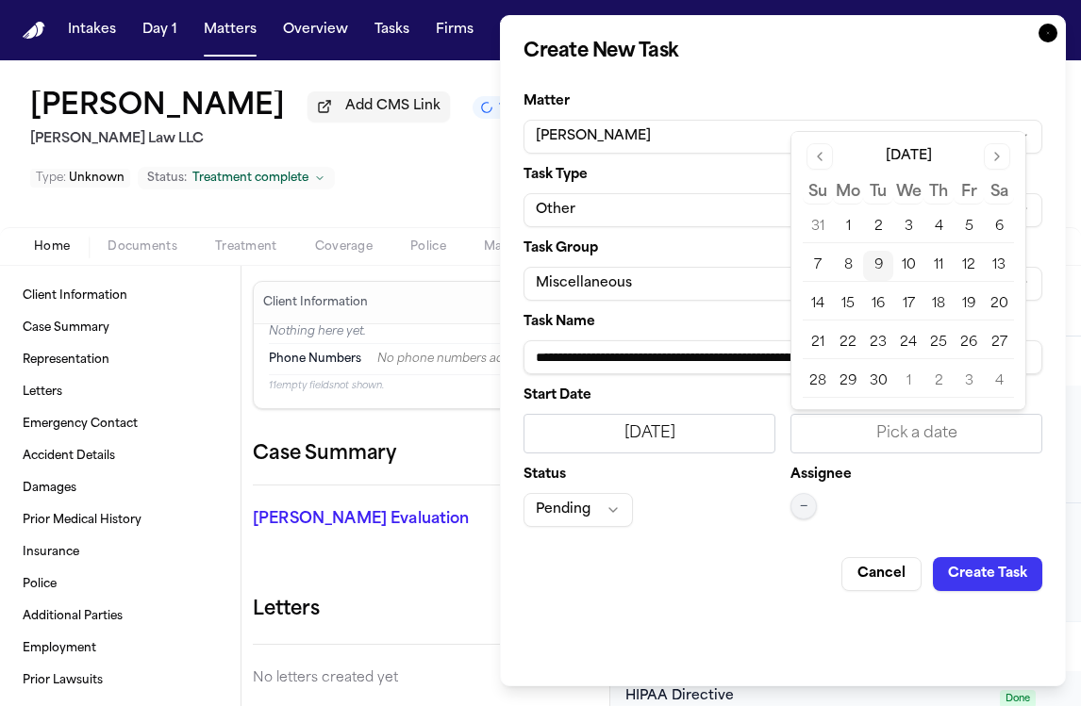
click at [897, 262] on button "10" at bounding box center [908, 266] width 30 height 30
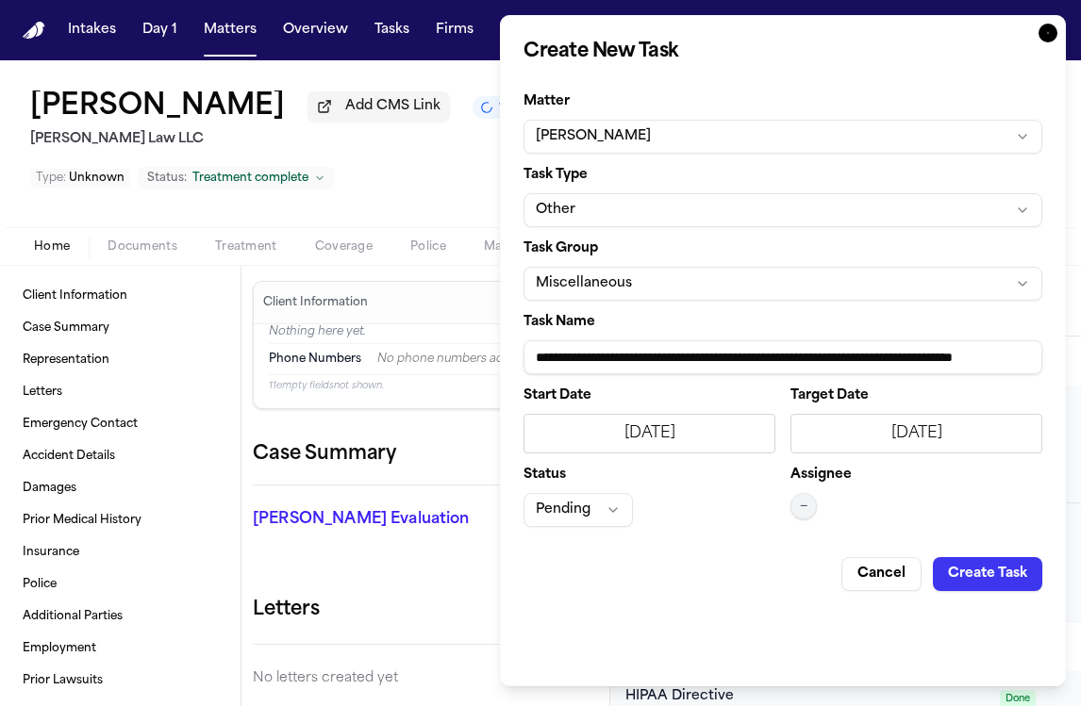
click at [590, 506] on button "Pending" at bounding box center [577, 510] width 109 height 34
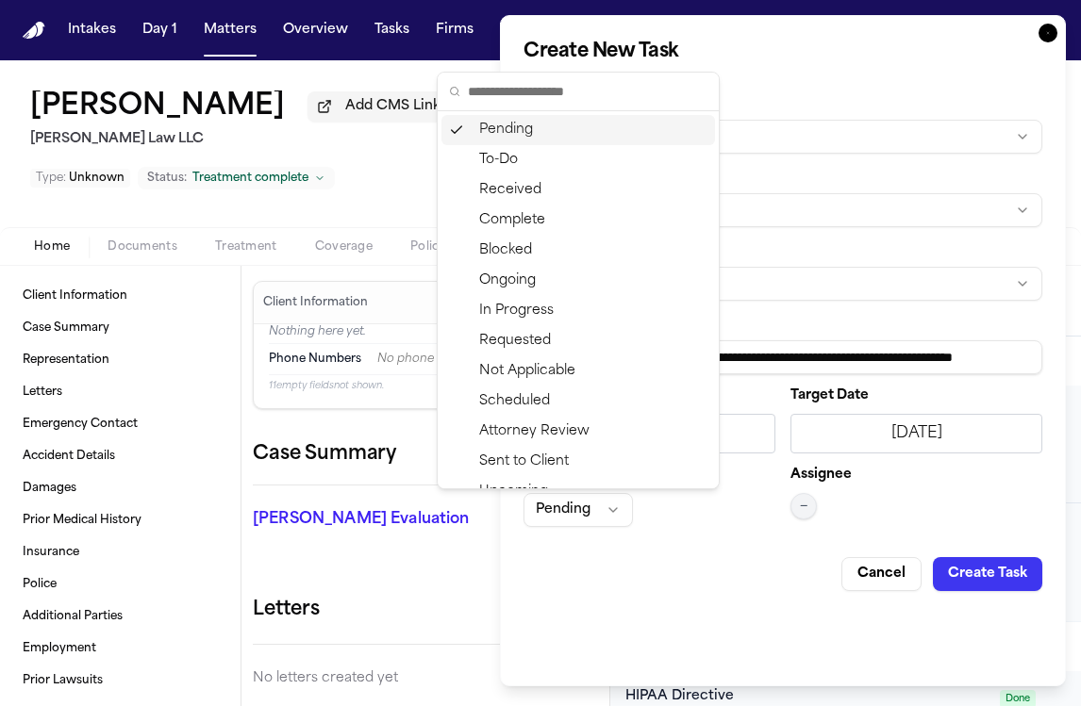
click at [616, 134] on div "Pending" at bounding box center [578, 130] width 274 height 30
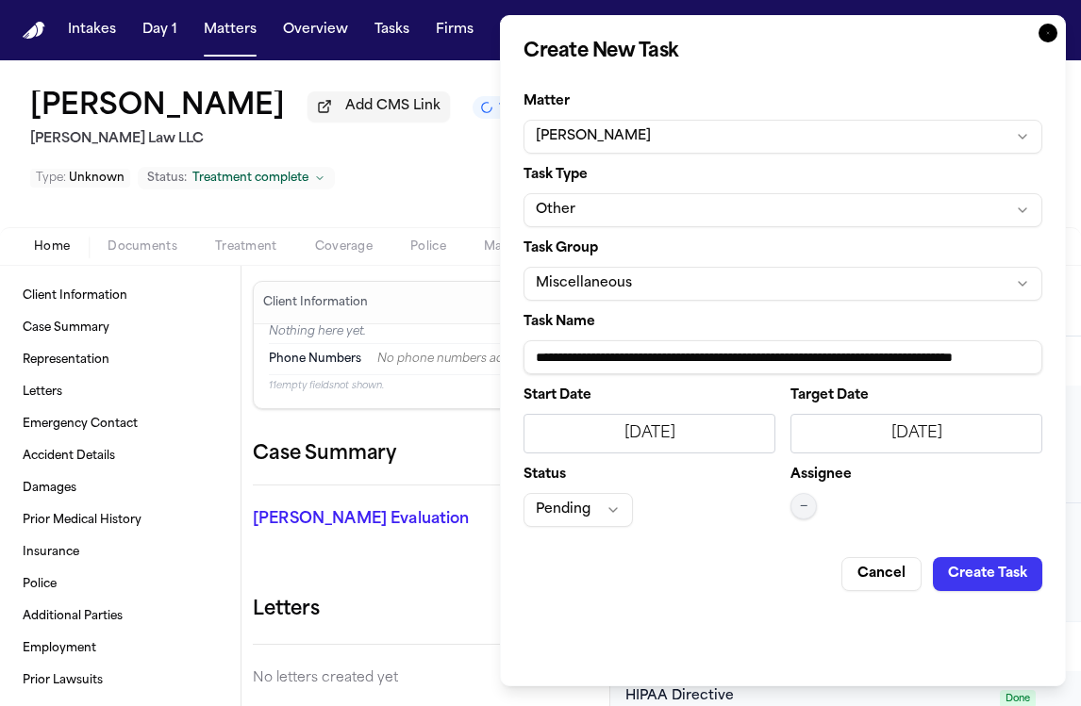
click at [788, 489] on div "Start Date 9/10/2025 Target Date 9/10/2025 Status Pending Assignee —" at bounding box center [782, 459] width 519 height 138
click at [796, 505] on button "—" at bounding box center [803, 506] width 26 height 26
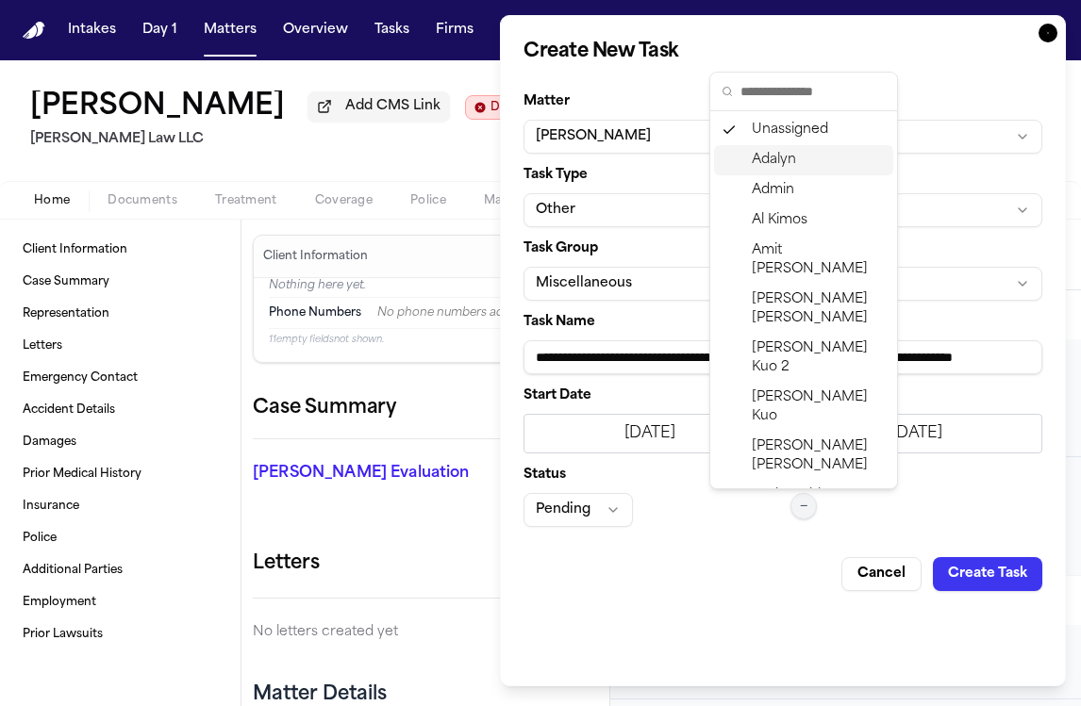
click at [815, 149] on div "Adalyn" at bounding box center [803, 160] width 179 height 30
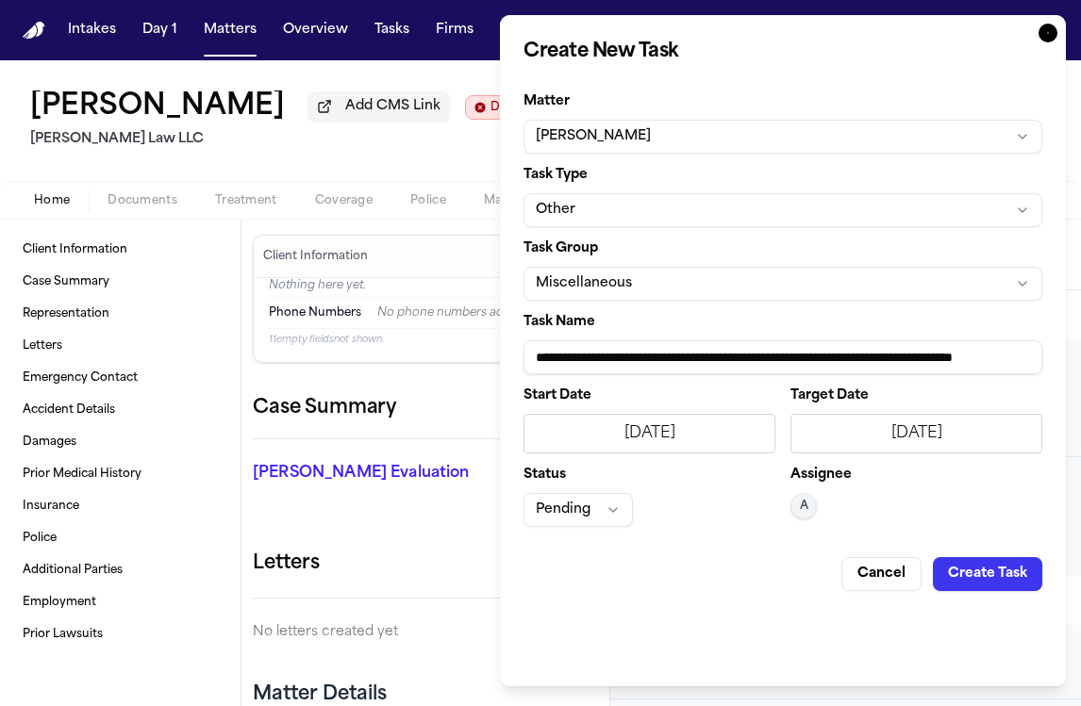
click at [980, 571] on button "Create Task" at bounding box center [987, 574] width 109 height 34
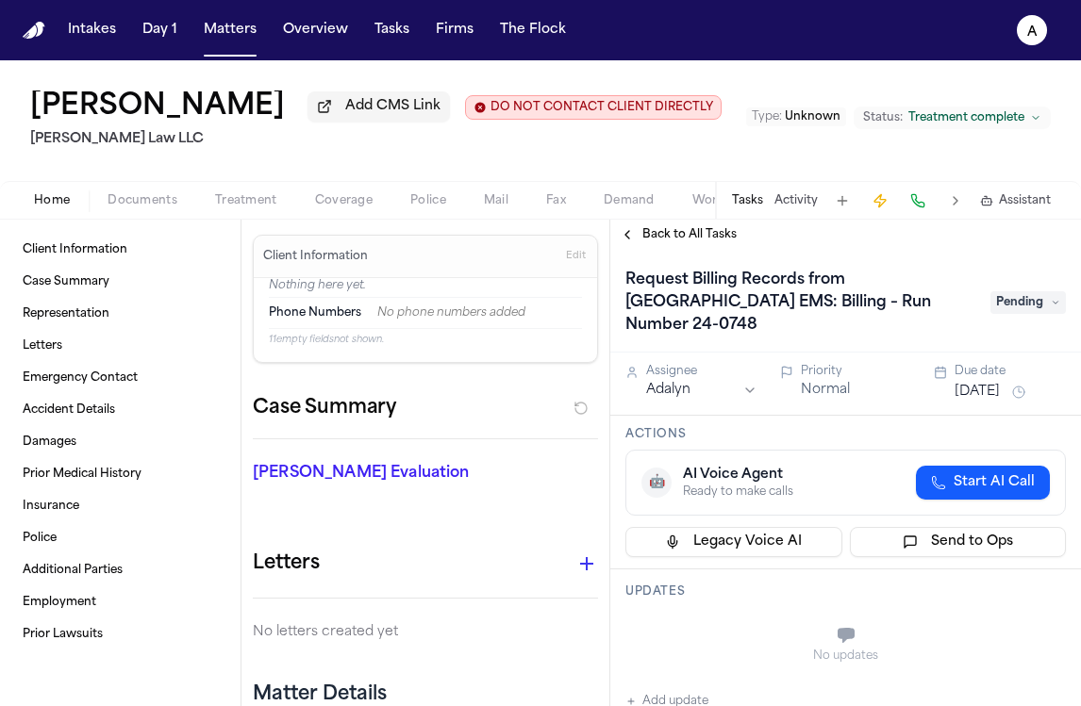
click at [744, 202] on button "Tasks" at bounding box center [747, 200] width 31 height 15
click at [747, 206] on button "Tasks" at bounding box center [747, 200] width 31 height 15
click at [675, 242] on span "Back to All Tasks" at bounding box center [689, 234] width 94 height 15
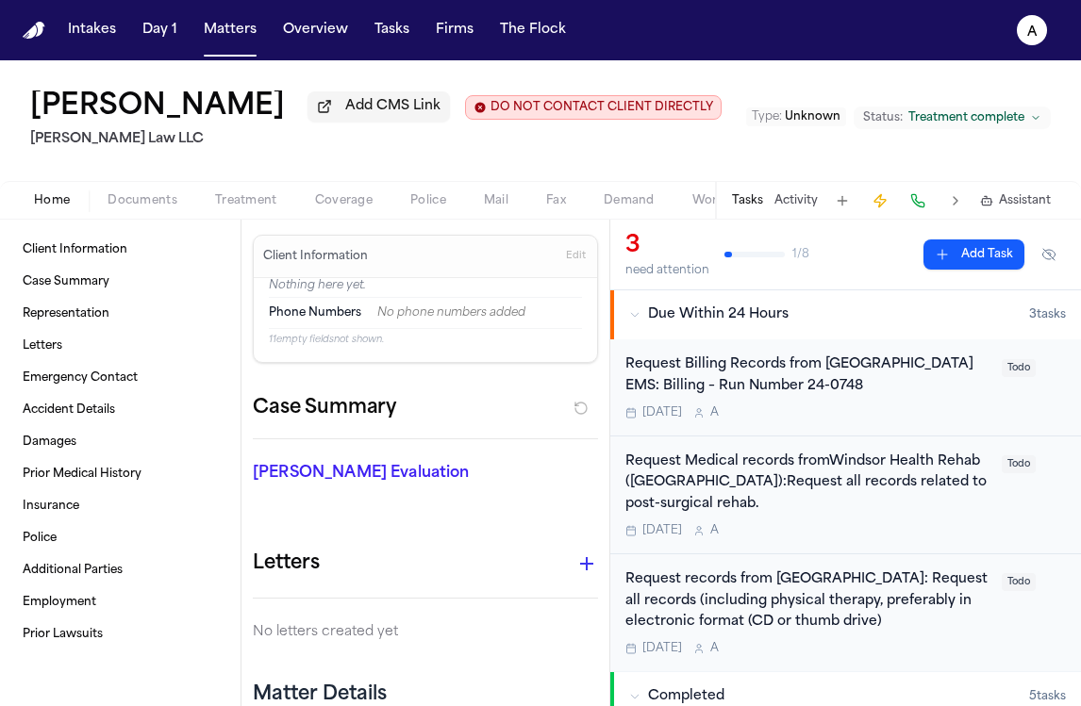
click at [963, 250] on button "Add Task" at bounding box center [973, 255] width 101 height 30
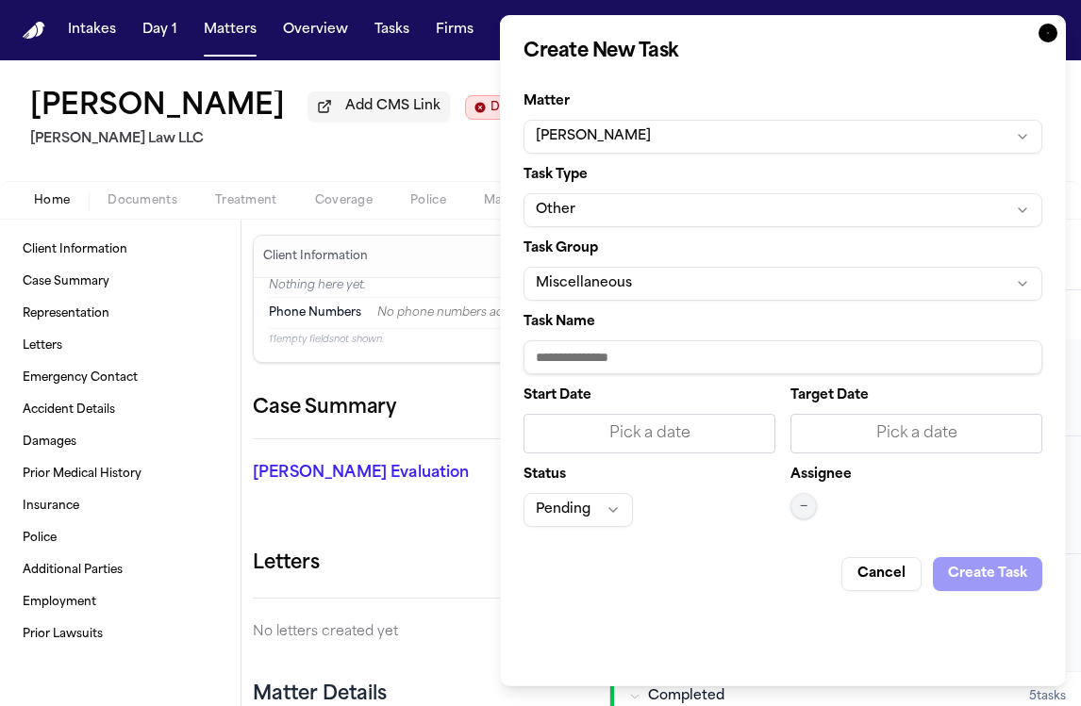
click at [610, 342] on input "Task Name" at bounding box center [782, 357] width 519 height 34
click at [755, 363] on input "**********" at bounding box center [782, 357] width 519 height 34
paste input "**********"
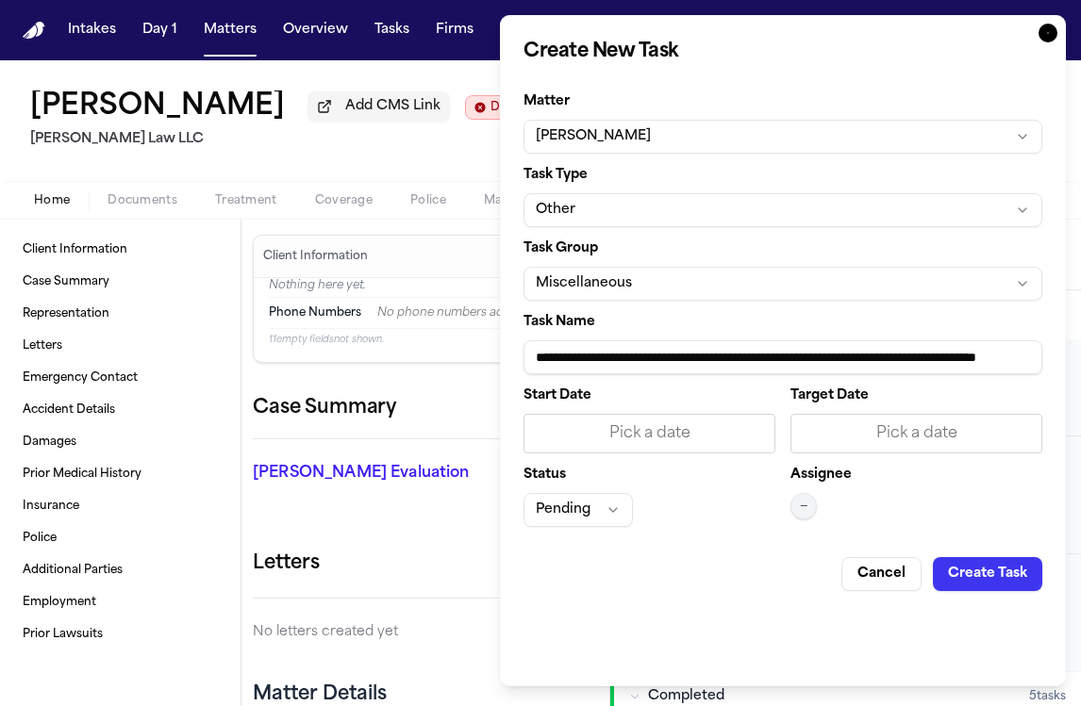
scroll to position [0, 101]
drag, startPoint x: 900, startPoint y: 365, endPoint x: 1095, endPoint y: 351, distance: 195.8
click at [1081, 351] on html "Intakes Day 1 Matters Overview Tasks Firms The Flock A Pearl Strum Add CMS Link…" at bounding box center [540, 353] width 1081 height 706
type input "**********"
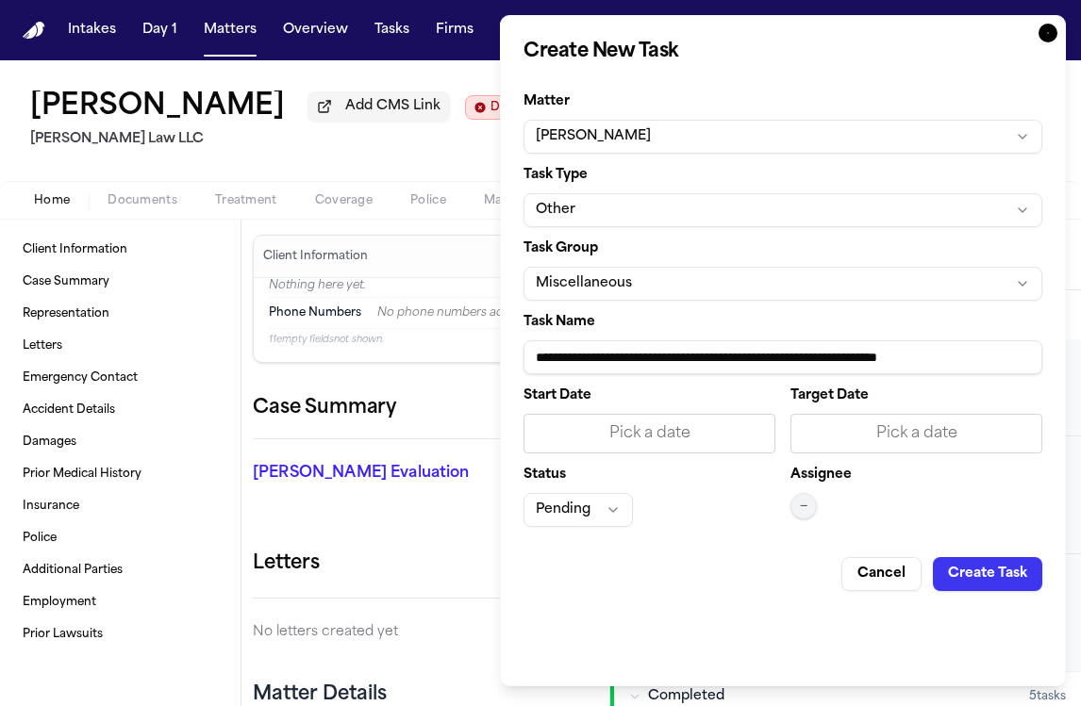
click at [852, 435] on div "Pick a date" at bounding box center [916, 434] width 227 height 23
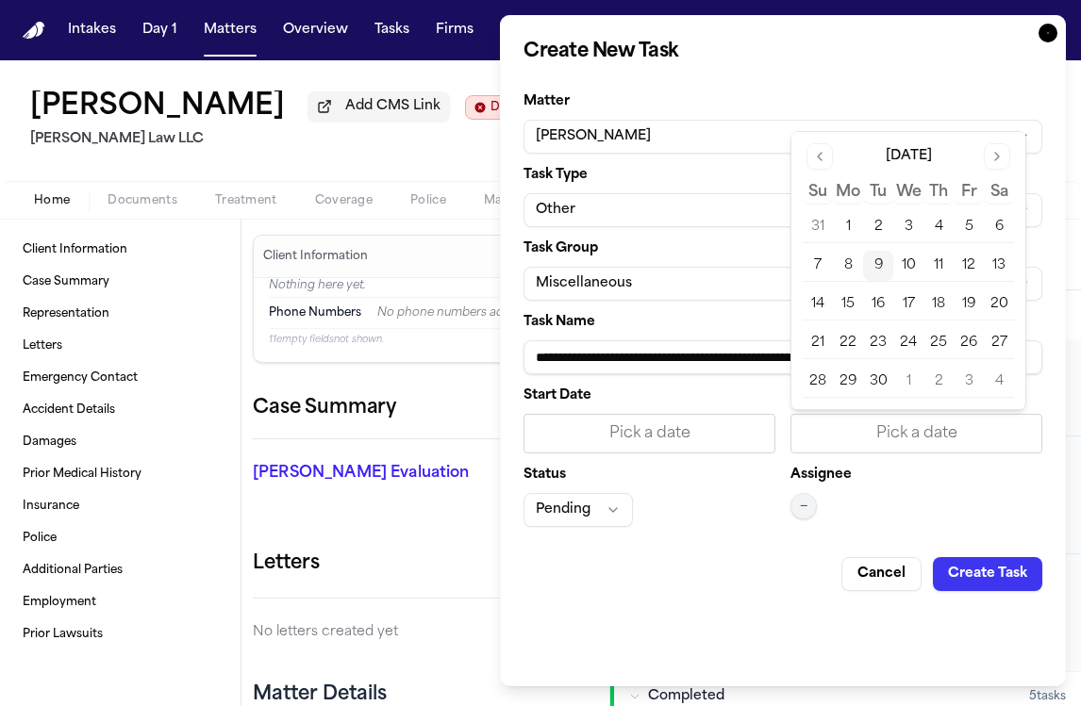
click at [878, 288] on tbody "31 1 2 3 4 5 6 7 8 9 10 11 12 13 14 15 16 17 18 19 20 21 22 23 24 25 26 27 28 2…" at bounding box center [908, 301] width 211 height 193
click at [882, 296] on button "16" at bounding box center [878, 305] width 30 height 30
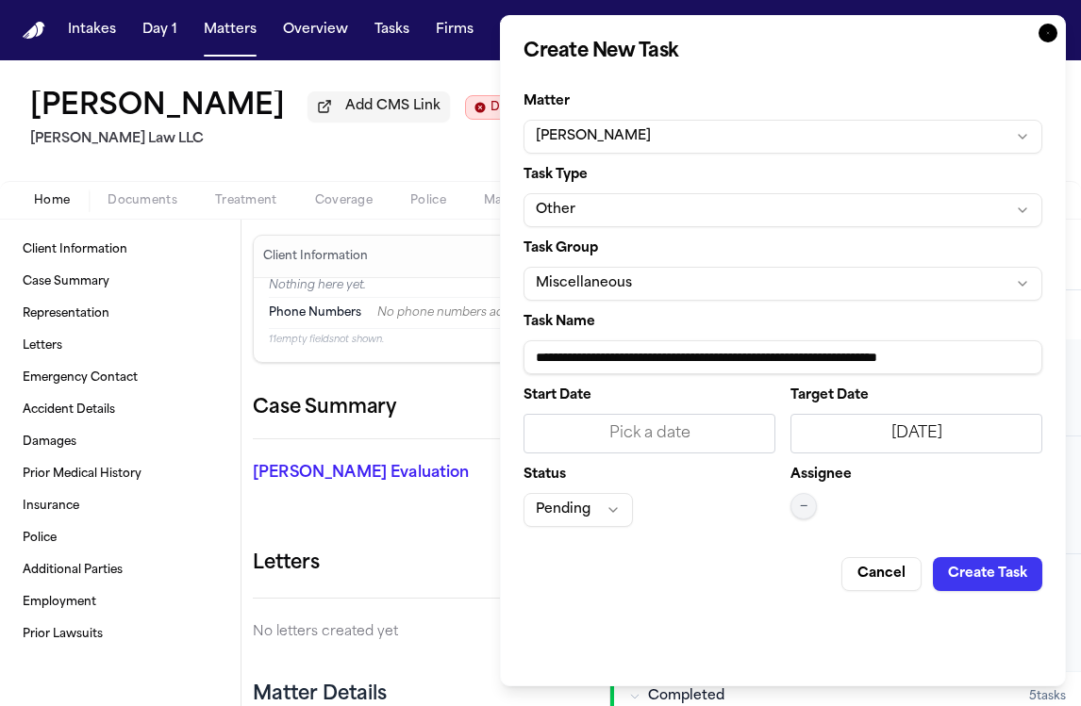
click at [732, 442] on div "Pick a date" at bounding box center [649, 434] width 227 height 23
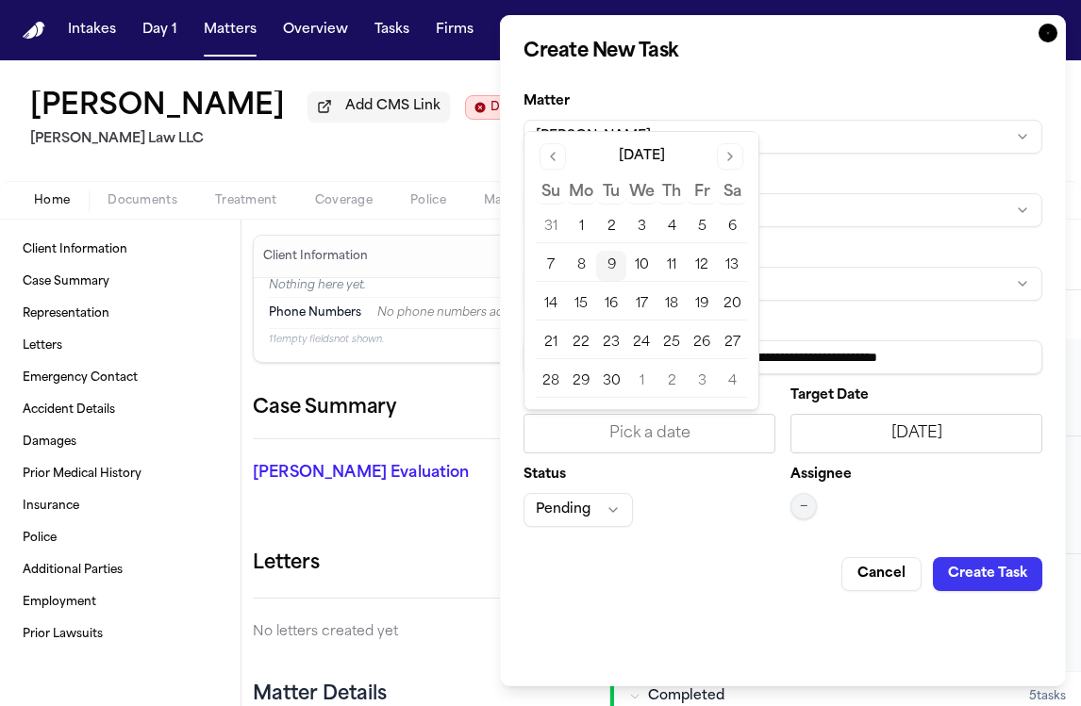
click at [633, 262] on button "10" at bounding box center [641, 266] width 30 height 30
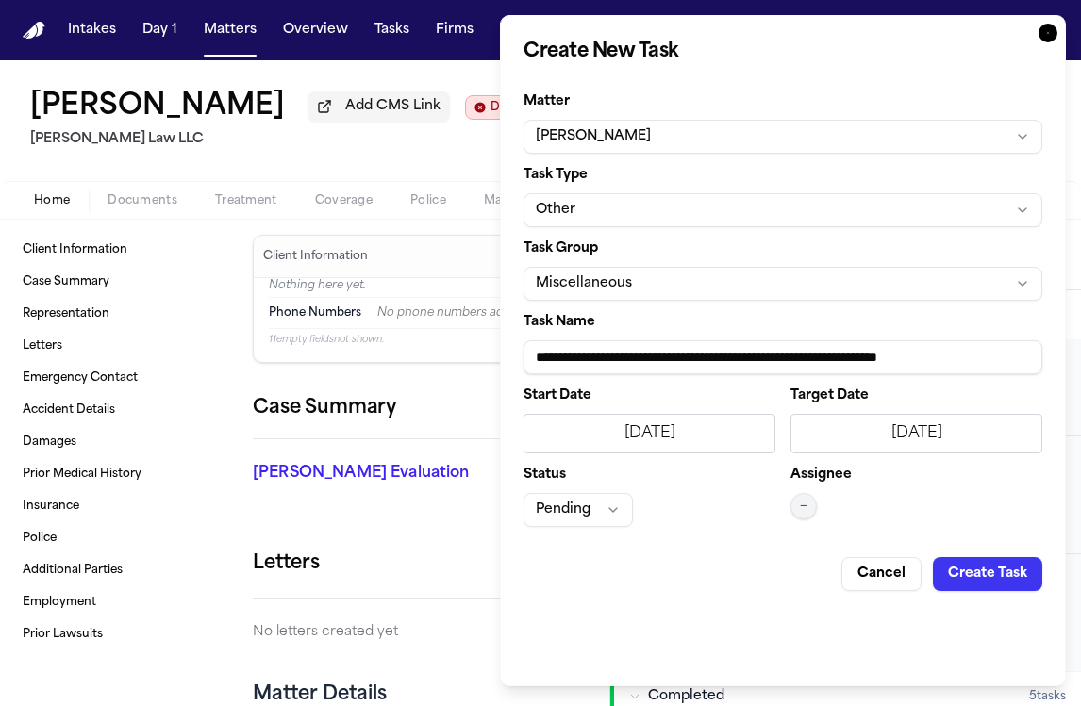
click at [922, 426] on div "9/16/2025" at bounding box center [916, 434] width 227 height 23
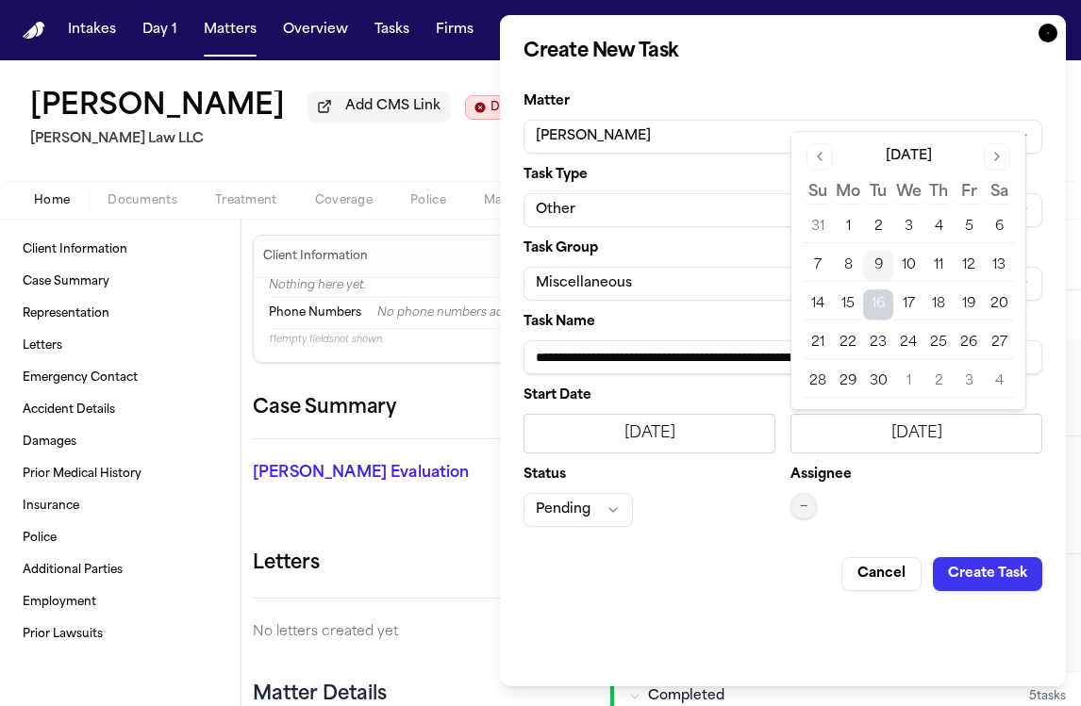
click at [910, 264] on button "10" at bounding box center [908, 266] width 30 height 30
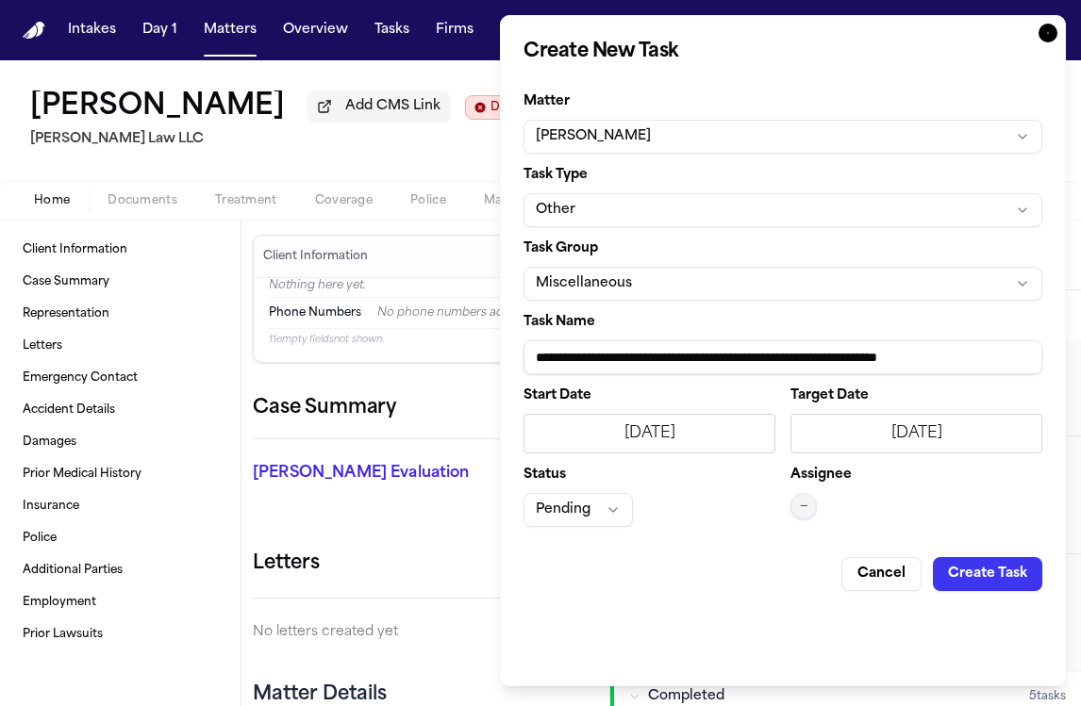
click at [601, 509] on button "Pending" at bounding box center [577, 510] width 109 height 34
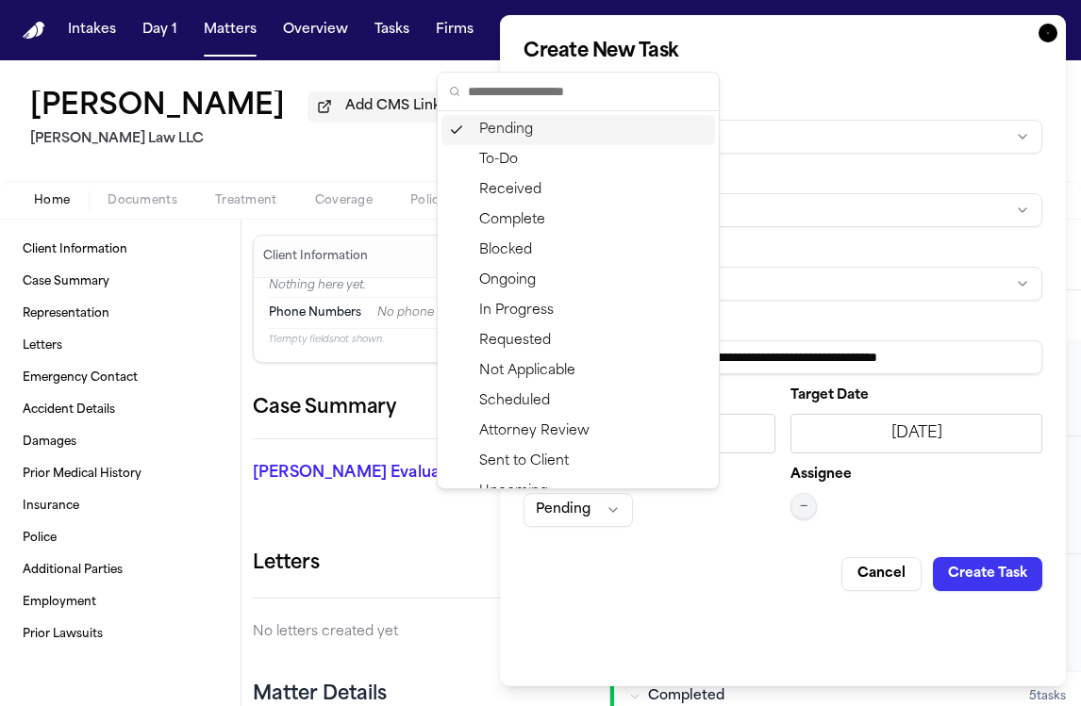
click at [570, 134] on div "Pending" at bounding box center [578, 130] width 274 height 30
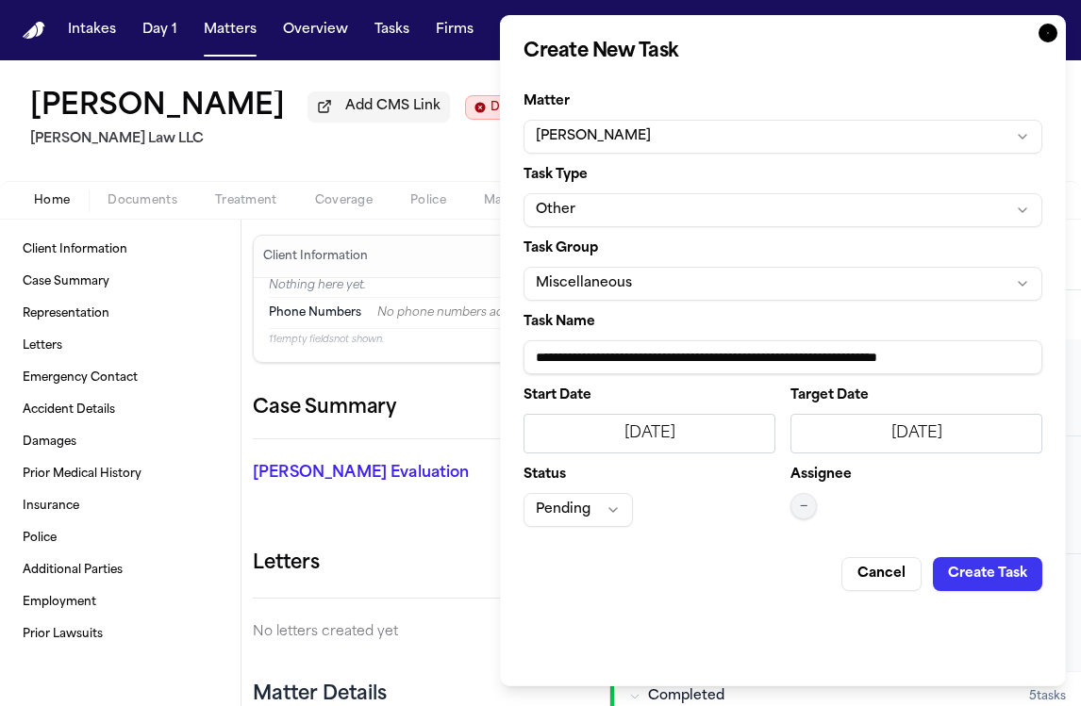
click at [811, 496] on button "—" at bounding box center [803, 506] width 26 height 26
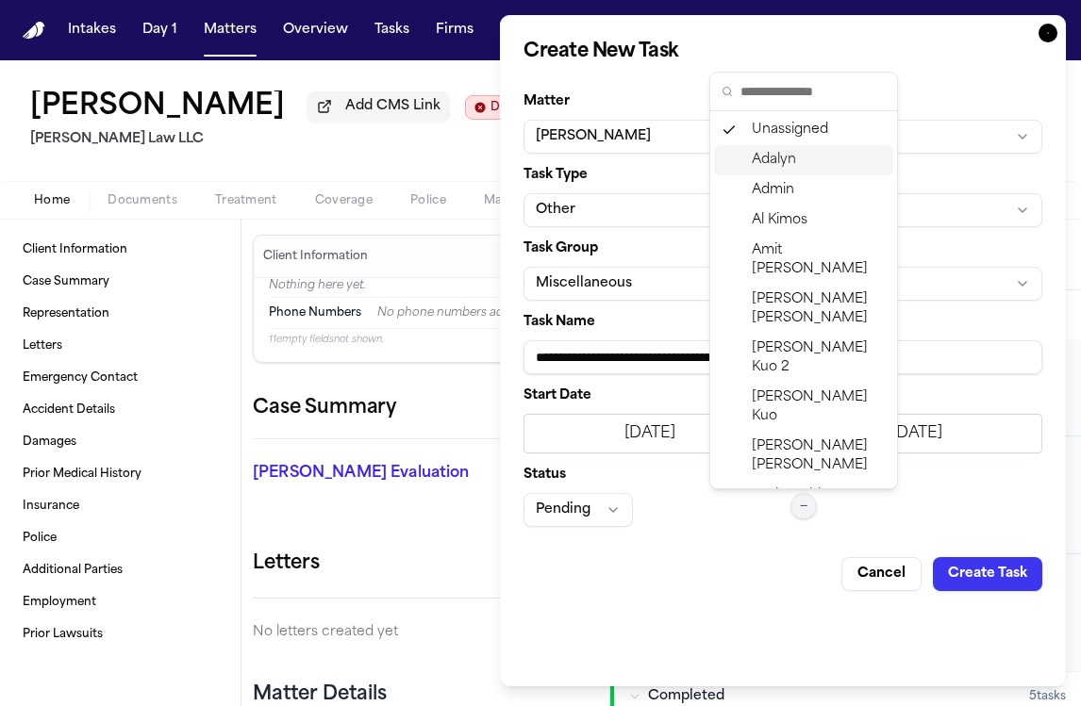
click at [801, 150] on div "Adalyn" at bounding box center [803, 160] width 179 height 30
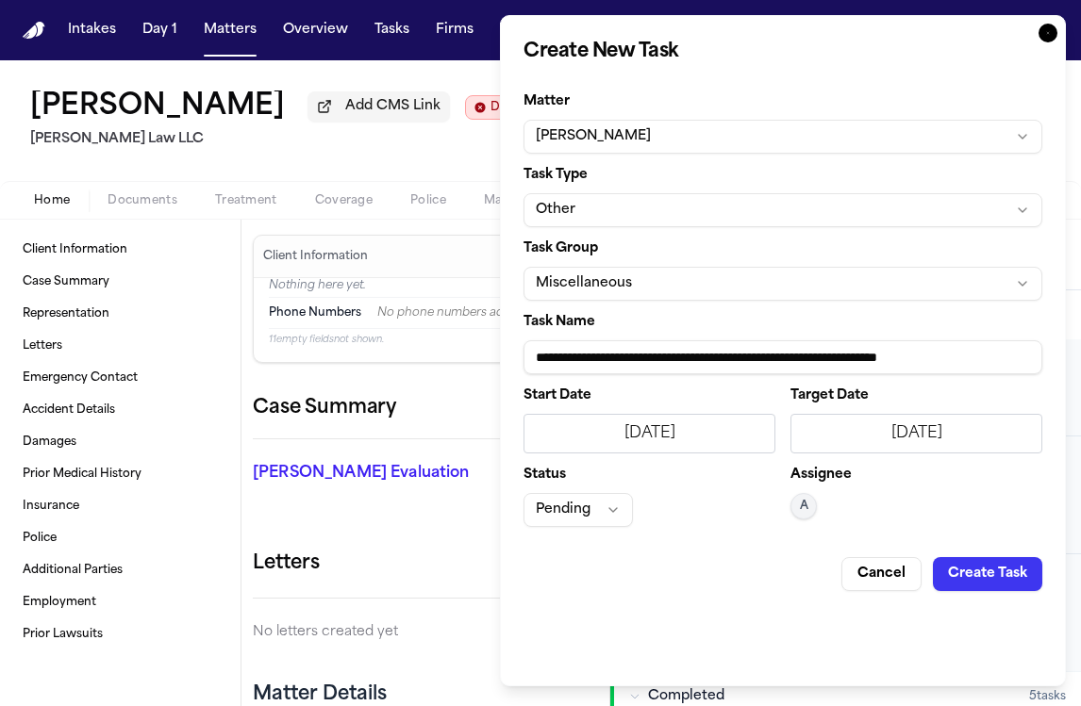
click at [1001, 558] on button "Create Task" at bounding box center [987, 574] width 109 height 34
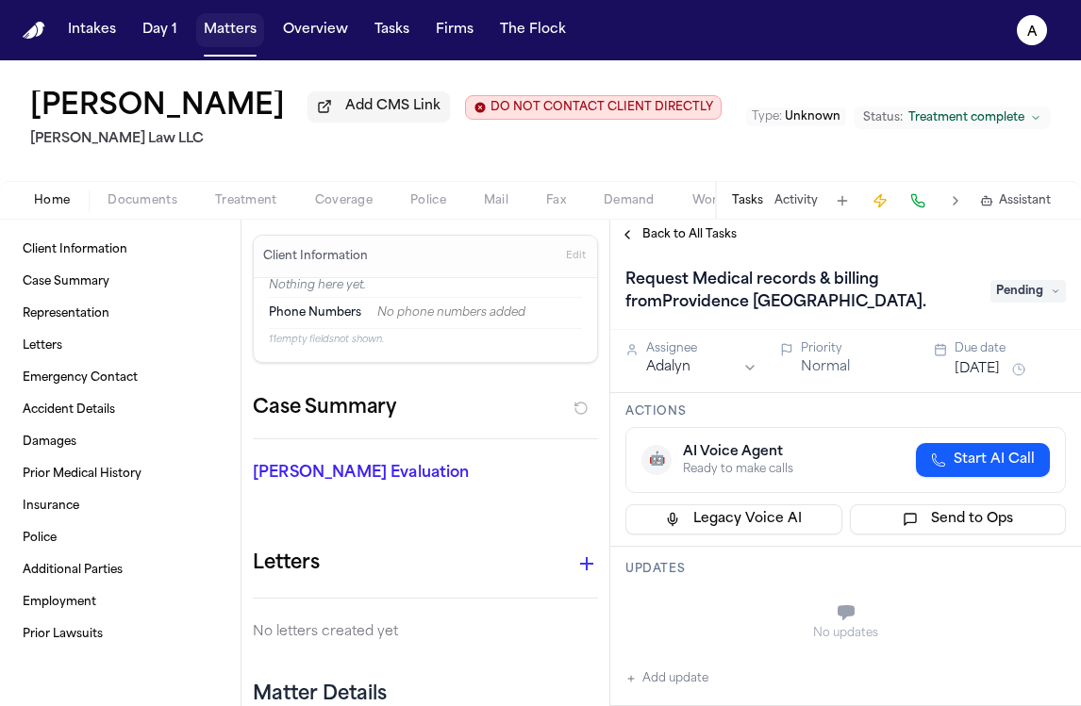
click at [241, 28] on button "Matters" at bounding box center [230, 30] width 68 height 34
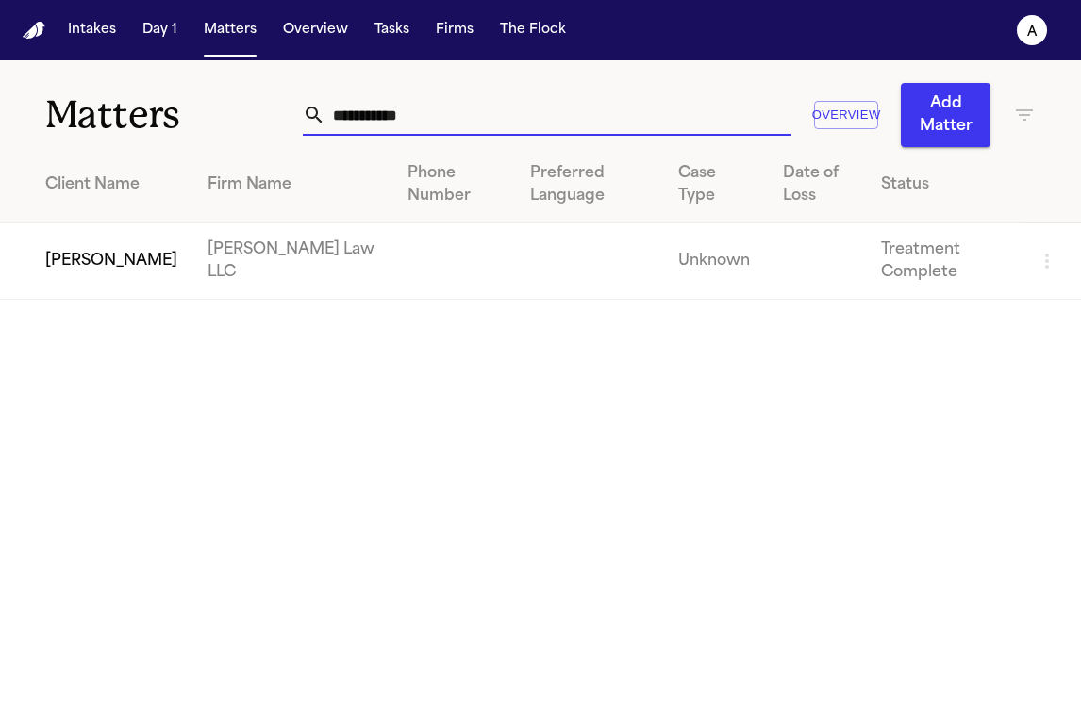
click at [669, 115] on input "**********" at bounding box center [557, 115] width 465 height 42
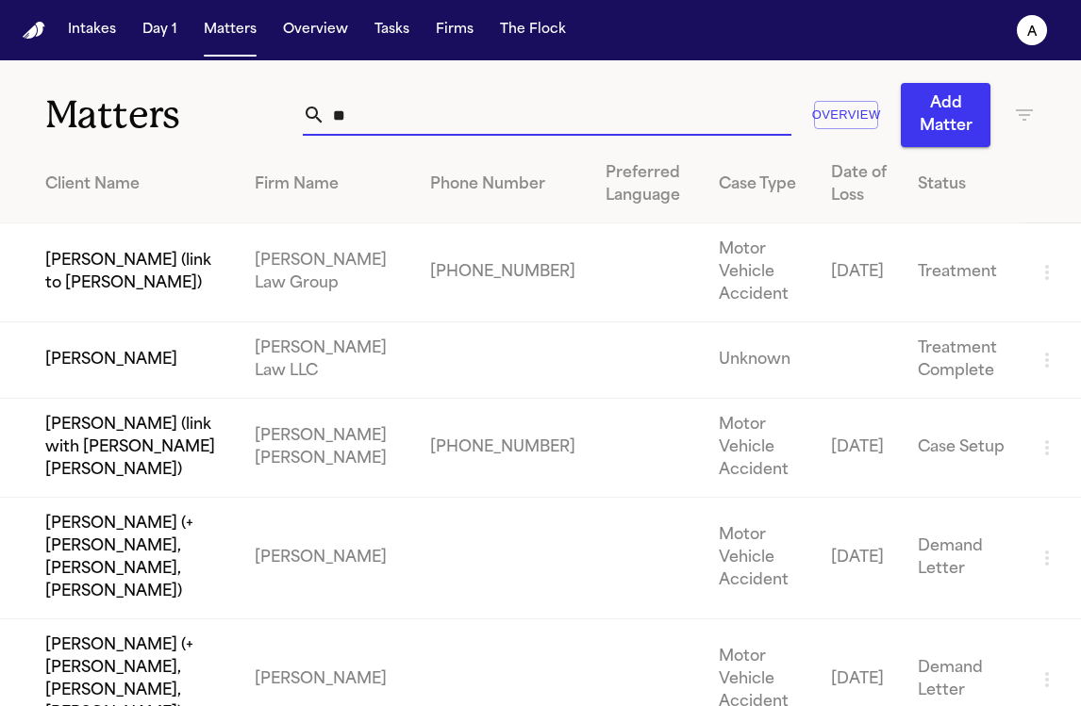
type input "*"
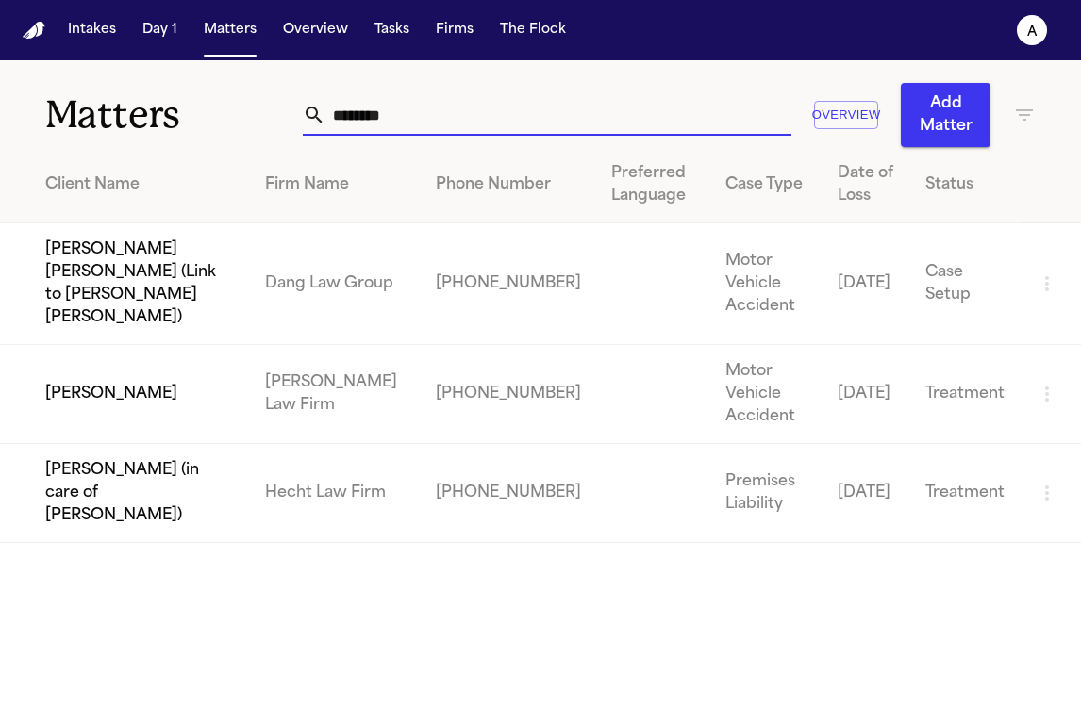
type input "********"
click at [131, 348] on td "[PERSON_NAME]" at bounding box center [125, 394] width 250 height 99
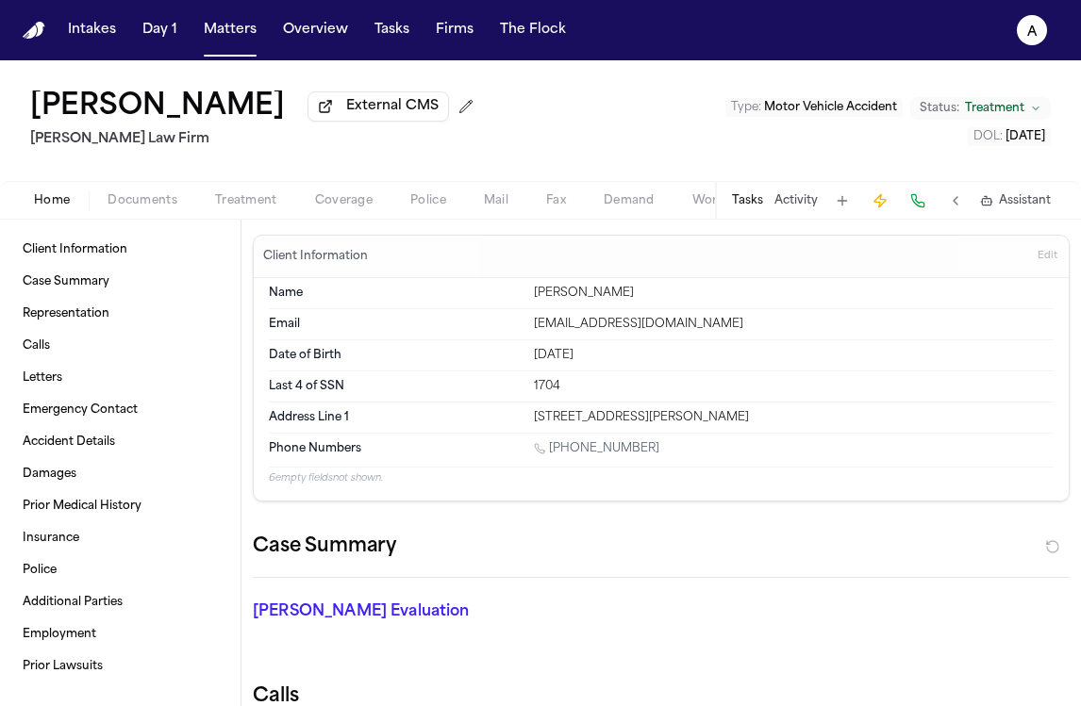
click at [750, 205] on button "Tasks" at bounding box center [747, 200] width 31 height 15
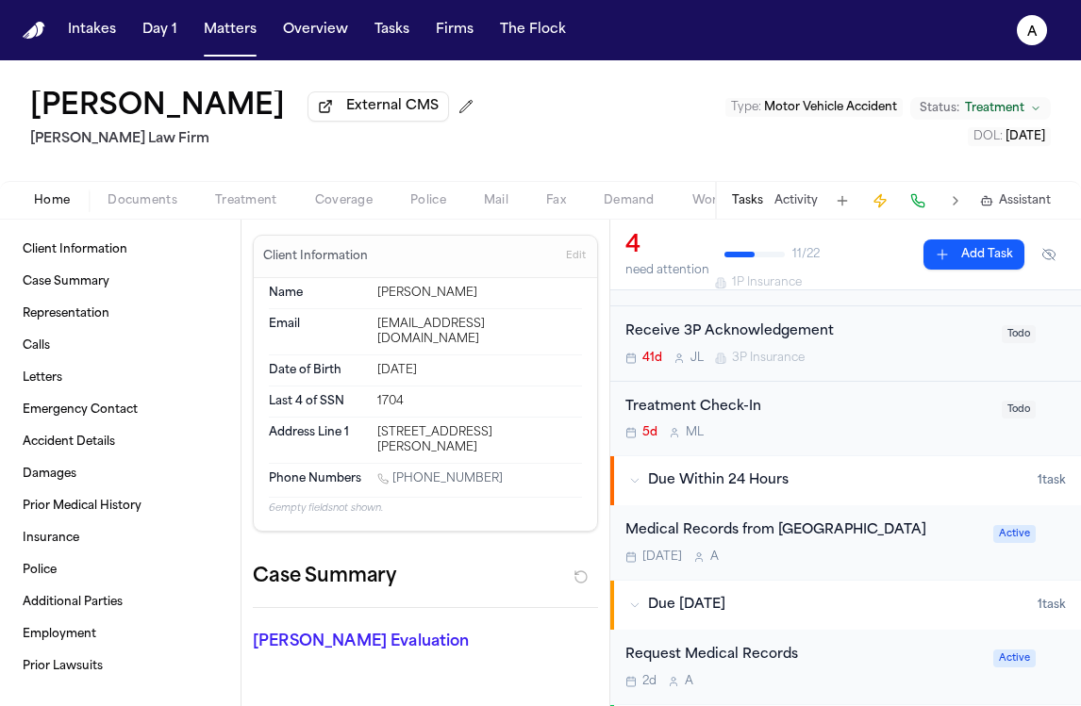
scroll to position [112, 0]
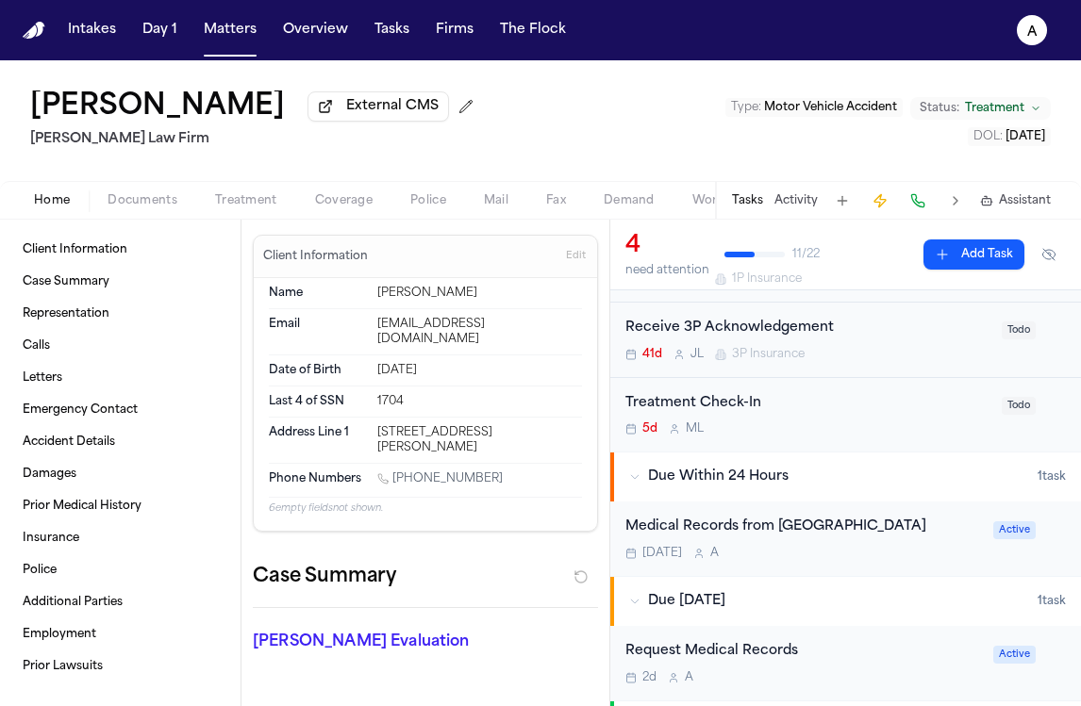
click at [818, 547] on div "Medical Records from Harlem Hospital Tomorrow A" at bounding box center [803, 539] width 357 height 44
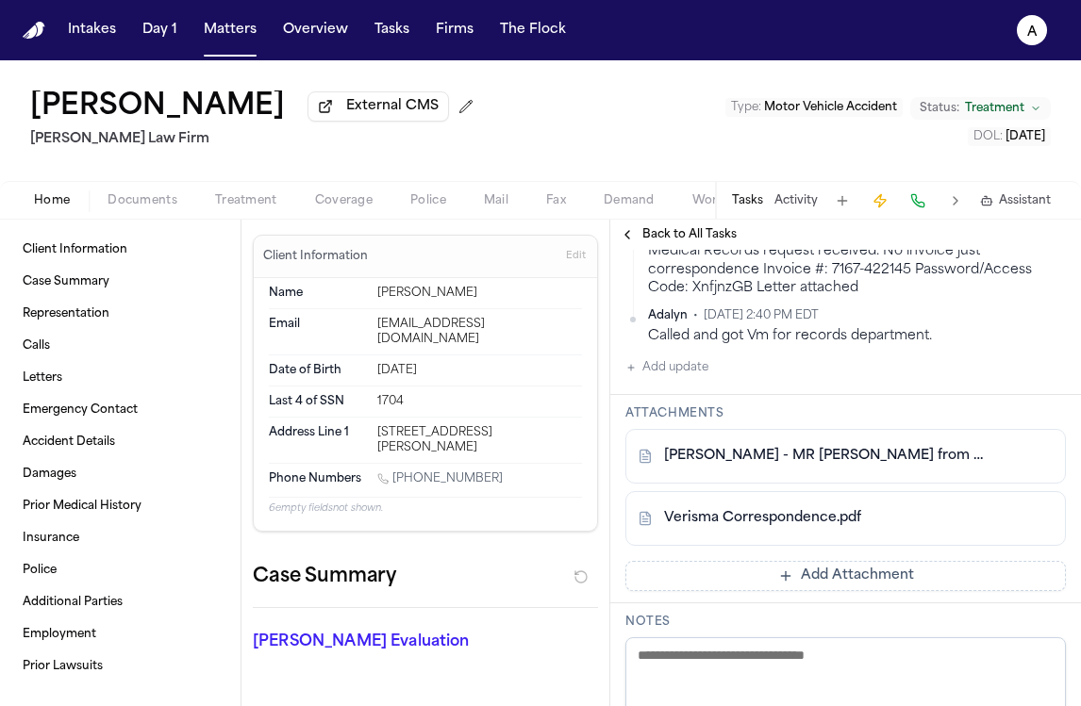
scroll to position [514, 0]
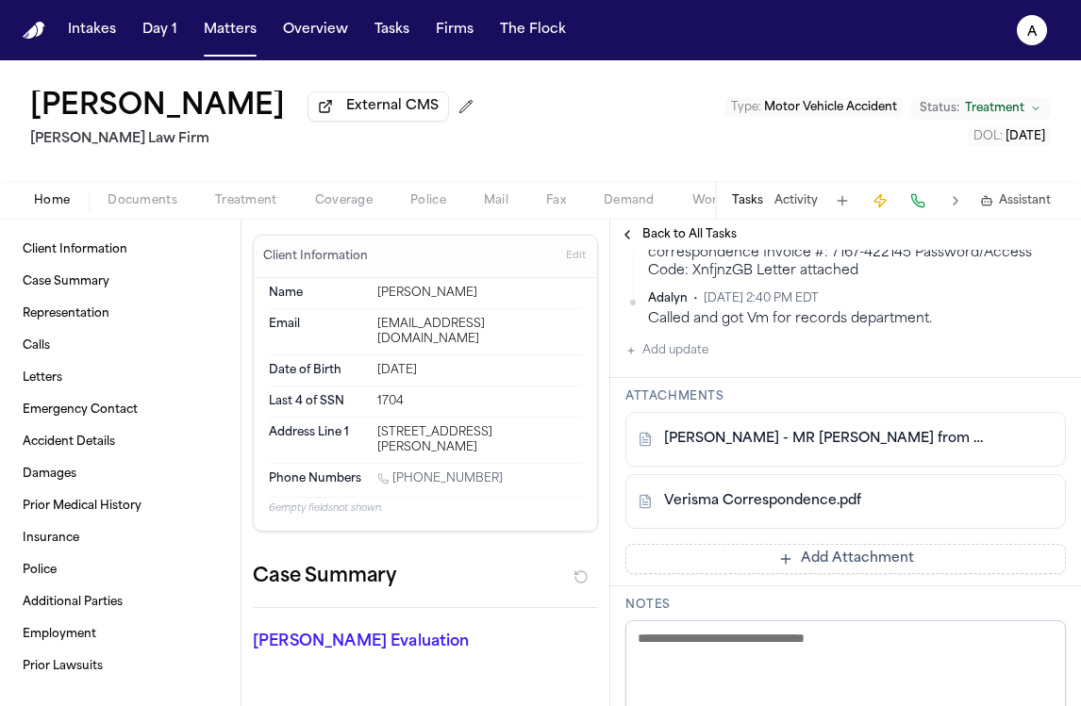
click at [855, 511] on link "Verisma Correspondence.pdf" at bounding box center [762, 501] width 197 height 19
click at [228, 26] on button "Matters" at bounding box center [230, 30] width 68 height 34
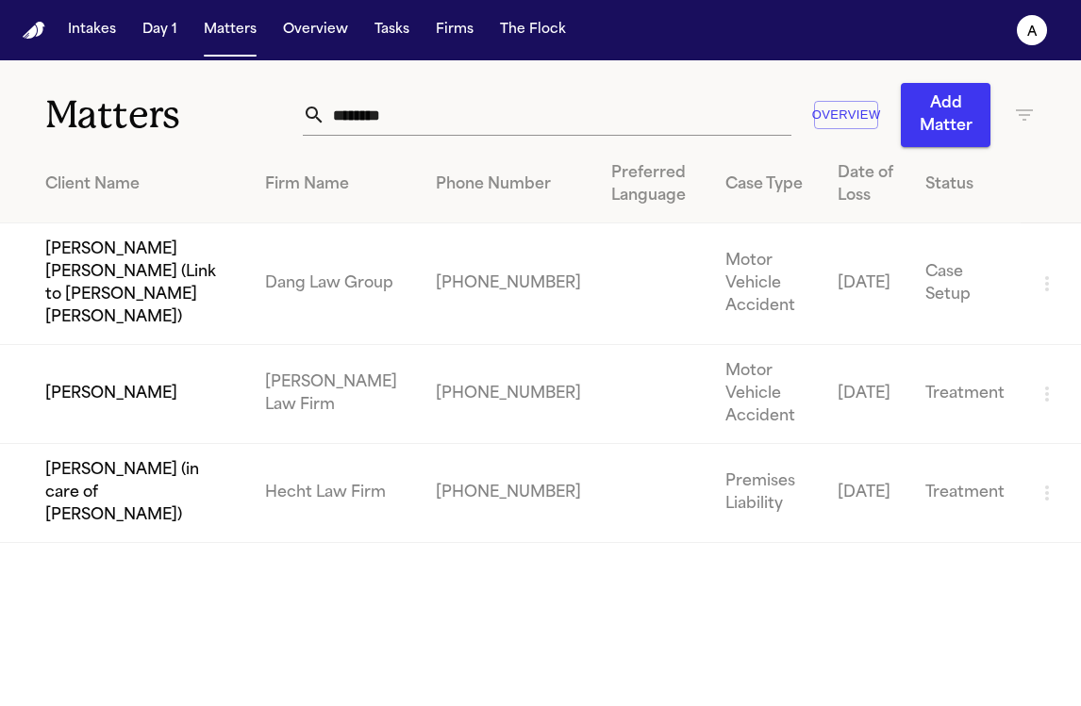
click at [431, 120] on input "********" at bounding box center [557, 115] width 465 height 42
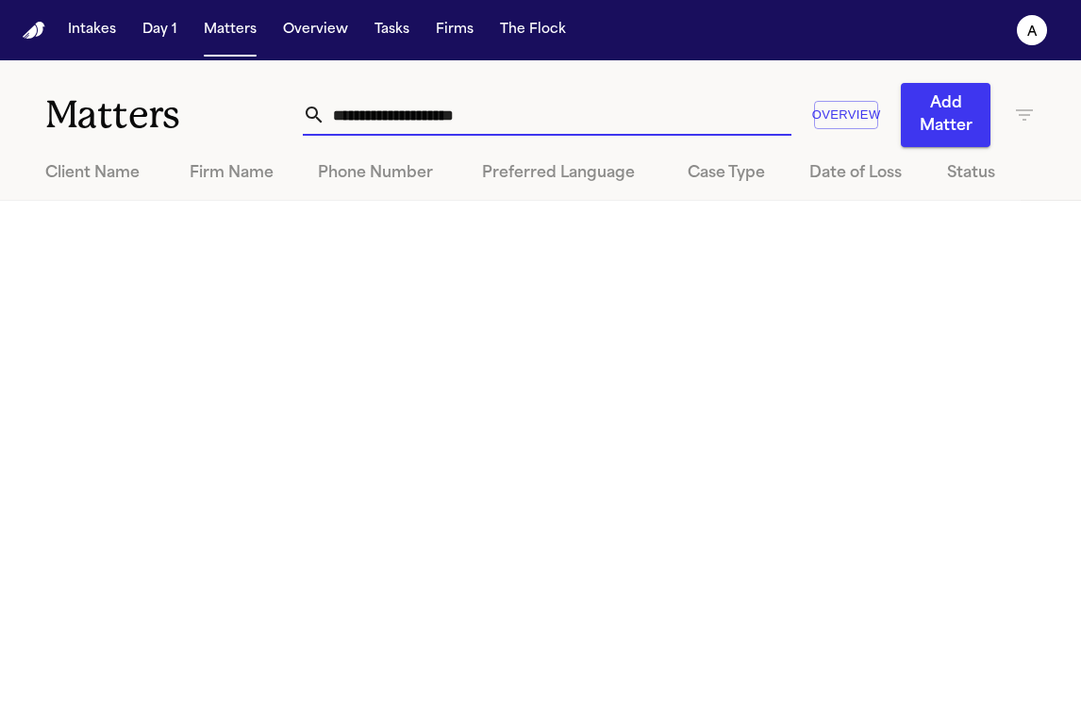
drag, startPoint x: 560, startPoint y: 126, endPoint x: 189, endPoint y: 119, distance: 371.7
click at [189, 119] on div "**********" at bounding box center [540, 103] width 1081 height 87
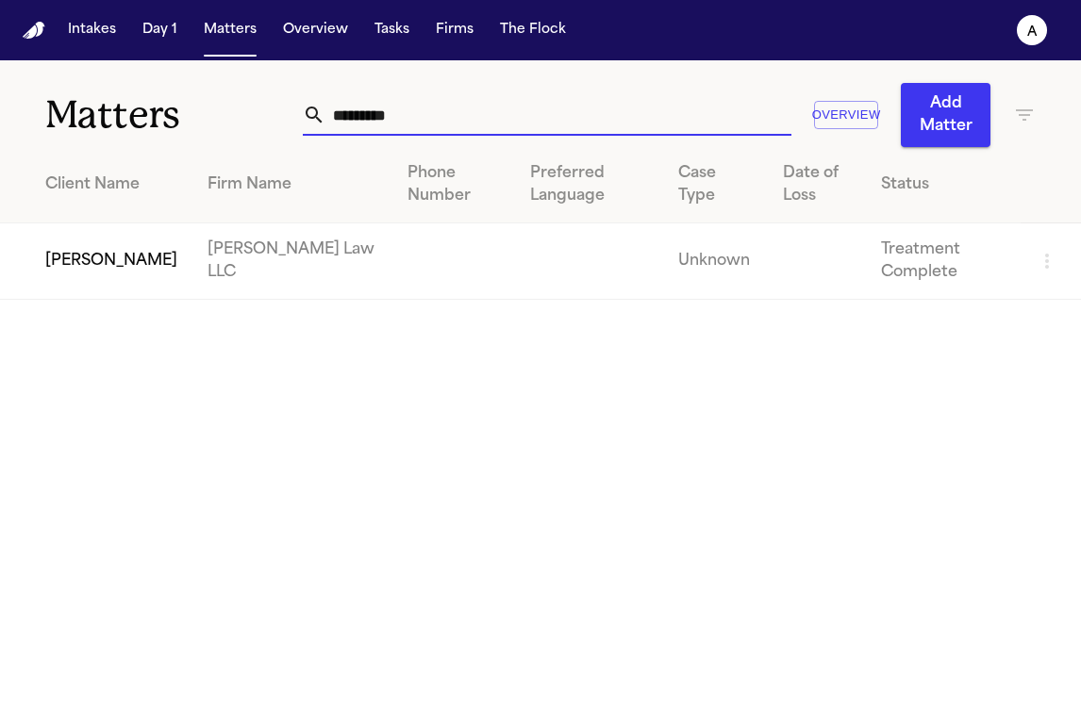
drag, startPoint x: 473, startPoint y: 120, endPoint x: 55, endPoint y: 122, distance: 417.8
click at [55, 122] on div "Matters ********* Overview Add Matter" at bounding box center [540, 103] width 1081 height 87
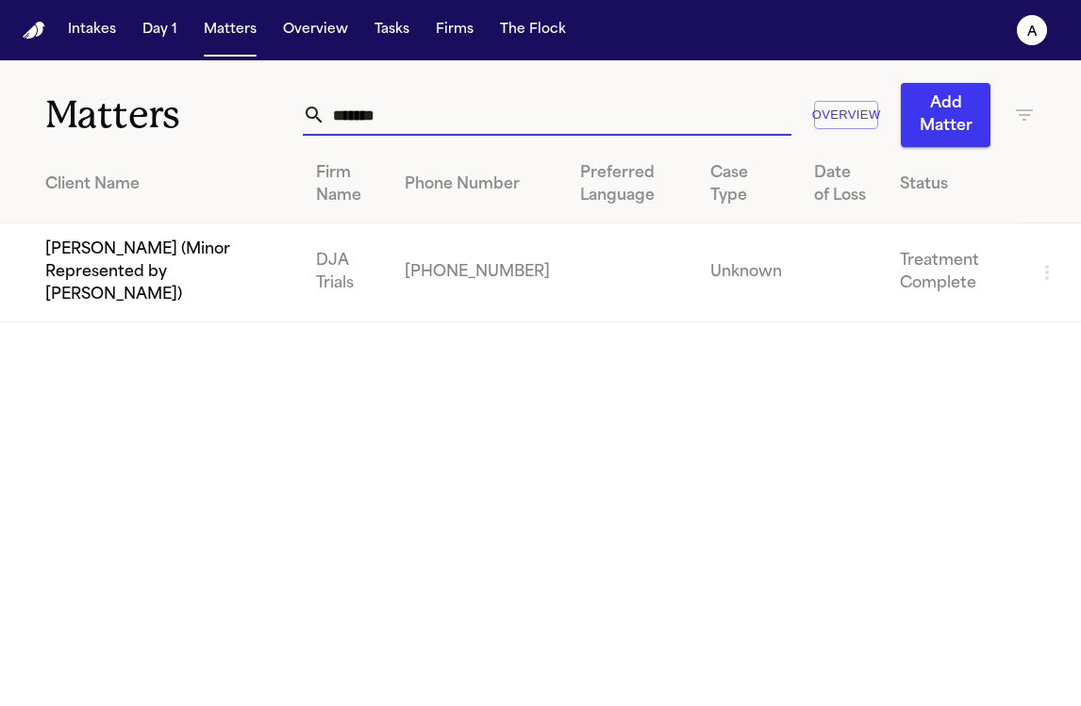
type input "*******"
click at [158, 254] on td "[PERSON_NAME] (Minor Represented by [PERSON_NAME])" at bounding box center [150, 273] width 301 height 99
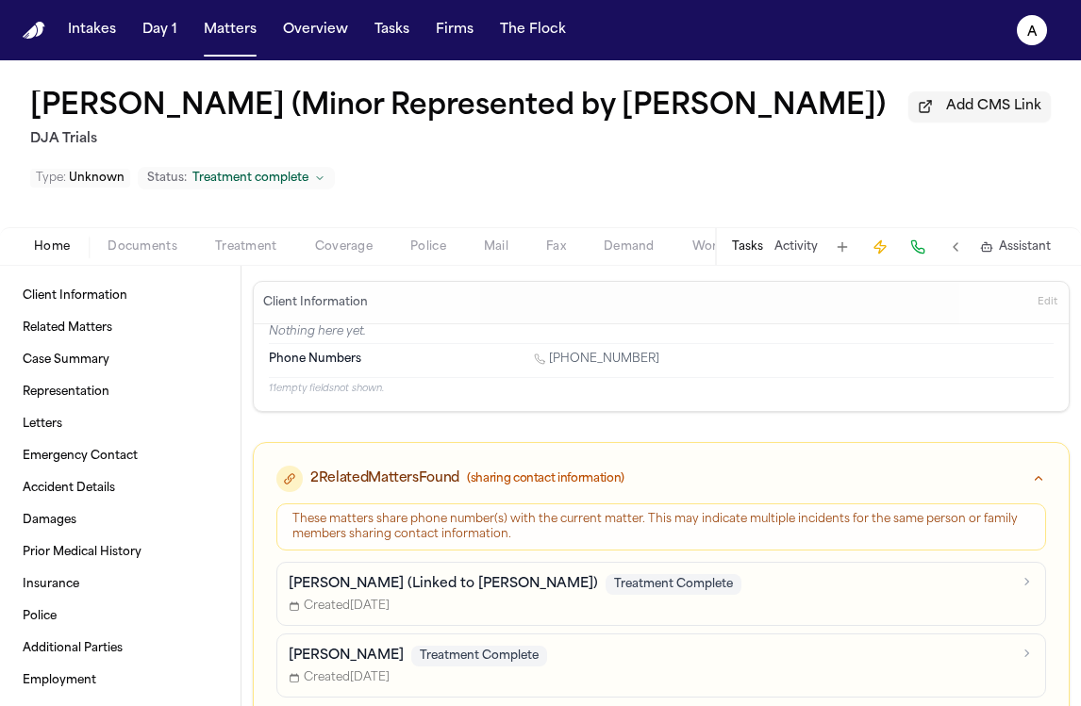
click at [758, 248] on button "Tasks" at bounding box center [747, 247] width 31 height 15
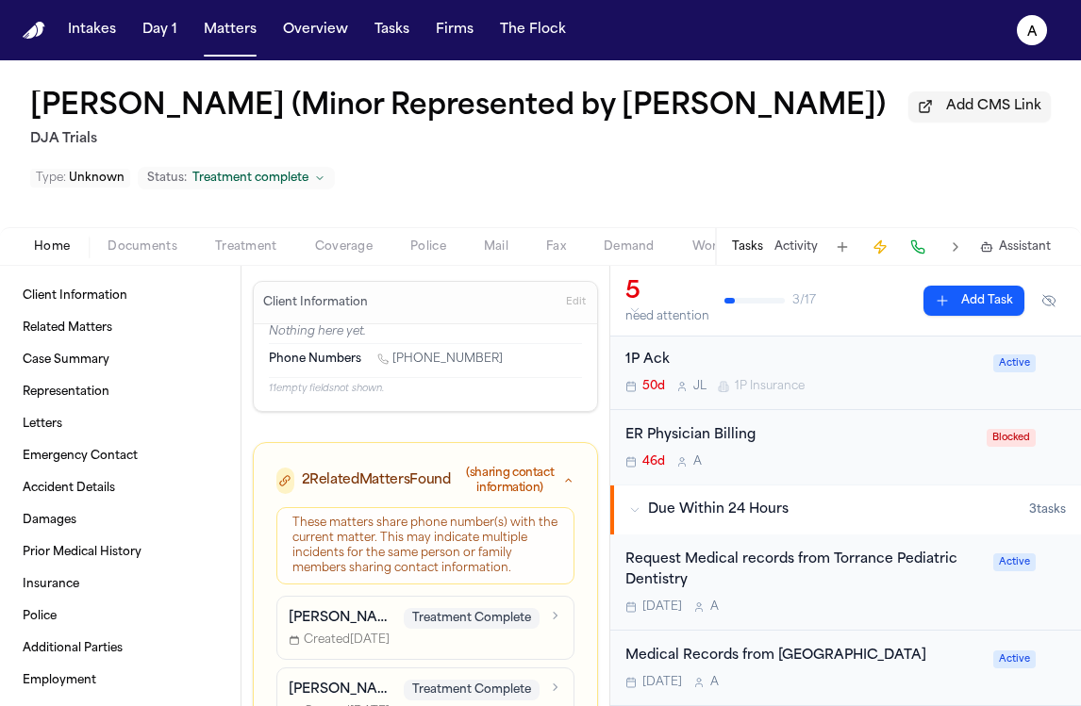
scroll to position [75, 0]
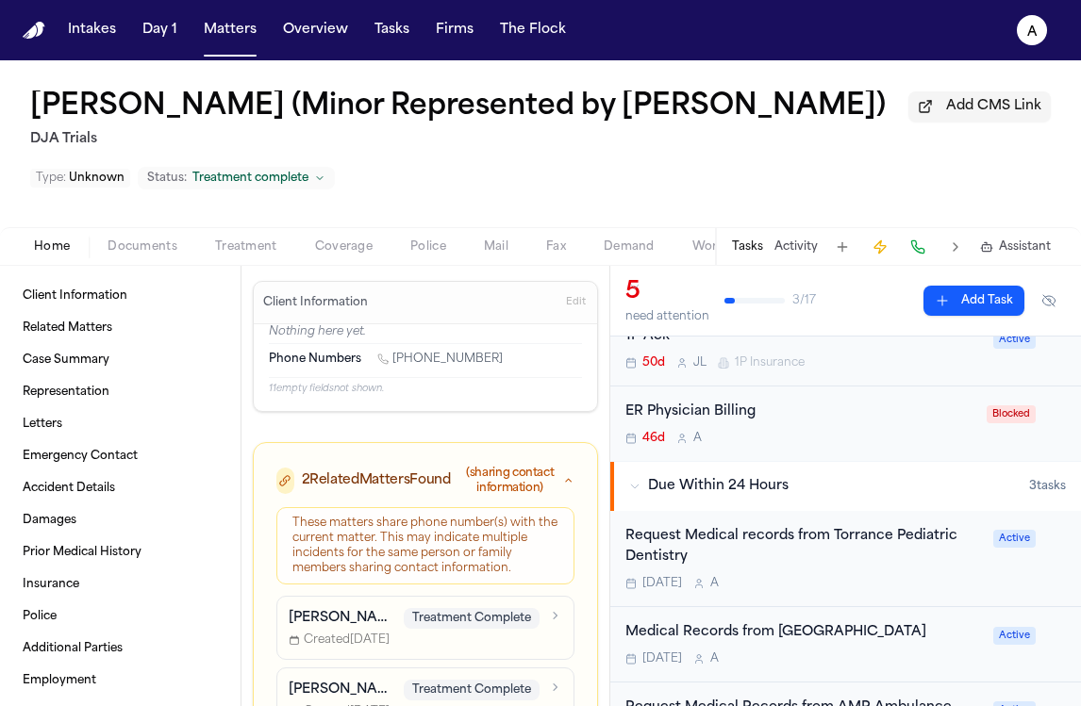
click at [778, 577] on div "Request Medical records from Torrance Pediatric Dentistry Today A" at bounding box center [803, 559] width 357 height 66
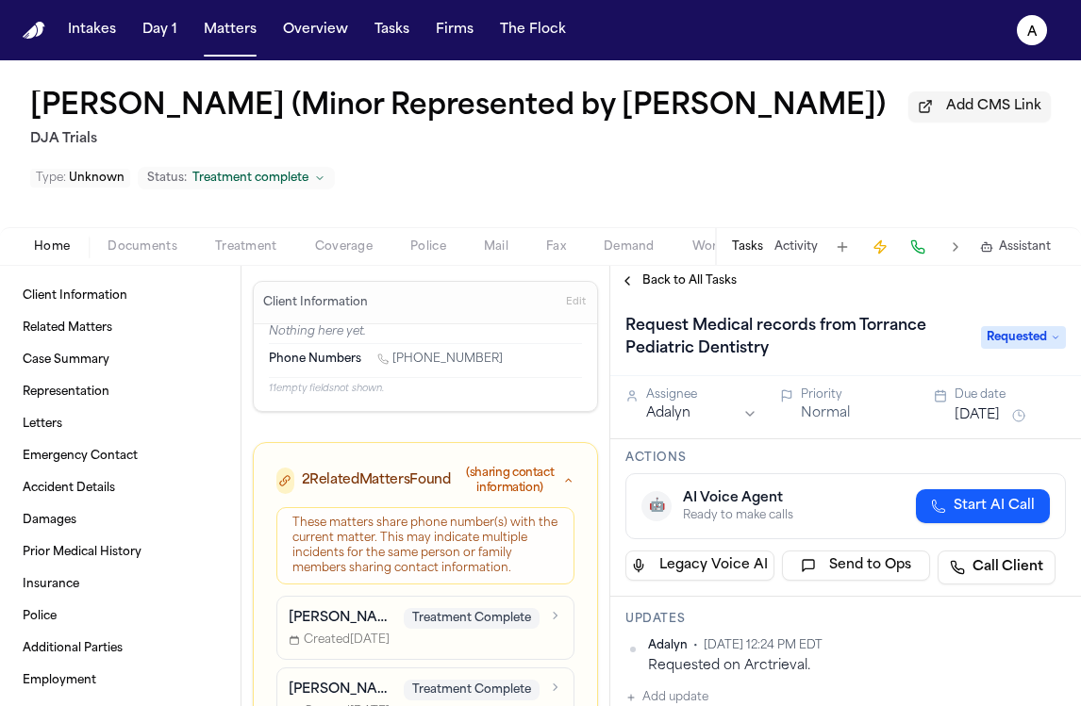
click at [1020, 342] on span "Requested" at bounding box center [1023, 337] width 85 height 23
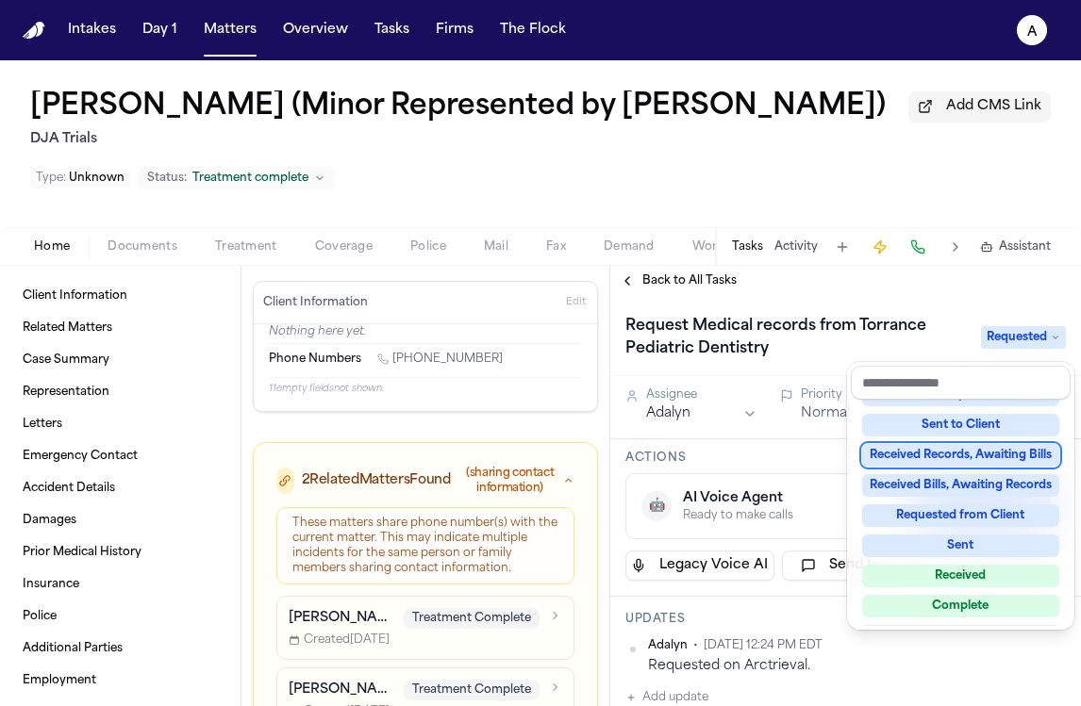
click at [938, 451] on div "Received Records, Awaiting Bills" at bounding box center [960, 455] width 197 height 23
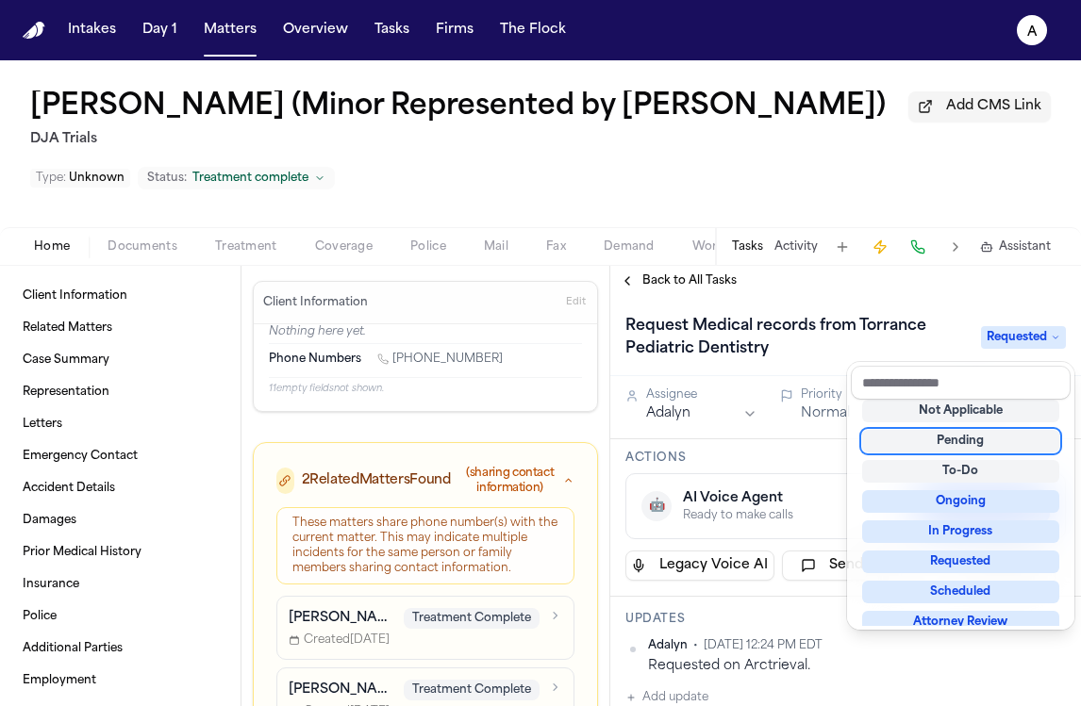
scroll to position [8, 0]
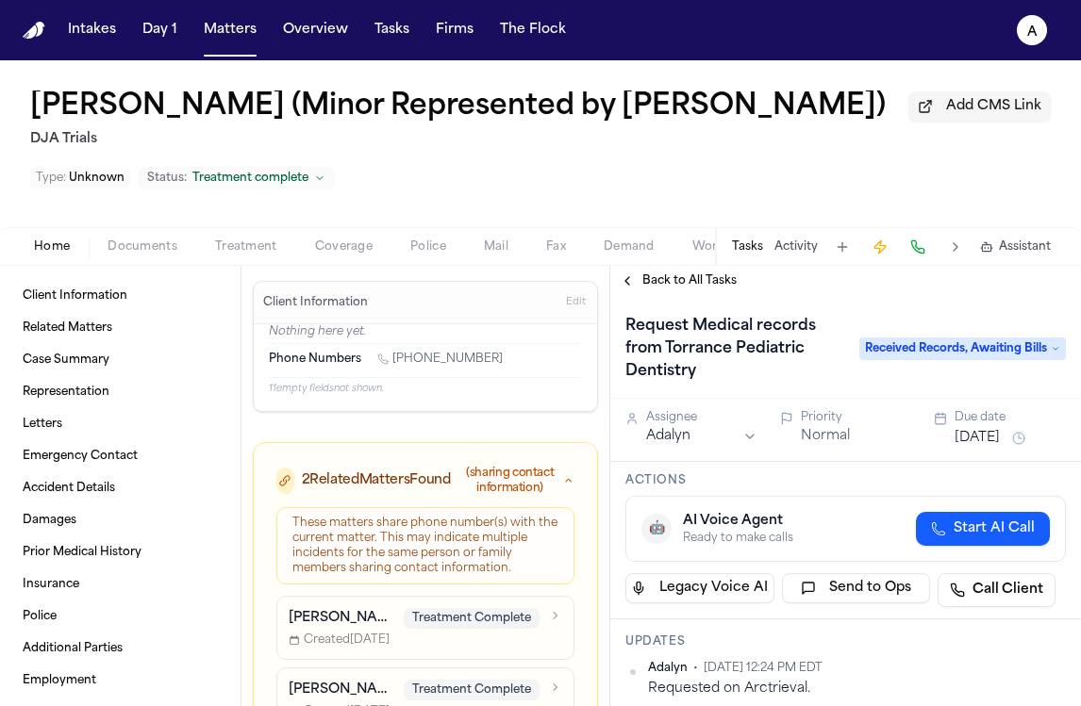
click at [167, 248] on span "Documents" at bounding box center [143, 247] width 70 height 15
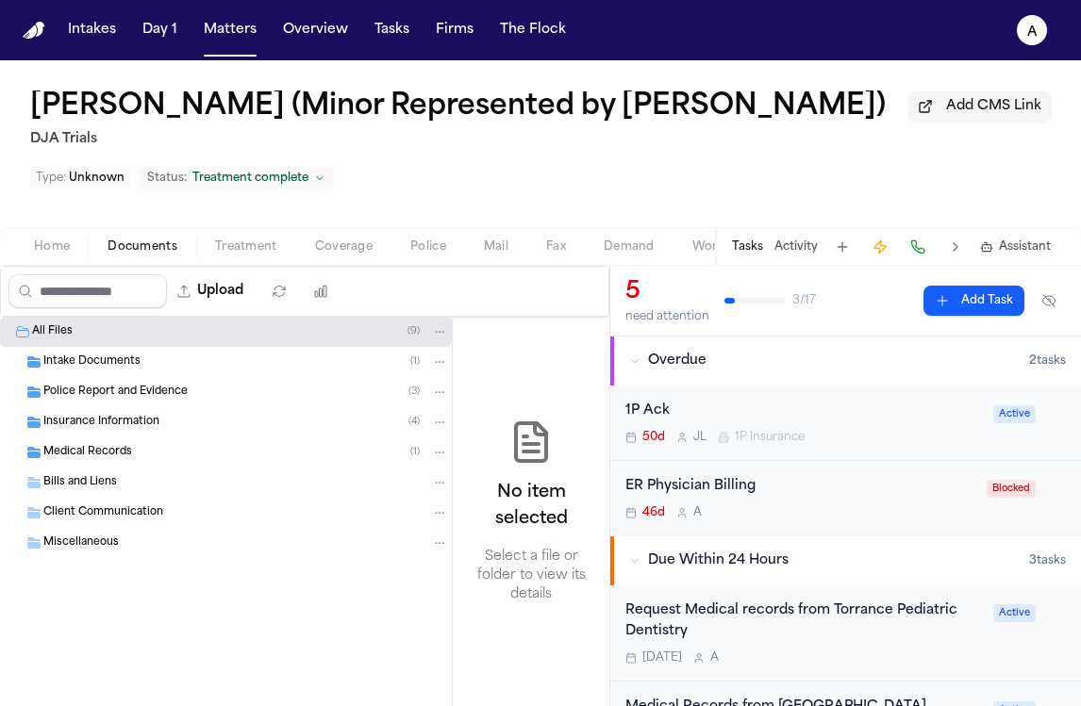
click at [145, 456] on div "Medical Records ( 1 )" at bounding box center [245, 452] width 405 height 17
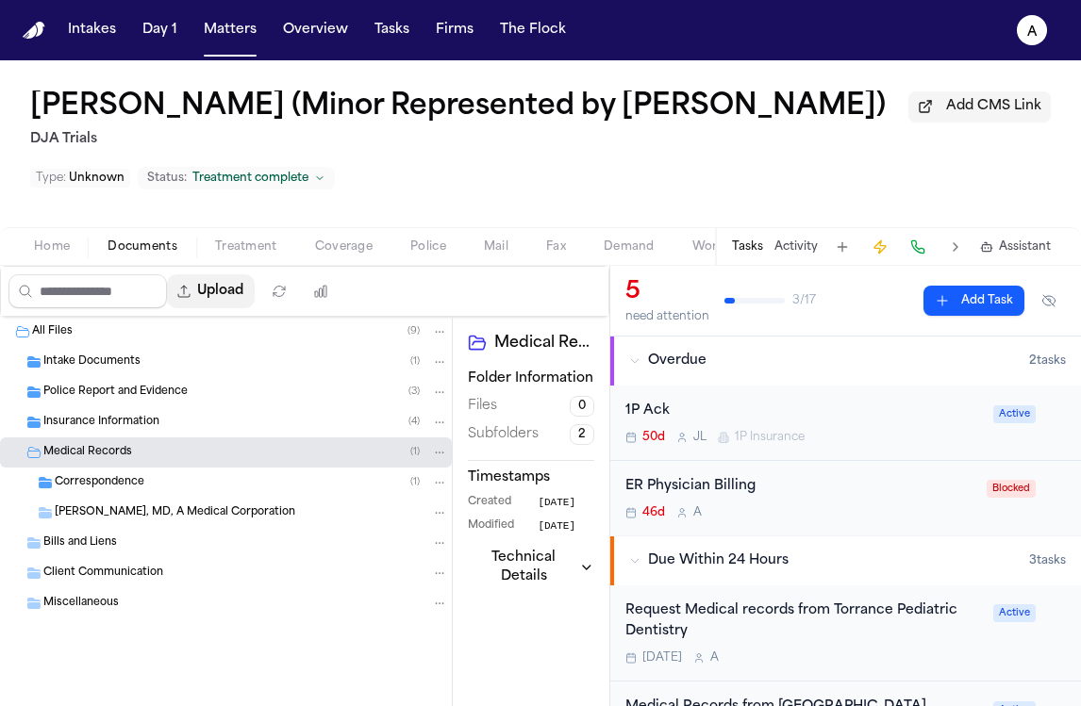
click at [230, 306] on button "Upload" at bounding box center [211, 291] width 88 height 34
select select "**********"
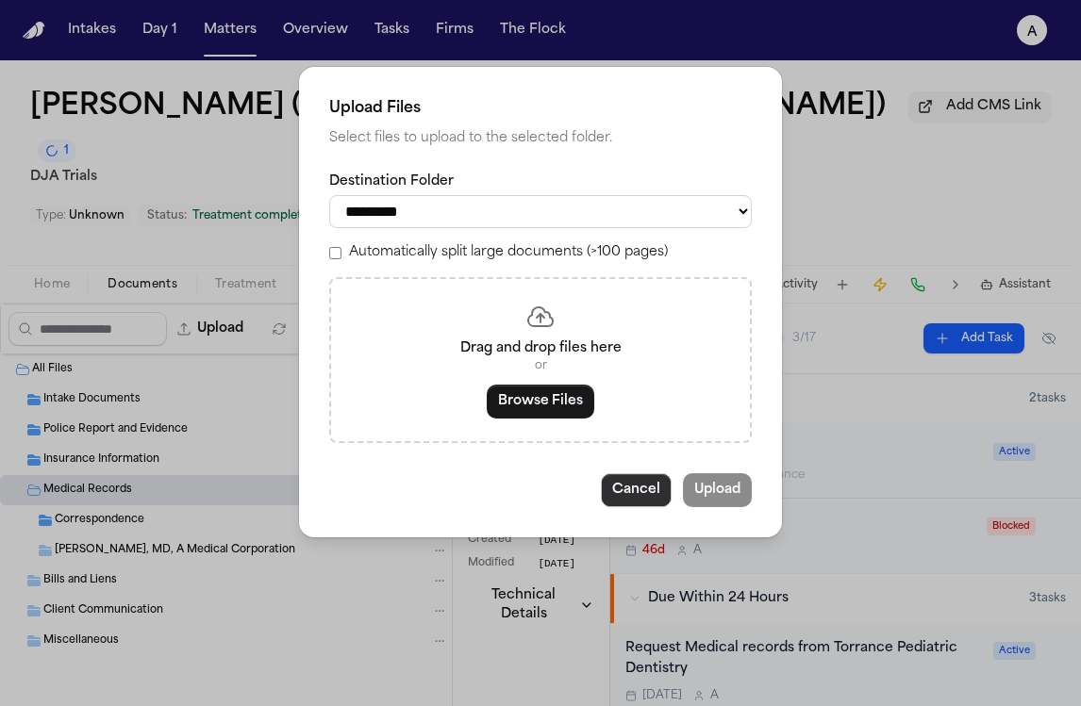
click at [656, 504] on button "Cancel" at bounding box center [636, 490] width 71 height 34
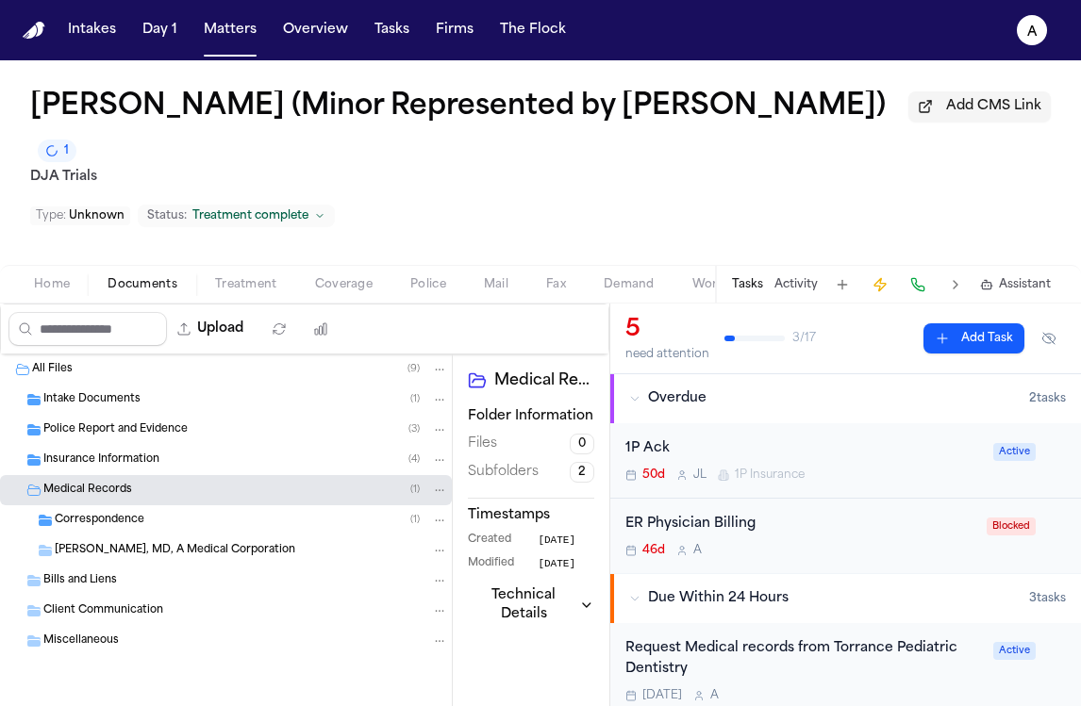
click at [782, 689] on div "Today A" at bounding box center [803, 696] width 357 height 15
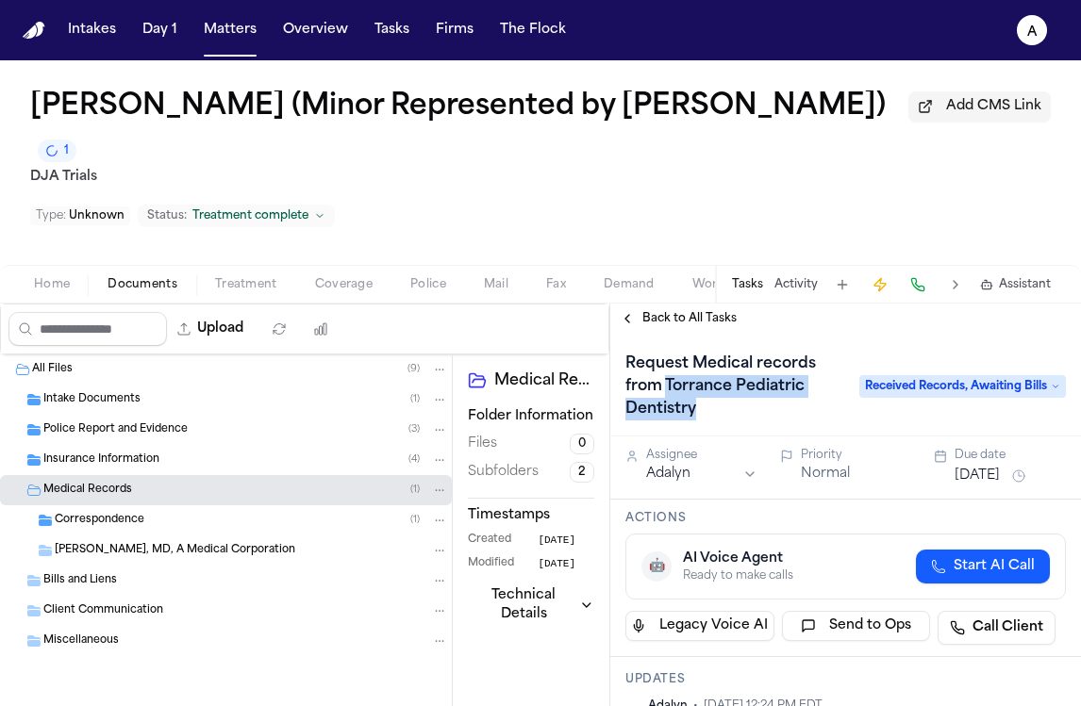
drag, startPoint x: 732, startPoint y: 376, endPoint x: 665, endPoint y: 360, distance: 68.9
click at [665, 360] on h1 "Request Medical records from Torrance Pediatric Dentistry" at bounding box center [733, 386] width 230 height 75
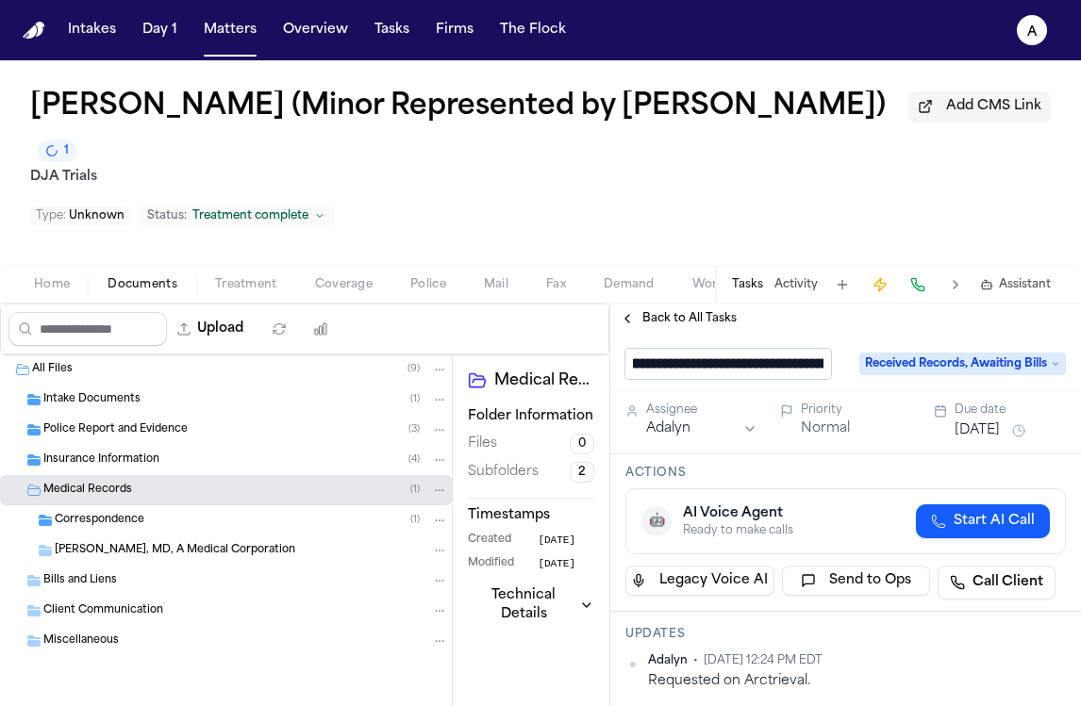
scroll to position [1, 112]
drag, startPoint x: 825, startPoint y: 330, endPoint x: 757, endPoint y: 337, distance: 68.2
click at [757, 349] on input "**********" at bounding box center [728, 364] width 206 height 30
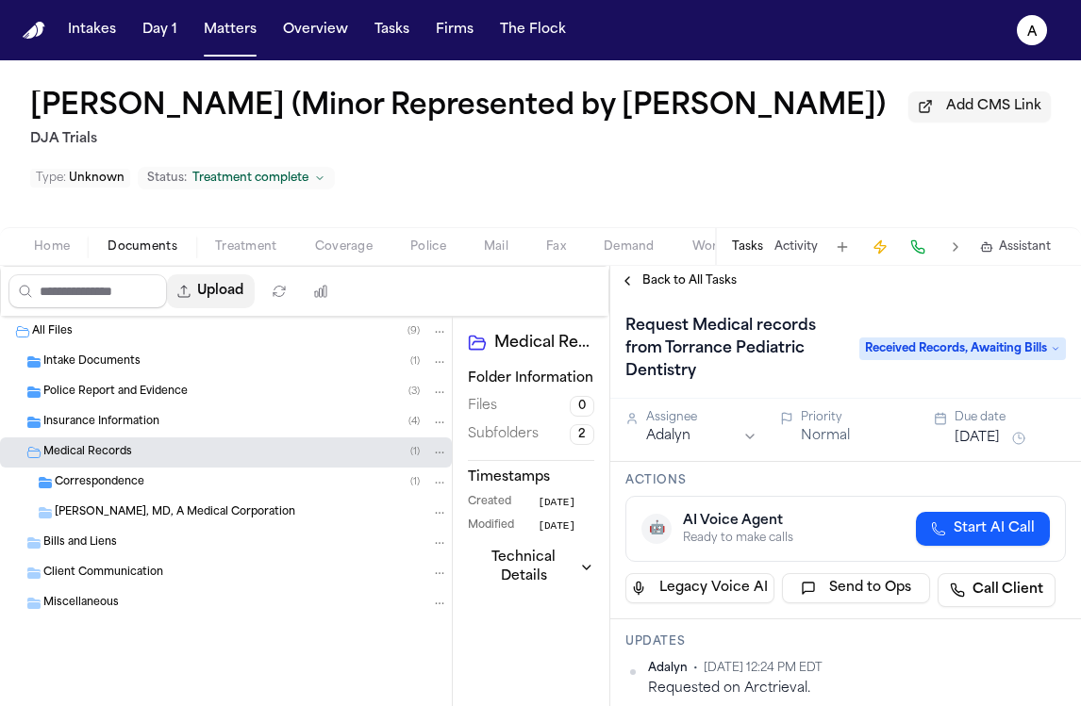
click at [223, 297] on button "Upload" at bounding box center [211, 291] width 88 height 34
select select "**********"
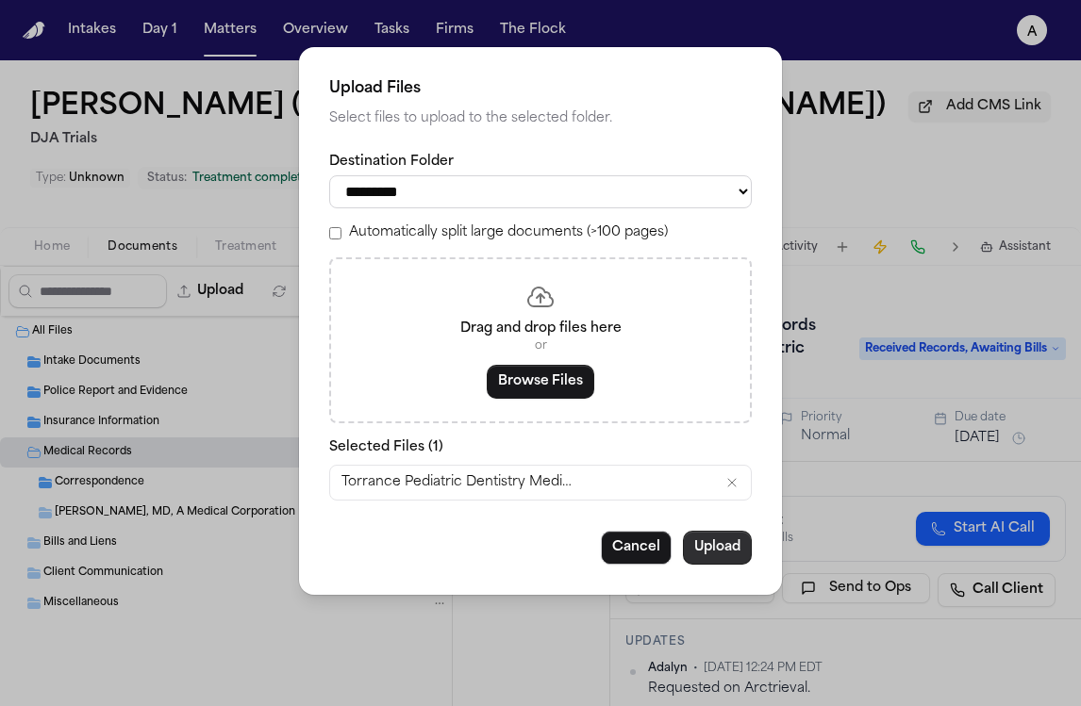
click at [722, 557] on button "Upload" at bounding box center [717, 548] width 69 height 34
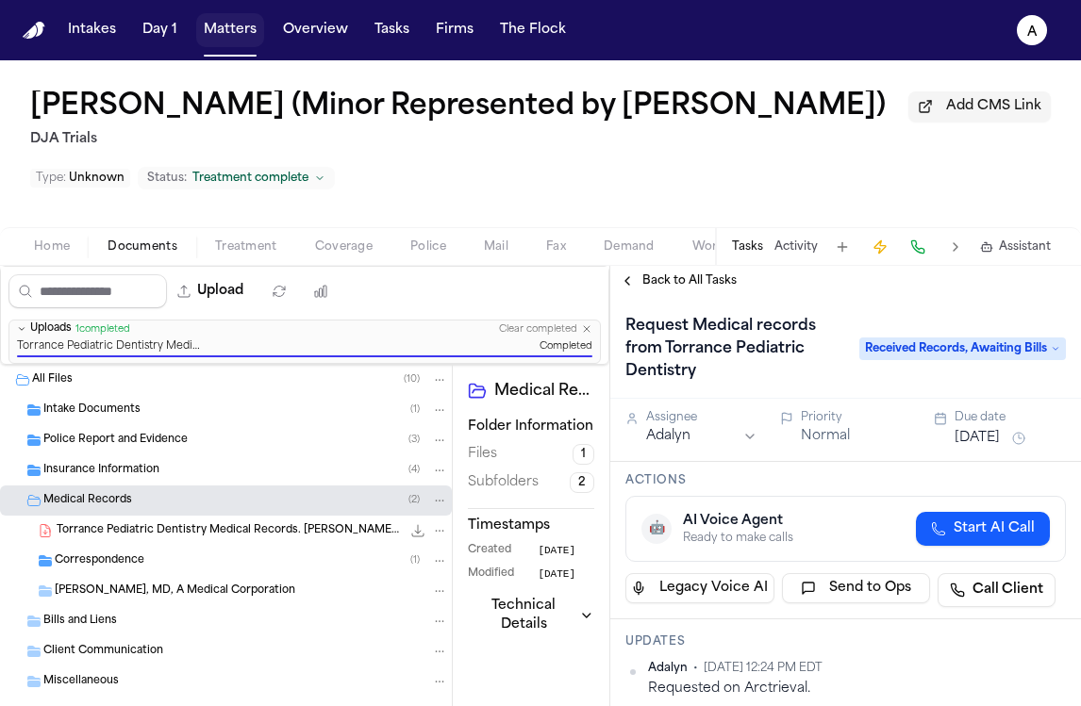
click at [241, 34] on button "Matters" at bounding box center [230, 30] width 68 height 34
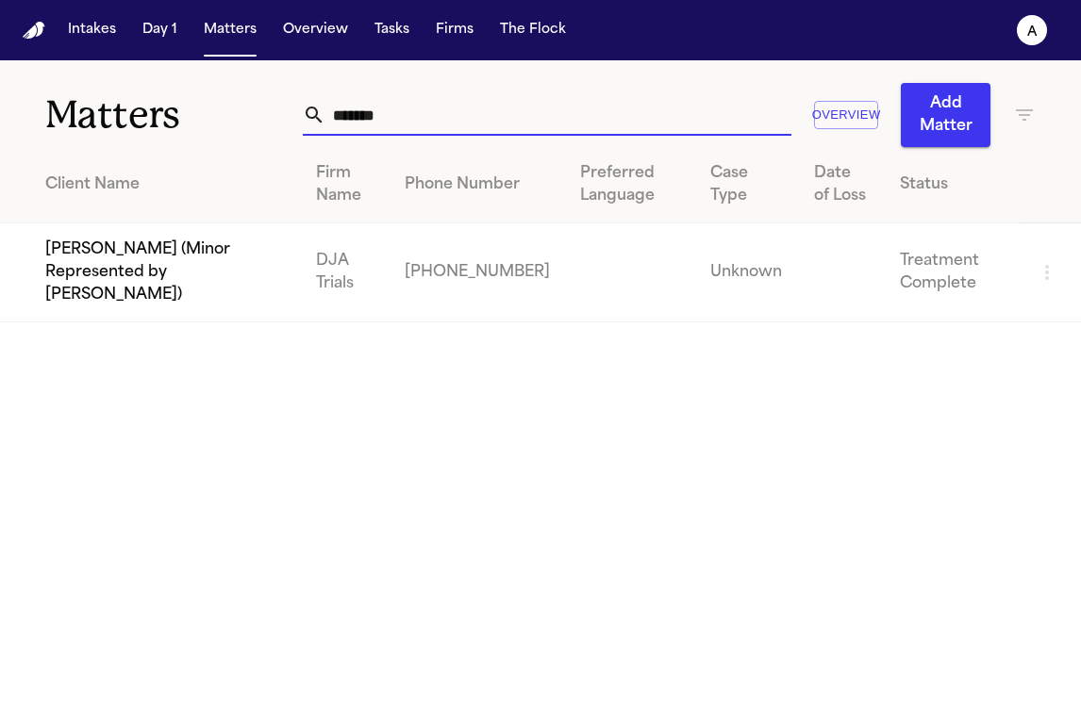
drag, startPoint x: 447, startPoint y: 119, endPoint x: 140, endPoint y: 108, distance: 307.7
click at [140, 108] on div "Matters ******* Overview Add Matter" at bounding box center [540, 103] width 1081 height 87
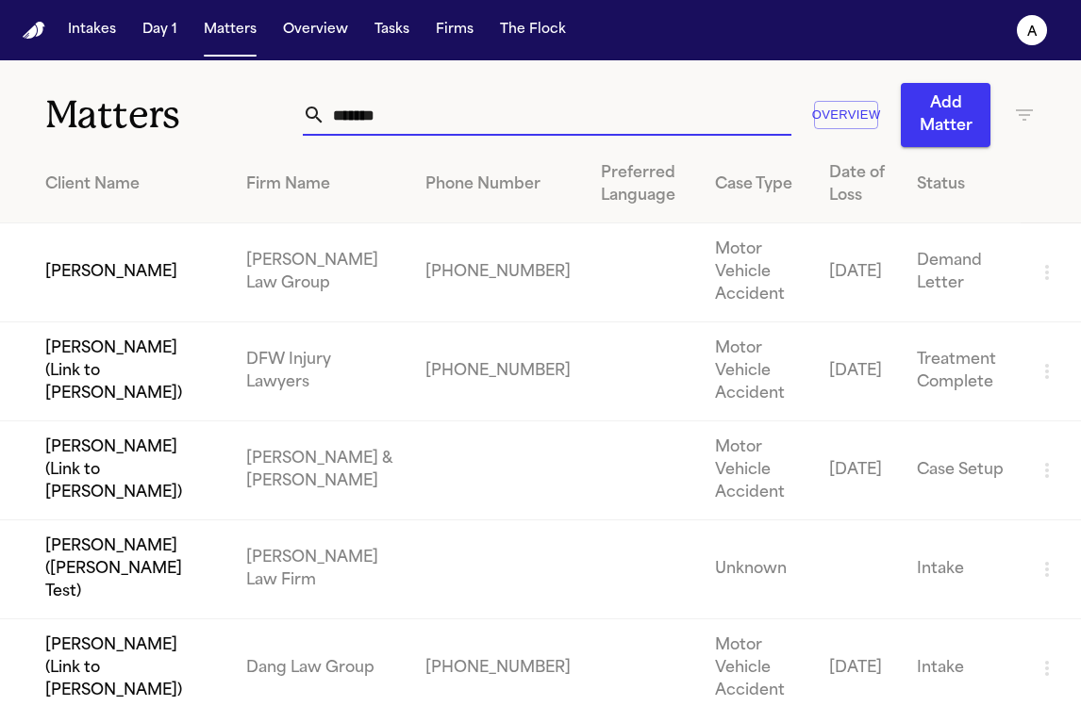
type input "*******"
click at [208, 273] on td "[PERSON_NAME]" at bounding box center [115, 273] width 231 height 99
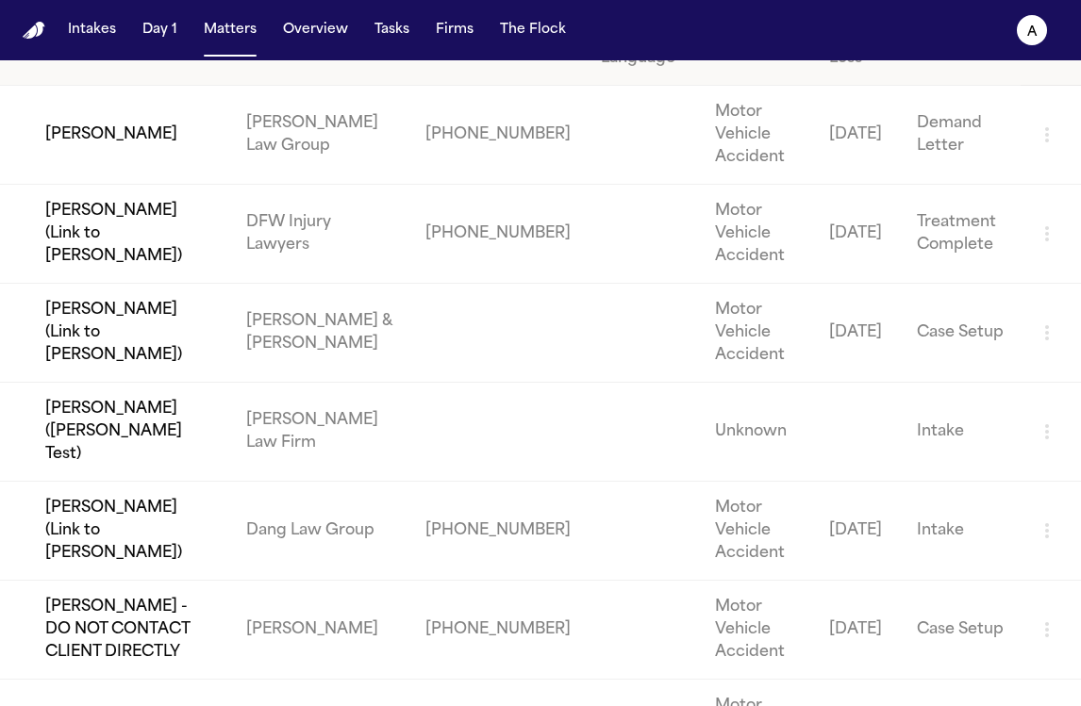
scroll to position [188, 0]
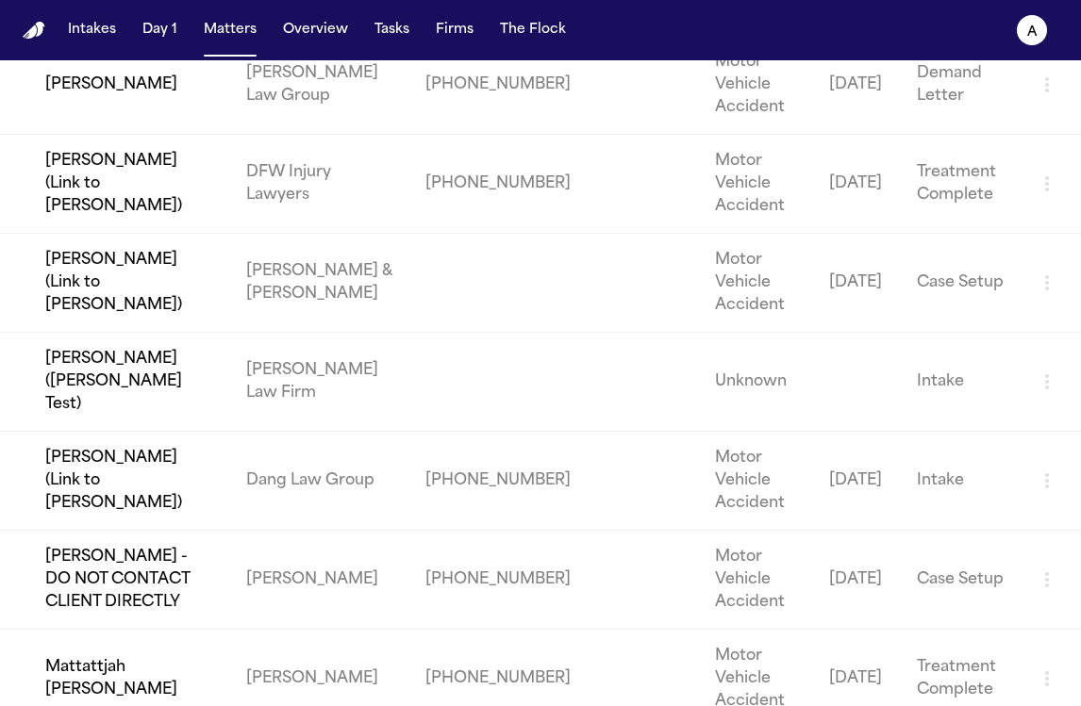
click at [141, 651] on td "Mattattjah [PERSON_NAME]" at bounding box center [115, 679] width 231 height 99
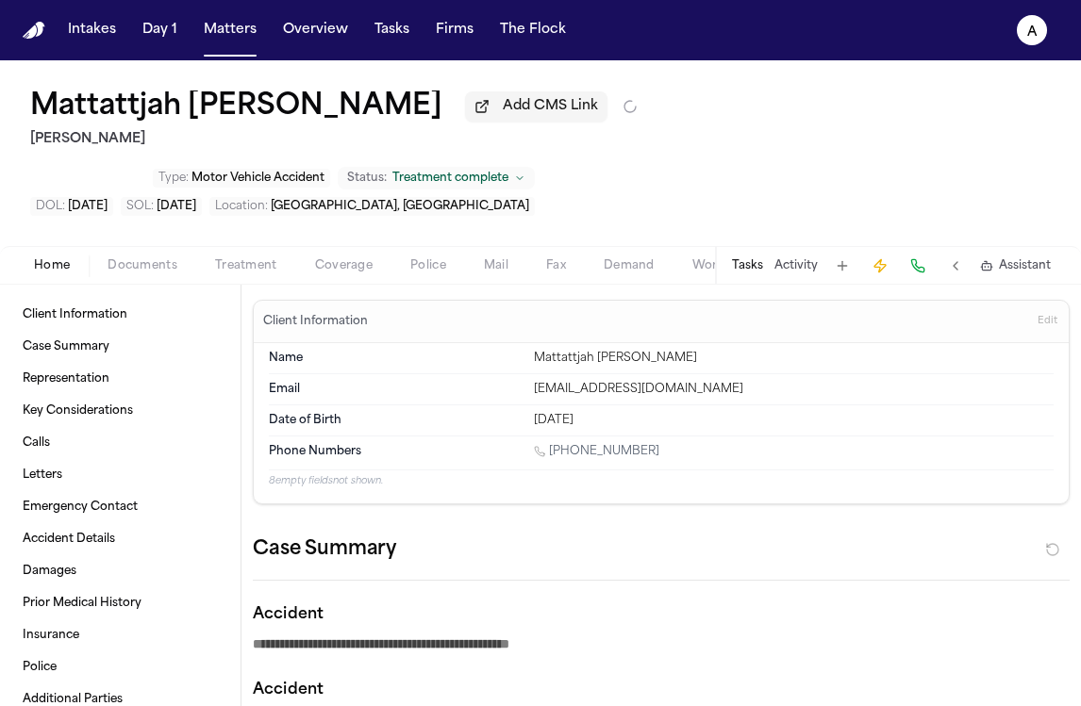
type textarea "*"
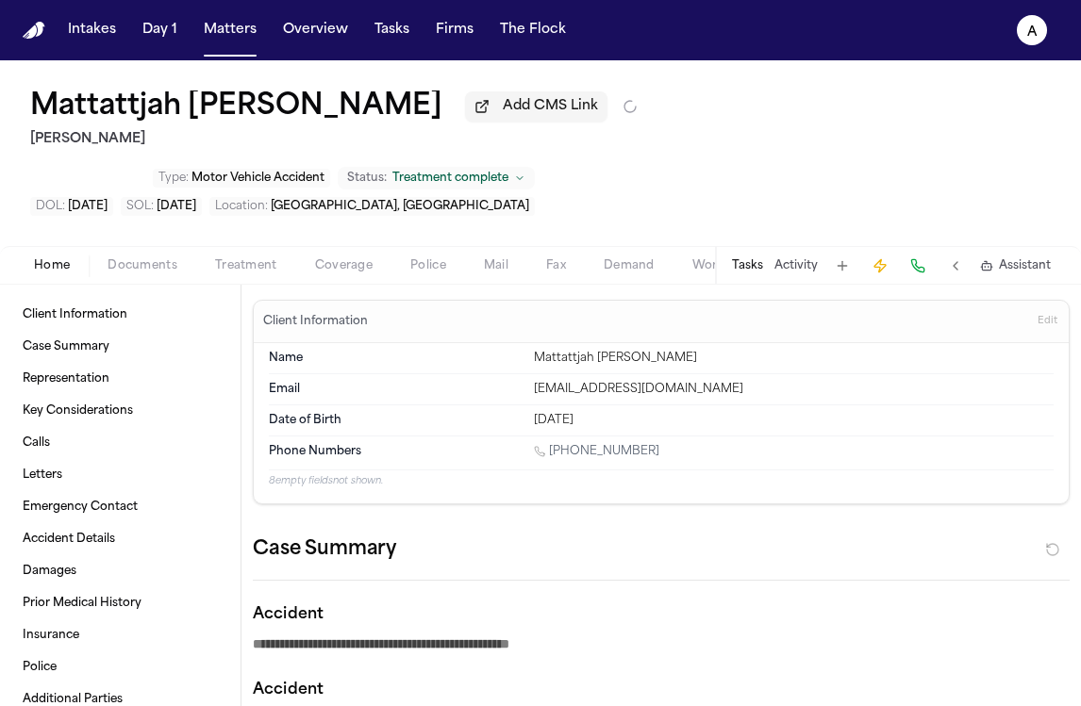
type textarea "*"
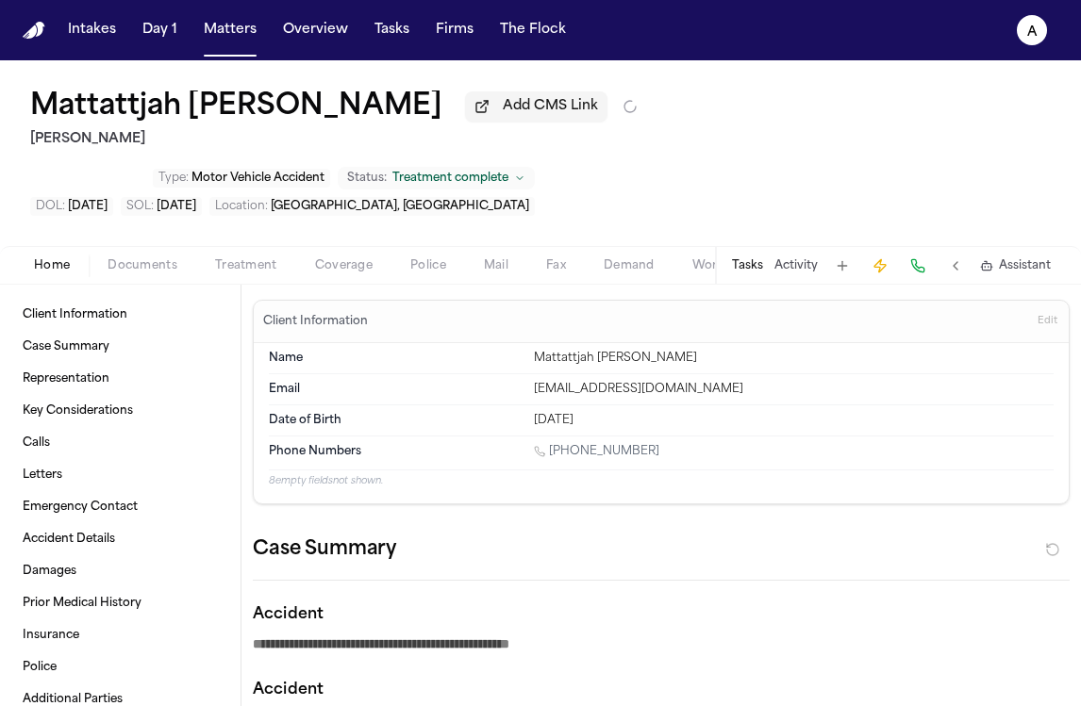
type textarea "*"
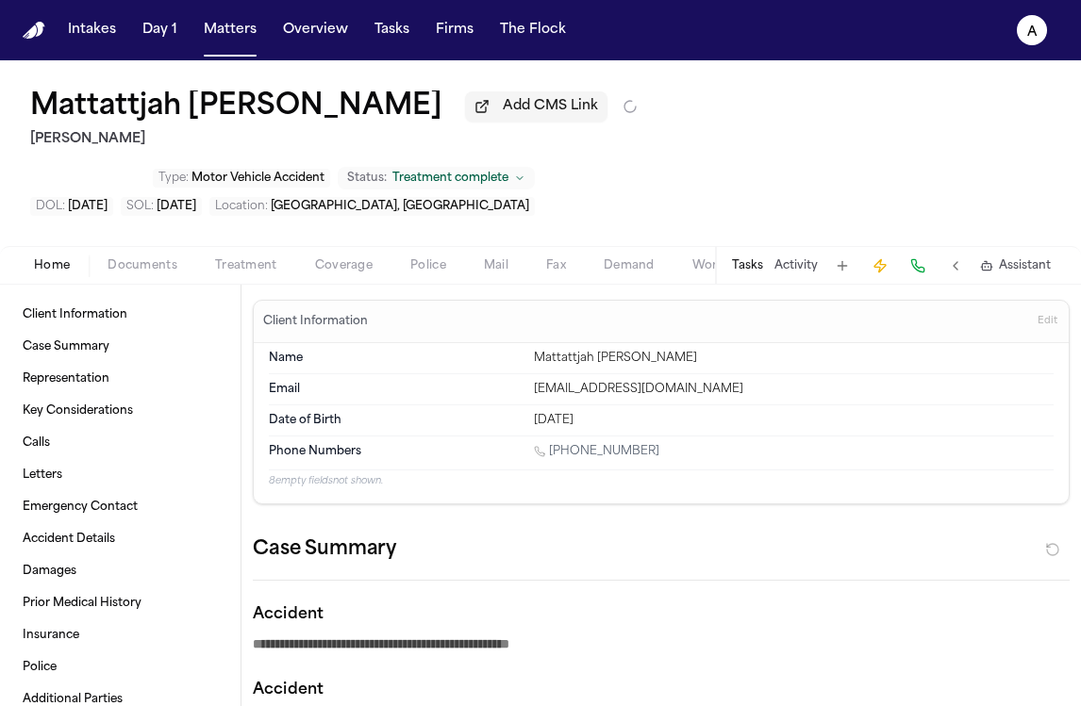
type textarea "*"
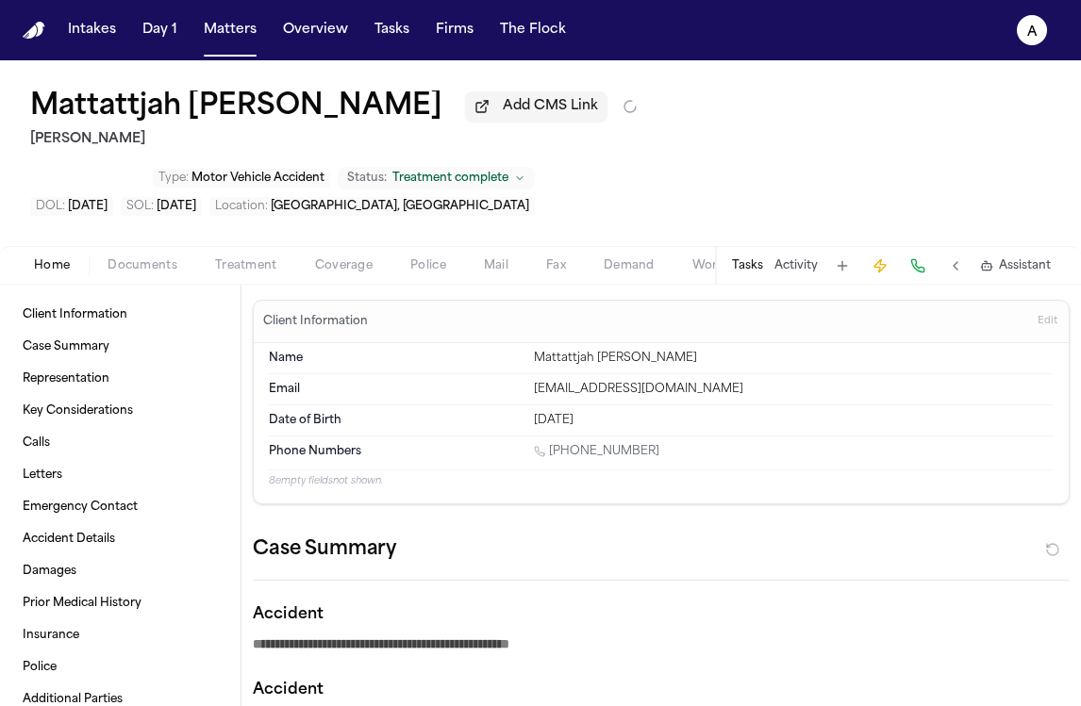
type textarea "*"
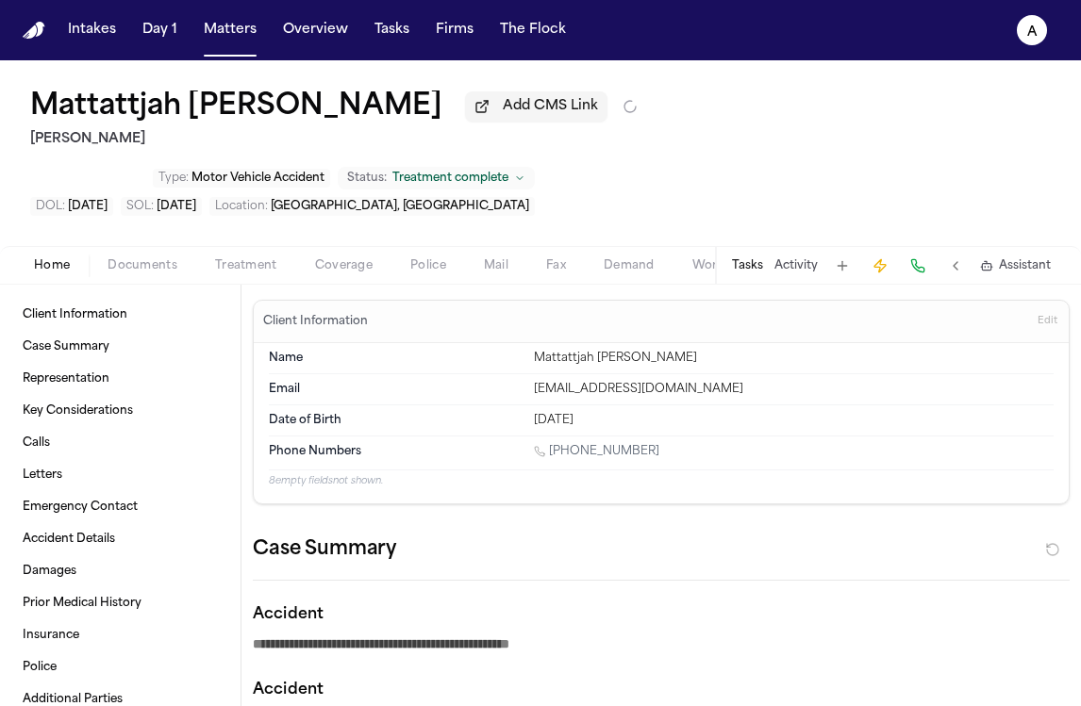
type textarea "*"
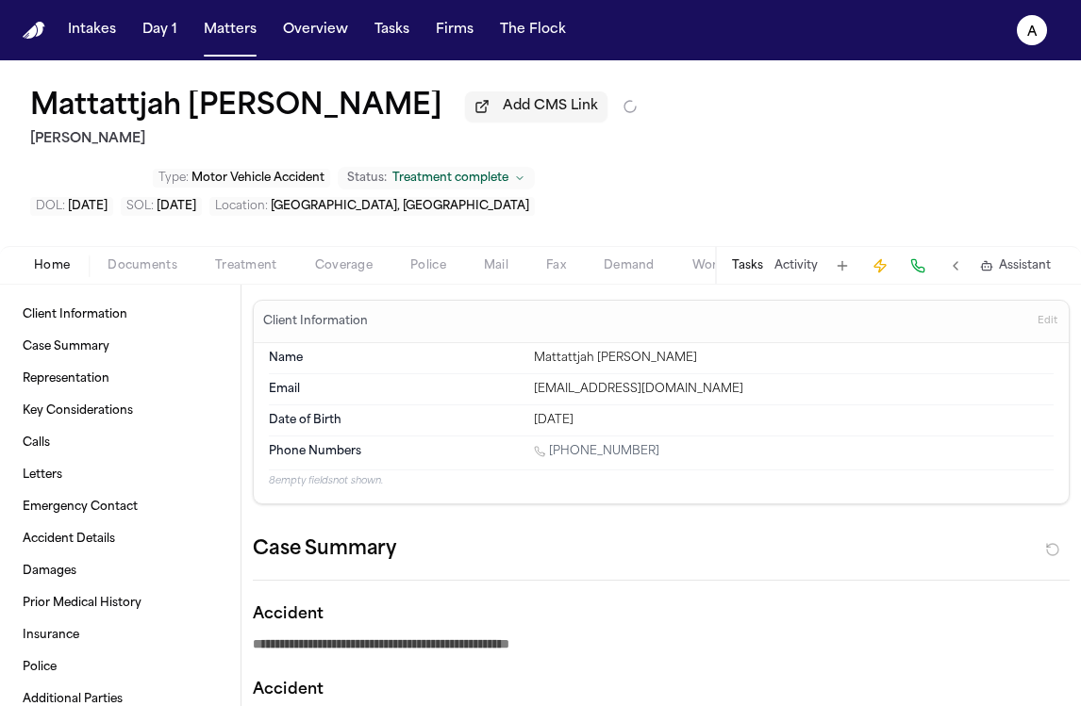
type textarea "*"
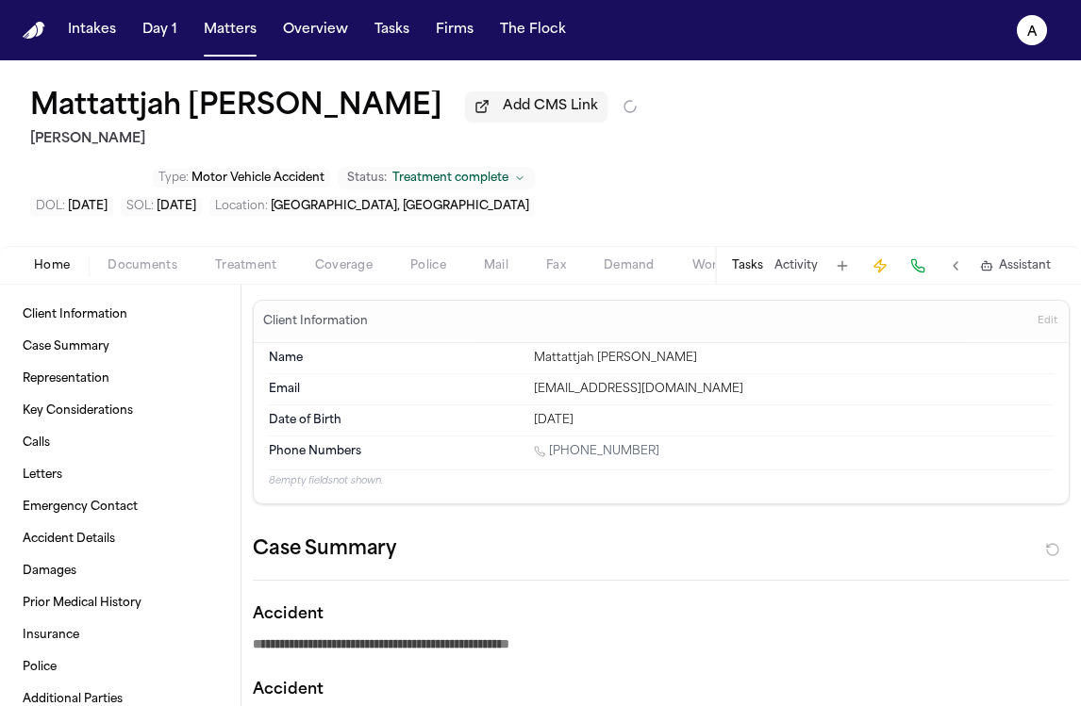
type textarea "*"
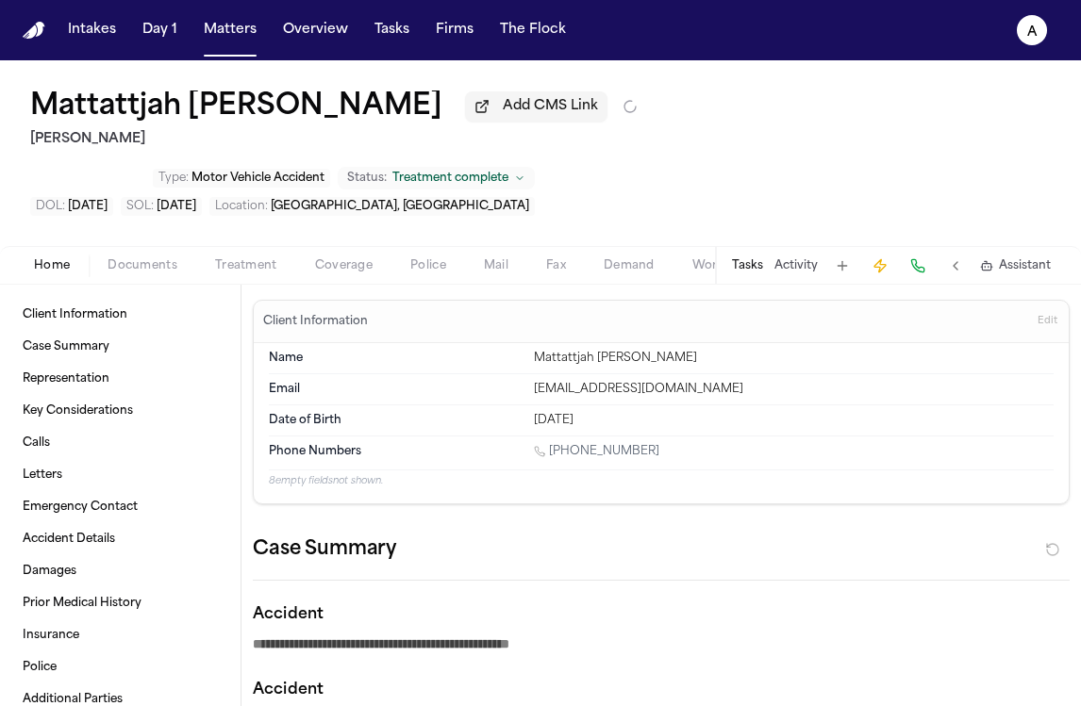
type textarea "*"
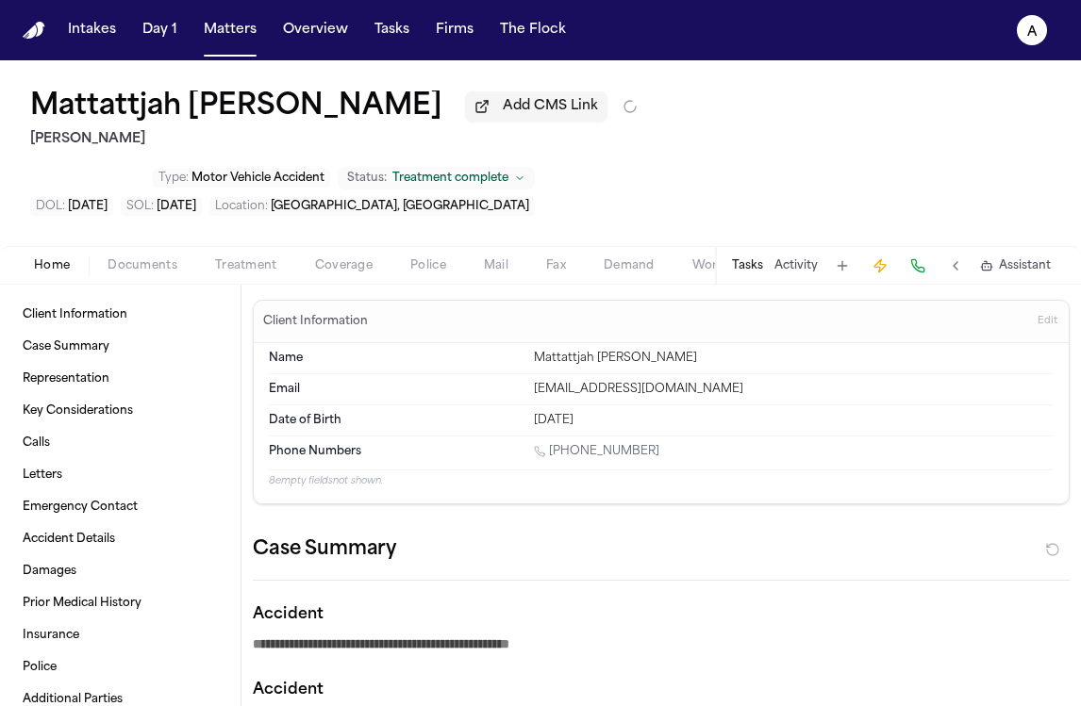
type textarea "*"
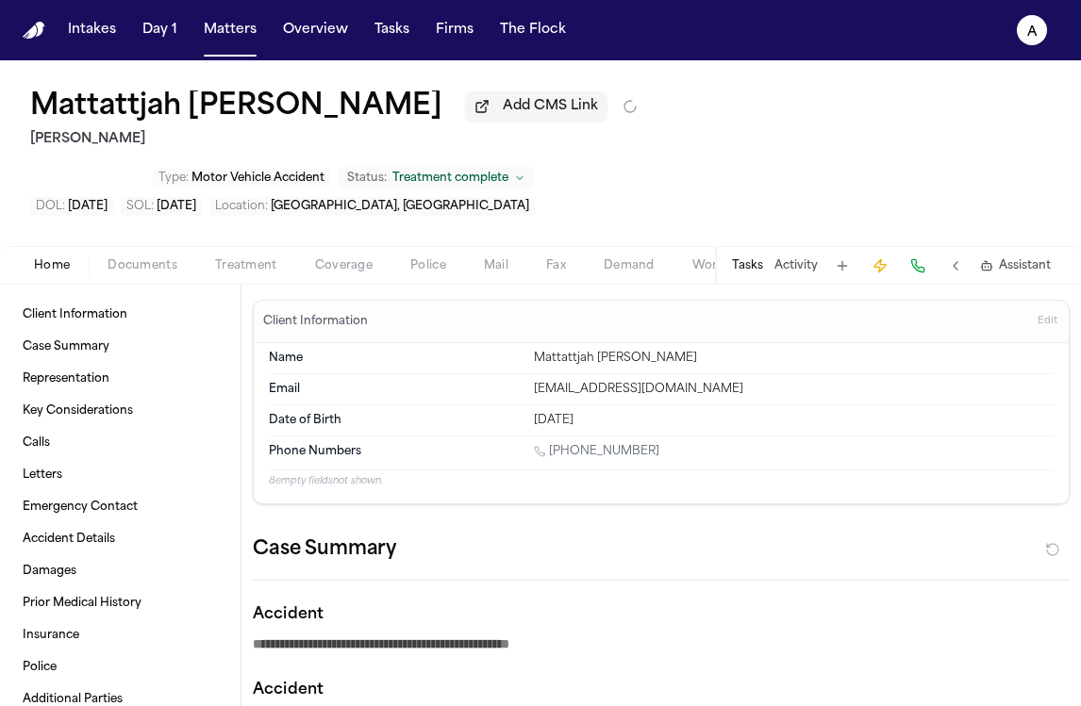
type textarea "*"
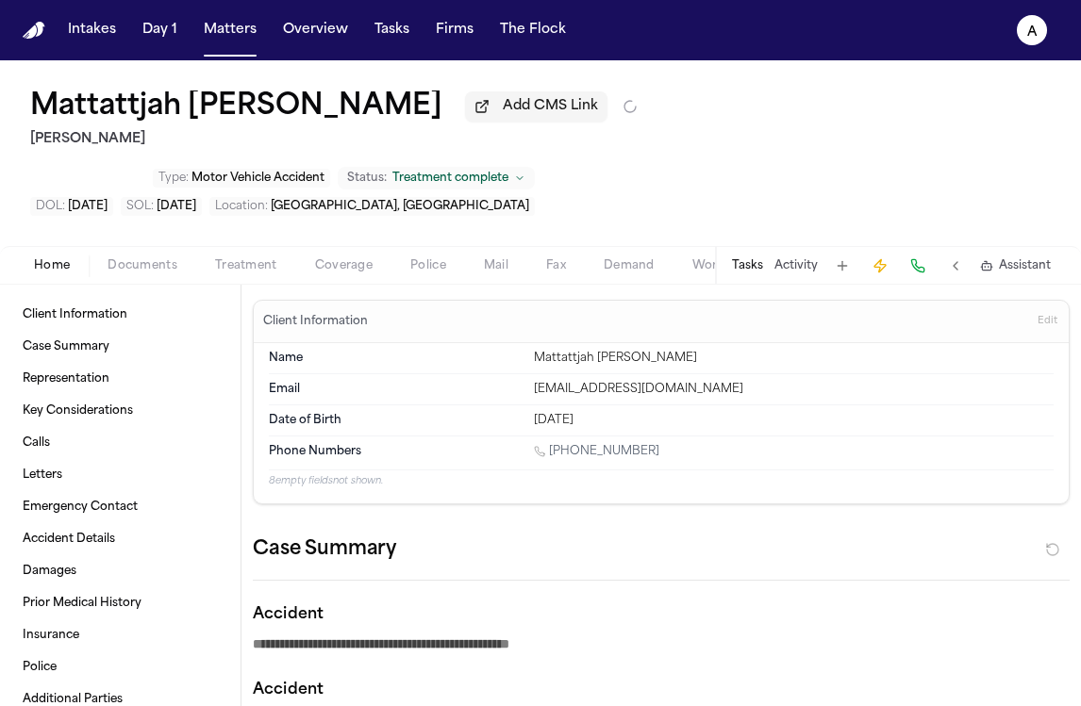
type textarea "*"
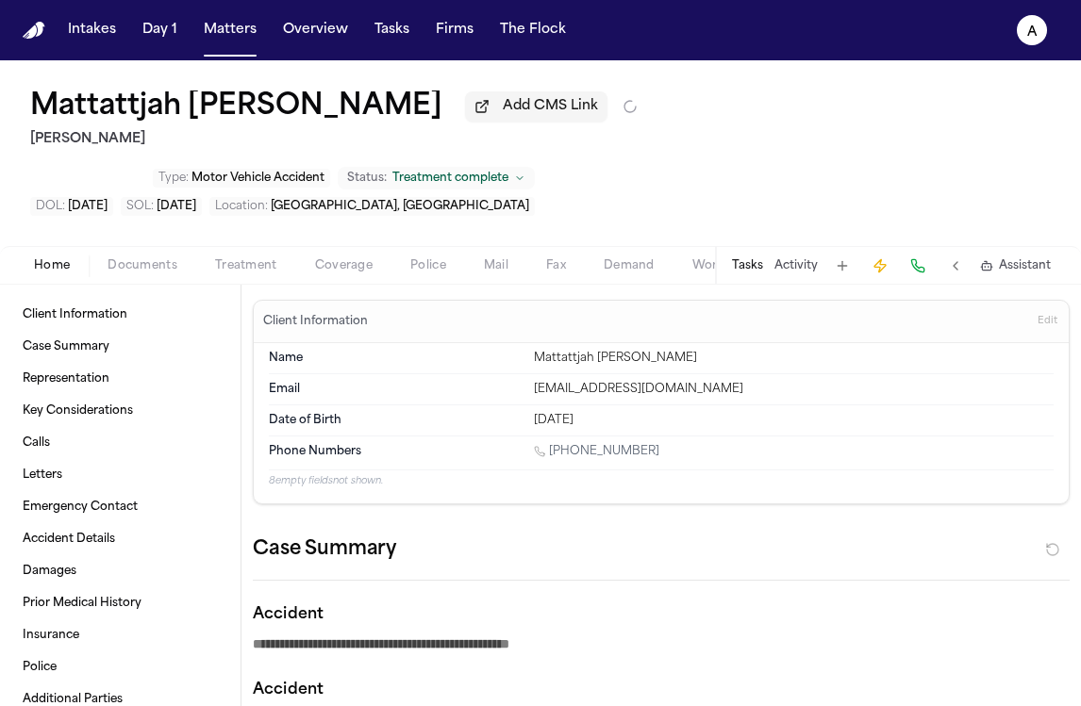
type textarea "*"
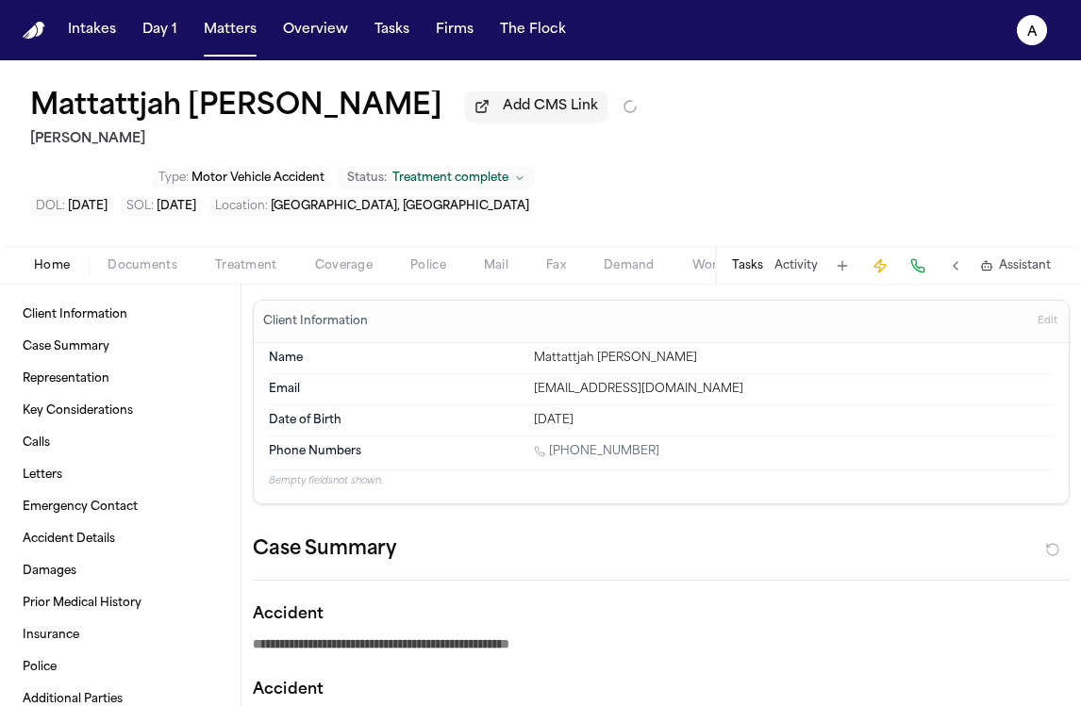
type textarea "*"
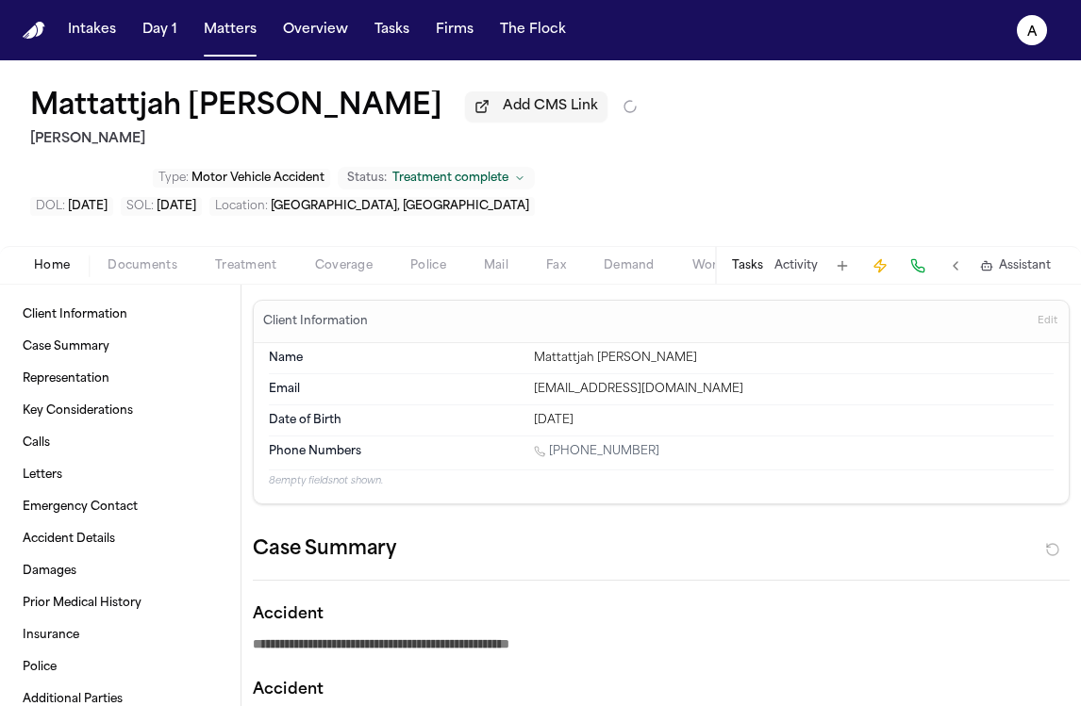
type textarea "*"
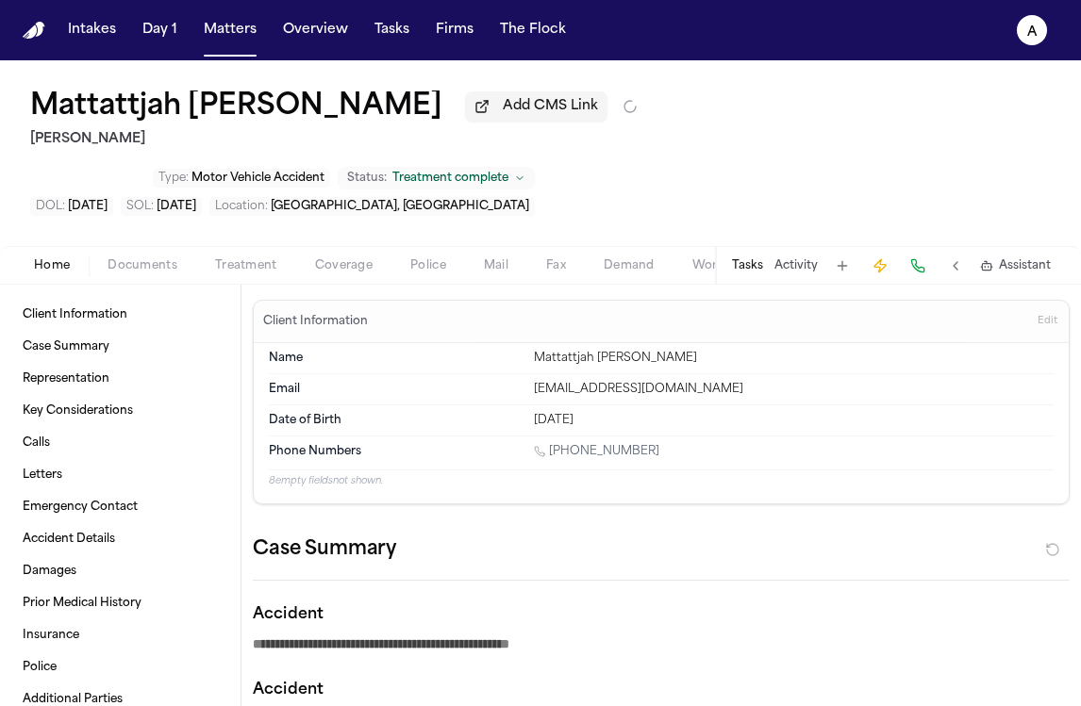
type textarea "*"
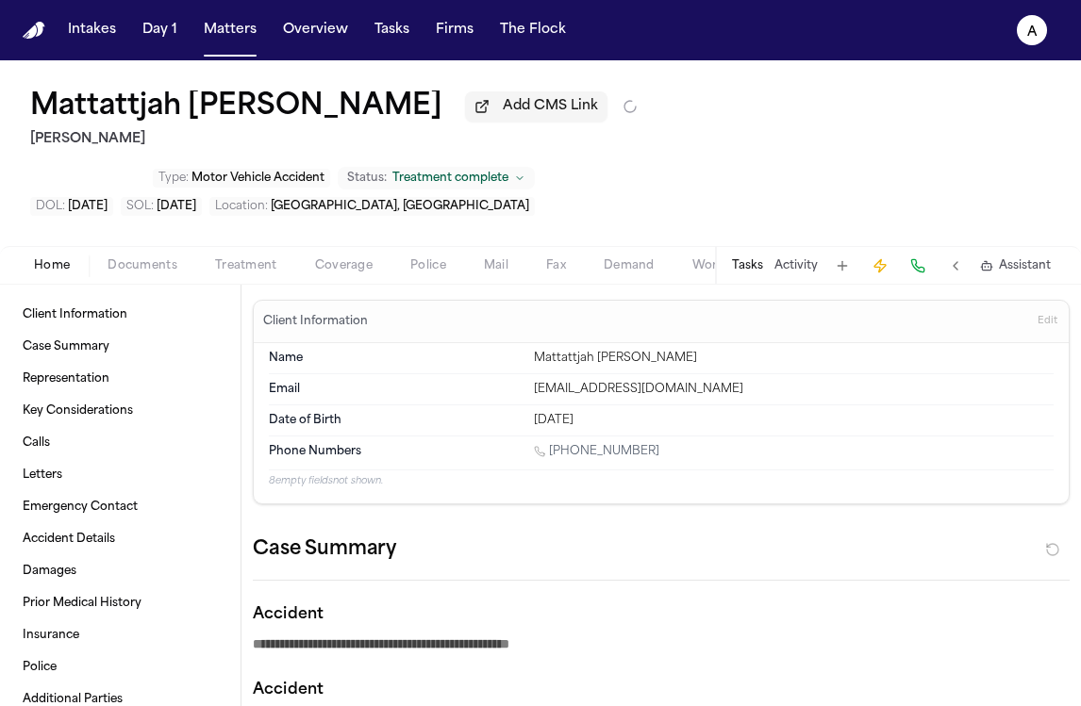
type textarea "*"
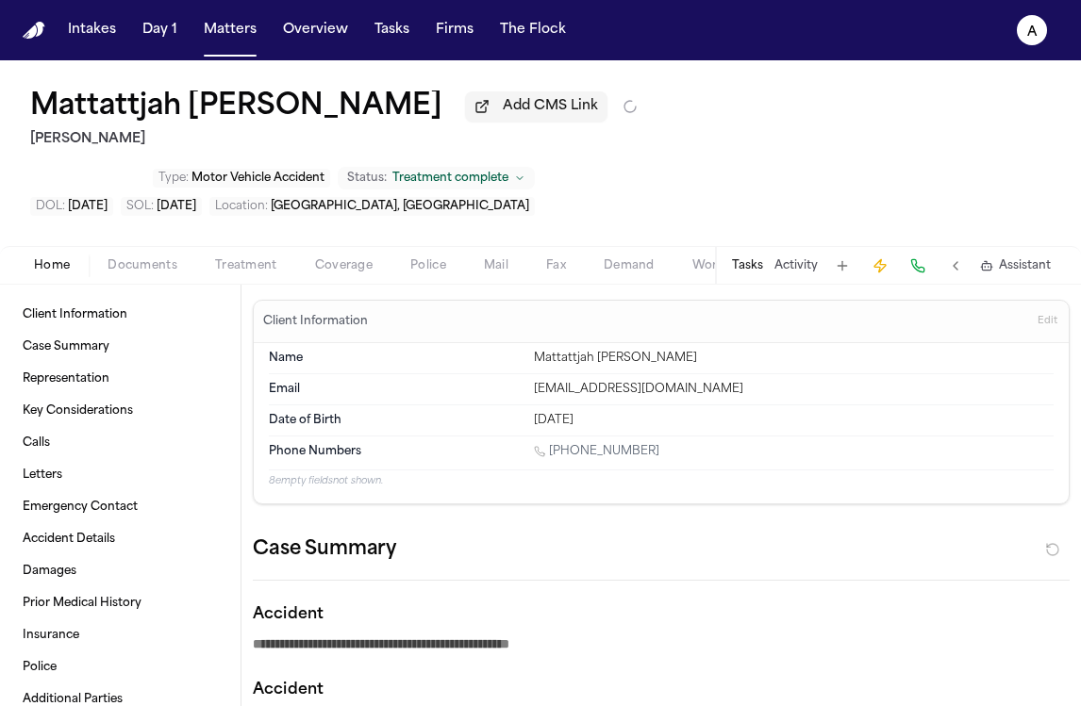
type textarea "*"
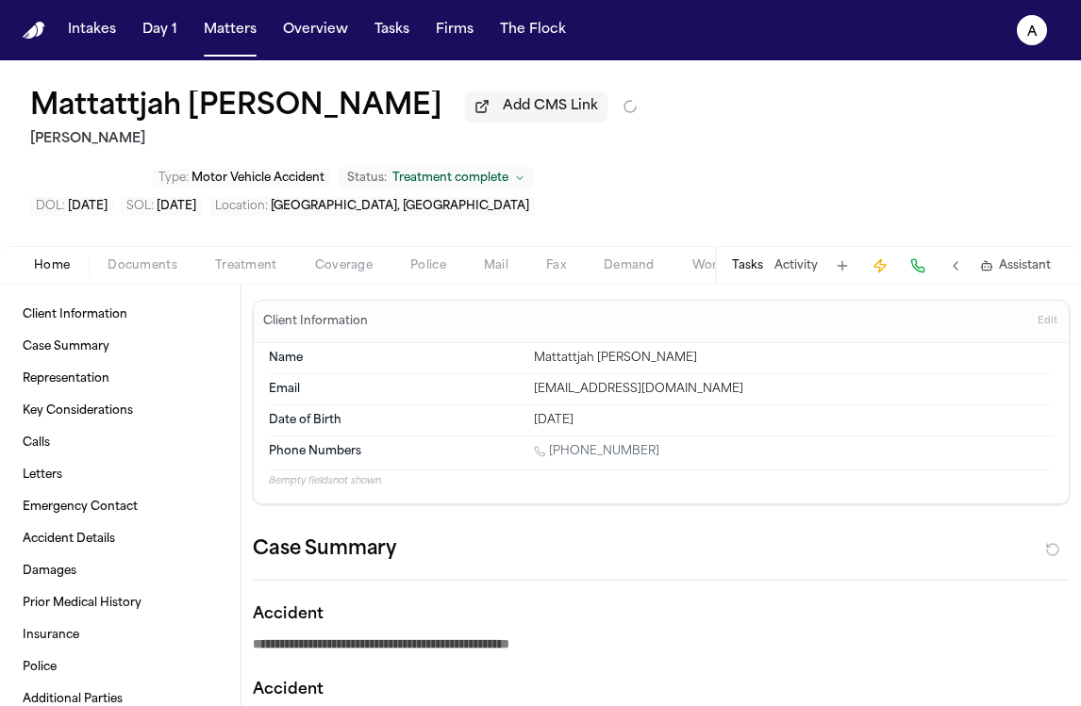
type textarea "*"
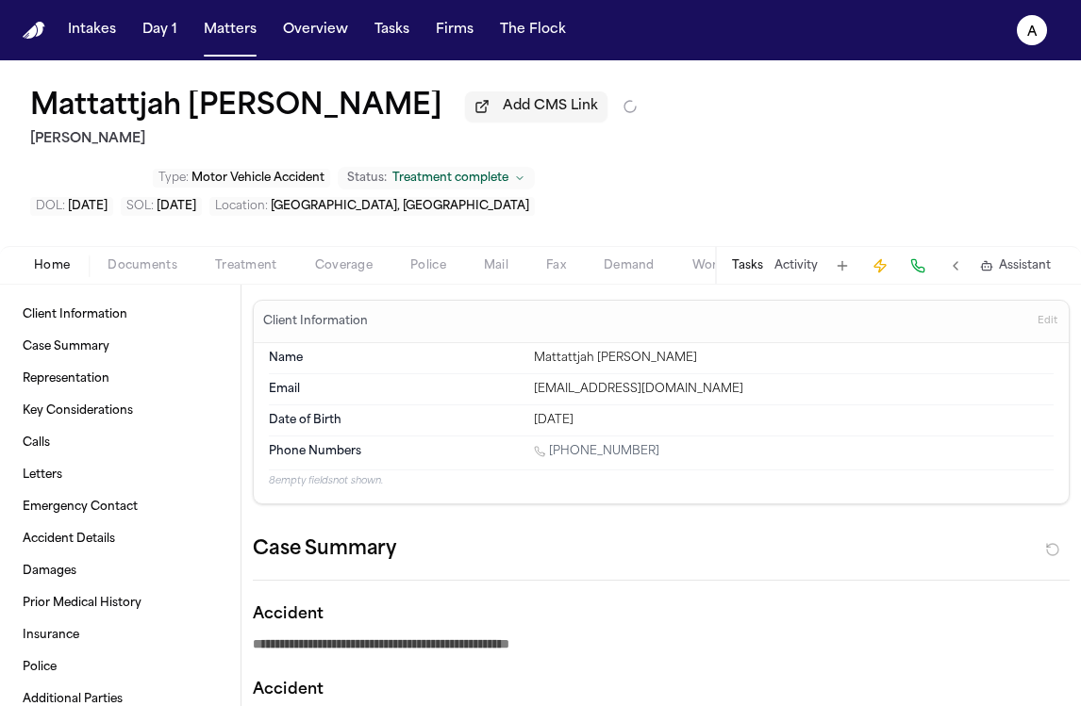
type textarea "*"
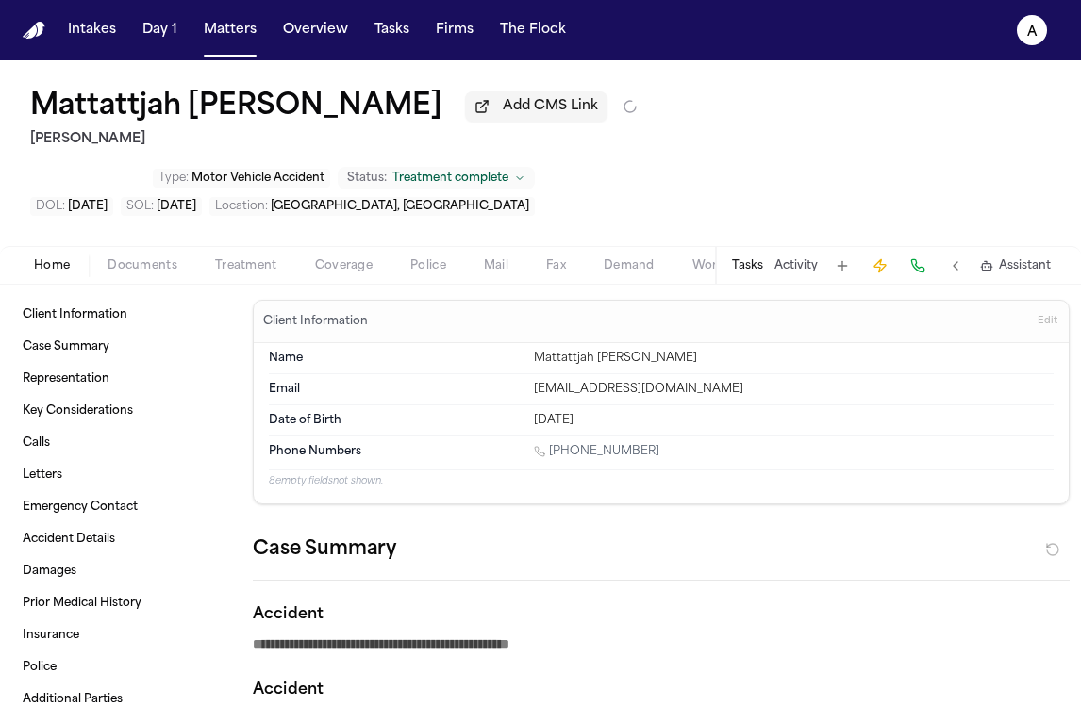
type textarea "*"
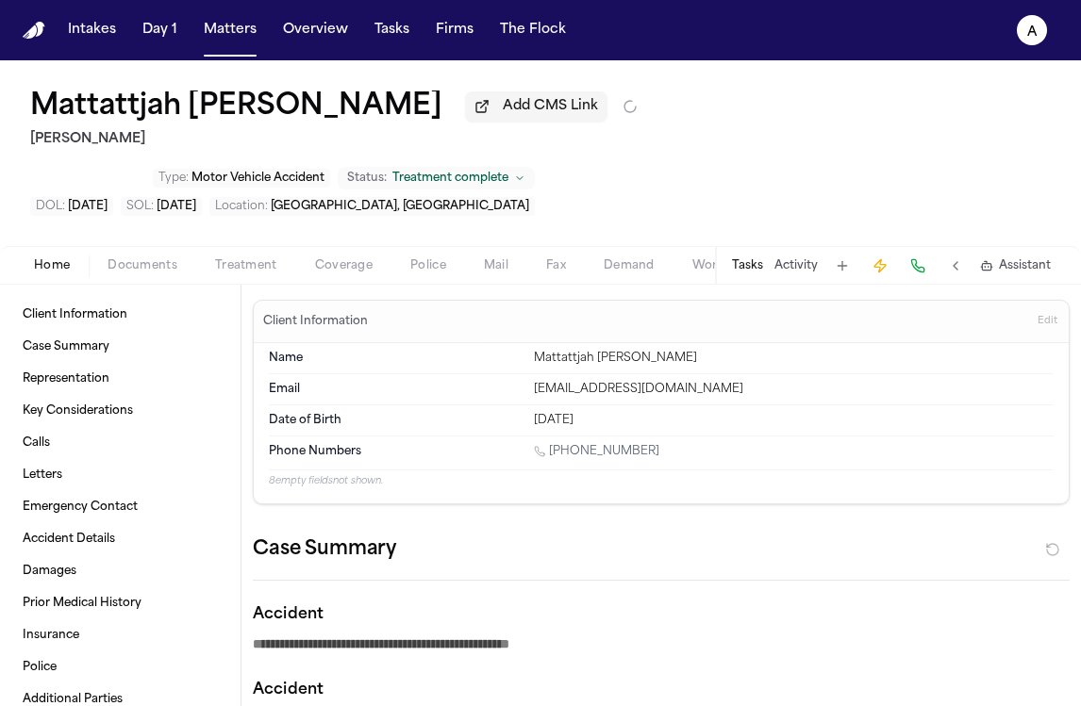
type textarea "*"
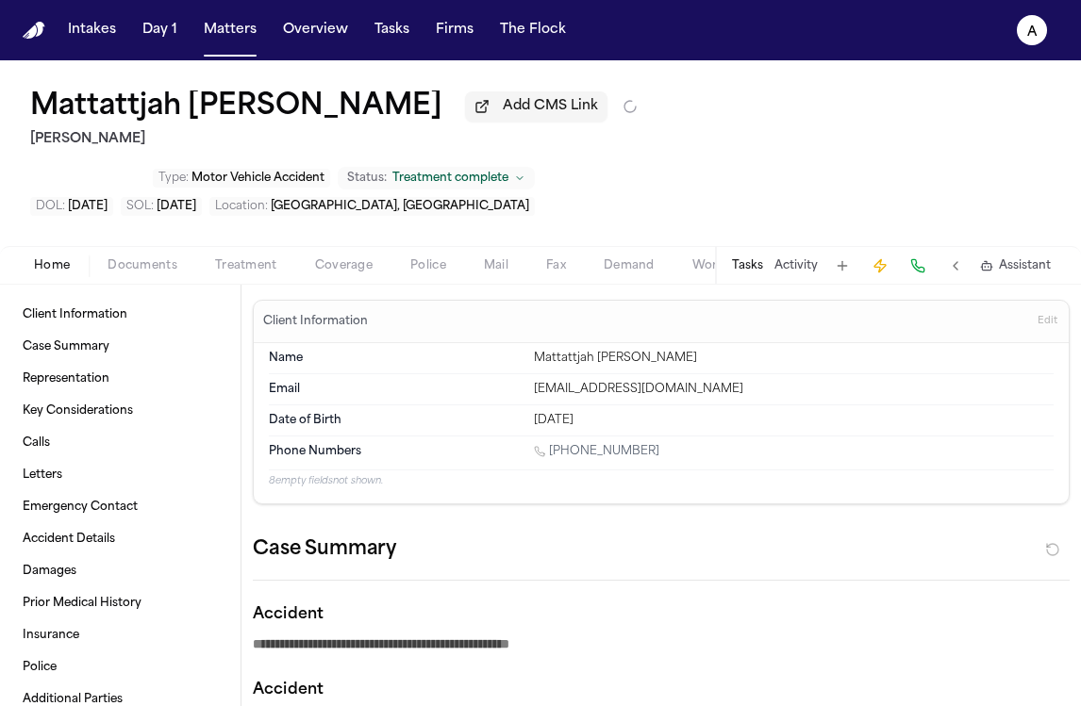
type textarea "*"
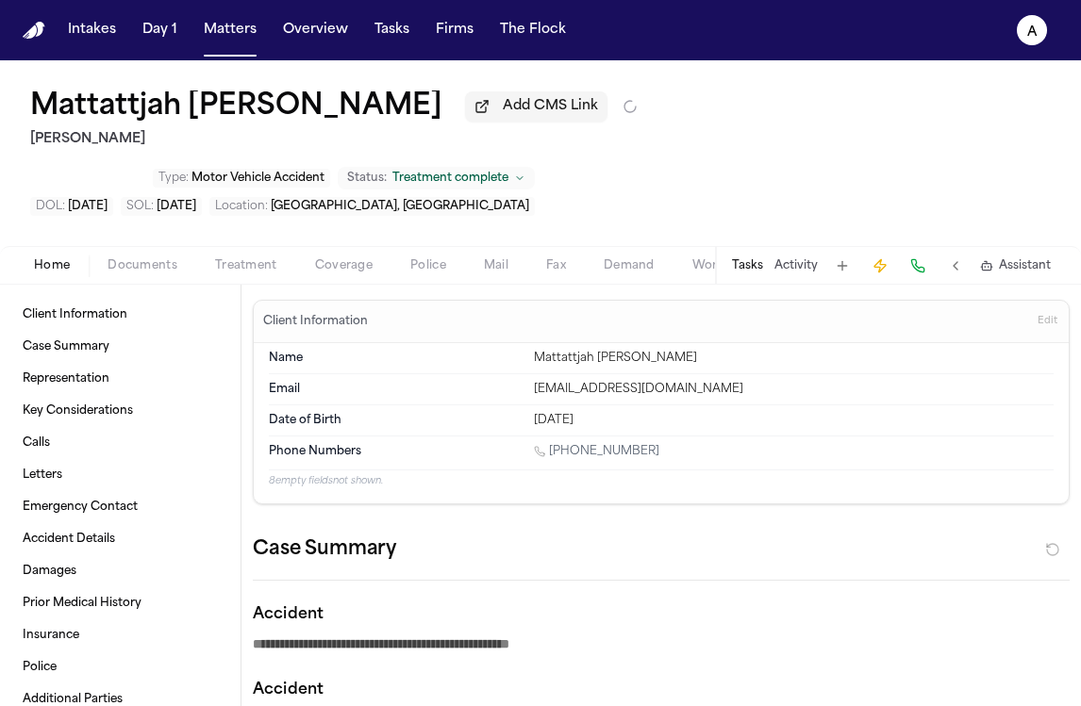
type textarea "*"
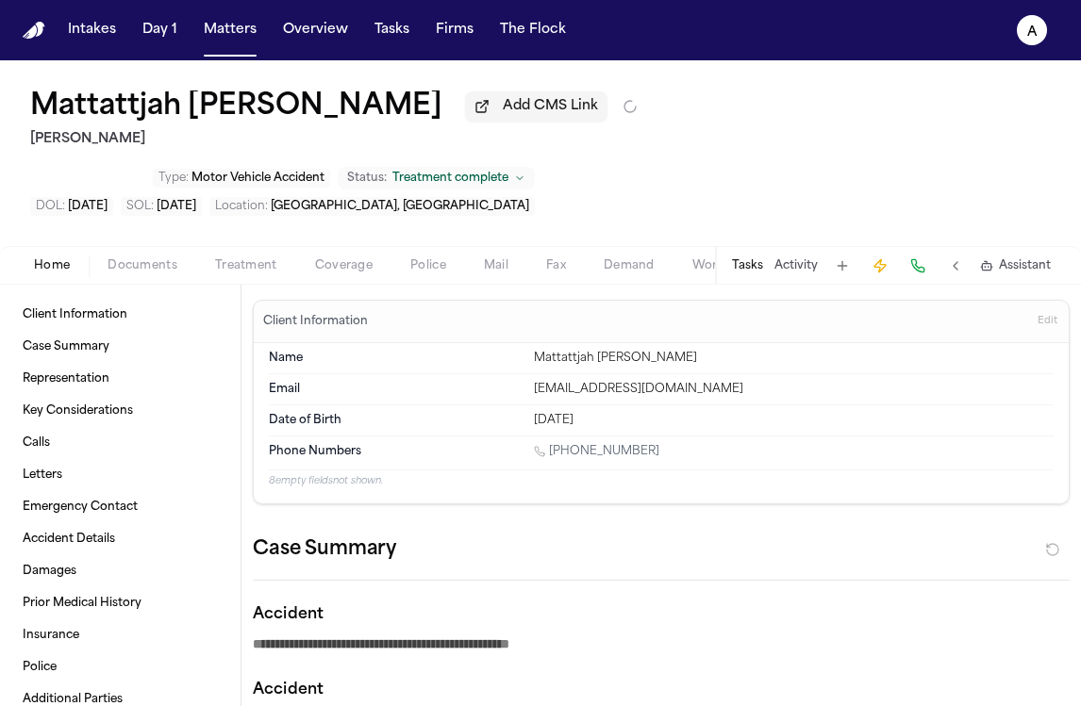
type textarea "*"
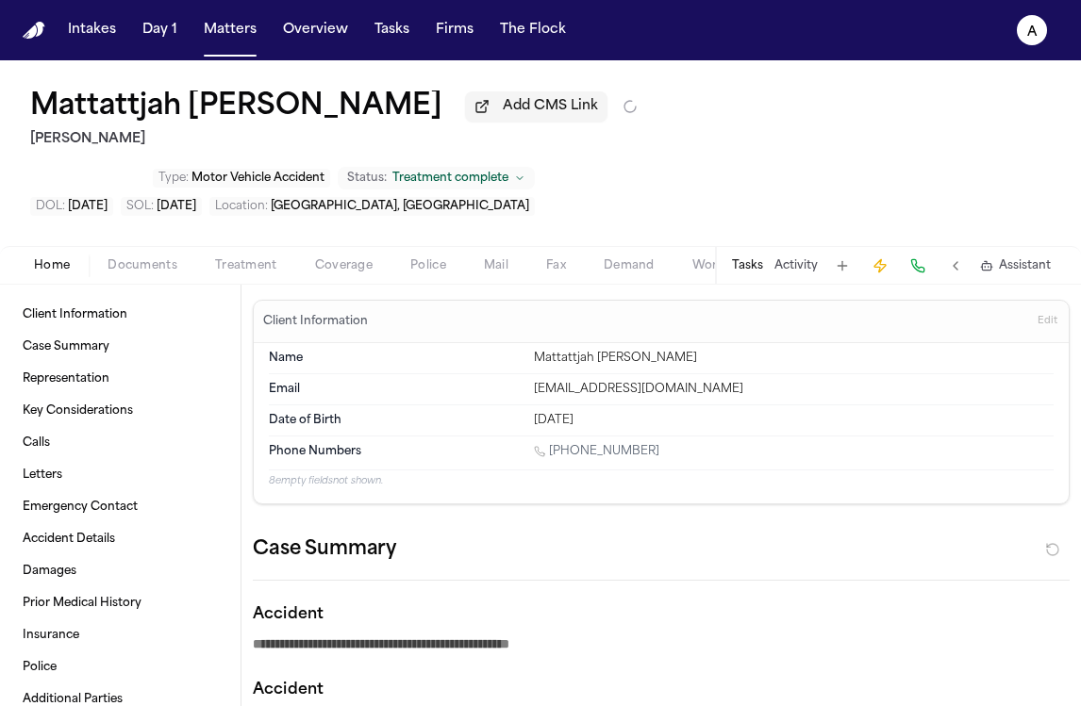
type textarea "*"
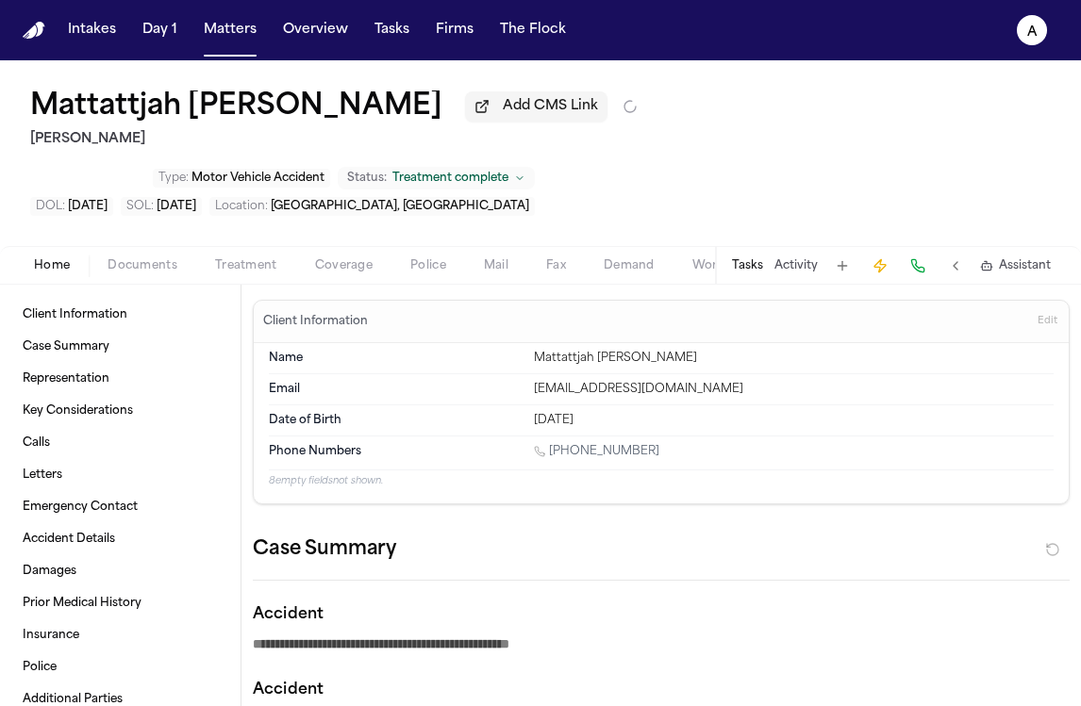
type textarea "*"
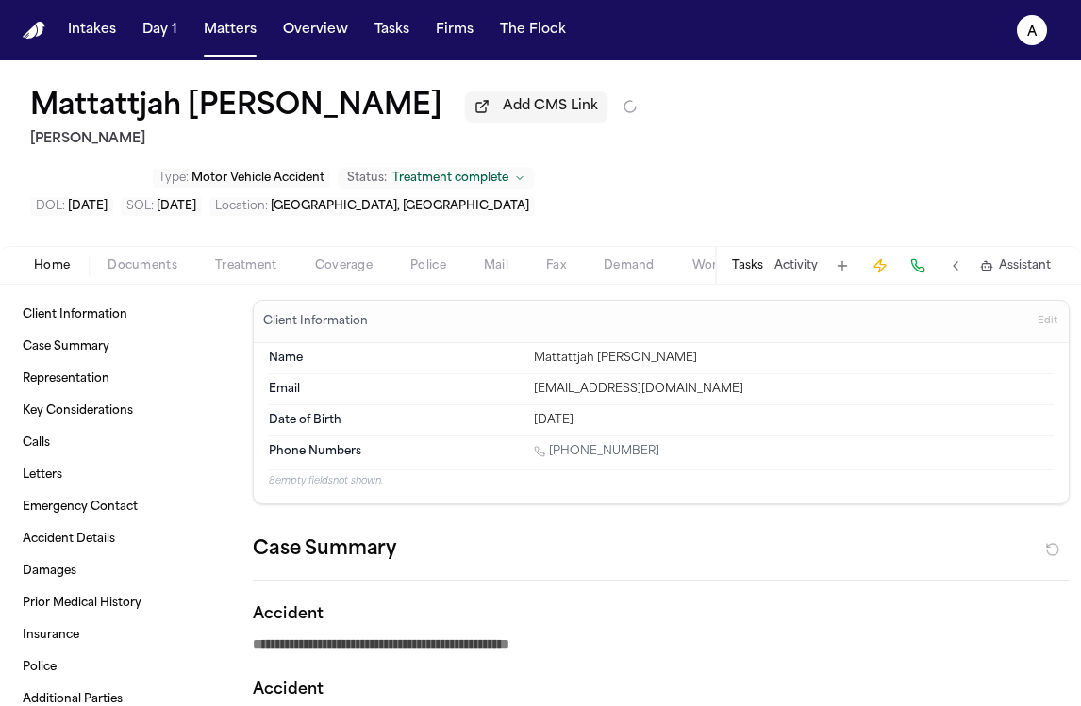
type textarea "*"
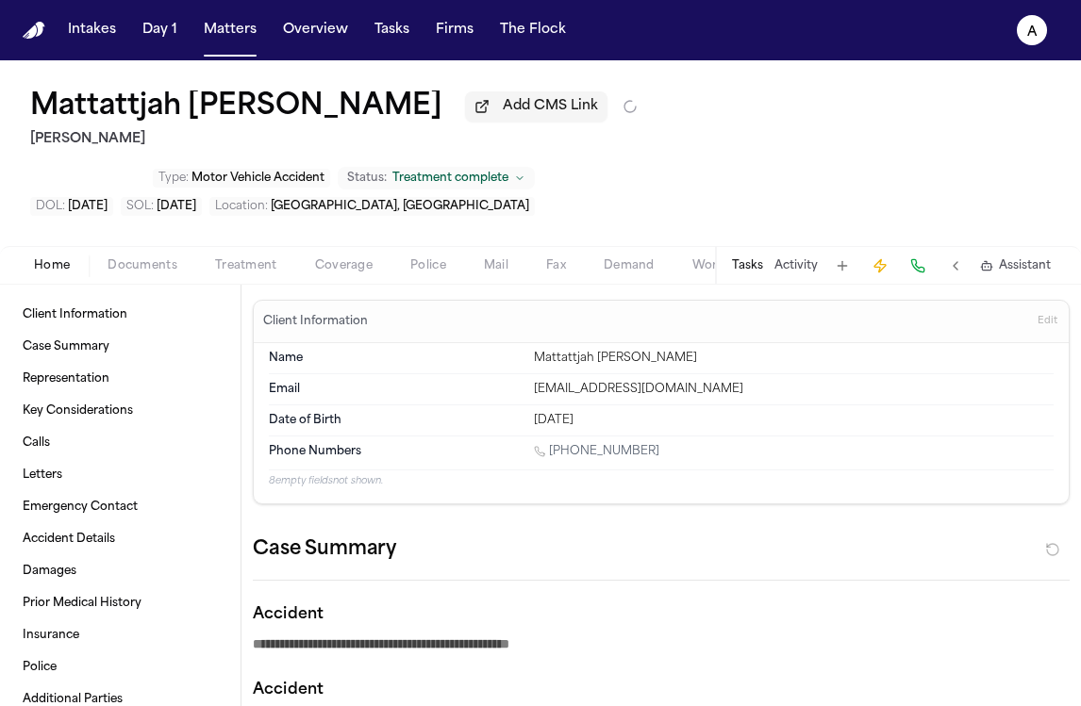
type textarea "*"
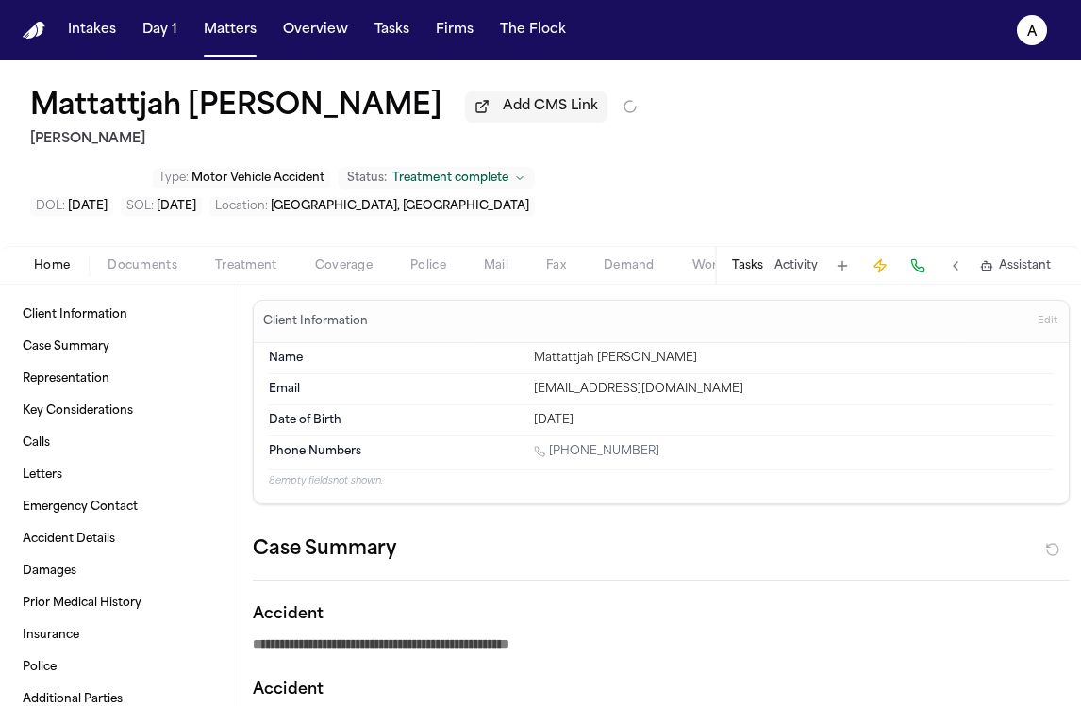
type textarea "*"
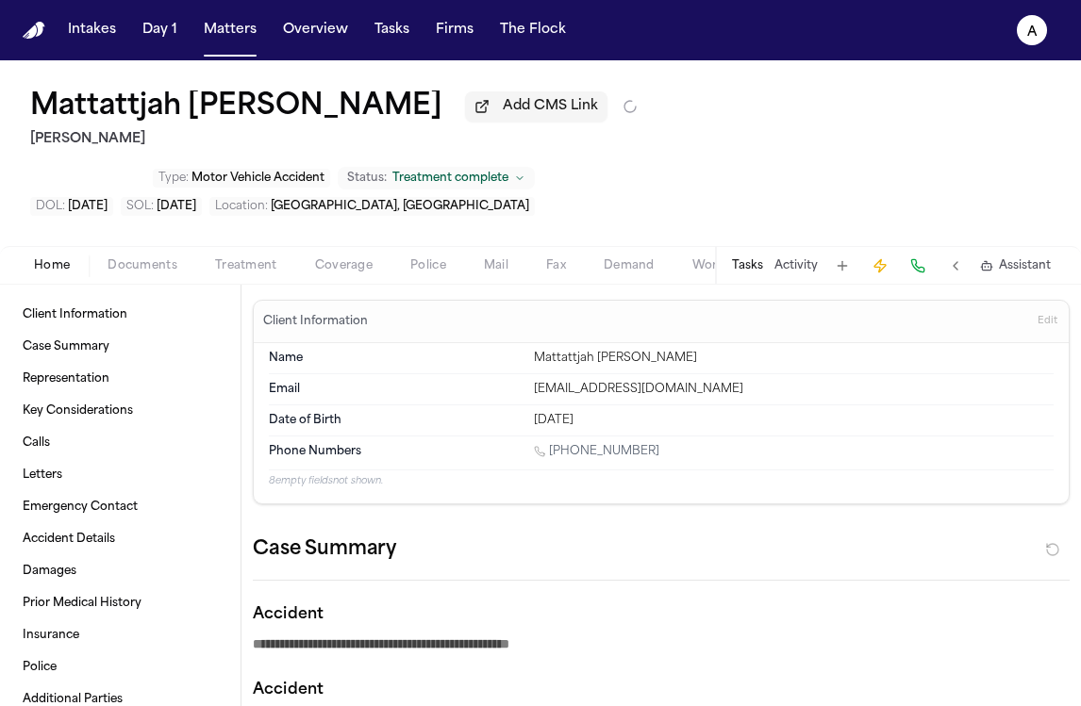
type textarea "*"
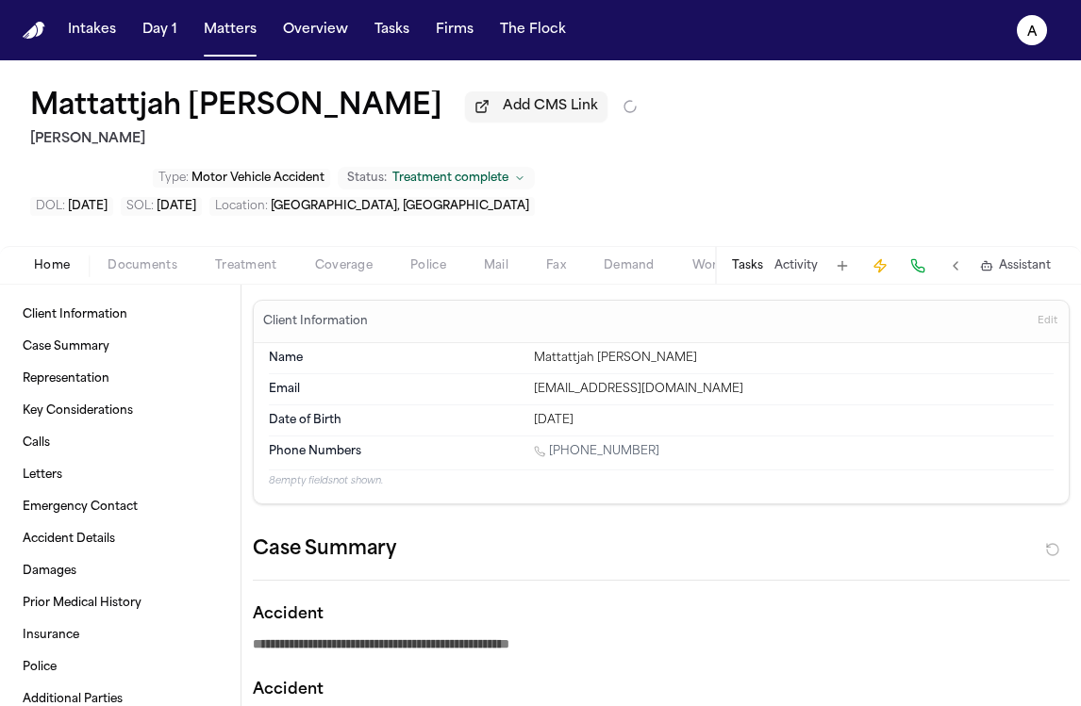
type textarea "*"
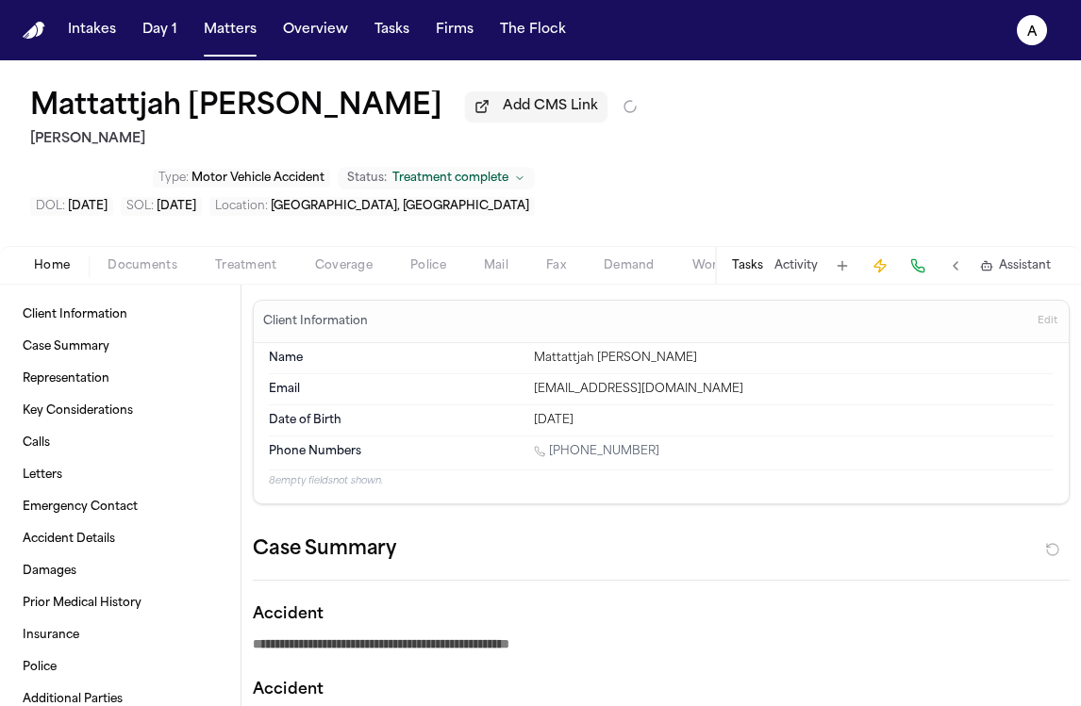
type textarea "*"
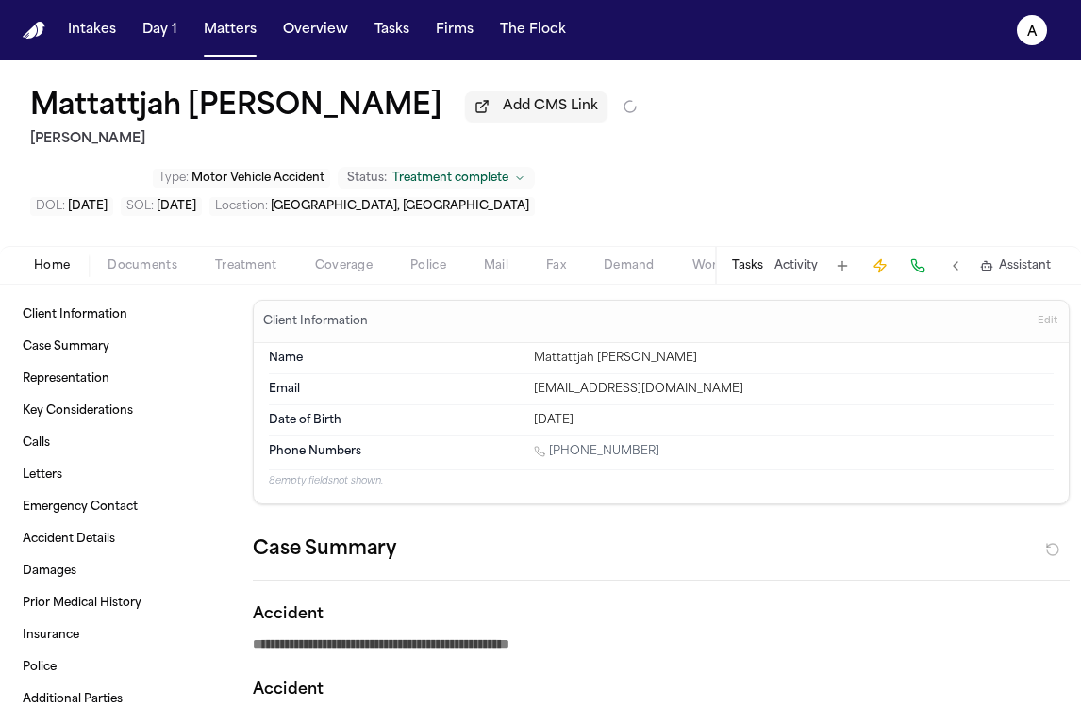
type textarea "*"
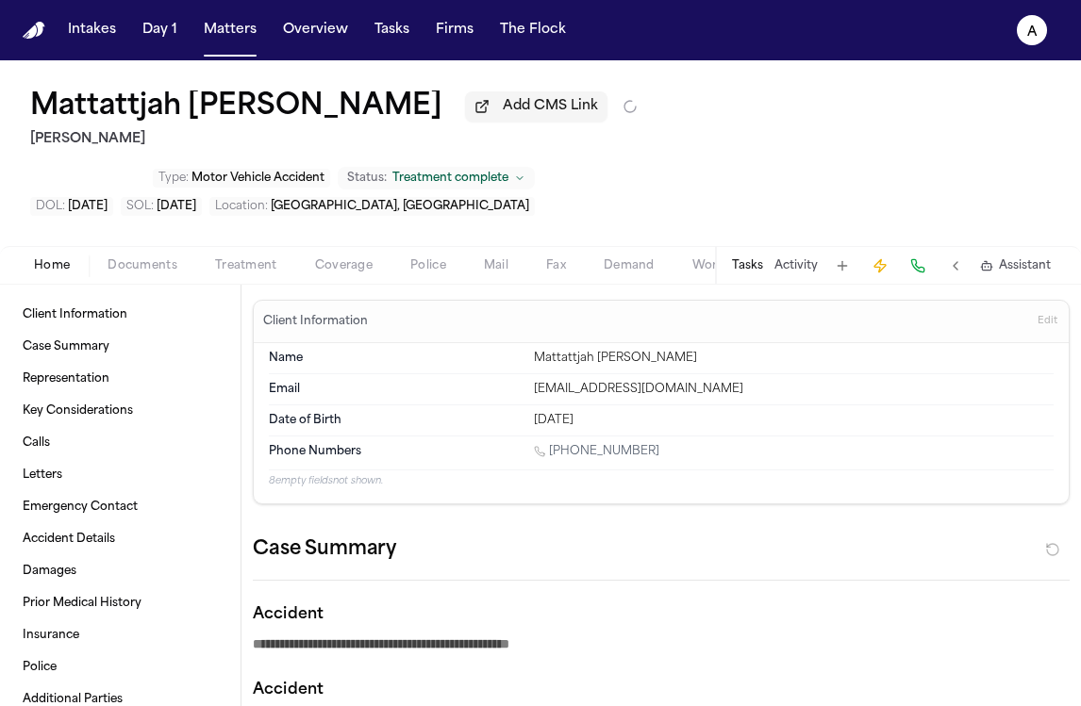
type textarea "*"
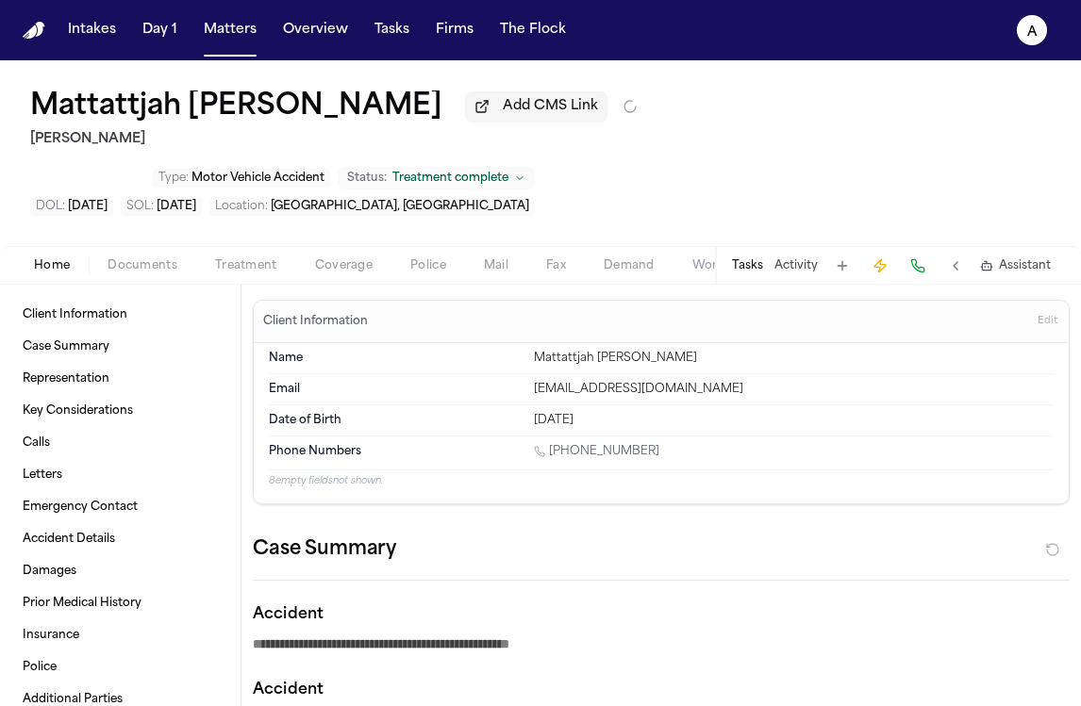
type textarea "*"
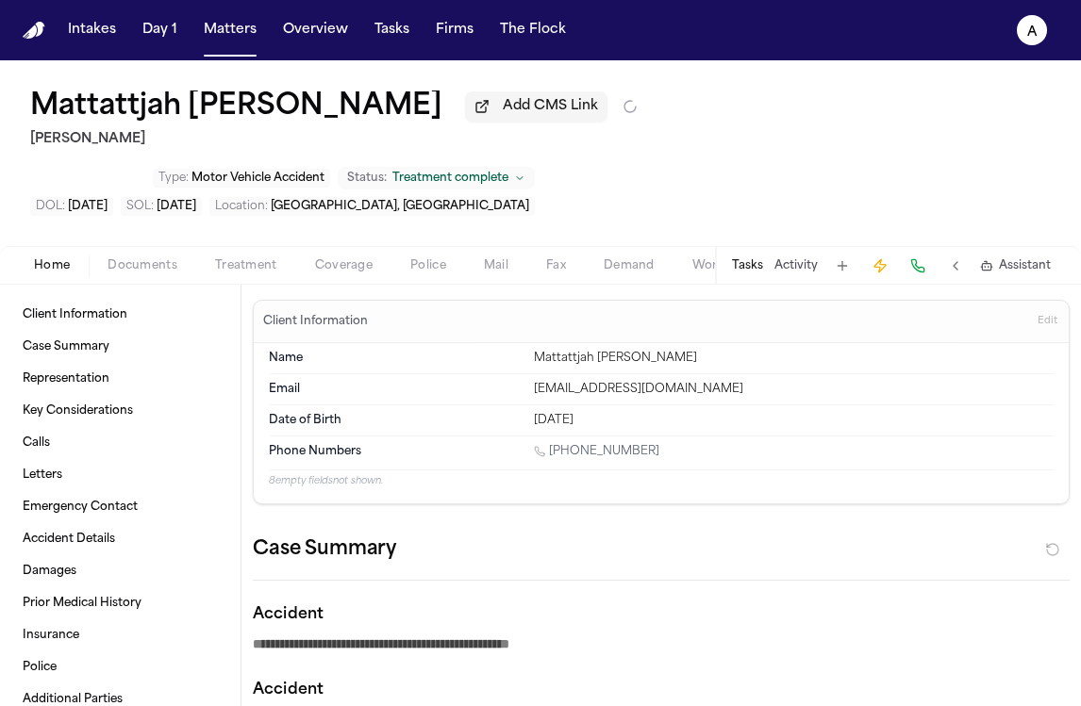
type textarea "*"
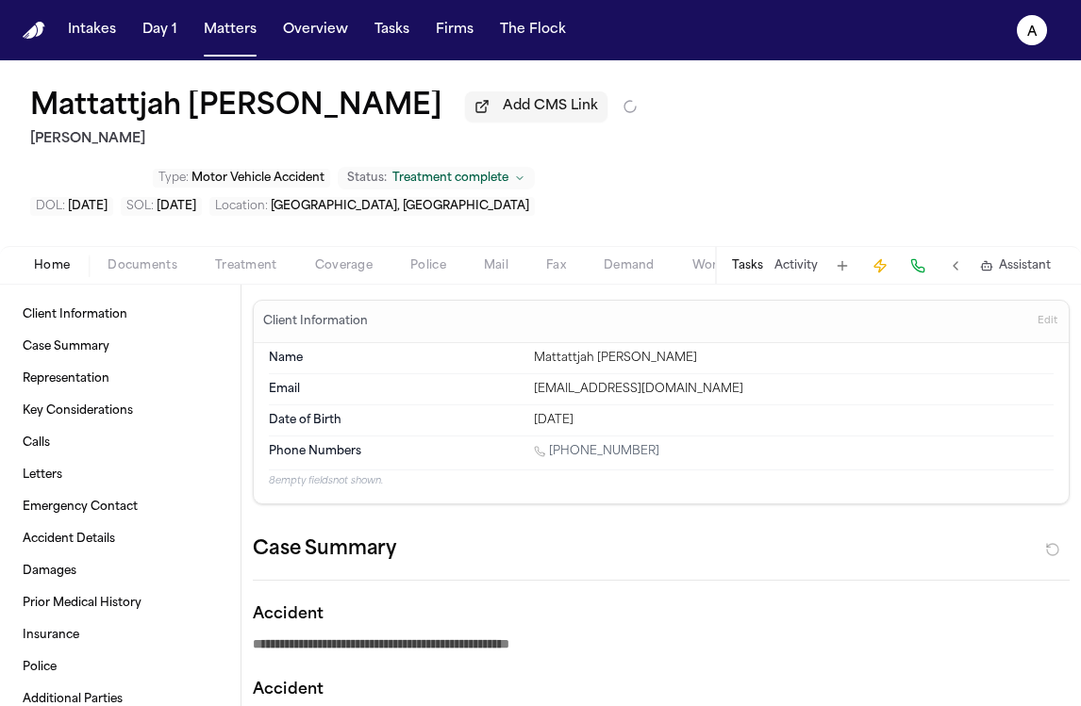
type textarea "*"
click at [756, 258] on button "Tasks" at bounding box center [747, 265] width 31 height 15
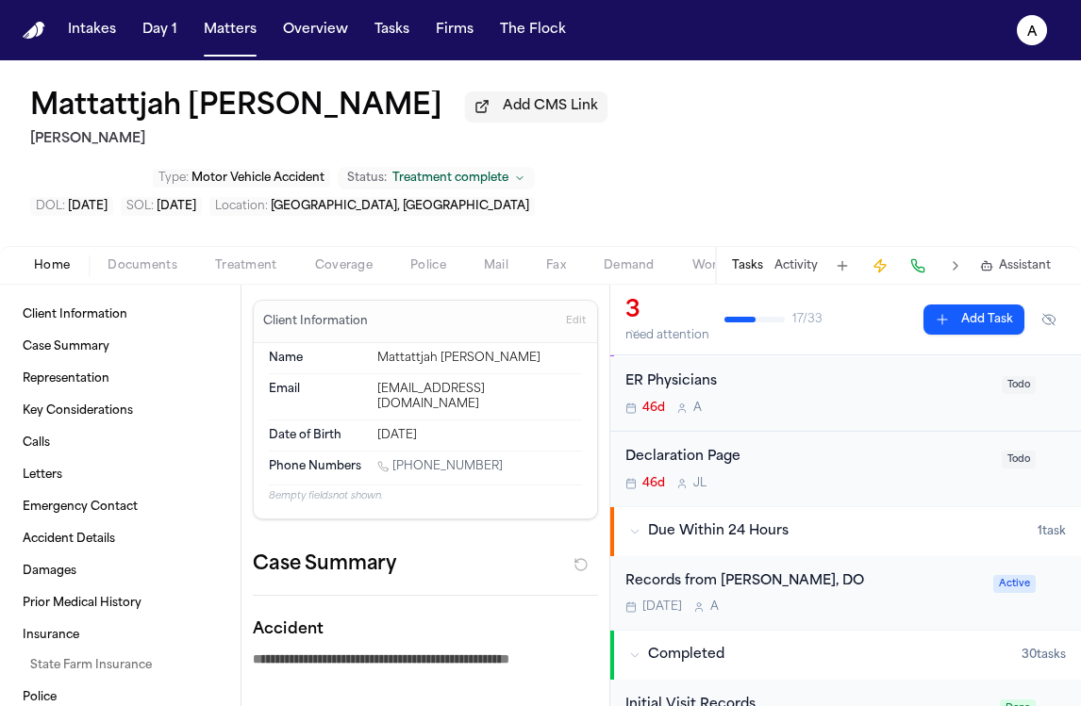
scroll to position [52, 0]
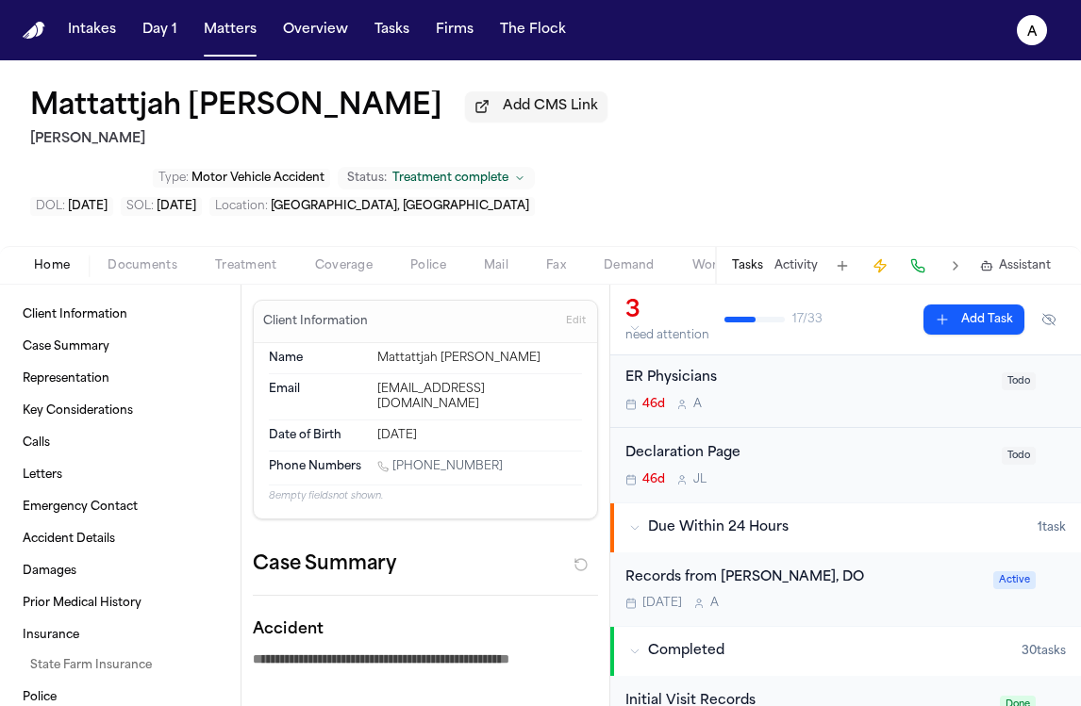
click at [846, 596] on div "Tomorrow A" at bounding box center [803, 603] width 357 height 15
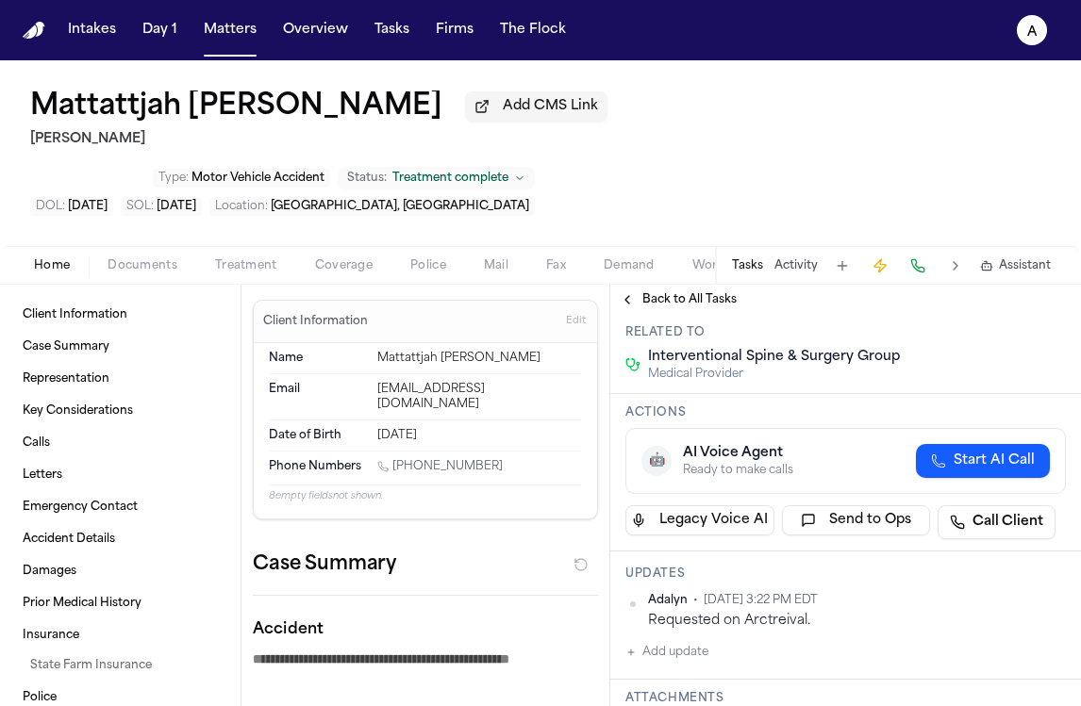
scroll to position [175, 0]
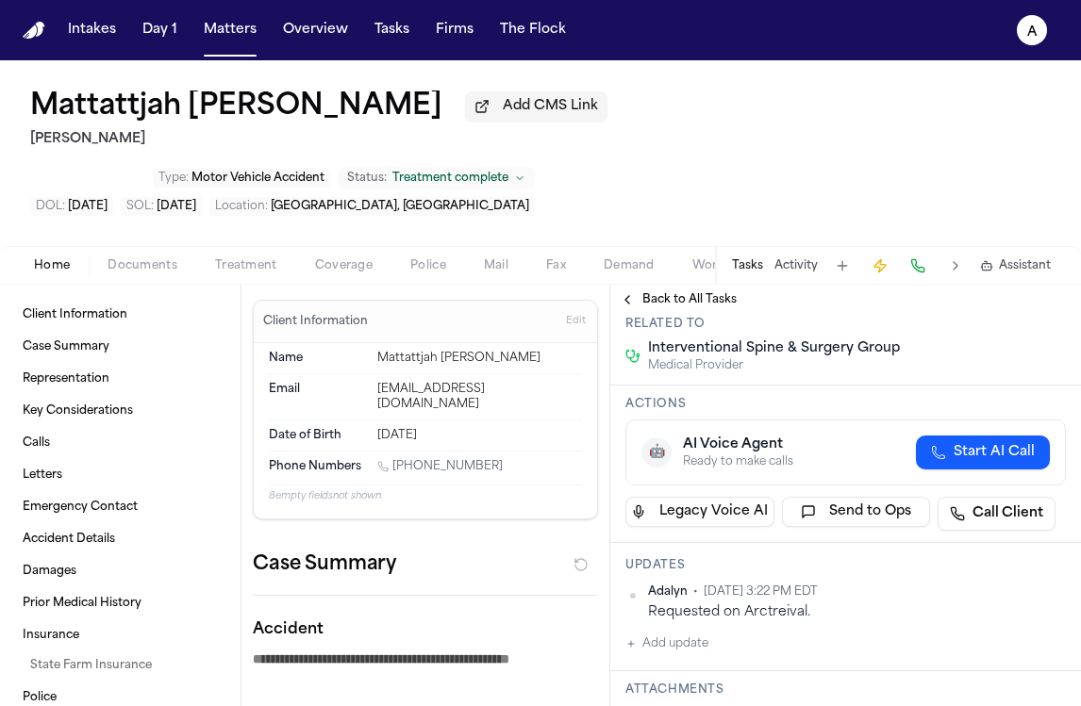
click at [231, 258] on span "Treatment" at bounding box center [246, 265] width 62 height 15
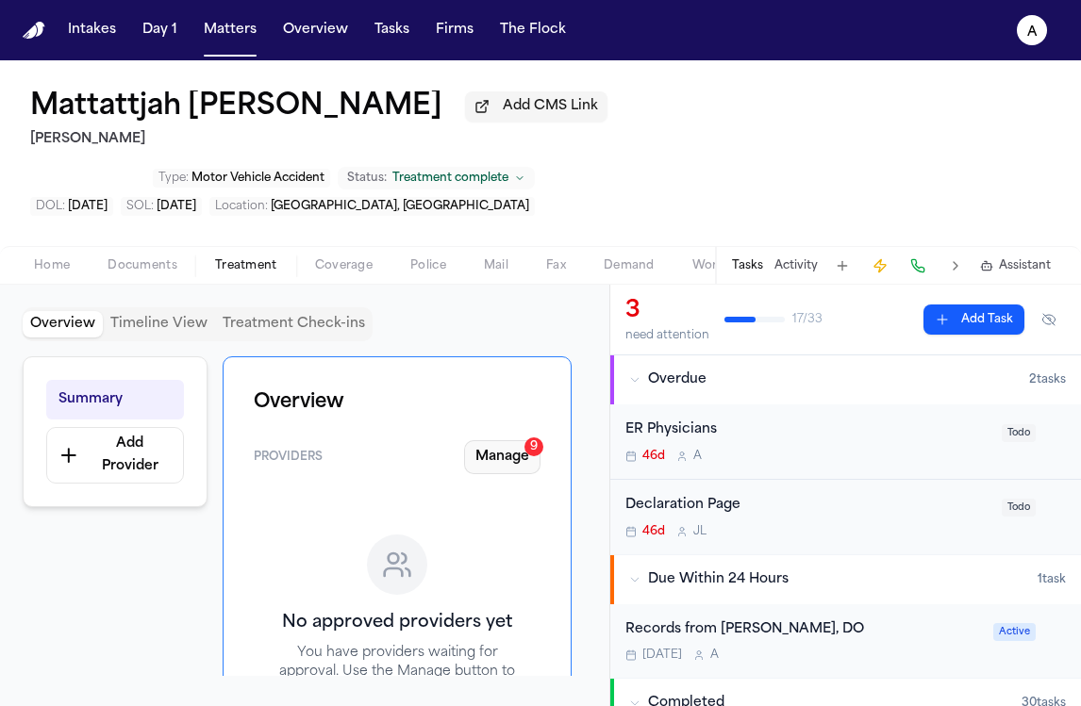
click at [510, 440] on button "Manage 9" at bounding box center [502, 457] width 76 height 34
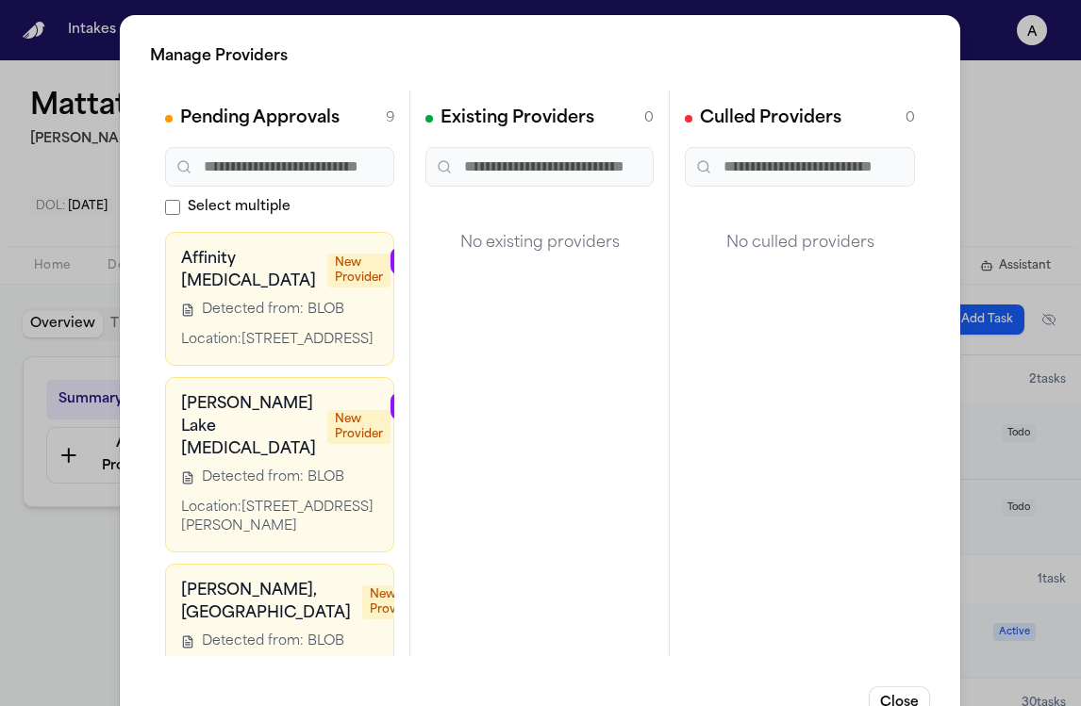
click at [37, 514] on div "Manage Providers Pending Approvals 9 Select multiple Affinity Radiology New Pro…" at bounding box center [540, 383] width 1081 height 766
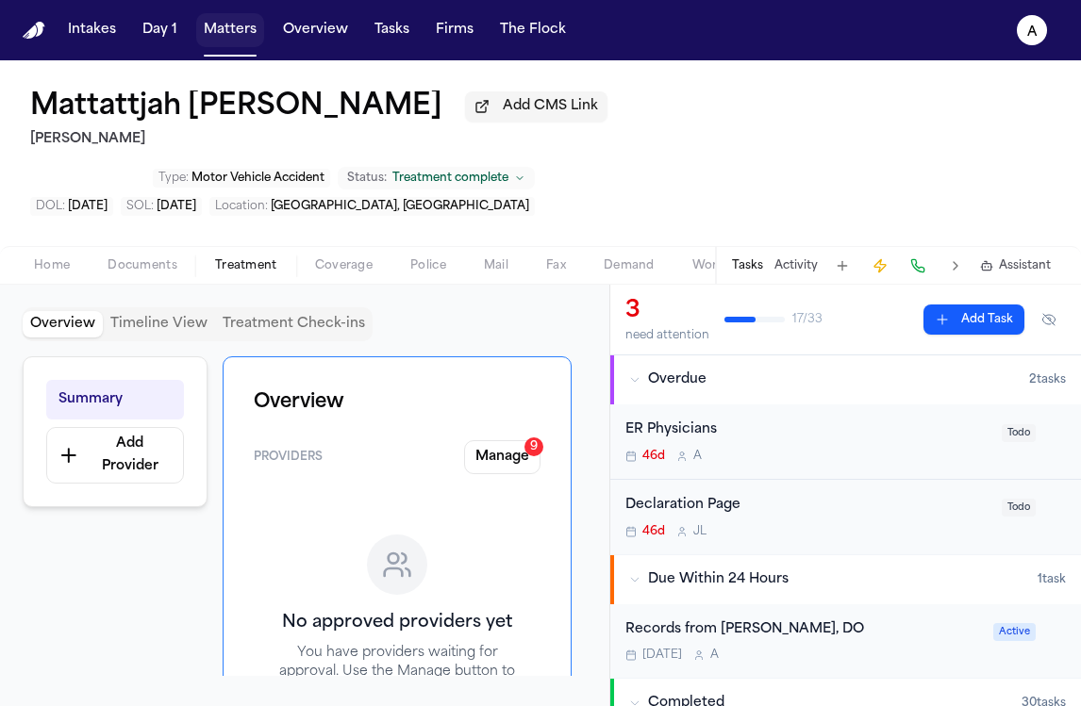
click at [219, 38] on button "Matters" at bounding box center [230, 30] width 68 height 34
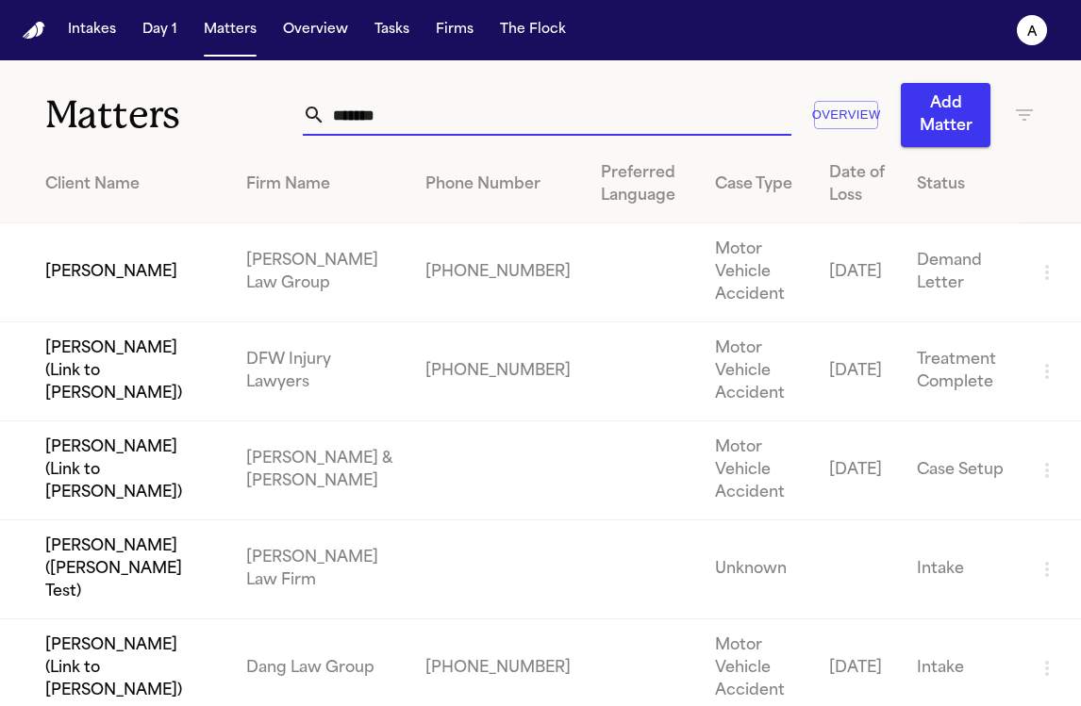
drag, startPoint x: 403, startPoint y: 124, endPoint x: 181, endPoint y: 111, distance: 222.0
click at [181, 111] on div "Matters ******* Overview Add Matter" at bounding box center [540, 103] width 1081 height 87
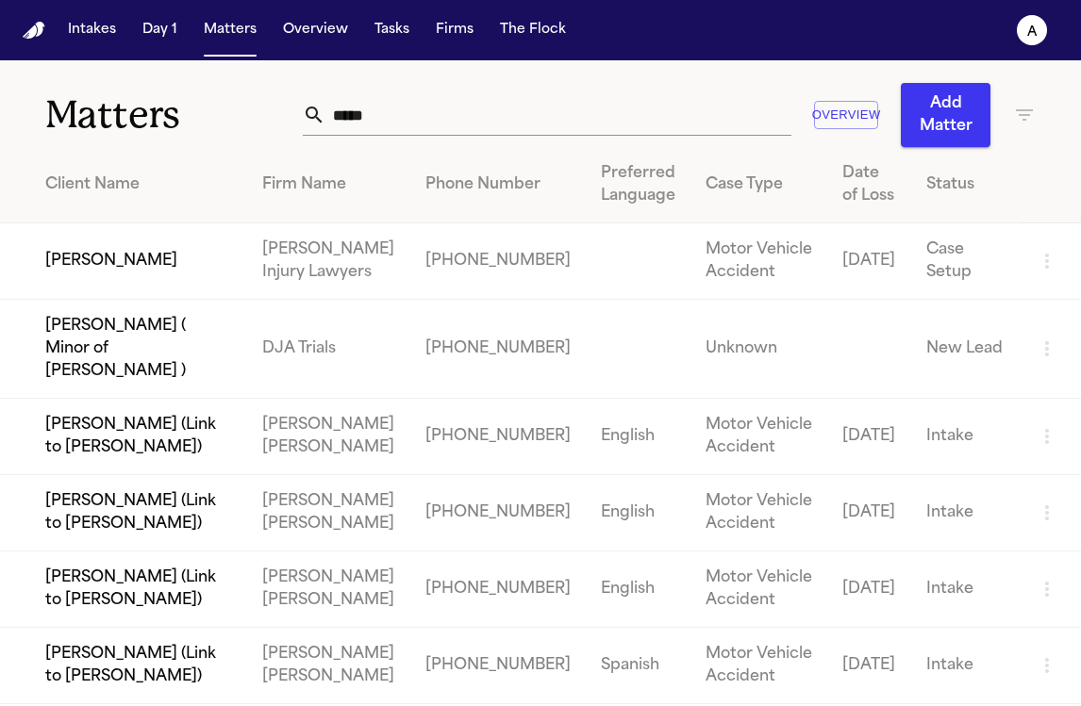
click at [504, 116] on input "*****" at bounding box center [557, 115] width 465 height 42
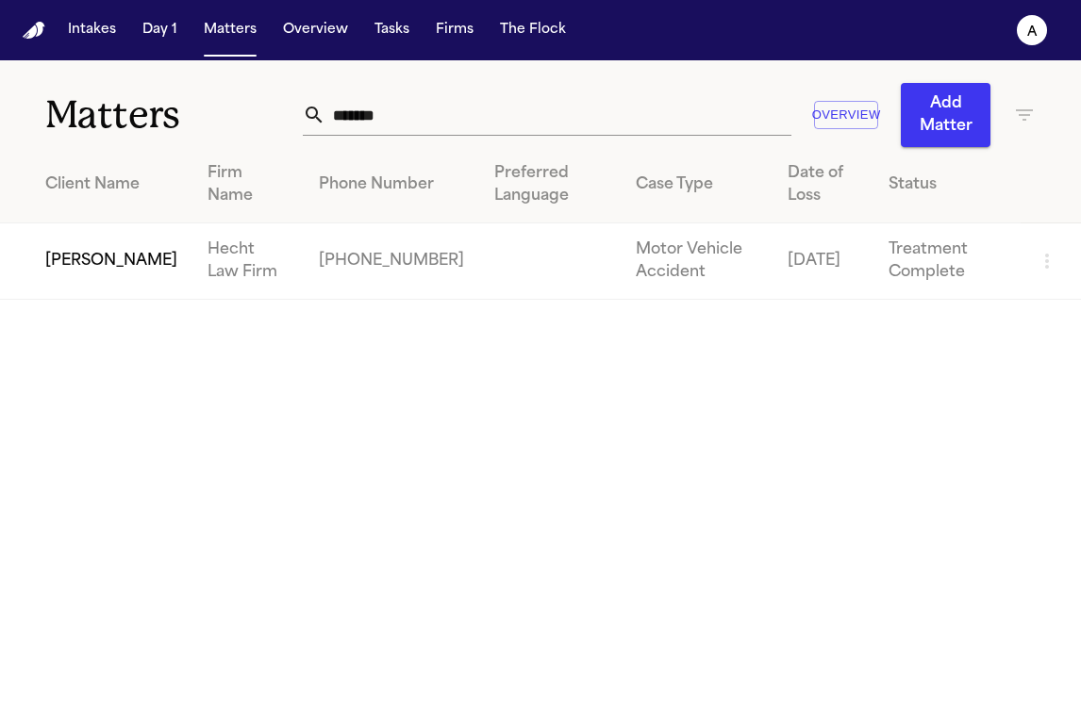
click at [90, 278] on td "[PERSON_NAME]" at bounding box center [96, 262] width 192 height 76
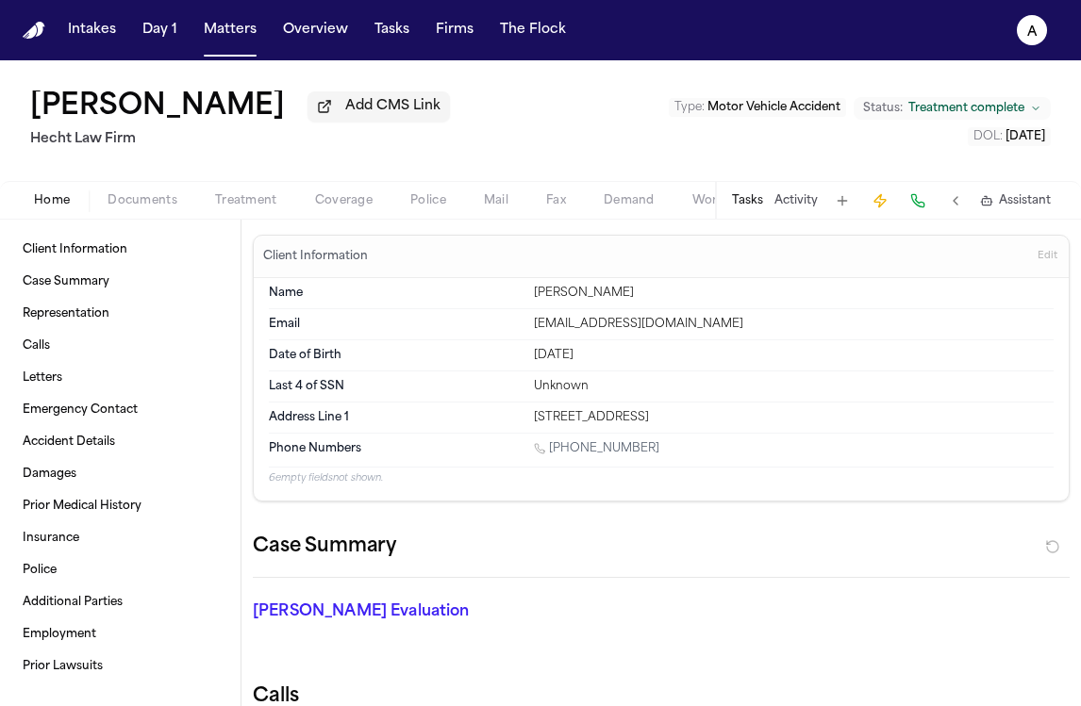
click at [748, 207] on button "Tasks" at bounding box center [747, 200] width 31 height 15
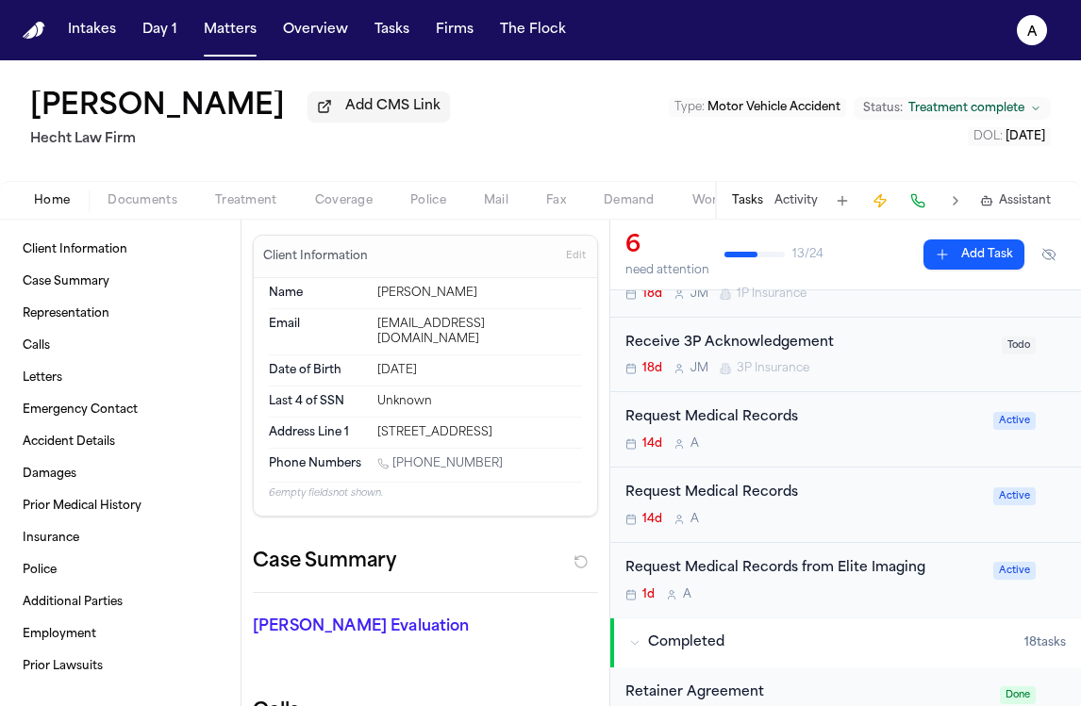
scroll to position [158, 0]
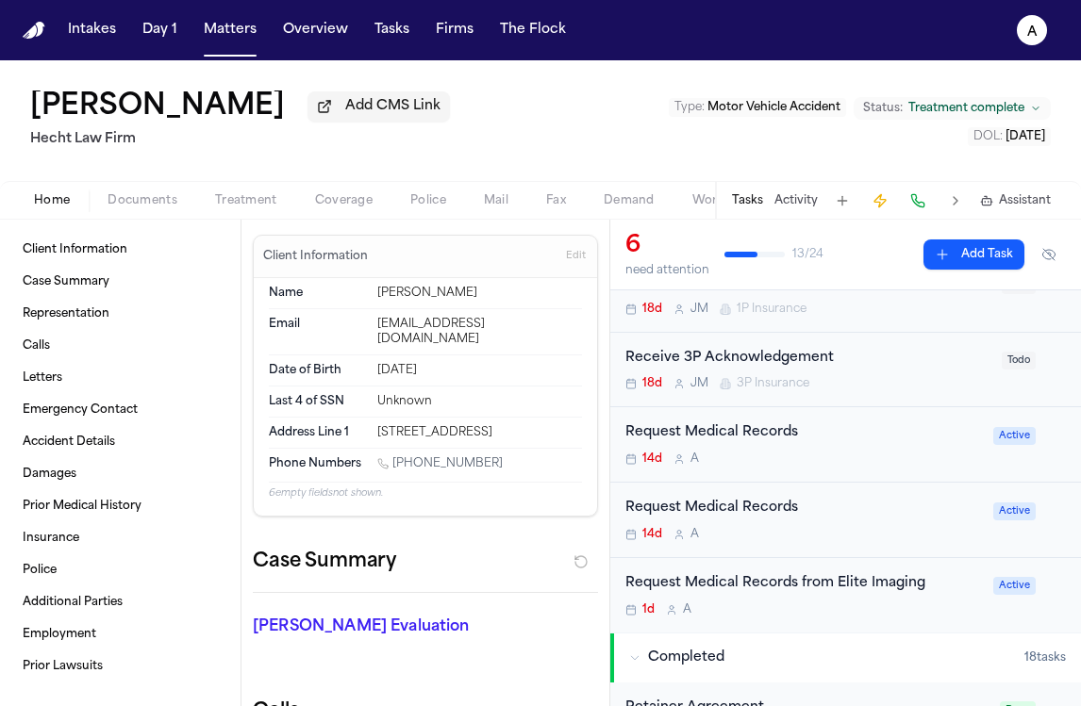
click at [855, 523] on div "Request Medical Records 14d A" at bounding box center [803, 520] width 357 height 44
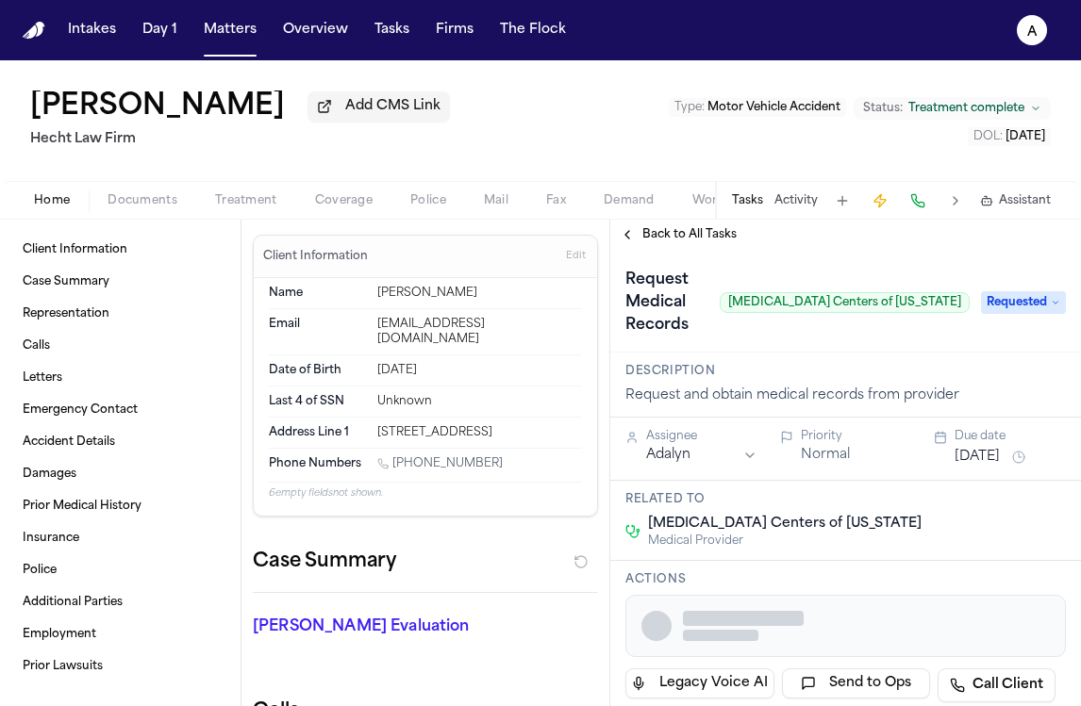
click at [671, 230] on span "Back to All Tasks" at bounding box center [689, 234] width 94 height 15
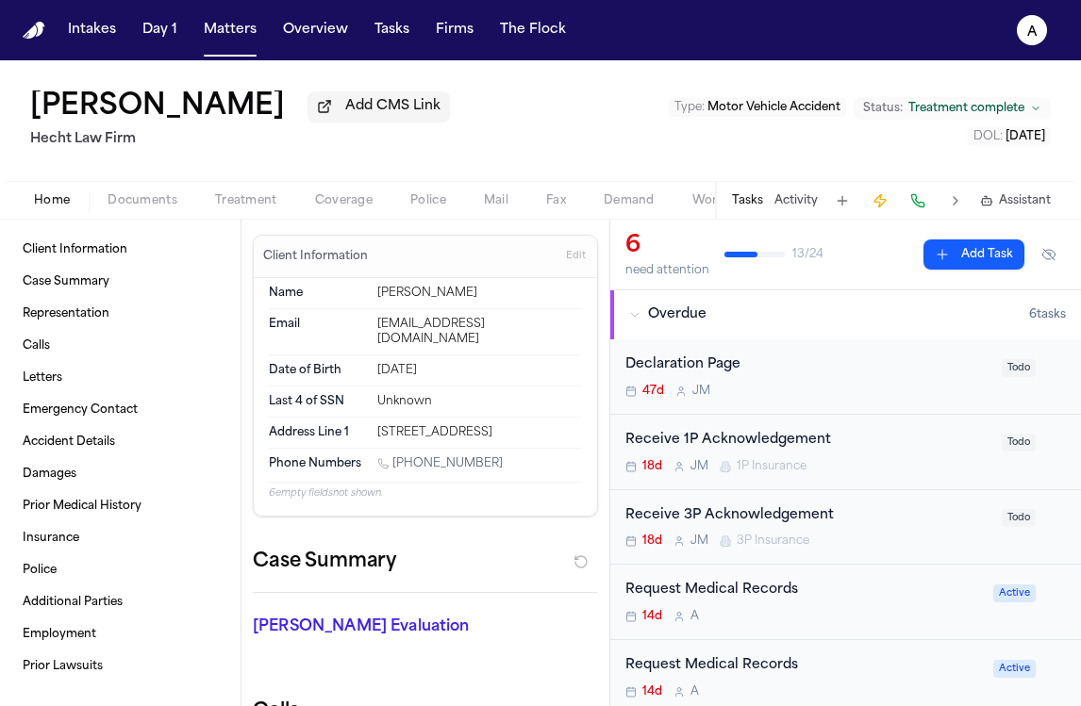
click at [871, 606] on div "Request Medical Records 14d A" at bounding box center [803, 602] width 357 height 44
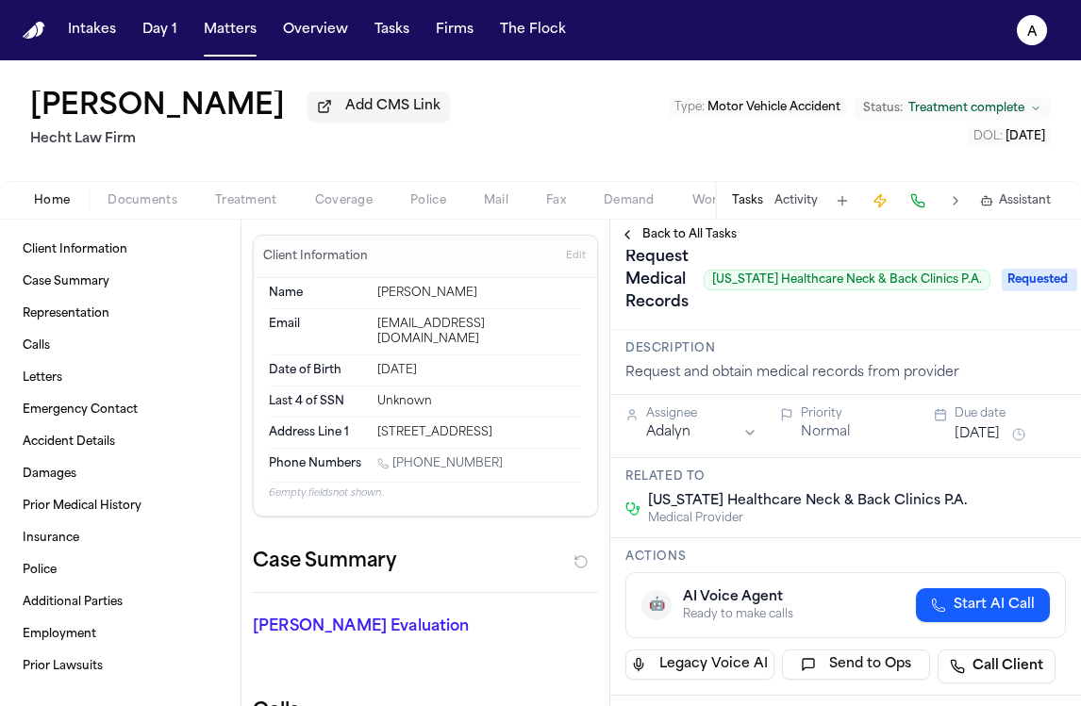
scroll to position [24, 0]
click at [1005, 283] on span "Requested" at bounding box center [1039, 279] width 75 height 23
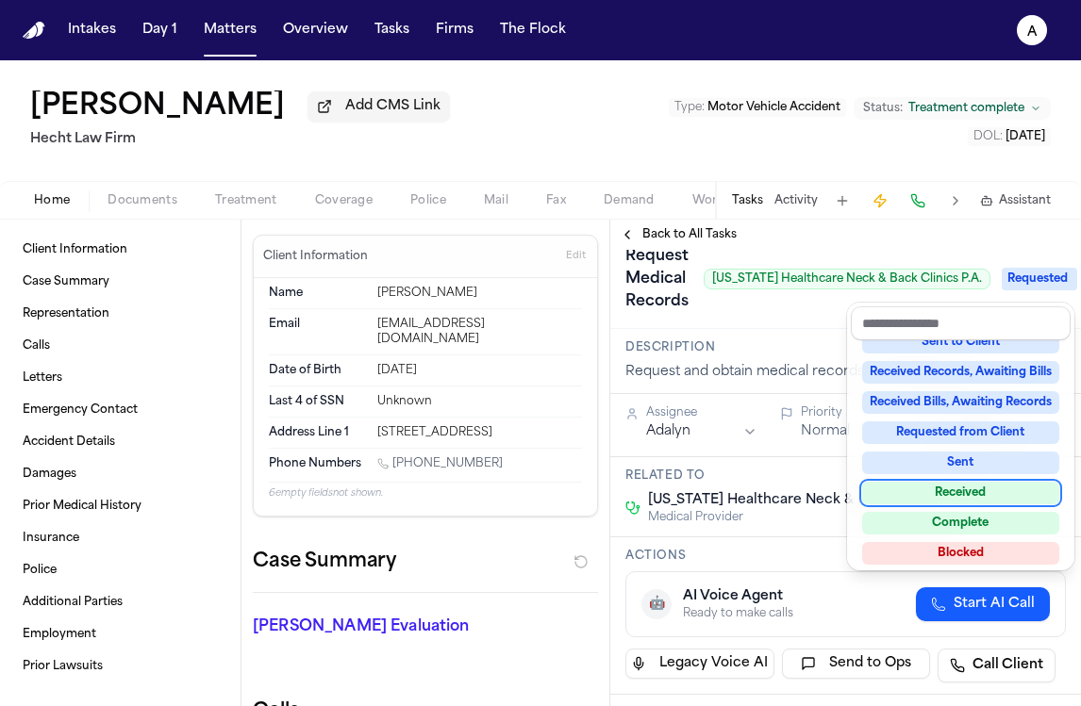
scroll to position [265, 0]
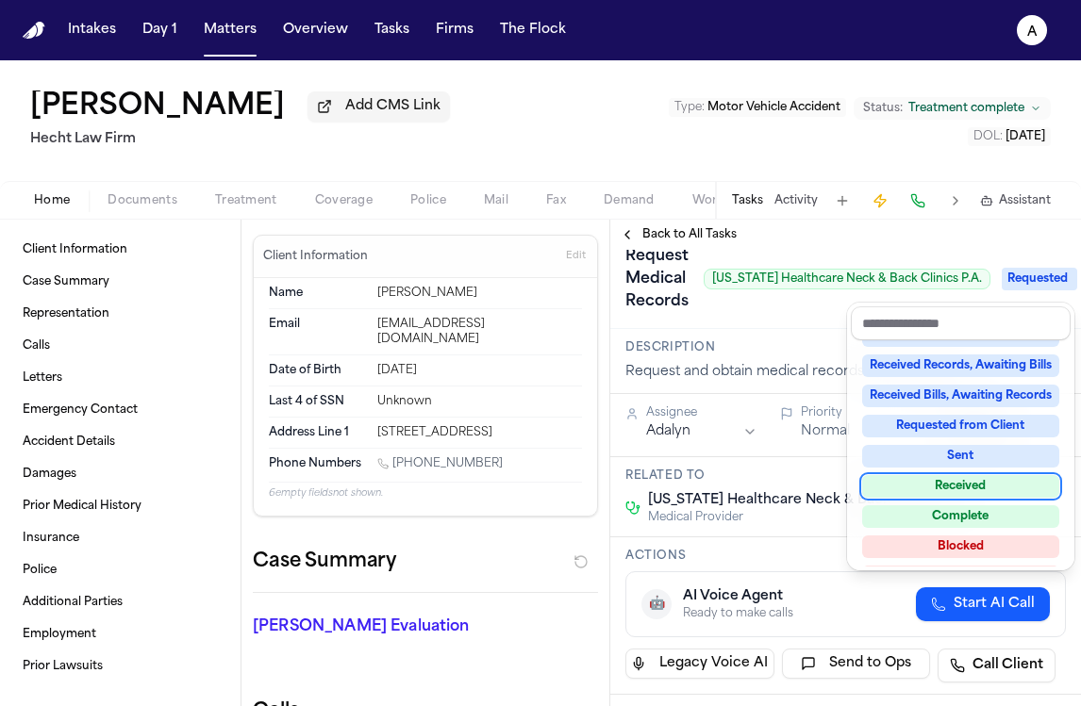
click at [968, 483] on div "Received" at bounding box center [960, 486] width 197 height 23
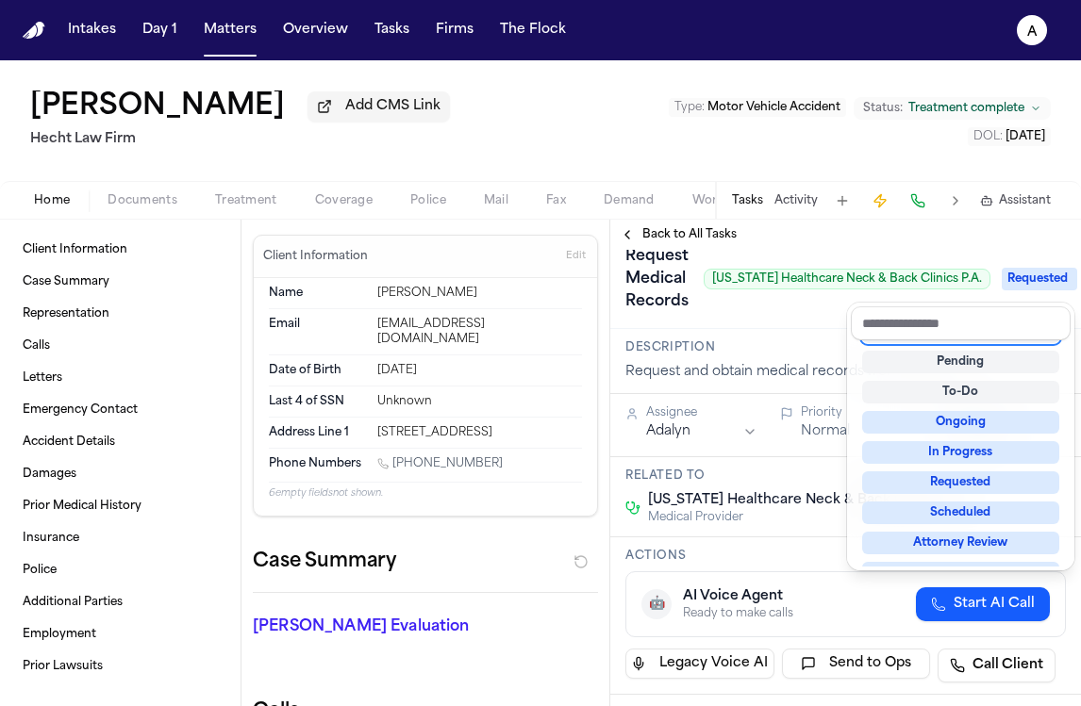
scroll to position [8, 0]
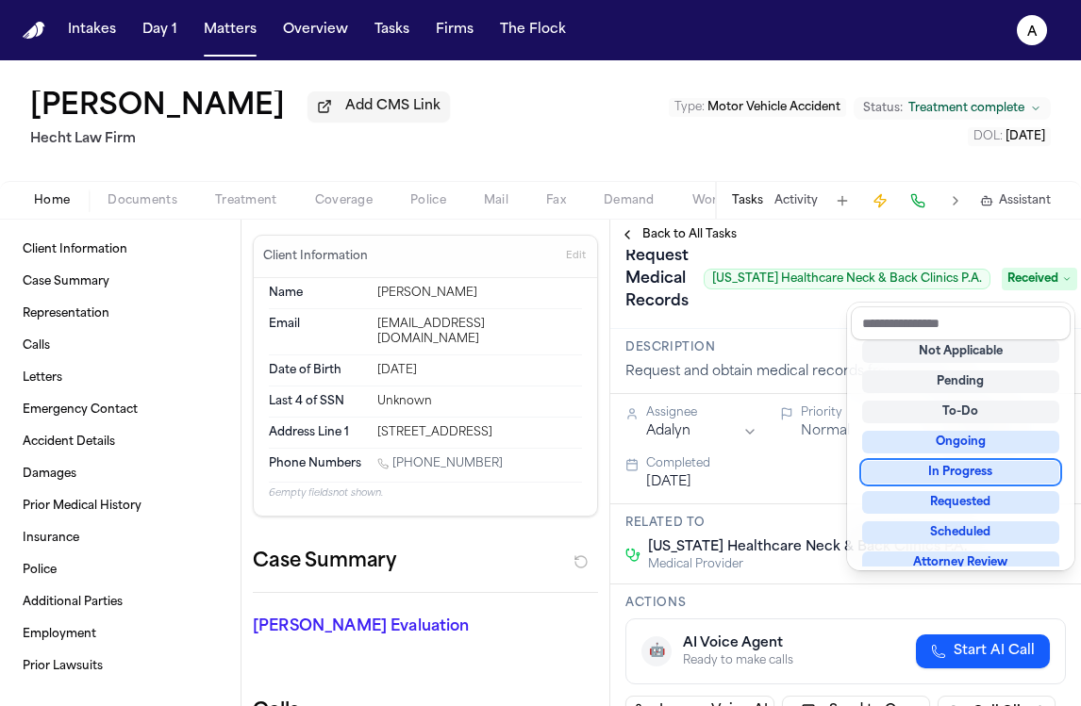
click at [802, 241] on div "**********" at bounding box center [845, 463] width 471 height 487
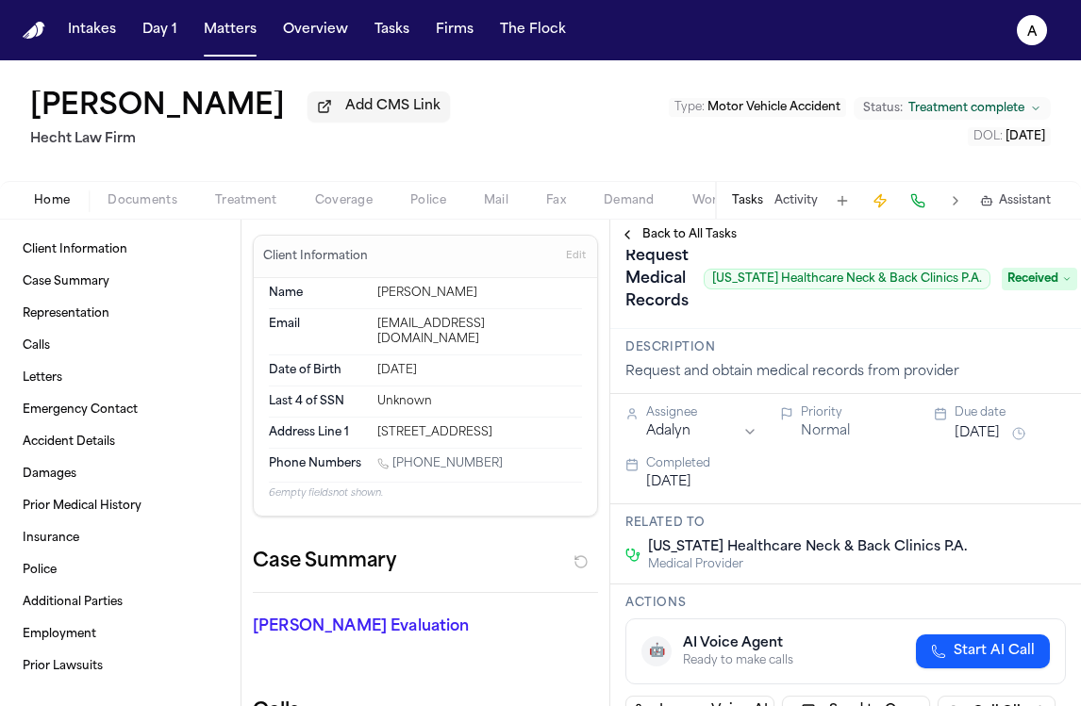
click at [153, 208] on span "Documents" at bounding box center [143, 200] width 70 height 15
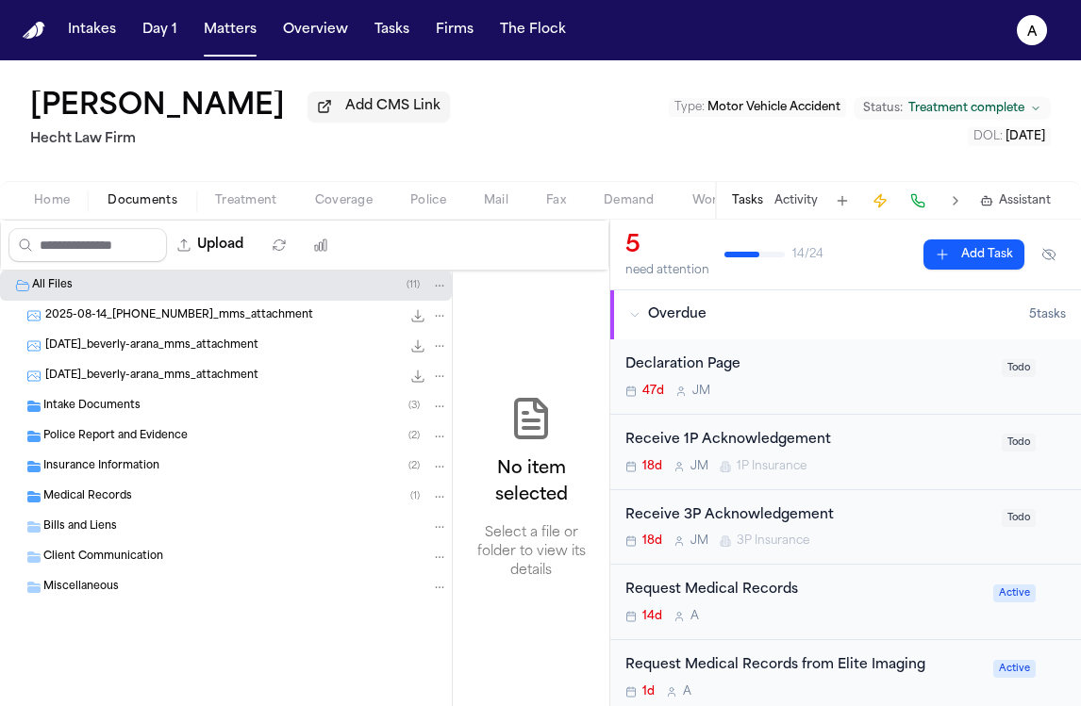
click at [155, 502] on div "Medical Records ( 1 )" at bounding box center [245, 497] width 405 height 17
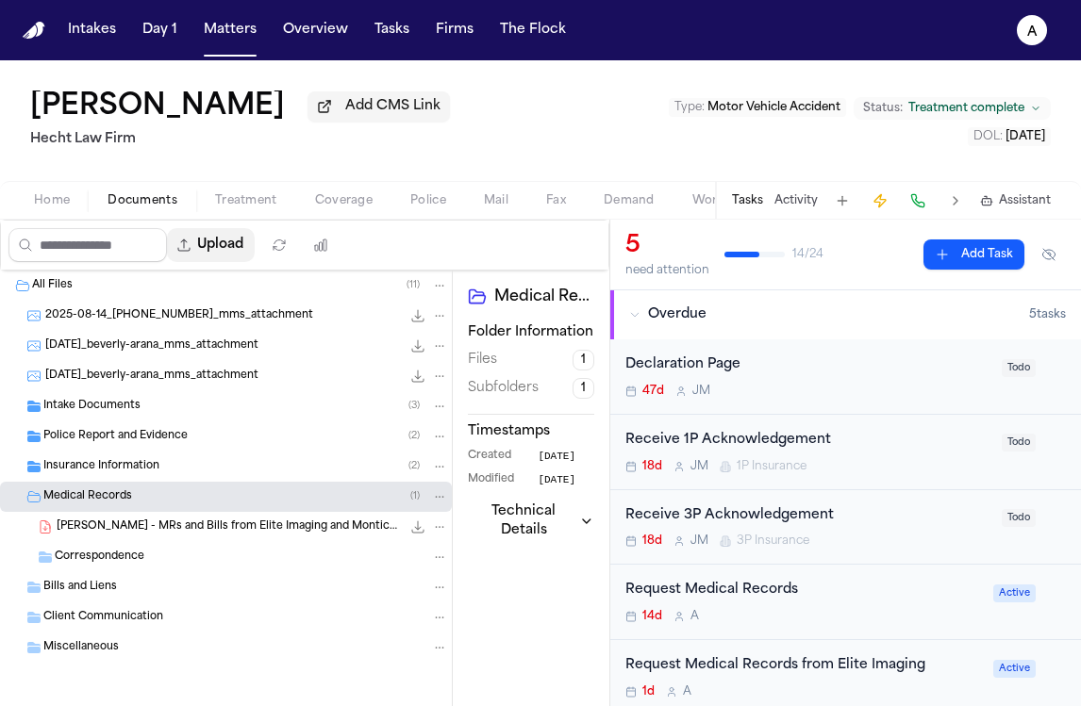
click at [241, 252] on button "Upload" at bounding box center [211, 245] width 88 height 34
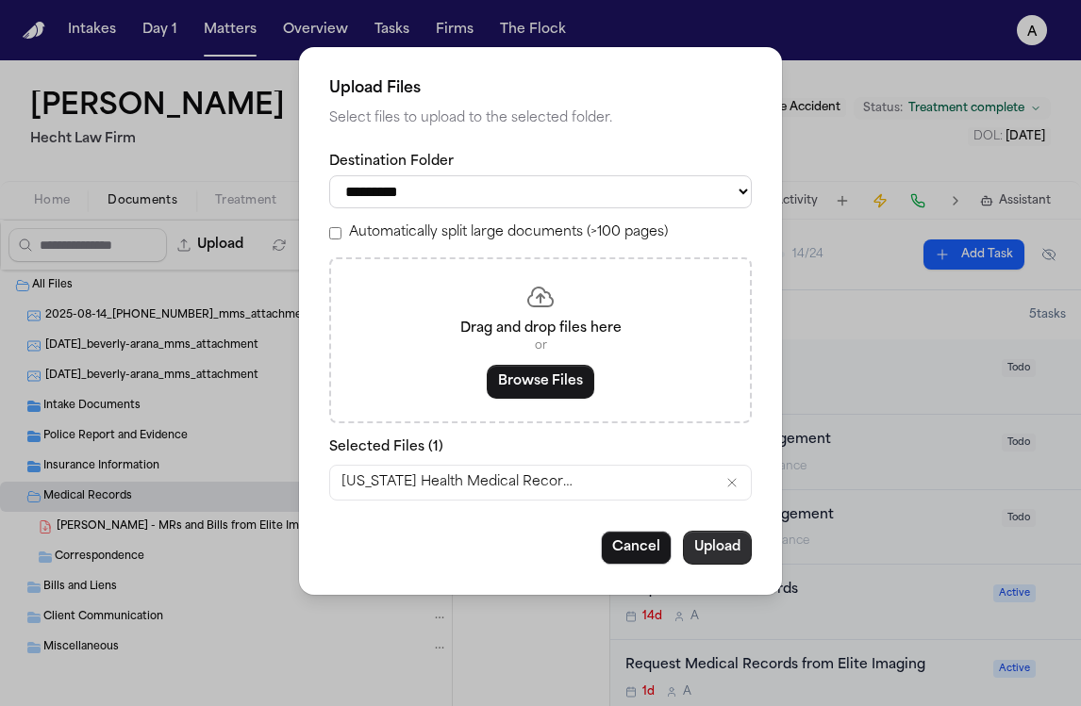
click at [734, 556] on button "Upload" at bounding box center [717, 548] width 69 height 34
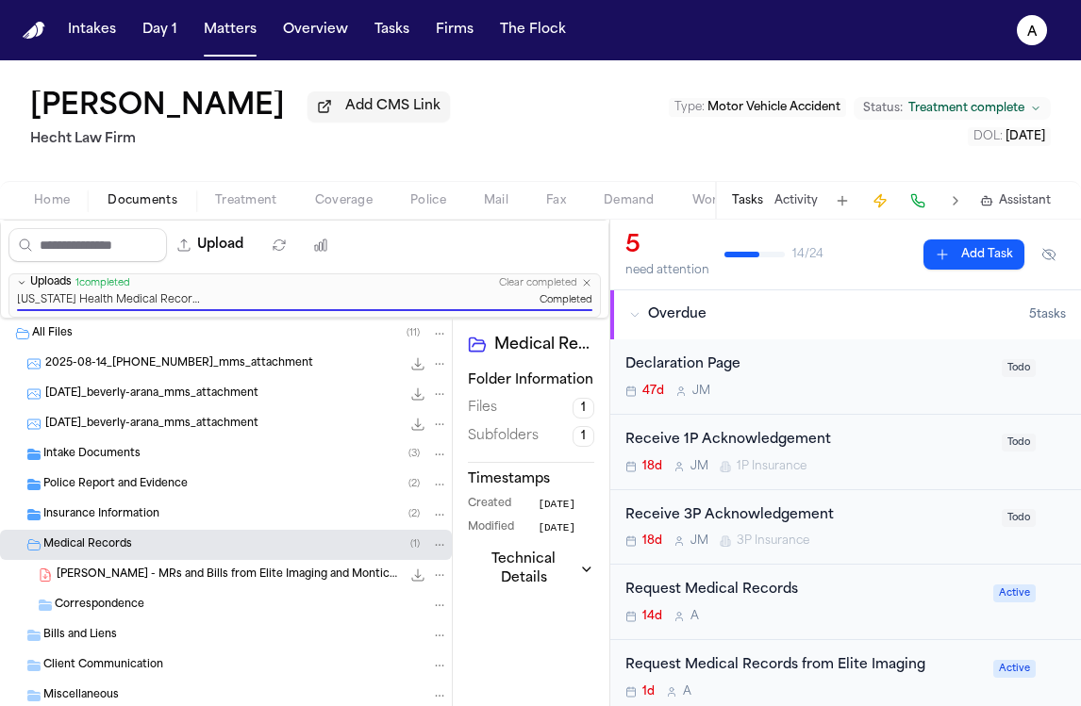
click at [898, 579] on div "Request Medical Records 14d A Active" at bounding box center [845, 602] width 471 height 75
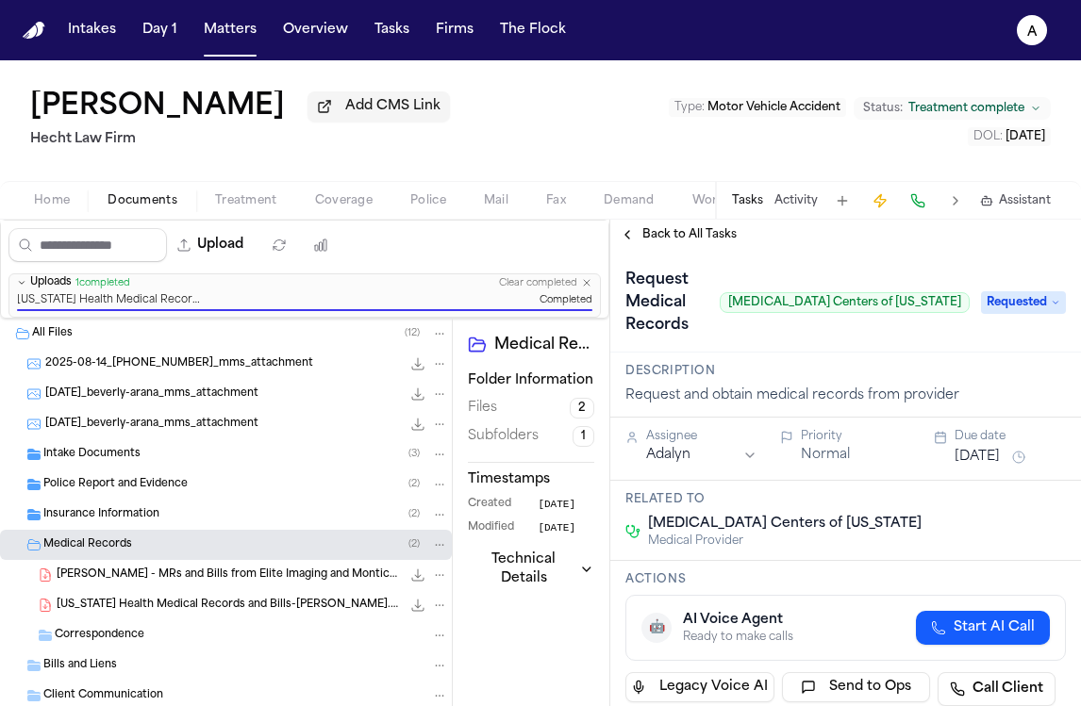
click at [707, 233] on span "Back to All Tasks" at bounding box center [689, 234] width 94 height 15
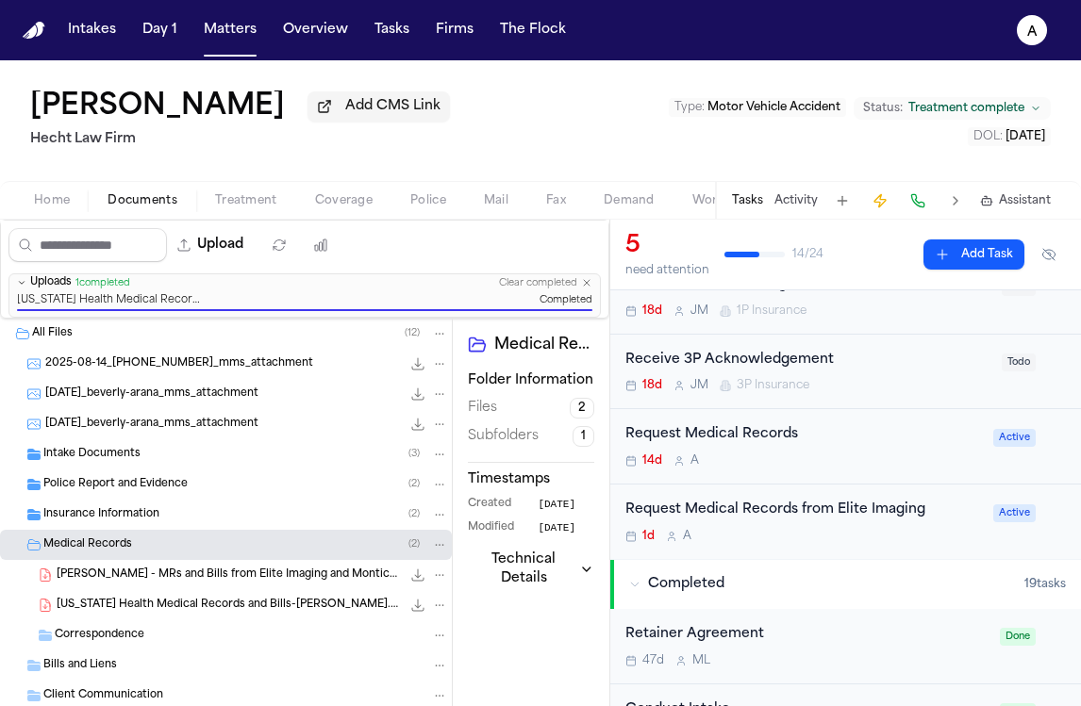
scroll to position [144, 0]
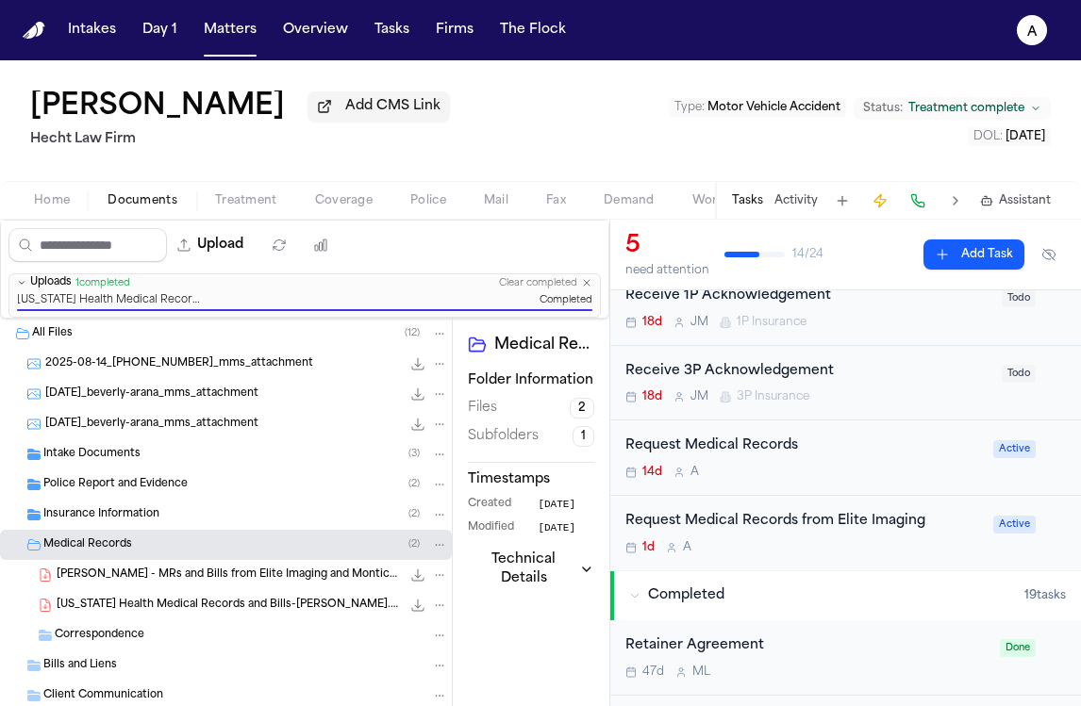
click at [855, 465] on div "Request Medical Records 14d A" at bounding box center [803, 458] width 357 height 44
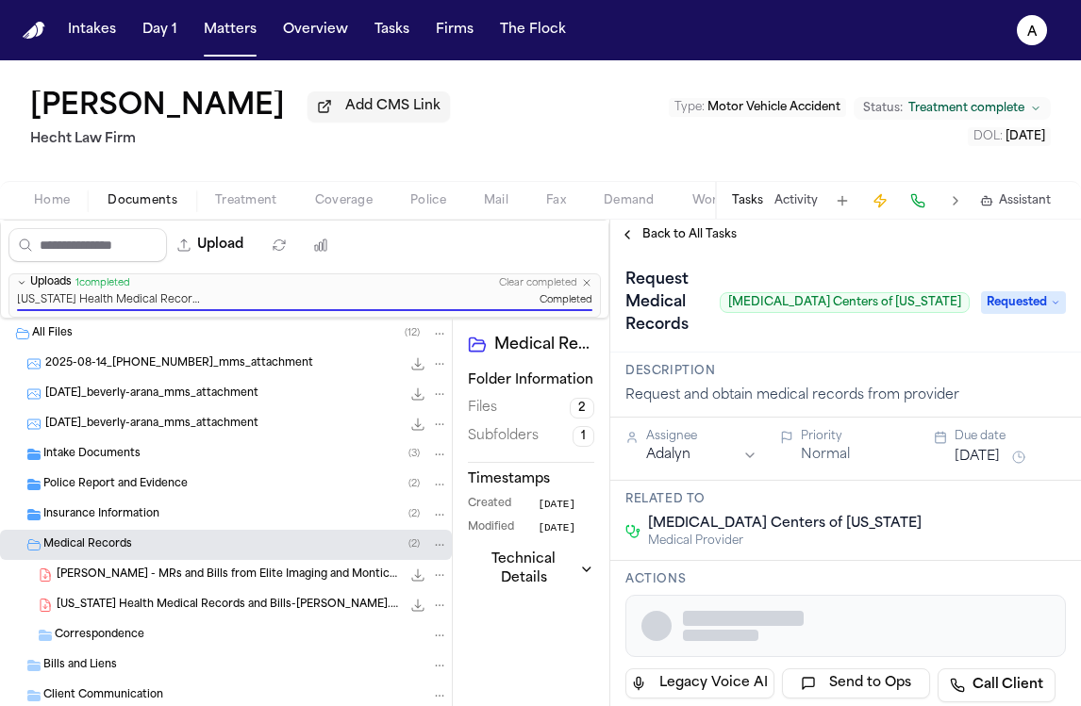
click at [678, 228] on div "Back to All Tasks" at bounding box center [845, 235] width 471 height 30
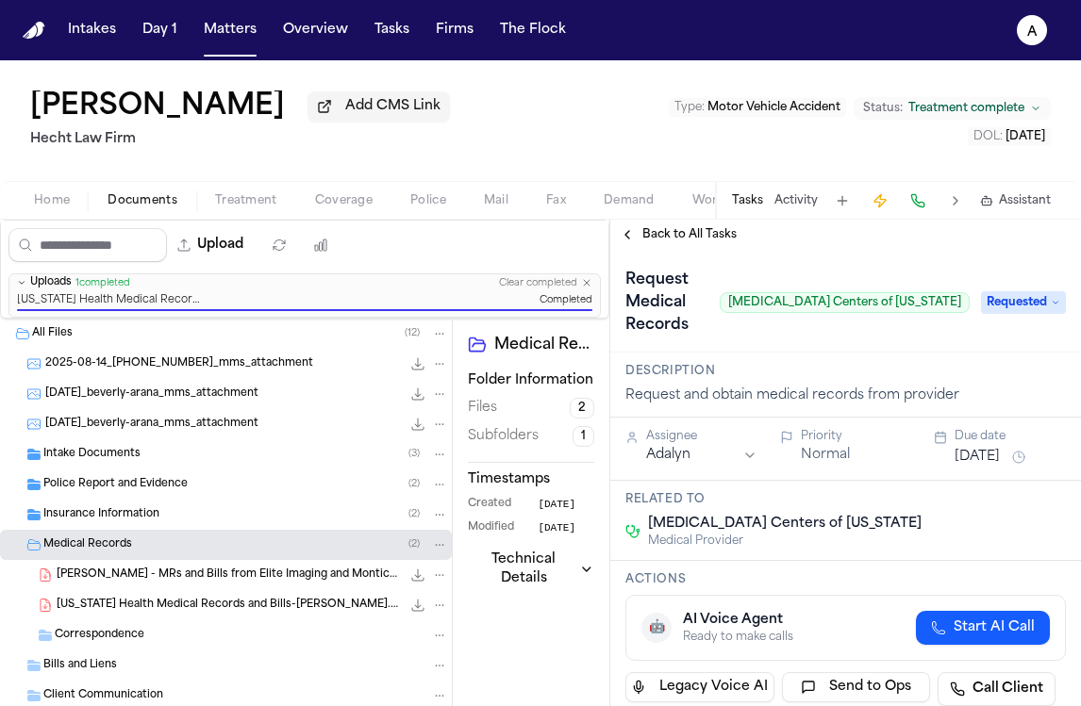
click at [686, 257] on div "Request Medical Records MRI Centers of Texas Requested" at bounding box center [845, 301] width 471 height 103
click at [702, 242] on span "Back to All Tasks" at bounding box center [689, 234] width 94 height 15
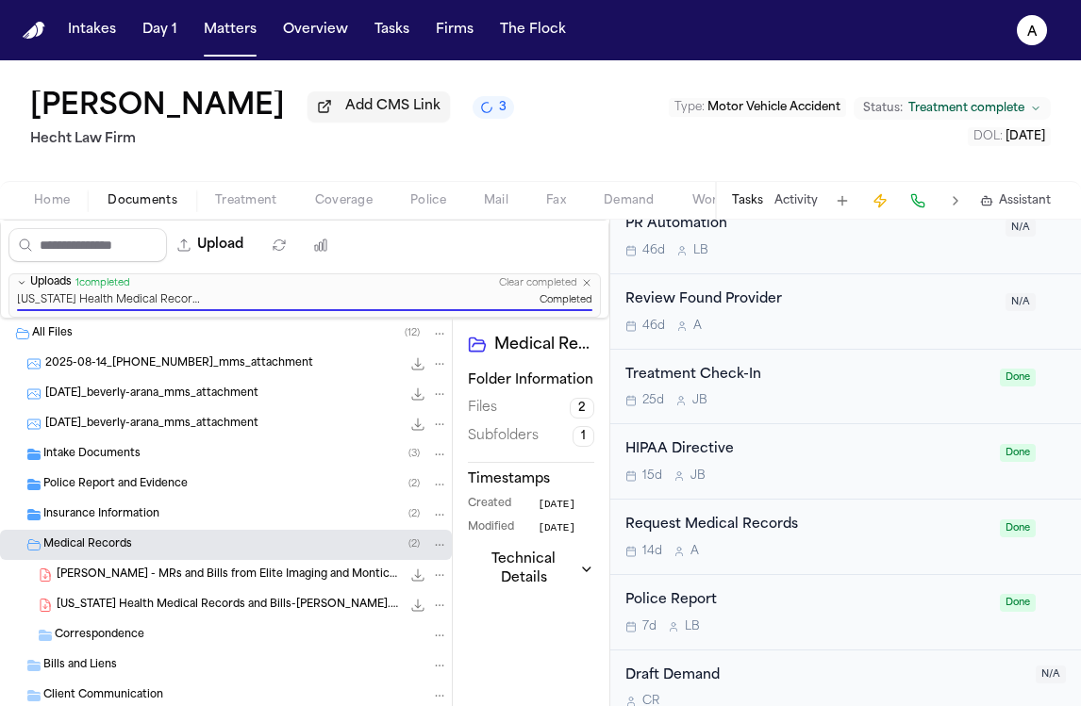
scroll to position [1414, 0]
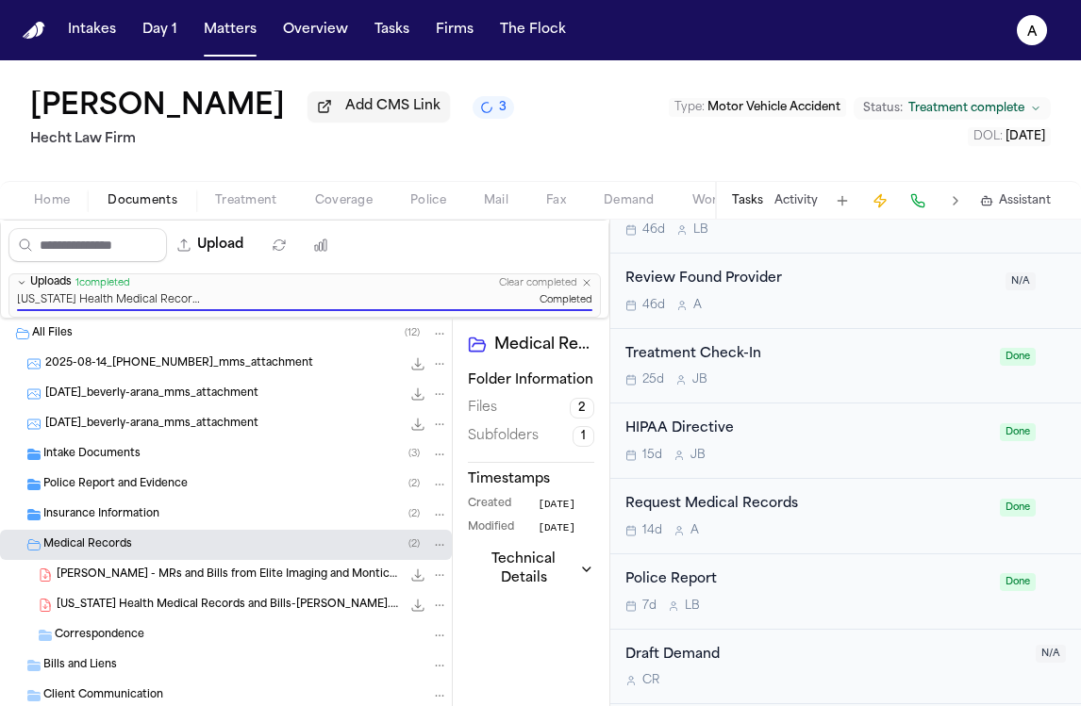
click at [838, 516] on div "Request Medical Records" at bounding box center [806, 505] width 363 height 22
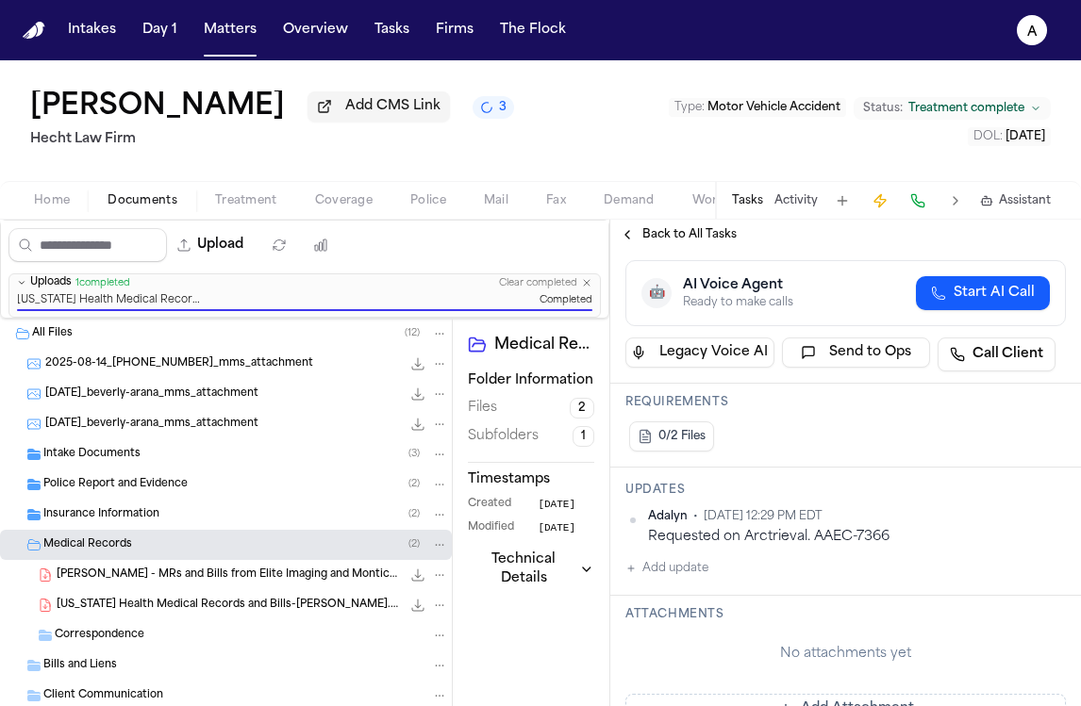
scroll to position [393, 0]
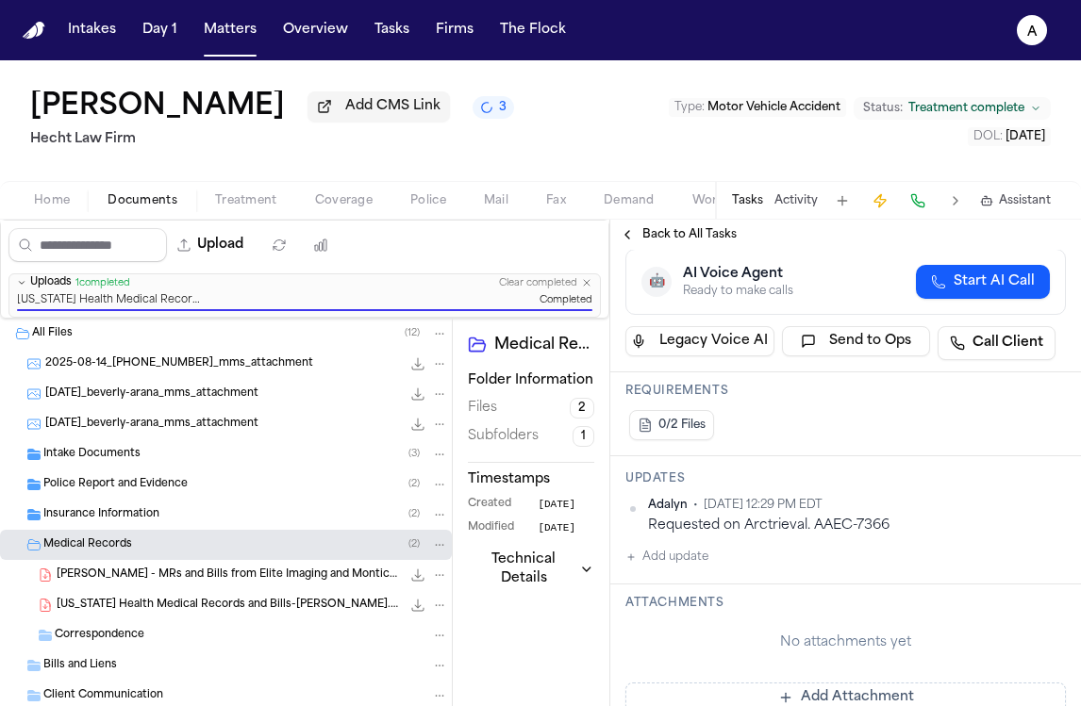
click at [691, 568] on button "Add update" at bounding box center [666, 557] width 83 height 23
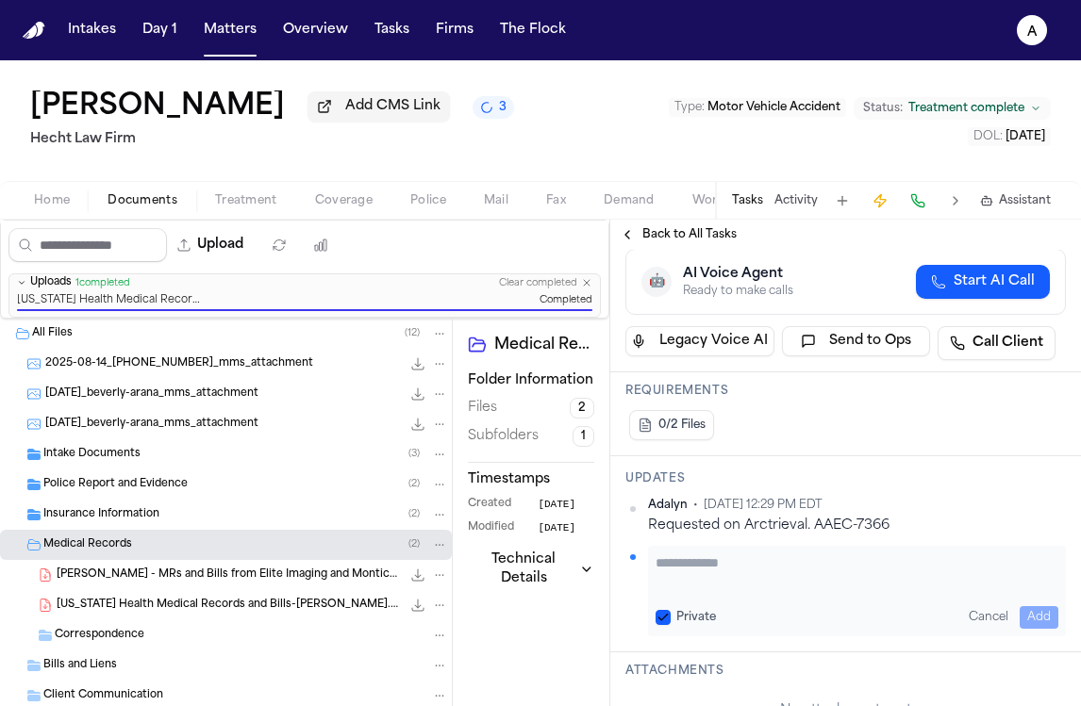
click at [684, 567] on textarea "Add your update" at bounding box center [857, 573] width 403 height 38
click at [661, 625] on button "Private" at bounding box center [663, 617] width 15 height 15
click at [1038, 611] on button "Add" at bounding box center [1039, 617] width 39 height 23
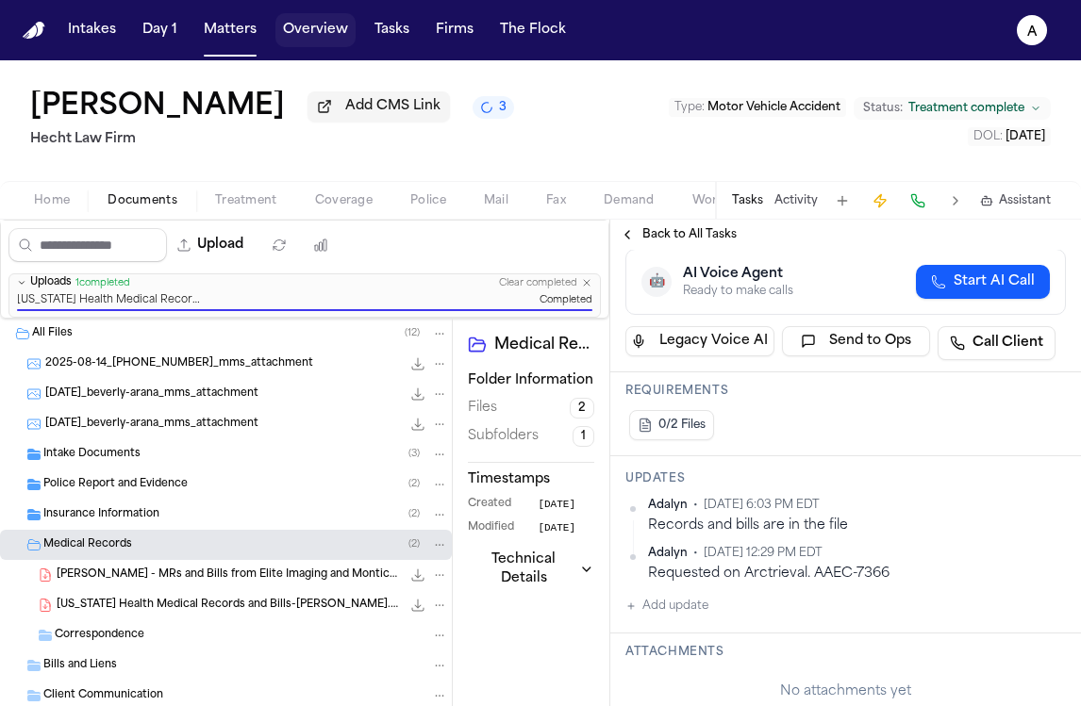
click at [308, 29] on button "Overview" at bounding box center [315, 30] width 80 height 34
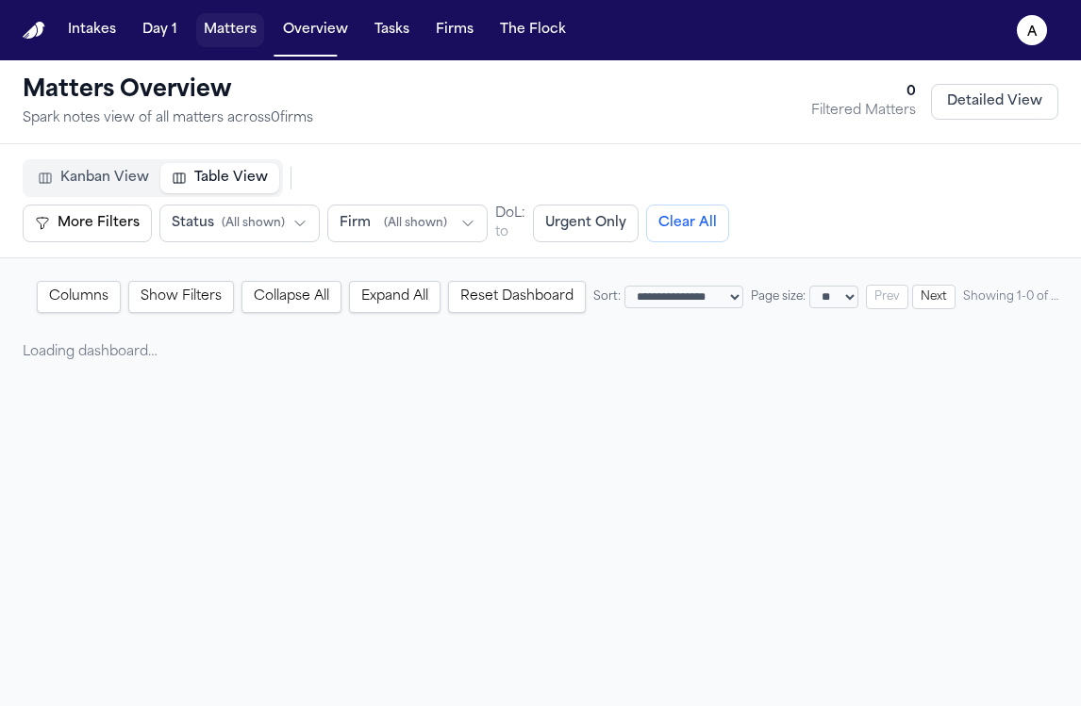
click at [224, 29] on button "Matters" at bounding box center [230, 30] width 68 height 34
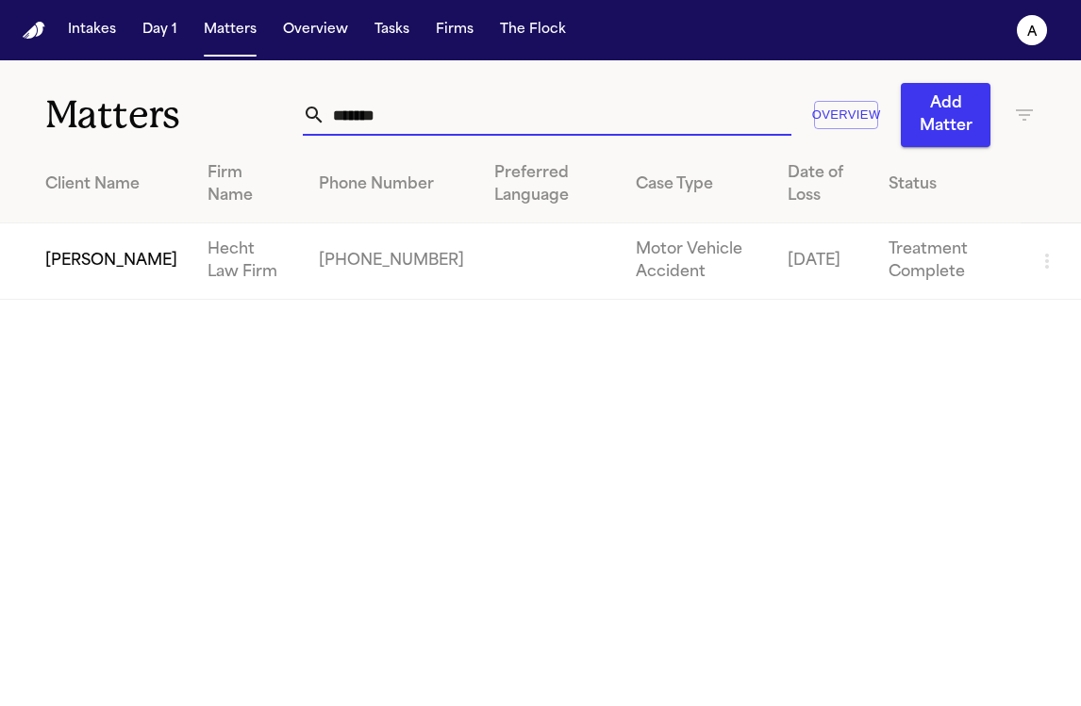
drag, startPoint x: 414, startPoint y: 118, endPoint x: 182, endPoint y: 117, distance: 232.0
click at [182, 117] on div "Matters ******* Overview Add Matter" at bounding box center [540, 103] width 1081 height 87
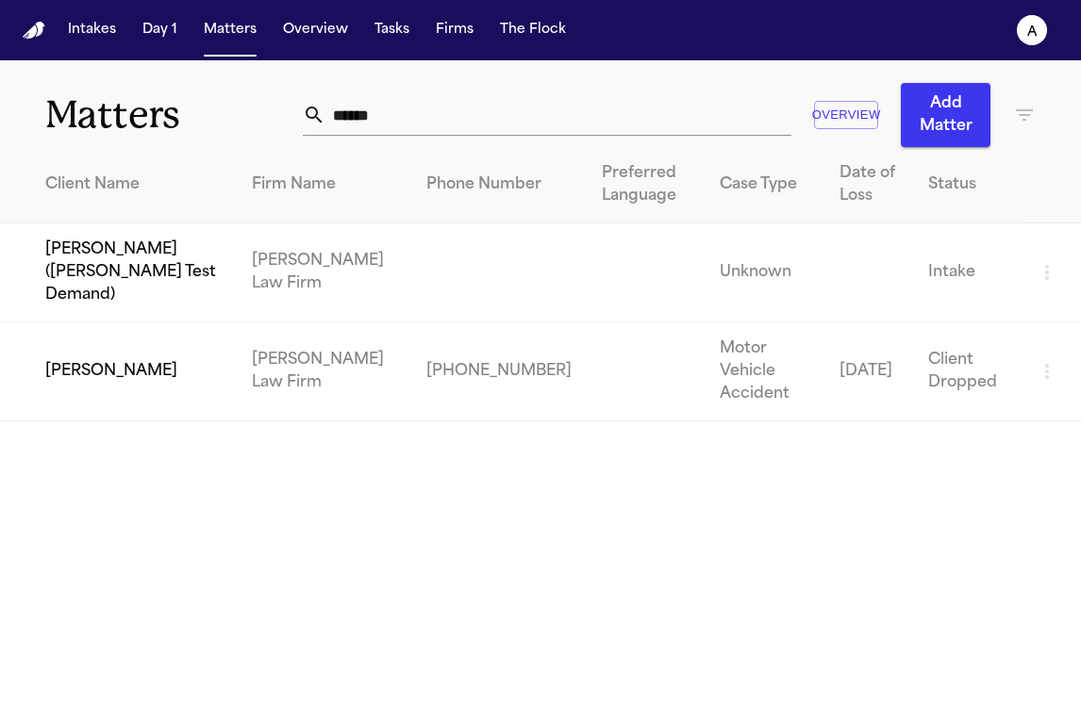
click at [163, 340] on td "[PERSON_NAME]" at bounding box center [118, 372] width 237 height 99
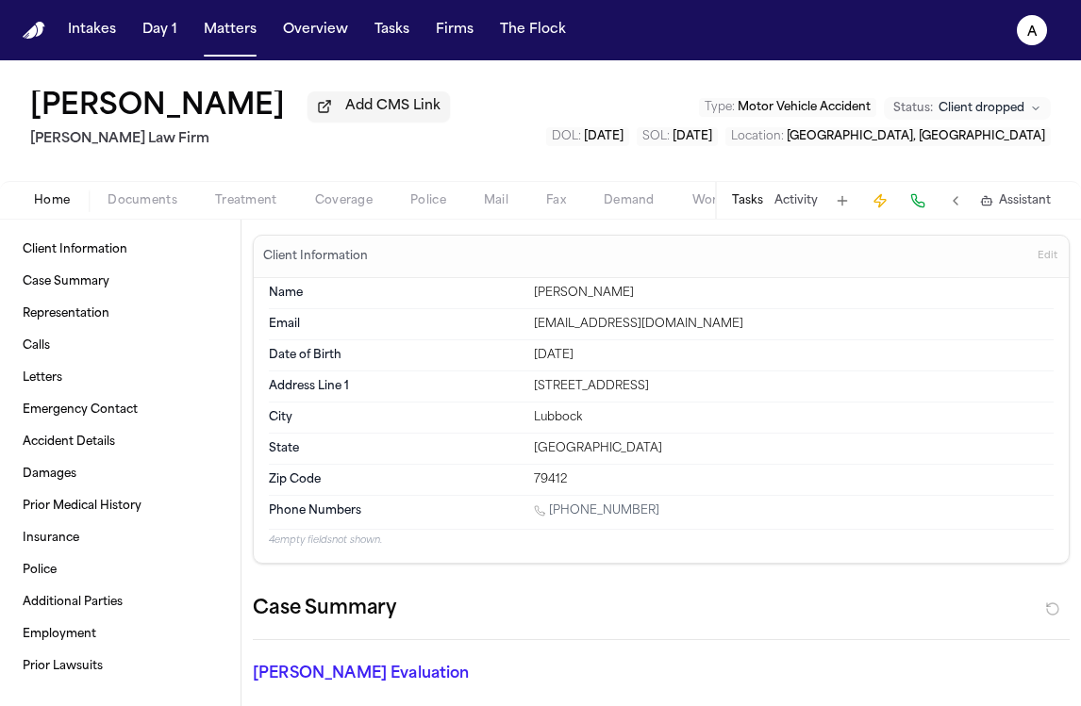
click at [754, 216] on div "Tasks Activity Assistant" at bounding box center [890, 200] width 351 height 37
click at [754, 208] on button "Tasks" at bounding box center [747, 200] width 31 height 15
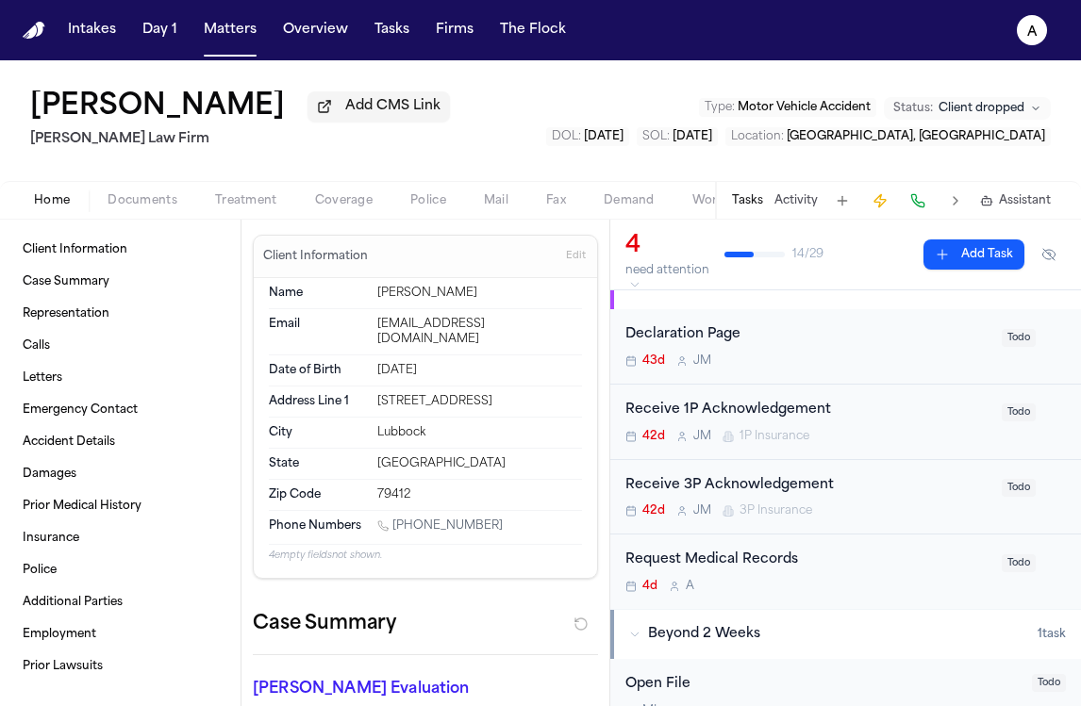
scroll to position [60, 0]
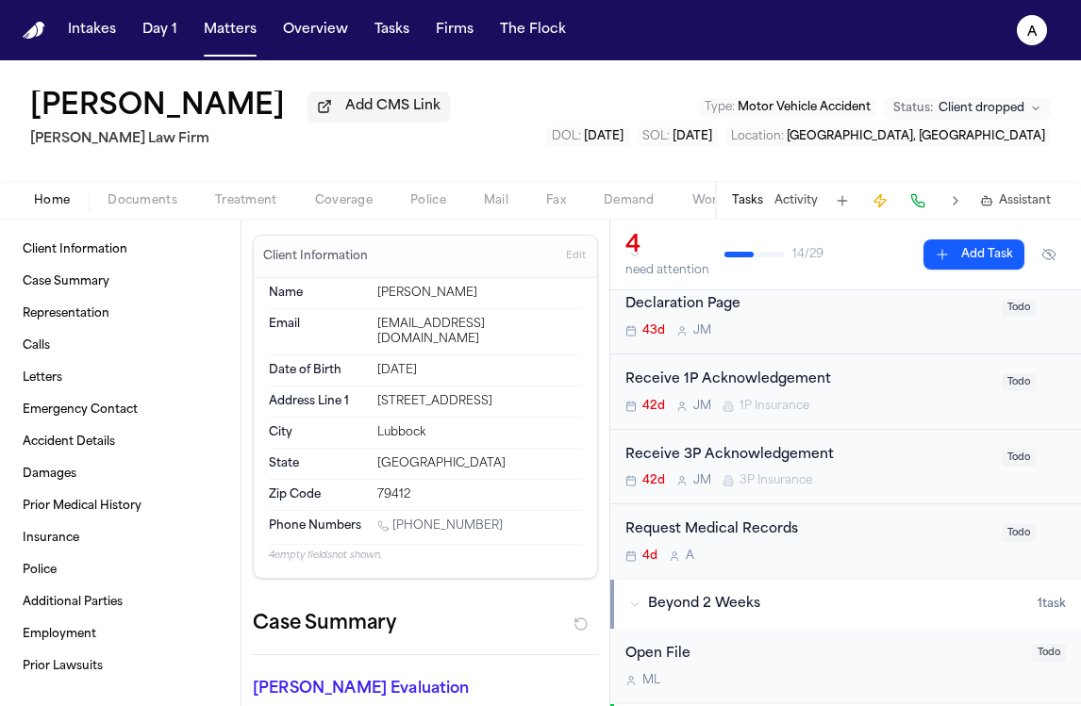
click at [891, 540] on div "Request Medical Records" at bounding box center [807, 531] width 365 height 22
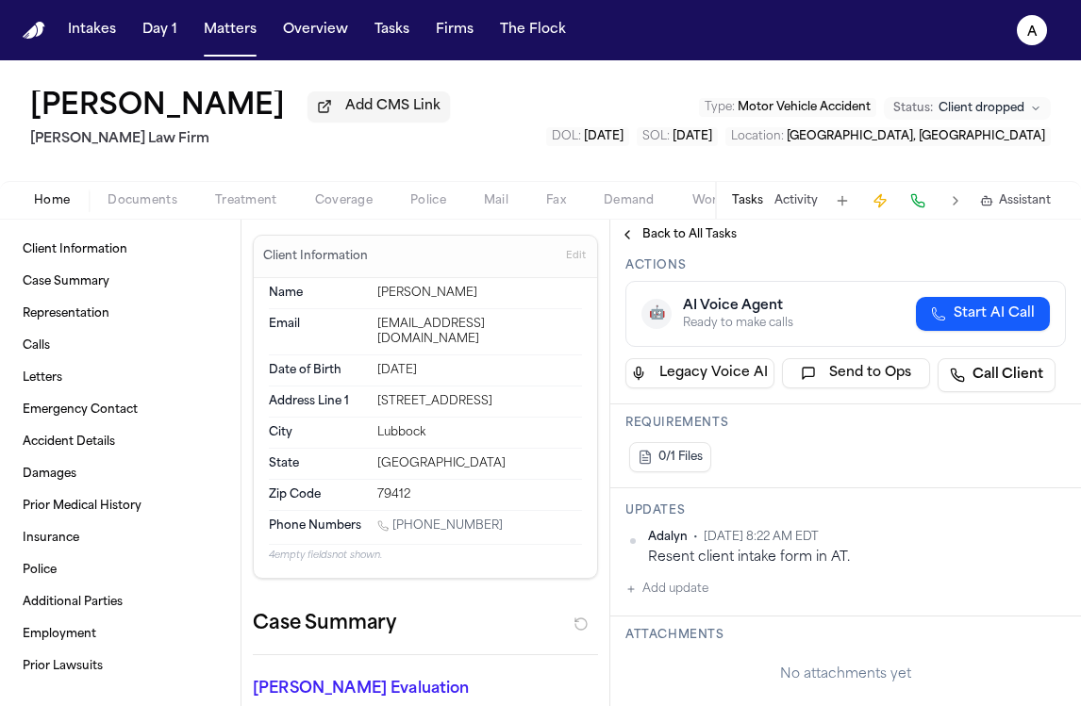
scroll to position [315, 0]
click at [691, 586] on button "Add update" at bounding box center [666, 588] width 83 height 23
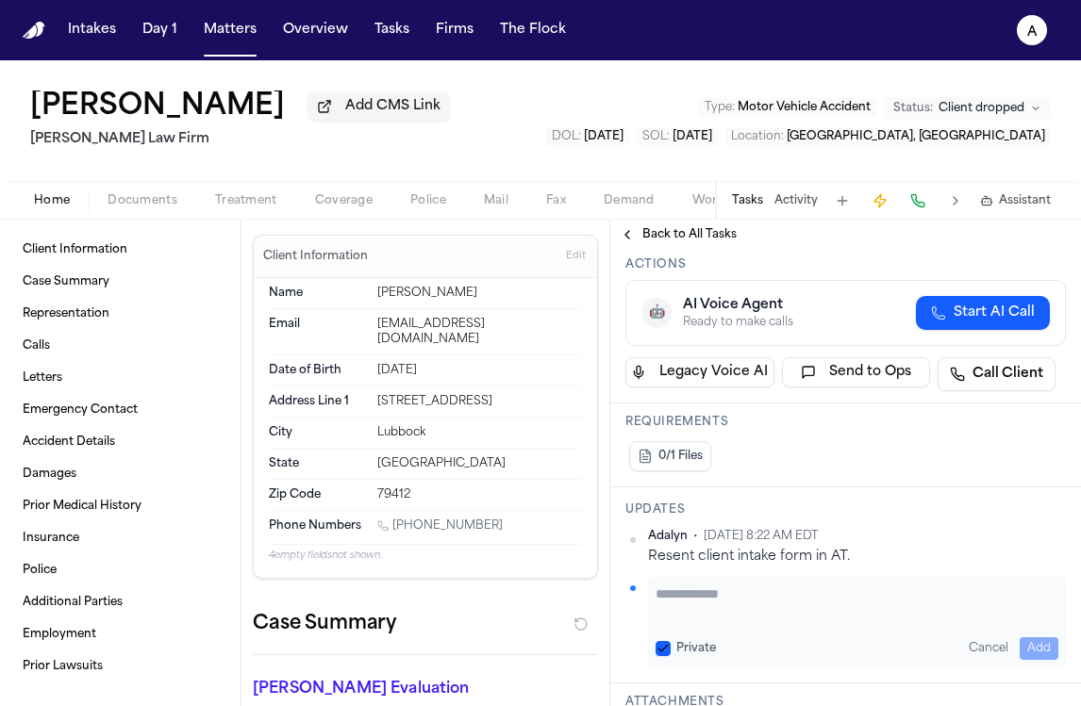
click at [694, 599] on textarea "Add your update" at bounding box center [857, 604] width 403 height 38
click at [668, 656] on button "Private" at bounding box center [663, 648] width 15 height 15
click at [1021, 646] on button "Add" at bounding box center [1039, 649] width 39 height 23
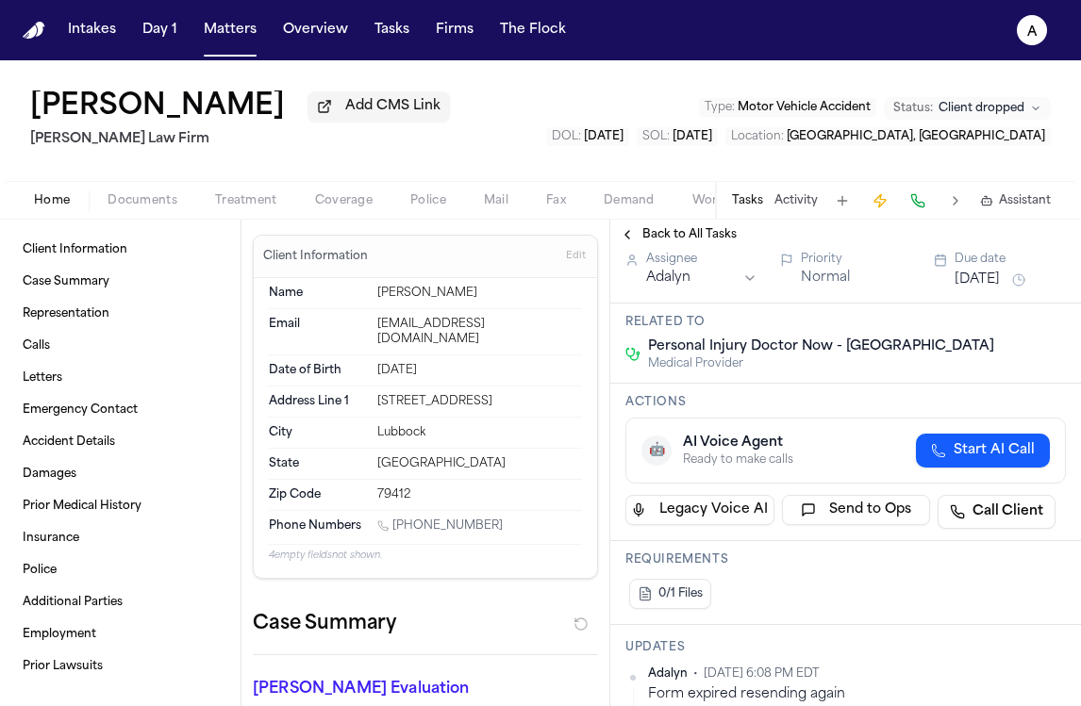
scroll to position [91, 0]
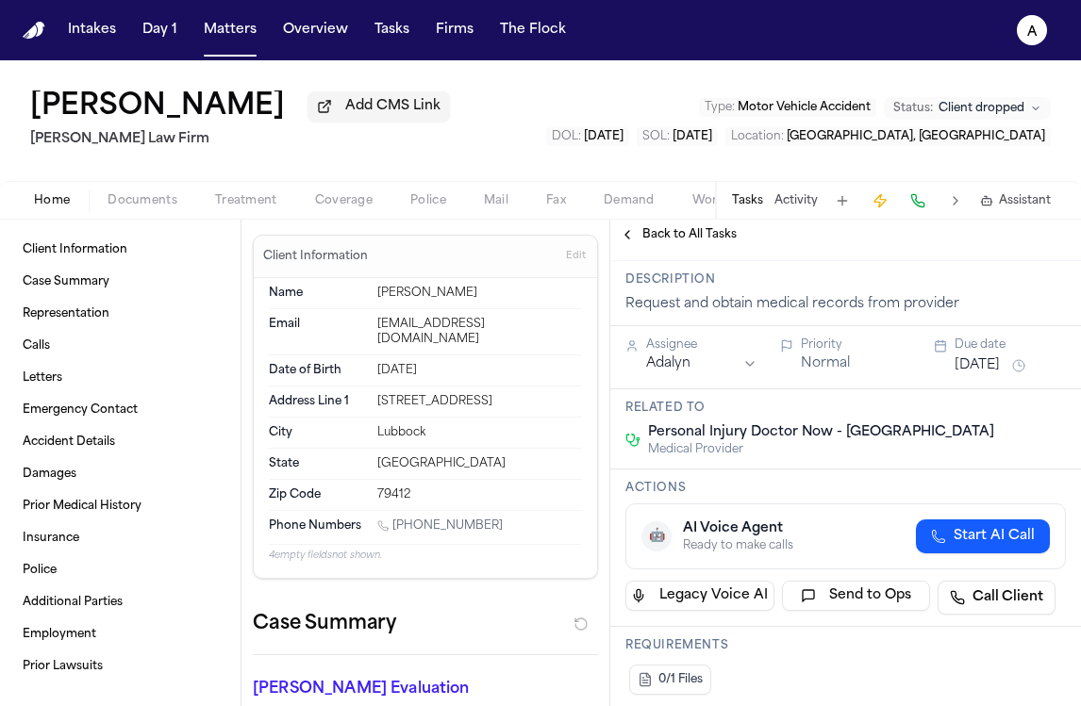
click at [1026, 349] on div "Due date" at bounding box center [1010, 345] width 111 height 15
click at [988, 370] on button "Sep 5, 2025" at bounding box center [977, 366] width 45 height 19
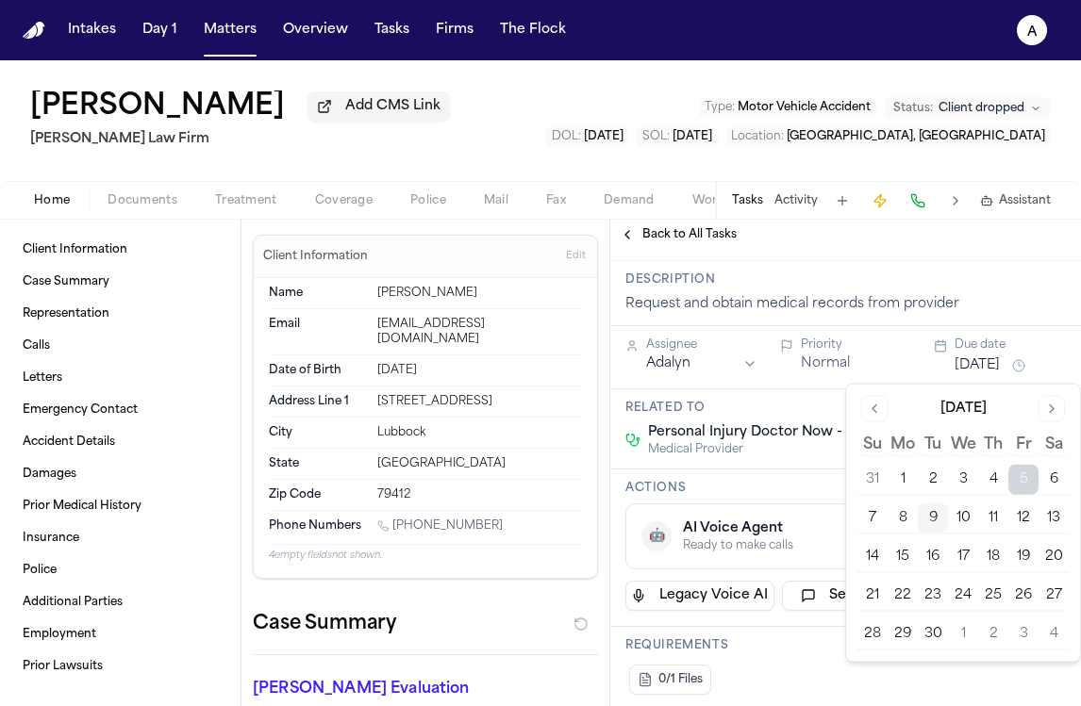
click at [969, 520] on button "10" at bounding box center [963, 519] width 30 height 30
click at [996, 514] on button "11" at bounding box center [993, 519] width 30 height 30
click at [910, 551] on button "15" at bounding box center [903, 557] width 30 height 30
click at [790, 477] on div "Actions 🤖 AI Voice Agent Ready to make calls Start AI Call Legacy Voice AI Send…" at bounding box center [845, 549] width 471 height 158
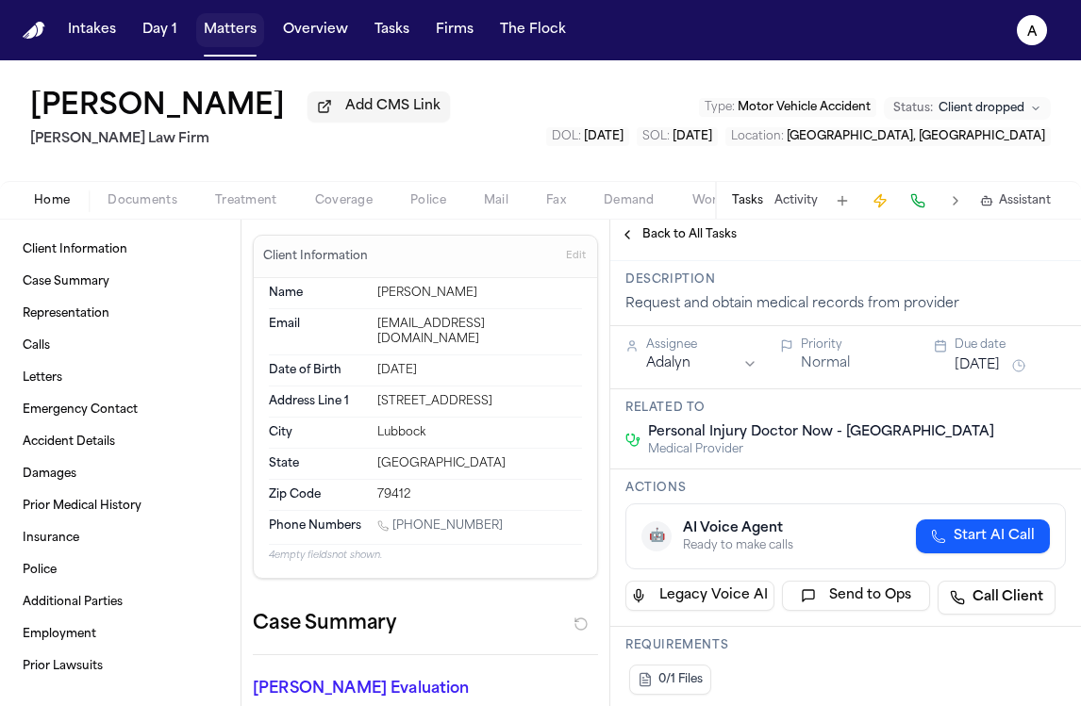
click at [243, 42] on button "Matters" at bounding box center [230, 30] width 68 height 34
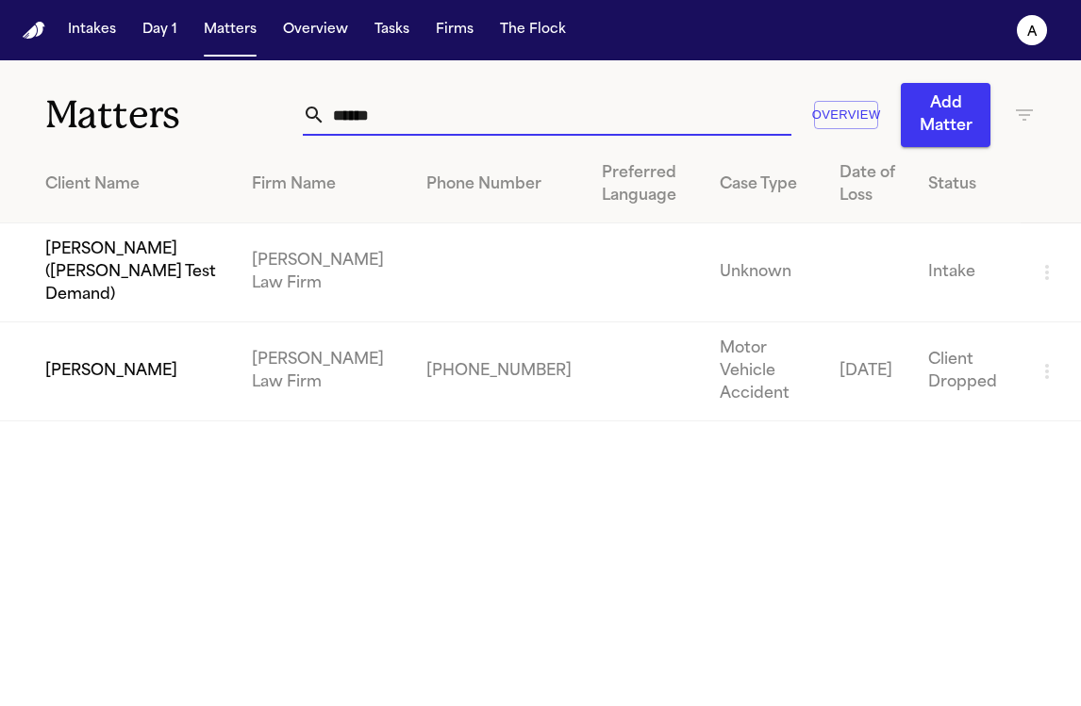
drag, startPoint x: 445, startPoint y: 124, endPoint x: 171, endPoint y: 73, distance: 279.2
click at [171, 73] on div "Matters ****** Overview Add Matter" at bounding box center [540, 103] width 1081 height 87
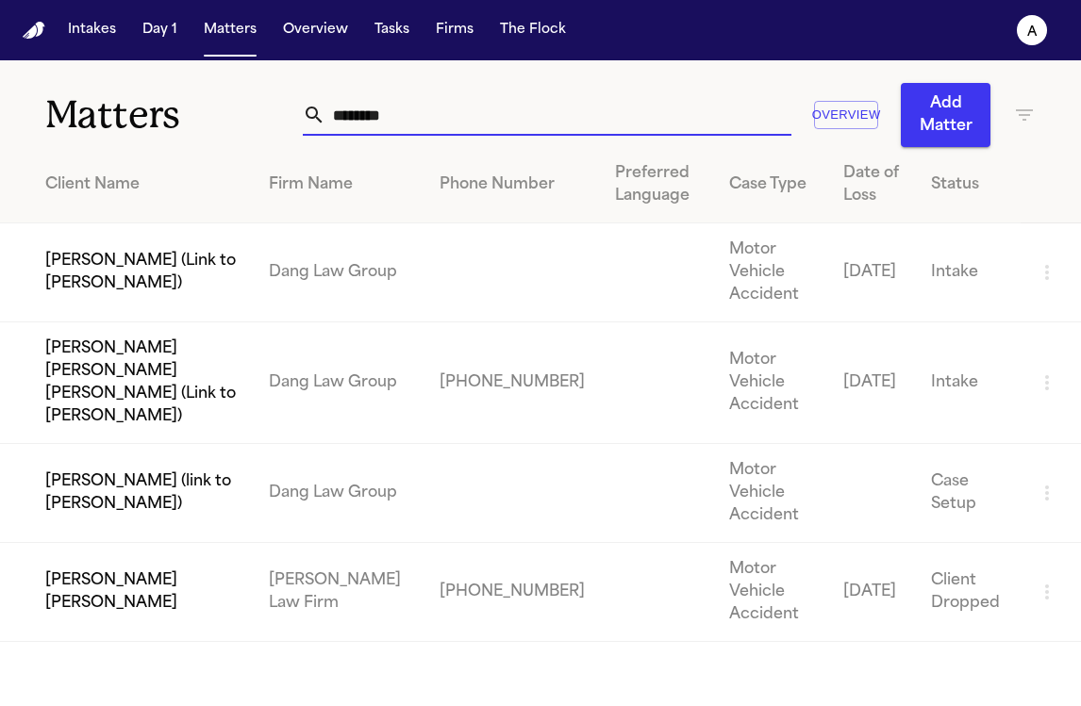
click at [187, 543] on td "[PERSON_NAME] [PERSON_NAME]" at bounding box center [127, 592] width 254 height 99
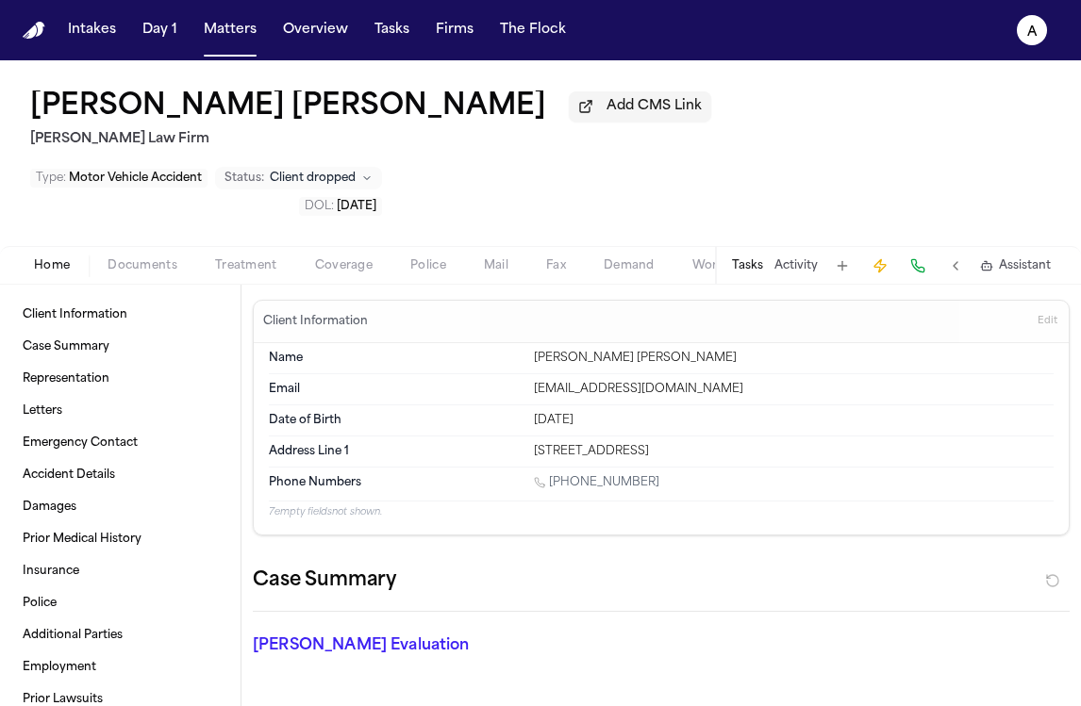
click at [740, 258] on button "Tasks" at bounding box center [747, 265] width 31 height 15
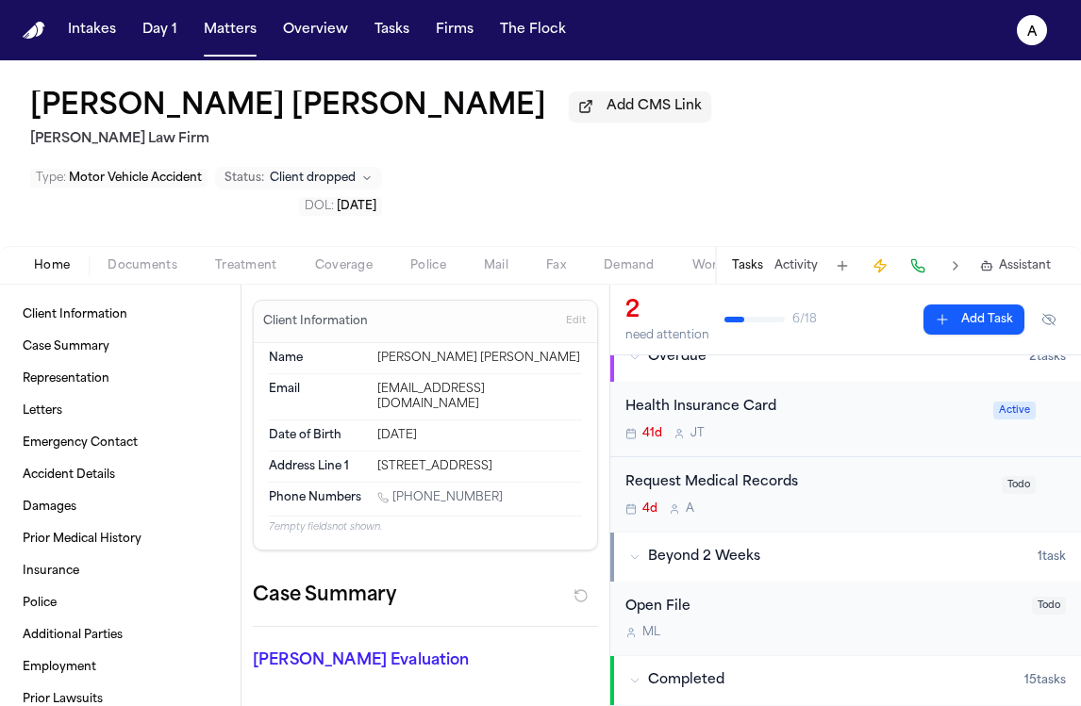
scroll to position [42, 0]
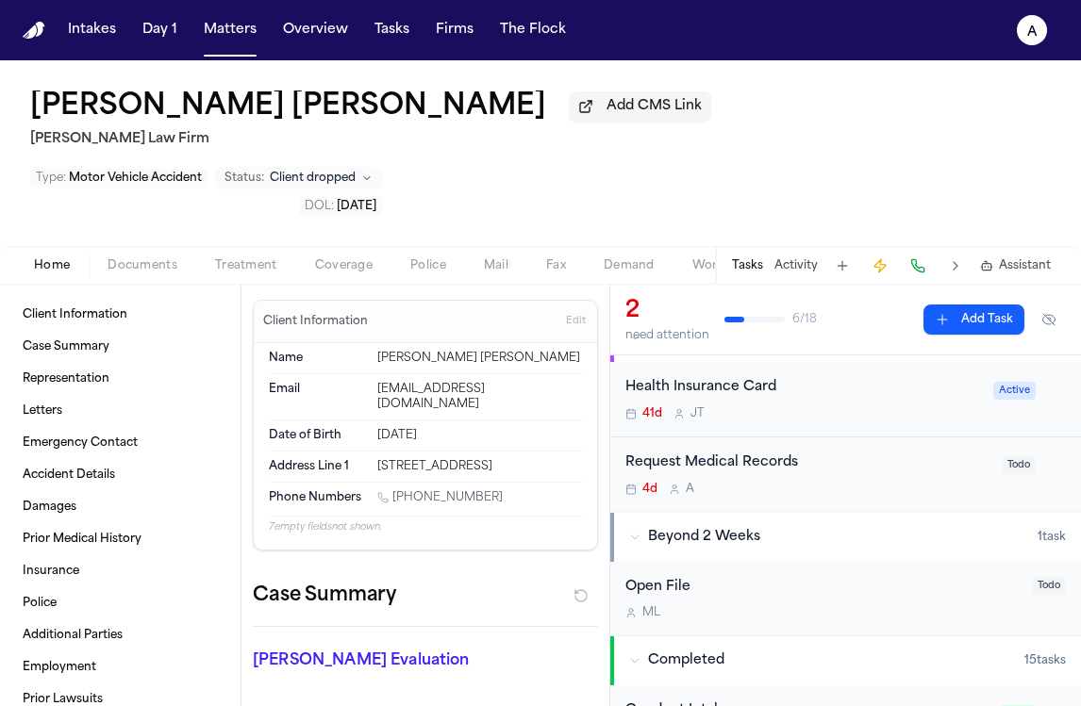
click at [863, 453] on div "Request Medical Records" at bounding box center [807, 464] width 365 height 22
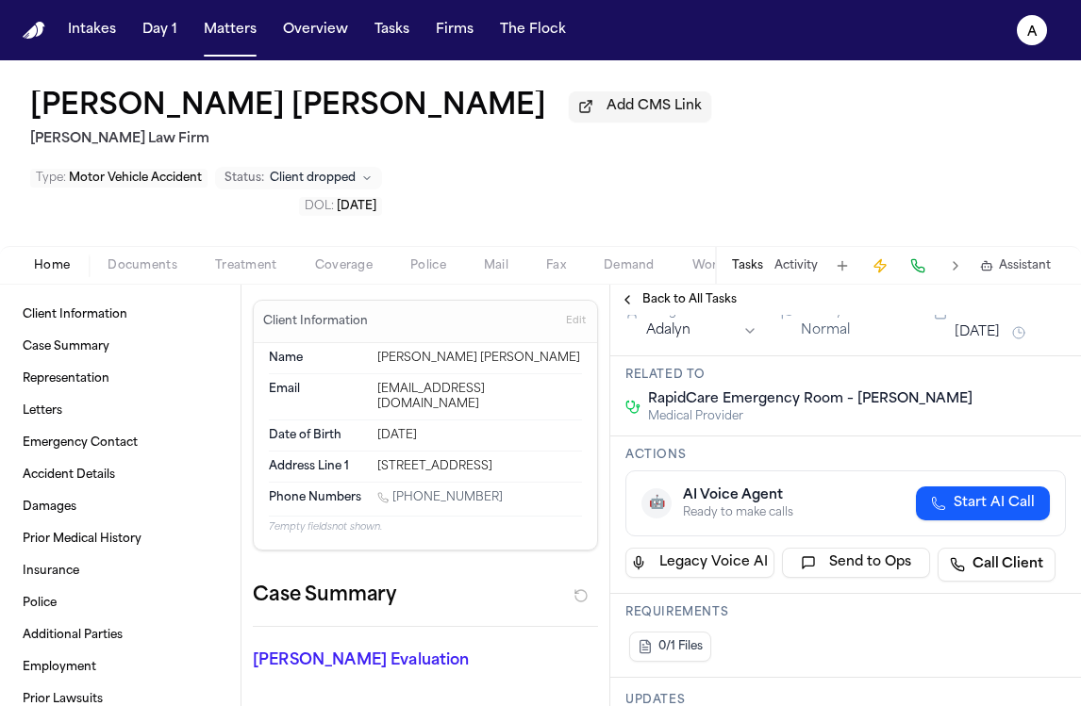
scroll to position [253, 0]
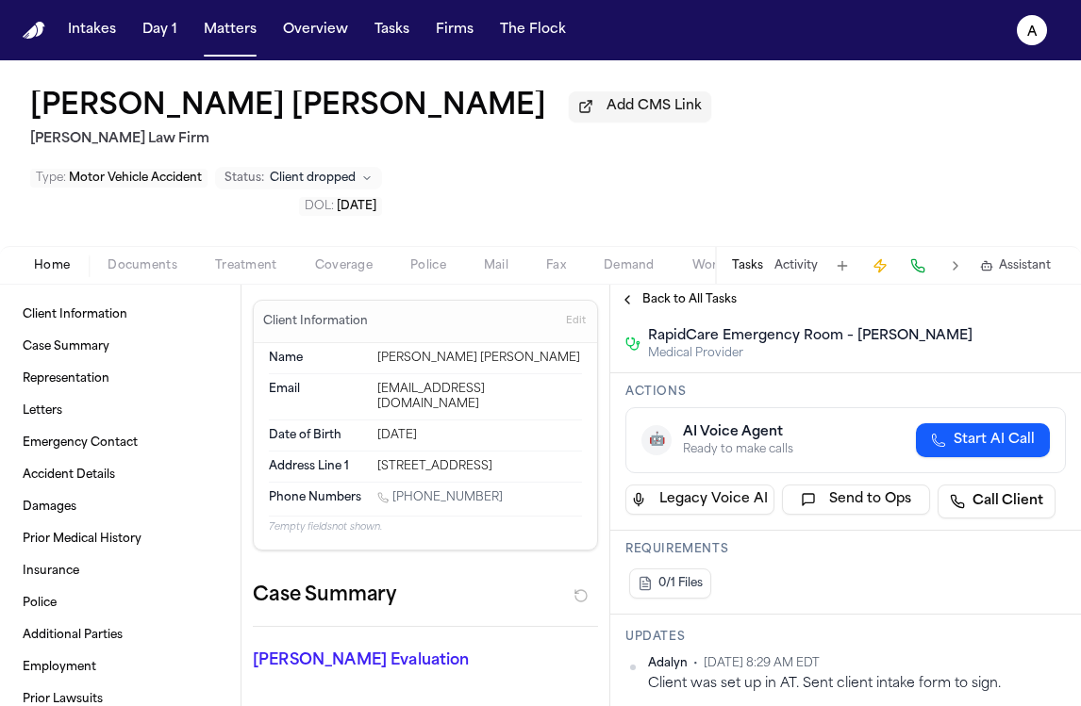
click at [695, 705] on button "Add update" at bounding box center [666, 716] width 83 height 23
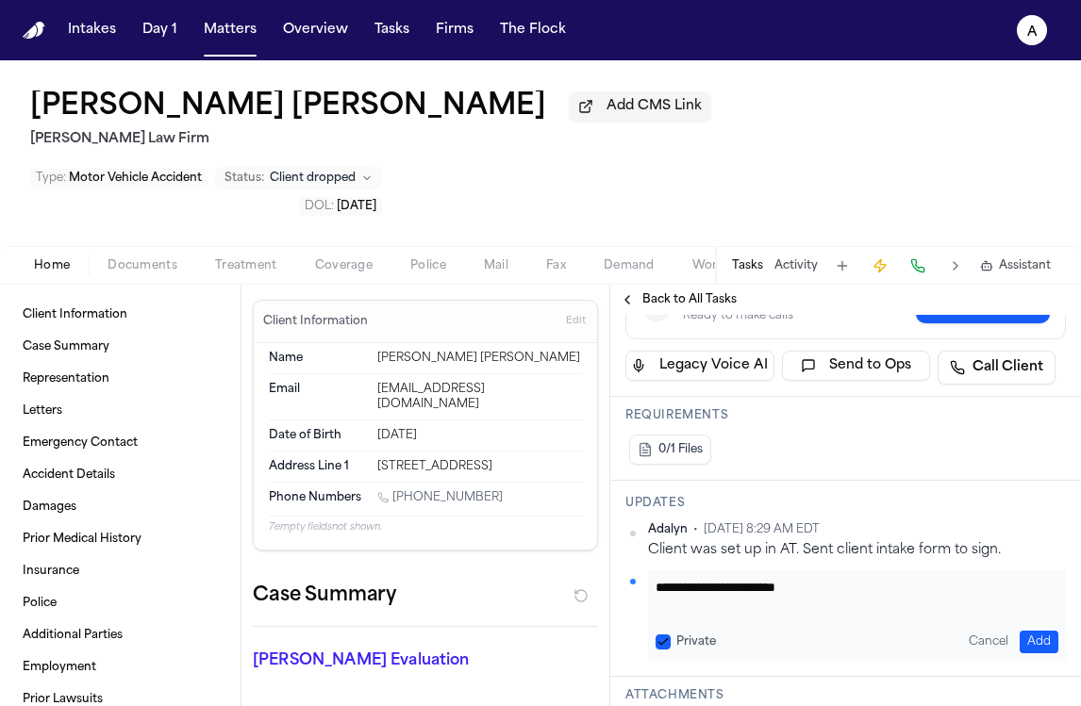
scroll to position [390, 0]
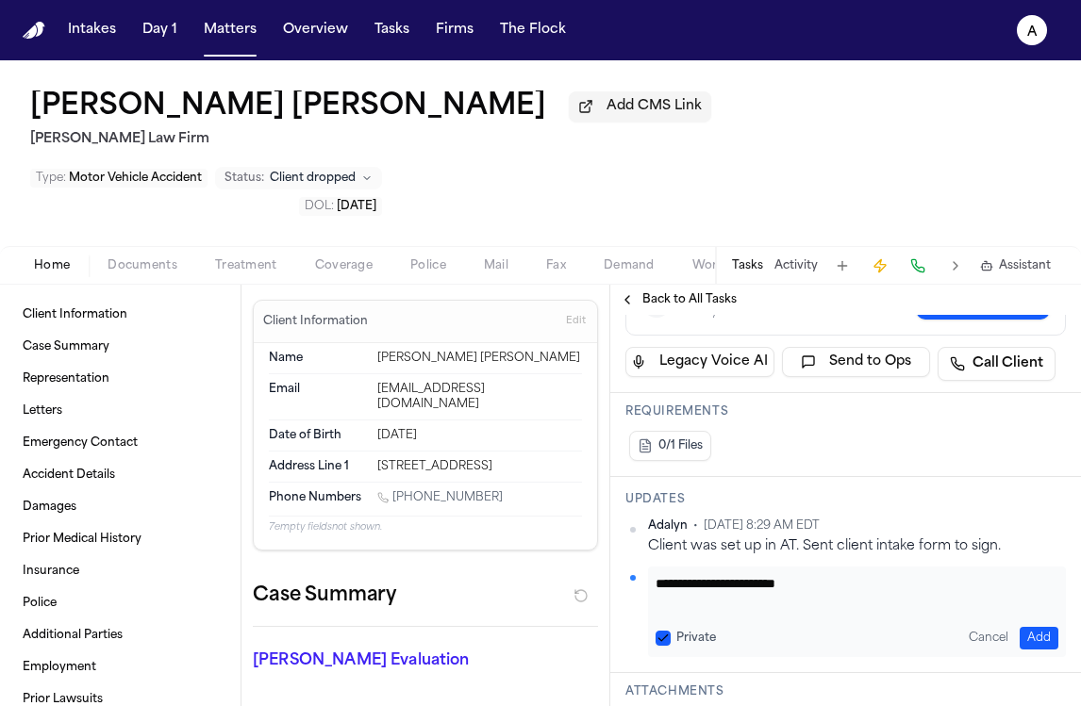
click at [1030, 627] on button "Add" at bounding box center [1039, 638] width 39 height 23
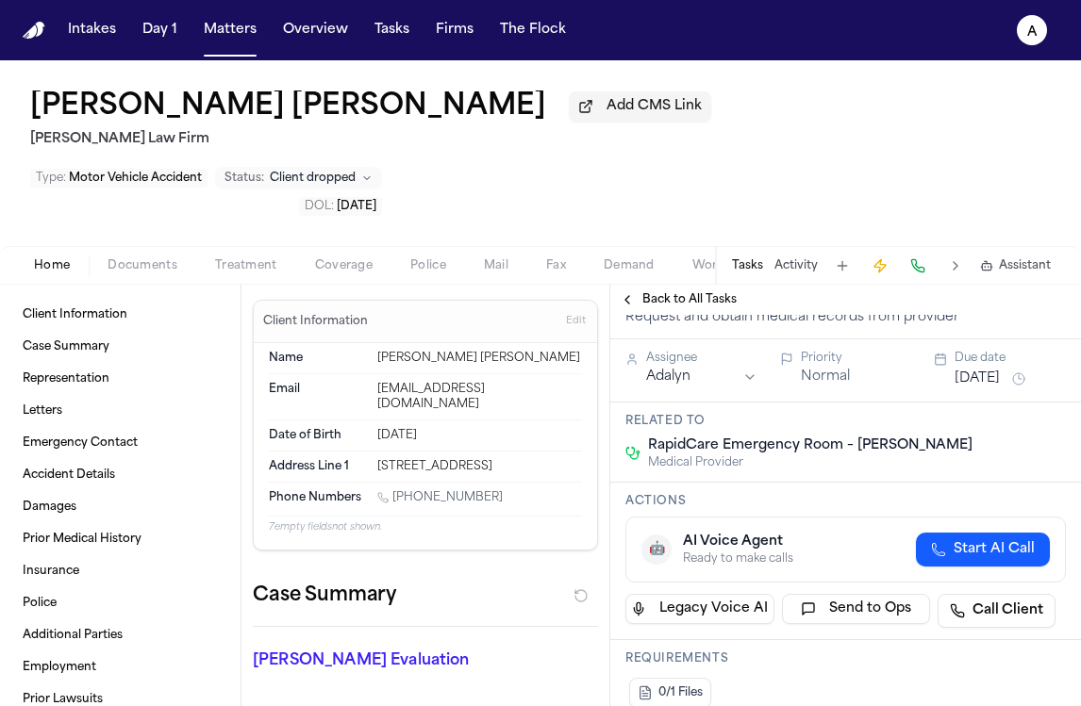
scroll to position [141, 0]
click at [988, 372] on button "Sep 5, 2025" at bounding box center [977, 381] width 45 height 19
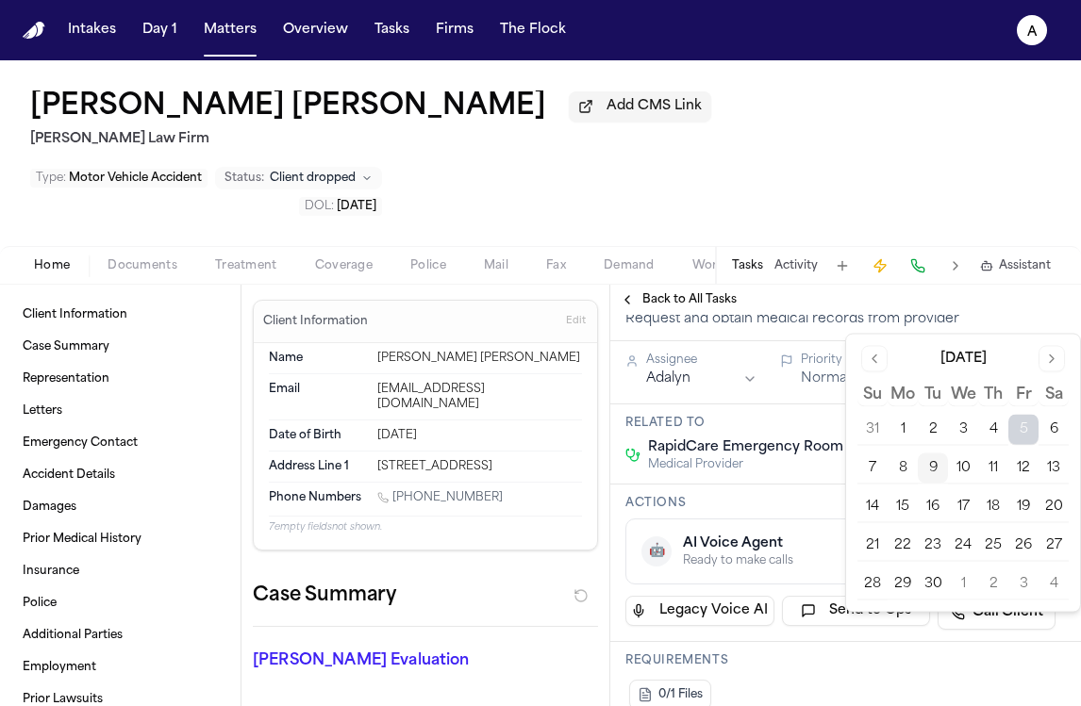
click at [894, 505] on button "15" at bounding box center [903, 507] width 30 height 30
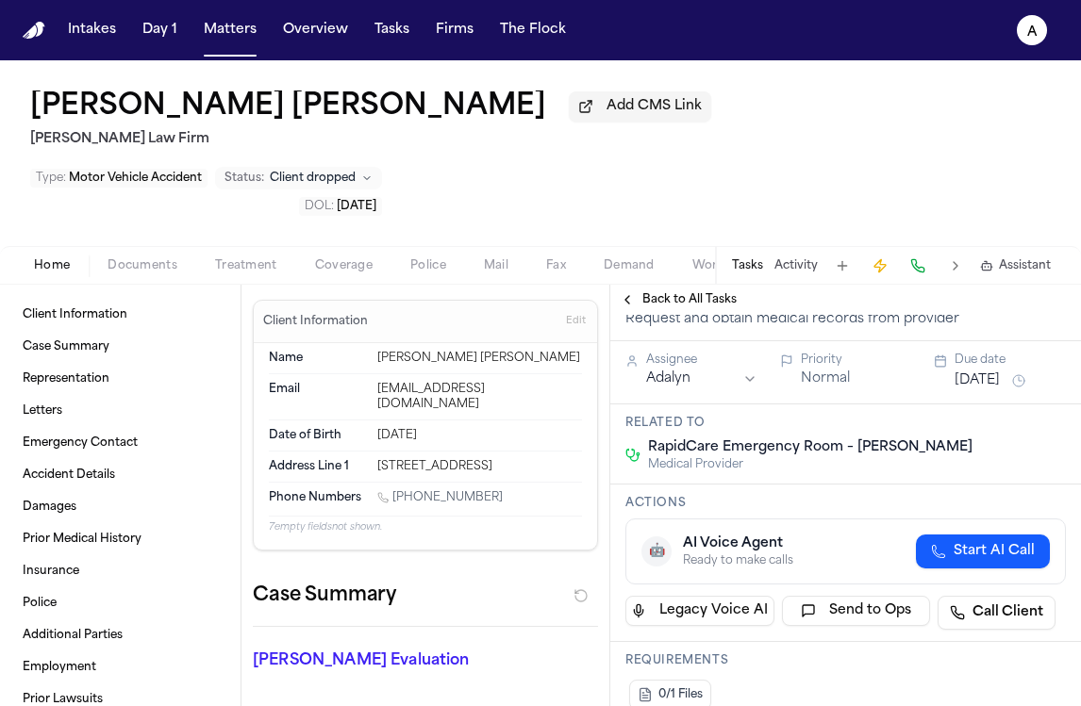
click at [808, 496] on h3 "Actions" at bounding box center [845, 503] width 440 height 15
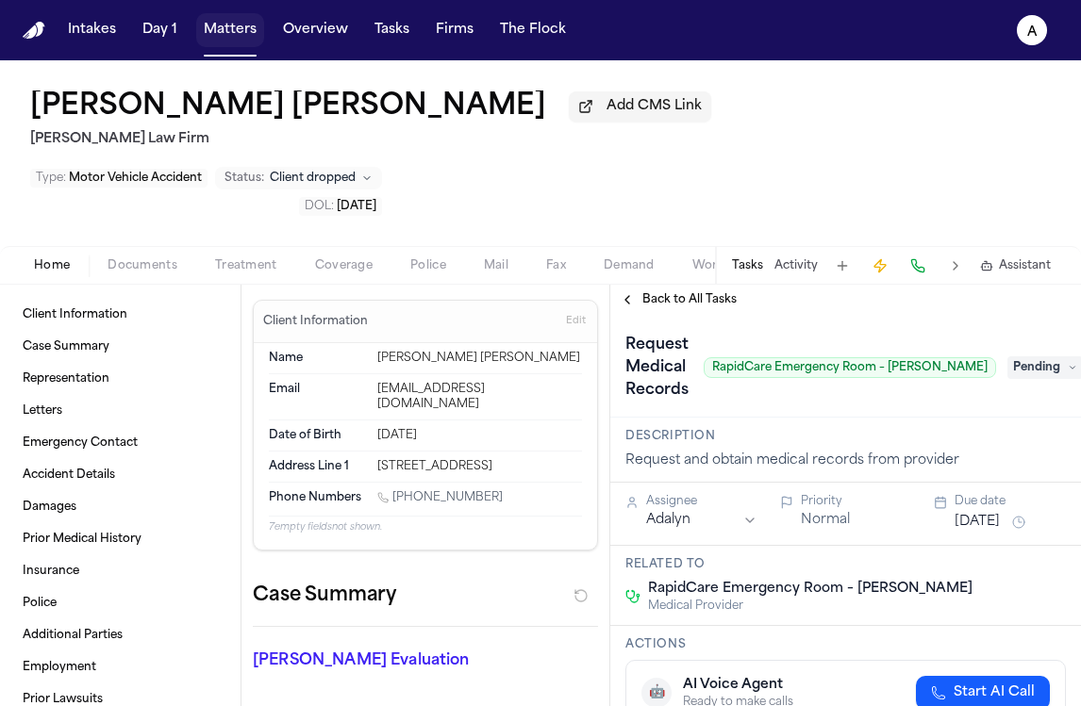
click at [208, 33] on button "Matters" at bounding box center [230, 30] width 68 height 34
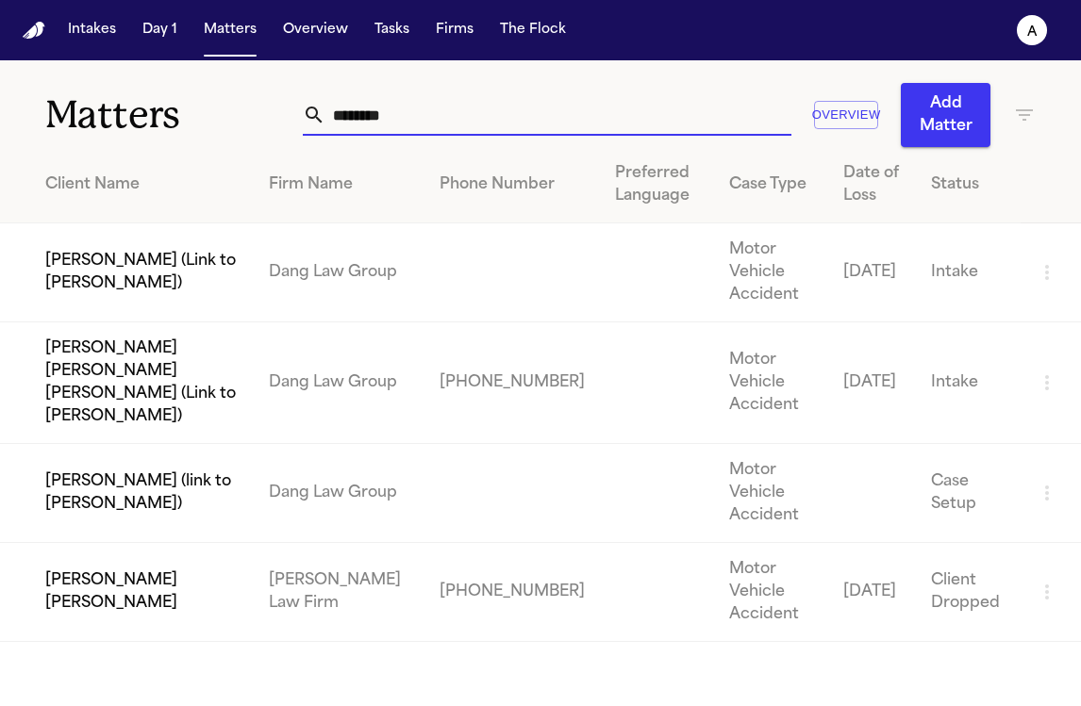
drag, startPoint x: 484, startPoint y: 110, endPoint x: 102, endPoint y: 102, distance: 382.1
click at [102, 102] on div "Matters ******** Overview Add Matter" at bounding box center [540, 103] width 1081 height 87
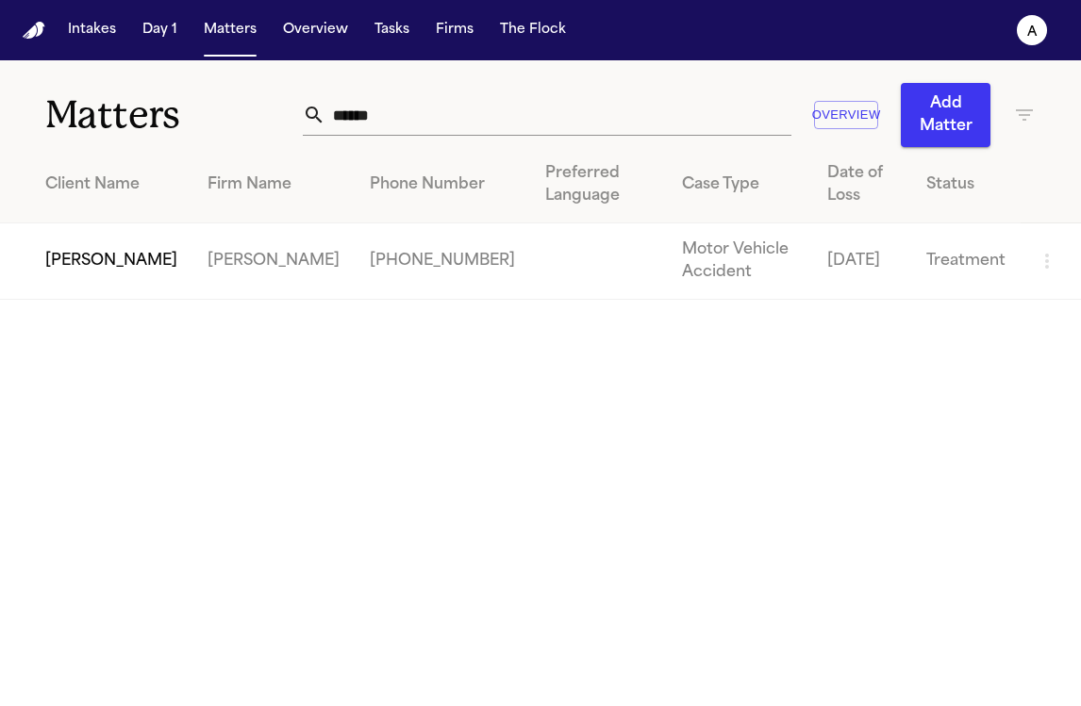
click at [118, 259] on td "[PERSON_NAME]" at bounding box center [96, 262] width 192 height 76
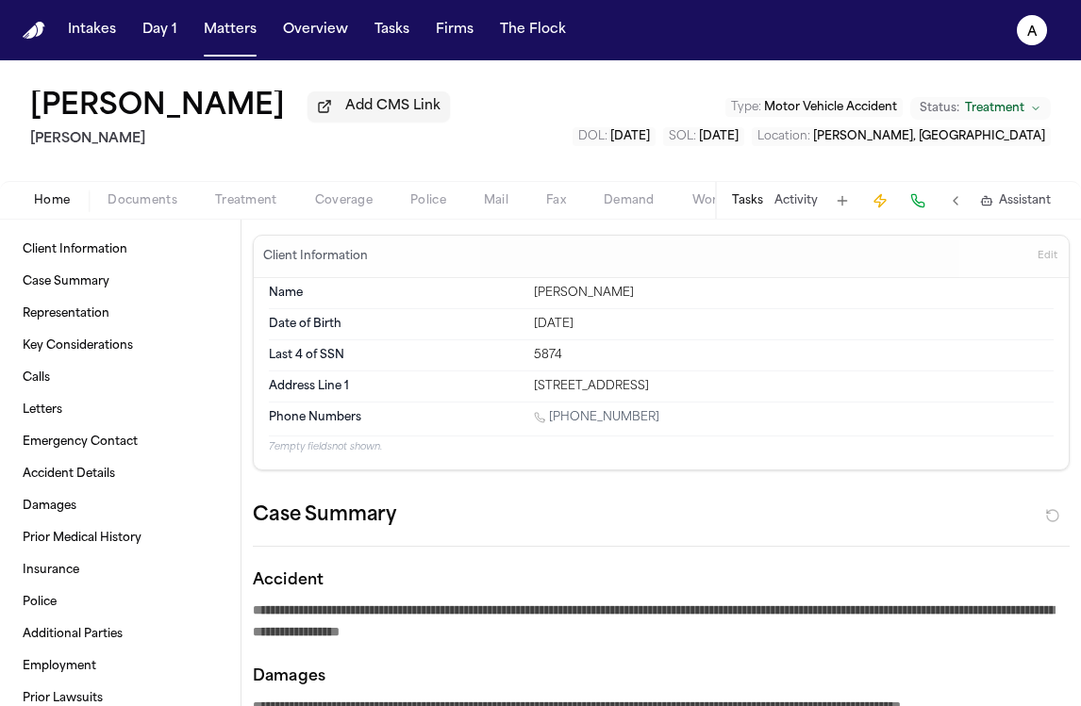
click at [751, 208] on button "Tasks" at bounding box center [747, 200] width 31 height 15
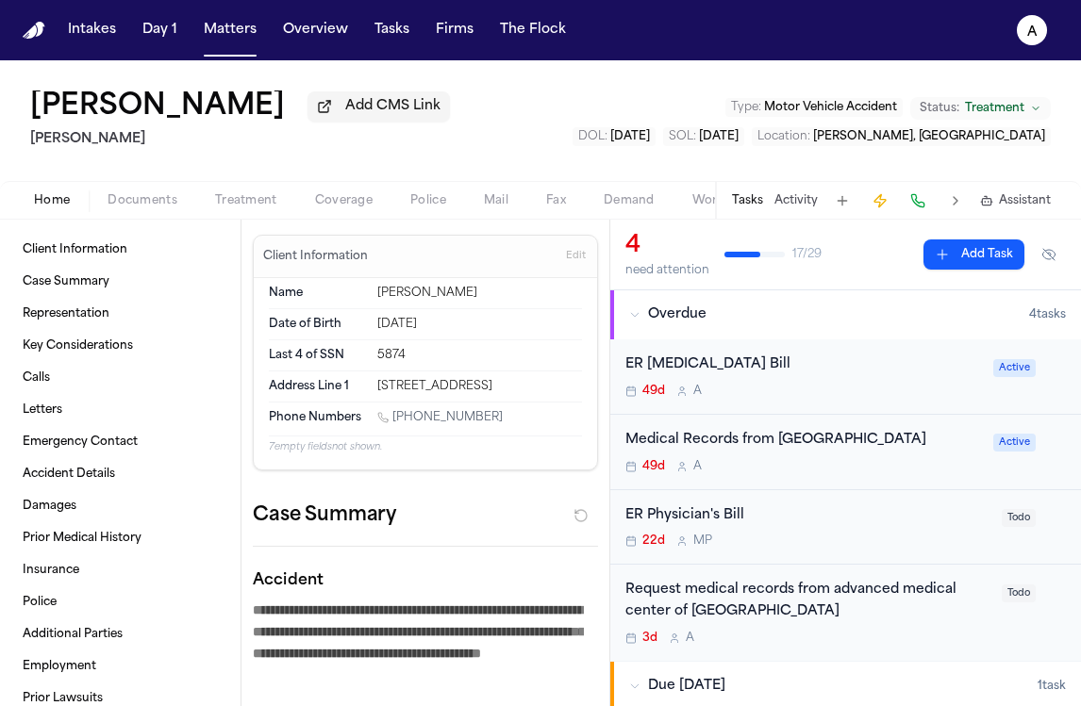
click at [809, 632] on div "Request medical records from advanced medical center of [GEOGRAPHIC_DATA] 3d A" at bounding box center [807, 613] width 365 height 66
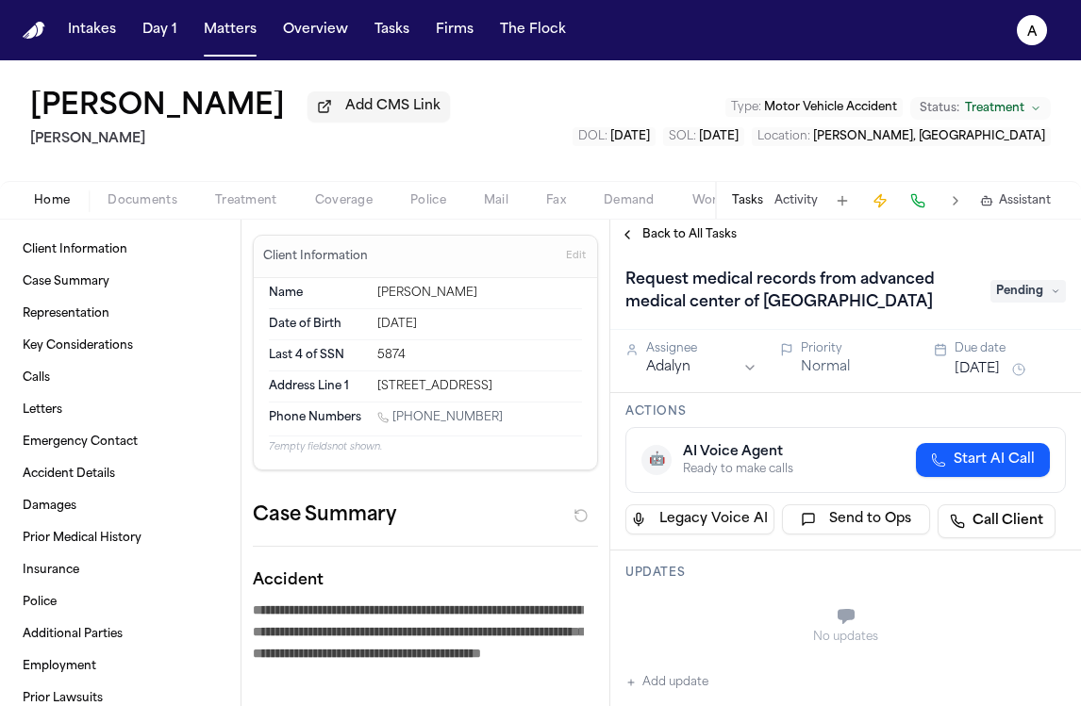
click at [668, 226] on div "Back to All Tasks" at bounding box center [845, 235] width 471 height 30
click at [699, 239] on span "Back to All Tasks" at bounding box center [689, 234] width 94 height 15
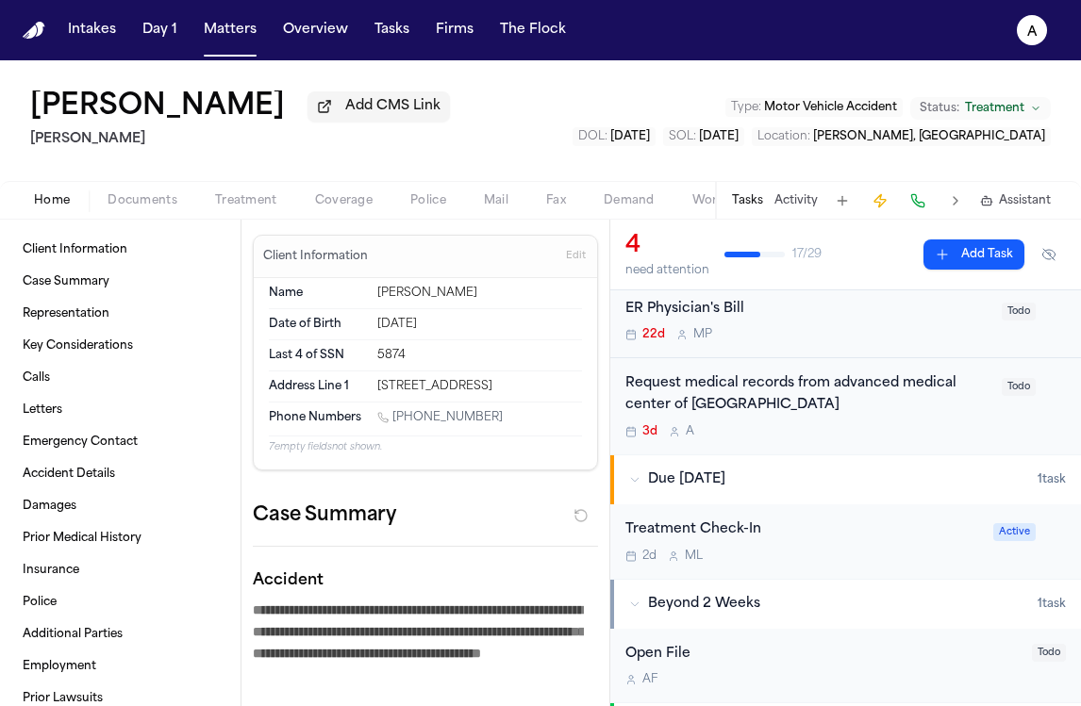
scroll to position [171, 0]
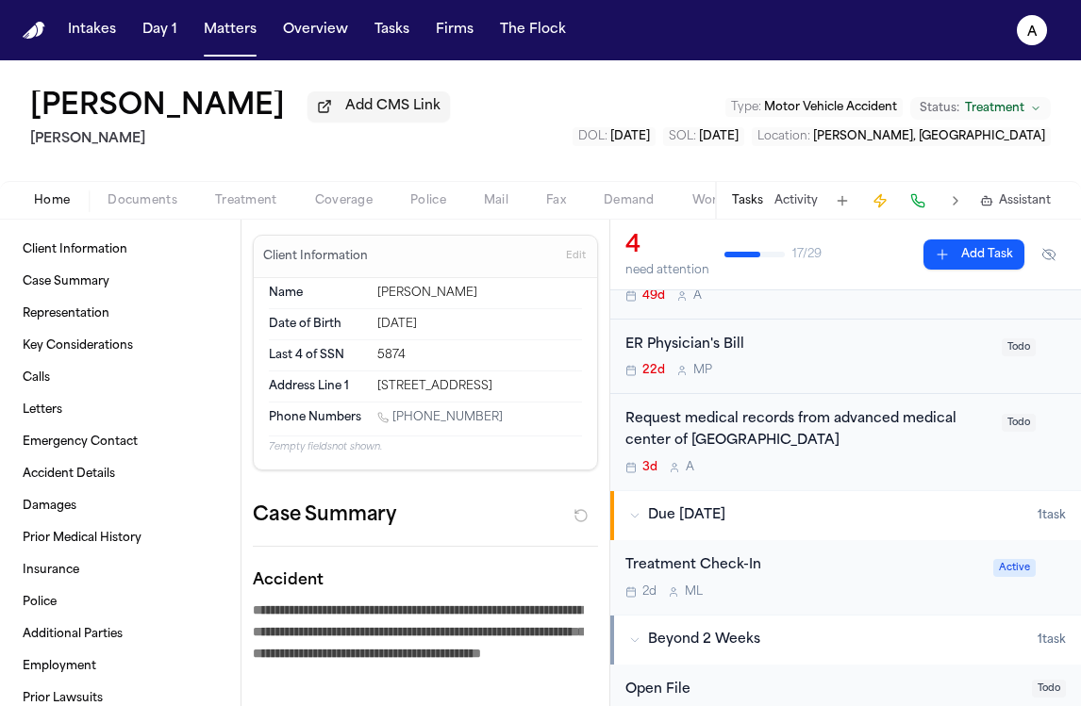
click at [847, 439] on div "Request medical records from advanced medical center of [GEOGRAPHIC_DATA]" at bounding box center [807, 430] width 365 height 43
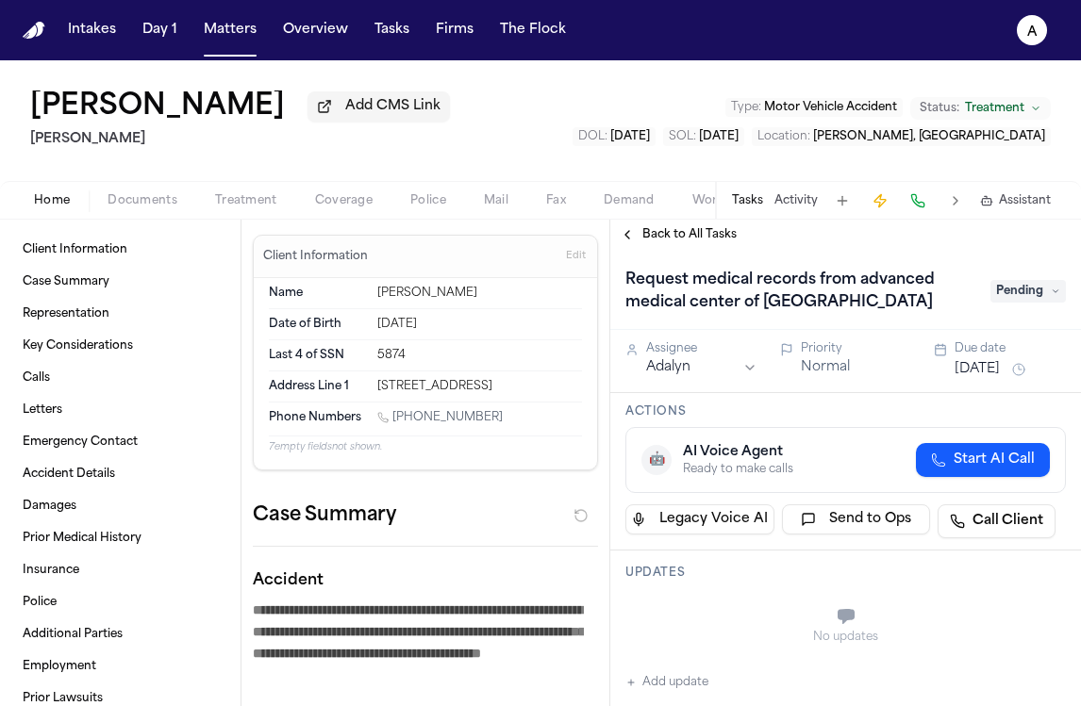
click at [880, 299] on h1 "Request medical records from advanced medical center of [GEOGRAPHIC_DATA]" at bounding box center [798, 291] width 361 height 53
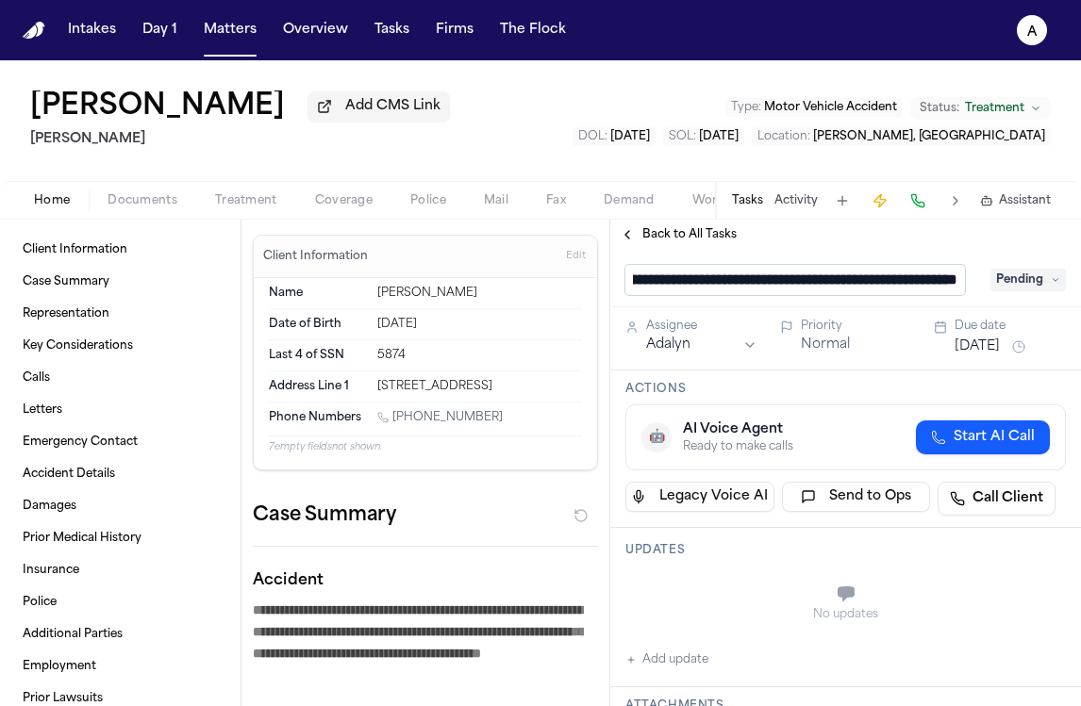
scroll to position [1, 203]
drag, startPoint x: 801, startPoint y: 285, endPoint x: 746, endPoint y: 288, distance: 54.8
click at [746, 288] on input "**********" at bounding box center [795, 280] width 340 height 30
type input "**********"
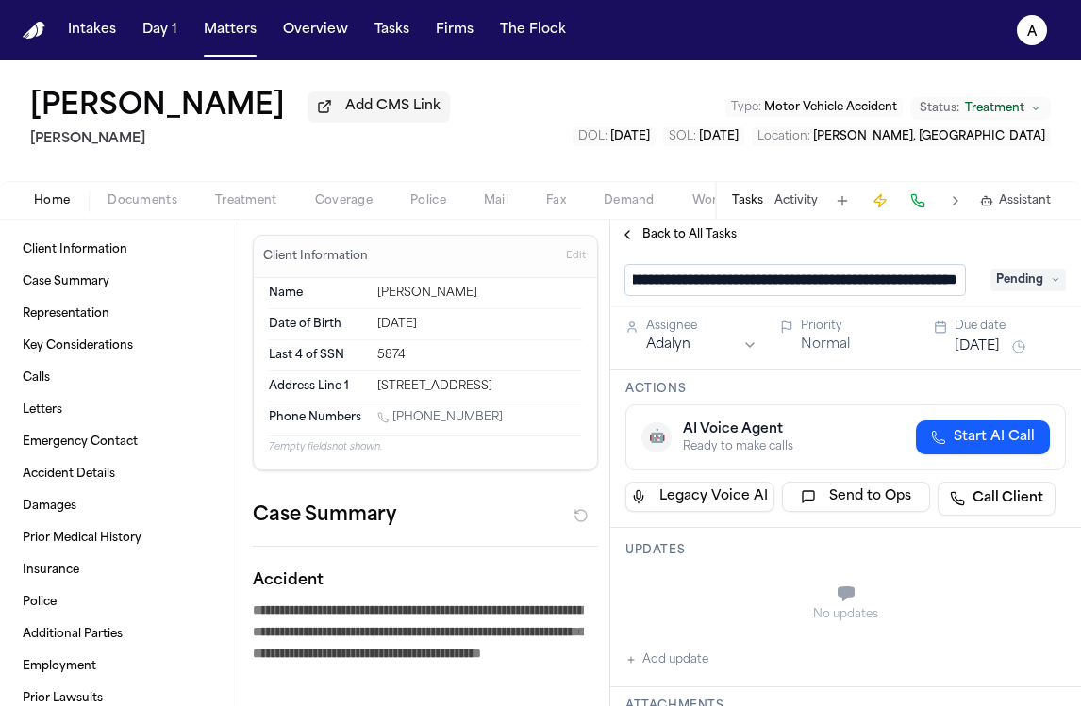
click at [913, 282] on input "**********" at bounding box center [795, 280] width 340 height 30
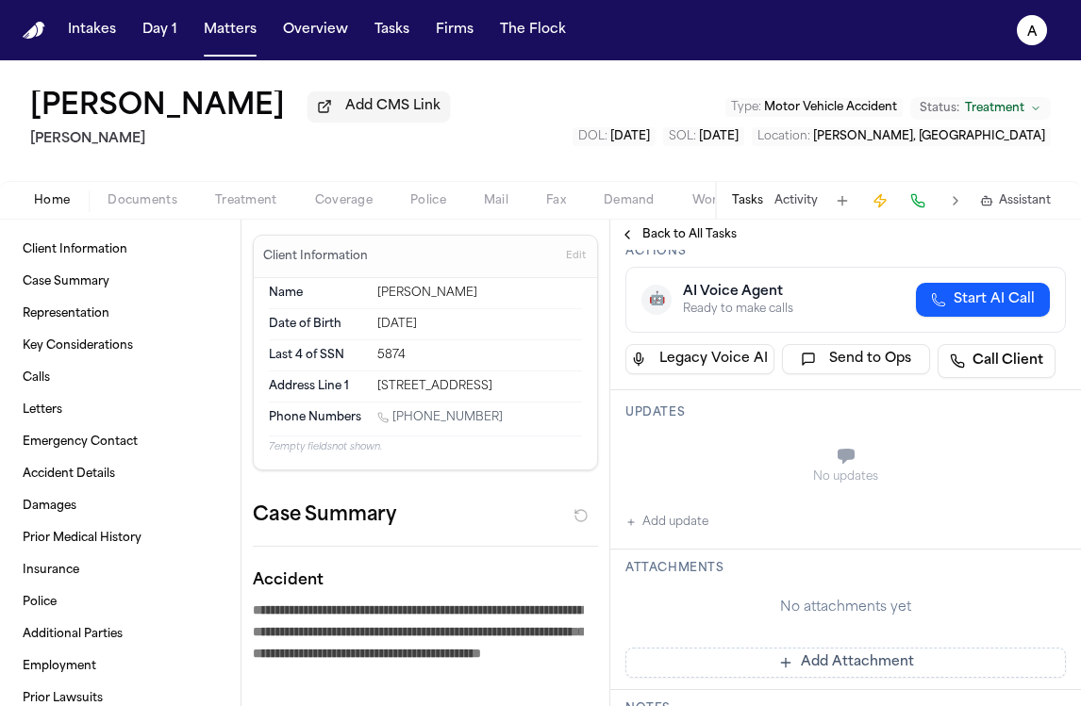
scroll to position [183, 0]
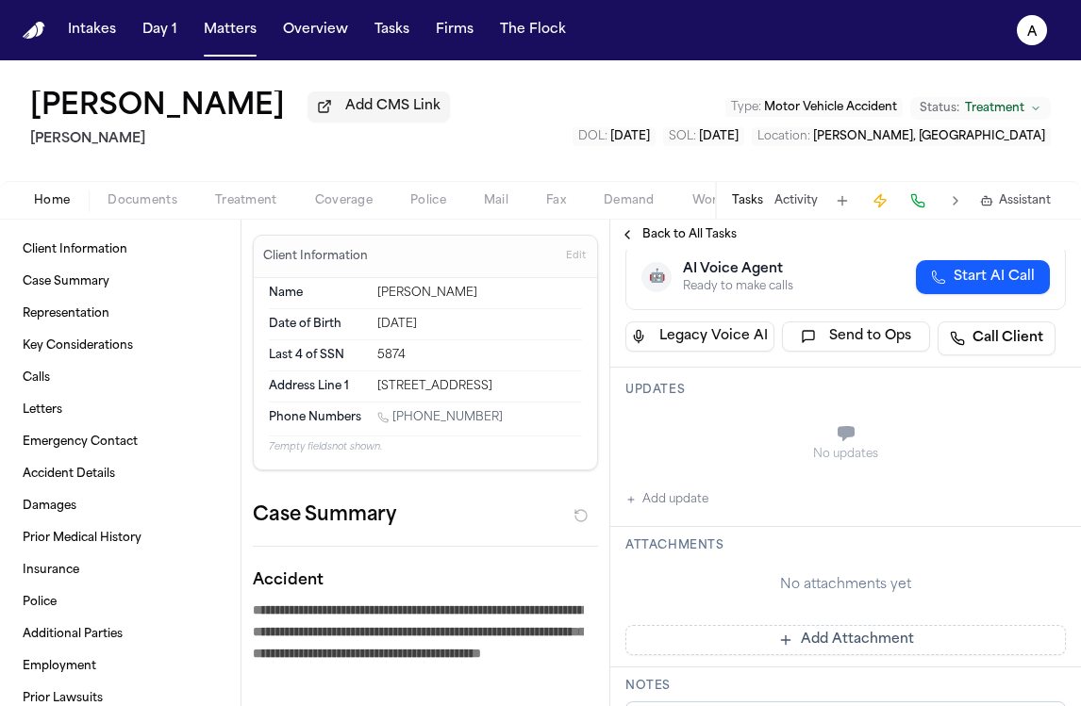
click at [697, 504] on button "Add update" at bounding box center [666, 500] width 83 height 23
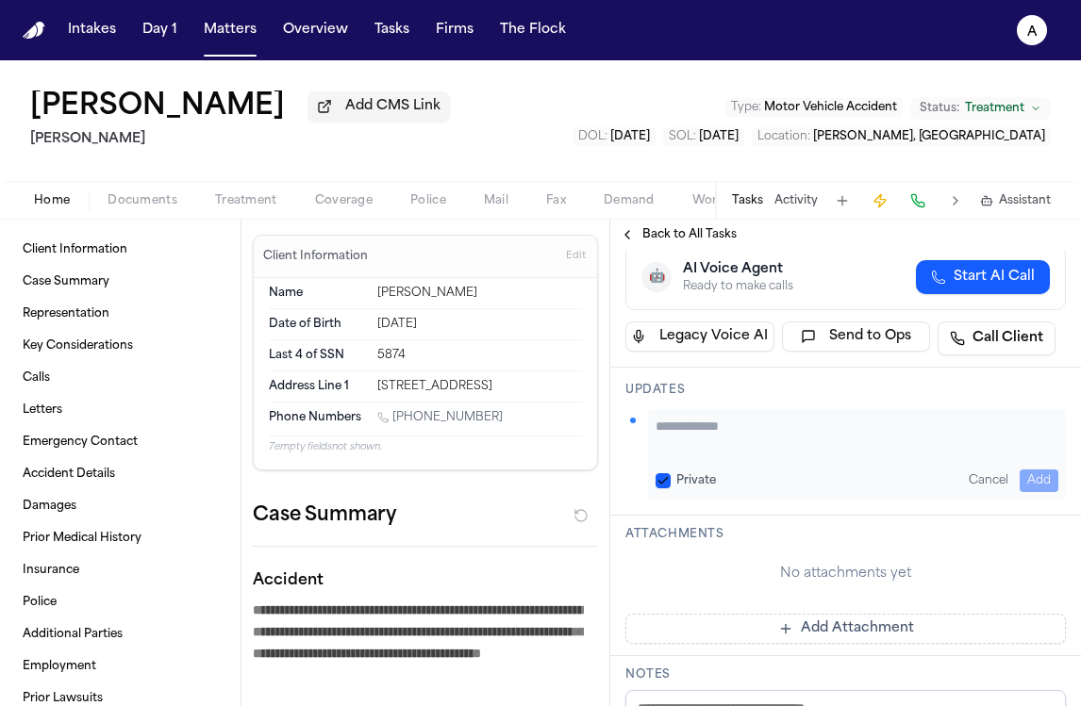
click at [797, 425] on textarea "Add your update" at bounding box center [857, 436] width 403 height 38
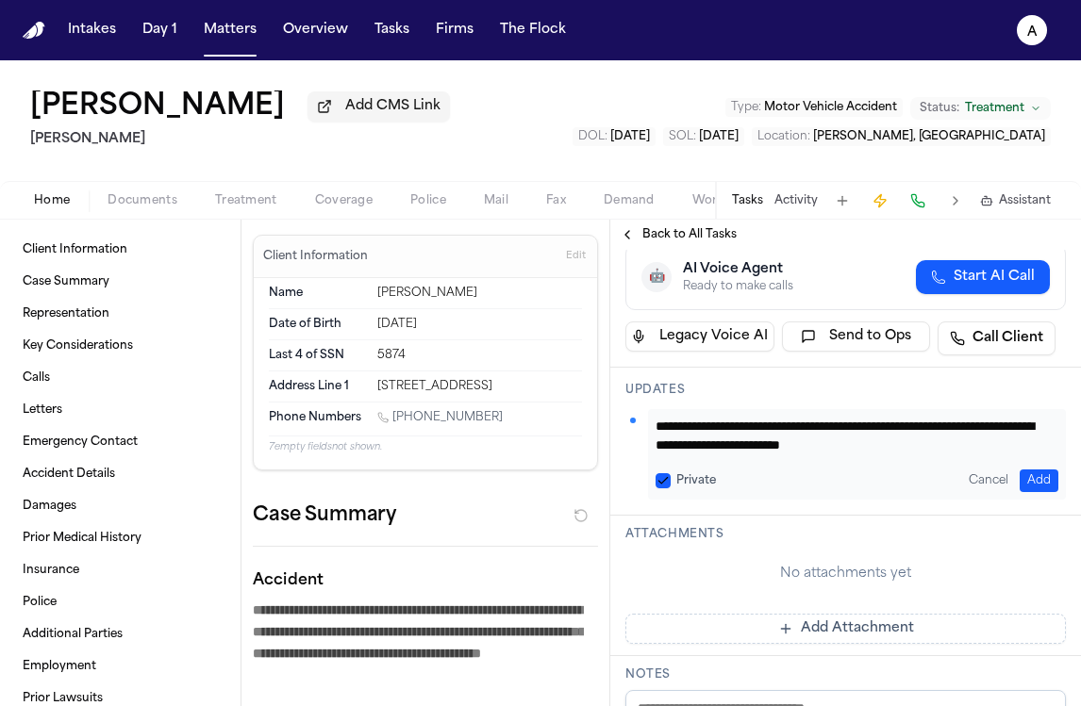
click at [679, 487] on label "Private" at bounding box center [696, 480] width 40 height 15
click at [671, 487] on button "Private" at bounding box center [663, 480] width 15 height 15
click at [938, 449] on textarea "**********" at bounding box center [850, 436] width 389 height 38
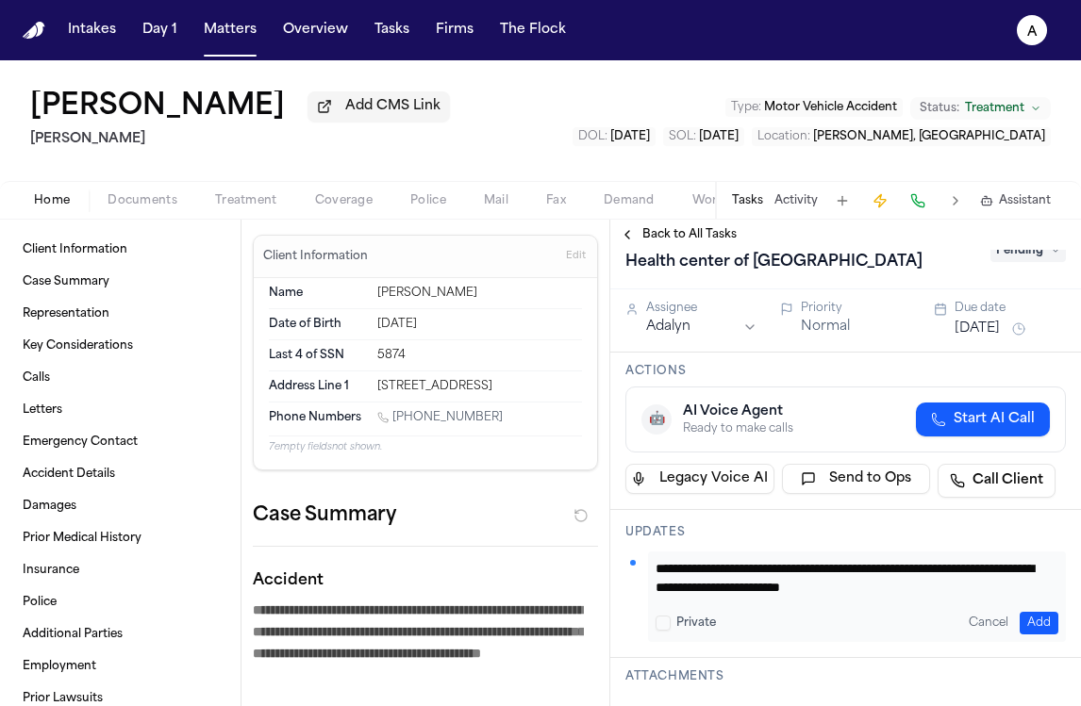
scroll to position [0, 0]
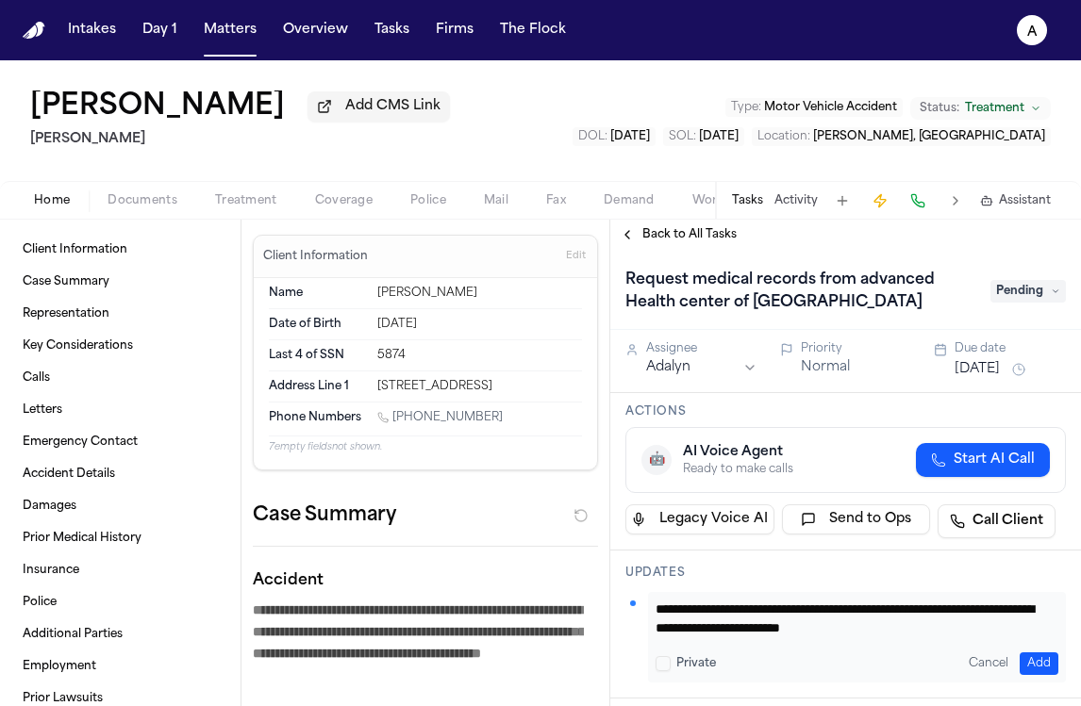
type textarea "**********"
click at [1026, 665] on button "Add" at bounding box center [1039, 664] width 39 height 23
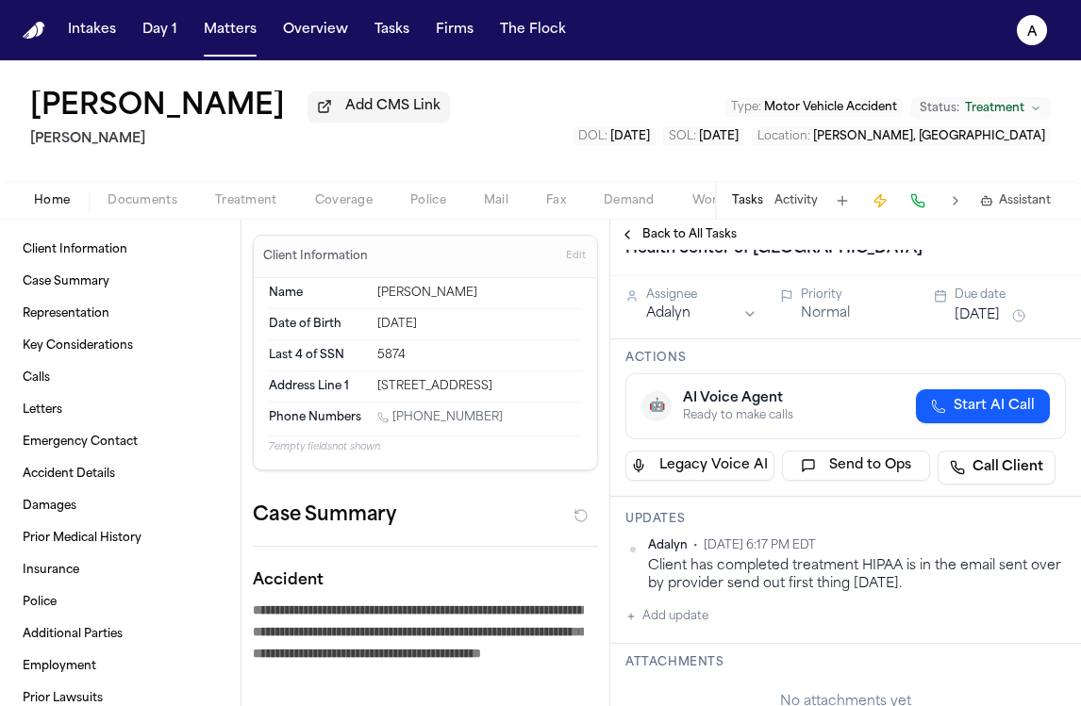
scroll to position [104, 0]
